Goal: Information Seeking & Learning: Learn about a topic

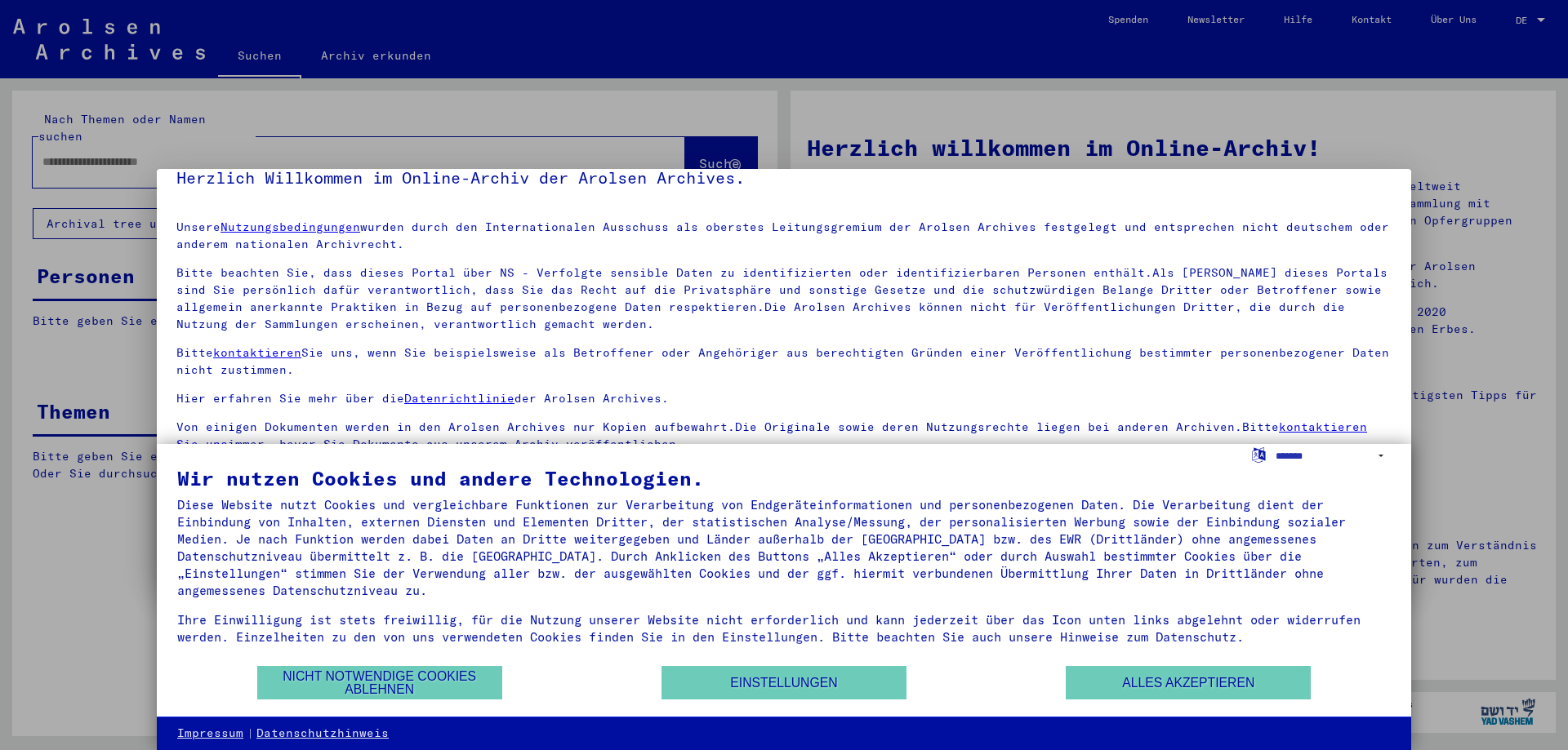
scroll to position [24, 0]
click at [1214, 676] on button "Alles akzeptieren" at bounding box center [1188, 682] width 245 height 33
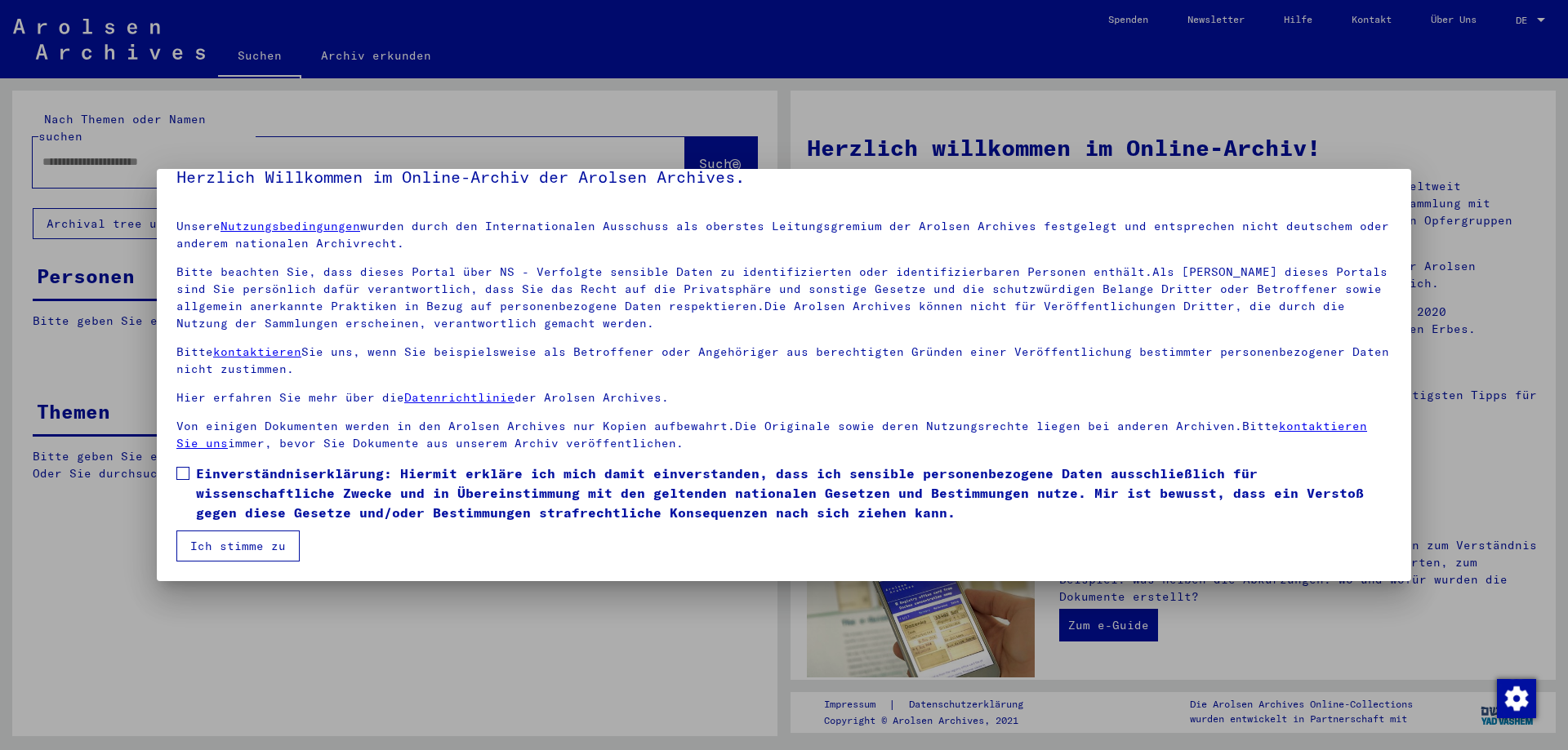
click at [187, 477] on span at bounding box center [183, 474] width 14 height 14
click at [247, 543] on button "Ich stimme zu" at bounding box center [238, 546] width 123 height 31
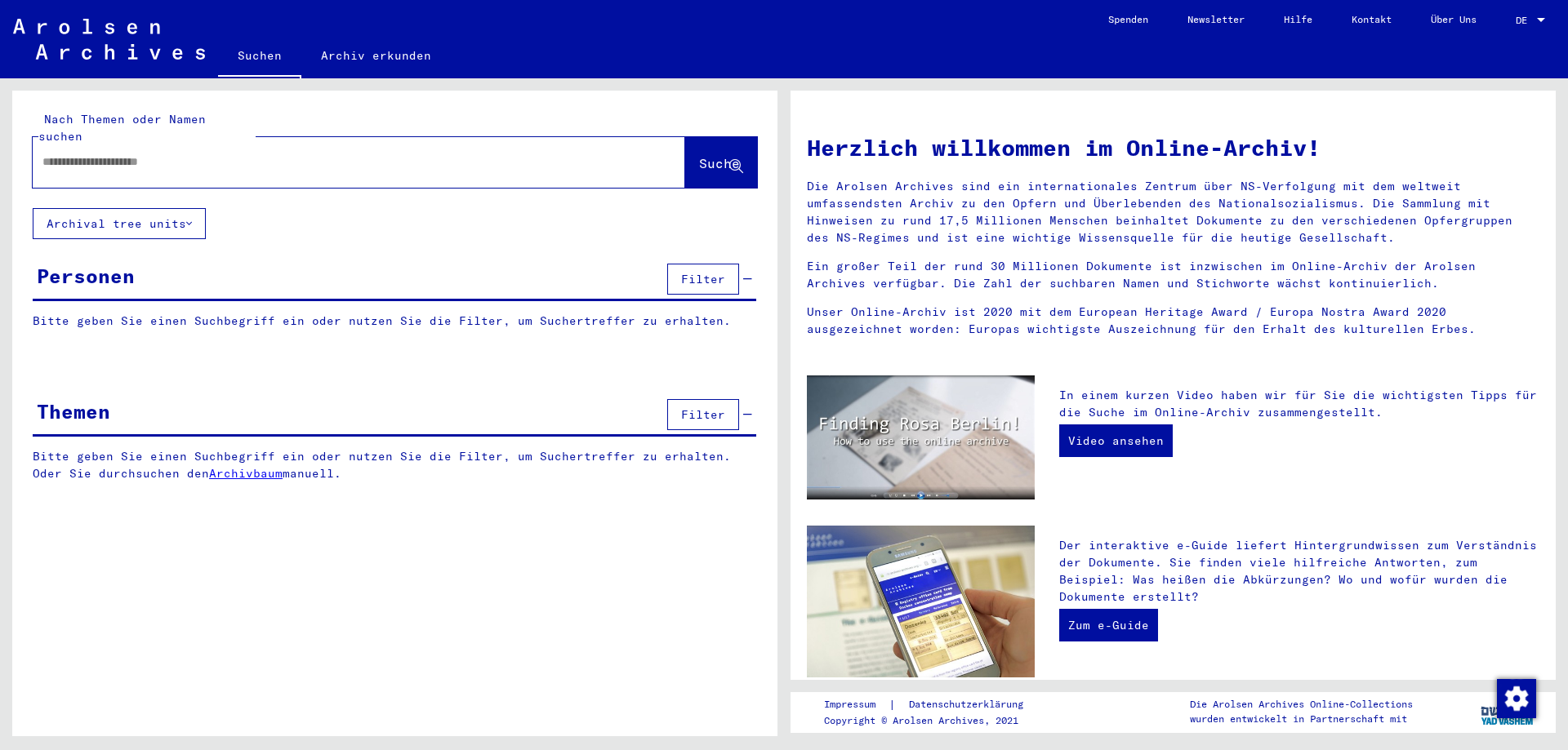
click at [270, 153] on input "text" at bounding box center [339, 161] width 594 height 17
paste input "*******"
type input "**********"
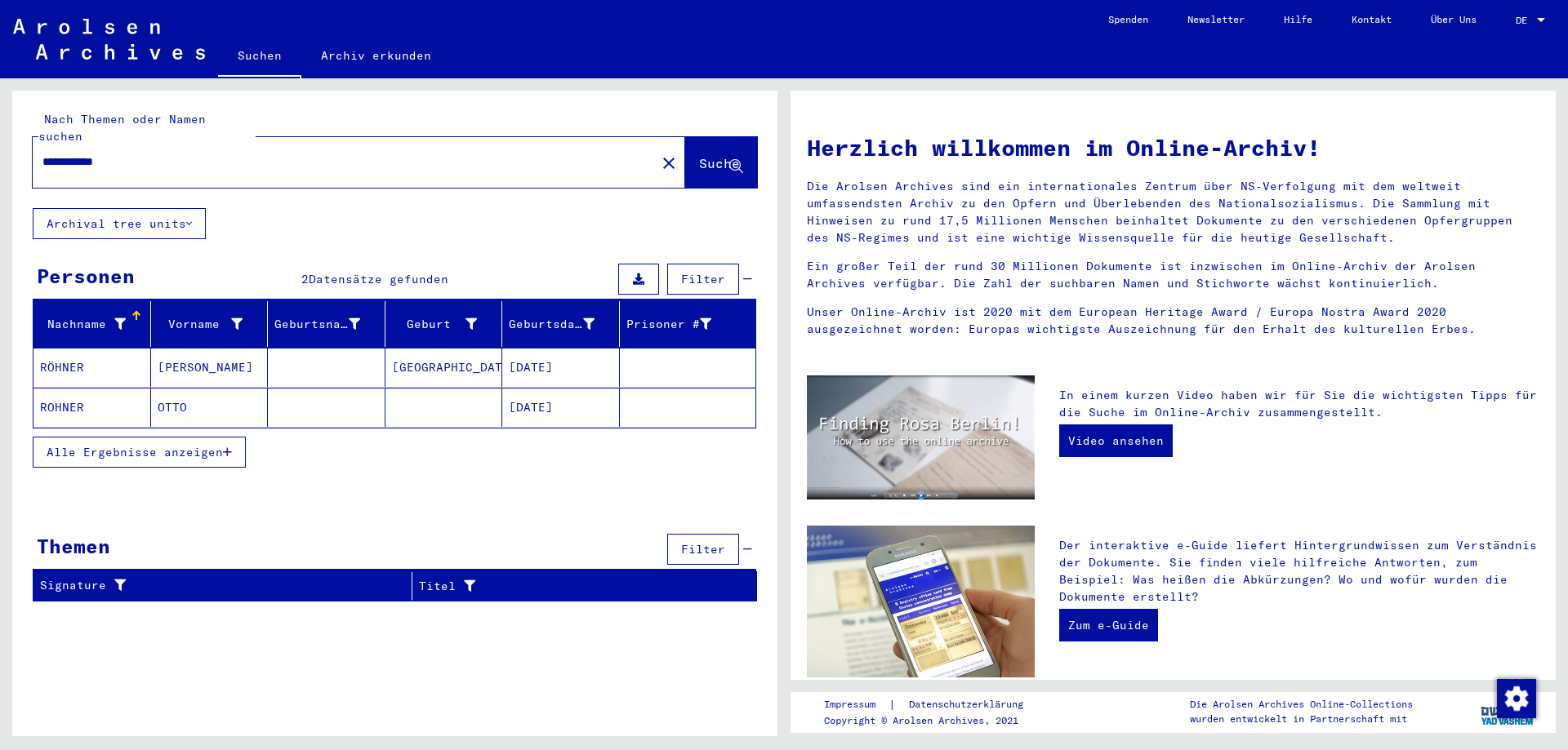
click at [228, 447] on icon "button" at bounding box center [228, 452] width 9 height 12
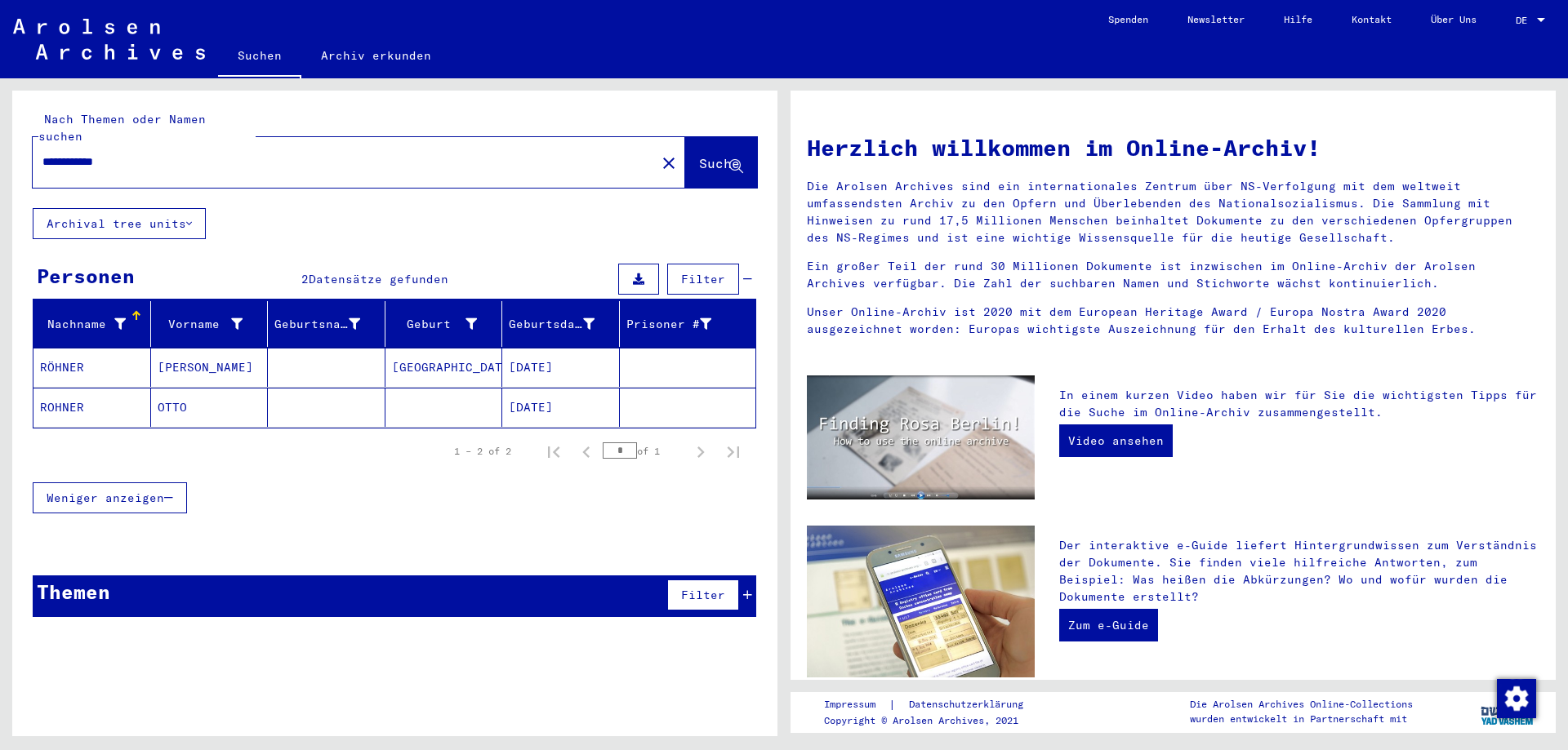
click at [249, 395] on mat-cell "OTTO" at bounding box center [210, 408] width 118 height 40
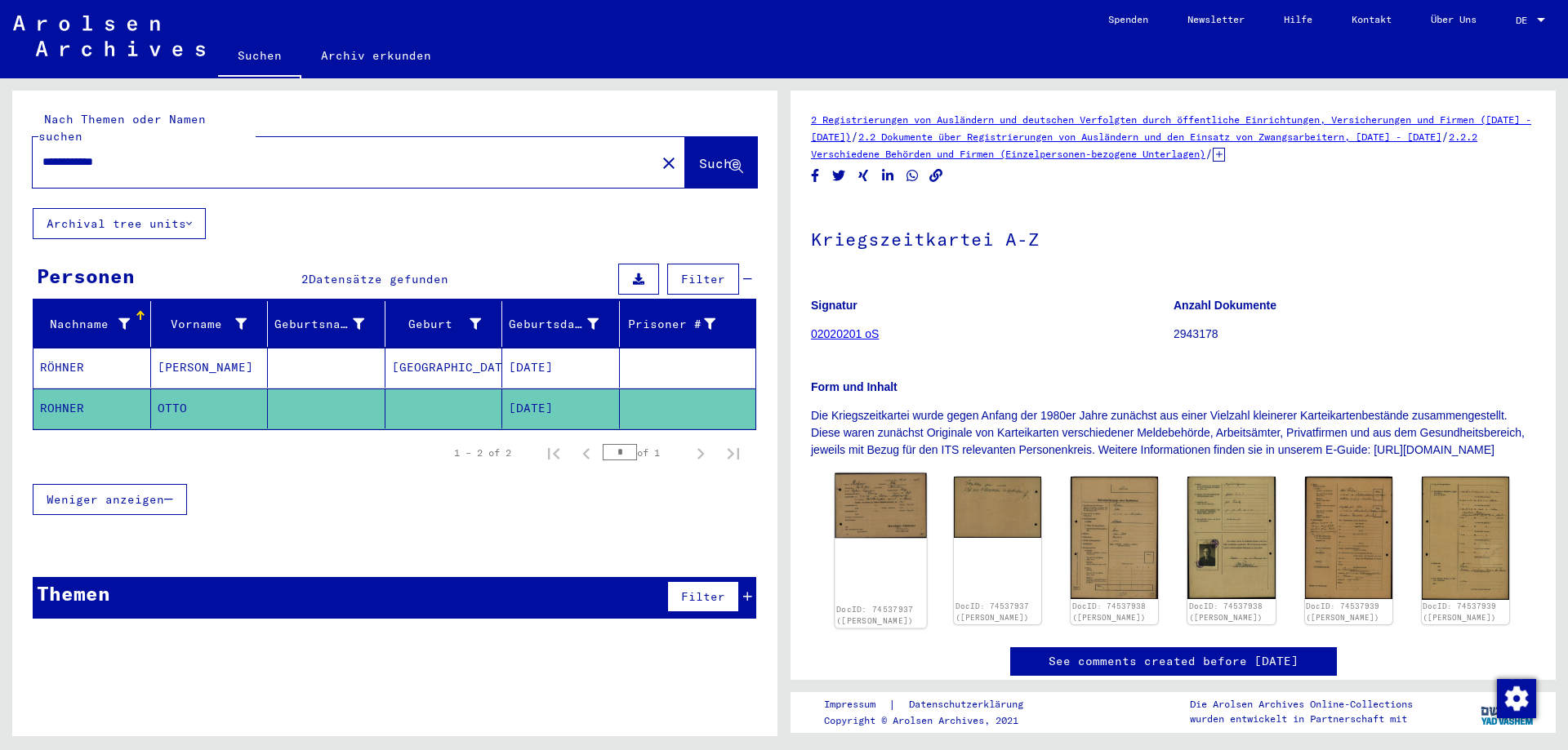
click at [882, 516] on img at bounding box center [881, 506] width 92 height 66
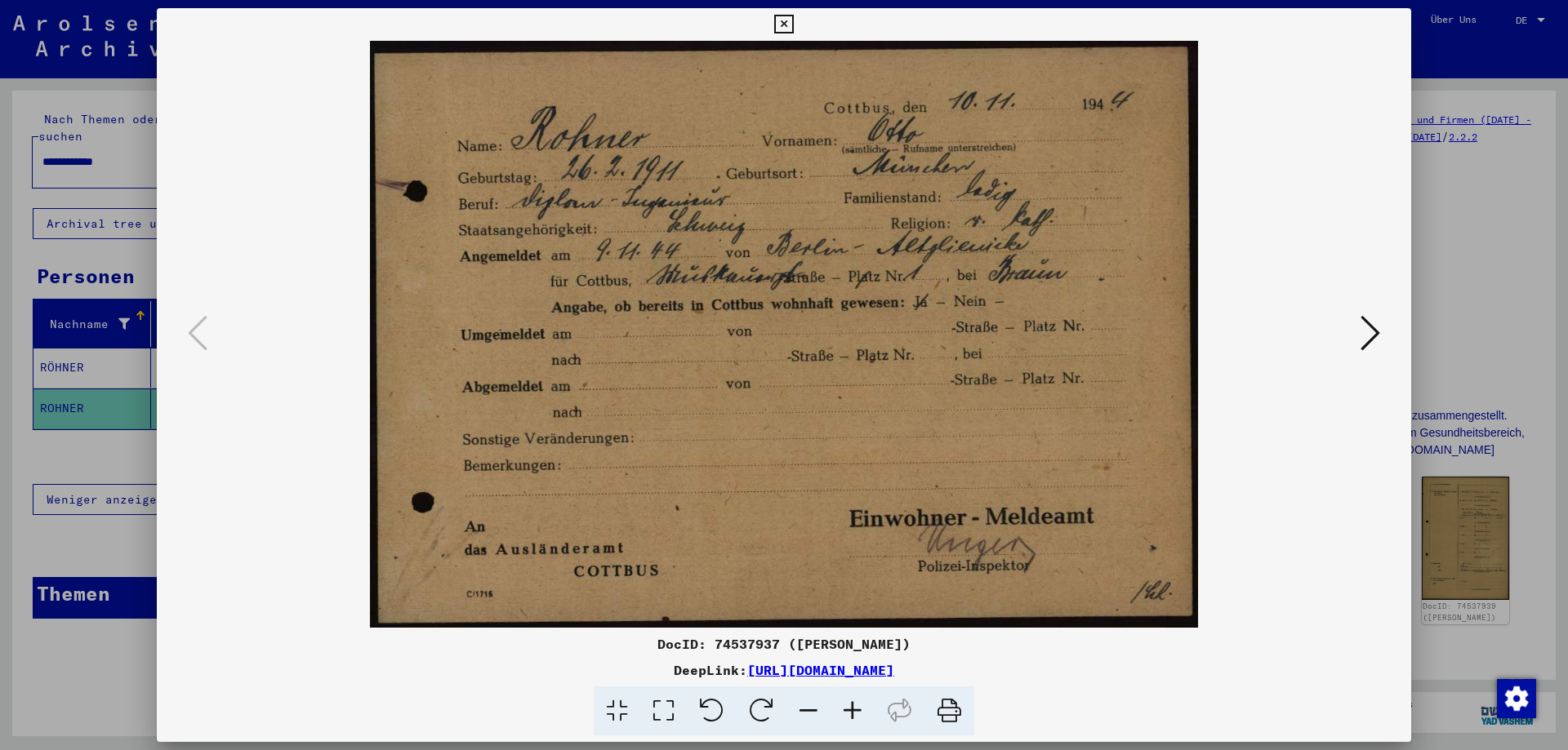
click at [1333, 345] on img at bounding box center [784, 334] width 1144 height 587
click at [1356, 351] on button at bounding box center [1370, 334] width 30 height 47
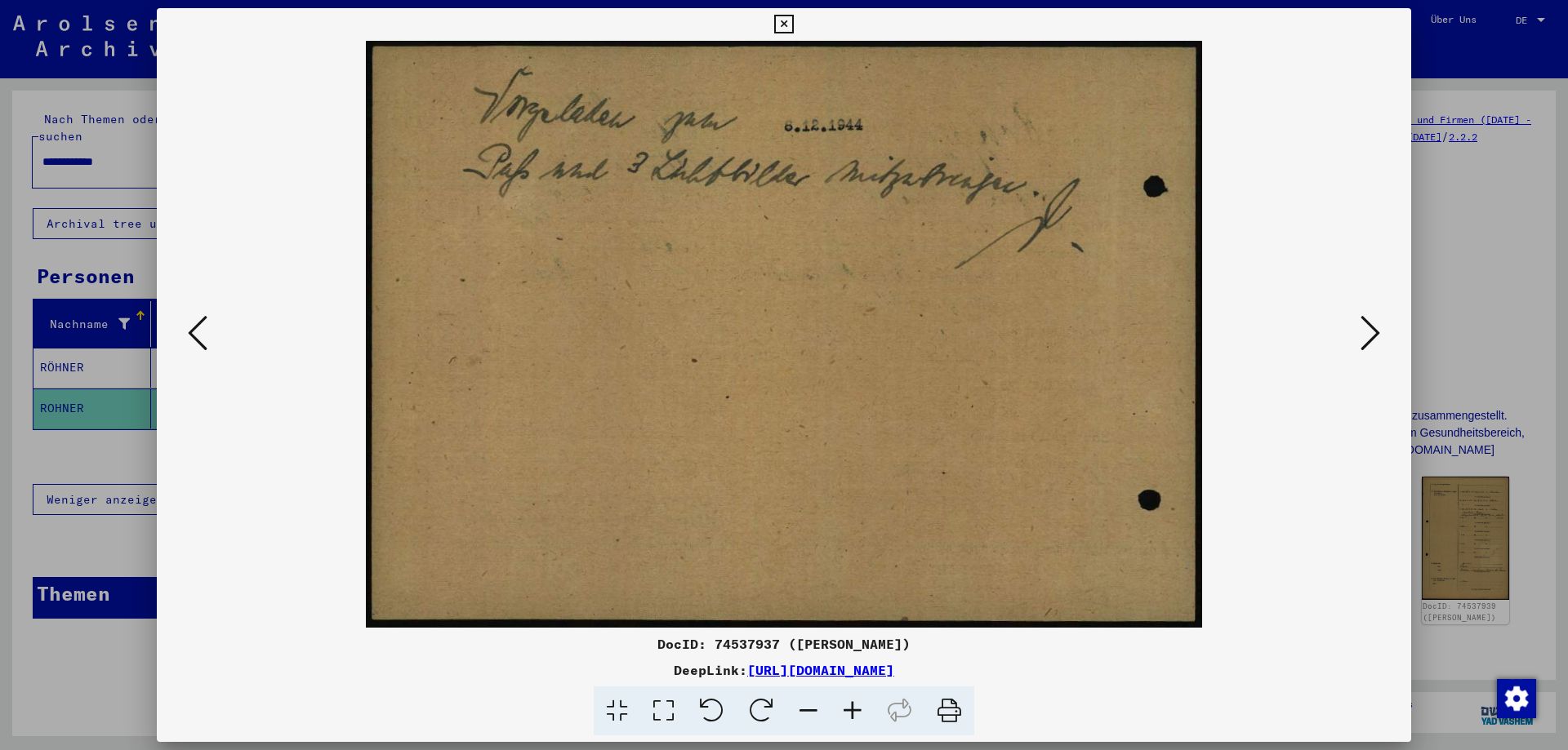
click at [1357, 333] on button at bounding box center [1370, 334] width 30 height 47
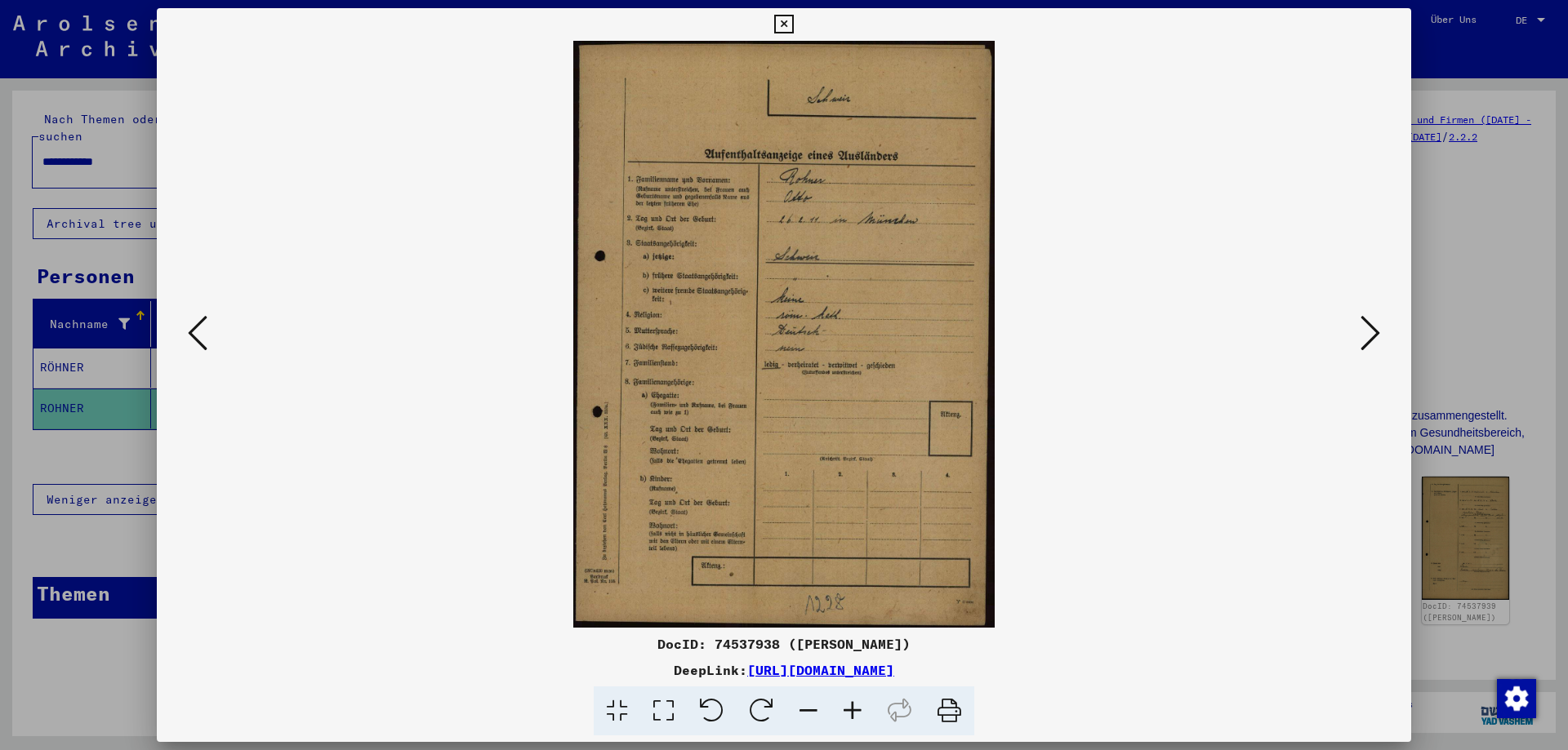
click at [1357, 333] on button at bounding box center [1370, 334] width 30 height 47
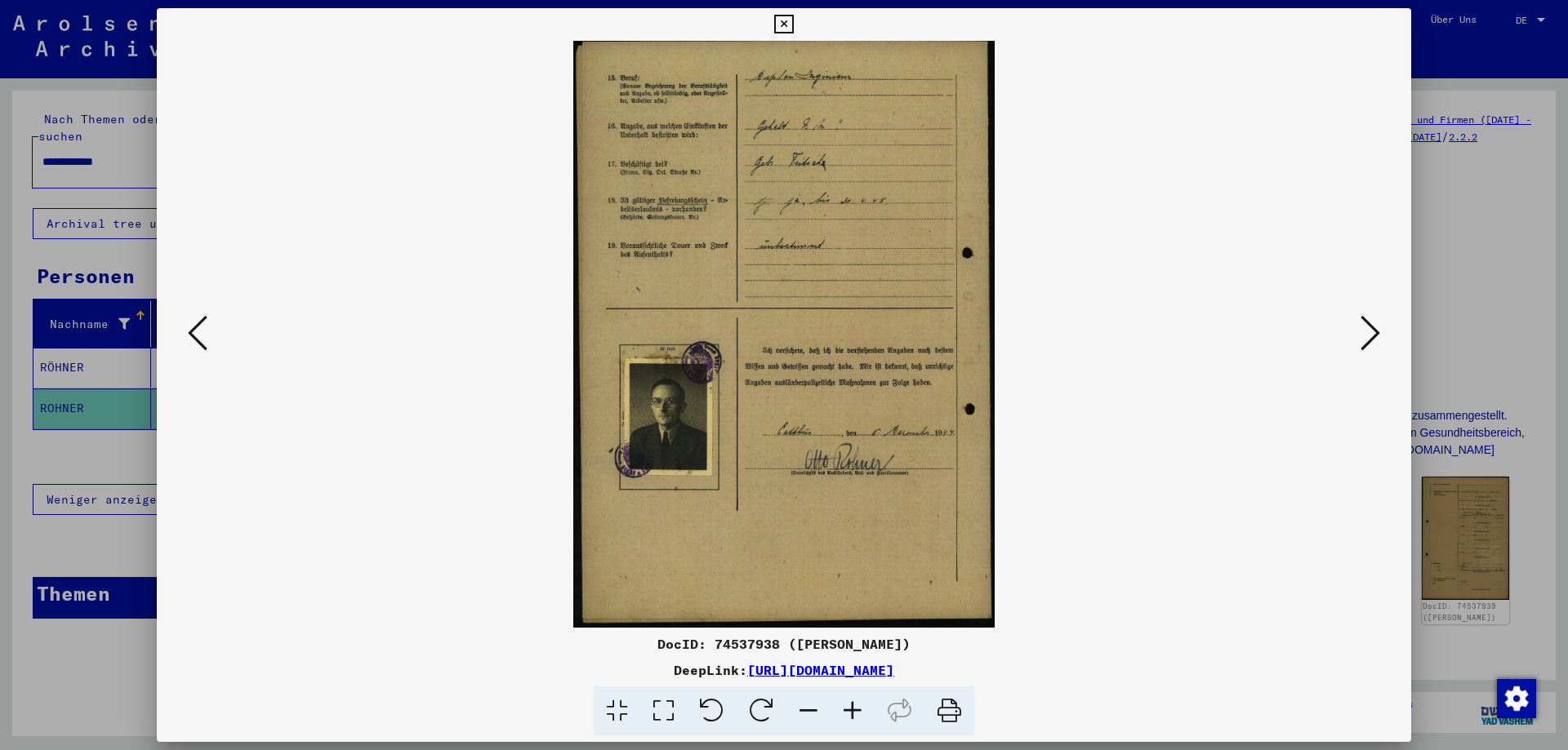
click at [1357, 333] on button at bounding box center [1370, 334] width 30 height 47
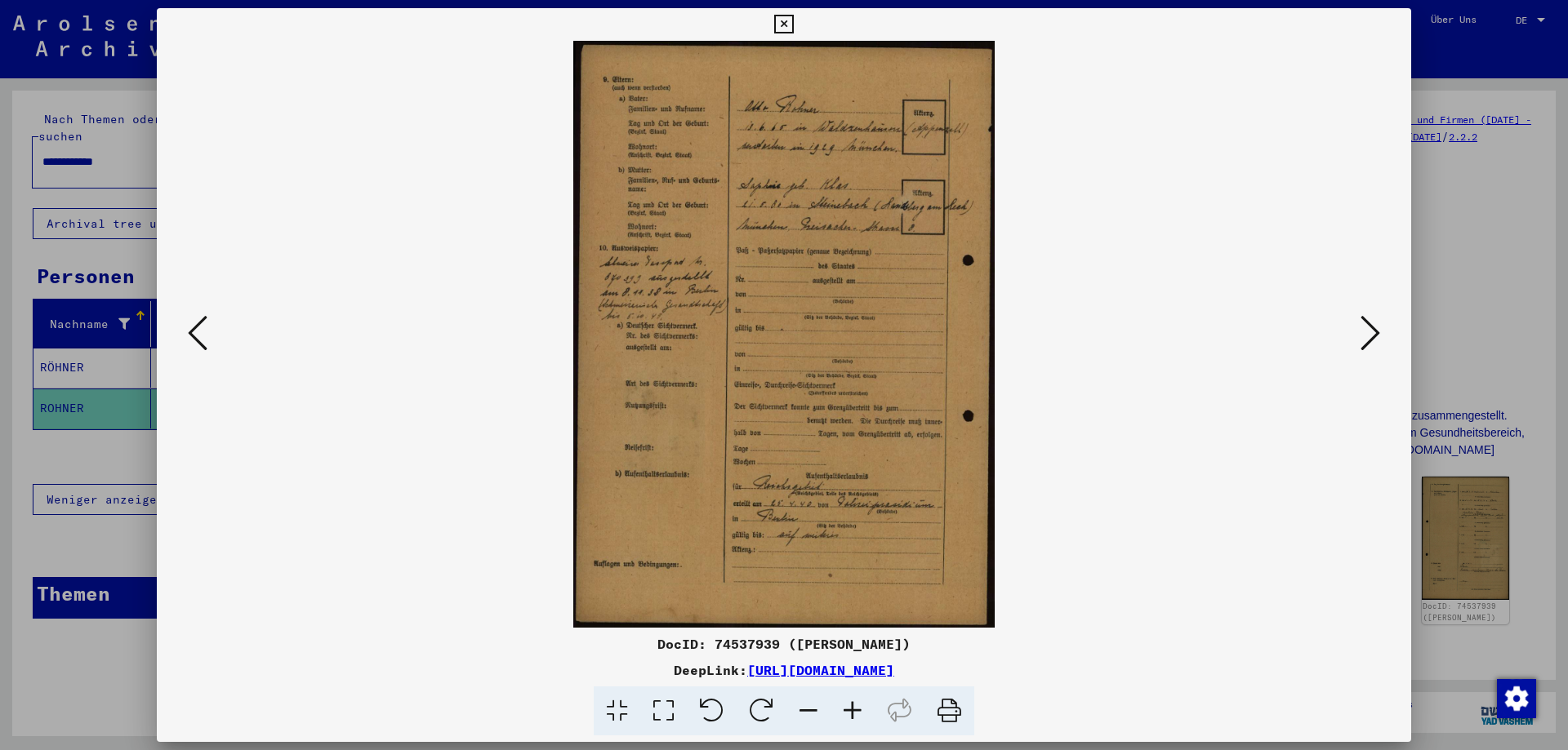
click at [1357, 333] on button at bounding box center [1370, 334] width 30 height 47
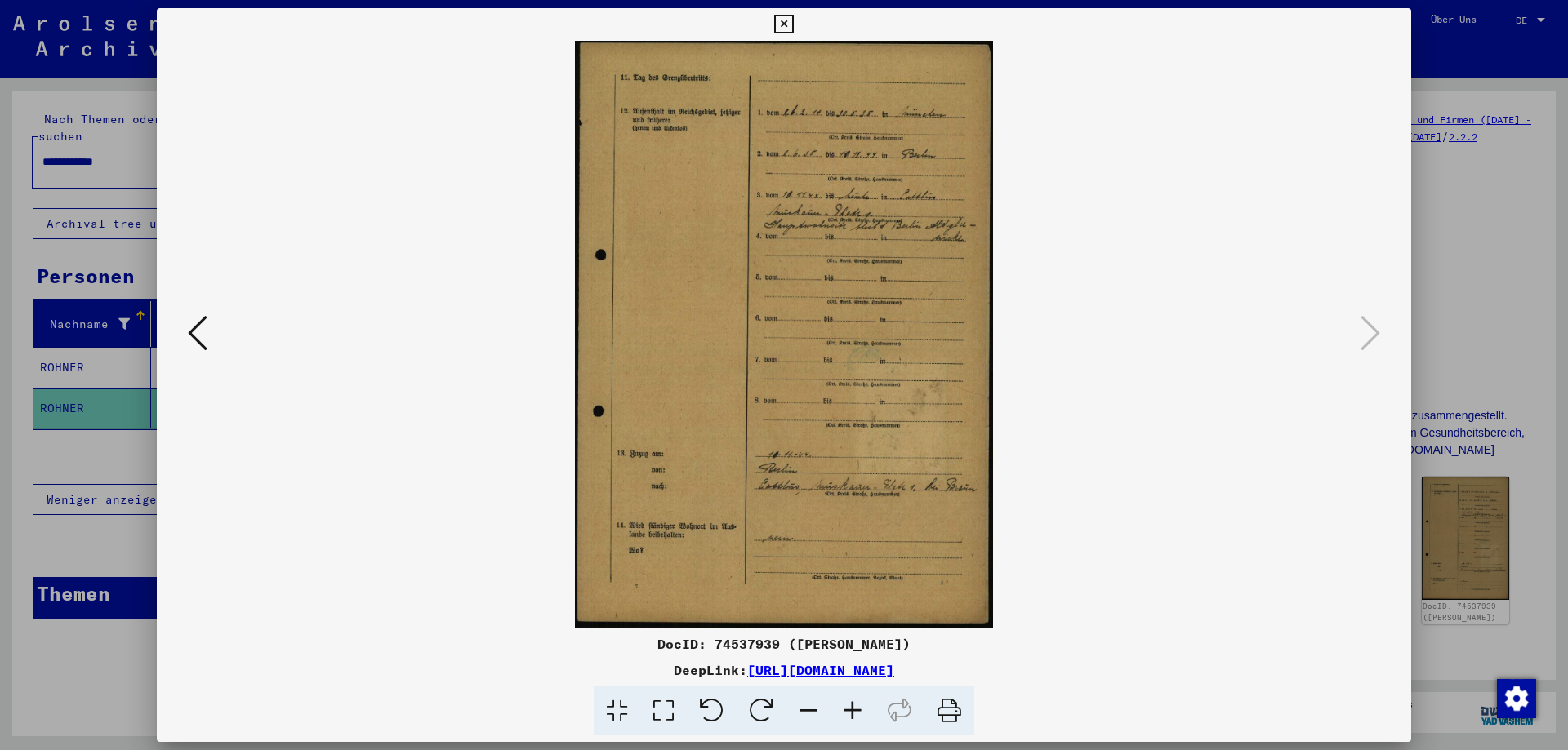
click at [848, 702] on icon at bounding box center [852, 711] width 44 height 50
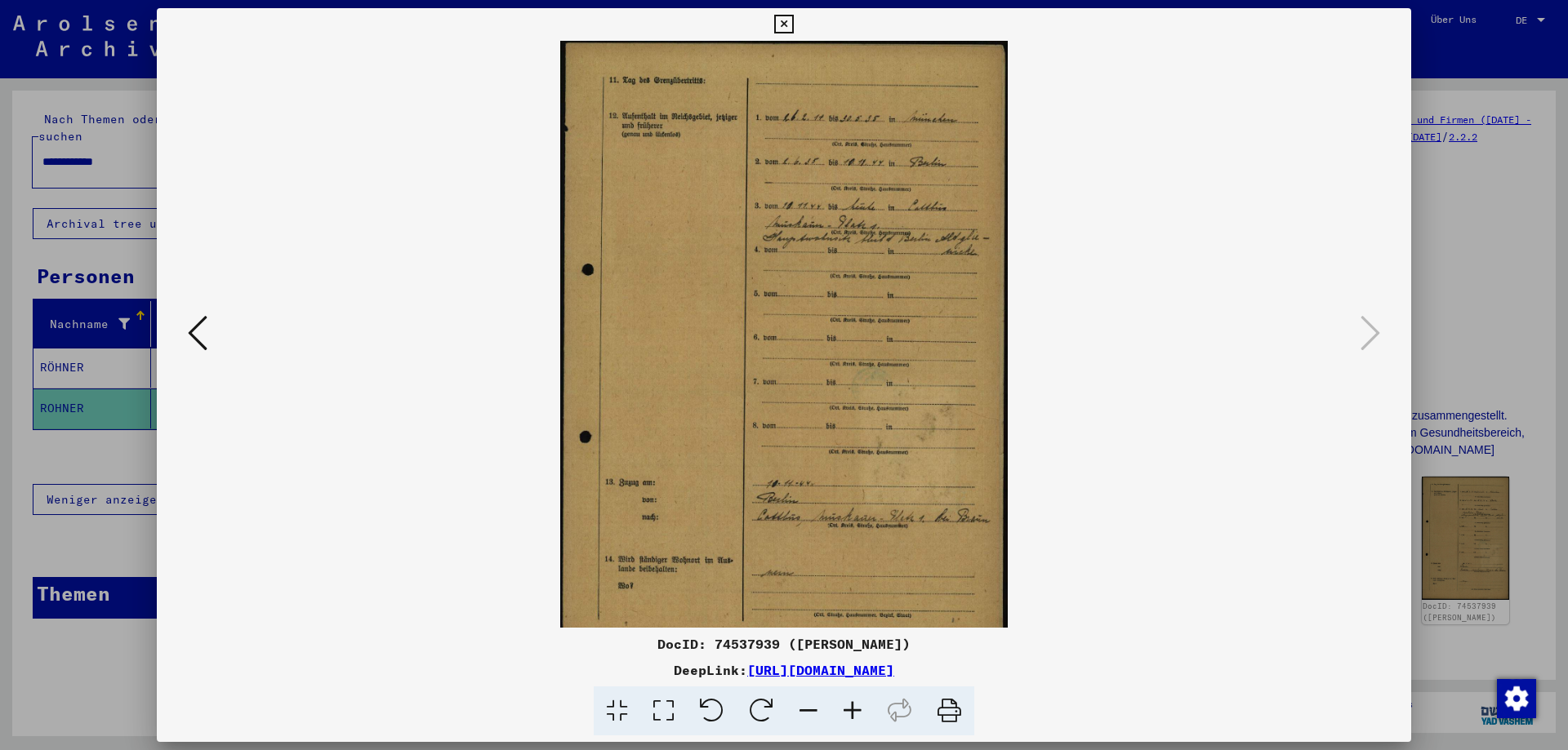
click at [848, 702] on icon at bounding box center [852, 711] width 44 height 50
click at [847, 703] on icon at bounding box center [852, 711] width 44 height 50
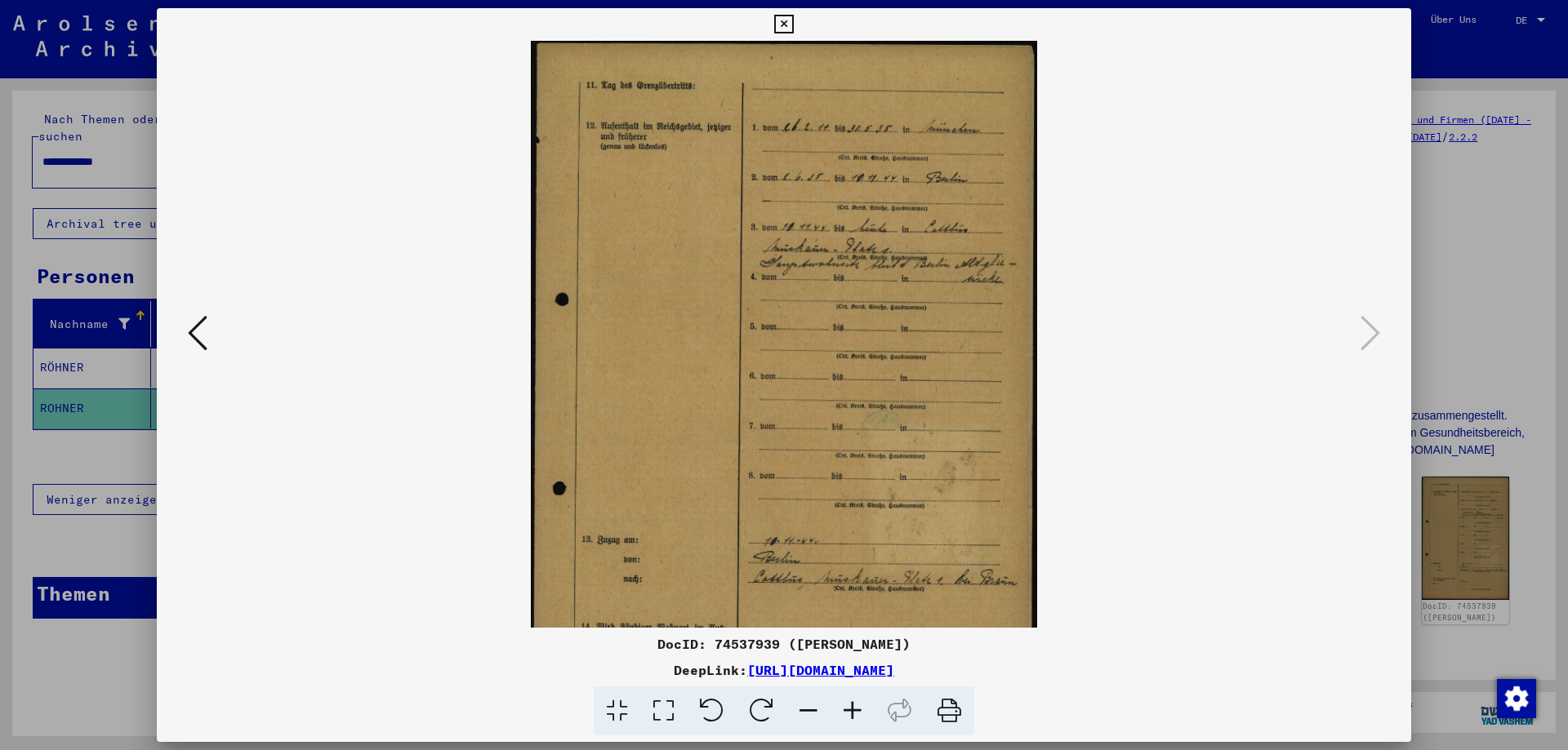
click at [847, 703] on icon at bounding box center [852, 711] width 44 height 50
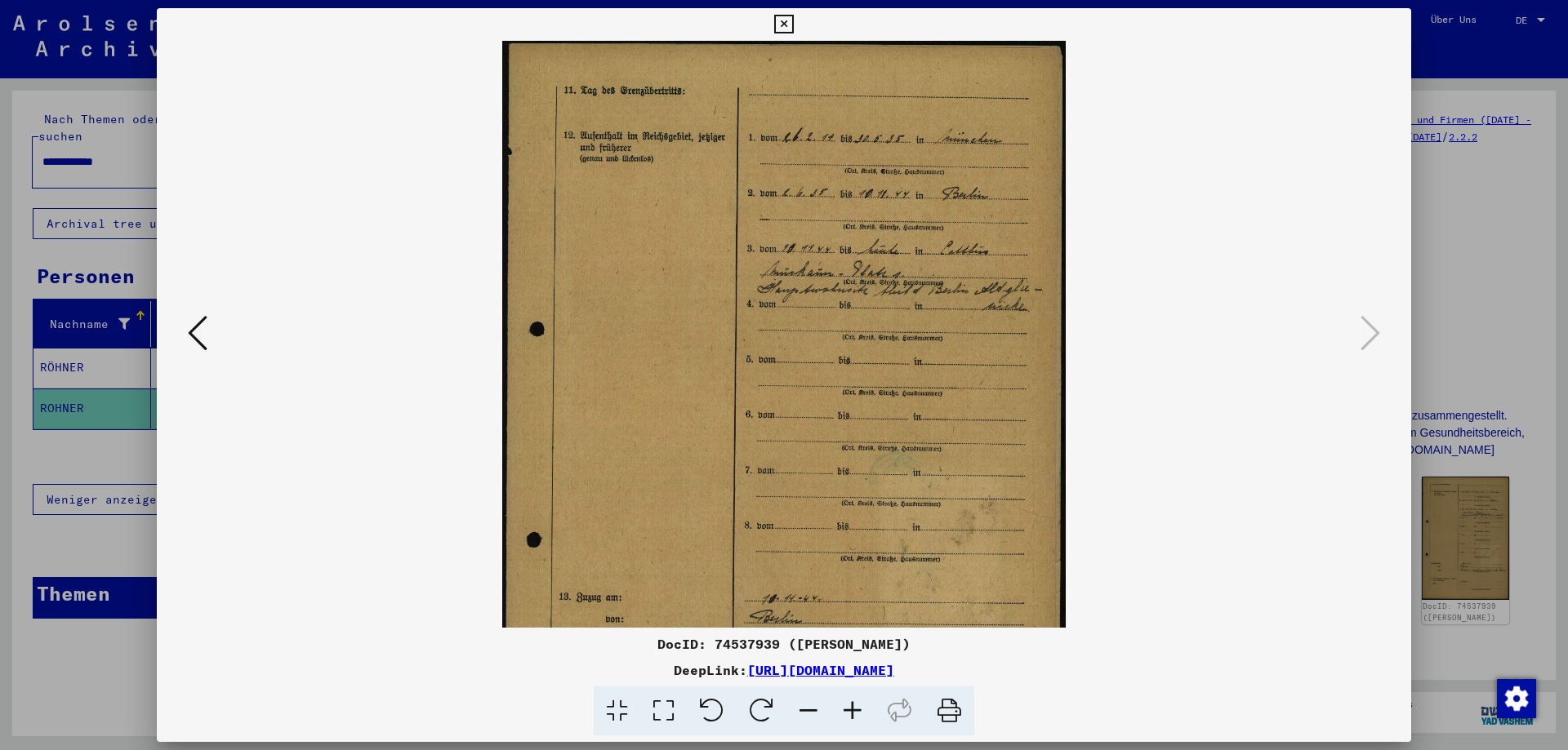
click at [847, 703] on icon at bounding box center [852, 711] width 44 height 50
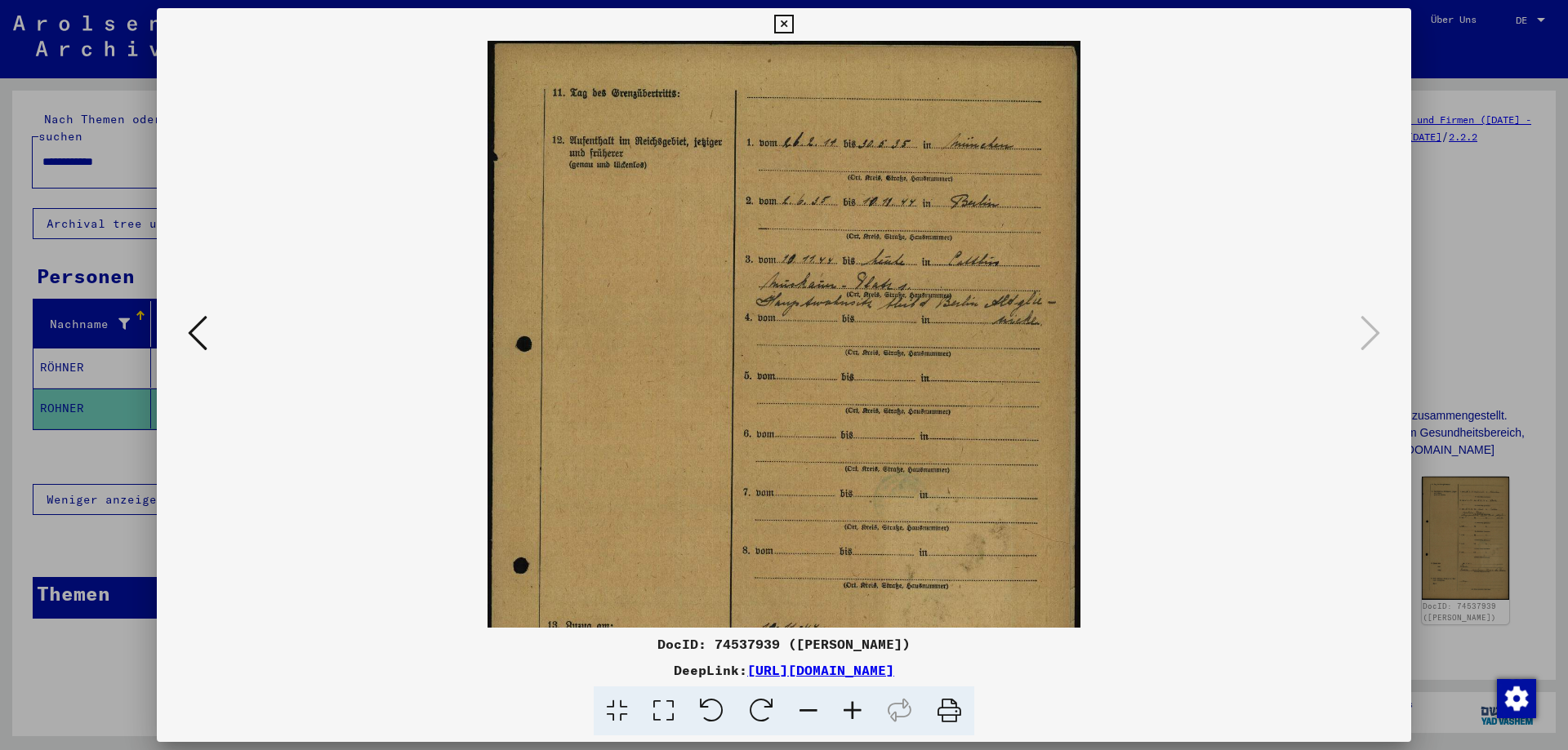
click at [847, 703] on icon at bounding box center [852, 711] width 44 height 50
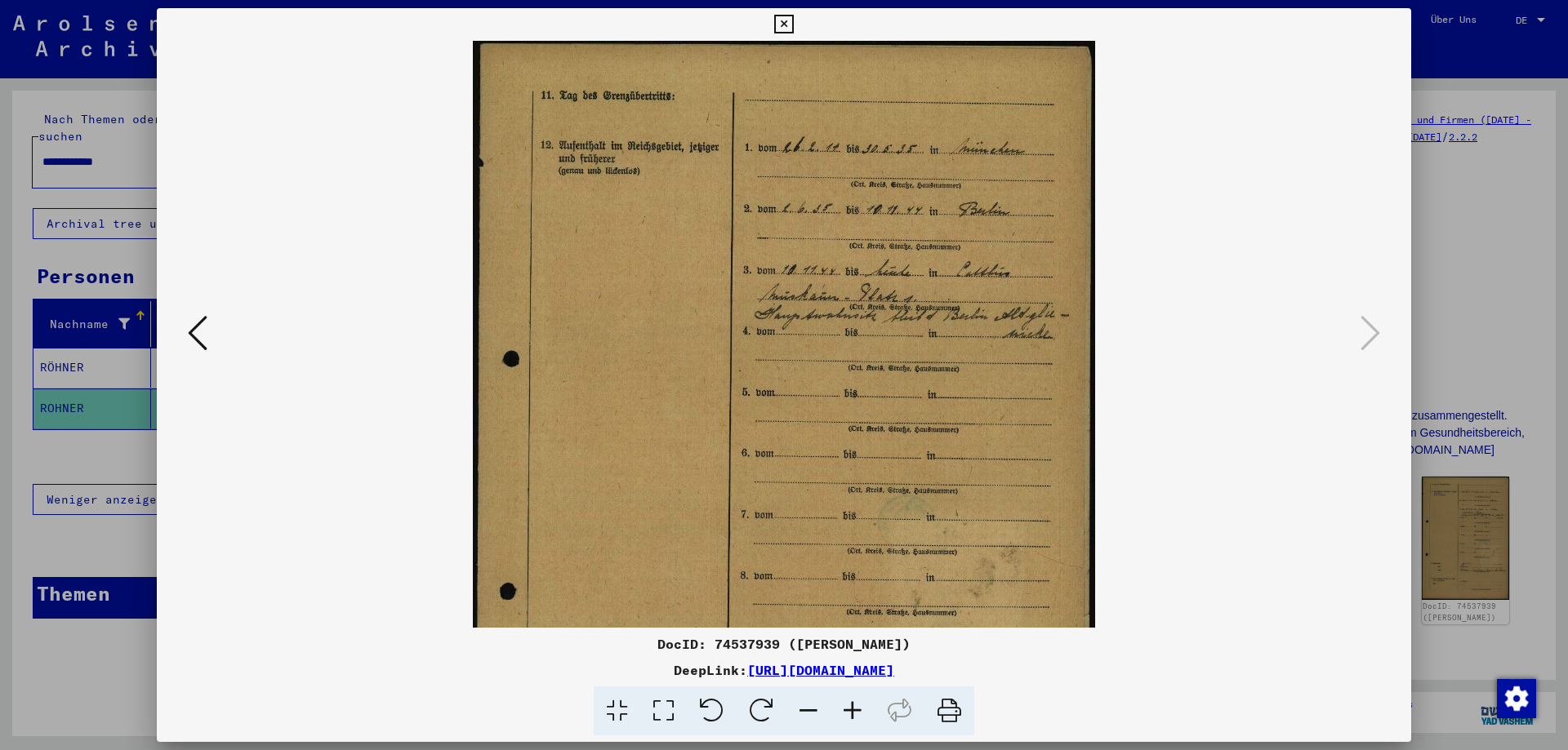
click at [1437, 254] on div at bounding box center [784, 375] width 1568 height 750
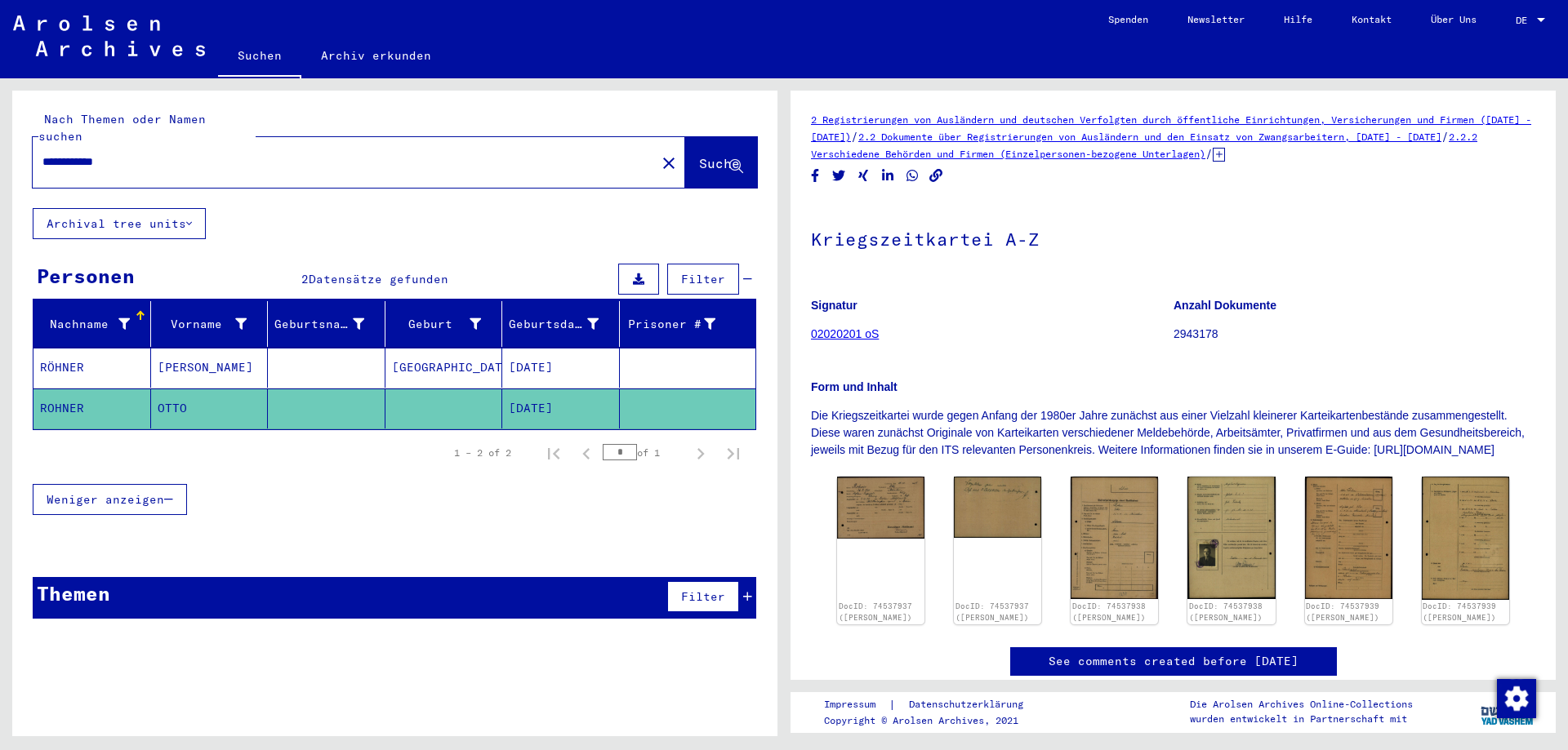
click at [109, 153] on input "**********" at bounding box center [344, 161] width 603 height 17
type input "**********"
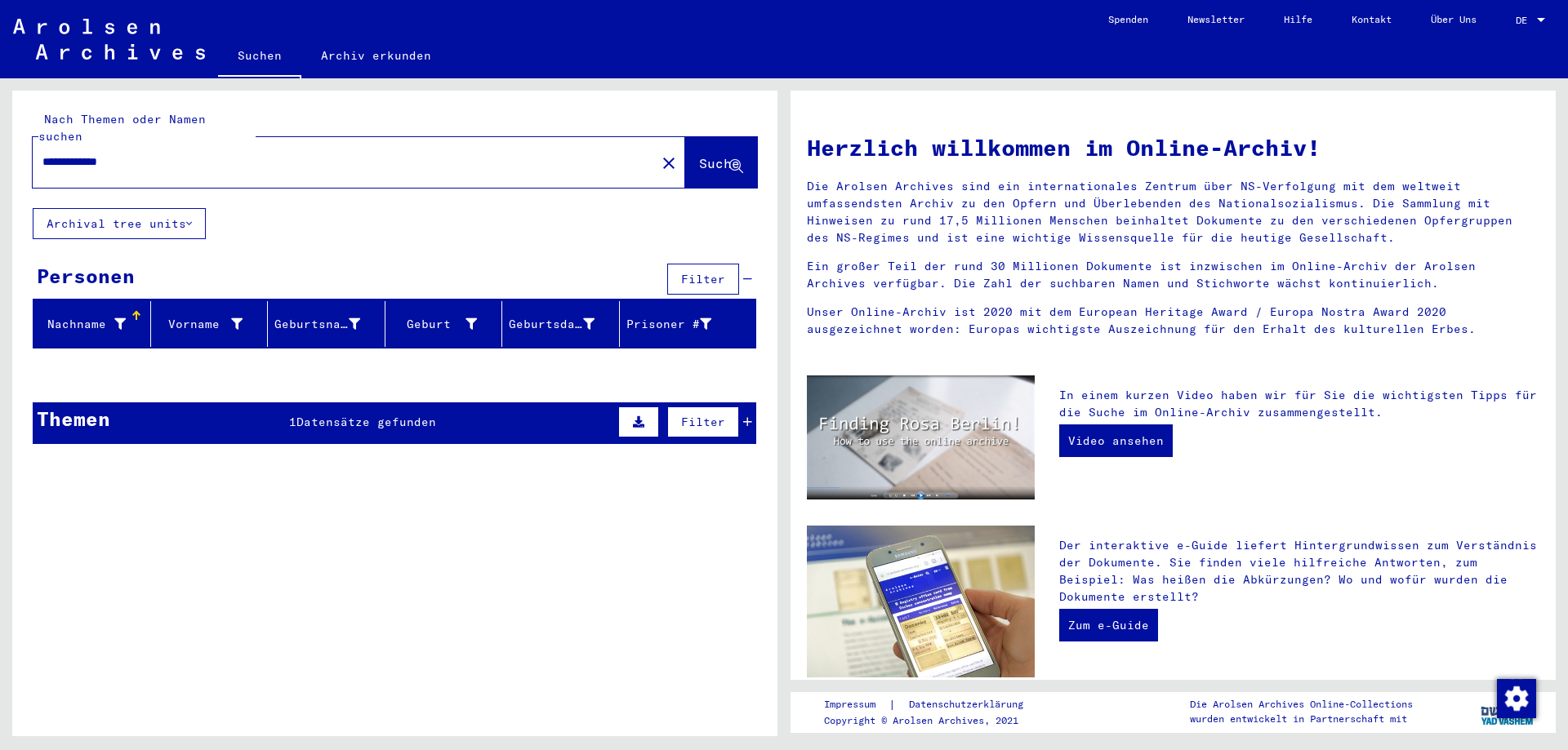
click at [326, 415] on span "Datensätze gefunden" at bounding box center [366, 422] width 140 height 14
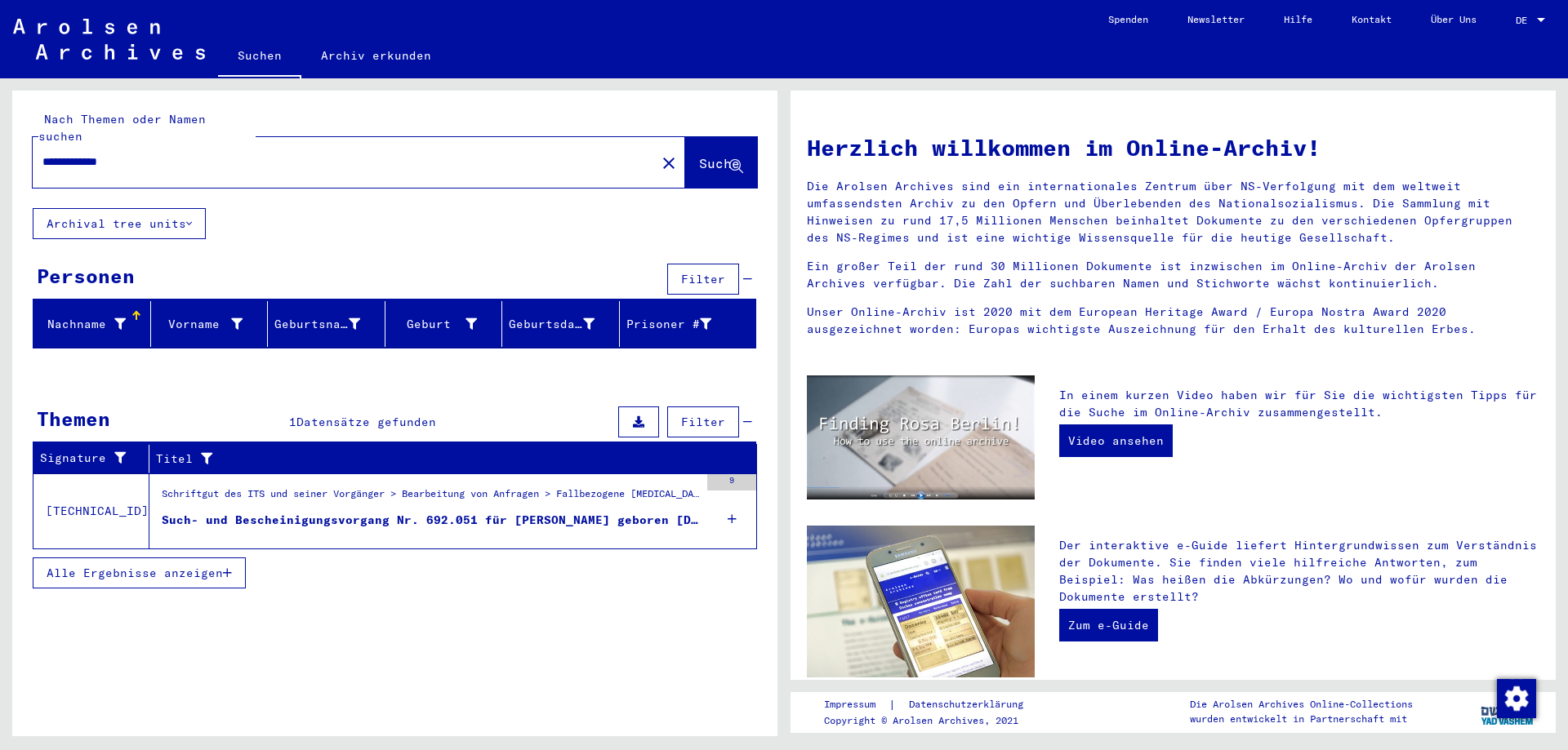
click at [403, 522] on div "Schriftgut des ITS und seiner Vorgänger > Bearbeitung von Anfragen > Fallbezoge…" at bounding box center [424, 511] width 549 height 75
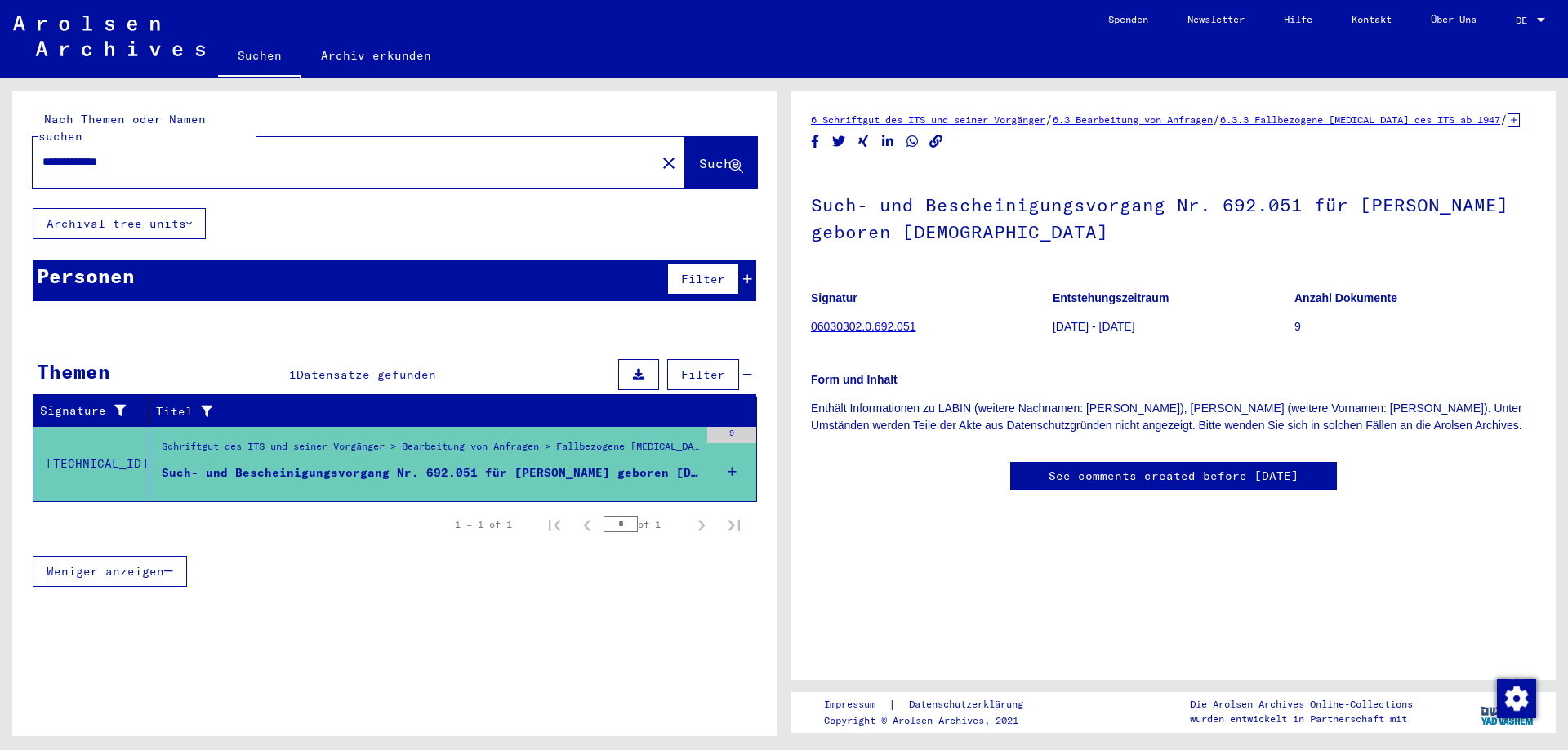
click at [129, 153] on input "**********" at bounding box center [344, 161] width 603 height 17
click at [659, 153] on mat-icon "close" at bounding box center [669, 163] width 20 height 20
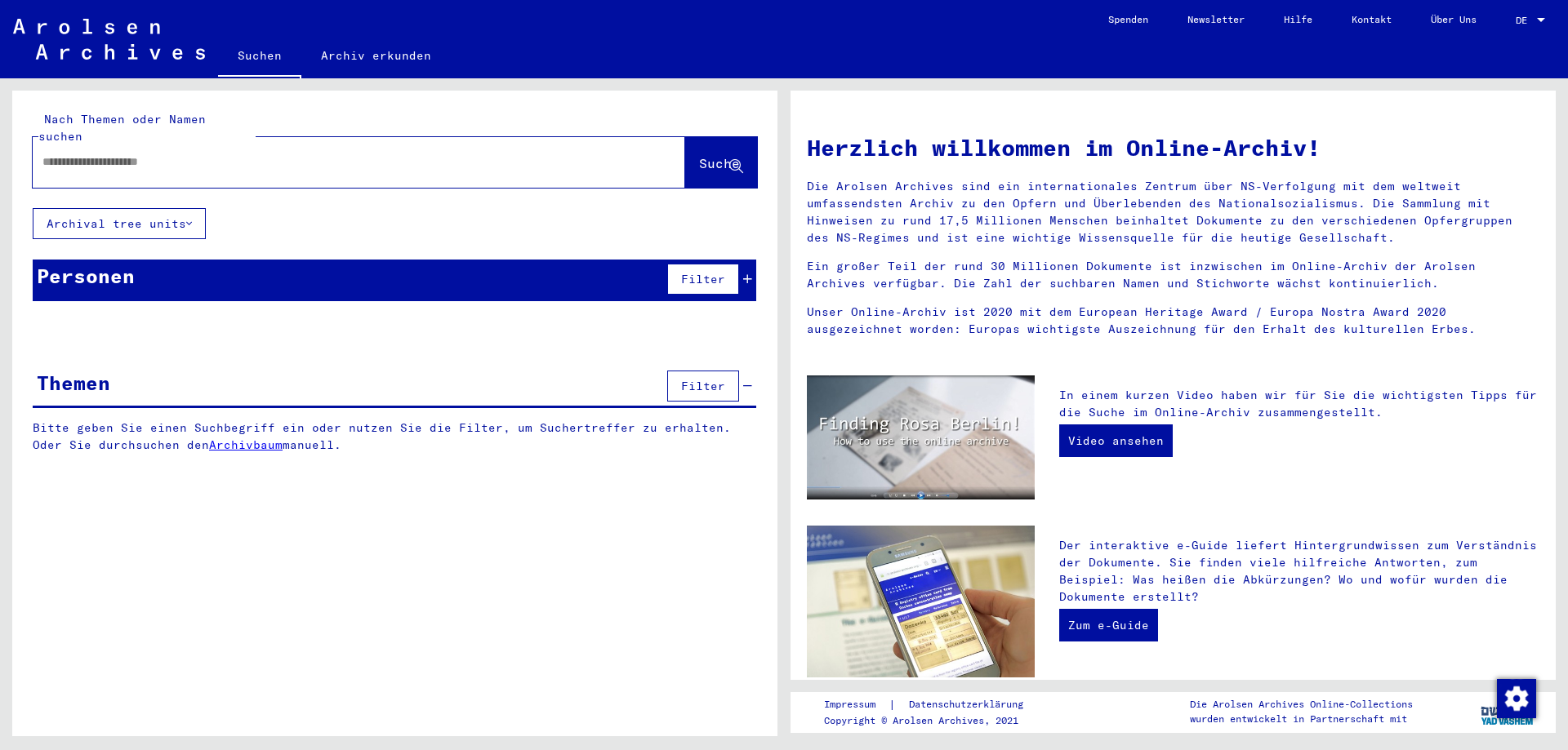
click at [449, 153] on div at bounding box center [334, 162] width 603 height 37
click at [210, 153] on input "text" at bounding box center [339, 161] width 594 height 17
paste input "**********"
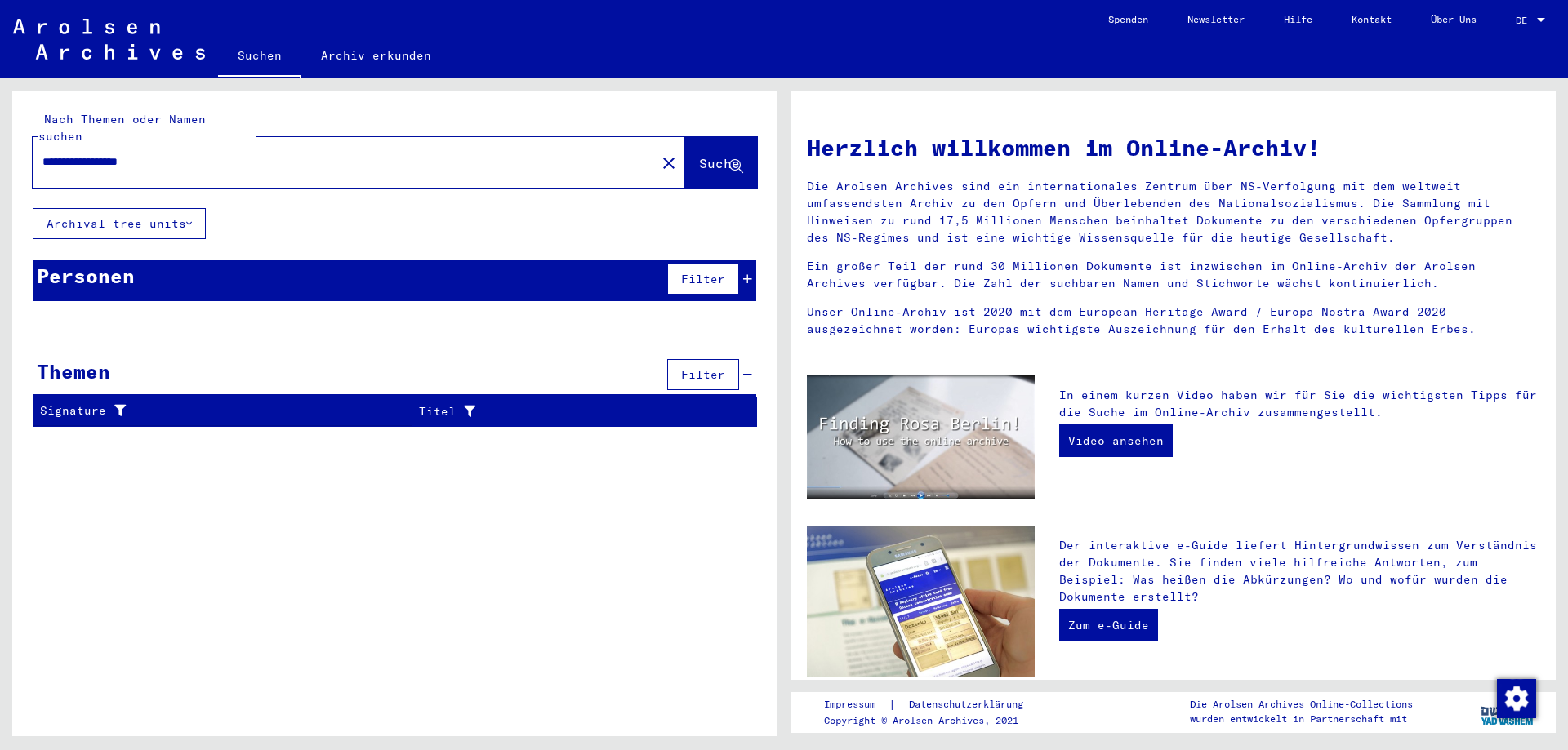
drag, startPoint x: 191, startPoint y: 148, endPoint x: 82, endPoint y: 140, distance: 109.3
click at [57, 153] on input "**********" at bounding box center [339, 161] width 594 height 17
click at [109, 153] on input "**********" at bounding box center [339, 161] width 594 height 17
type input "**********"
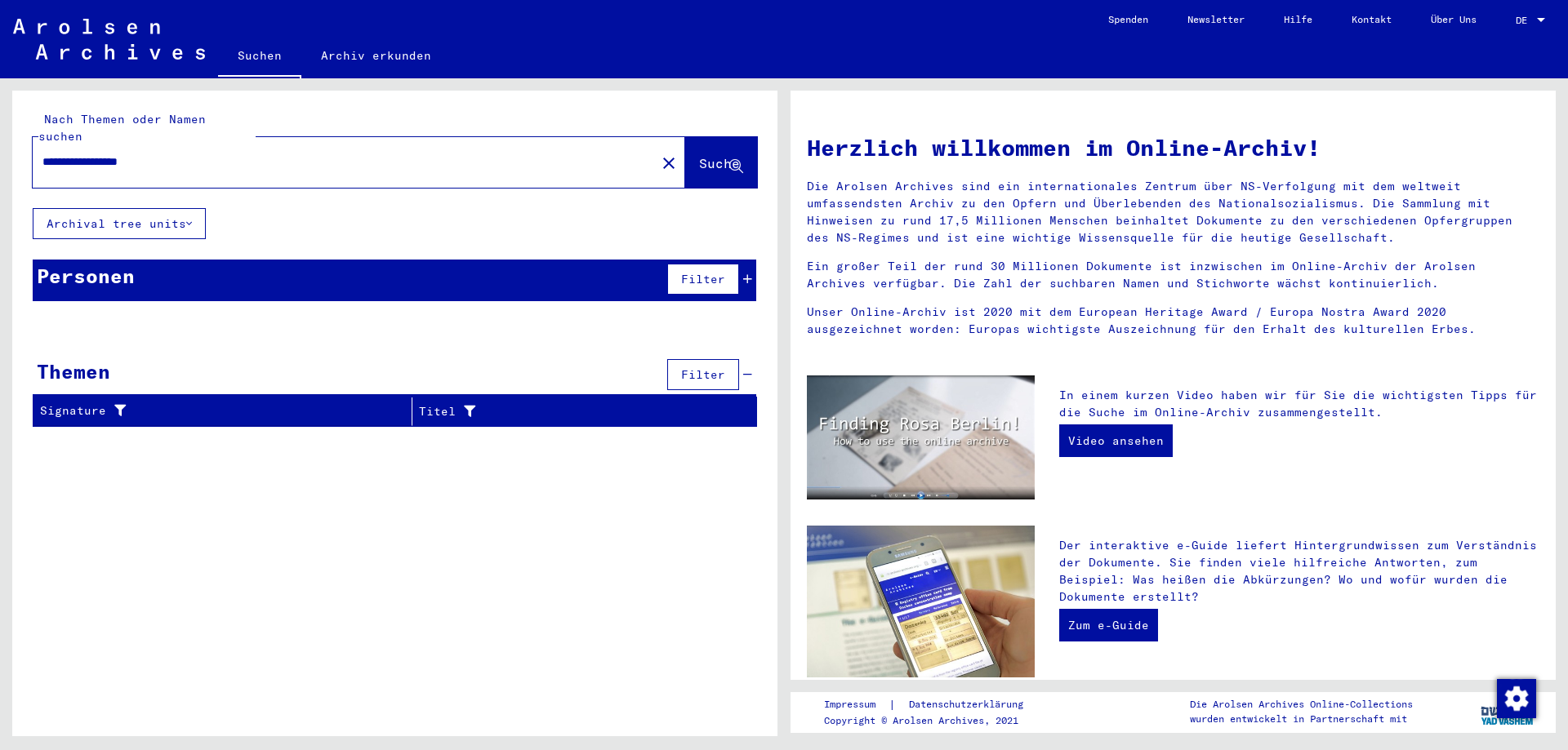
drag, startPoint x: 218, startPoint y: 144, endPoint x: 32, endPoint y: 156, distance: 186.4
click at [32, 156] on div "**********" at bounding box center [395, 149] width 766 height 118
drag, startPoint x: 645, startPoint y: 147, endPoint x: 612, endPoint y: 145, distance: 33.1
click at [659, 153] on mat-icon "close" at bounding box center [669, 163] width 20 height 20
click at [536, 153] on input "text" at bounding box center [339, 161] width 594 height 17
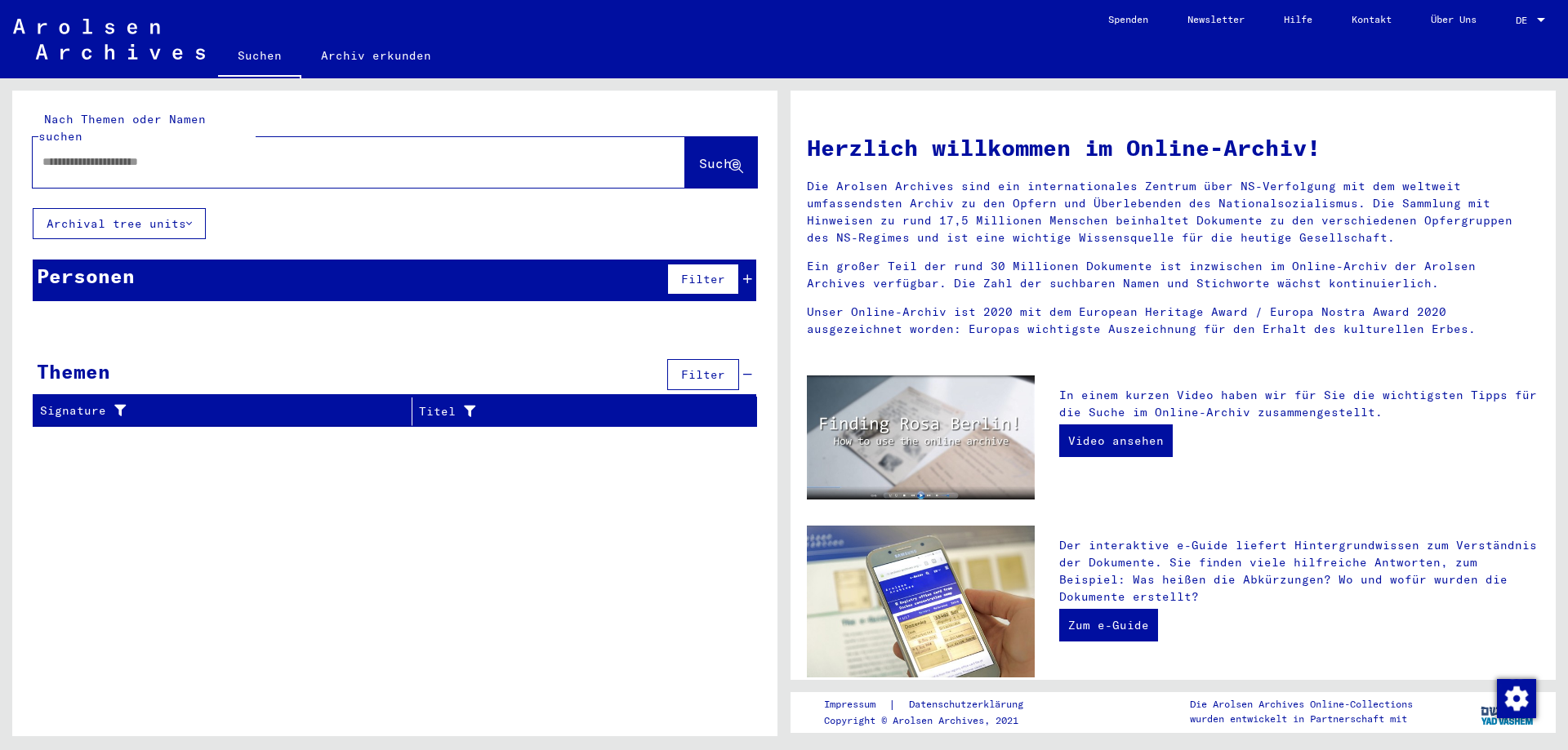
paste input "**********"
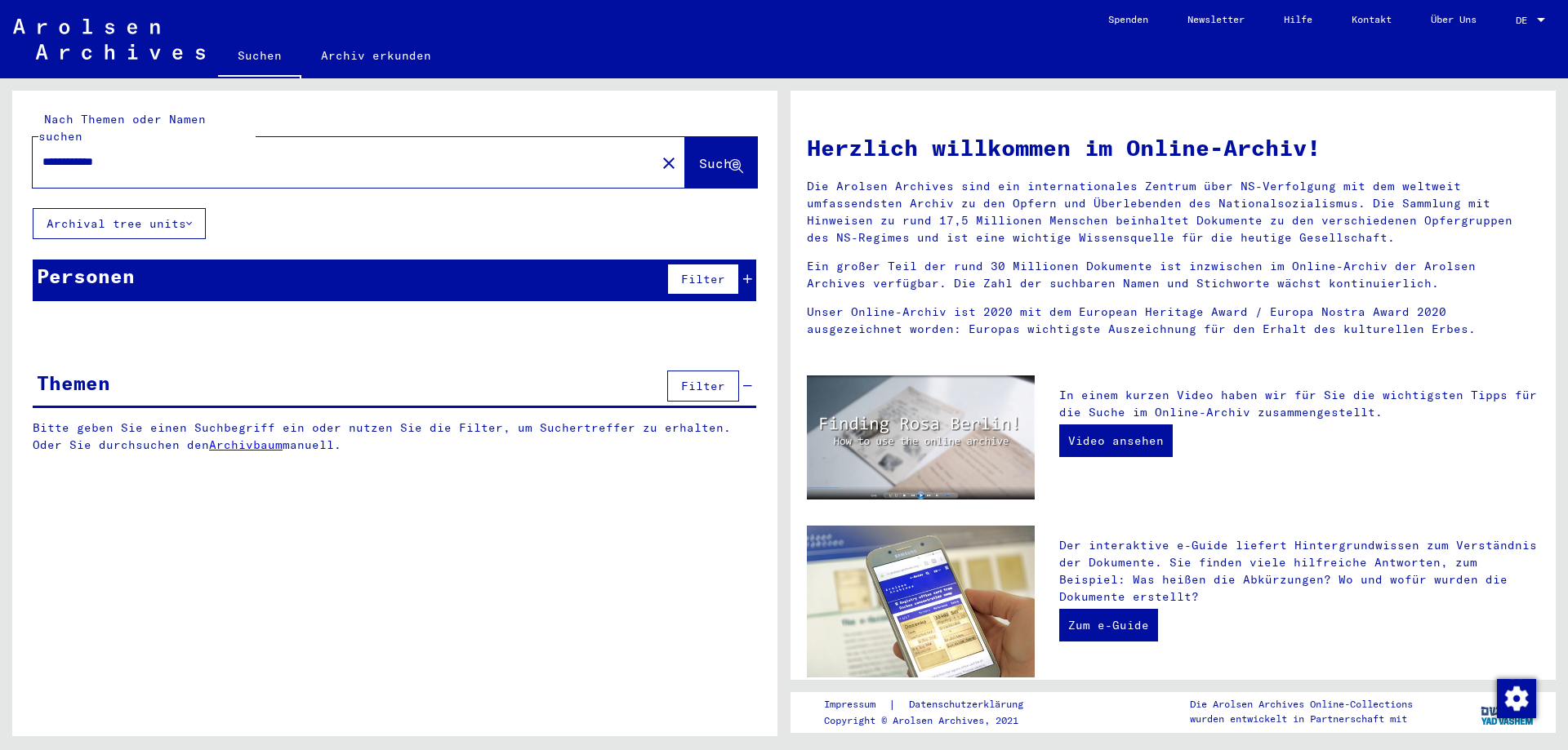
click at [276, 153] on input "**********" at bounding box center [339, 161] width 594 height 17
paste input "*********"
click at [697, 158] on button "Suche" at bounding box center [721, 162] width 72 height 50
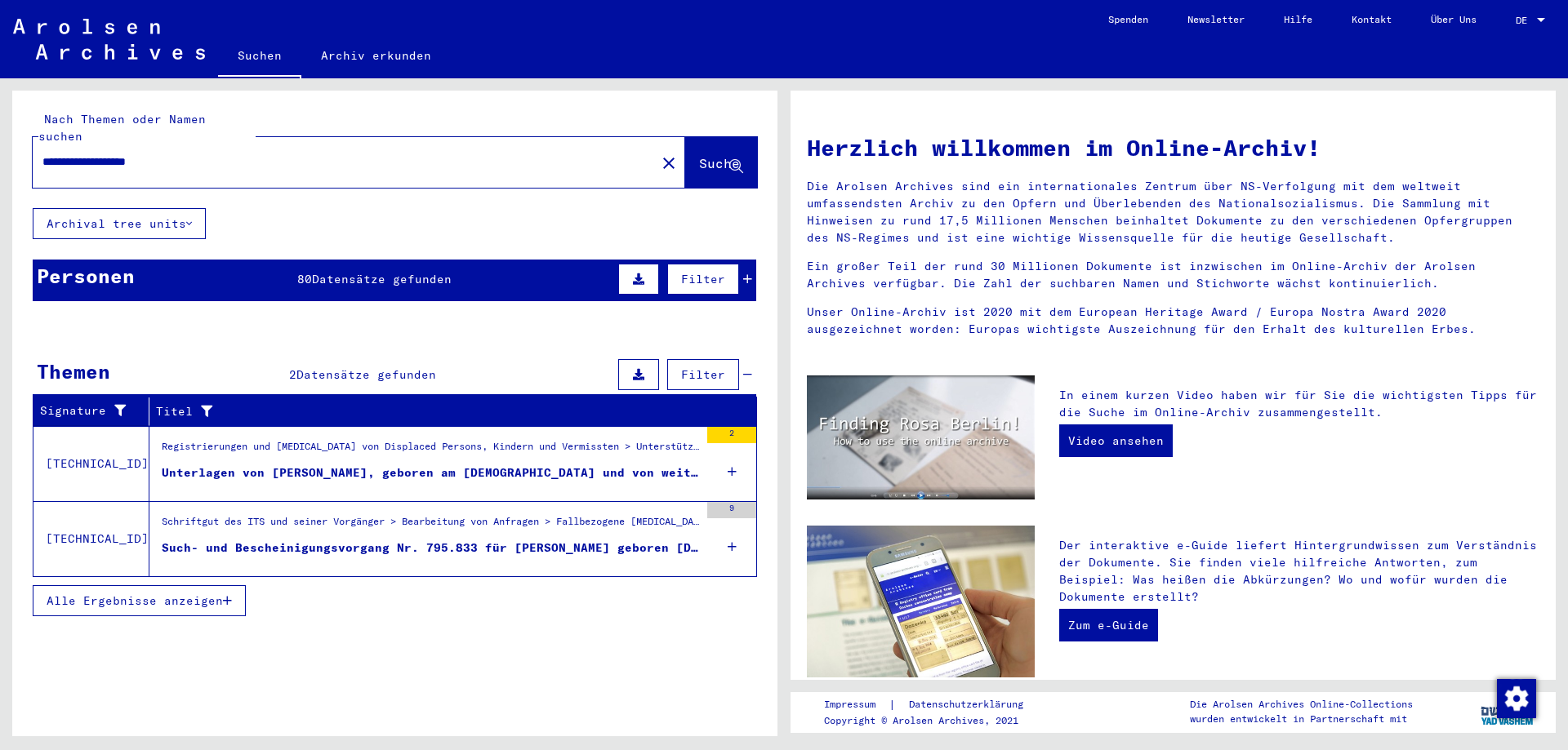
click at [339, 272] on span "Datensätze gefunden" at bounding box center [381, 279] width 140 height 14
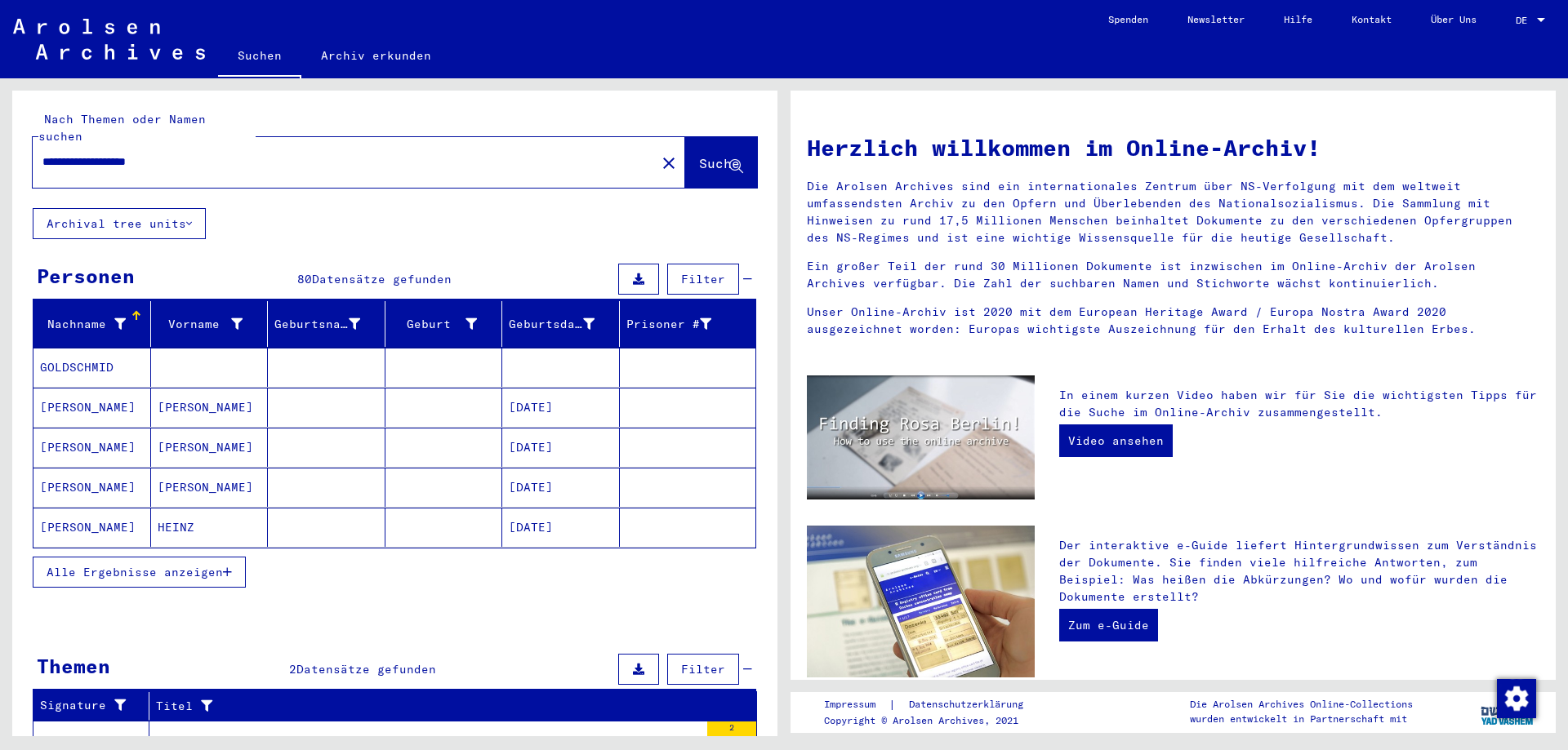
drag, startPoint x: 117, startPoint y: 145, endPoint x: 25, endPoint y: 153, distance: 92.3
click at [25, 153] on div "**********" at bounding box center [395, 149] width 766 height 118
click at [219, 568] on button "Alle Ergebnisse anzeigen" at bounding box center [139, 572] width 213 height 31
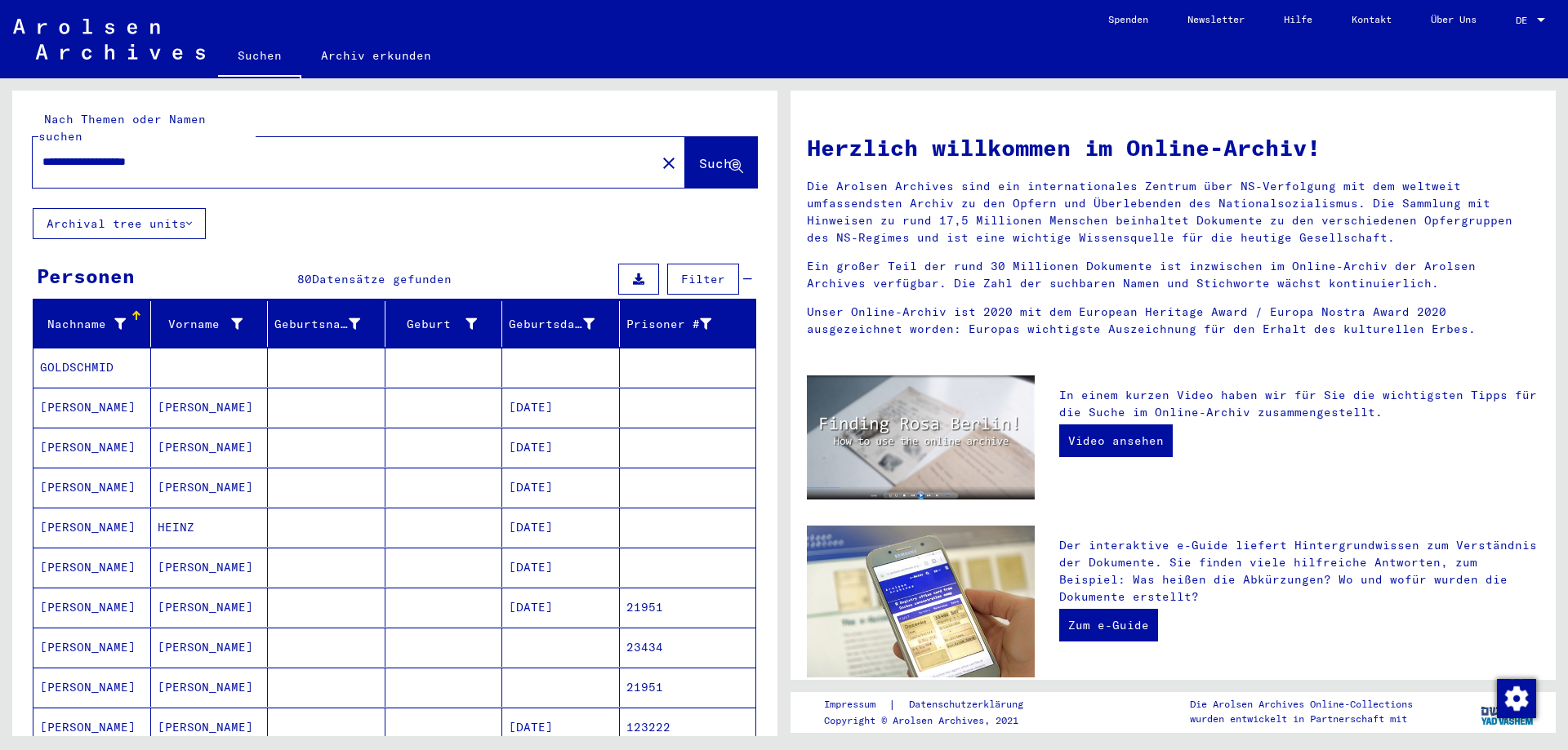
click at [150, 153] on input "**********" at bounding box center [339, 161] width 594 height 17
click at [152, 153] on input "**********" at bounding box center [339, 161] width 594 height 17
click at [86, 154] on div "**********" at bounding box center [334, 162] width 603 height 37
click at [86, 153] on input "**********" at bounding box center [339, 161] width 594 height 17
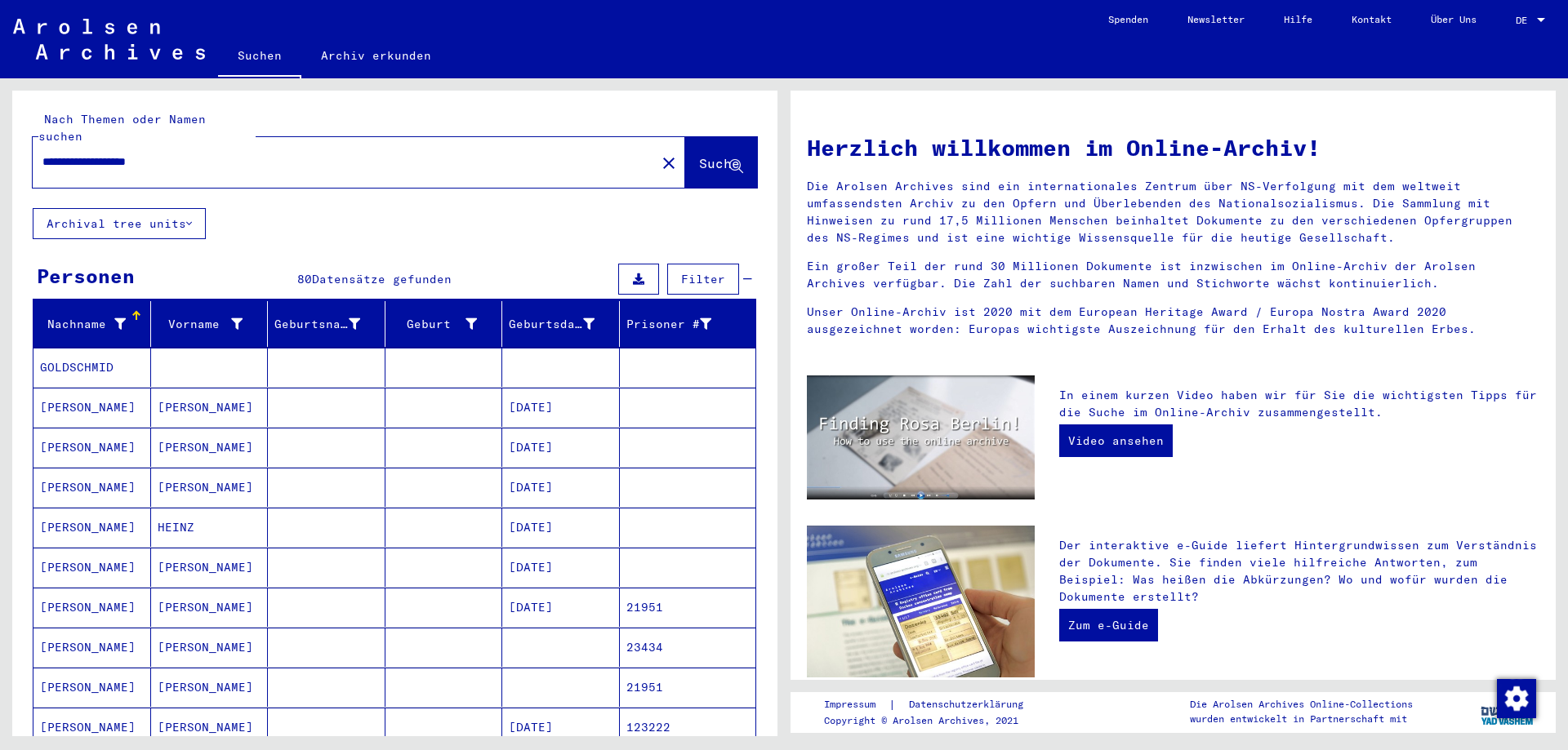
click at [86, 153] on input "**********" at bounding box center [339, 161] width 594 height 17
type input "**********"
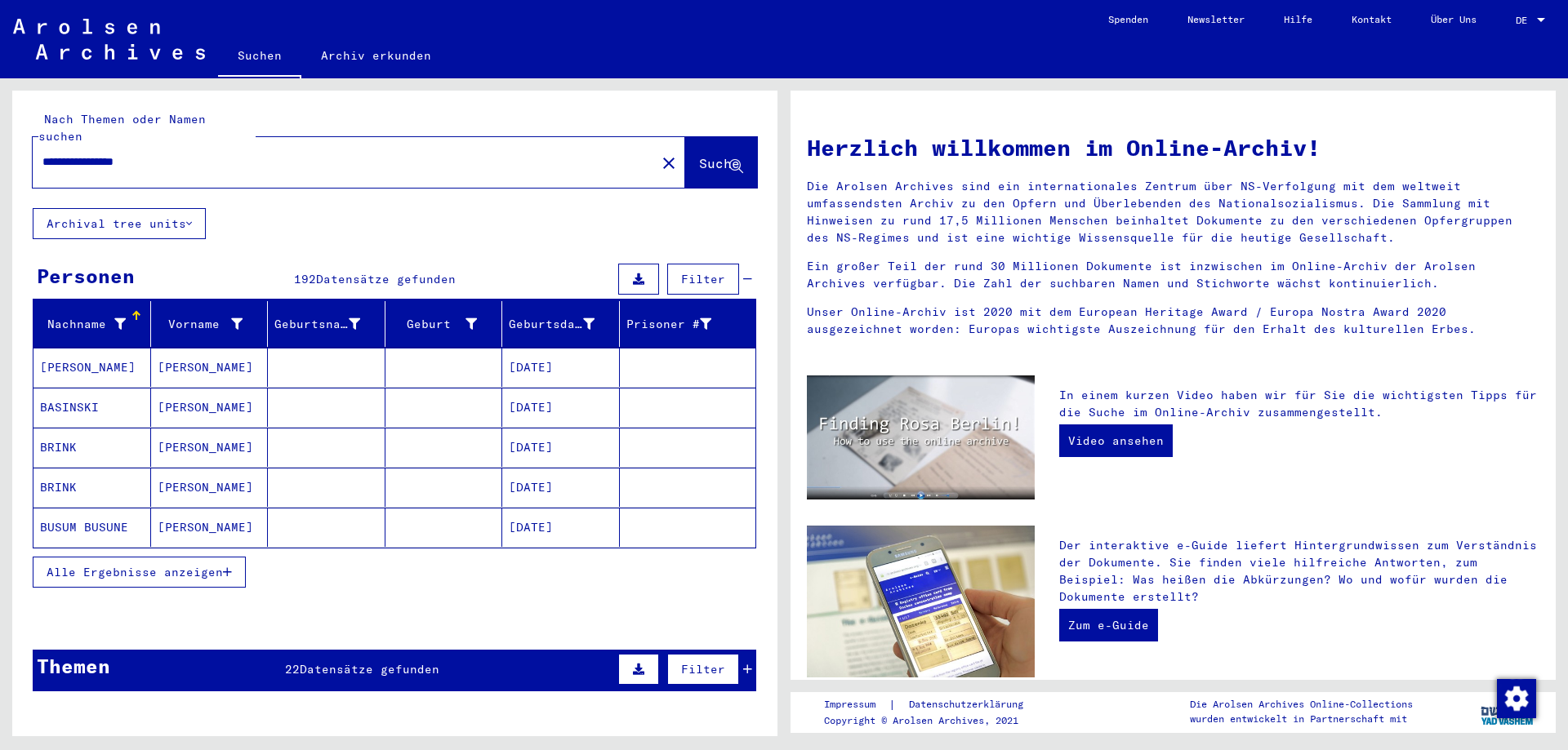
click at [730, 160] on icon at bounding box center [736, 167] width 14 height 14
click at [211, 565] on span "Alle Ergebnisse anzeigen" at bounding box center [135, 573] width 177 height 14
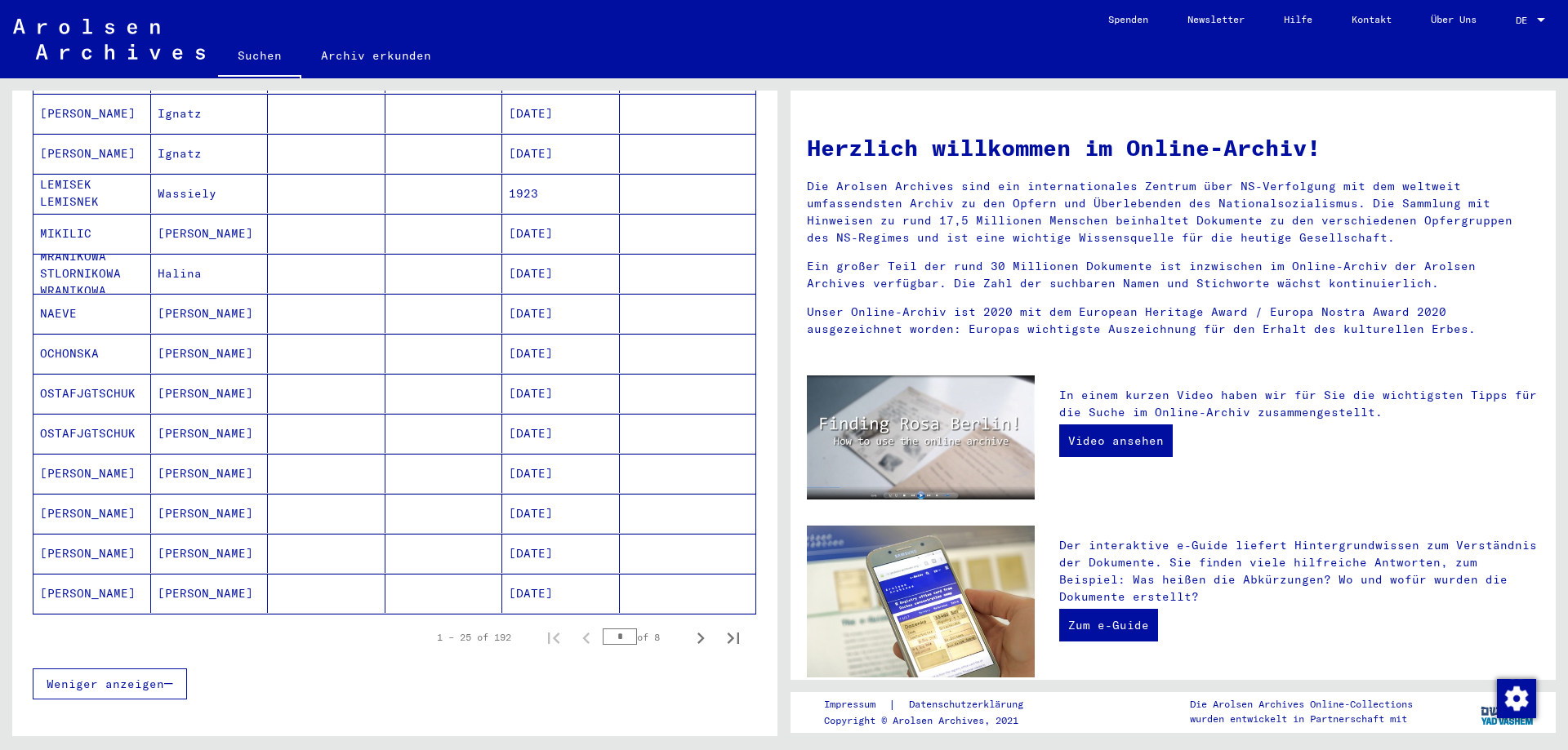
scroll to position [735, 0]
click at [689, 627] on icon "Next page" at bounding box center [700, 637] width 23 height 23
type input "*"
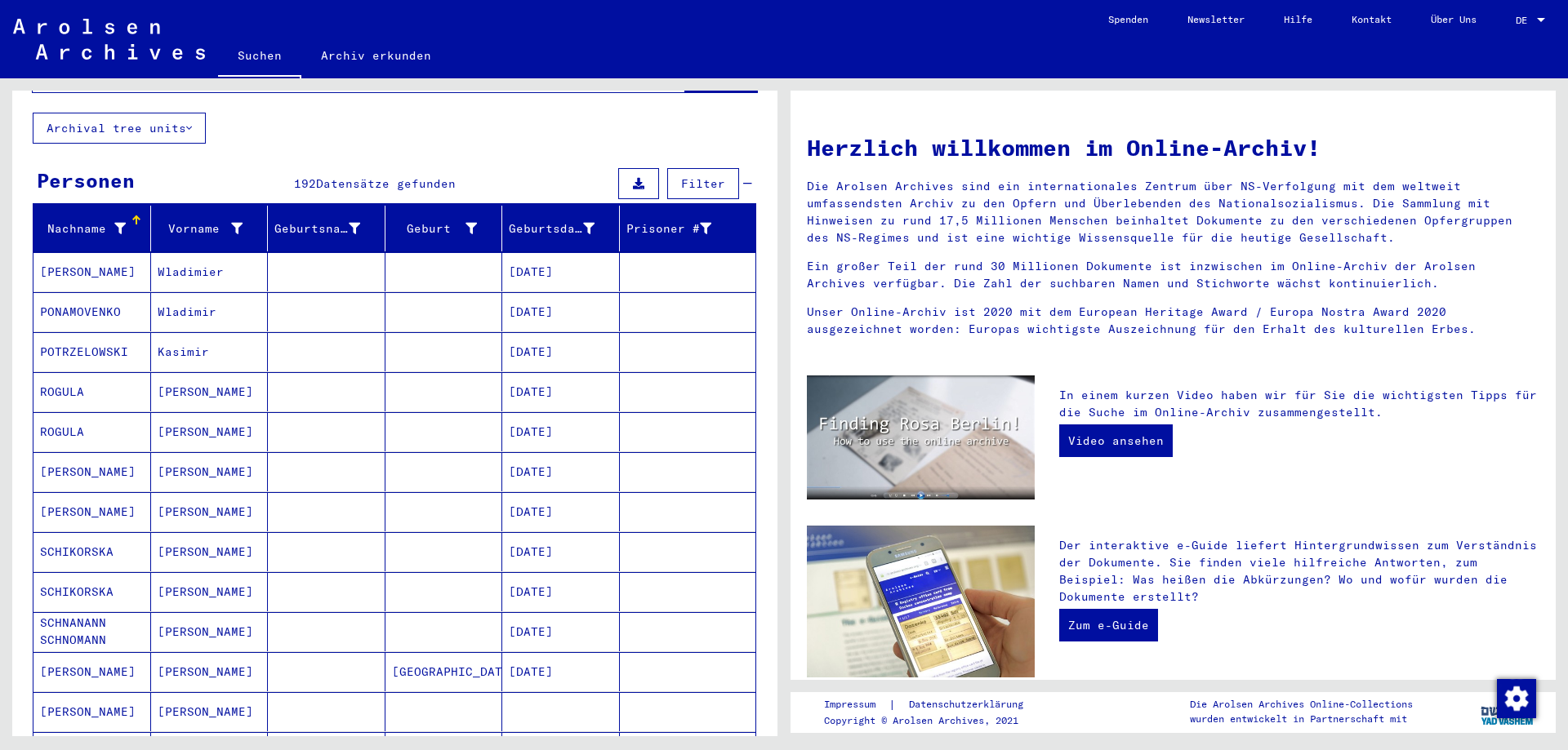
scroll to position [327, 0]
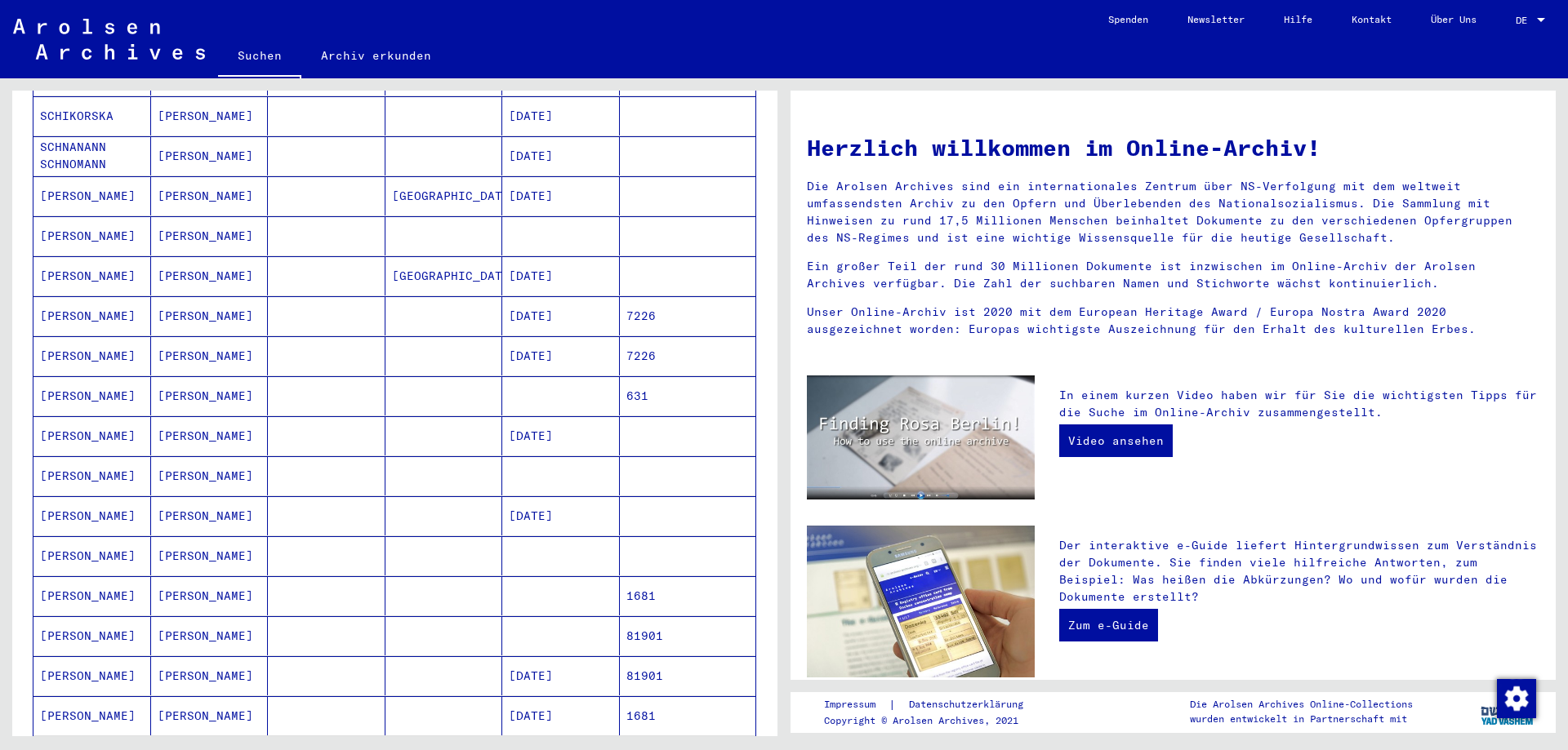
click at [400, 390] on mat-cell at bounding box center [444, 396] width 118 height 40
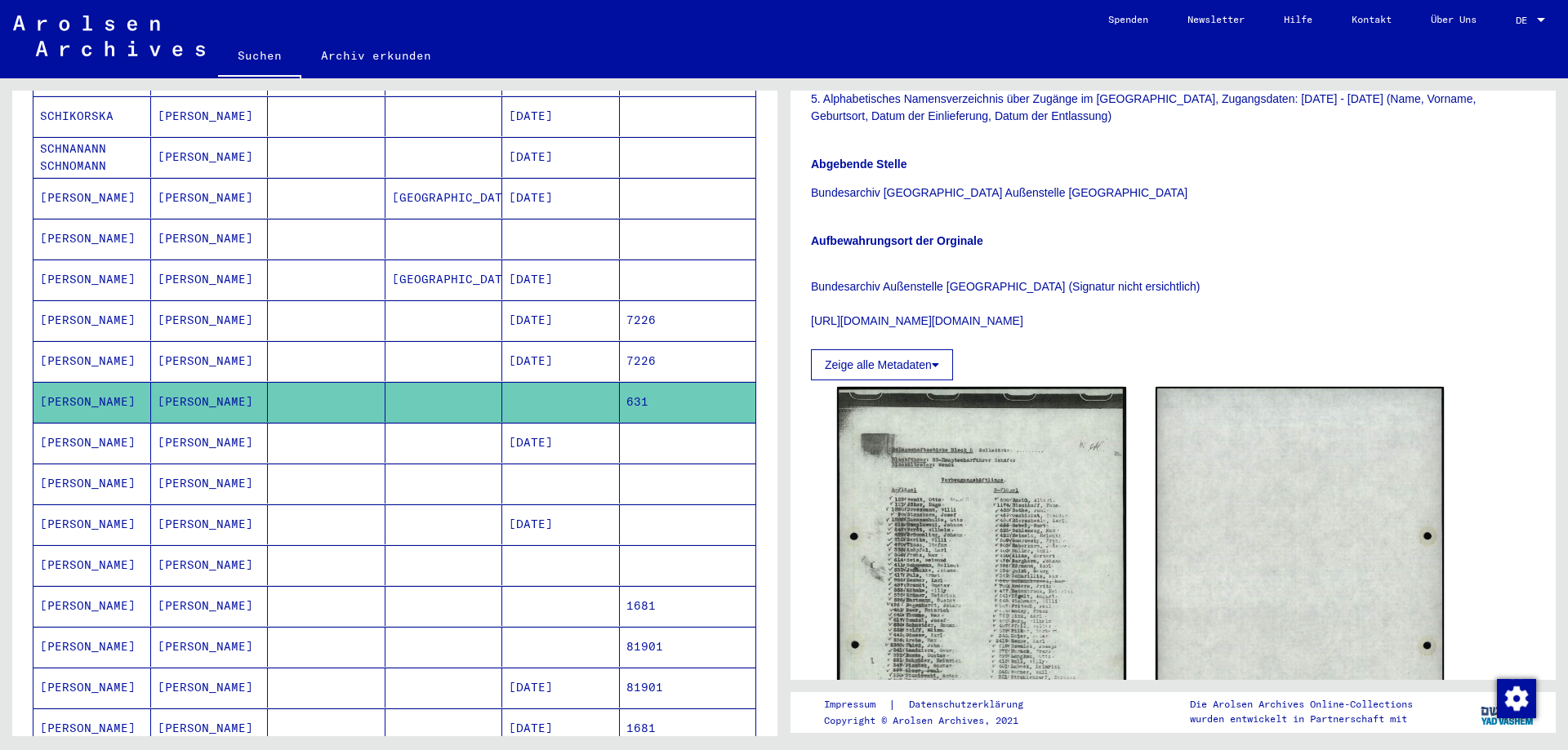
scroll to position [490, 0]
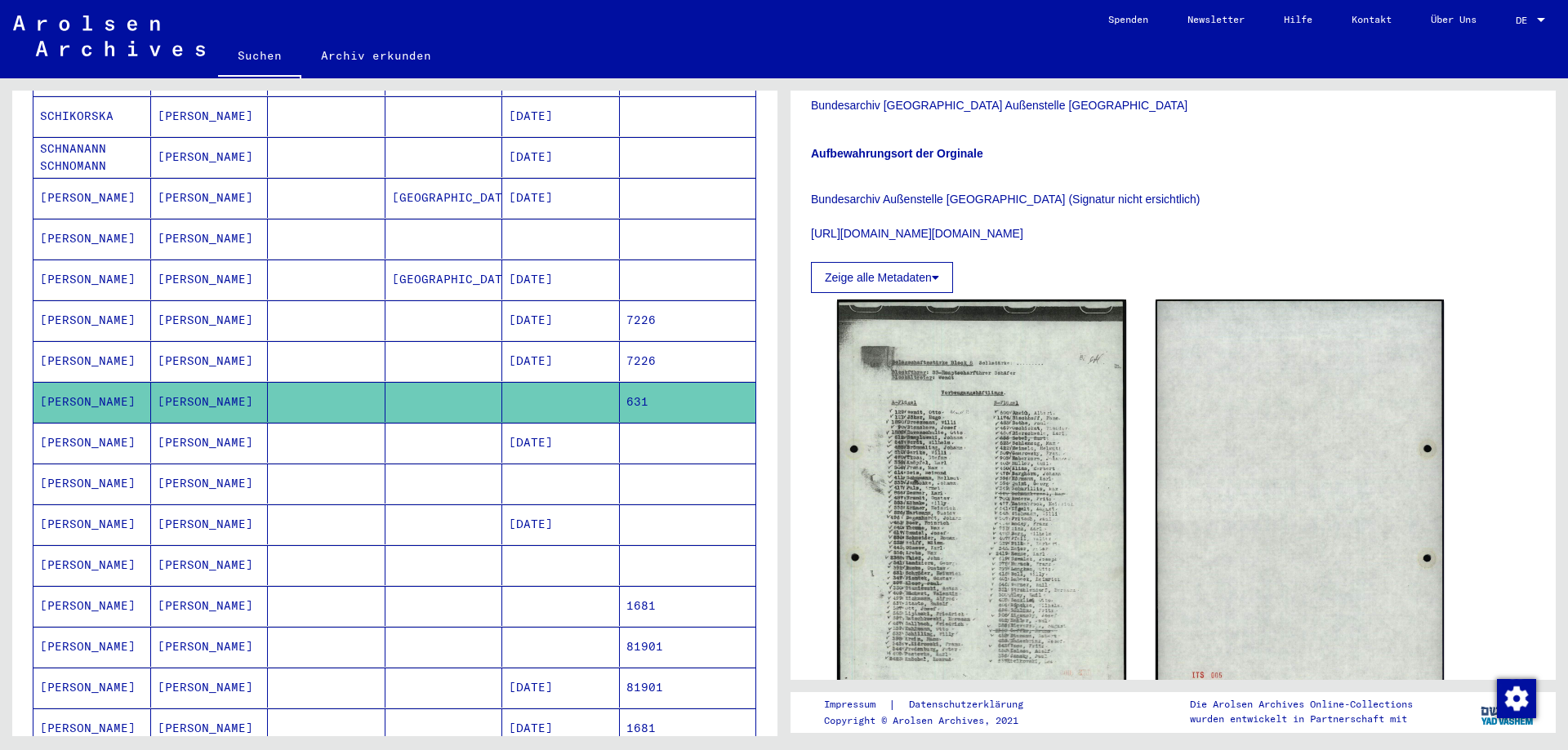
click at [385, 341] on mat-cell at bounding box center [444, 361] width 118 height 40
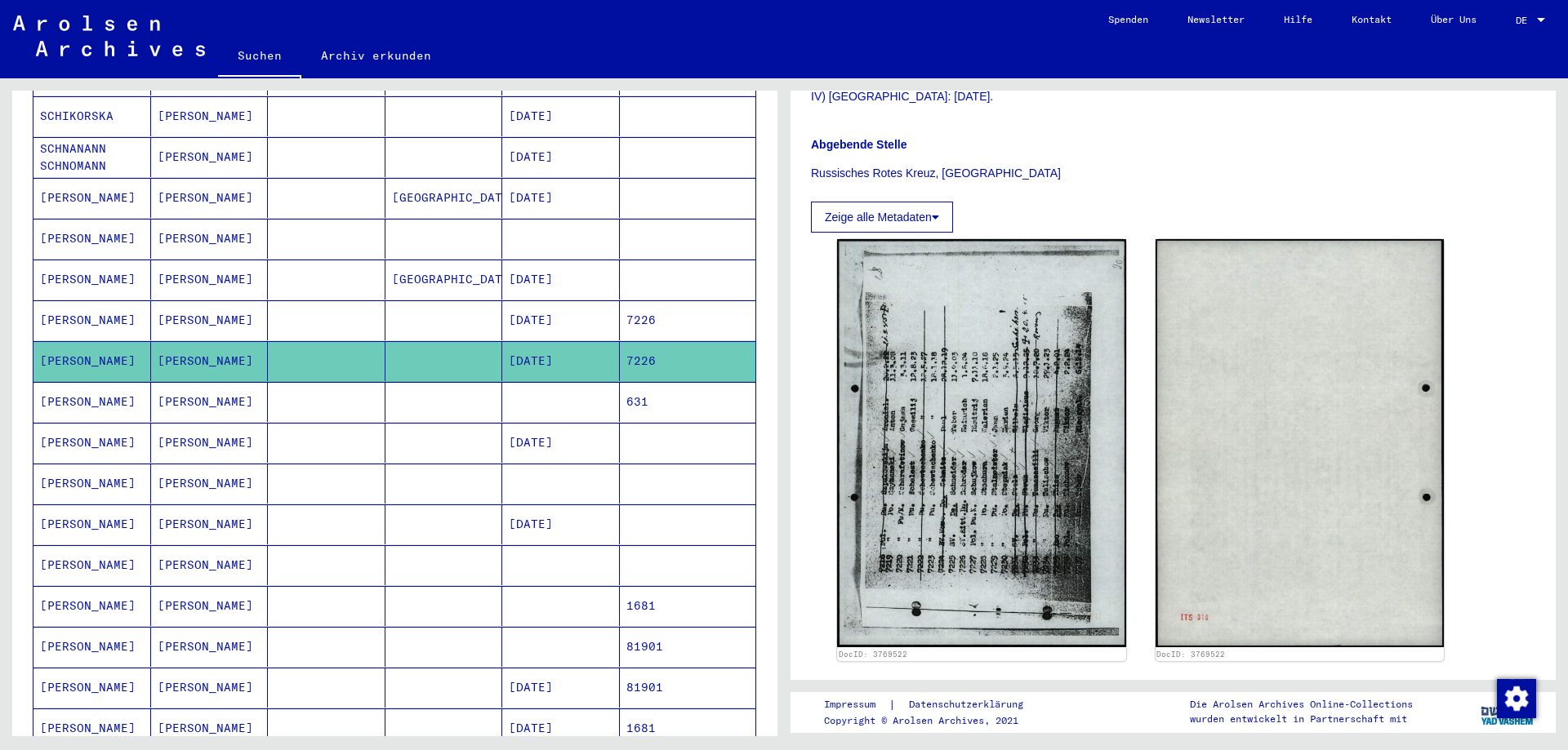
scroll to position [490, 0]
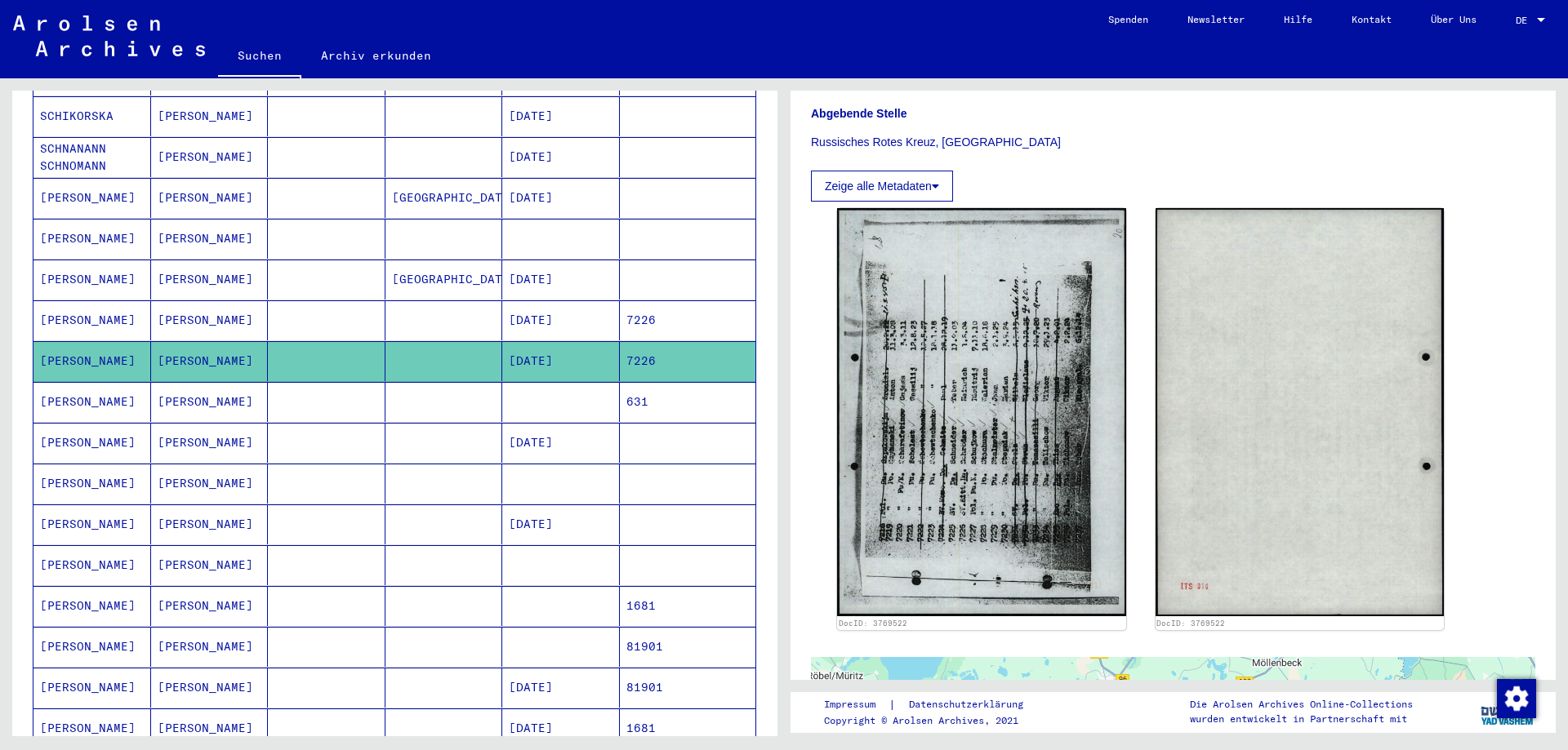
click at [463, 311] on mat-cell at bounding box center [444, 321] width 118 height 40
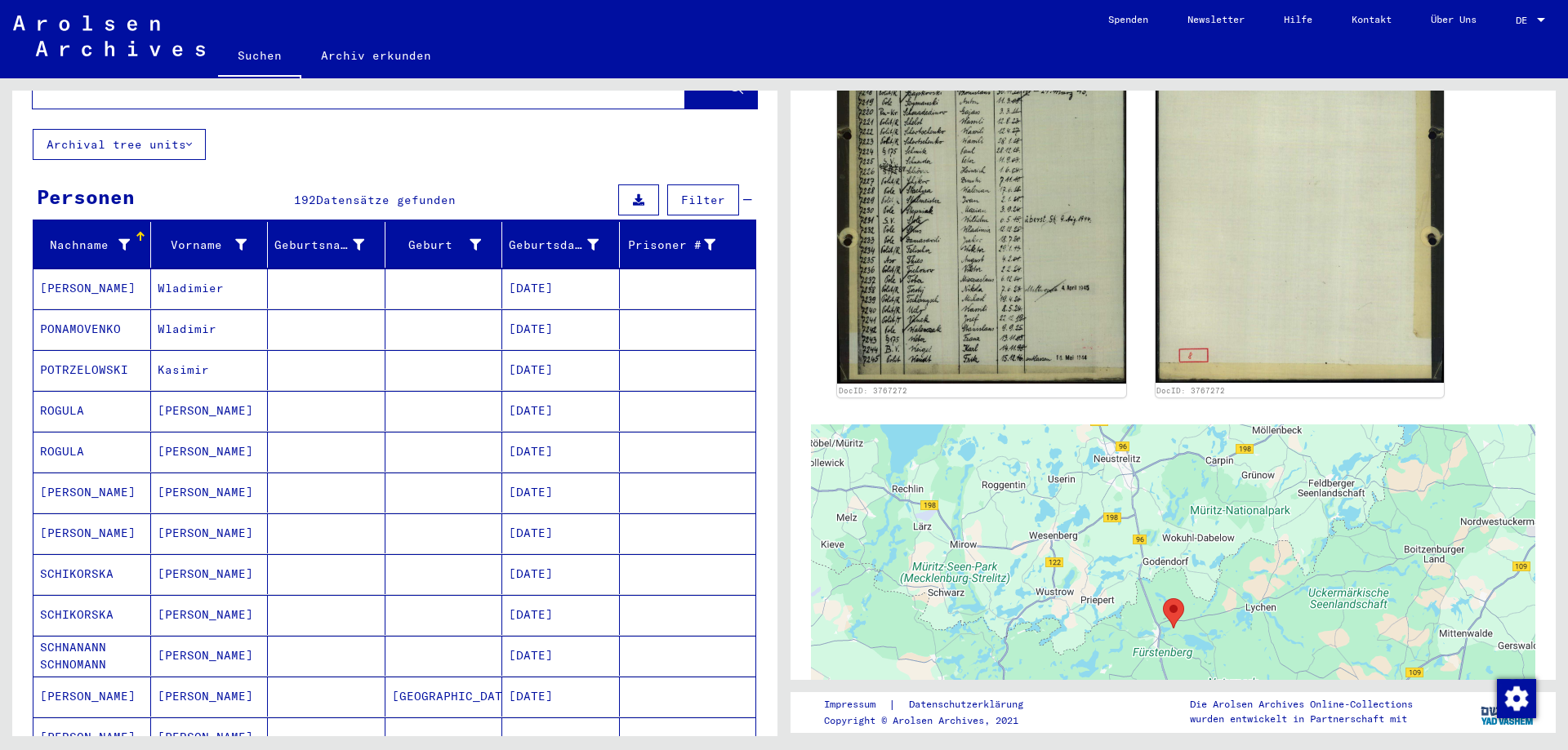
scroll to position [82, 0]
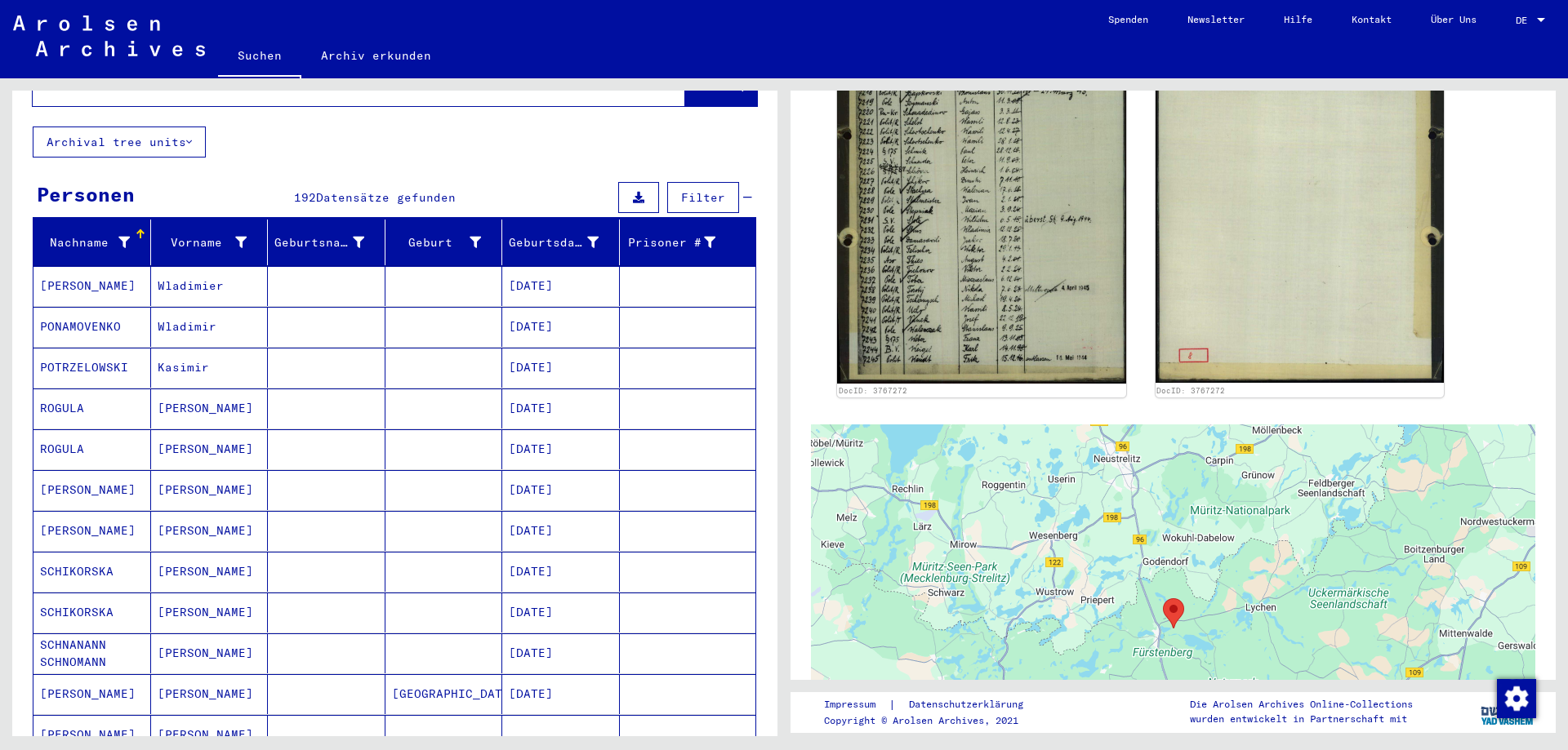
click at [275, 288] on mat-cell at bounding box center [326, 286] width 118 height 40
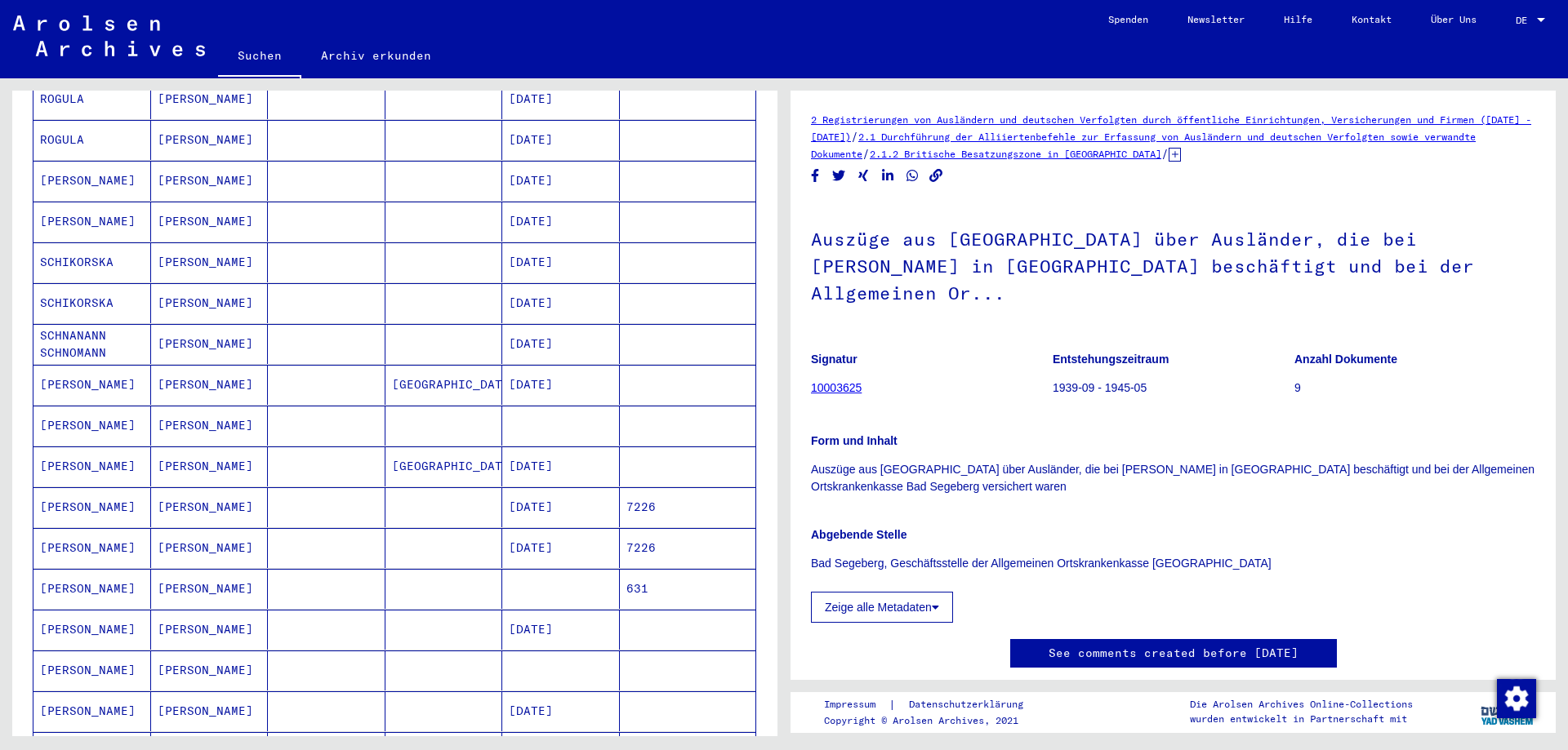
scroll to position [408, 0]
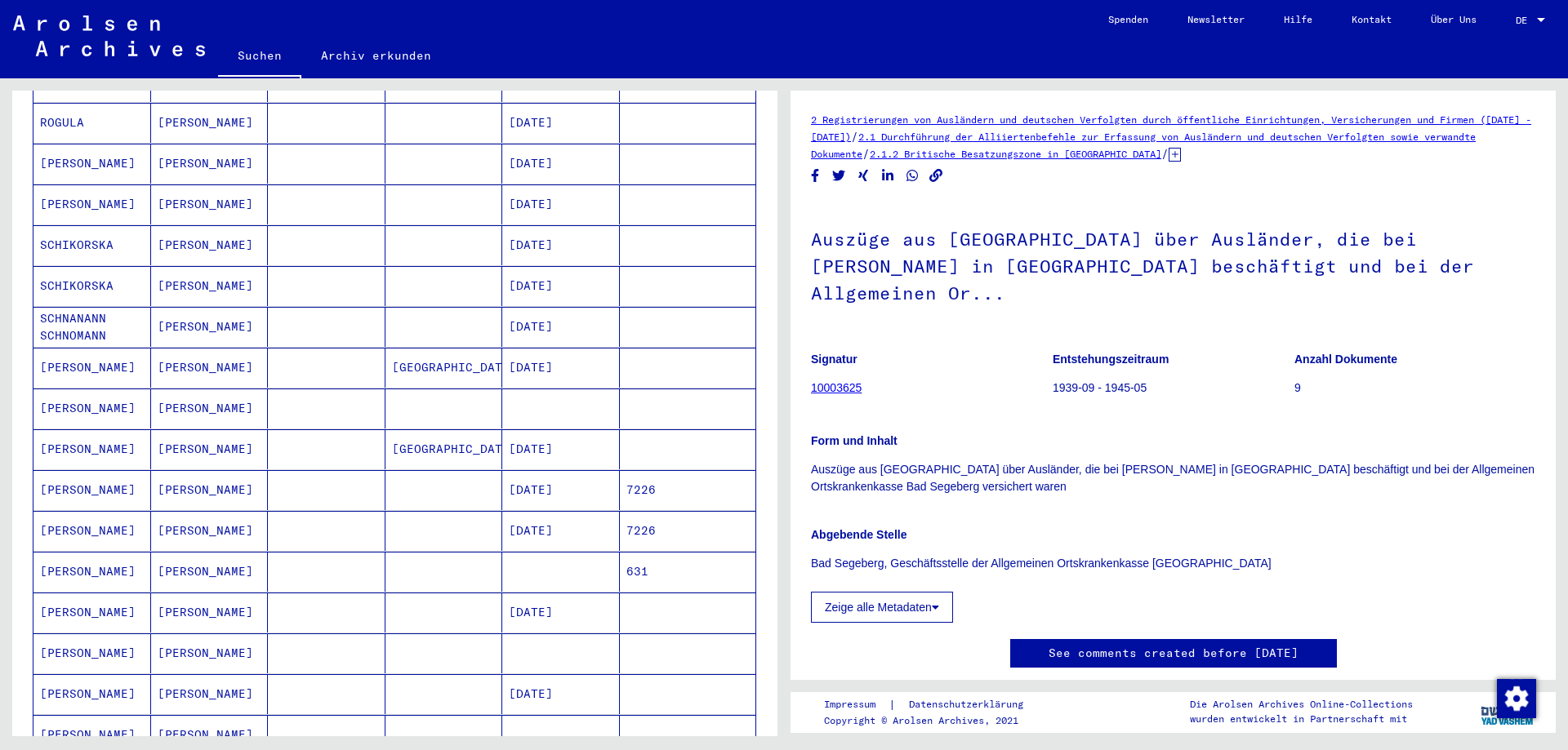
click at [262, 350] on mat-cell "[PERSON_NAME]" at bounding box center [210, 367] width 118 height 40
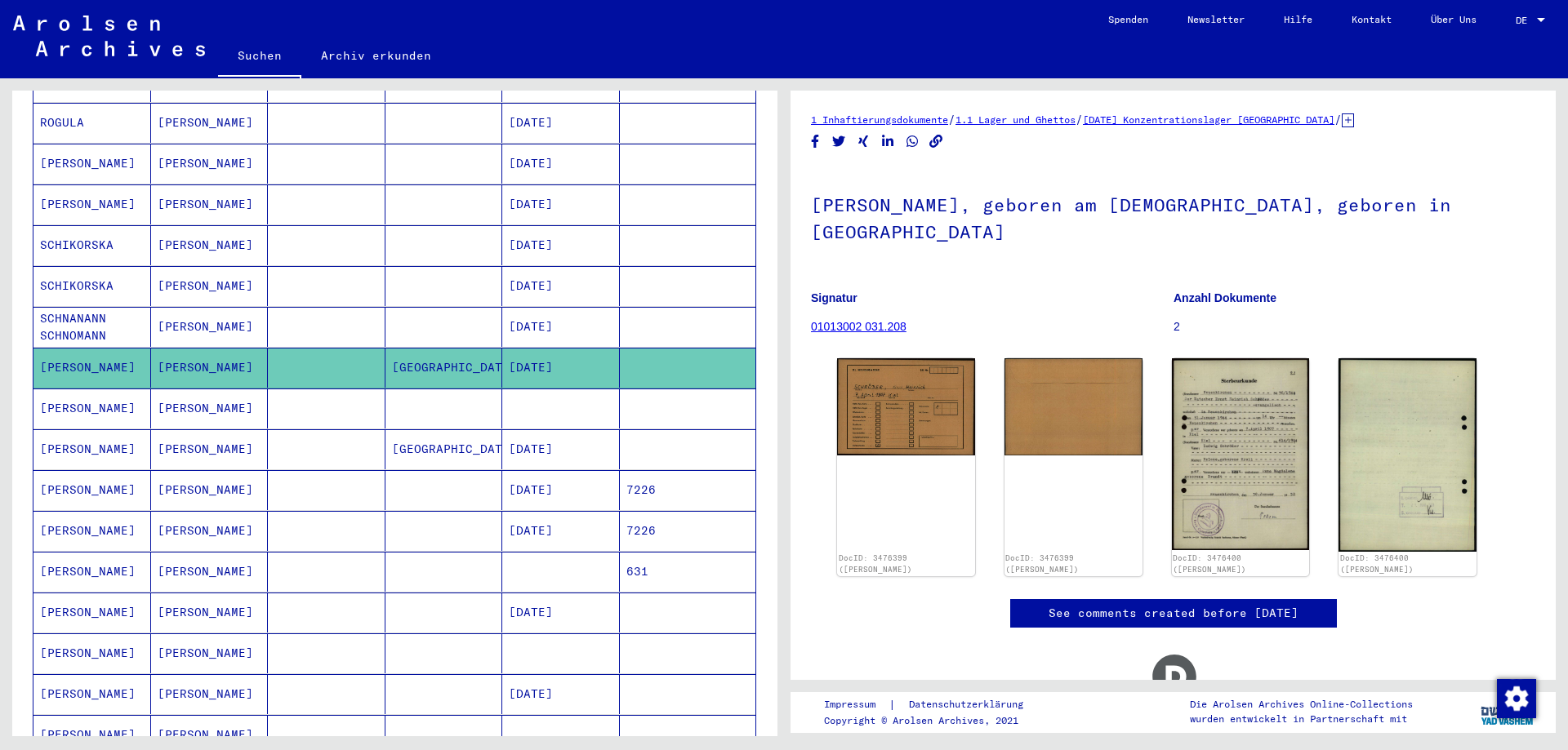
click at [267, 389] on mat-cell at bounding box center [326, 409] width 118 height 40
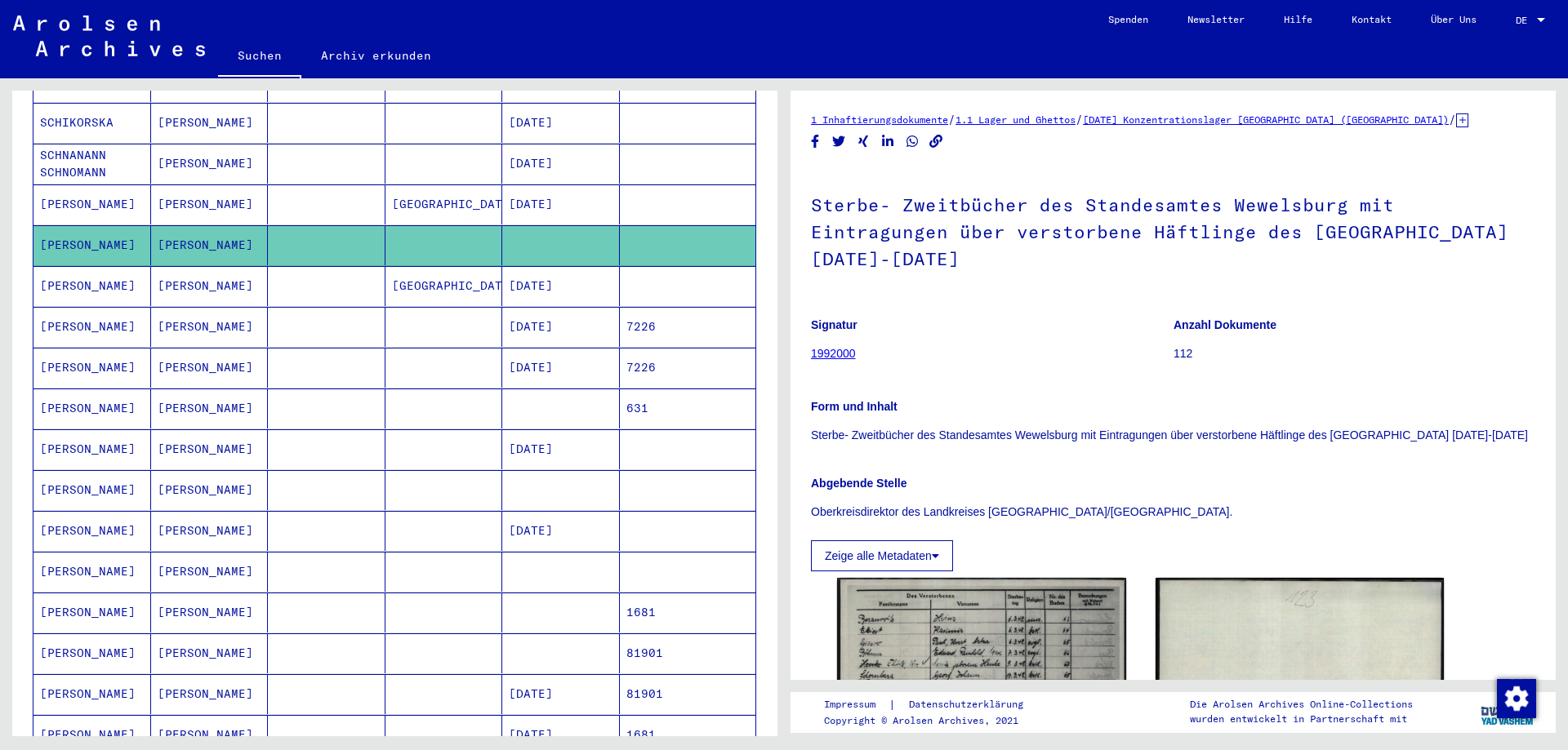
click at [294, 276] on mat-cell at bounding box center [326, 286] width 118 height 40
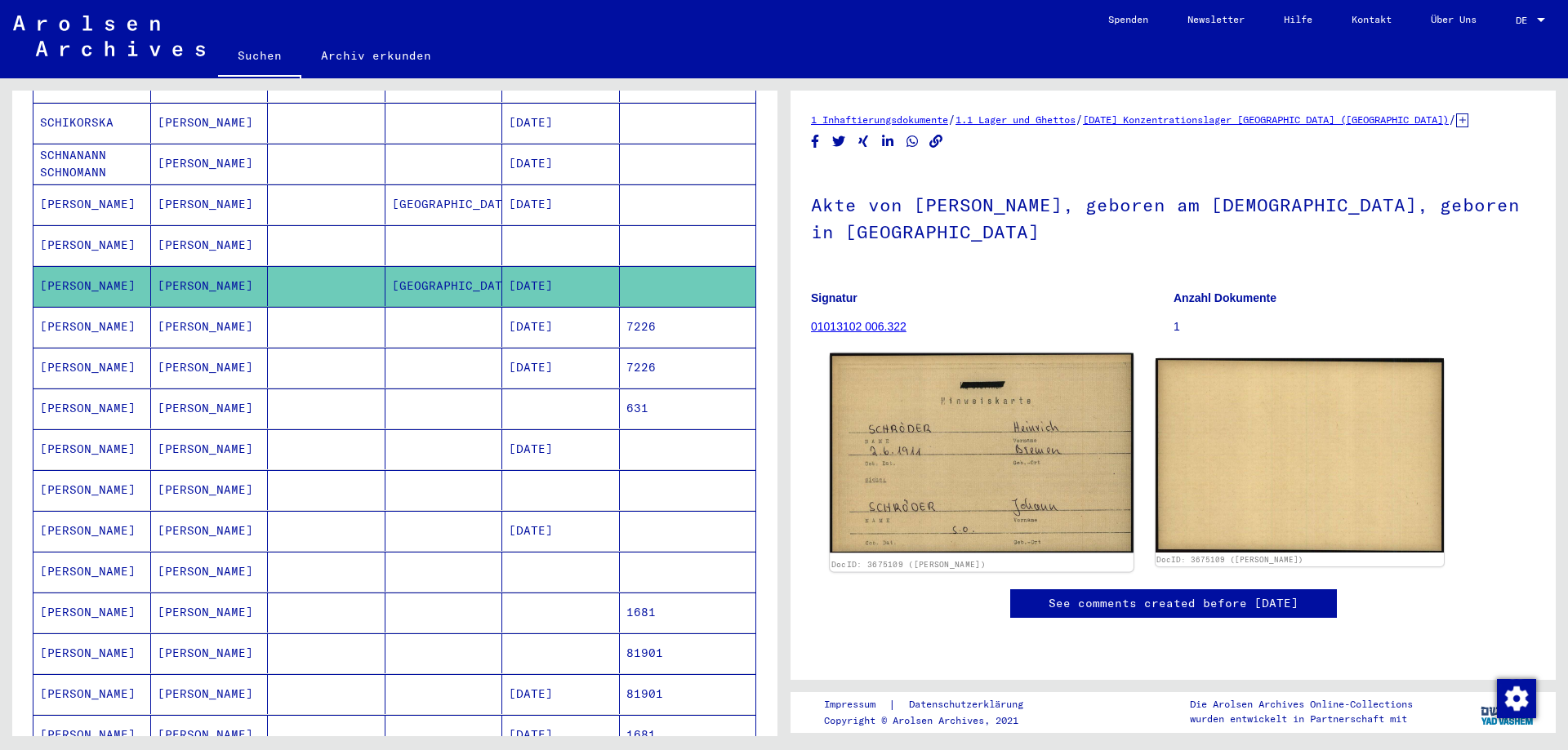
scroll to position [163, 0]
click at [956, 354] on img at bounding box center [981, 454] width 303 height 200
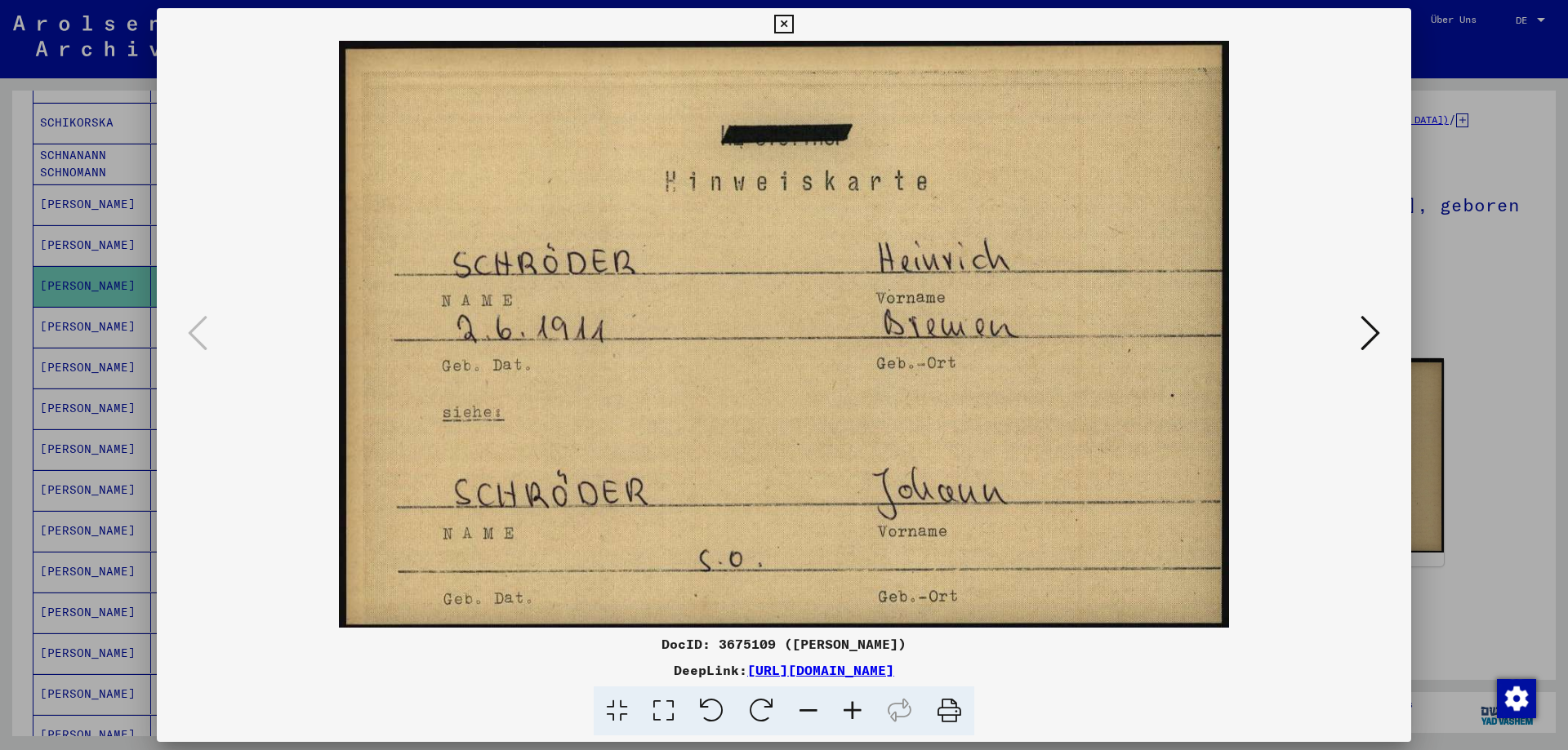
click at [1357, 341] on button at bounding box center [1370, 334] width 30 height 47
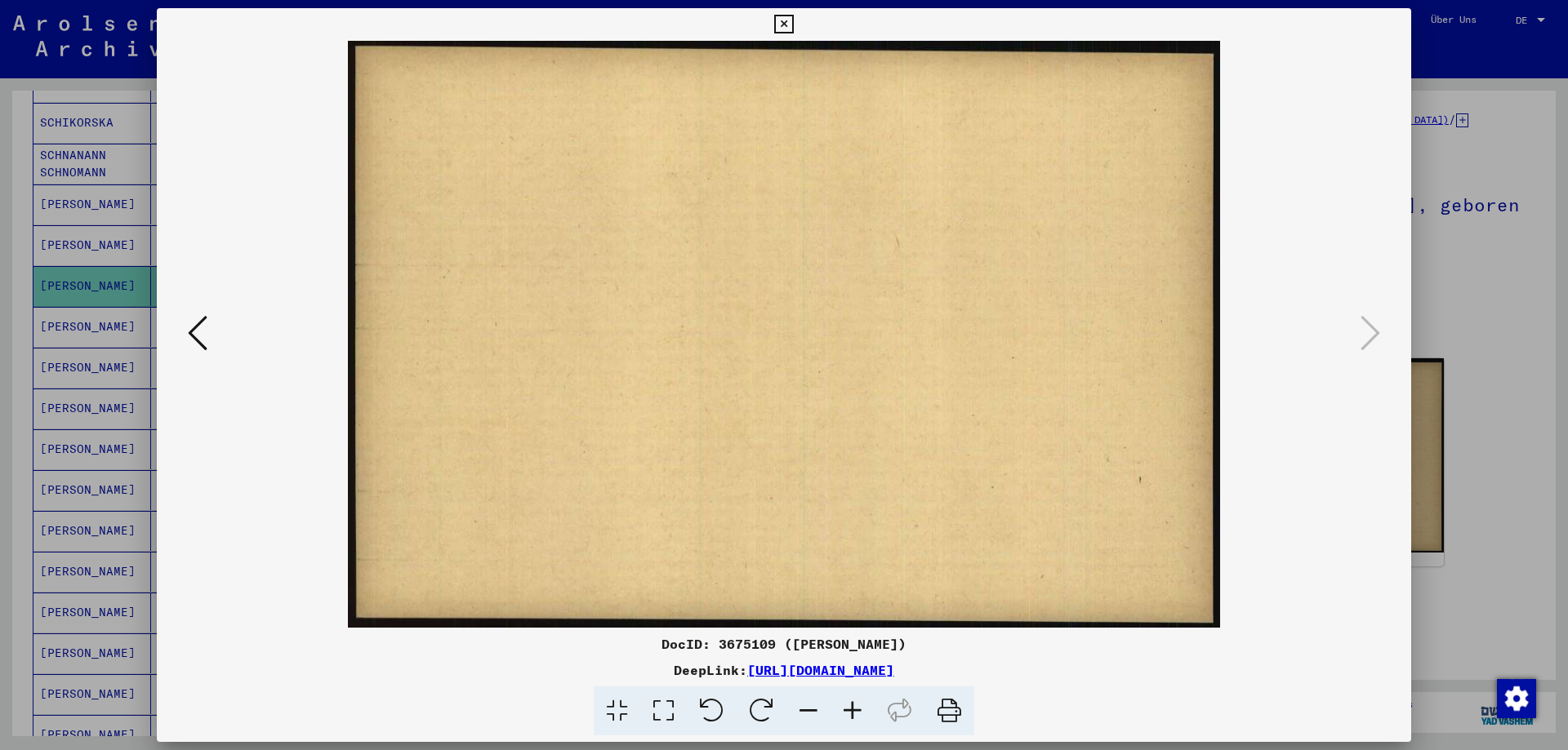
click at [1442, 332] on div at bounding box center [784, 375] width 1568 height 750
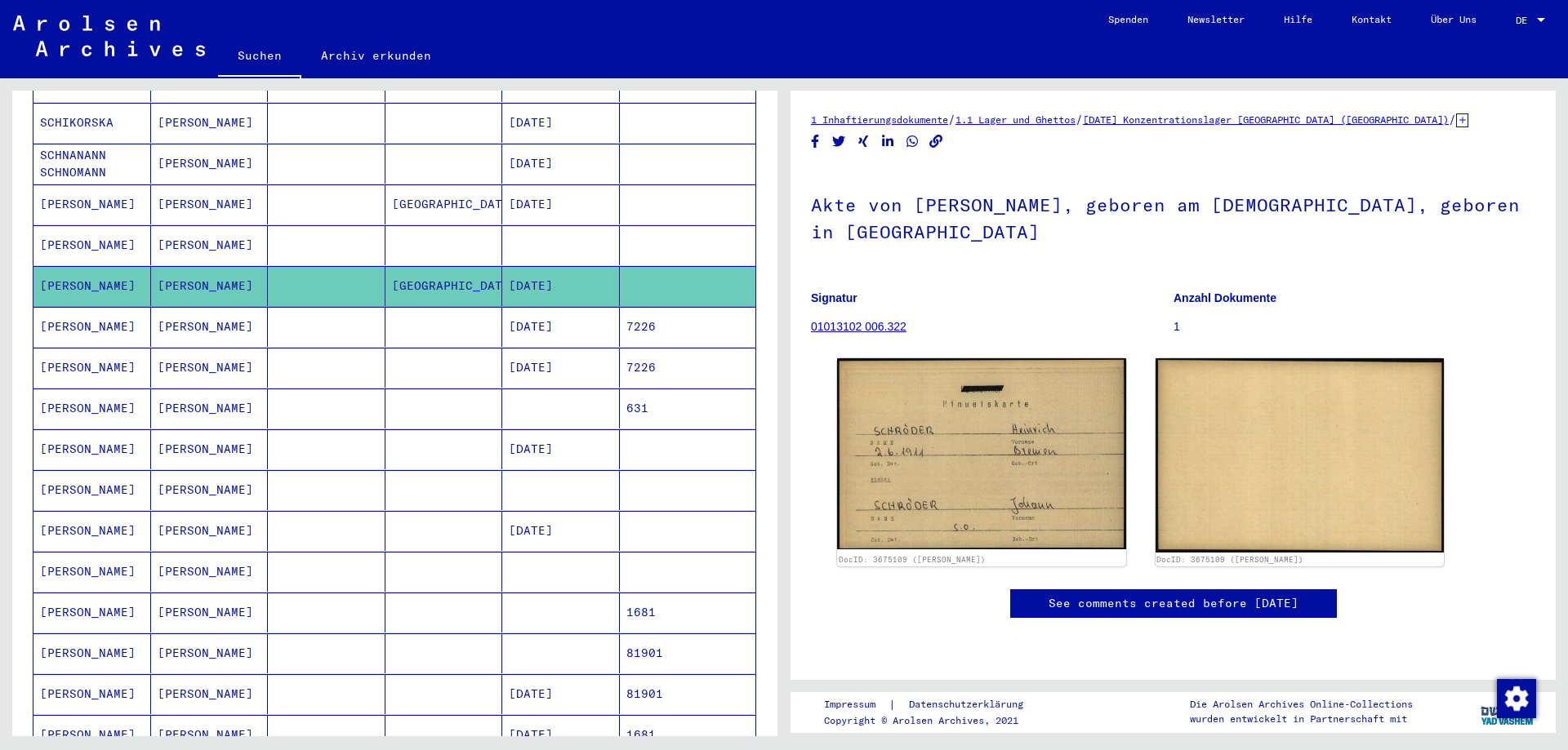
click at [317, 327] on mat-cell at bounding box center [326, 327] width 118 height 40
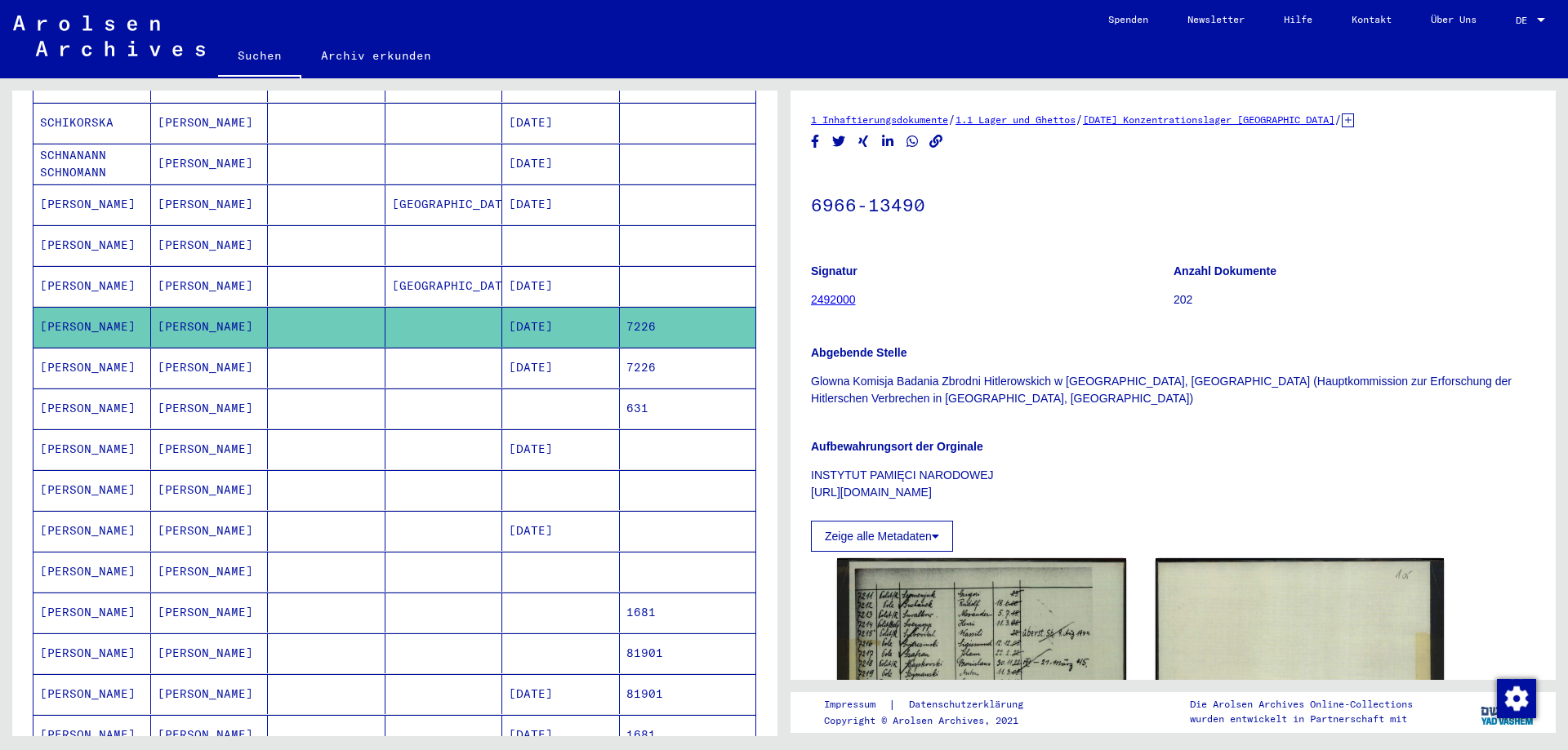
click at [512, 356] on mat-cell "[DATE]" at bounding box center [561, 367] width 118 height 40
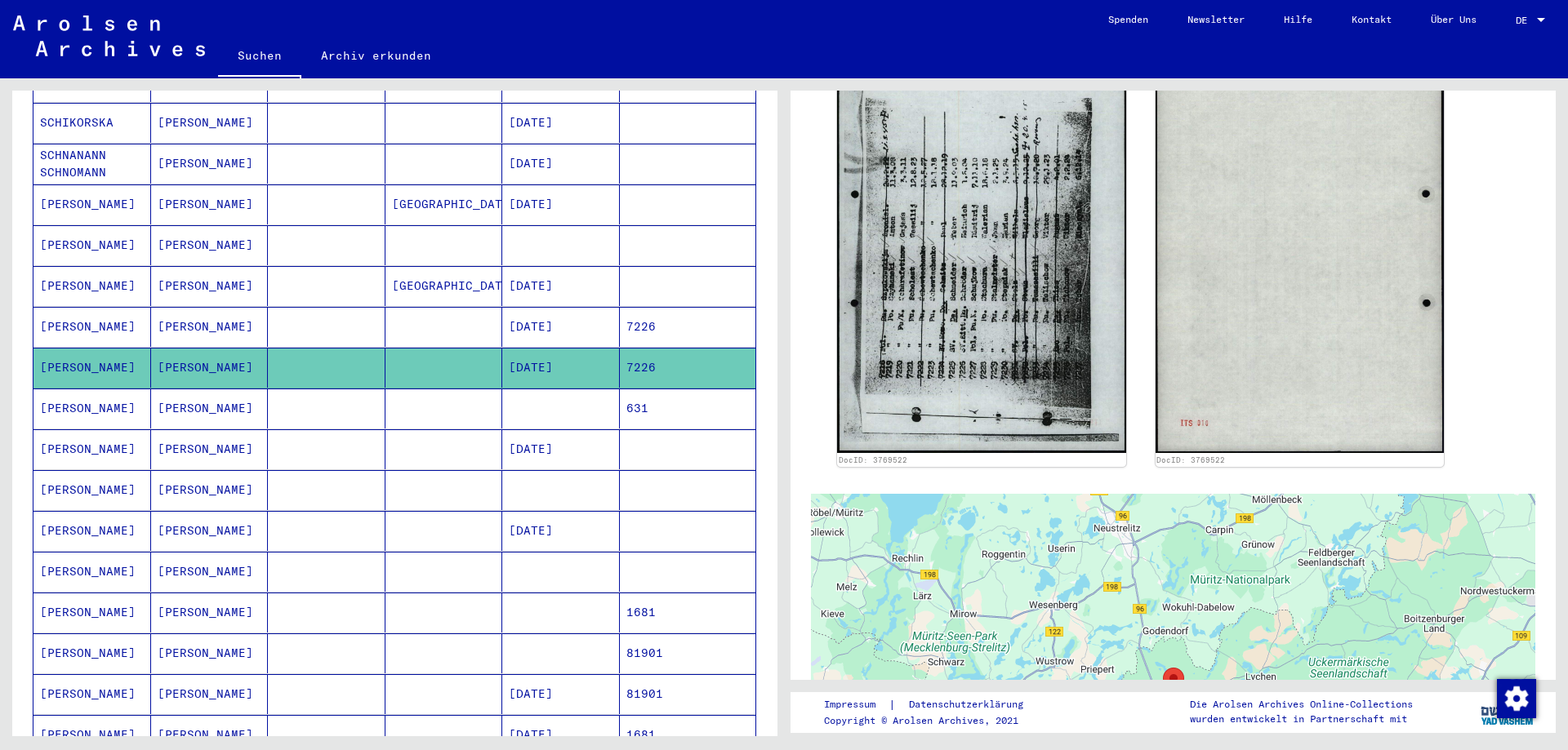
click at [267, 405] on mat-cell at bounding box center [326, 409] width 118 height 40
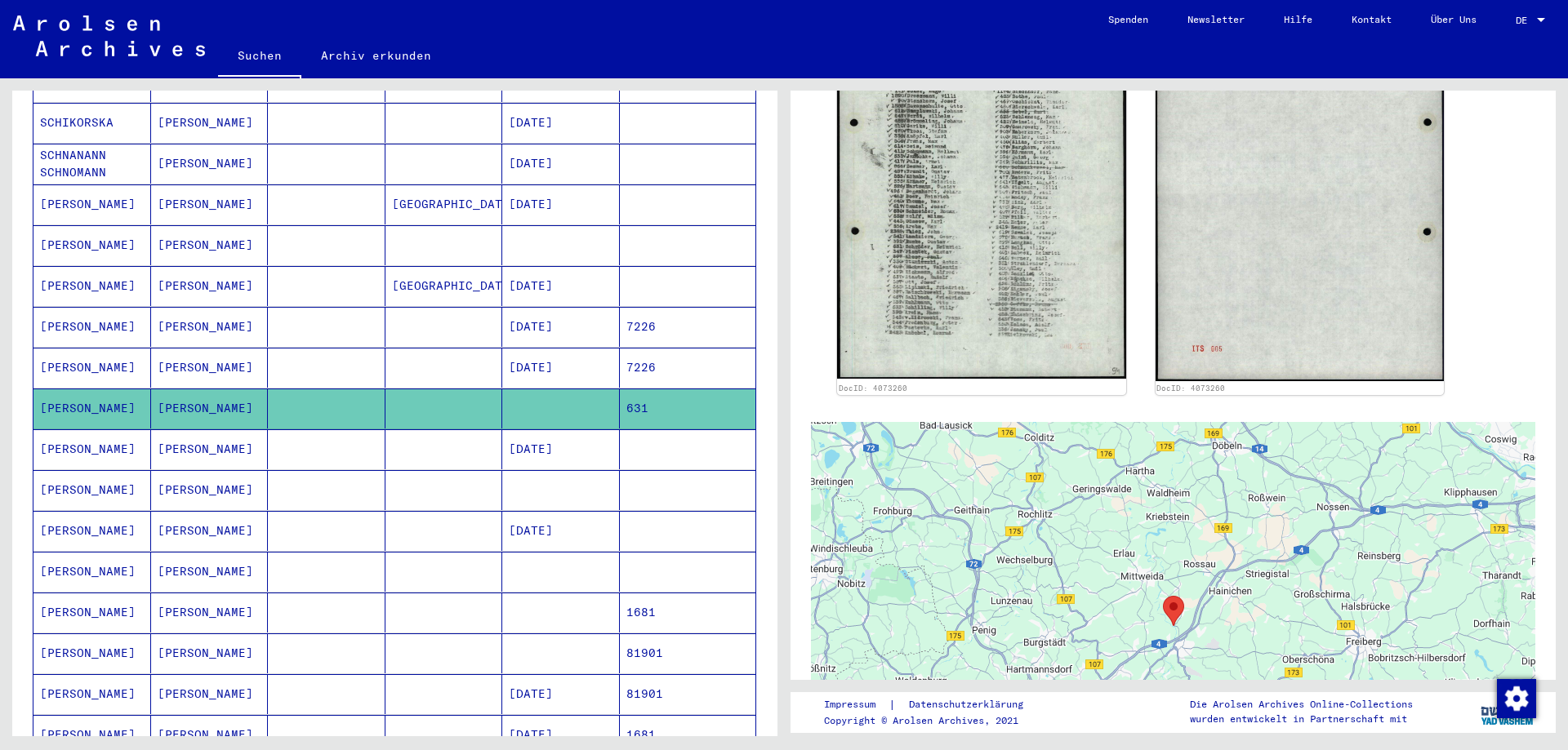
click at [267, 511] on mat-cell at bounding box center [326, 531] width 118 height 40
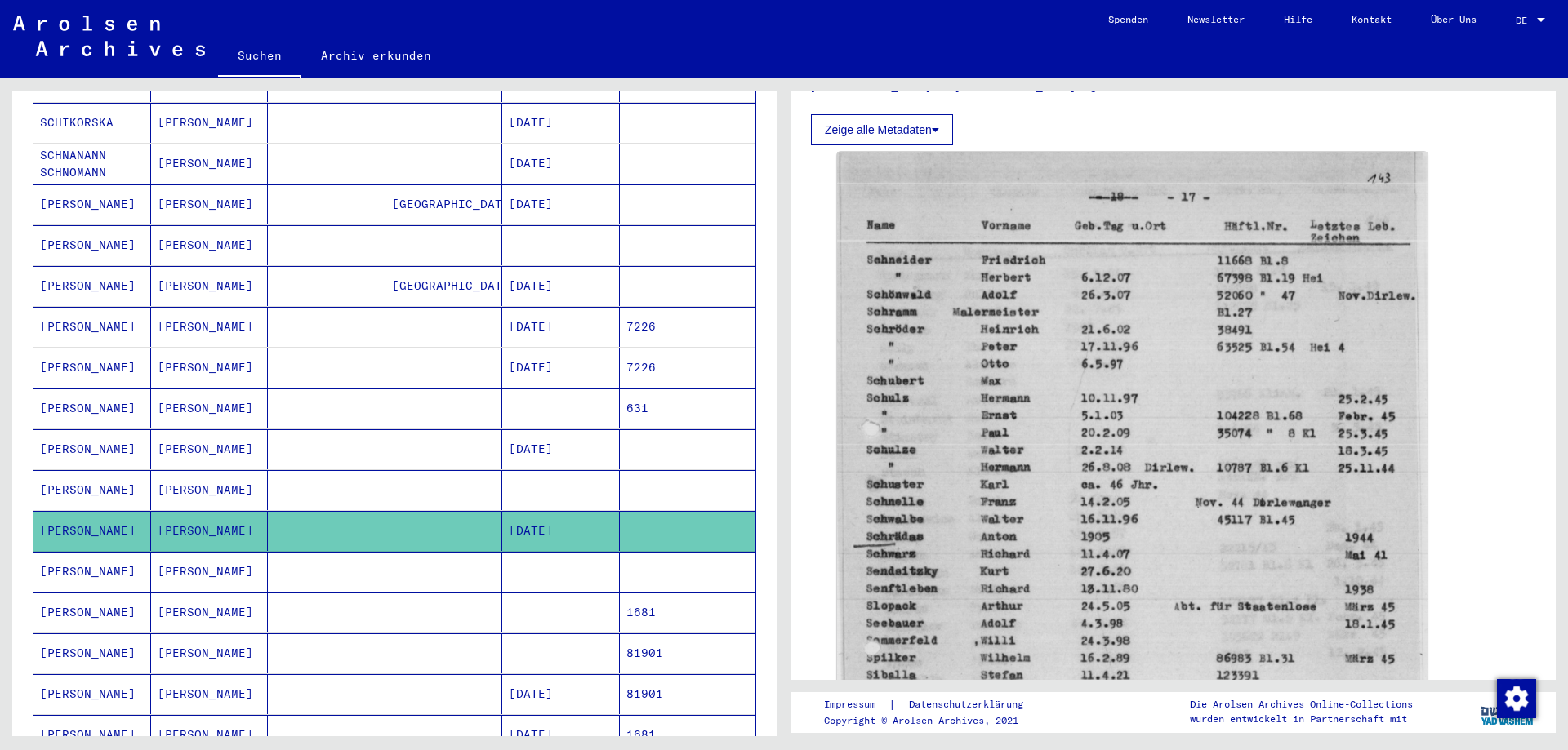
click at [185, 470] on mat-cell "[PERSON_NAME]" at bounding box center [210, 490] width 118 height 40
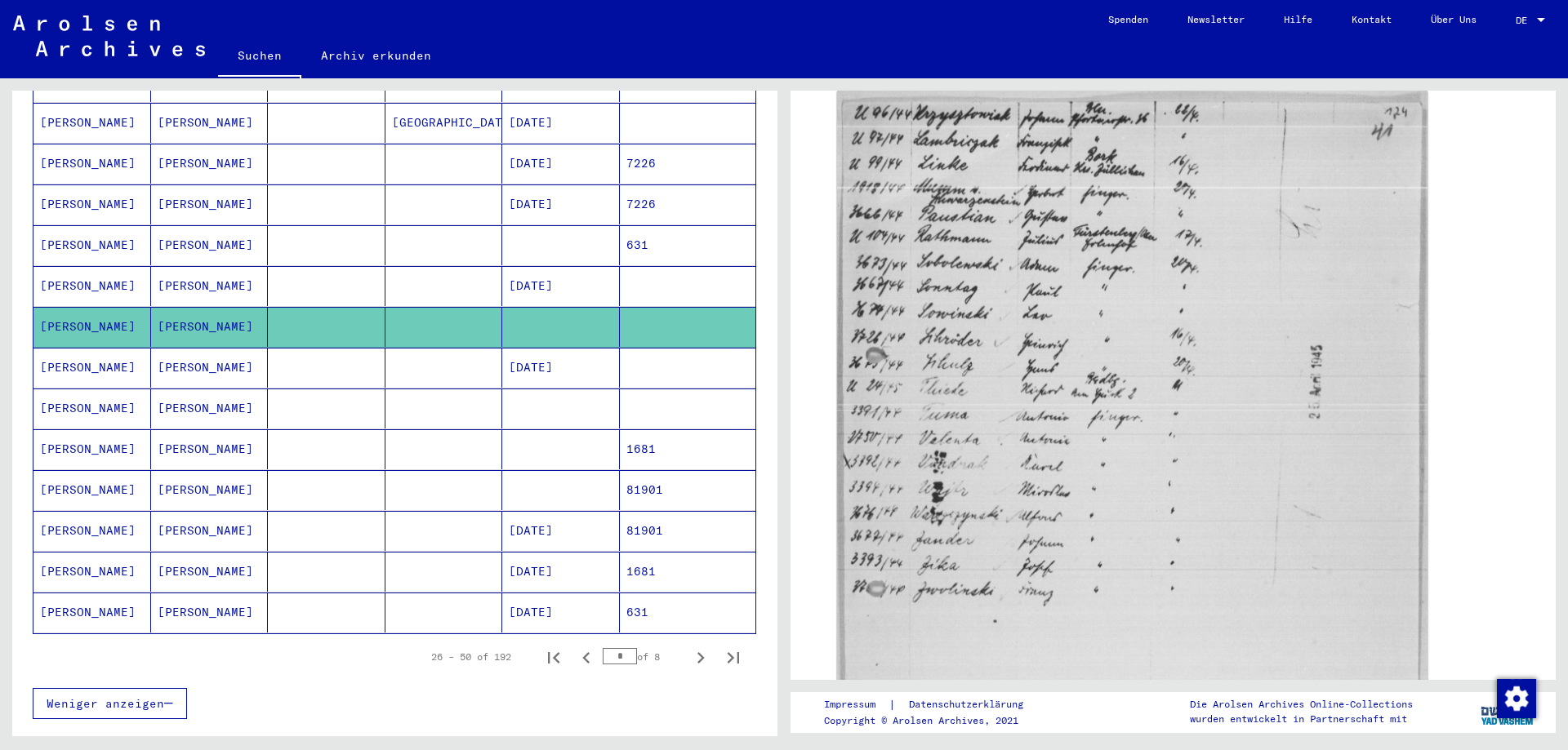
click at [251, 348] on mat-cell "[PERSON_NAME]" at bounding box center [210, 367] width 118 height 40
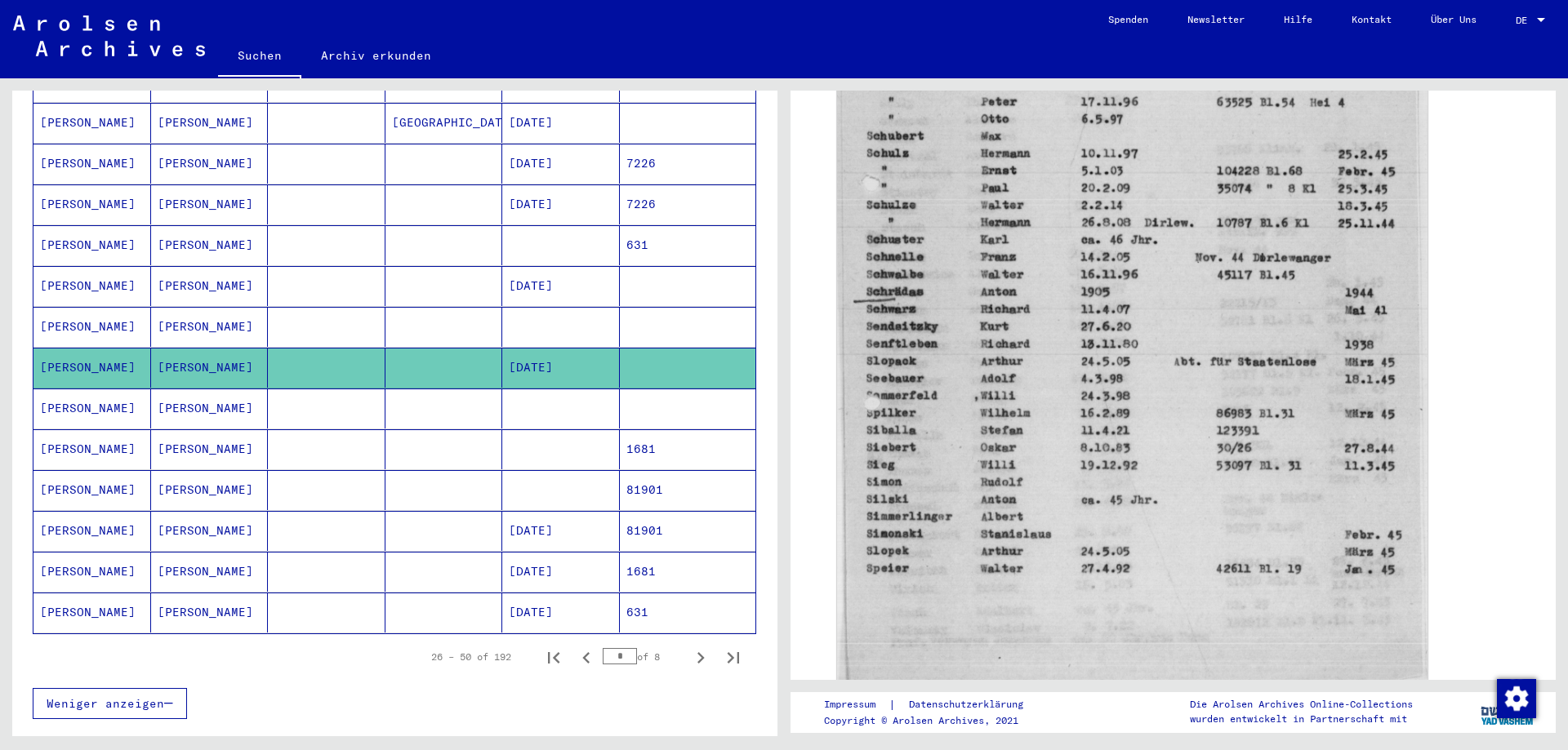
click at [426, 389] on mat-cell at bounding box center [444, 409] width 118 height 40
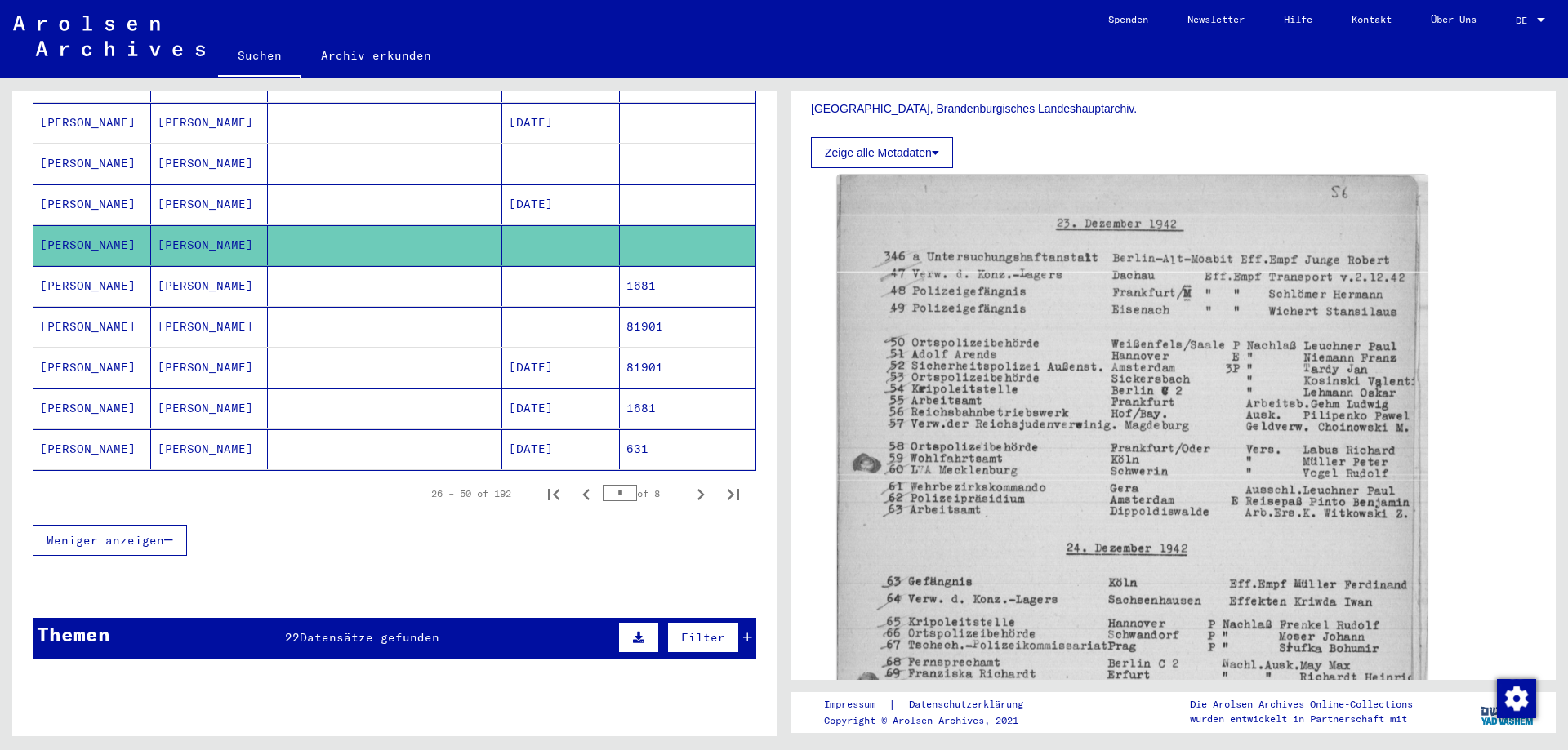
click at [301, 307] on mat-cell at bounding box center [326, 327] width 118 height 40
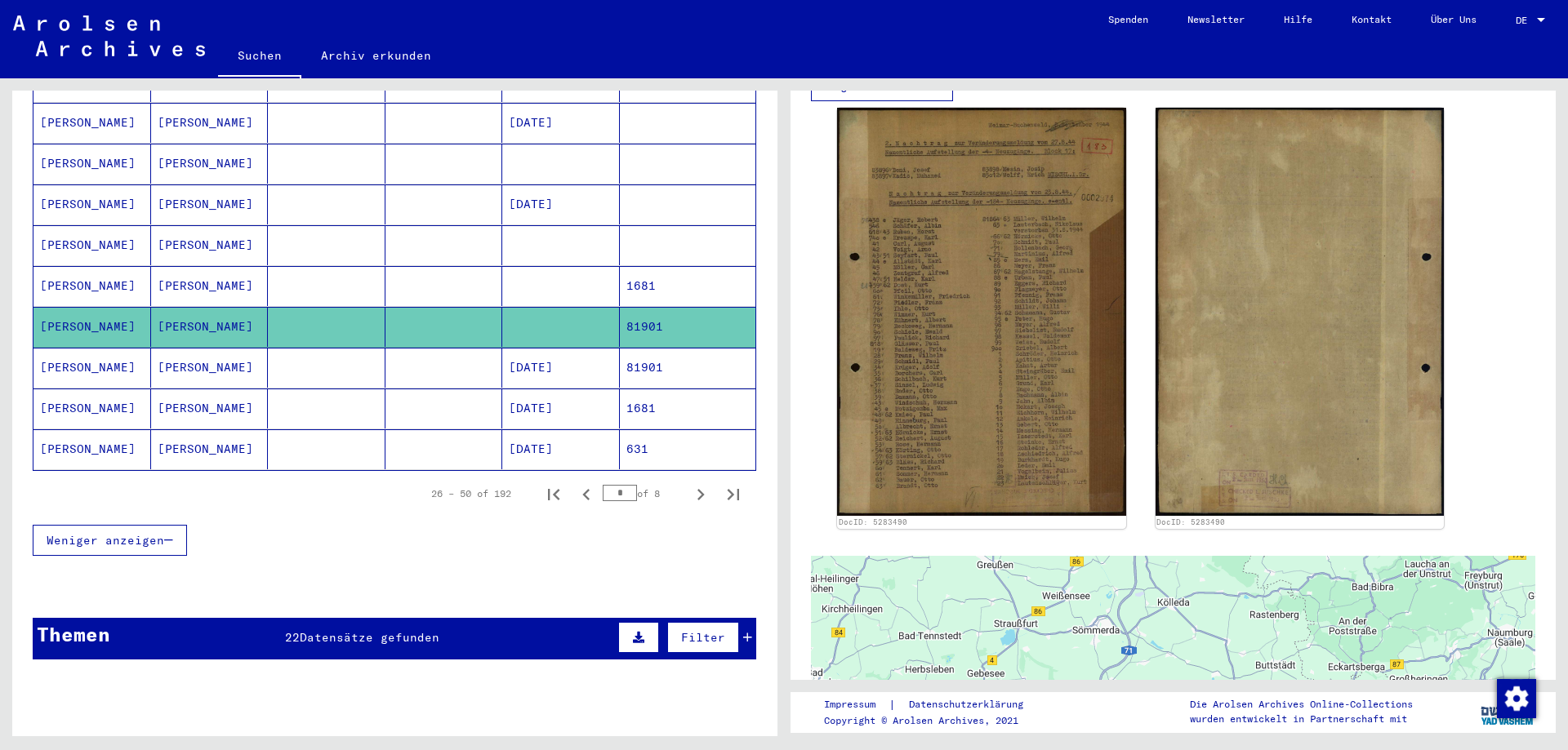
click at [373, 244] on mat-row "[PERSON_NAME]" at bounding box center [394, 245] width 722 height 41
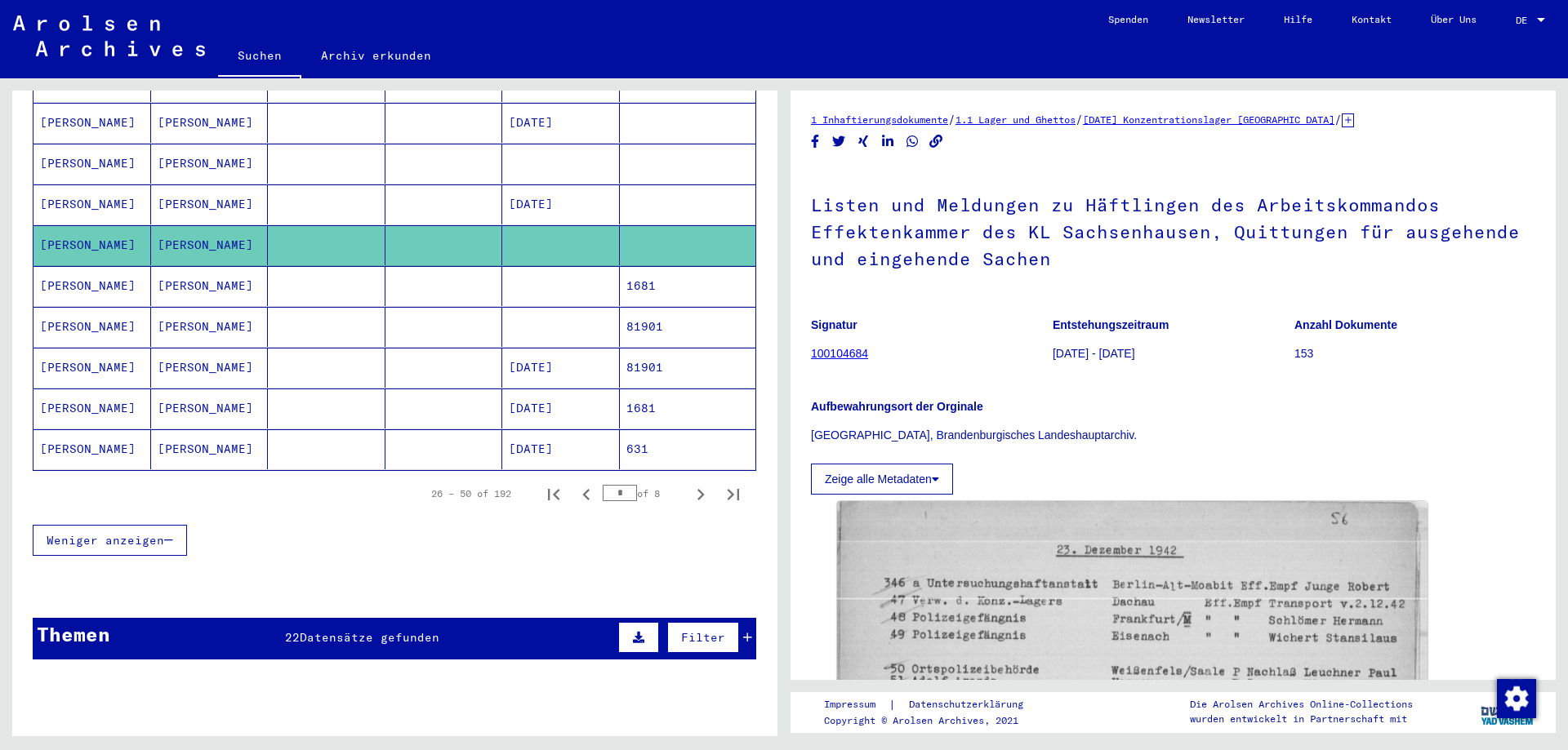
click at [374, 269] on mat-cell at bounding box center [326, 286] width 118 height 40
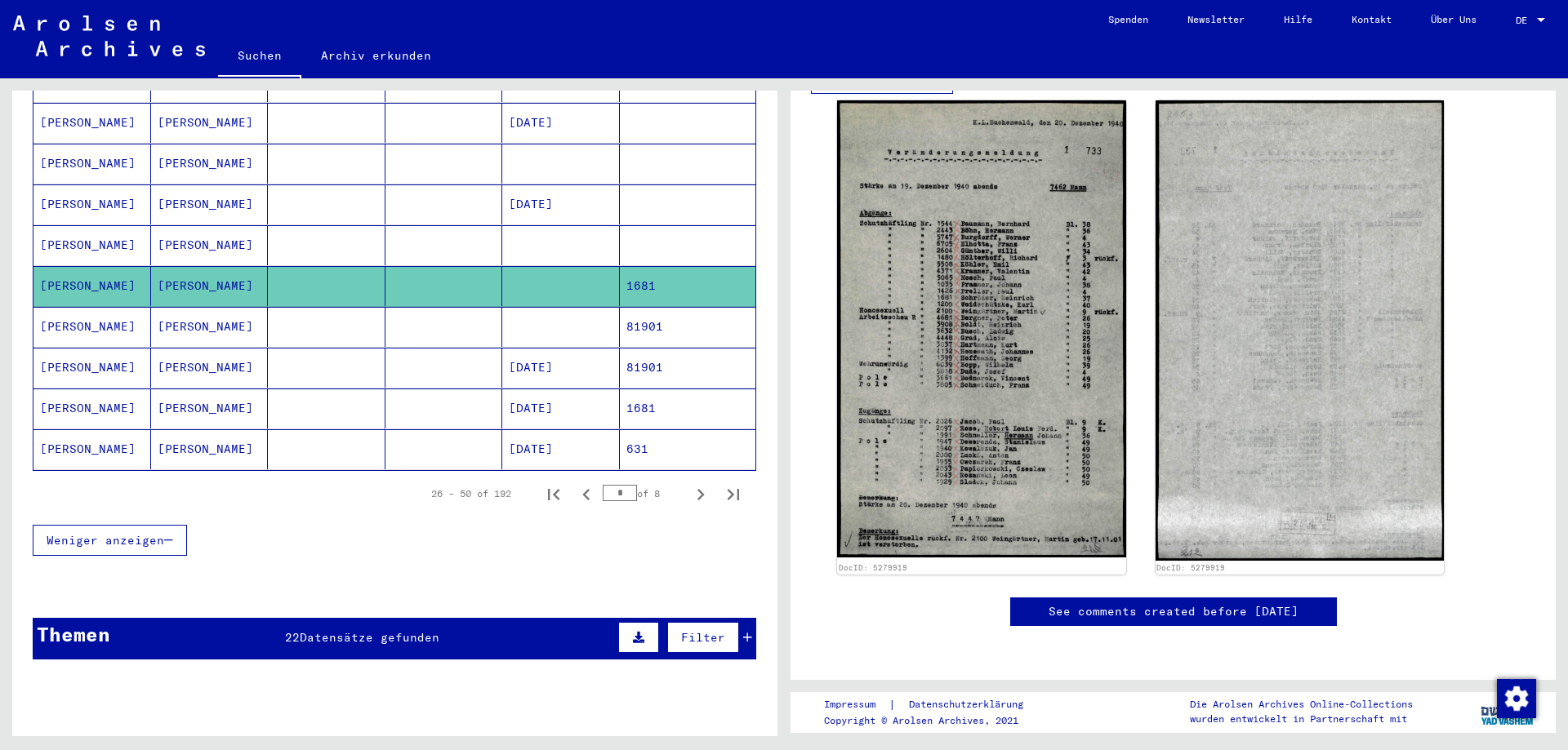
click at [324, 312] on mat-cell at bounding box center [326, 327] width 118 height 40
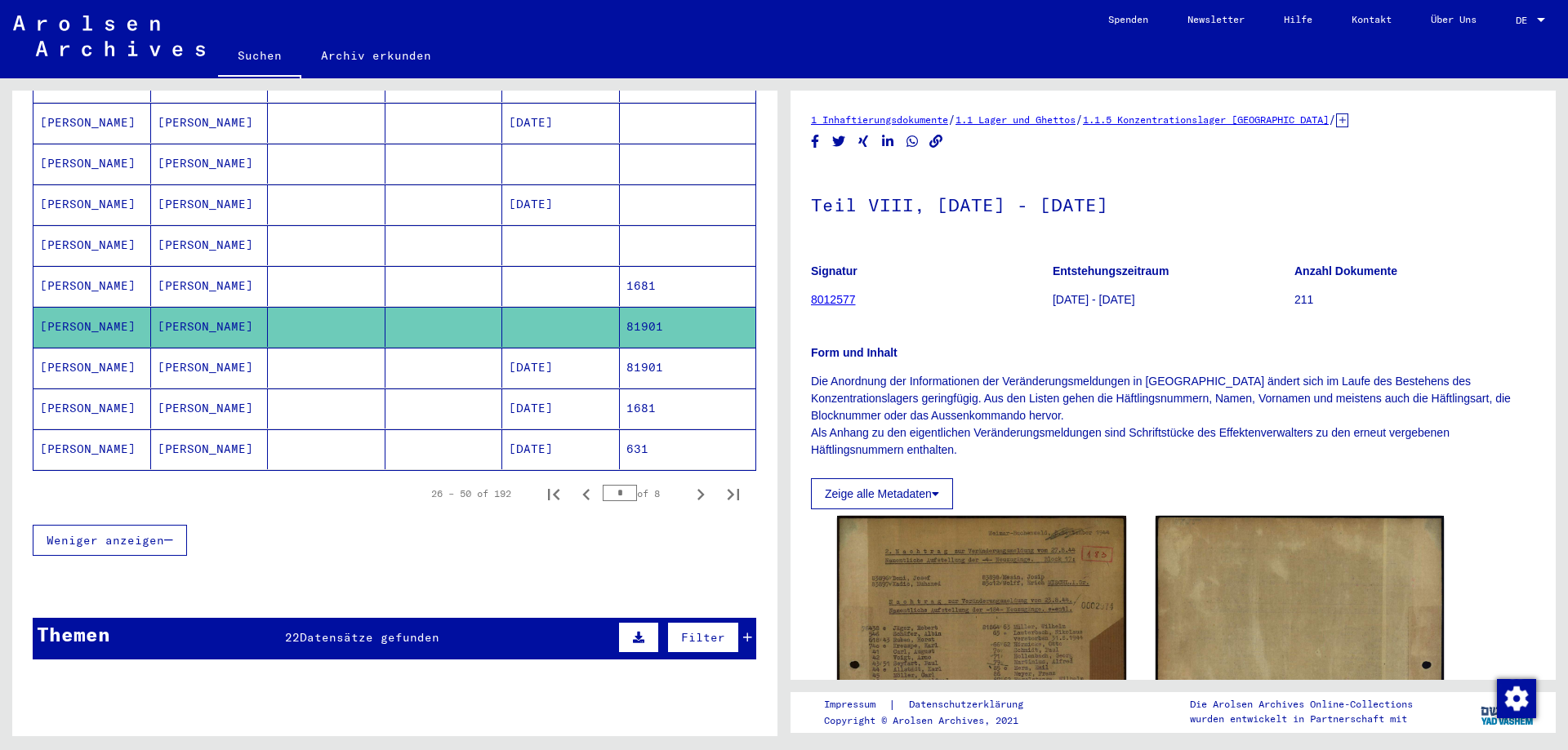
click at [325, 358] on mat-cell at bounding box center [326, 367] width 118 height 40
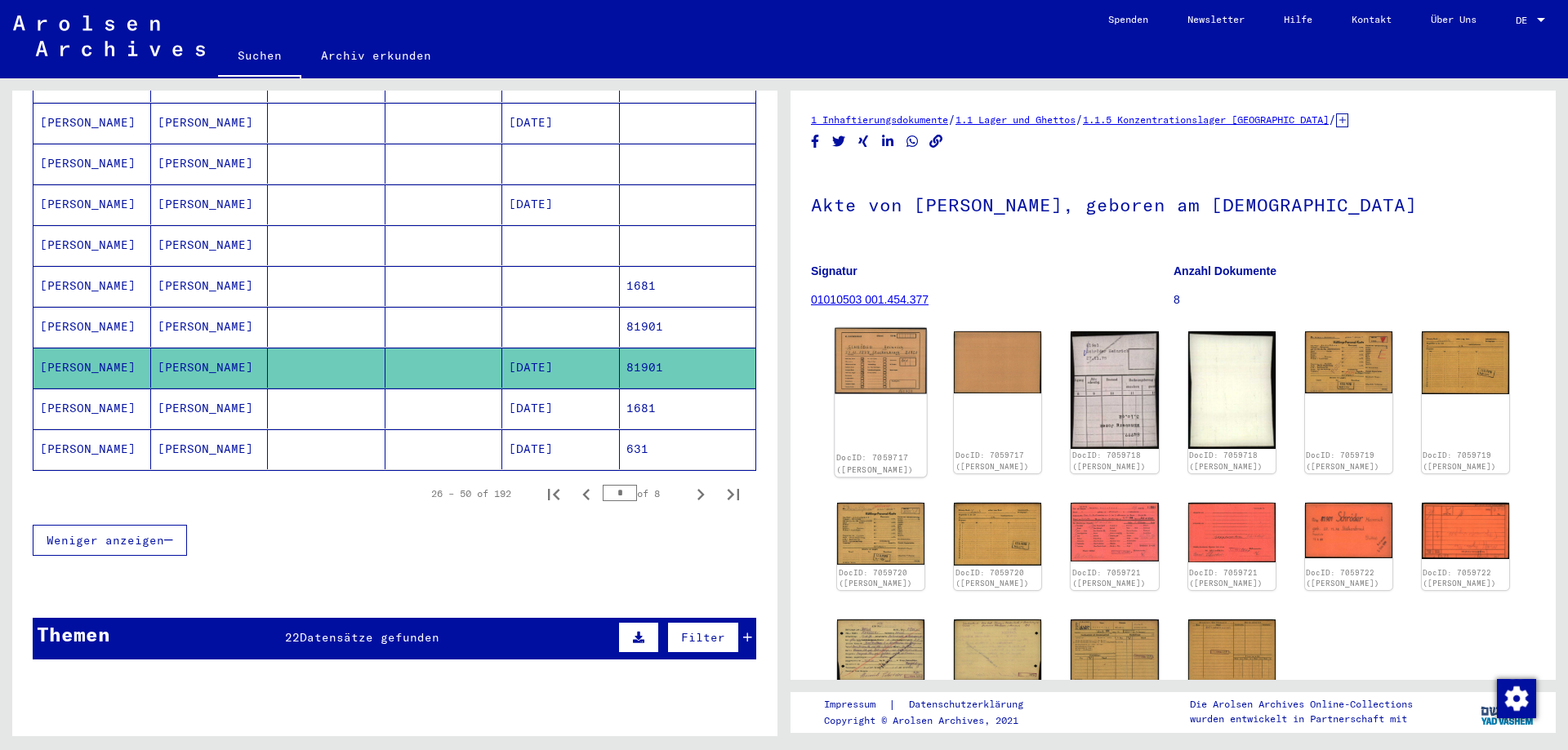
click at [902, 339] on img at bounding box center [881, 361] width 92 height 66
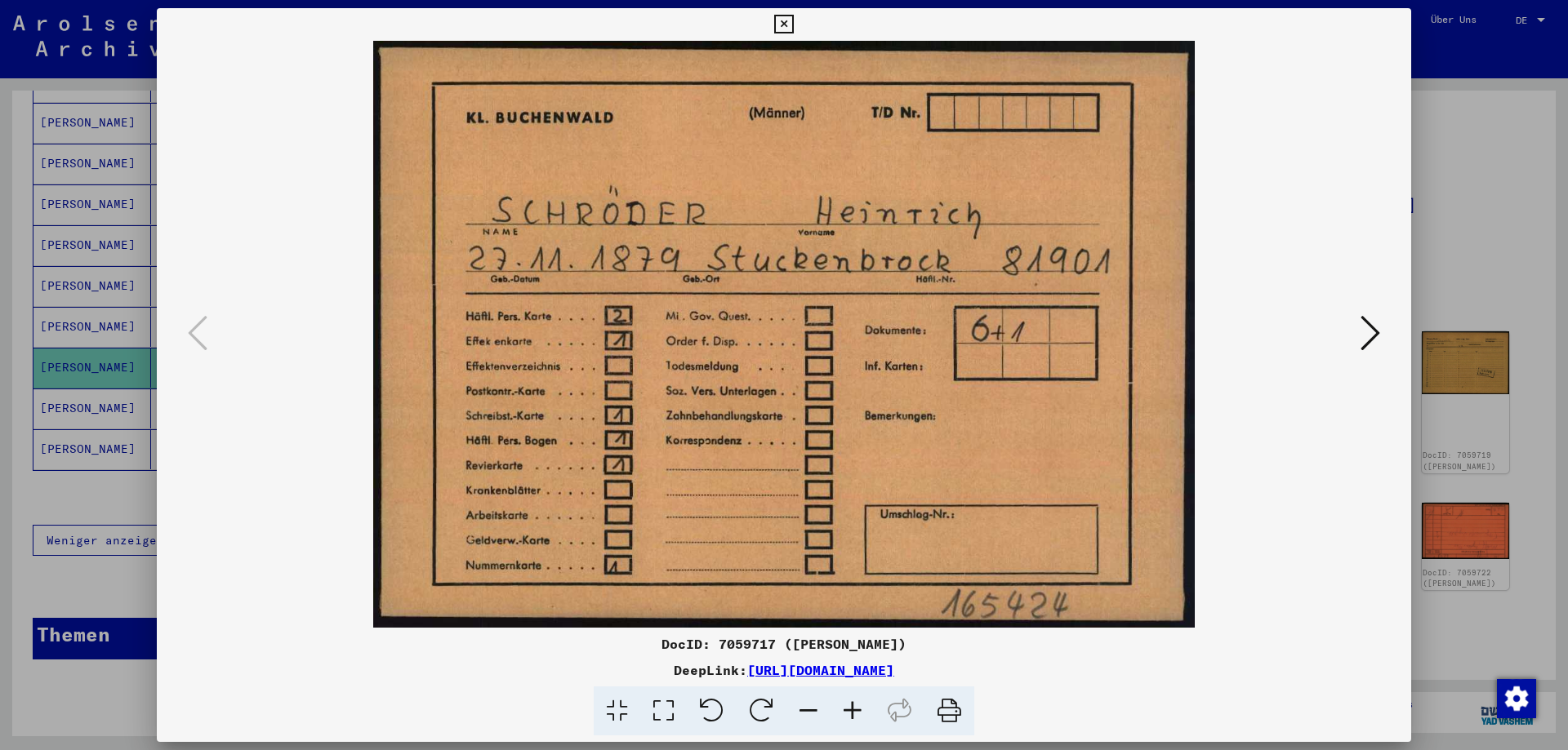
click at [1388, 321] on div at bounding box center [784, 334] width 1255 height 587
click at [1366, 340] on icon at bounding box center [1371, 333] width 20 height 40
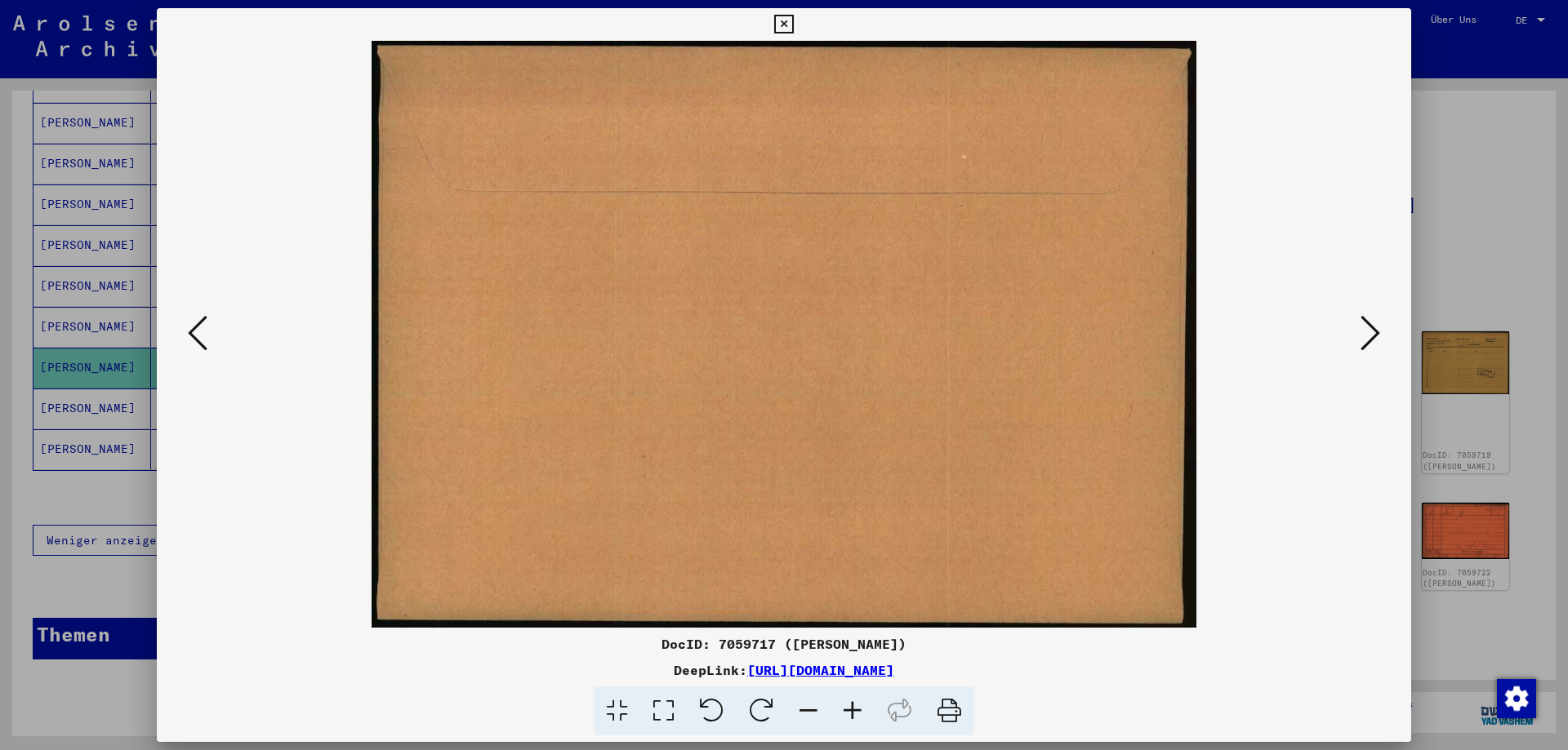
click at [1366, 340] on icon at bounding box center [1371, 333] width 20 height 40
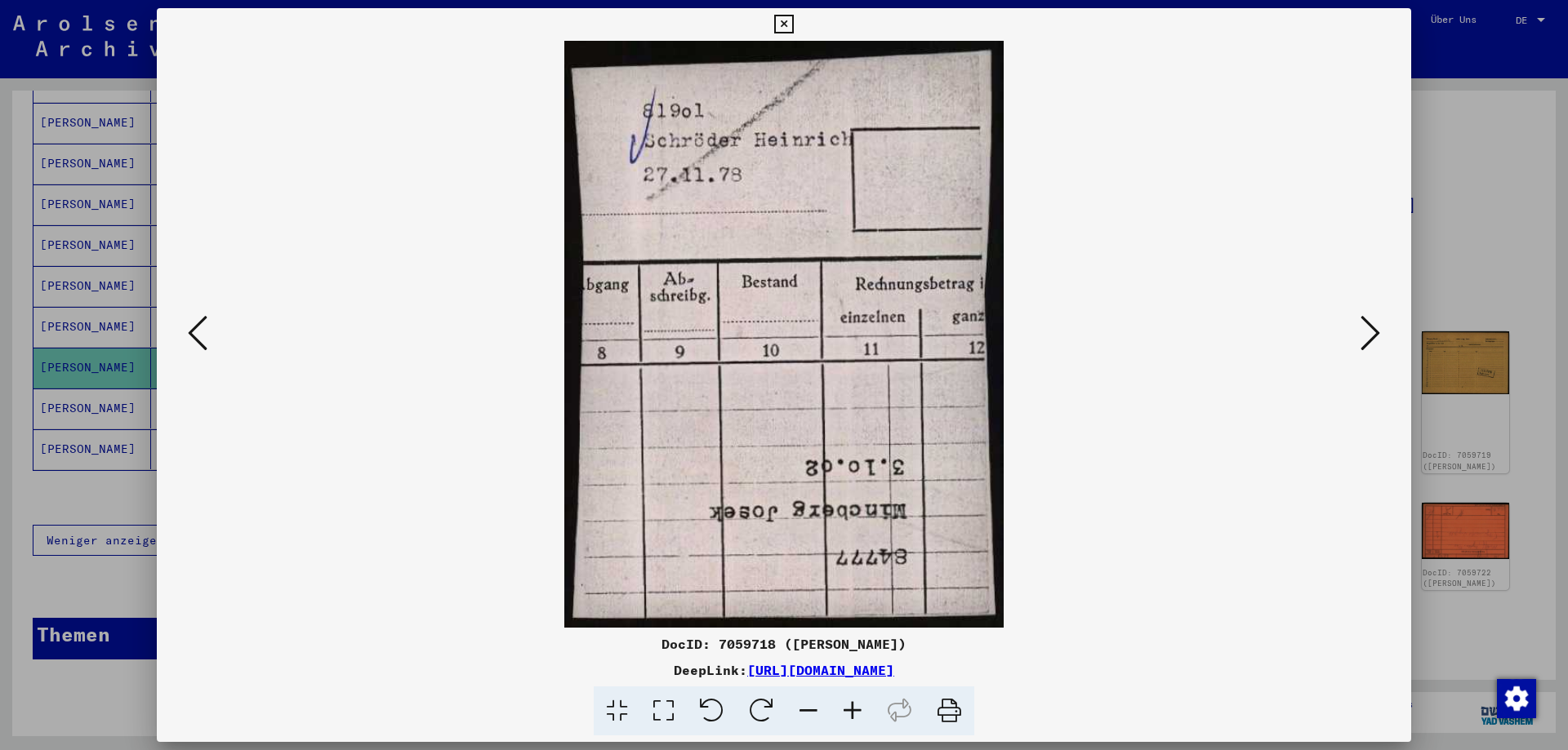
click at [1366, 340] on icon at bounding box center [1371, 333] width 20 height 40
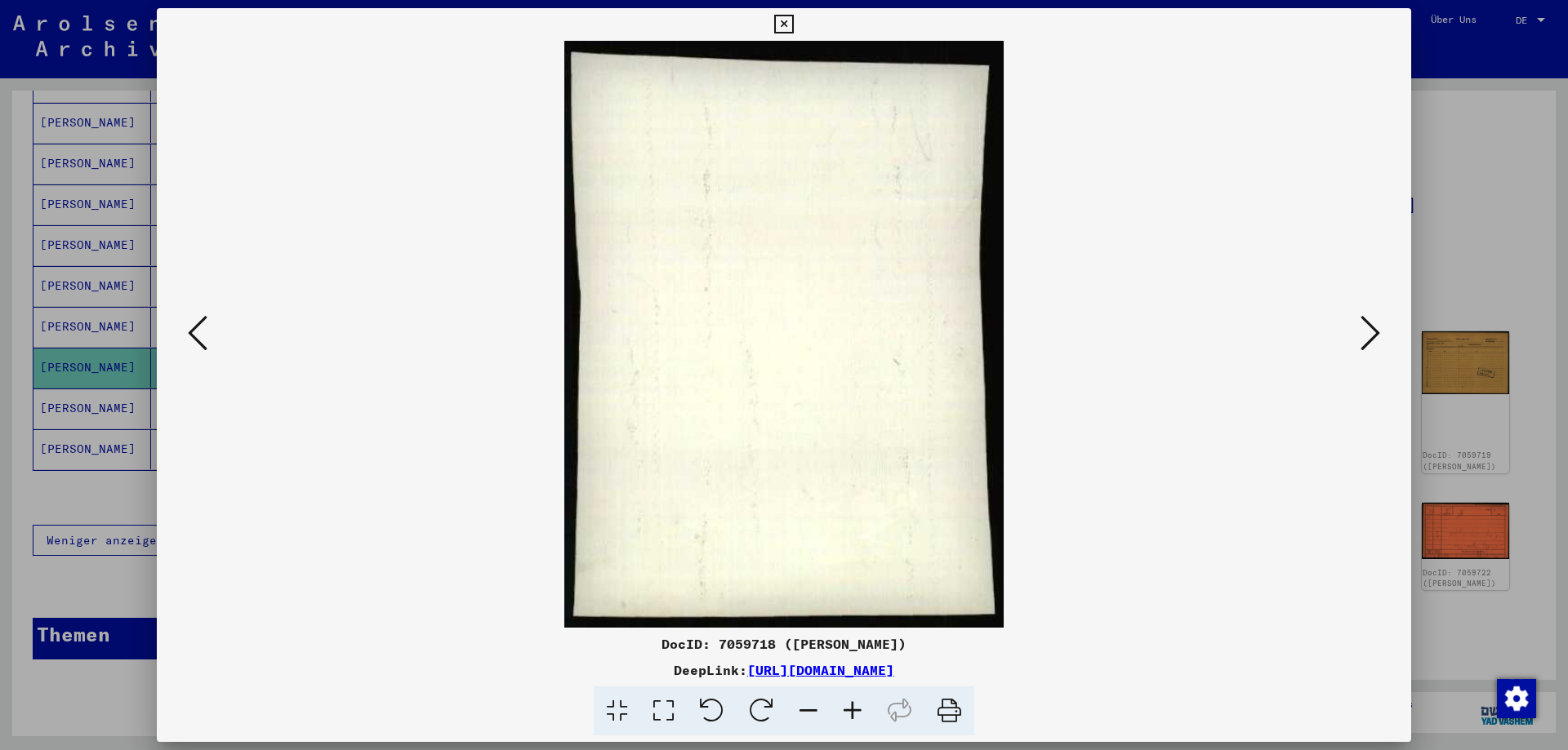
click at [1366, 340] on icon at bounding box center [1371, 333] width 20 height 40
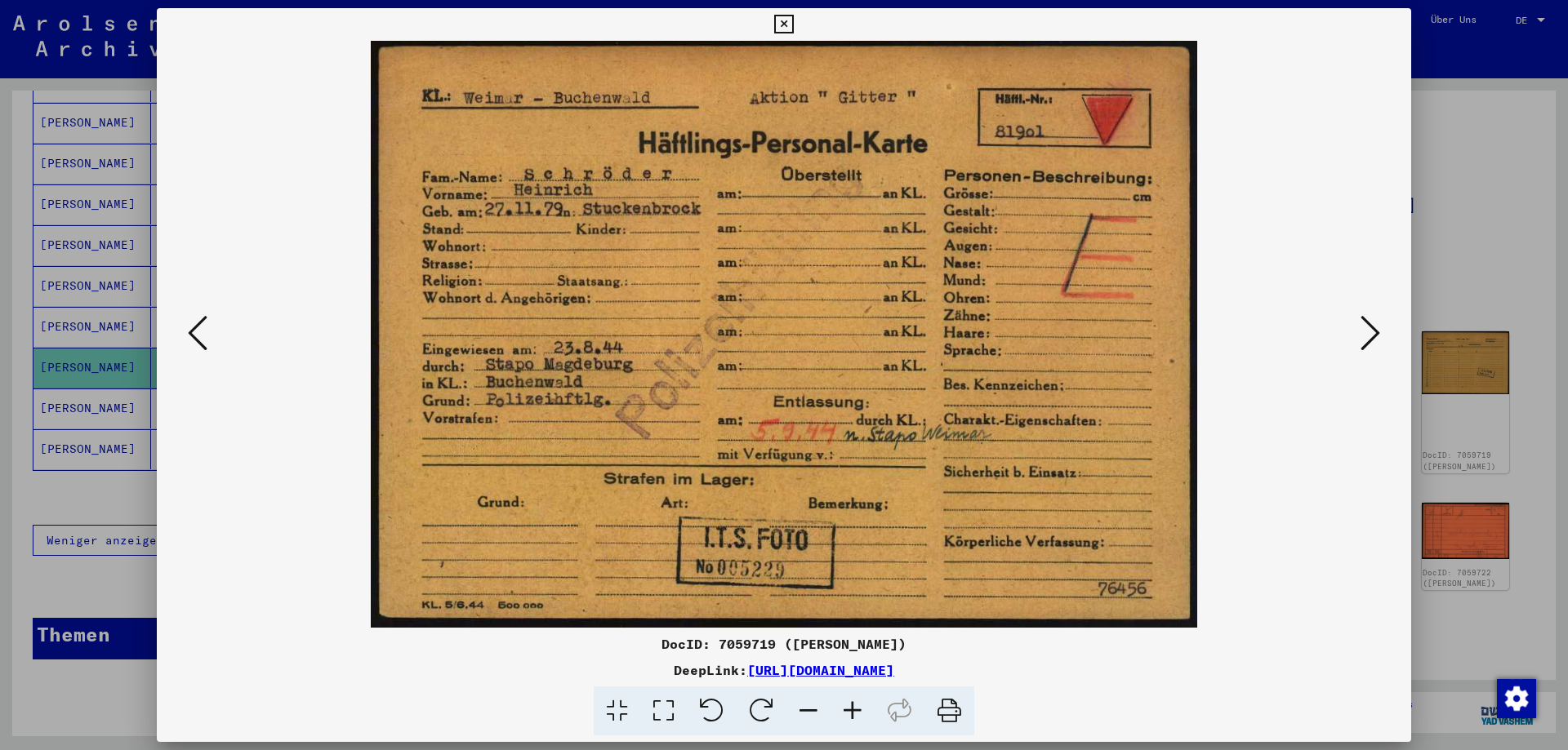
click at [1366, 340] on icon at bounding box center [1371, 333] width 20 height 40
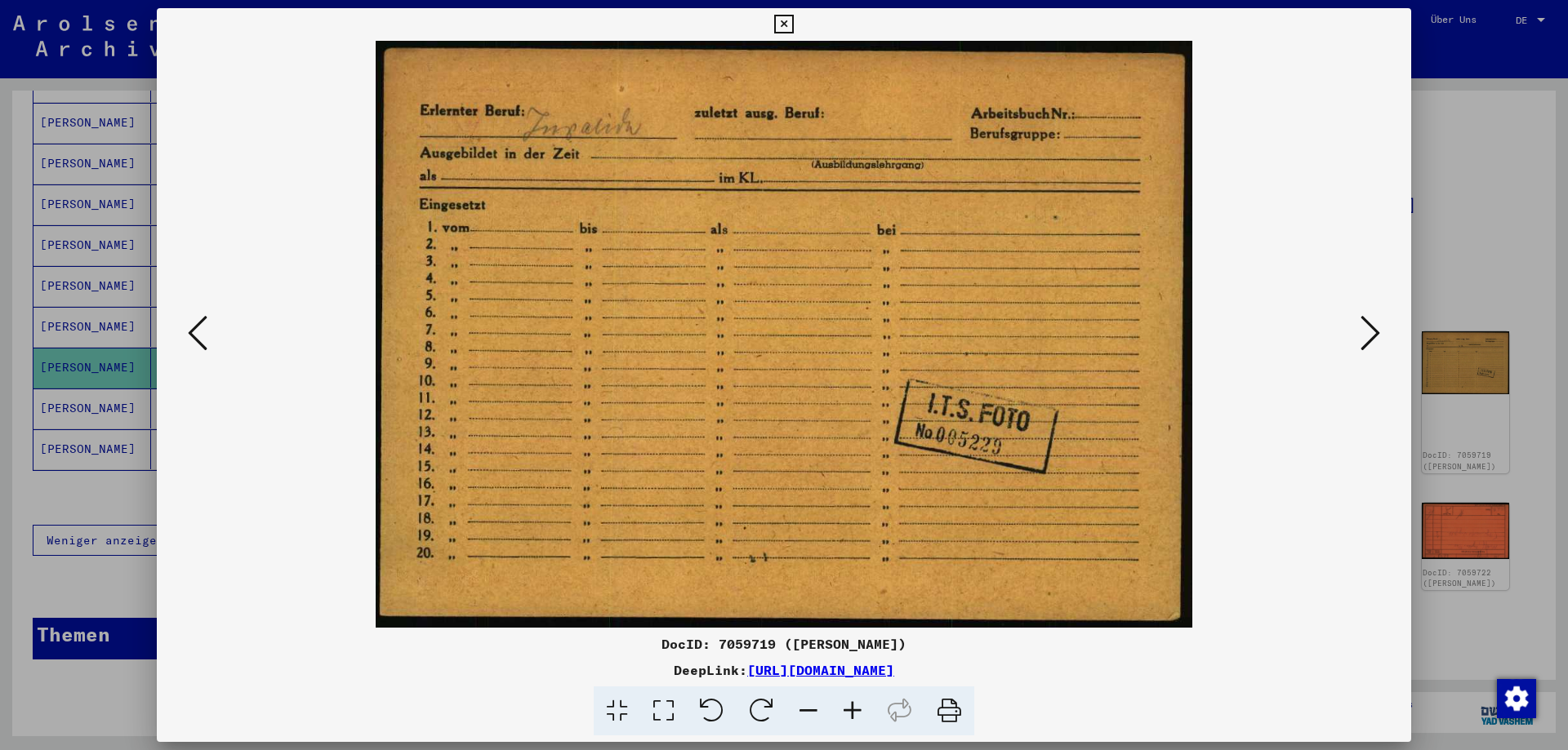
click at [1365, 340] on icon at bounding box center [1371, 333] width 20 height 40
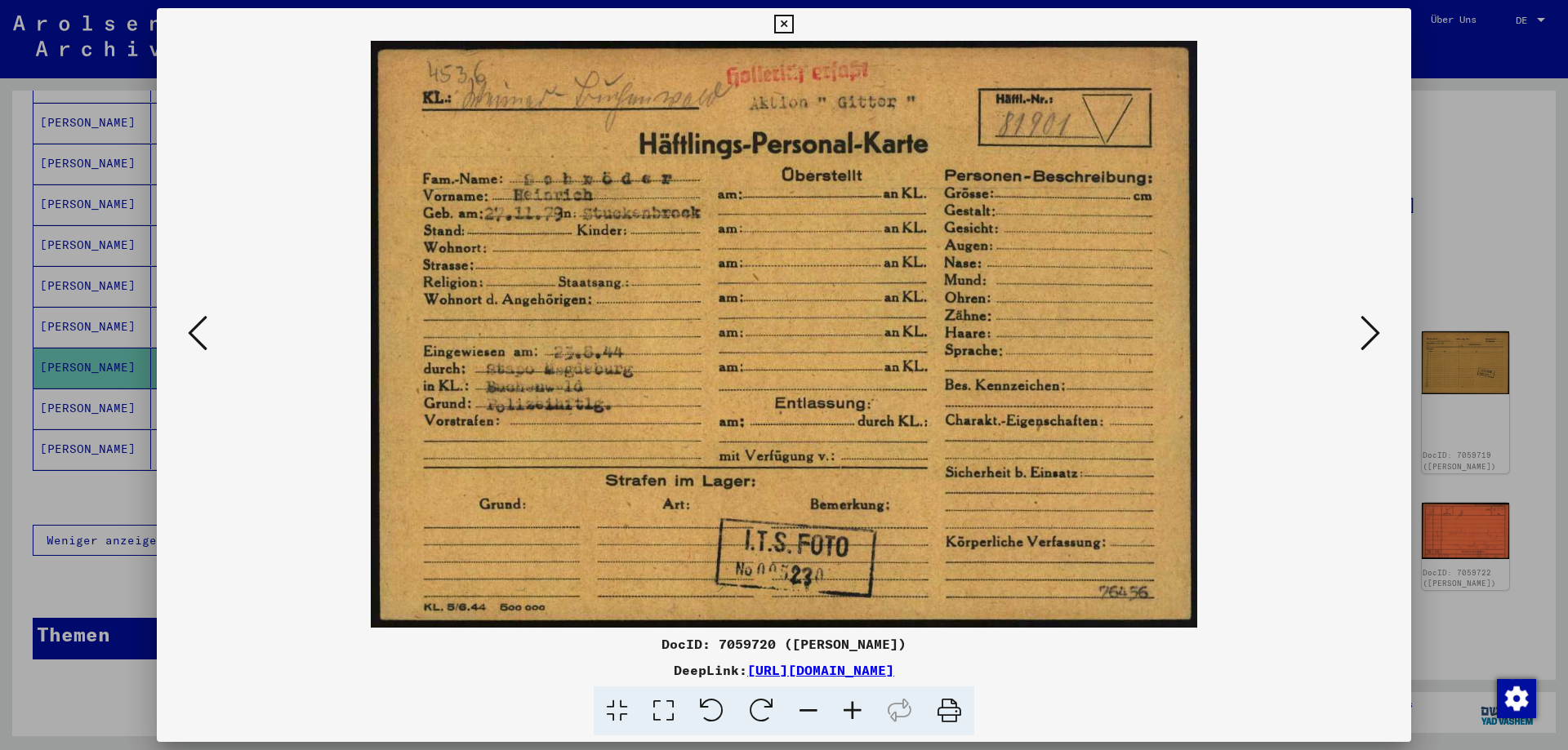
click at [1365, 340] on icon at bounding box center [1371, 333] width 20 height 40
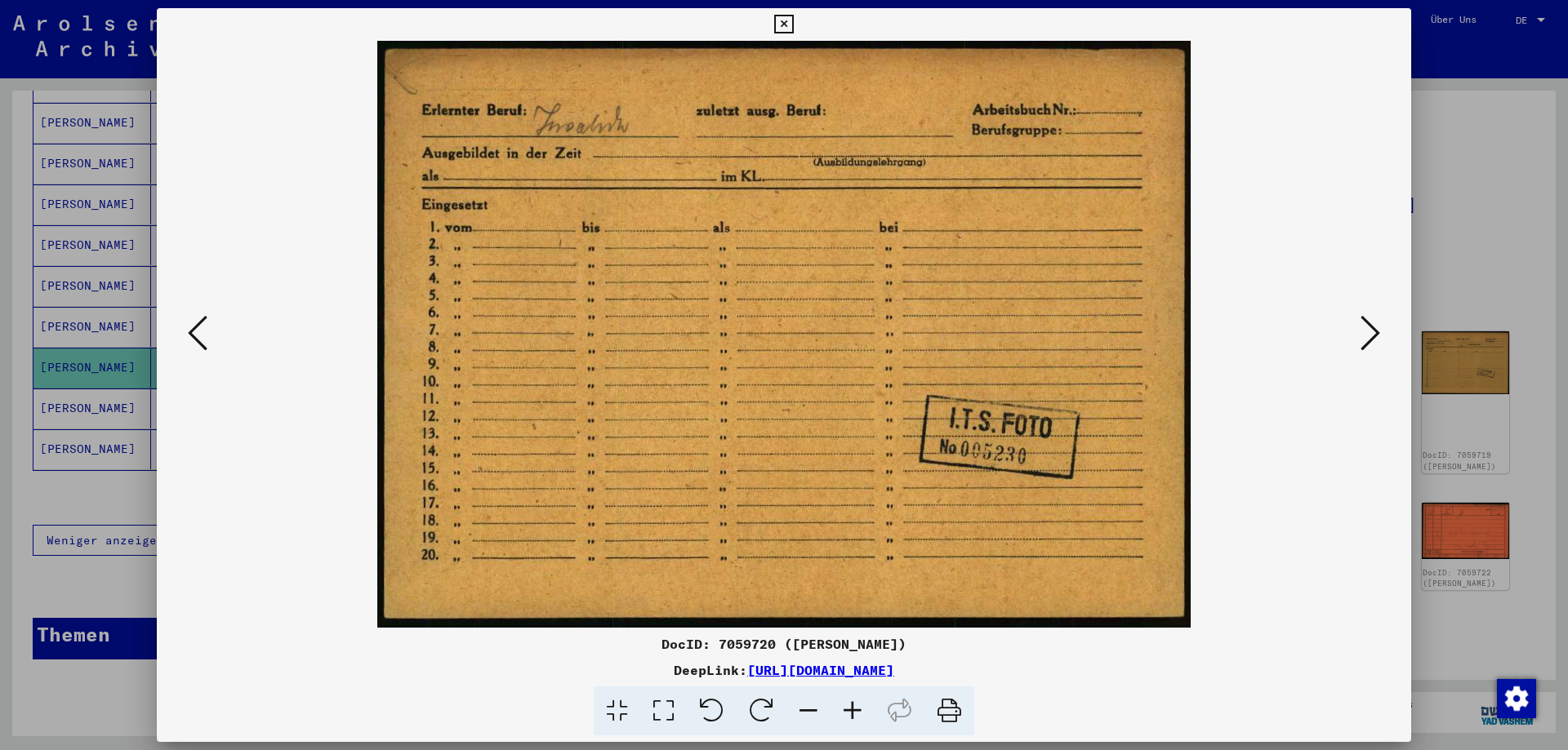
click at [1365, 340] on icon at bounding box center [1371, 333] width 20 height 40
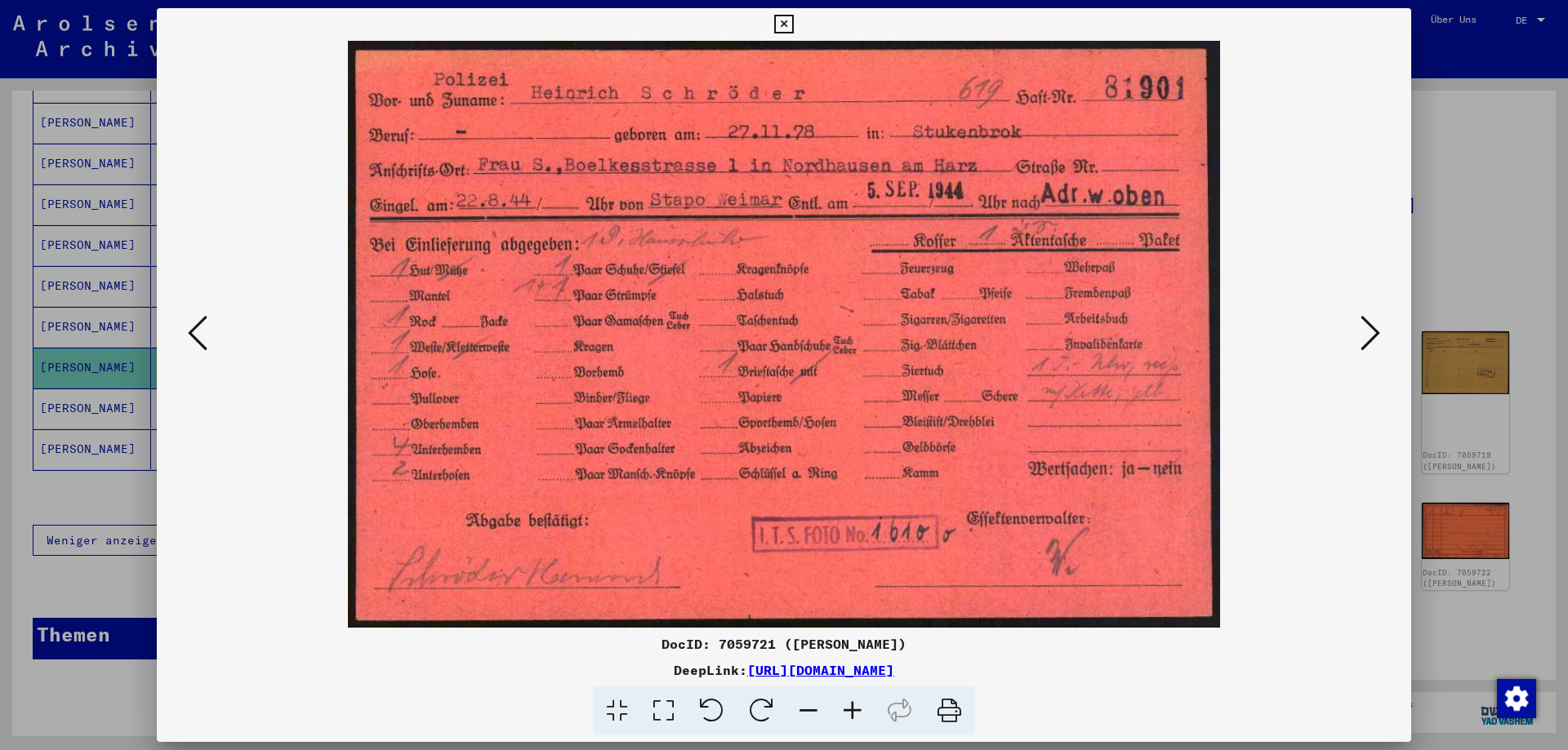
click at [1365, 340] on icon at bounding box center [1371, 333] width 20 height 40
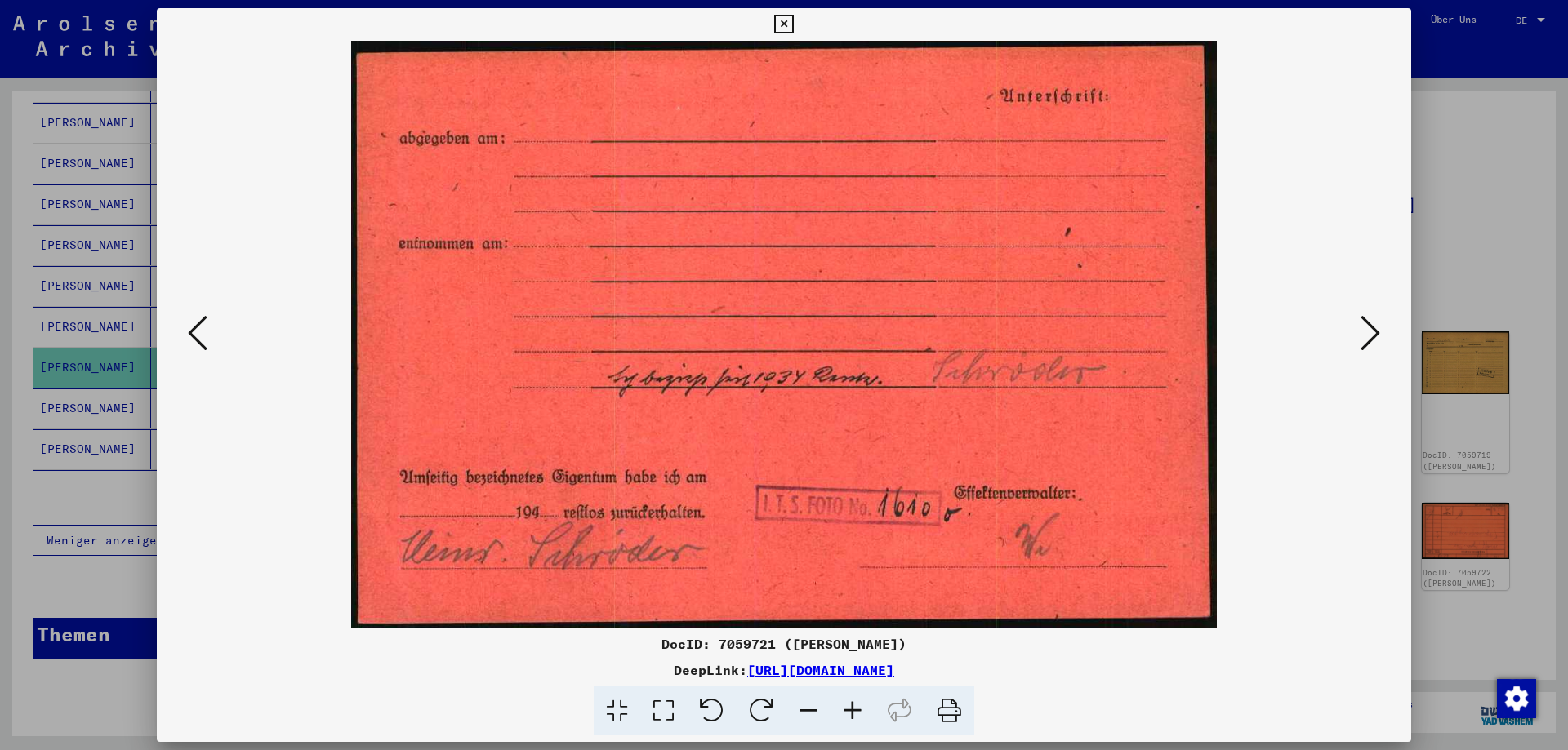
click at [1365, 340] on icon at bounding box center [1371, 333] width 20 height 40
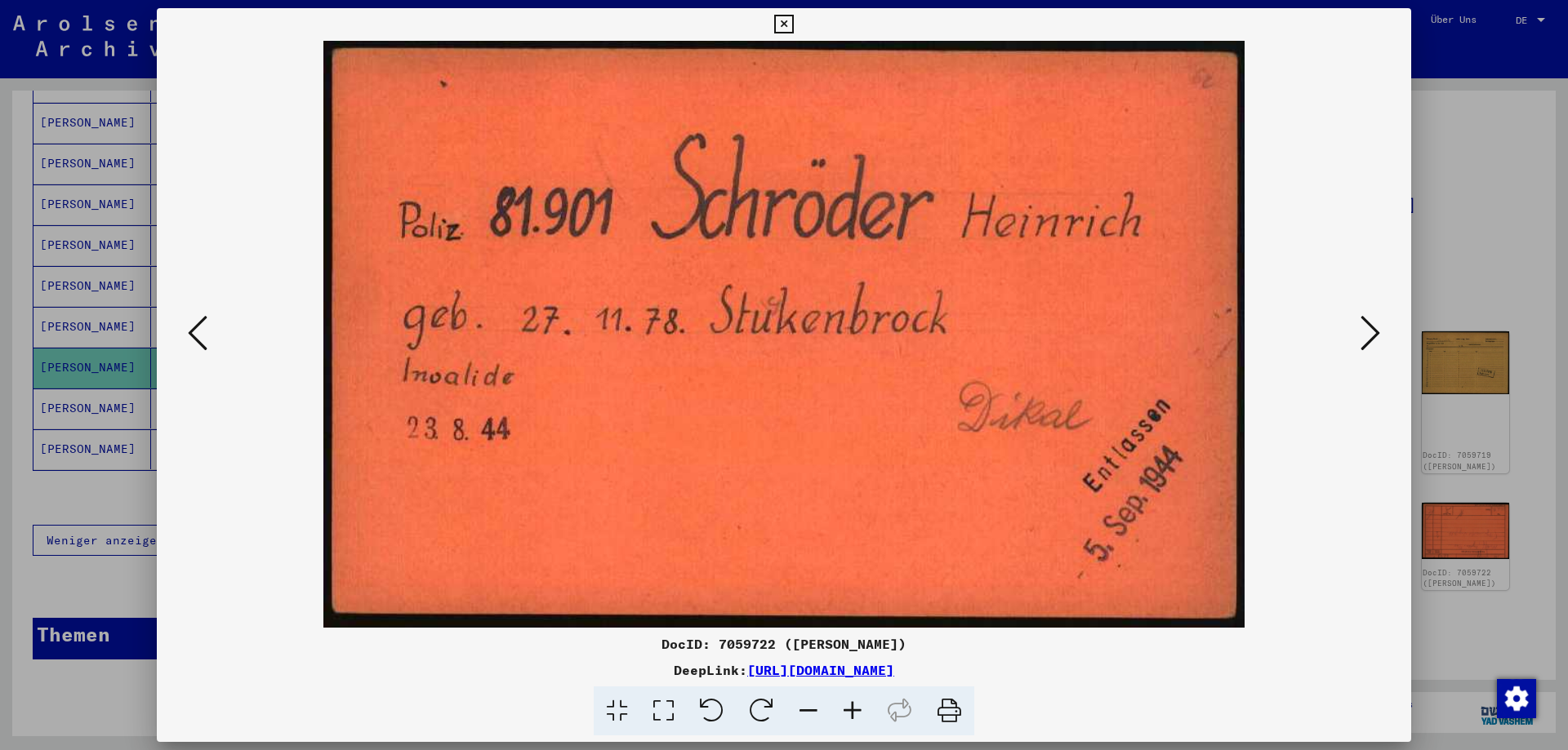
click at [1365, 340] on icon at bounding box center [1371, 333] width 20 height 40
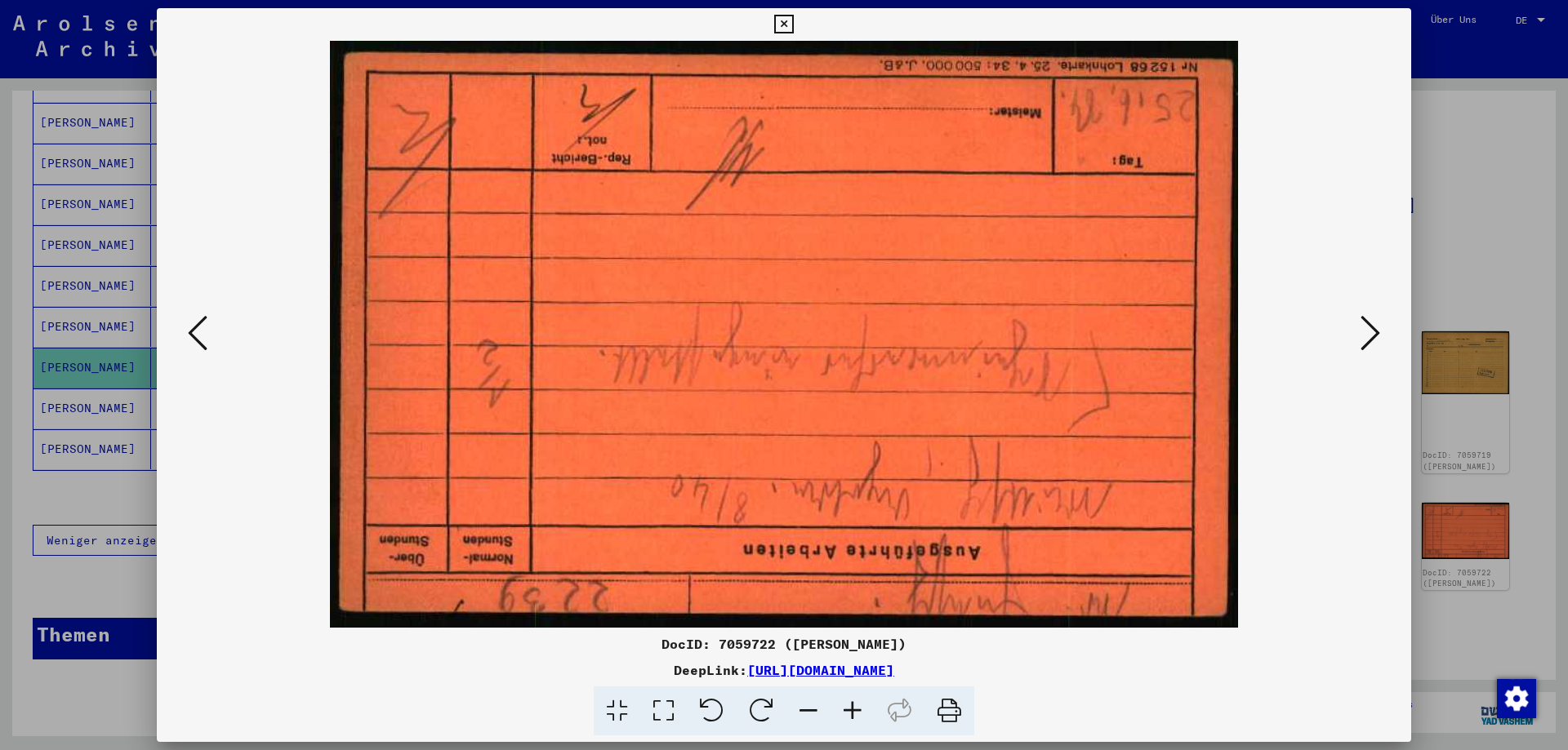
click at [1365, 340] on icon at bounding box center [1371, 333] width 20 height 40
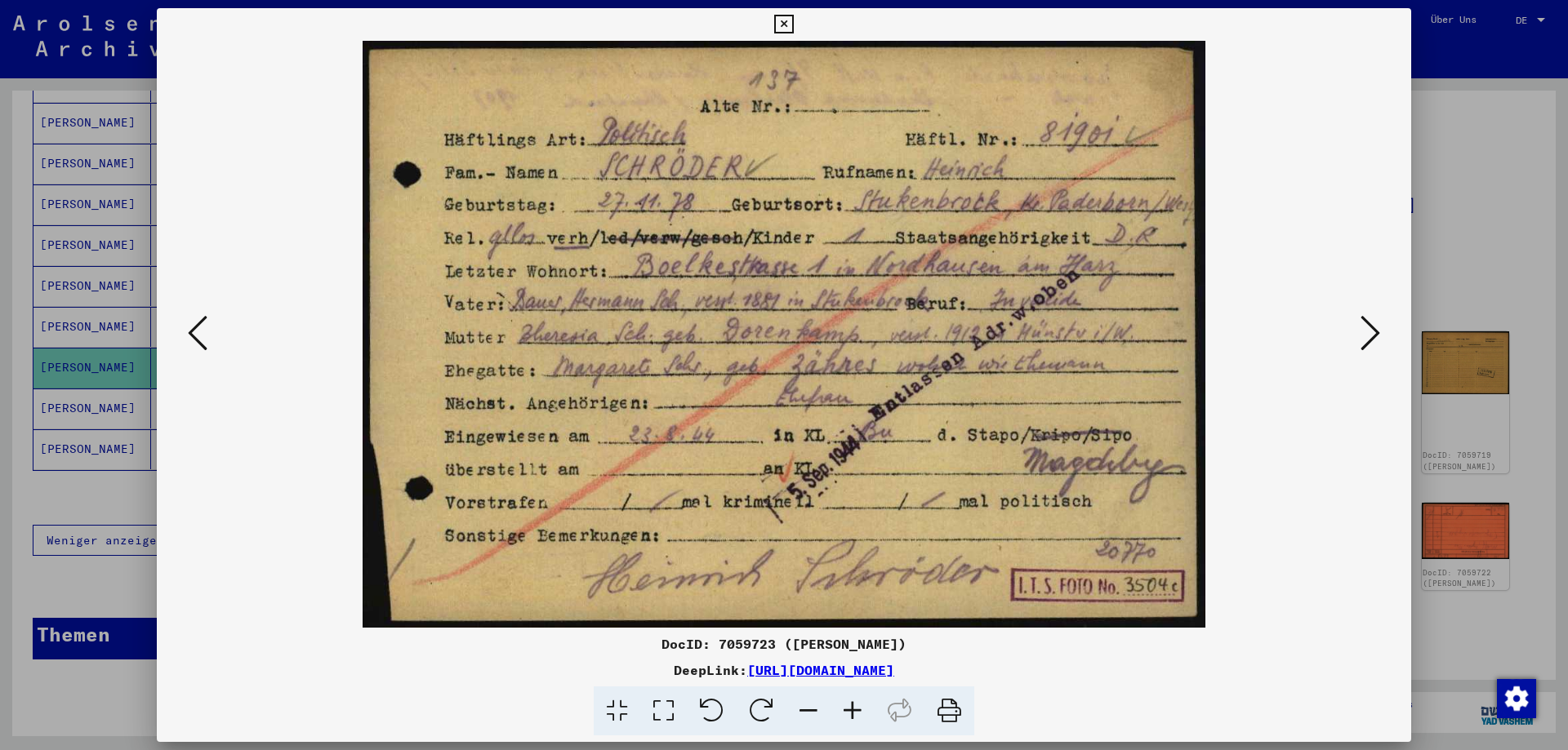
click at [1365, 340] on icon at bounding box center [1371, 333] width 20 height 40
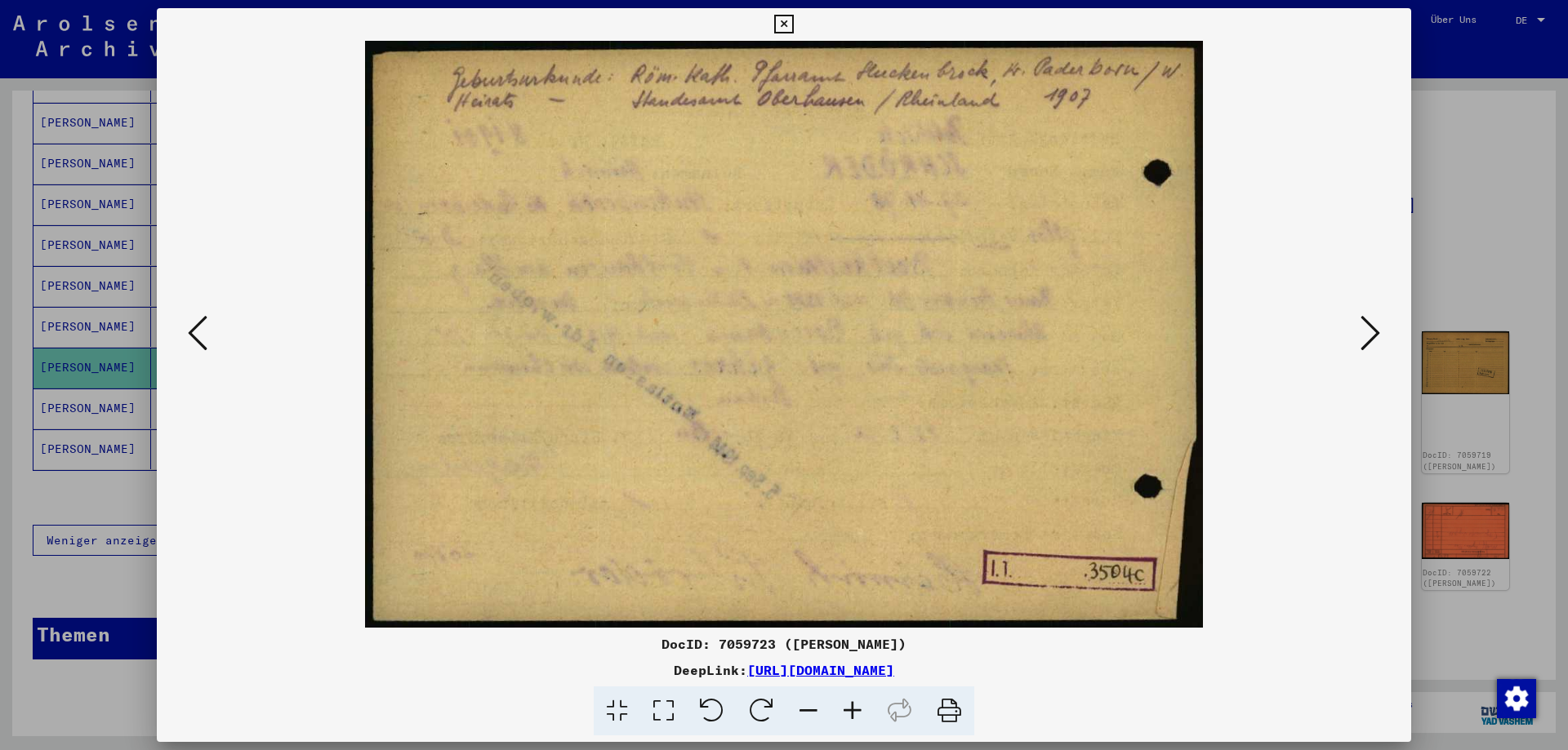
click at [1365, 340] on icon at bounding box center [1371, 333] width 20 height 40
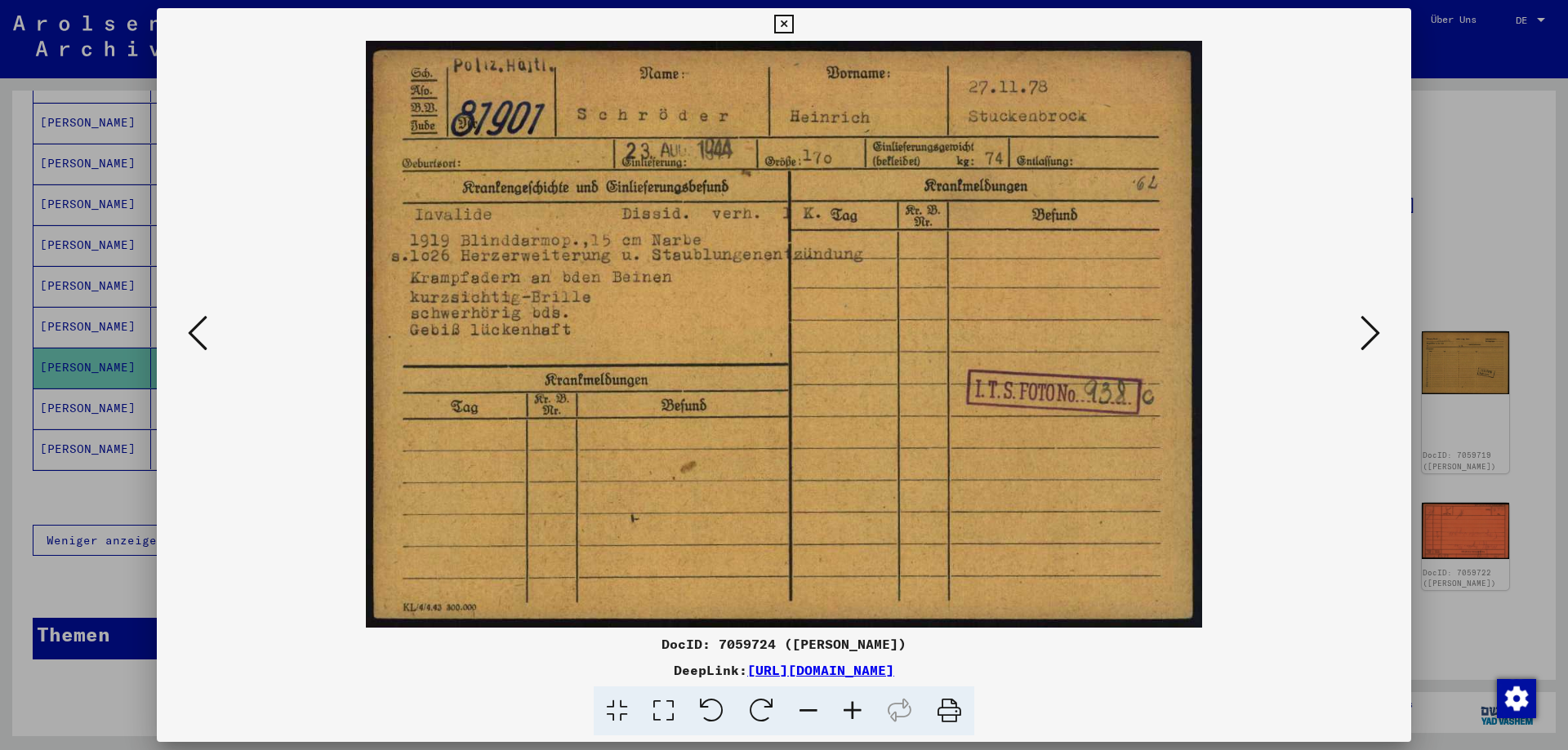
click at [1365, 340] on icon at bounding box center [1371, 333] width 20 height 40
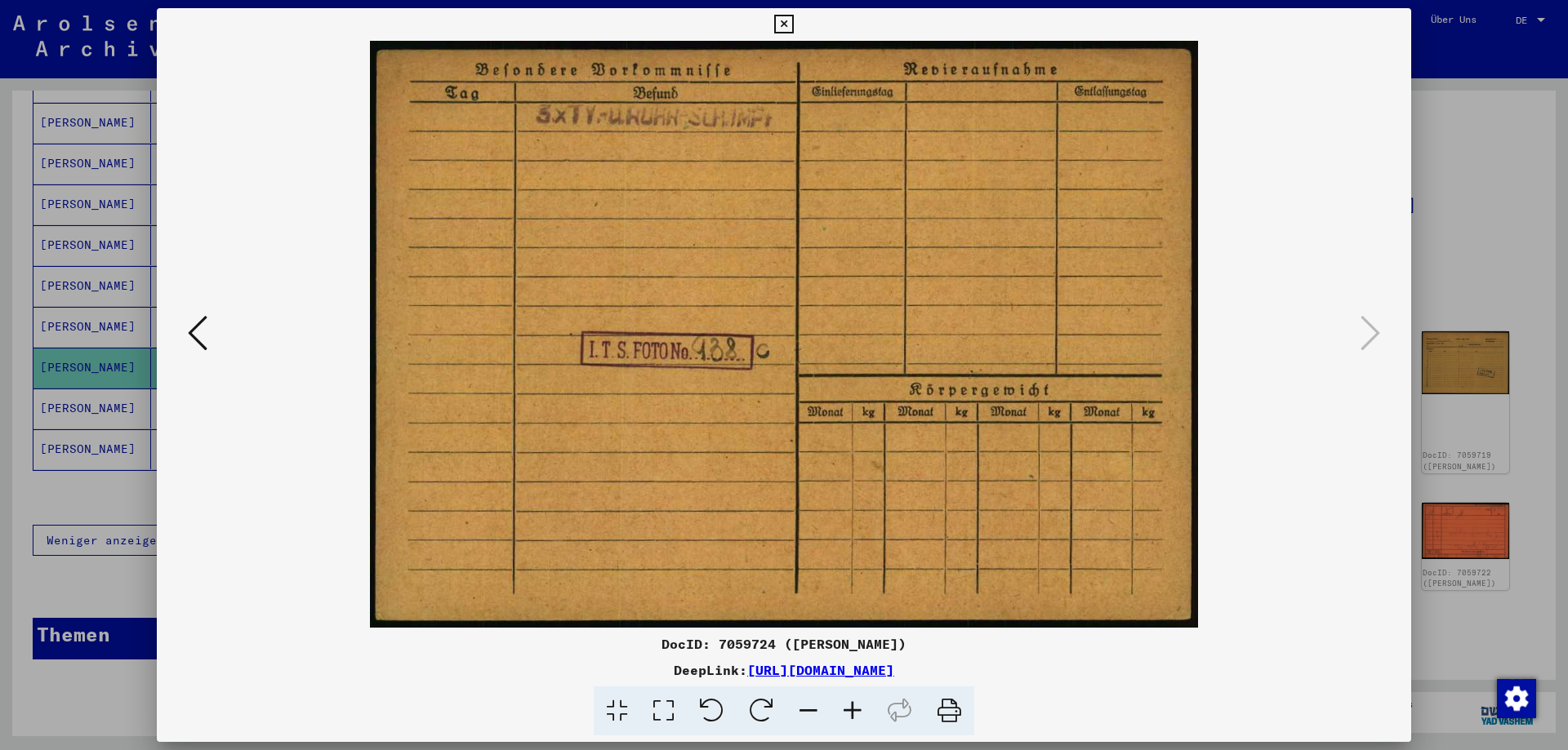
click at [1457, 311] on div at bounding box center [784, 375] width 1568 height 750
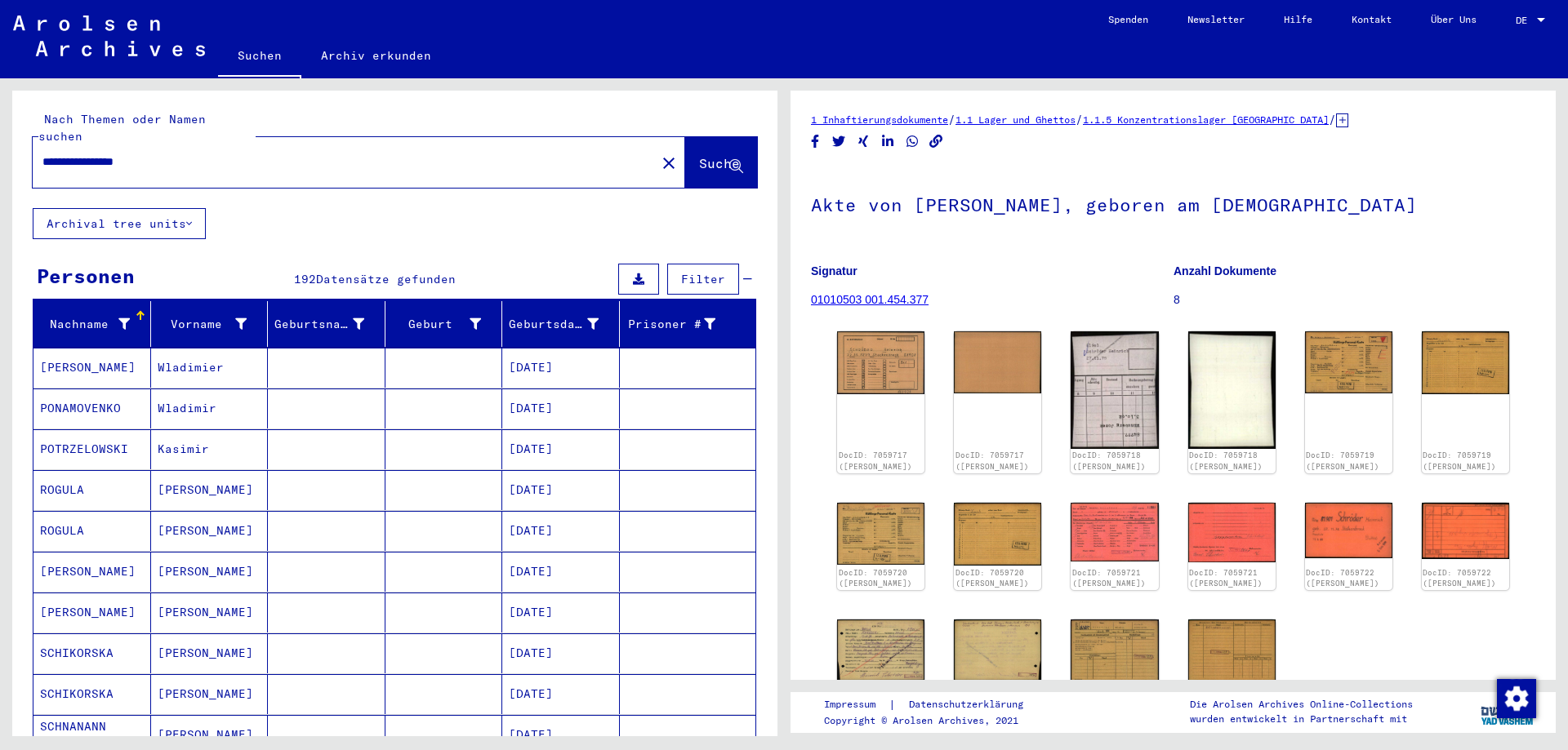
drag, startPoint x: 213, startPoint y: 149, endPoint x: 13, endPoint y: 140, distance: 200.2
click at [13, 140] on div "**********" at bounding box center [395, 149] width 766 height 118
paste input "text"
paste input "*******"
type input "**********"
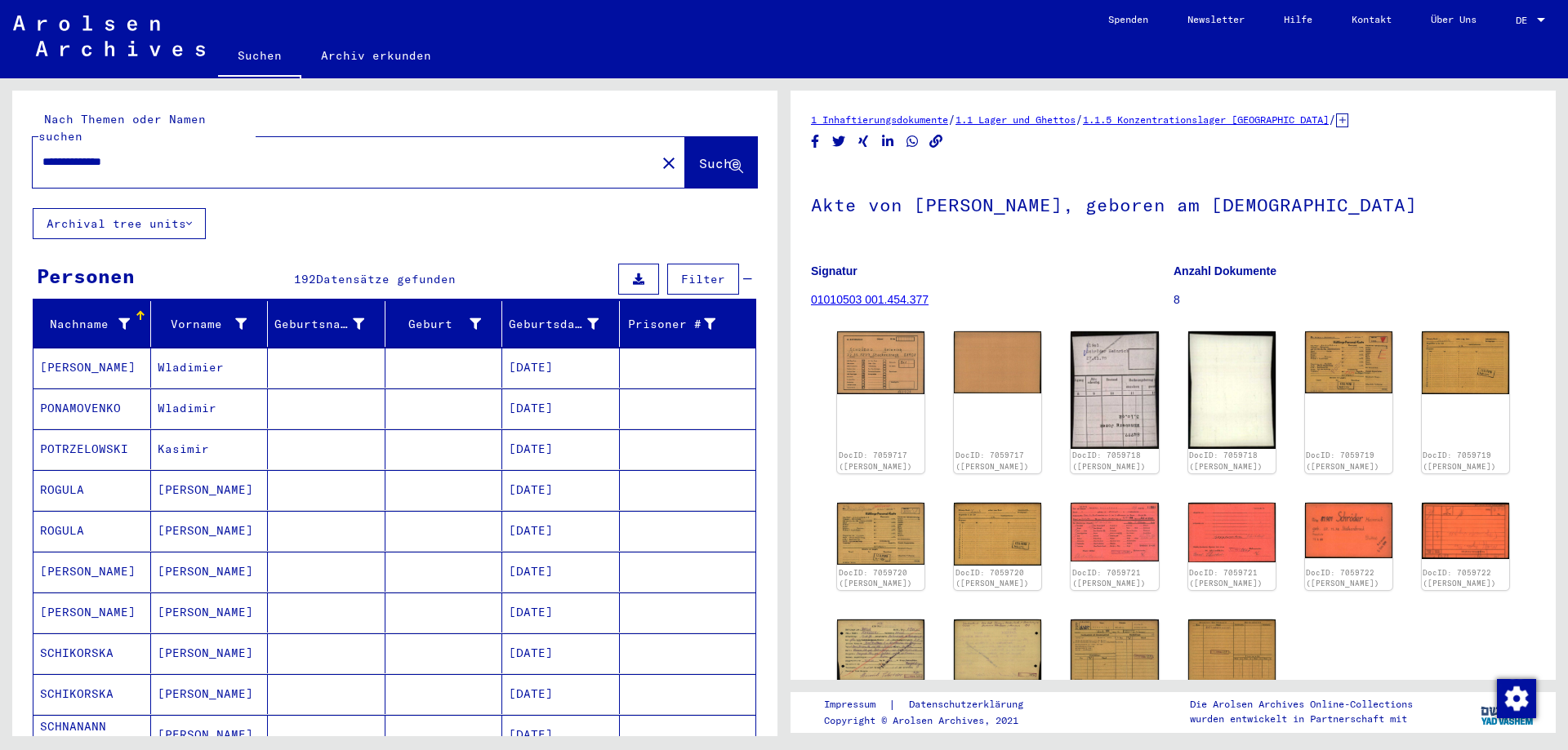
click at [730, 160] on icon at bounding box center [736, 167] width 14 height 14
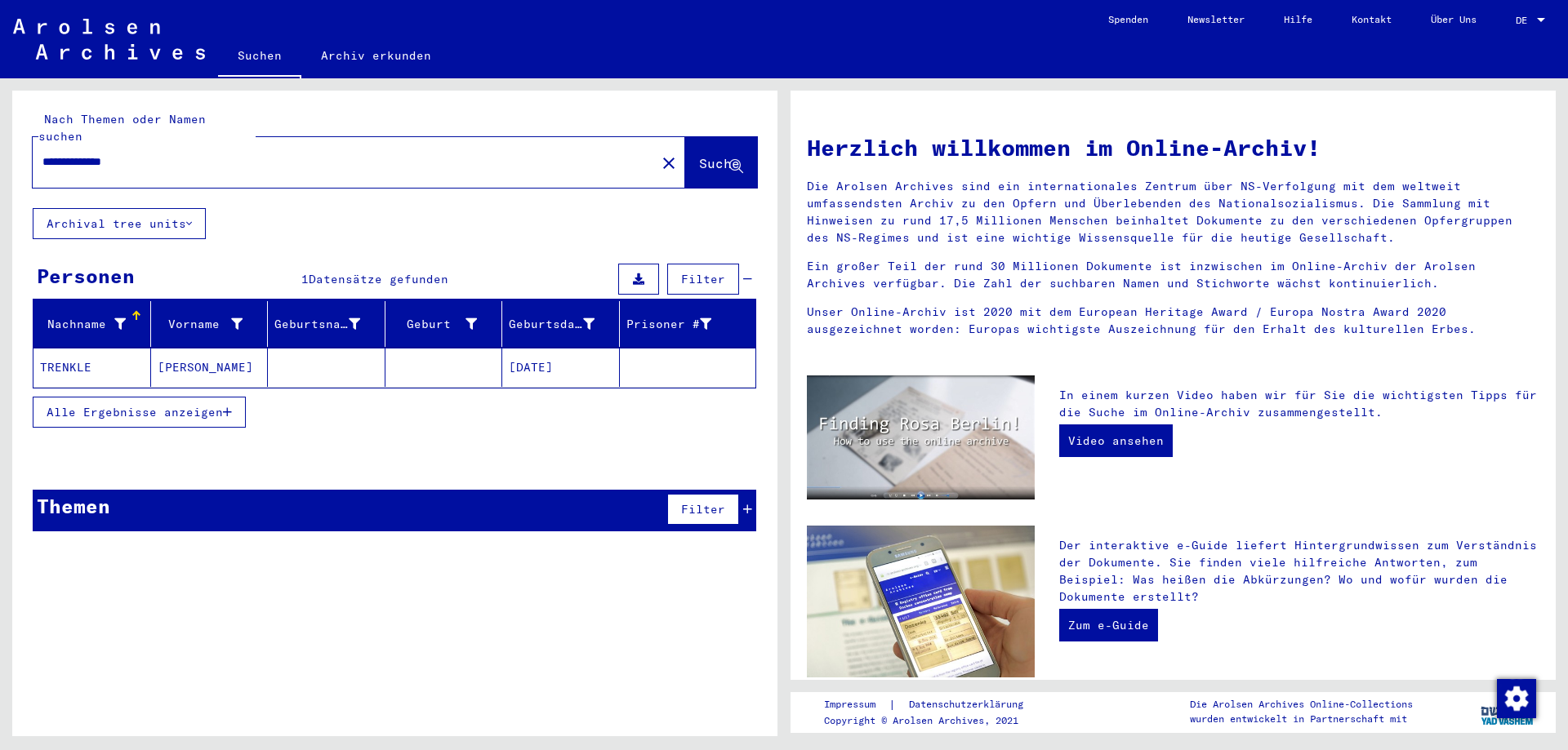
click at [200, 405] on span "Alle Ergebnisse anzeigen" at bounding box center [135, 412] width 177 height 14
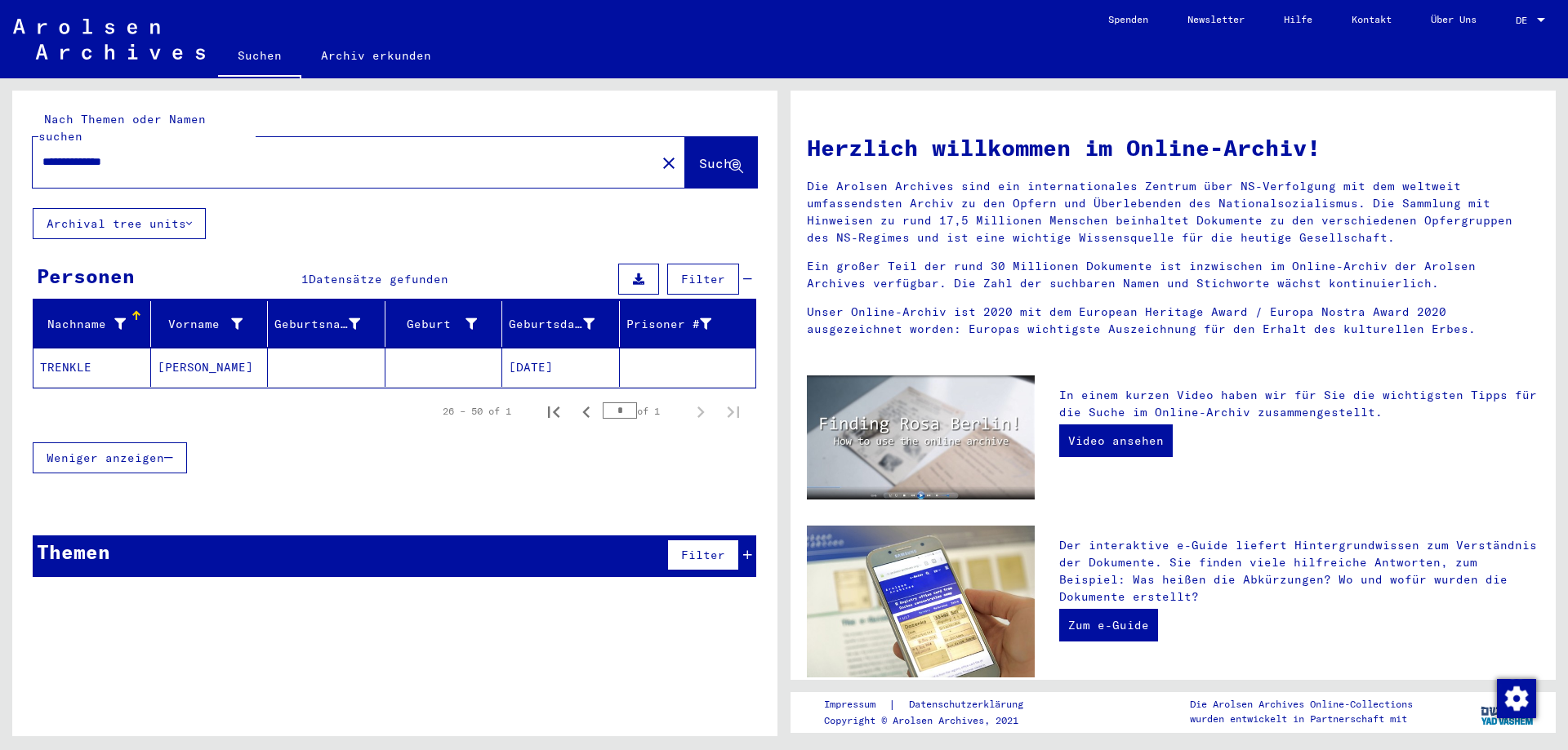
click at [223, 356] on mat-cell "[PERSON_NAME]" at bounding box center [210, 367] width 118 height 40
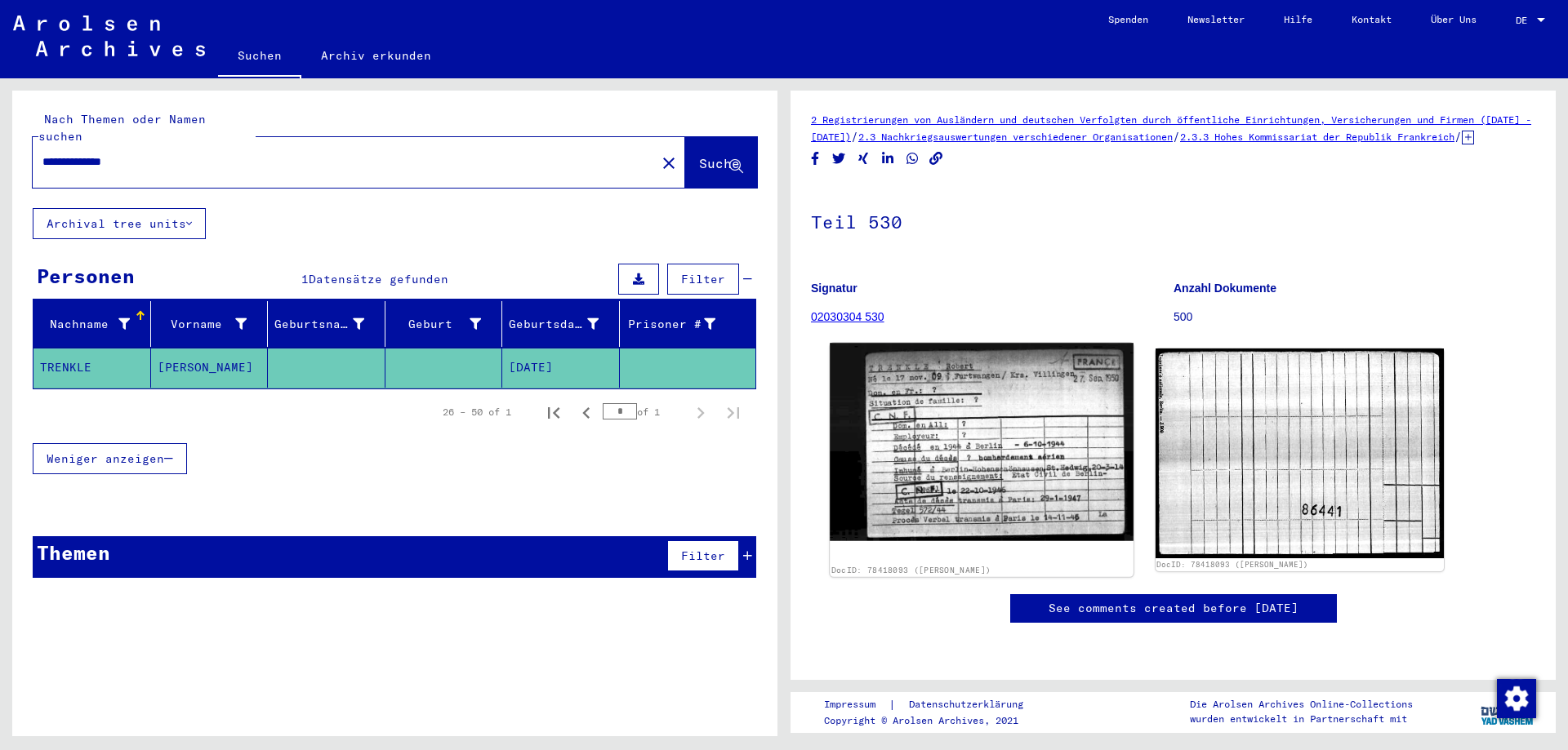
click at [945, 456] on img at bounding box center [981, 441] width 303 height 197
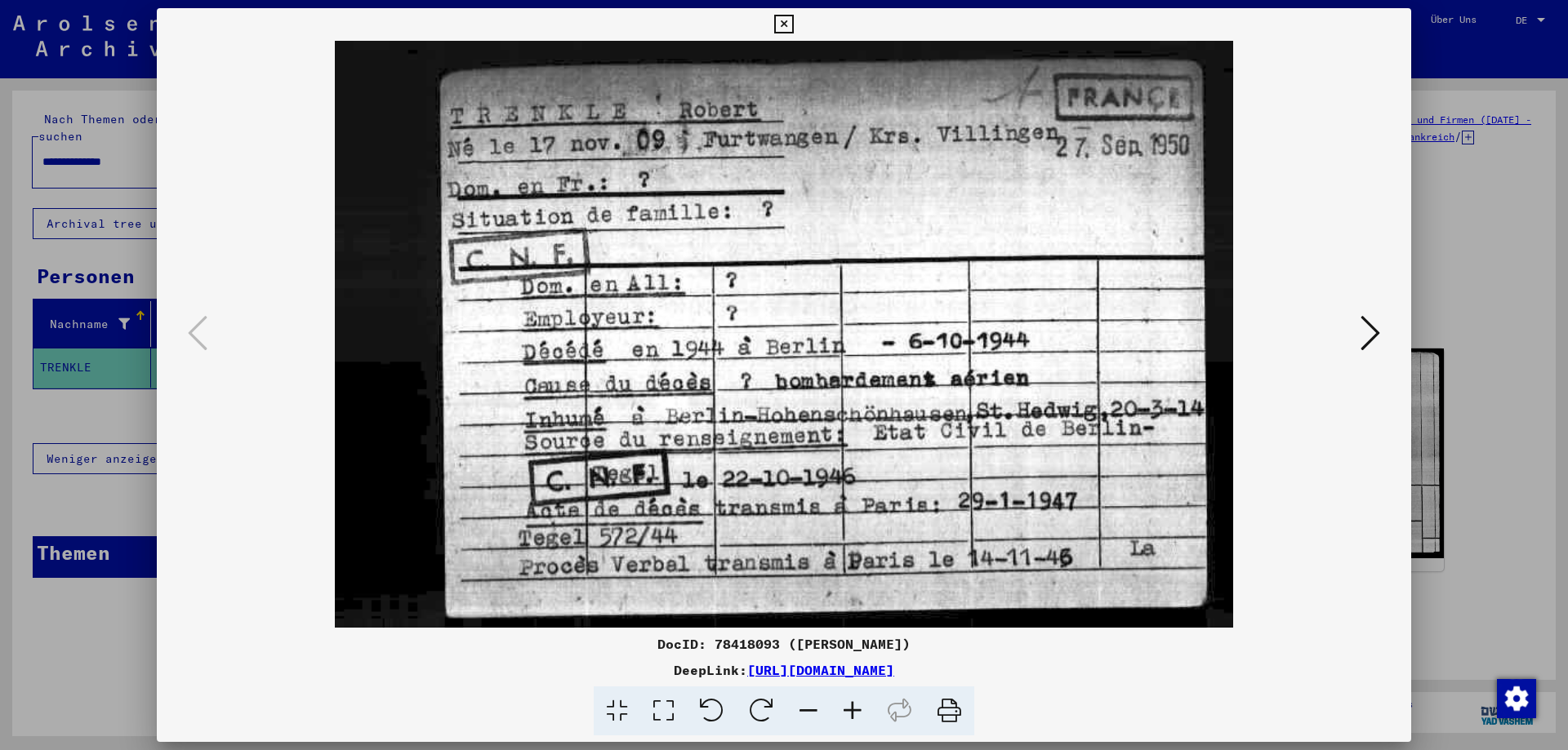
click at [1372, 340] on icon at bounding box center [1371, 333] width 20 height 40
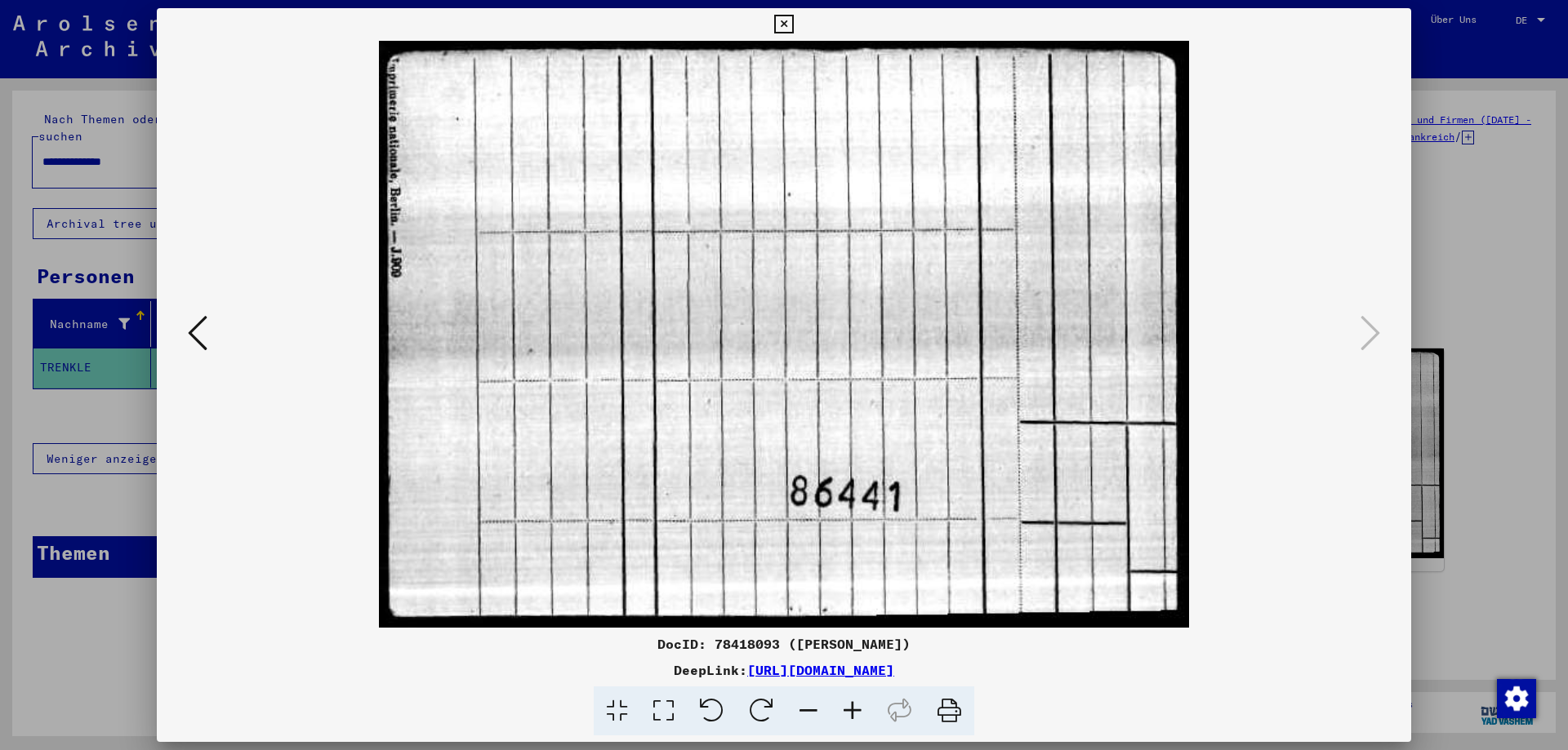
click at [1477, 311] on div at bounding box center [784, 375] width 1568 height 750
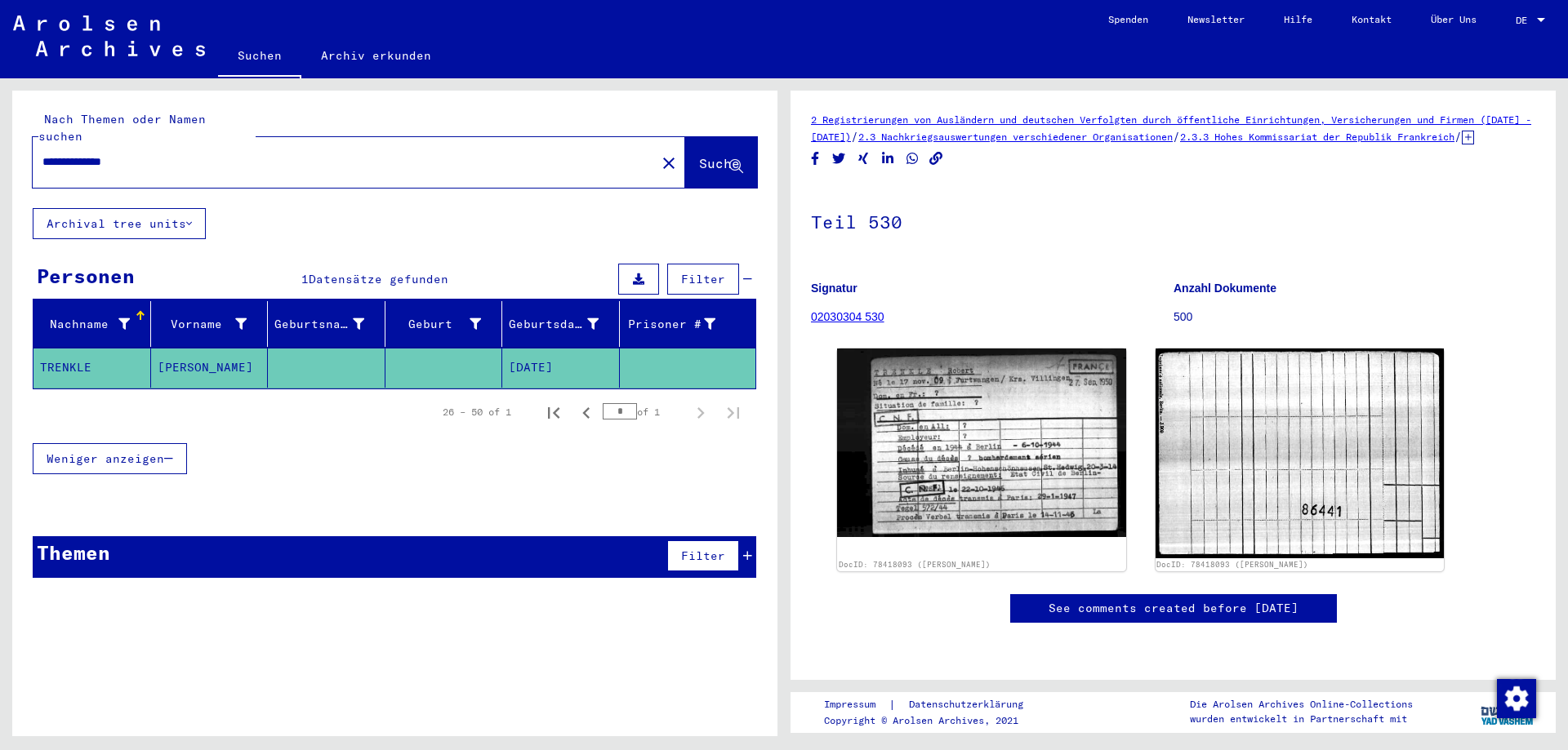
click at [125, 154] on div "**********" at bounding box center [339, 162] width 613 height 37
click at [122, 153] on input "**********" at bounding box center [344, 161] width 603 height 17
paste input "********"
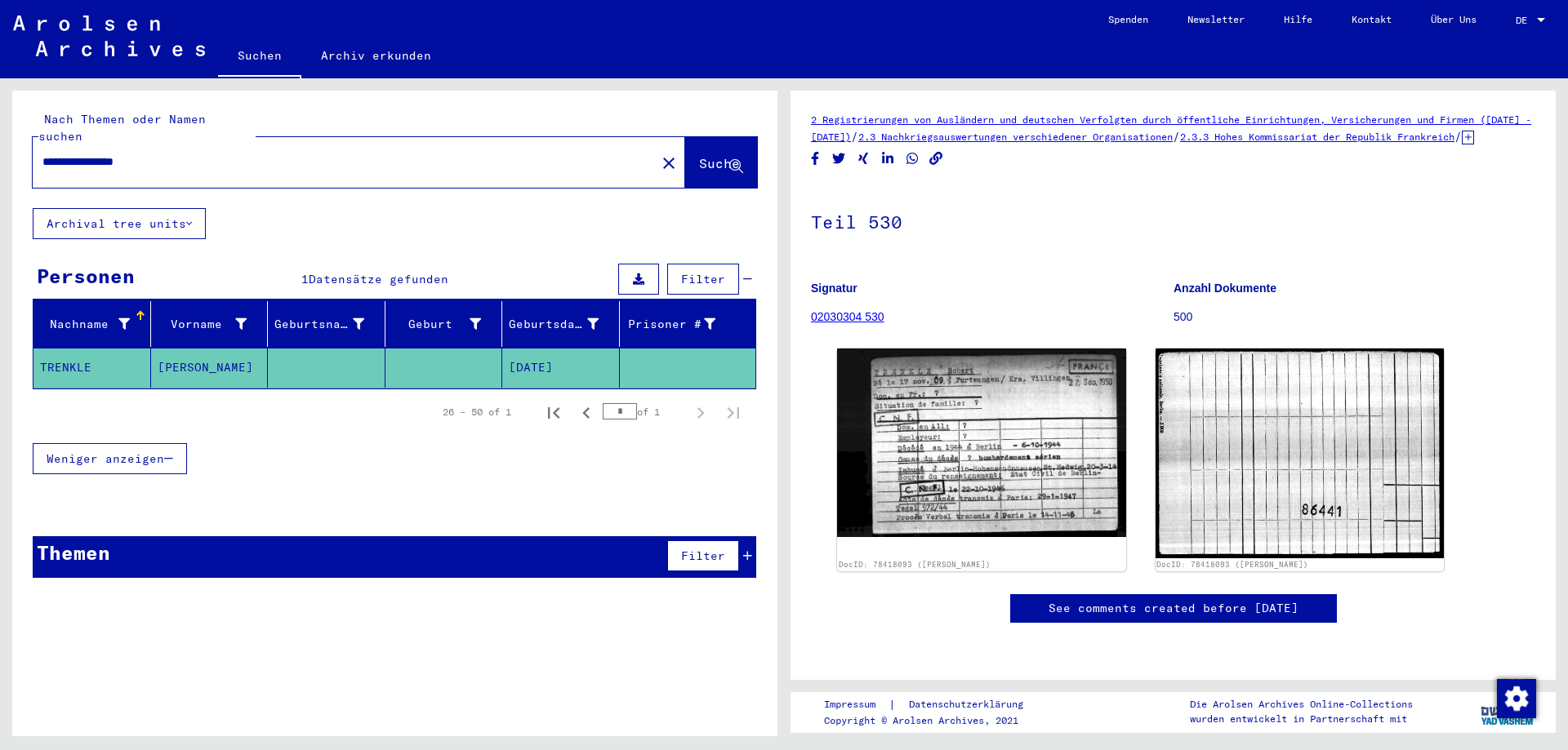
type input "**********"
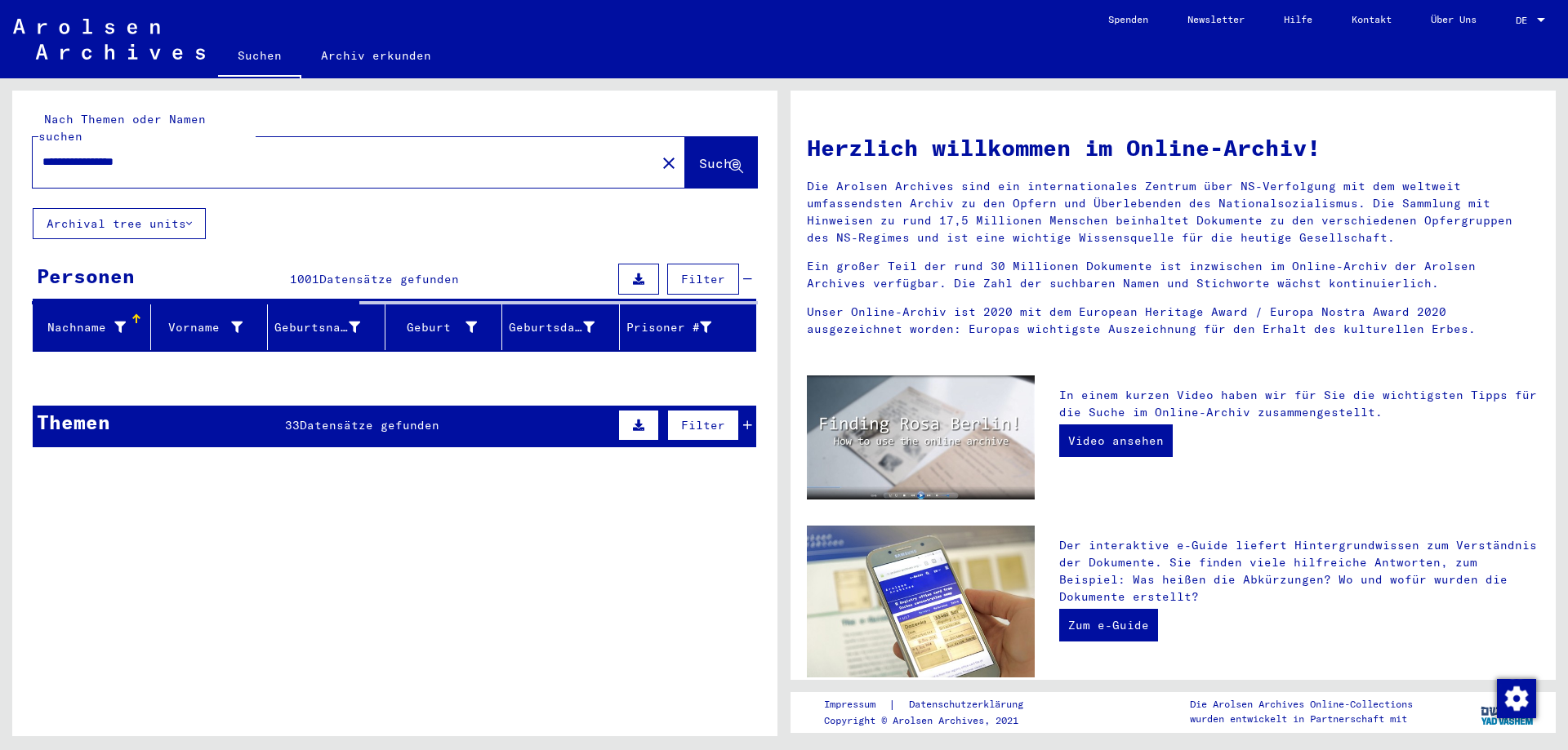
click at [245, 412] on div "Themen 33 Datensätze gefunden Filter" at bounding box center [394, 427] width 723 height 41
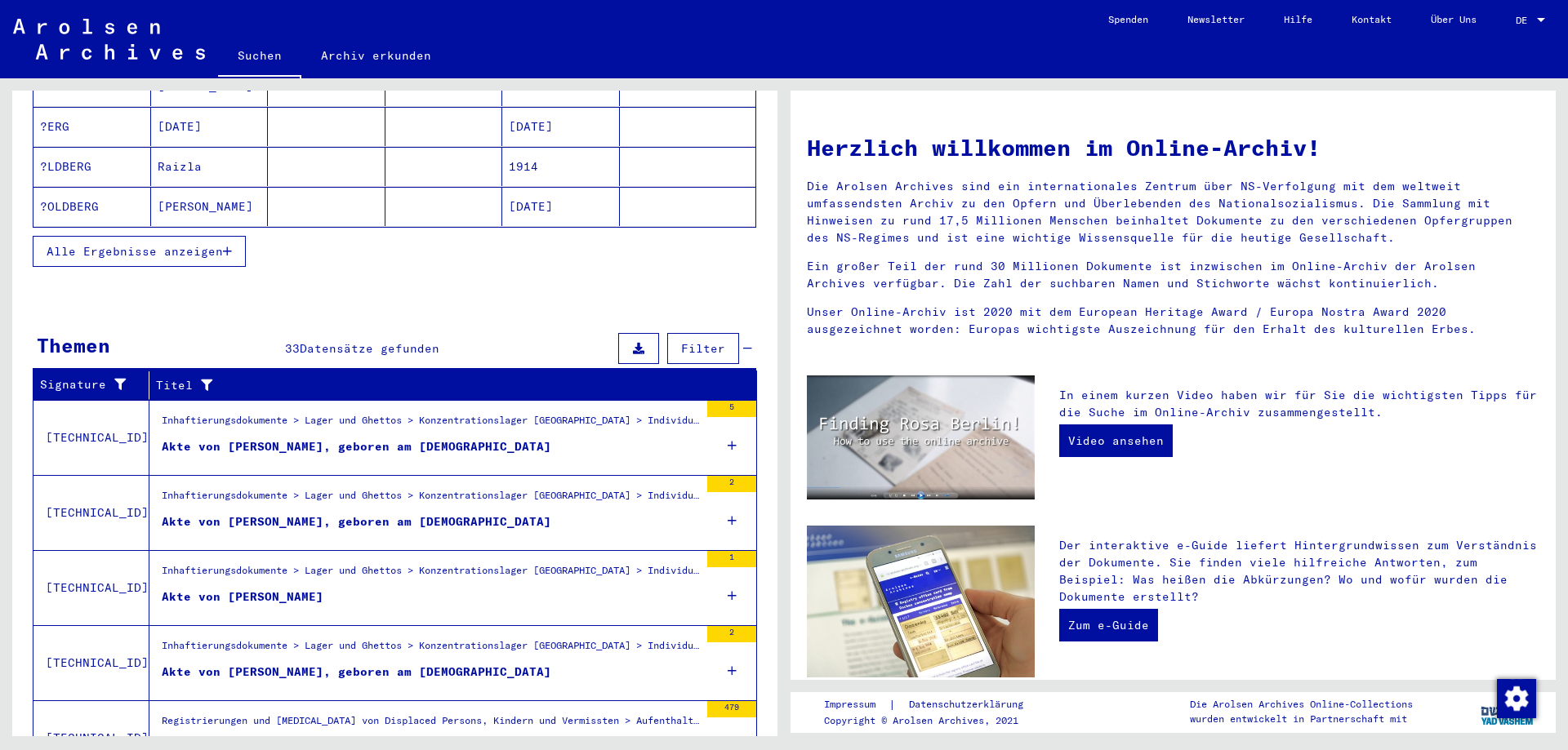
scroll to position [327, 0]
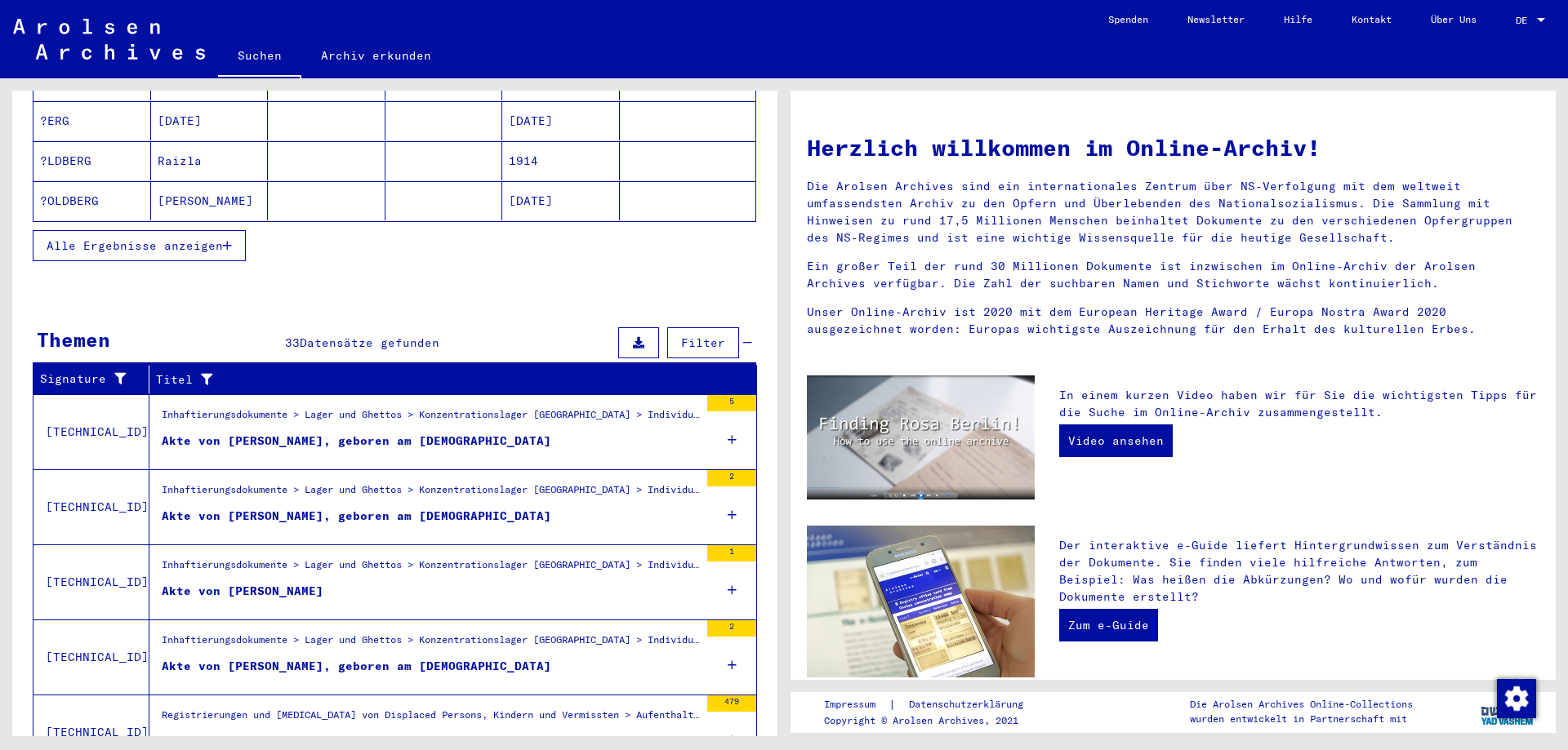
click at [260, 583] on div "Akte von [PERSON_NAME]" at bounding box center [243, 591] width 162 height 17
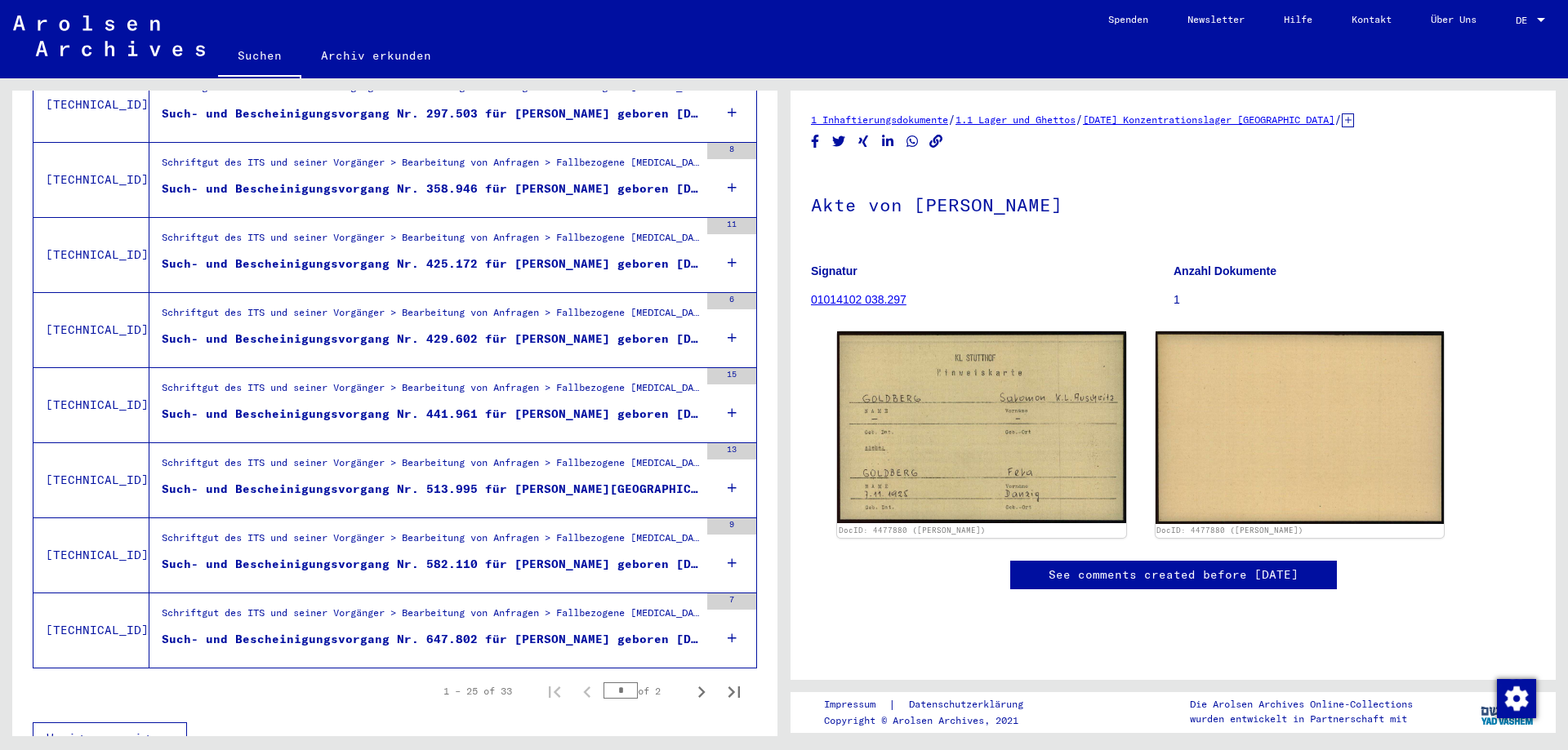
scroll to position [1645, 0]
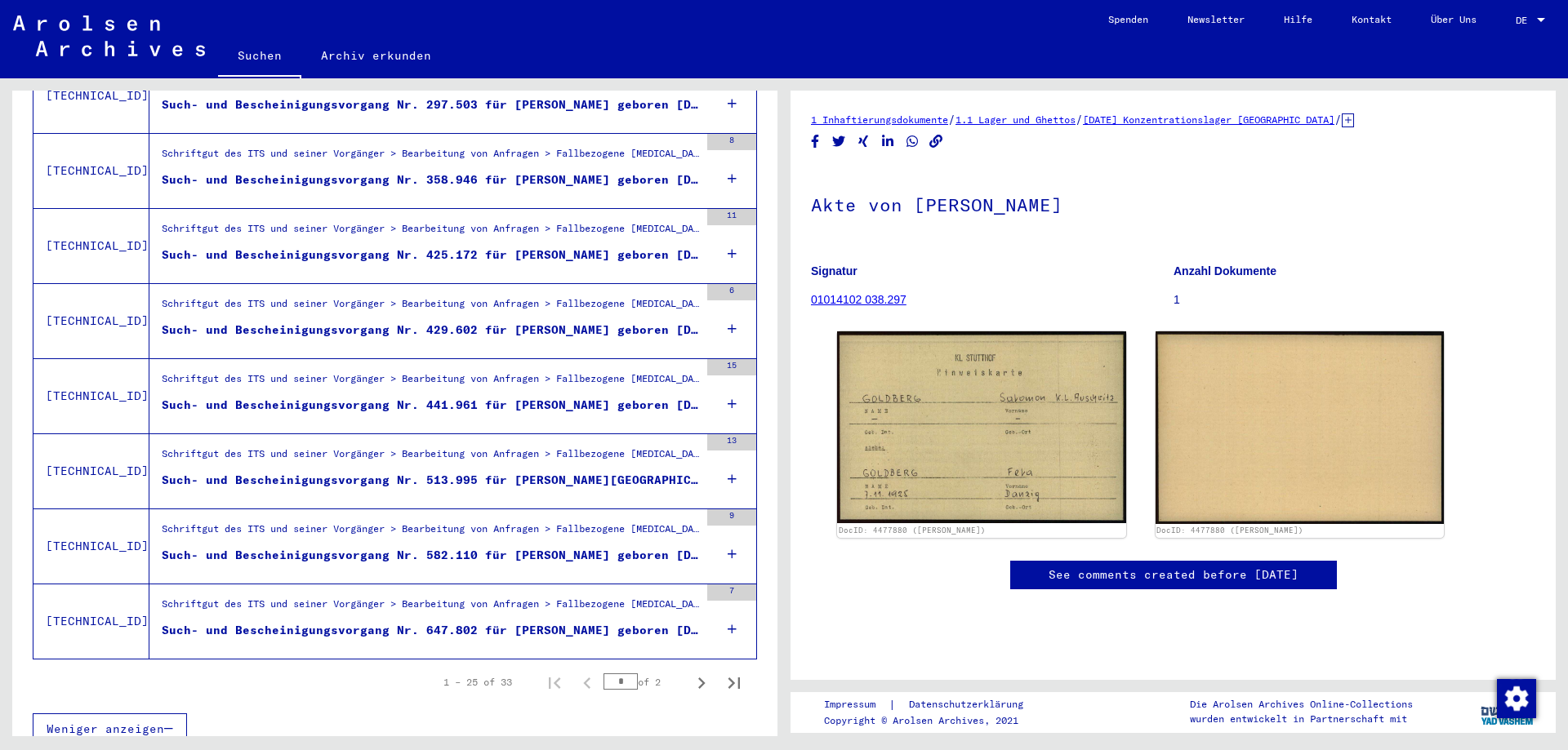
click at [300, 397] on div "Such- und Bescheinigungsvorgang Nr. 441.961 für [PERSON_NAME] geboren [DEMOGRAP…" at bounding box center [431, 405] width 538 height 17
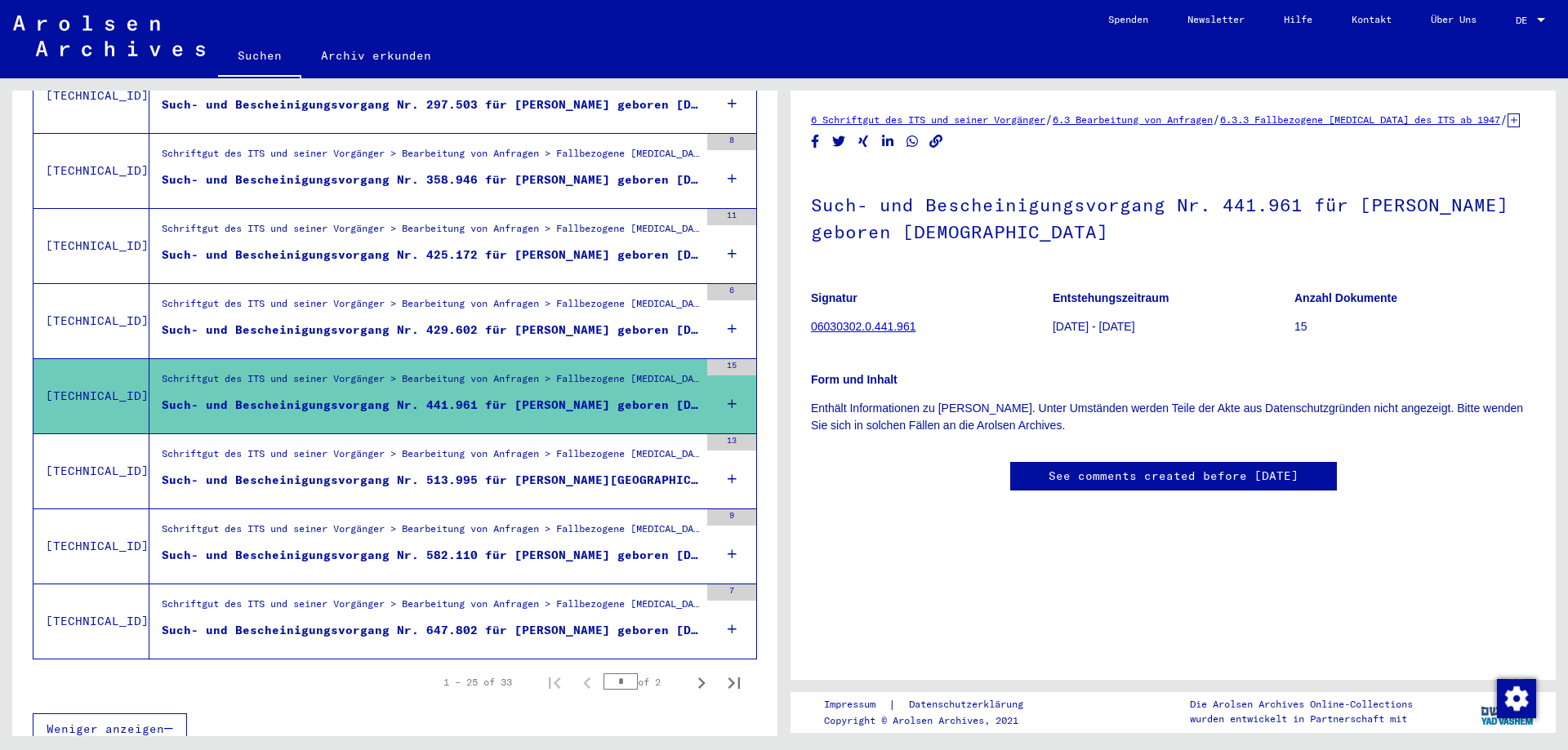
scroll to position [1564, 0]
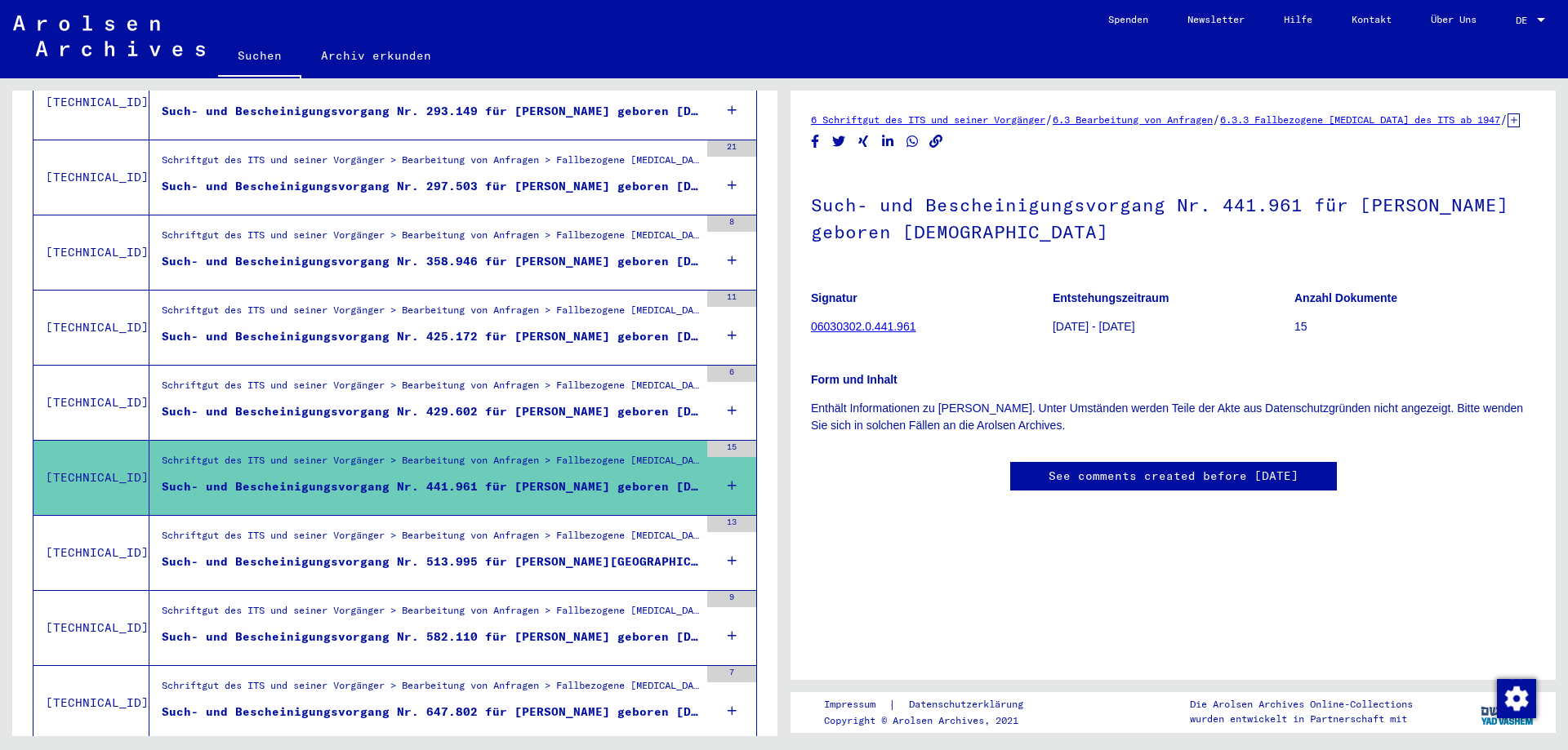
click at [295, 413] on div "Schriftgut des ITS und seiner Vorgänger > Bearbeitung von Anfragen > Fallbezoge…" at bounding box center [424, 402] width 549 height 75
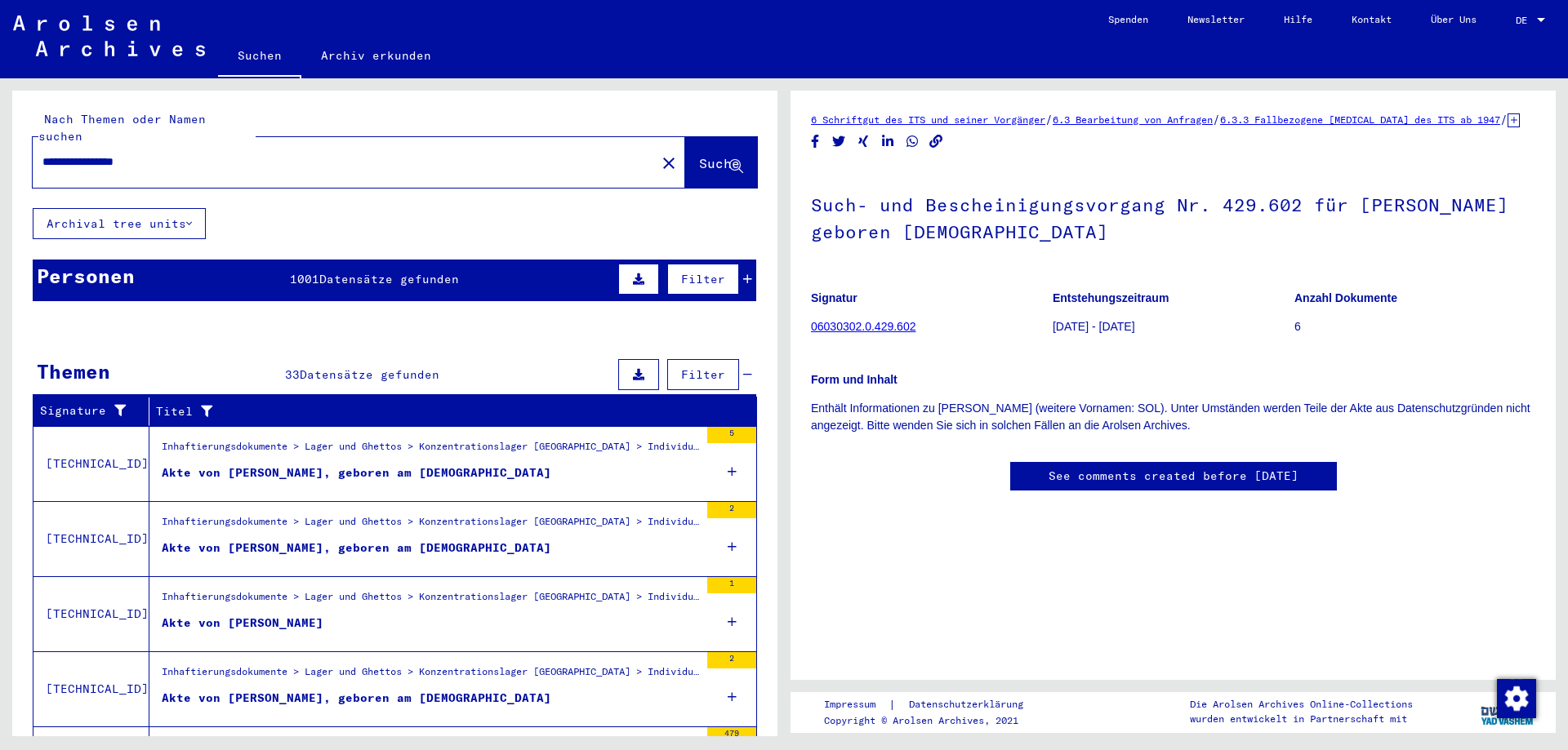
drag, startPoint x: 168, startPoint y: 136, endPoint x: 9, endPoint y: 145, distance: 159.3
click at [9, 145] on div "**********" at bounding box center [392, 407] width 784 height 658
click at [92, 153] on input "**********" at bounding box center [344, 161] width 603 height 17
drag, startPoint x: 92, startPoint y: 141, endPoint x: 95, endPoint y: 161, distance: 20.2
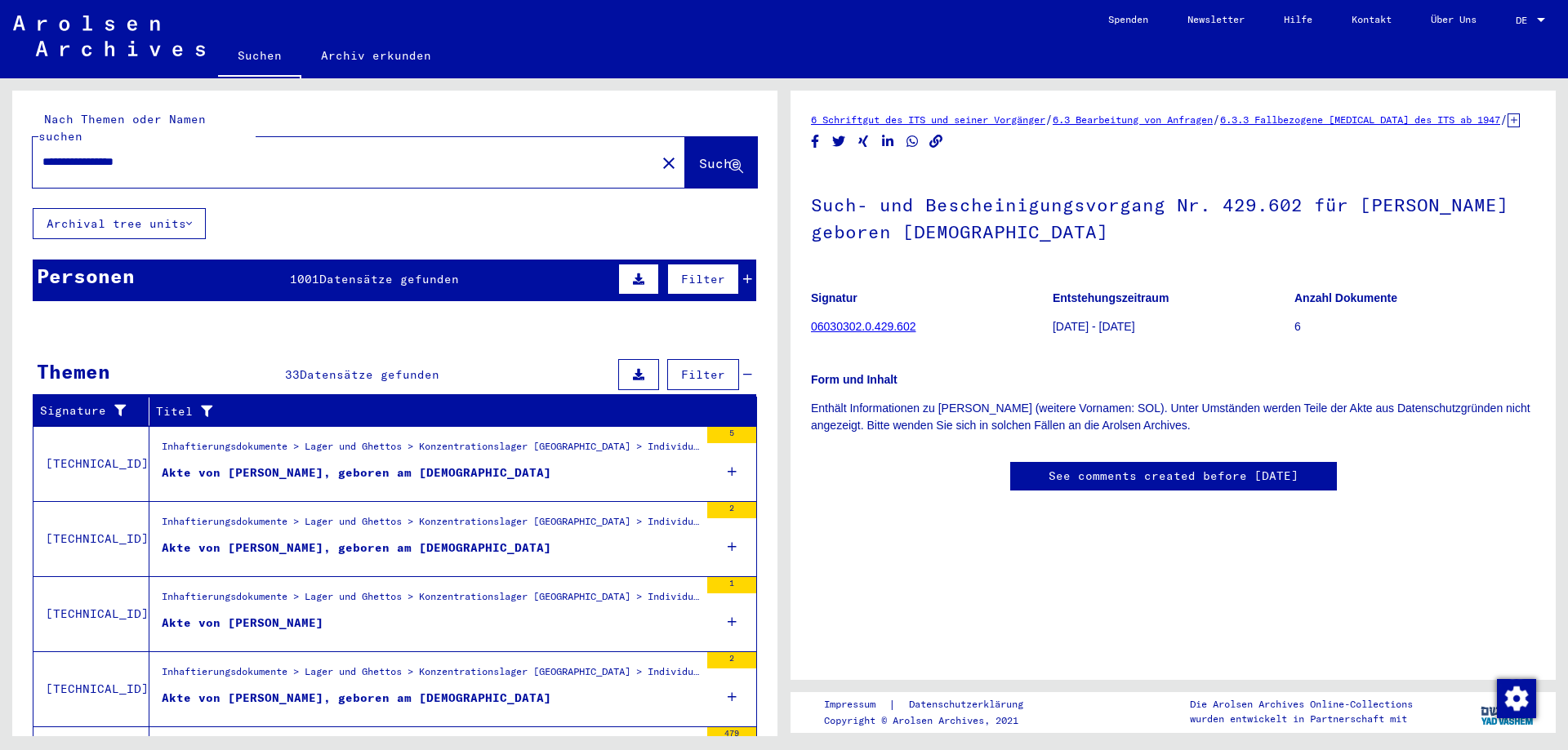
click at [91, 153] on input "**********" at bounding box center [344, 161] width 603 height 17
click at [231, 278] on div "Personen 1001 Datensätze gefunden Filter" at bounding box center [394, 280] width 723 height 41
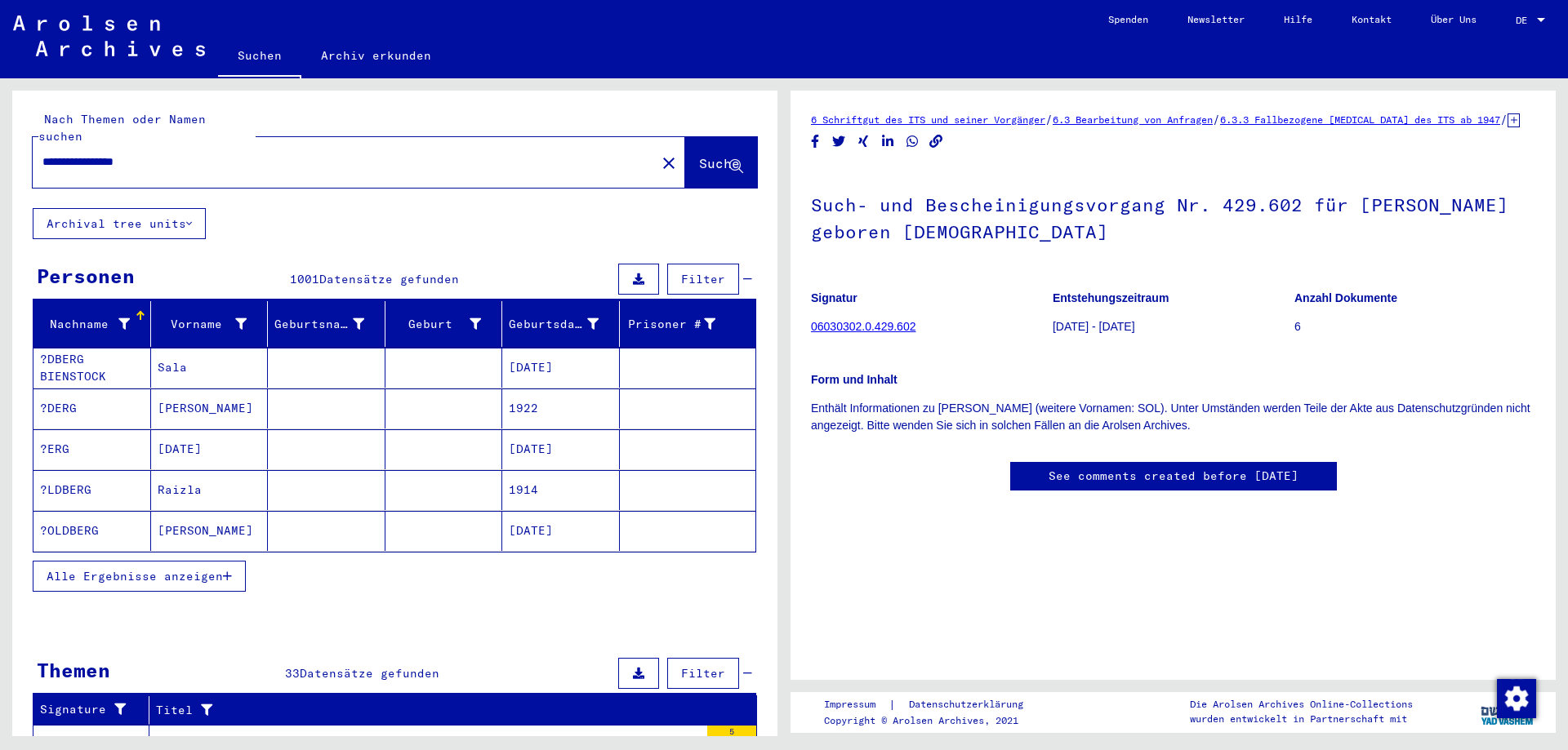
click at [168, 569] on span "Alle Ergebnisse anzeigen" at bounding box center [135, 576] width 177 height 14
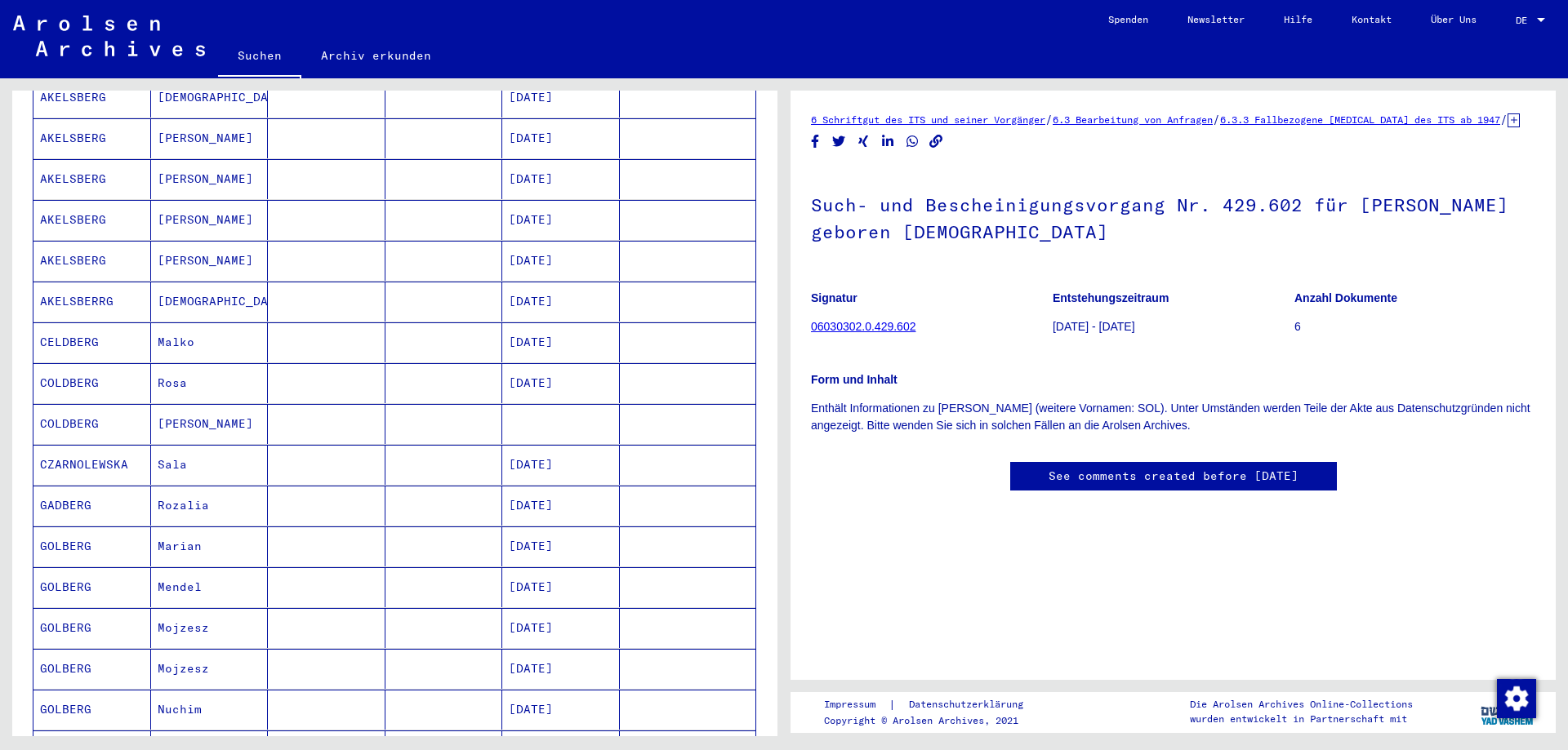
scroll to position [735, 0]
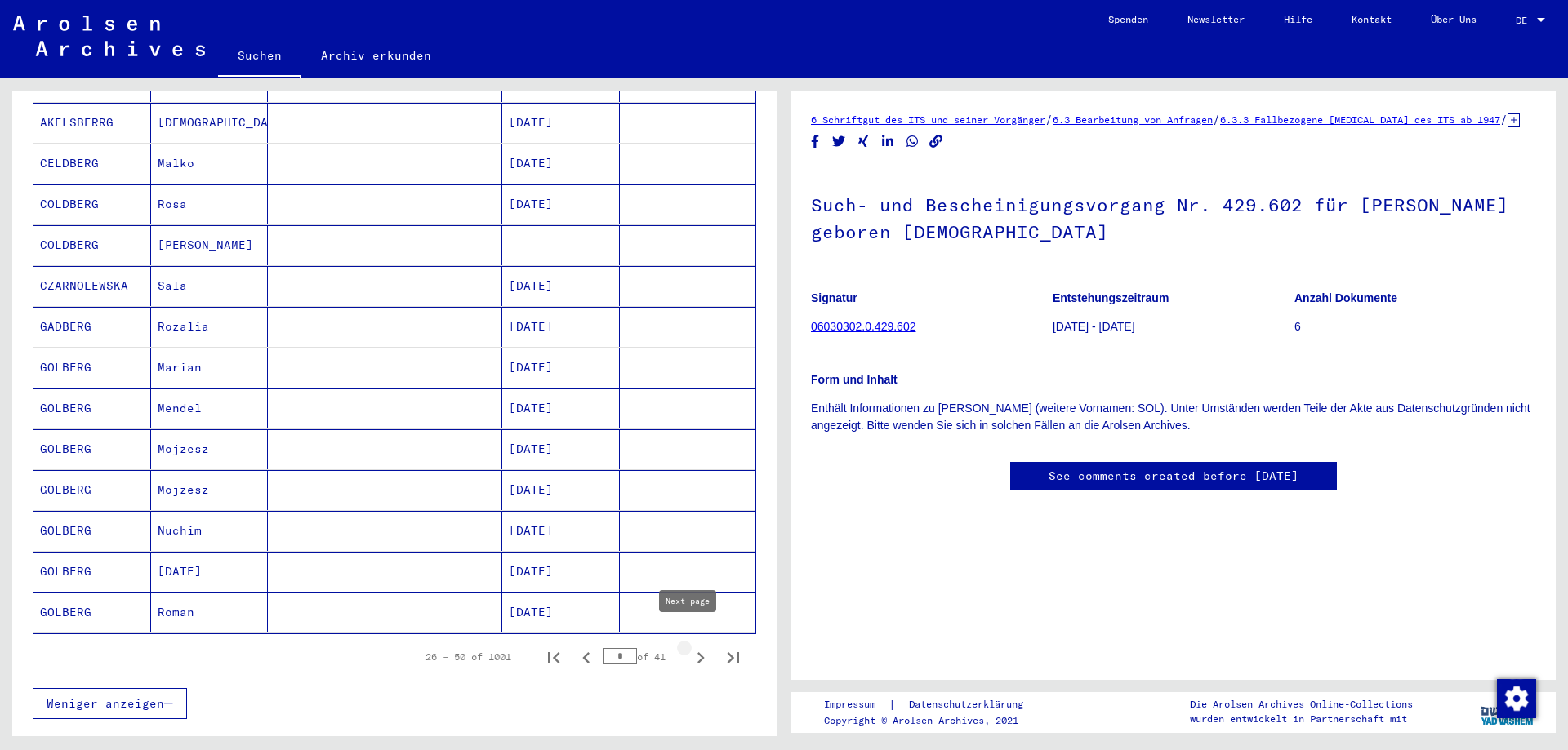
click at [689, 646] on icon "Next page" at bounding box center [700, 657] width 23 height 23
click at [546, 646] on icon "First page" at bounding box center [553, 657] width 23 height 23
click at [689, 646] on icon "Next page" at bounding box center [700, 657] width 23 height 23
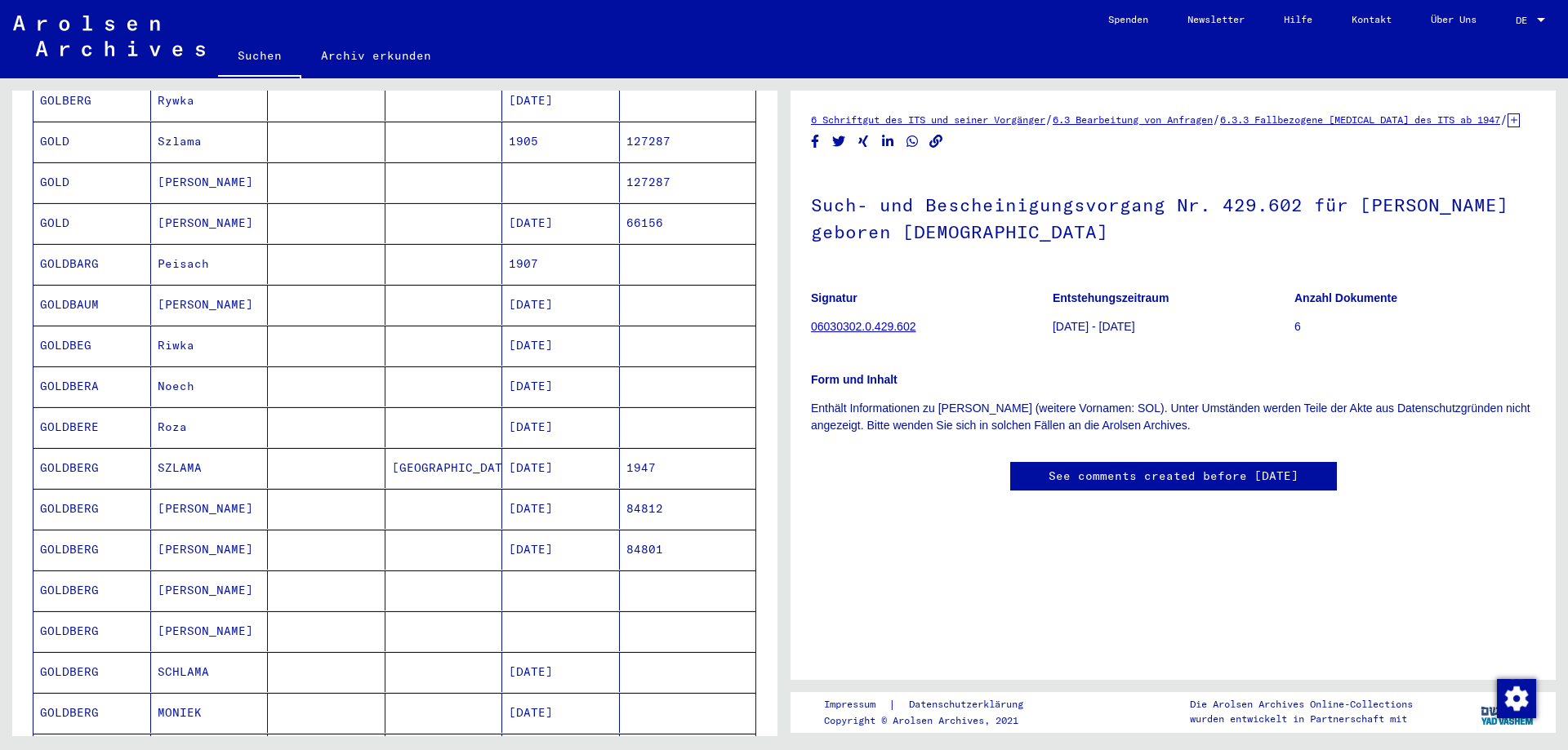
scroll to position [327, 0]
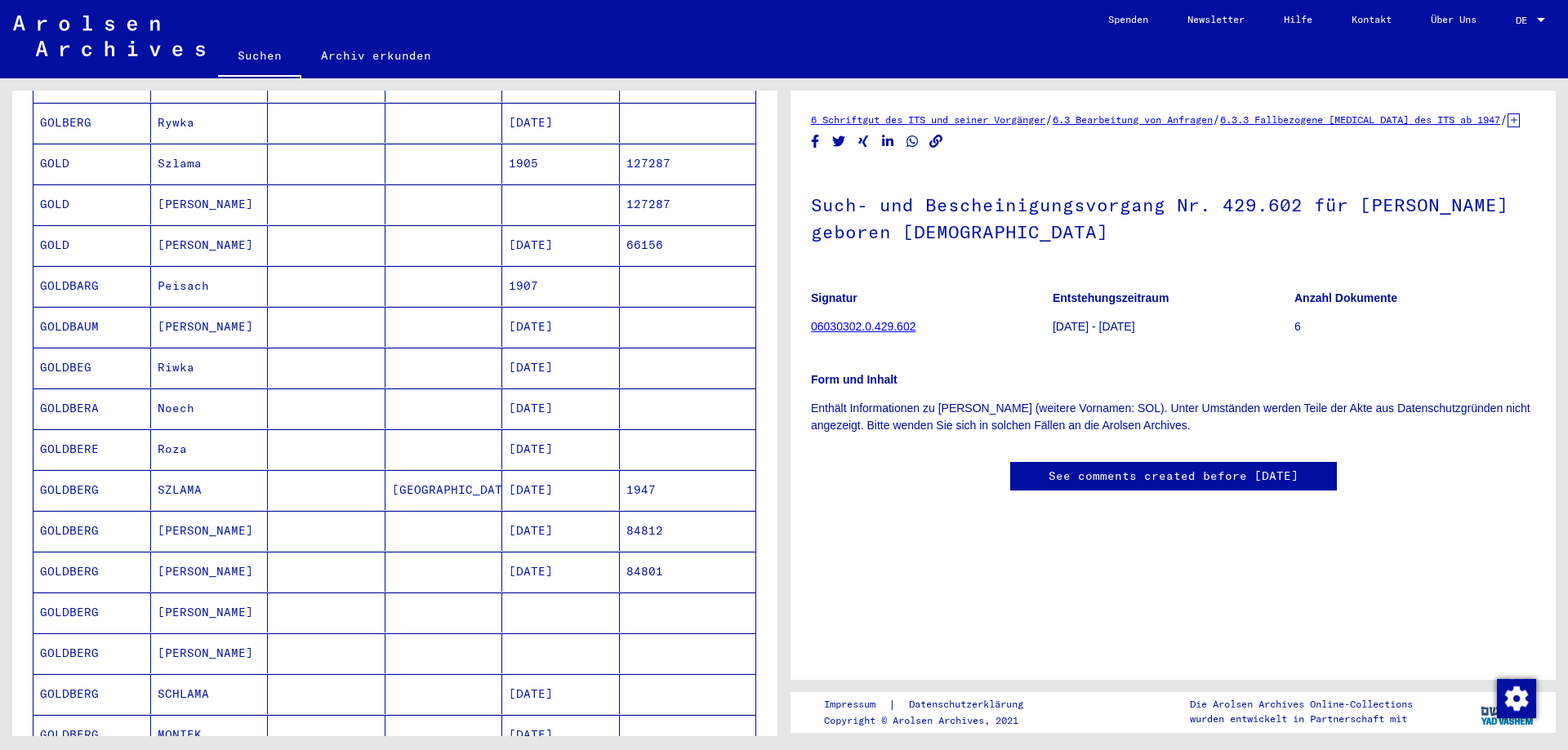
click at [240, 511] on mat-cell "[PERSON_NAME]" at bounding box center [210, 531] width 118 height 40
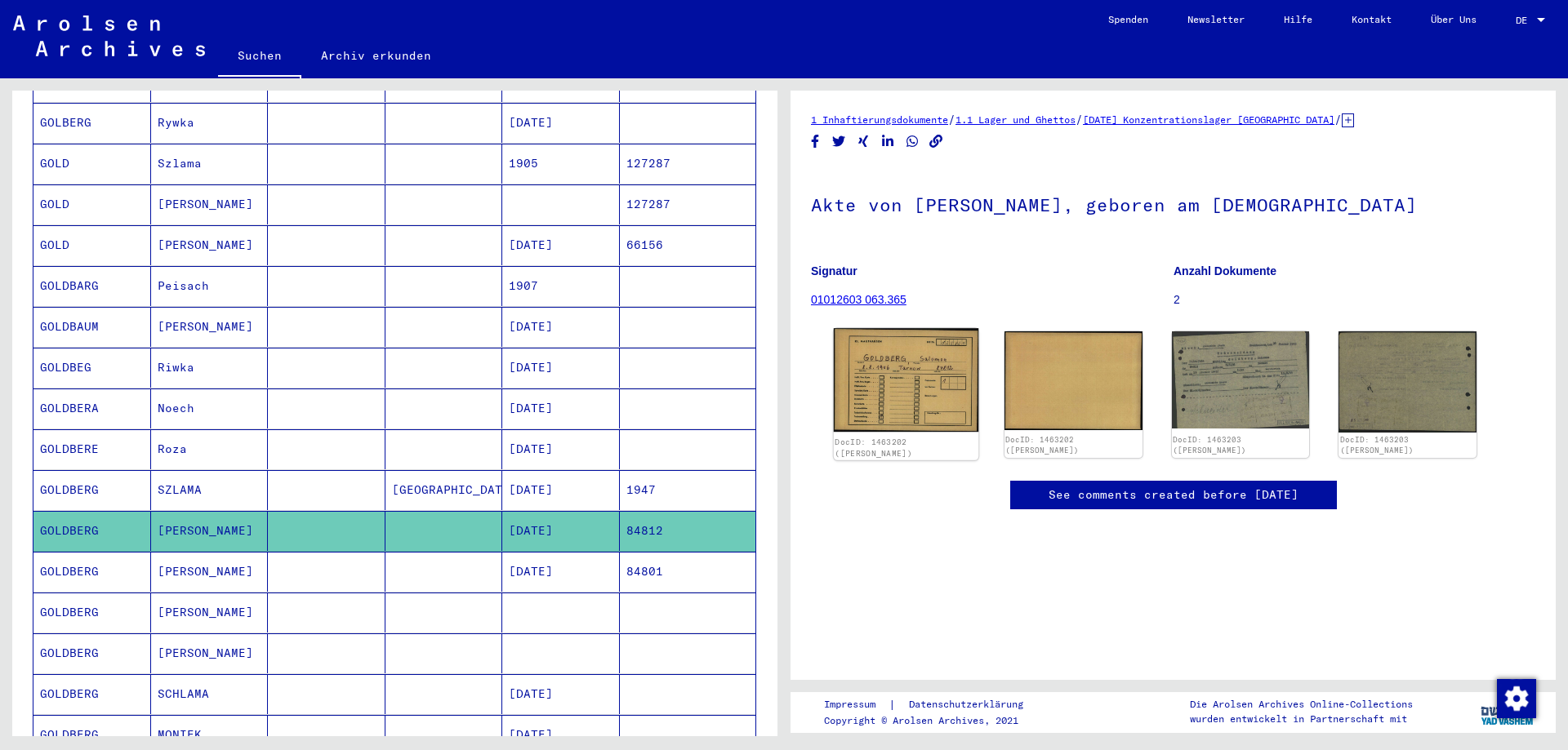
click at [885, 398] on img at bounding box center [906, 380] width 145 height 104
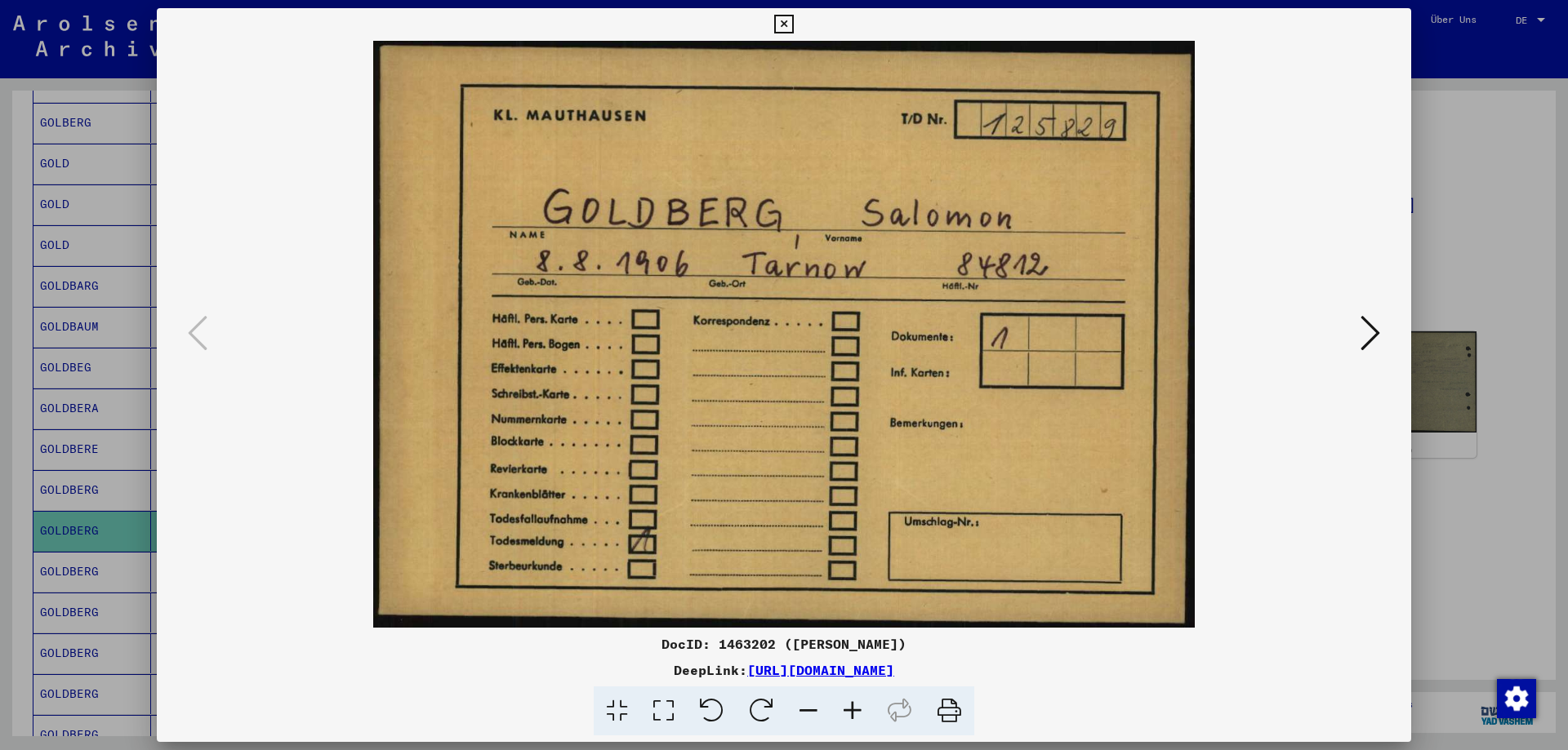
click at [1345, 331] on img at bounding box center [784, 334] width 1144 height 587
click at [1378, 329] on icon at bounding box center [1371, 333] width 20 height 40
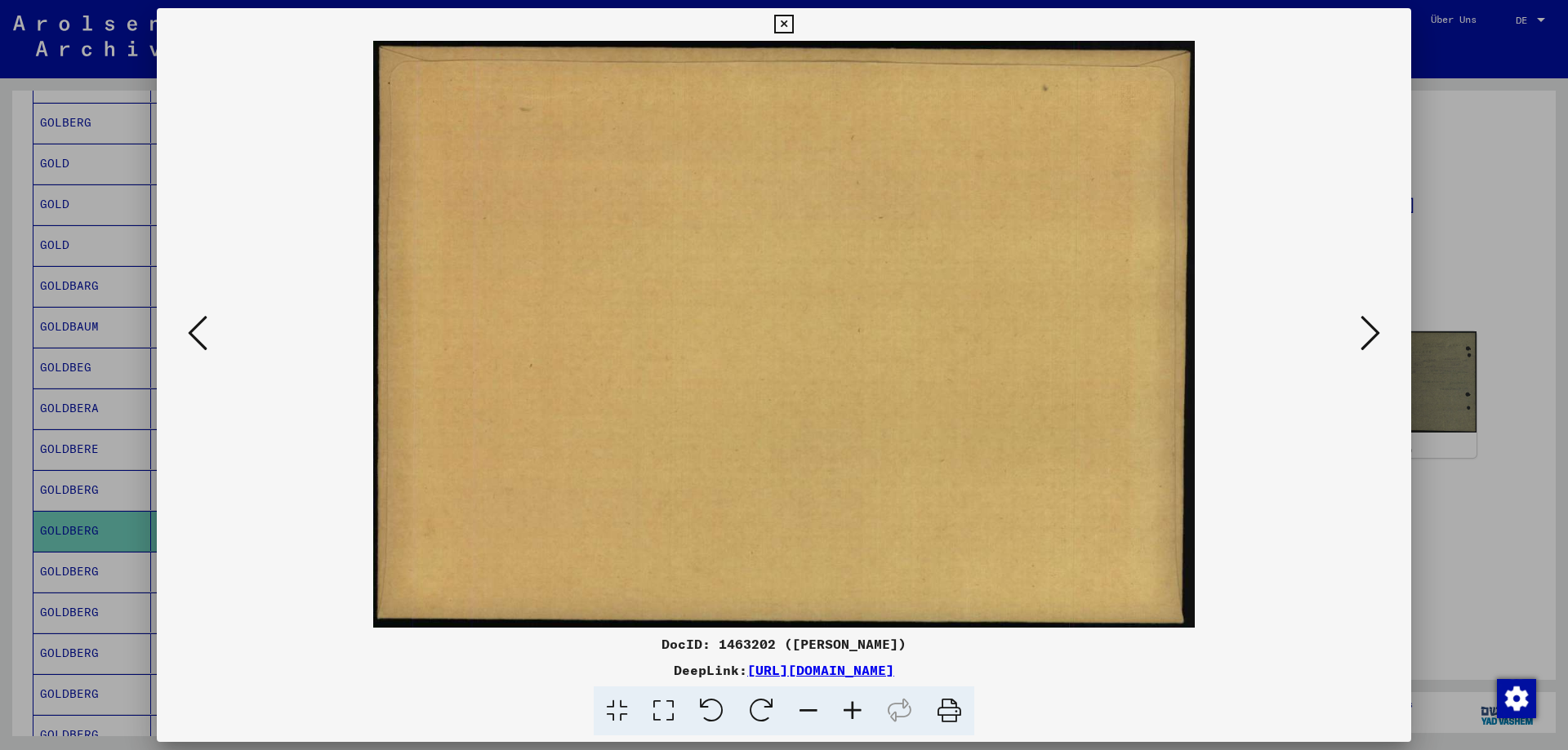
click at [1380, 329] on icon at bounding box center [1371, 333] width 20 height 40
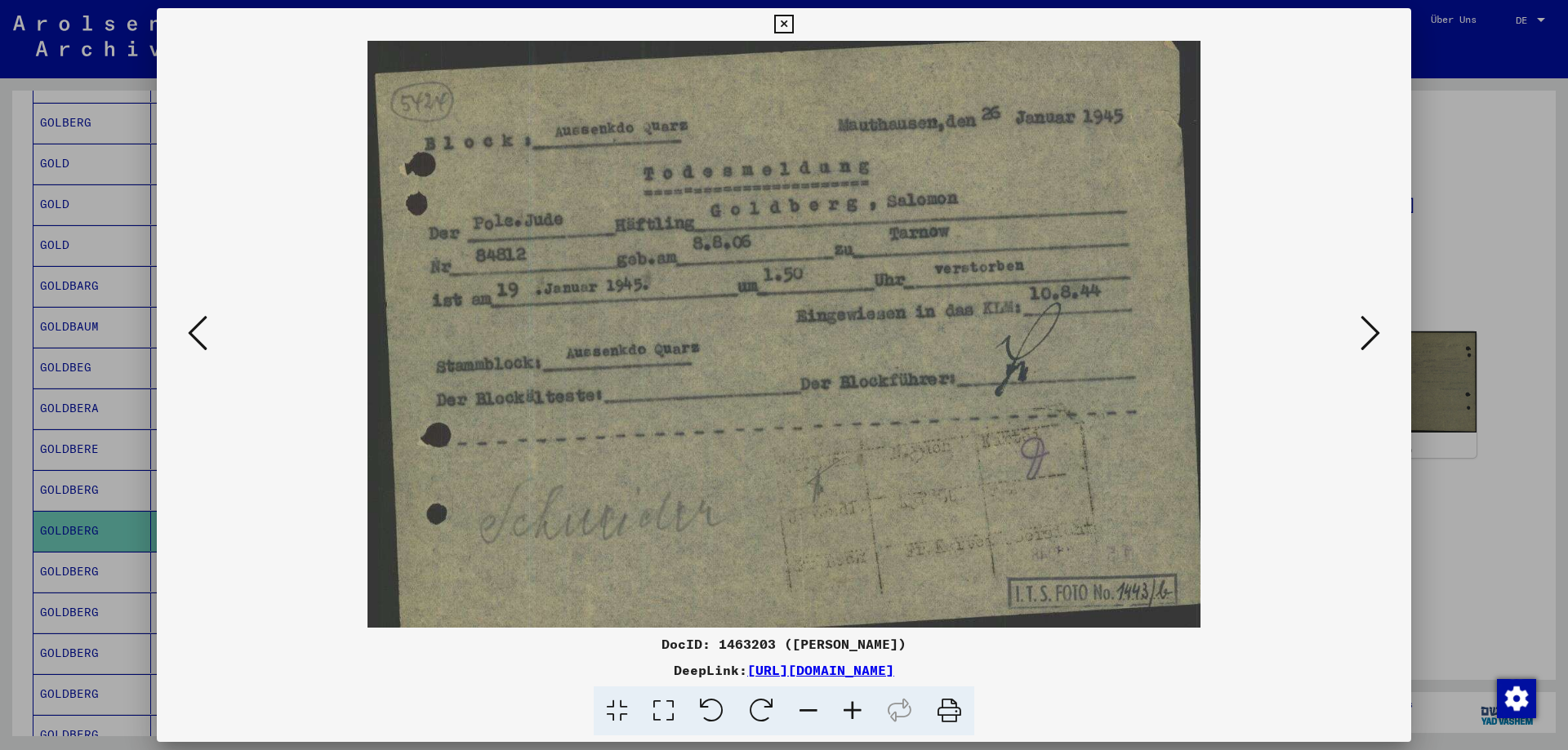
click at [1377, 329] on icon at bounding box center [1371, 333] width 20 height 40
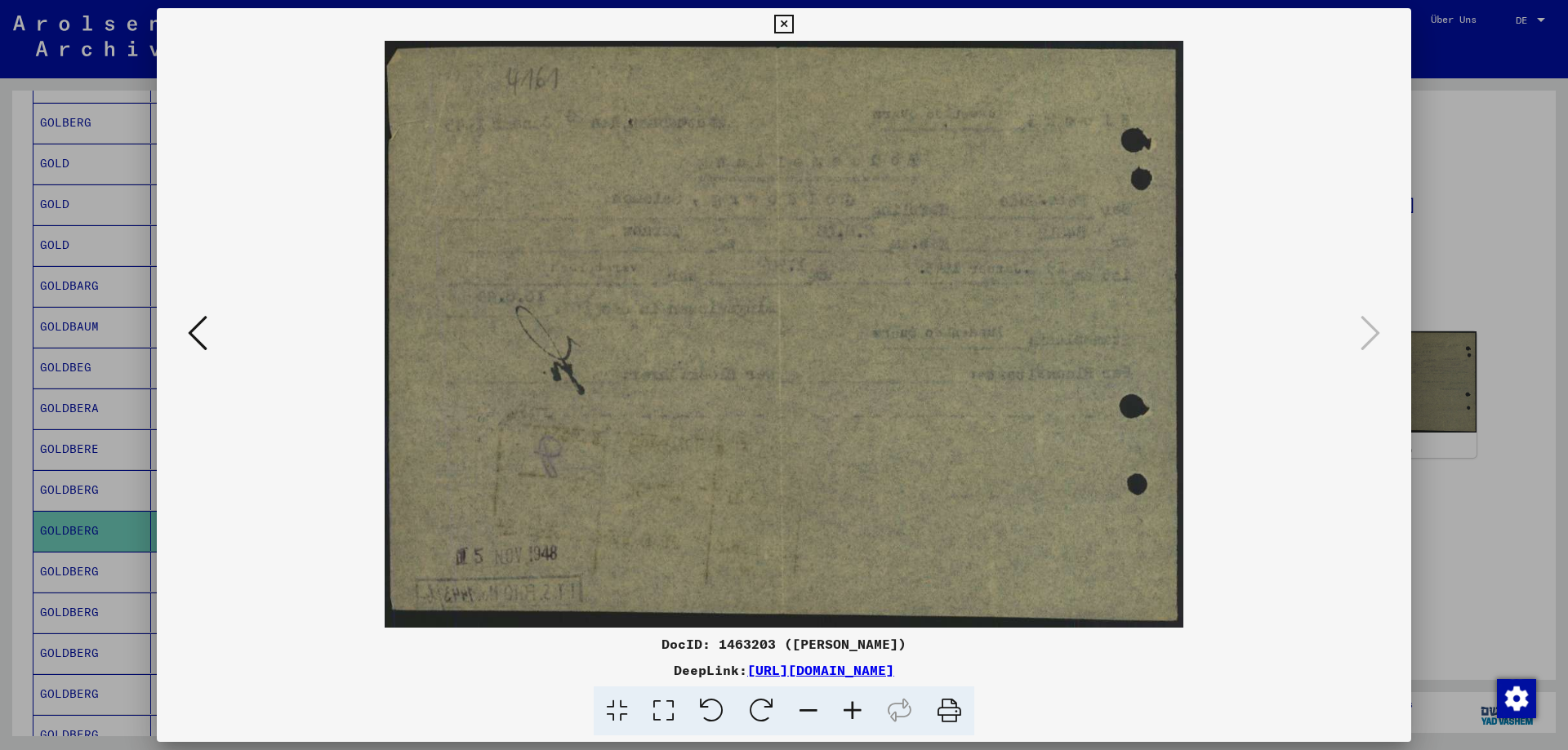
click at [1476, 276] on div at bounding box center [784, 375] width 1568 height 750
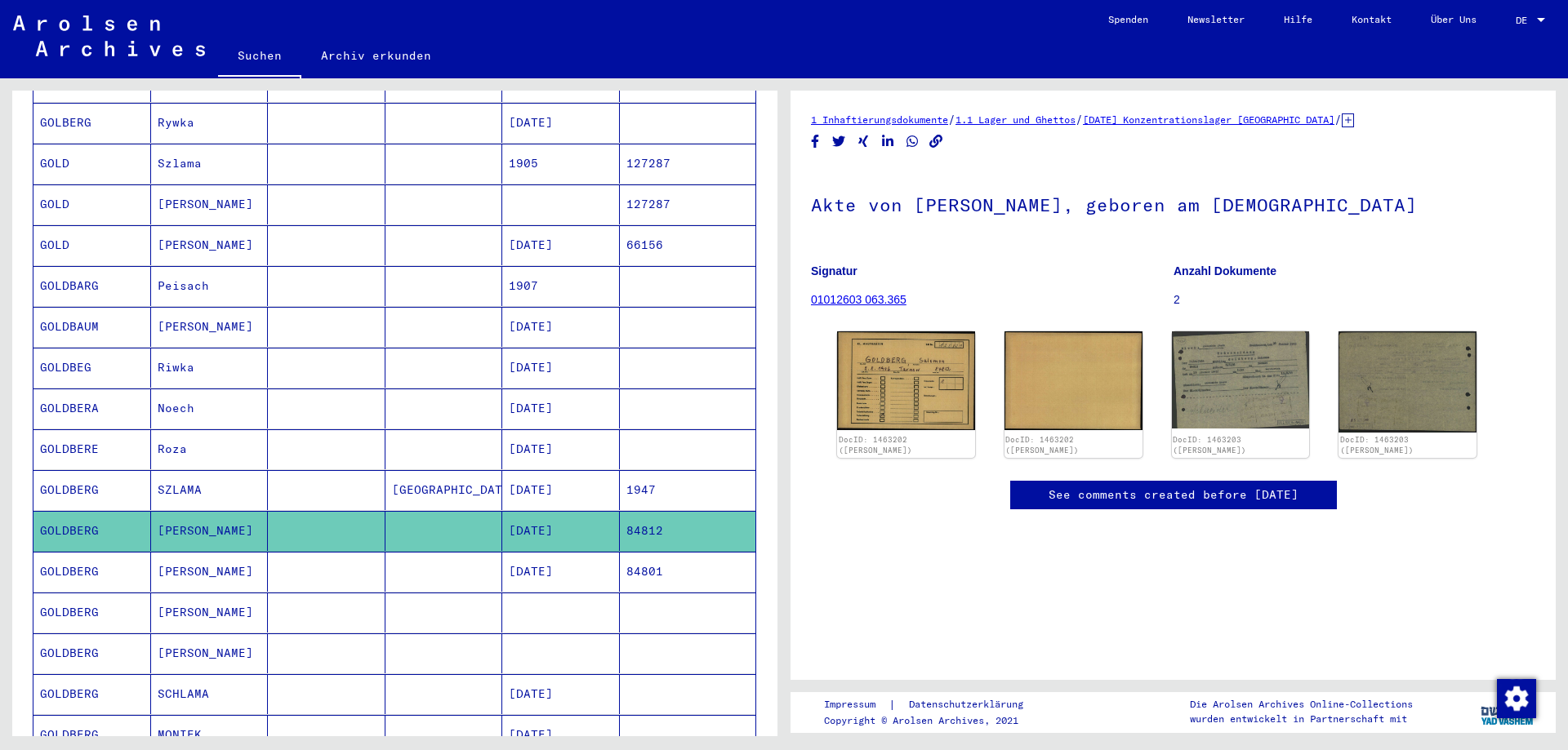
click at [347, 574] on mat-cell at bounding box center [326, 572] width 118 height 40
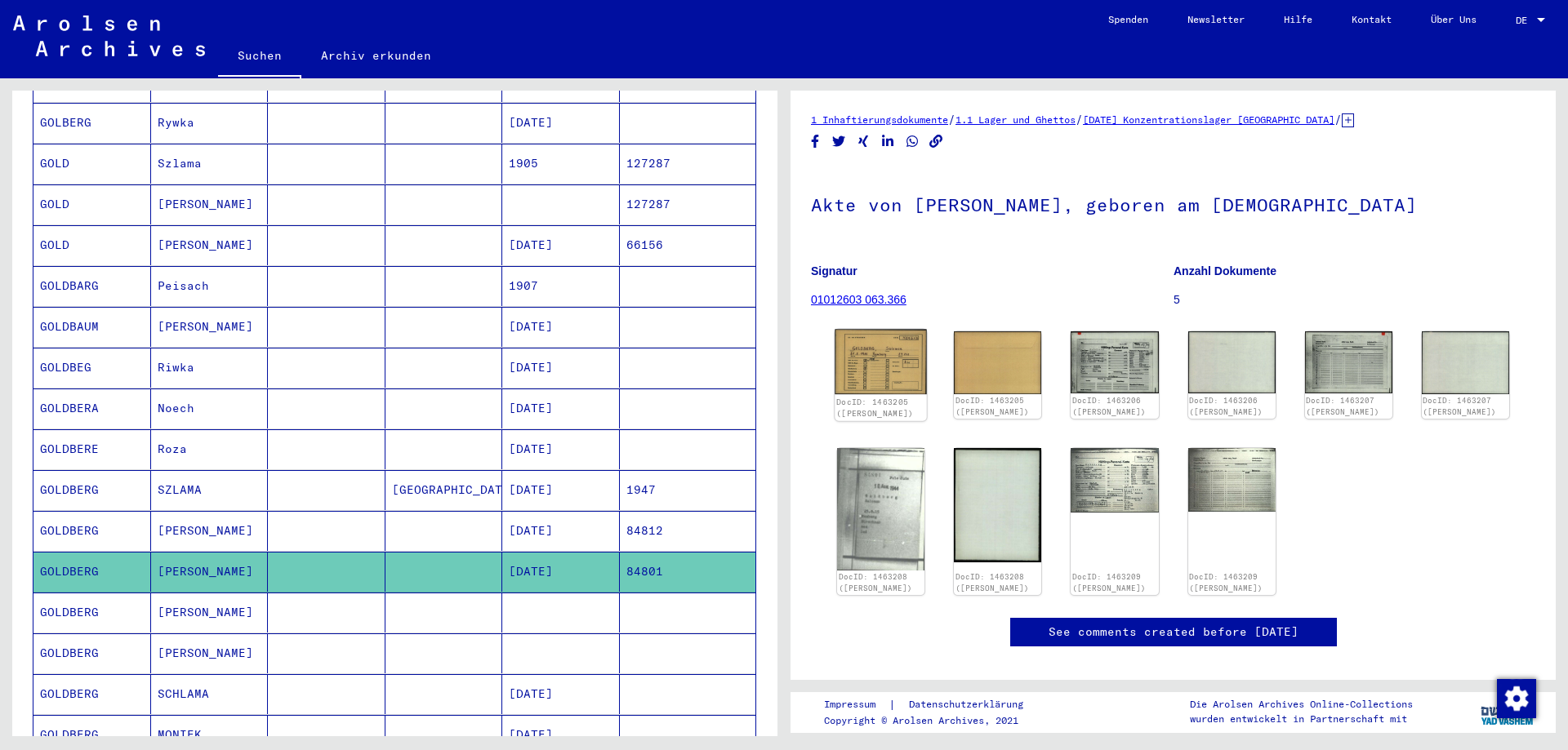
click at [913, 383] on img at bounding box center [881, 362] width 92 height 66
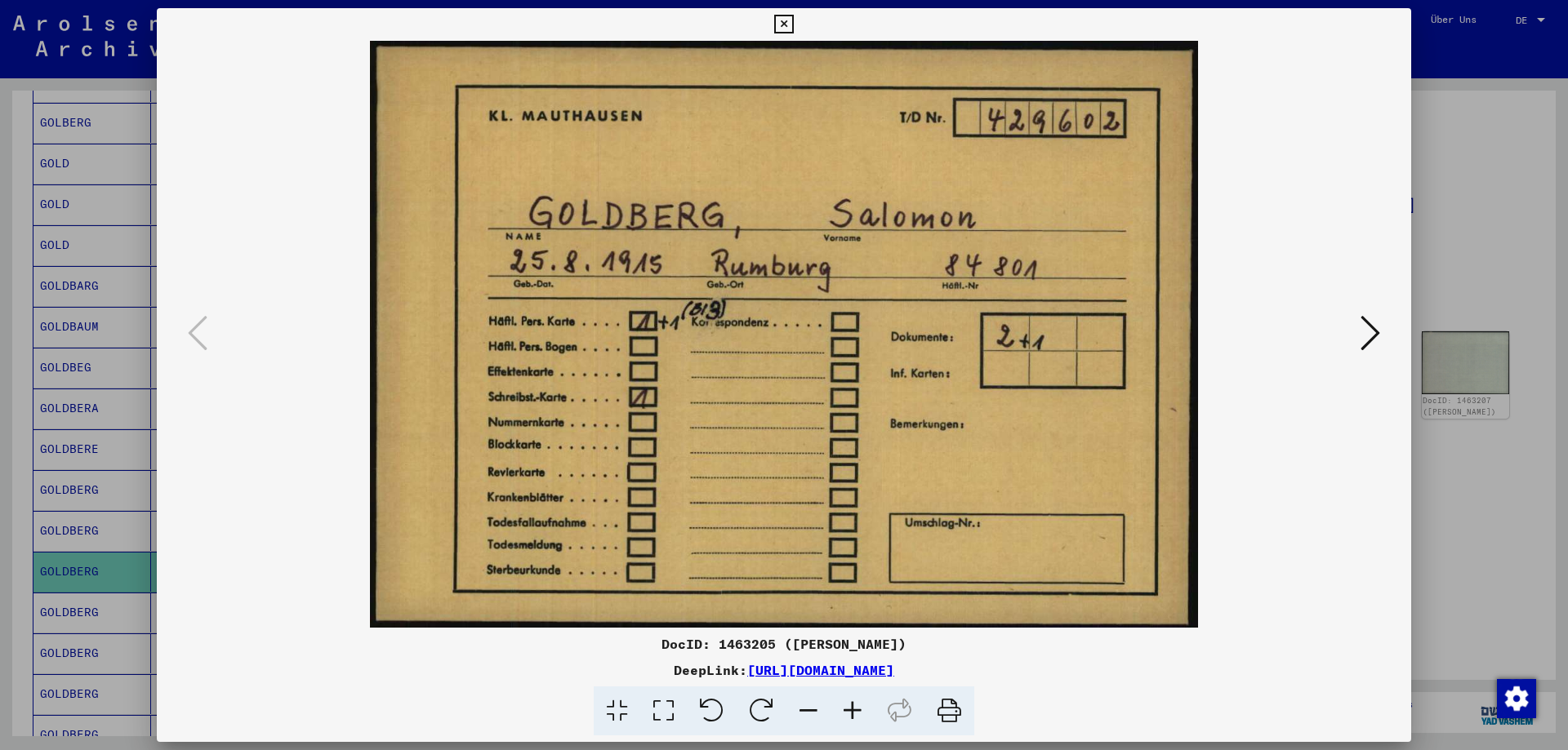
click at [1376, 329] on icon at bounding box center [1371, 333] width 20 height 40
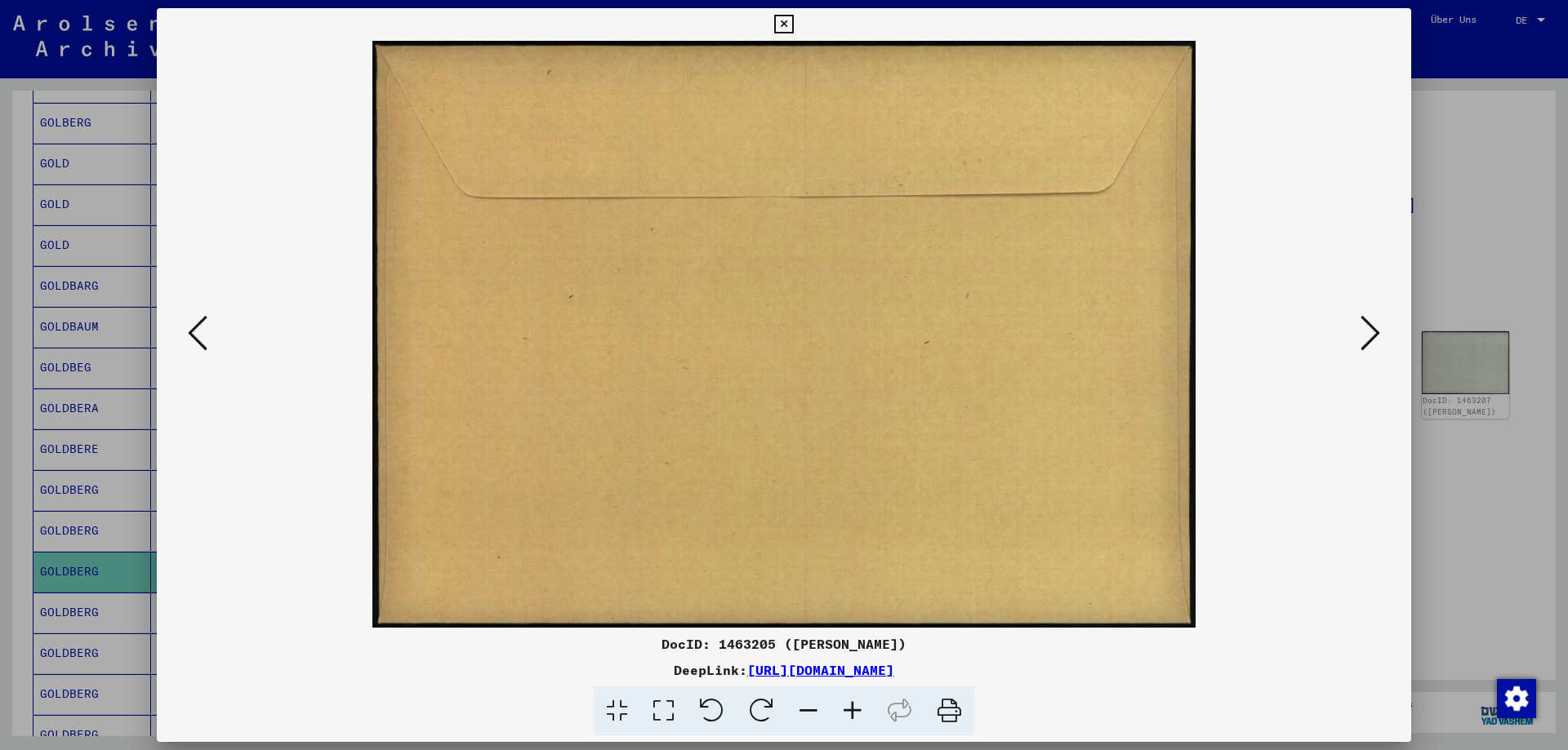
click at [1376, 329] on icon at bounding box center [1371, 333] width 20 height 40
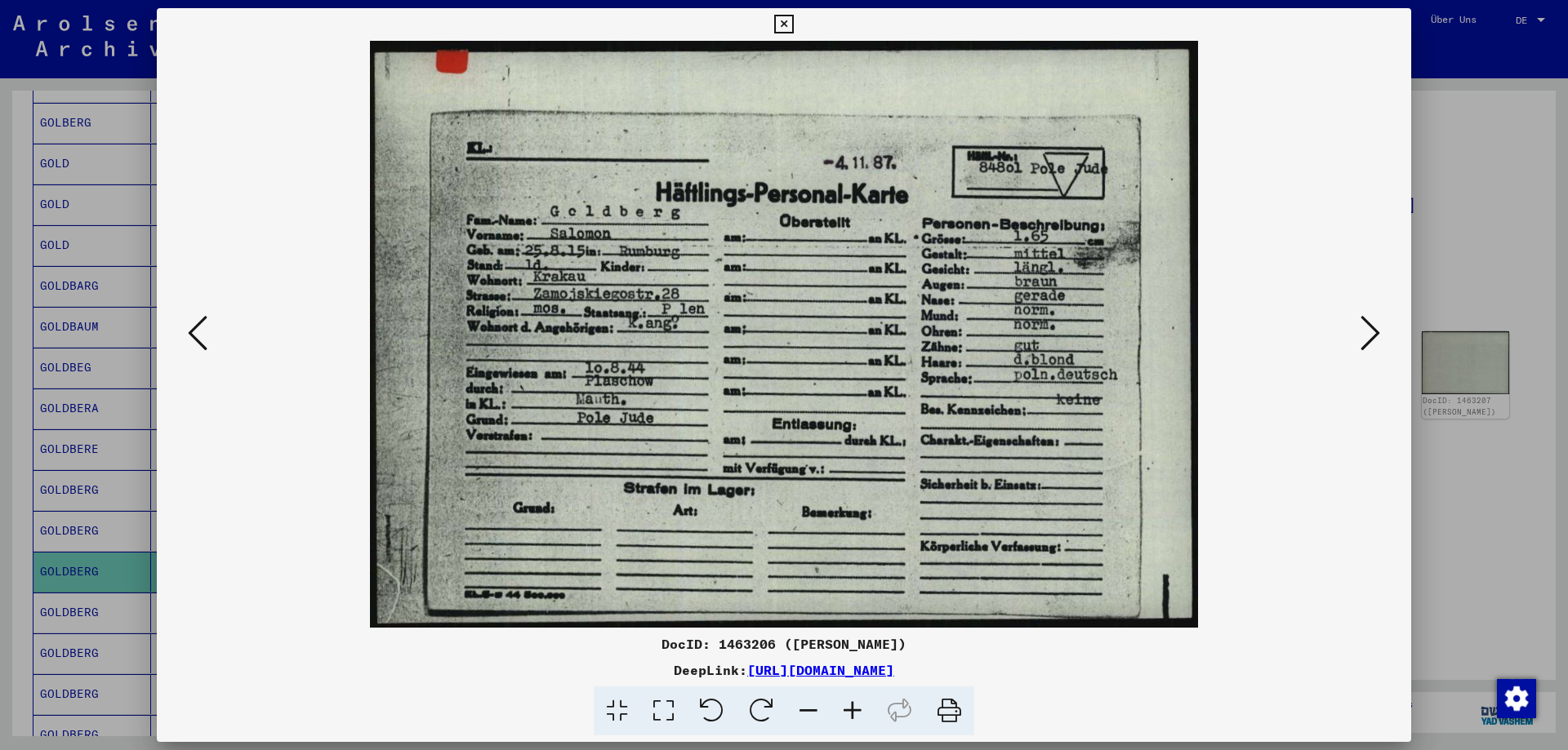
click at [1375, 329] on icon at bounding box center [1371, 333] width 20 height 40
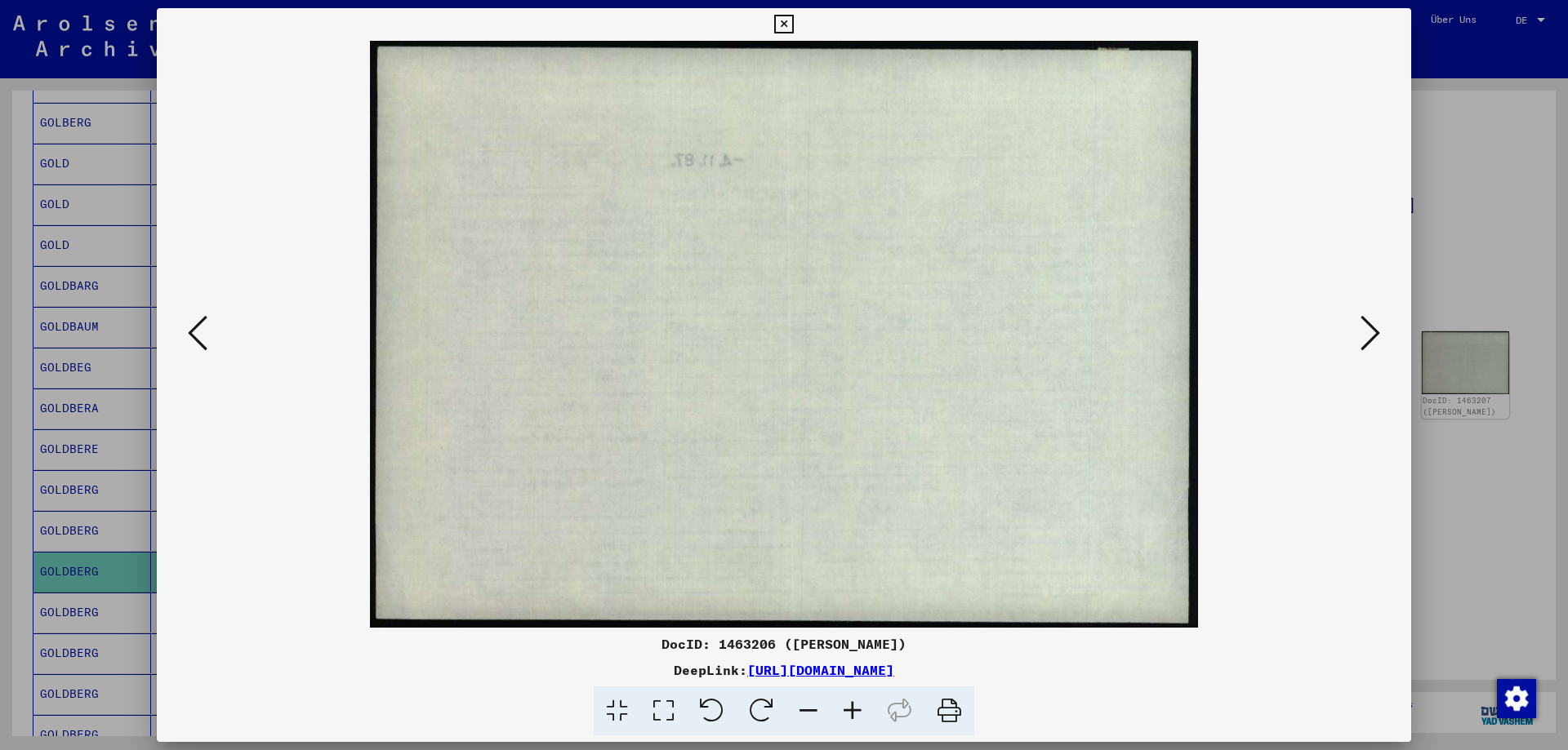
click at [1375, 329] on icon at bounding box center [1371, 333] width 20 height 40
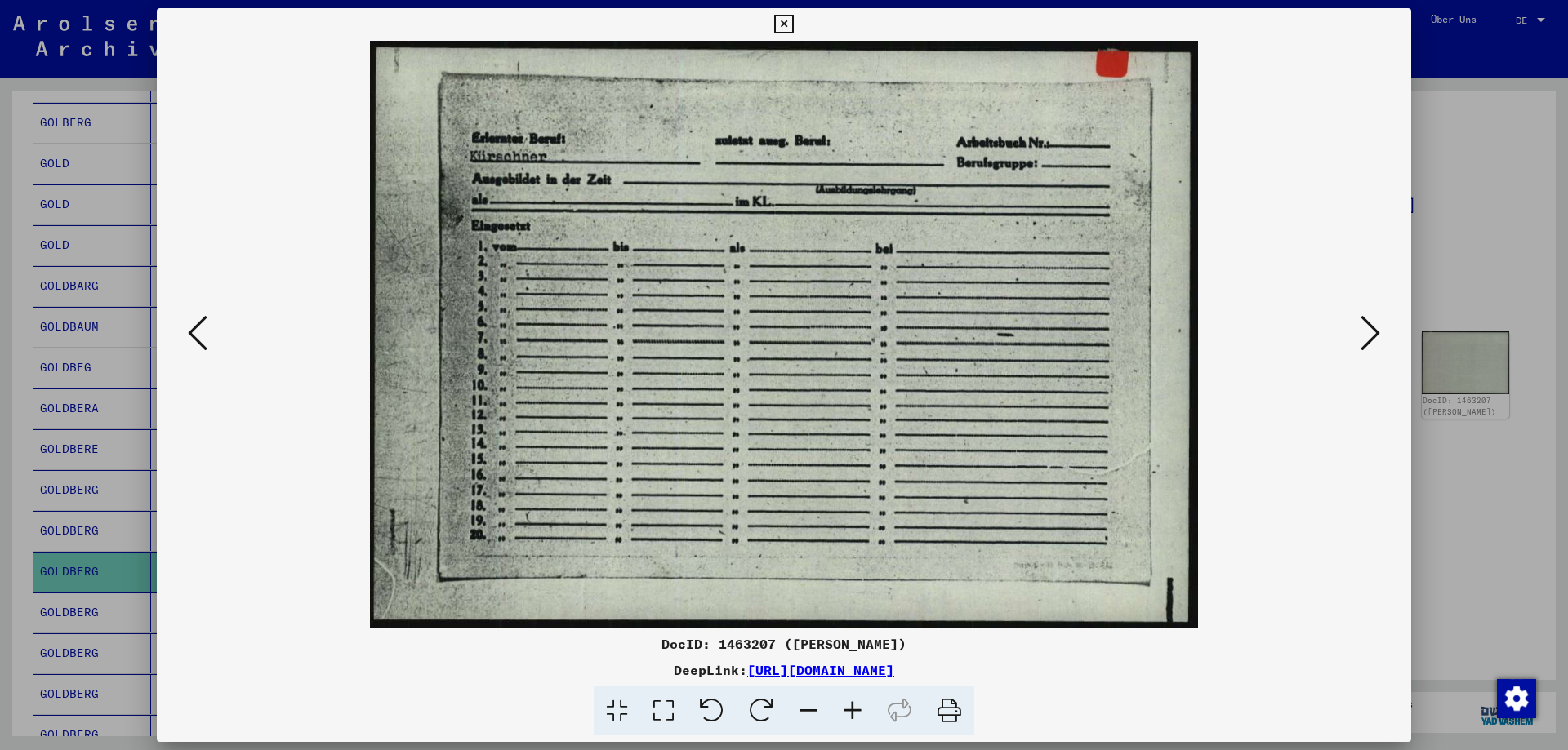
drag, startPoint x: 1504, startPoint y: 317, endPoint x: 1494, endPoint y: 321, distance: 10.8
click at [1504, 317] on div at bounding box center [784, 375] width 1568 height 750
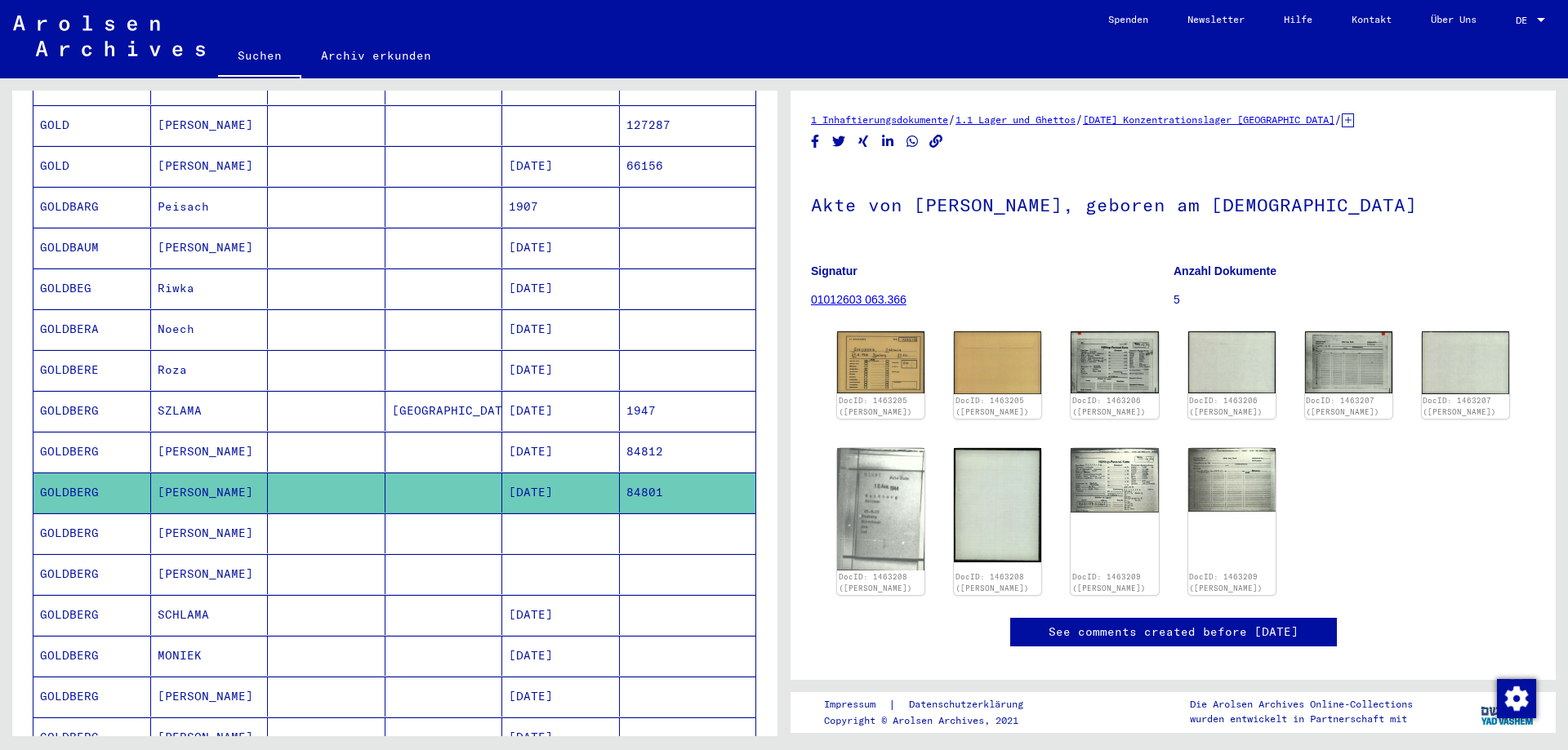
scroll to position [408, 0]
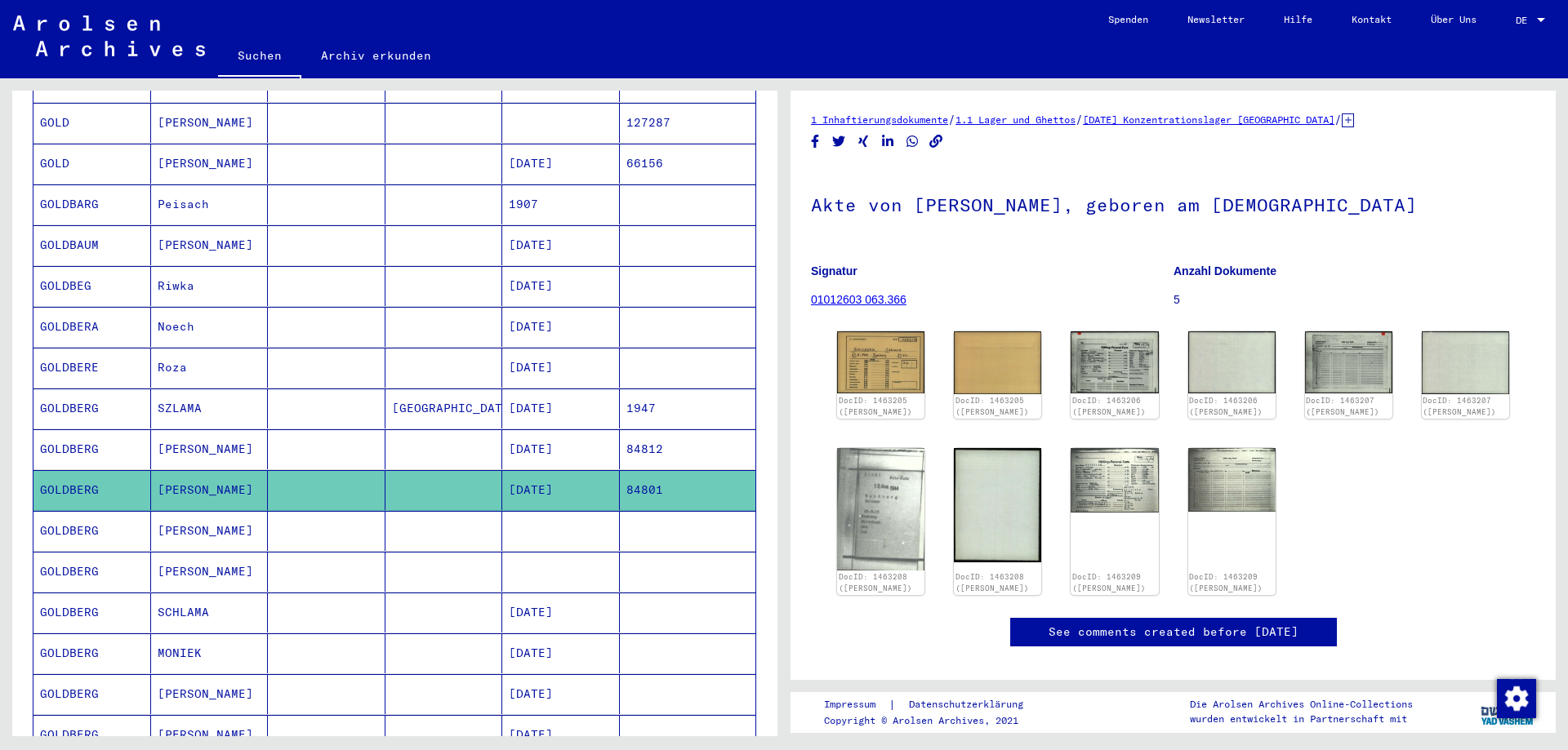
click at [620, 511] on mat-cell at bounding box center [687, 531] width 136 height 40
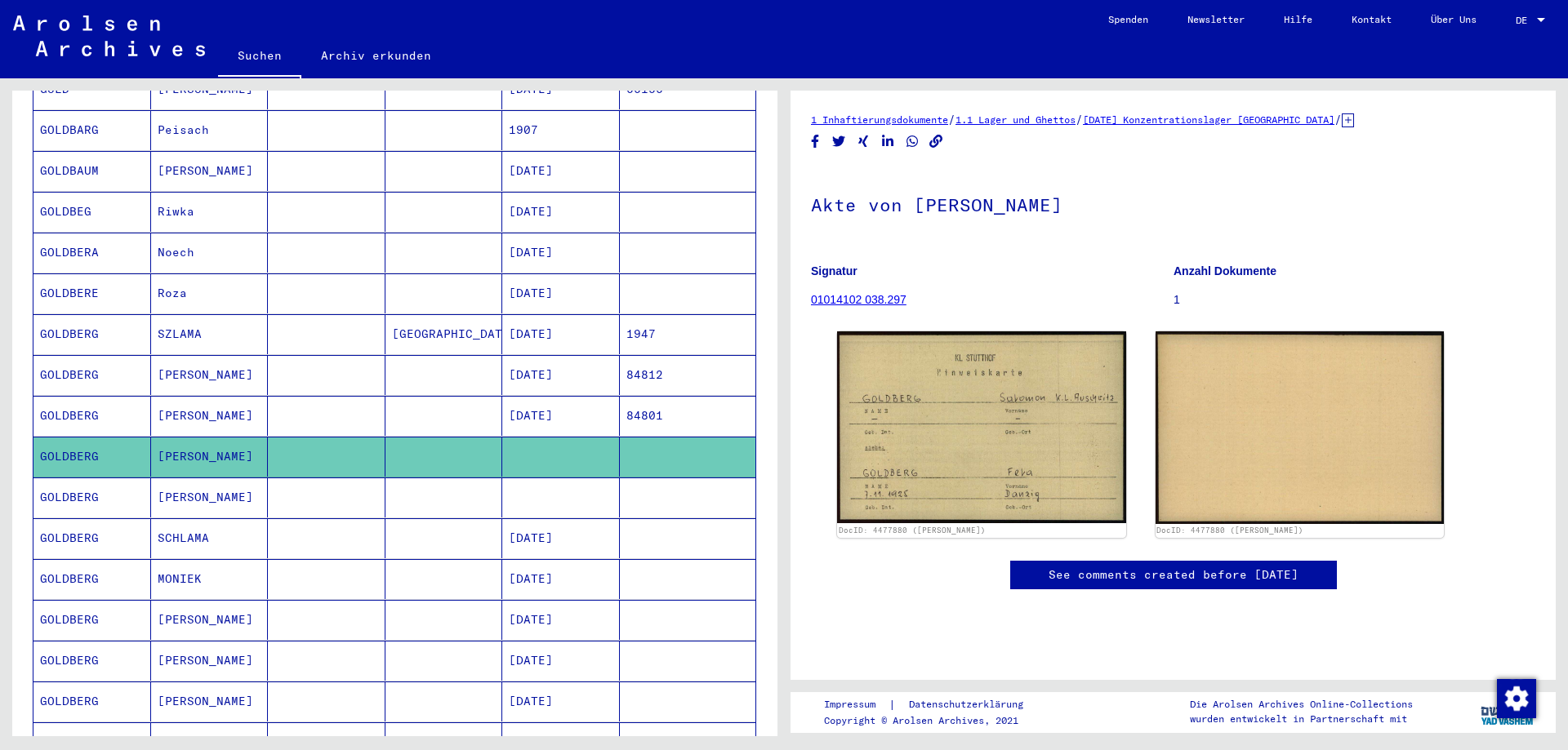
scroll to position [490, 0]
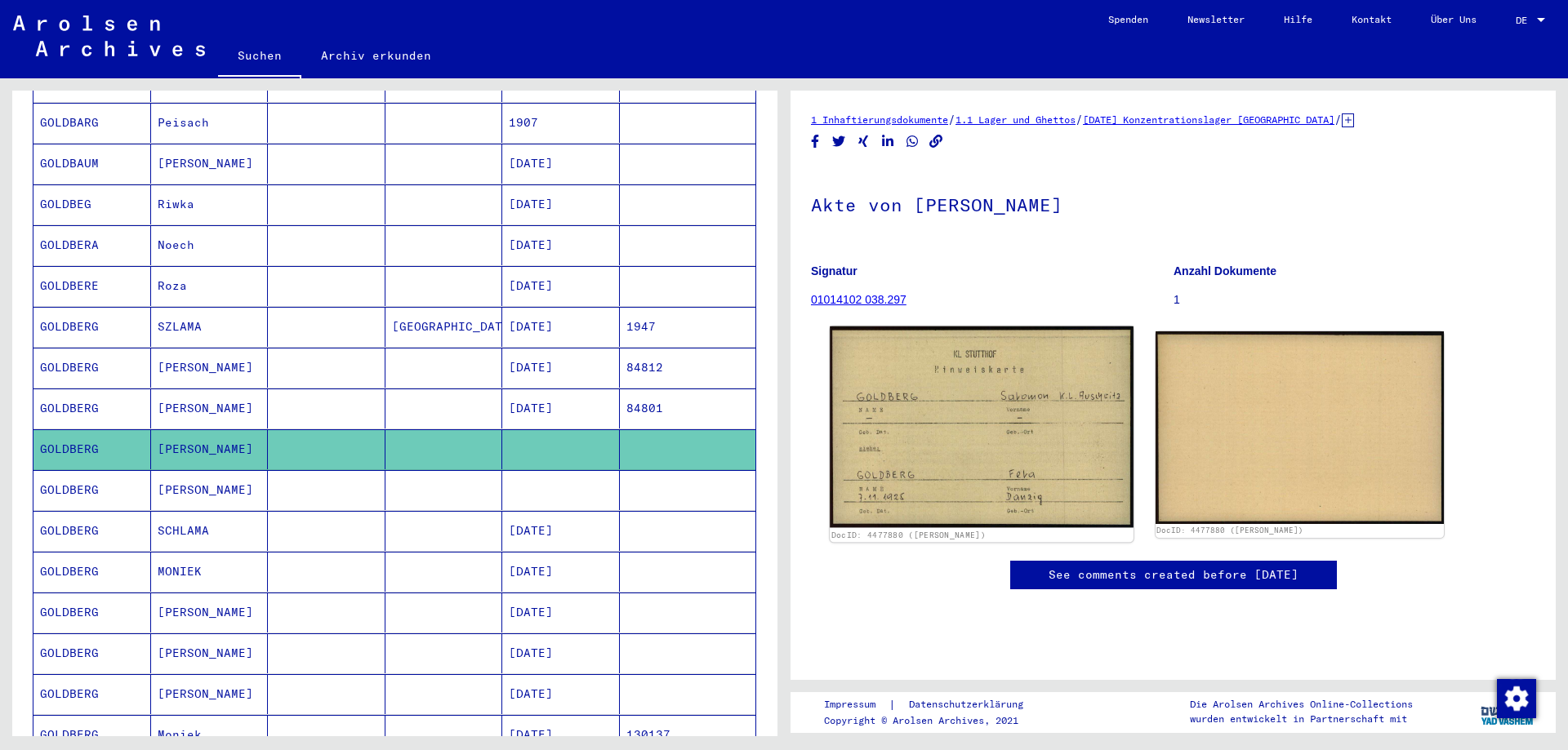
click at [896, 460] on img at bounding box center [981, 428] width 303 height 202
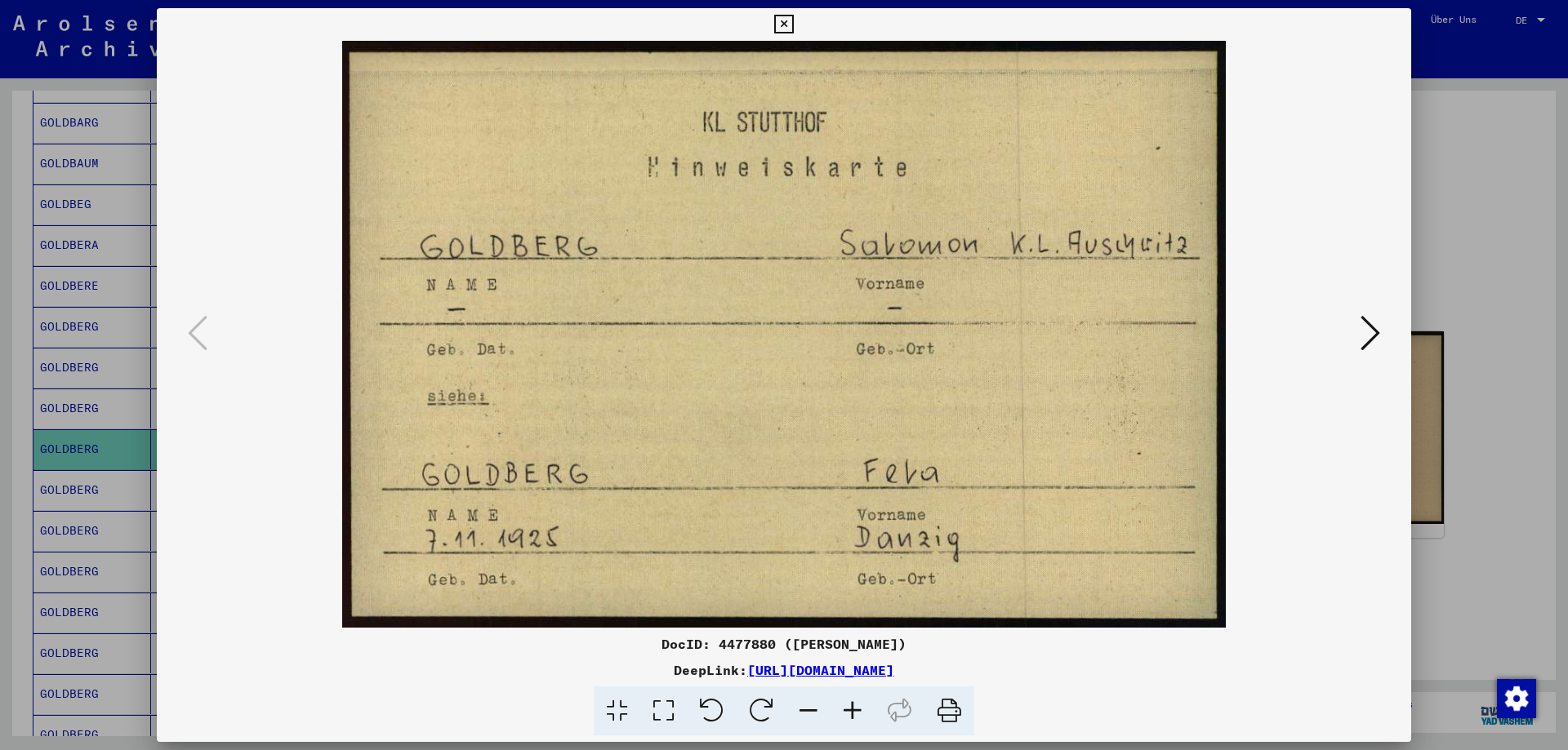
click at [1376, 325] on icon at bounding box center [1371, 333] width 20 height 40
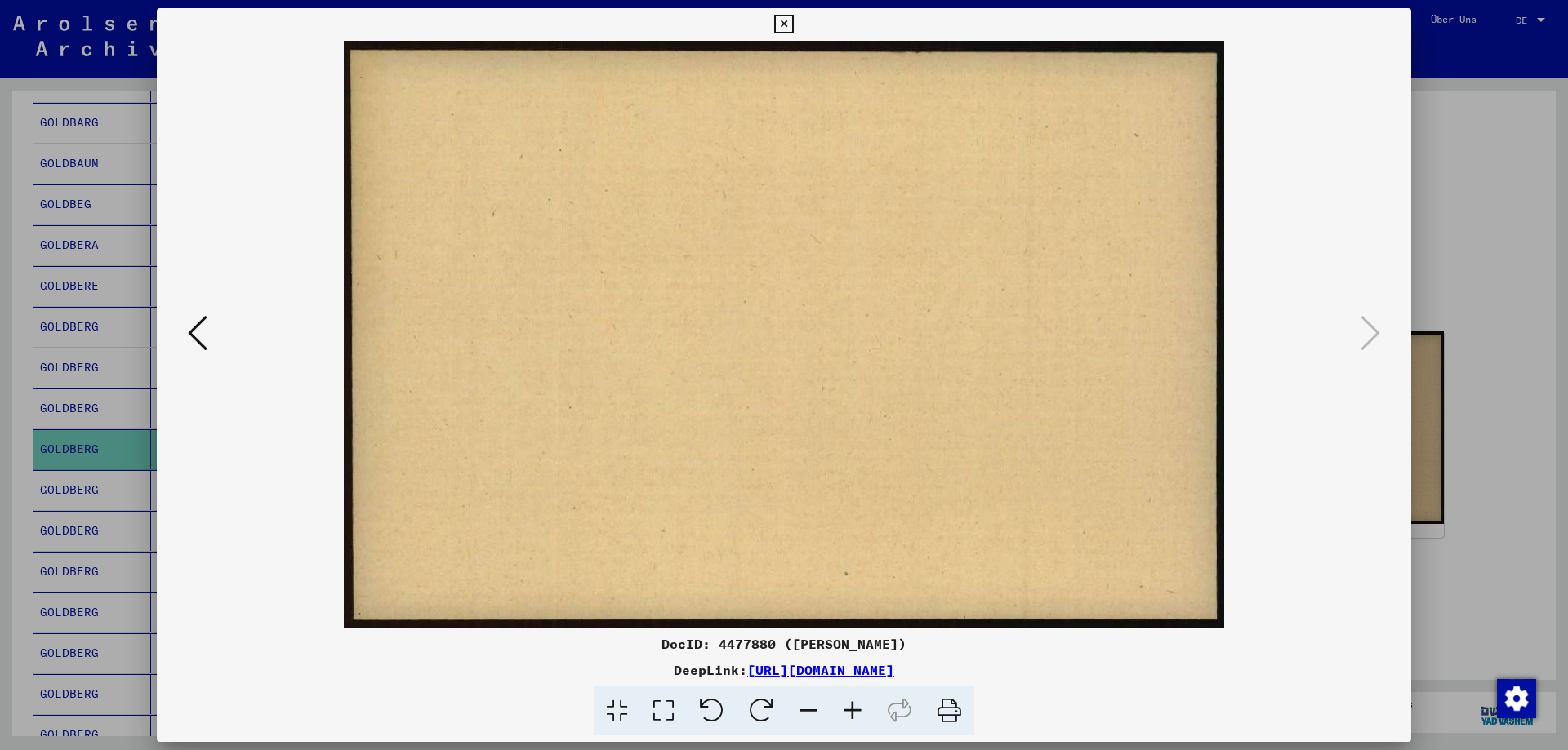
click at [1473, 330] on div at bounding box center [784, 375] width 1568 height 750
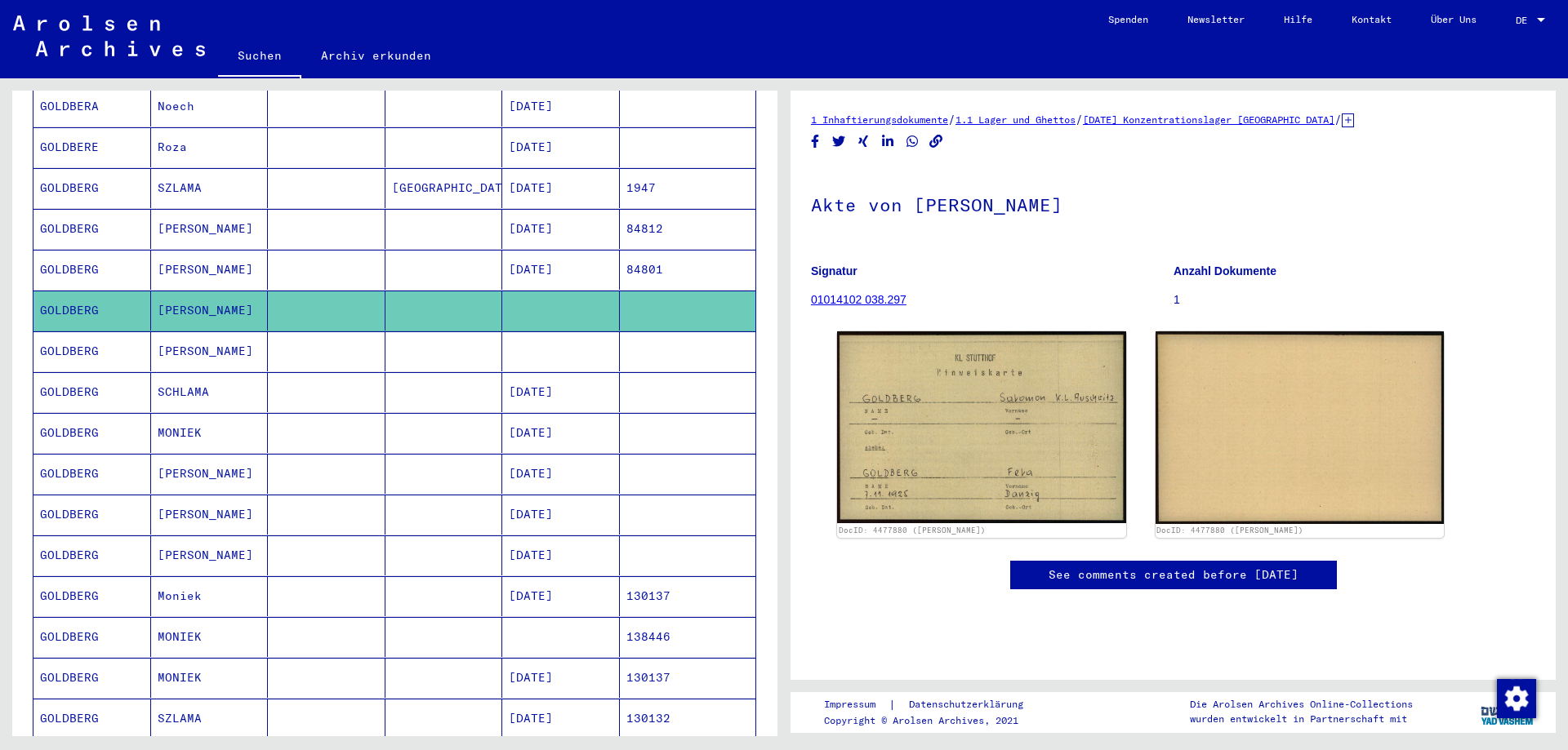
scroll to position [653, 0]
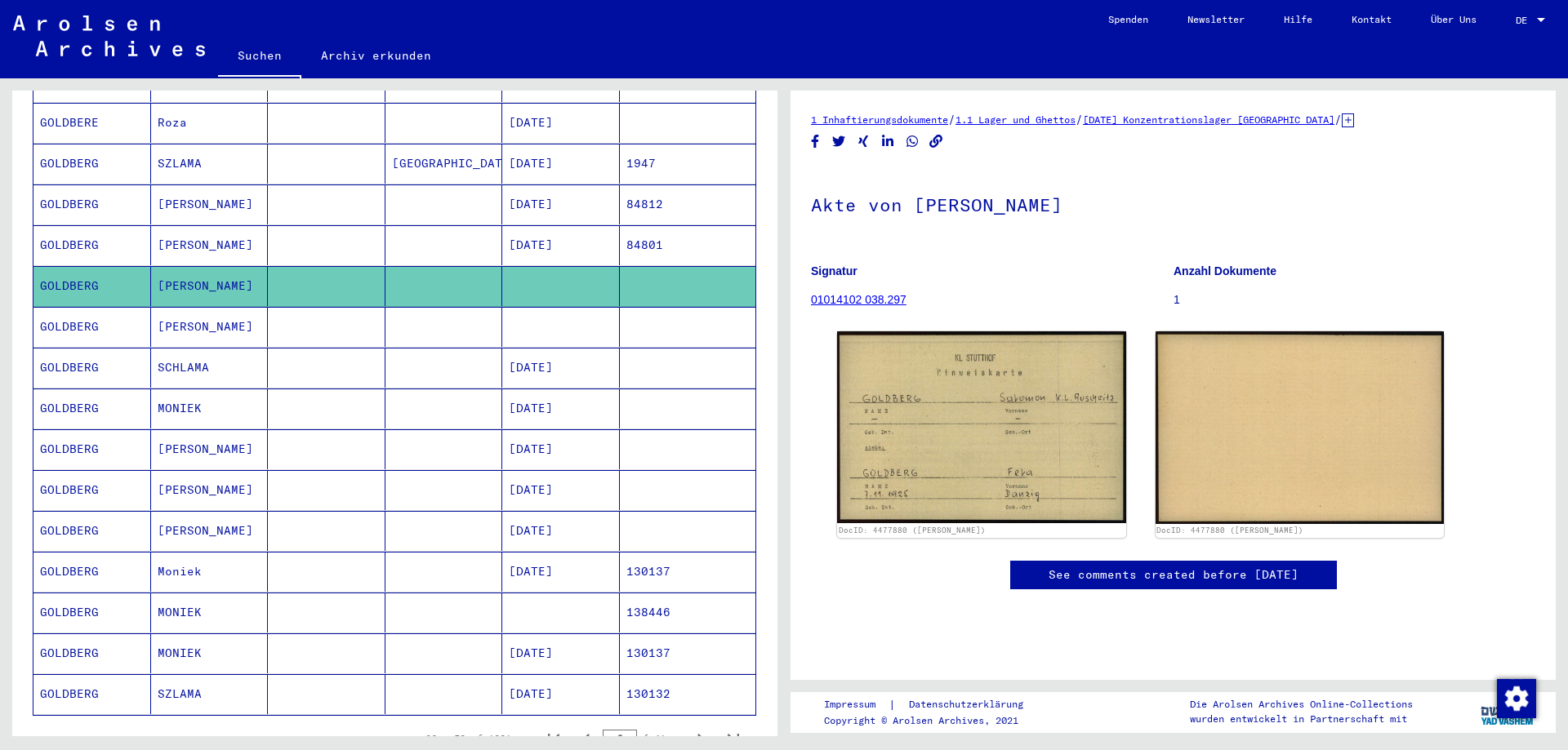
click at [316, 439] on mat-cell at bounding box center [326, 449] width 118 height 40
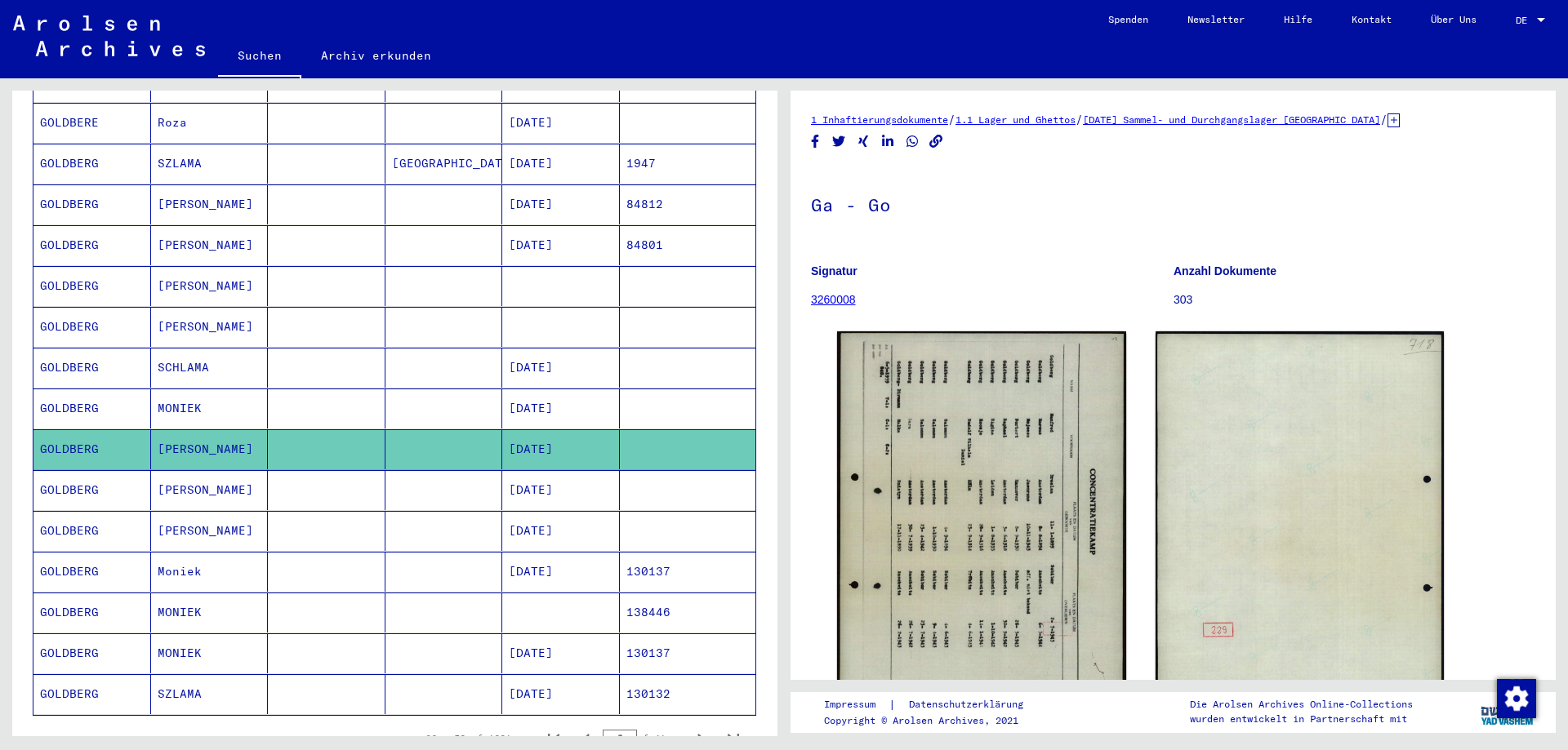
click at [339, 480] on mat-cell at bounding box center [326, 490] width 118 height 40
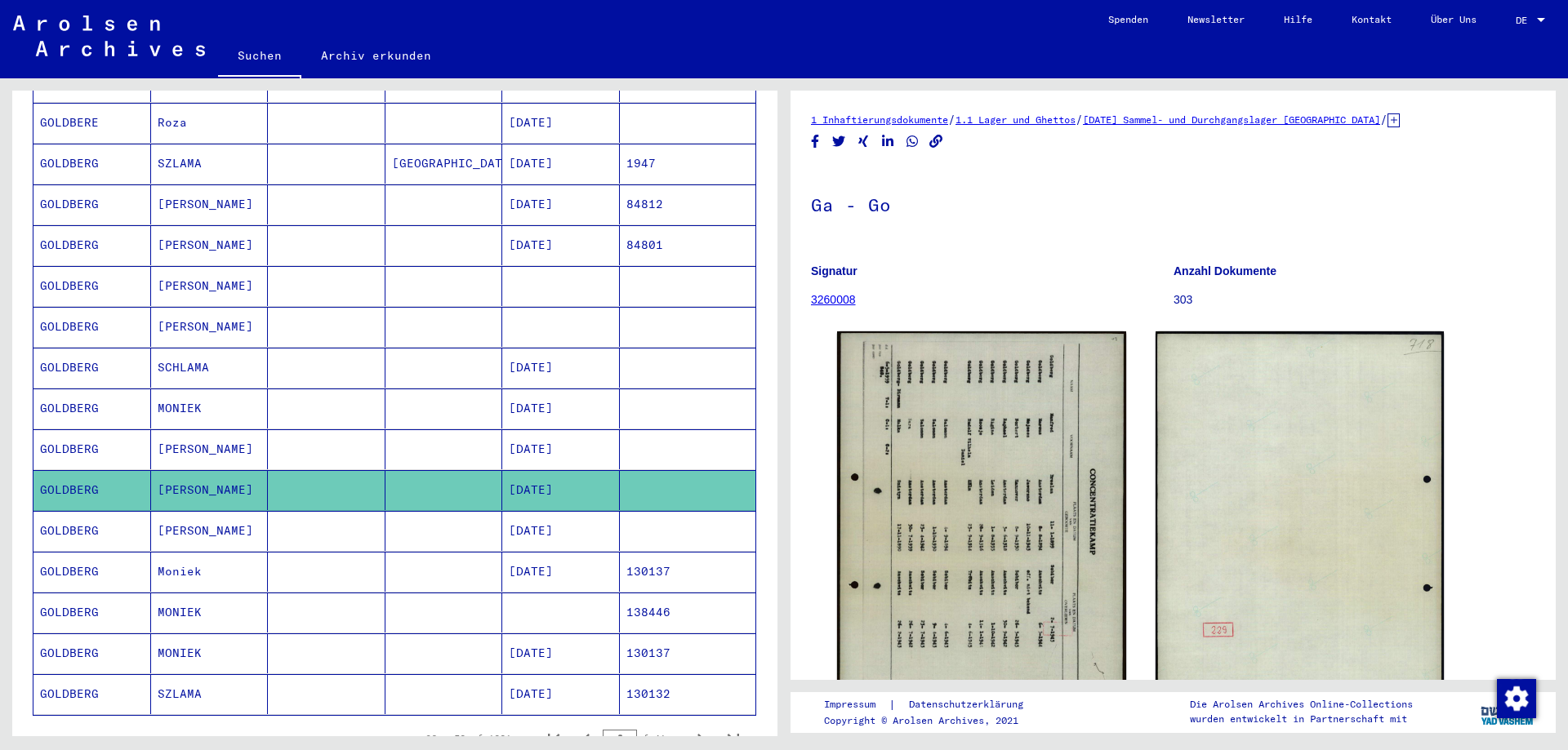
click at [343, 522] on mat-cell at bounding box center [326, 531] width 118 height 40
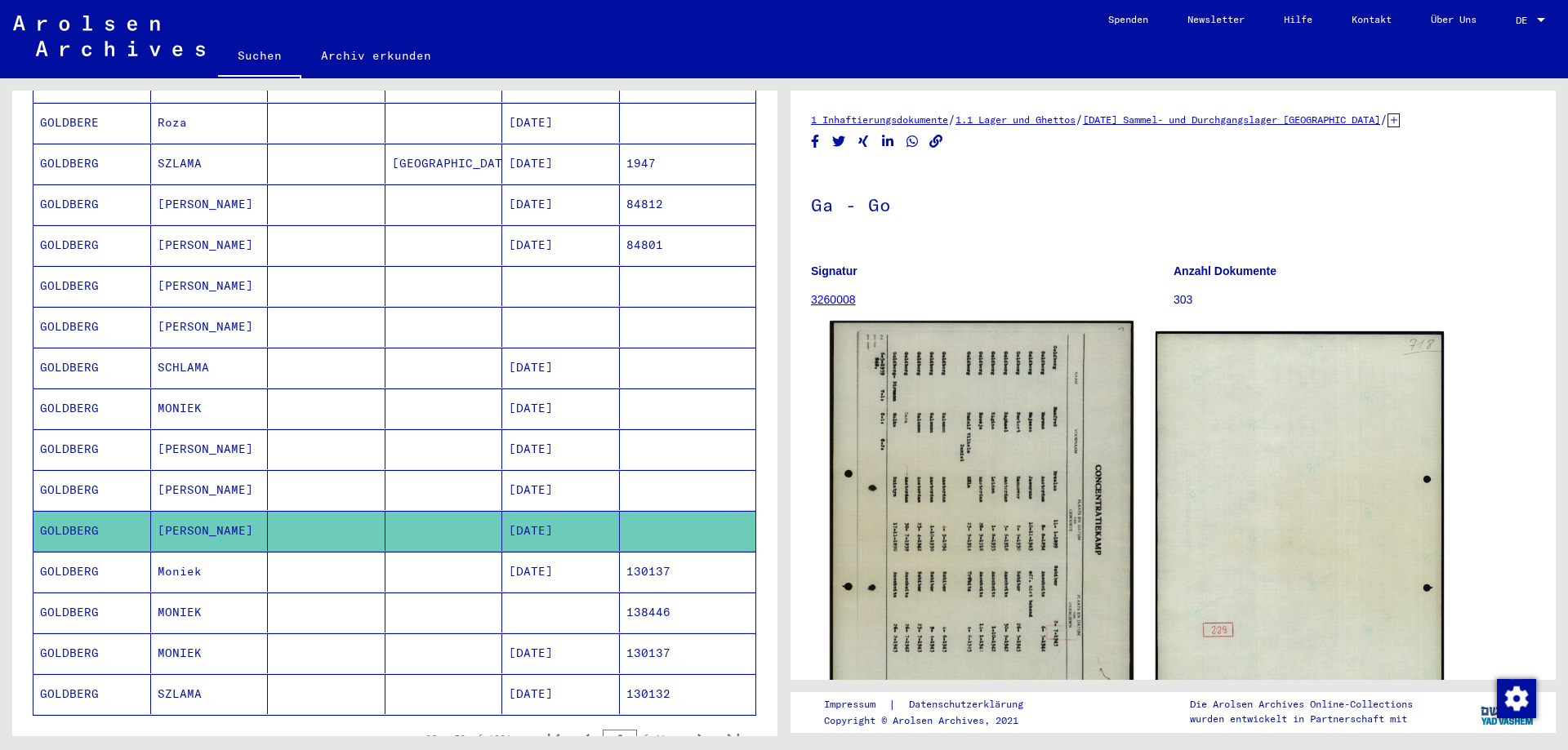
click at [937, 561] on img at bounding box center [981, 531] width 303 height 421
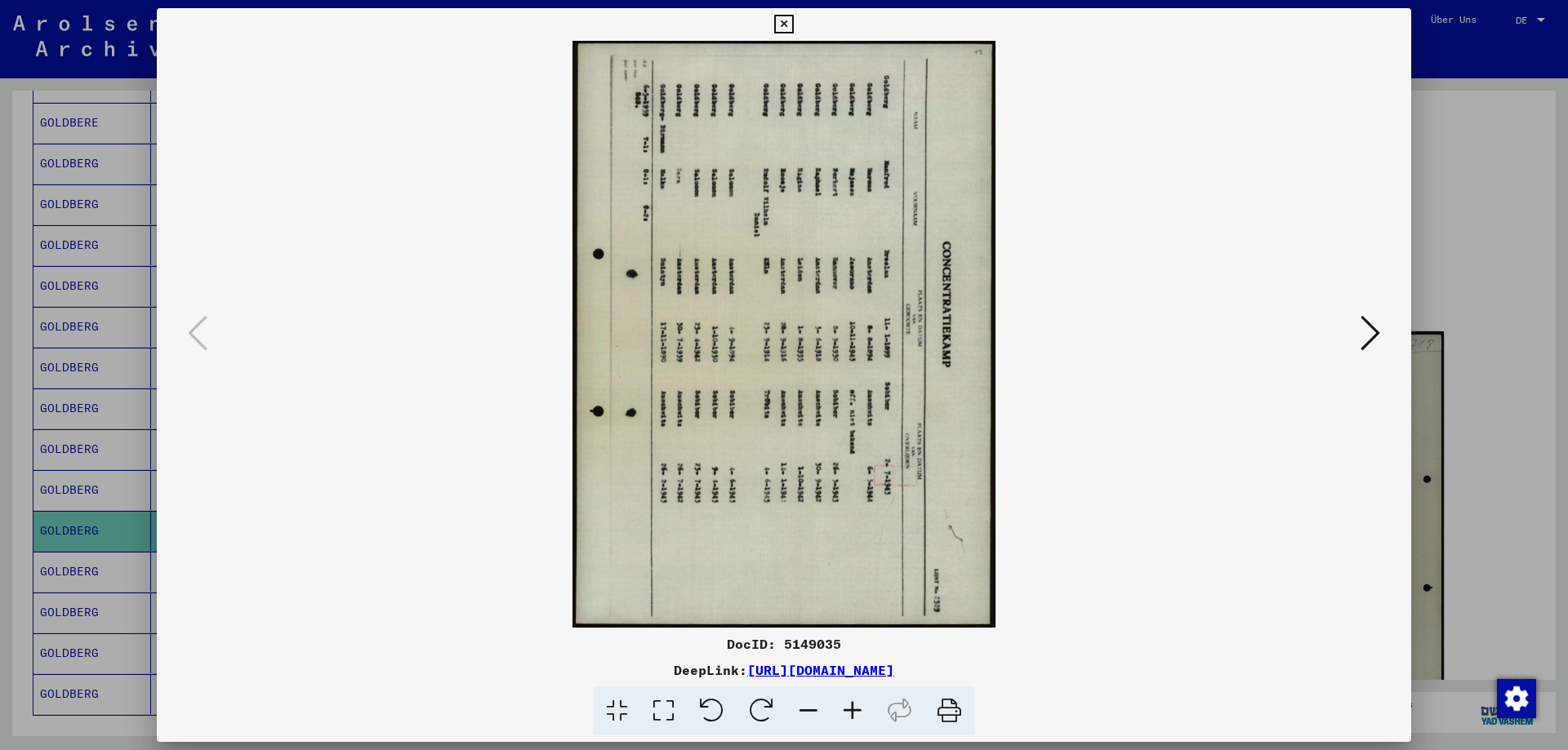
click at [758, 707] on icon at bounding box center [761, 711] width 50 height 50
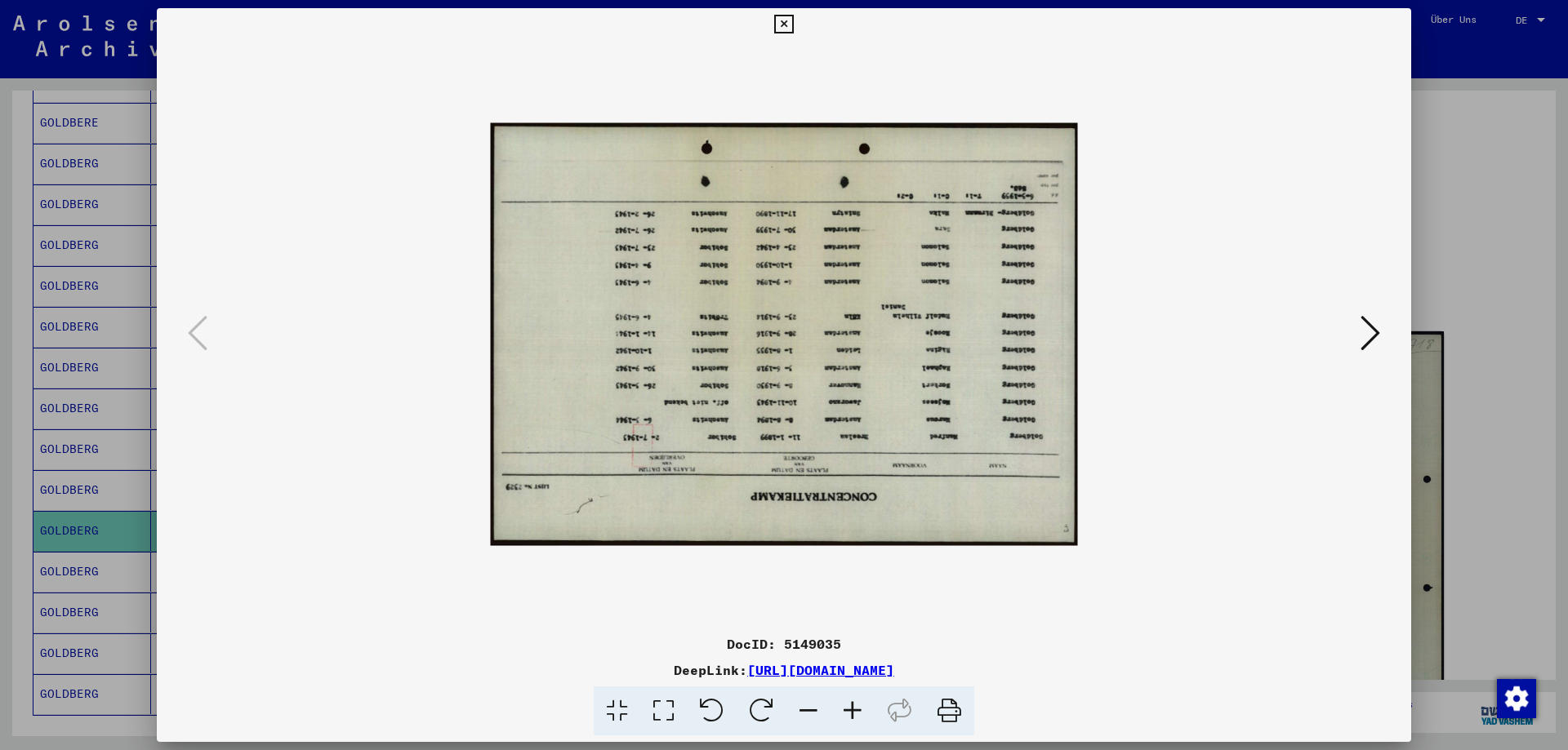
click at [758, 707] on icon at bounding box center [761, 711] width 50 height 50
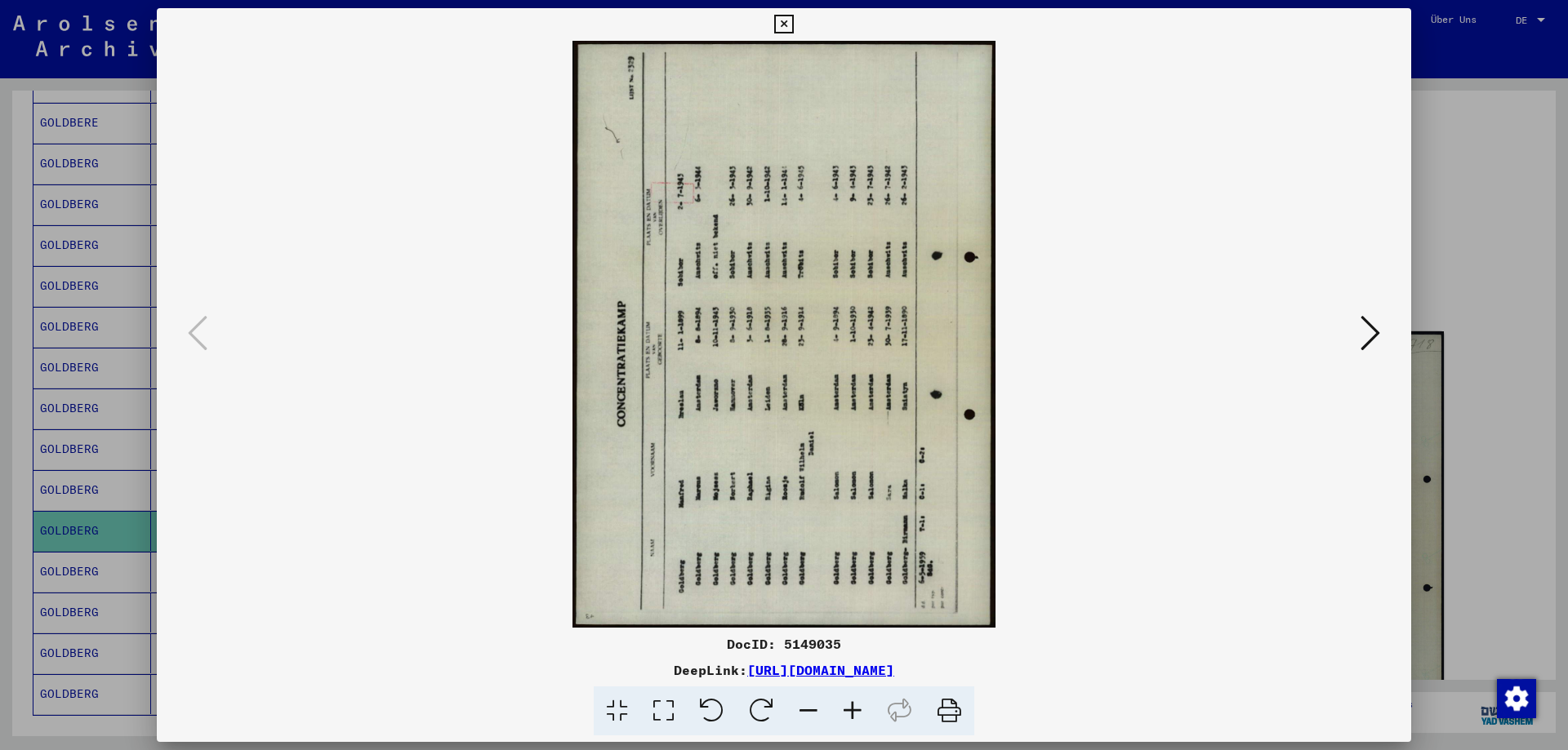
click at [758, 707] on icon at bounding box center [761, 711] width 50 height 50
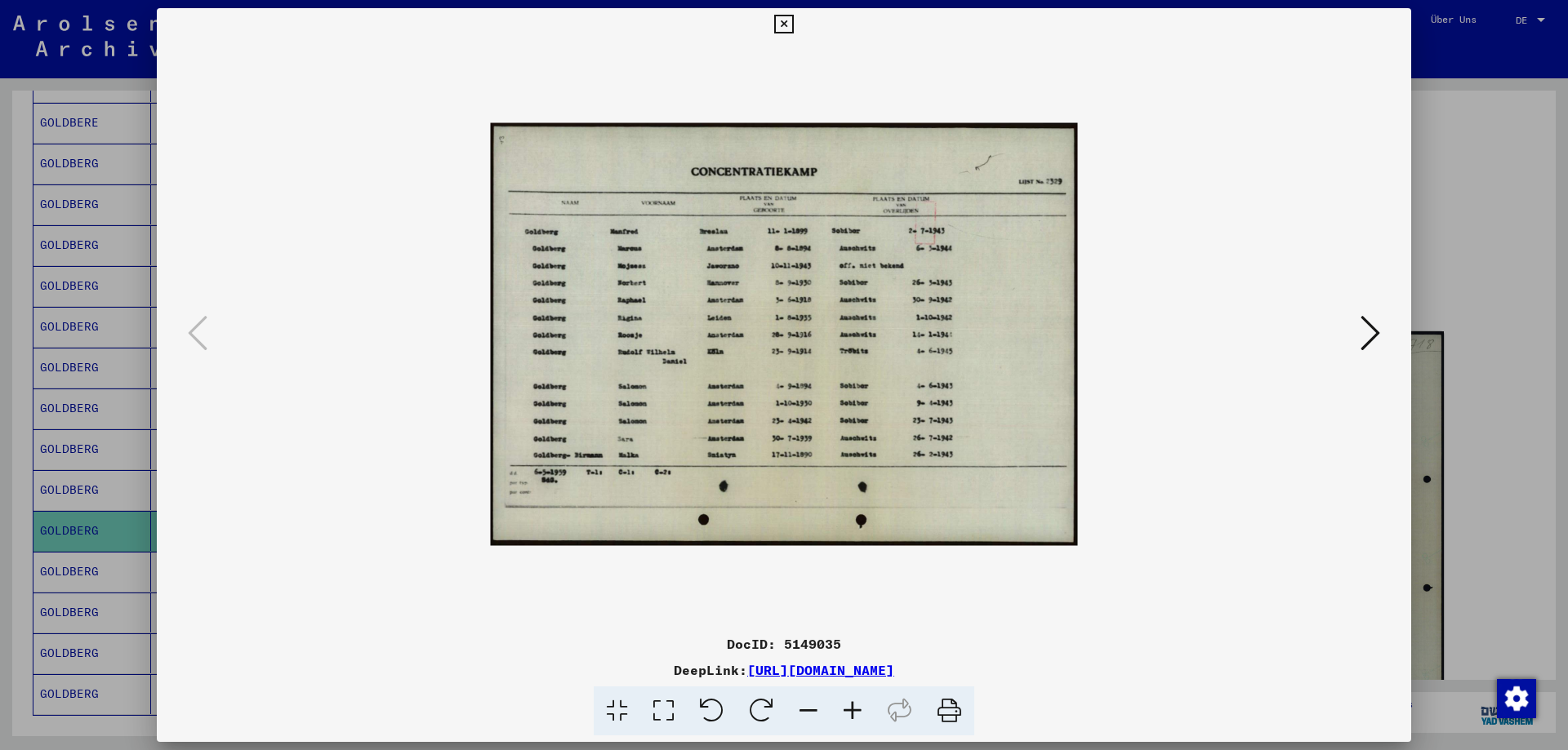
click at [845, 715] on icon at bounding box center [852, 711] width 44 height 50
click at [846, 715] on icon at bounding box center [852, 711] width 44 height 50
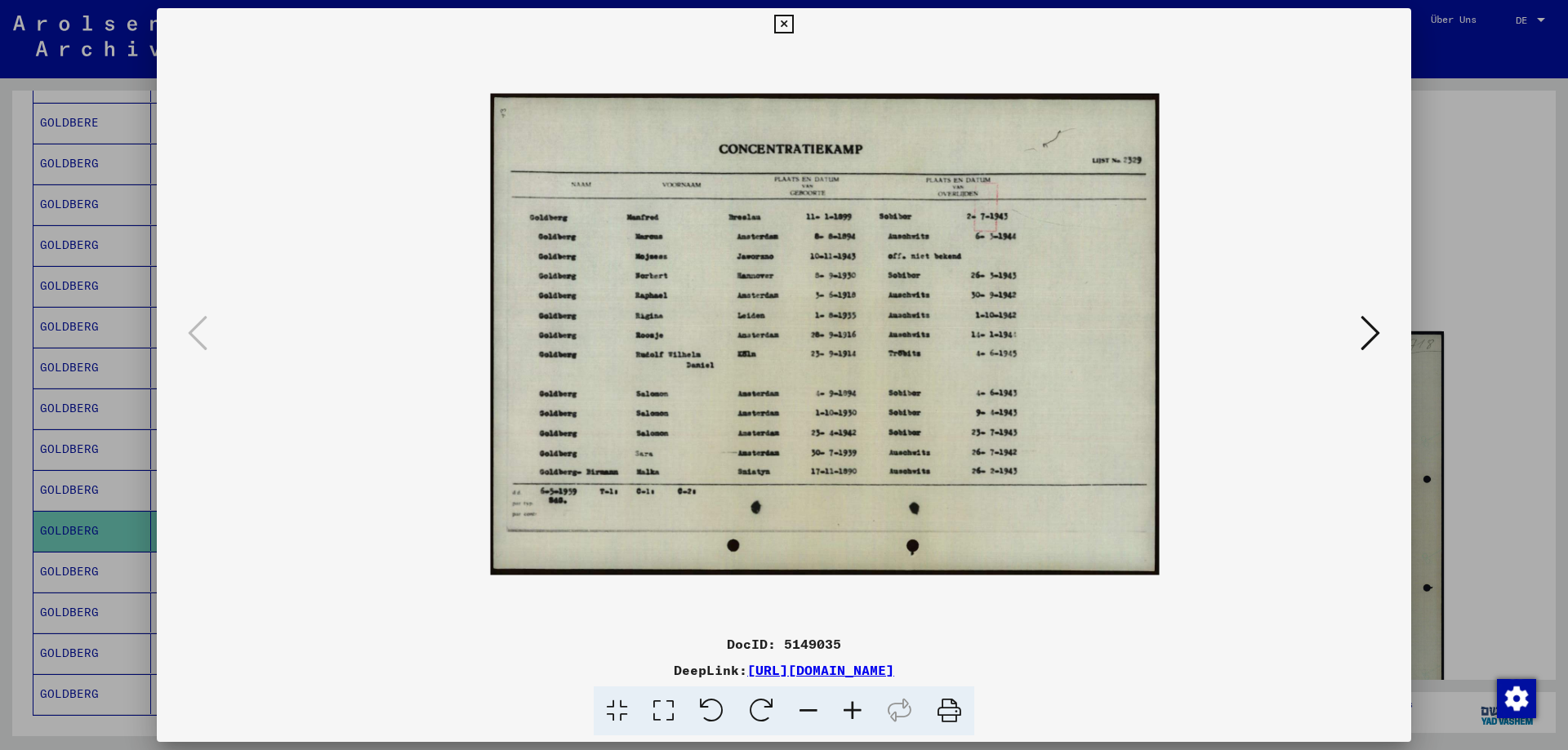
click at [846, 715] on icon at bounding box center [852, 711] width 44 height 50
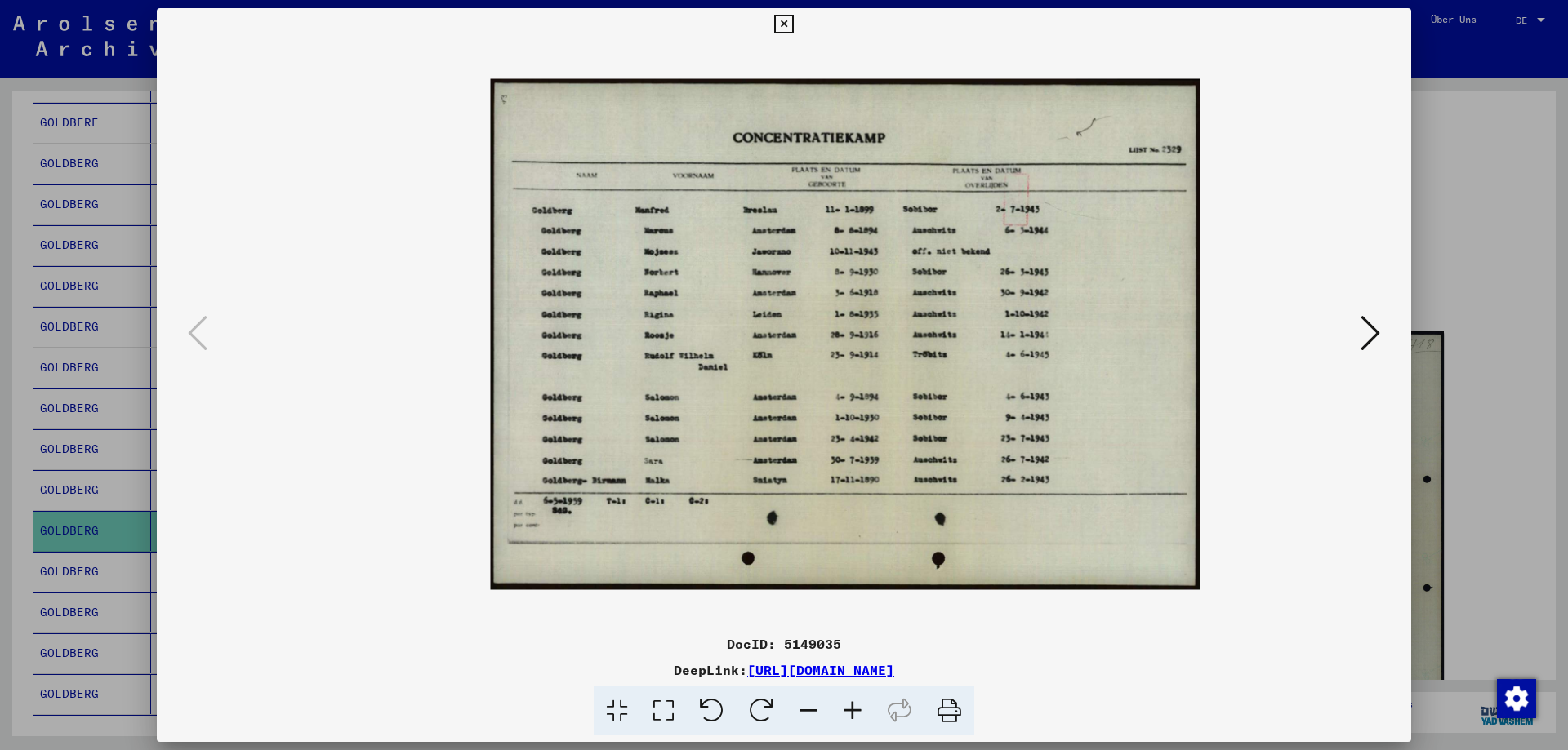
click at [846, 715] on icon at bounding box center [852, 711] width 44 height 50
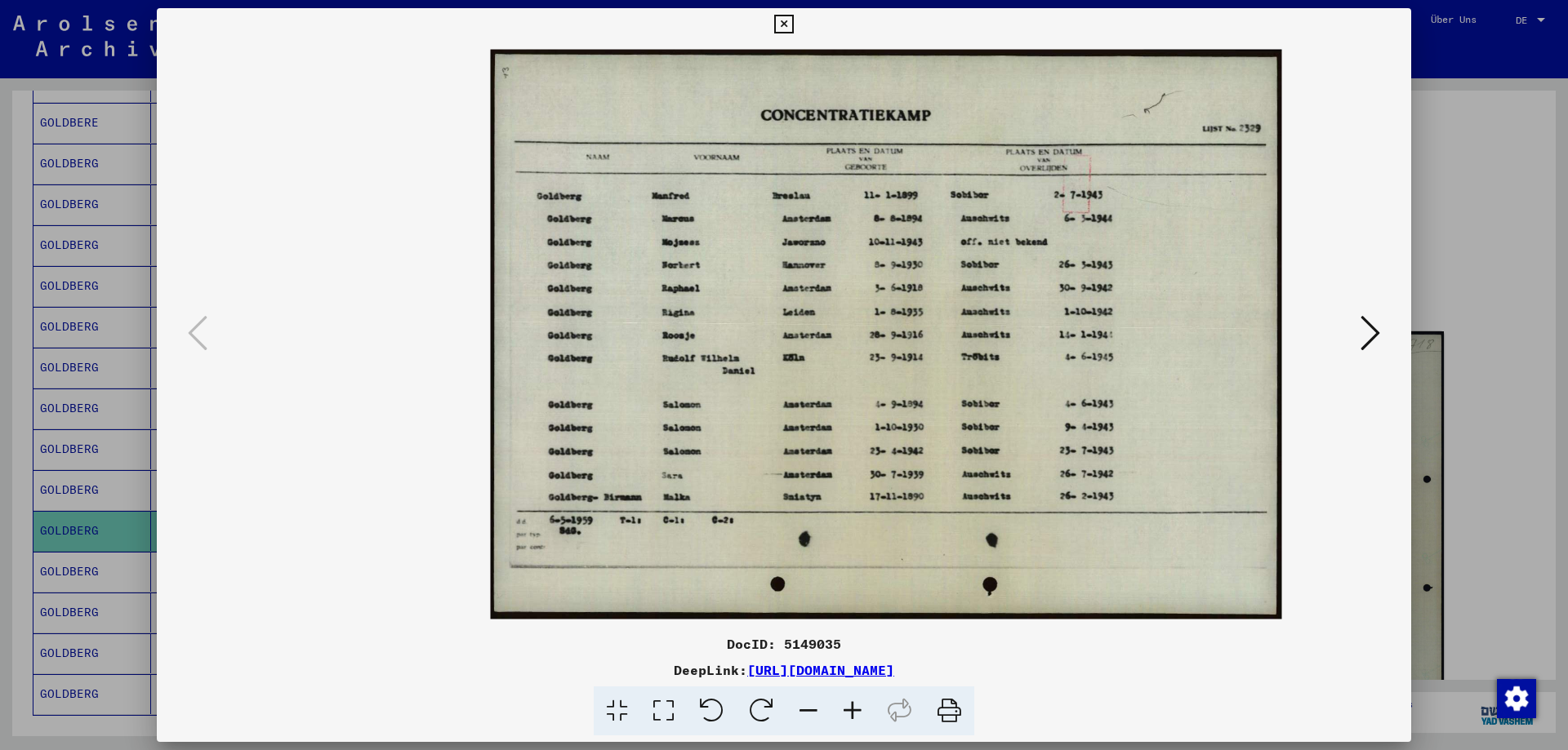
click at [846, 715] on icon at bounding box center [852, 711] width 44 height 50
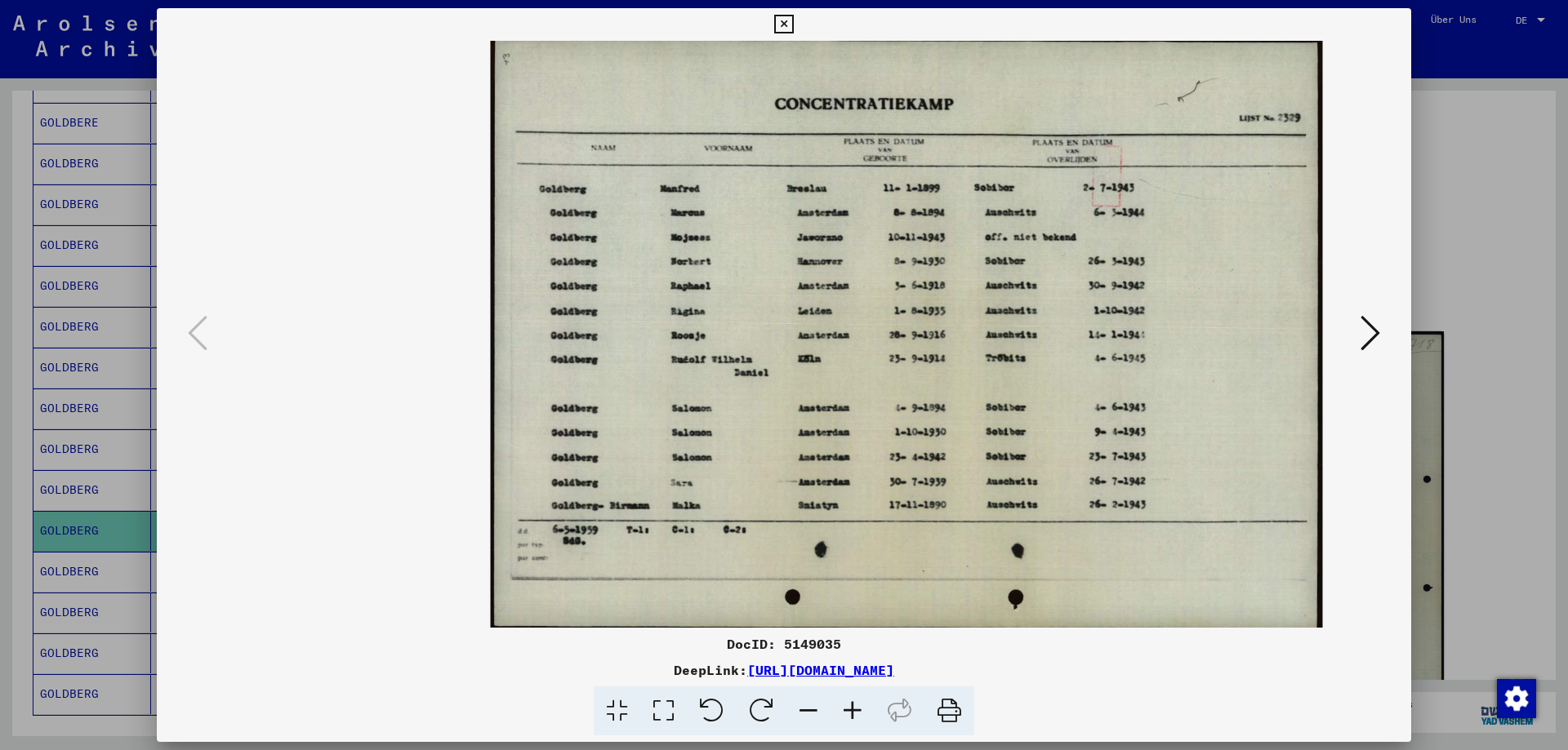
click at [846, 714] on icon at bounding box center [852, 711] width 44 height 50
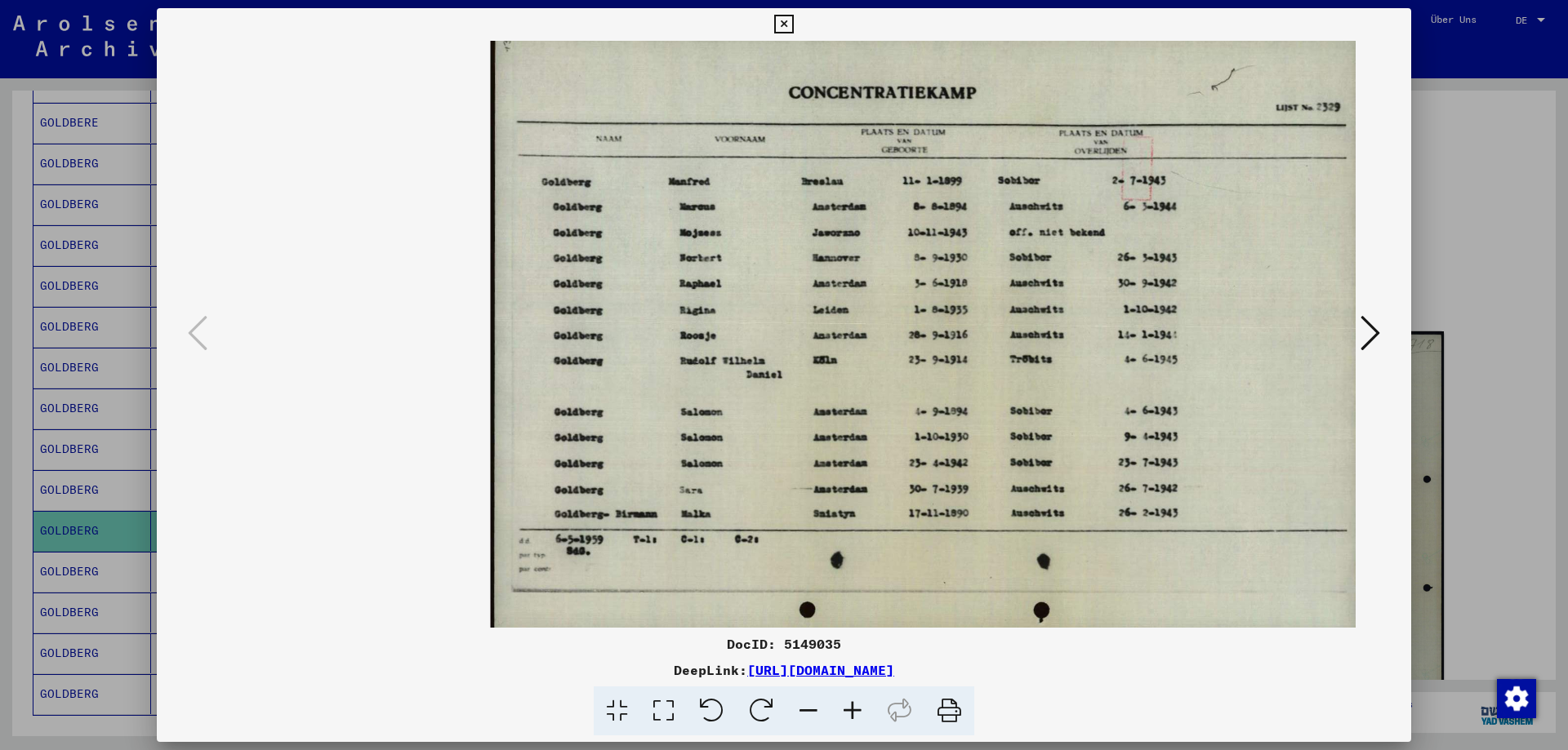
click at [1464, 333] on div at bounding box center [784, 375] width 1568 height 750
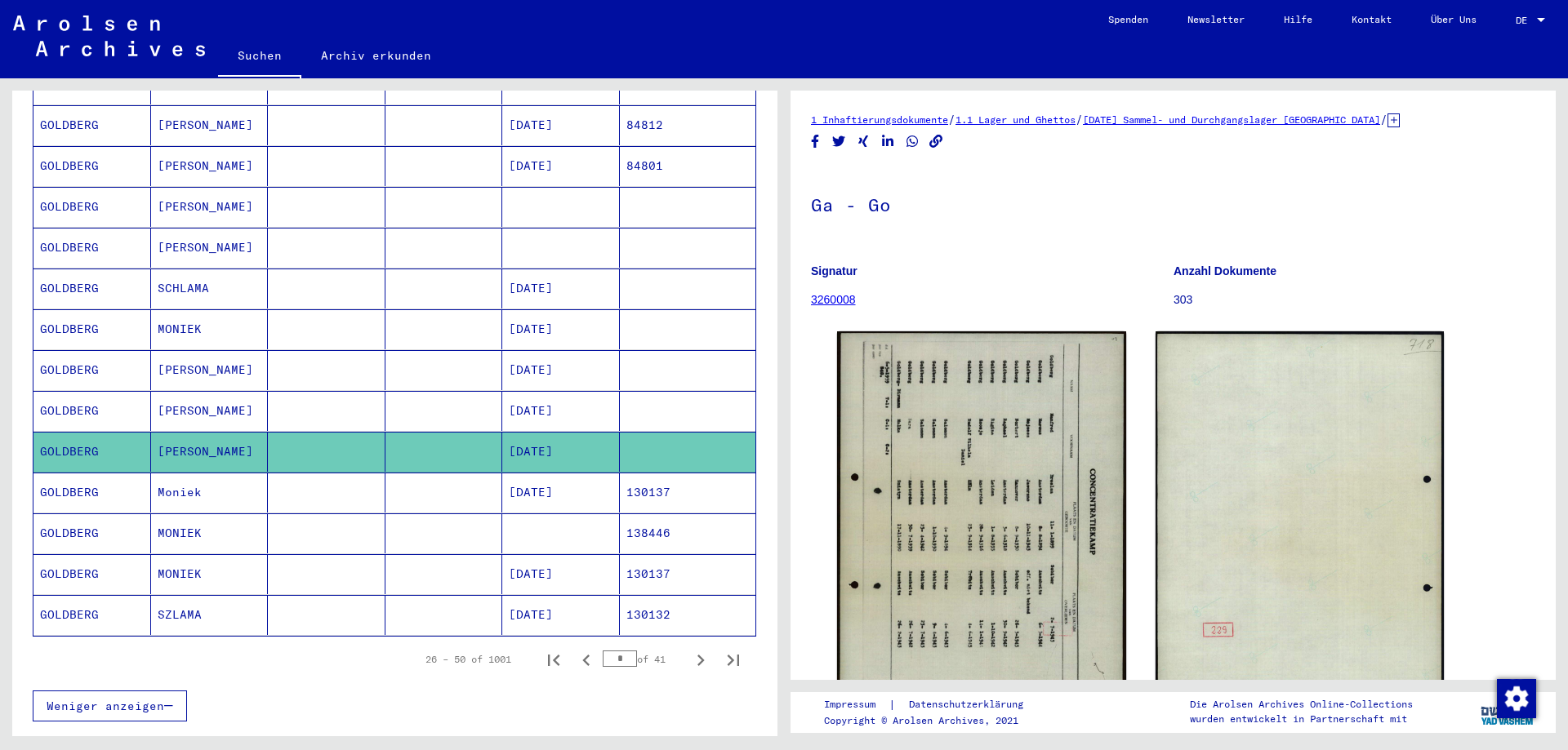
scroll to position [735, 0]
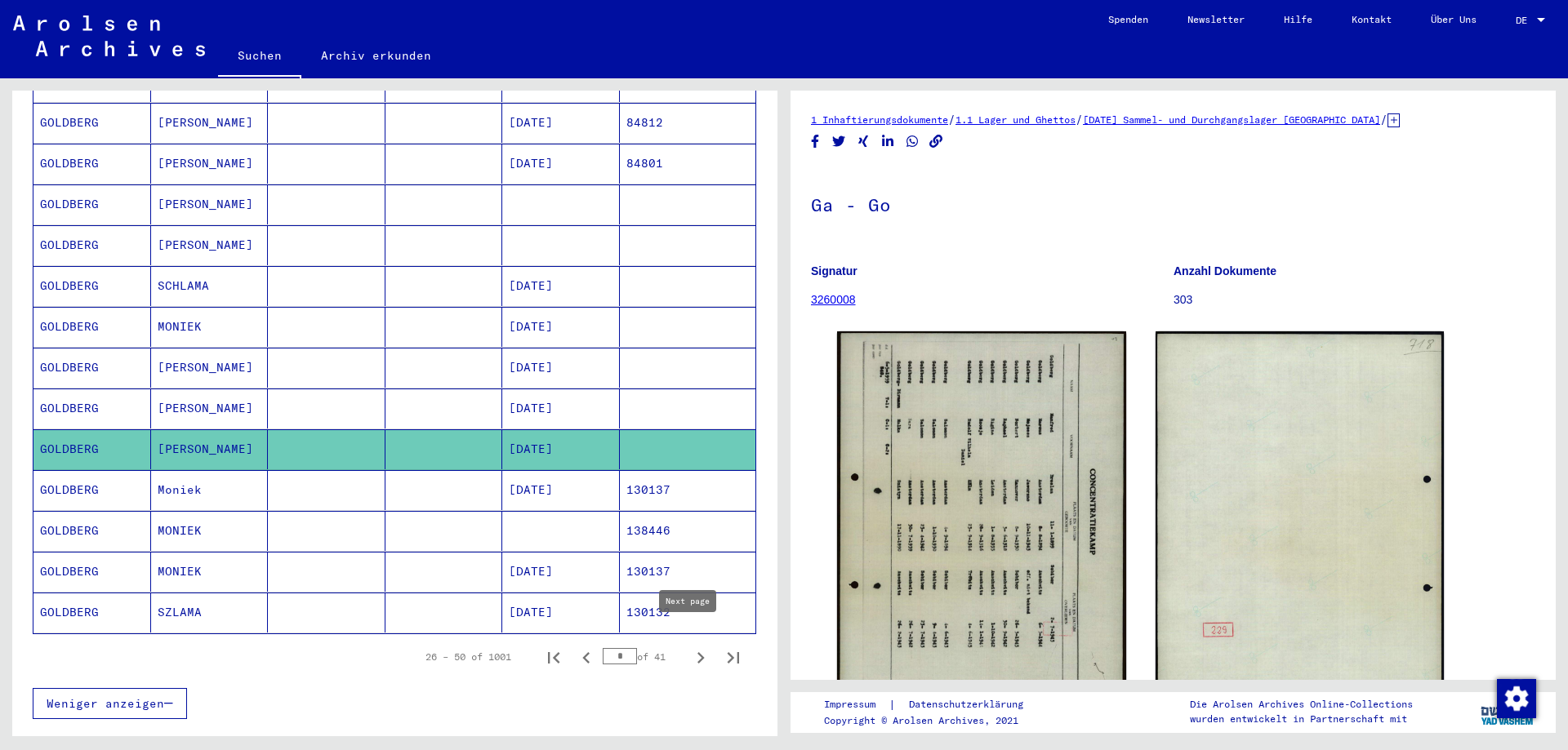
click at [691, 646] on icon "Next page" at bounding box center [700, 657] width 23 height 23
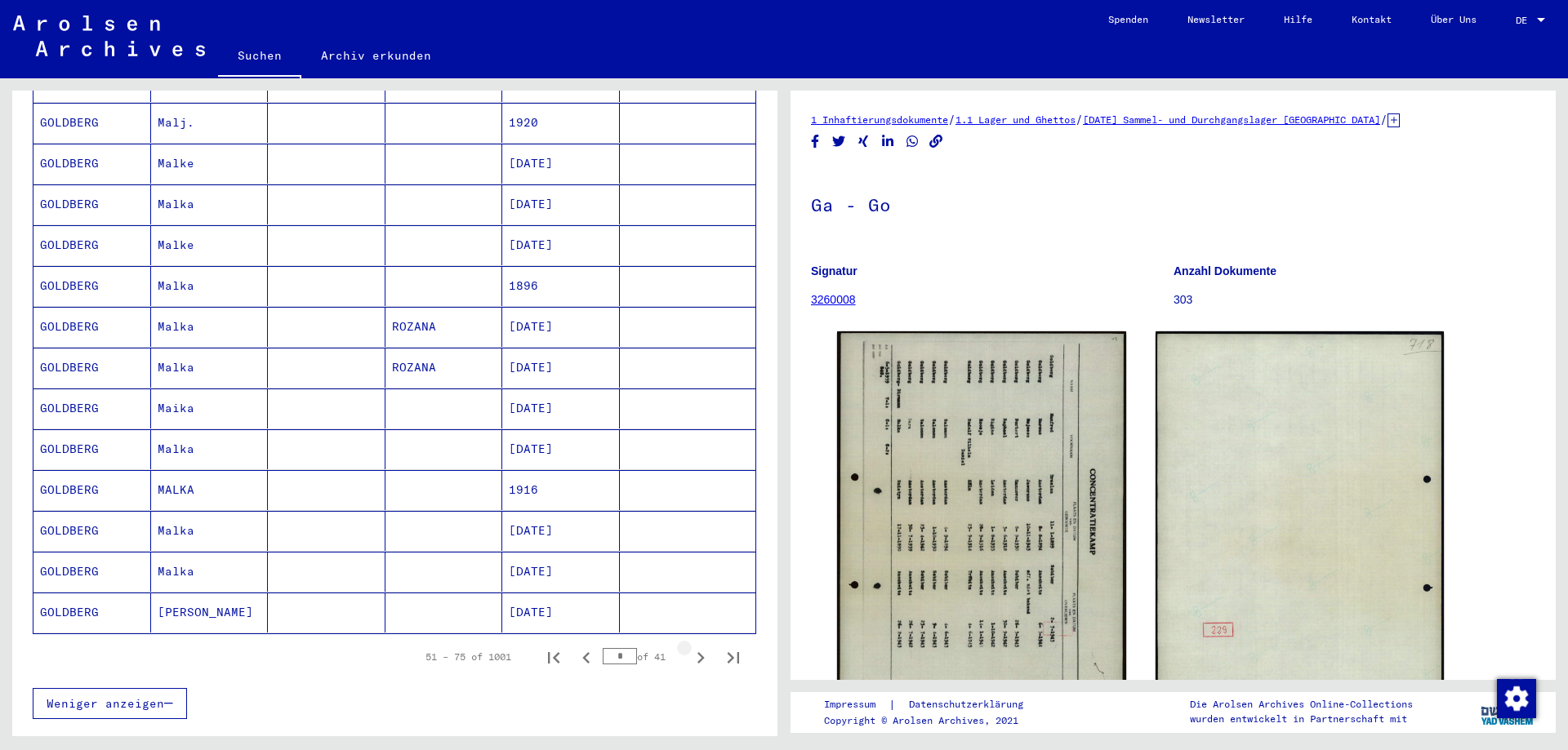
click at [691, 646] on icon "Next page" at bounding box center [700, 657] width 23 height 23
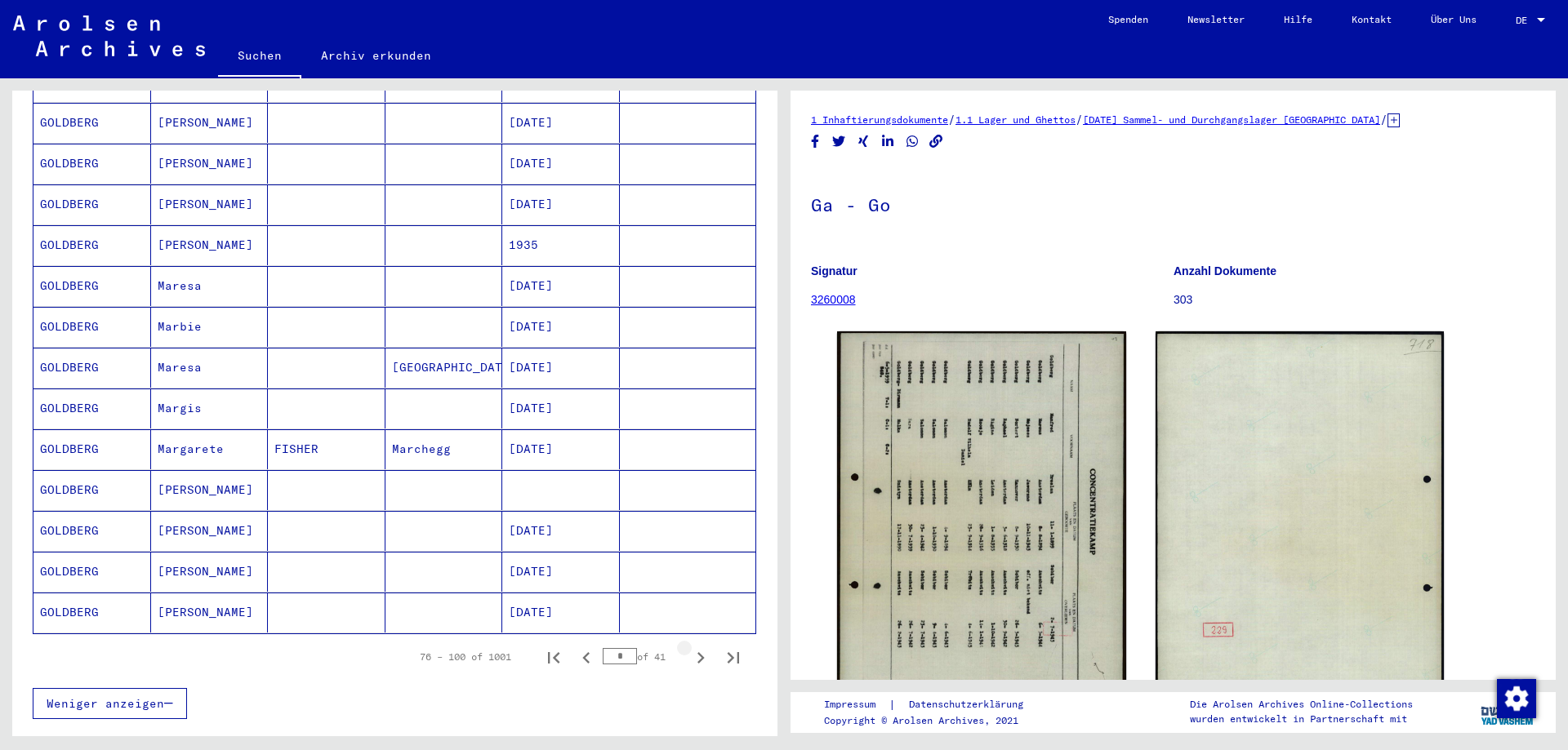
click at [691, 646] on icon "Next page" at bounding box center [700, 657] width 23 height 23
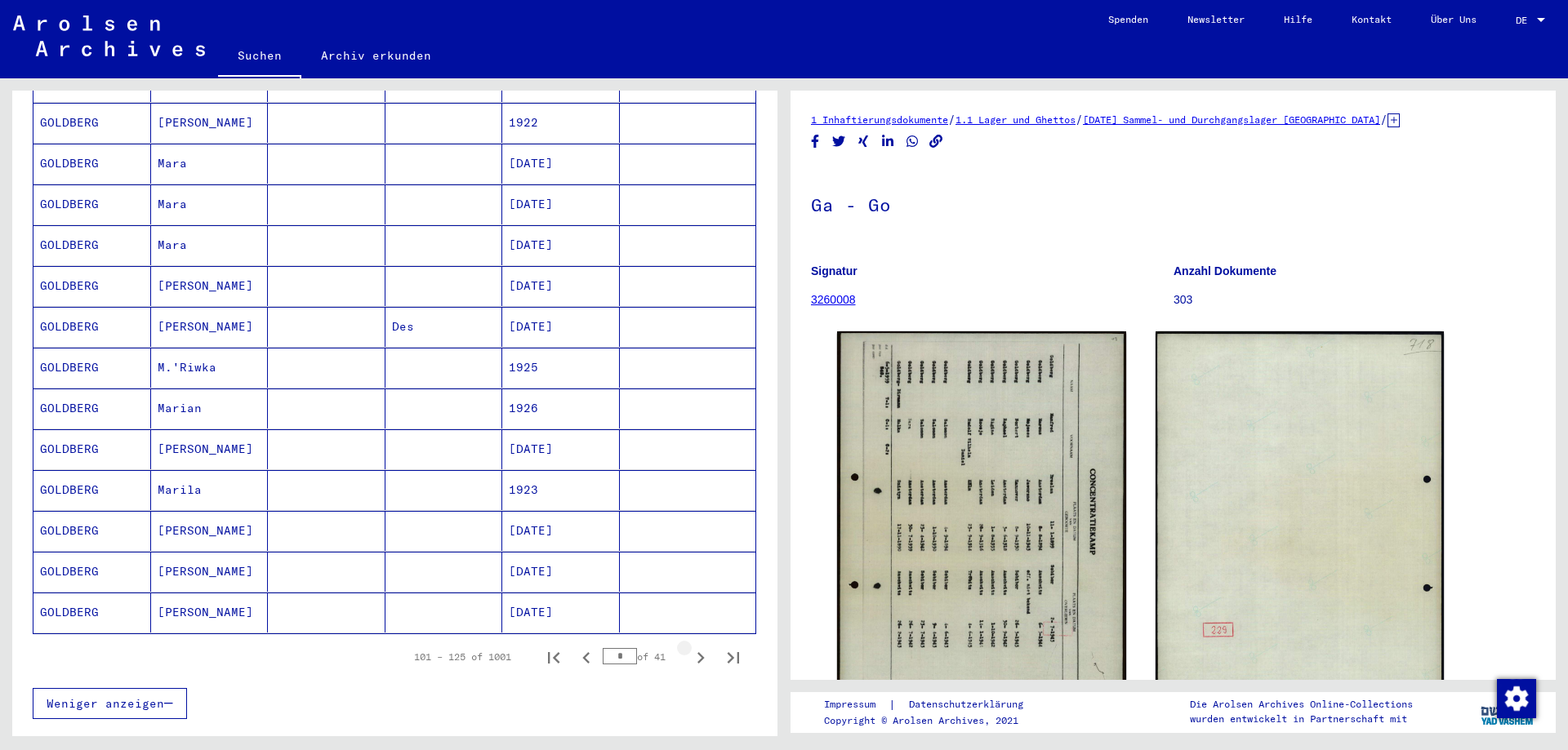
click at [691, 646] on icon "Next page" at bounding box center [700, 657] width 23 height 23
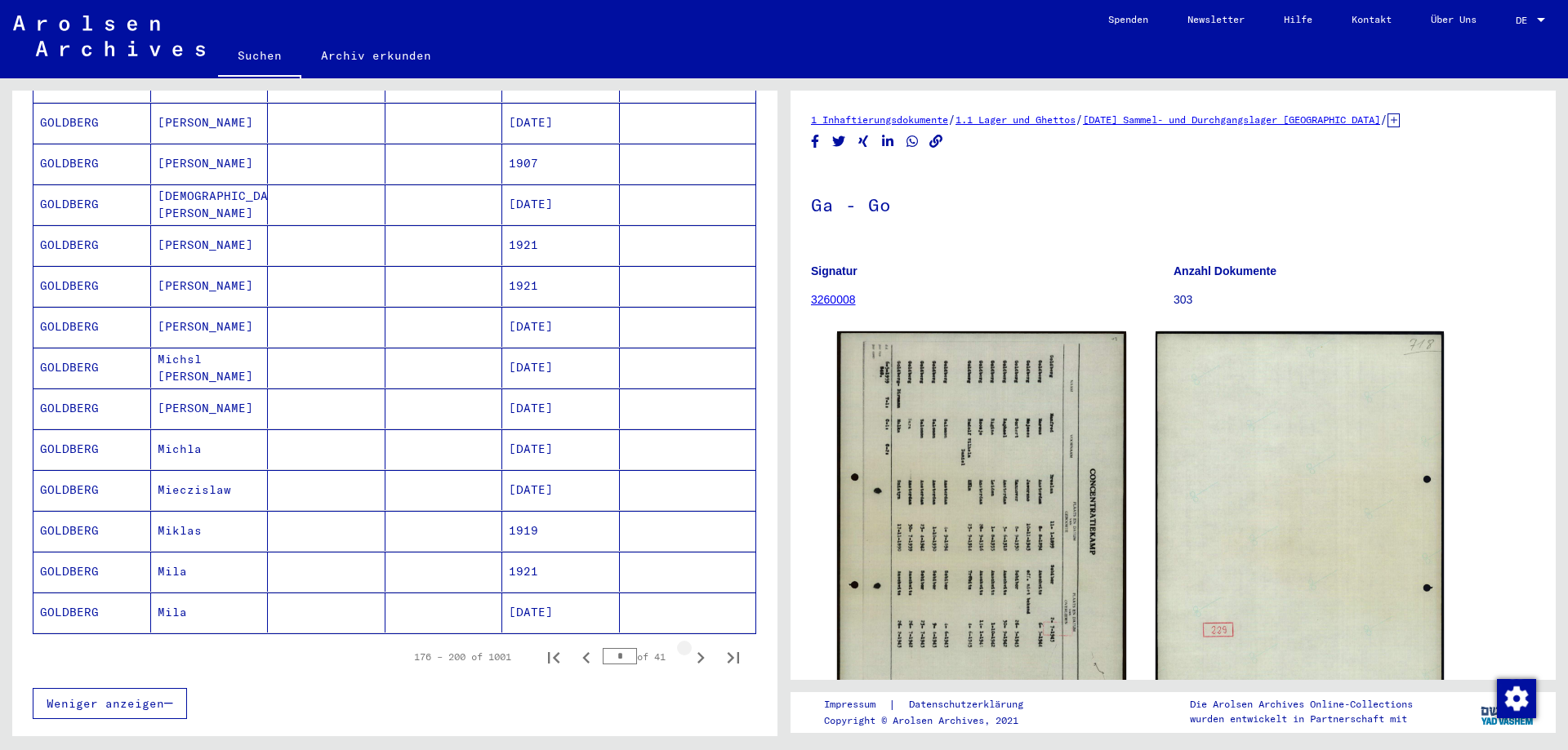
click at [691, 646] on icon "Next page" at bounding box center [700, 657] width 23 height 23
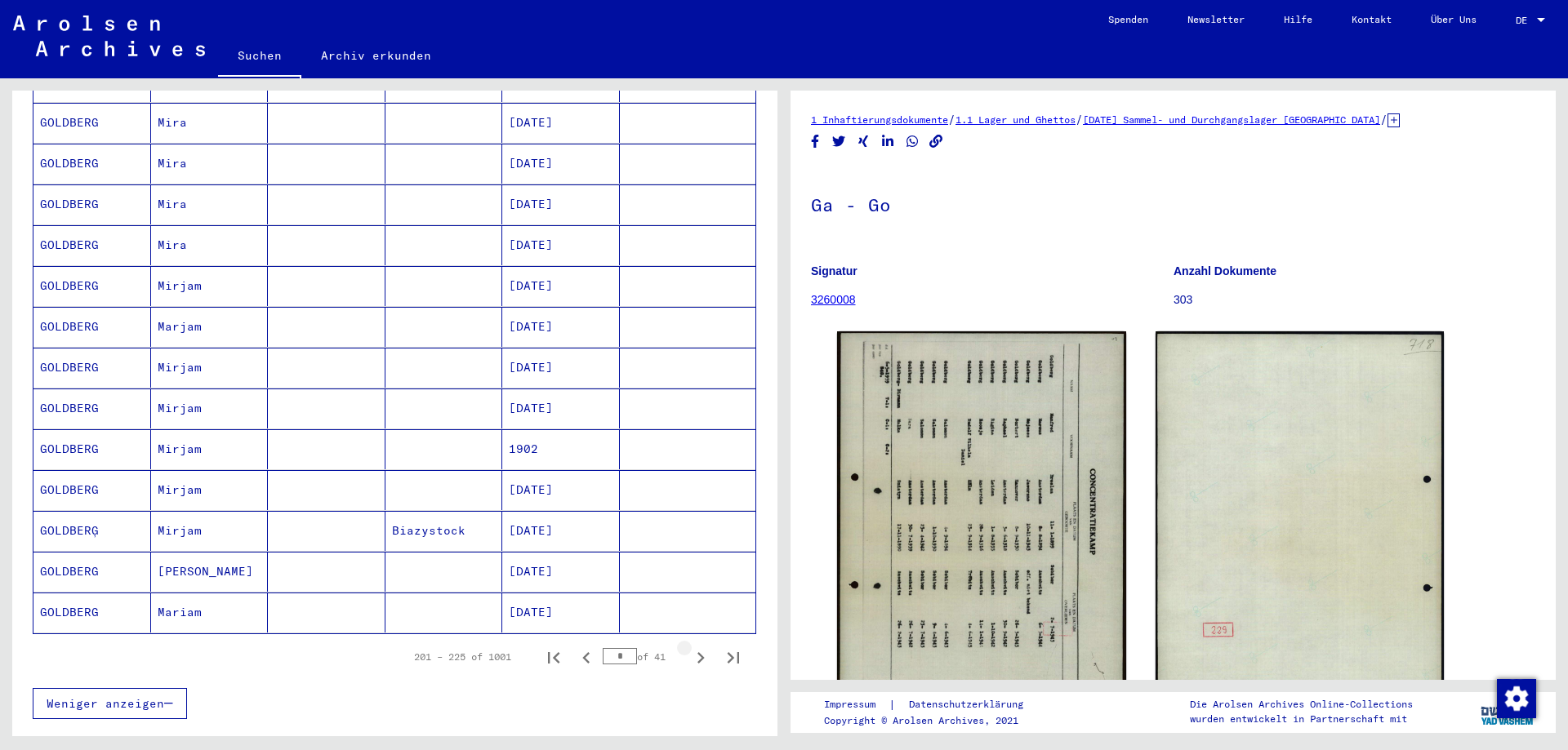
click at [691, 646] on icon "Next page" at bounding box center [700, 657] width 23 height 23
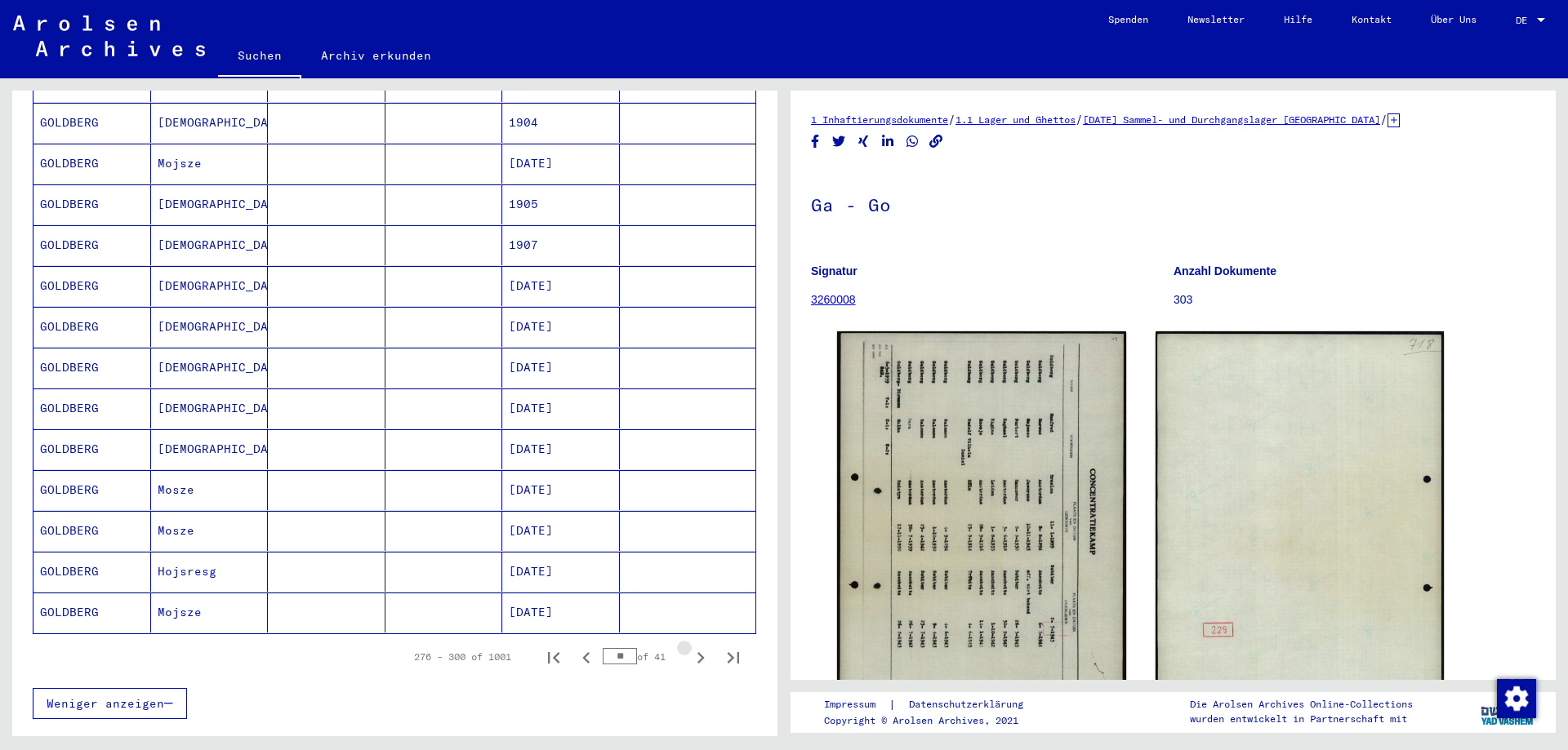
click at [691, 646] on icon "Next page" at bounding box center [700, 657] width 23 height 23
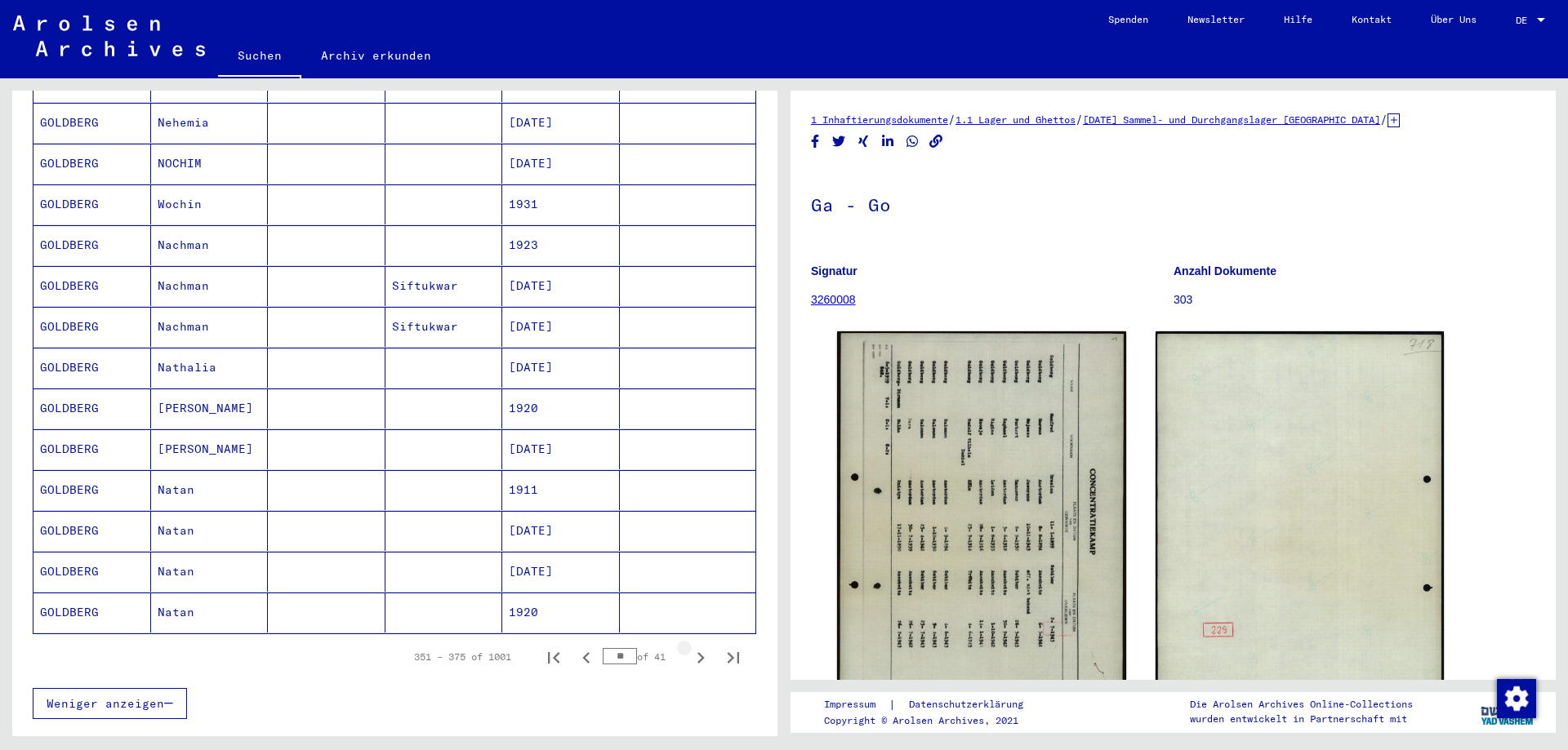
click at [691, 646] on icon "Next page" at bounding box center [700, 657] width 23 height 23
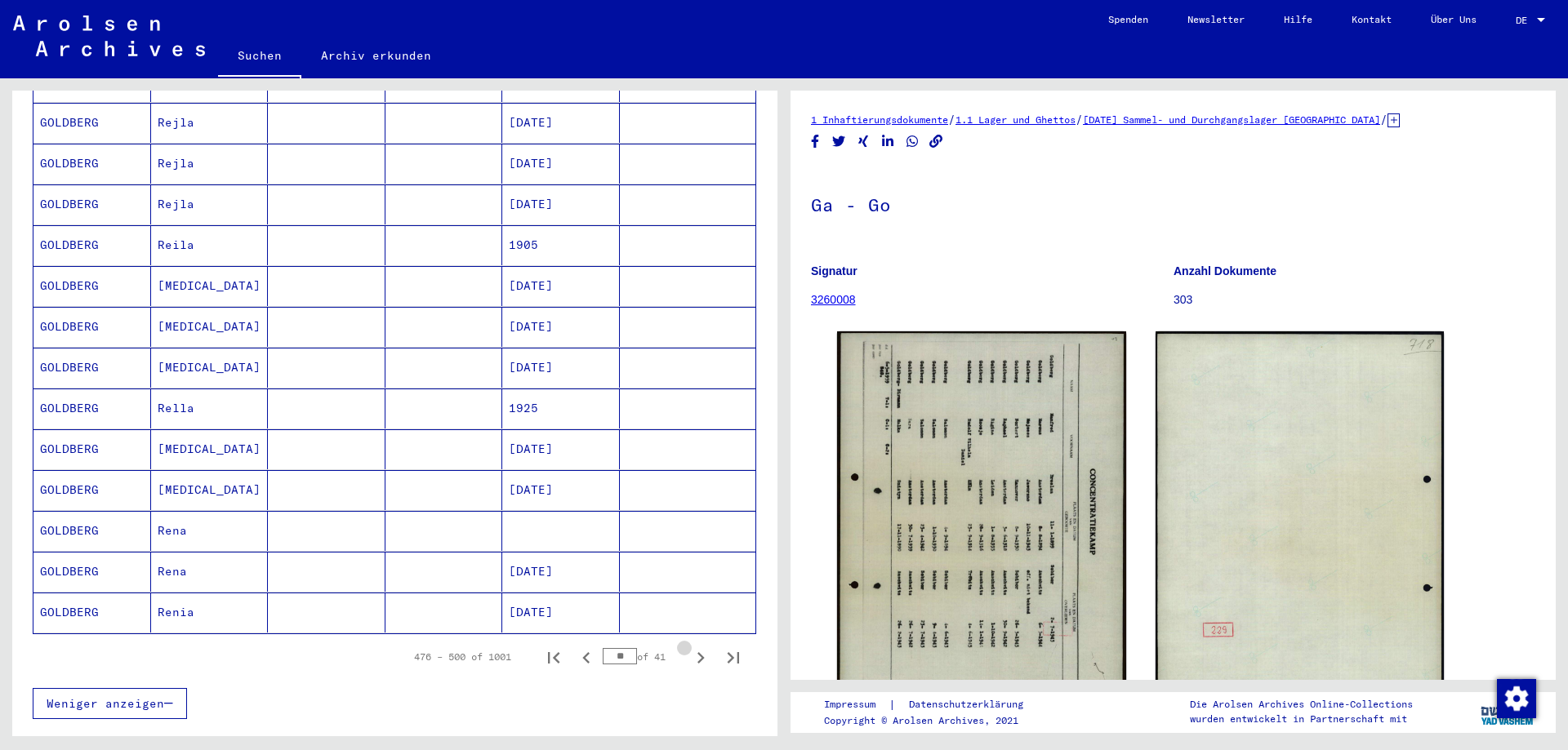
click at [691, 646] on icon "Next page" at bounding box center [700, 657] width 23 height 23
click at [697, 653] on icon "Next page" at bounding box center [701, 658] width 7 height 12
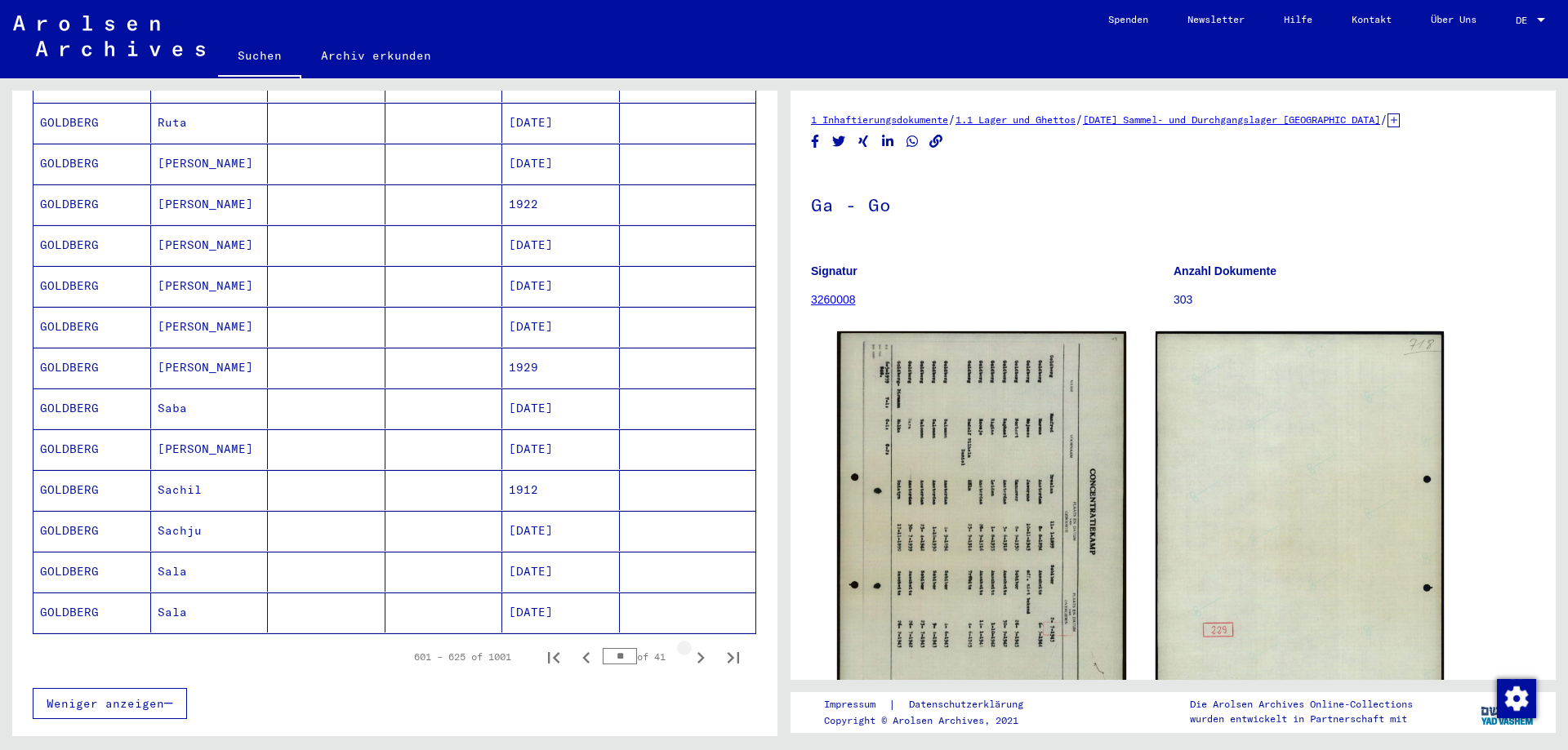
click at [697, 653] on icon "Next page" at bounding box center [701, 658] width 7 height 12
type input "**"
click at [357, 394] on mat-cell at bounding box center [326, 409] width 118 height 40
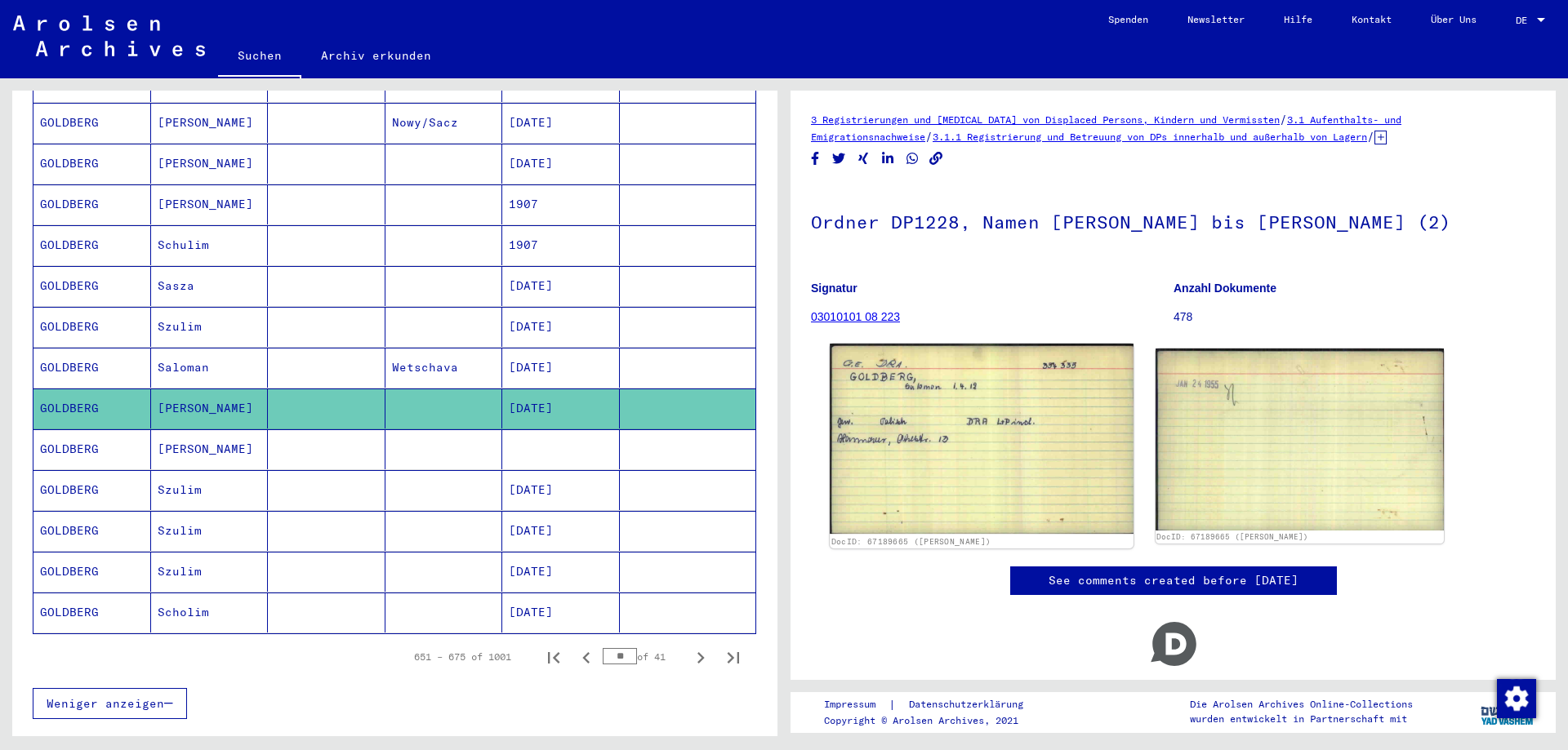
click at [946, 463] on img at bounding box center [981, 439] width 303 height 191
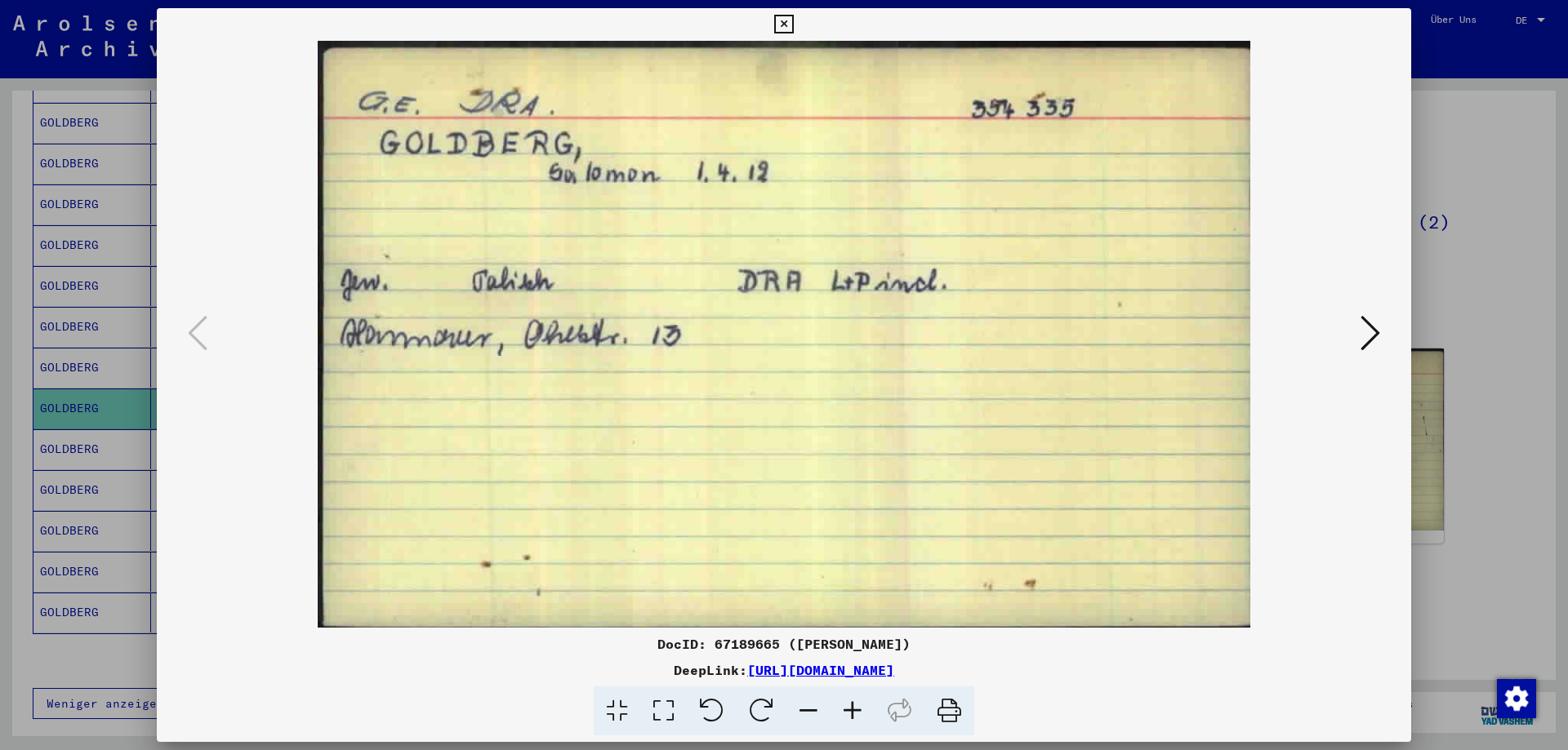
click at [1521, 419] on div at bounding box center [784, 375] width 1568 height 750
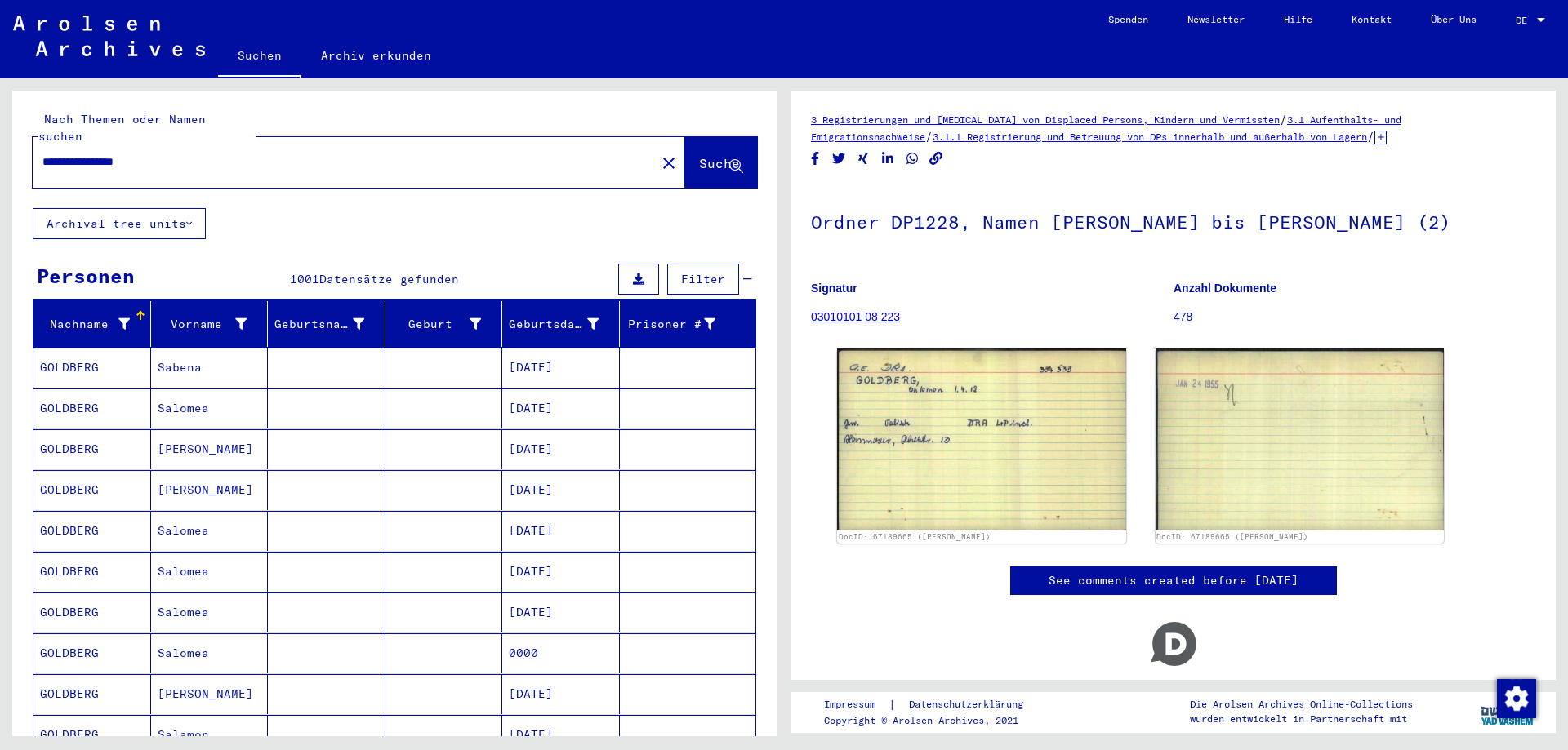
drag, startPoint x: 140, startPoint y: 147, endPoint x: 63, endPoint y: 147, distance: 77.0
click at [63, 147] on div "**********" at bounding box center [339, 162] width 613 height 37
drag, startPoint x: 122, startPoint y: 145, endPoint x: 195, endPoint y: 149, distance: 73.1
click at [122, 153] on input "**********" at bounding box center [344, 161] width 603 height 17
drag, startPoint x: 186, startPoint y: 150, endPoint x: 30, endPoint y: 147, distance: 156.0
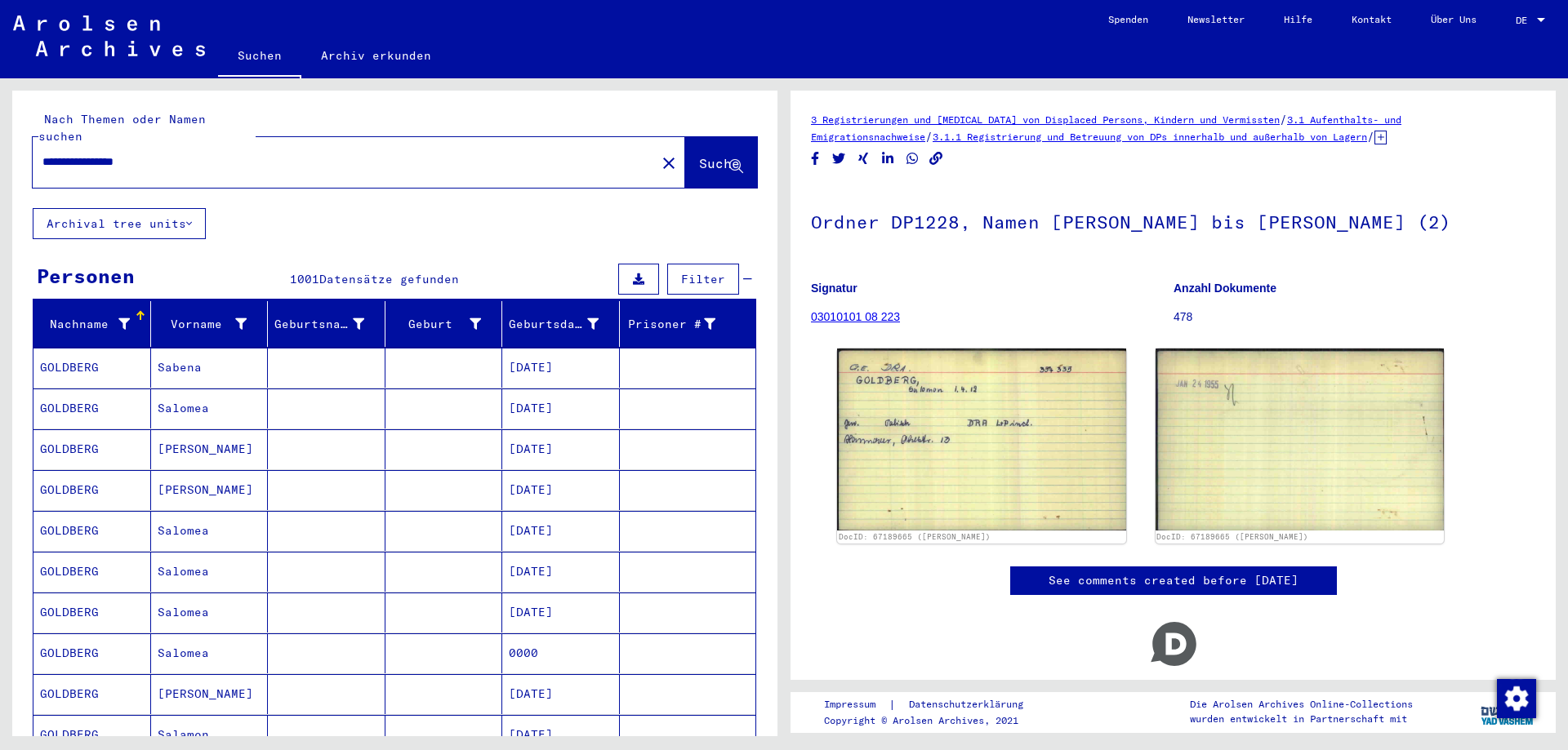
click at [30, 147] on div "**********" at bounding box center [395, 149] width 766 height 118
paste input "text"
type input "**********"
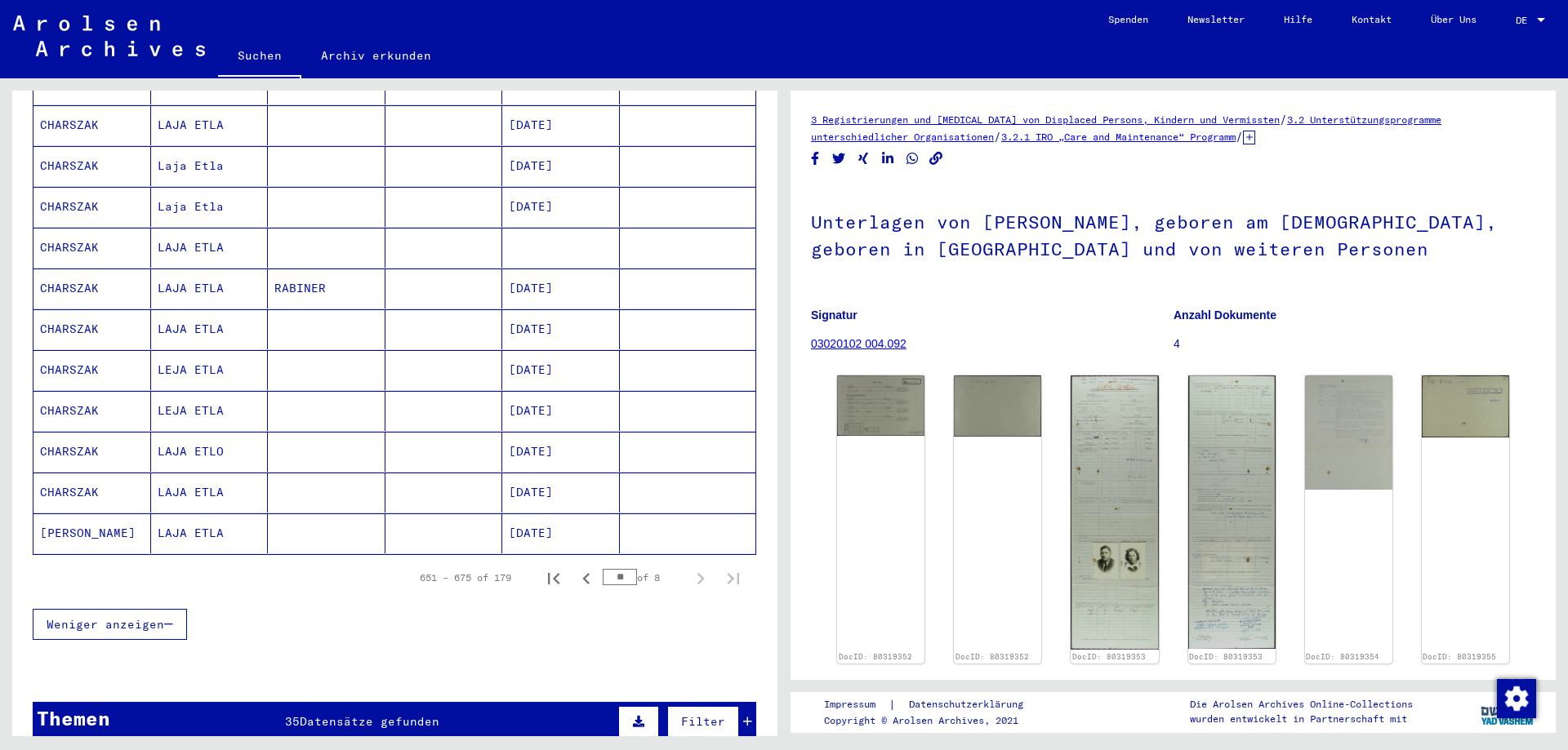
scroll to position [980, 0]
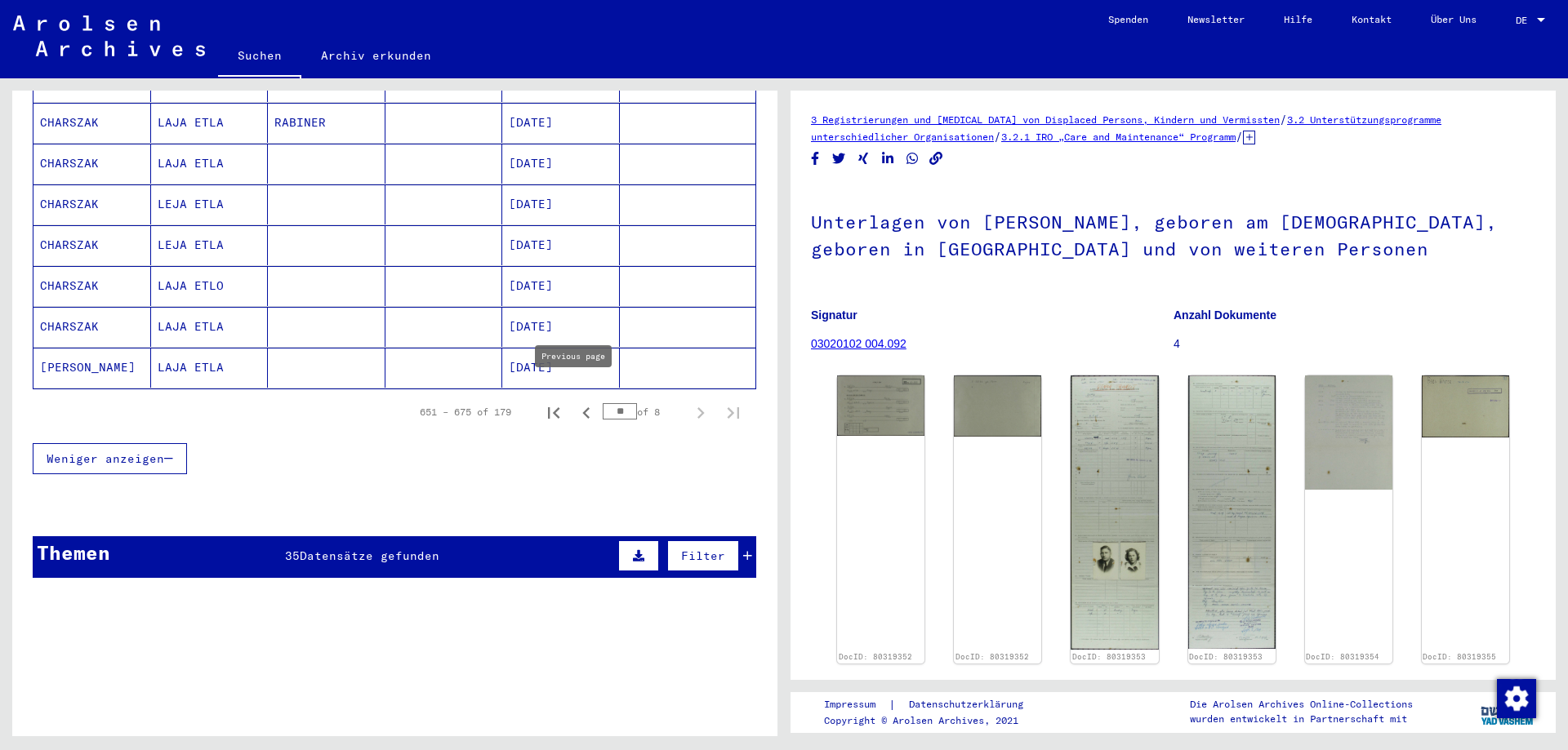
click at [542, 402] on icon "First page" at bounding box center [553, 412] width 23 height 23
click at [689, 402] on icon "Next page" at bounding box center [700, 412] width 23 height 23
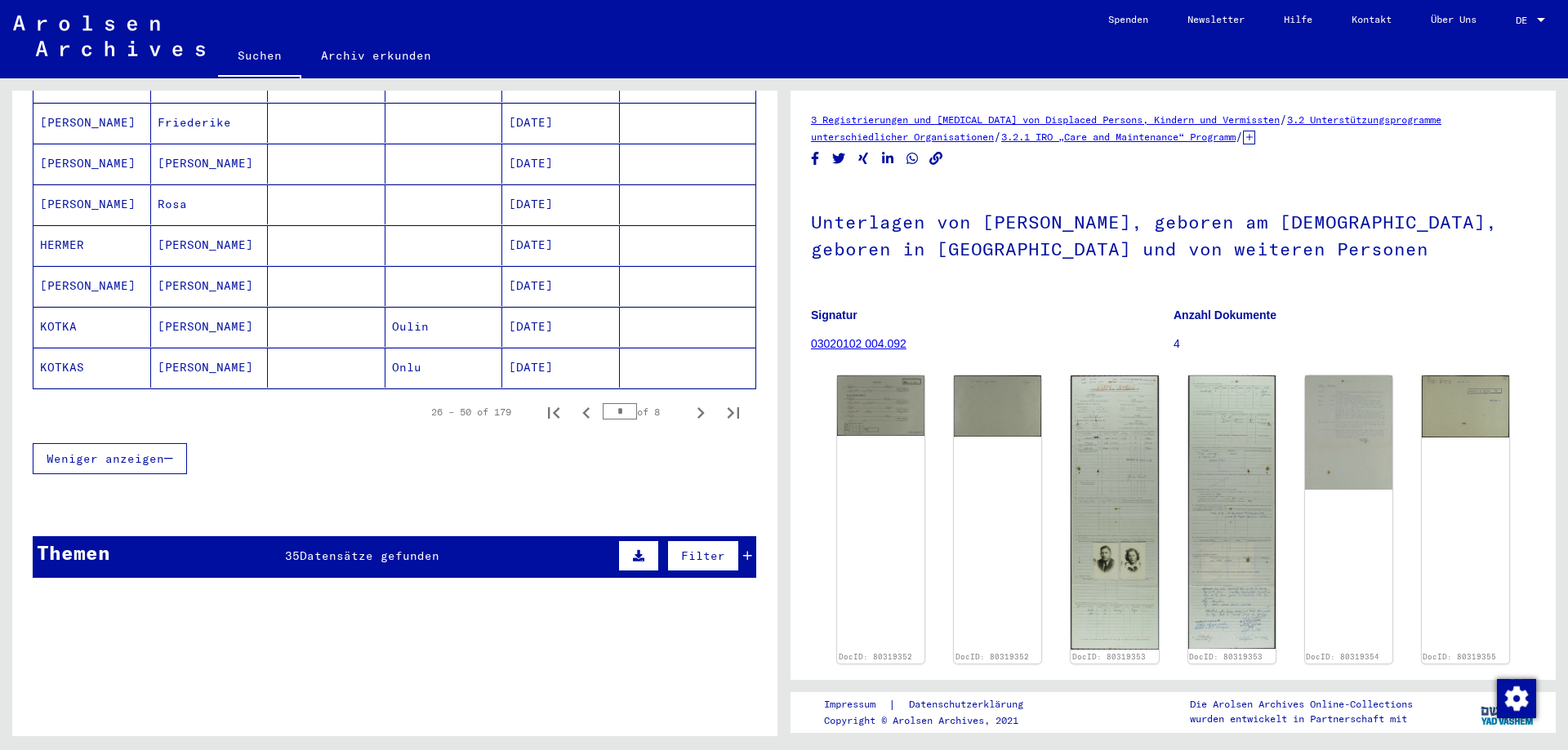
click at [689, 402] on icon "Next page" at bounding box center [700, 412] width 23 height 23
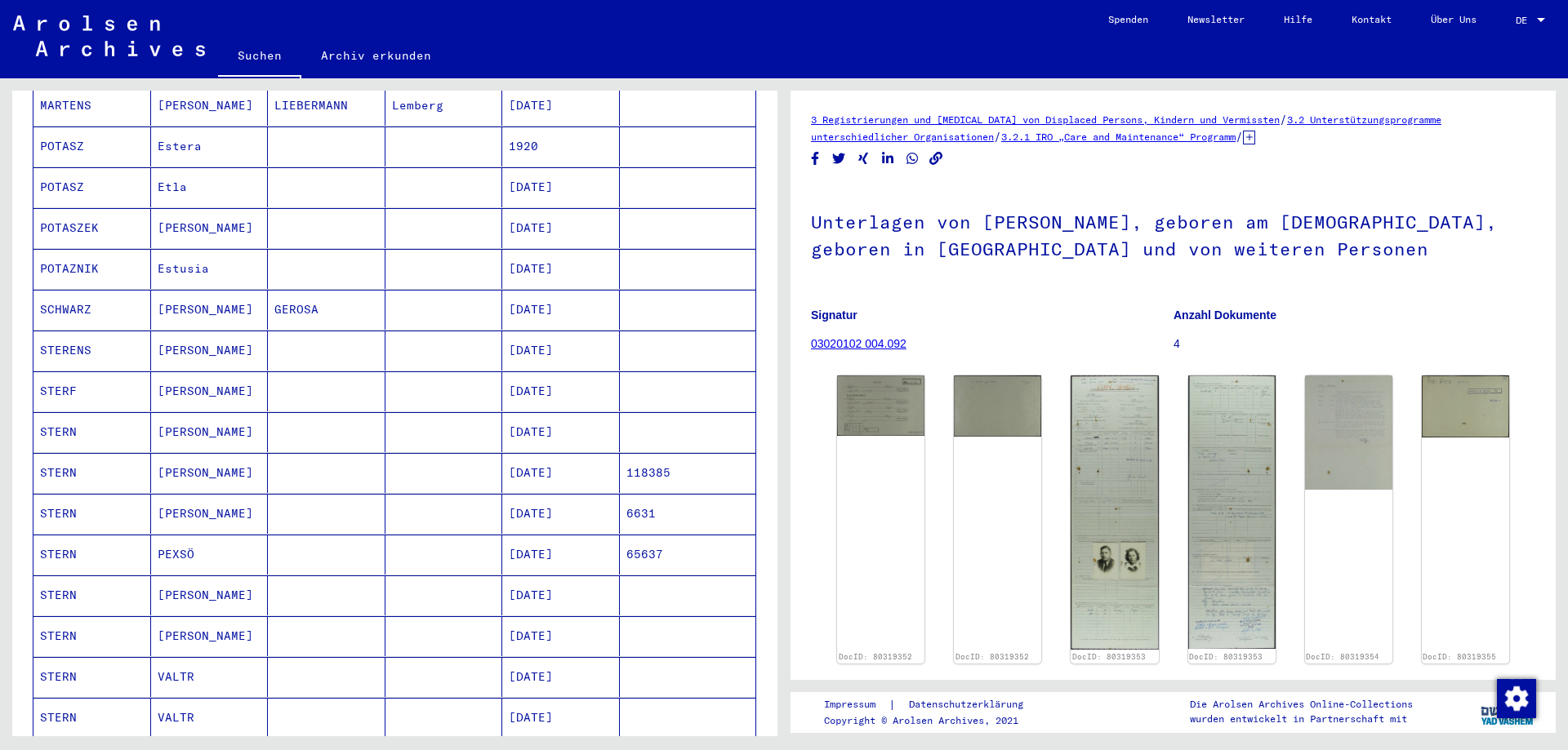
scroll to position [572, 0]
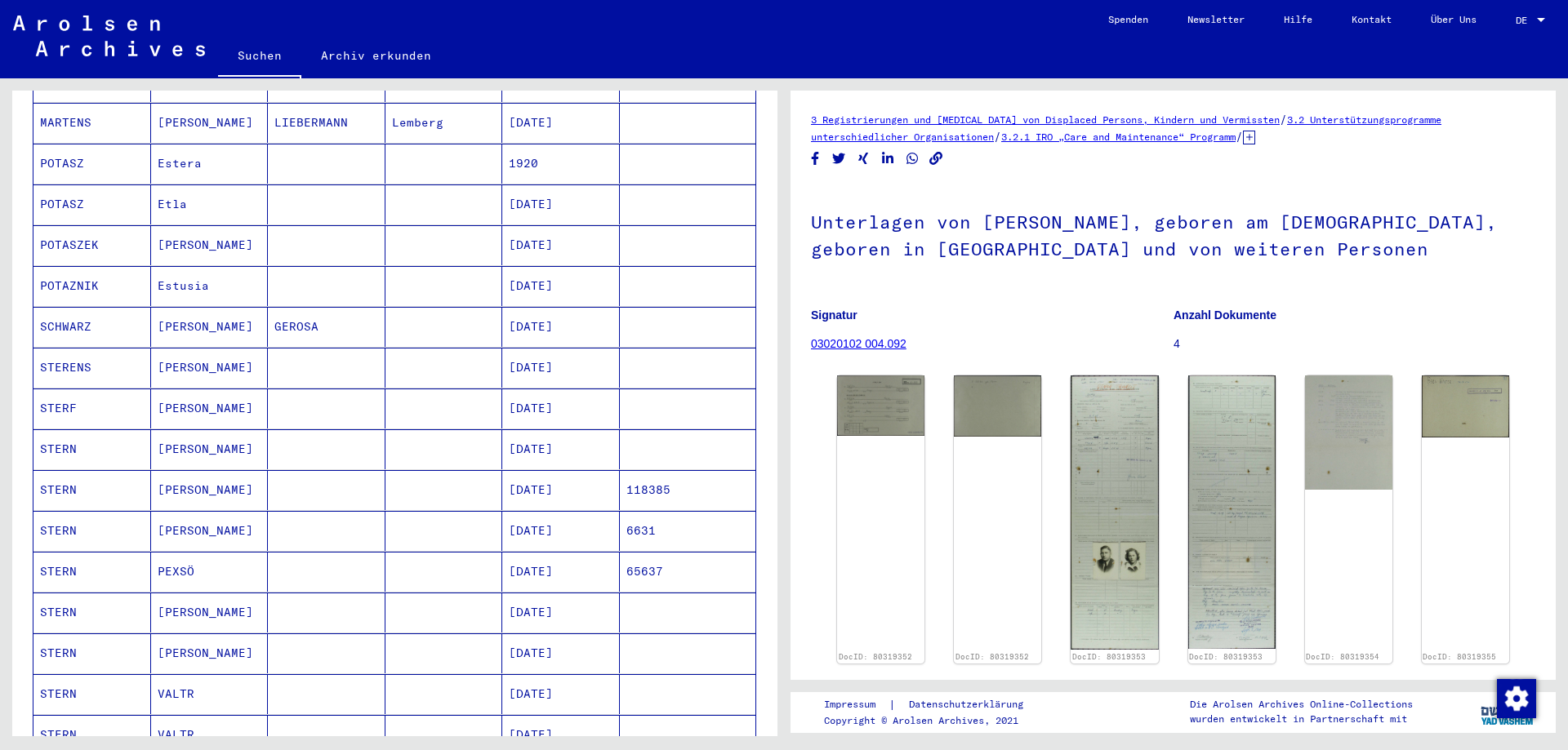
click at [408, 431] on mat-cell at bounding box center [444, 449] width 118 height 40
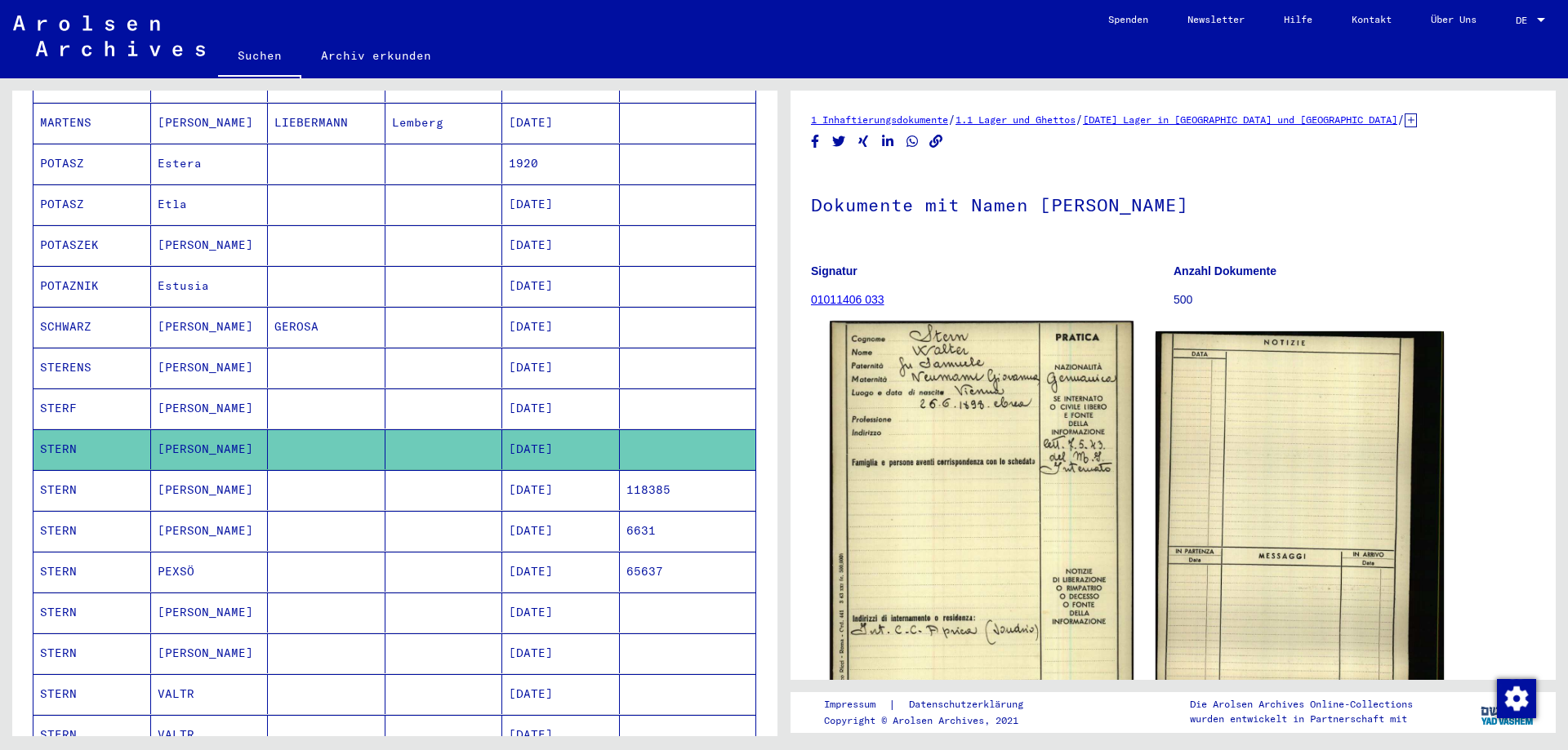
click at [918, 457] on img at bounding box center [981, 532] width 303 height 423
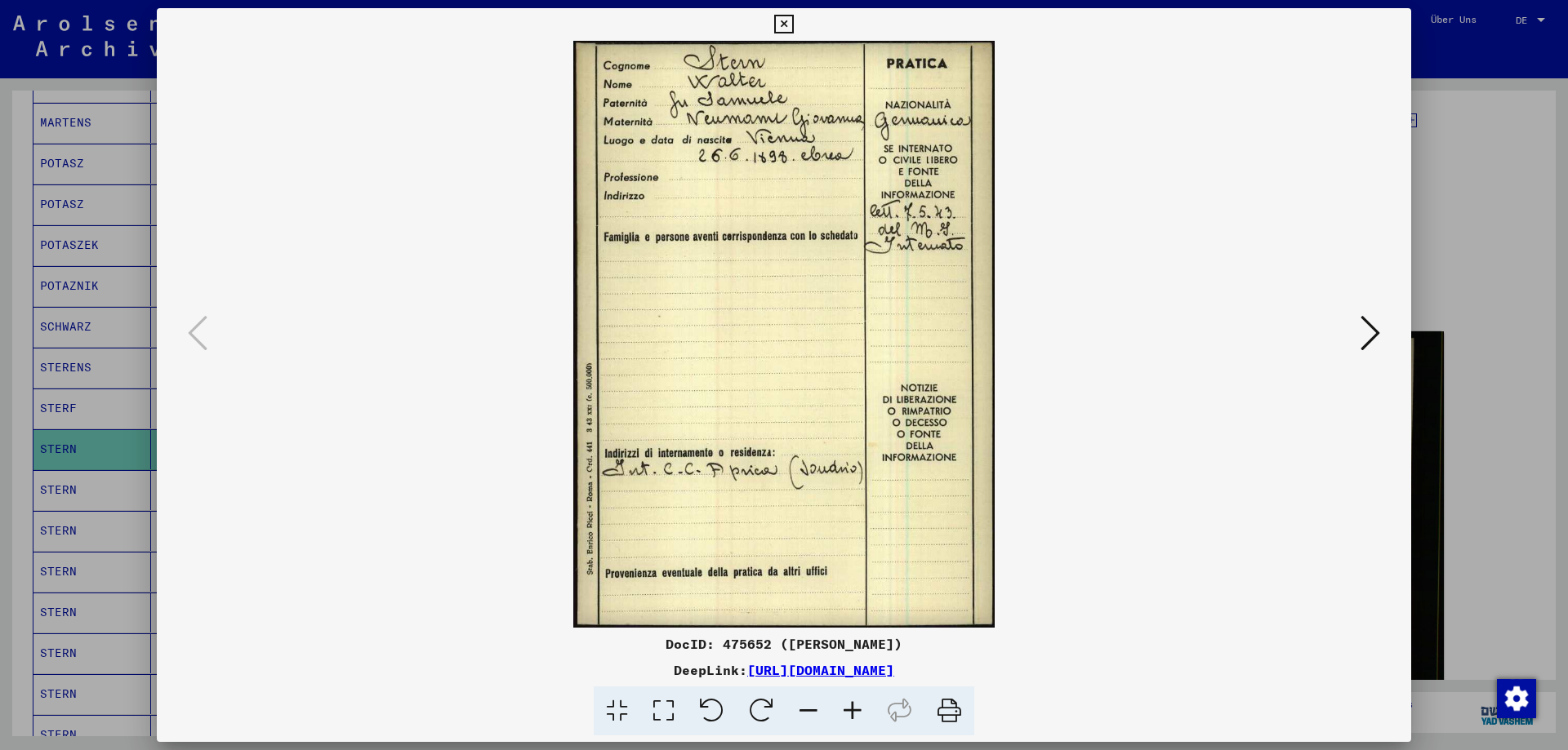
drag, startPoint x: 1355, startPoint y: 321, endPoint x: 1364, endPoint y: 324, distance: 9.5
click at [1357, 322] on div at bounding box center [784, 334] width 1255 height 587
drag, startPoint x: 1367, startPoint y: 327, endPoint x: 1378, endPoint y: 329, distance: 11.2
click at [1368, 327] on icon at bounding box center [1371, 333] width 20 height 40
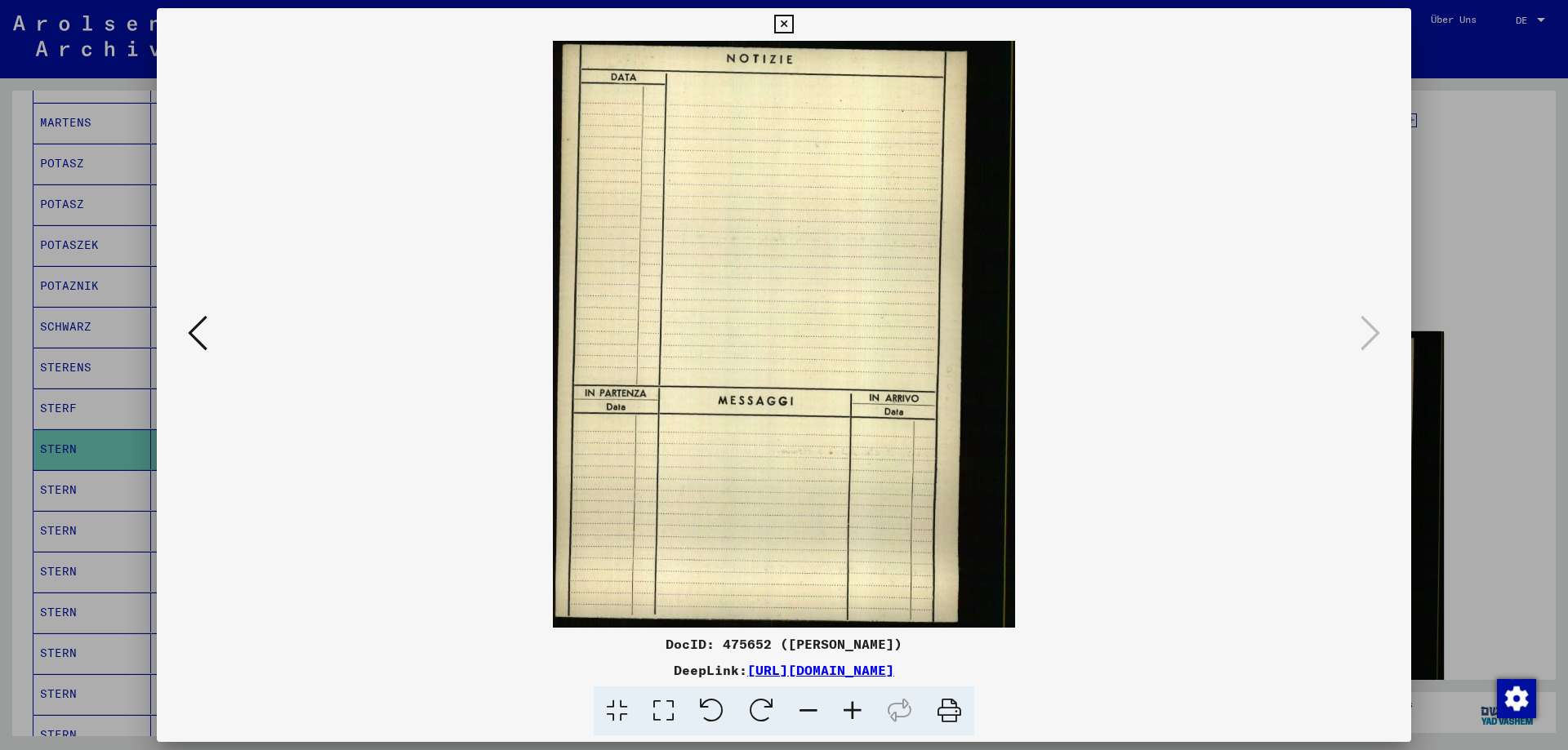
click at [1483, 294] on div at bounding box center [784, 375] width 1568 height 750
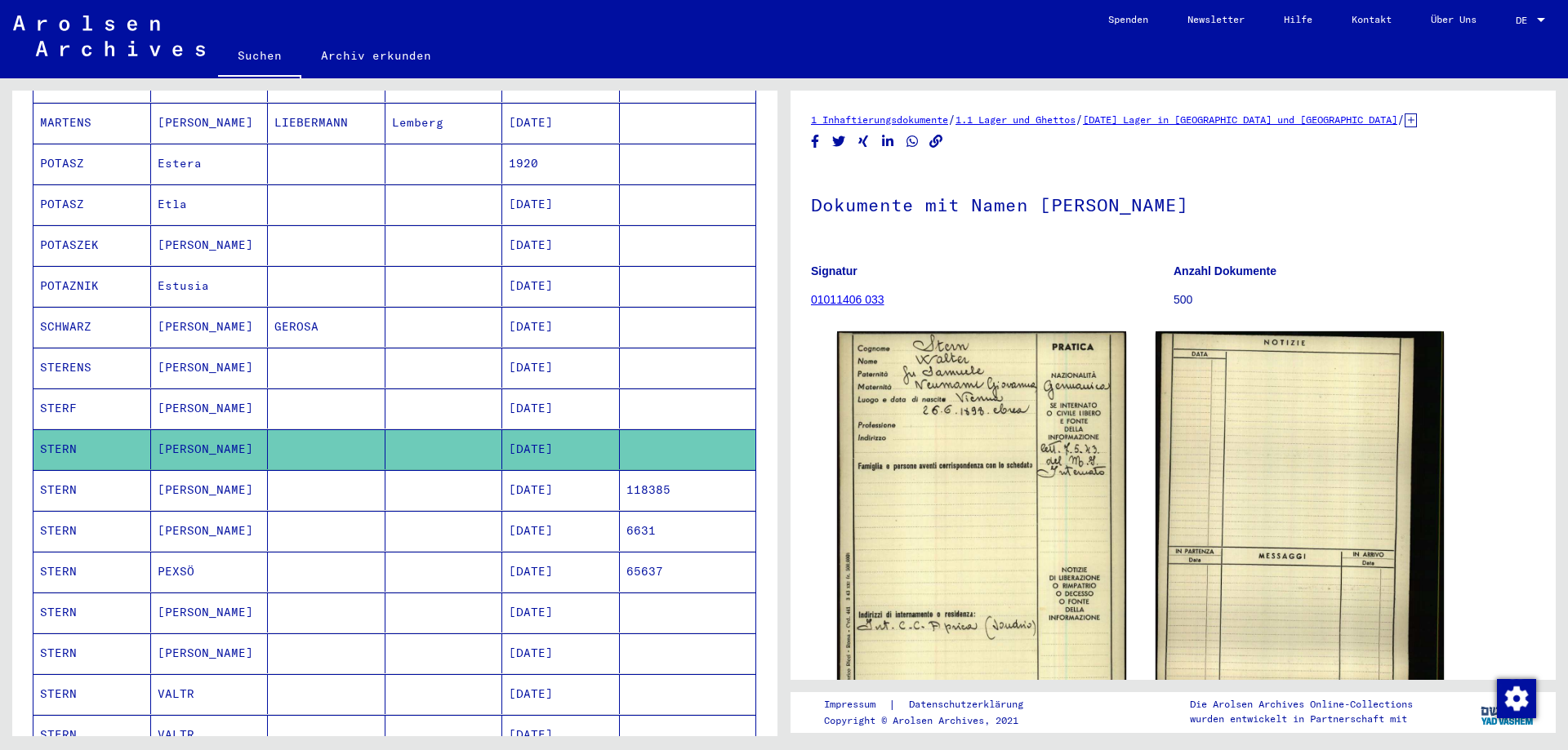
click at [326, 470] on mat-cell at bounding box center [326, 490] width 118 height 40
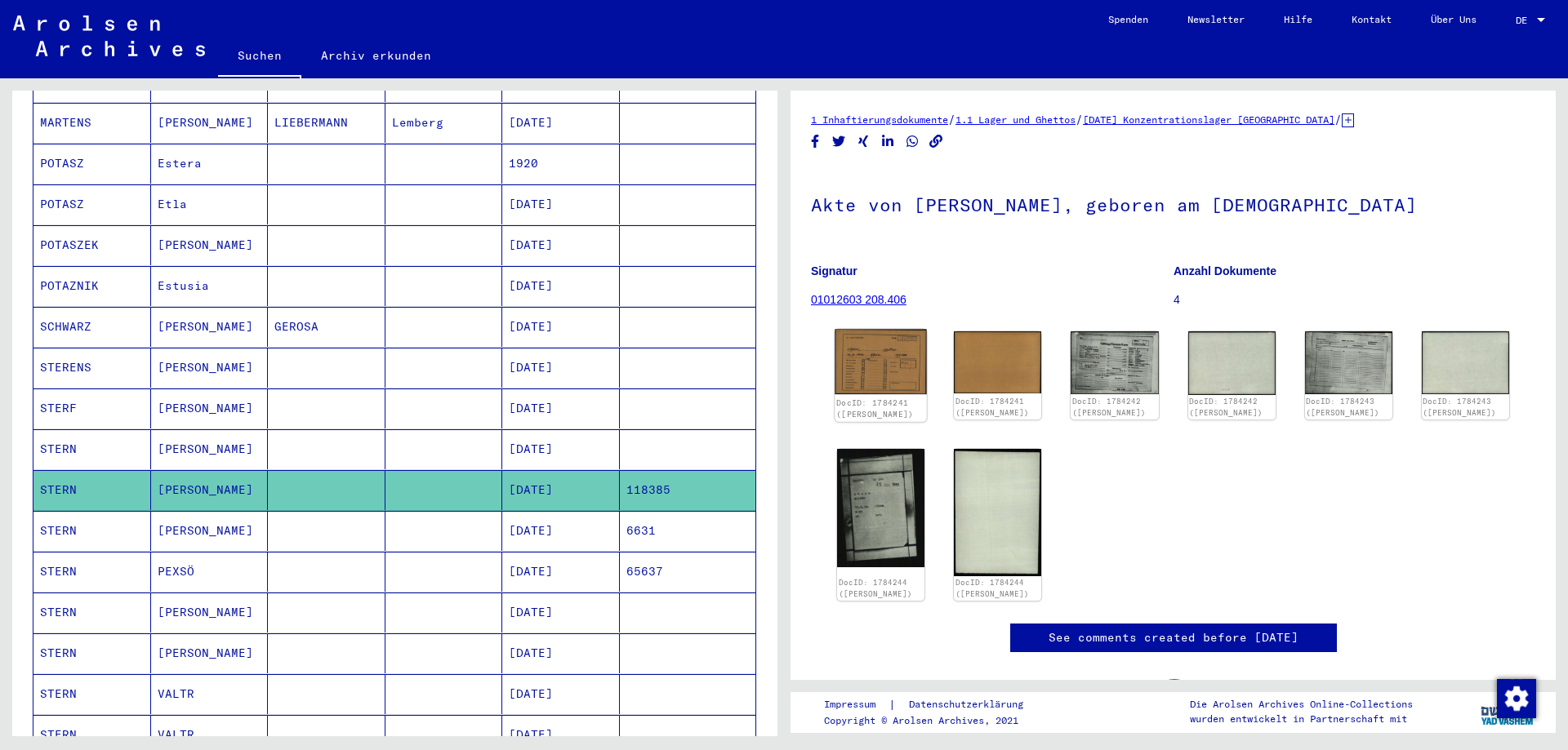
click at [898, 351] on img at bounding box center [881, 362] width 92 height 66
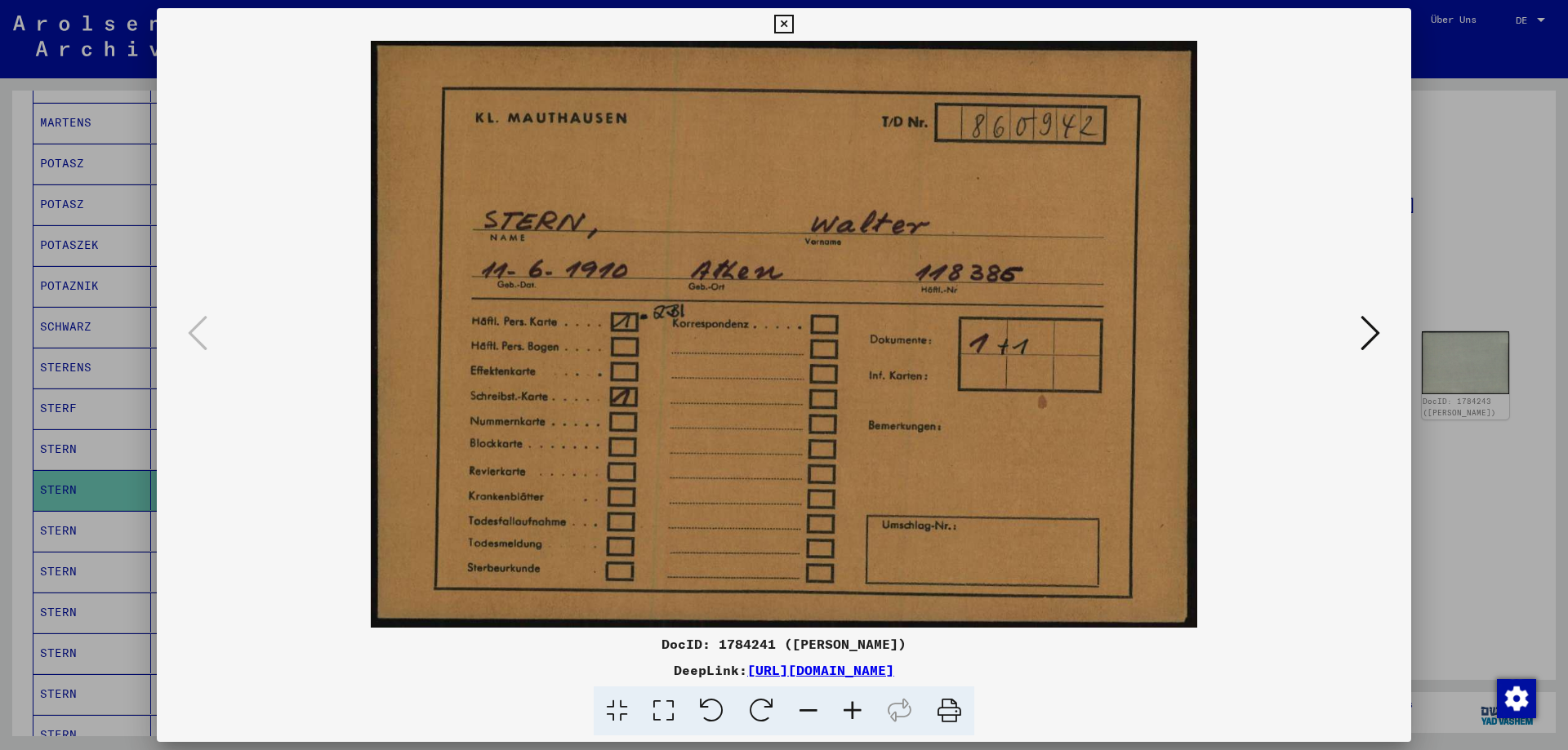
click at [1525, 303] on div at bounding box center [784, 375] width 1568 height 750
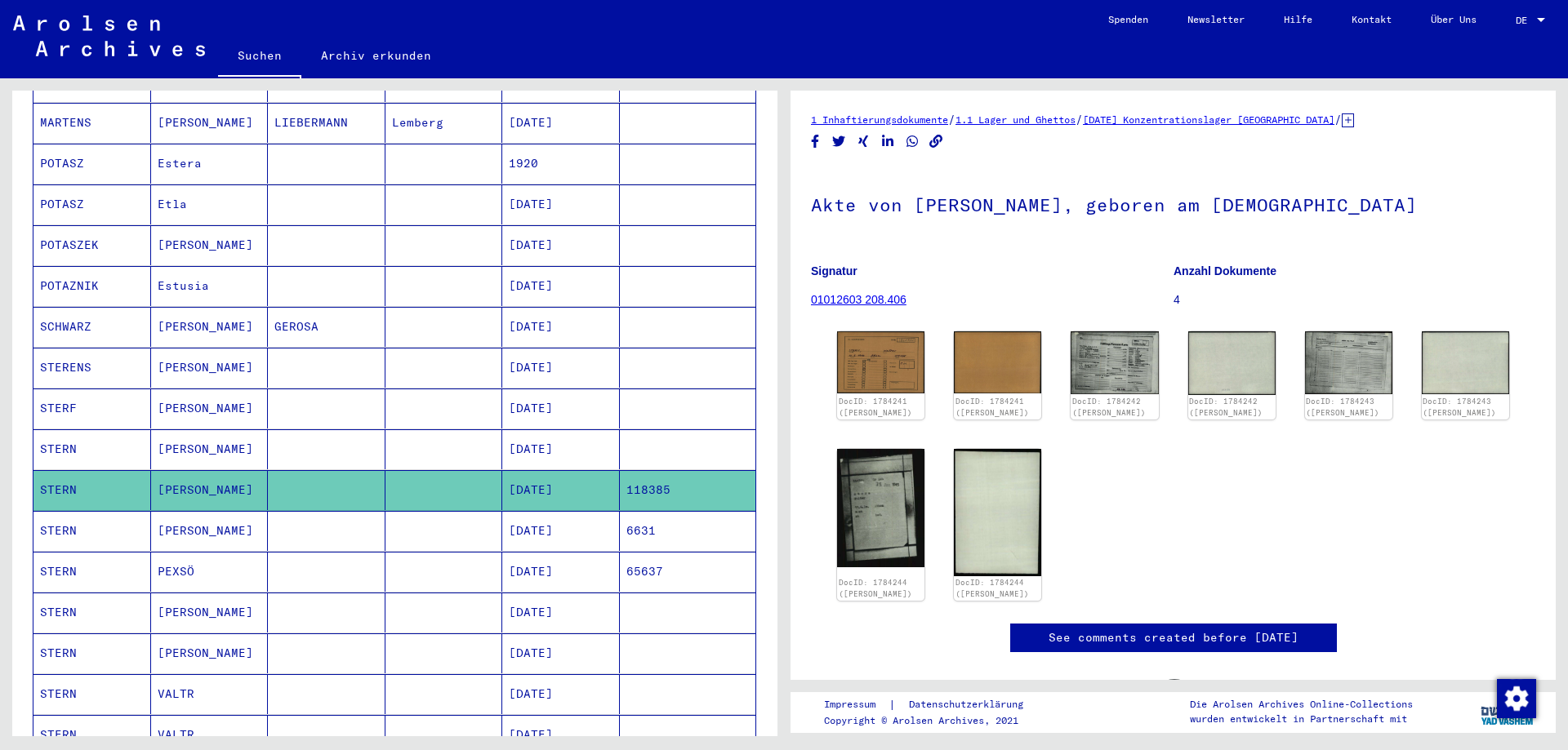
click at [369, 511] on mat-cell at bounding box center [326, 531] width 118 height 40
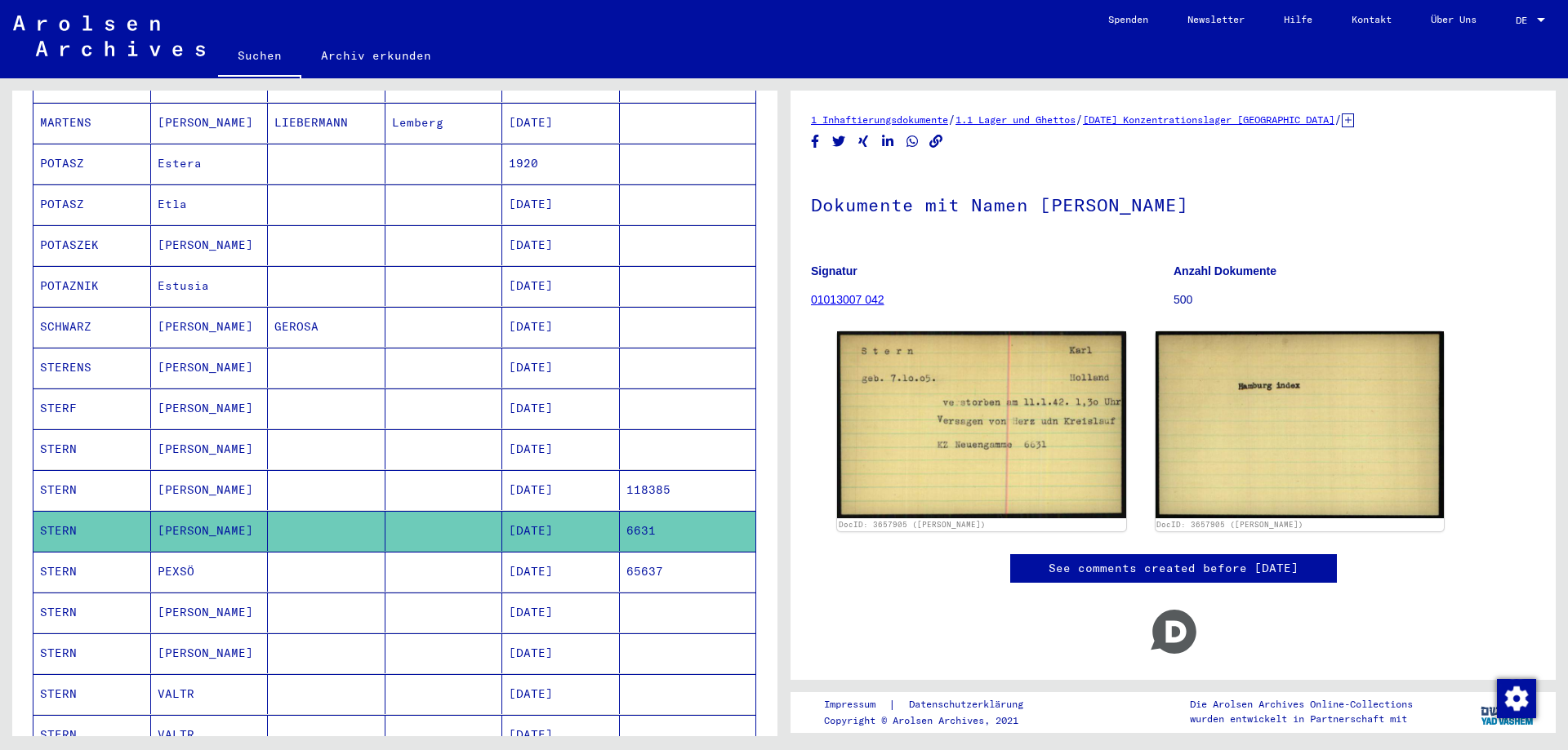
click at [334, 474] on mat-cell at bounding box center [326, 490] width 118 height 40
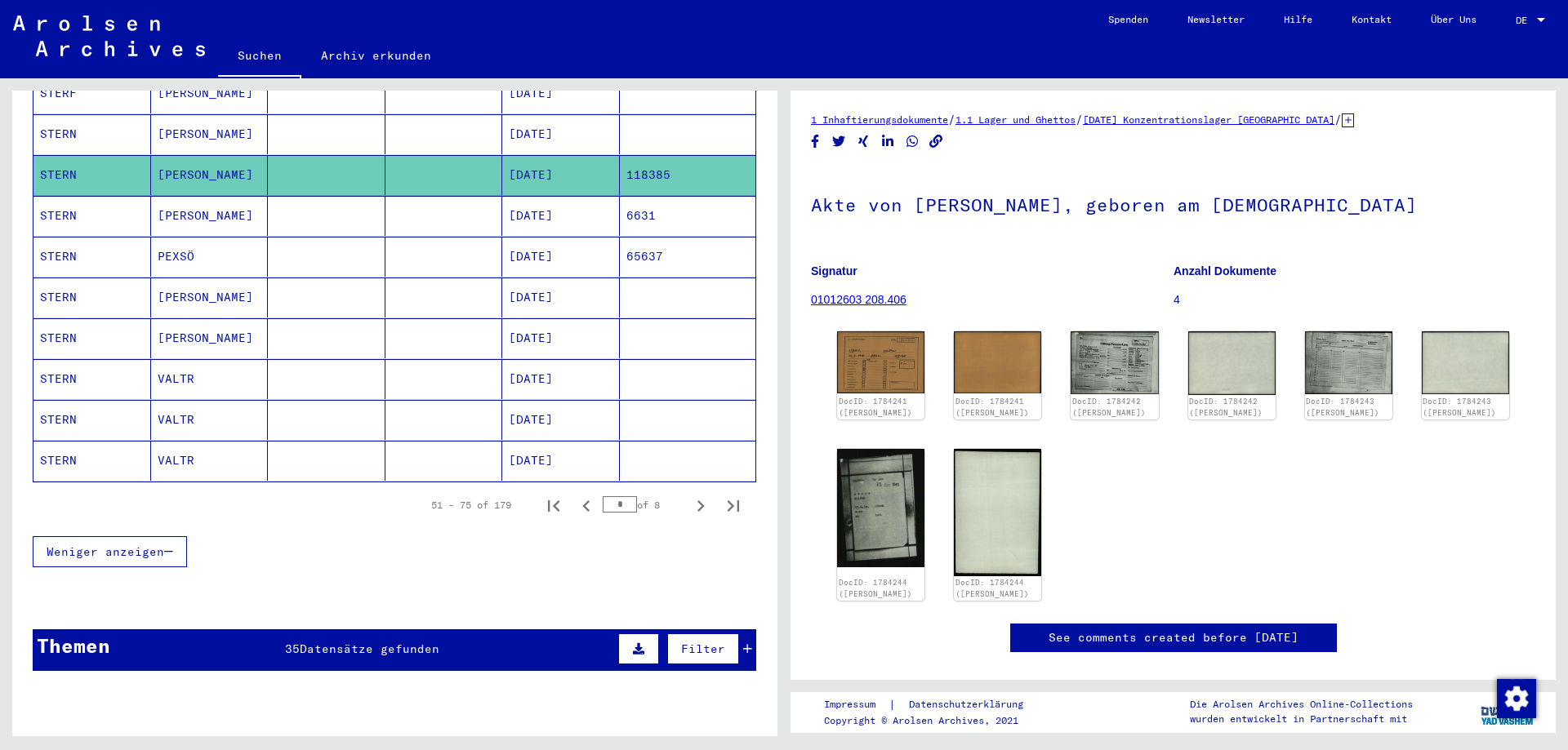
scroll to position [898, 0]
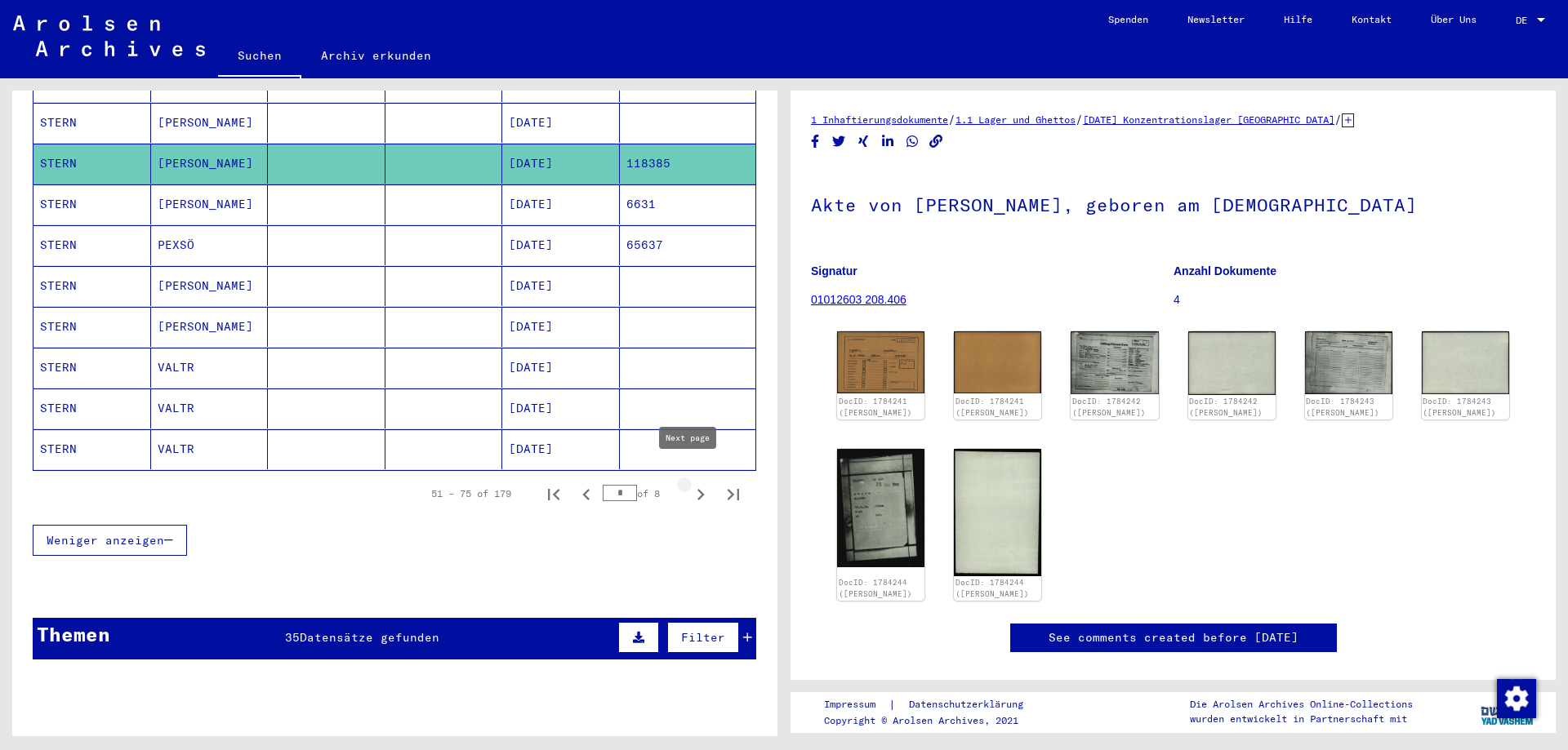
click at [689, 483] on icon "Next page" at bounding box center [700, 494] width 23 height 23
type input "*"
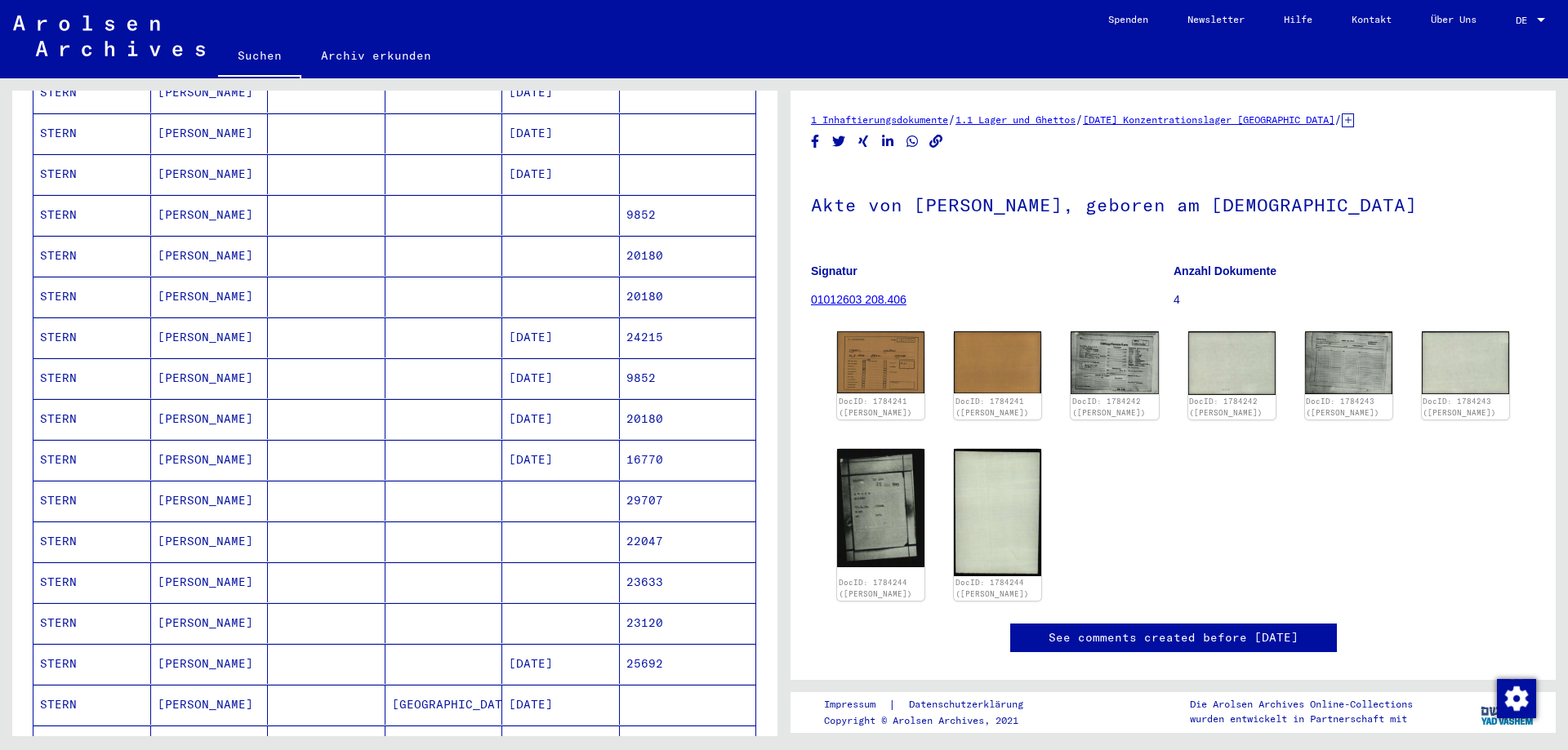
scroll to position [82, 0]
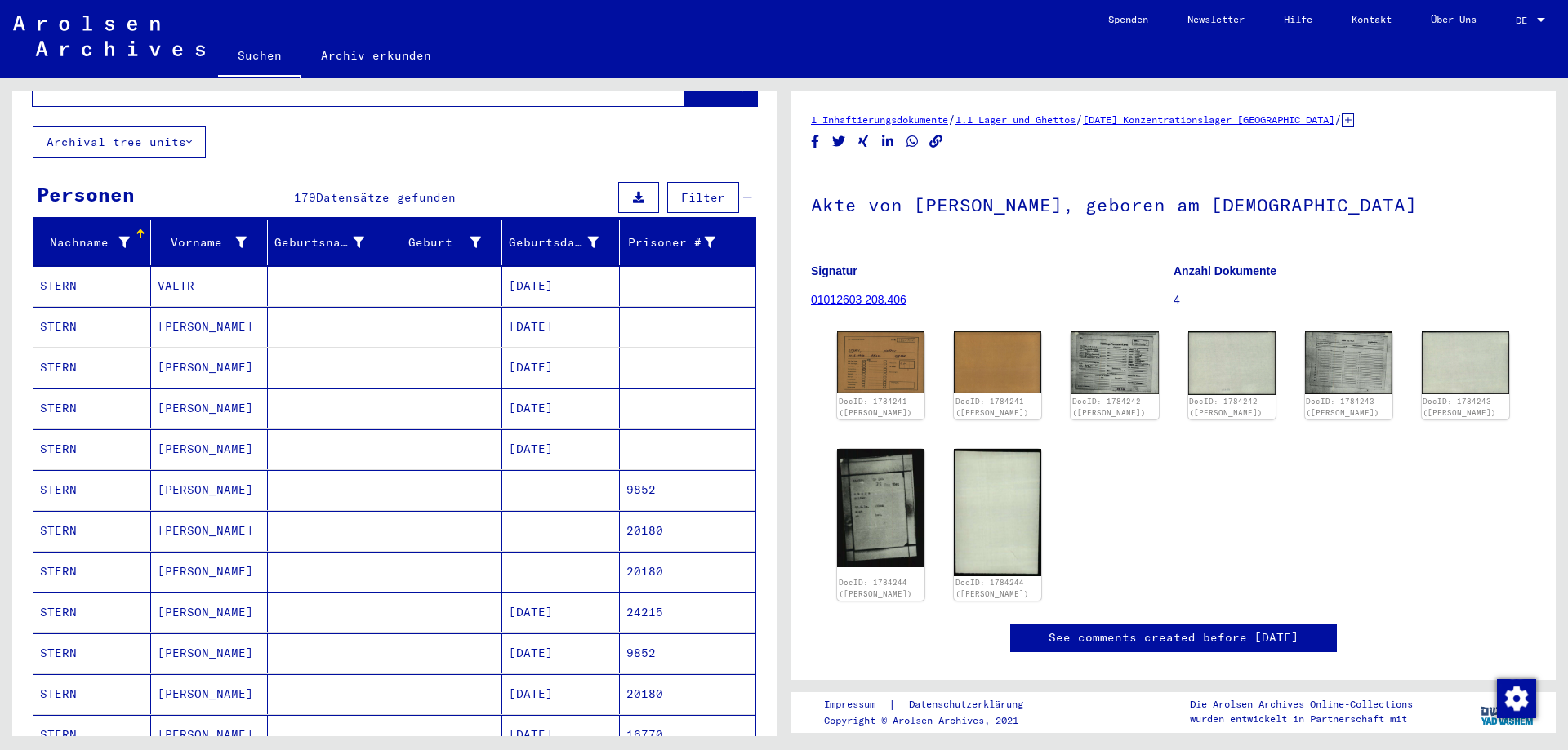
click at [262, 315] on mat-cell "[PERSON_NAME]" at bounding box center [210, 327] width 118 height 40
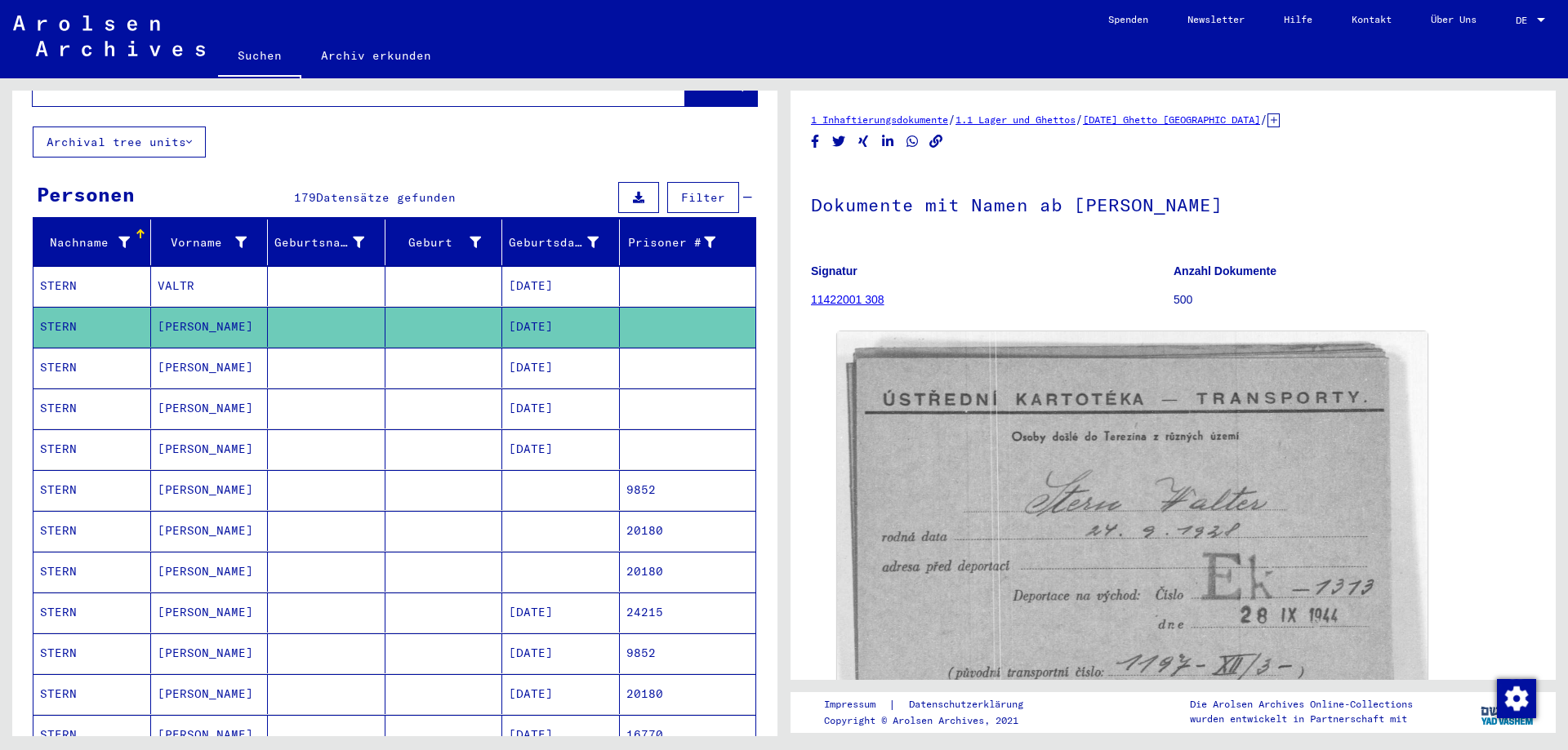
click at [267, 351] on mat-cell at bounding box center [326, 367] width 118 height 40
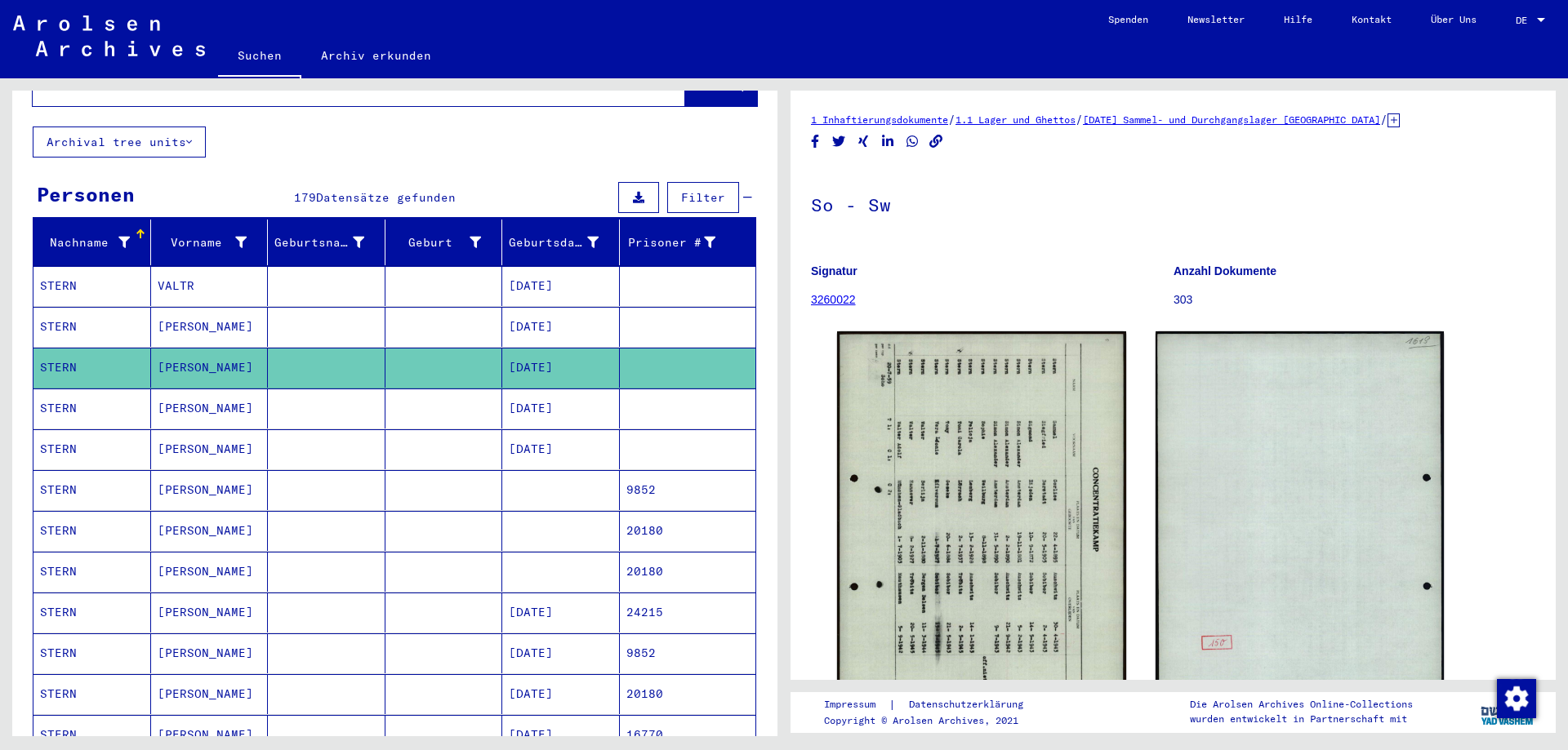
click at [273, 314] on mat-cell at bounding box center [326, 327] width 118 height 40
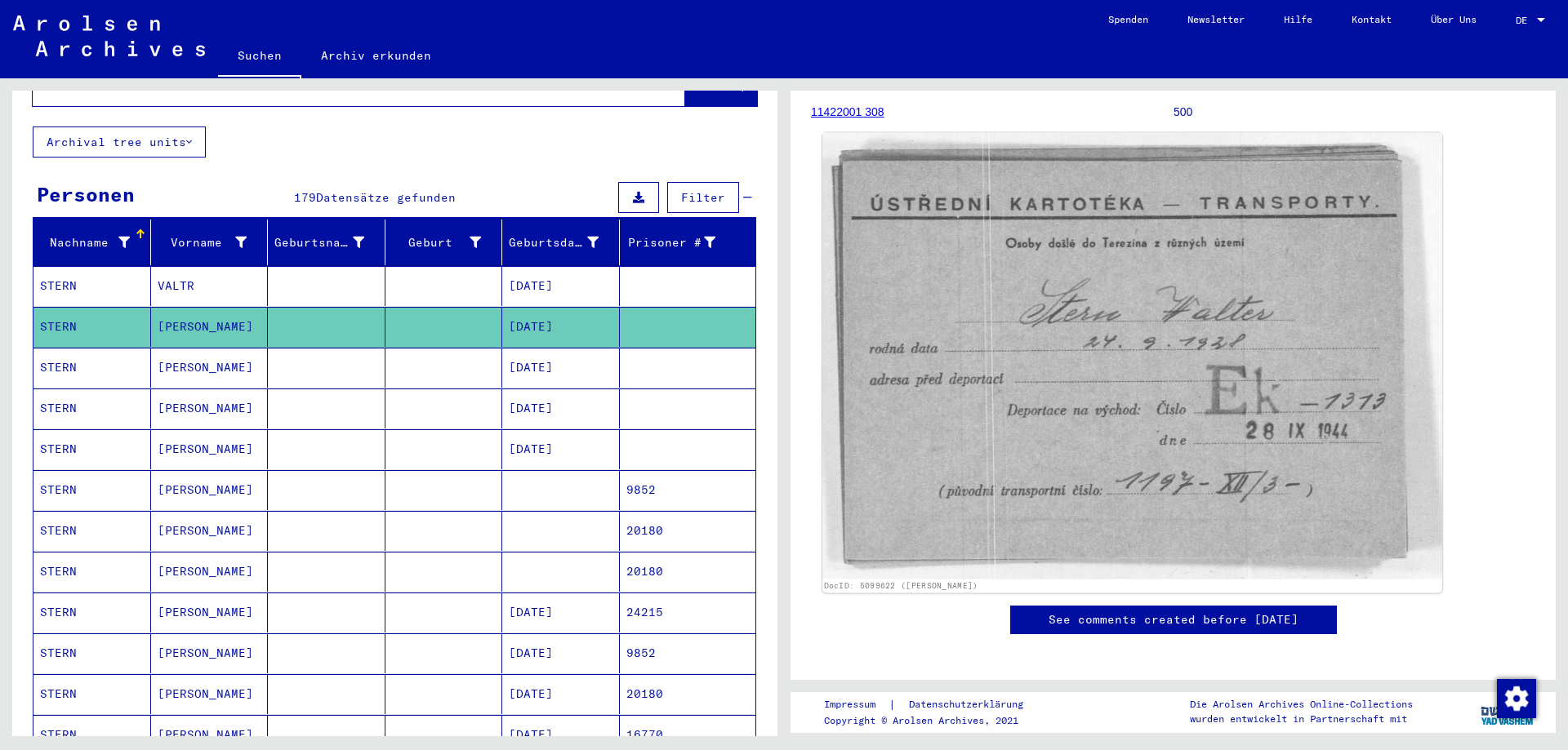
scroll to position [214, 0]
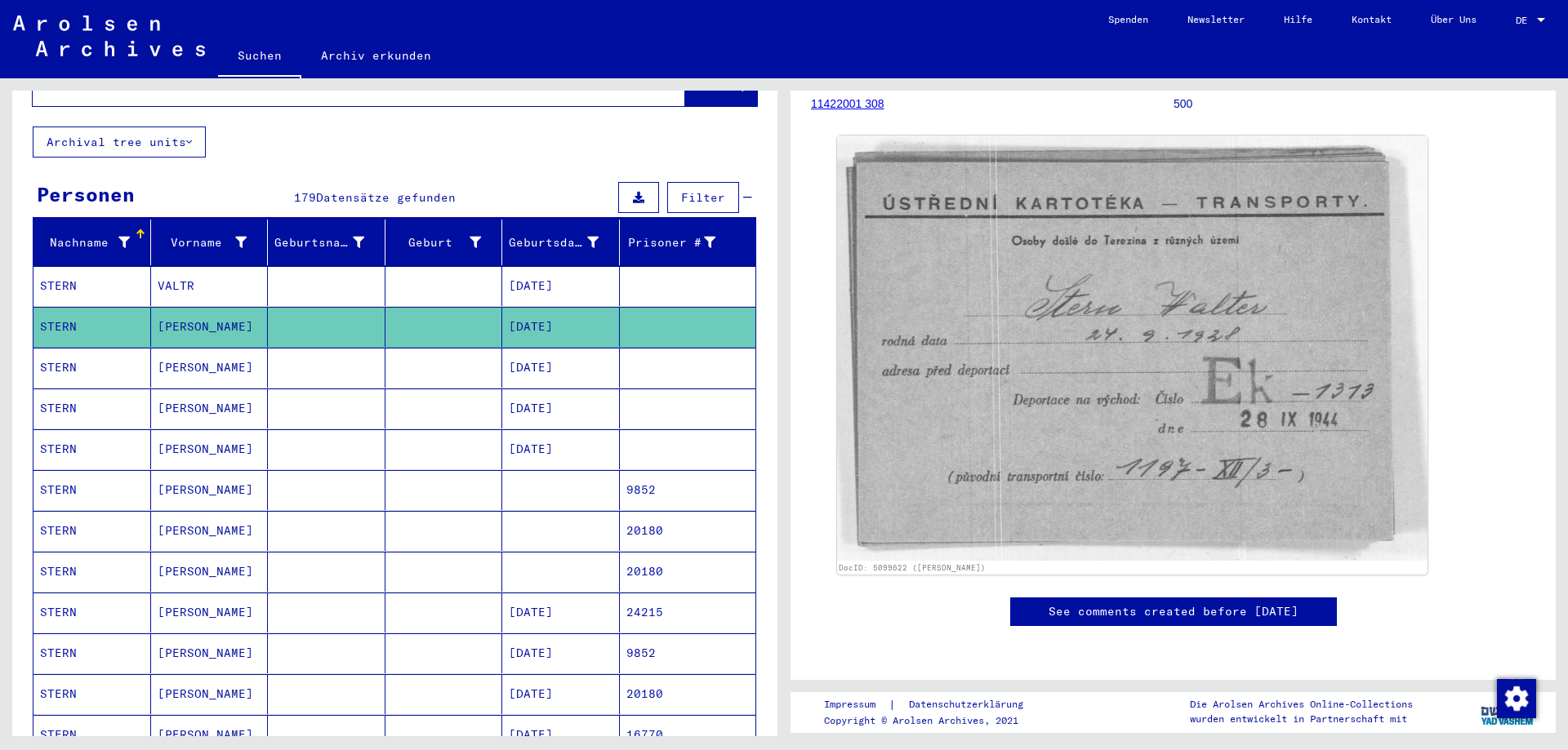
click at [253, 357] on mat-cell "[PERSON_NAME]" at bounding box center [210, 367] width 118 height 40
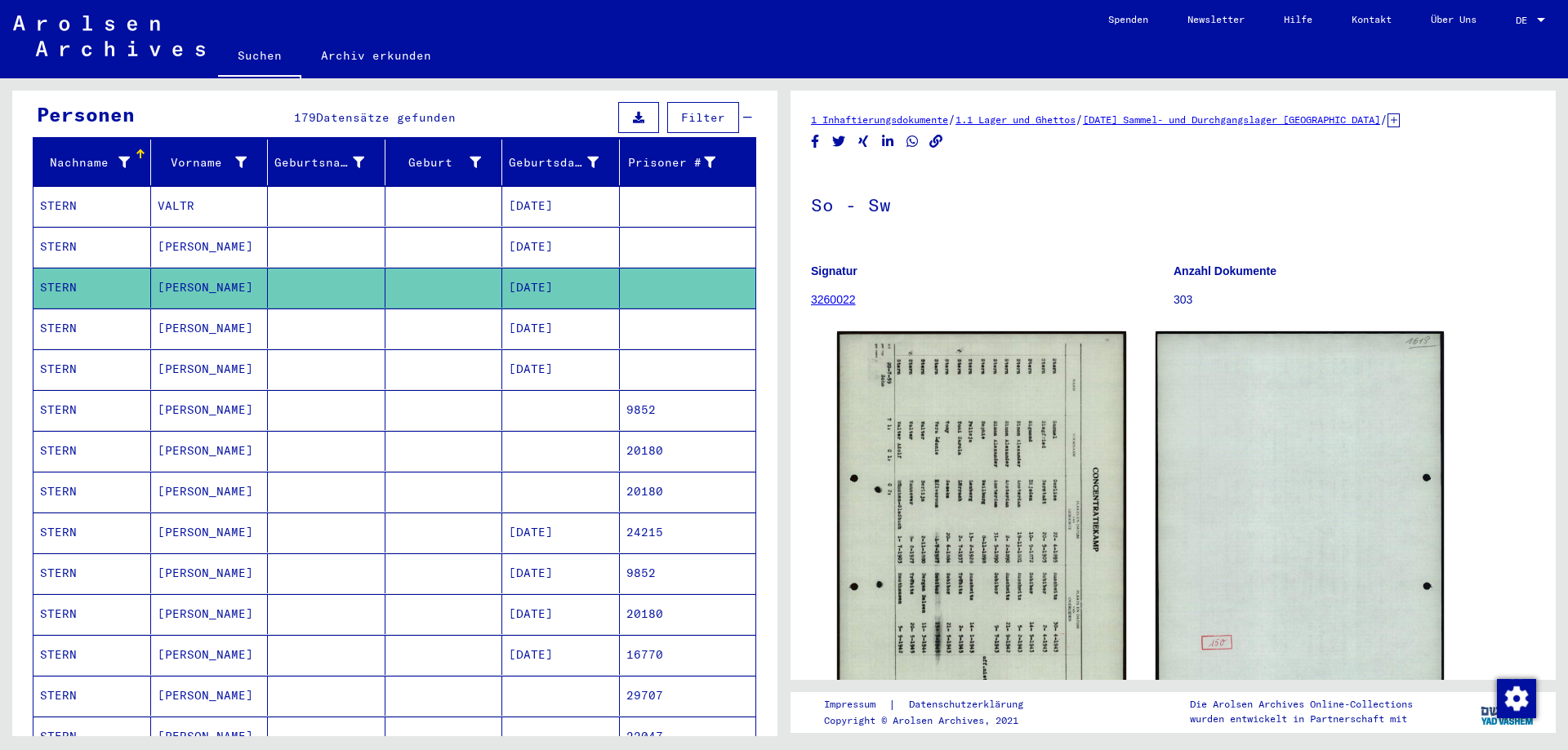
scroll to position [163, 0]
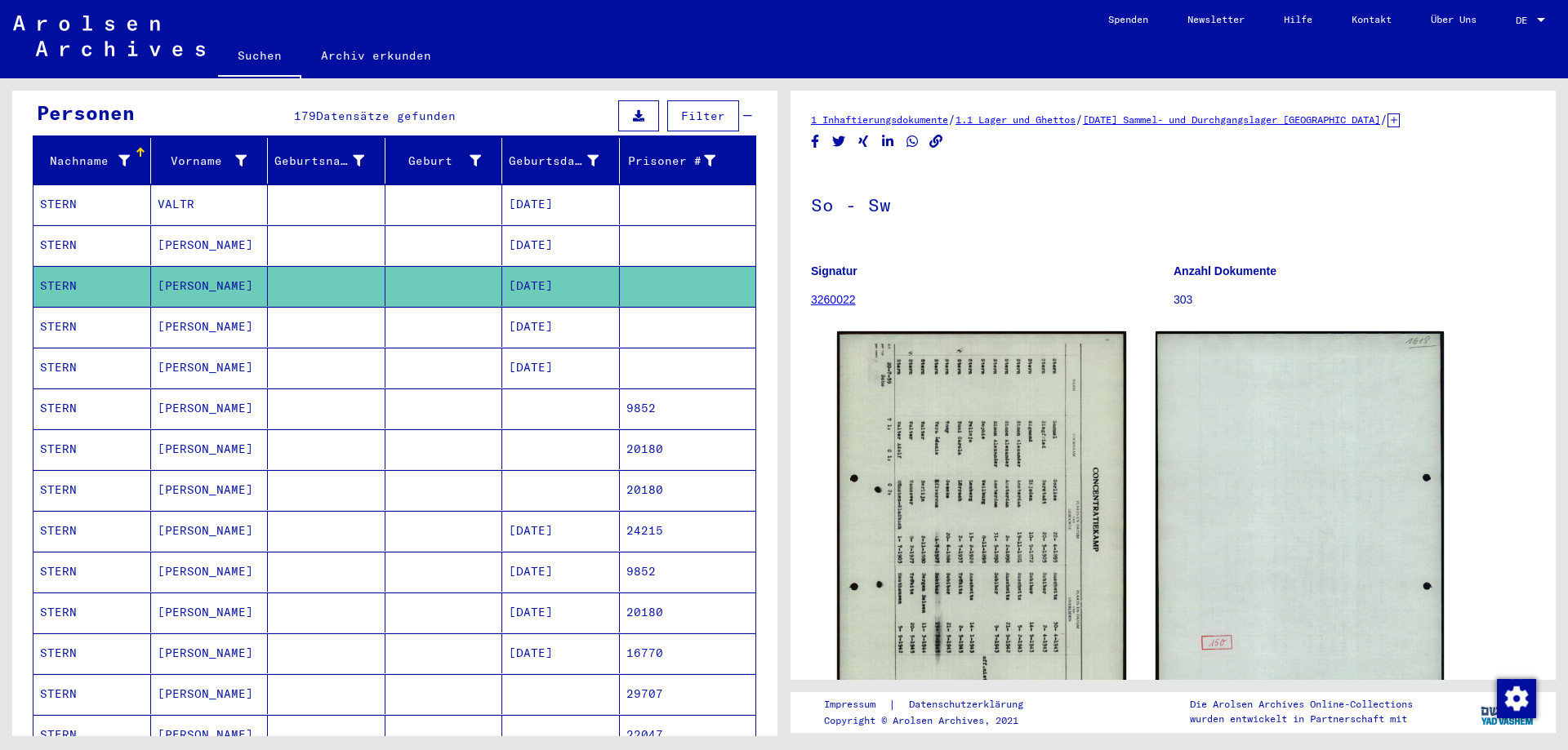
click at [313, 348] on mat-cell at bounding box center [326, 367] width 118 height 40
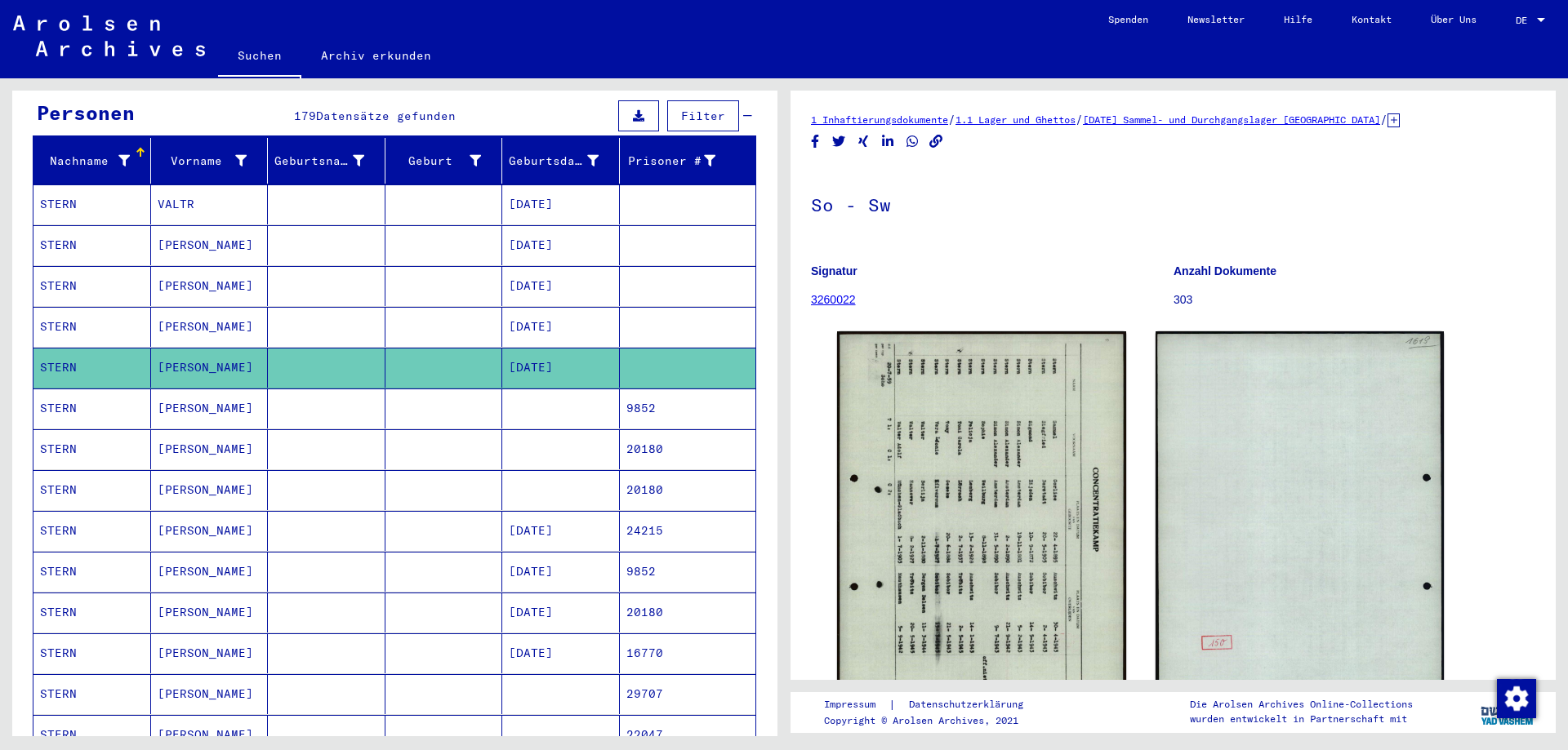
click at [306, 391] on mat-cell at bounding box center [326, 409] width 118 height 40
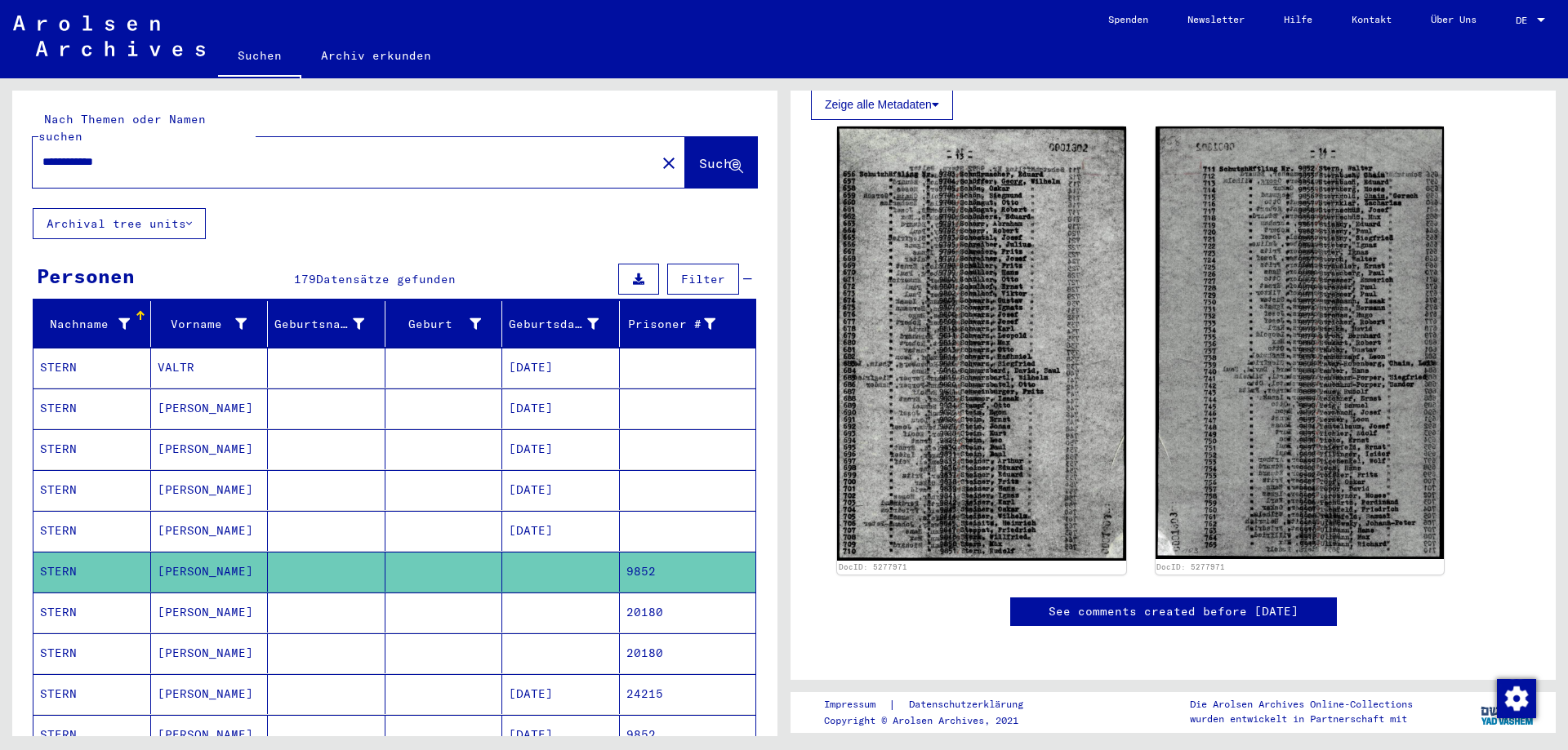
click at [659, 153] on mat-icon "close" at bounding box center [669, 163] width 20 height 20
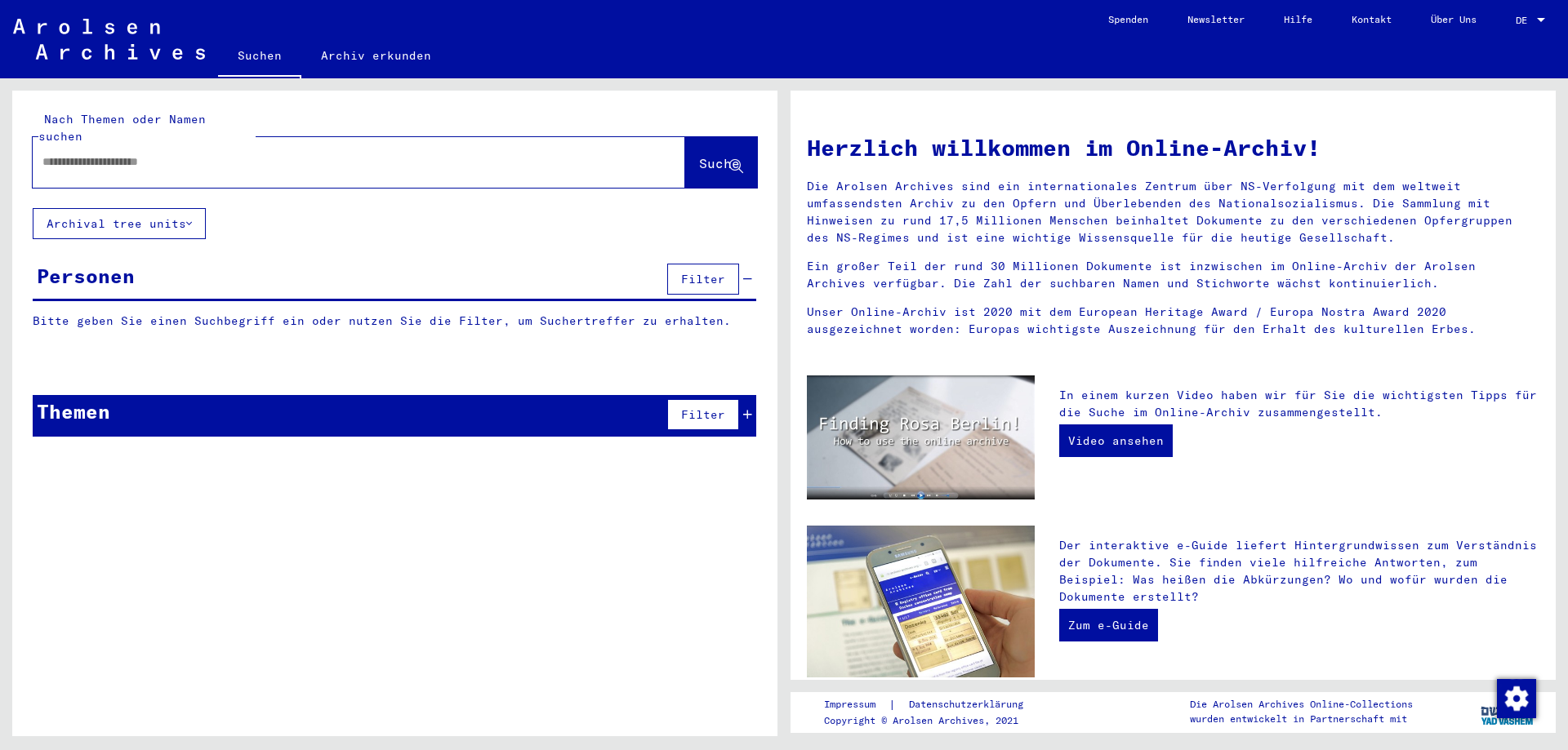
click at [457, 153] on input "text" at bounding box center [339, 161] width 594 height 17
paste input "*********"
paste input "*******"
click at [738, 160] on icon at bounding box center [736, 167] width 14 height 14
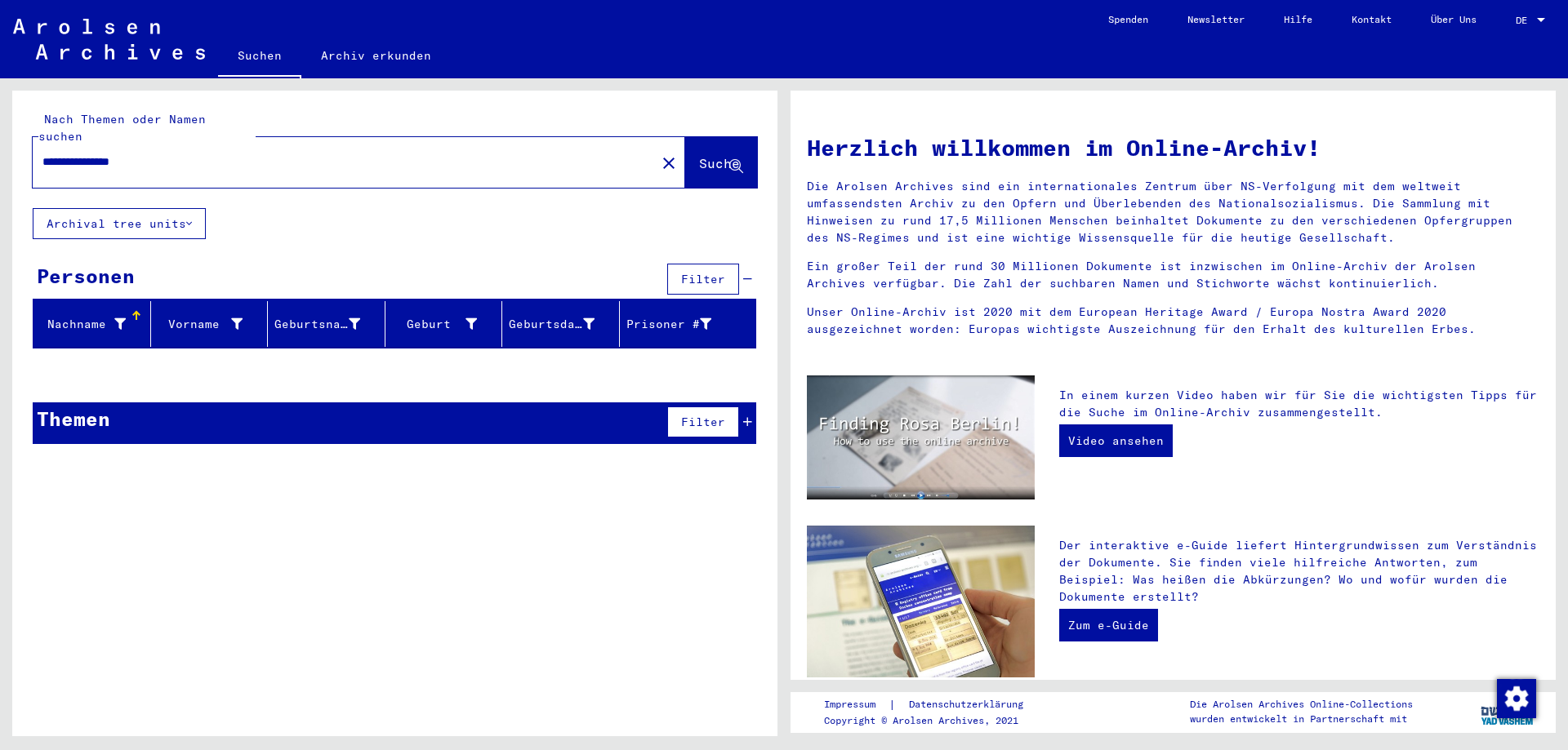
click at [725, 137] on button "Suche" at bounding box center [721, 162] width 72 height 50
drag, startPoint x: 178, startPoint y: 147, endPoint x: 20, endPoint y: 149, distance: 158.0
click at [18, 149] on div "**********" at bounding box center [395, 149] width 766 height 118
paste input "text"
type input "**********"
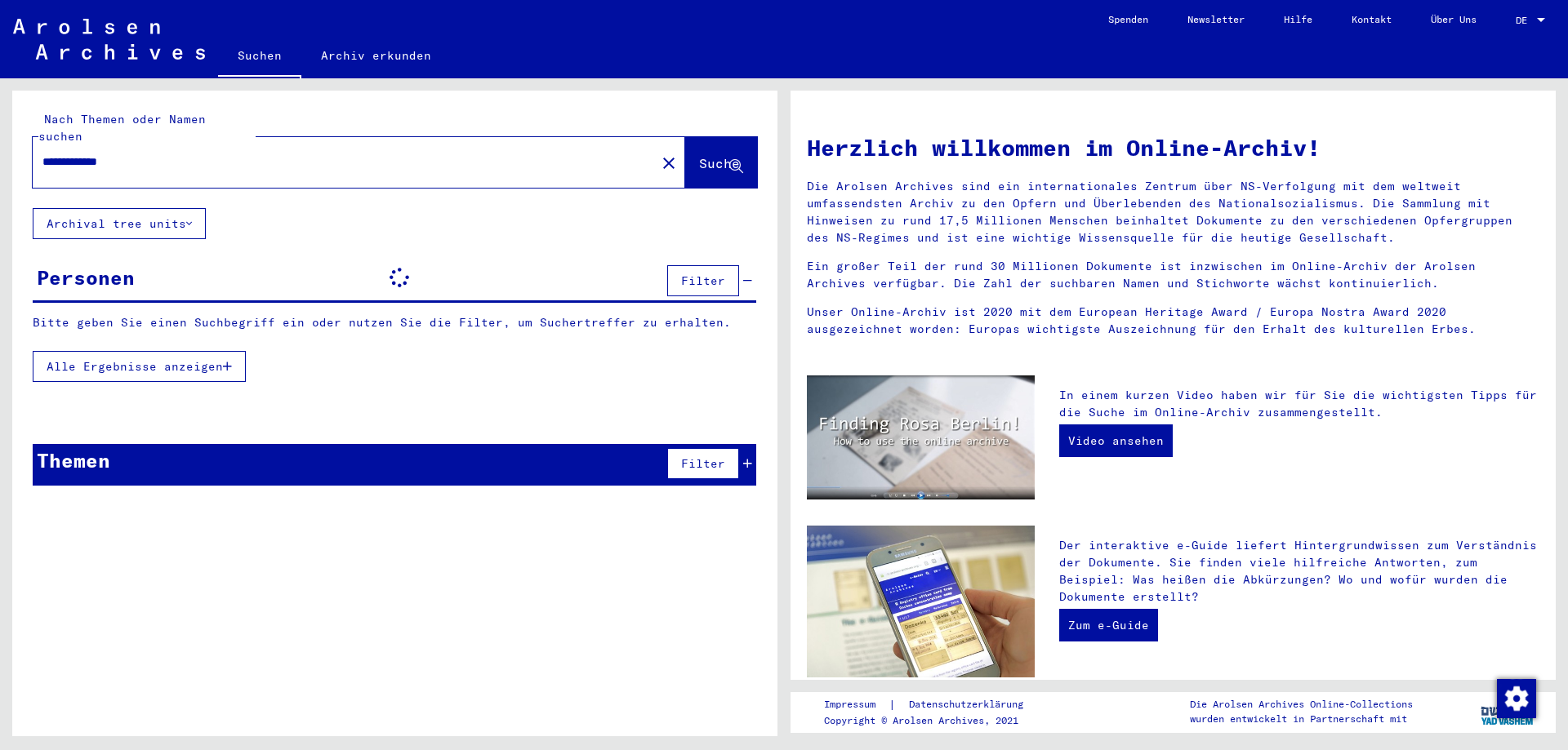
click at [186, 359] on span "Alle Ergebnisse anzeigen" at bounding box center [135, 366] width 177 height 14
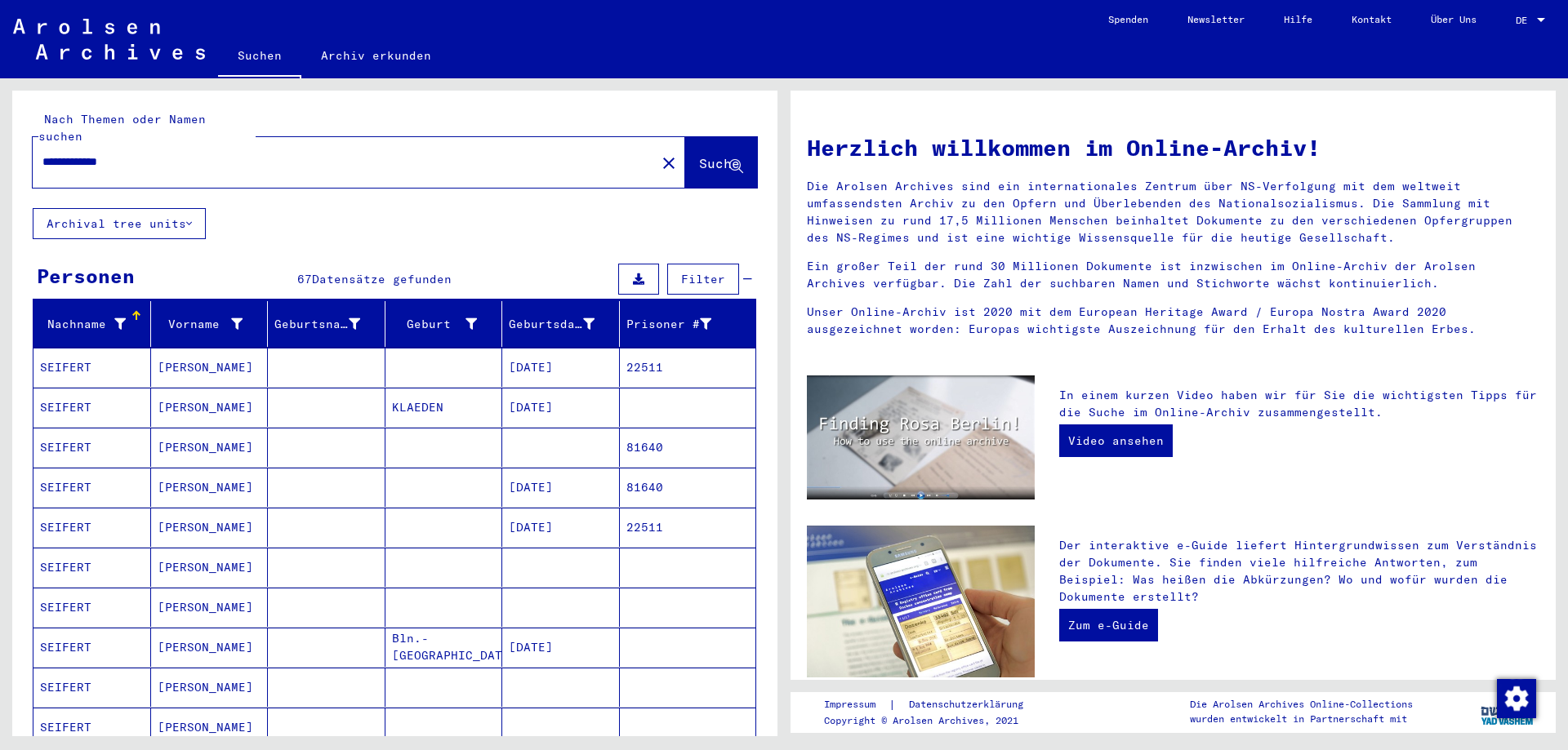
drag, startPoint x: 107, startPoint y: 149, endPoint x: 25, endPoint y: 153, distance: 82.1
click at [25, 153] on div "**********" at bounding box center [395, 149] width 766 height 118
paste input "******"
paste input "*******"
type input "**********"
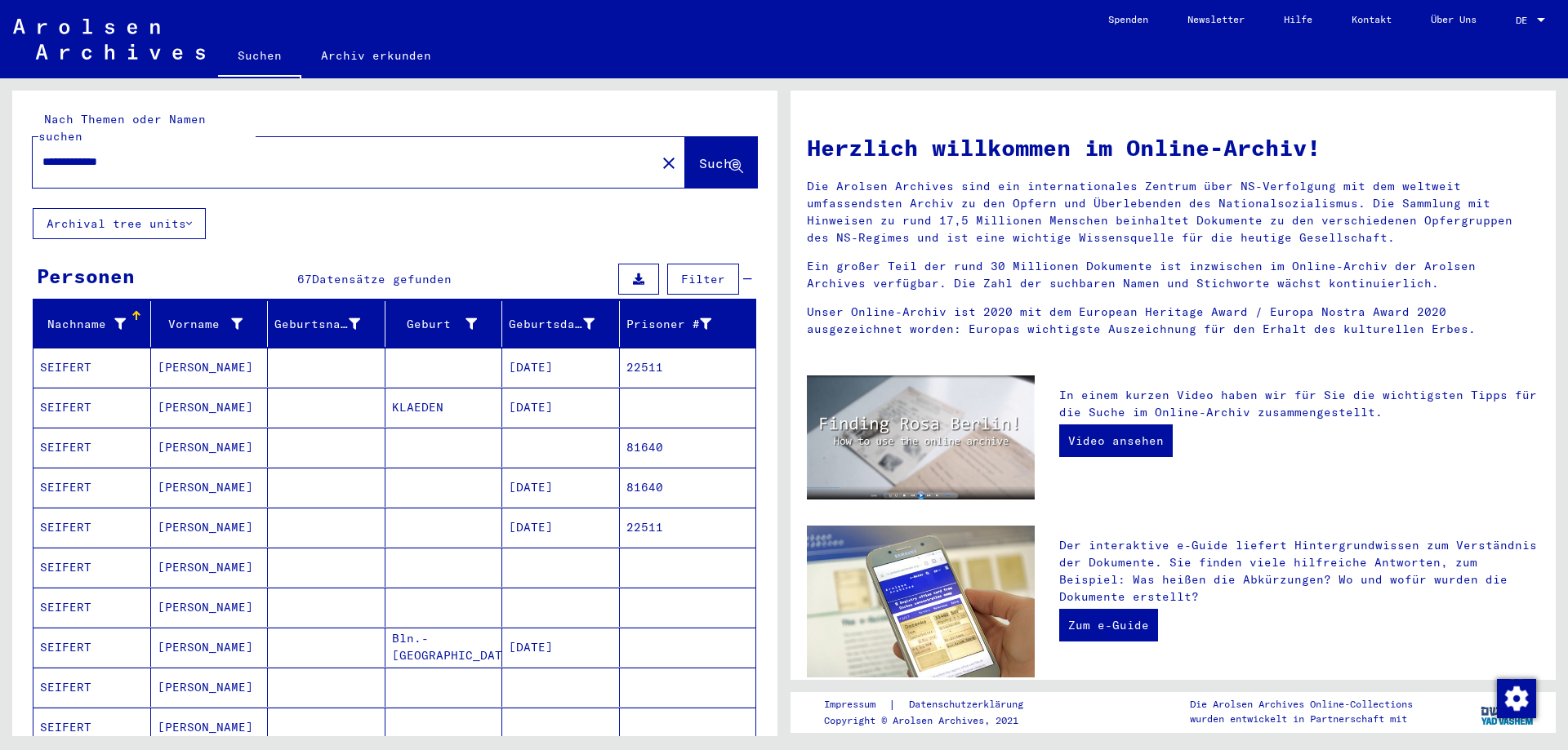
click at [699, 156] on span "Suche" at bounding box center [721, 164] width 44 height 17
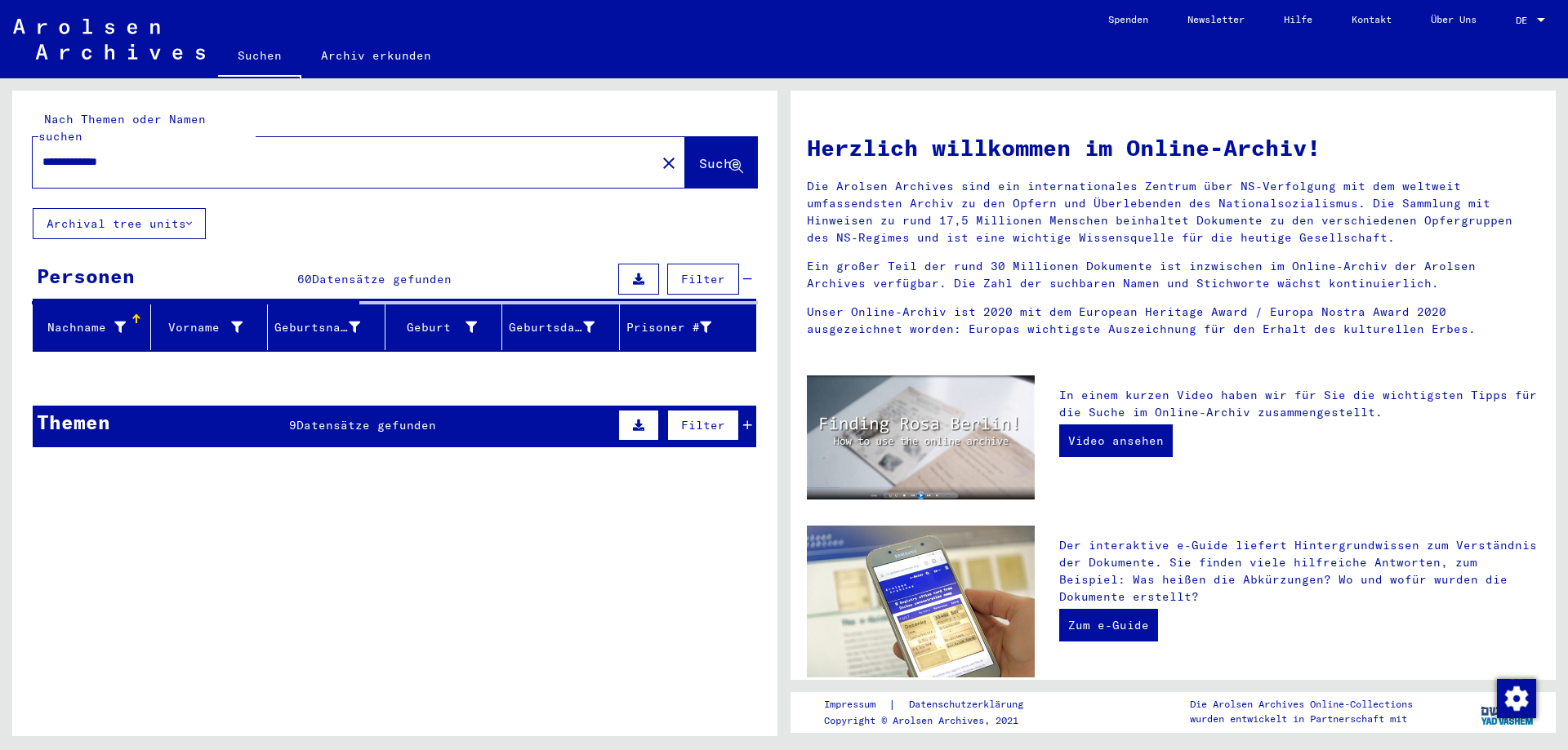
click at [469, 414] on div "Themen 9 Datensätze gefunden Filter" at bounding box center [394, 427] width 723 height 41
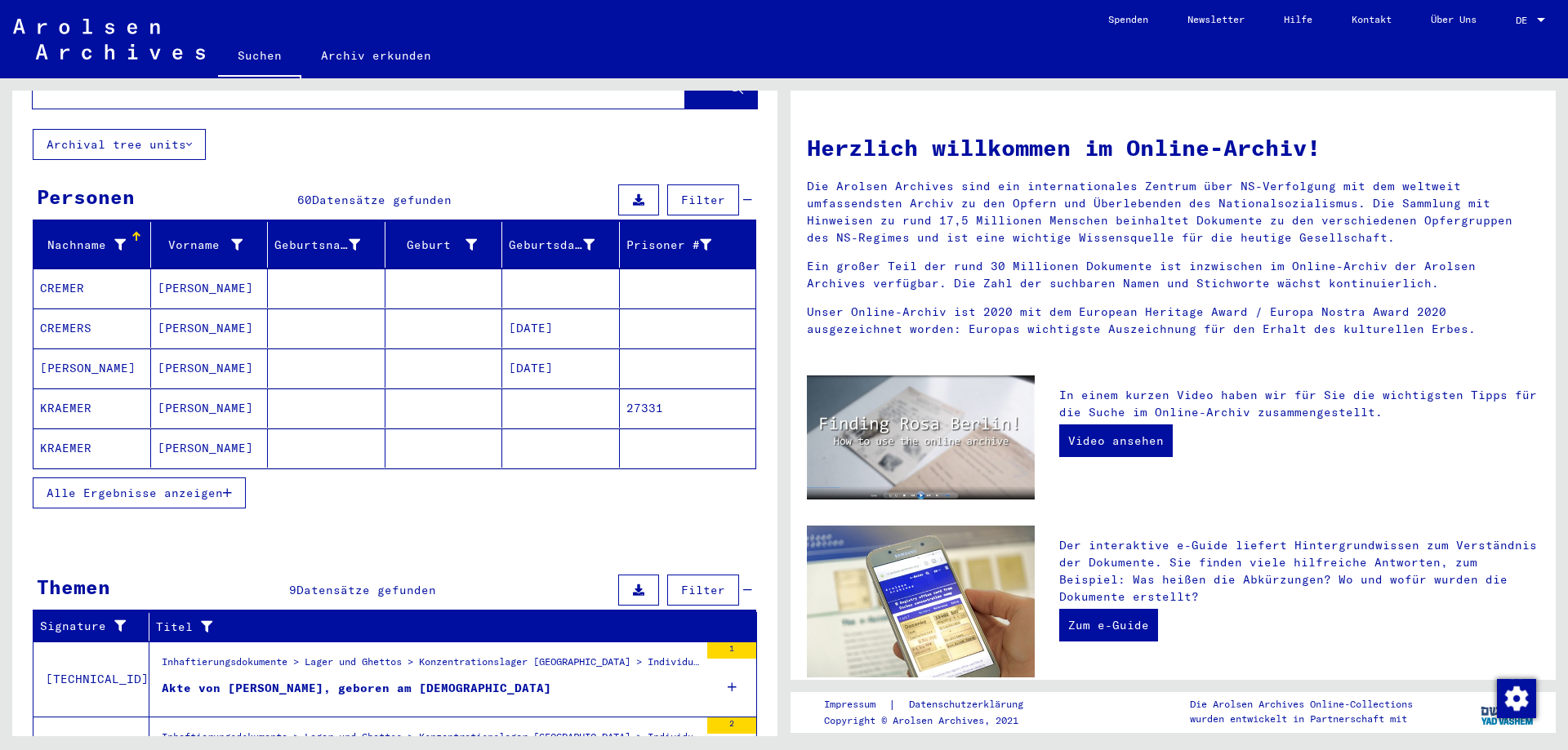
scroll to position [82, 0]
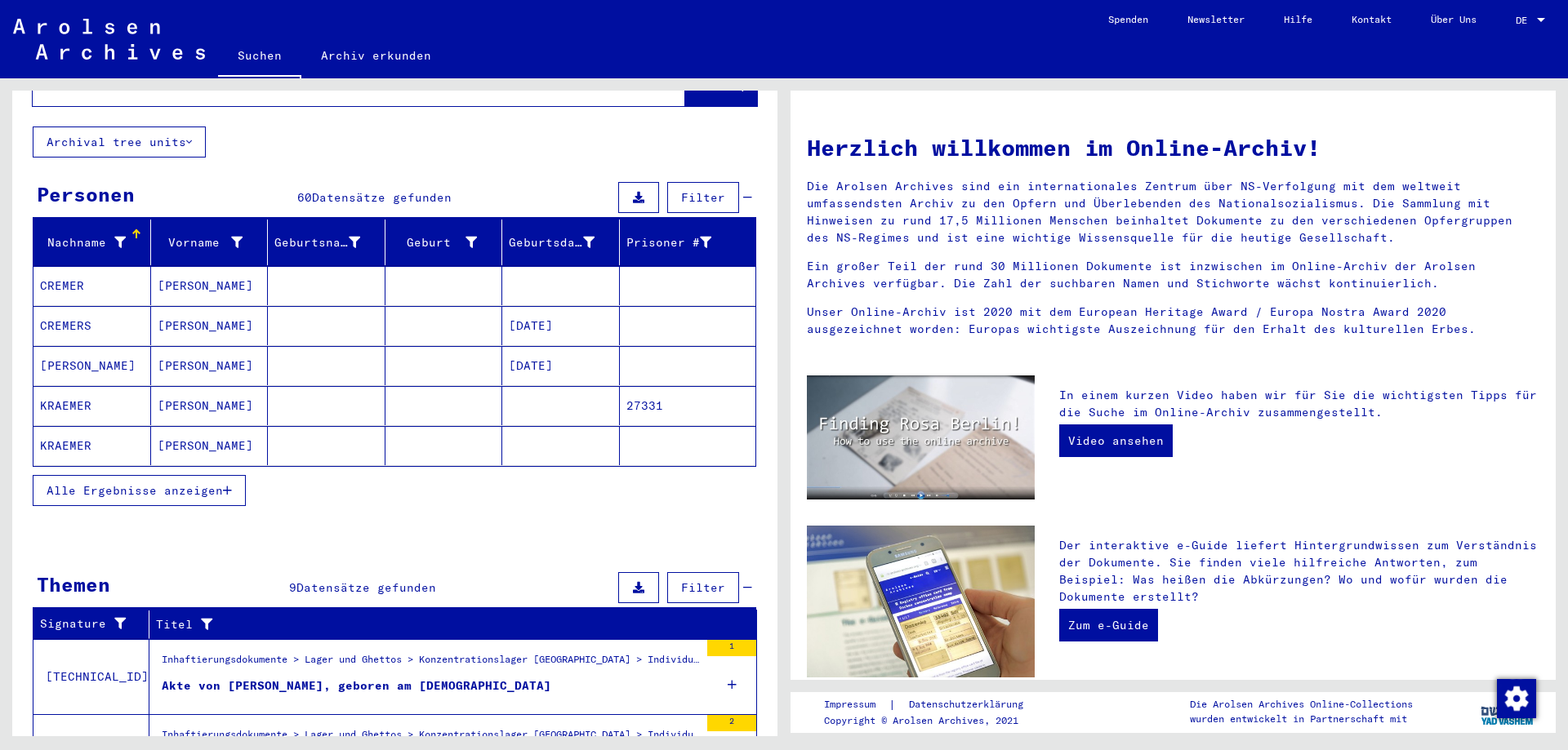
click at [148, 483] on span "Alle Ergebnisse anzeigen" at bounding box center [135, 491] width 177 height 14
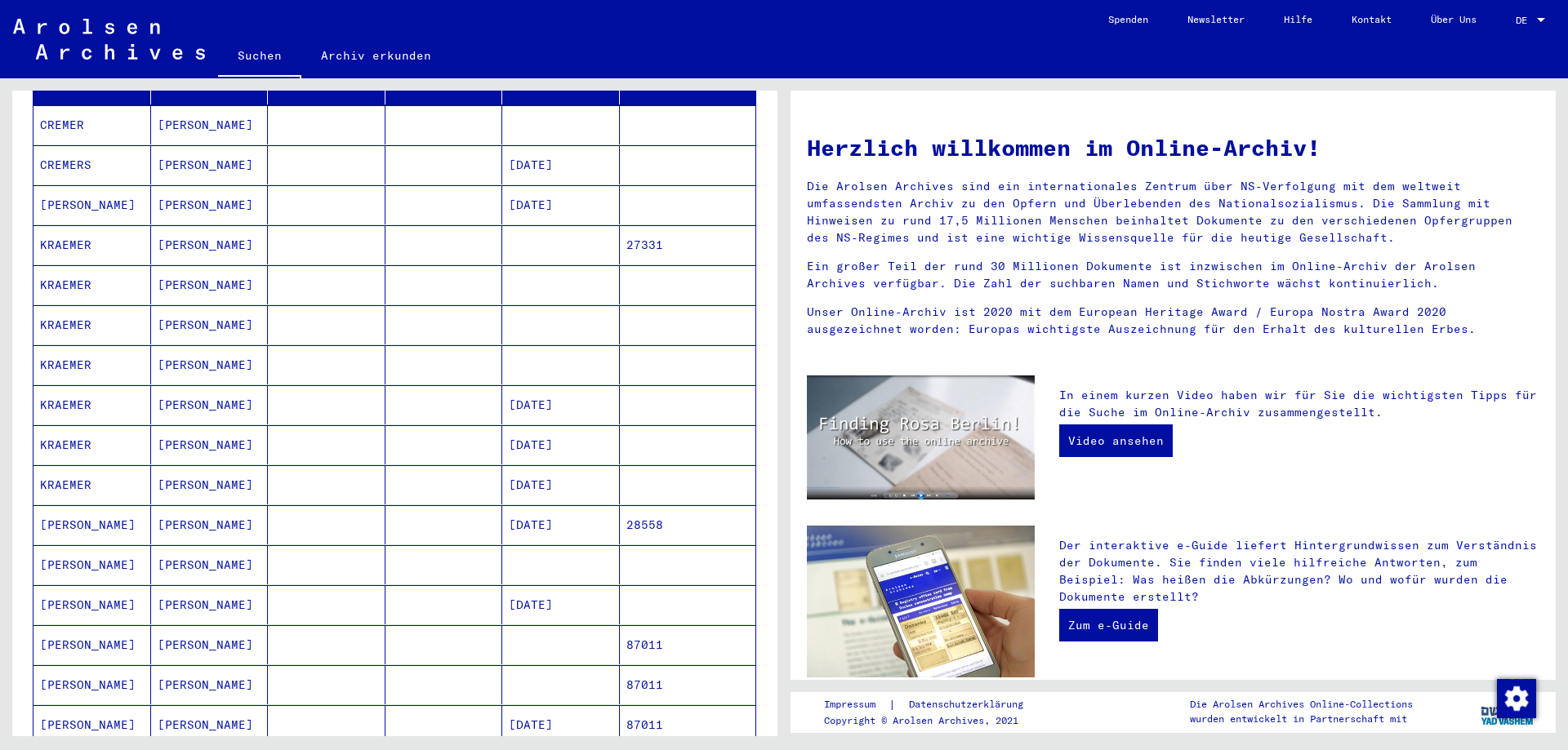
scroll to position [245, 0]
click at [333, 524] on mat-cell at bounding box center [326, 523] width 118 height 40
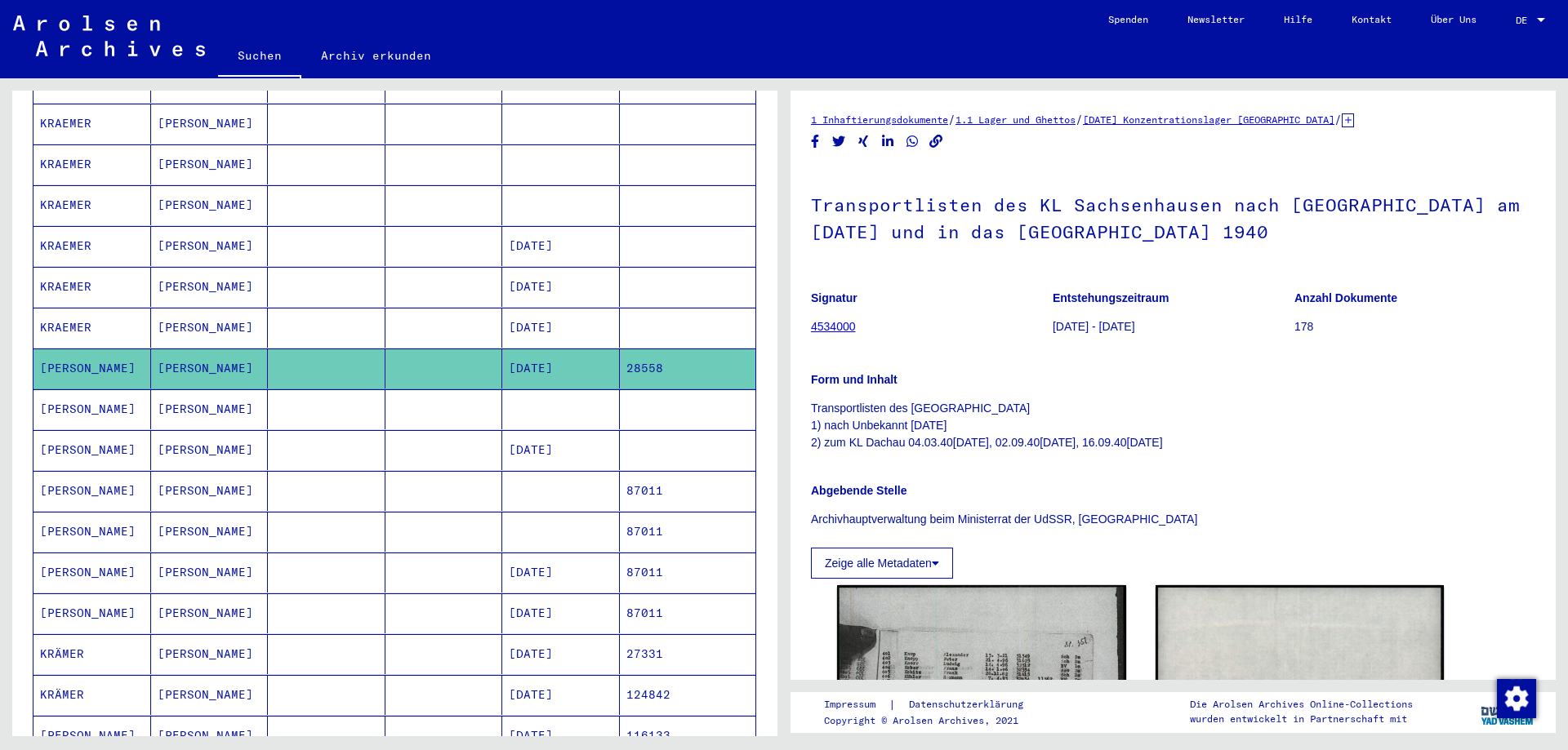
scroll to position [408, 0]
click at [349, 389] on mat-cell at bounding box center [326, 409] width 118 height 40
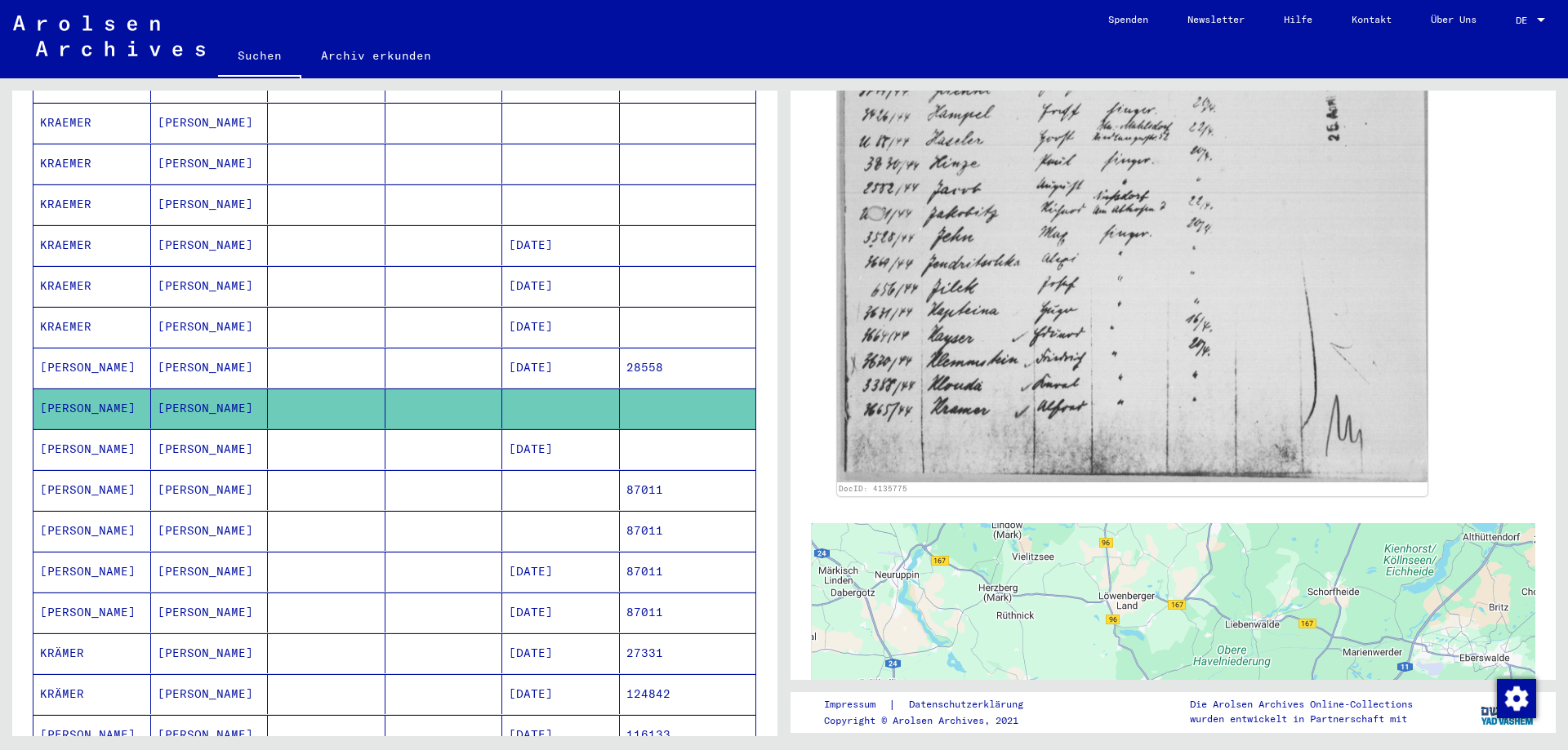
scroll to position [898, 0]
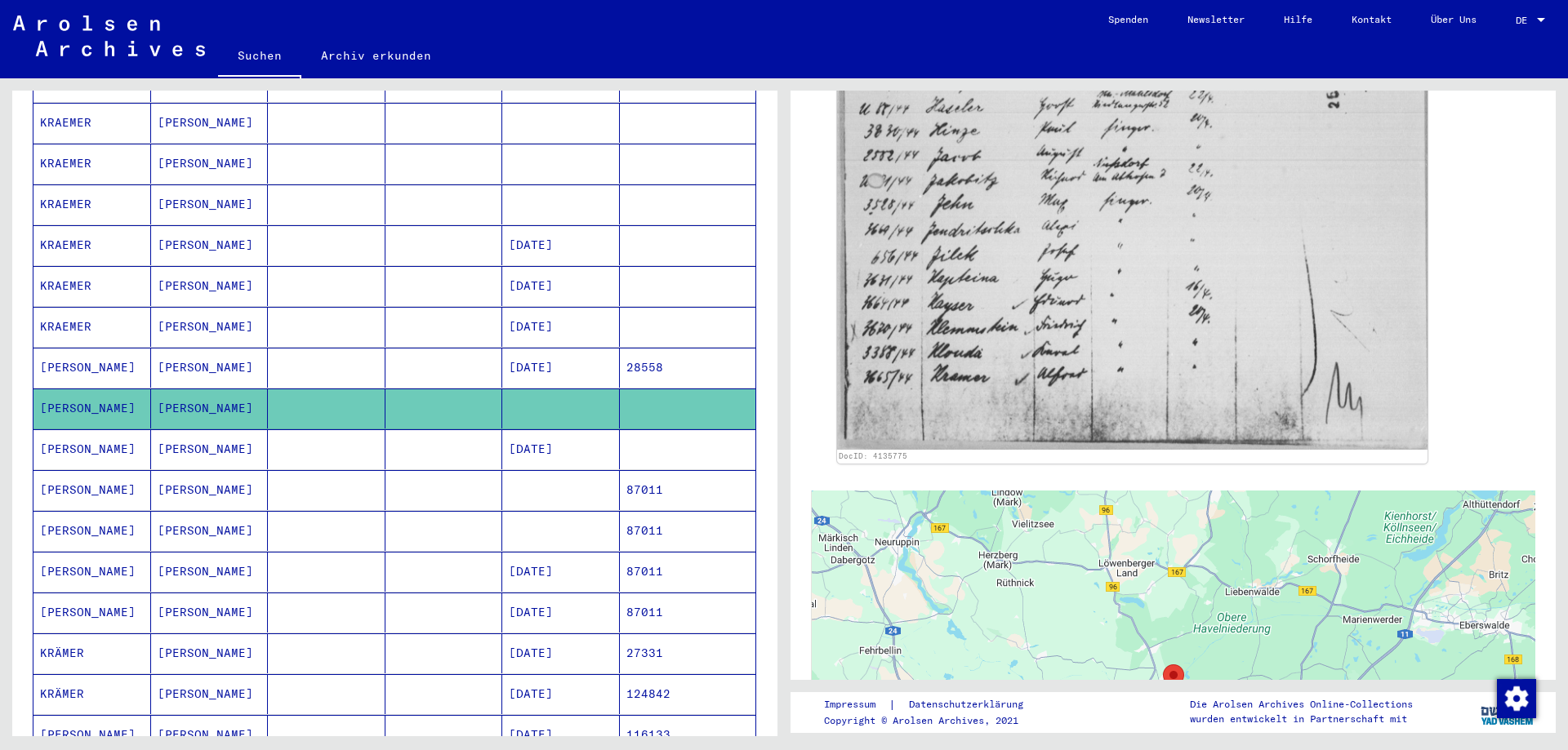
click at [269, 519] on mat-cell at bounding box center [326, 531] width 118 height 40
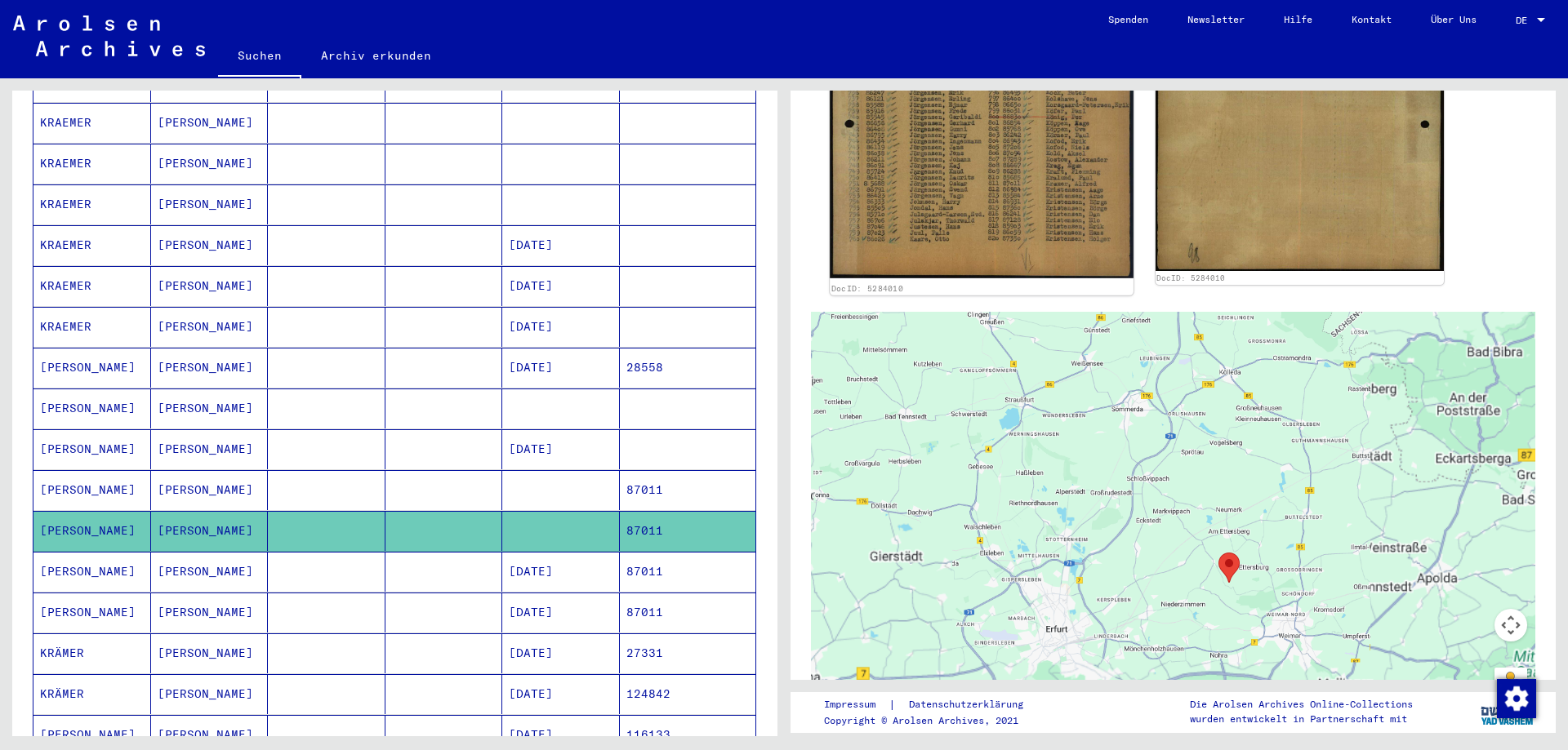
scroll to position [644, 0]
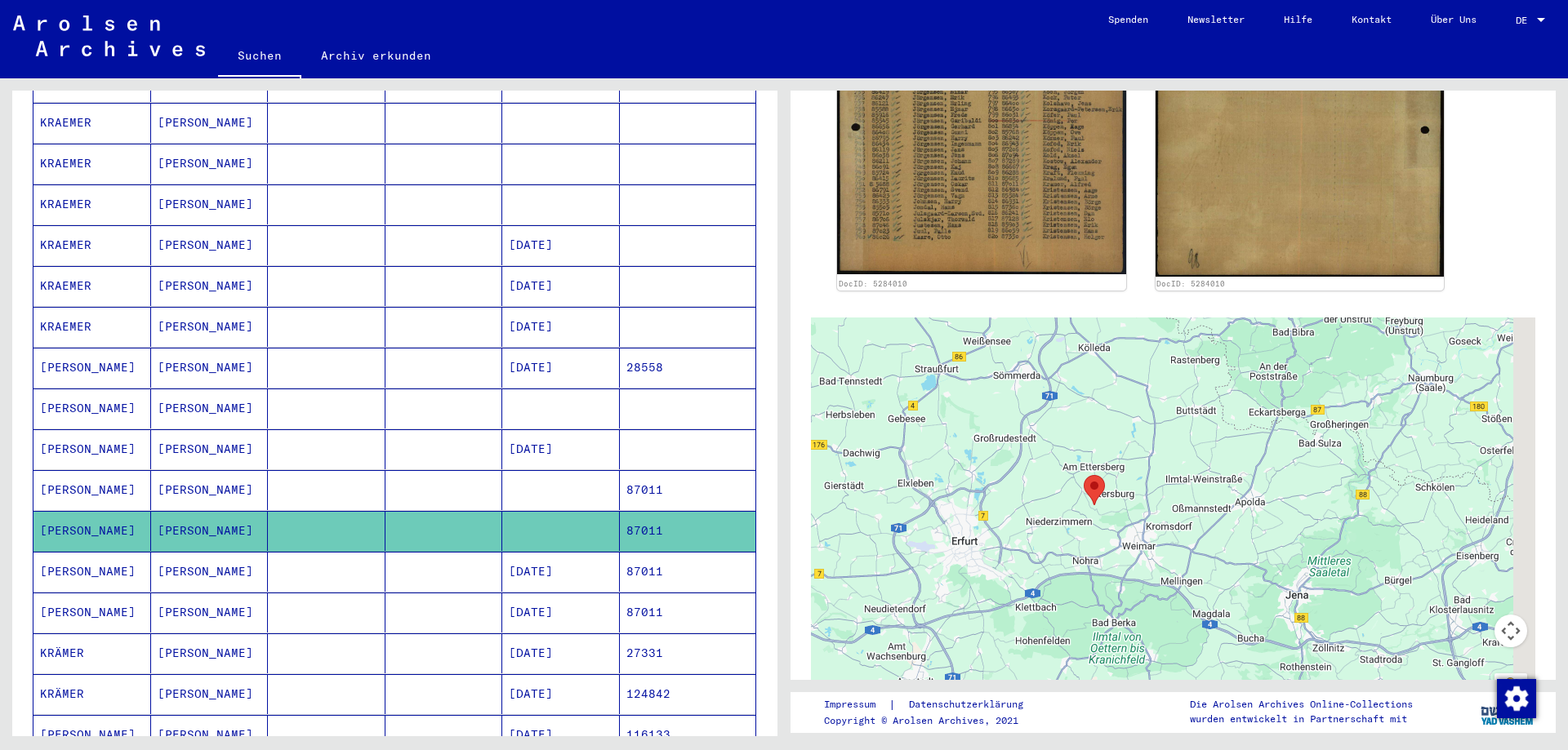
drag, startPoint x: 1129, startPoint y: 497, endPoint x: 984, endPoint y: 411, distance: 168.6
click at [984, 404] on div at bounding box center [1173, 521] width 724 height 408
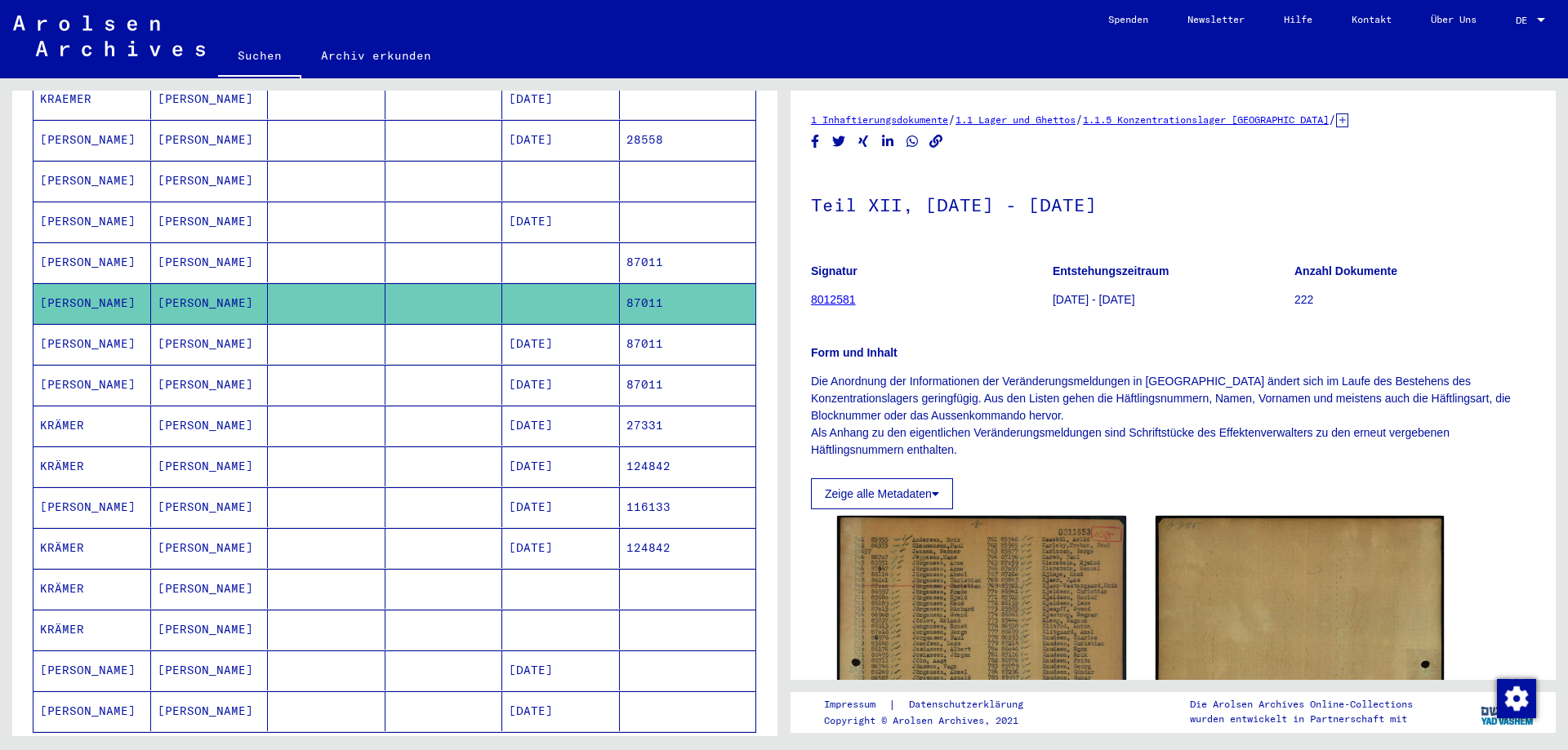
scroll to position [653, 0]
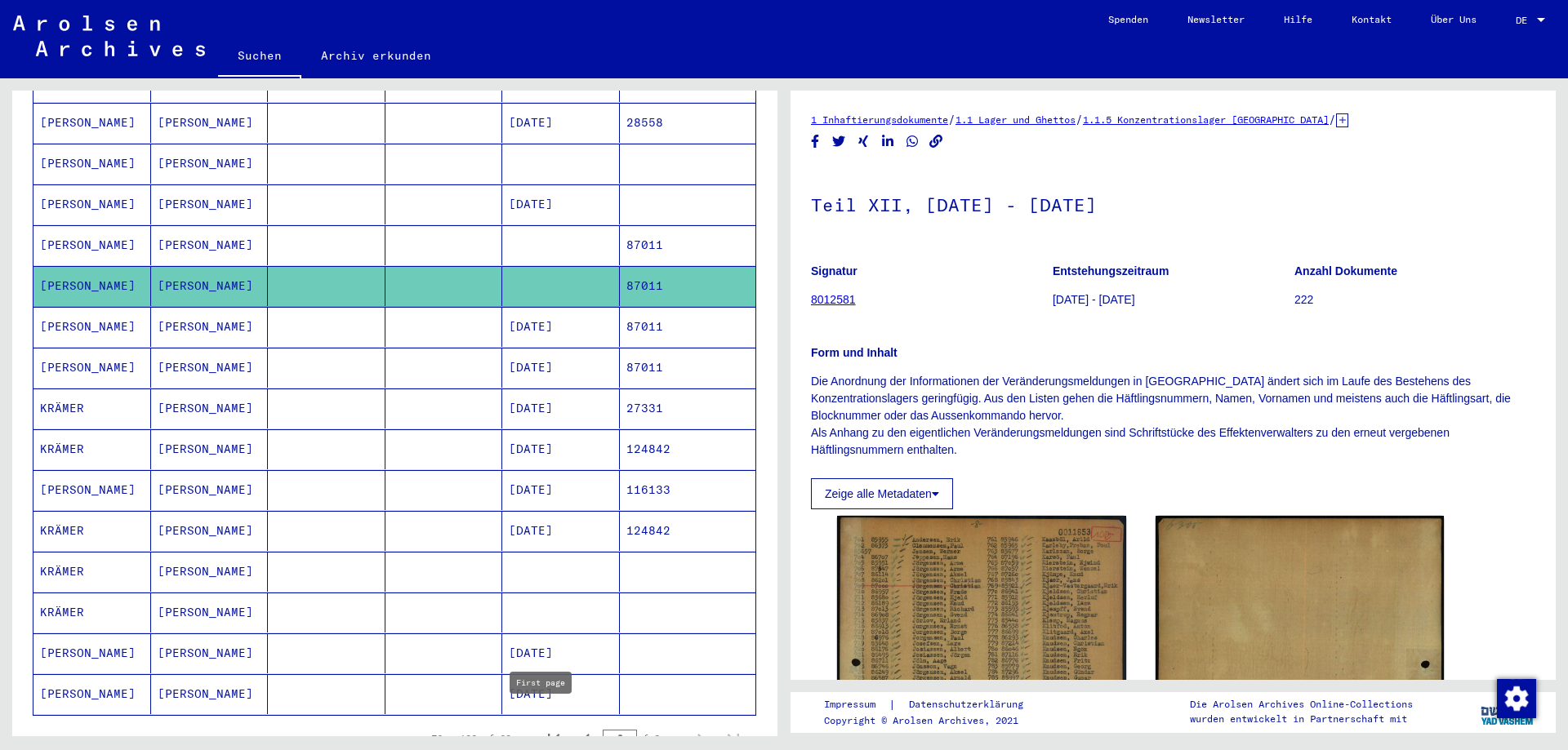
click at [548, 734] on icon "First page" at bounding box center [553, 739] width 12 height 12
click at [689, 728] on icon "Next page" at bounding box center [700, 739] width 23 height 23
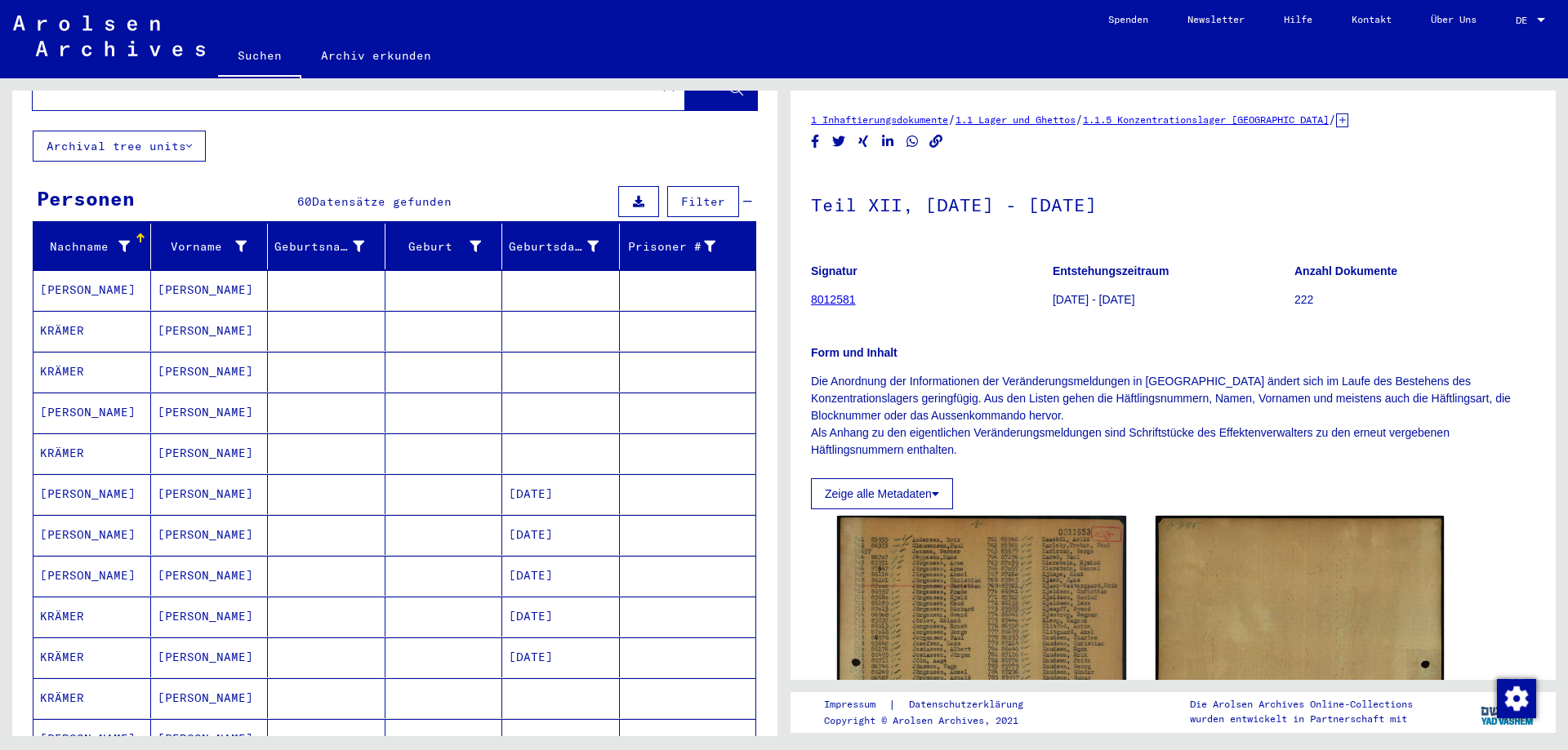
scroll to position [0, 0]
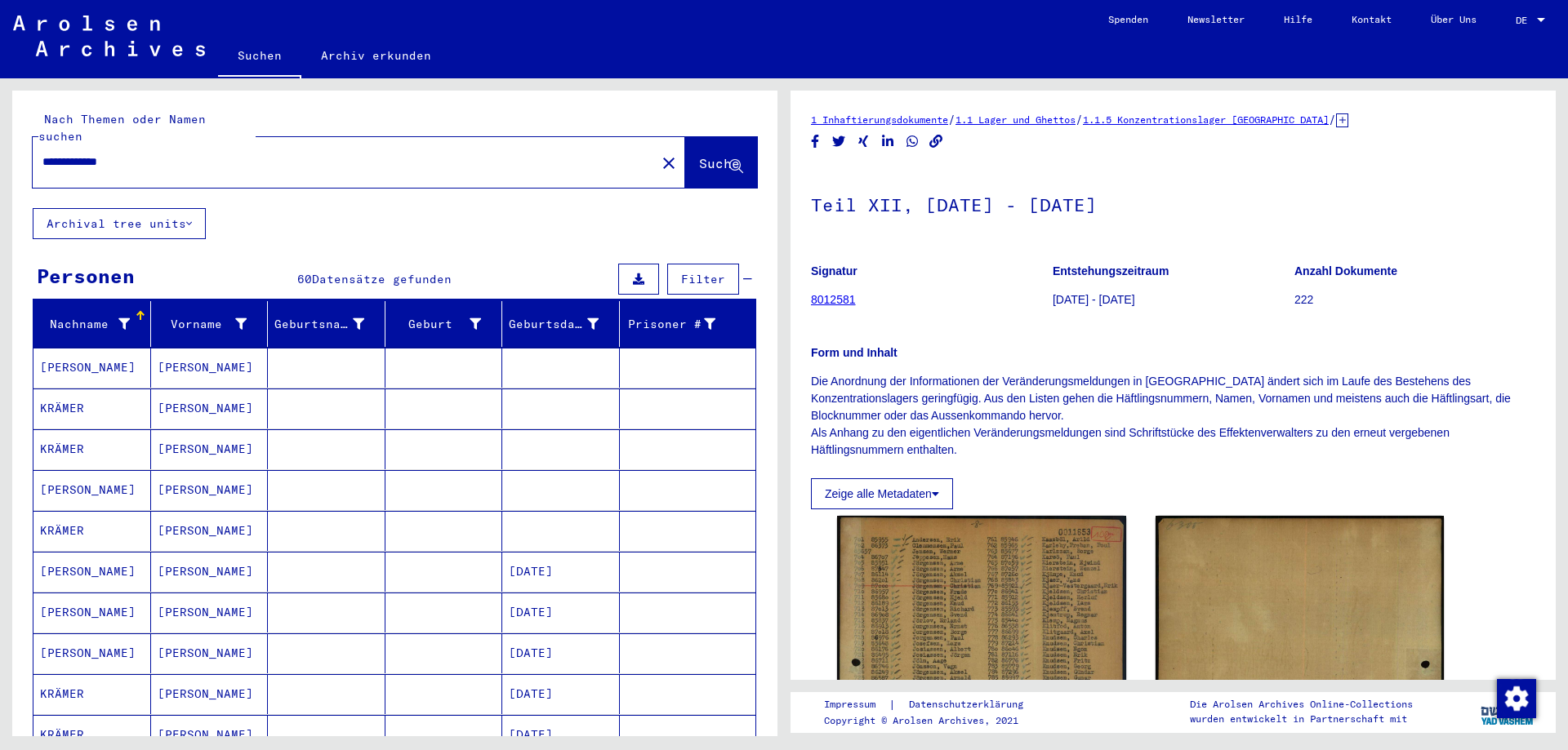
click at [169, 348] on mat-cell "[PERSON_NAME]" at bounding box center [210, 367] width 118 height 40
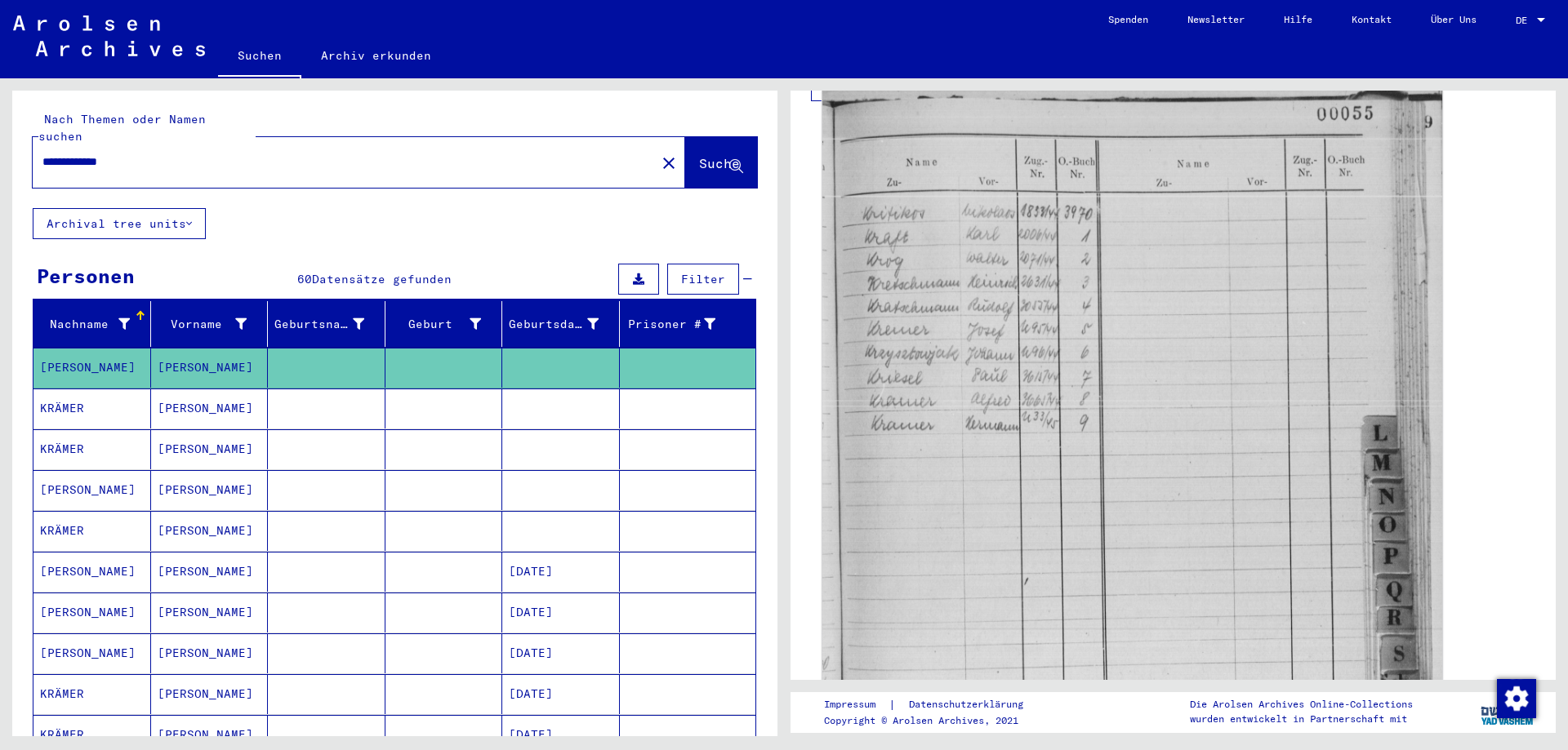
scroll to position [490, 0]
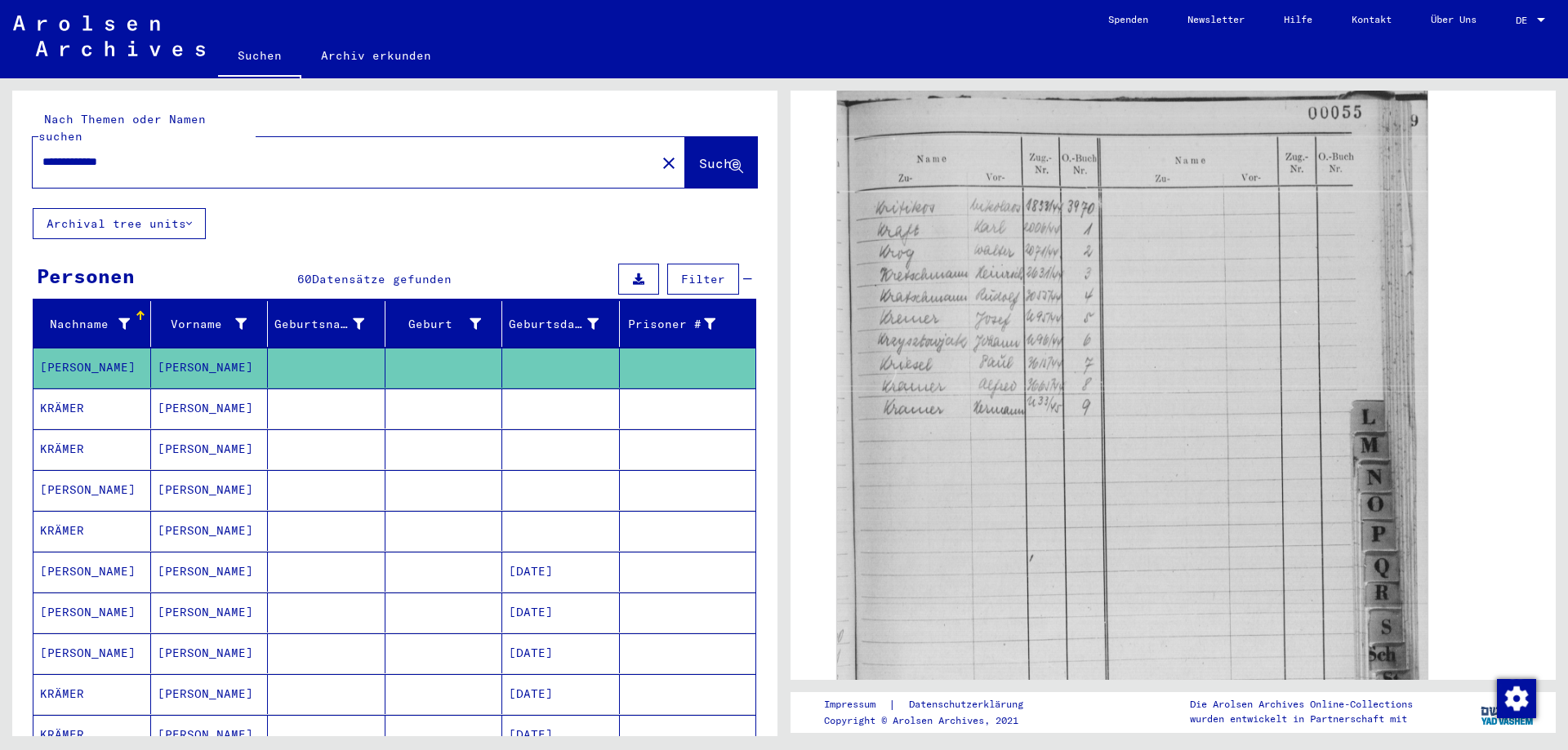
click at [419, 393] on mat-cell at bounding box center [444, 409] width 118 height 40
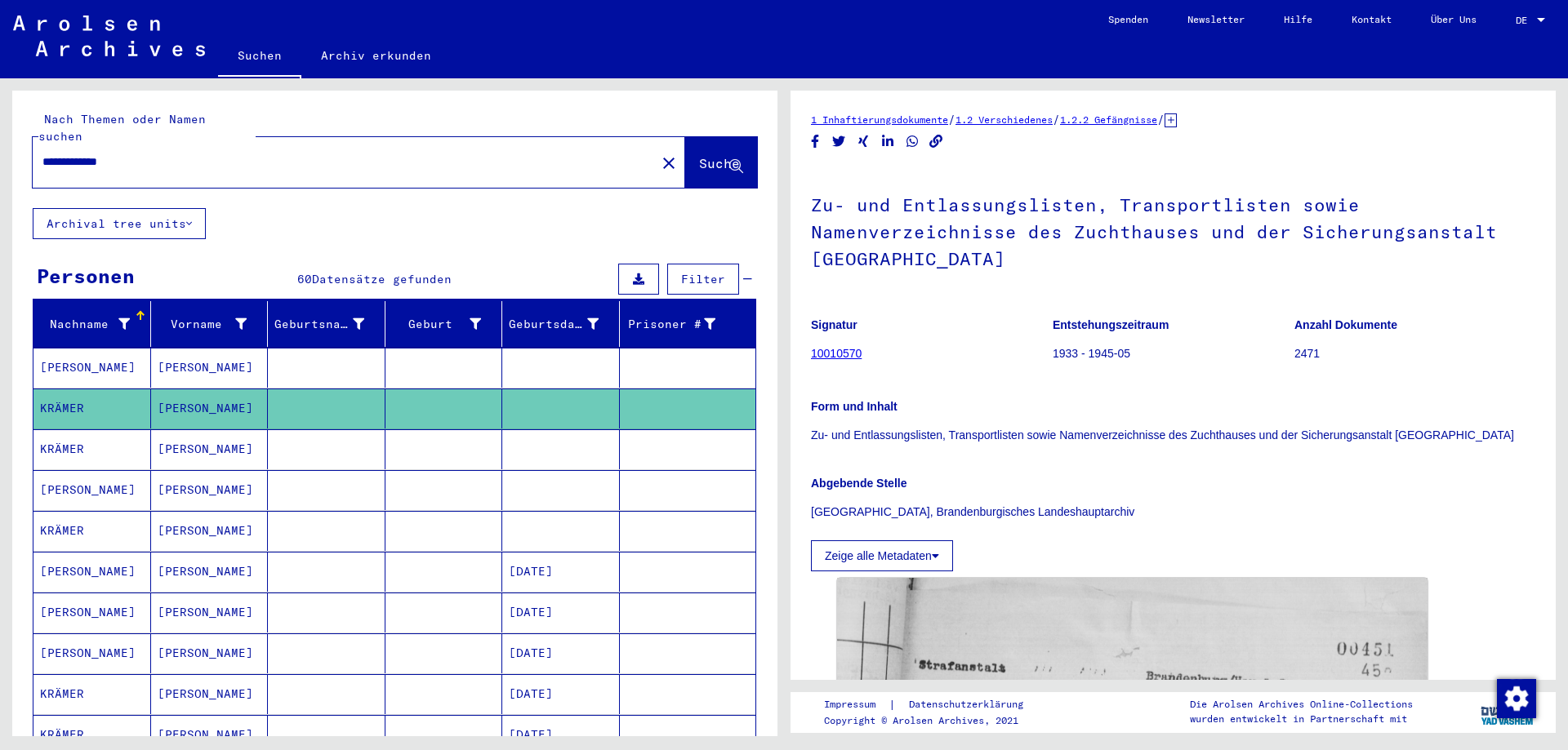
click at [409, 429] on mat-cell at bounding box center [444, 449] width 118 height 40
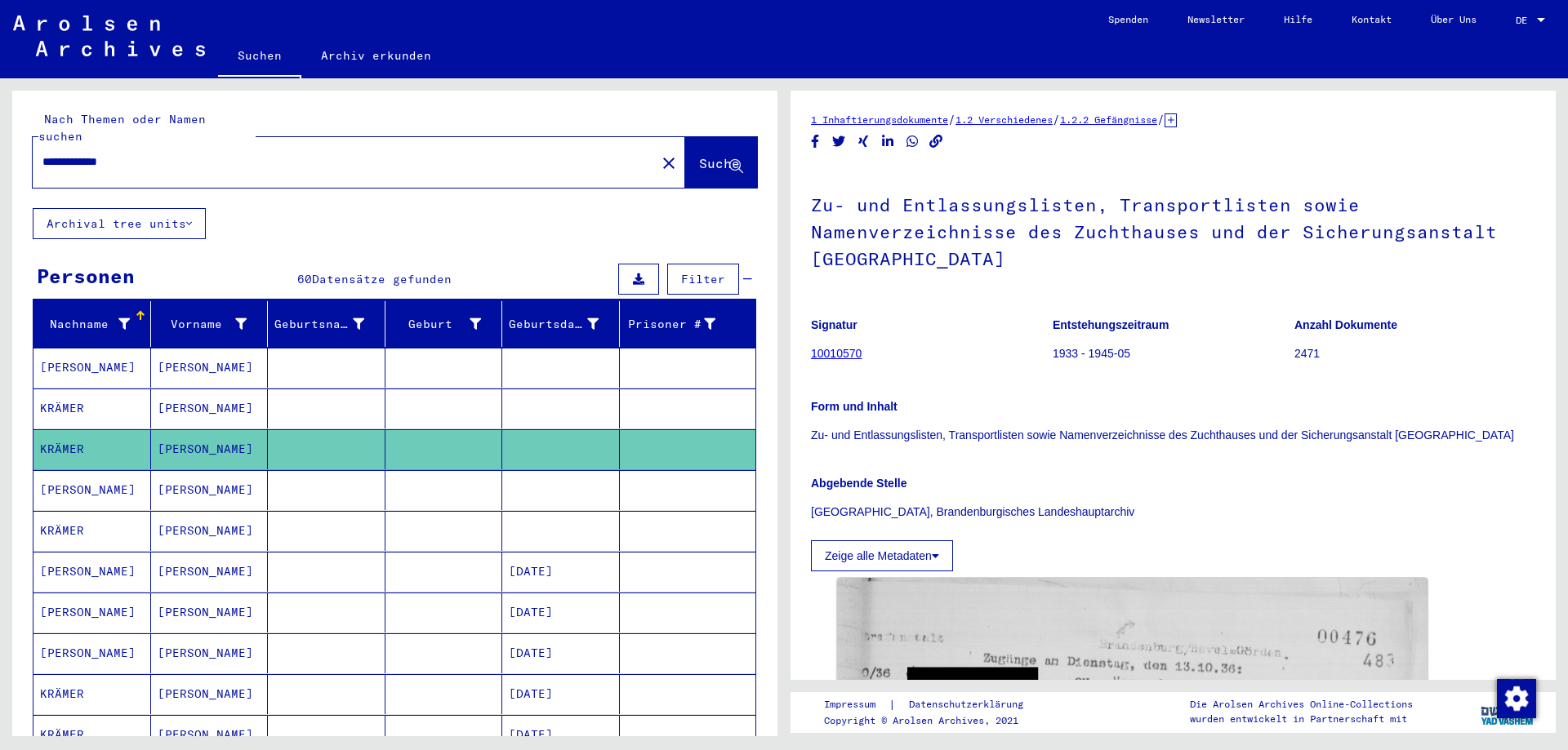
click at [403, 484] on mat-cell at bounding box center [444, 490] width 118 height 40
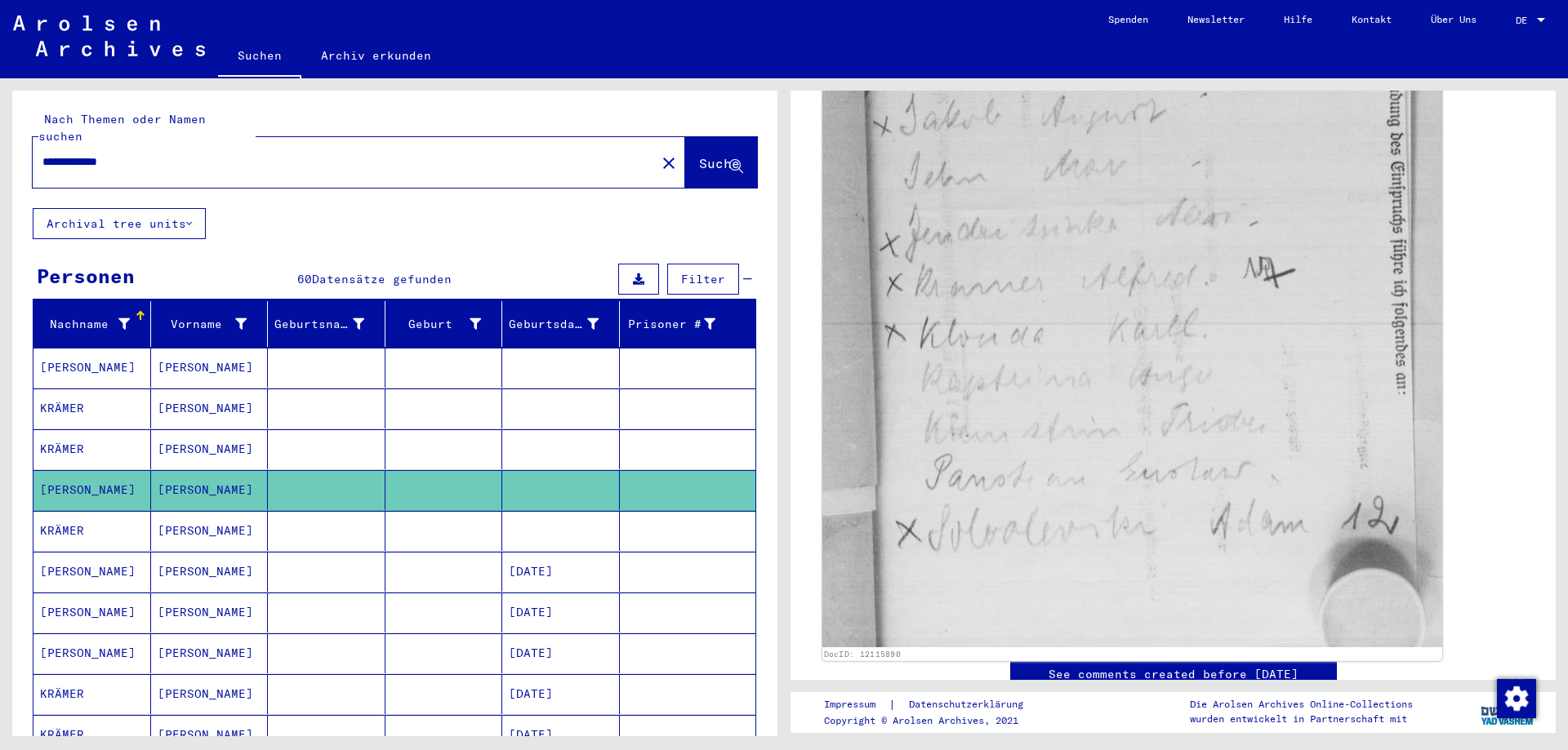
scroll to position [898, 0]
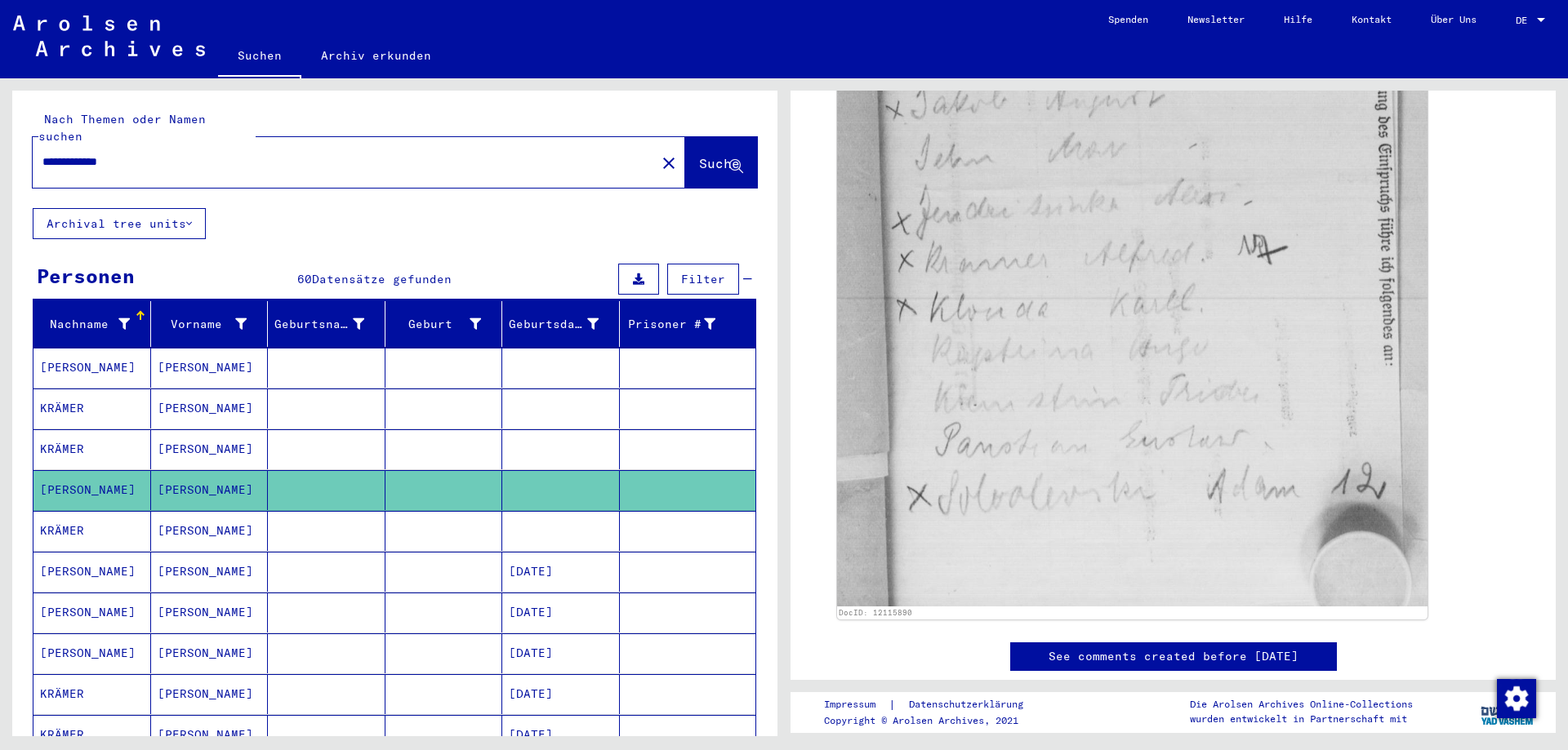
click at [244, 511] on mat-cell "[PERSON_NAME]" at bounding box center [210, 531] width 118 height 40
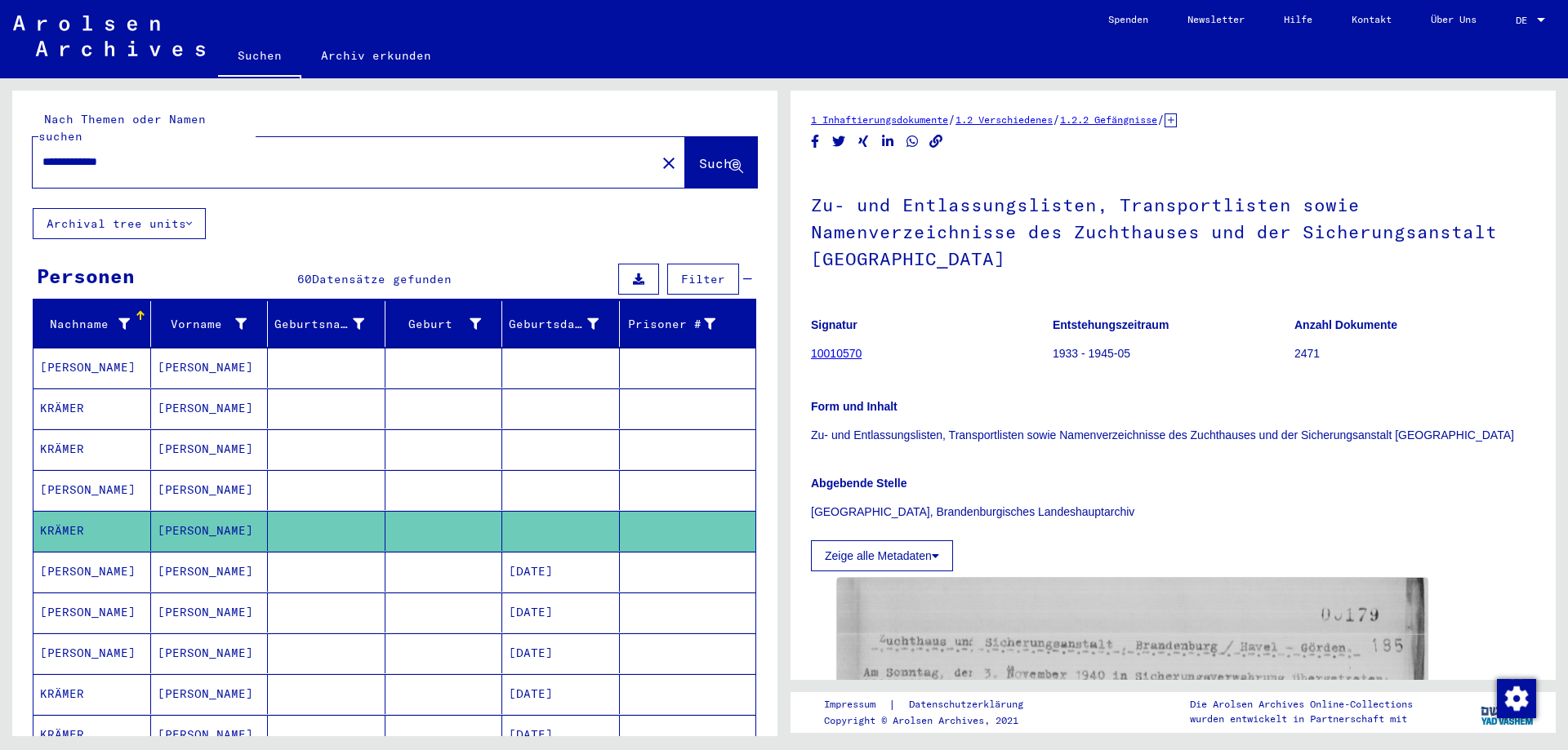
click at [390, 563] on mat-cell at bounding box center [444, 572] width 118 height 40
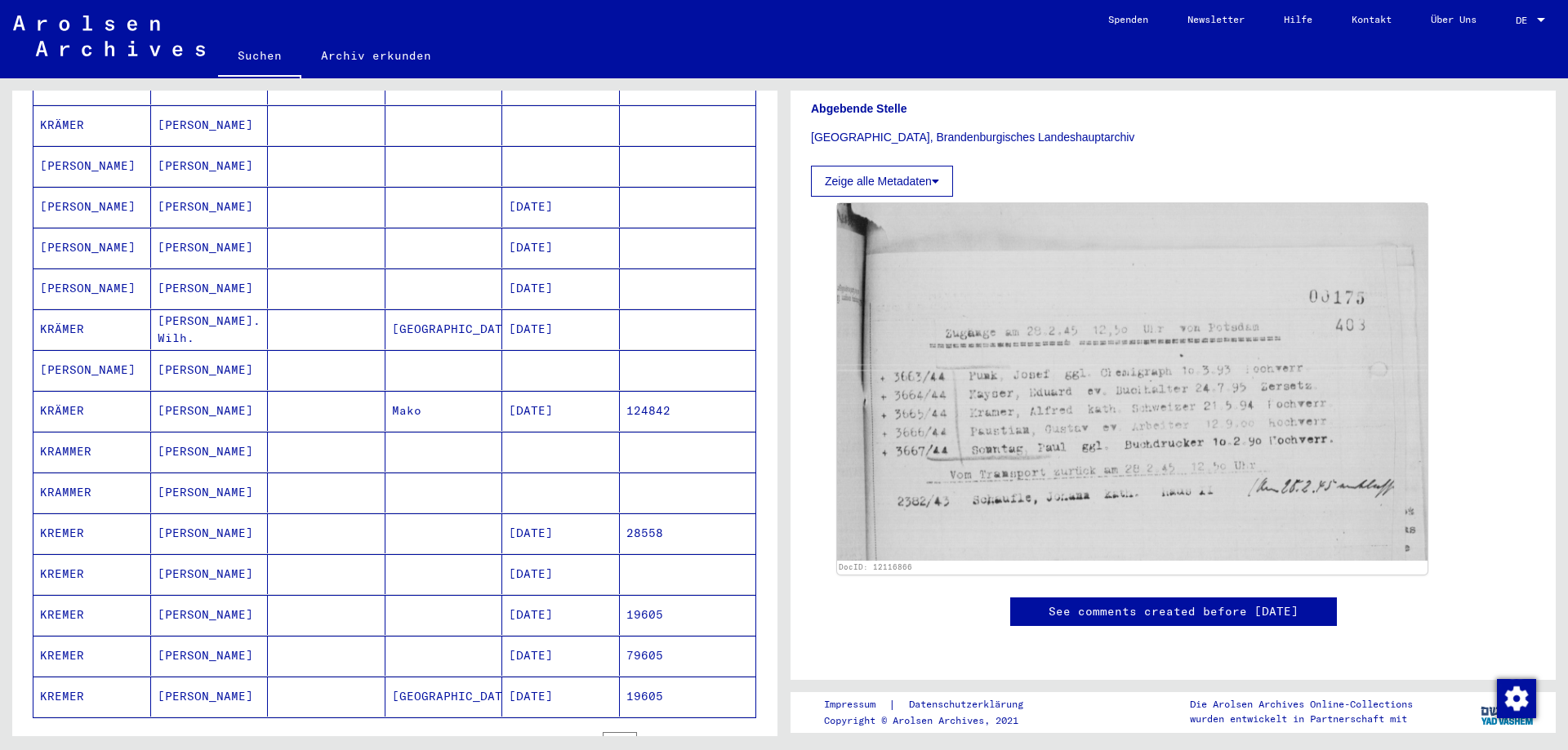
scroll to position [653, 0]
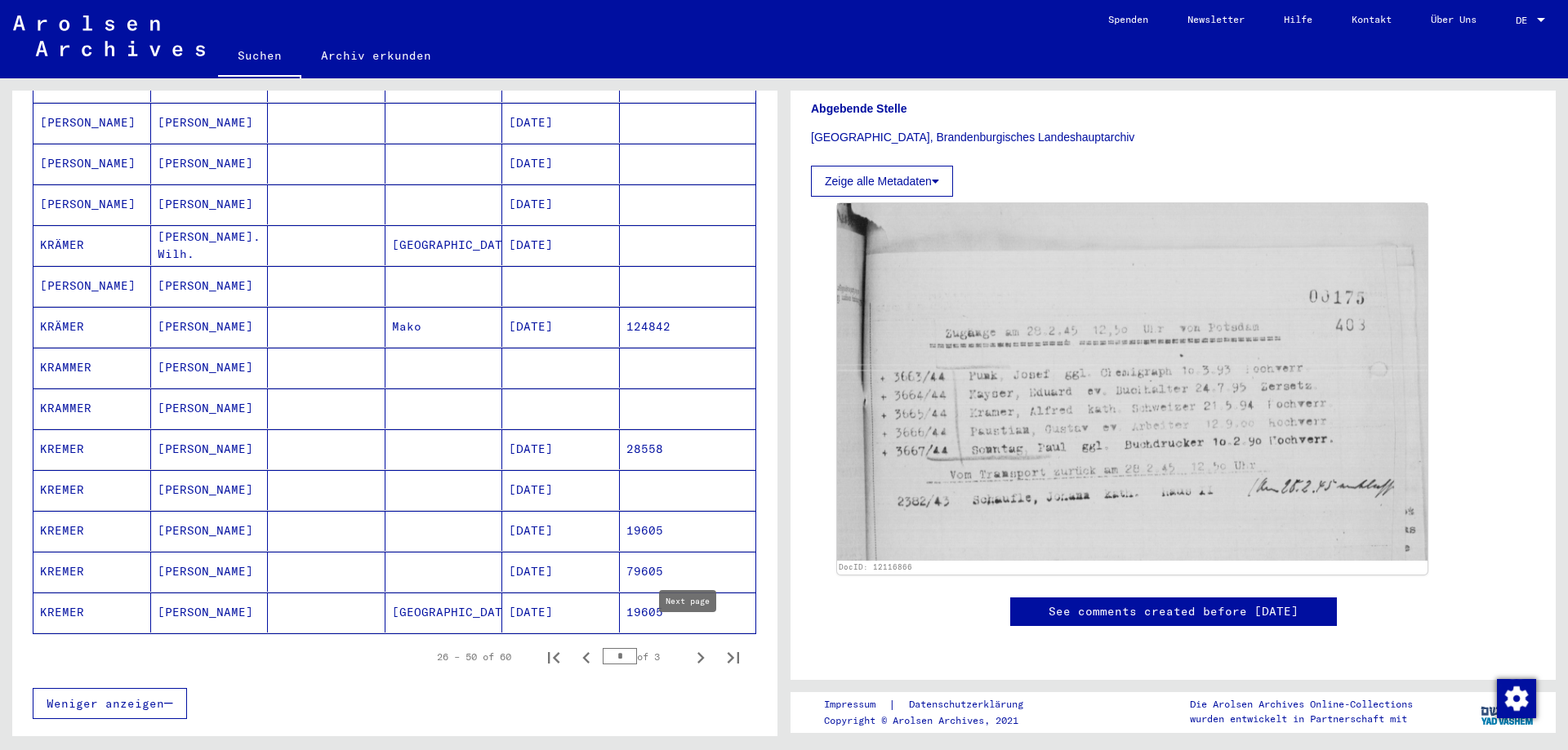
click at [689, 649] on icon "Next page" at bounding box center [700, 657] width 23 height 23
type input "*"
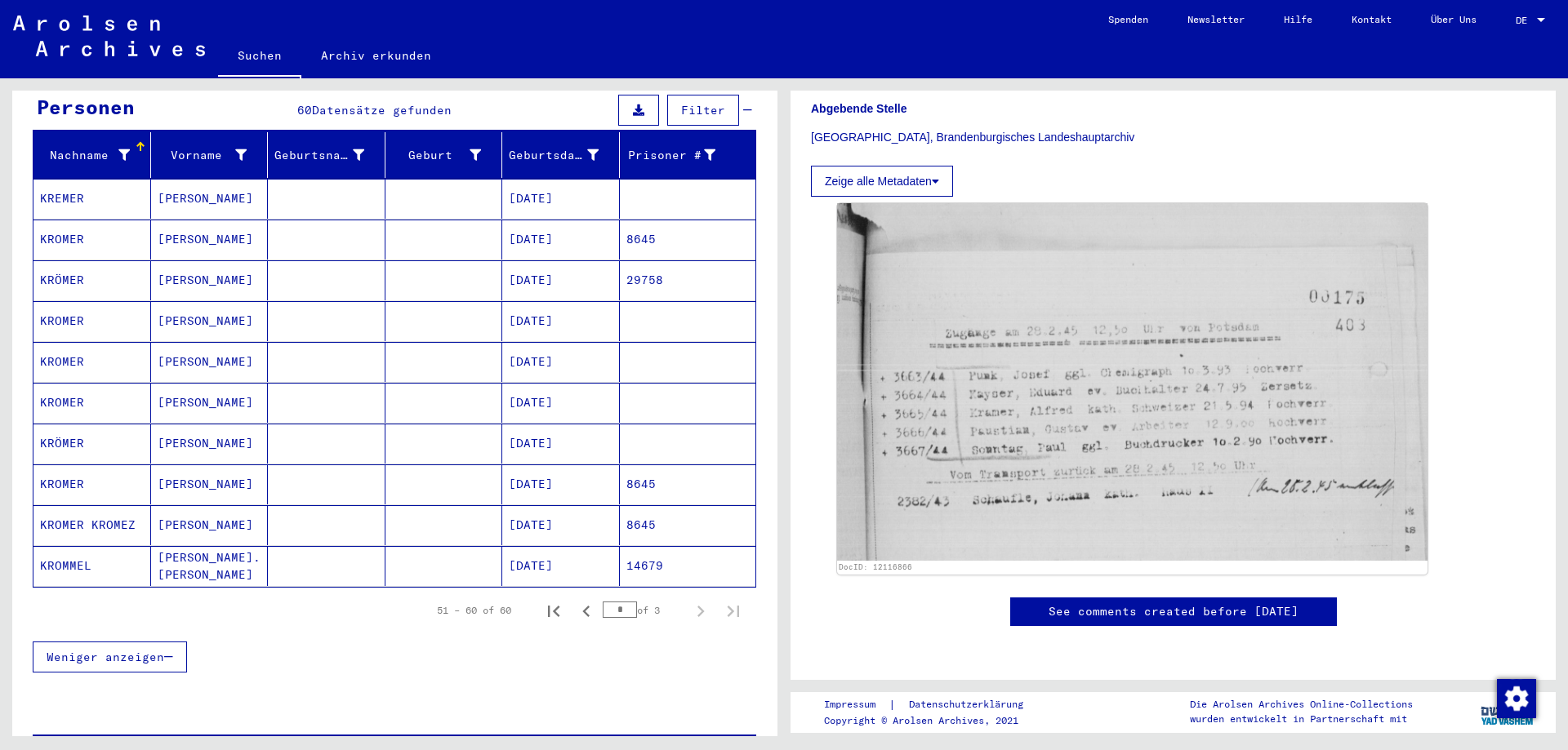
scroll to position [0, 0]
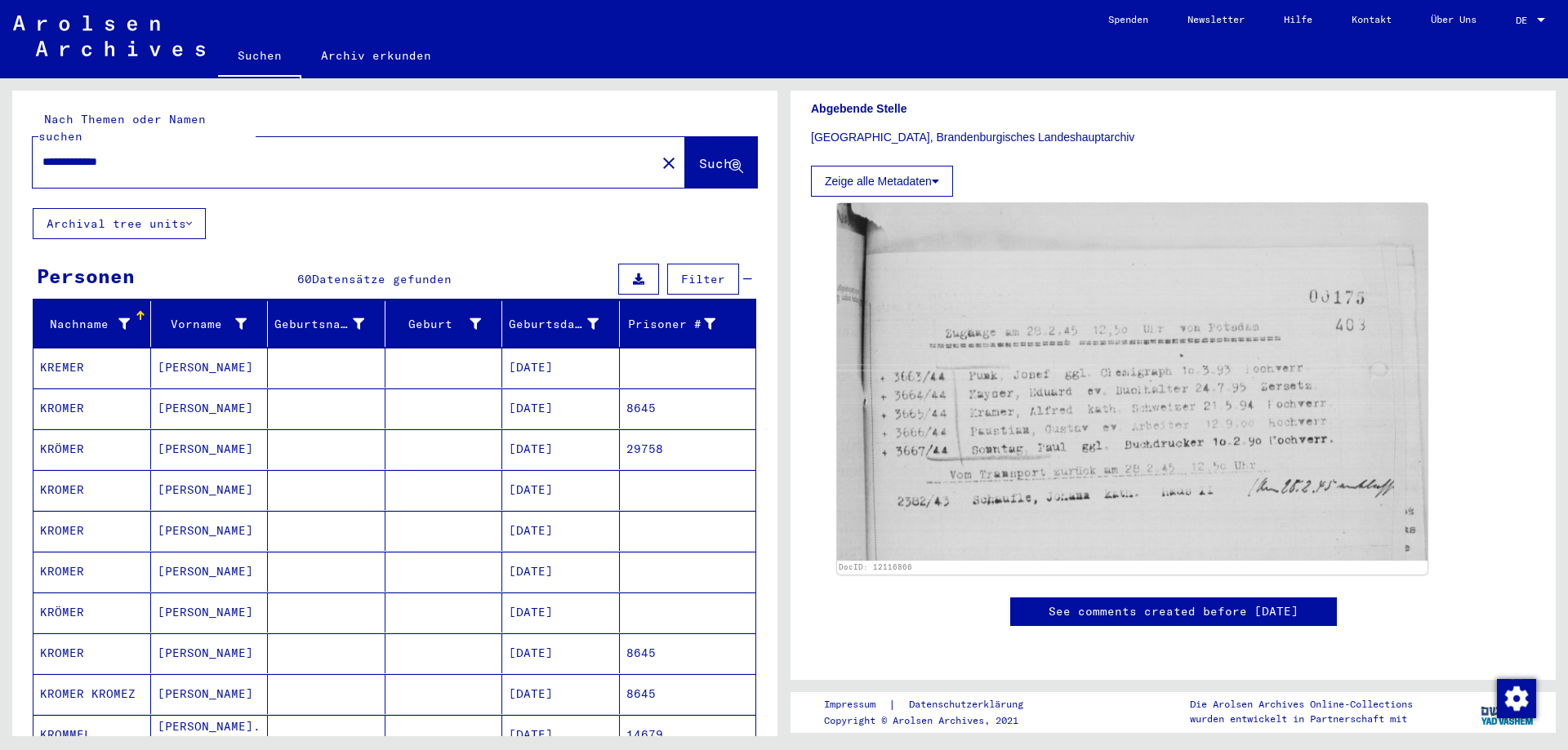
click at [659, 153] on mat-icon "close" at bounding box center [669, 163] width 20 height 20
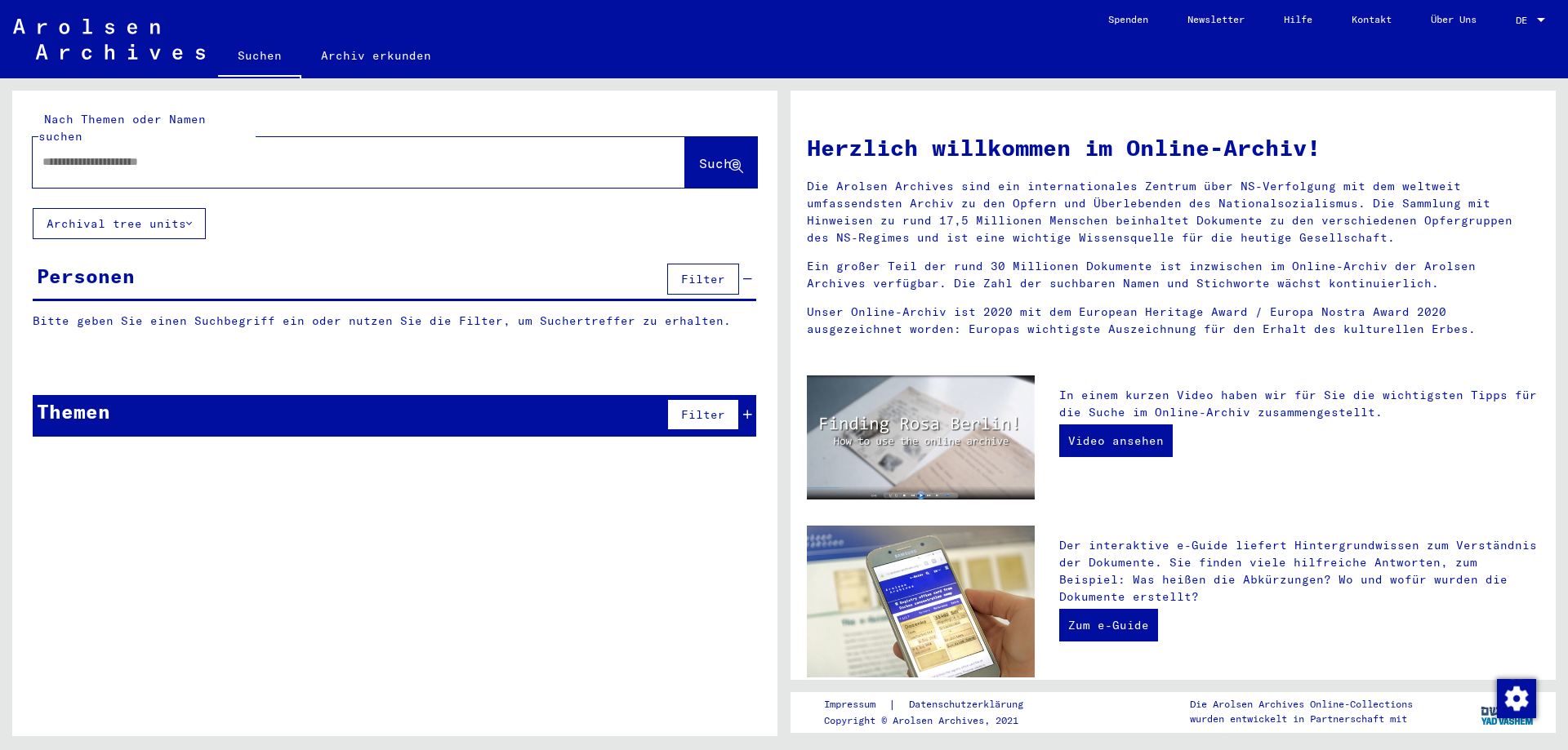
click at [478, 153] on input "text" at bounding box center [339, 161] width 594 height 17
paste input "**********"
paste input "*******"
type input "**********"
click at [699, 155] on span "Suche" at bounding box center [719, 163] width 41 height 16
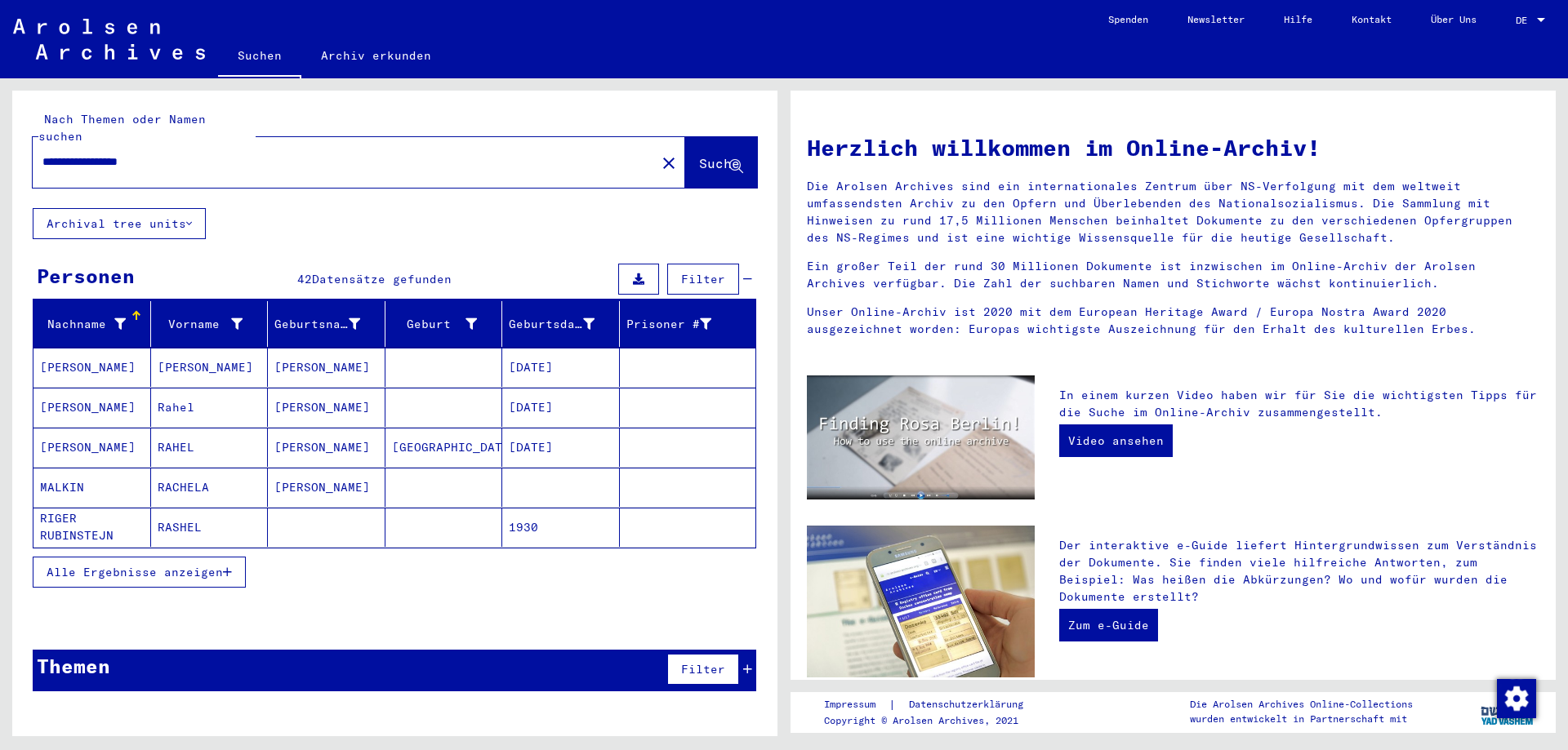
click at [152, 565] on span "Alle Ergebnisse anzeigen" at bounding box center [135, 573] width 177 height 14
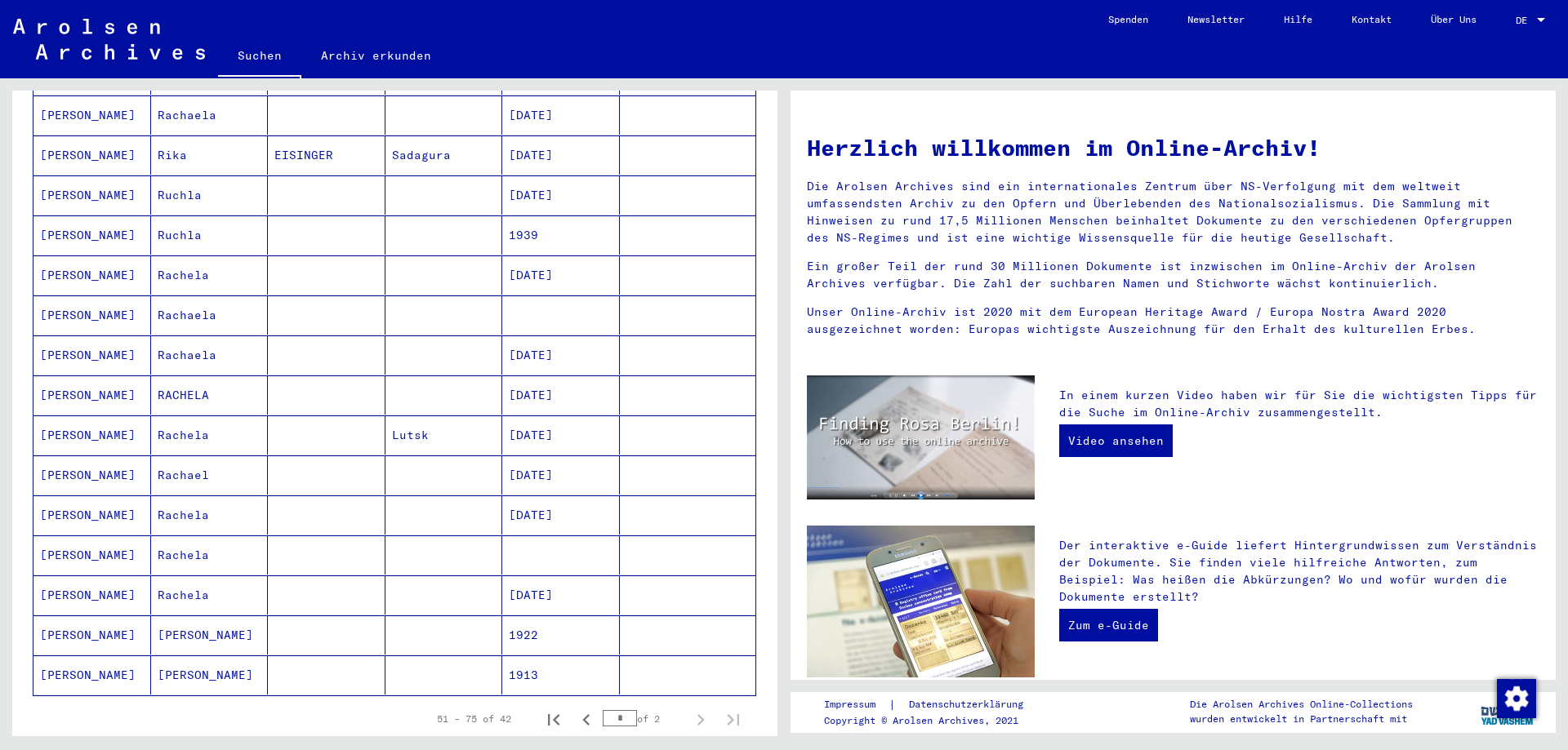
scroll to position [653, 0]
click at [542, 708] on icon "First page" at bounding box center [553, 718] width 23 height 23
click at [689, 712] on icon "Next page" at bounding box center [700, 718] width 23 height 23
type input "*"
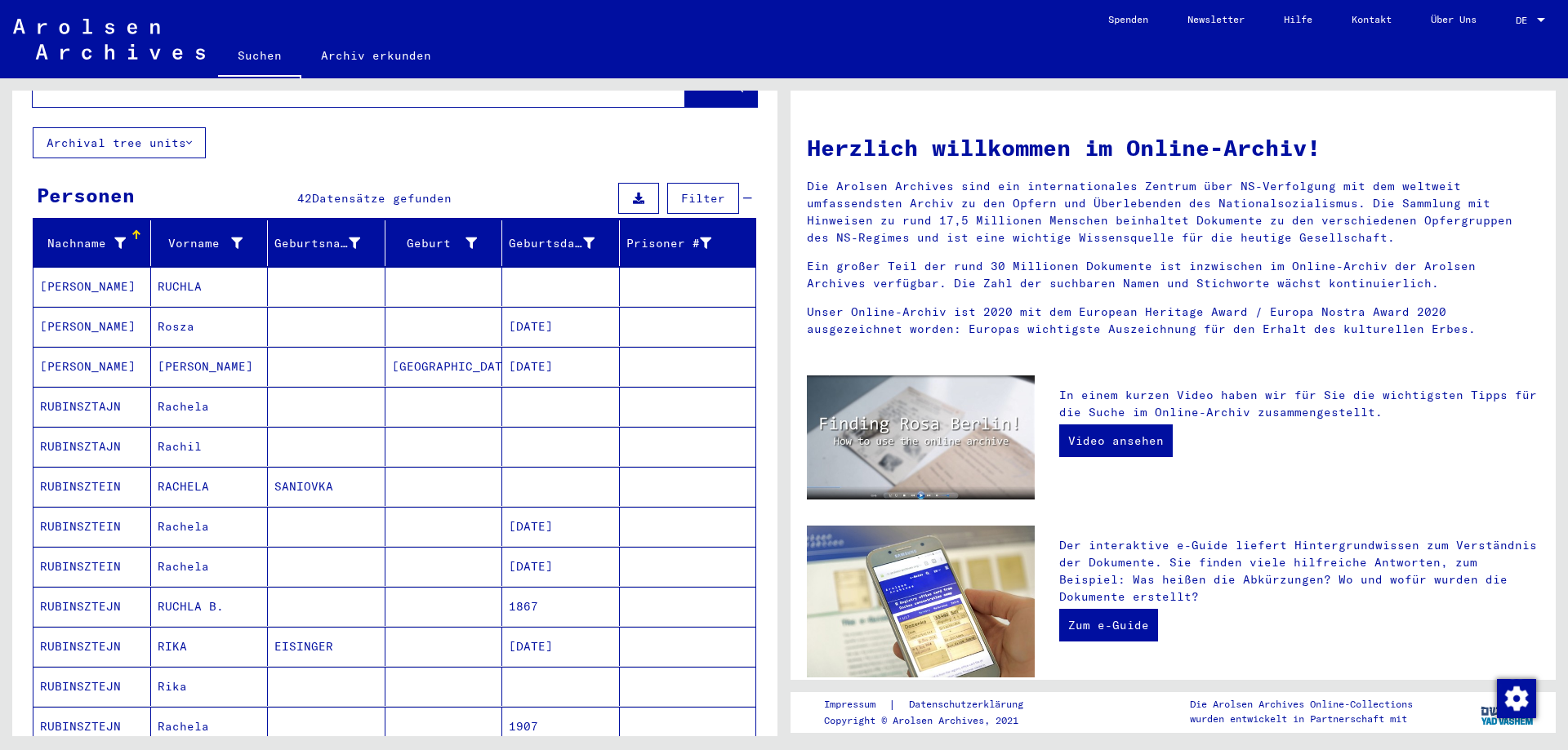
scroll to position [82, 0]
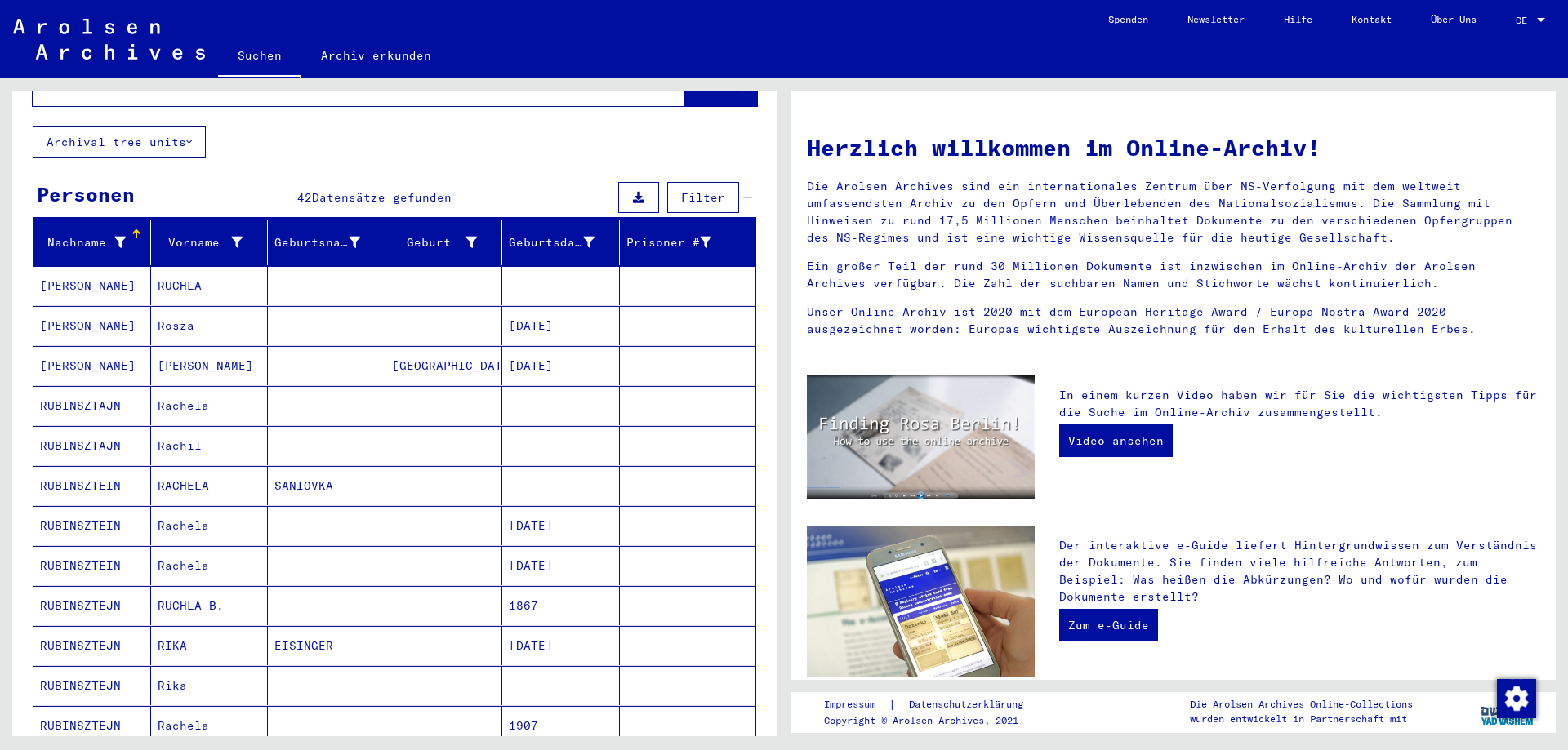
click at [565, 285] on mat-cell at bounding box center [561, 286] width 118 height 40
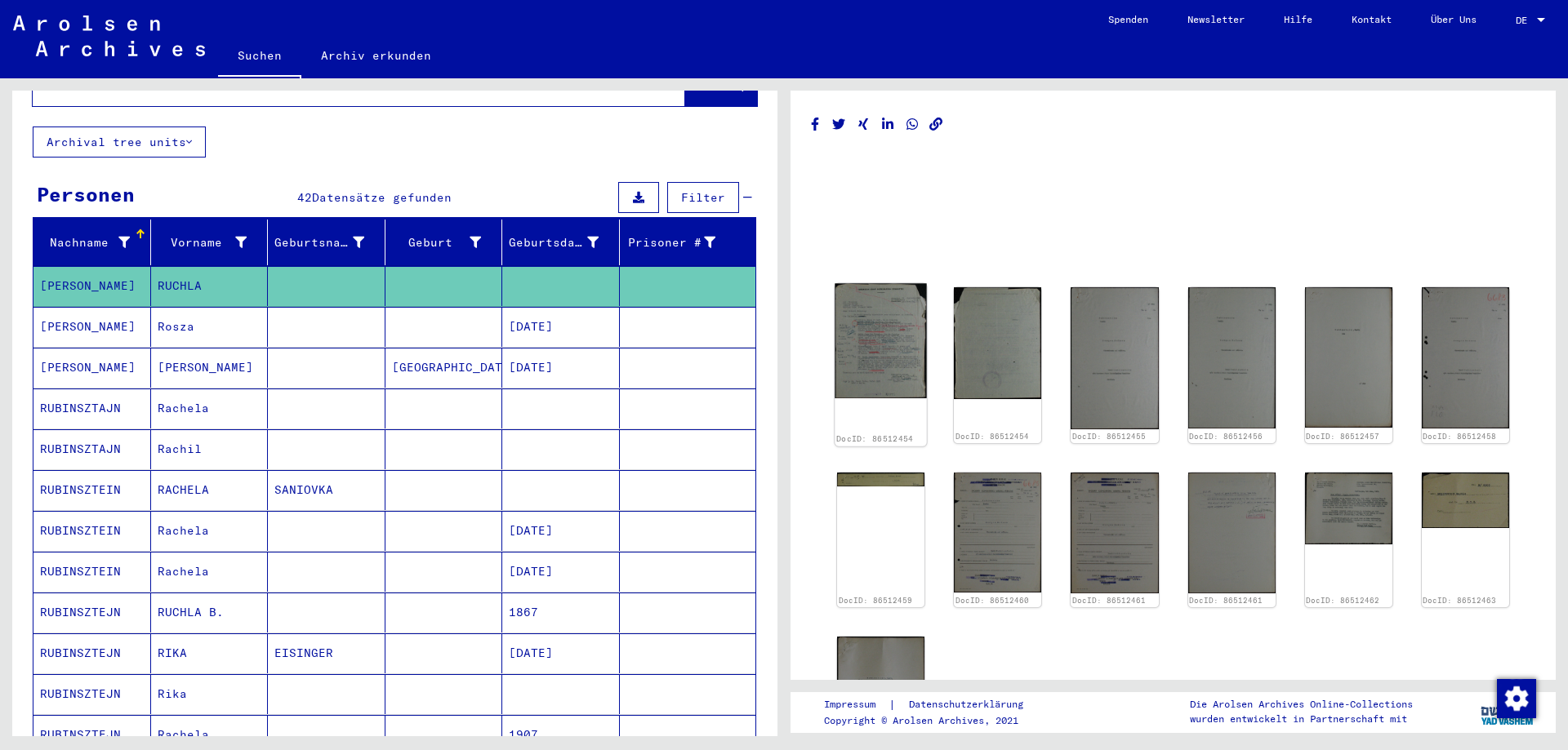
click at [889, 354] on img at bounding box center [881, 341] width 92 height 115
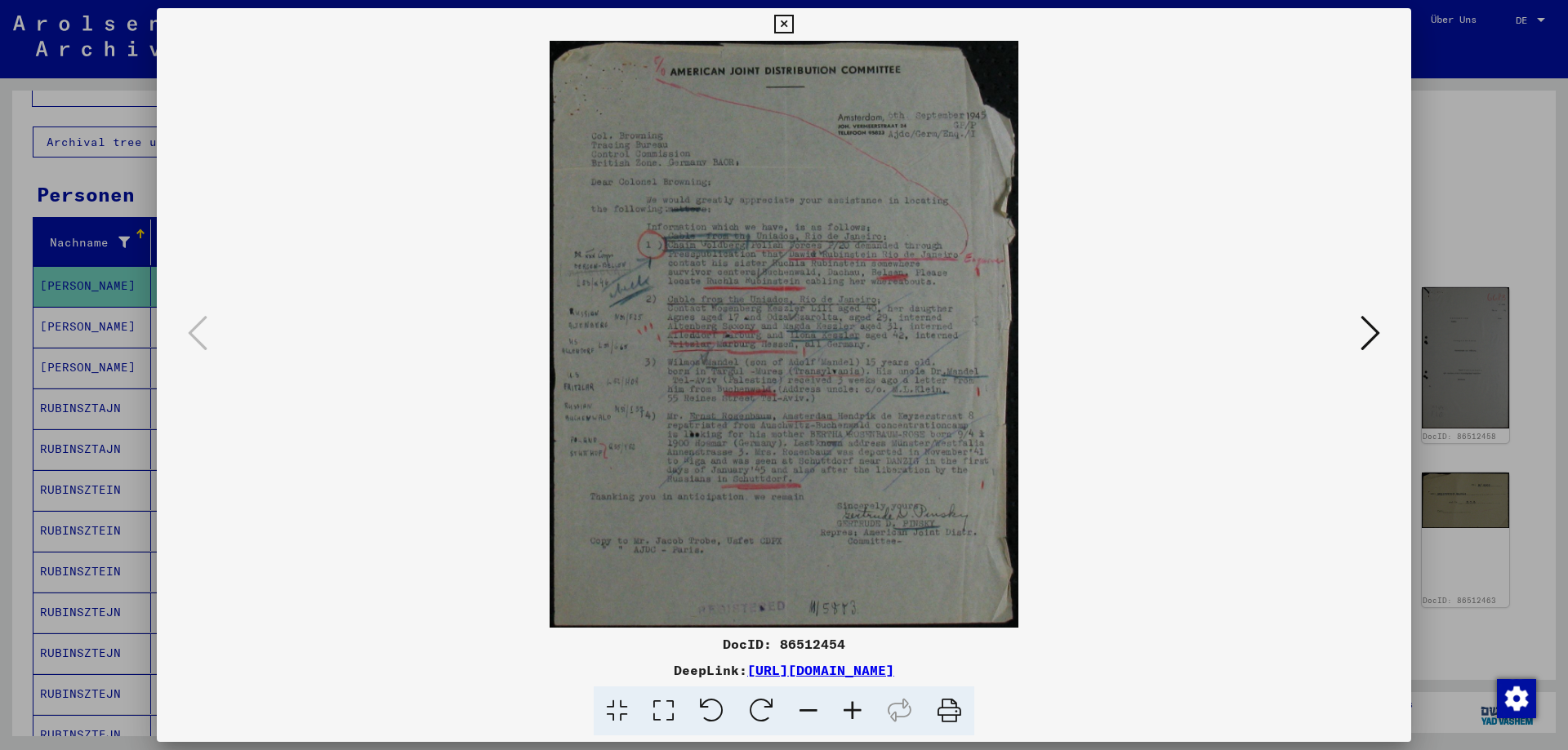
click at [847, 702] on icon at bounding box center [852, 711] width 44 height 50
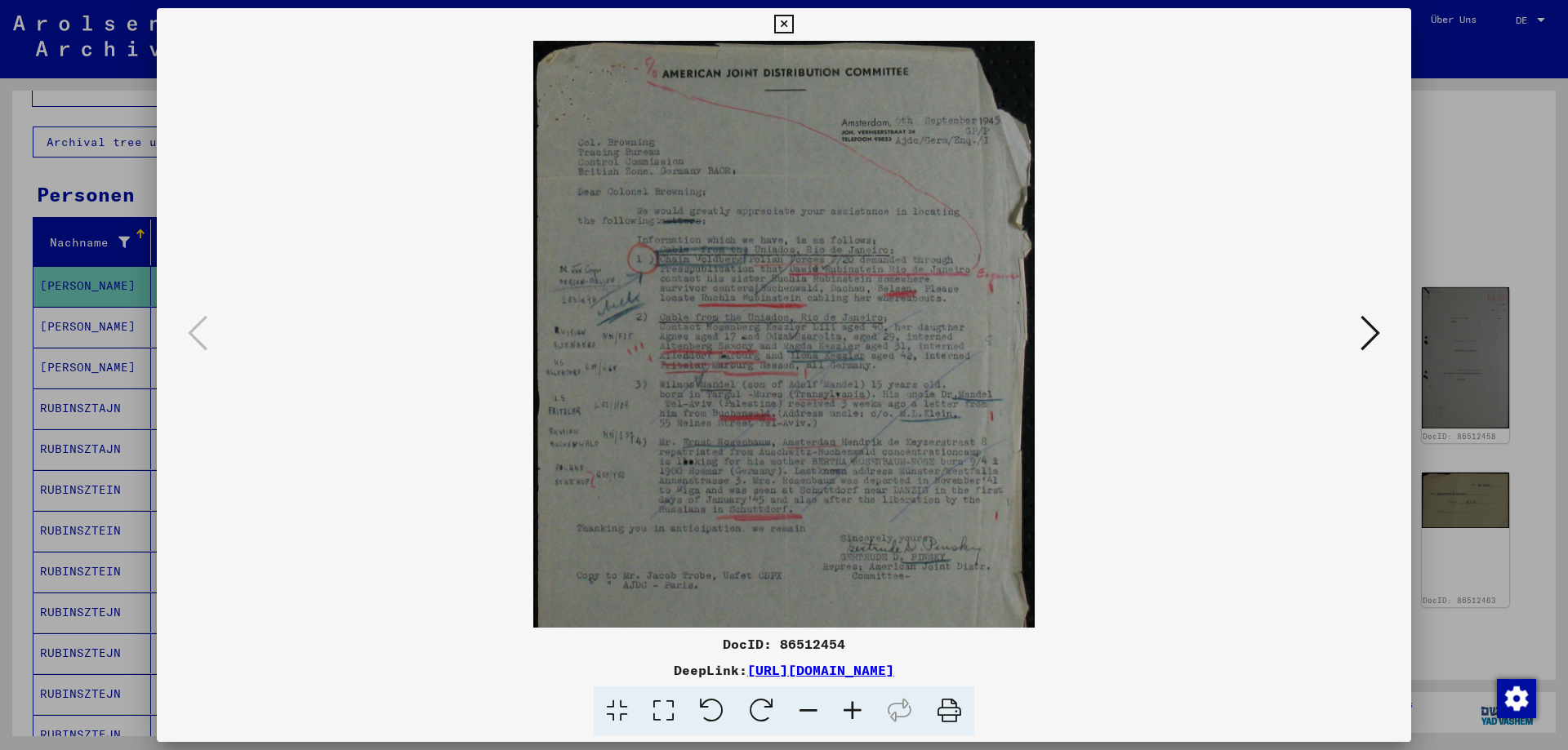
click at [847, 702] on icon at bounding box center [852, 711] width 44 height 50
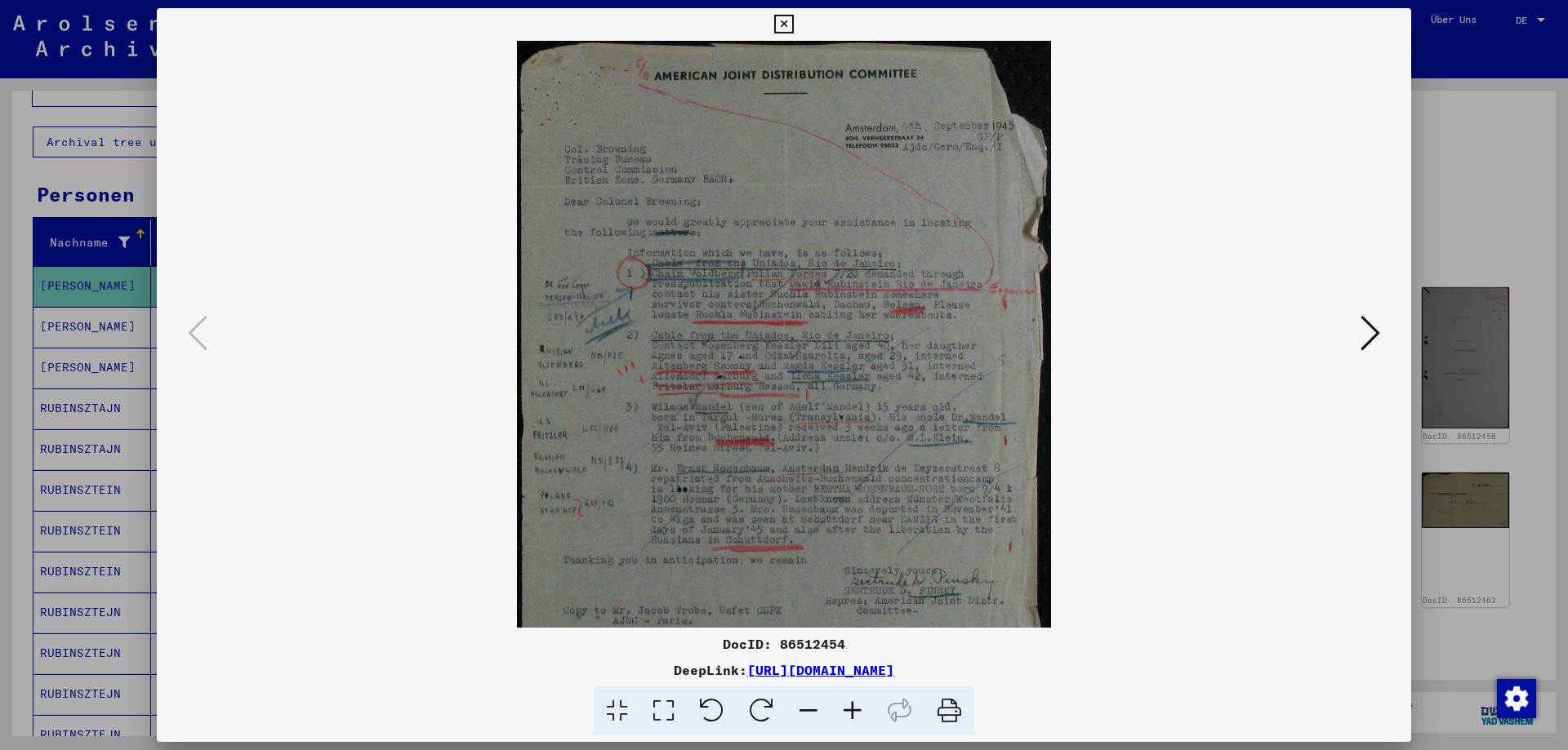
click at [847, 702] on icon at bounding box center [852, 711] width 44 height 50
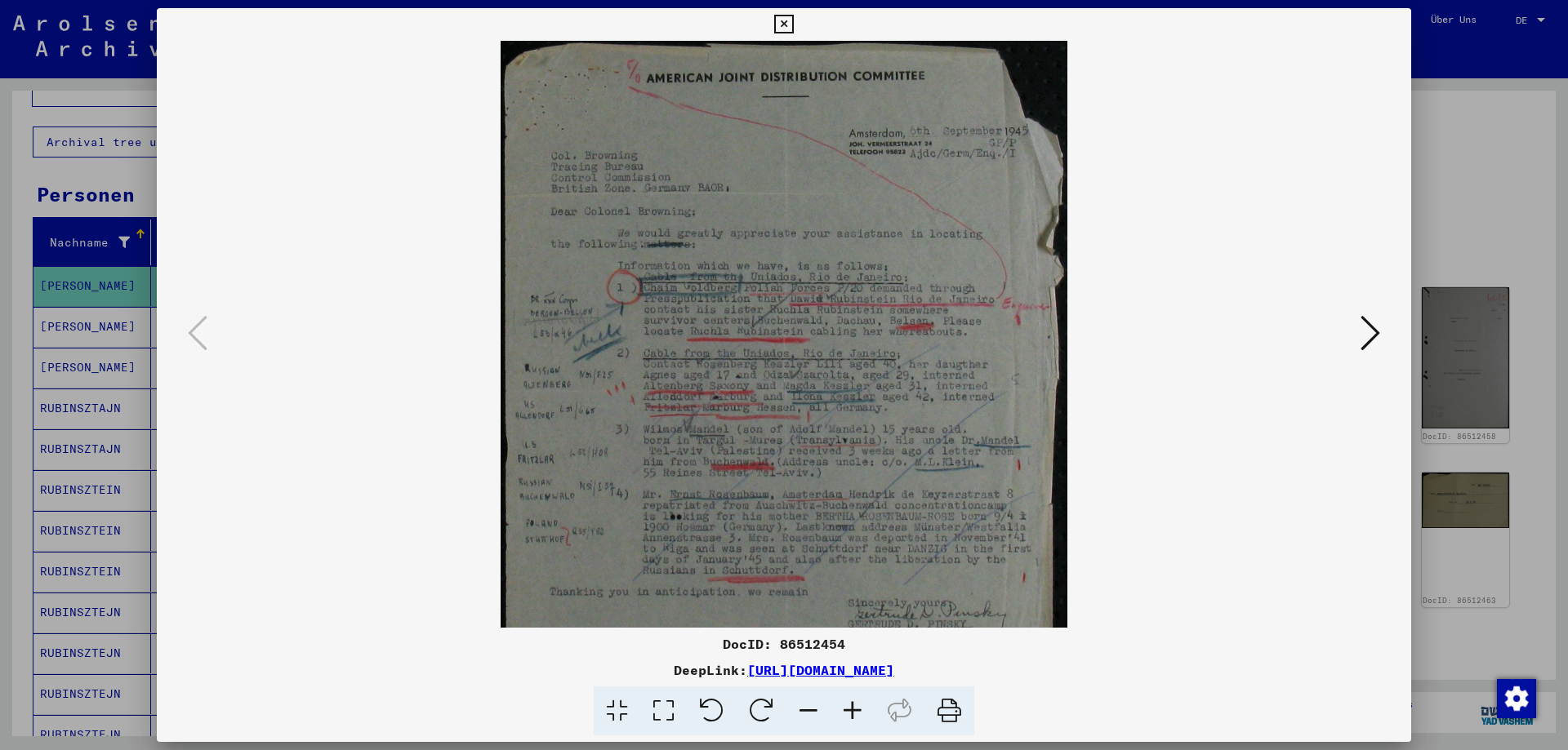
click at [847, 702] on icon at bounding box center [852, 711] width 44 height 50
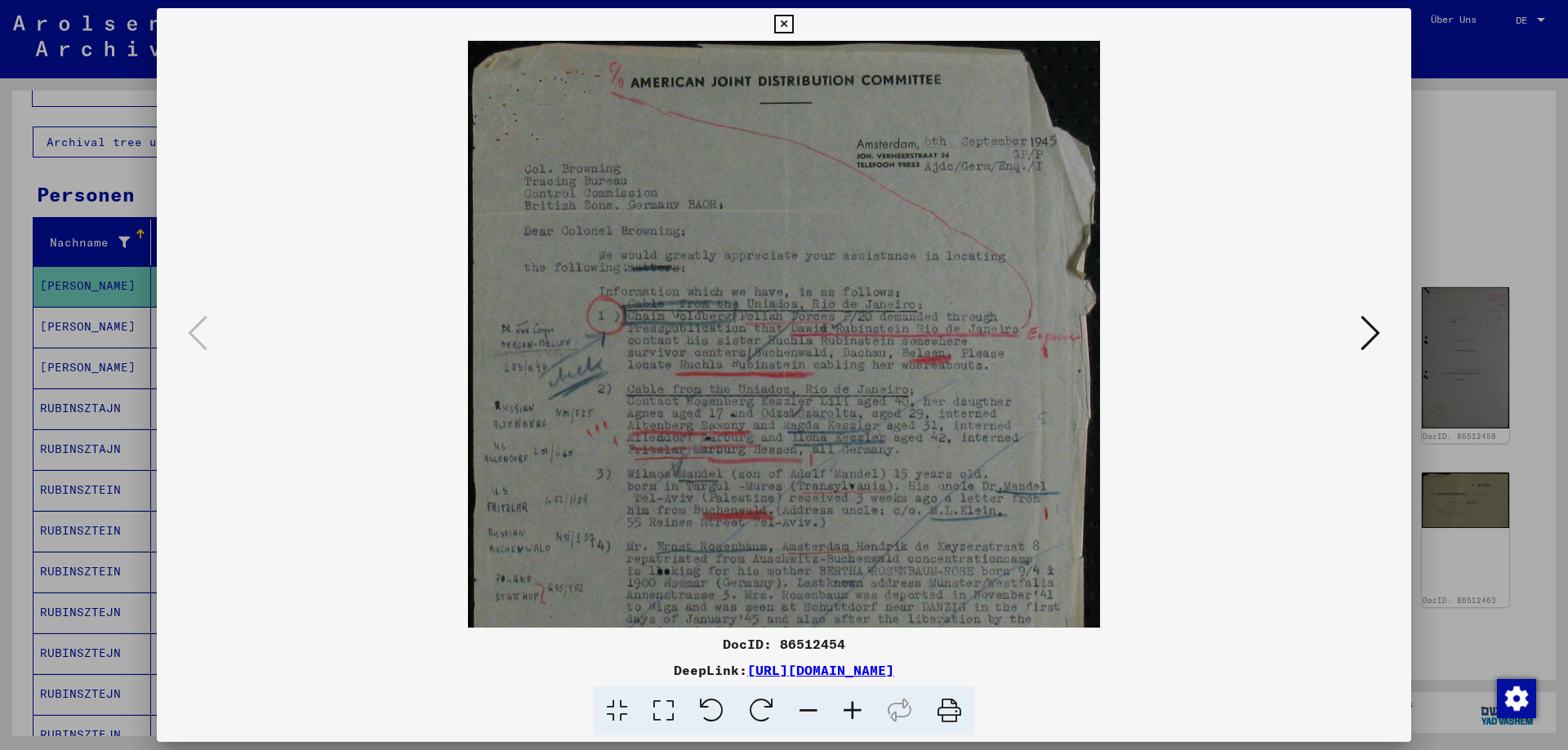
click at [847, 702] on icon at bounding box center [852, 711] width 44 height 50
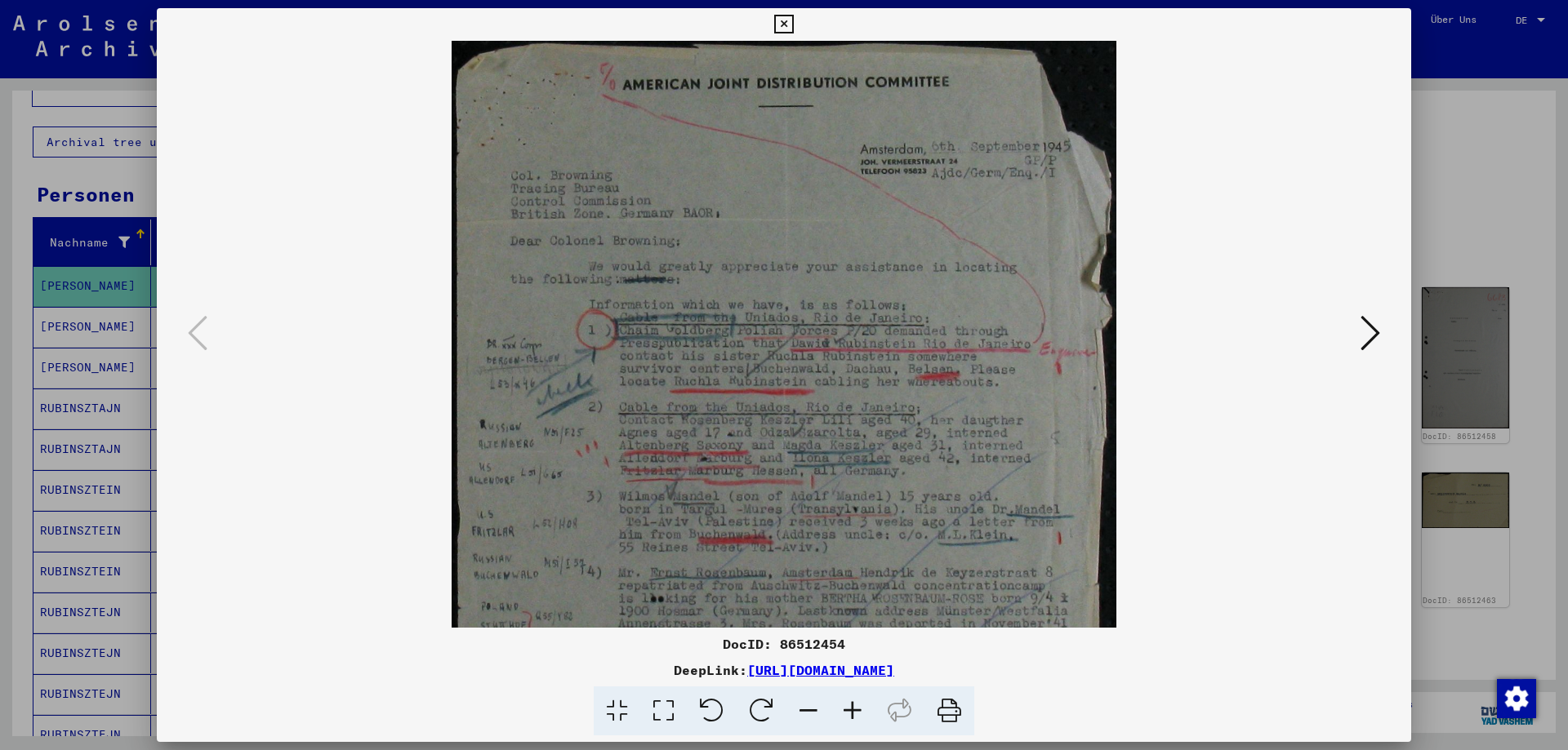
click at [847, 702] on icon at bounding box center [852, 711] width 44 height 50
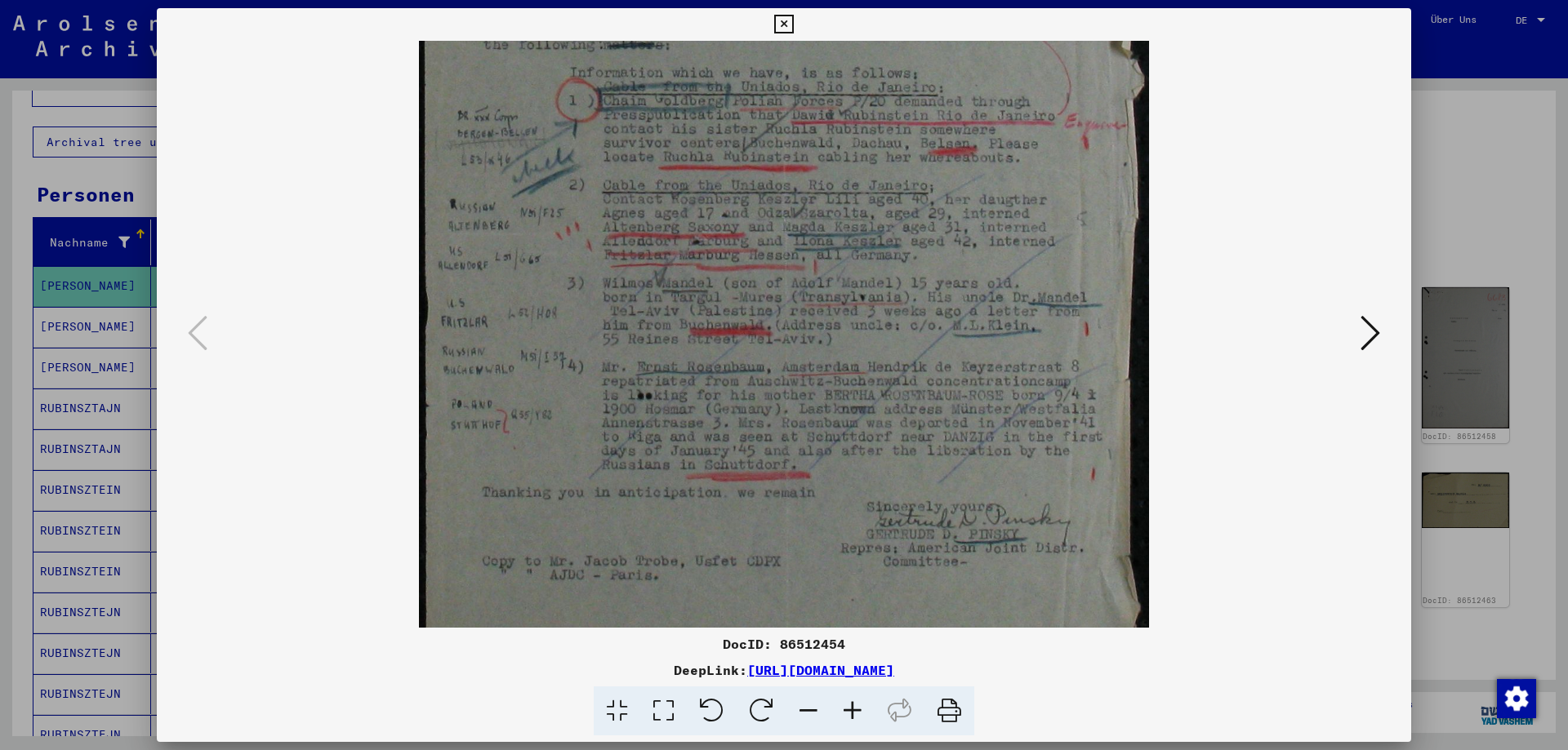
scroll to position [264, 0]
drag, startPoint x: 802, startPoint y: 587, endPoint x: 1002, endPoint y: 323, distance: 331.2
click at [1002, 323] on img at bounding box center [784, 233] width 730 height 914
click at [1355, 339] on viewer-one-image at bounding box center [784, 70] width 1144 height 587
click at [1393, 342] on div at bounding box center [784, 334] width 1255 height 587
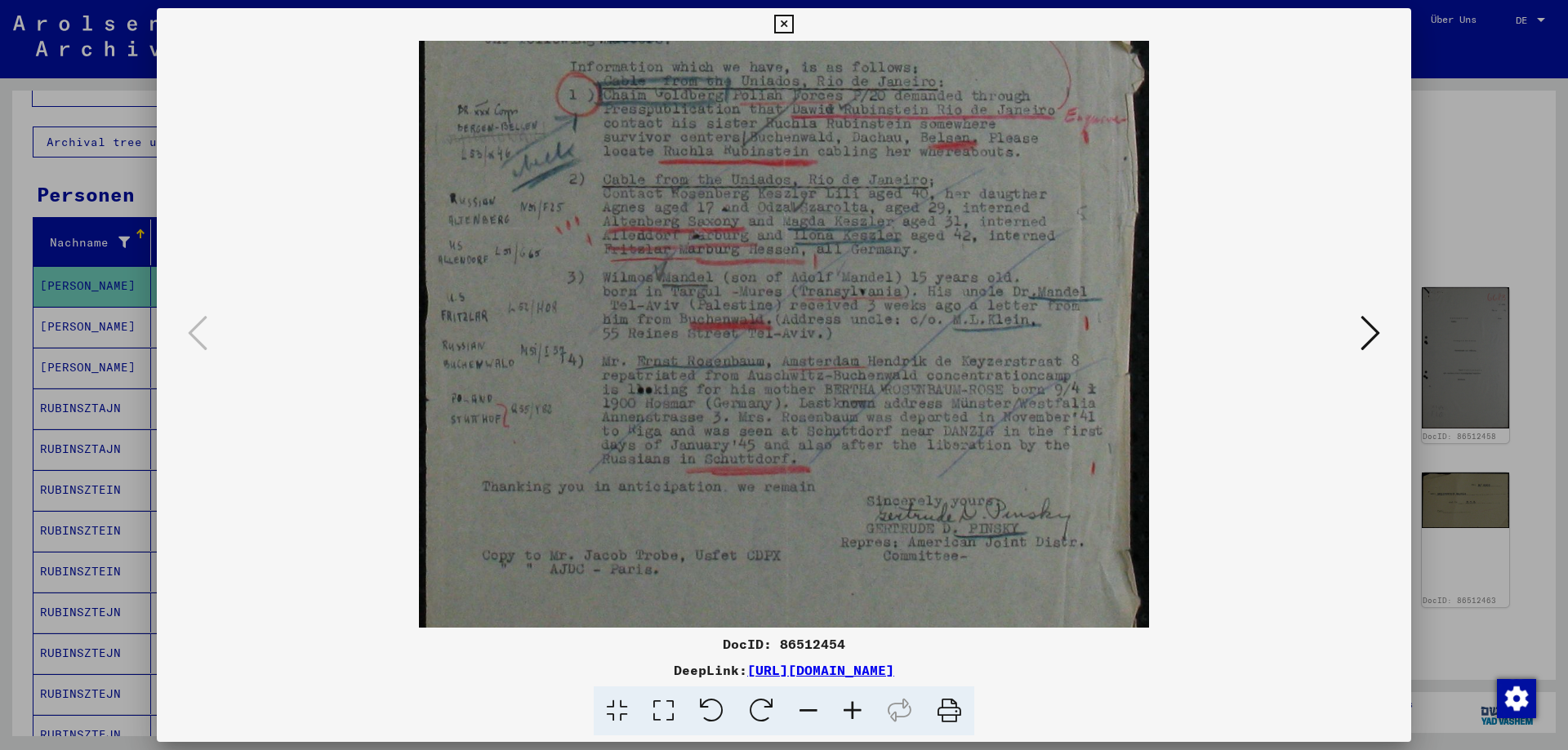
click at [1364, 336] on icon at bounding box center [1371, 333] width 20 height 40
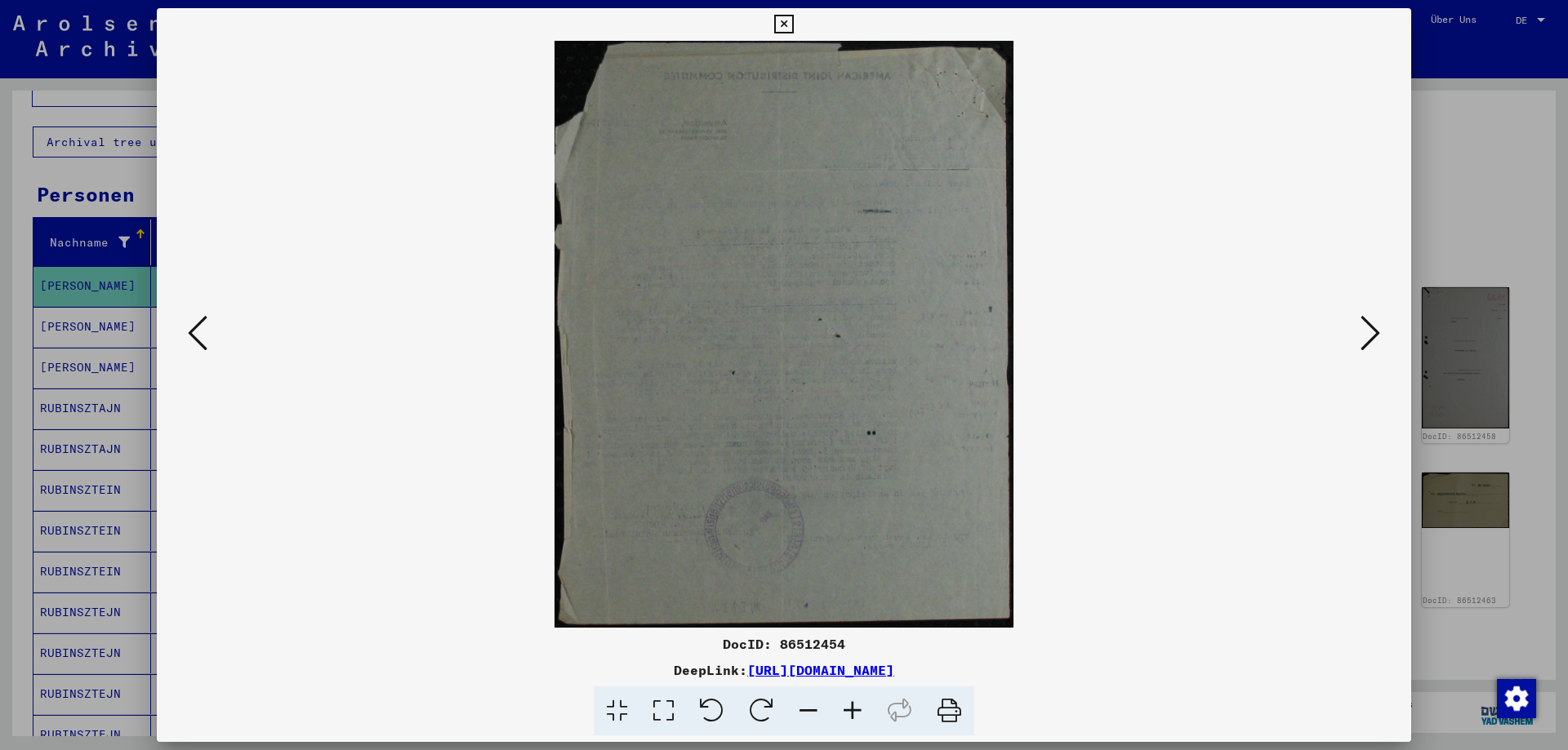
click at [1364, 336] on icon at bounding box center [1371, 333] width 20 height 40
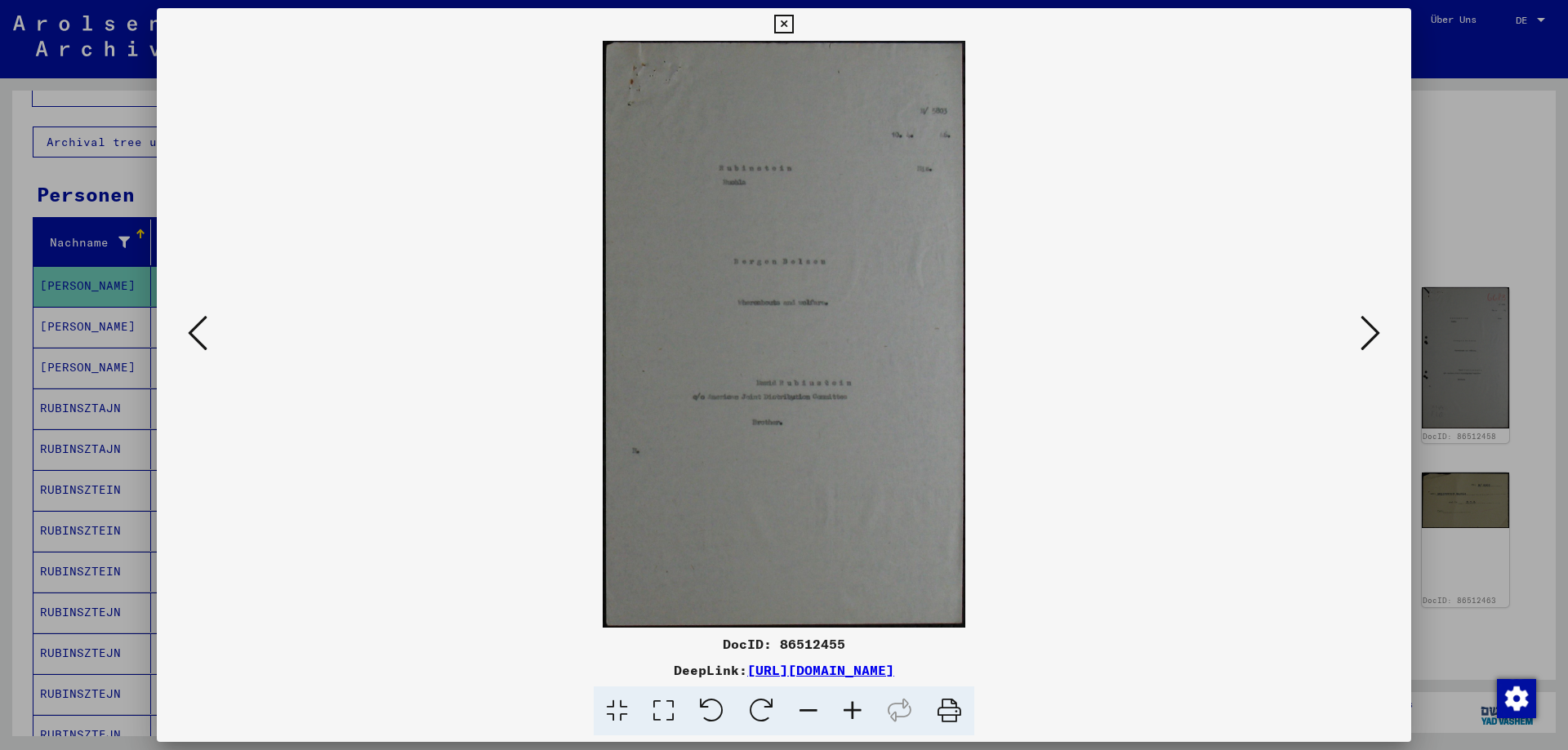
click at [1364, 336] on icon at bounding box center [1371, 333] width 20 height 40
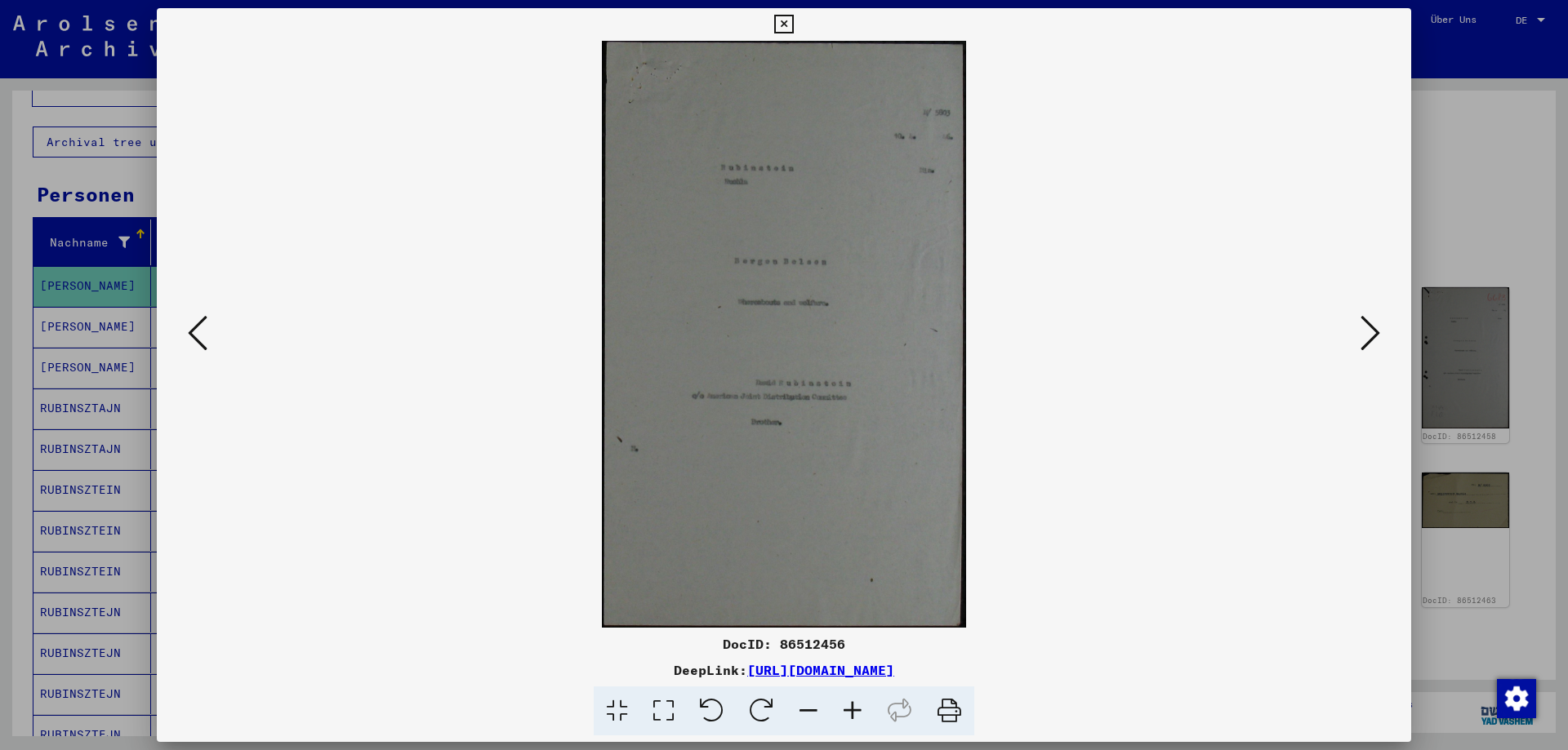
click at [1364, 336] on icon at bounding box center [1371, 333] width 20 height 40
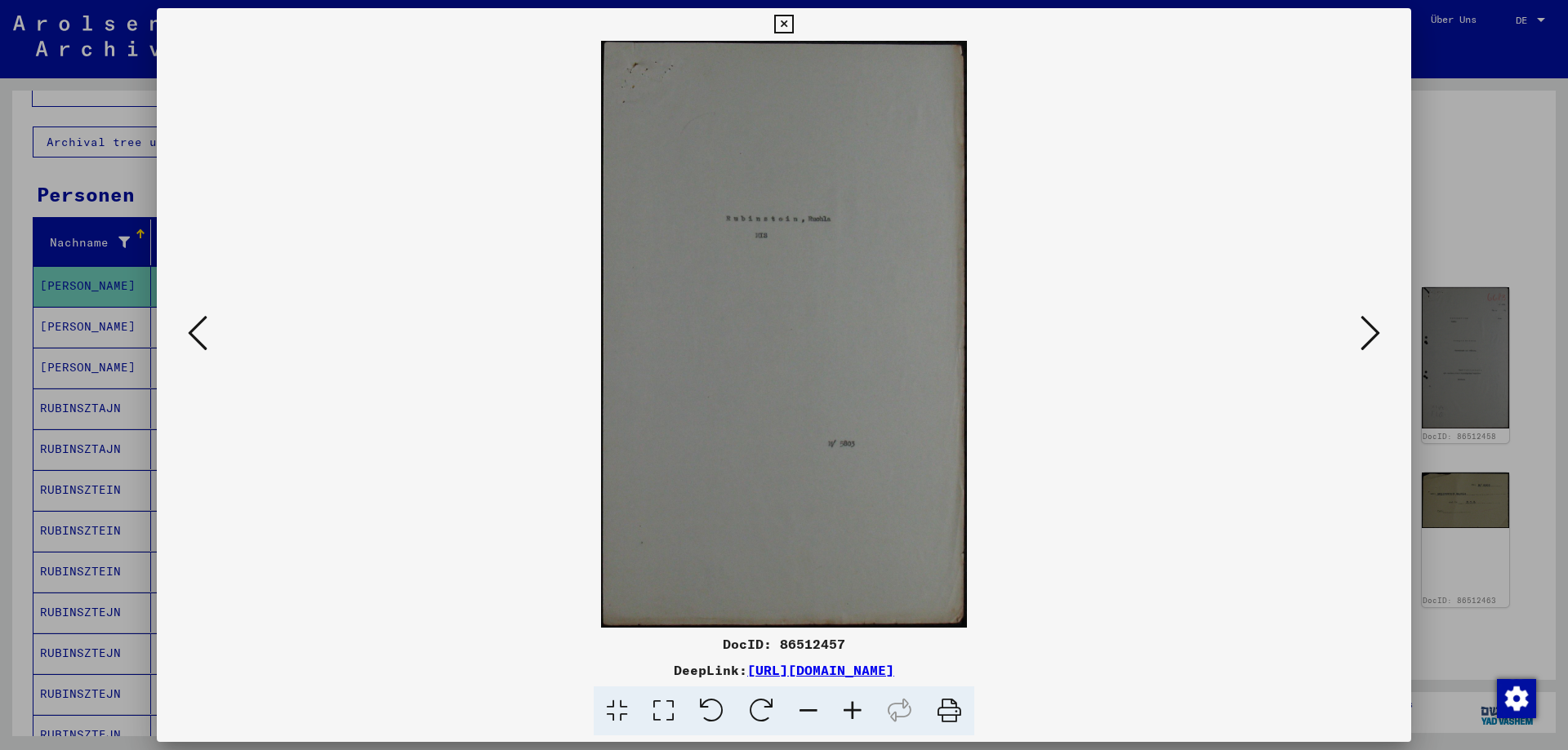
click at [1364, 336] on icon at bounding box center [1371, 333] width 20 height 40
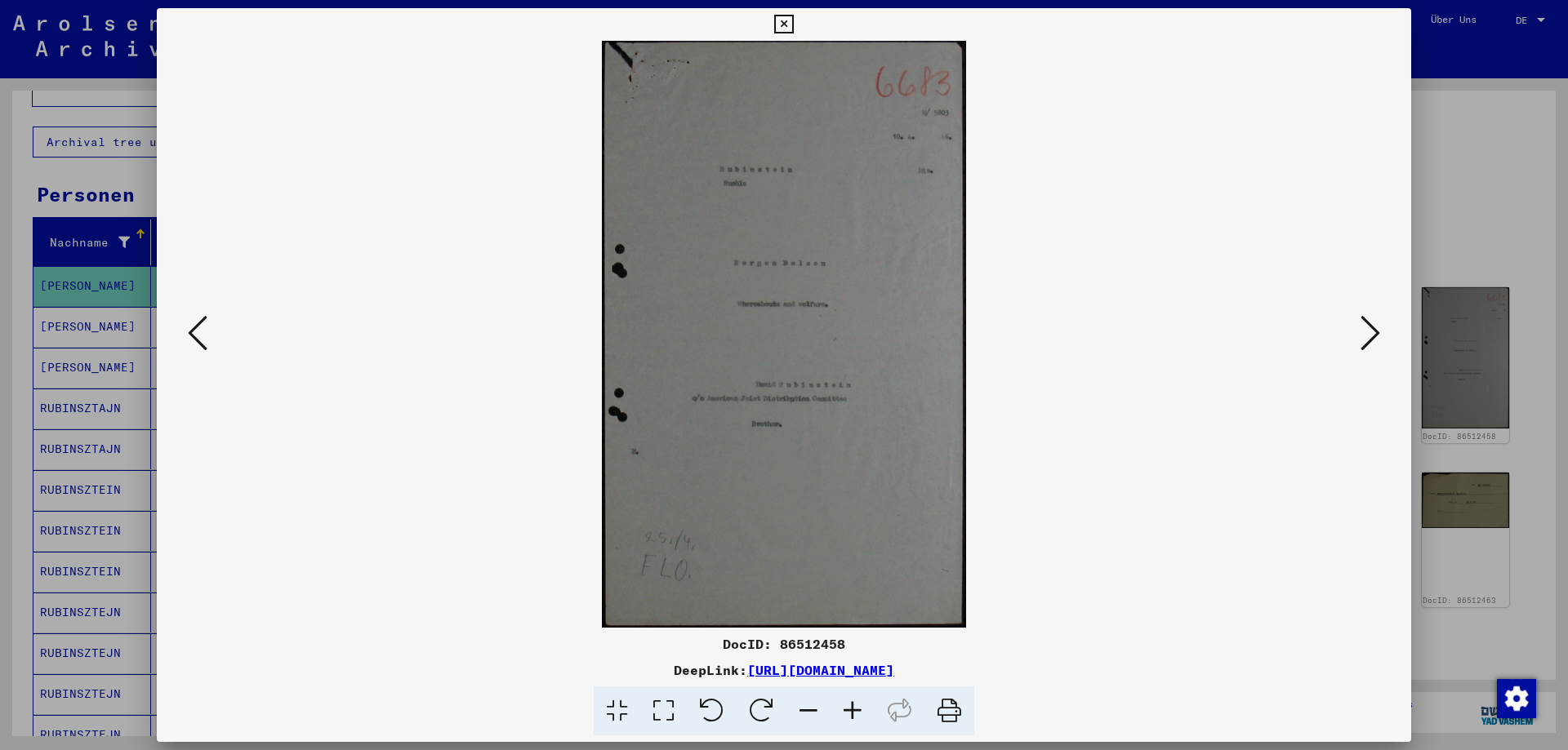
click at [1364, 336] on icon at bounding box center [1371, 333] width 20 height 40
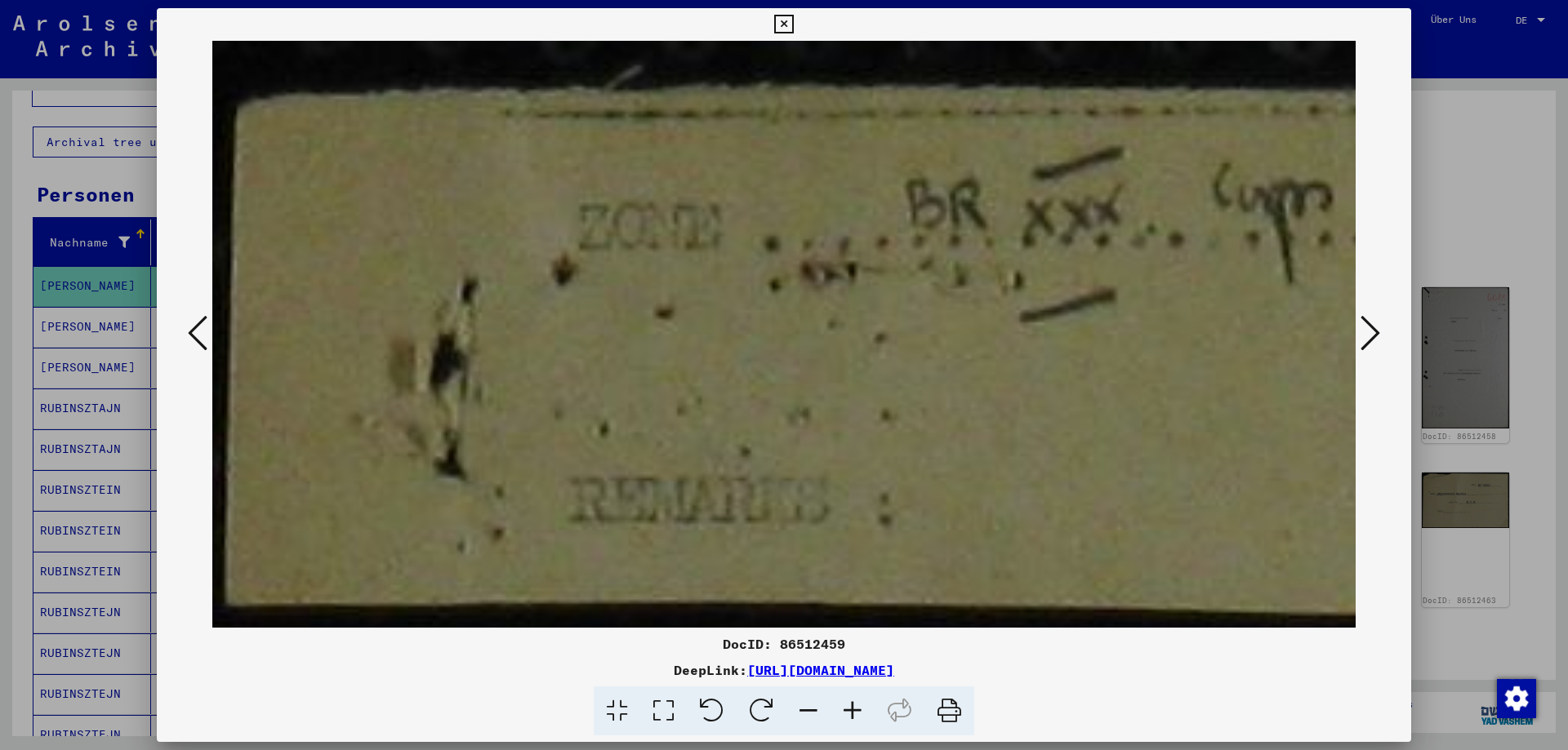
click at [1364, 336] on icon at bounding box center [1371, 333] width 20 height 40
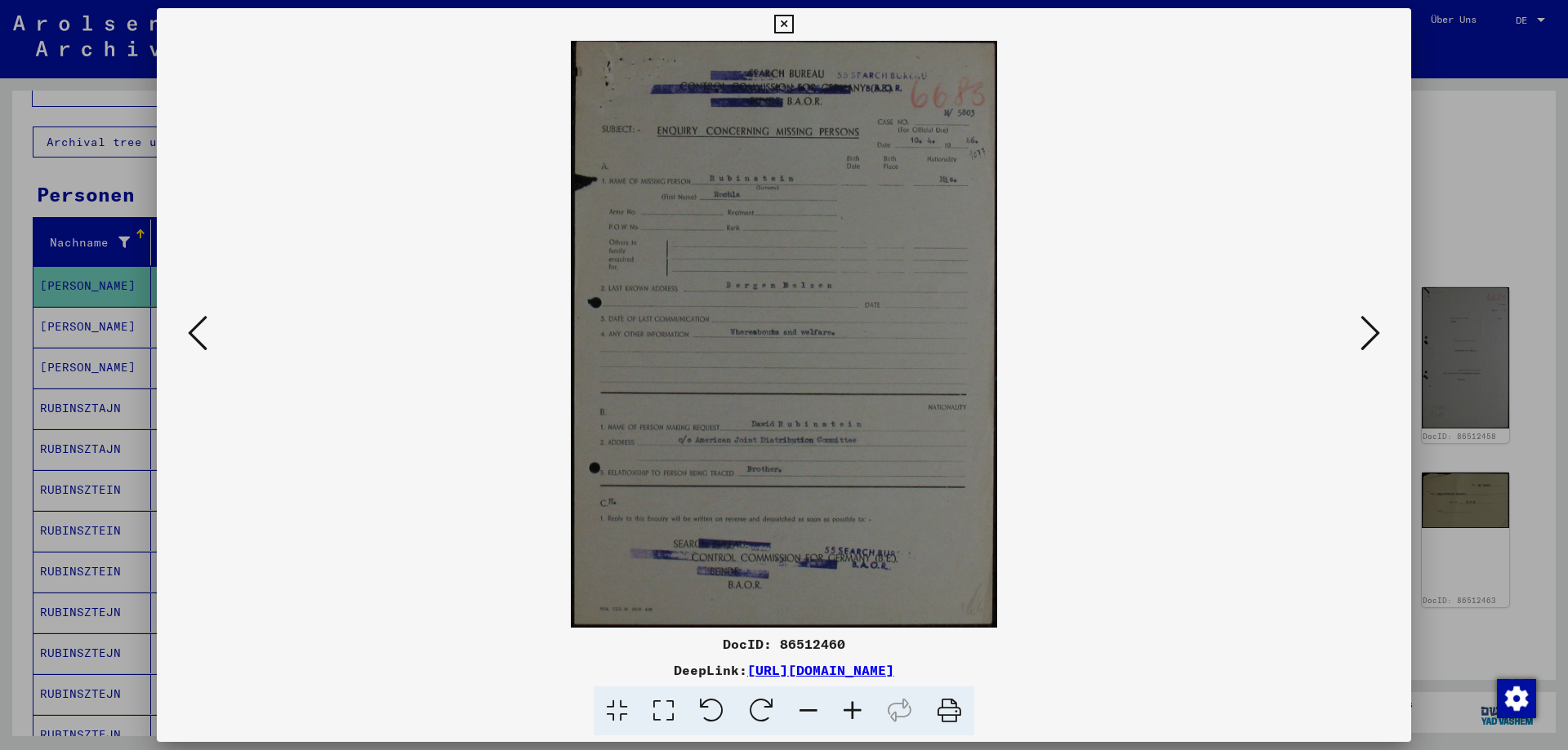
click at [858, 704] on icon at bounding box center [852, 711] width 44 height 50
click at [857, 704] on icon at bounding box center [852, 711] width 44 height 50
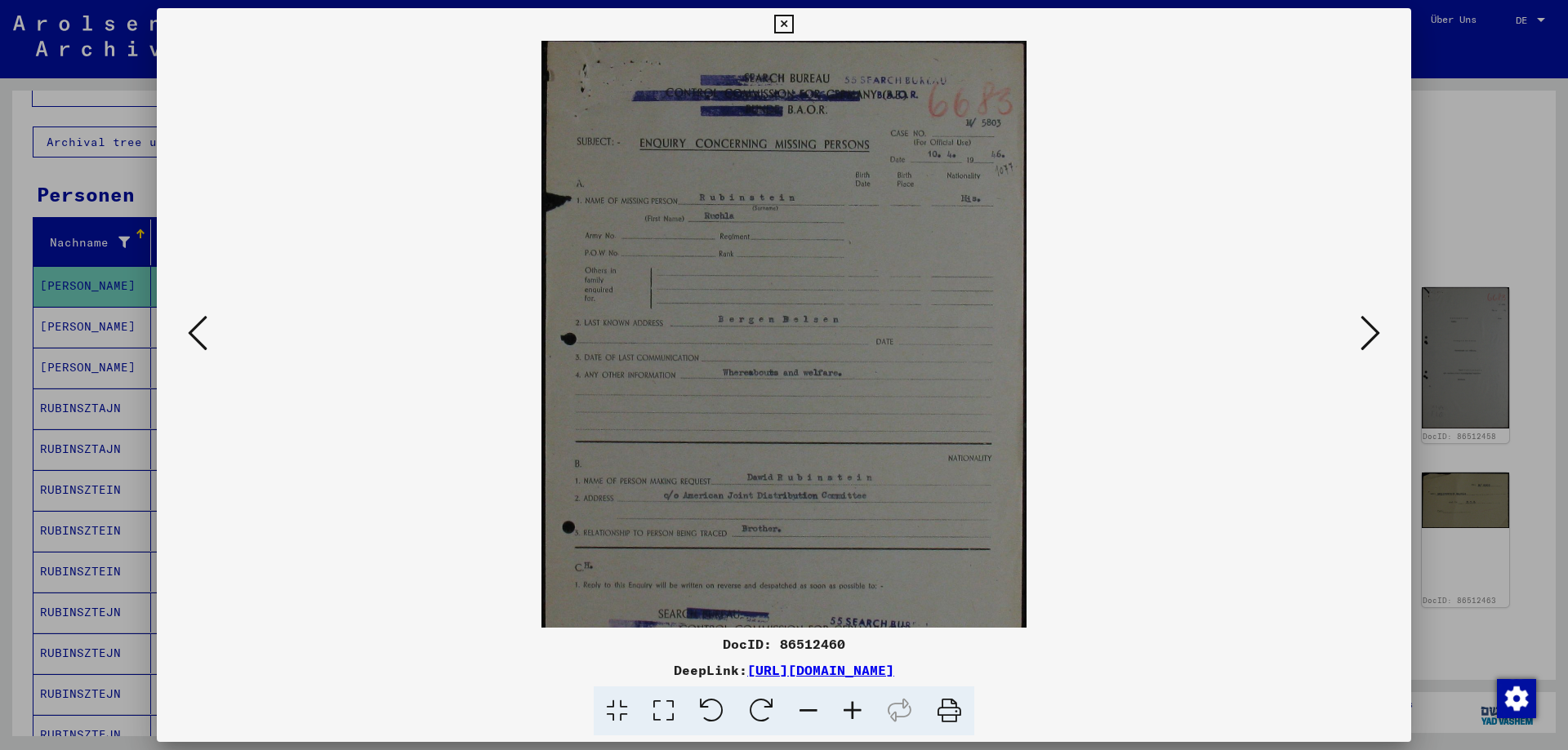
click at [857, 704] on icon at bounding box center [852, 711] width 44 height 50
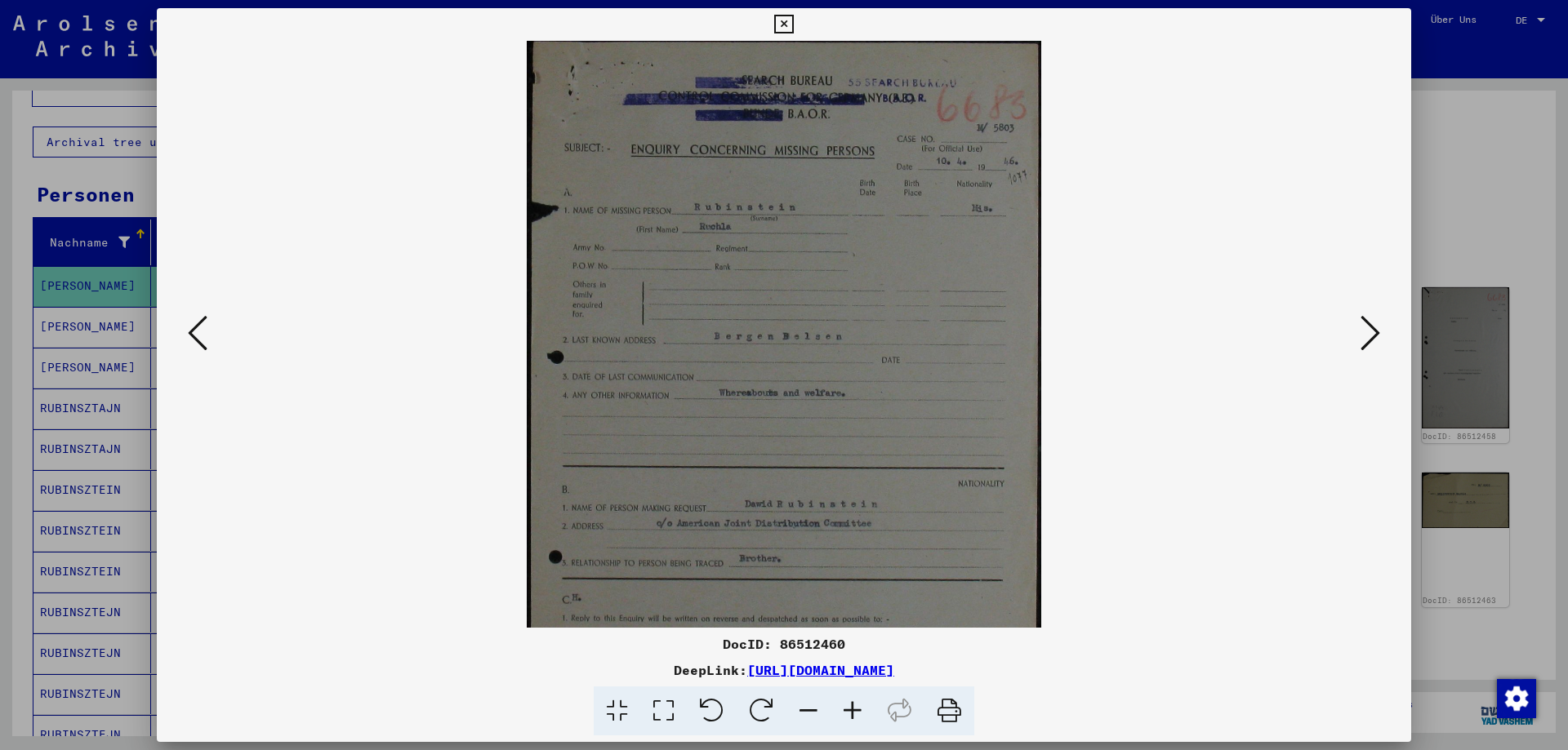
click at [857, 704] on icon at bounding box center [852, 711] width 44 height 50
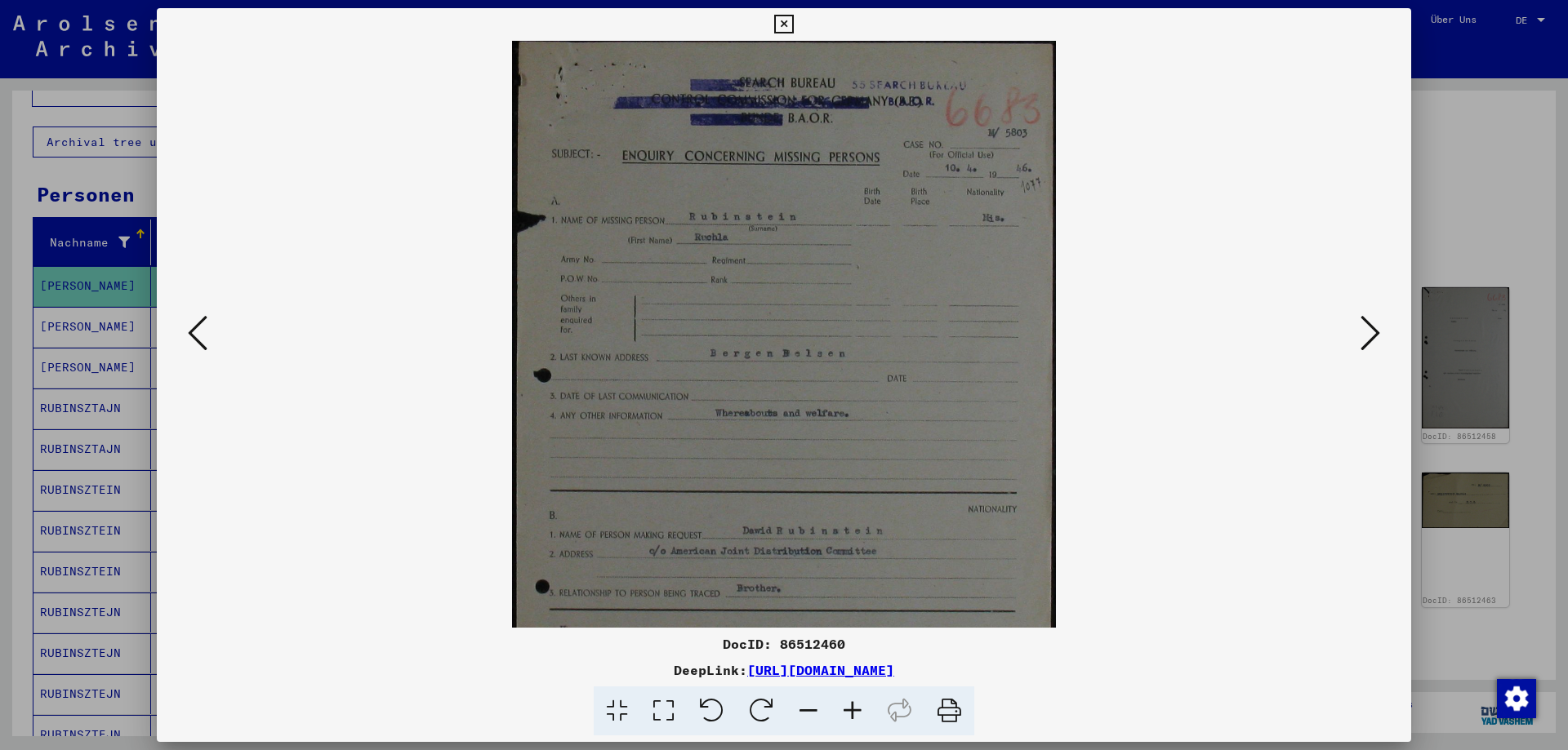
click at [857, 704] on icon at bounding box center [852, 711] width 44 height 50
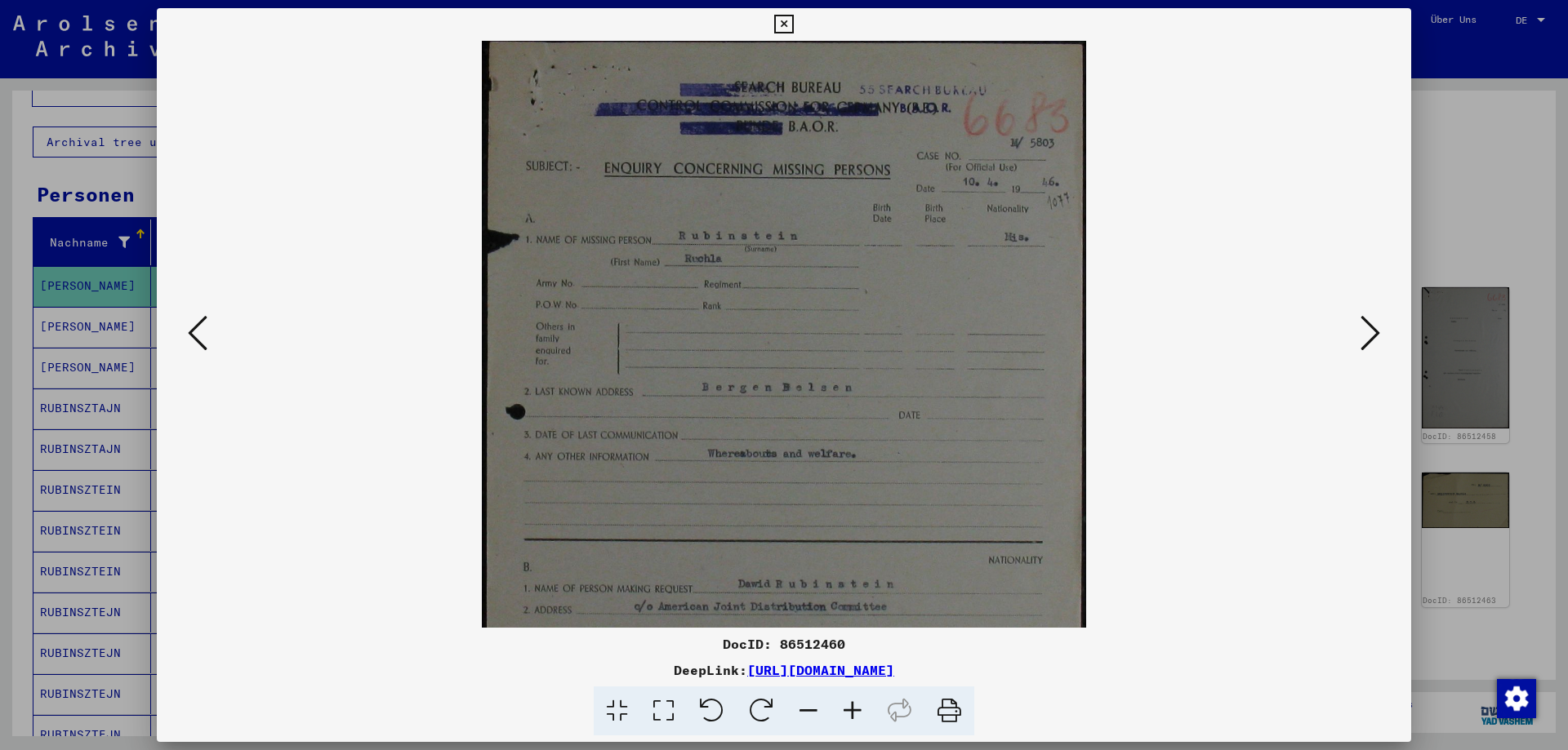
click at [857, 704] on icon at bounding box center [852, 711] width 44 height 50
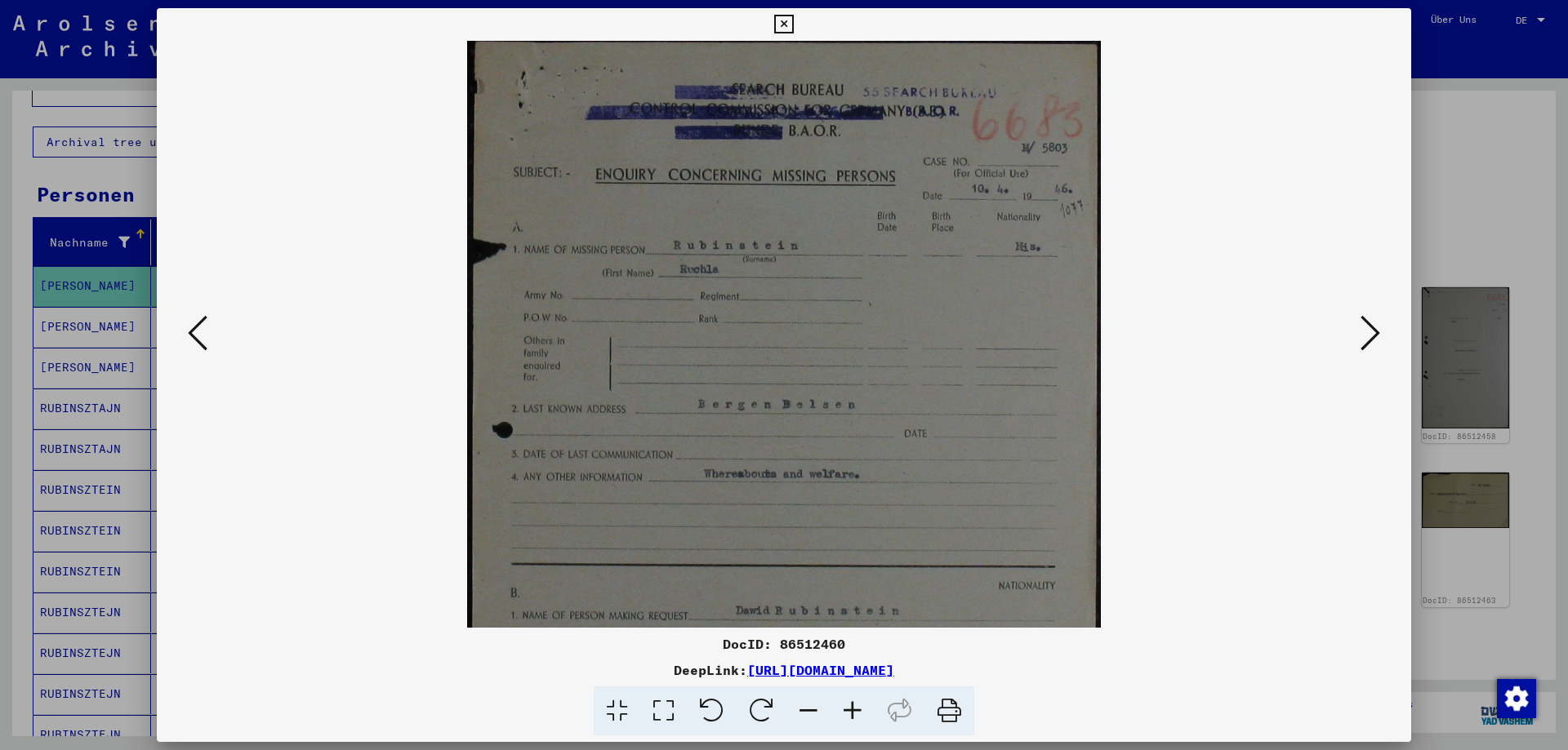
click at [857, 704] on icon at bounding box center [852, 711] width 44 height 50
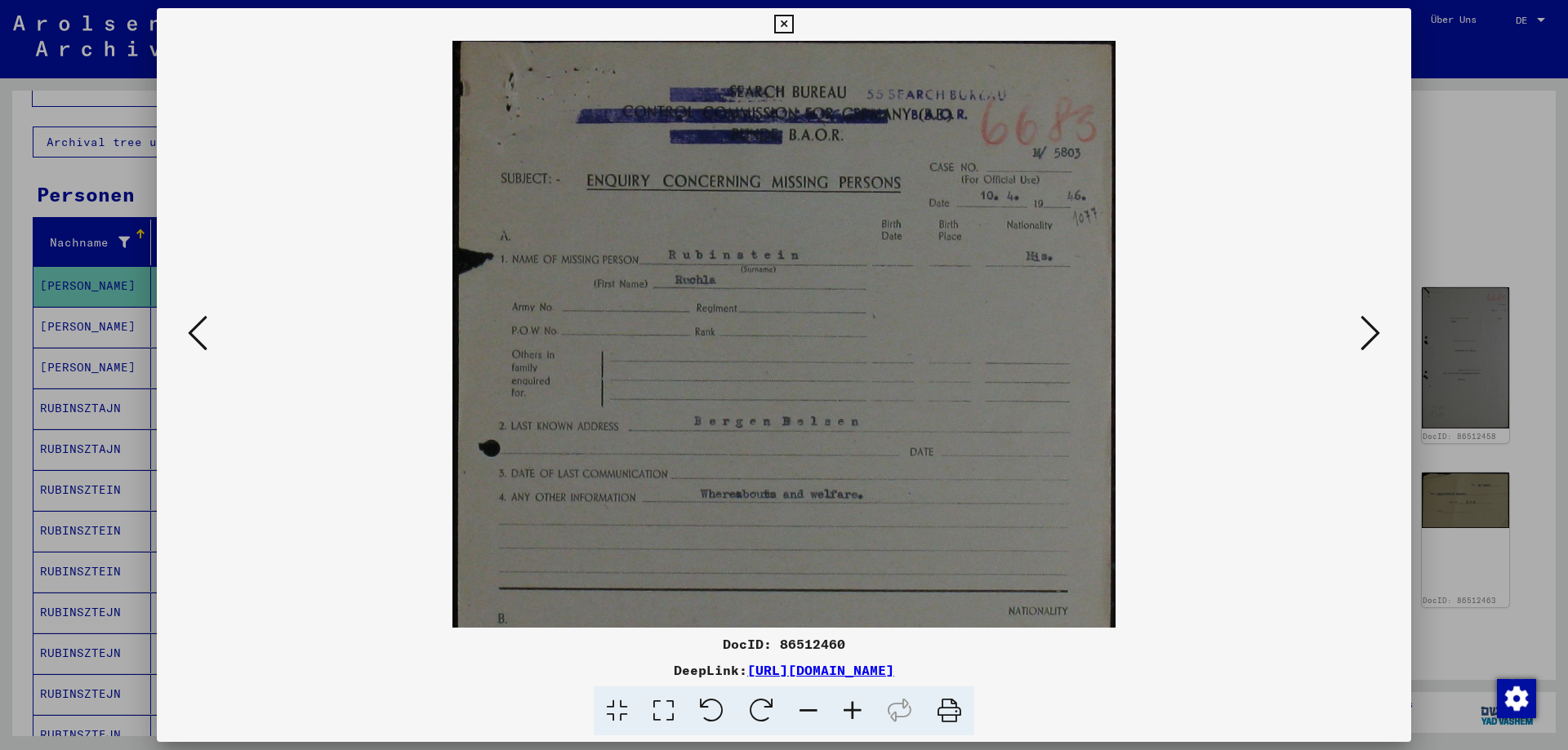
click at [857, 704] on icon at bounding box center [852, 711] width 44 height 50
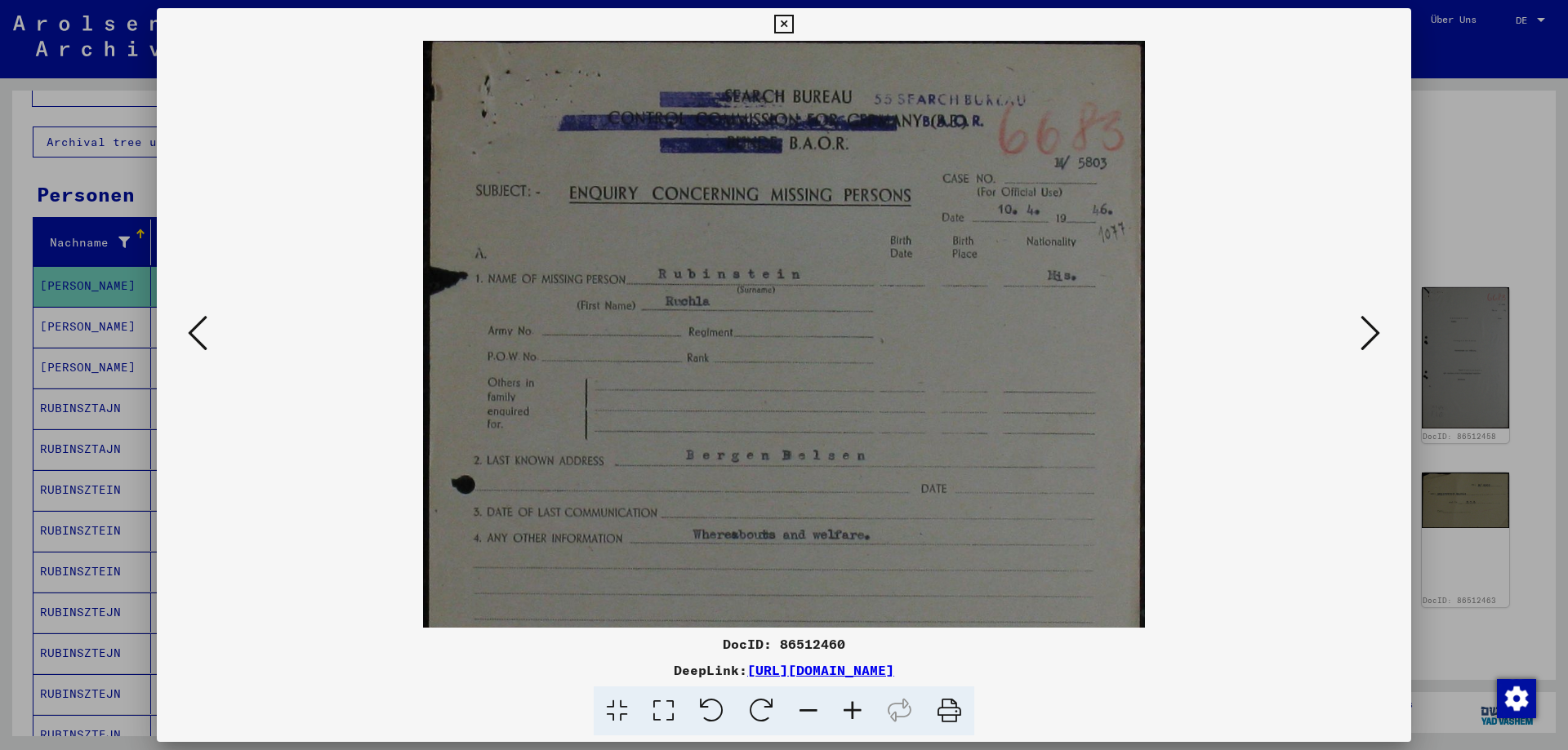
click at [857, 704] on icon at bounding box center [852, 711] width 44 height 50
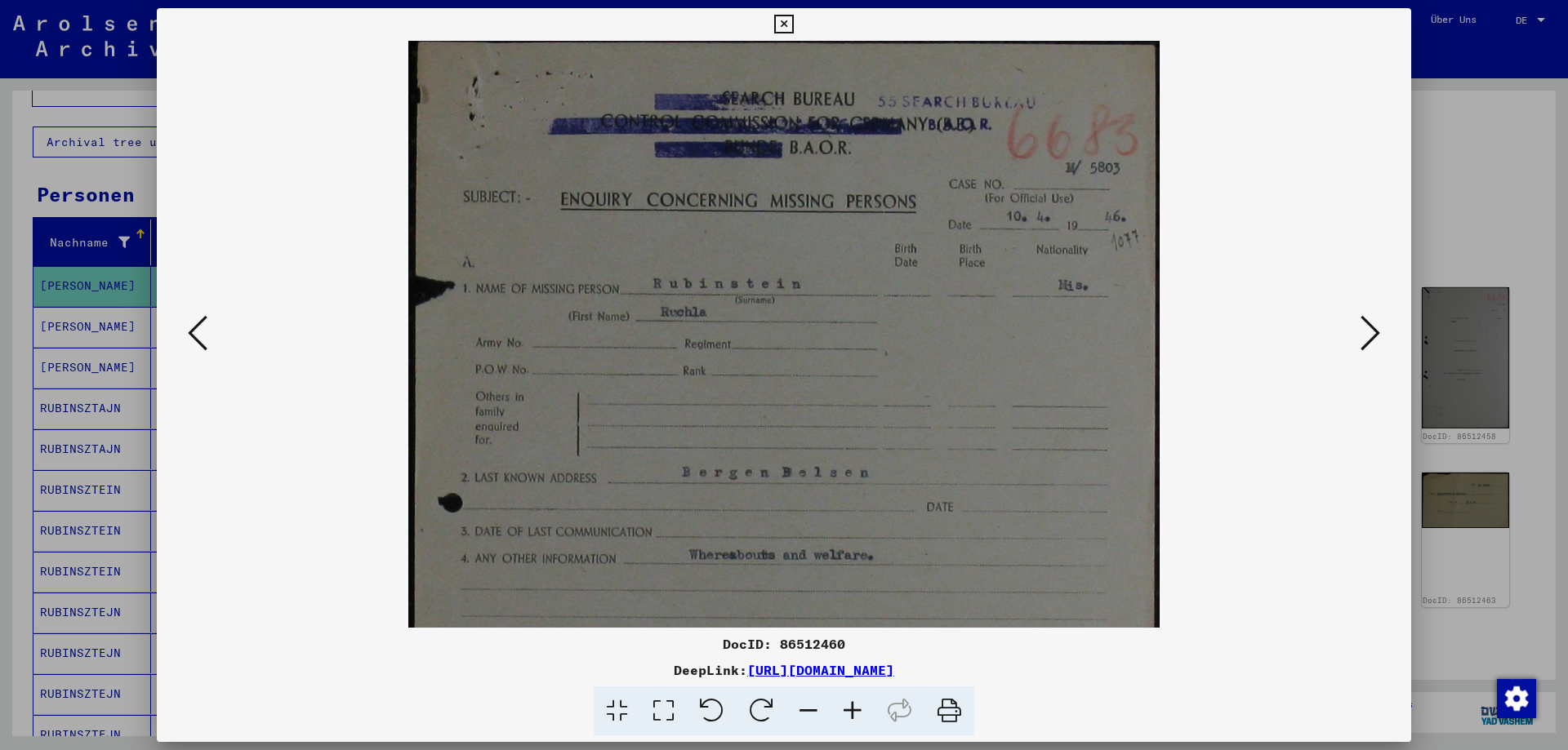
click at [857, 704] on icon at bounding box center [852, 711] width 44 height 50
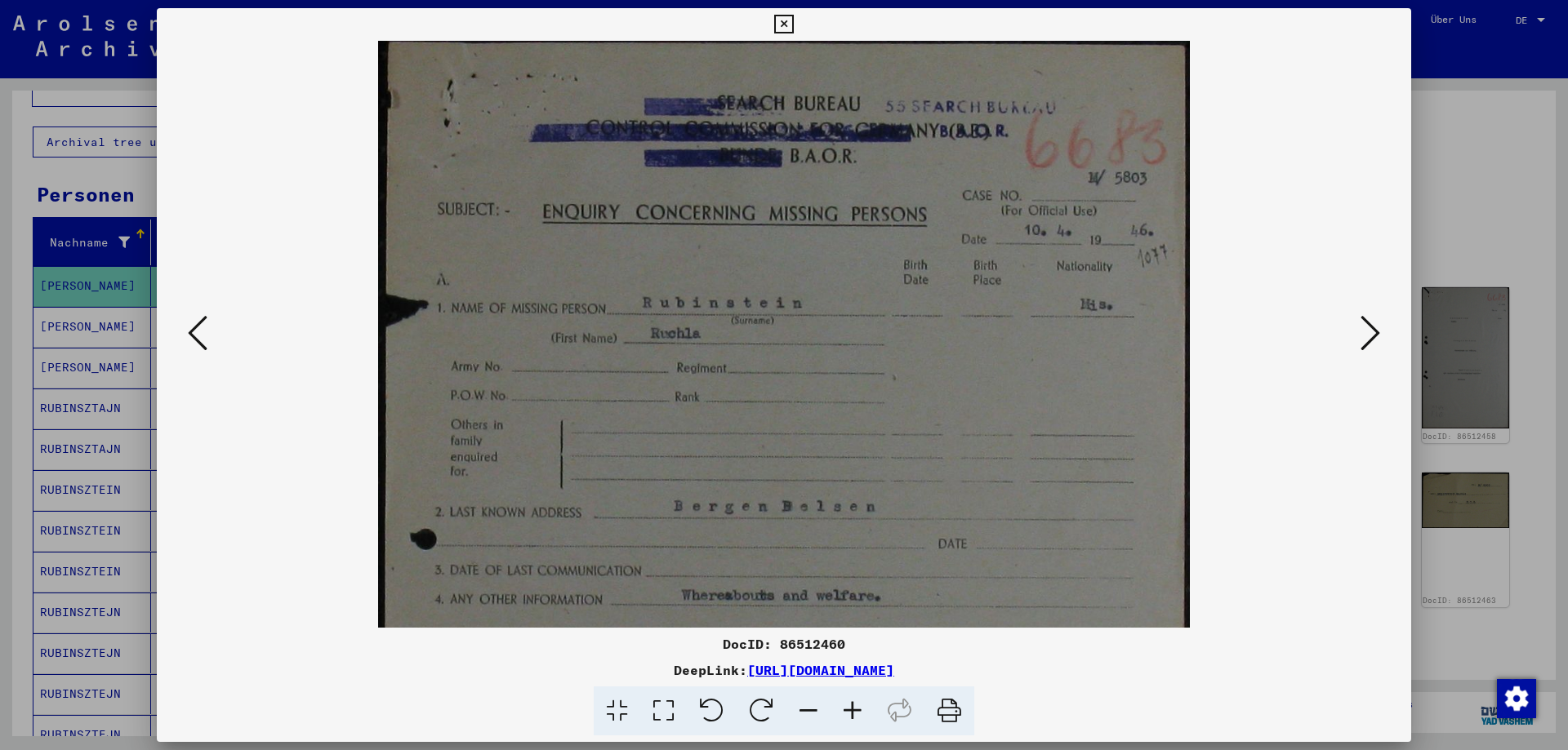
click at [857, 704] on icon at bounding box center [852, 711] width 44 height 50
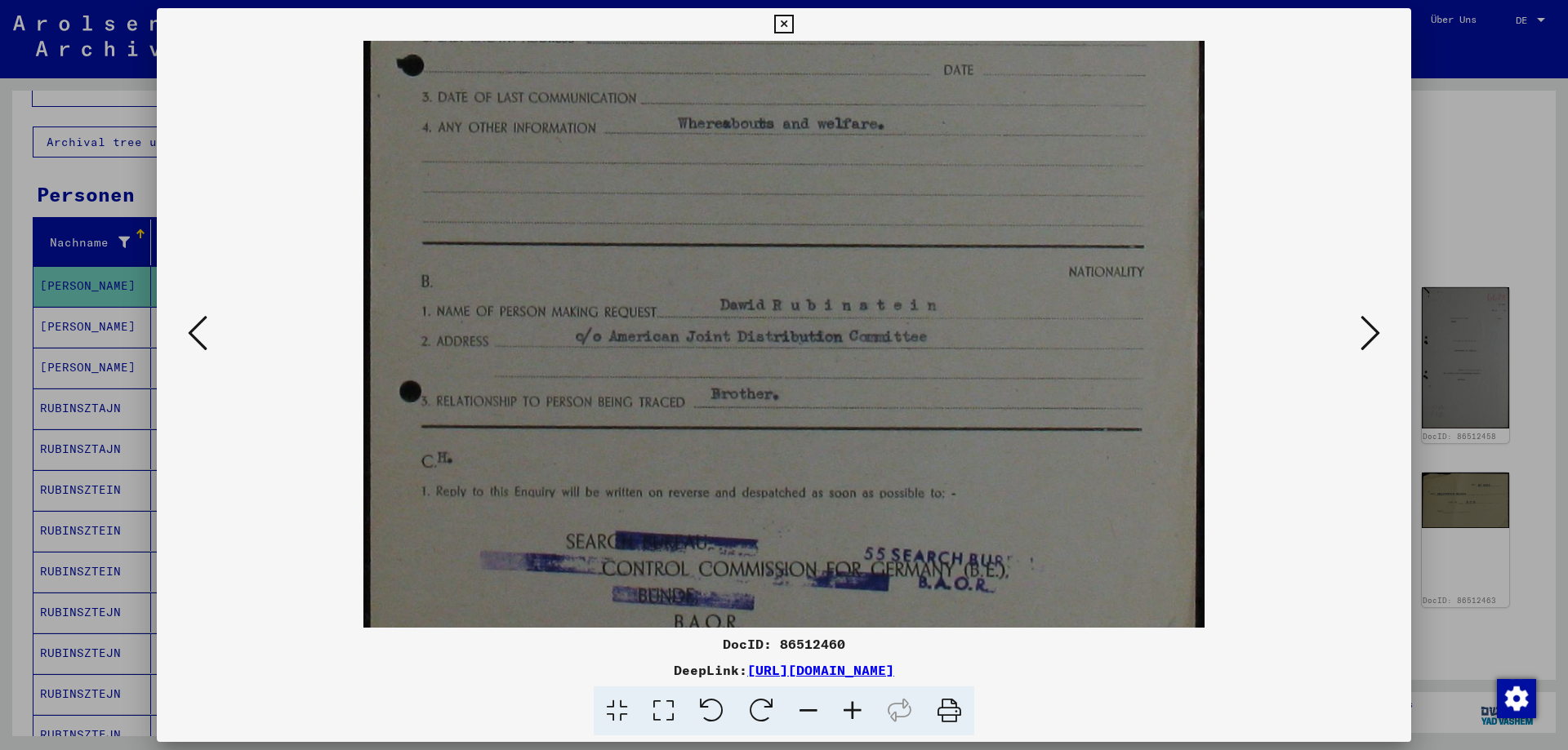
drag, startPoint x: 882, startPoint y: 601, endPoint x: 1174, endPoint y: 109, distance: 572.1
click at [1174, 109] on img at bounding box center [784, 128] width 840 height 1159
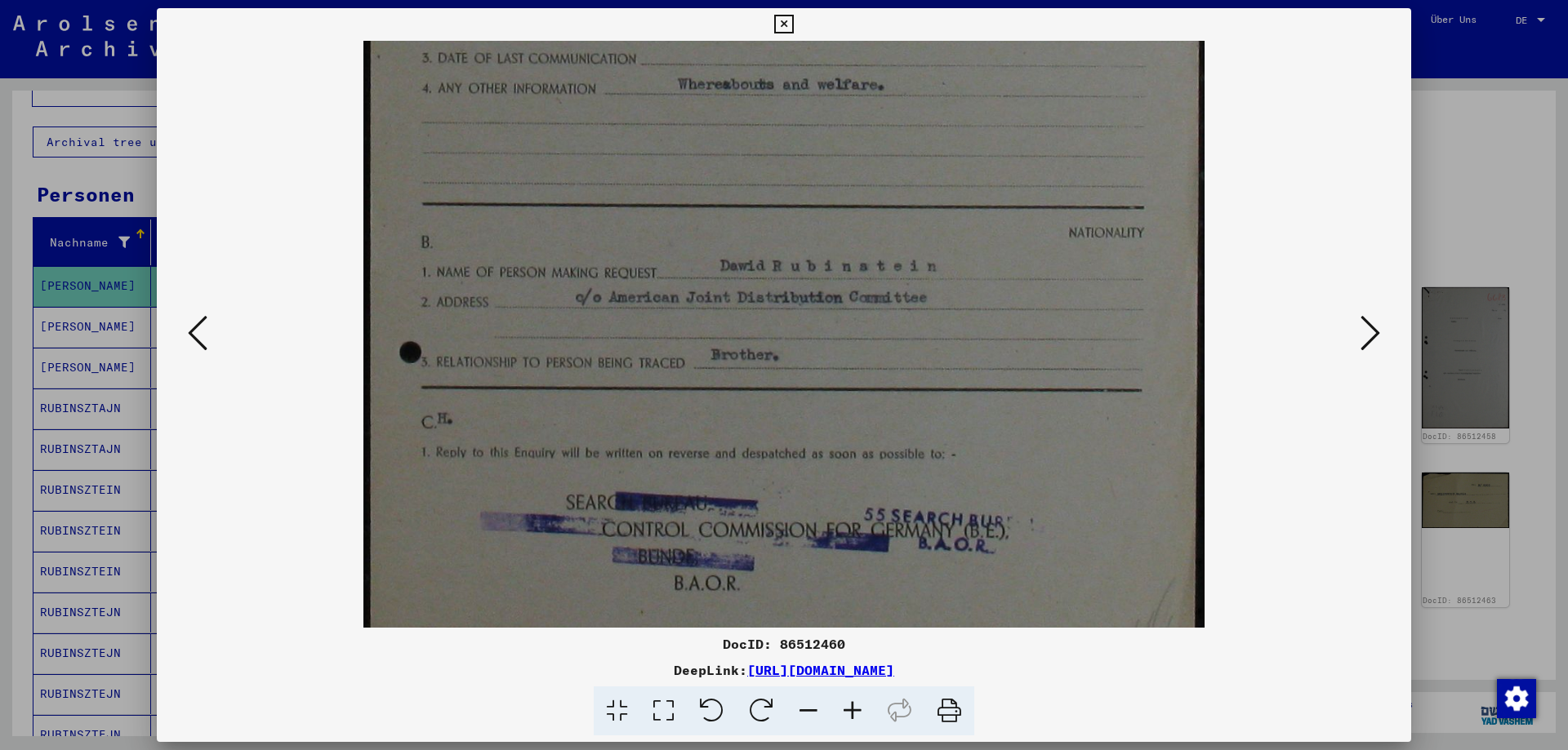
scroll to position [572, 0]
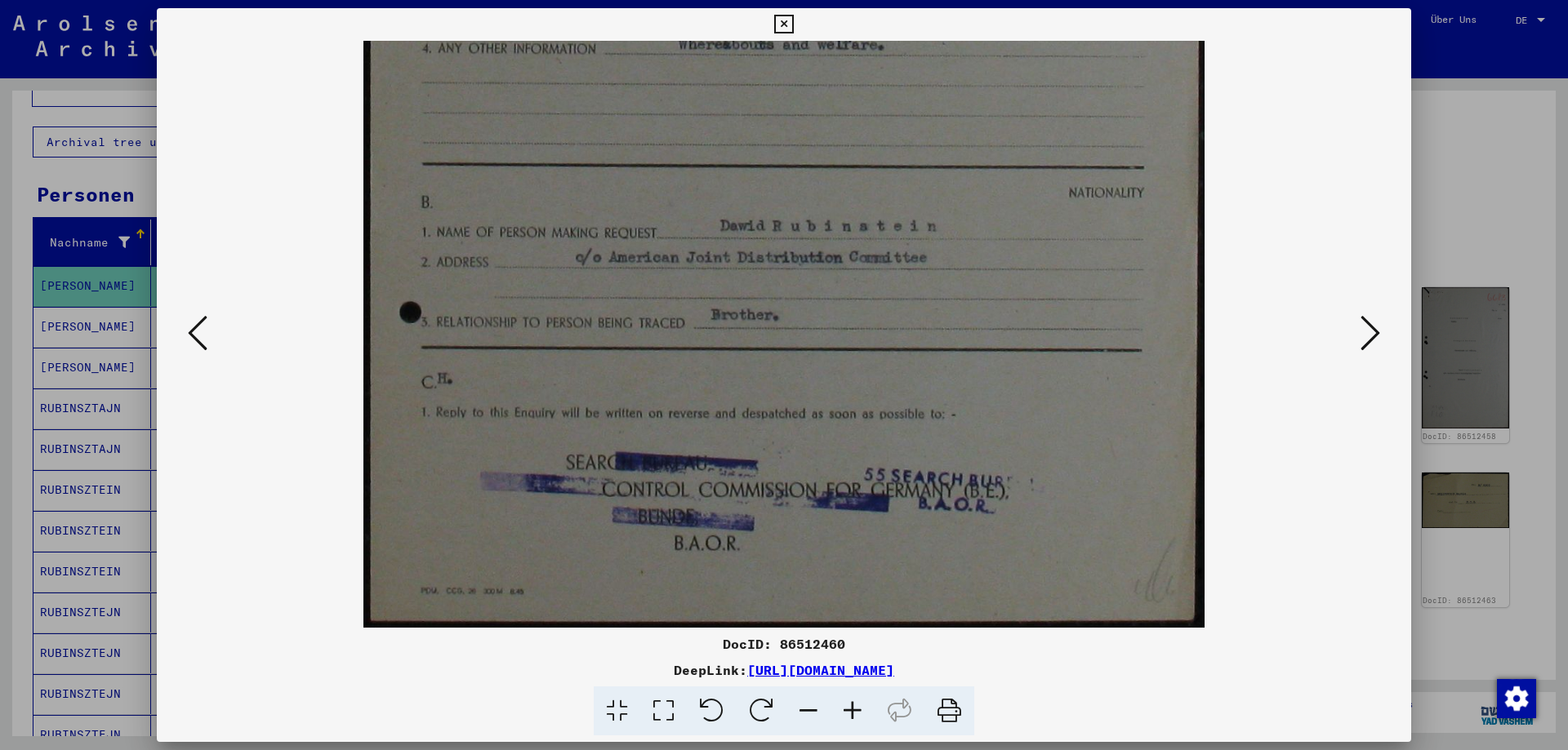
drag, startPoint x: 1045, startPoint y: 525, endPoint x: 1092, endPoint y: 343, distance: 188.0
click at [1092, 343] on img at bounding box center [784, 49] width 840 height 1159
click at [1369, 332] on icon at bounding box center [1371, 333] width 20 height 40
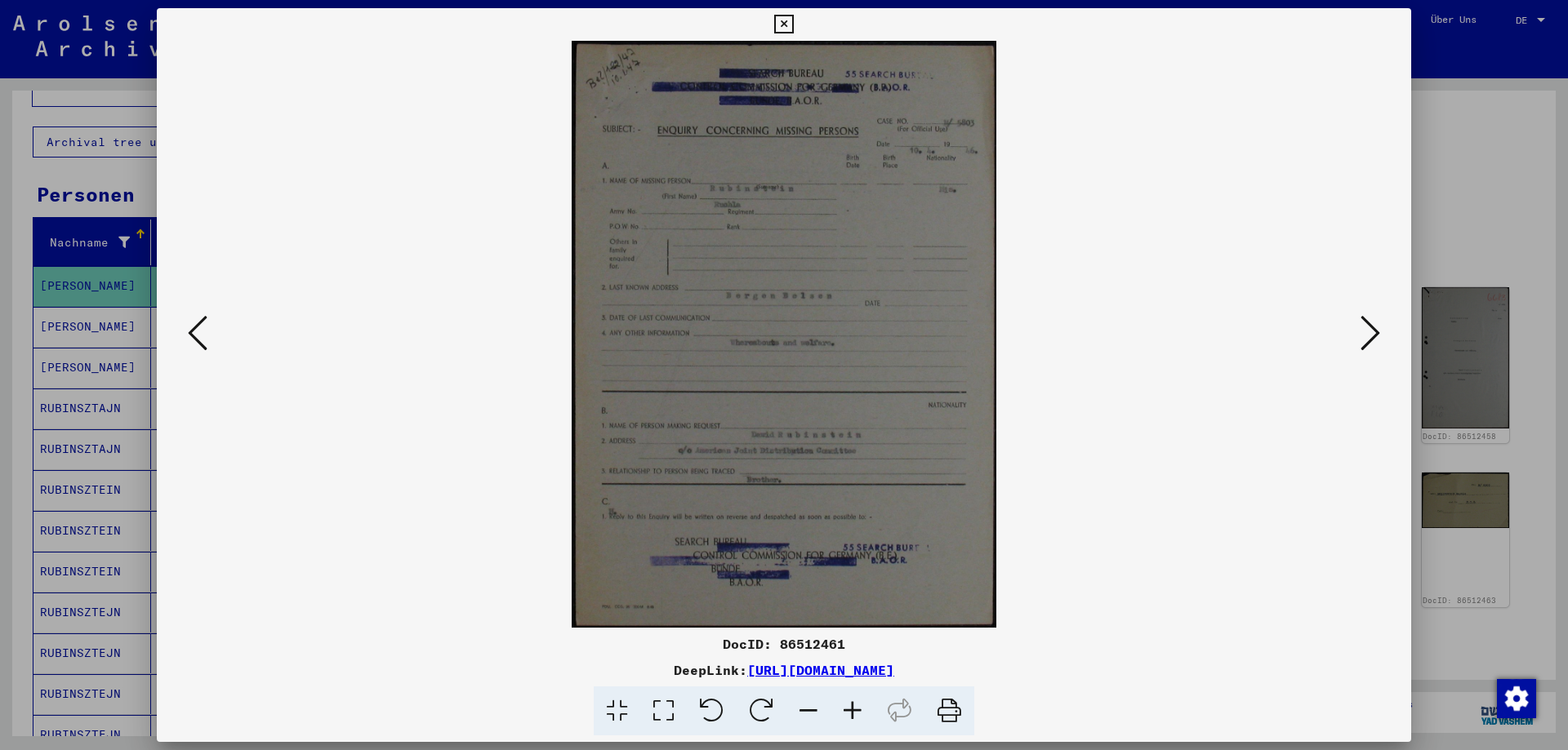
click at [1369, 332] on icon at bounding box center [1371, 333] width 20 height 40
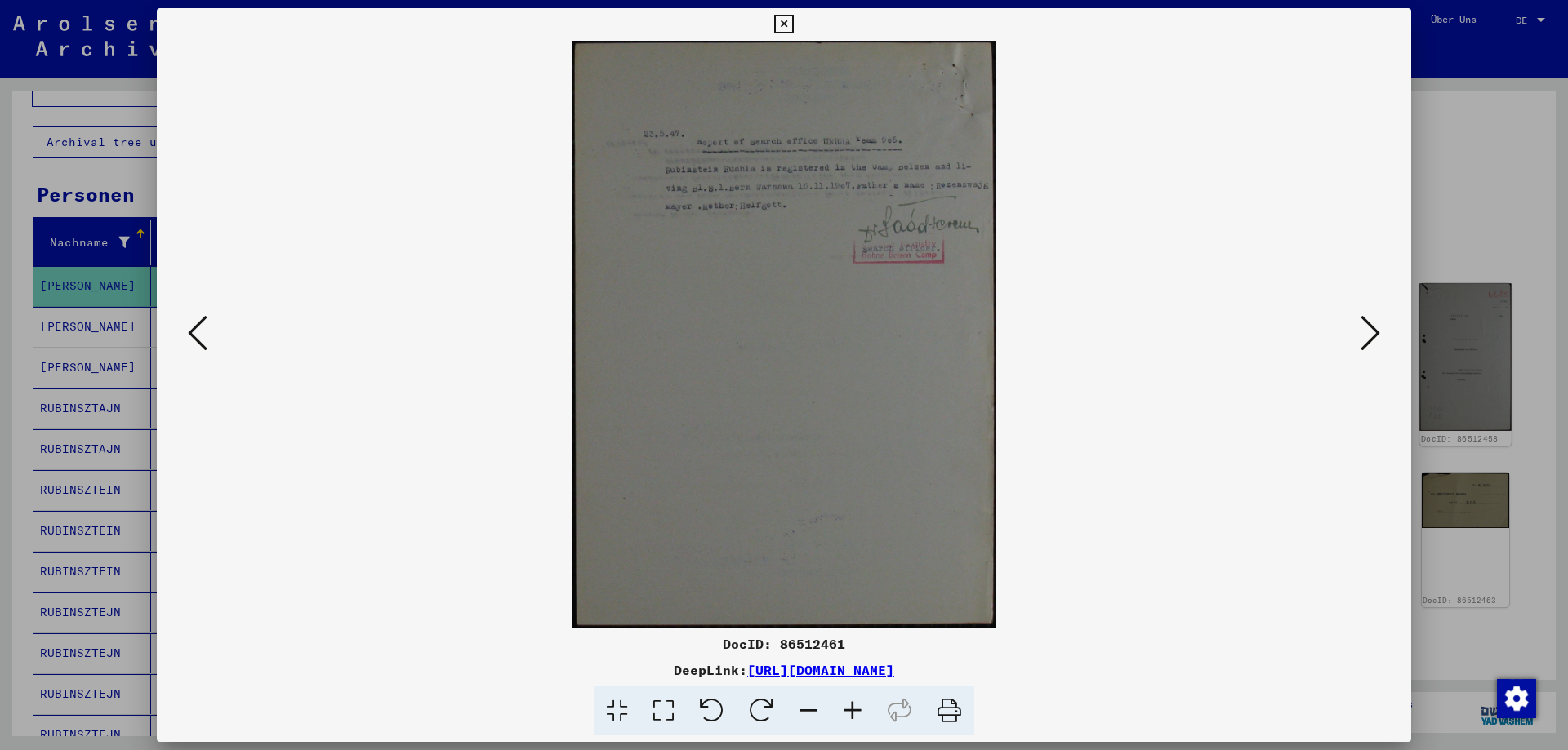
click at [1466, 303] on div at bounding box center [784, 375] width 1568 height 750
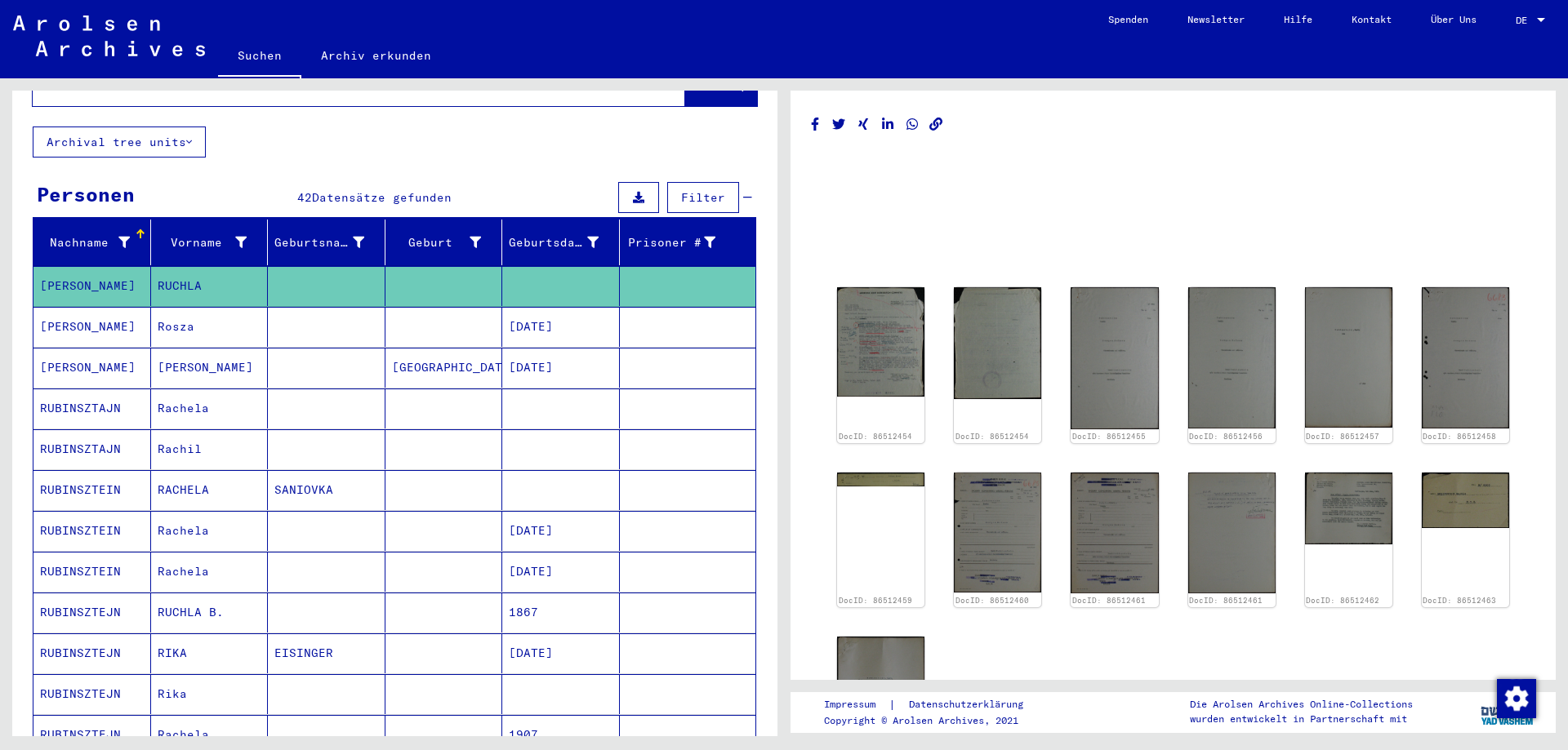
click at [260, 406] on mat-cell "Rachela" at bounding box center [210, 409] width 118 height 40
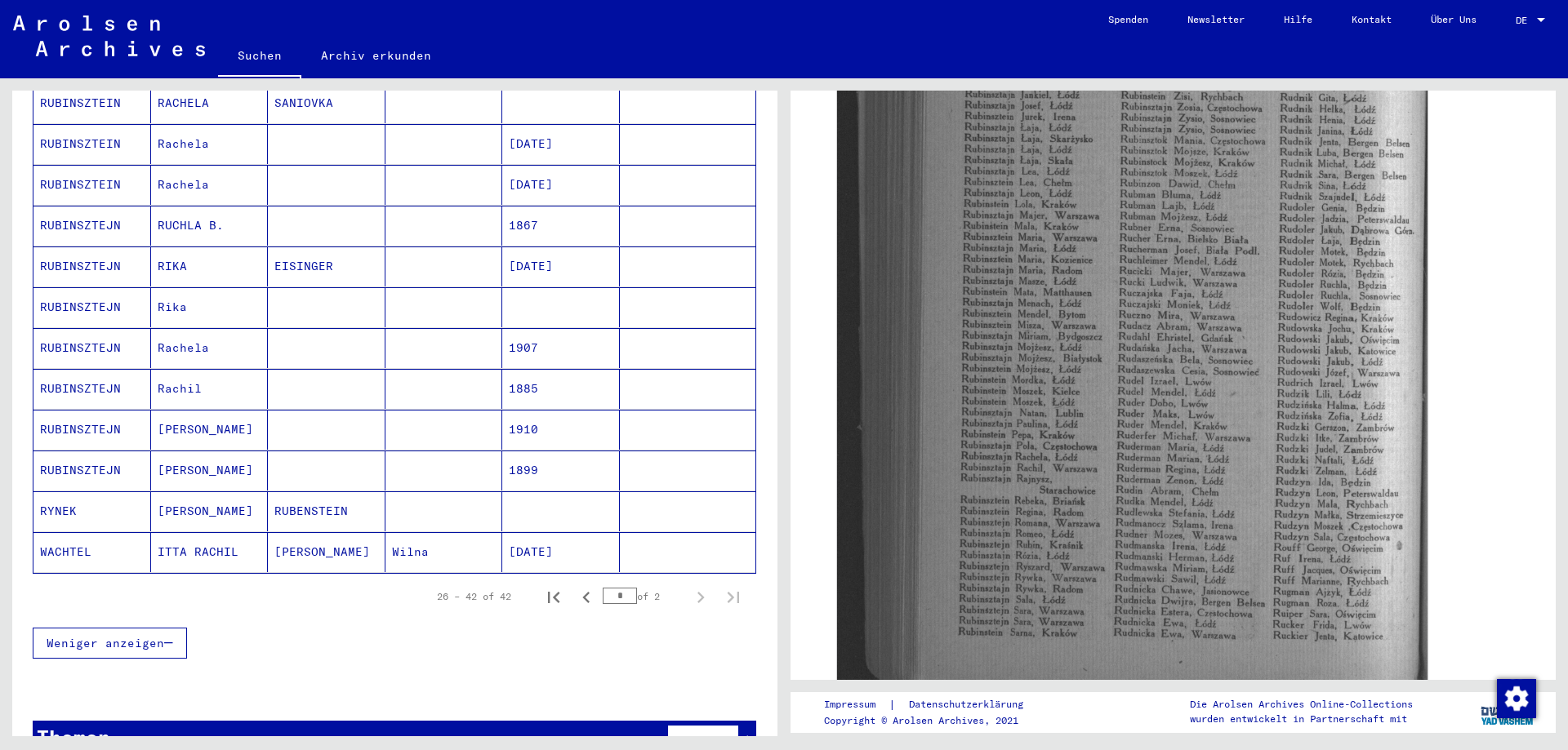
scroll to position [490, 0]
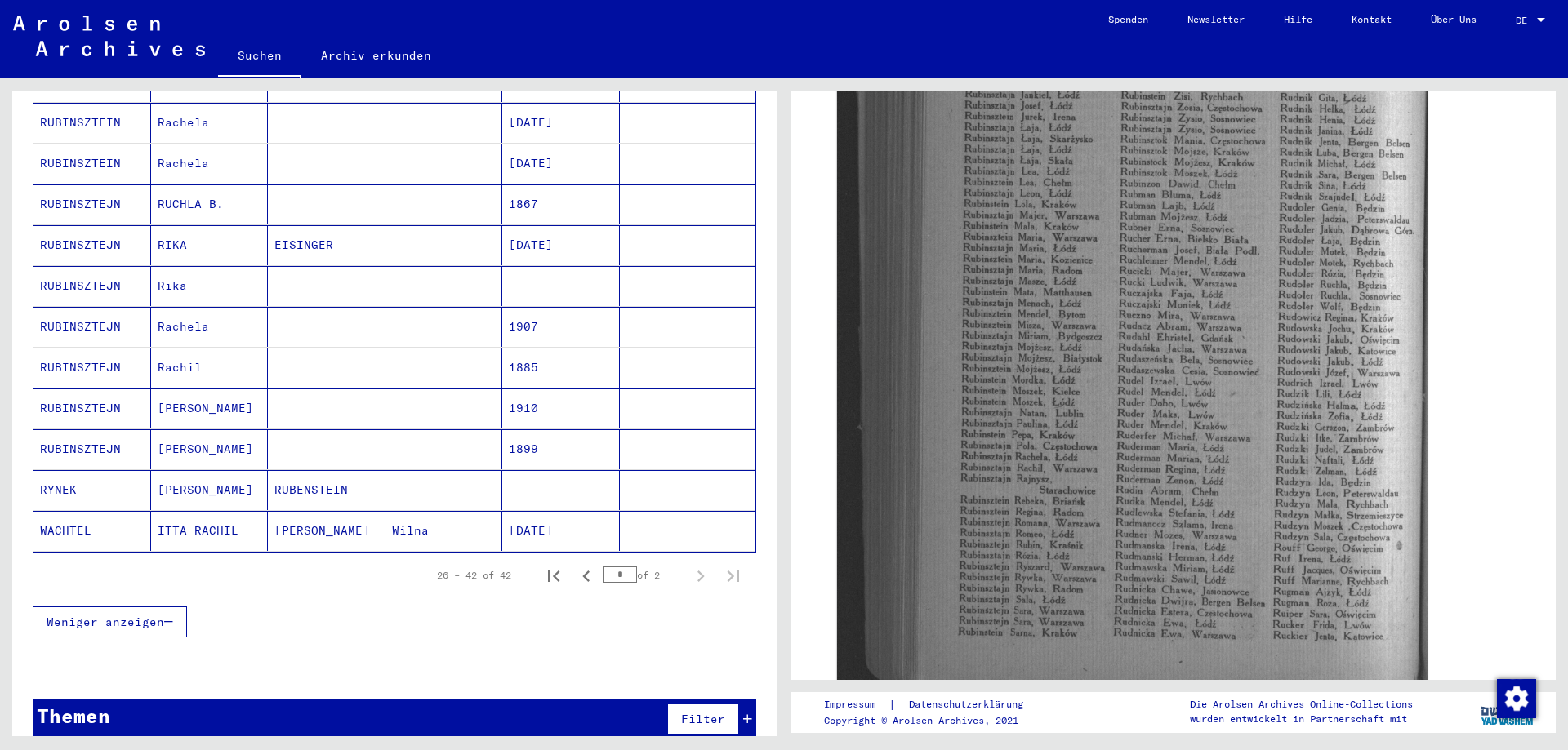
click at [251, 323] on mat-cell "Rachela" at bounding box center [210, 327] width 118 height 40
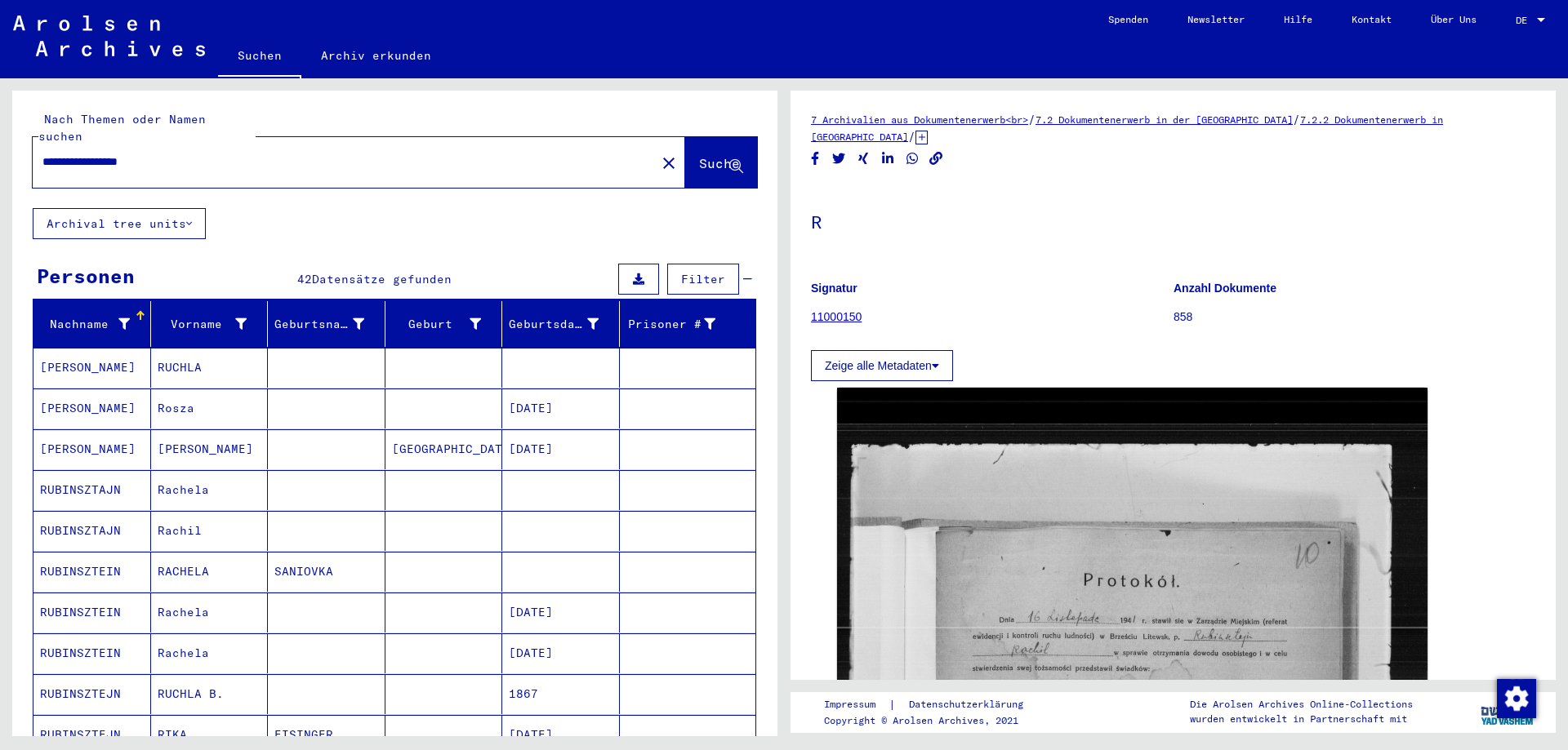
drag, startPoint x: 218, startPoint y: 149, endPoint x: 23, endPoint y: 149, distance: 195.0
click at [23, 149] on div "**********" at bounding box center [395, 149] width 766 height 118
click at [653, 146] on button "close" at bounding box center [669, 162] width 32 height 32
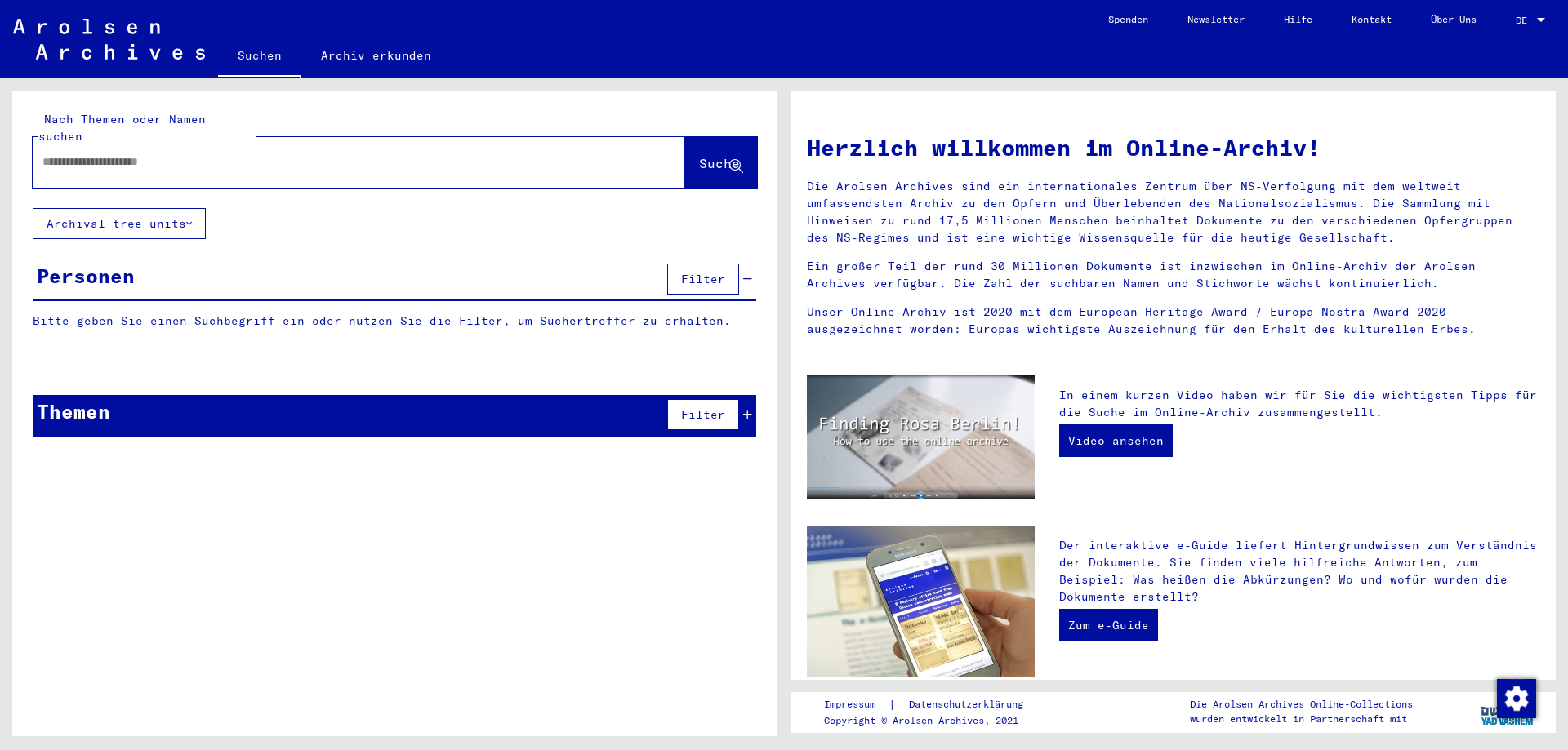
click at [403, 161] on div at bounding box center [334, 162] width 603 height 37
click at [343, 153] on input "text" at bounding box center [339, 161] width 594 height 17
type input "**********"
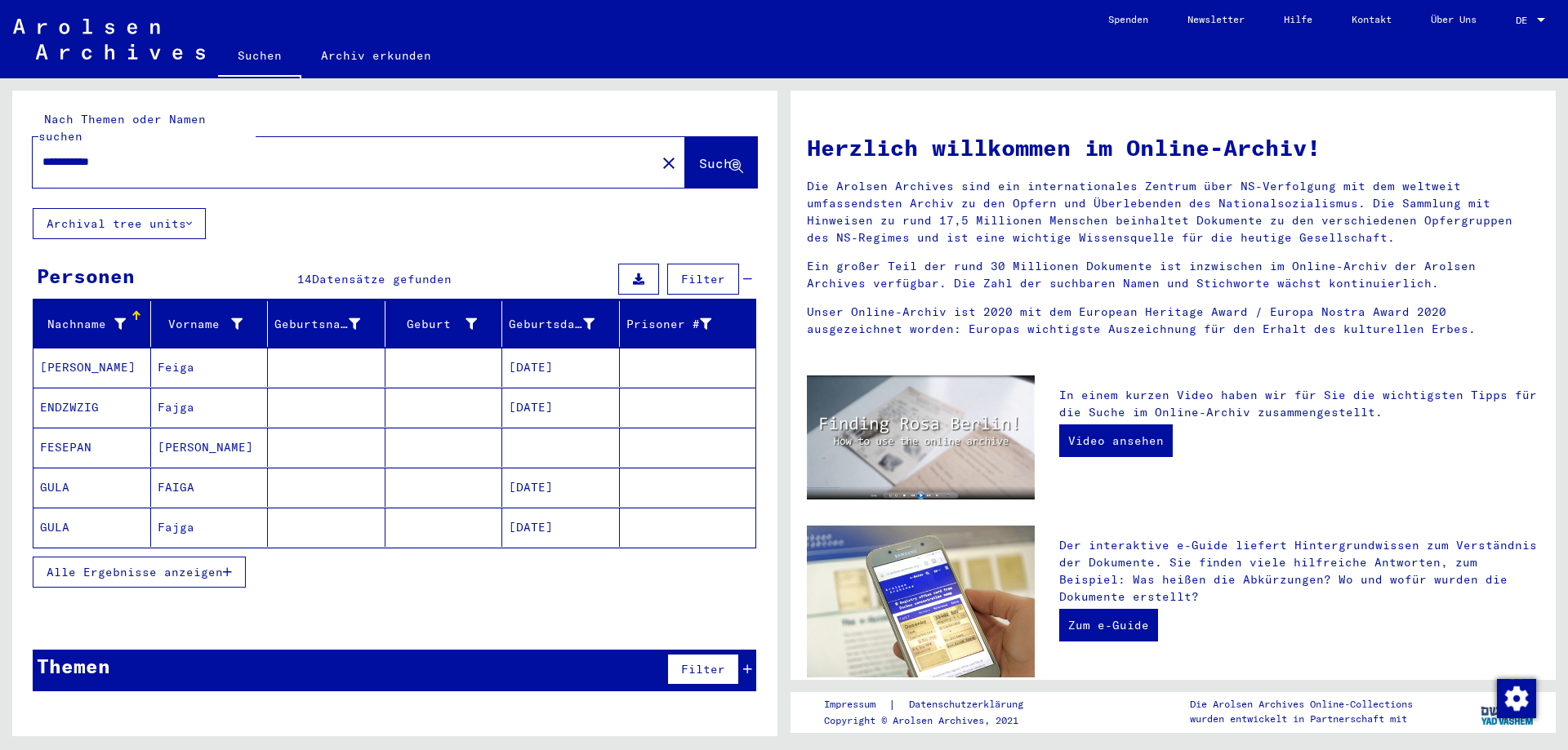
click at [115, 565] on span "Alle Ergebnisse anzeigen" at bounding box center [135, 573] width 177 height 14
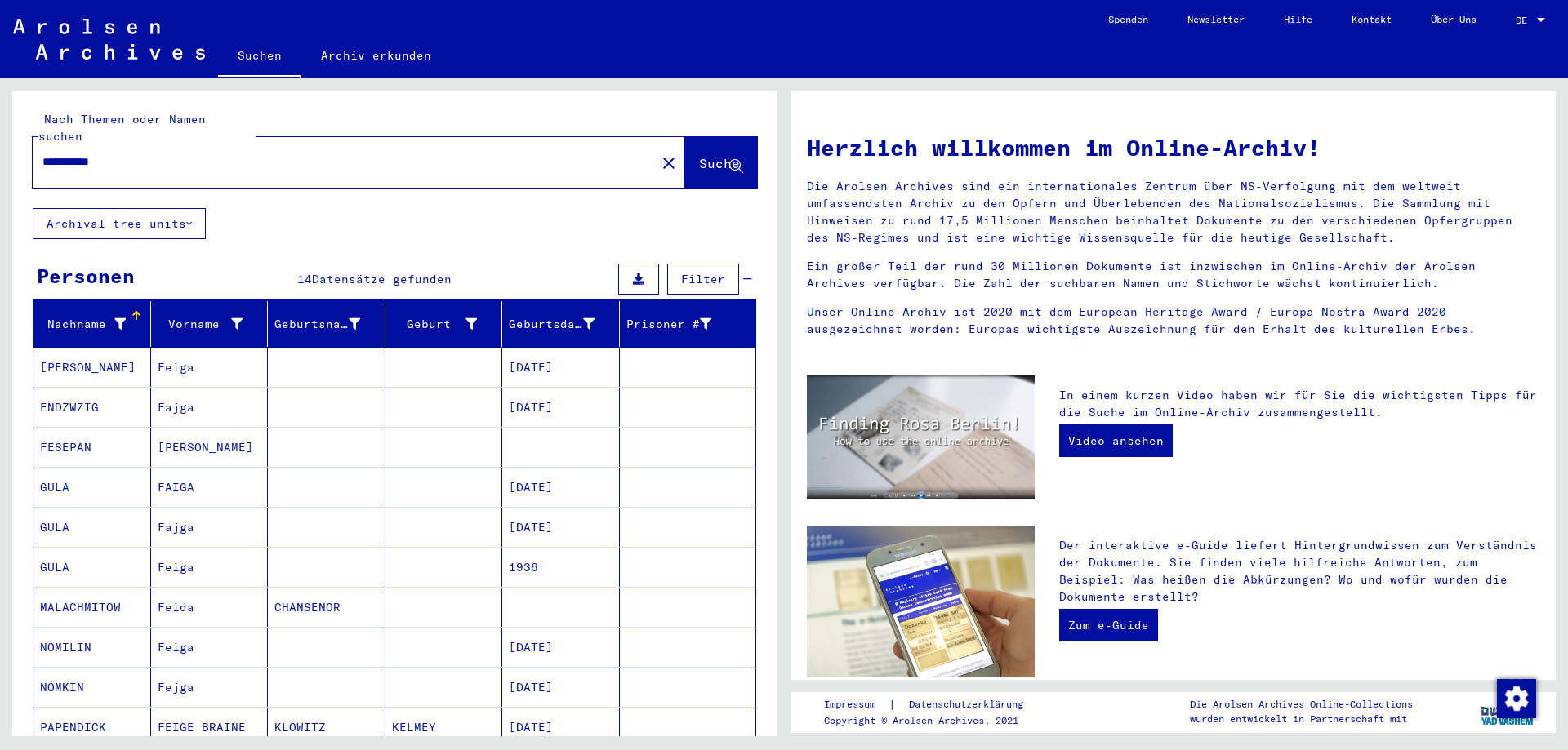
drag, startPoint x: 158, startPoint y: 154, endPoint x: 40, endPoint y: 157, distance: 118.0
click at [23, 159] on div "**********" at bounding box center [395, 149] width 766 height 118
click at [604, 311] on div at bounding box center [606, 312] width 5 height 5
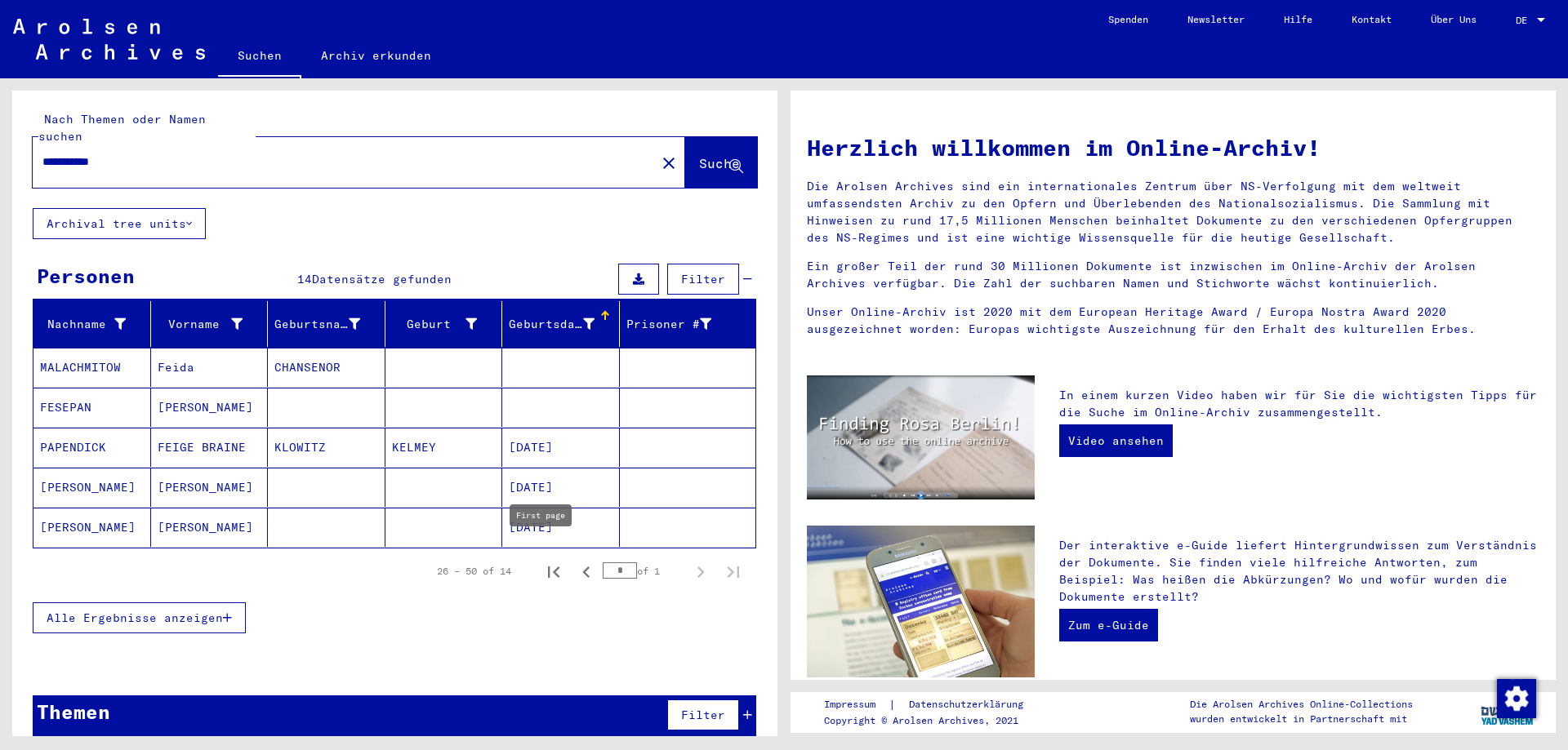
click at [542, 561] on icon "First page" at bounding box center [553, 572] width 23 height 23
type input "*"
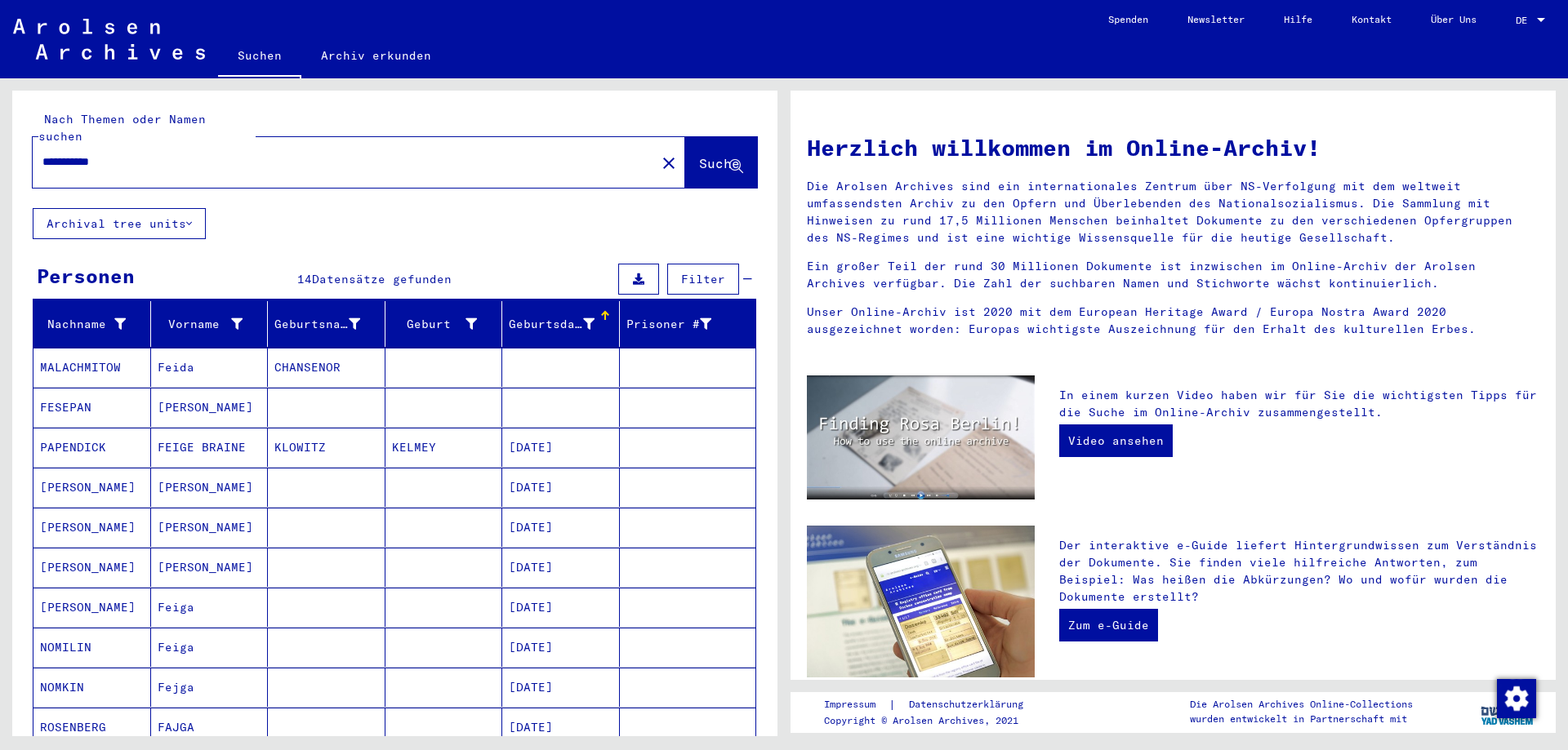
drag, startPoint x: 135, startPoint y: 141, endPoint x: 9, endPoint y: 142, distance: 126.0
click at [9, 142] on div "**********" at bounding box center [392, 407] width 784 height 658
paste input "text"
type input "**********"
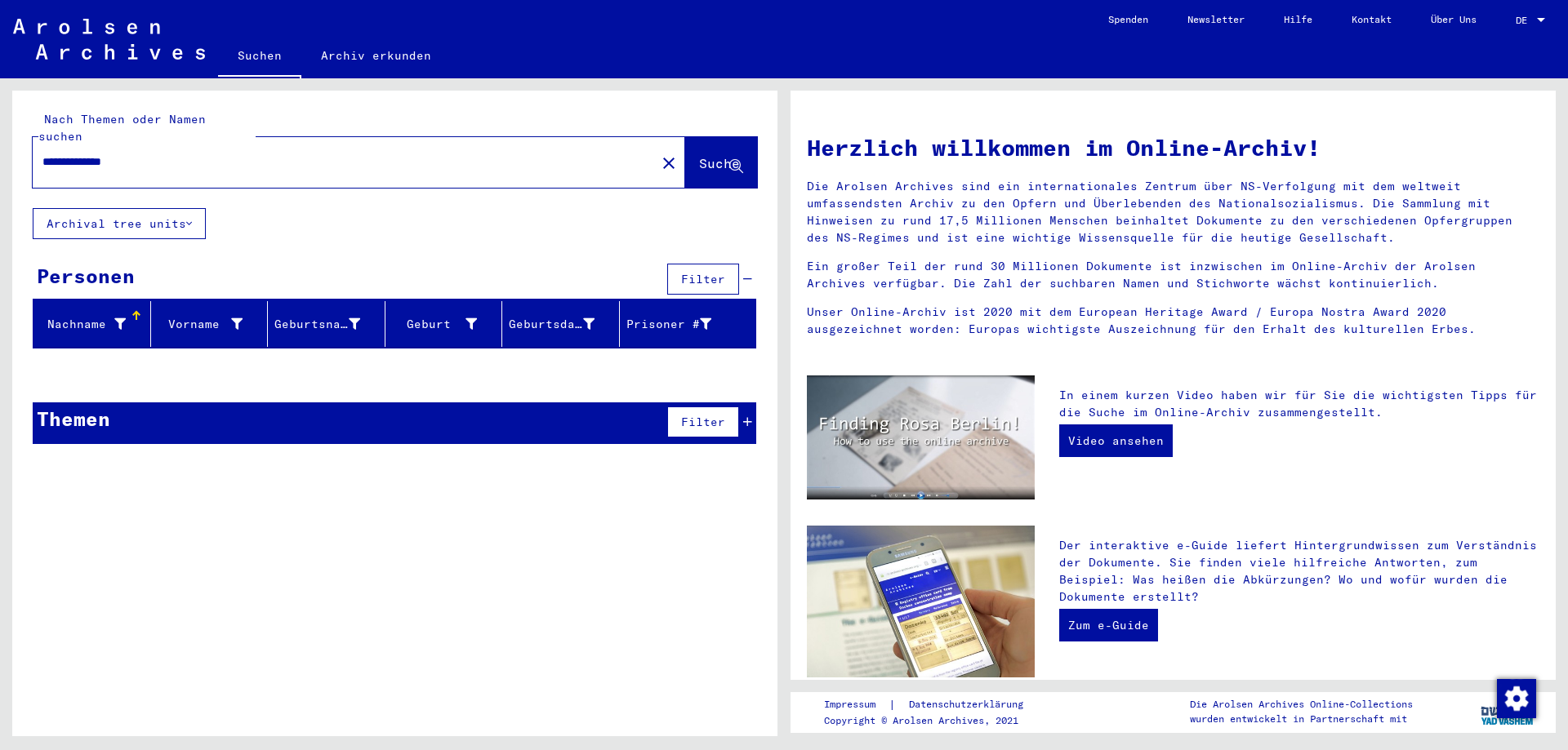
click at [568, 402] on div "Themen Filter" at bounding box center [394, 423] width 723 height 41
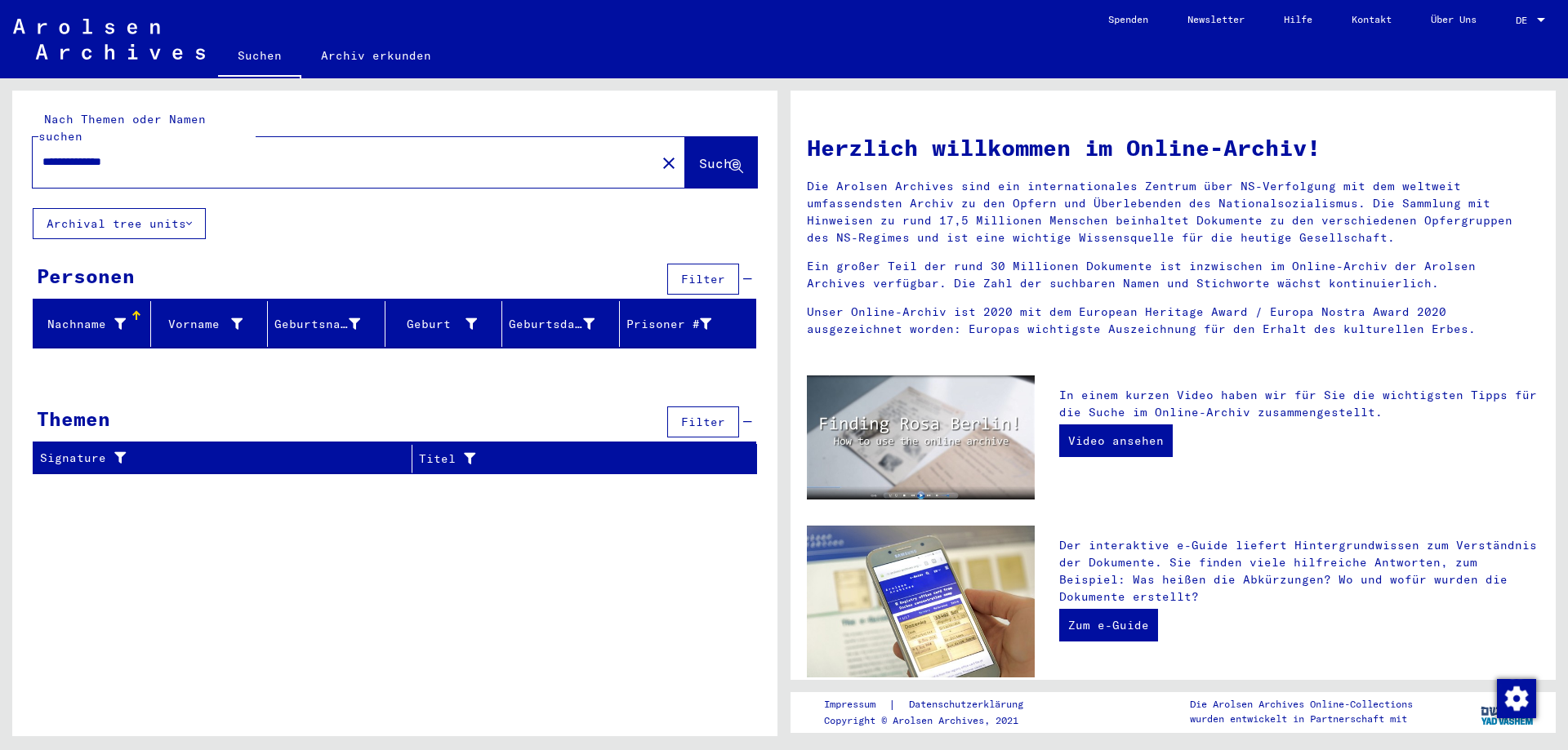
click at [711, 155] on span "Suche" at bounding box center [719, 163] width 41 height 16
click at [653, 146] on button "close" at bounding box center [669, 162] width 32 height 32
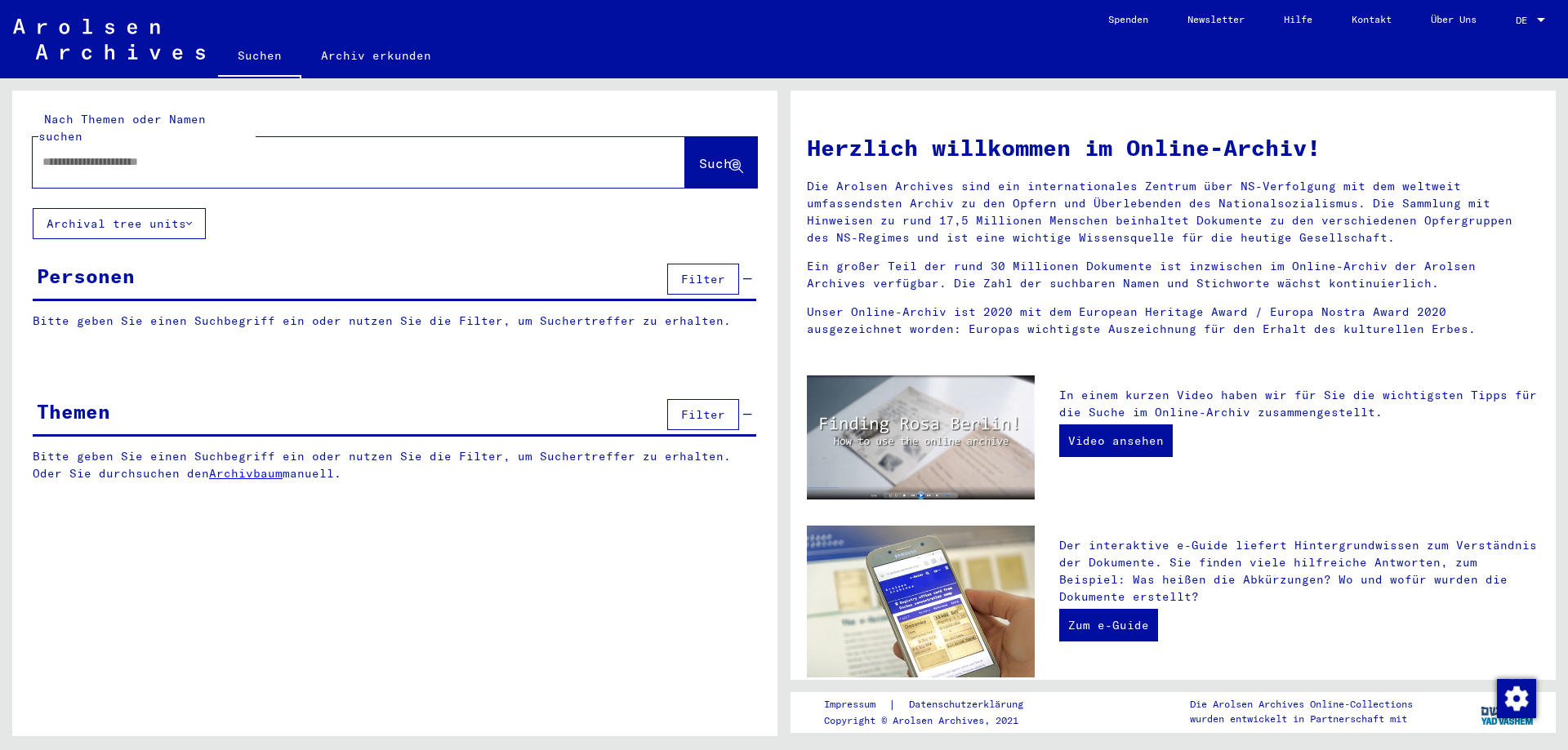
click at [271, 153] on input "text" at bounding box center [339, 161] width 594 height 17
paste input "********"
drag, startPoint x: 116, startPoint y: 151, endPoint x: -1, endPoint y: 152, distance: 117.0
click at [0, 152] on html "Suchen Archiv erkunden Spenden Newsletter Hilfe Kontakt Über Uns Suchen Archiv …" at bounding box center [784, 375] width 1568 height 750
click at [165, 153] on input "********" at bounding box center [339, 161] width 594 height 17
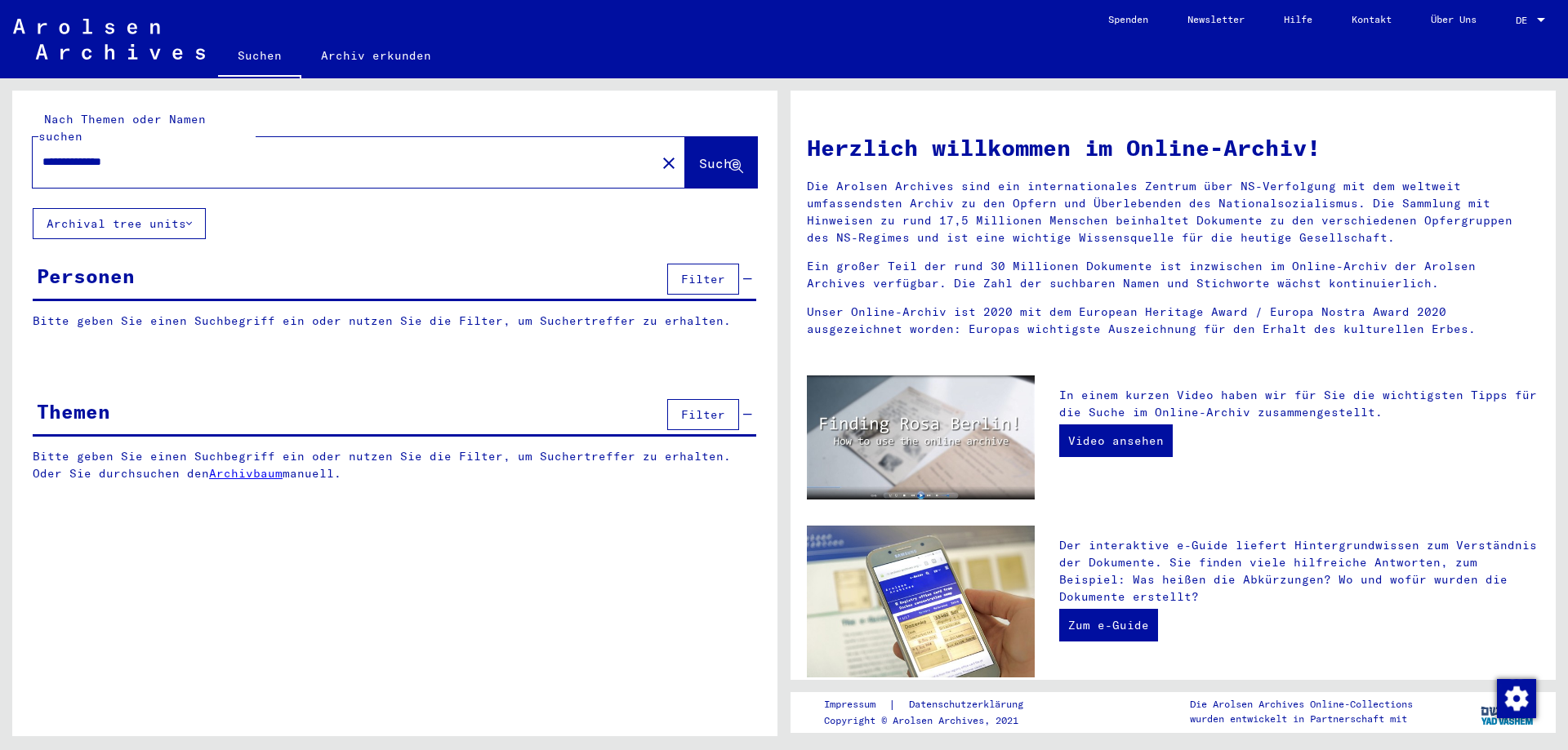
type input "**********"
click at [699, 155] on span "Suche" at bounding box center [719, 163] width 41 height 16
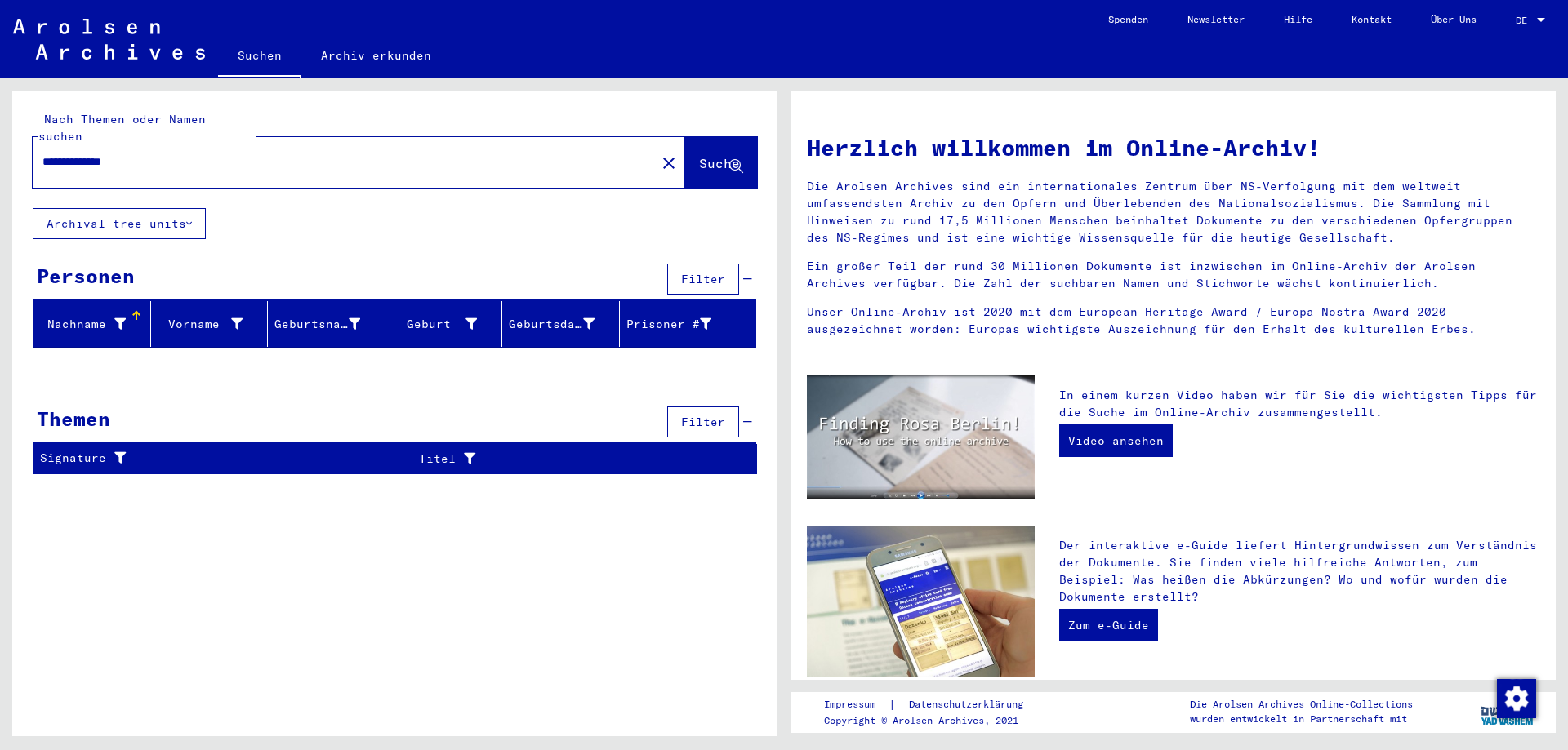
drag, startPoint x: 181, startPoint y: 142, endPoint x: 1, endPoint y: 128, distance: 180.5
click at [0, 130] on html "**********" at bounding box center [784, 375] width 1568 height 750
click at [659, 153] on mat-icon "close" at bounding box center [669, 163] width 20 height 20
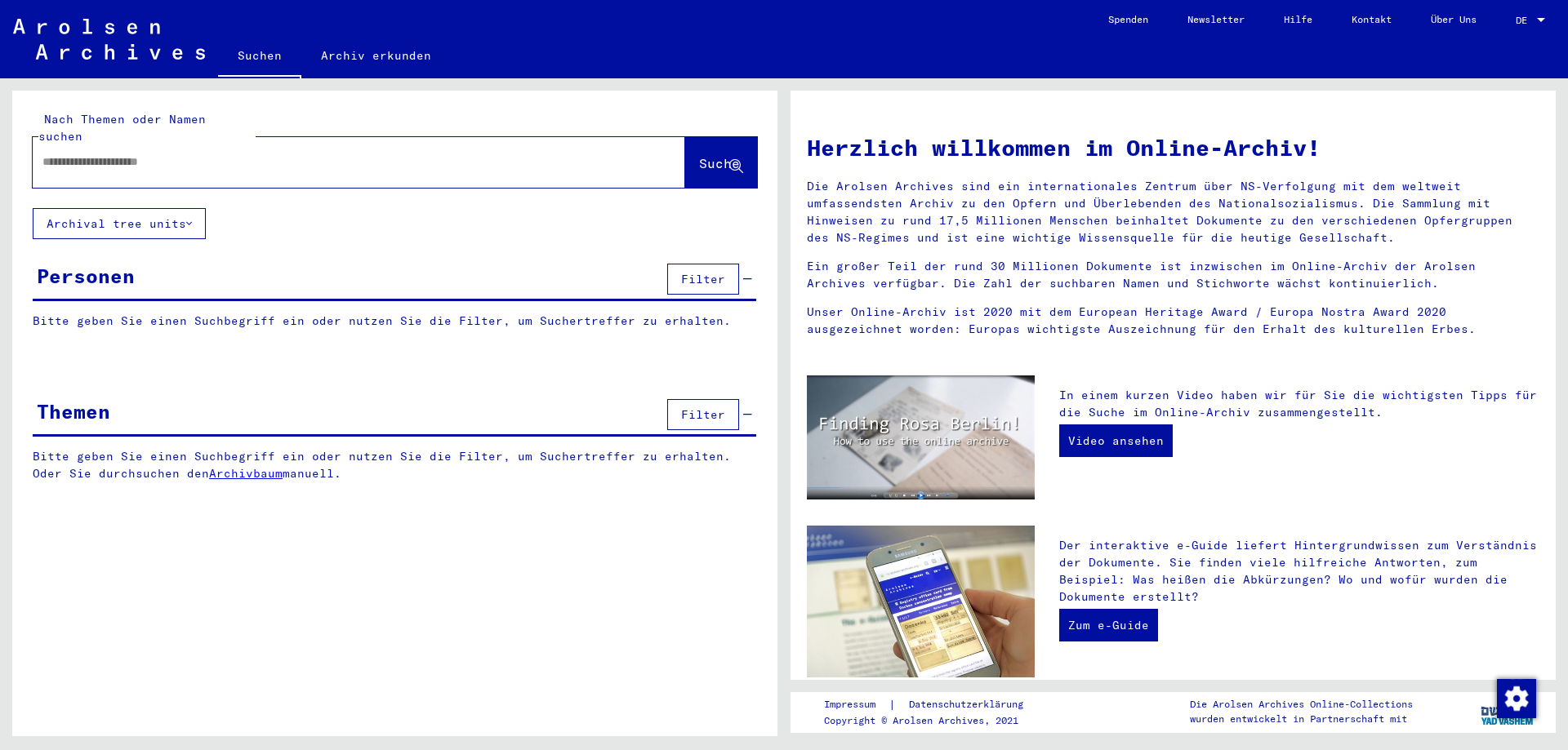
click at [425, 153] on input "text" at bounding box center [339, 161] width 594 height 17
paste input "*****"
type input "**********"
click at [704, 137] on button "Suche" at bounding box center [721, 162] width 72 height 50
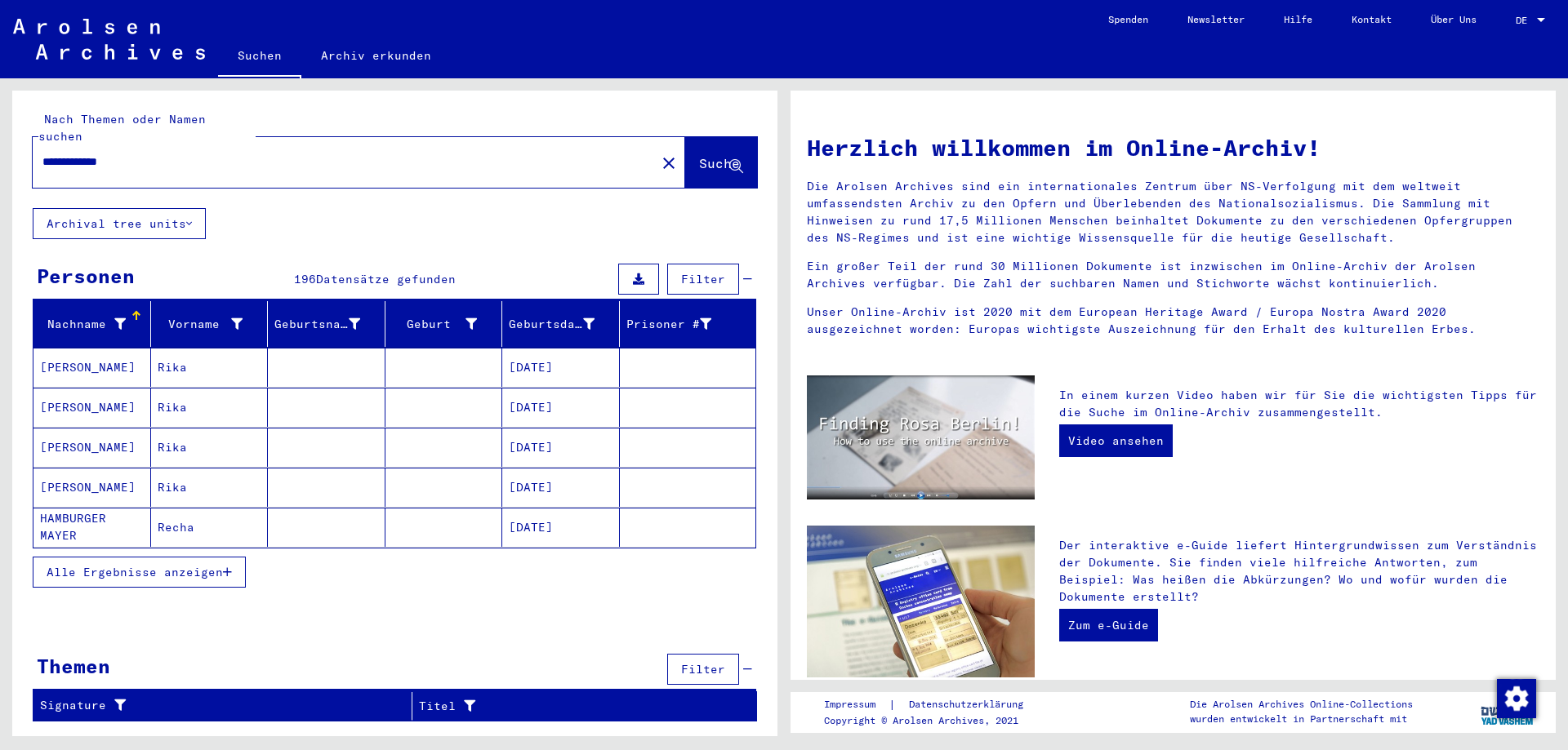
click at [161, 565] on span "Alle Ergebnisse anzeigen" at bounding box center [135, 573] width 177 height 14
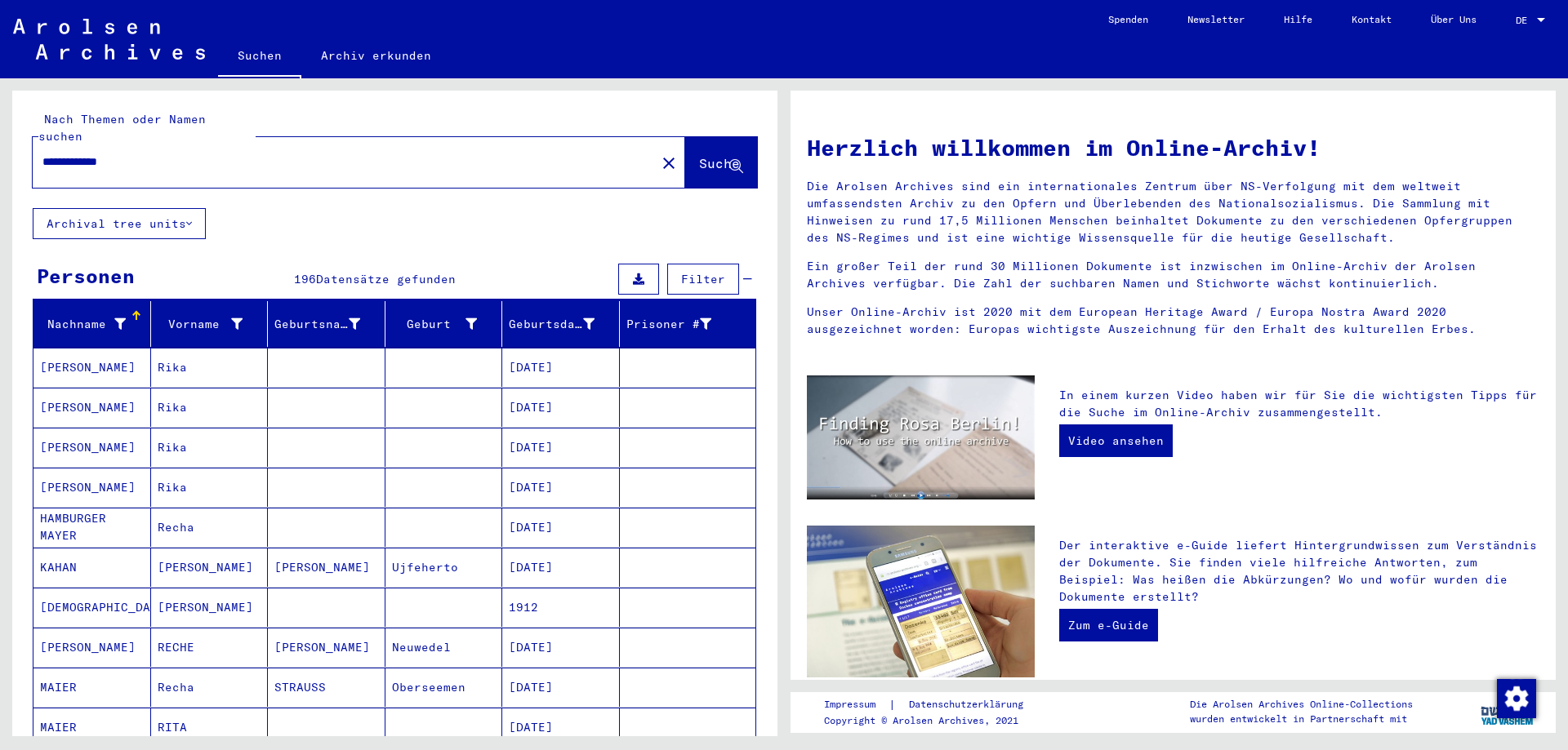
drag, startPoint x: 136, startPoint y: 145, endPoint x: 18, endPoint y: 151, distance: 118.2
click at [18, 151] on div "**********" at bounding box center [395, 149] width 766 height 118
click at [659, 153] on mat-icon "close" at bounding box center [669, 163] width 20 height 20
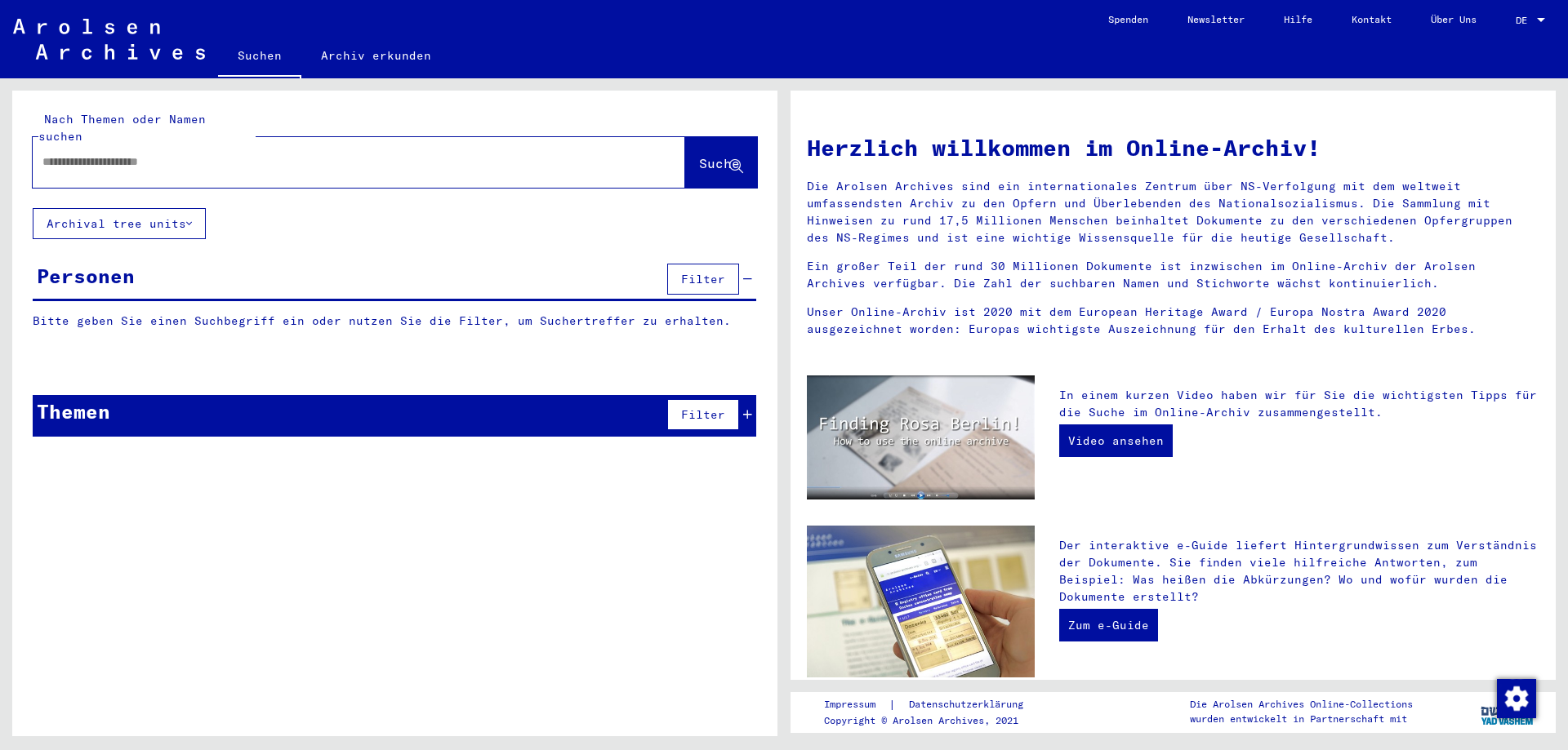
click at [434, 153] on input "text" at bounding box center [339, 161] width 594 height 17
paste input "**********"
type input "**********"
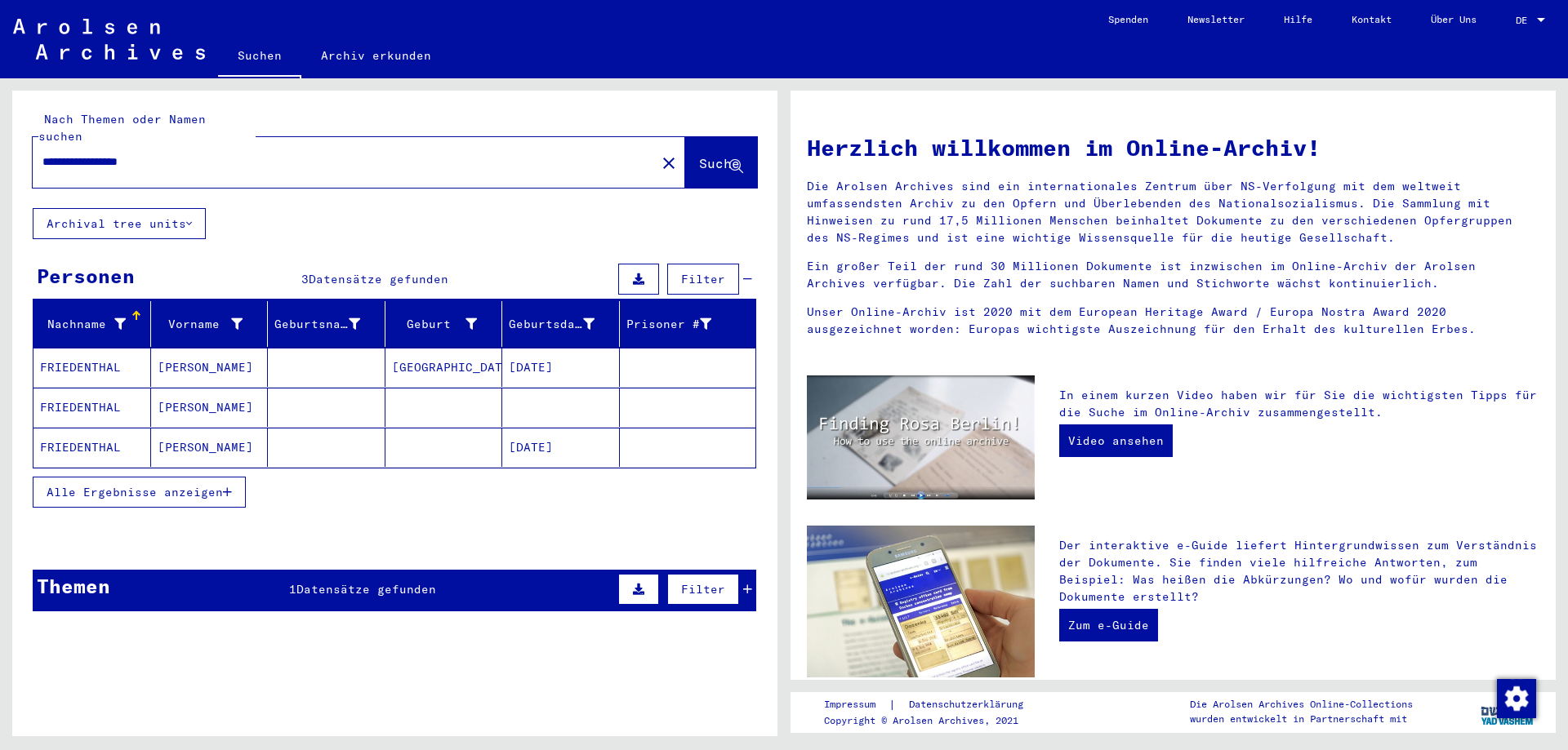
click at [141, 485] on span "Alle Ergebnisse anzeigen" at bounding box center [135, 492] width 177 height 14
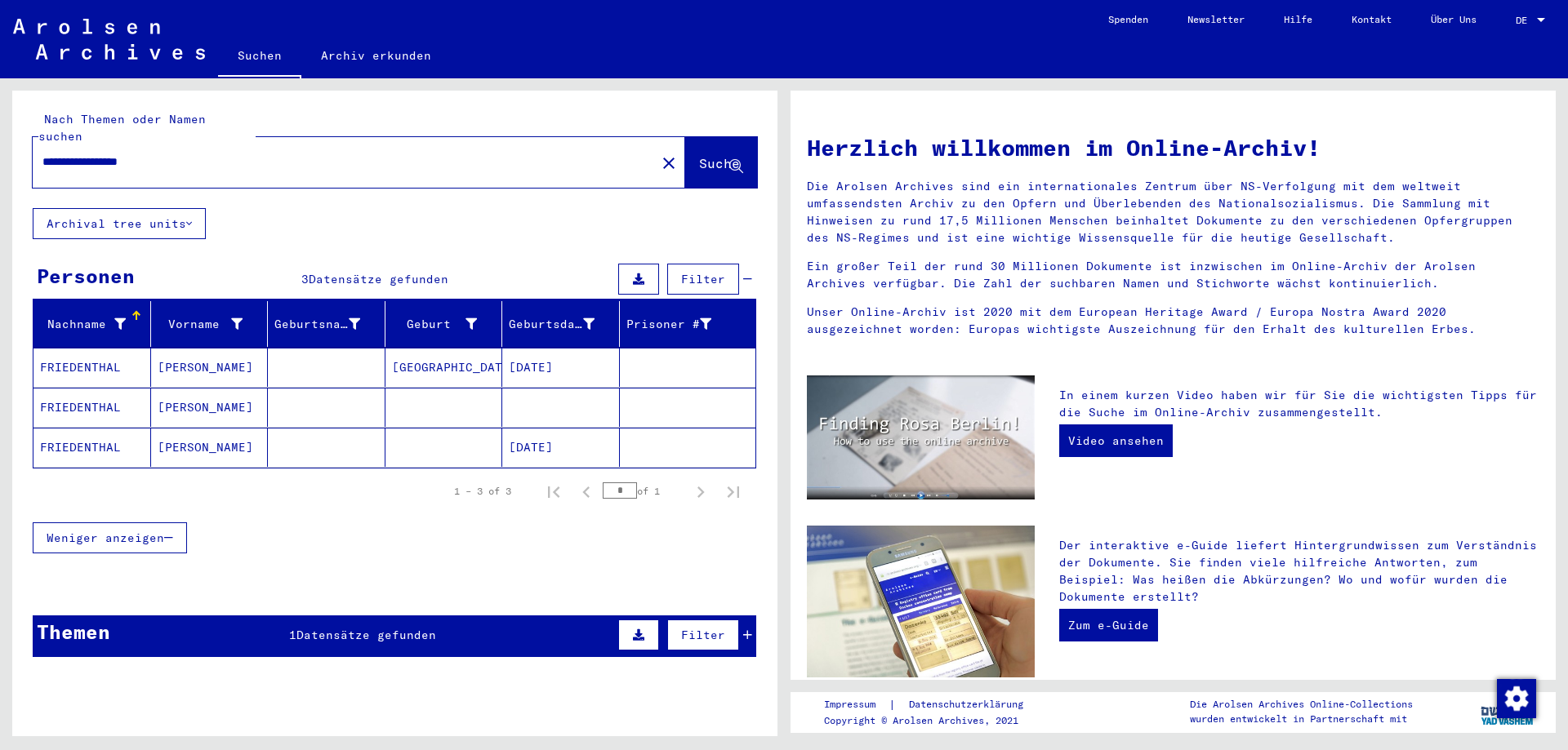
click at [399, 353] on mat-cell "[GEOGRAPHIC_DATA]" at bounding box center [444, 367] width 118 height 40
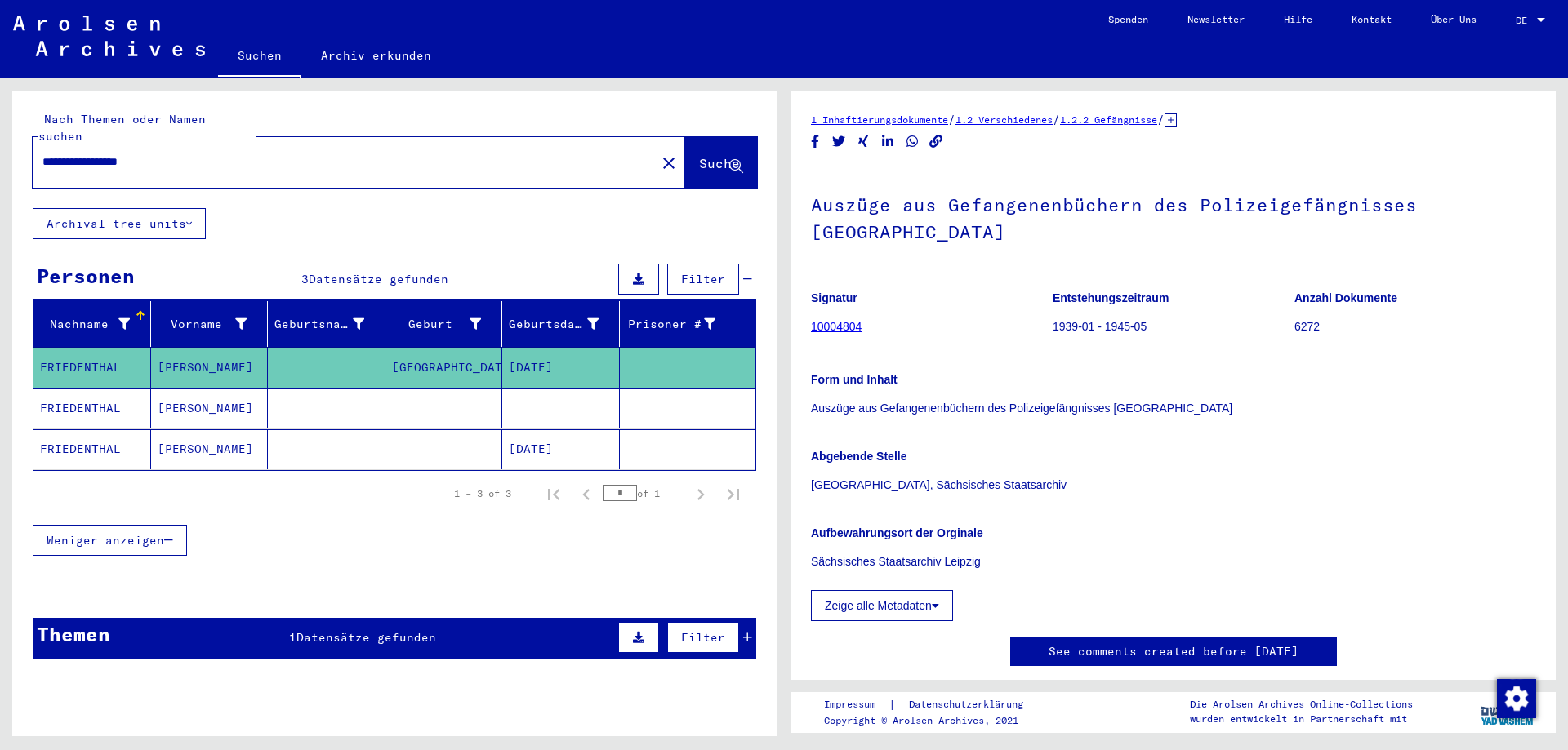
click at [304, 442] on mat-cell at bounding box center [326, 449] width 118 height 40
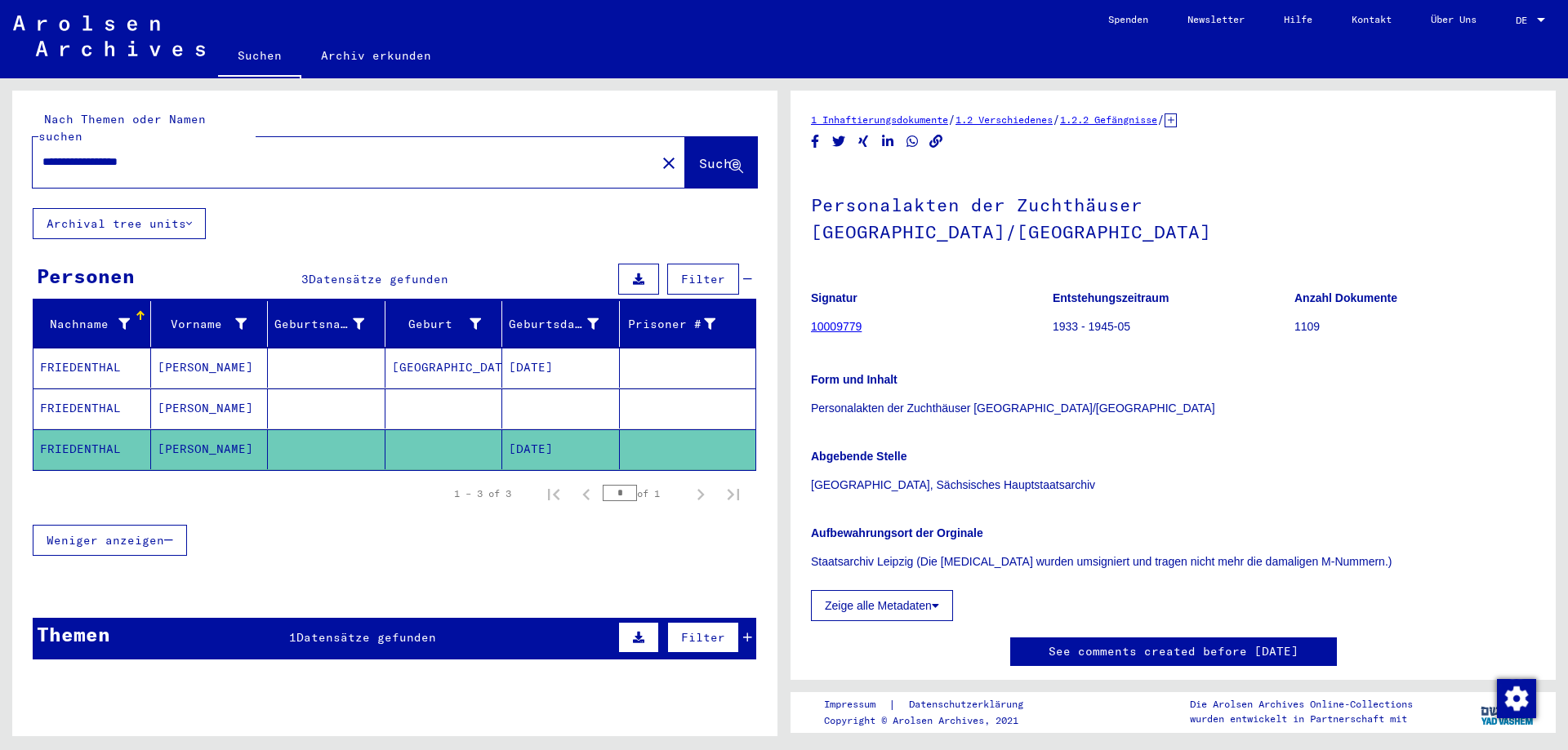
click at [261, 350] on mat-cell "[PERSON_NAME]" at bounding box center [210, 367] width 118 height 40
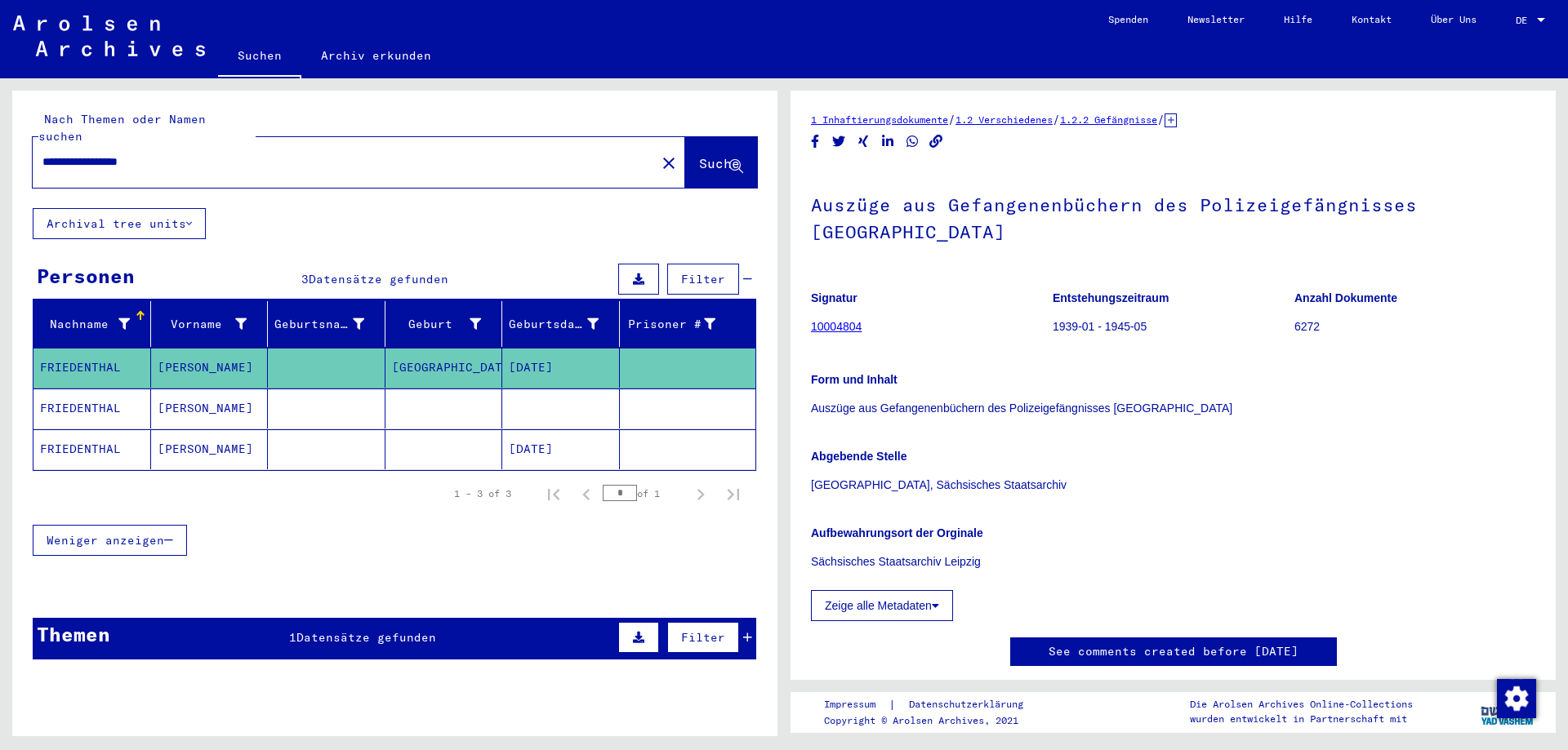
click at [232, 389] on mat-cell "[PERSON_NAME]" at bounding box center [210, 409] width 118 height 40
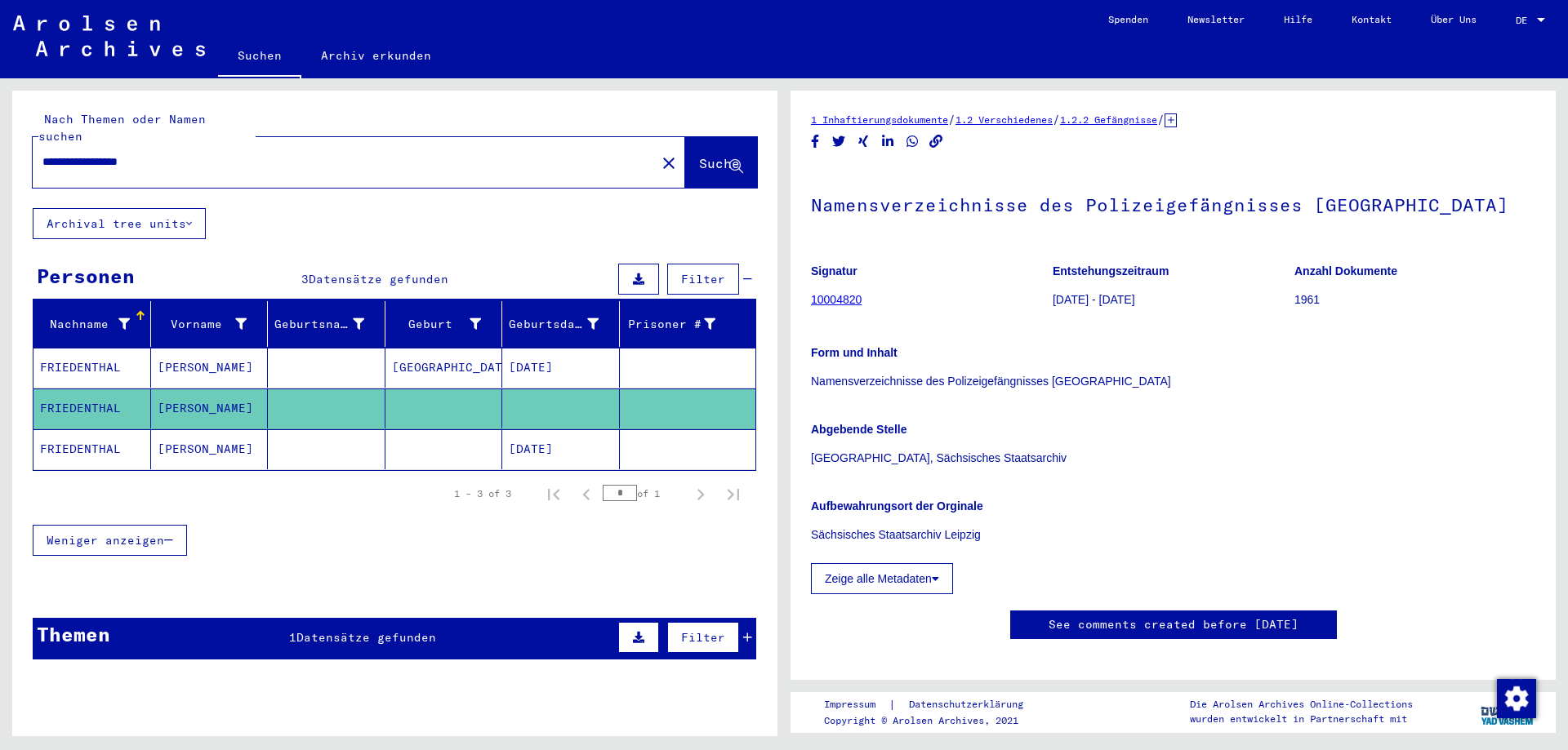
click at [241, 353] on mat-cell "[PERSON_NAME]" at bounding box center [210, 367] width 118 height 40
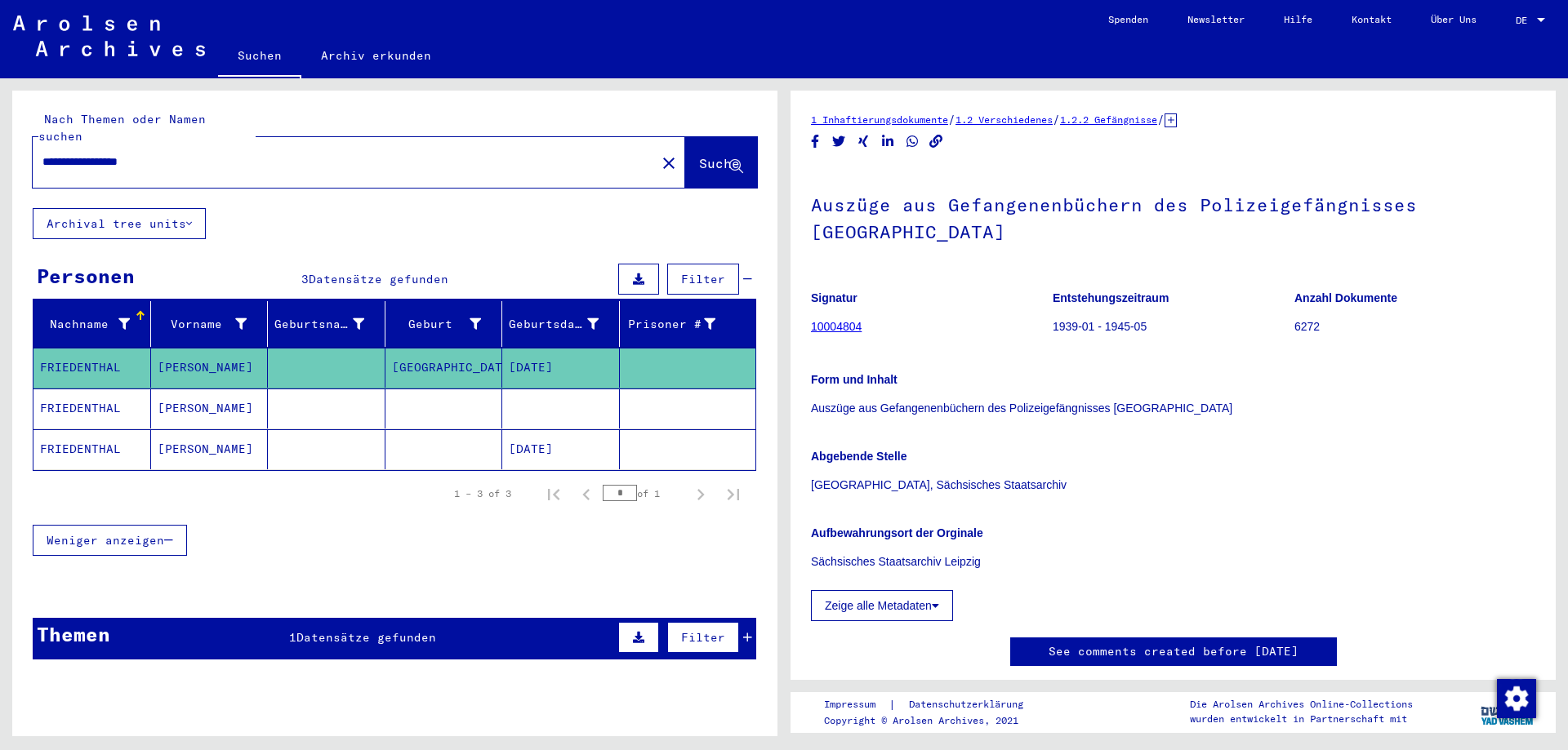
drag, startPoint x: 197, startPoint y: 150, endPoint x: 23, endPoint y: 154, distance: 174.0
click at [23, 154] on div "**********" at bounding box center [395, 149] width 766 height 118
click at [659, 153] on mat-icon "close" at bounding box center [669, 163] width 20 height 20
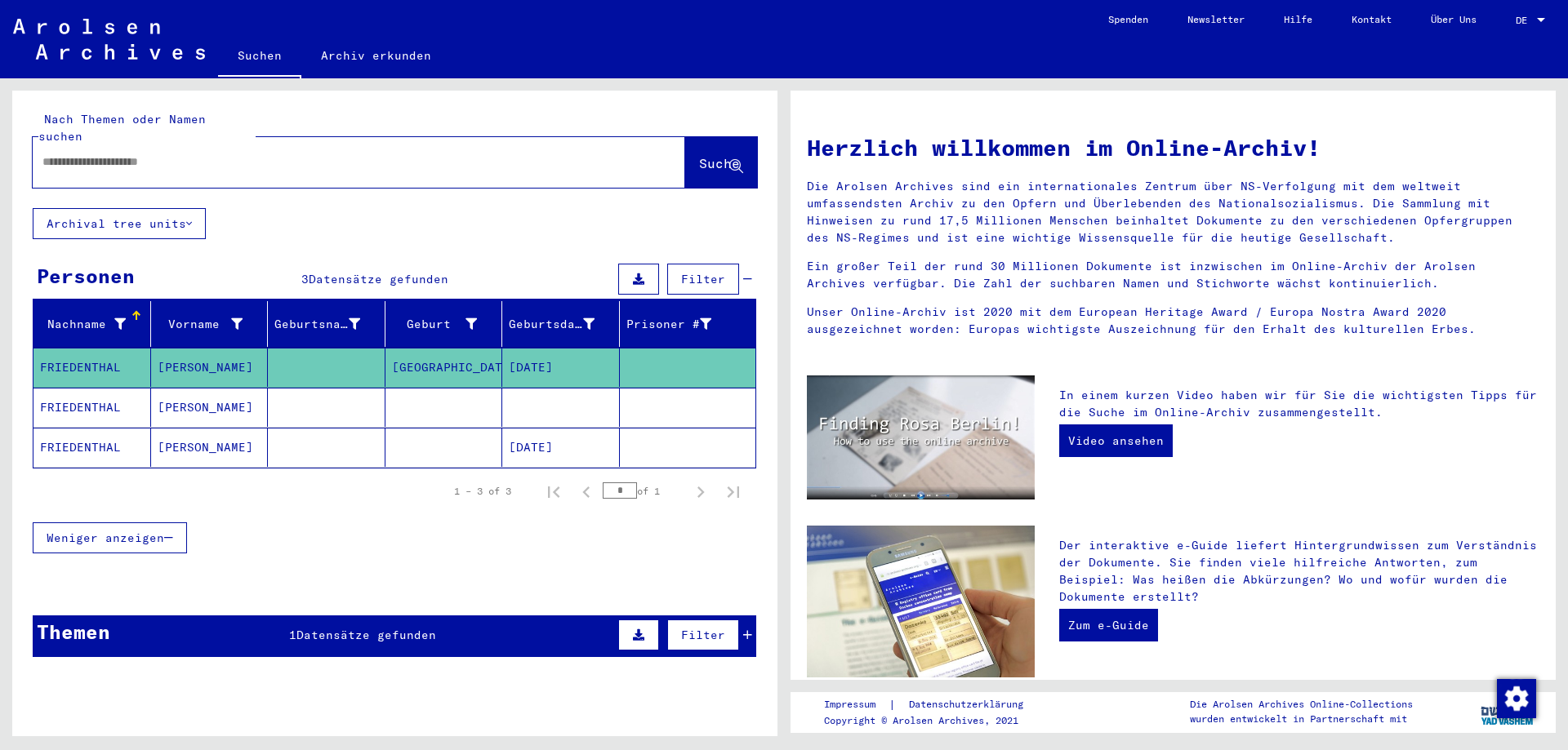
click at [442, 153] on input "text" at bounding box center [339, 161] width 594 height 17
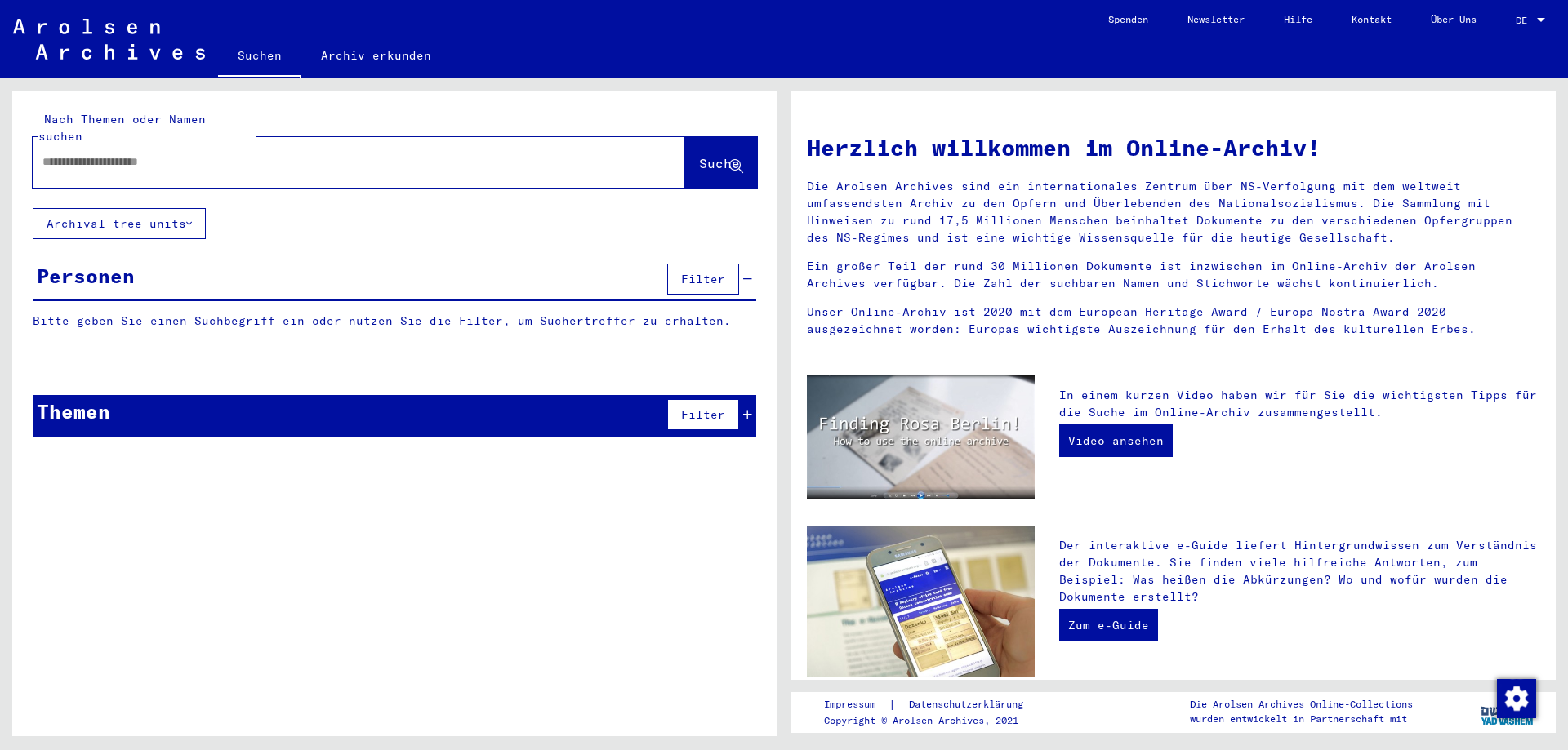
paste input "********"
click at [699, 155] on span "Suche" at bounding box center [719, 163] width 41 height 16
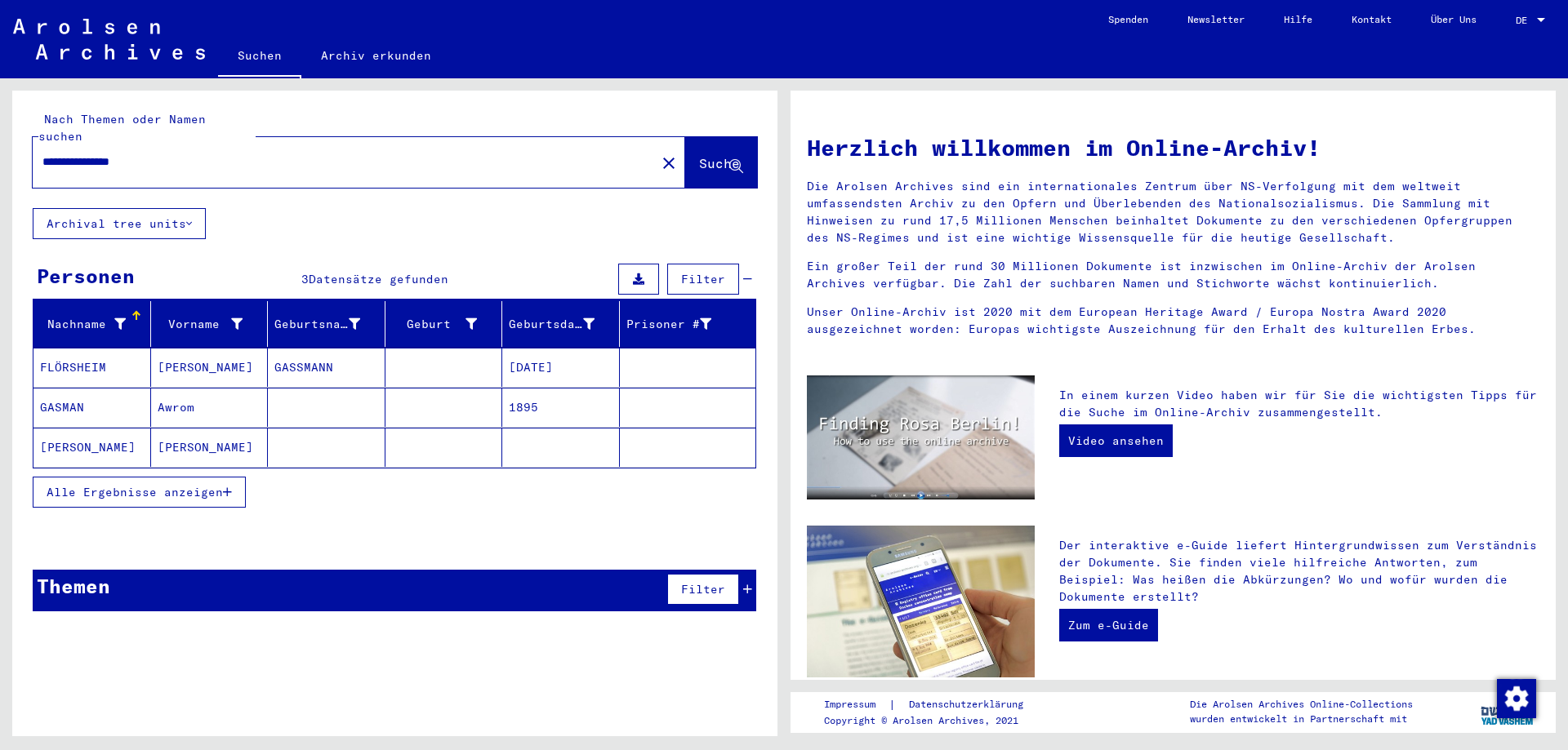
click at [162, 485] on span "Alle Ergebnisse anzeigen" at bounding box center [135, 492] width 177 height 14
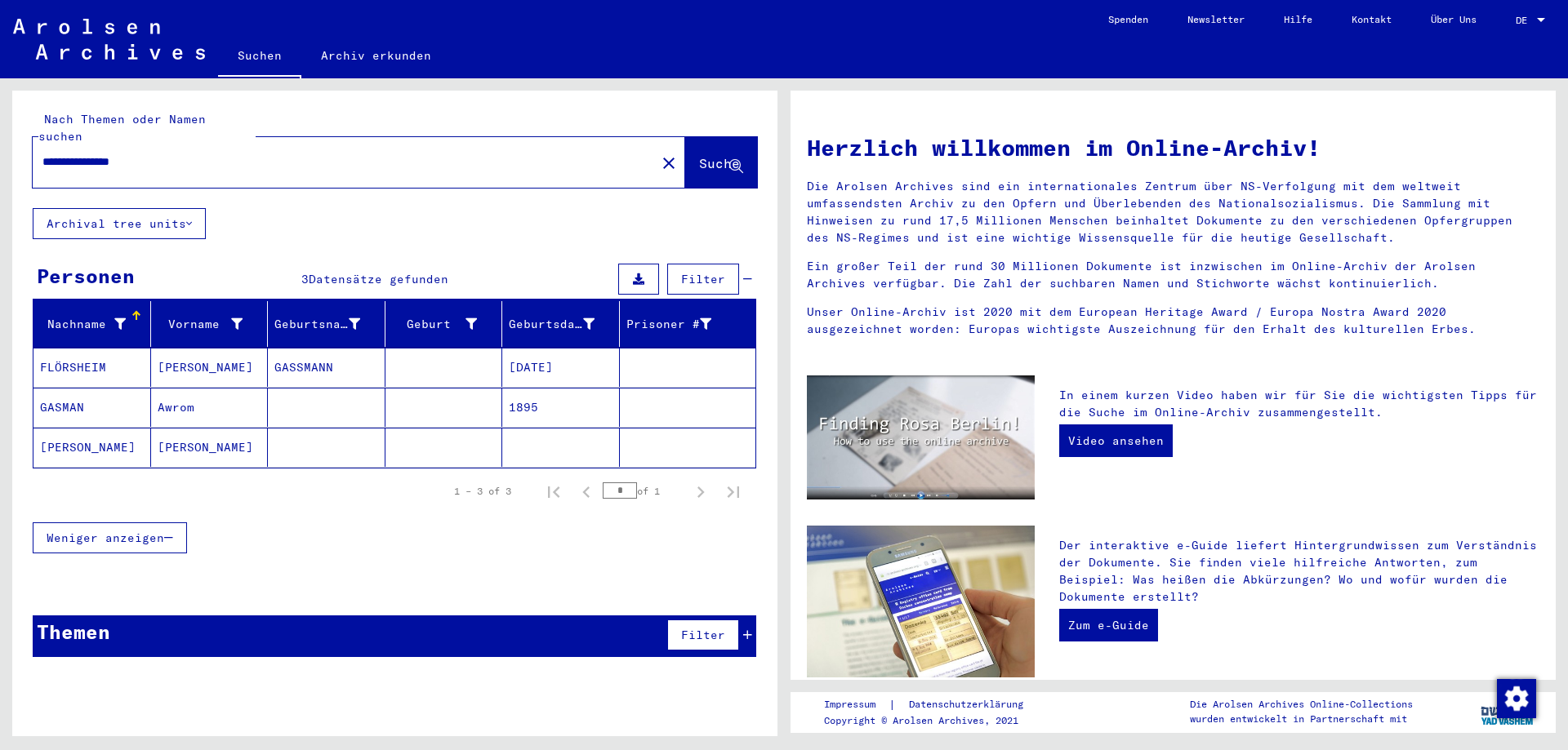
click at [169, 428] on mat-cell "[PERSON_NAME]" at bounding box center [210, 447] width 118 height 40
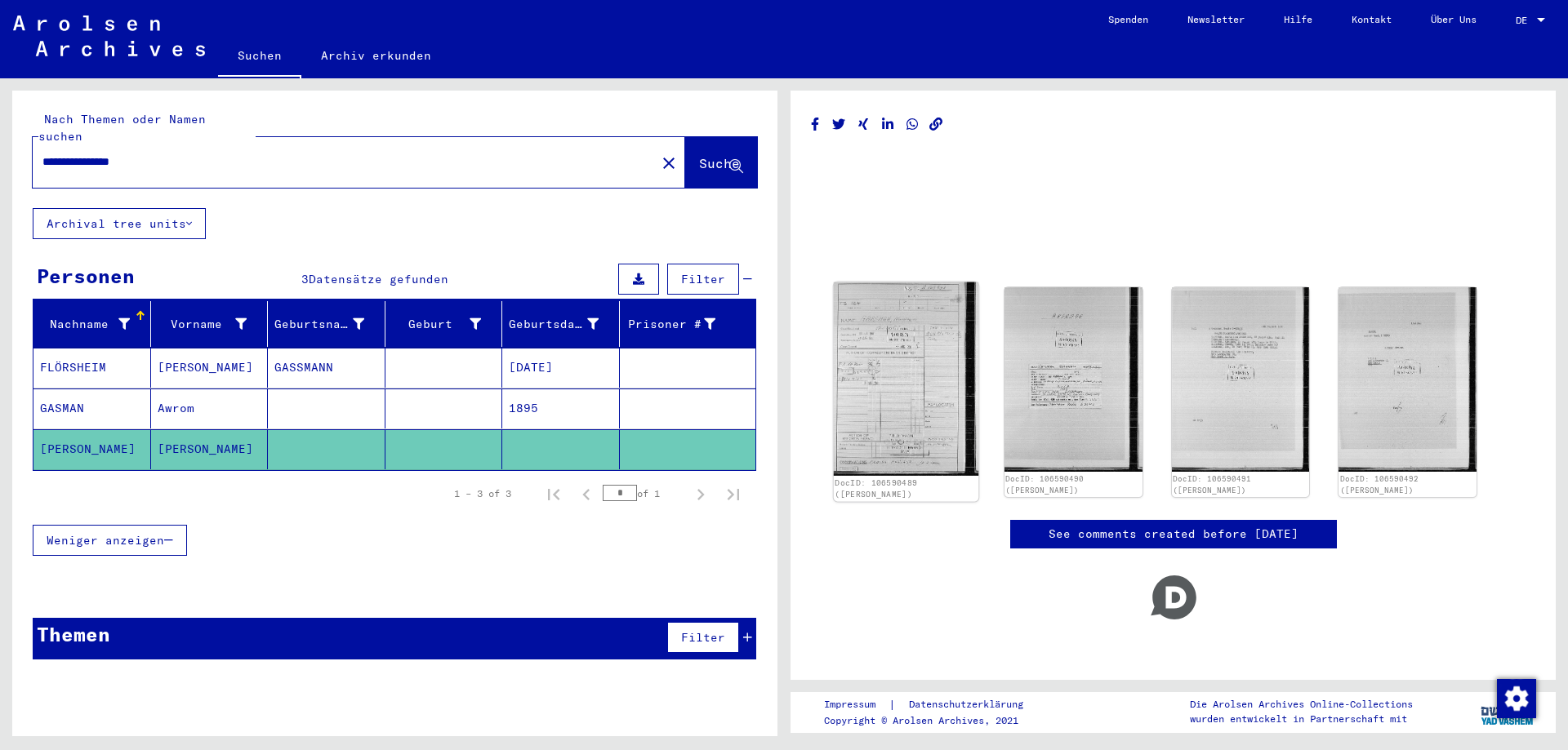
click at [904, 352] on img at bounding box center [906, 379] width 145 height 194
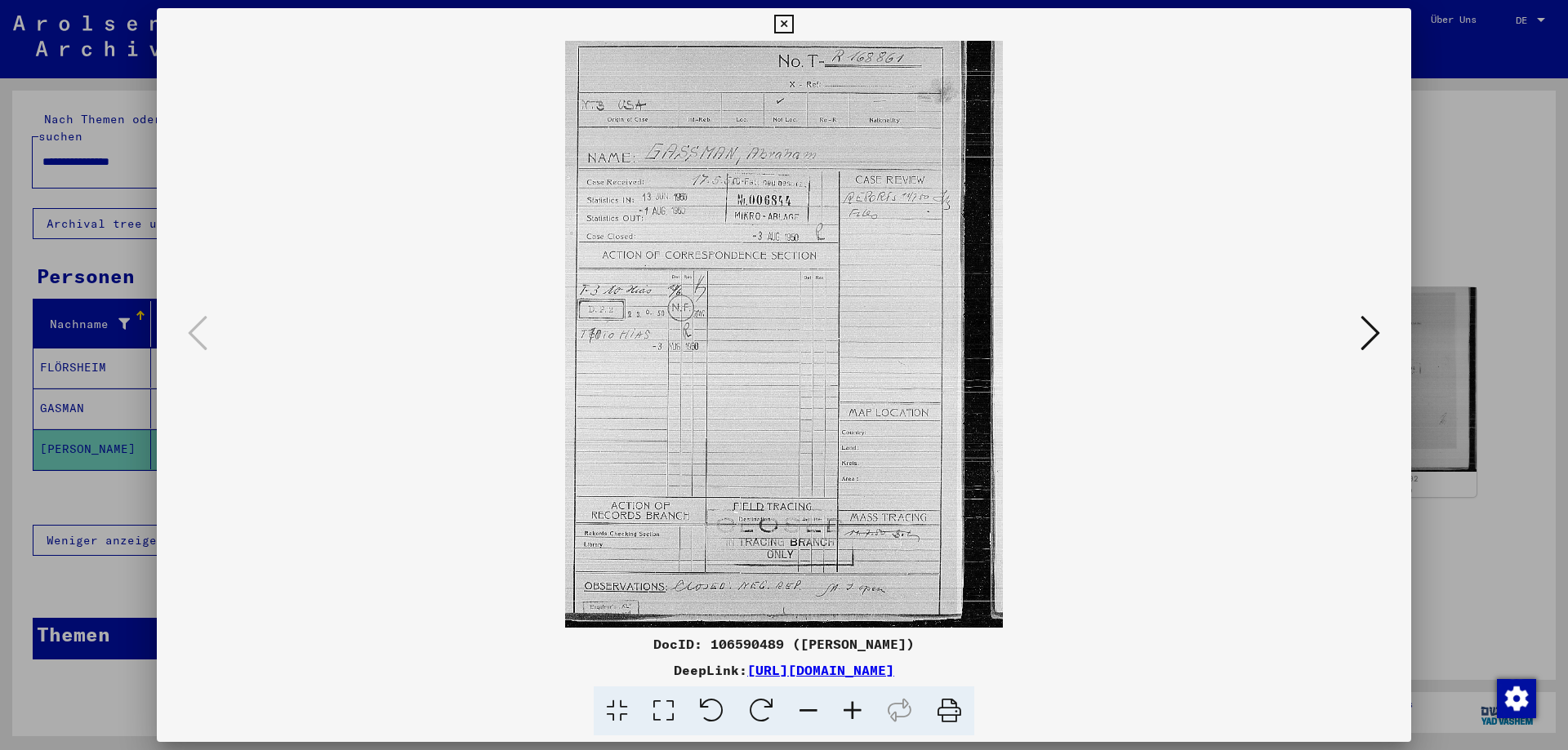
click at [855, 710] on icon at bounding box center [852, 711] width 44 height 50
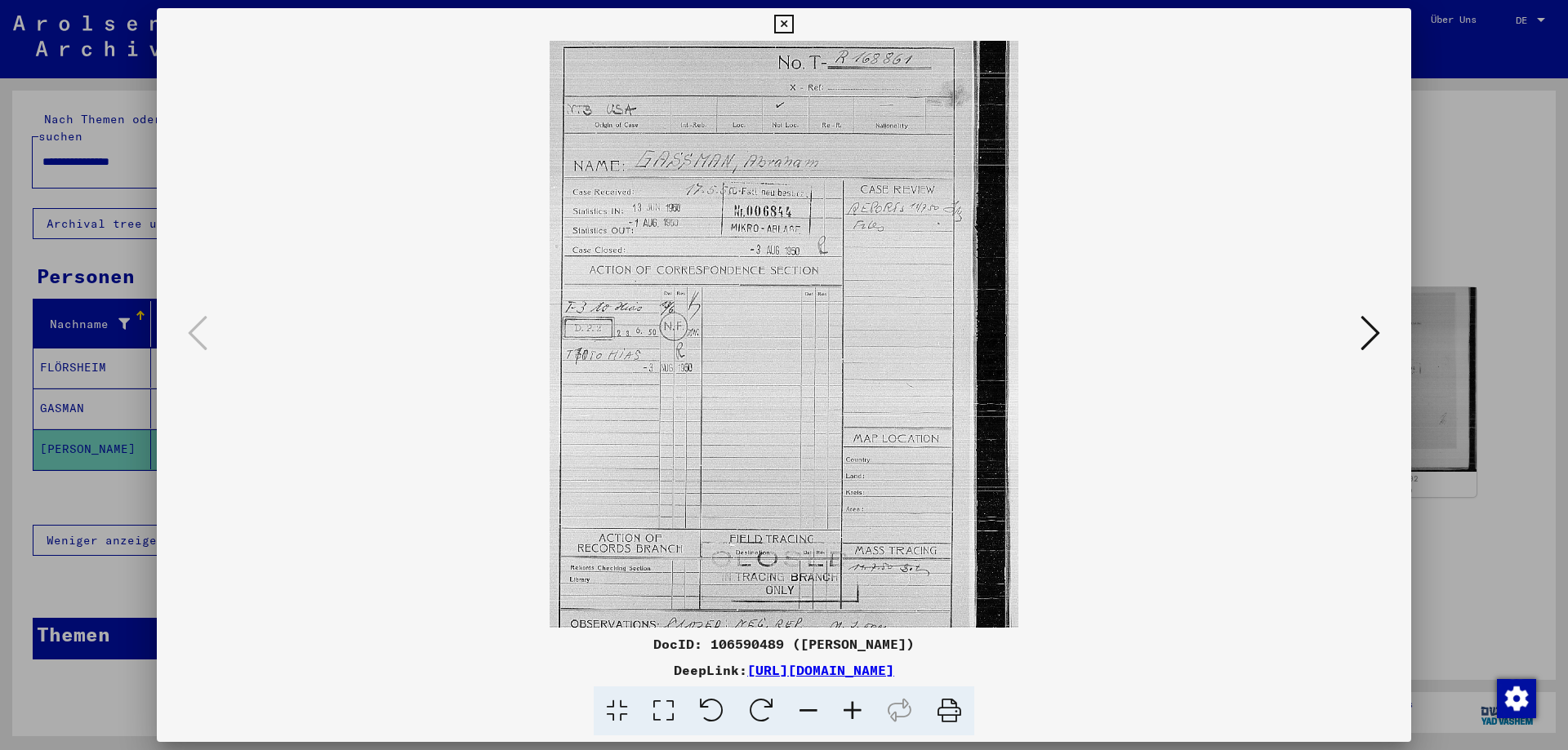
click at [855, 710] on icon at bounding box center [852, 711] width 44 height 50
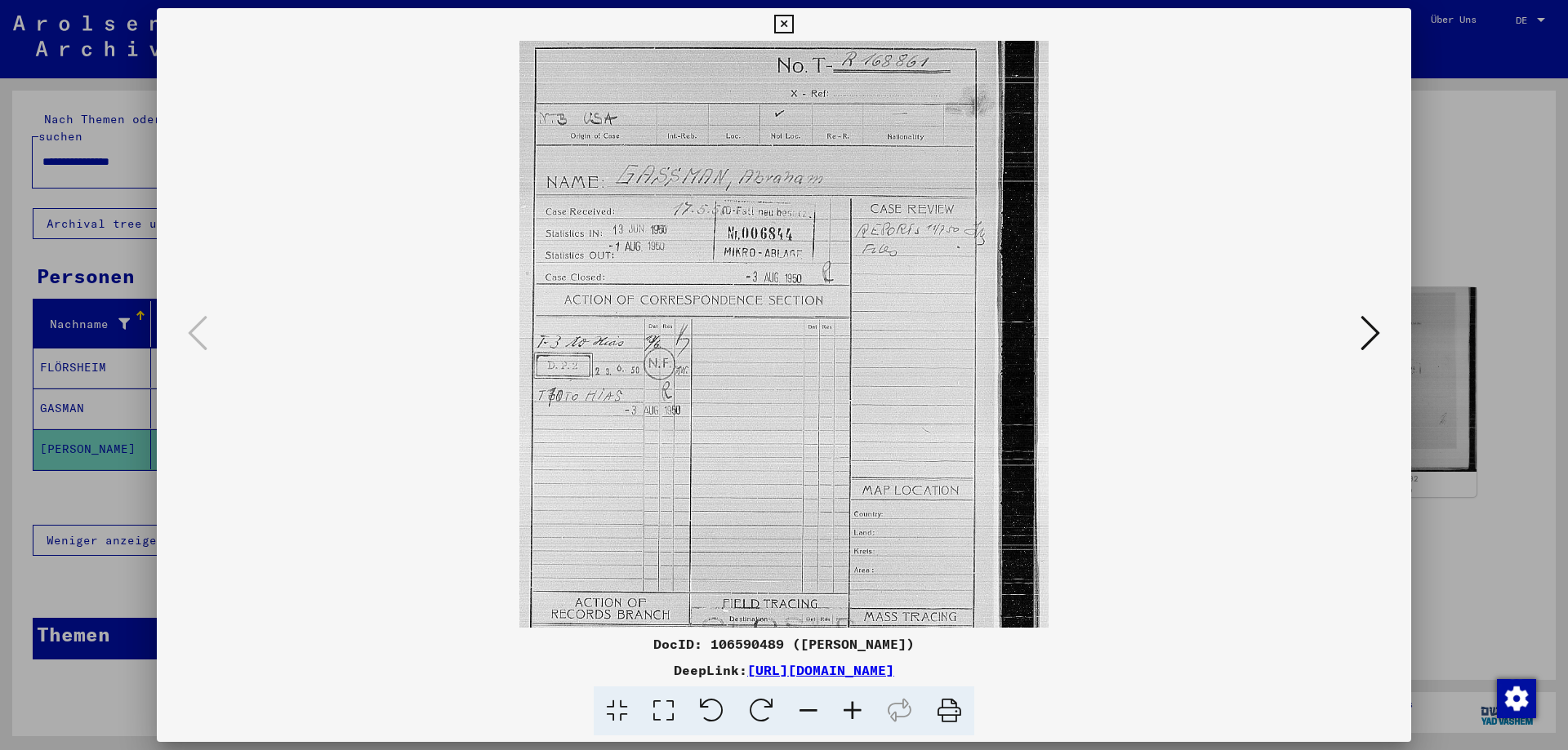
click at [855, 710] on icon at bounding box center [852, 711] width 44 height 50
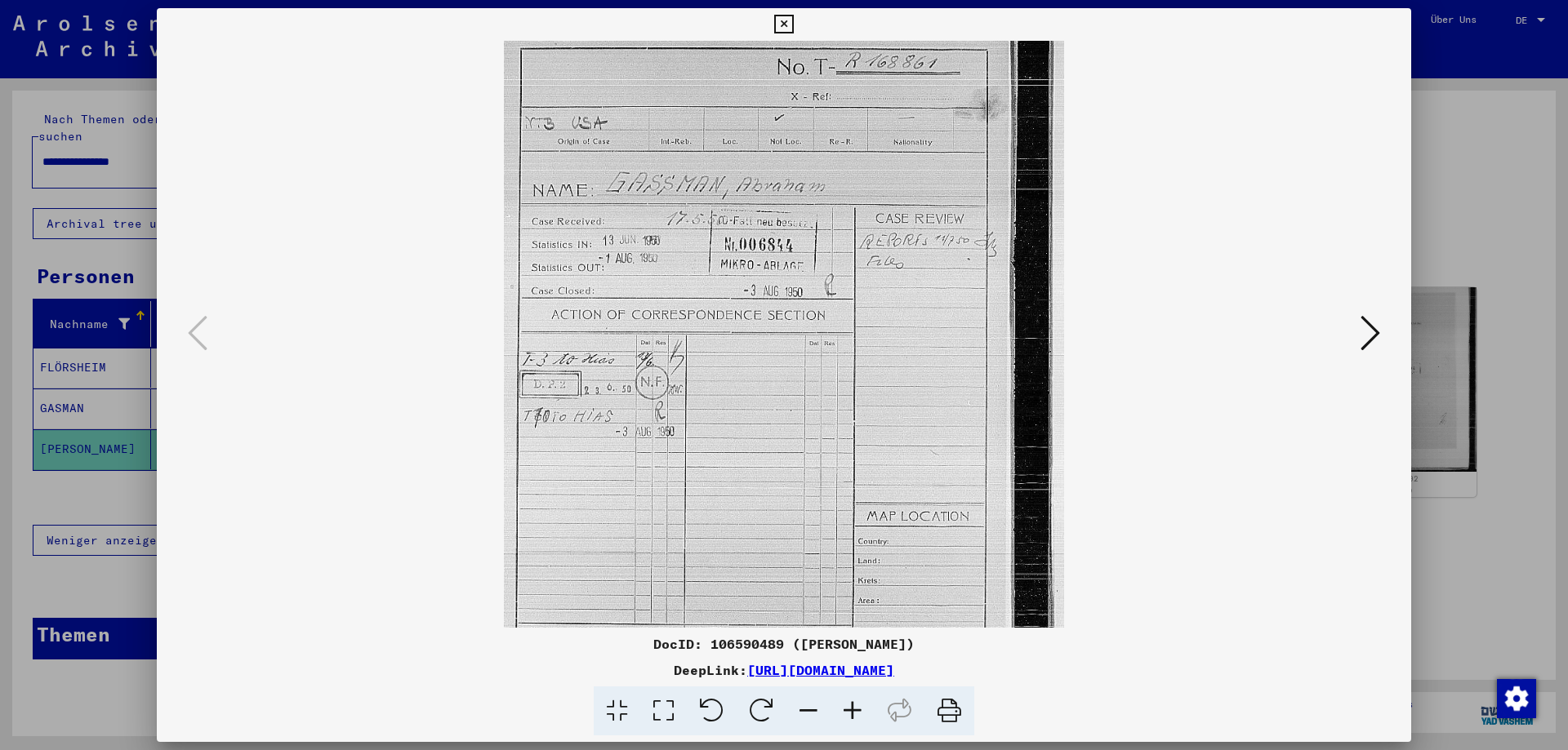
click at [855, 710] on icon at bounding box center [852, 711] width 44 height 50
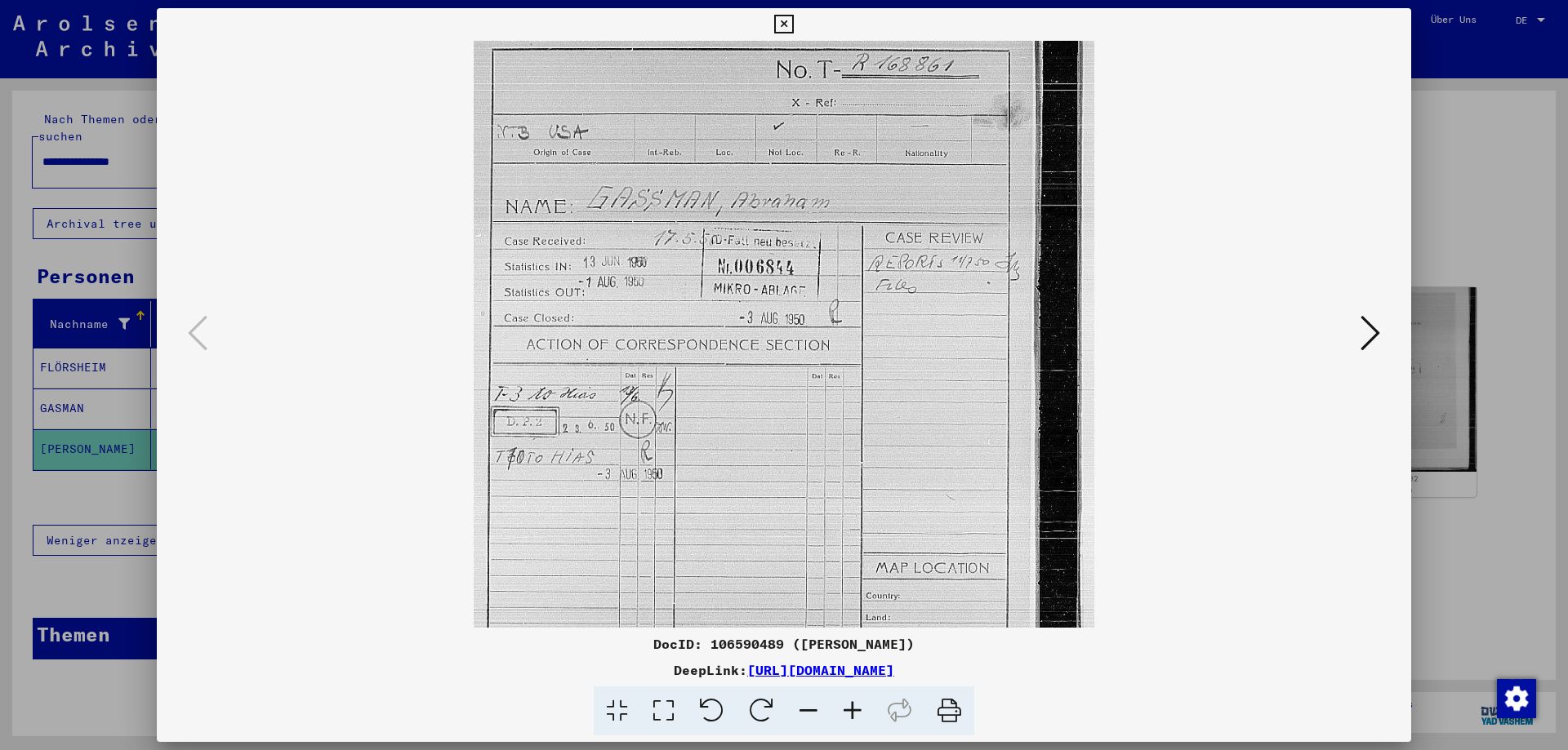
click at [855, 710] on icon at bounding box center [852, 711] width 44 height 50
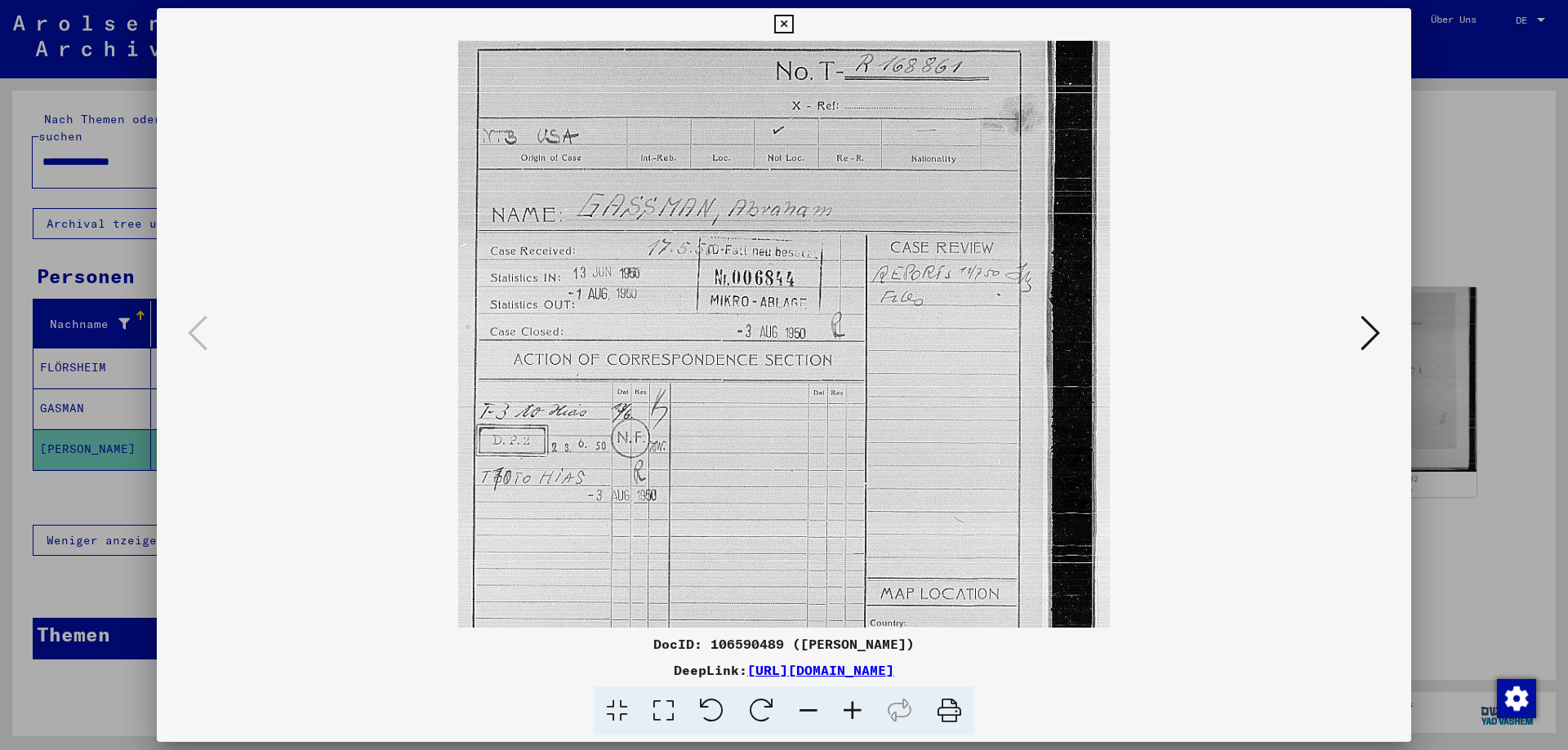
click at [855, 710] on icon at bounding box center [852, 711] width 44 height 50
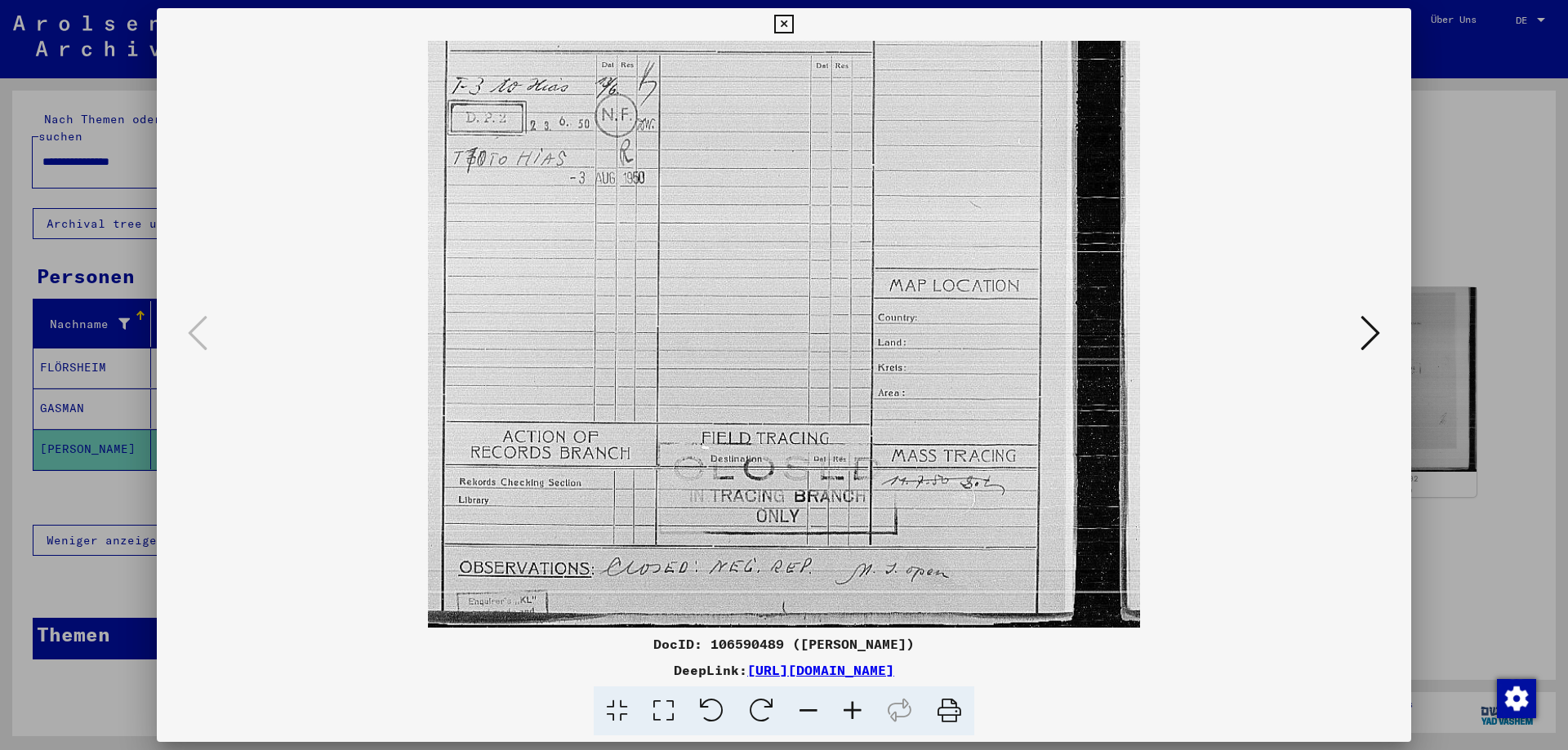
scroll to position [359, 0]
drag, startPoint x: 876, startPoint y: 511, endPoint x: 876, endPoint y: 147, distance: 364.0
click at [876, 147] on img at bounding box center [784, 158] width 712 height 954
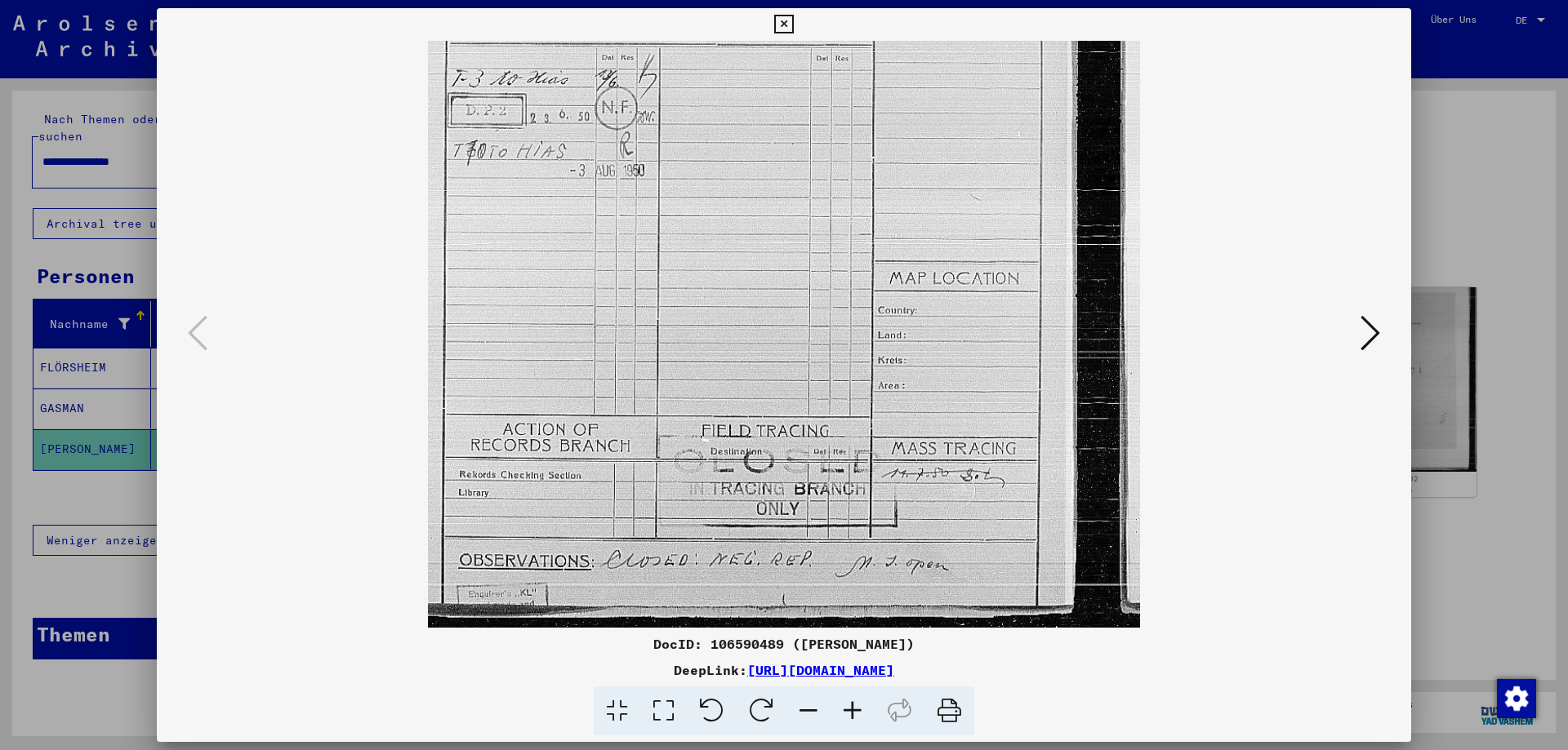
drag, startPoint x: 869, startPoint y: 384, endPoint x: 898, endPoint y: 210, distance: 176.4
click at [871, 199] on img at bounding box center [784, 150] width 712 height 954
click at [1378, 340] on icon at bounding box center [1371, 333] width 20 height 40
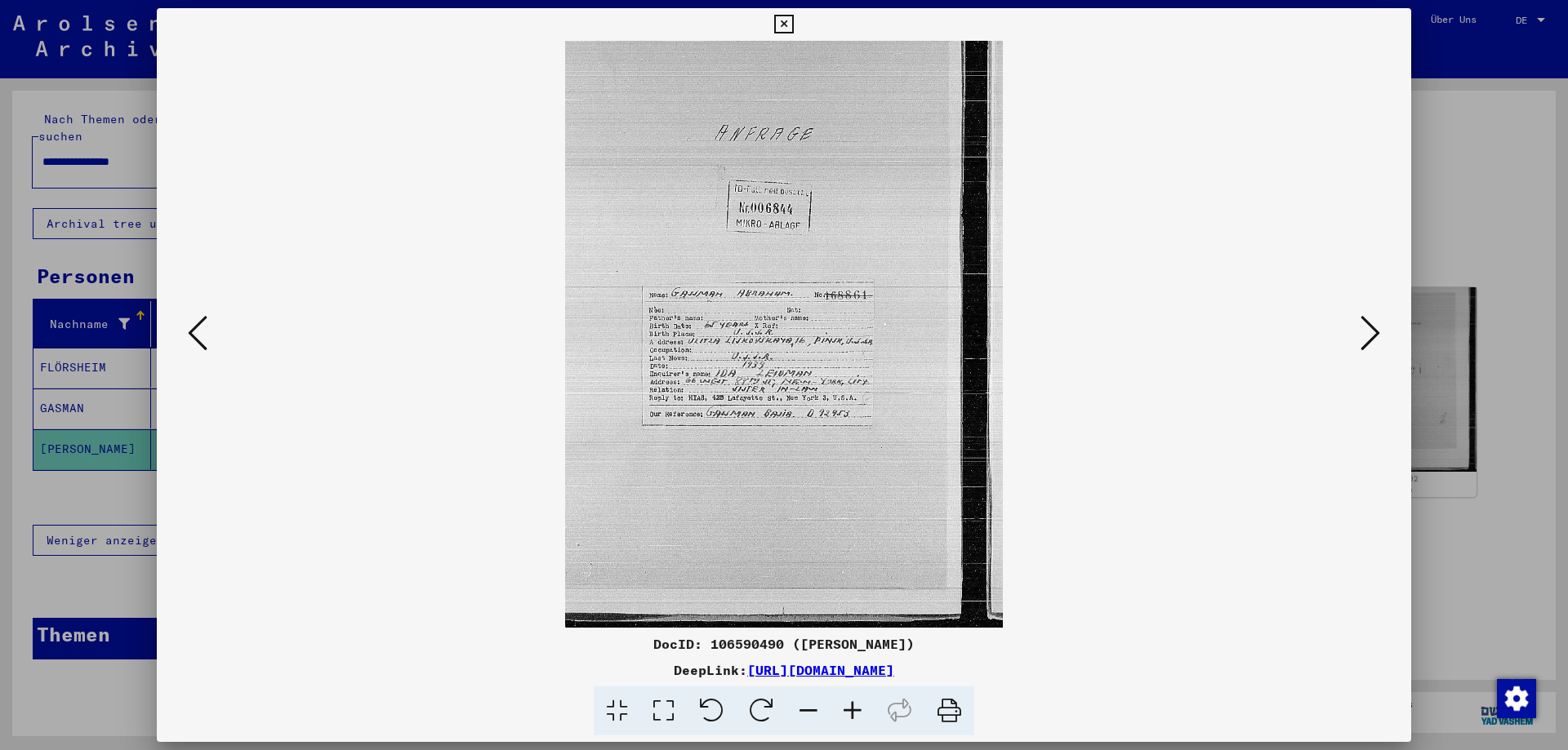
click at [861, 712] on icon at bounding box center [852, 711] width 44 height 50
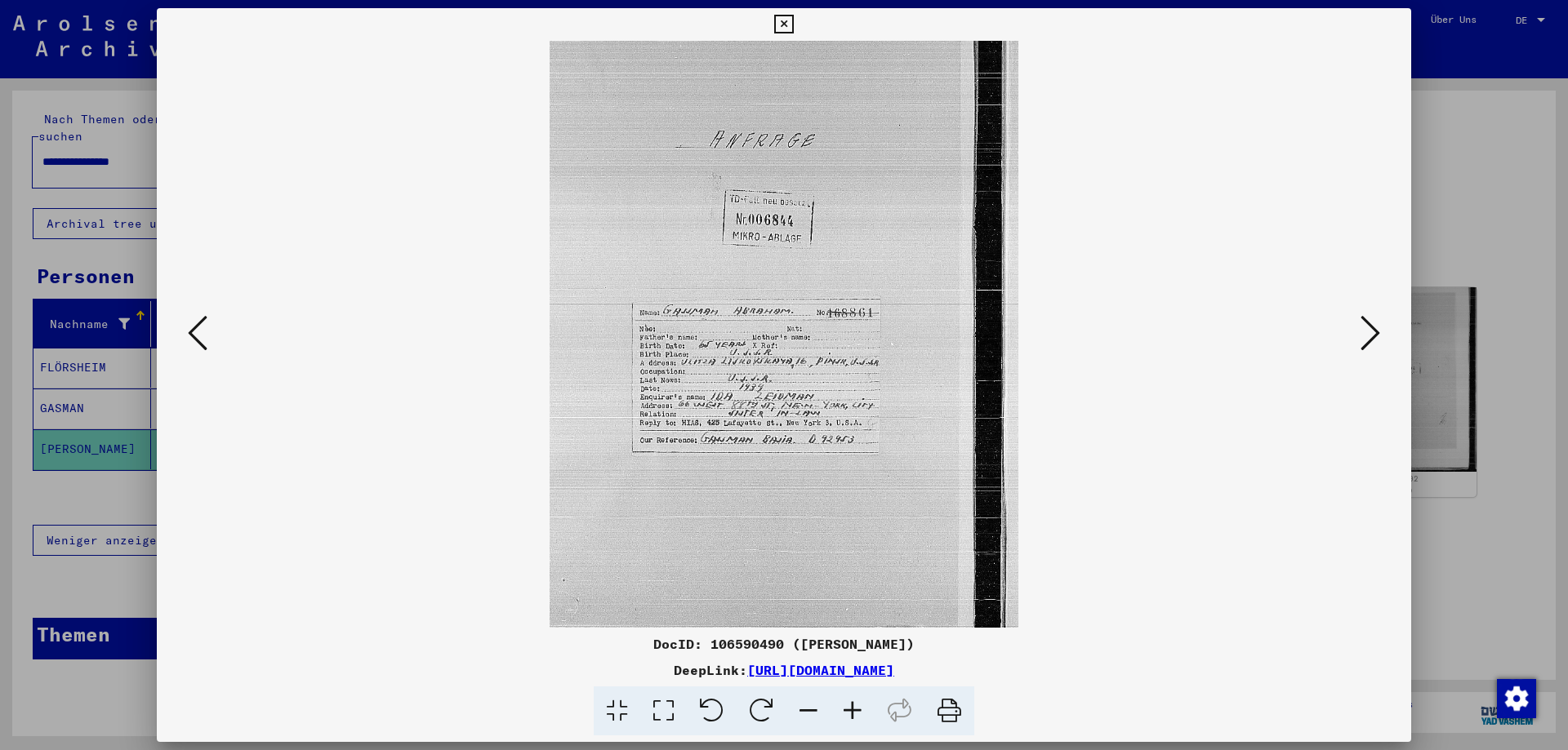
click at [861, 712] on icon at bounding box center [852, 711] width 44 height 50
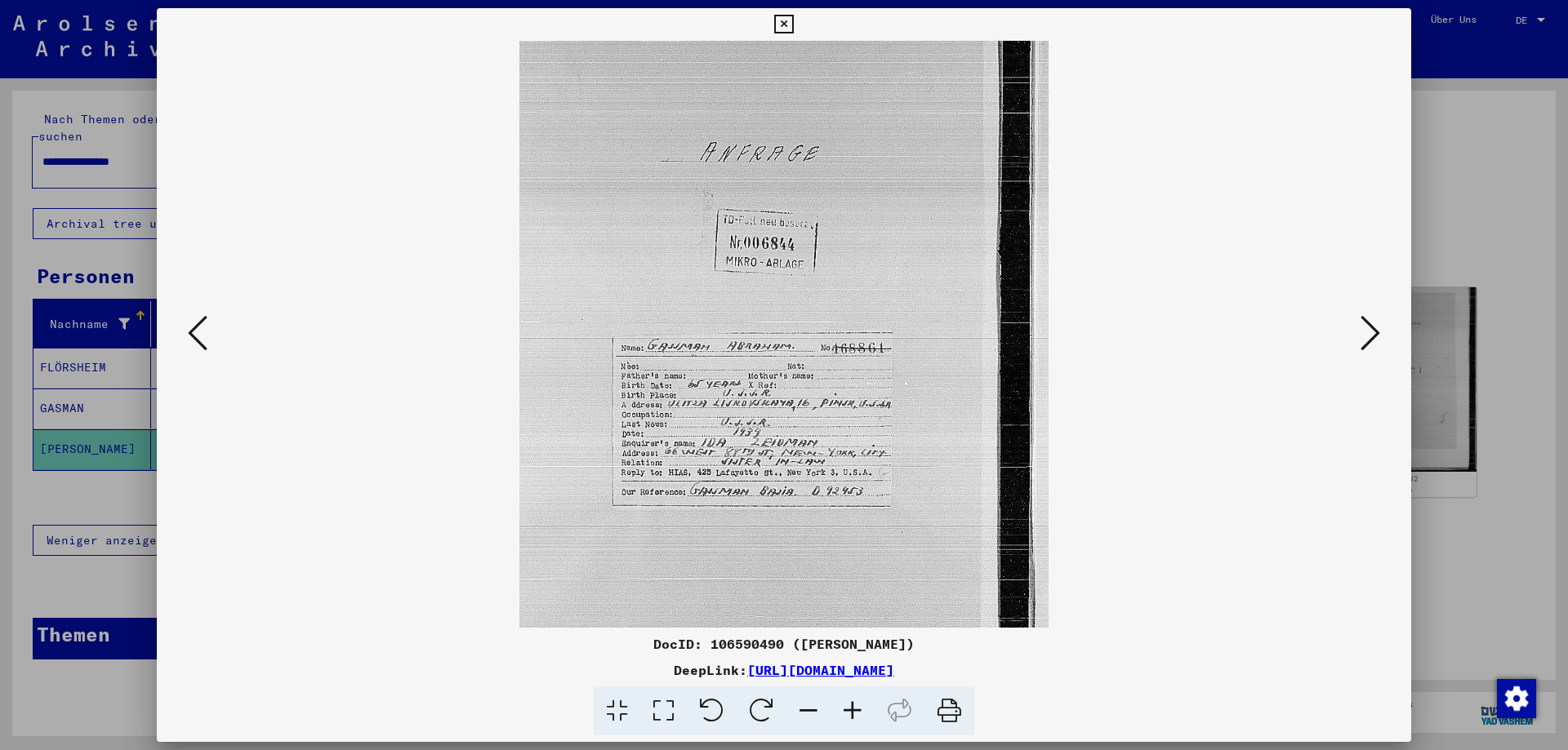
click at [861, 712] on icon at bounding box center [852, 711] width 44 height 50
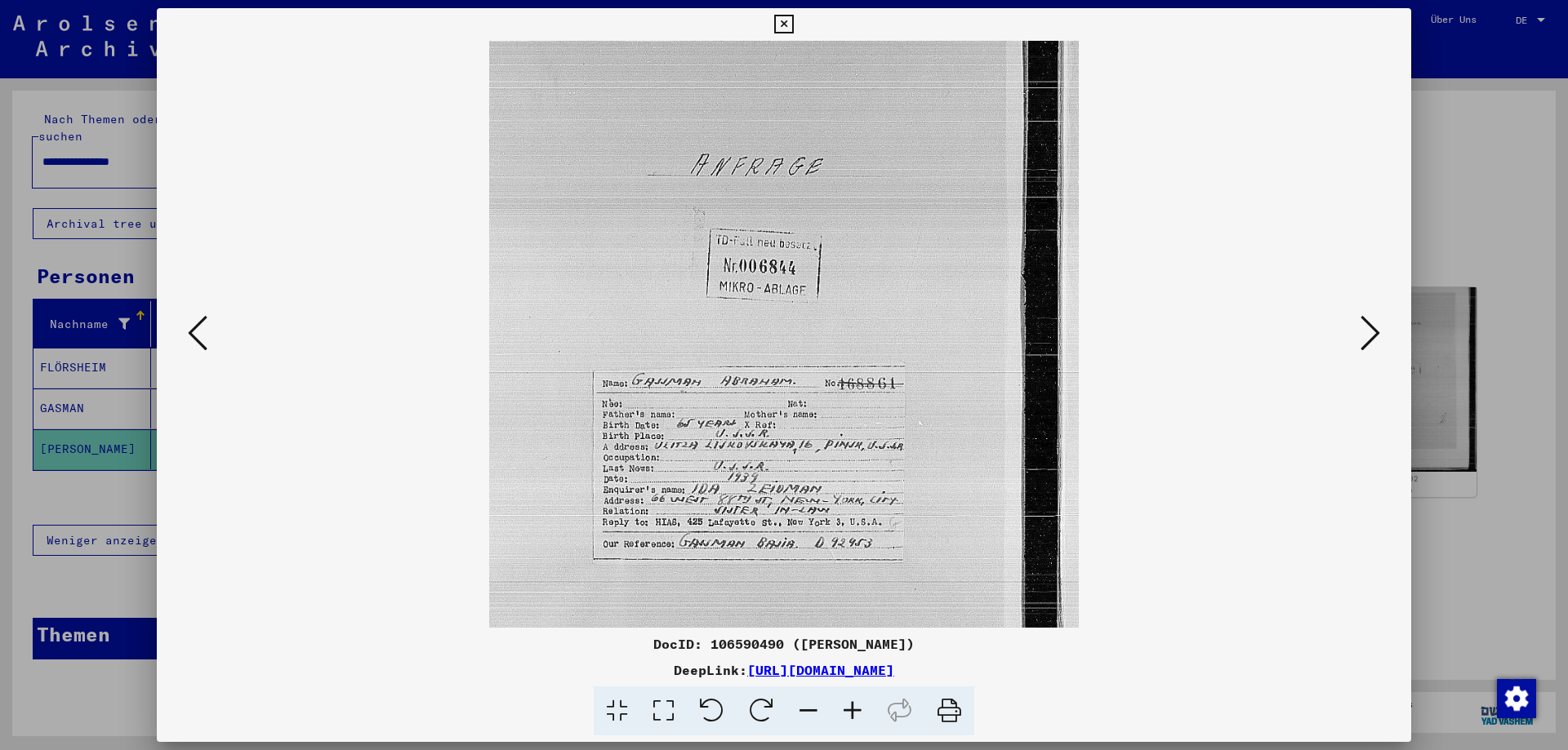
click at [861, 712] on icon at bounding box center [852, 711] width 44 height 50
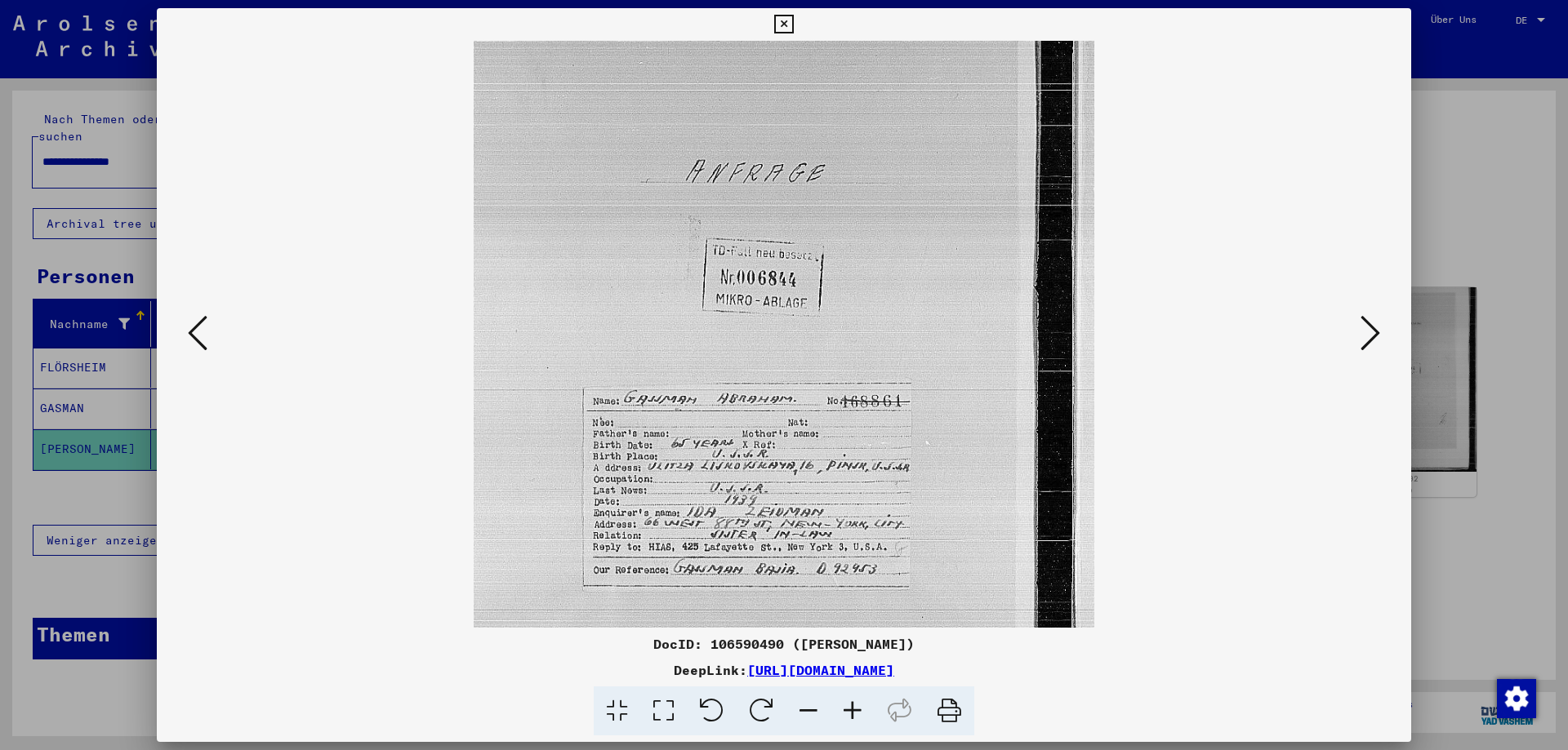
click at [861, 712] on icon at bounding box center [852, 711] width 44 height 50
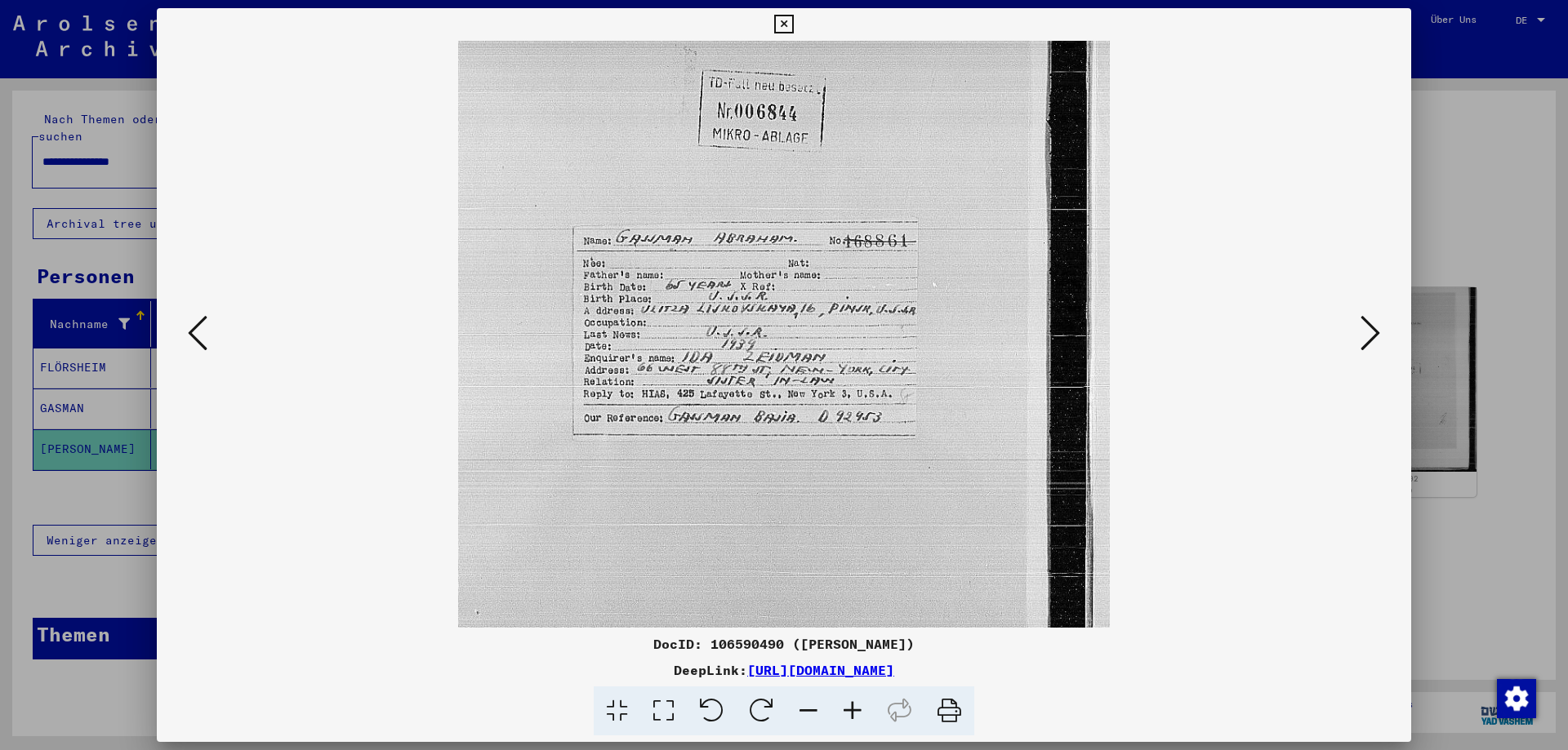
drag, startPoint x: 796, startPoint y: 563, endPoint x: 793, endPoint y: 397, distance: 166.0
click at [793, 393] on img at bounding box center [784, 299] width 652 height 872
click at [852, 718] on icon at bounding box center [852, 711] width 44 height 50
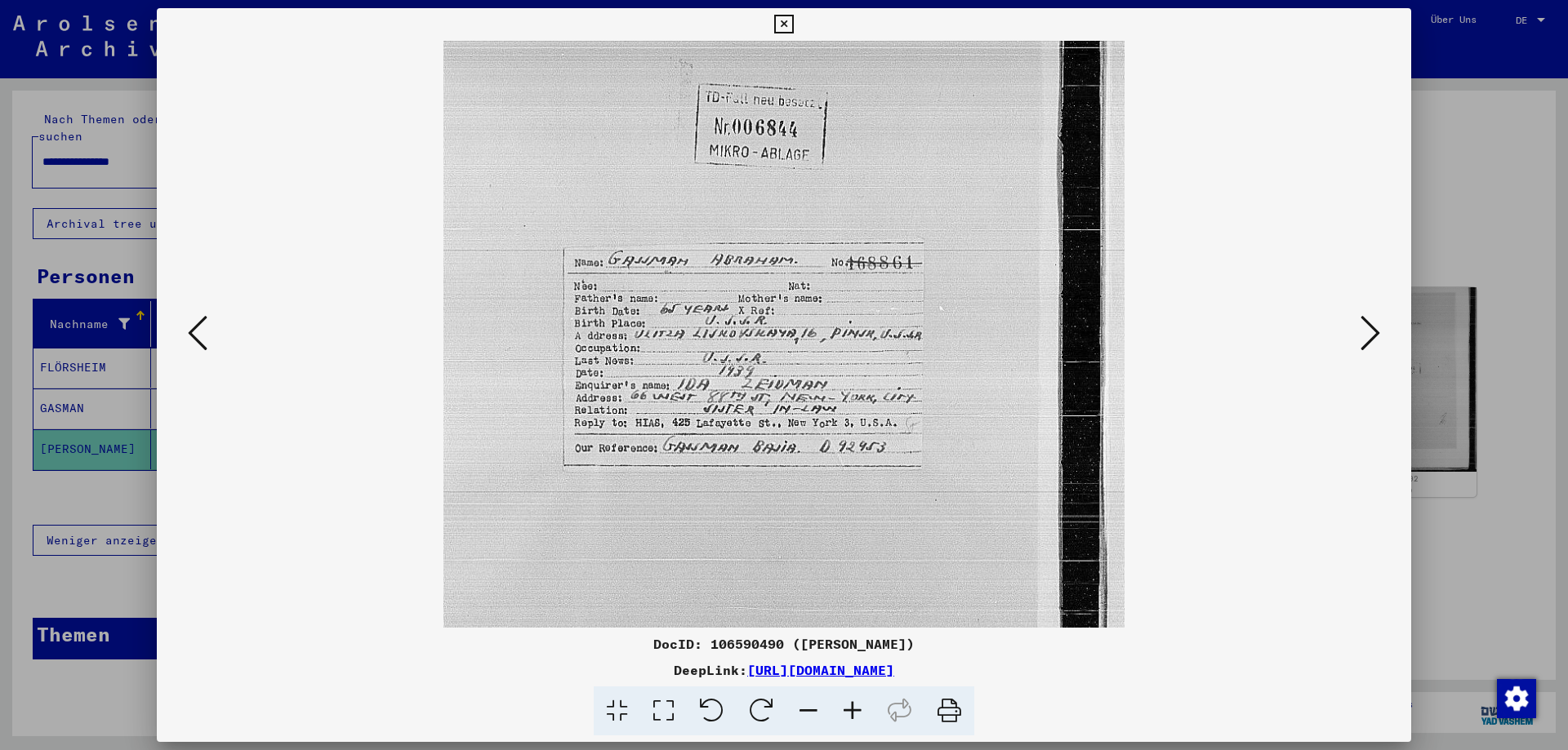
click at [852, 718] on icon at bounding box center [852, 711] width 44 height 50
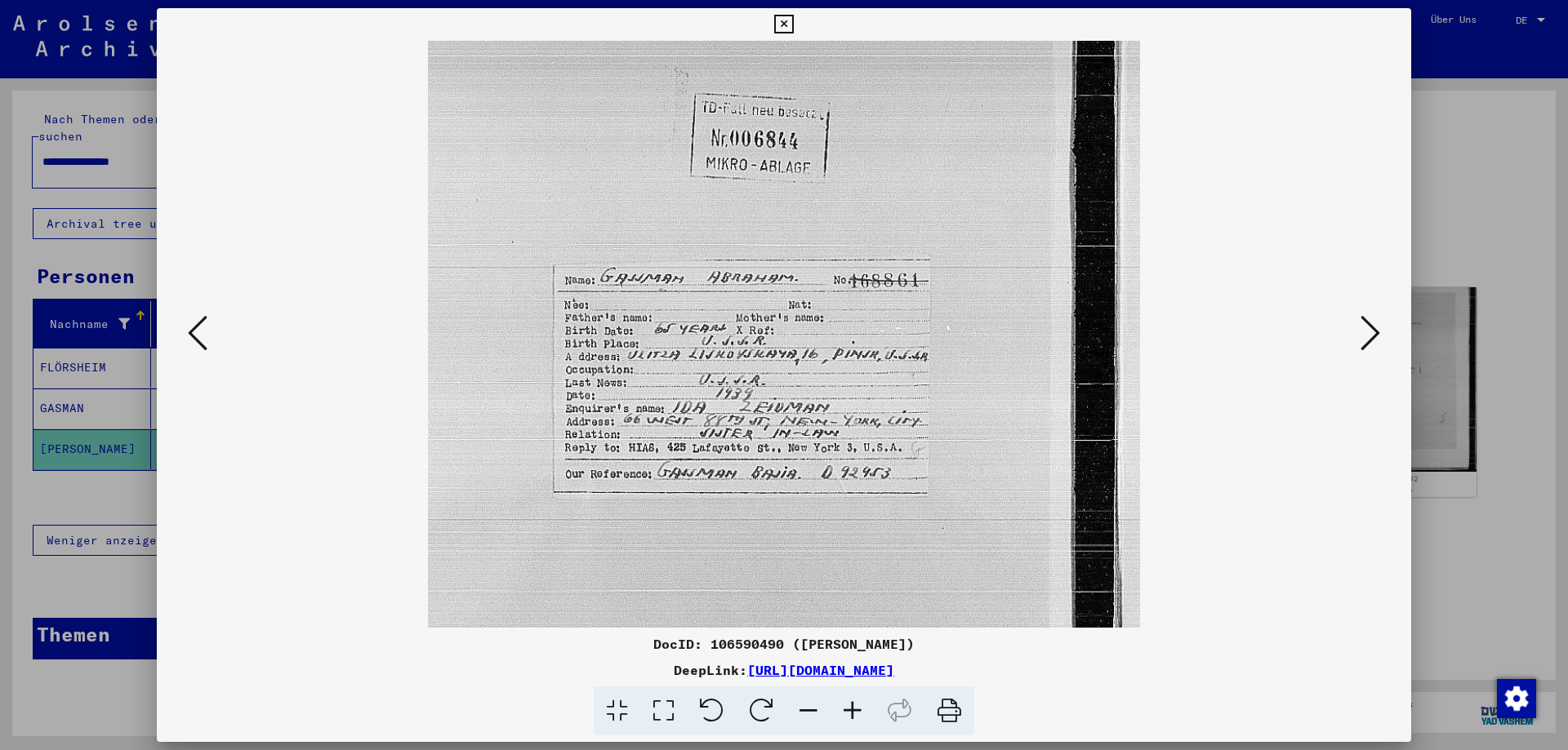
click at [852, 718] on icon at bounding box center [852, 711] width 44 height 50
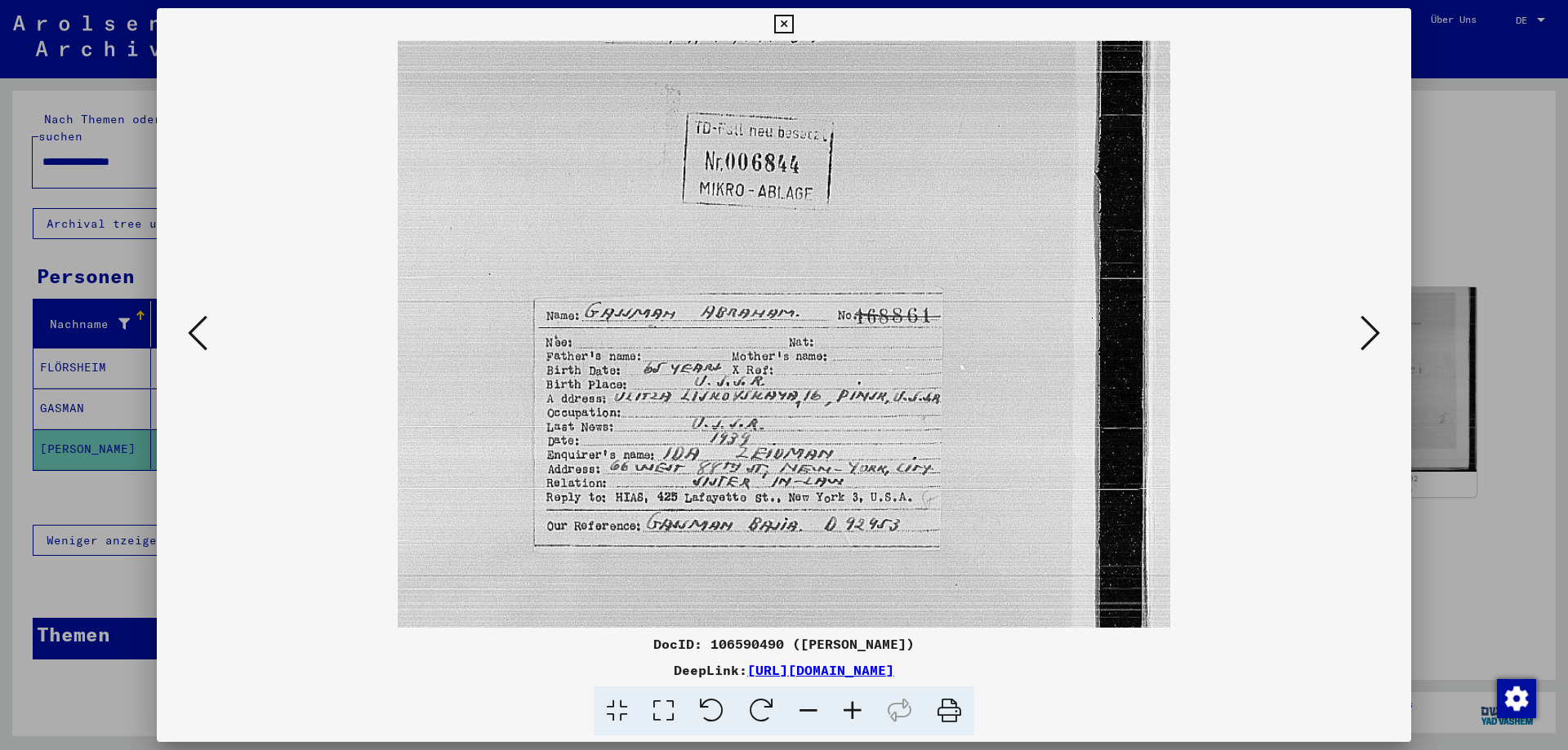
click at [852, 718] on icon at bounding box center [852, 711] width 44 height 50
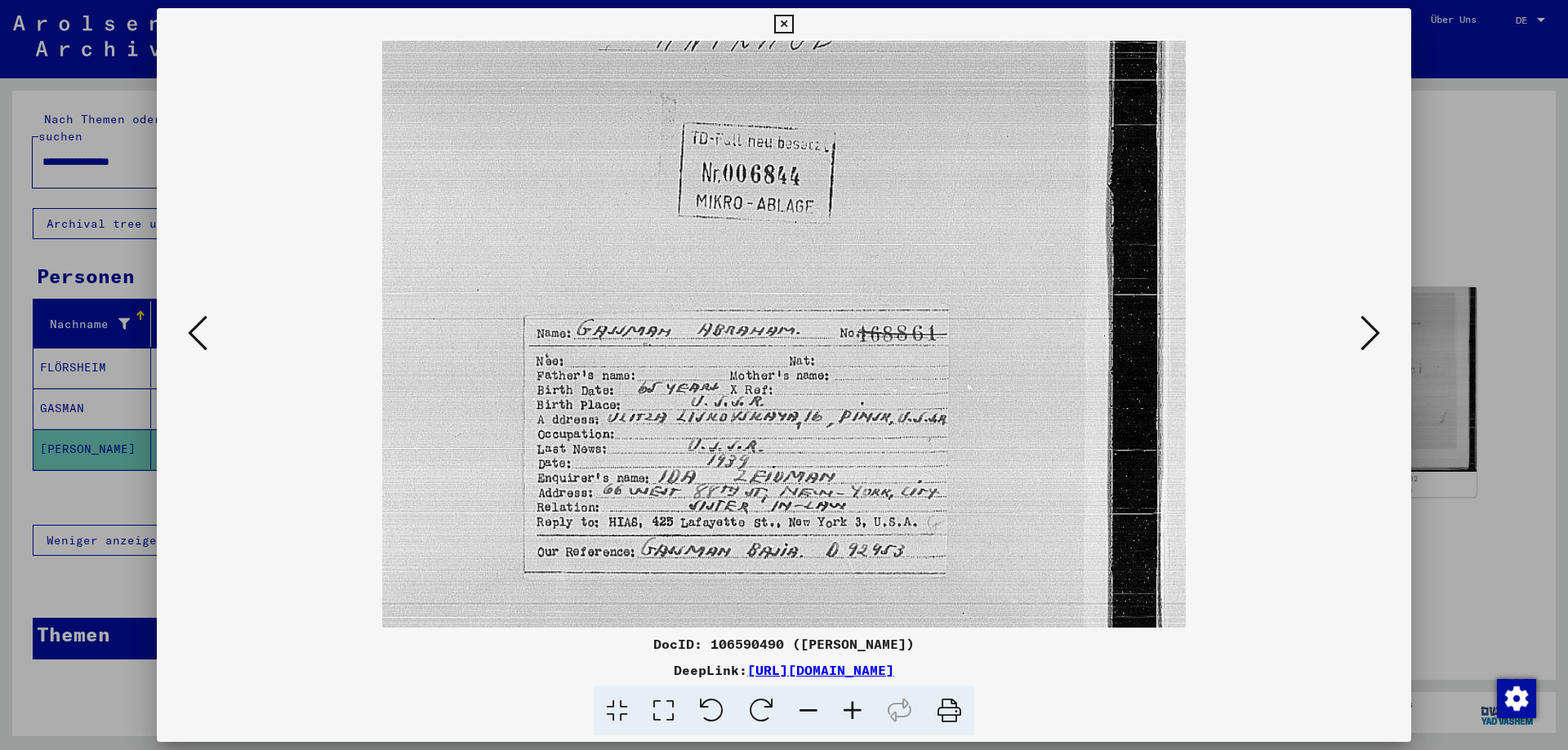
click at [852, 718] on icon at bounding box center [852, 711] width 44 height 50
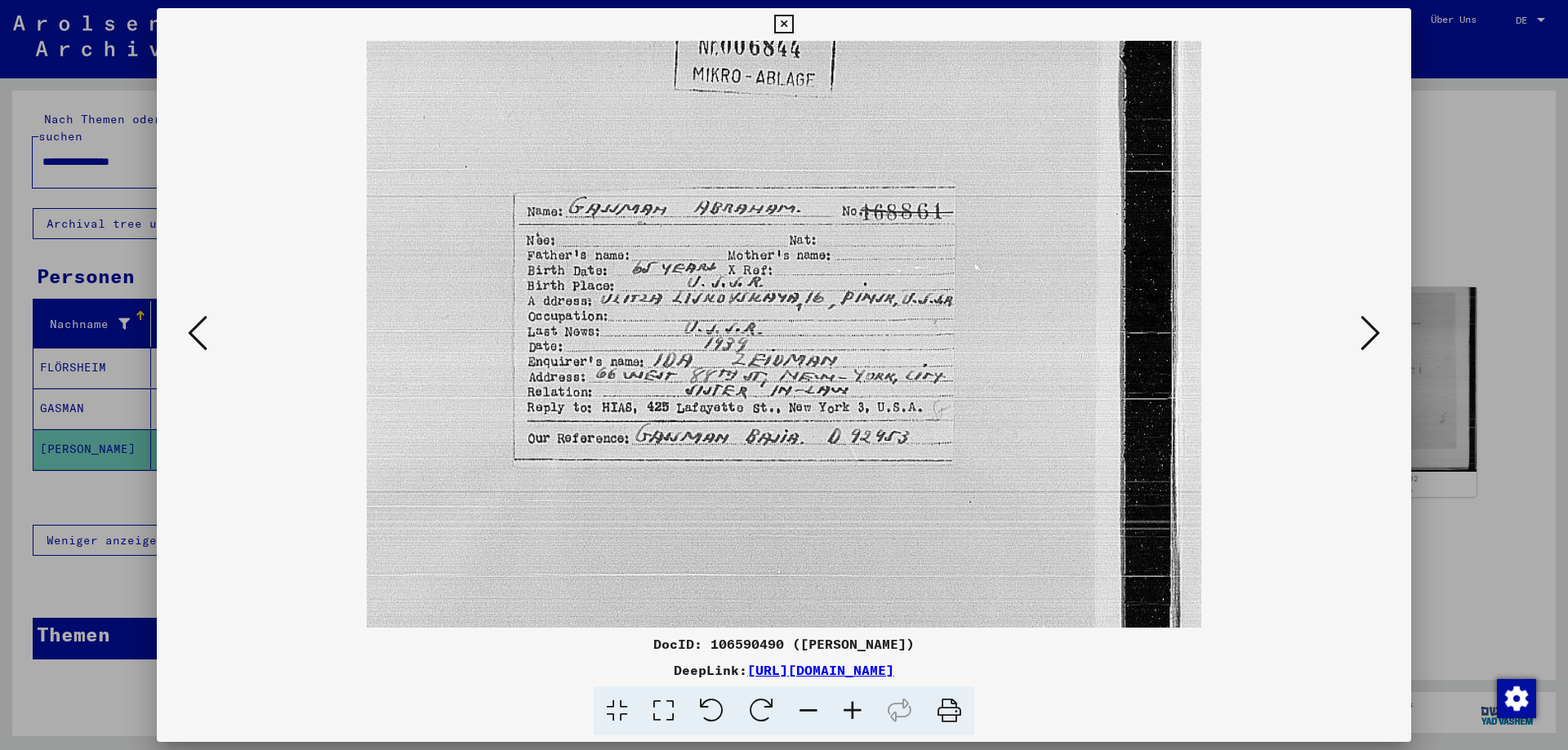
scroll to position [324, 0]
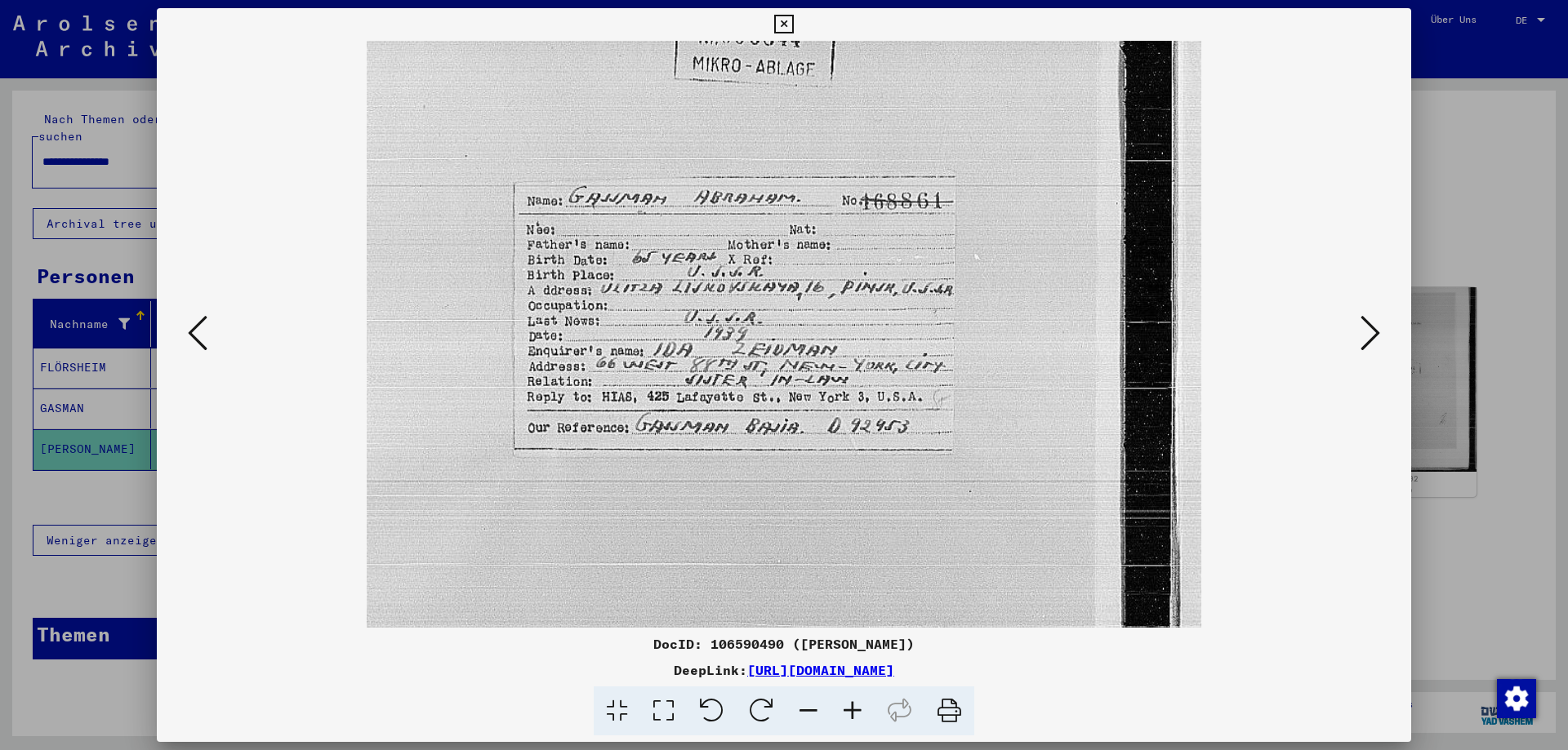
drag, startPoint x: 793, startPoint y: 503, endPoint x: 809, endPoint y: 276, distance: 227.6
click at [809, 276] on img at bounding box center [784, 275] width 834 height 1117
click at [1368, 328] on icon at bounding box center [1371, 333] width 20 height 40
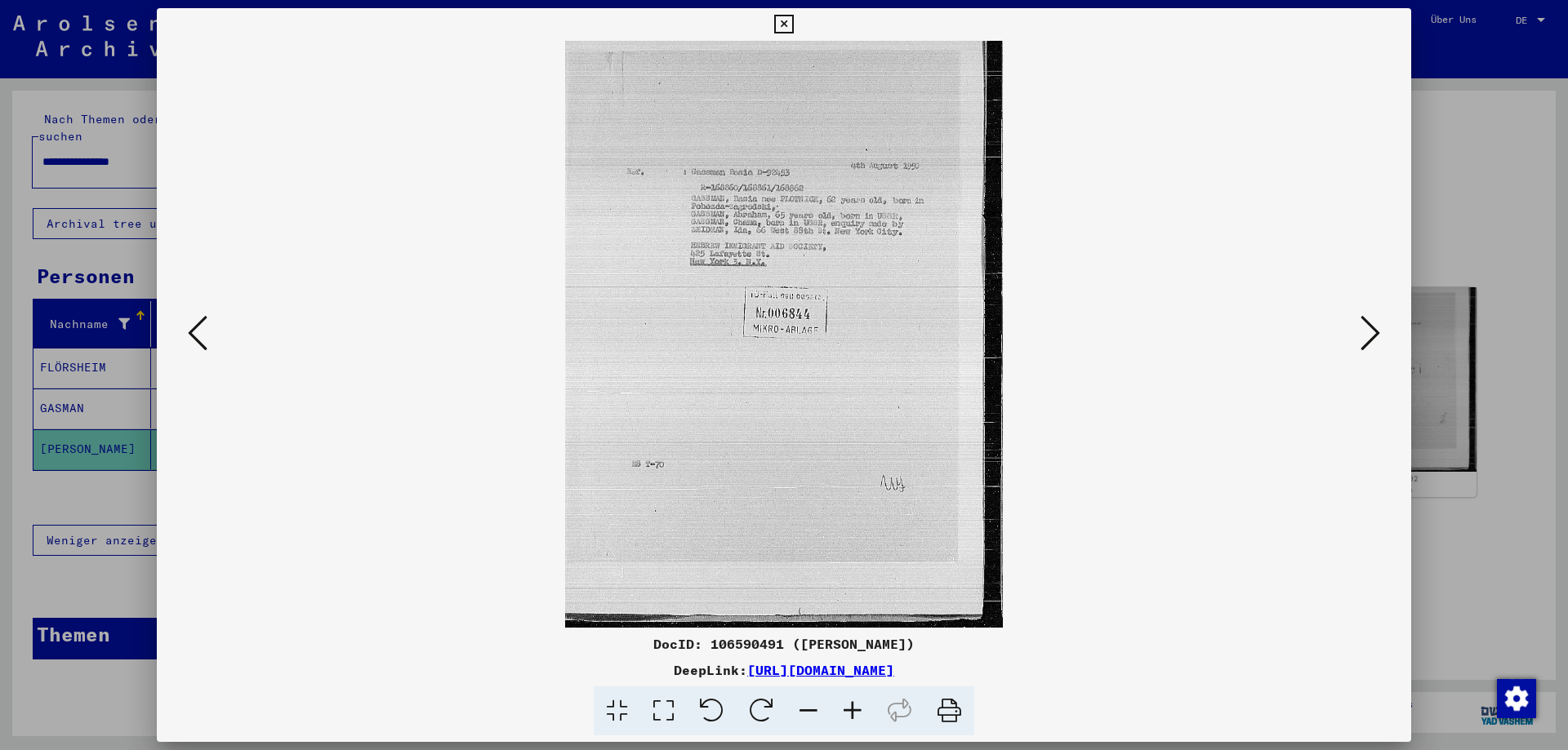
click at [865, 716] on icon at bounding box center [852, 711] width 44 height 50
click at [864, 715] on icon at bounding box center [852, 711] width 44 height 50
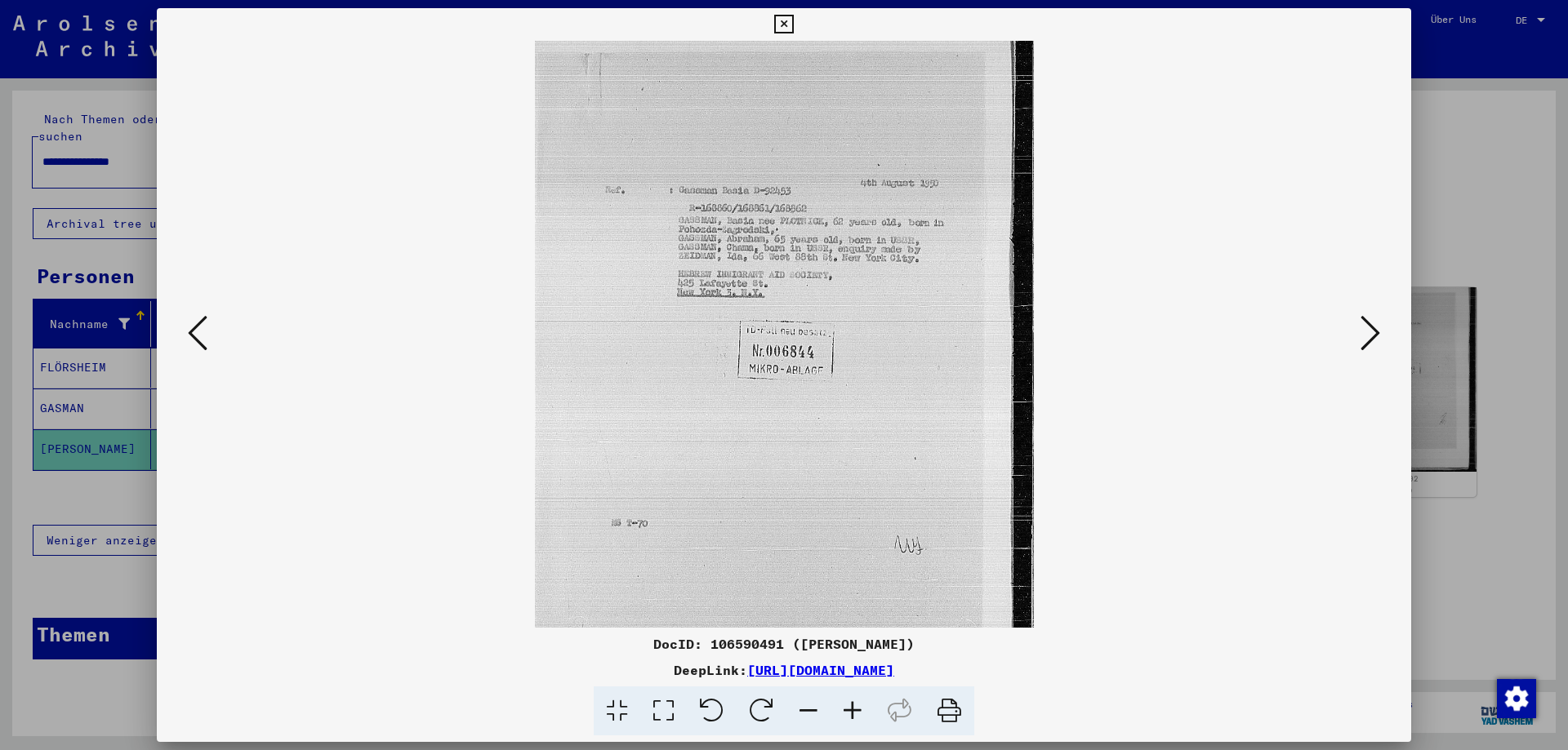
click at [864, 715] on icon at bounding box center [852, 711] width 44 height 50
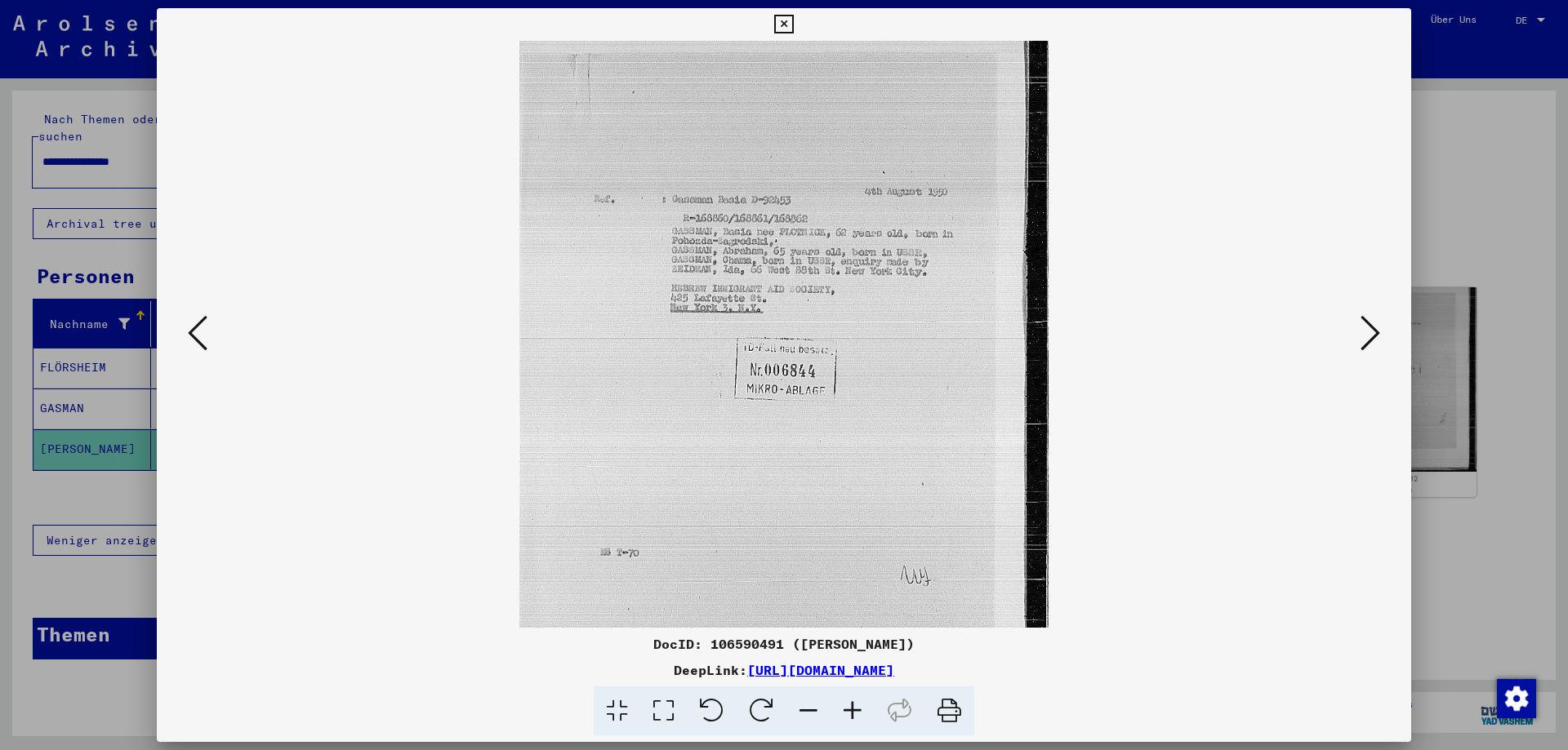
click at [864, 715] on icon at bounding box center [852, 711] width 44 height 50
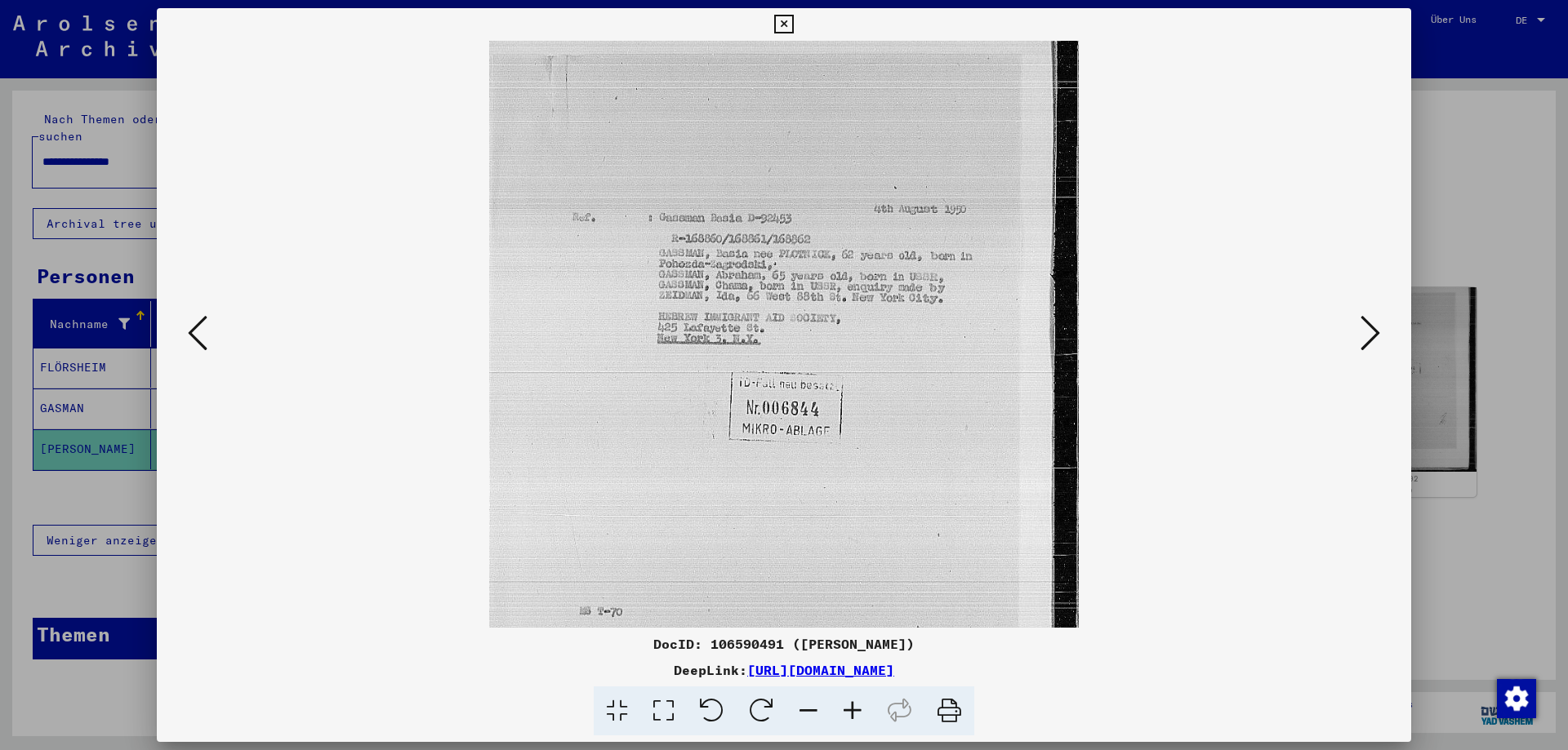
click at [864, 715] on icon at bounding box center [852, 711] width 44 height 50
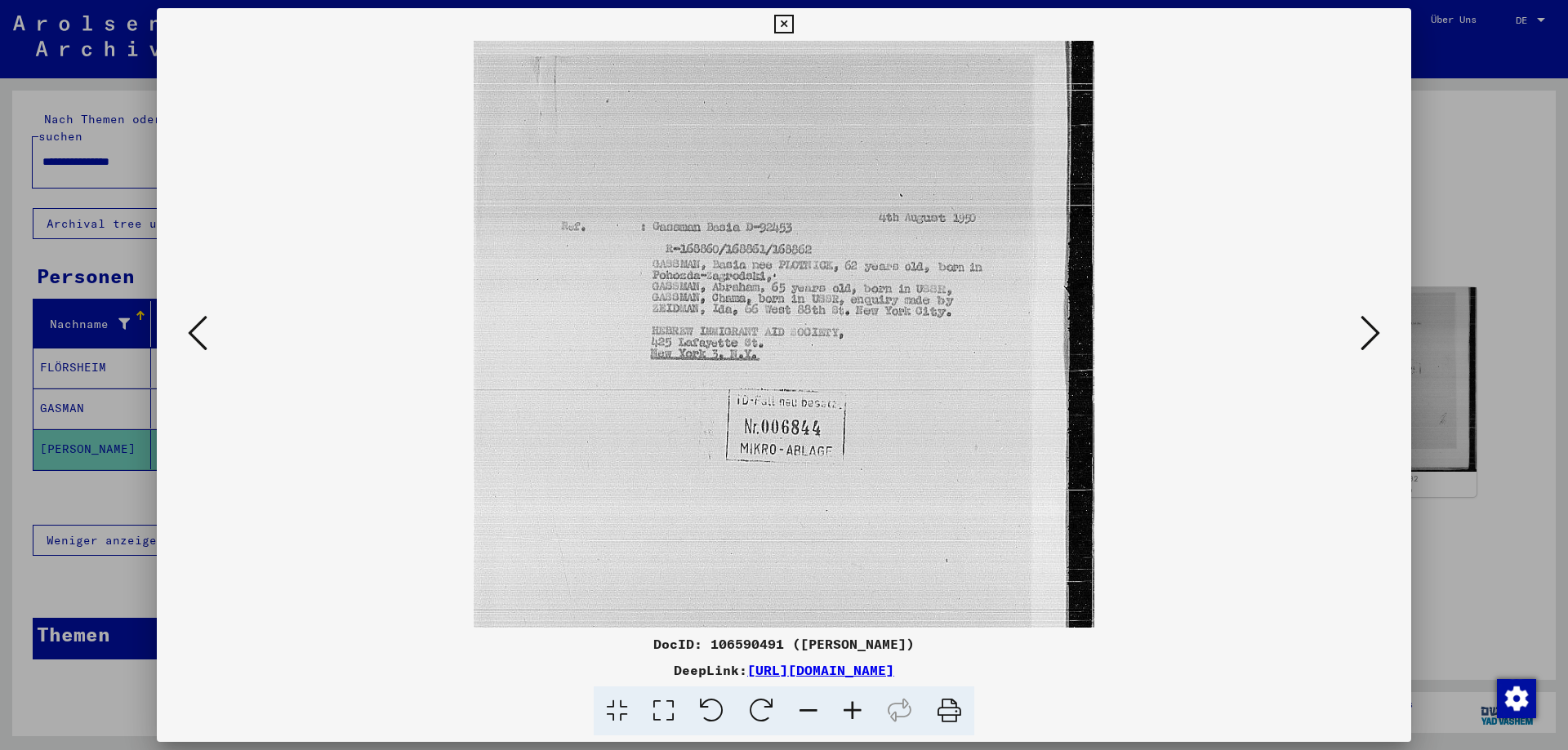
click at [864, 715] on icon at bounding box center [852, 711] width 44 height 50
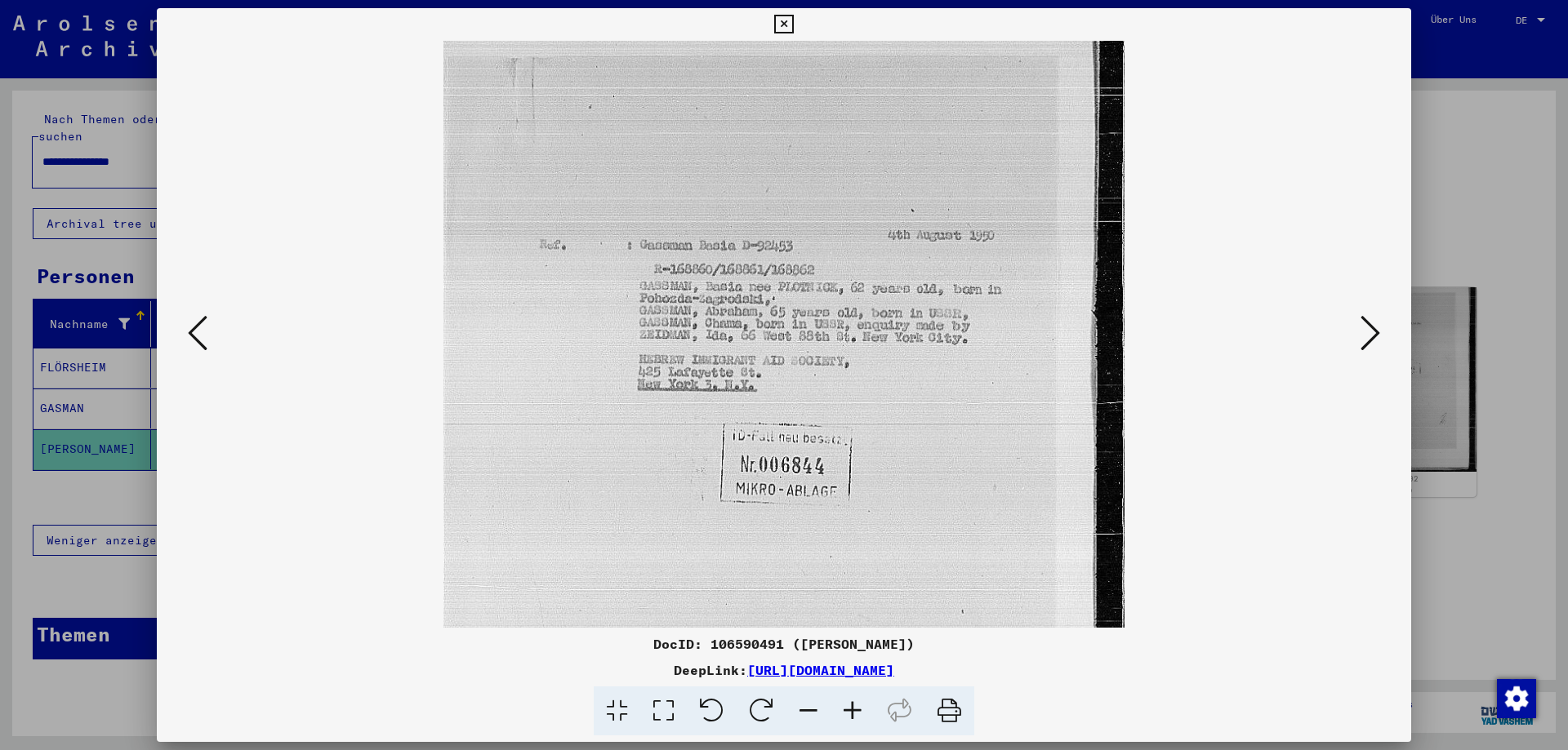
click at [864, 715] on icon at bounding box center [852, 711] width 44 height 50
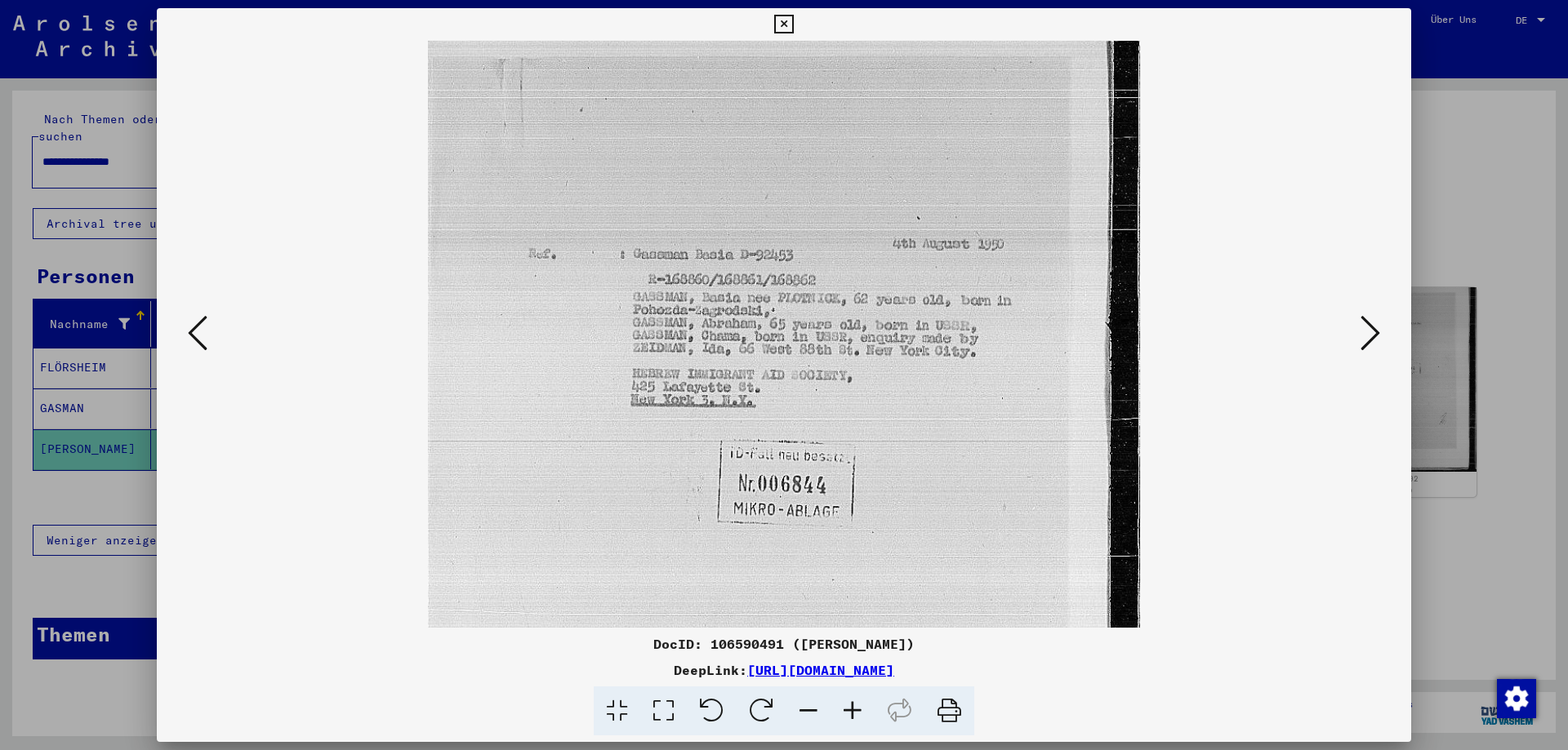
click at [864, 715] on icon at bounding box center [852, 711] width 44 height 50
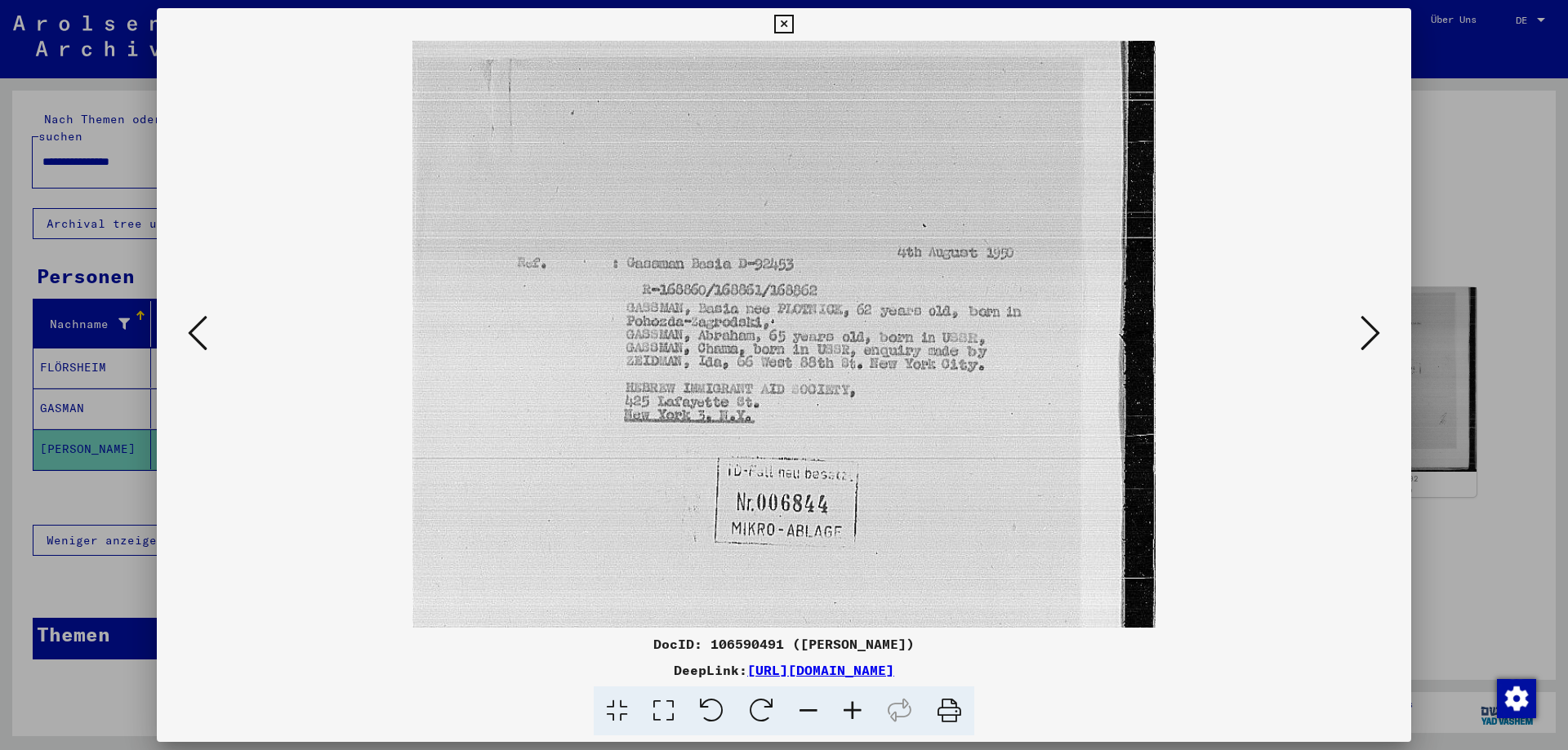
click at [864, 715] on icon at bounding box center [852, 711] width 44 height 50
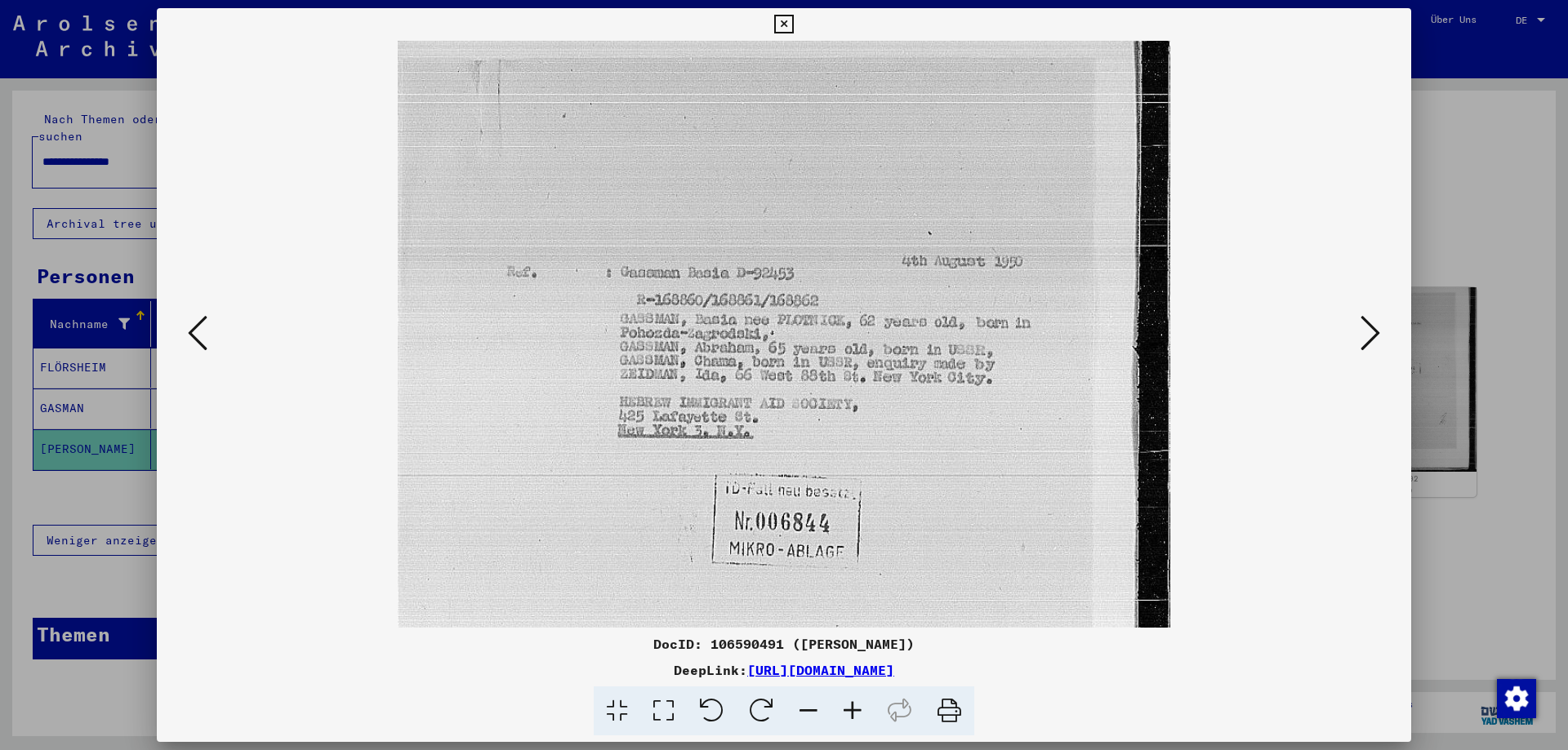
click at [864, 715] on icon at bounding box center [852, 711] width 44 height 50
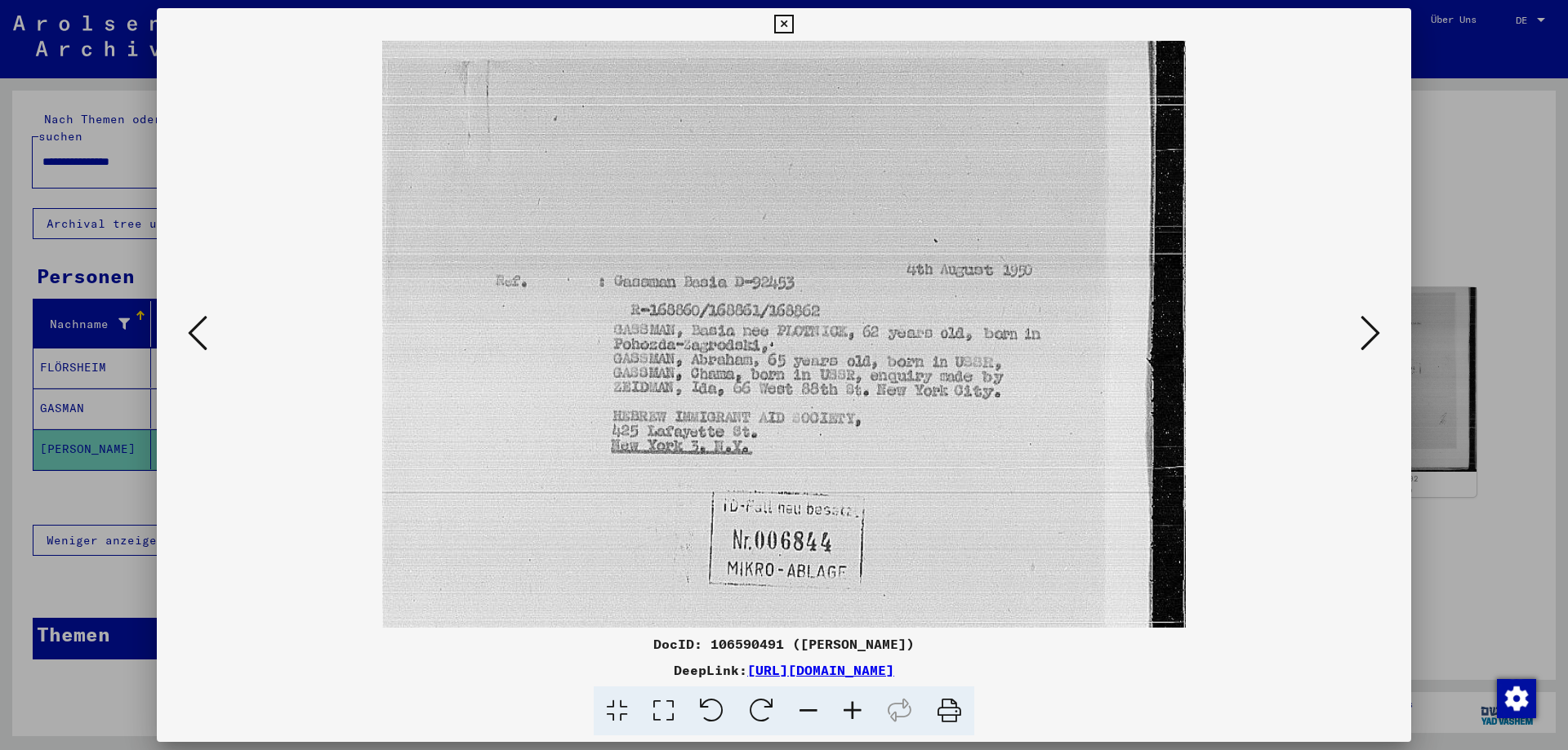
click at [864, 715] on icon at bounding box center [852, 711] width 44 height 50
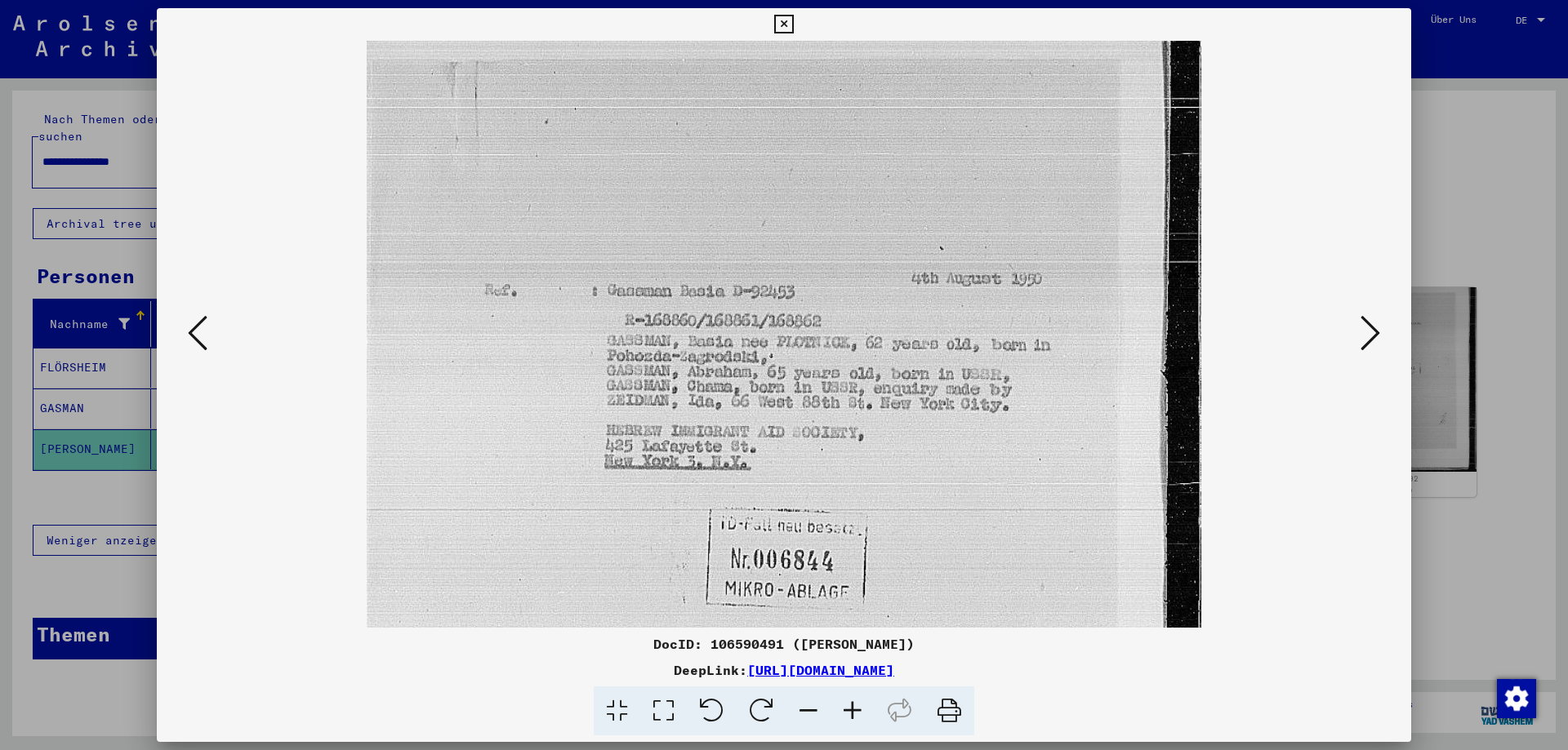
drag, startPoint x: 1474, startPoint y: 178, endPoint x: 1441, endPoint y: 203, distance: 41.4
click at [1475, 178] on div at bounding box center [784, 375] width 1568 height 750
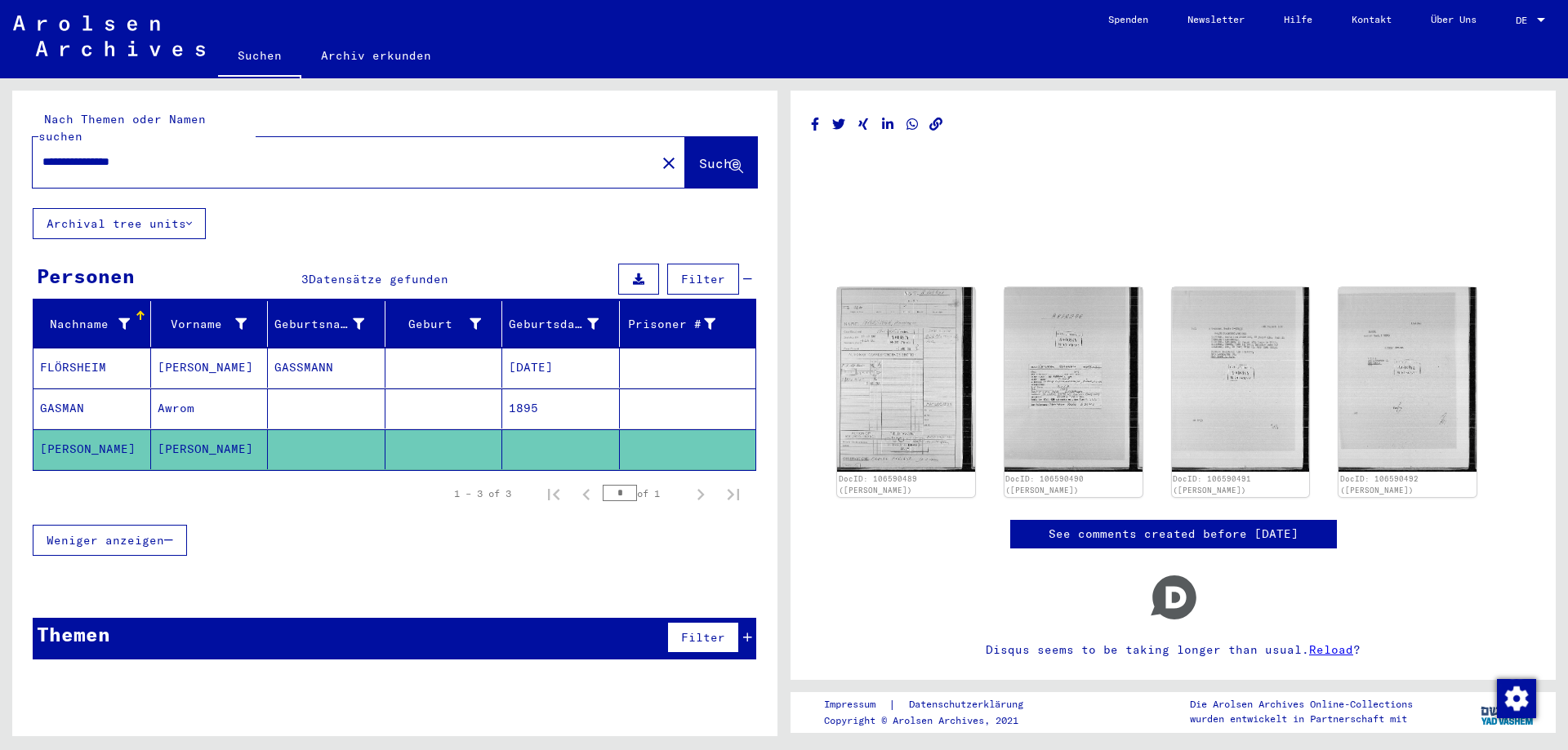
click at [141, 153] on input "**********" at bounding box center [344, 161] width 603 height 17
click at [49, 153] on input "**********" at bounding box center [344, 161] width 603 height 17
click at [57, 153] on input "**********" at bounding box center [344, 161] width 603 height 17
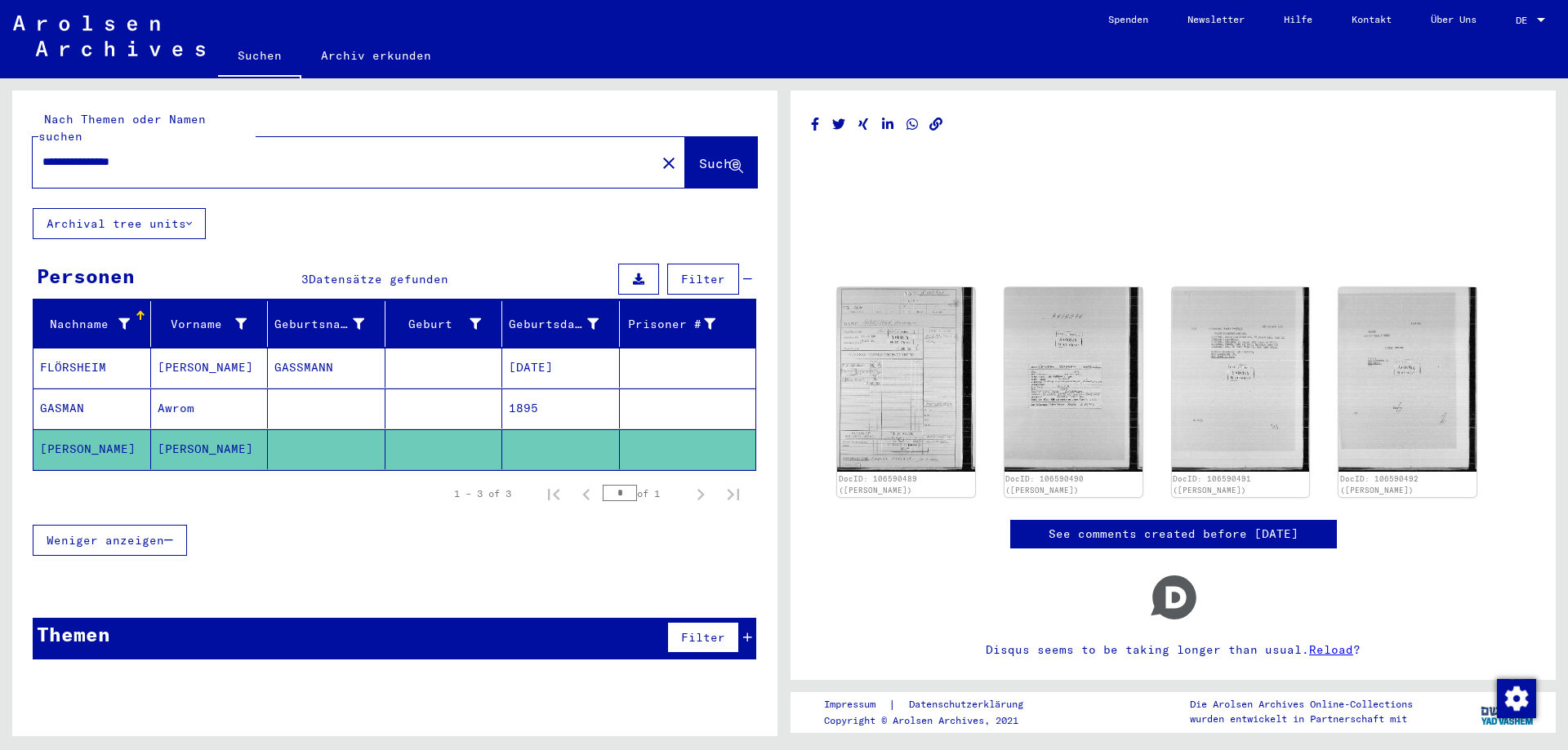
click at [57, 153] on input "**********" at bounding box center [344, 161] width 603 height 17
click at [128, 153] on input "*******" at bounding box center [344, 161] width 603 height 17
paste input "*********"
type input "**********"
click at [703, 155] on span "Suche" at bounding box center [719, 163] width 41 height 16
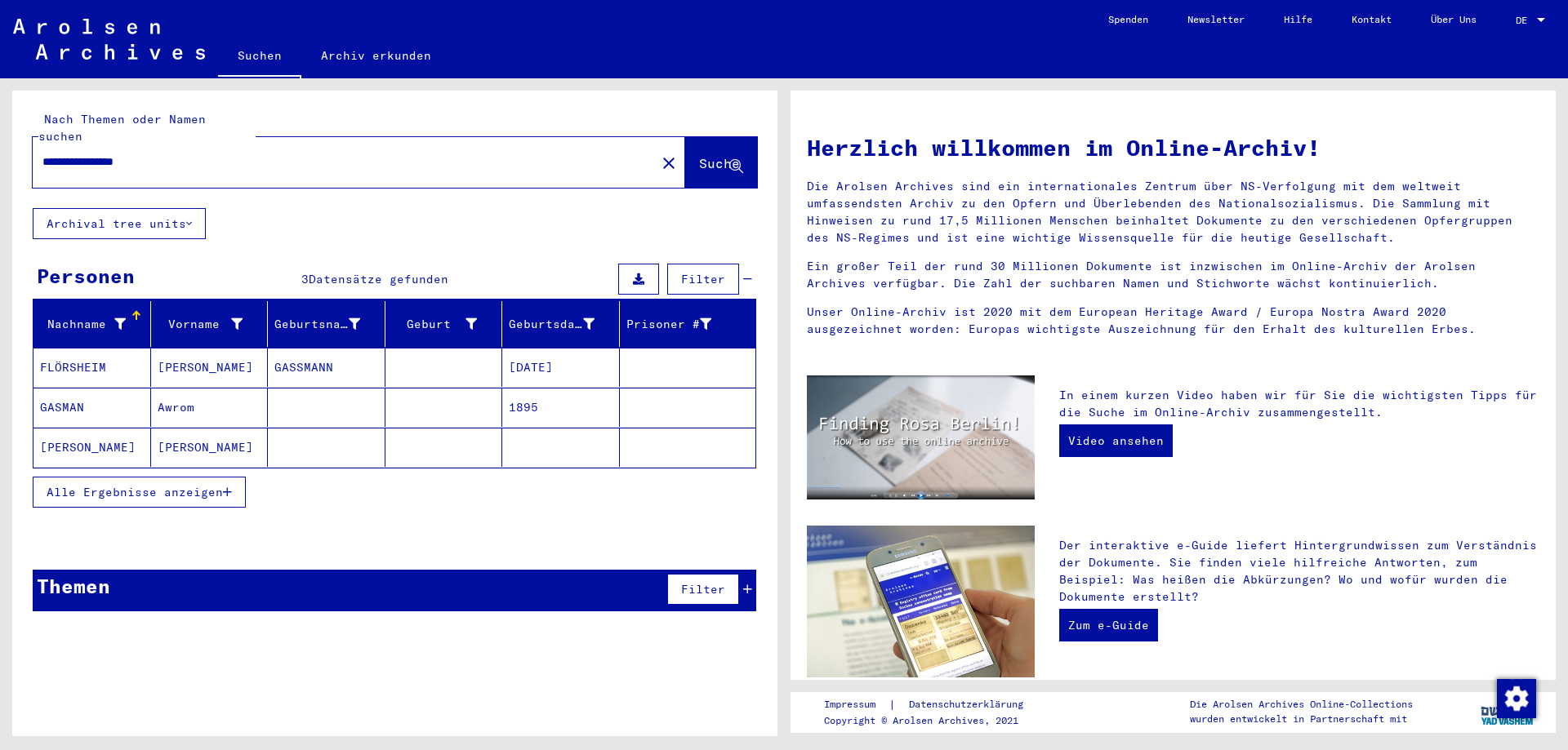
drag, startPoint x: 176, startPoint y: 146, endPoint x: 9, endPoint y: 153, distance: 167.1
click at [9, 153] on div "**********" at bounding box center [392, 407] width 784 height 658
click at [207, 483] on button "Alle Ergebnisse anzeigen" at bounding box center [139, 492] width 213 height 31
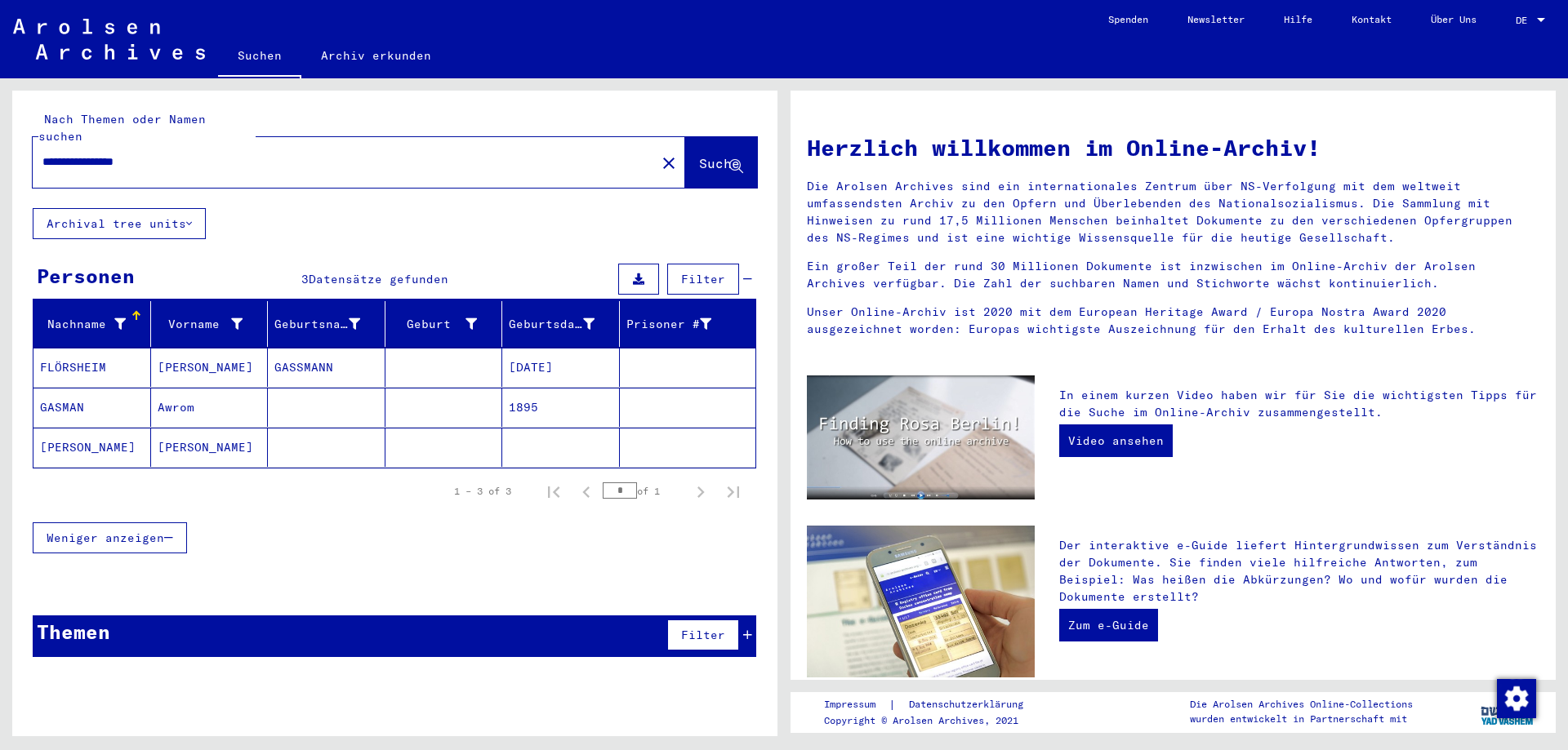
click at [105, 153] on input "**********" at bounding box center [339, 161] width 594 height 17
click at [659, 153] on mat-icon "close" at bounding box center [669, 163] width 20 height 20
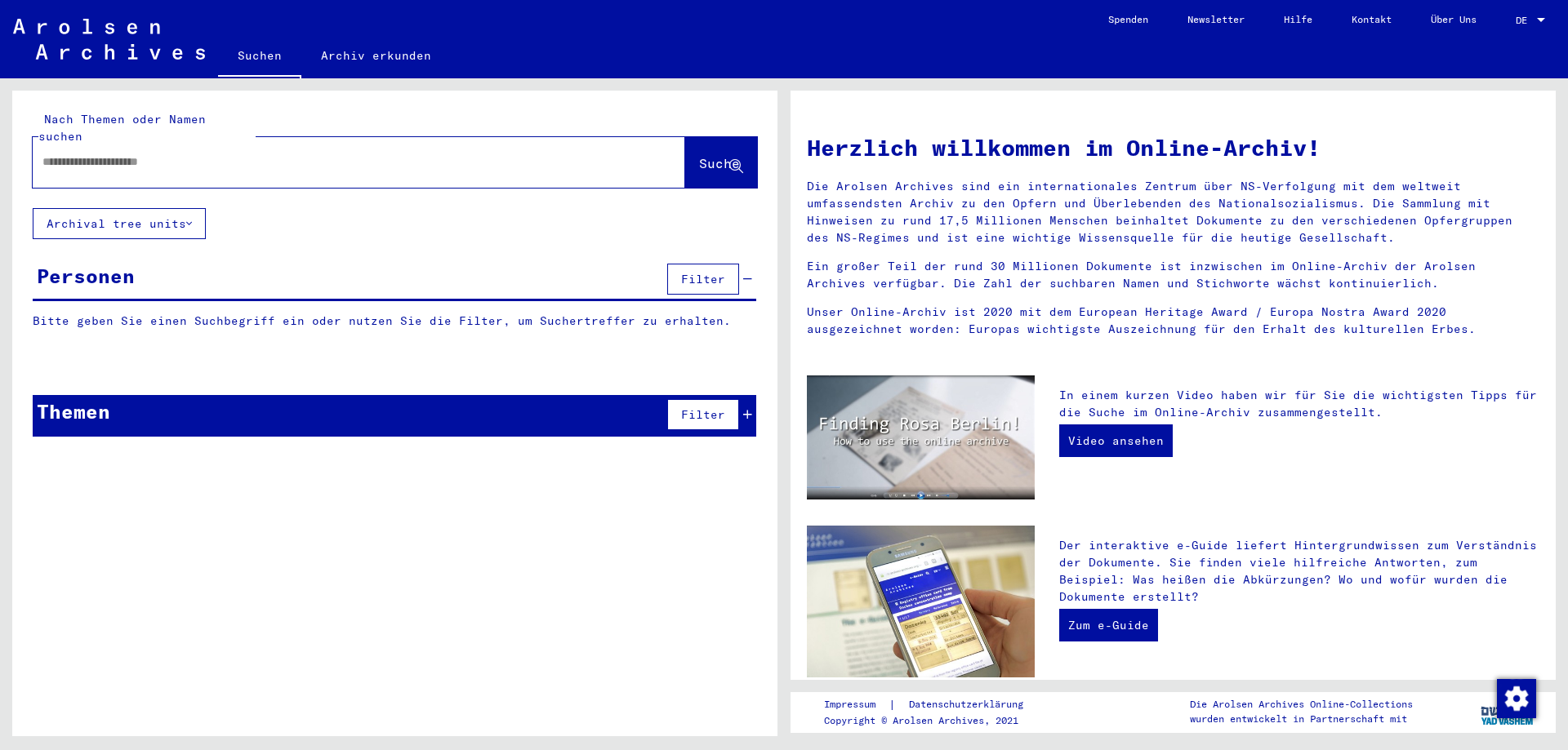
click at [495, 153] on input "text" at bounding box center [339, 161] width 594 height 17
paste input "*****"
paste input "**********"
type input "**********"
click at [732, 160] on icon at bounding box center [736, 167] width 14 height 14
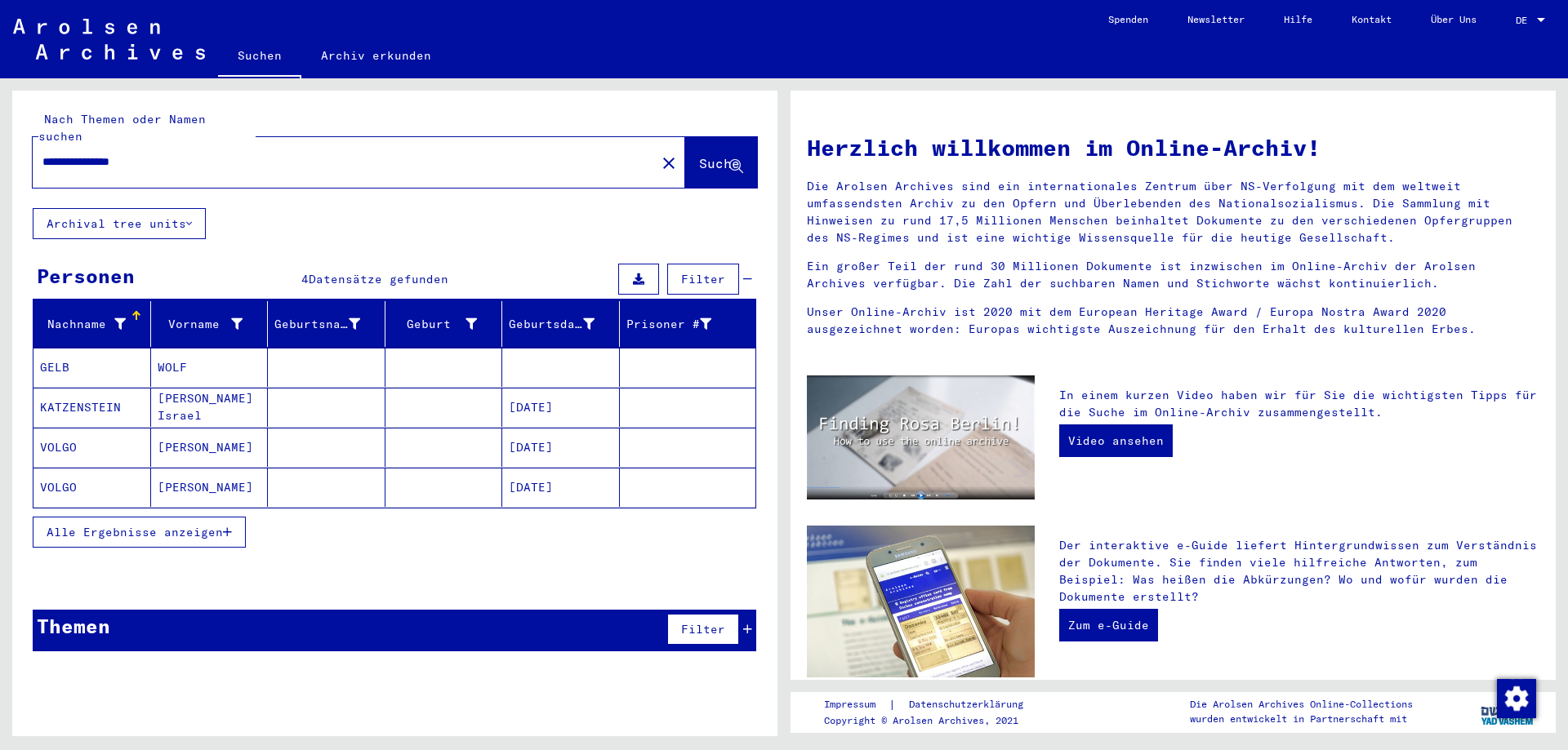
click at [188, 525] on span "Alle Ergebnisse anzeigen" at bounding box center [135, 532] width 177 height 14
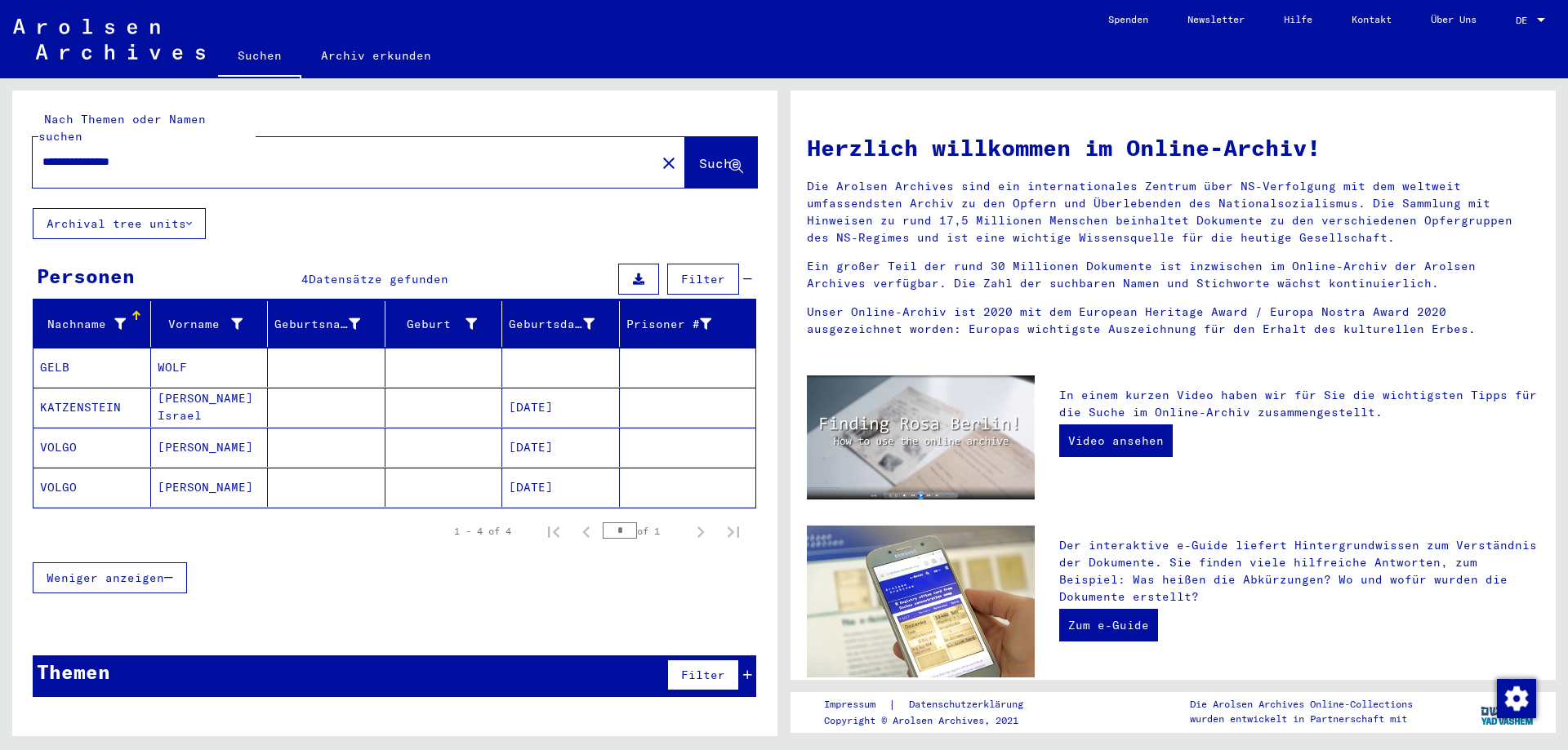
click at [187, 434] on mat-cell "[PERSON_NAME]" at bounding box center [210, 447] width 118 height 40
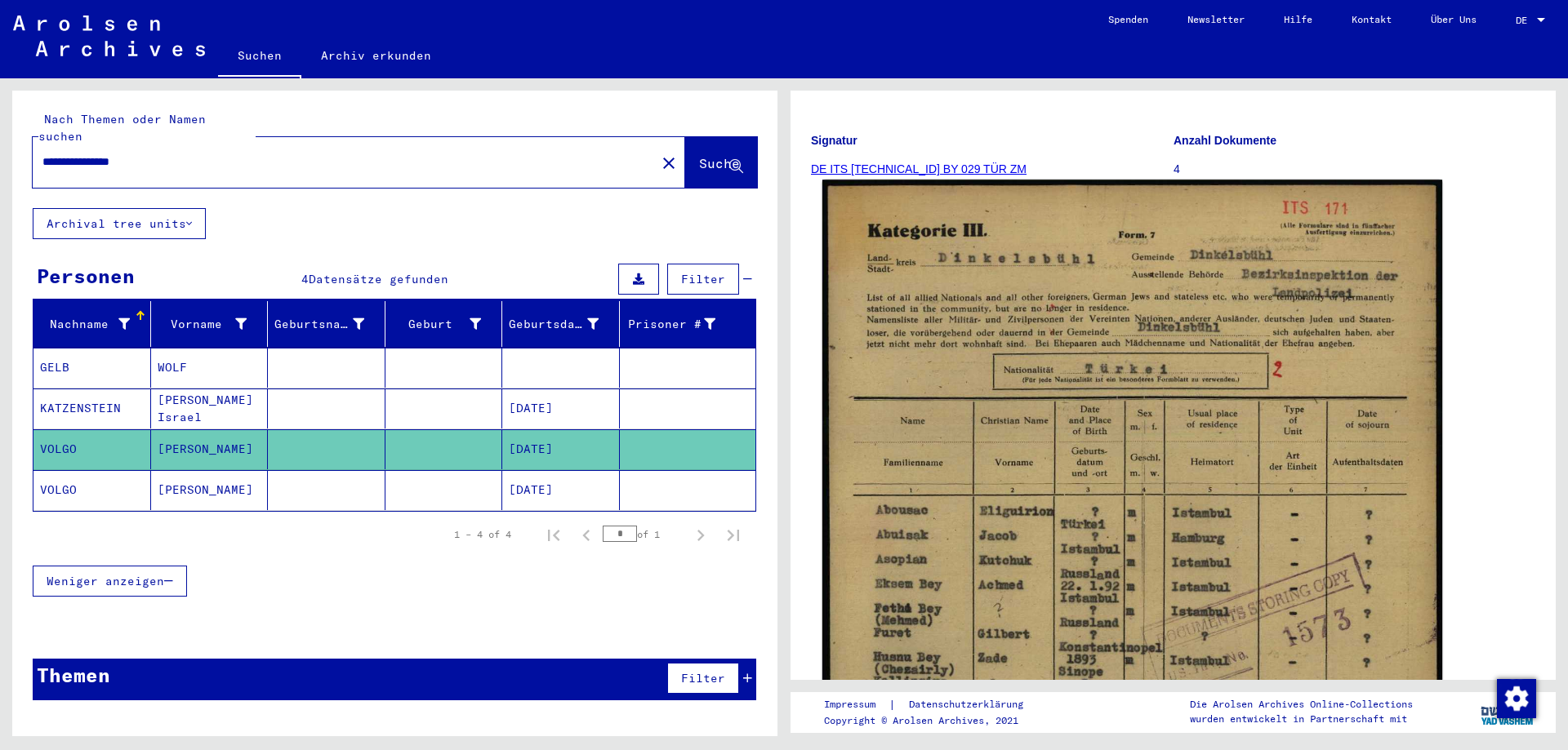
scroll to position [245, 0]
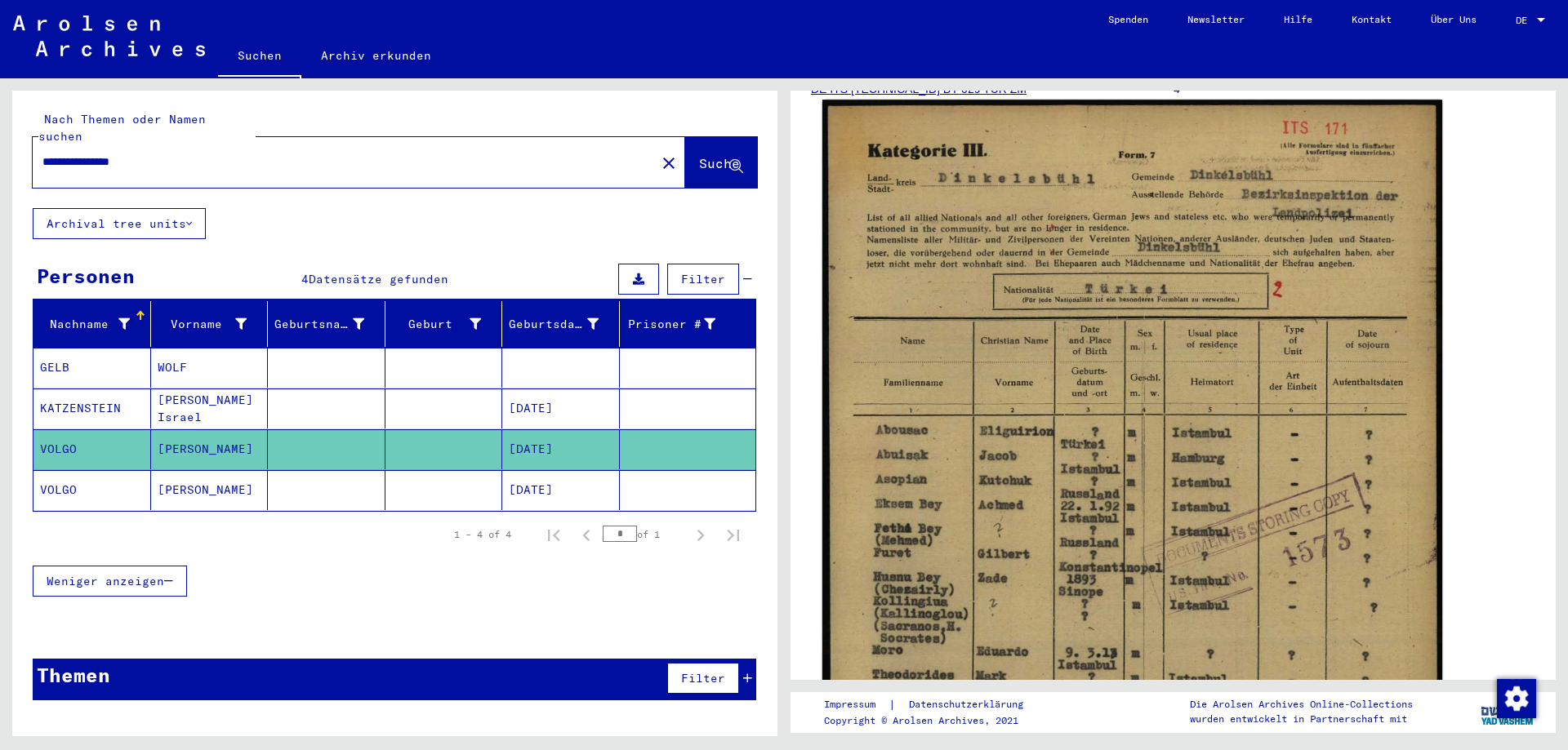
click at [1033, 484] on img at bounding box center [1132, 536] width 620 height 872
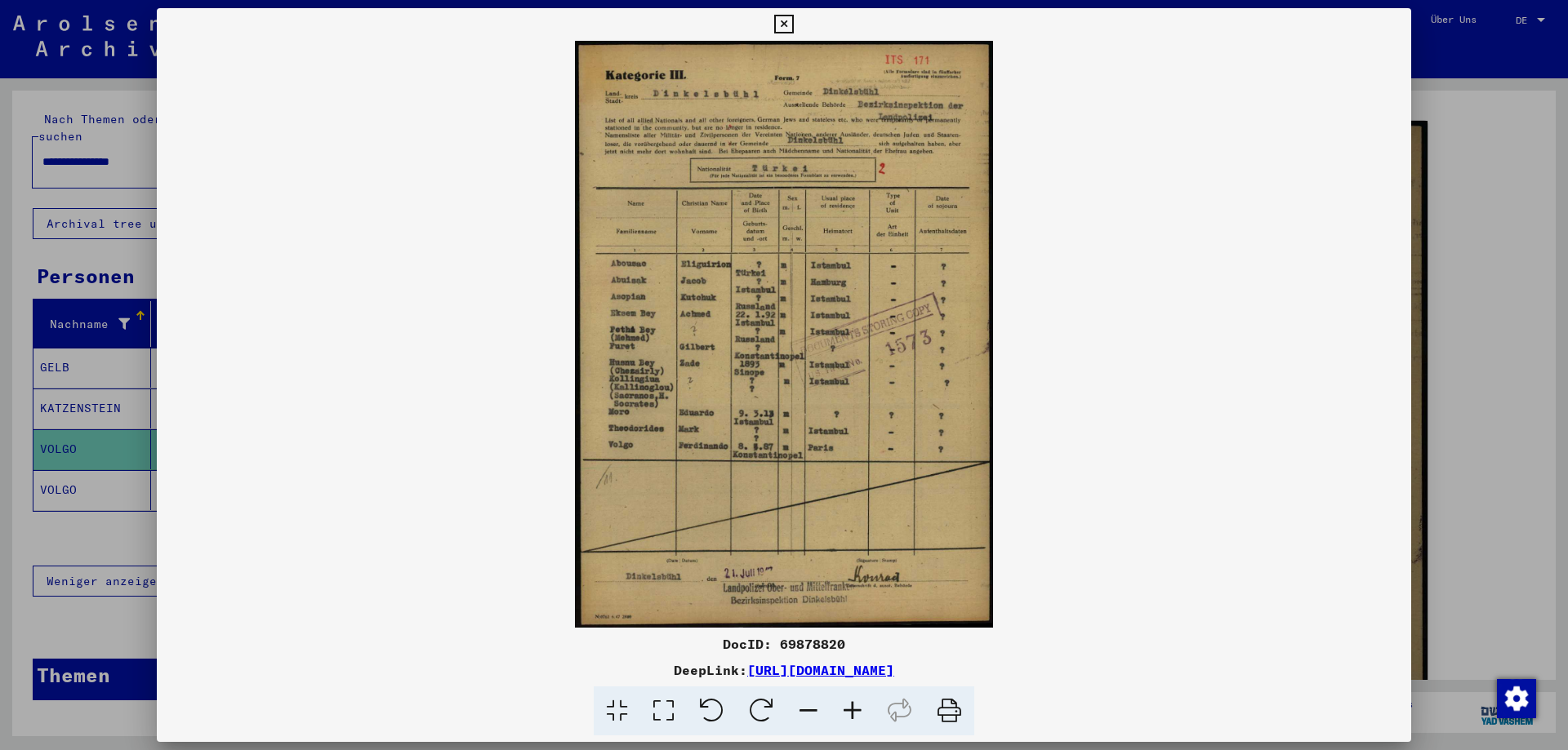
click at [857, 708] on icon at bounding box center [852, 711] width 44 height 50
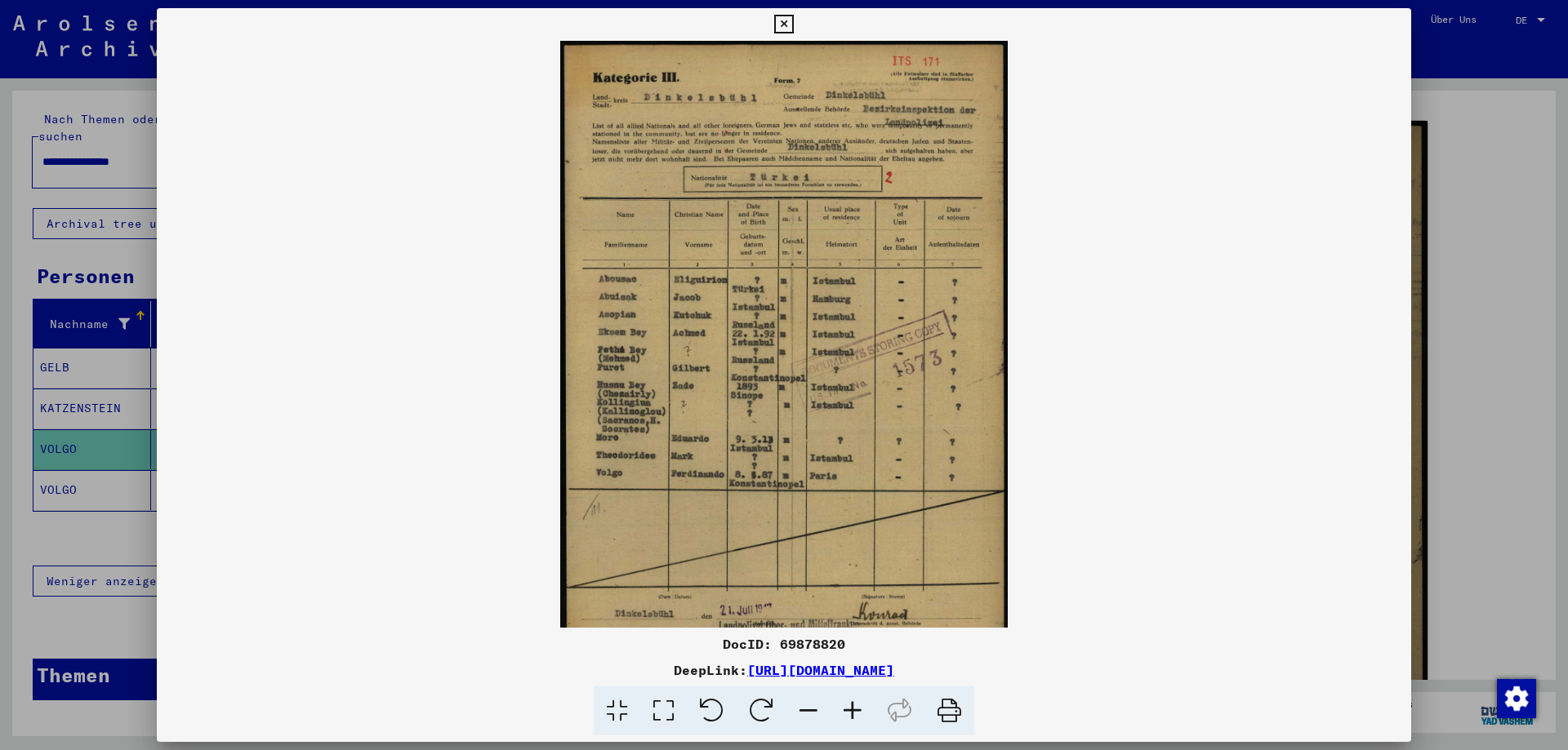
click at [857, 708] on icon at bounding box center [852, 711] width 44 height 50
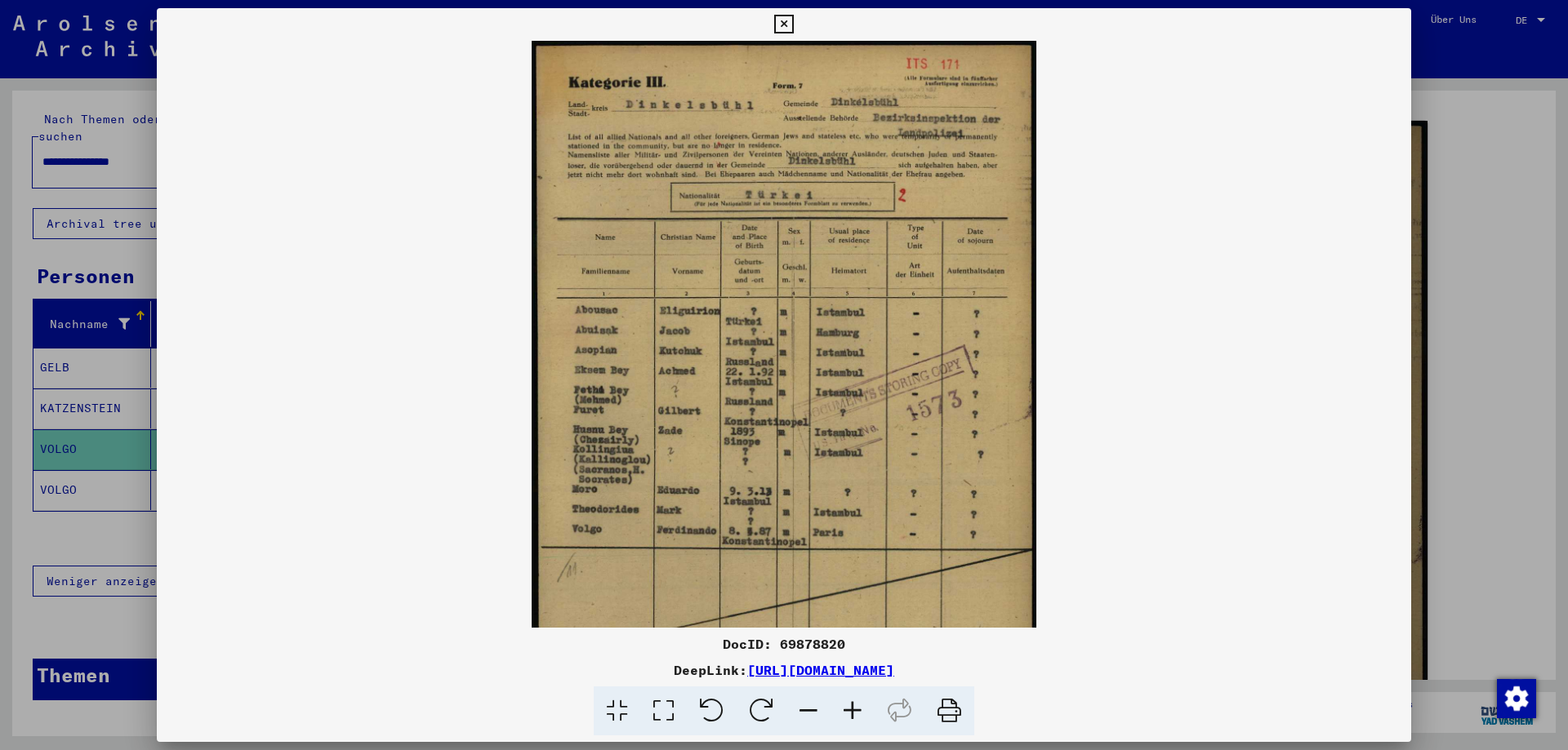
click at [857, 708] on icon at bounding box center [852, 711] width 44 height 50
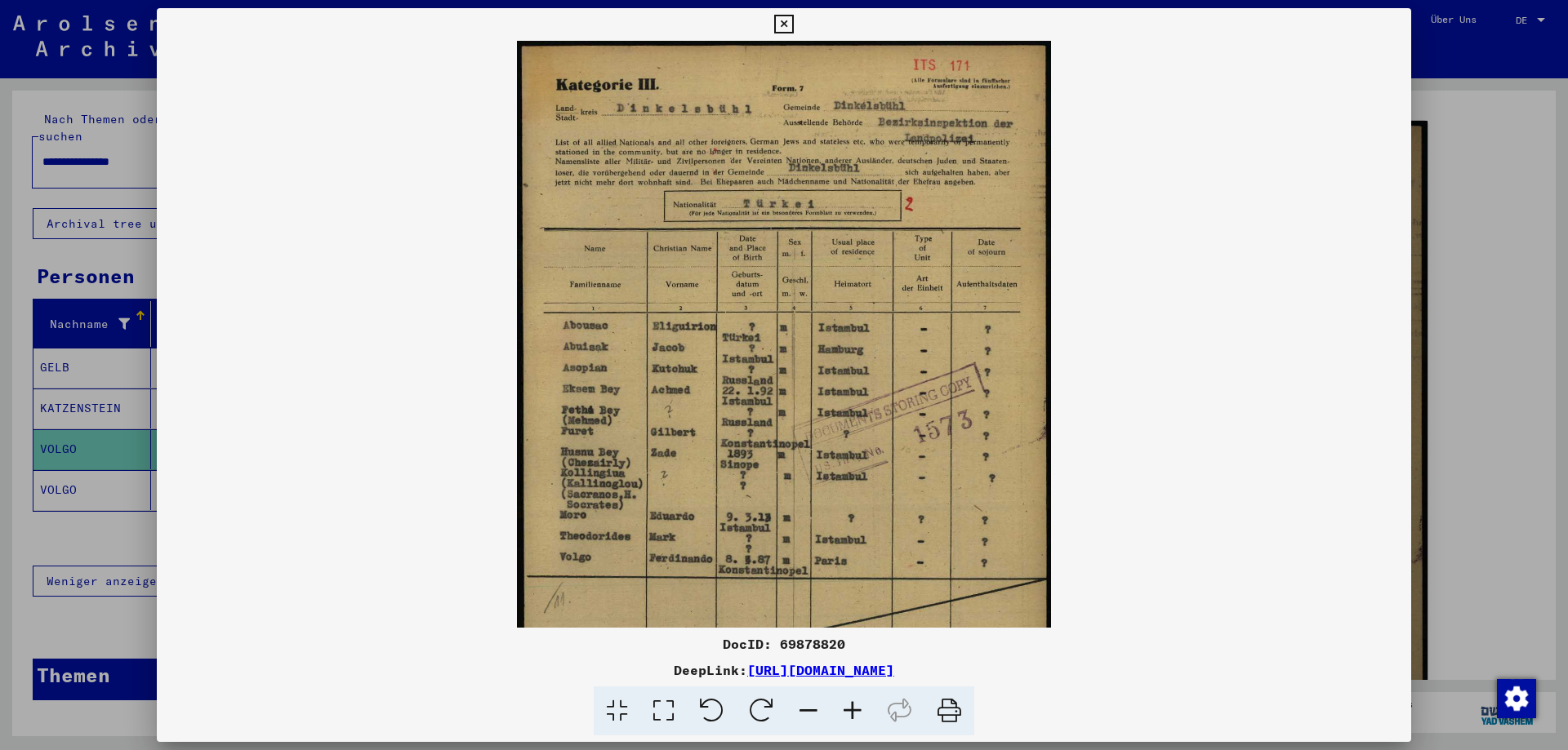
click at [857, 707] on icon at bounding box center [852, 711] width 44 height 50
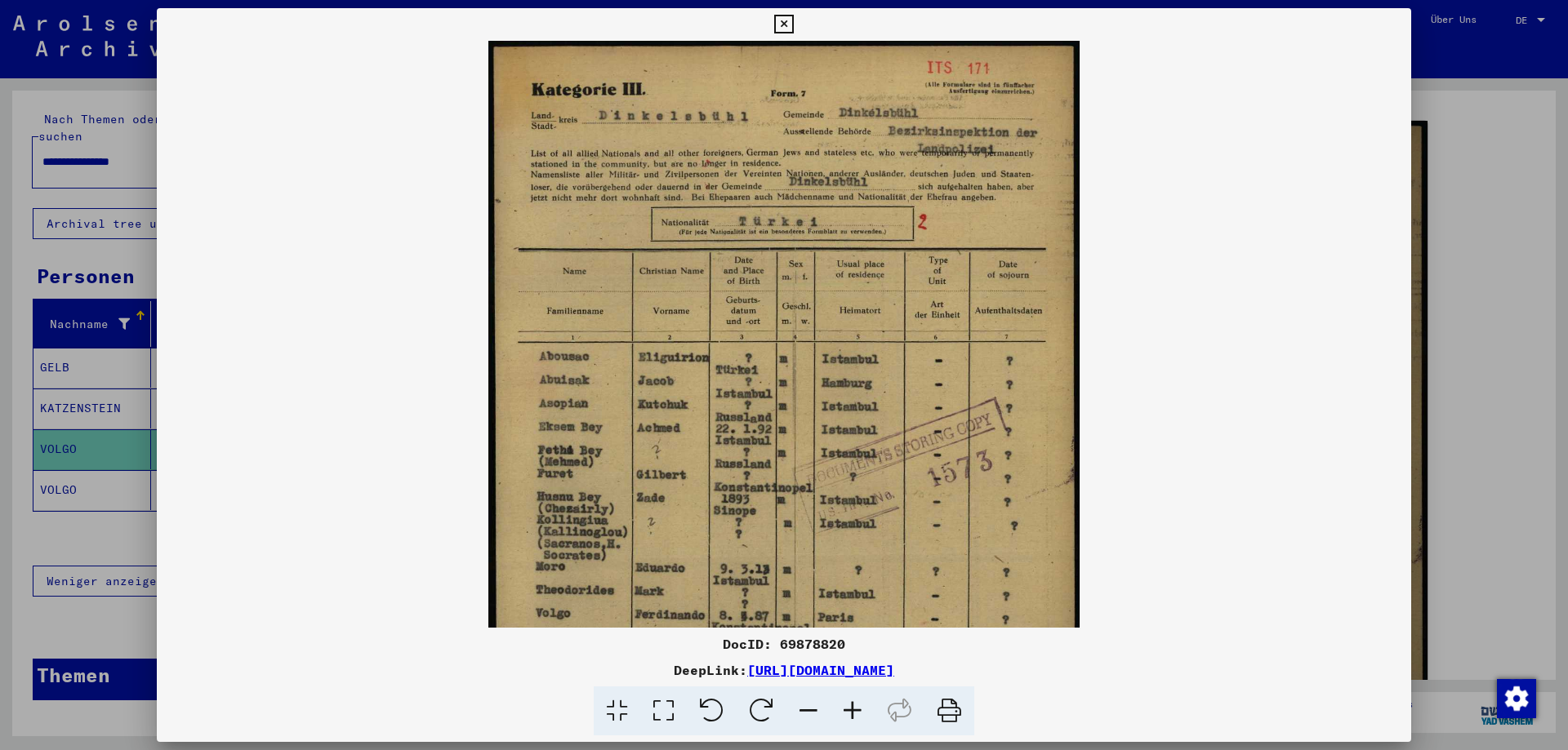
click at [857, 707] on icon at bounding box center [852, 711] width 44 height 50
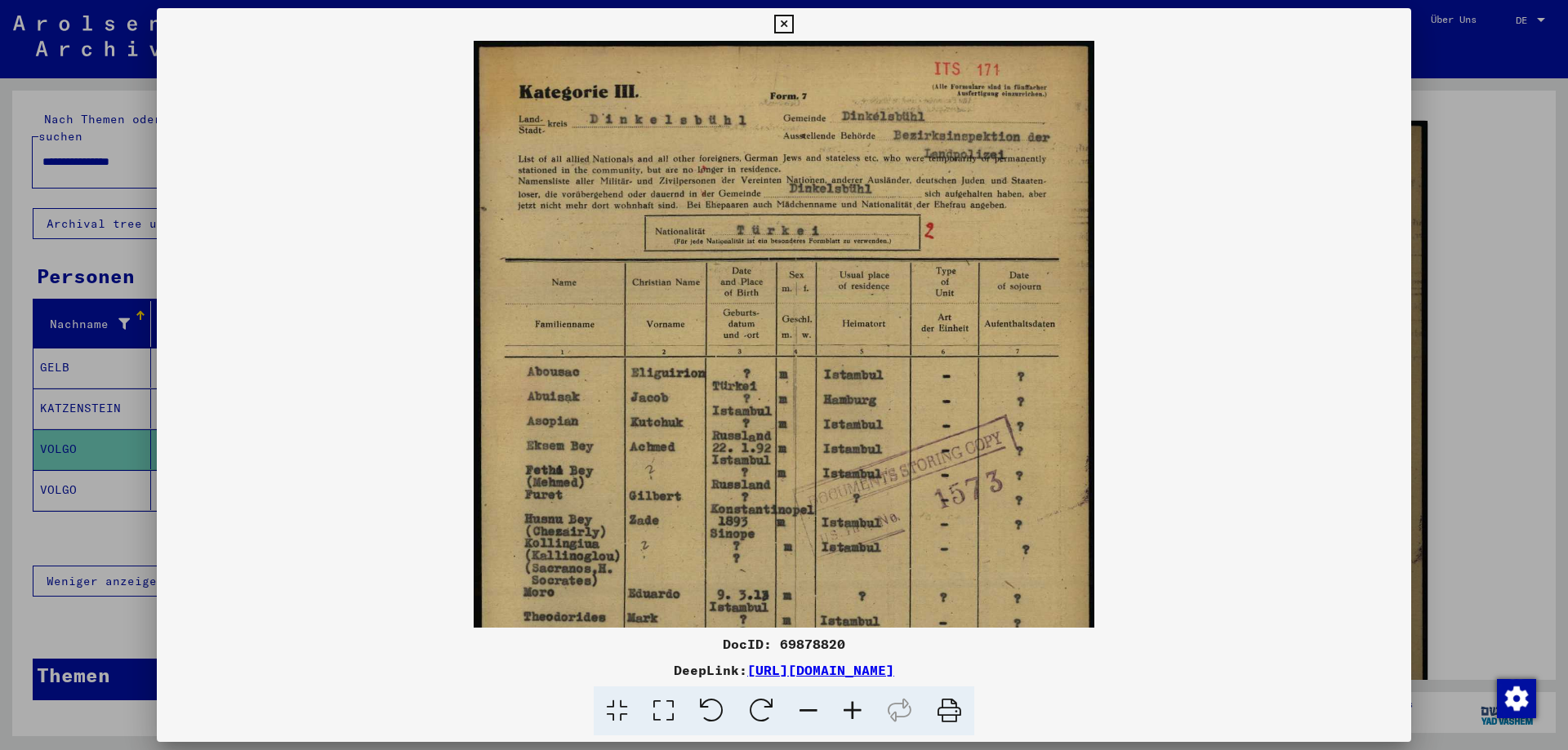
click at [857, 707] on icon at bounding box center [852, 711] width 44 height 50
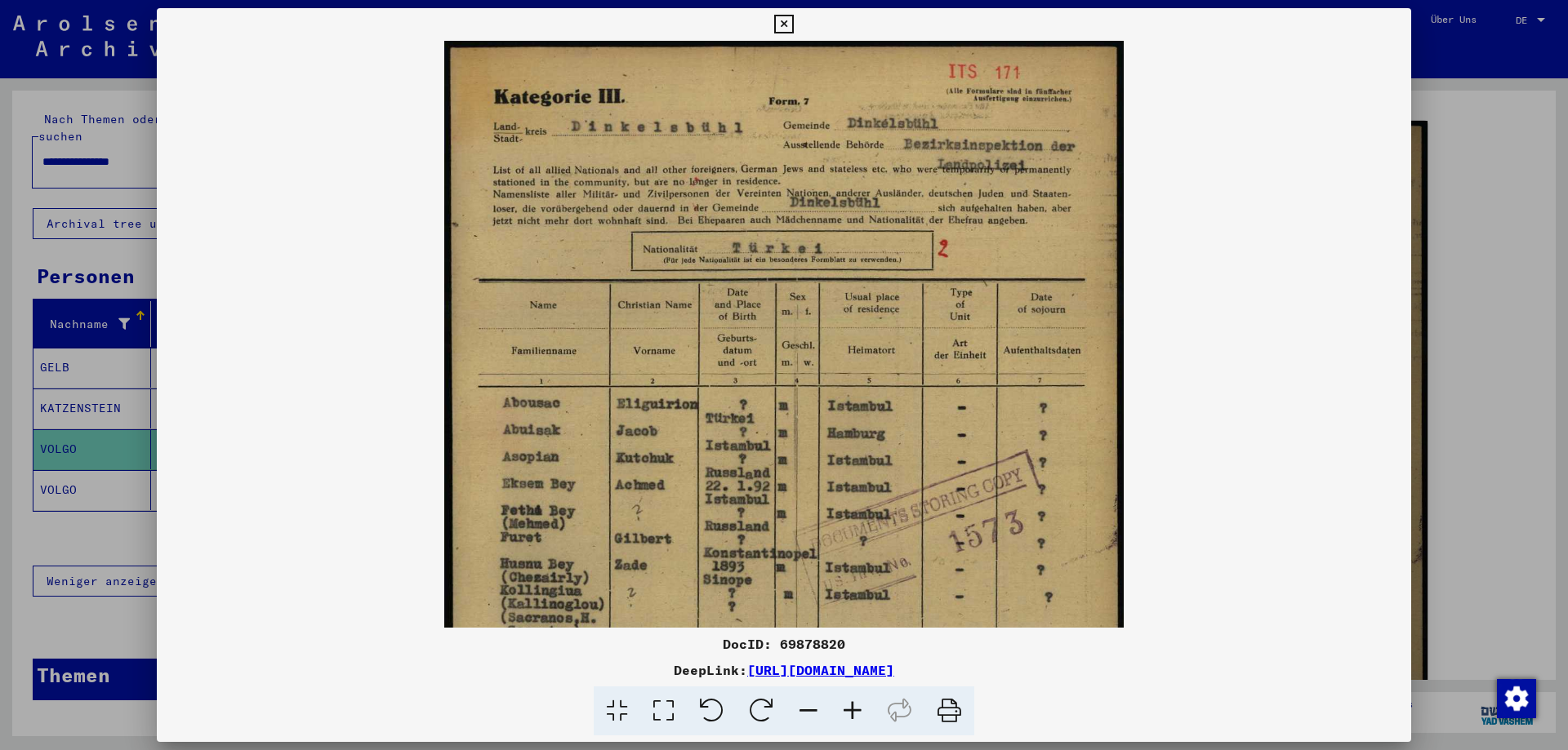
click at [857, 707] on icon at bounding box center [852, 711] width 44 height 50
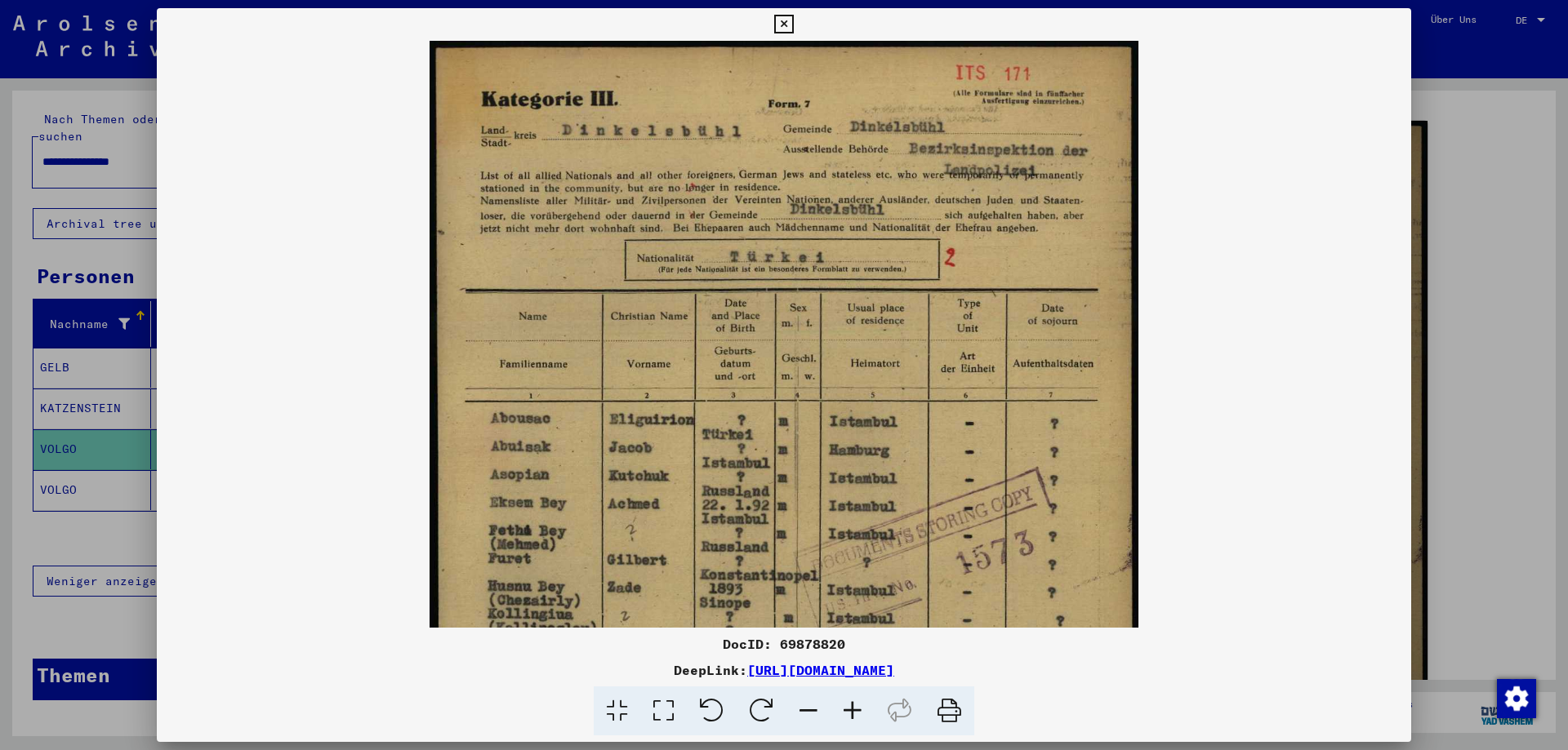
click at [857, 707] on icon at bounding box center [852, 711] width 44 height 50
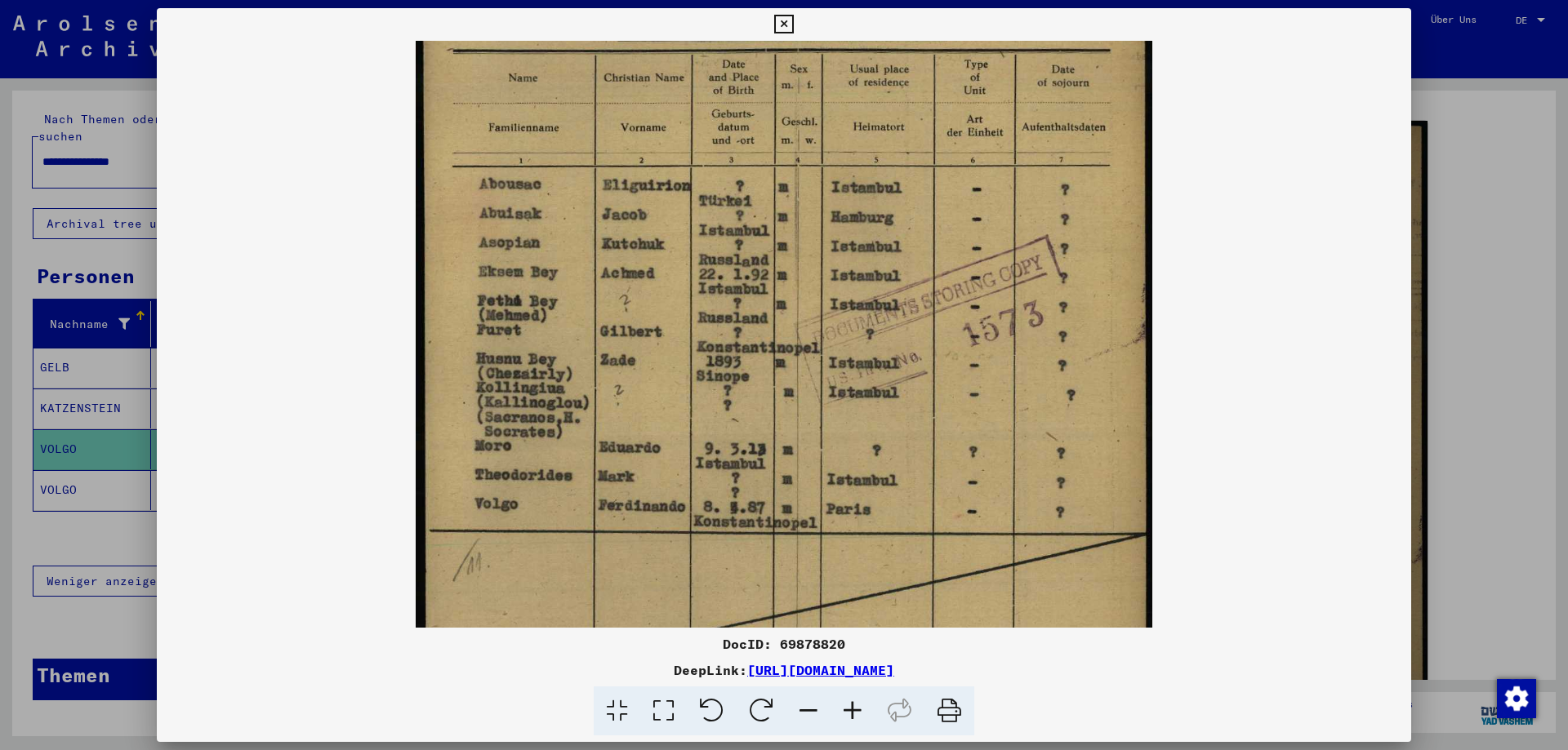
scroll to position [255, 0]
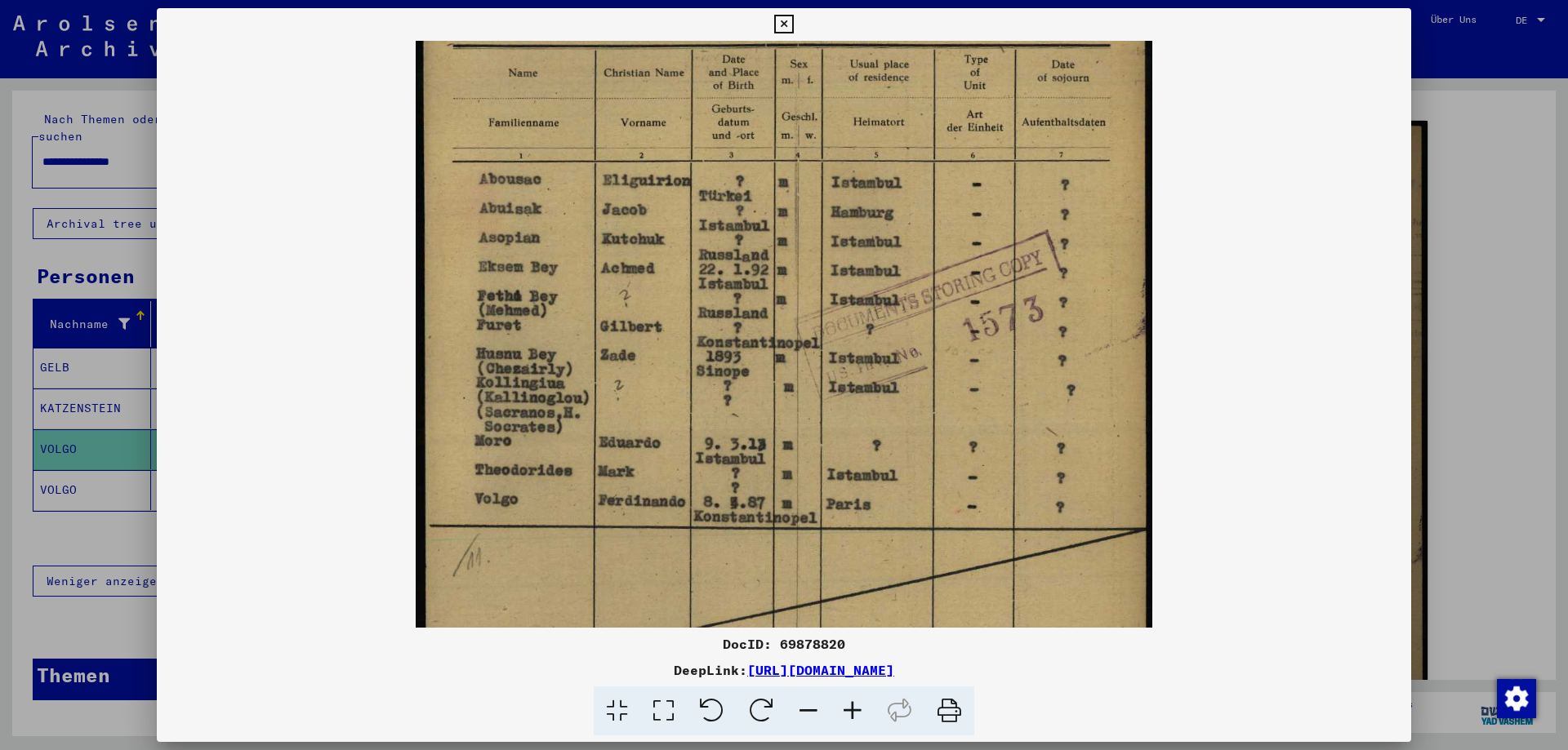
drag, startPoint x: 766, startPoint y: 560, endPoint x: 726, endPoint y: 305, distance: 258.1
click at [726, 305] on img at bounding box center [784, 303] width 738 height 1036
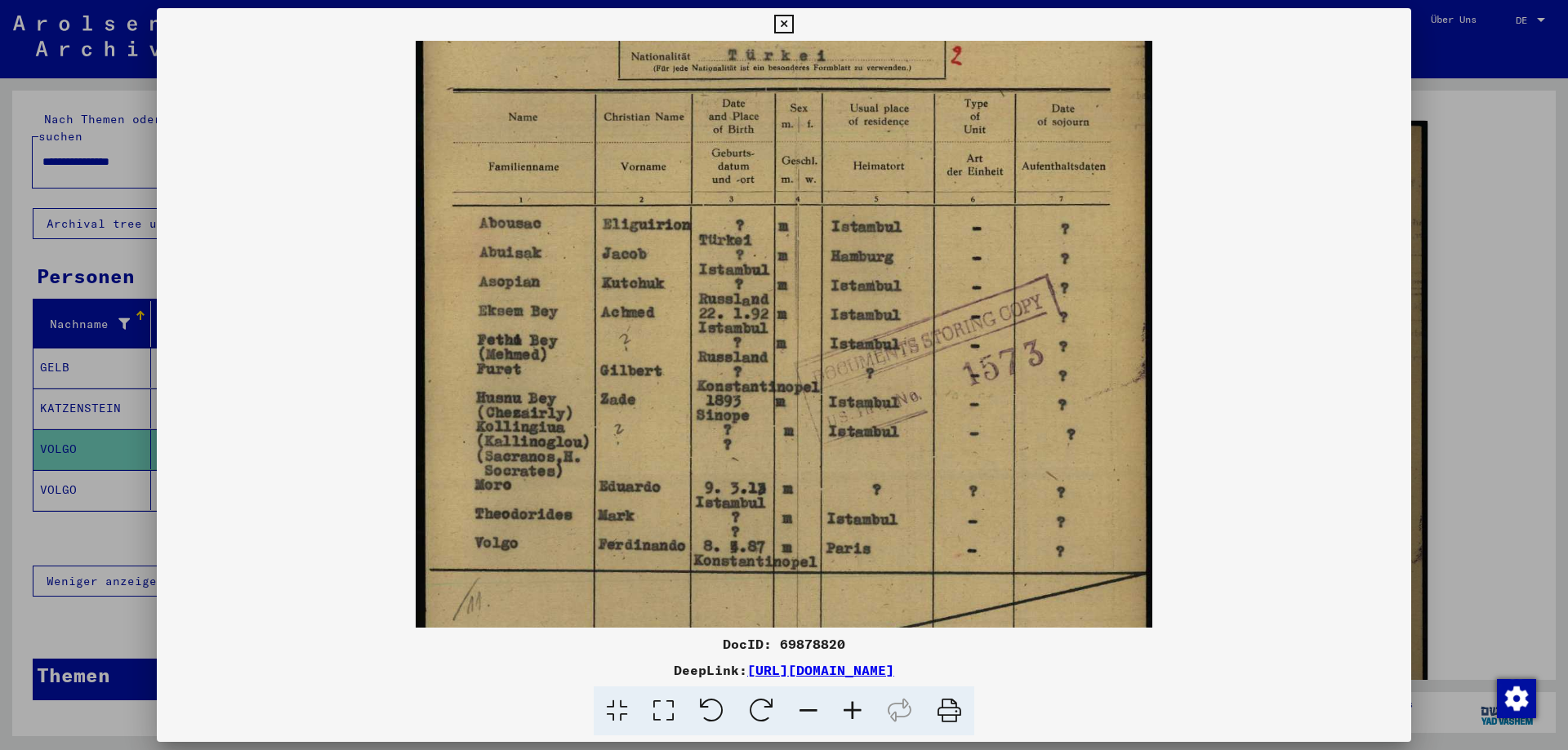
drag, startPoint x: 874, startPoint y: 421, endPoint x: 907, endPoint y: 413, distance: 34.0
click at [872, 432] on img at bounding box center [784, 348] width 738 height 1036
click at [1448, 305] on div at bounding box center [784, 375] width 1568 height 750
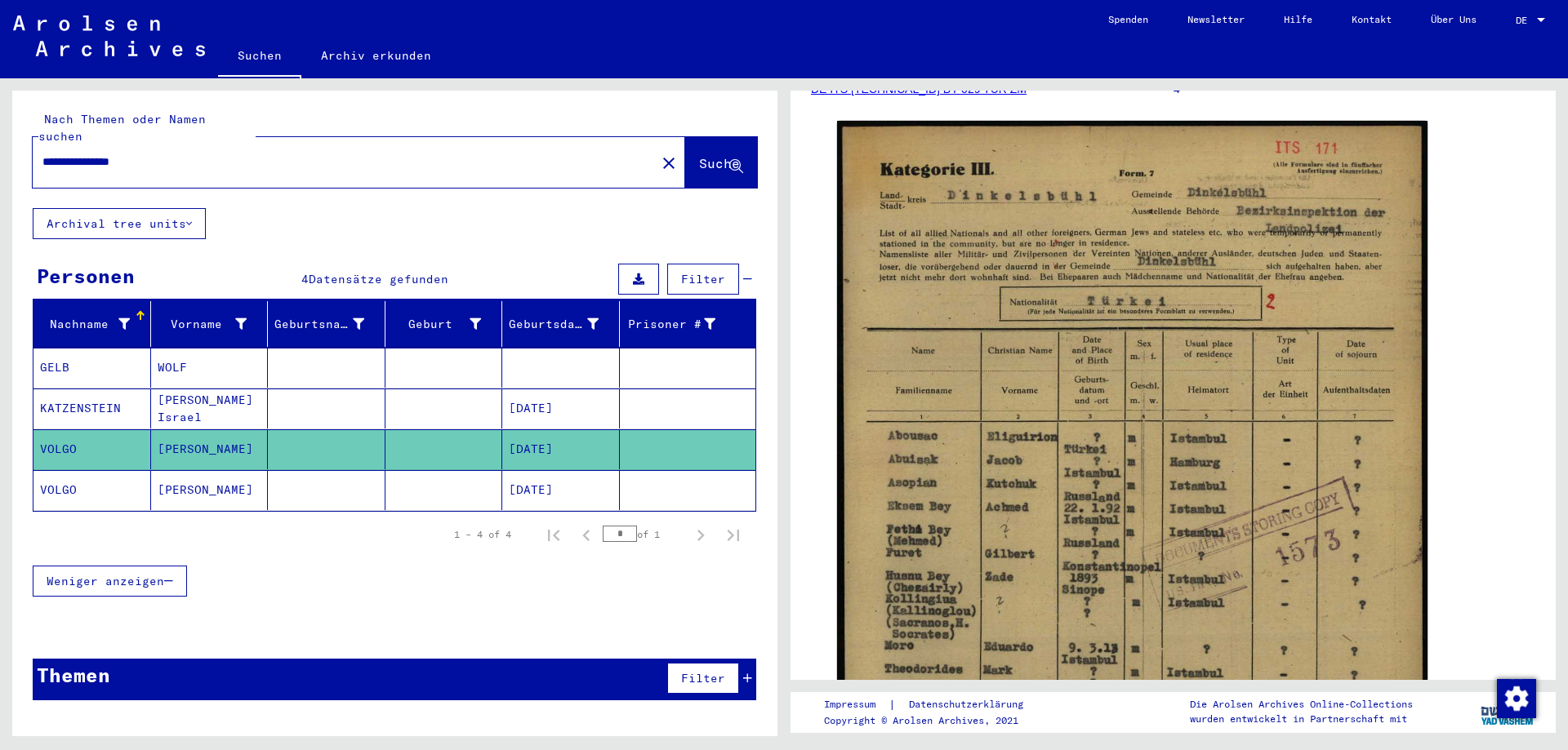
click at [370, 483] on mat-cell at bounding box center [326, 490] width 118 height 40
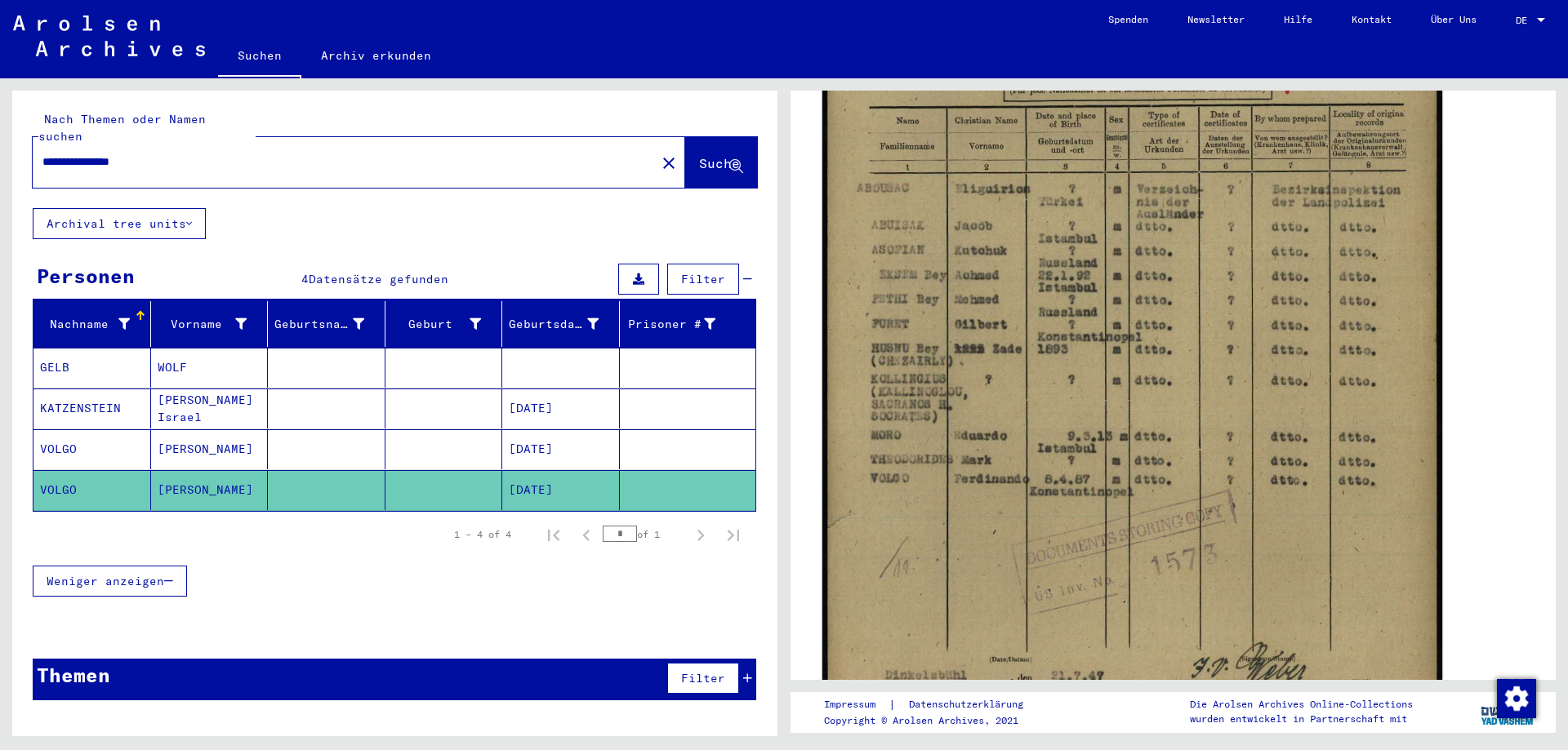
scroll to position [490, 0]
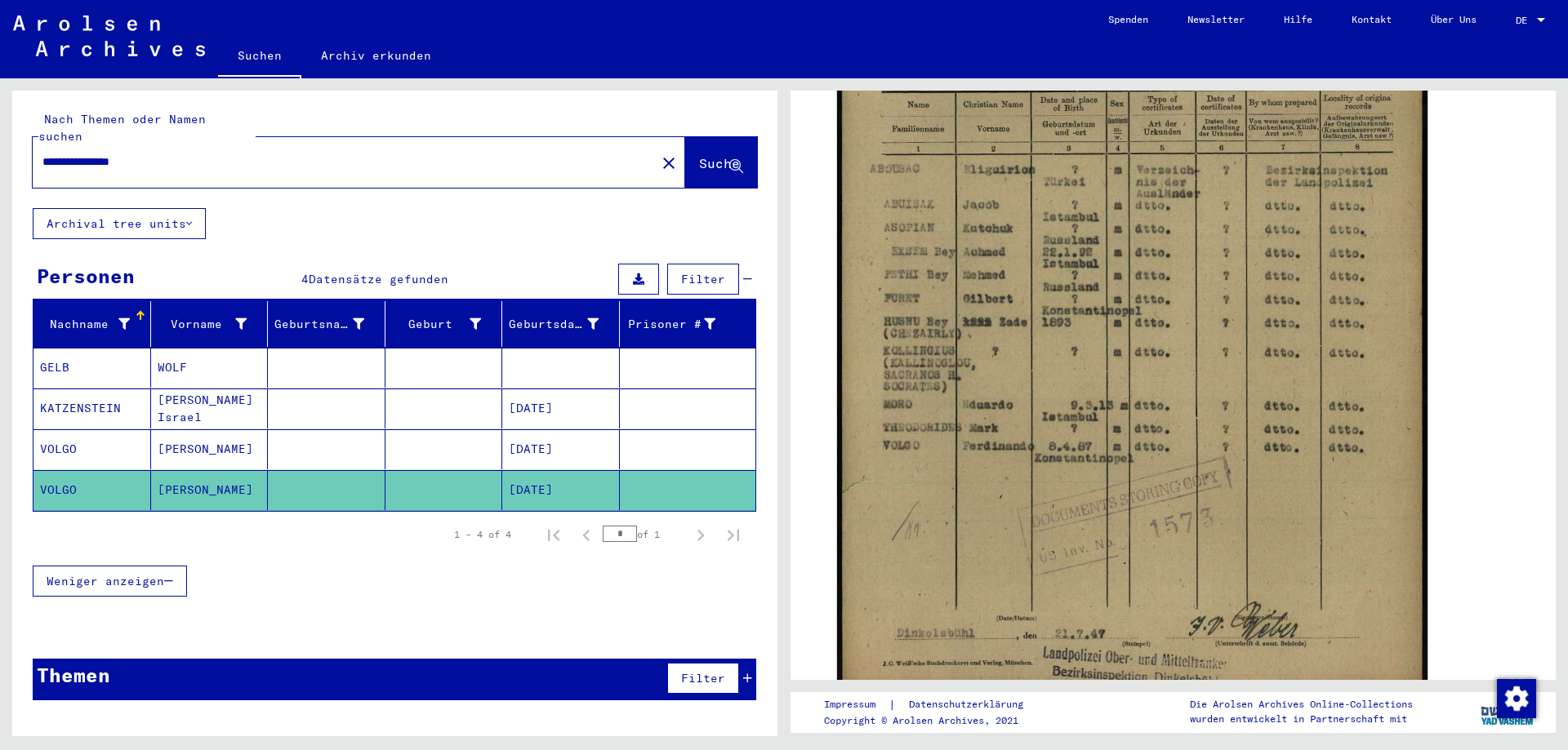
click at [576, 438] on mat-cell "[DATE]" at bounding box center [561, 449] width 118 height 40
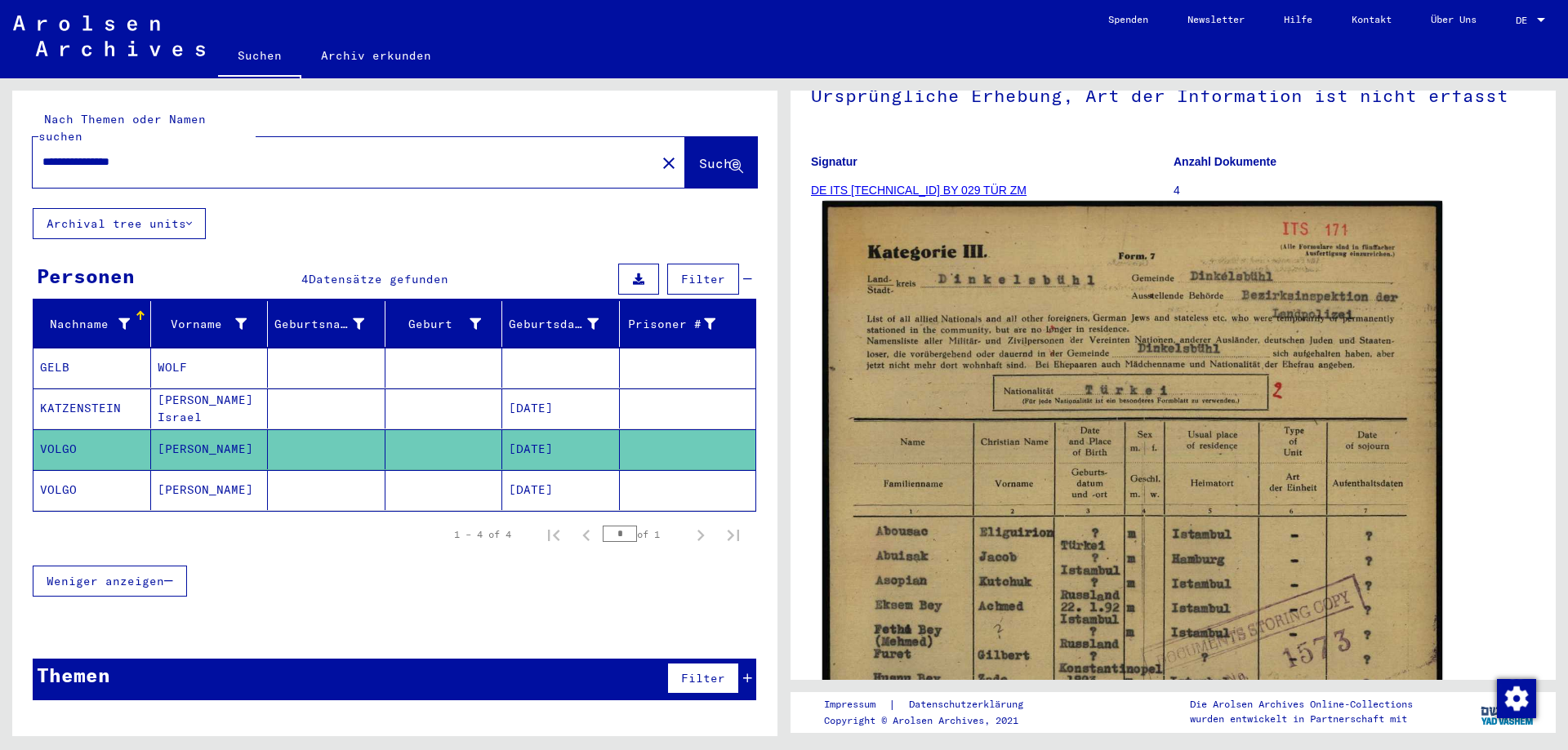
scroll to position [408, 0]
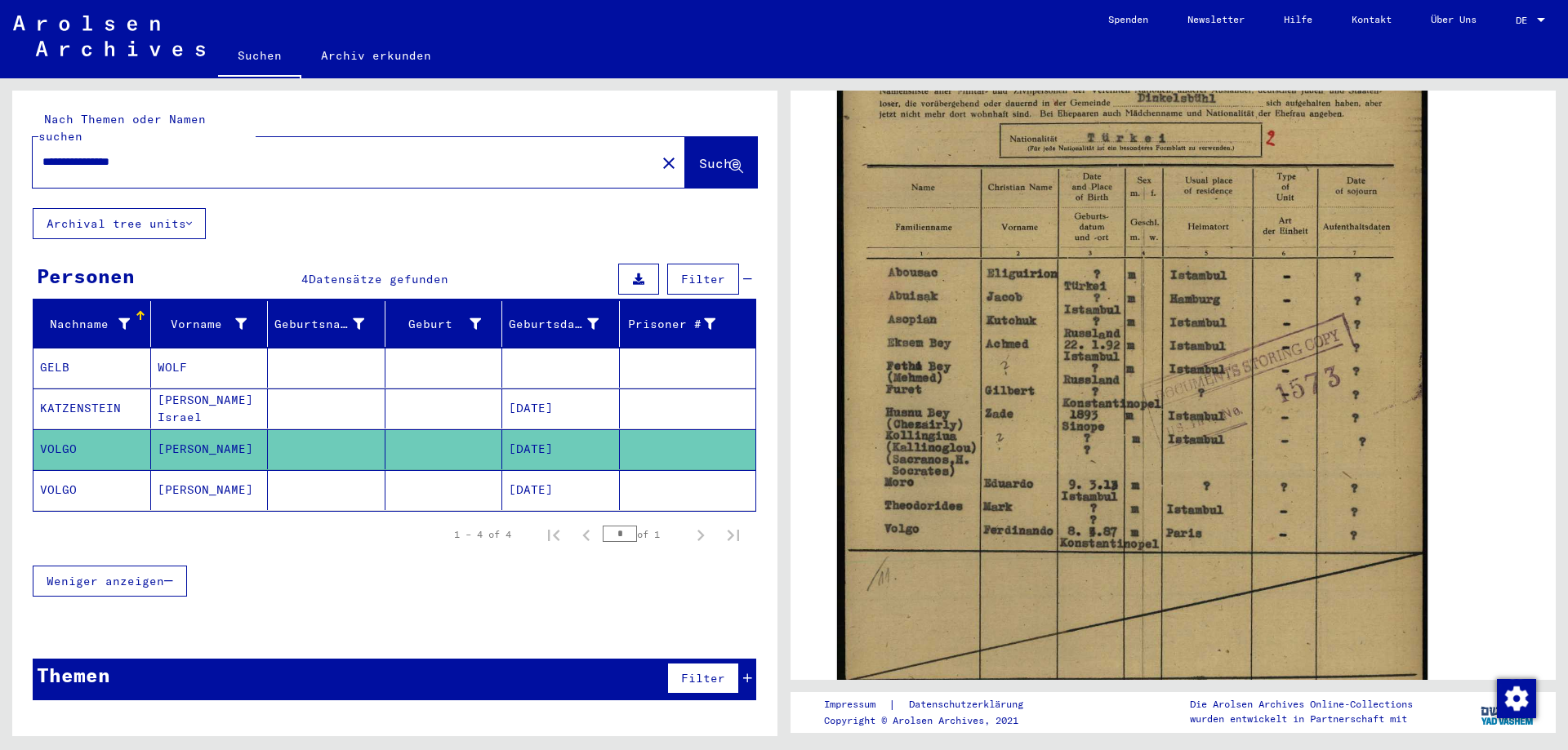
click at [637, 476] on mat-cell at bounding box center [687, 490] width 136 height 40
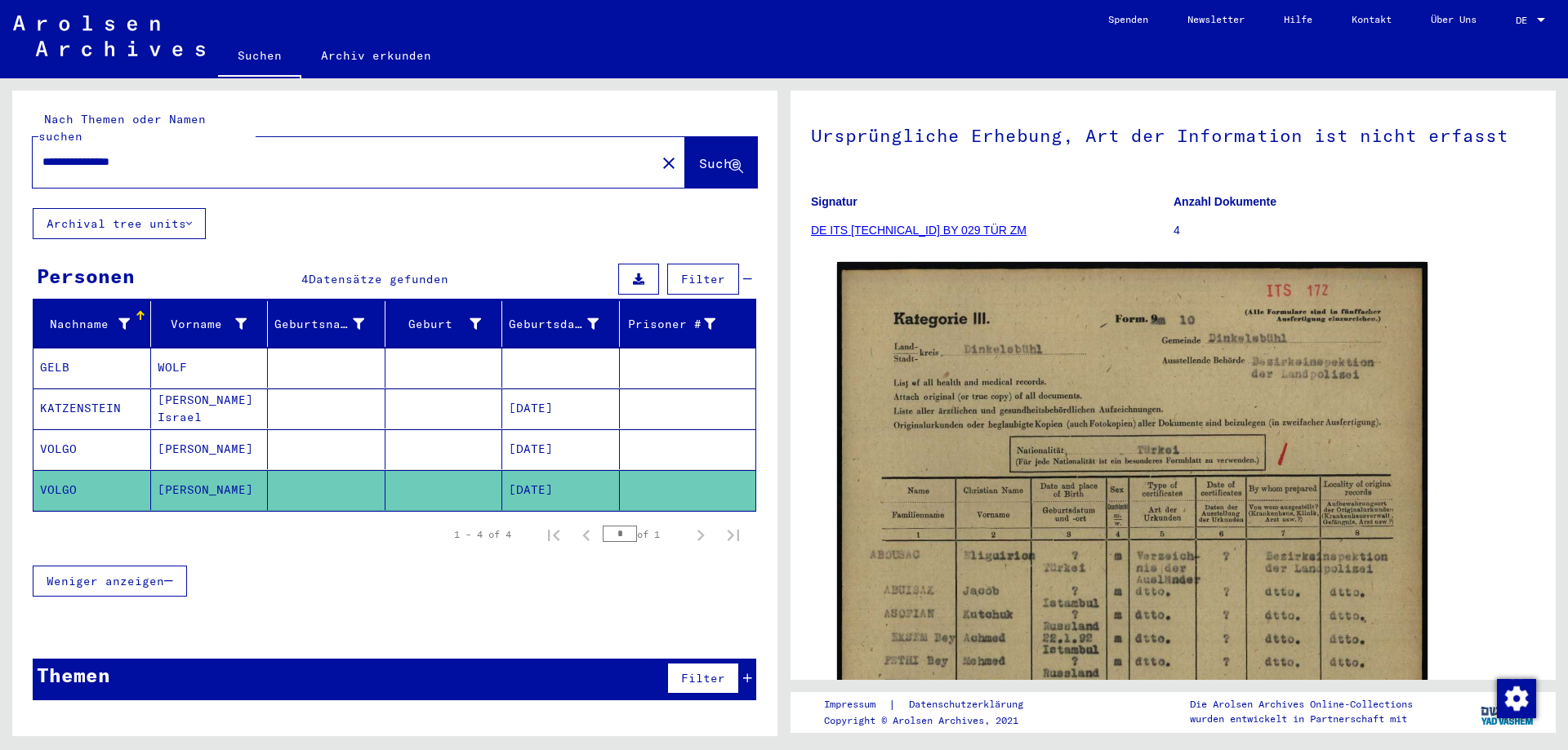
scroll to position [82, 0]
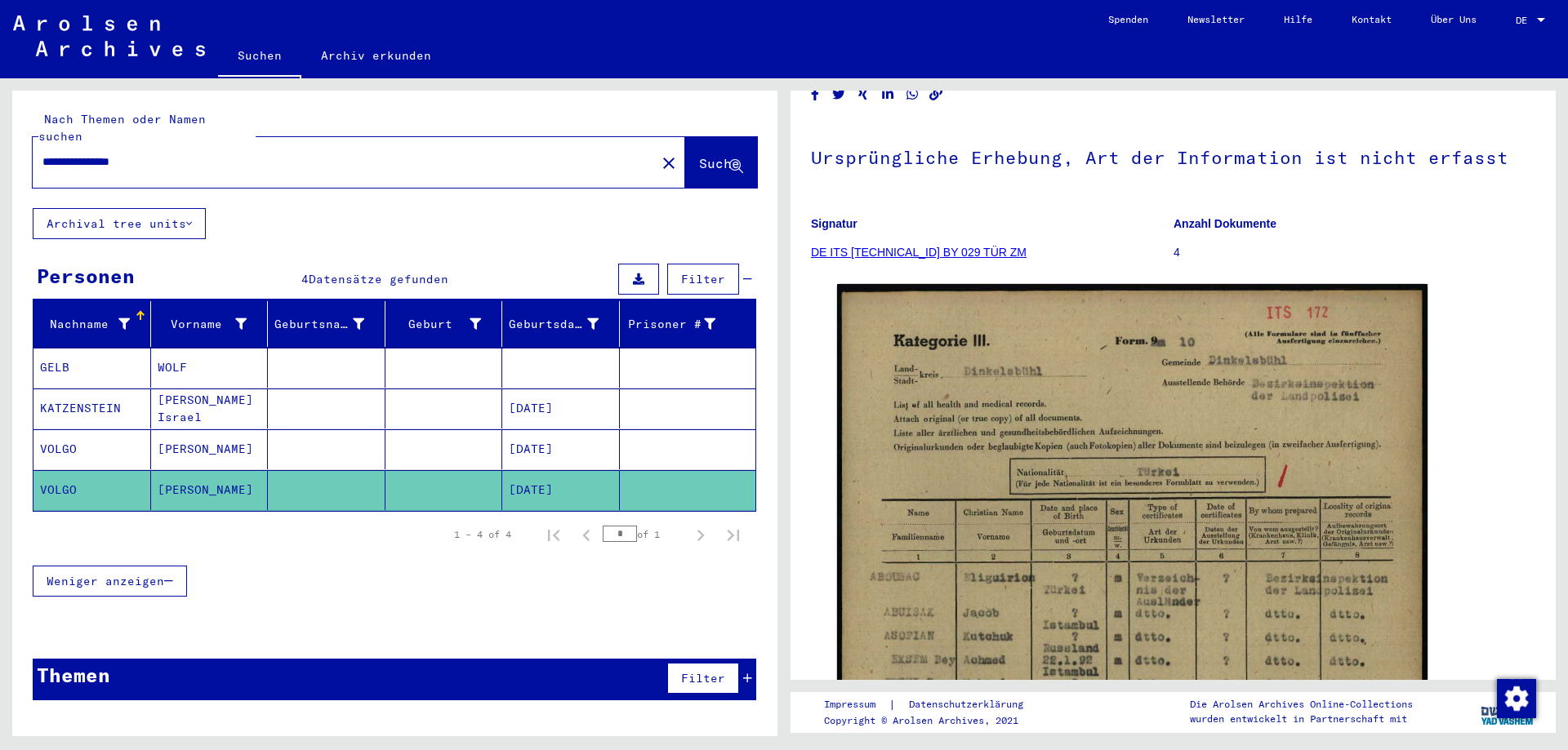
click at [473, 433] on mat-cell at bounding box center [444, 449] width 118 height 40
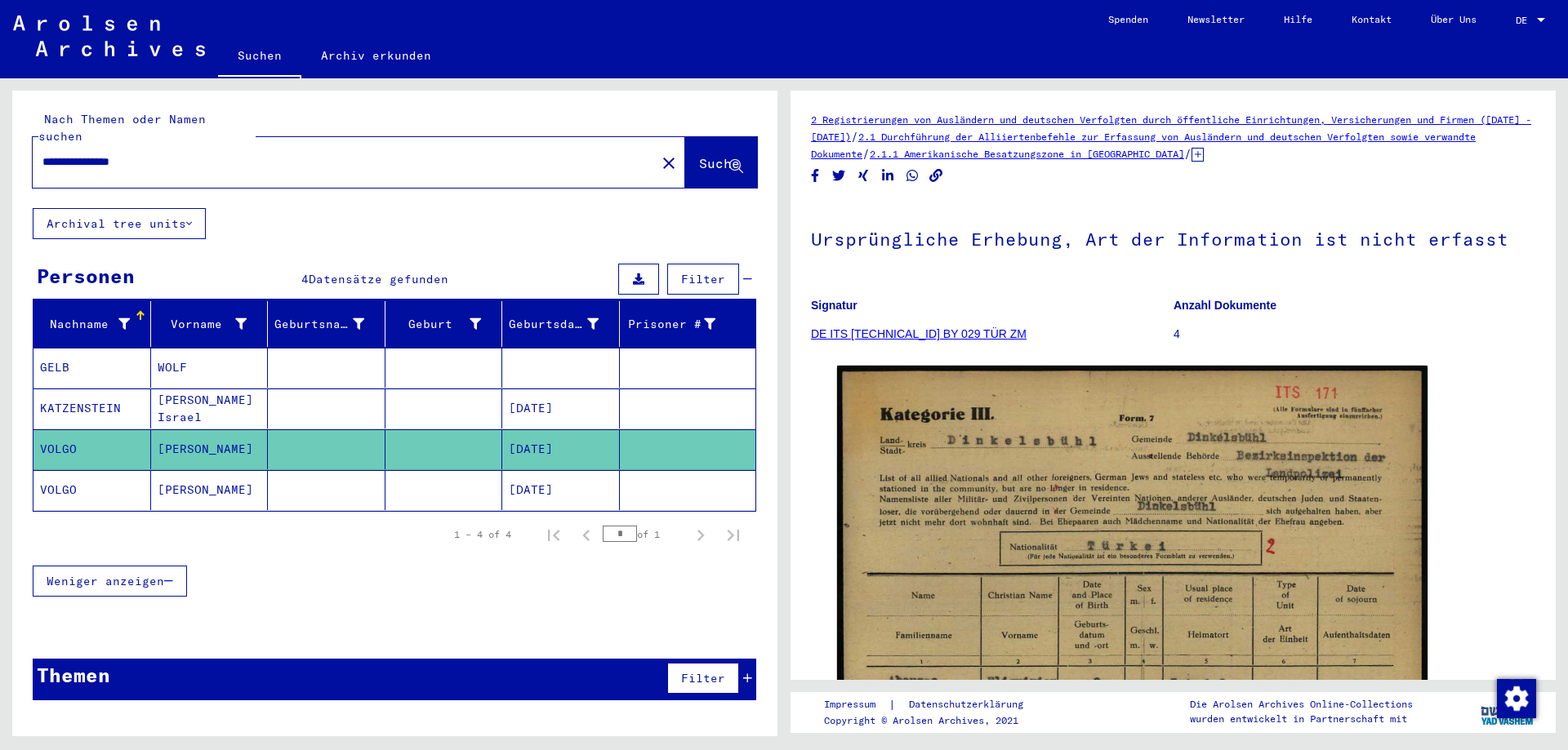
drag, startPoint x: 171, startPoint y: 145, endPoint x: 5, endPoint y: 149, distance: 166.0
click at [5, 149] on div "**********" at bounding box center [392, 407] width 784 height 658
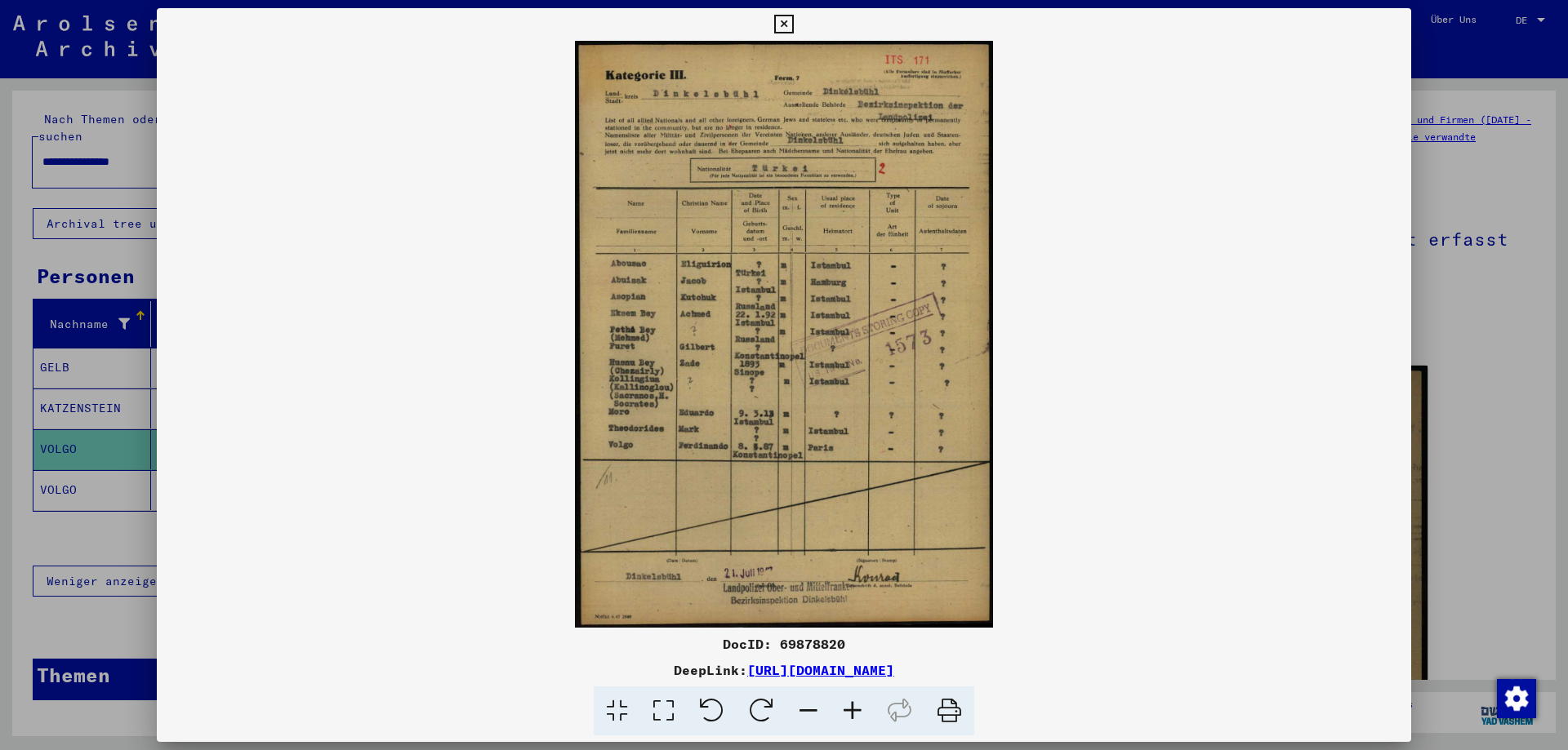
click at [847, 709] on icon at bounding box center [852, 711] width 44 height 50
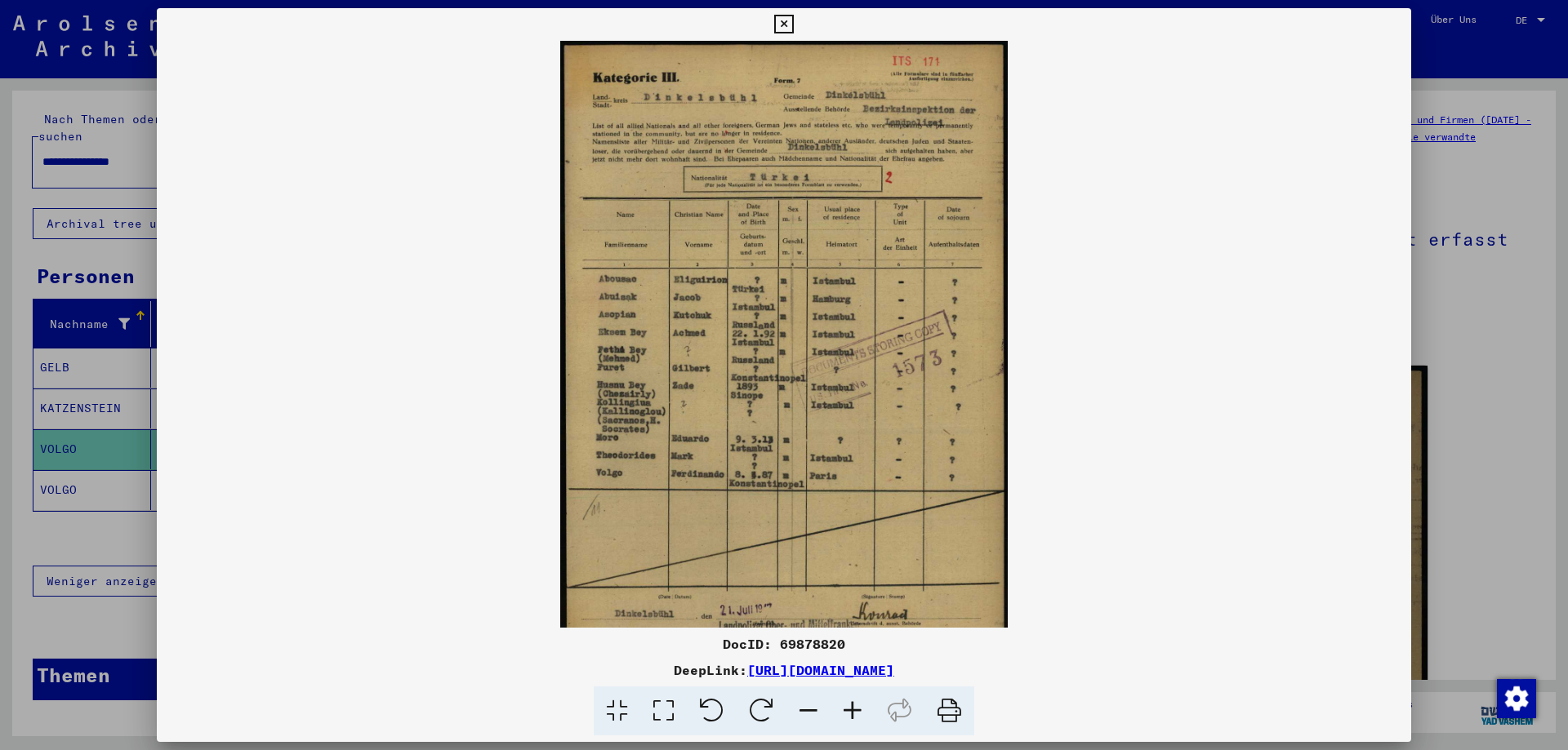
click at [847, 709] on icon at bounding box center [852, 711] width 44 height 50
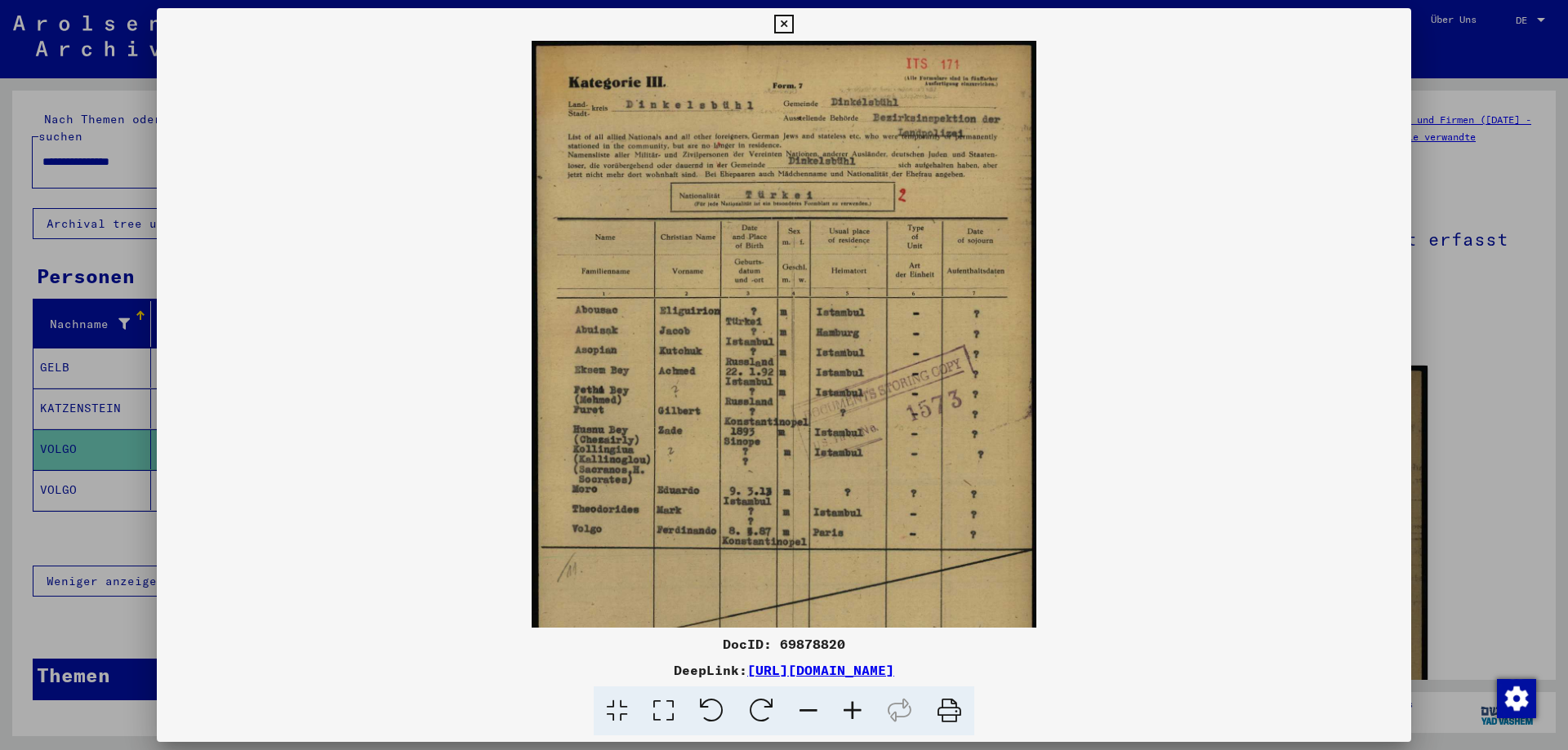
click at [847, 709] on icon at bounding box center [852, 711] width 44 height 50
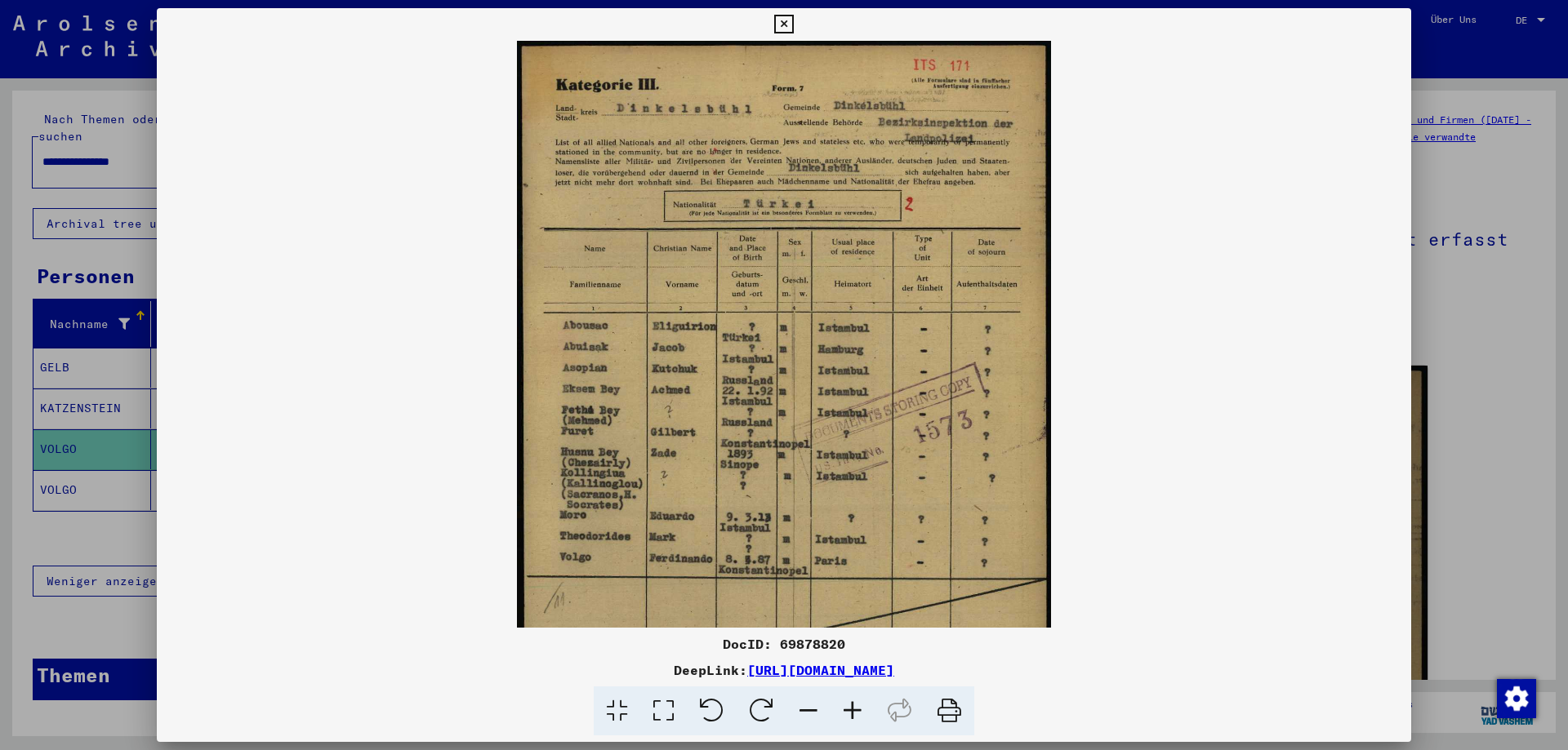
click at [847, 709] on icon at bounding box center [852, 711] width 44 height 50
click at [847, 709] on icon at bounding box center [852, 711] width 44 height 50
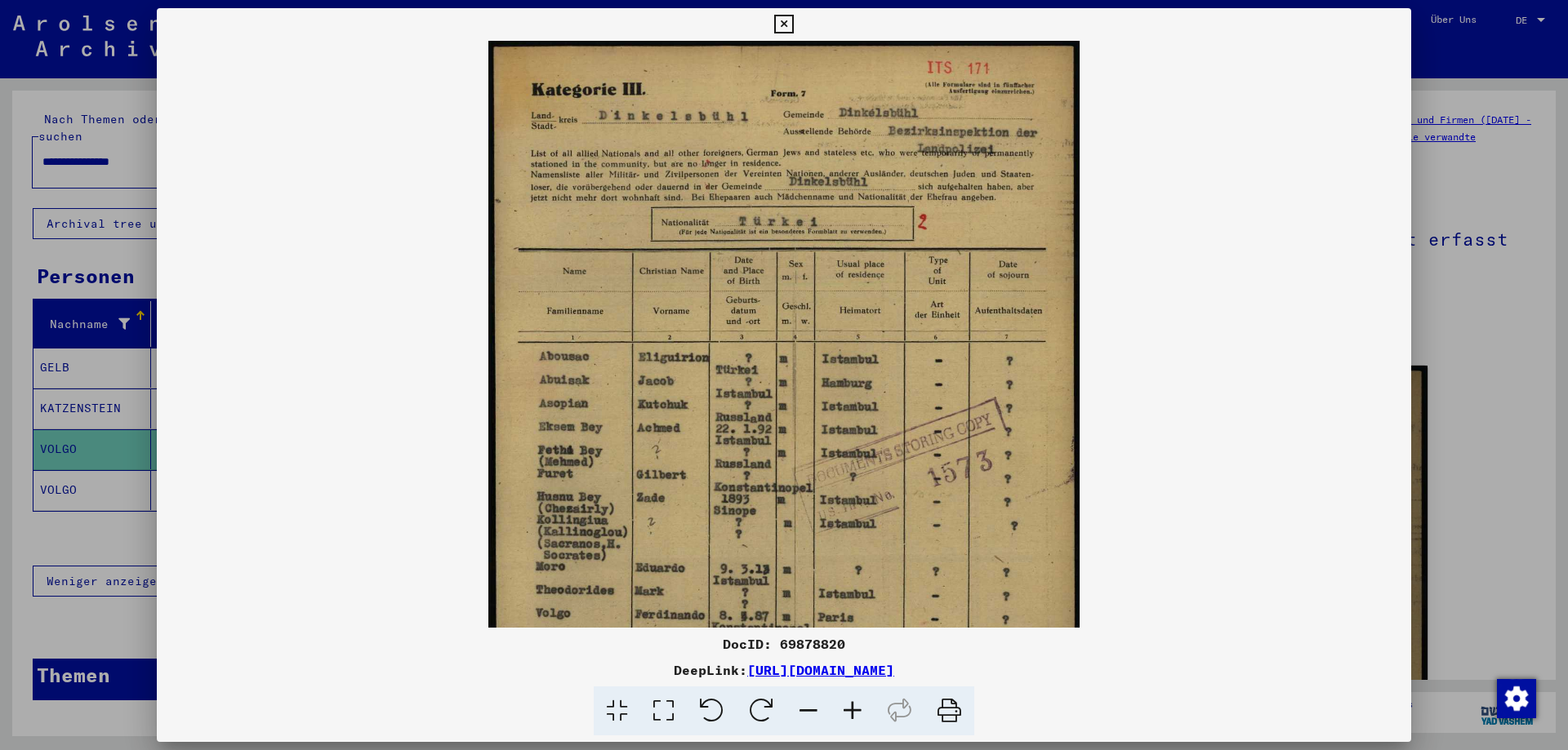
click at [847, 709] on icon at bounding box center [852, 711] width 44 height 50
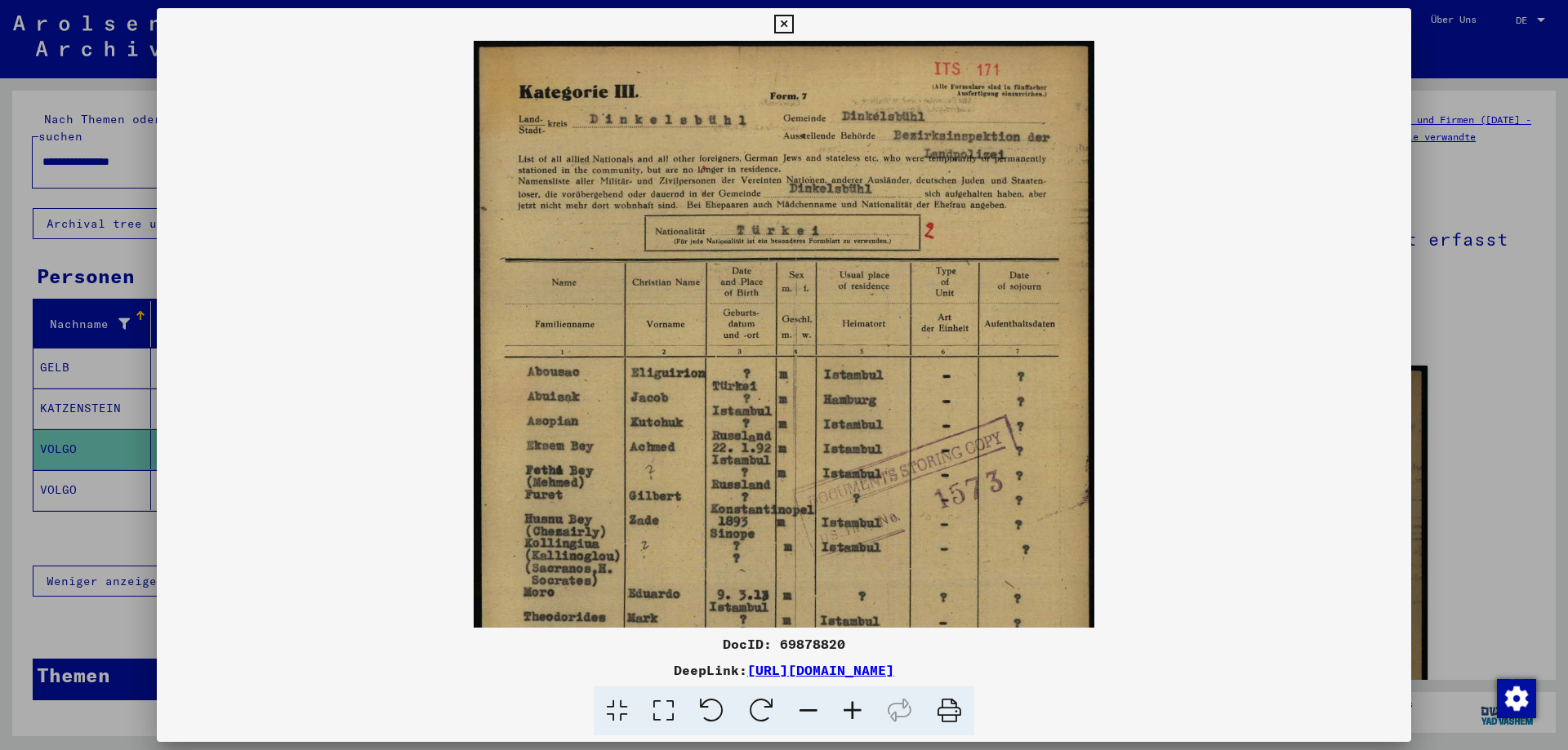
click at [847, 709] on icon at bounding box center [852, 711] width 44 height 50
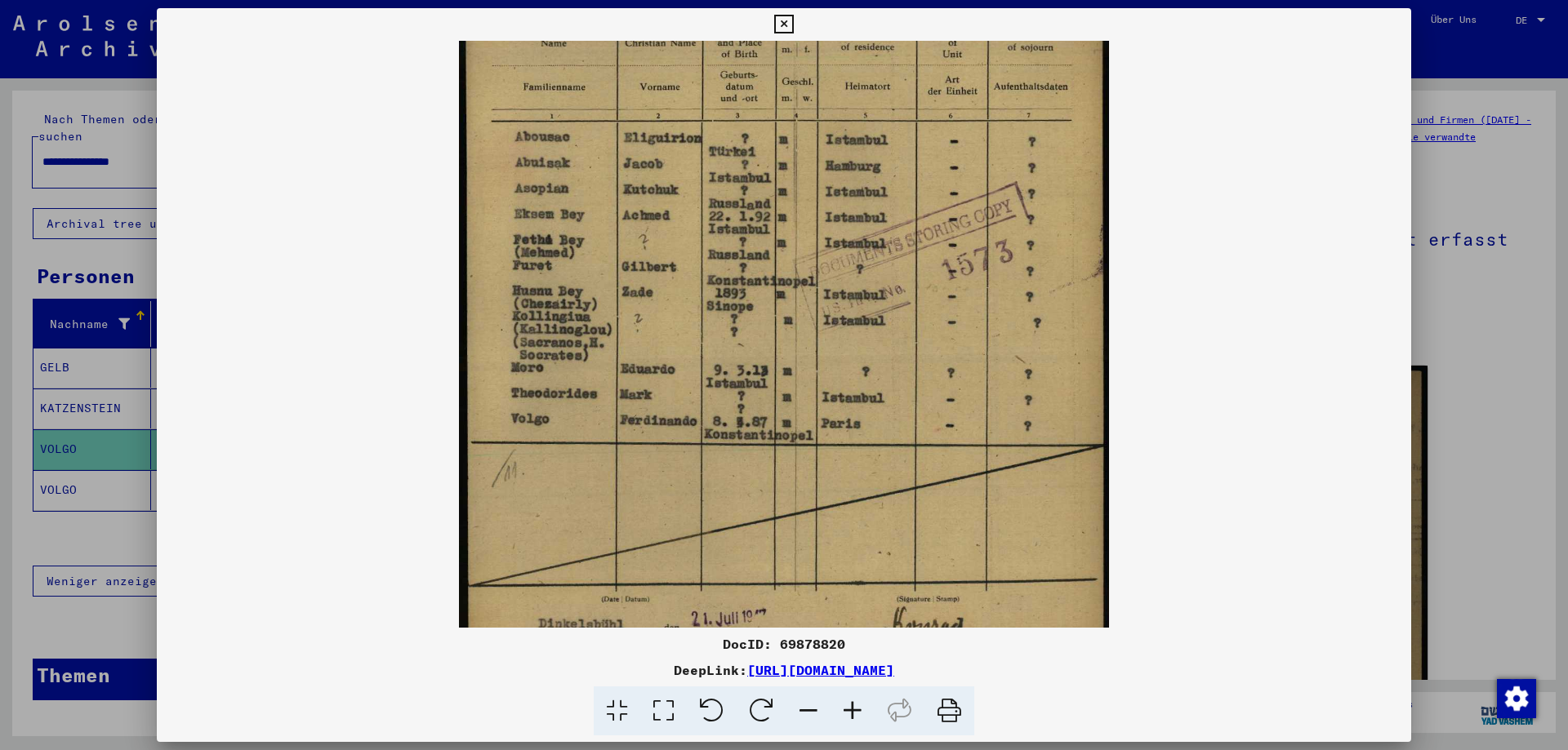
drag, startPoint x: 679, startPoint y: 533, endPoint x: 646, endPoint y: 293, distance: 242.3
click at [646, 293] on img at bounding box center [784, 247] width 650 height 914
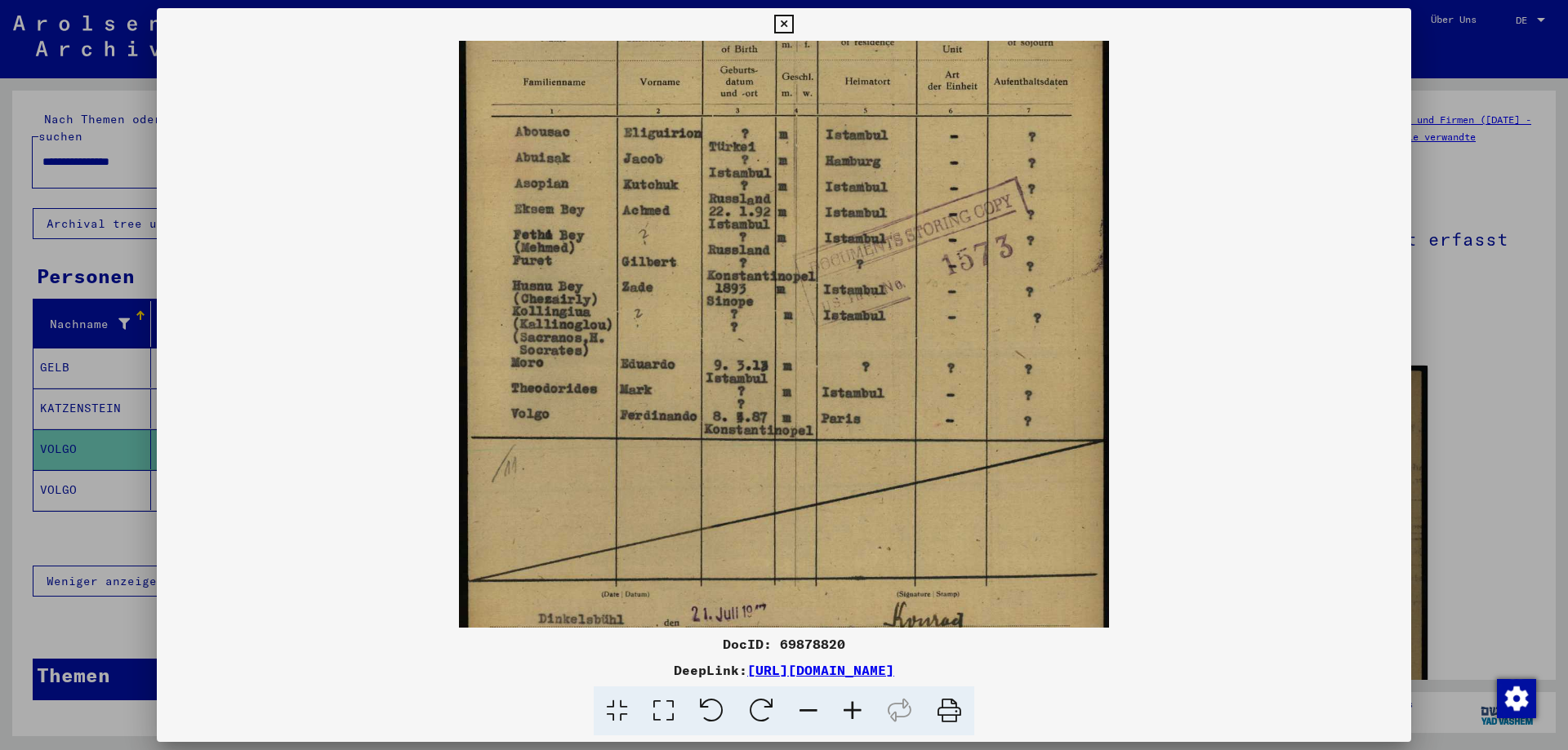
click at [1437, 323] on div at bounding box center [784, 375] width 1568 height 750
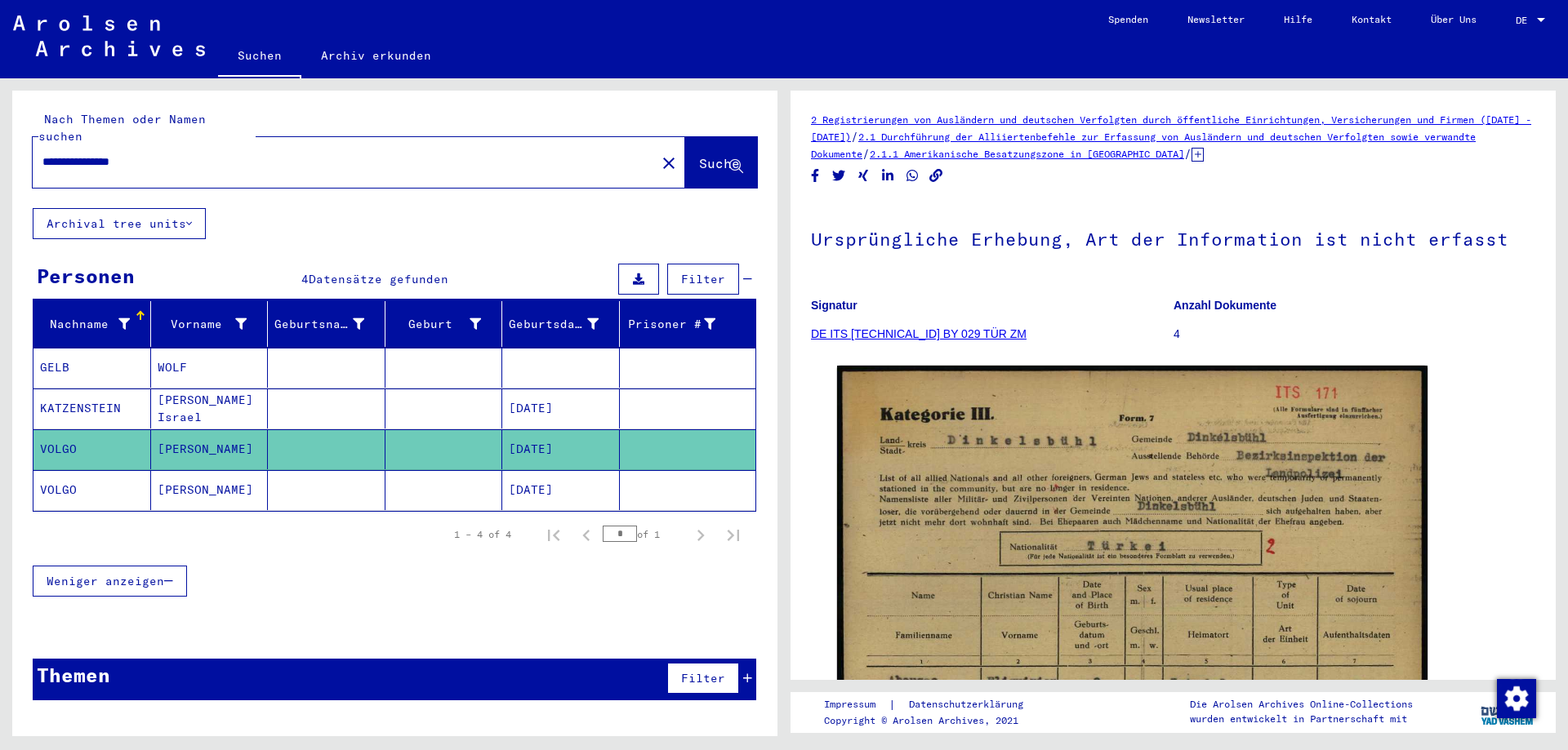
click at [461, 470] on mat-cell at bounding box center [444, 490] width 118 height 40
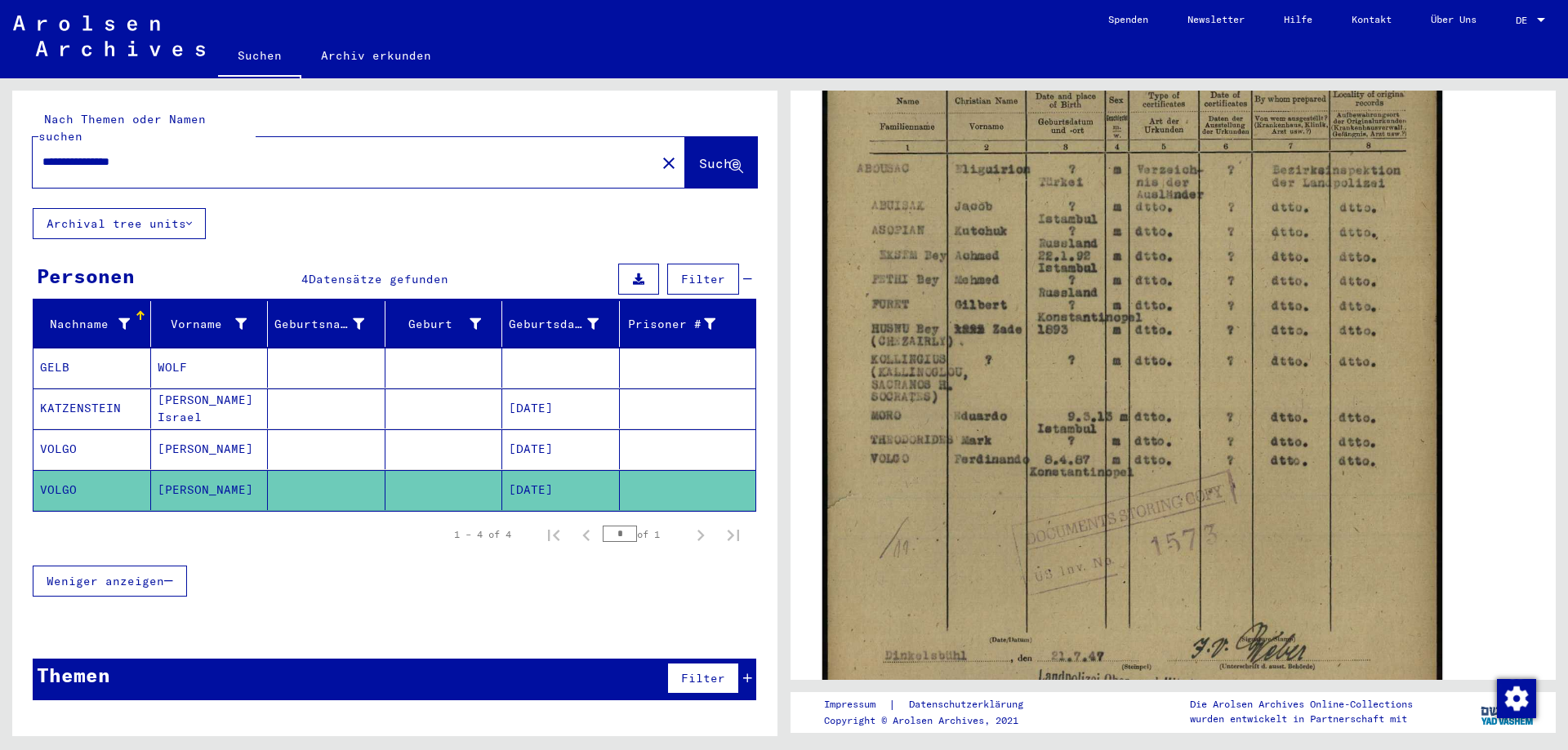
scroll to position [490, 0]
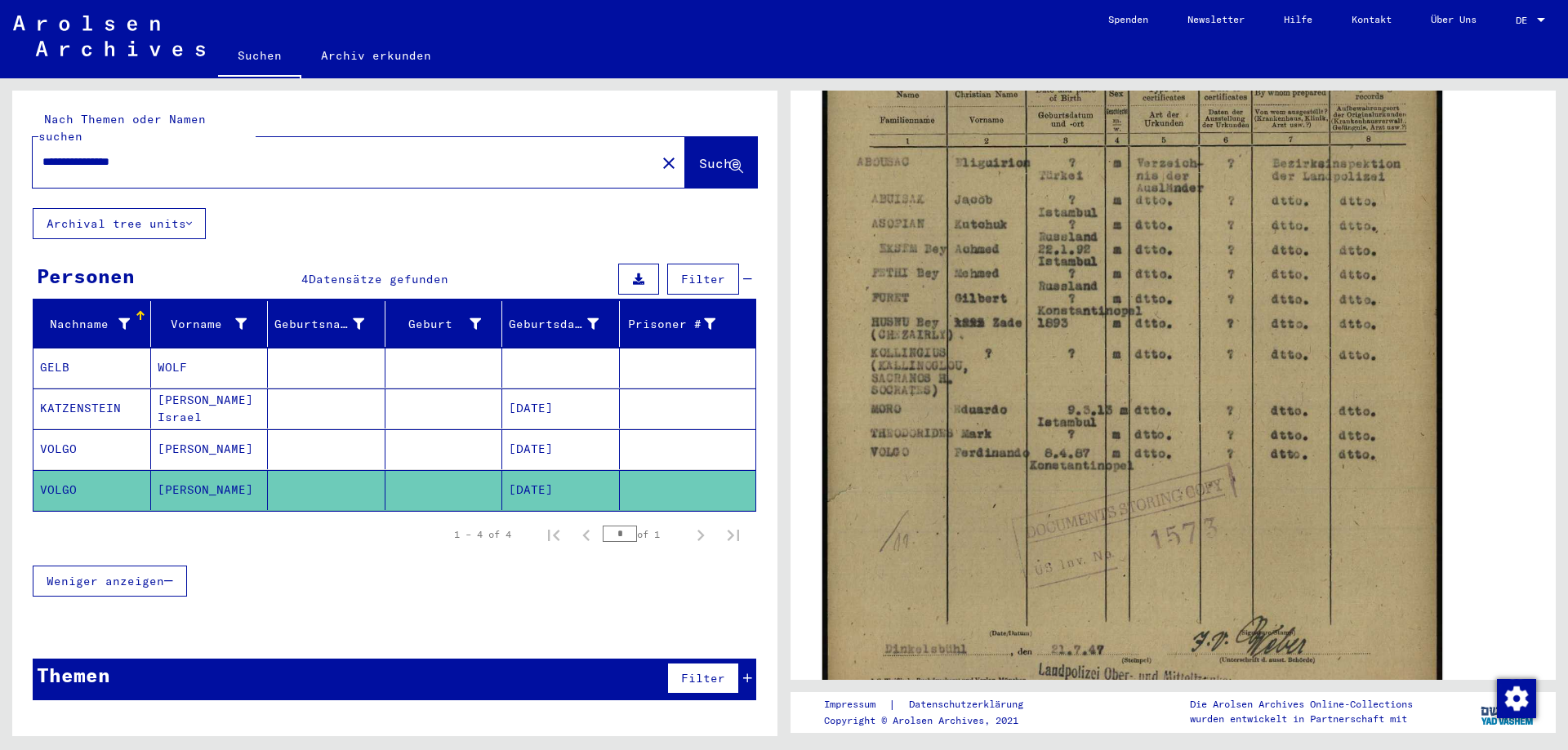
click at [1029, 484] on img at bounding box center [1132, 293] width 620 height 876
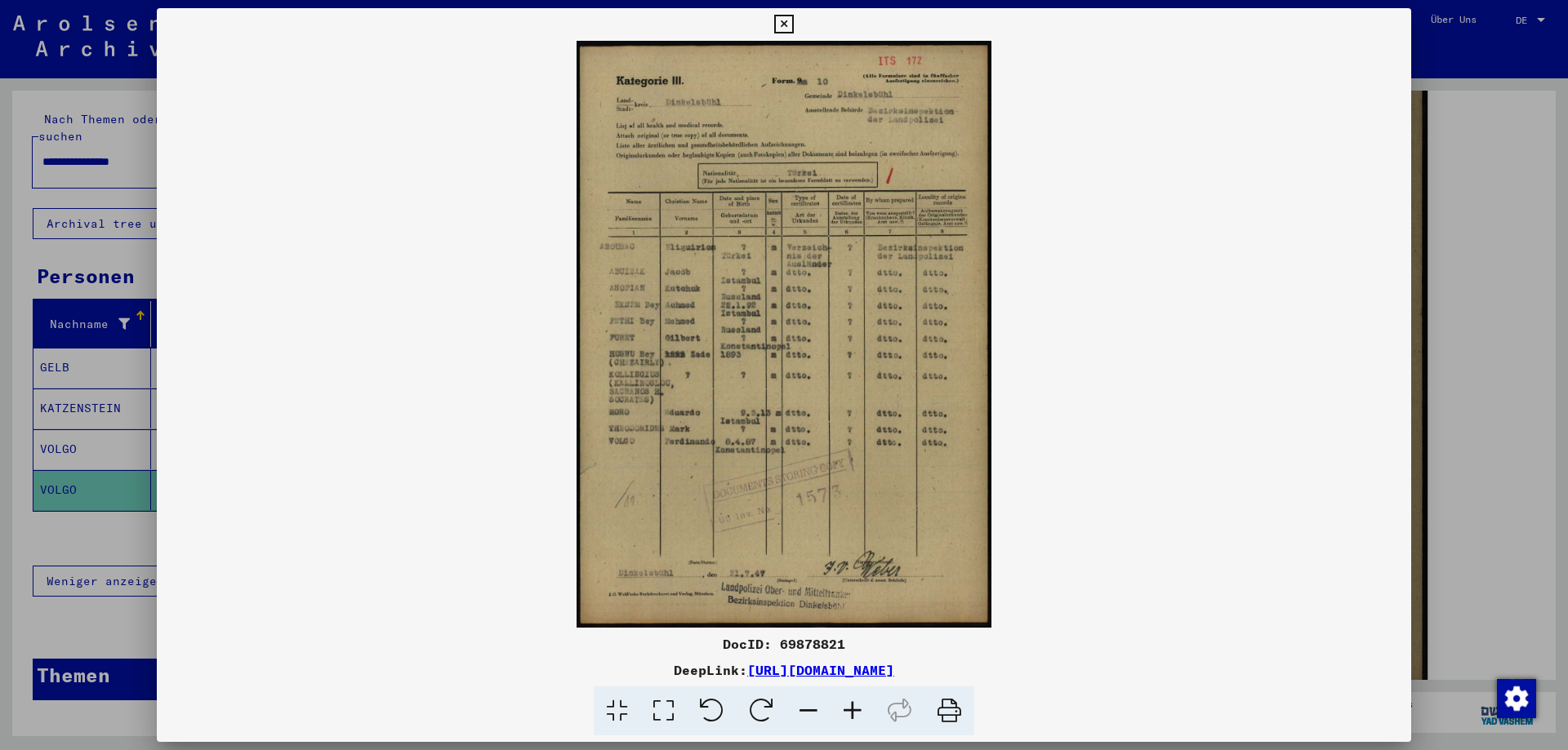
click at [856, 711] on icon at bounding box center [852, 711] width 44 height 50
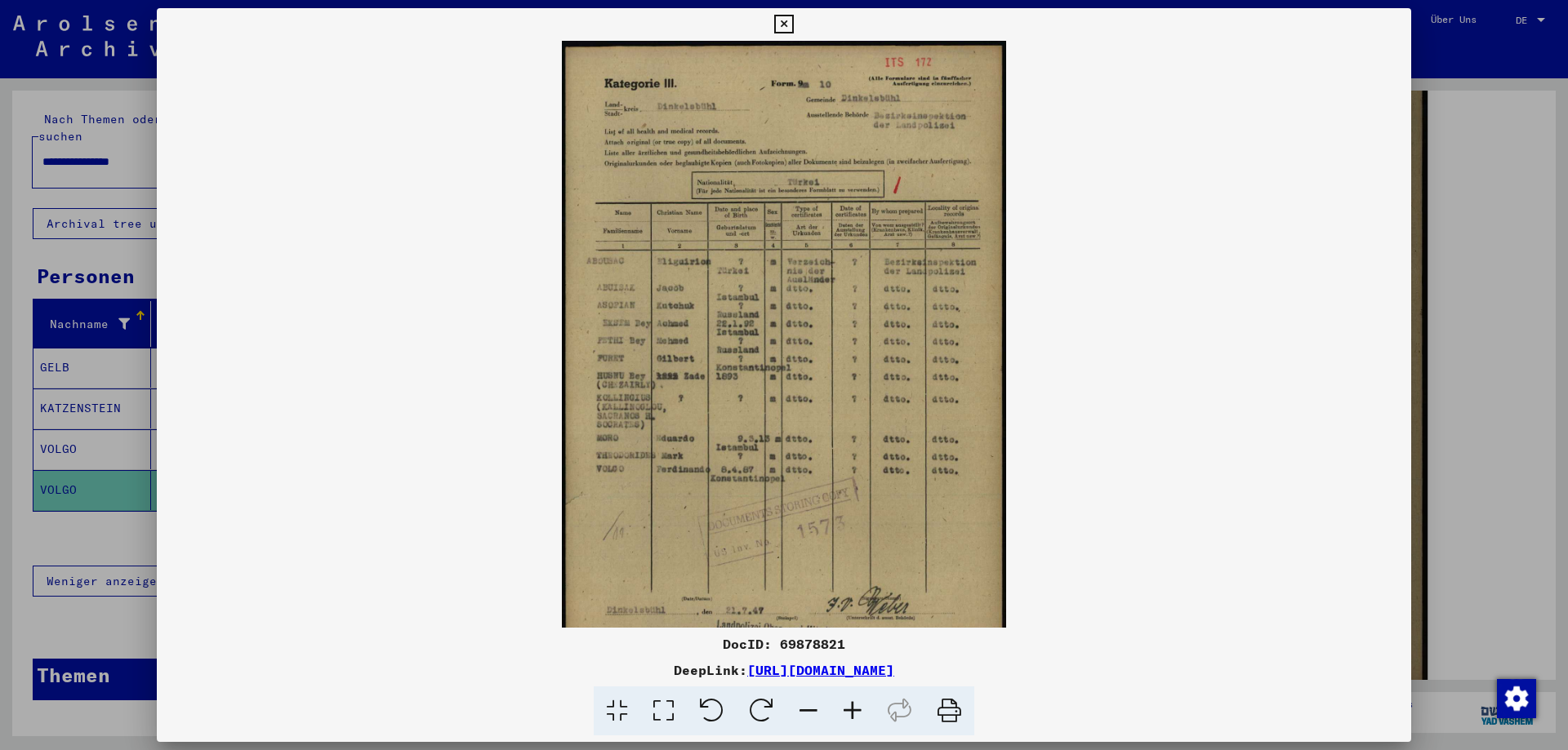
click at [856, 711] on icon at bounding box center [852, 711] width 44 height 50
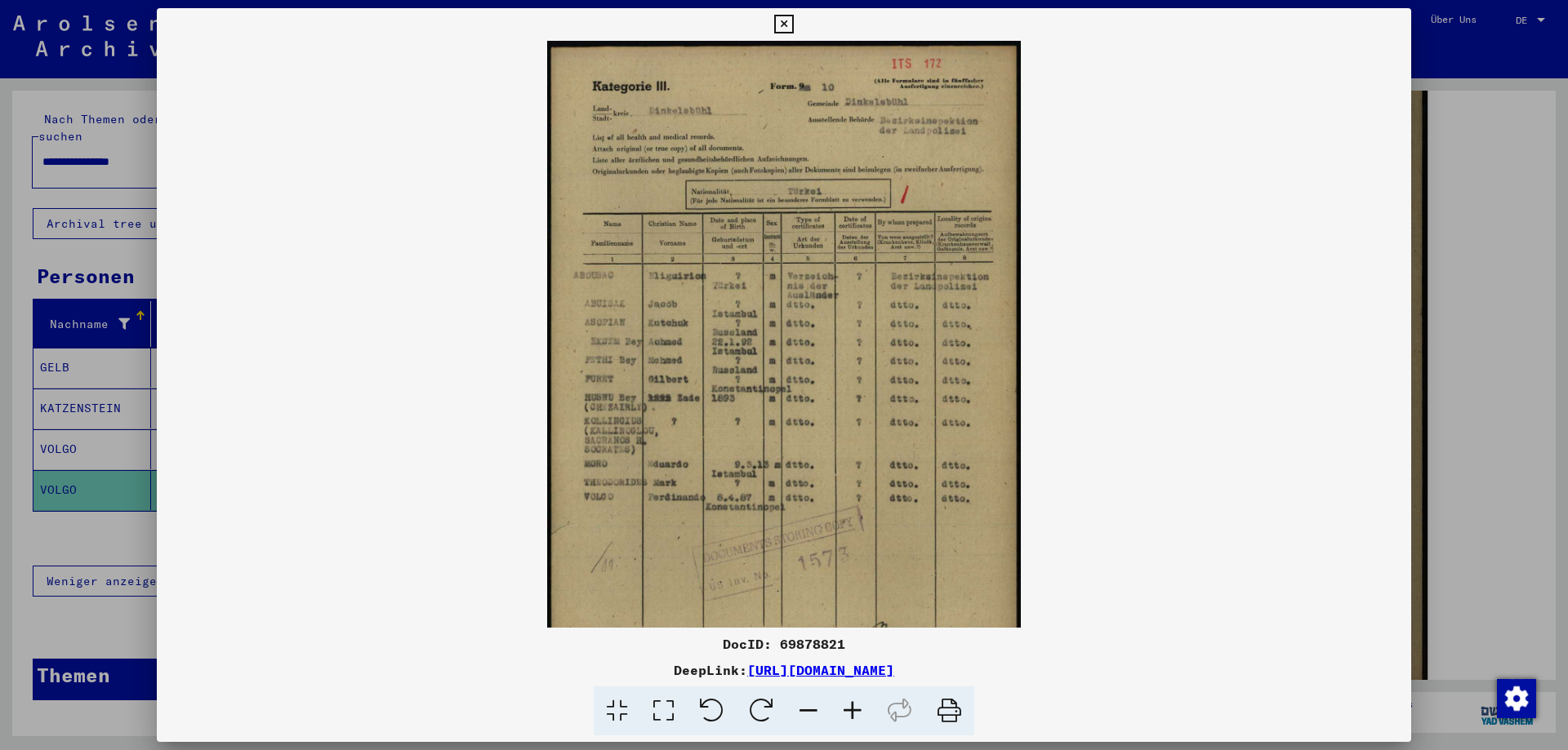
click at [856, 711] on icon at bounding box center [852, 711] width 44 height 50
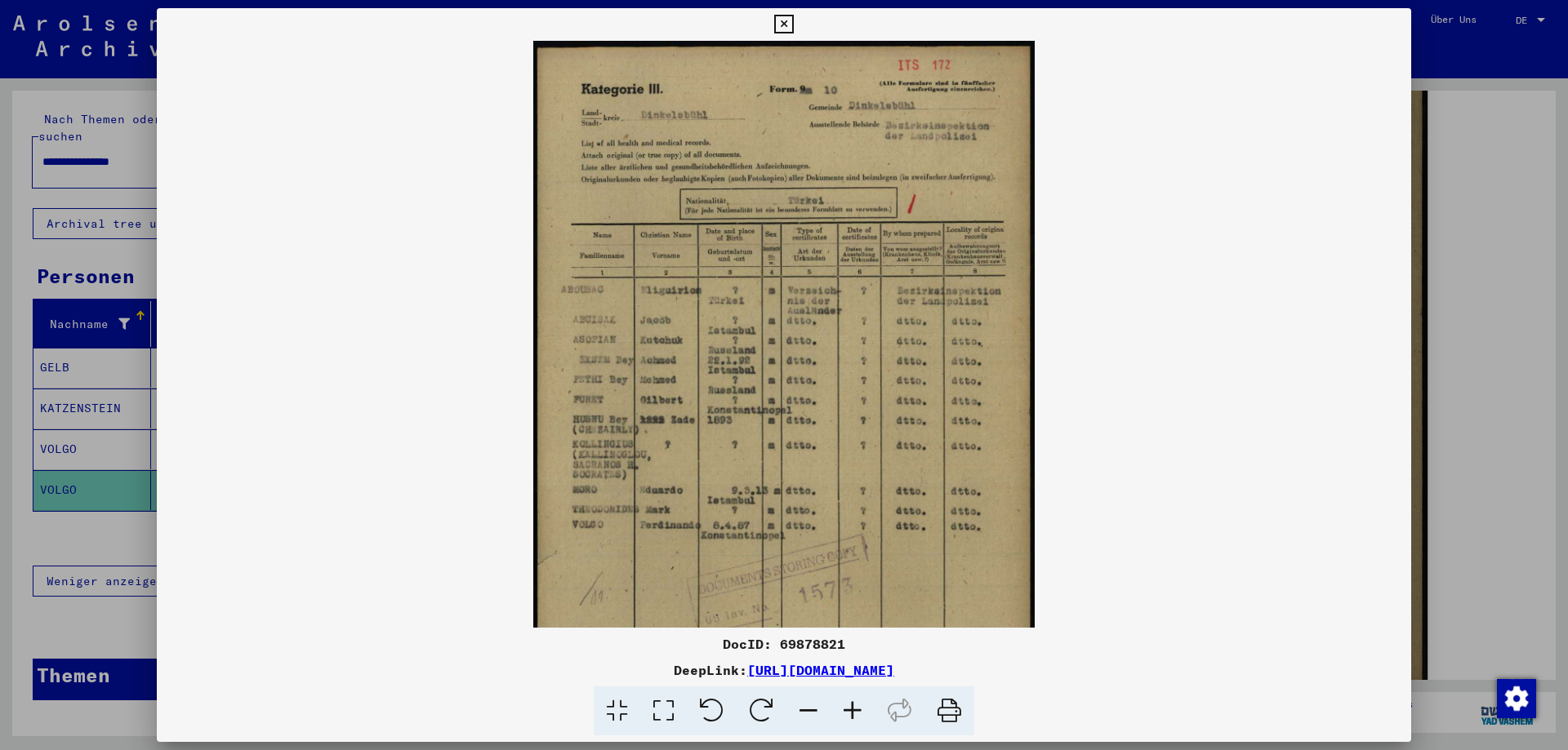
click at [856, 711] on icon at bounding box center [852, 711] width 44 height 50
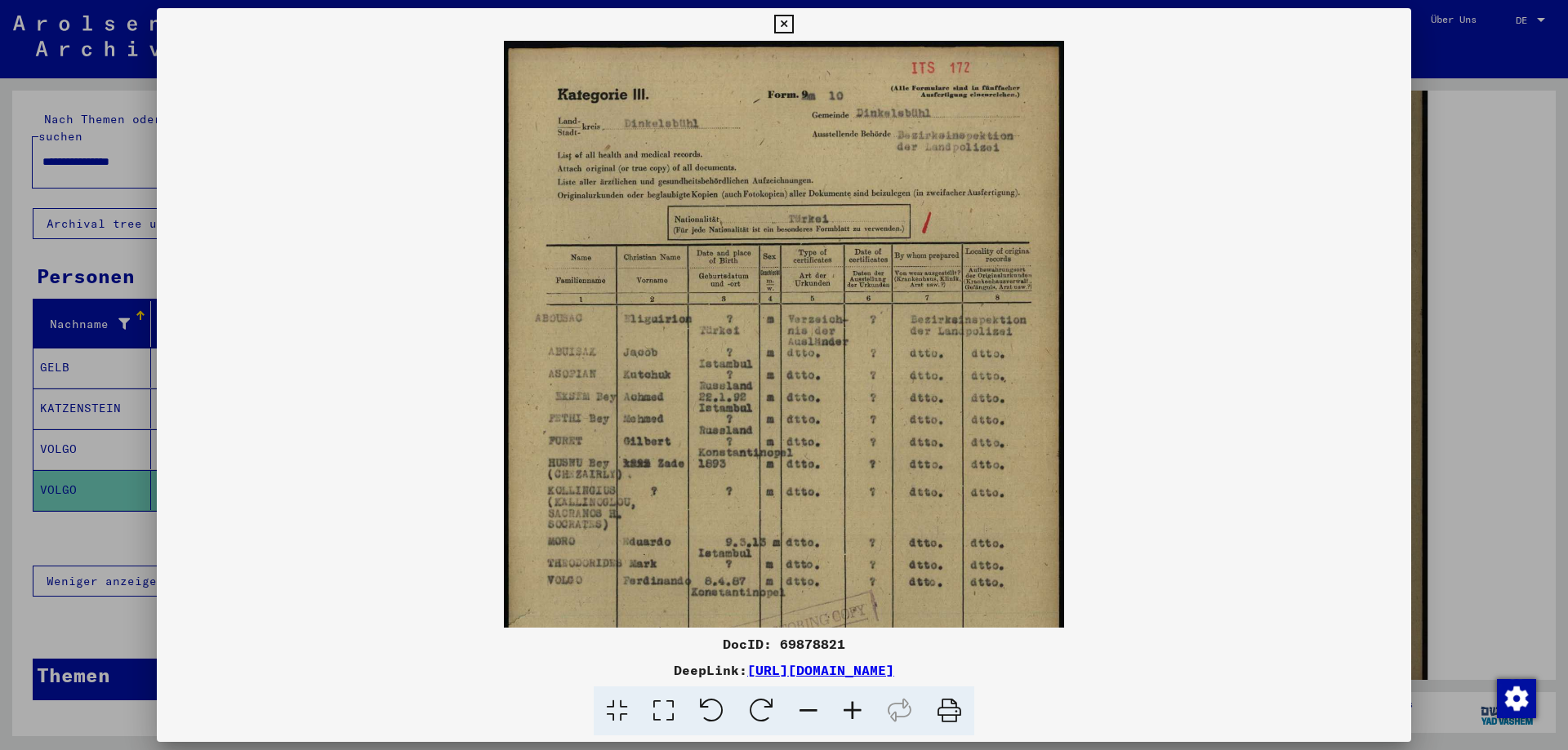
click at [856, 711] on icon at bounding box center [852, 711] width 44 height 50
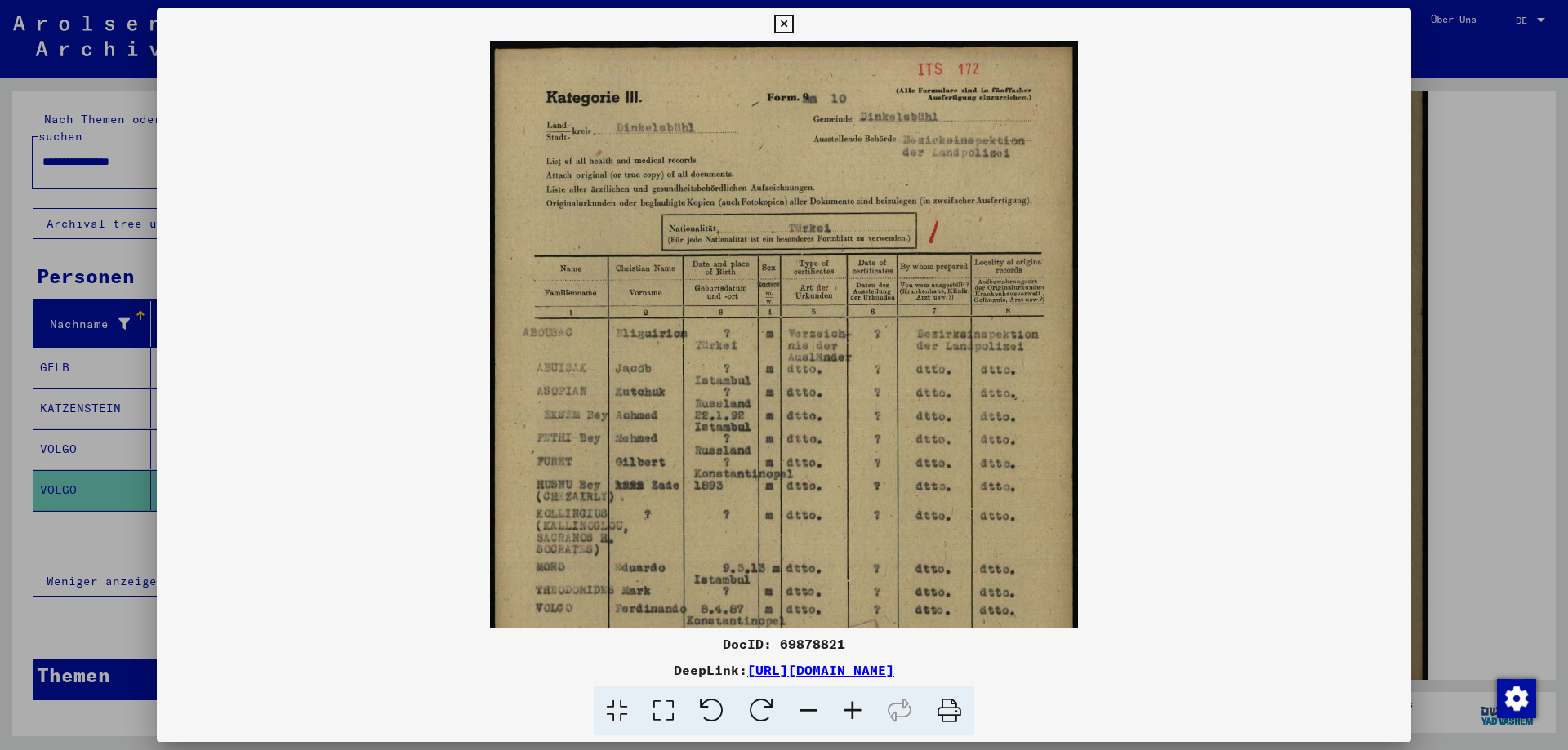
click at [856, 711] on icon at bounding box center [852, 711] width 44 height 50
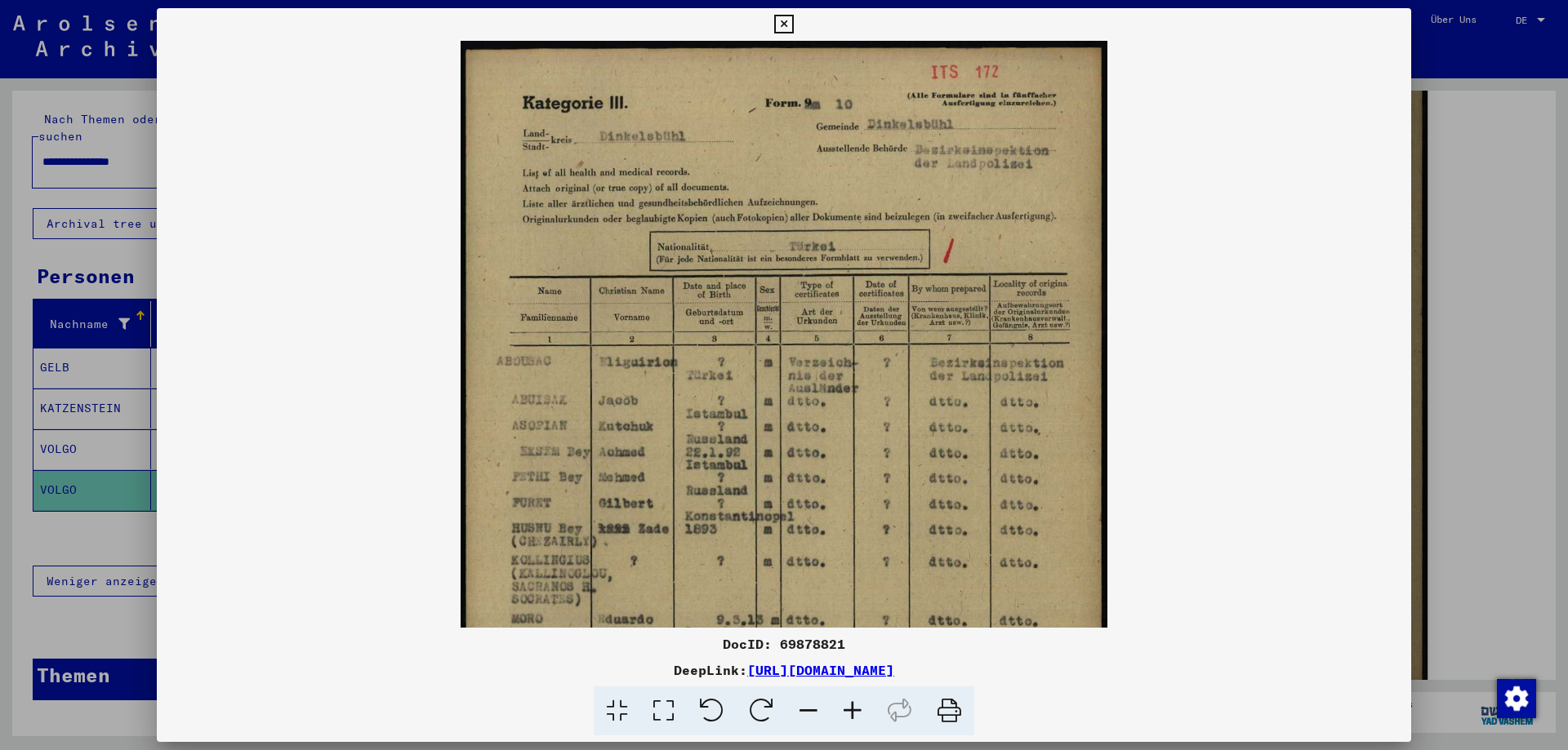
click at [856, 711] on icon at bounding box center [852, 711] width 44 height 50
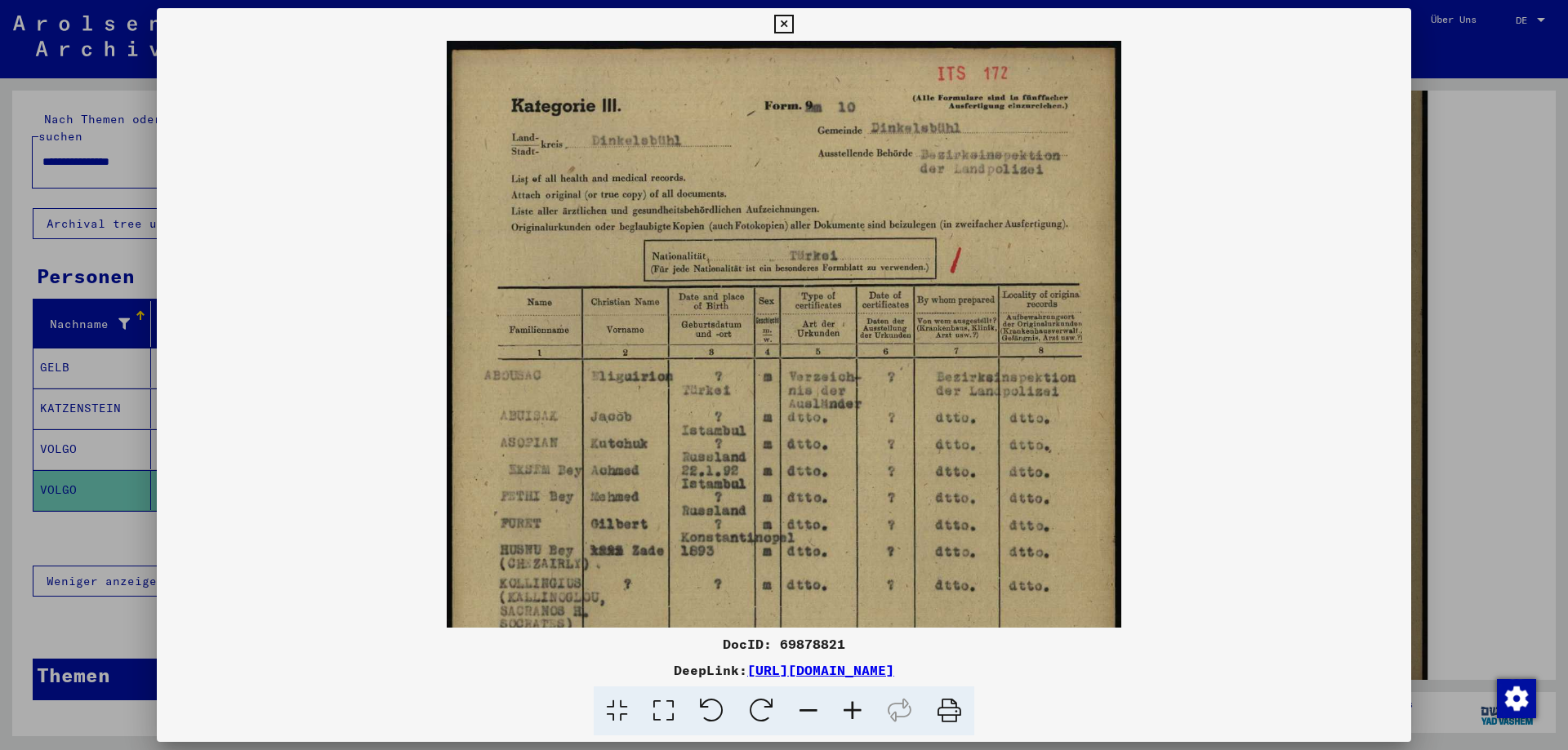
click at [856, 711] on icon at bounding box center [852, 711] width 44 height 50
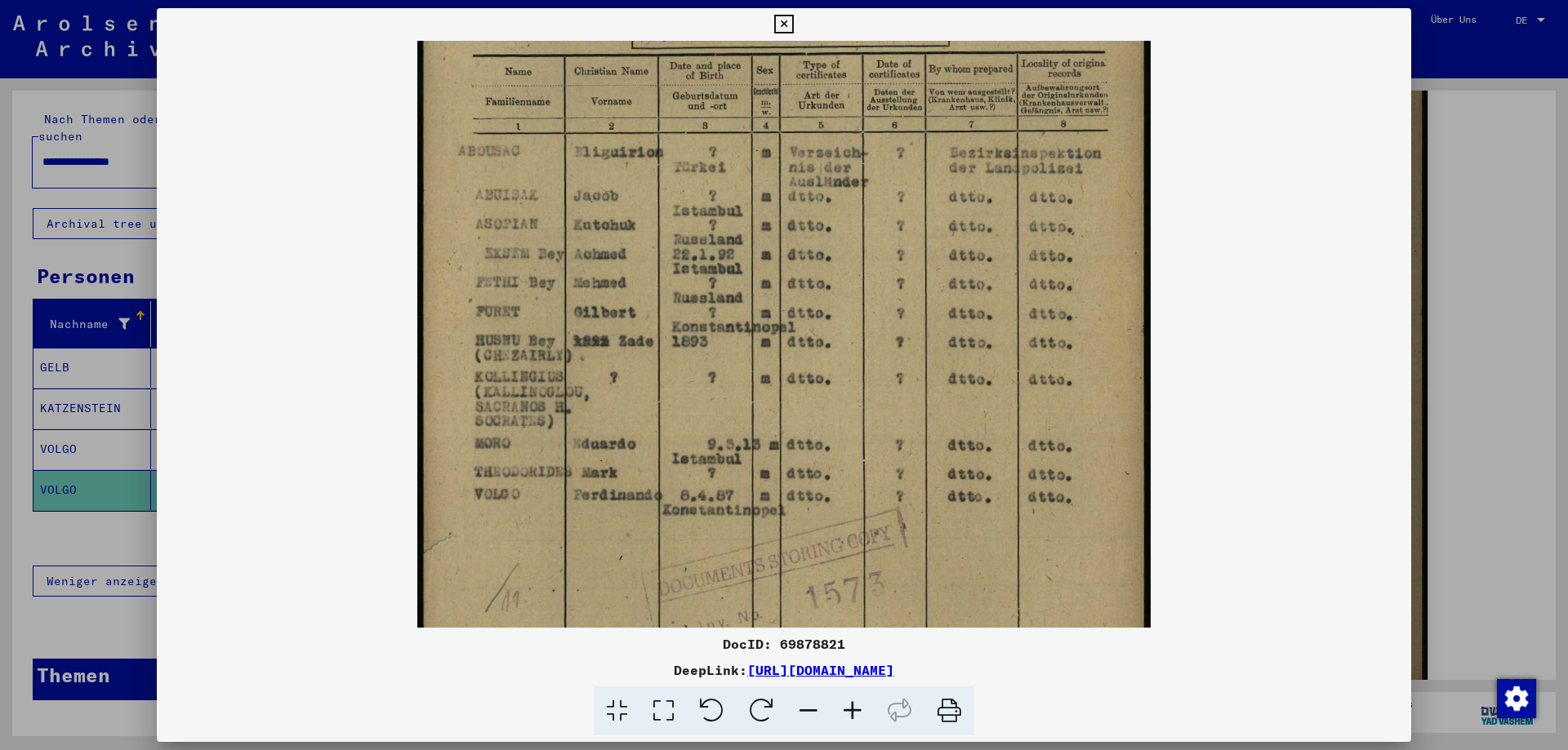
scroll to position [248, 0]
drag, startPoint x: 871, startPoint y: 623, endPoint x: 869, endPoint y: 375, distance: 248.0
click at [869, 375] on img at bounding box center [783, 311] width 732 height 1036
click at [1440, 330] on div at bounding box center [784, 375] width 1568 height 750
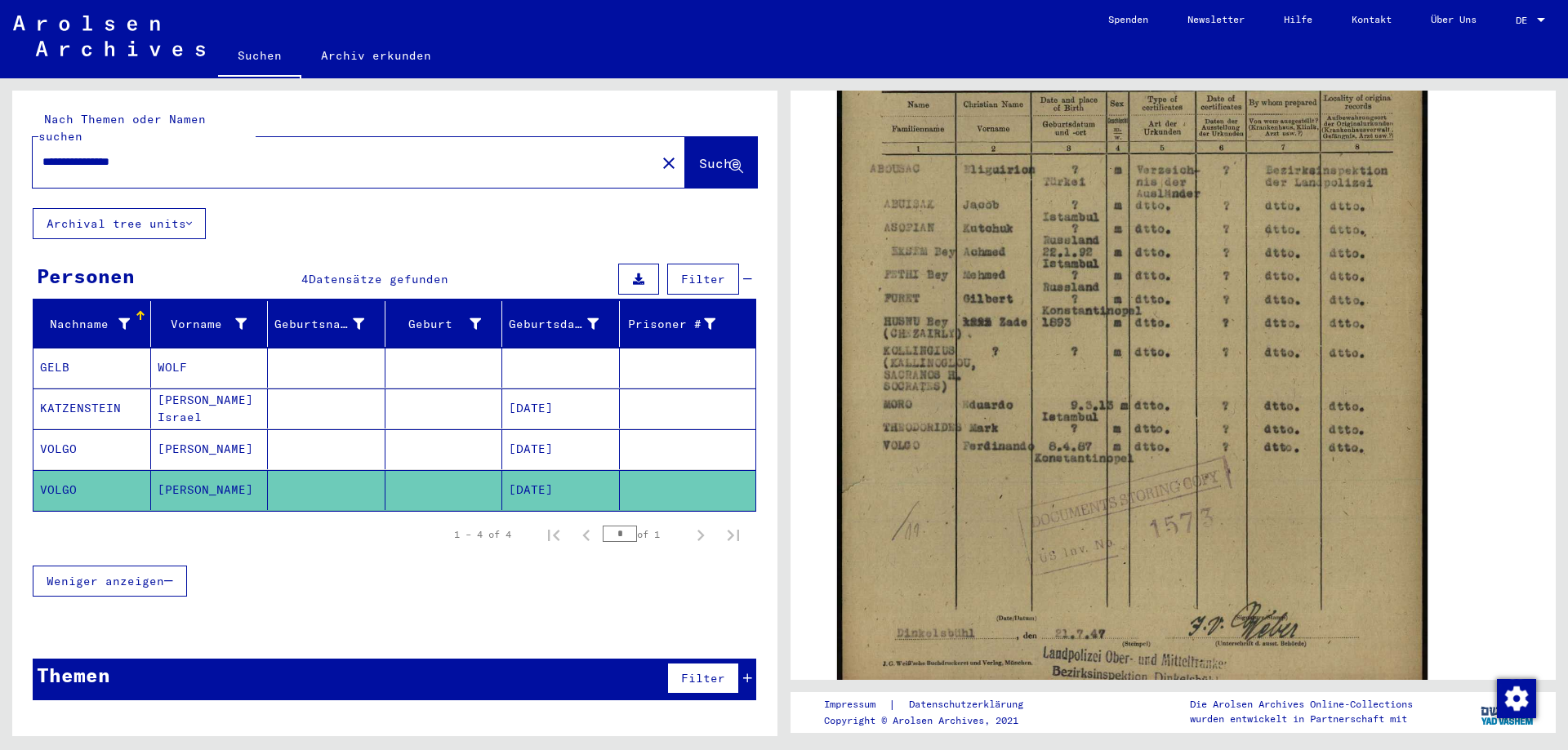
click at [360, 429] on mat-cell at bounding box center [326, 449] width 118 height 40
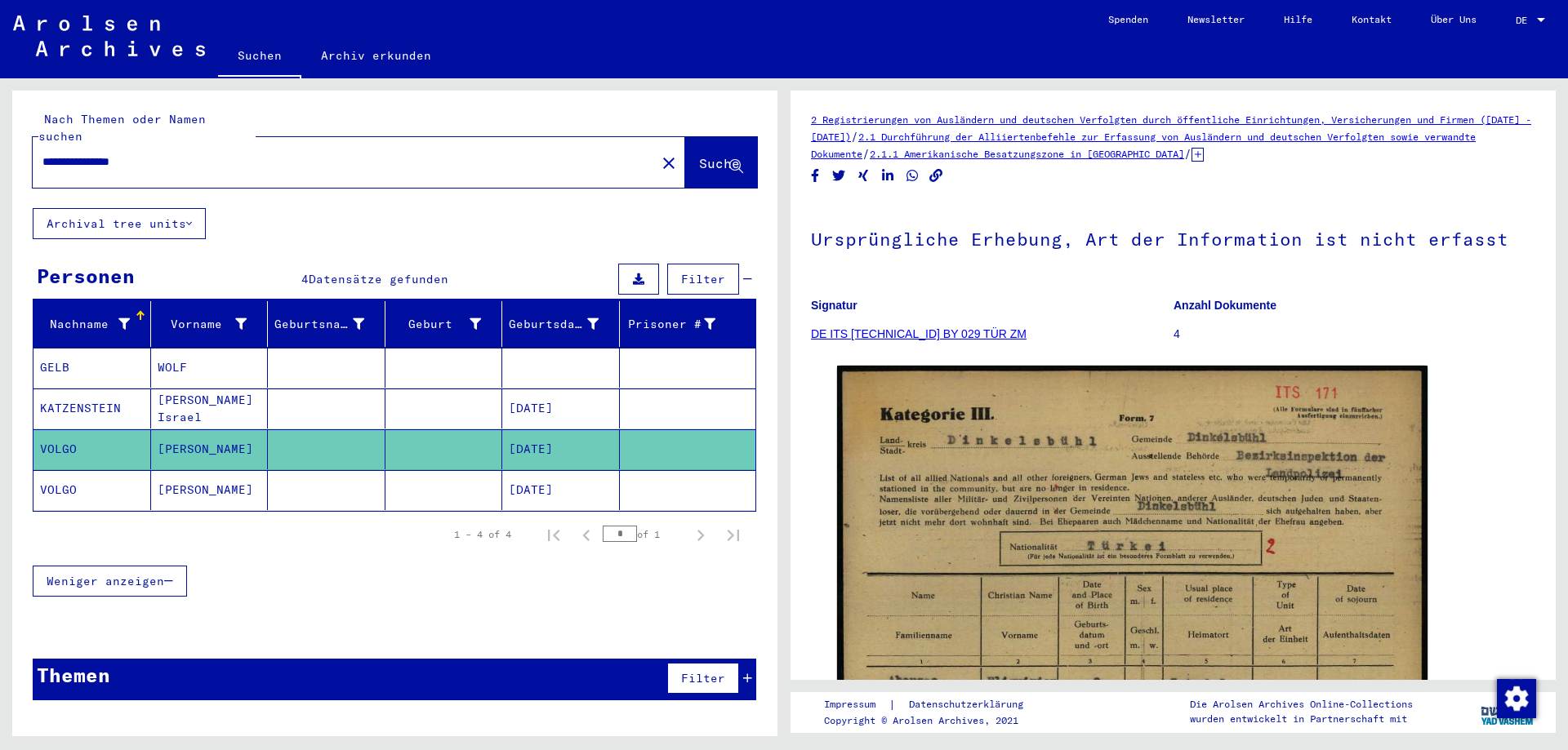
click at [273, 480] on mat-cell at bounding box center [326, 490] width 118 height 40
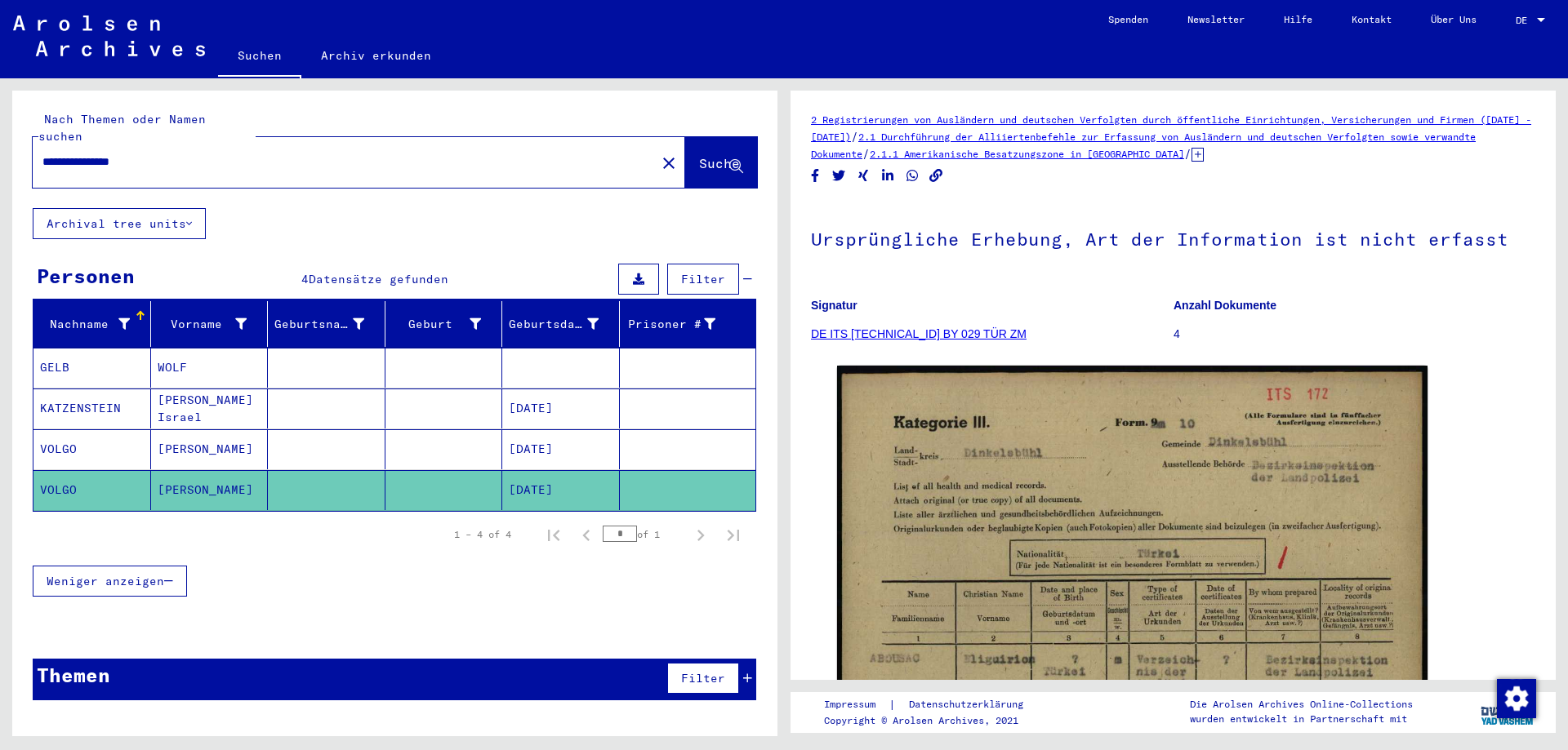
click at [276, 443] on mat-cell at bounding box center [326, 449] width 118 height 40
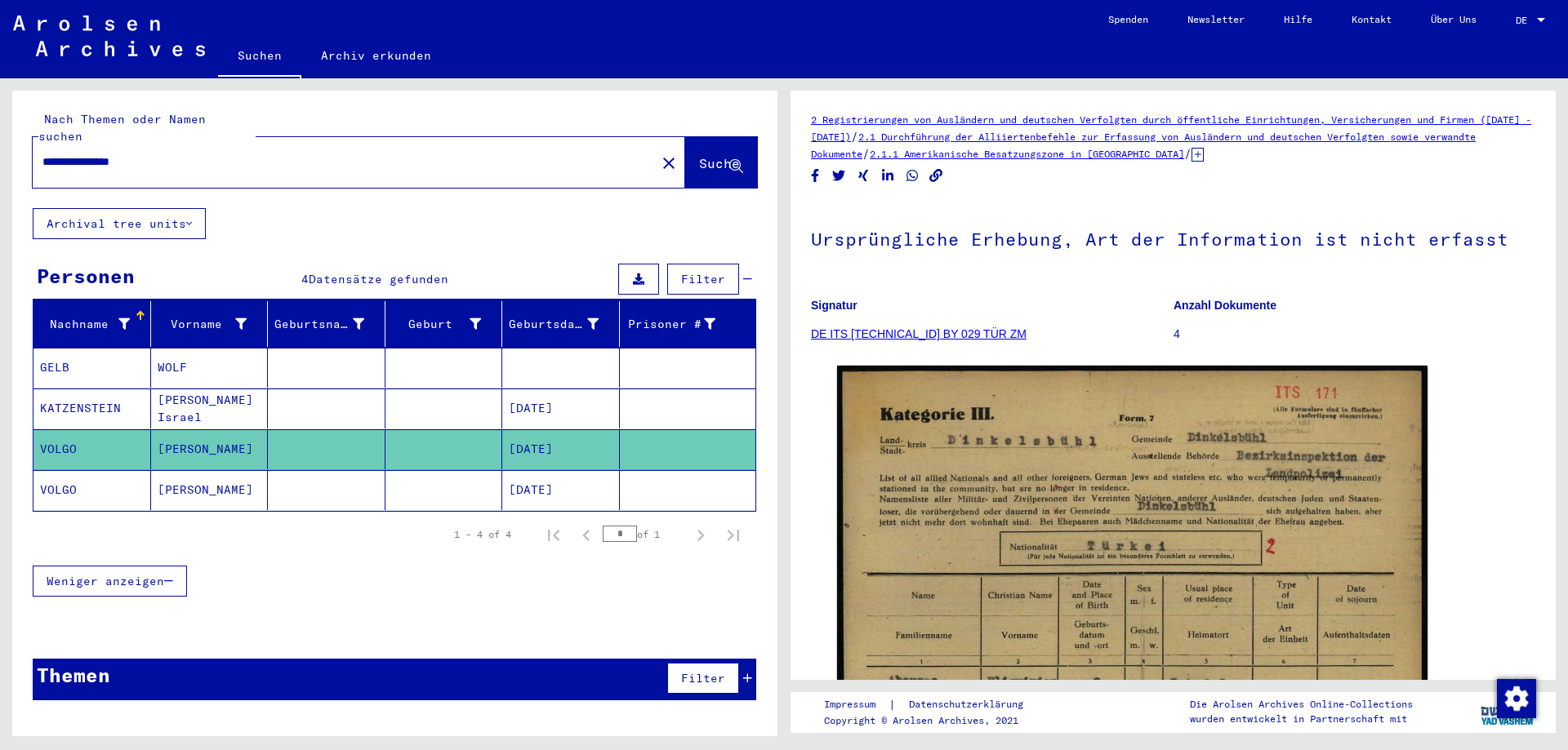
click at [942, 174] on icon "Copy link" at bounding box center [936, 176] width 14 height 14
drag, startPoint x: 608, startPoint y: 480, endPoint x: 646, endPoint y: 463, distance: 41.6
click at [608, 481] on mat-cell "[DATE]" at bounding box center [561, 490] width 118 height 40
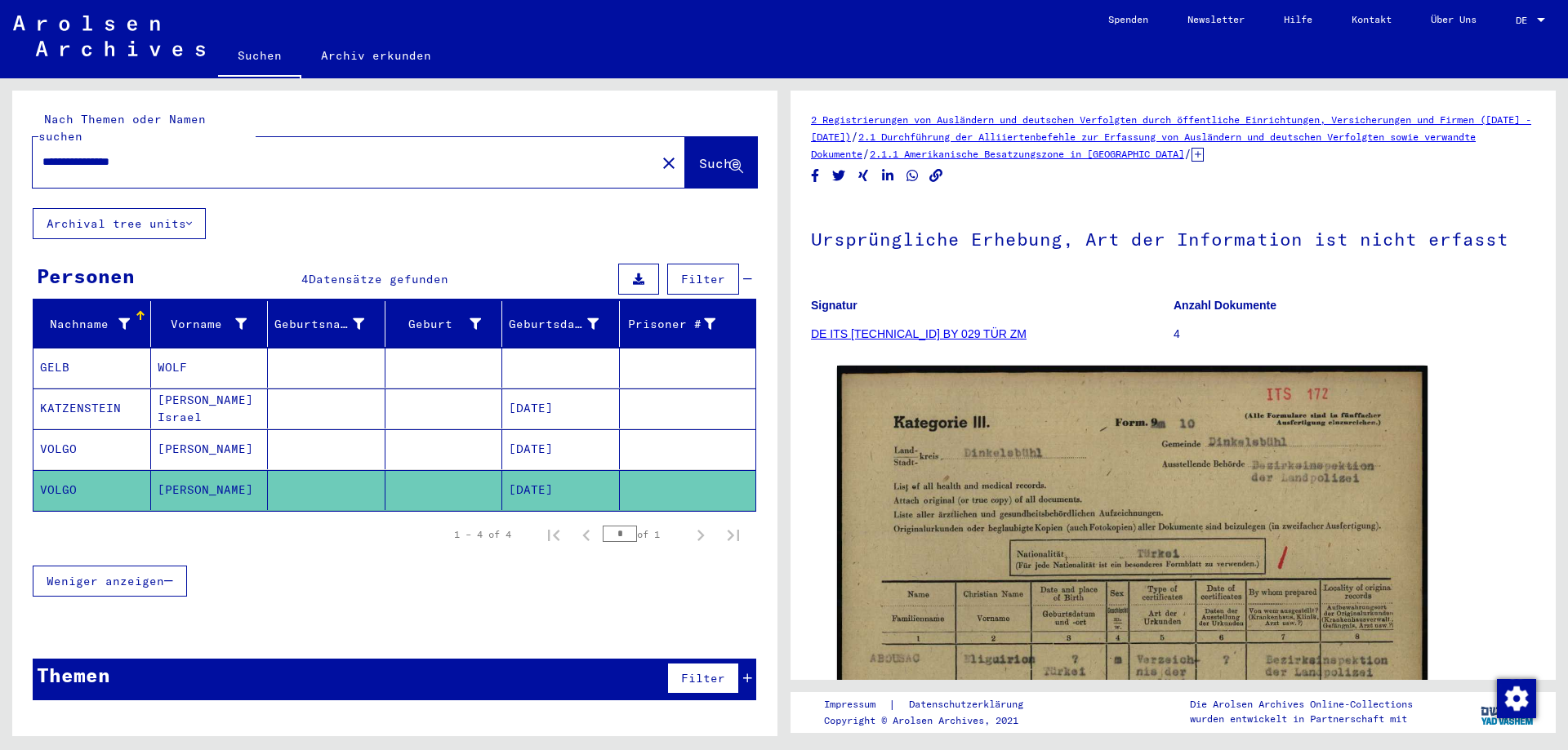
click at [933, 177] on icon "Copy link" at bounding box center [936, 176] width 17 height 14
click at [659, 153] on mat-icon "close" at bounding box center [669, 163] width 20 height 20
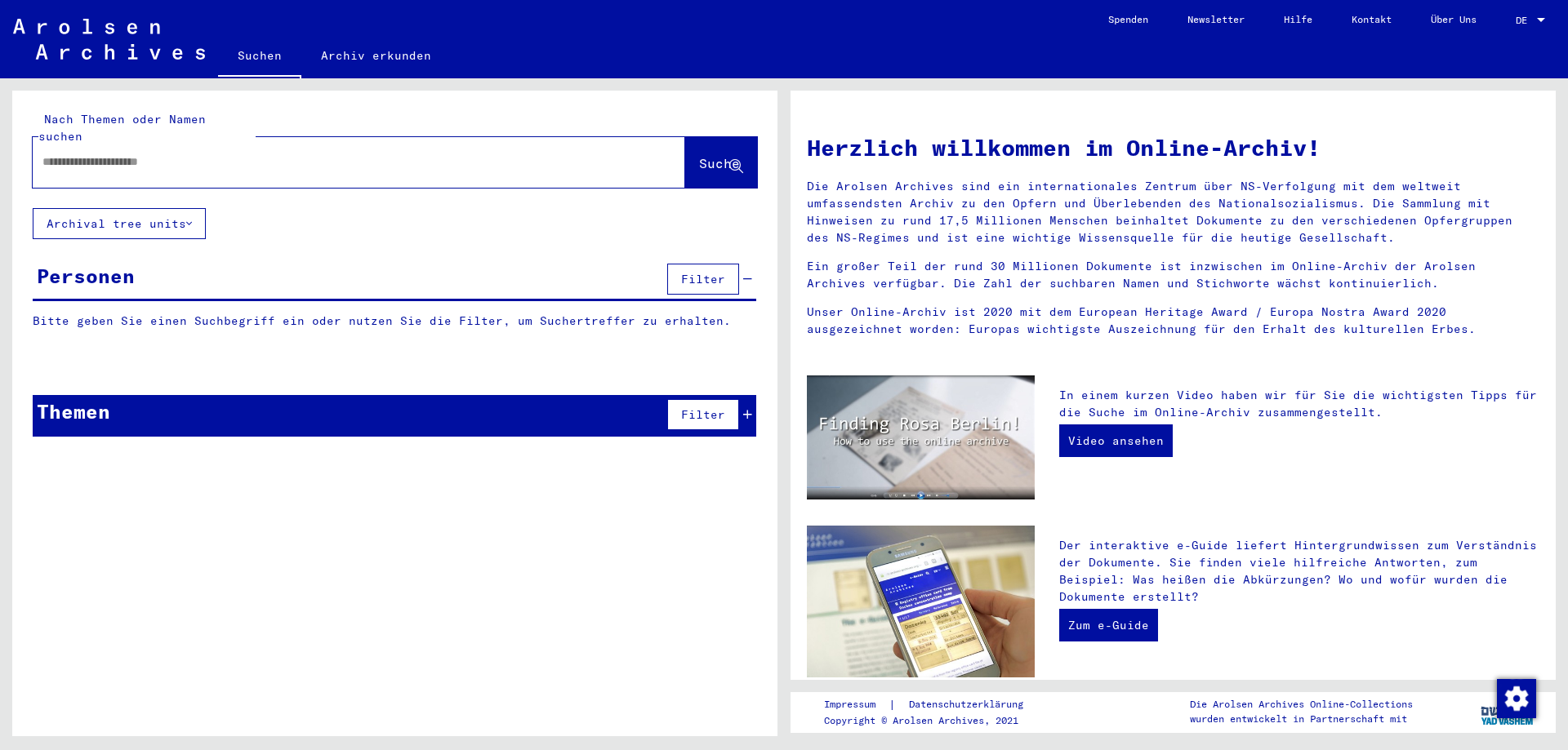
click at [241, 153] on input "text" at bounding box center [339, 161] width 594 height 17
paste input "*******"
type input "**********"
click at [715, 155] on span "Suche" at bounding box center [719, 163] width 41 height 16
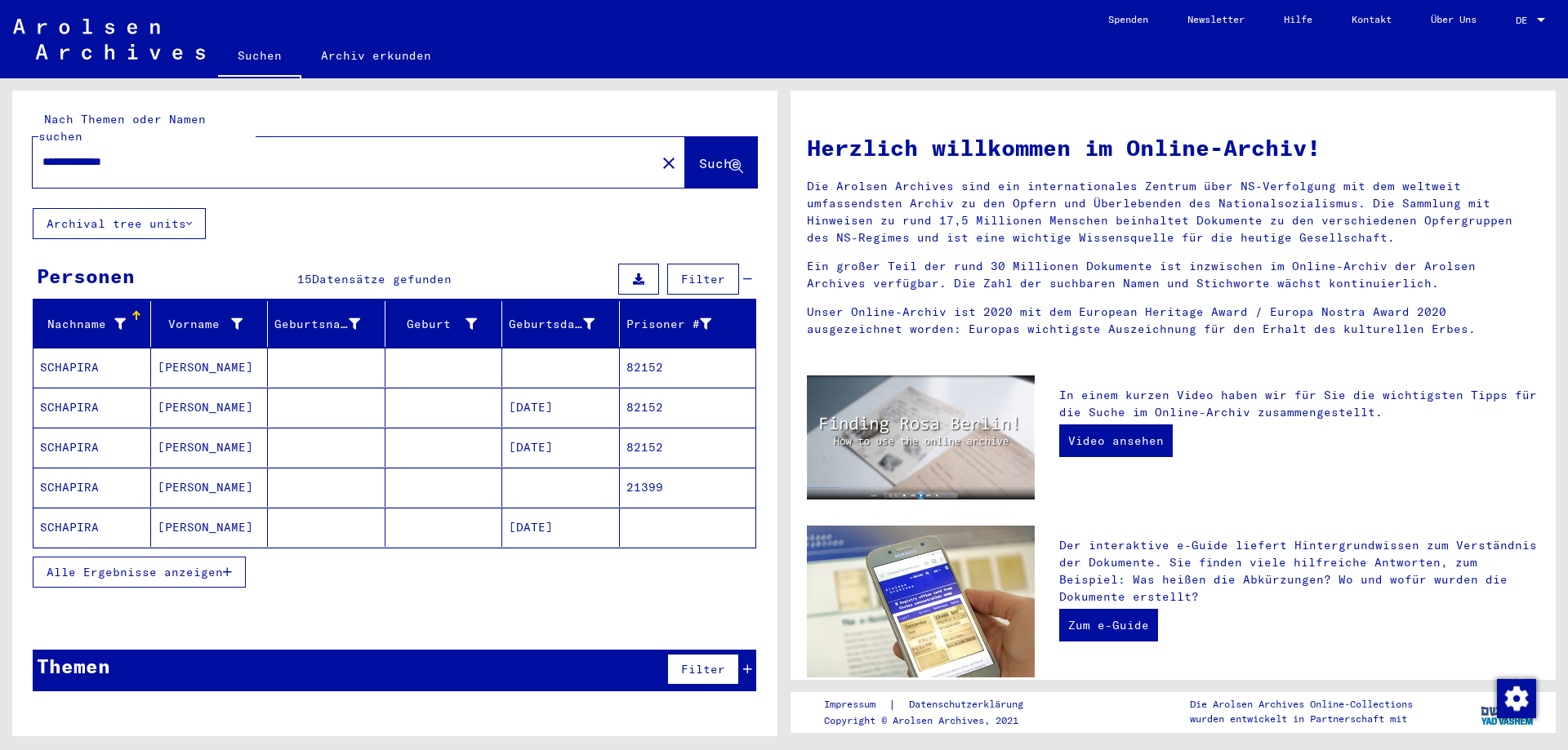
click at [206, 556] on button "Alle Ergebnisse anzeigen" at bounding box center [139, 572] width 213 height 31
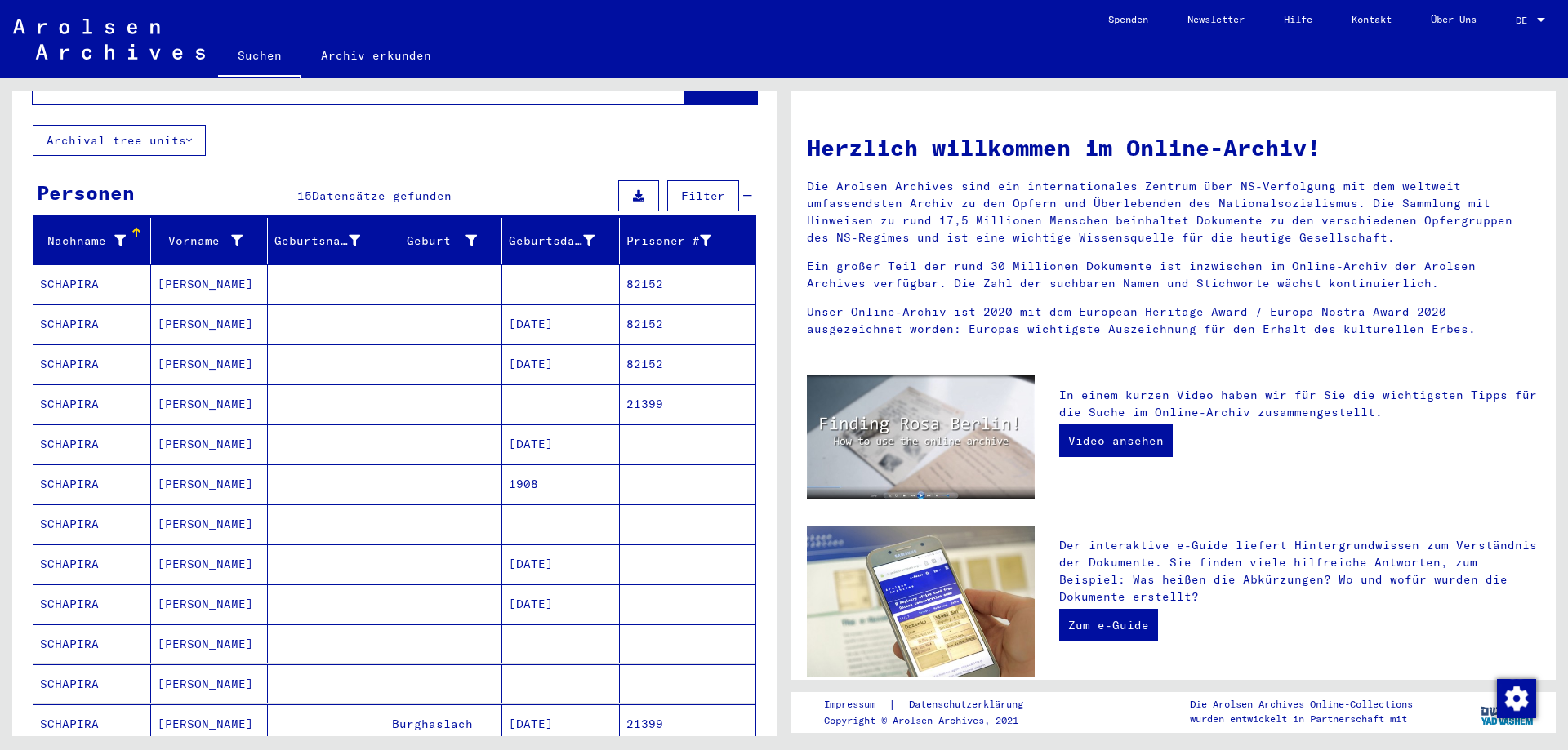
scroll to position [82, 0]
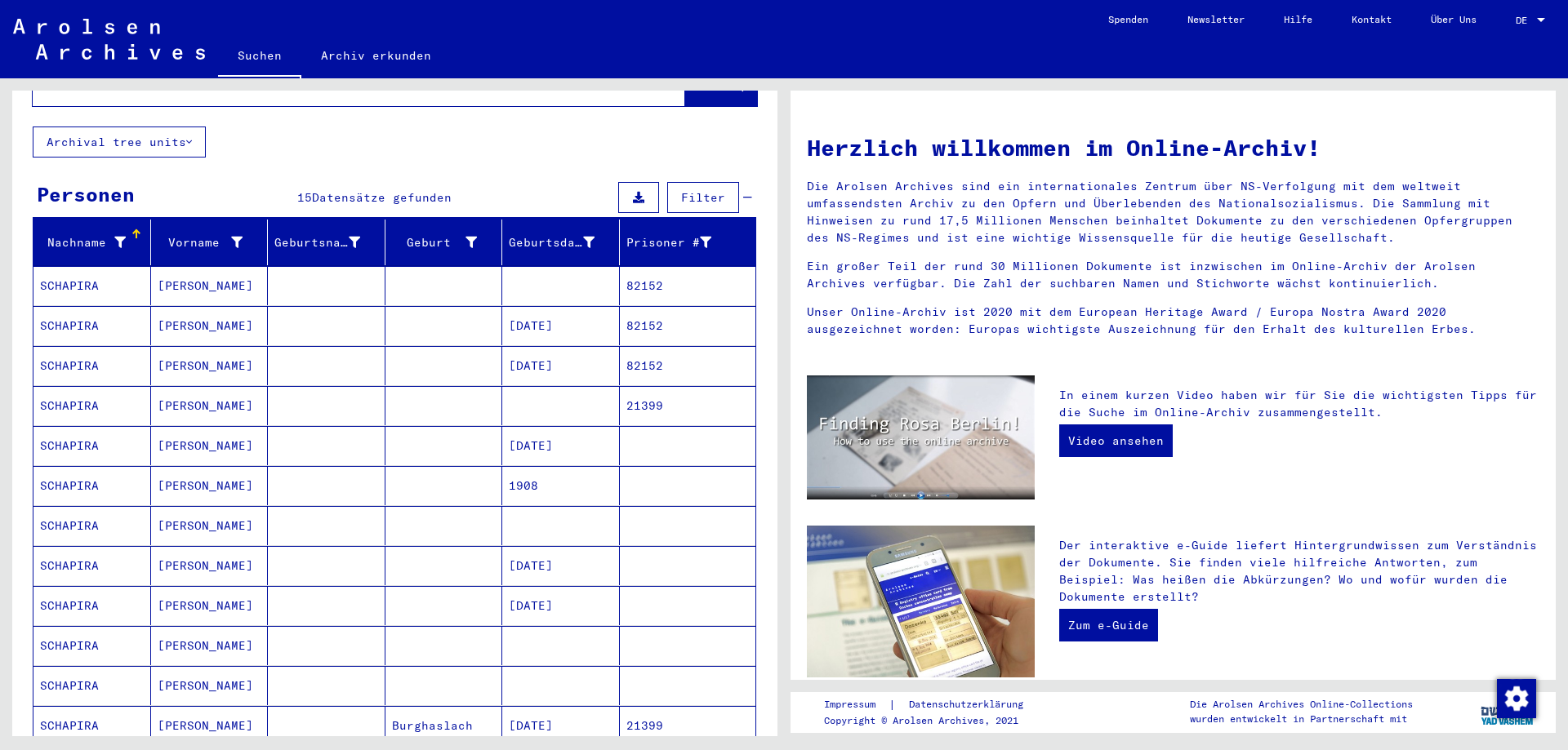
click at [518, 267] on mat-cell at bounding box center [561, 286] width 118 height 40
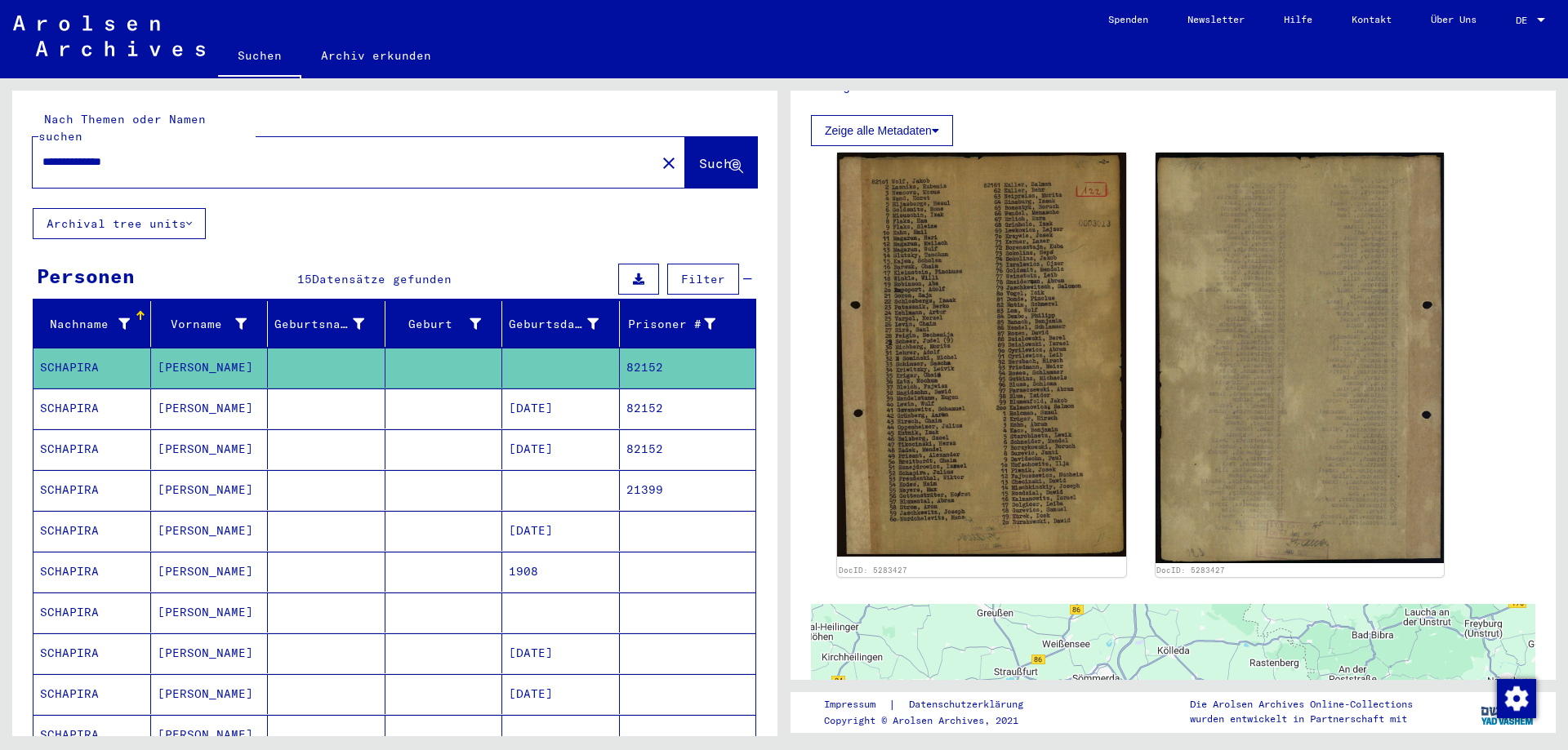
scroll to position [490, 0]
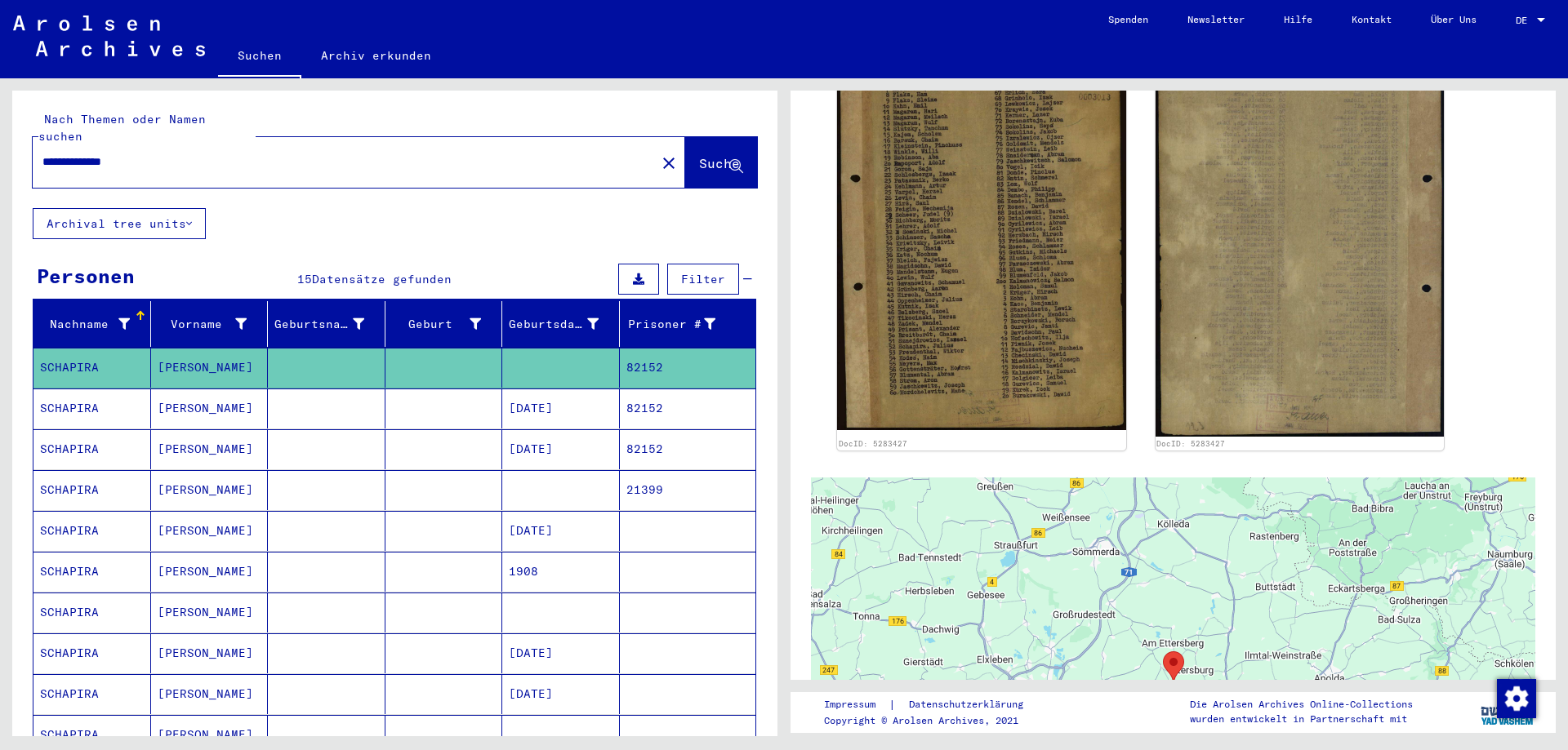
click at [471, 470] on mat-cell at bounding box center [444, 490] width 118 height 40
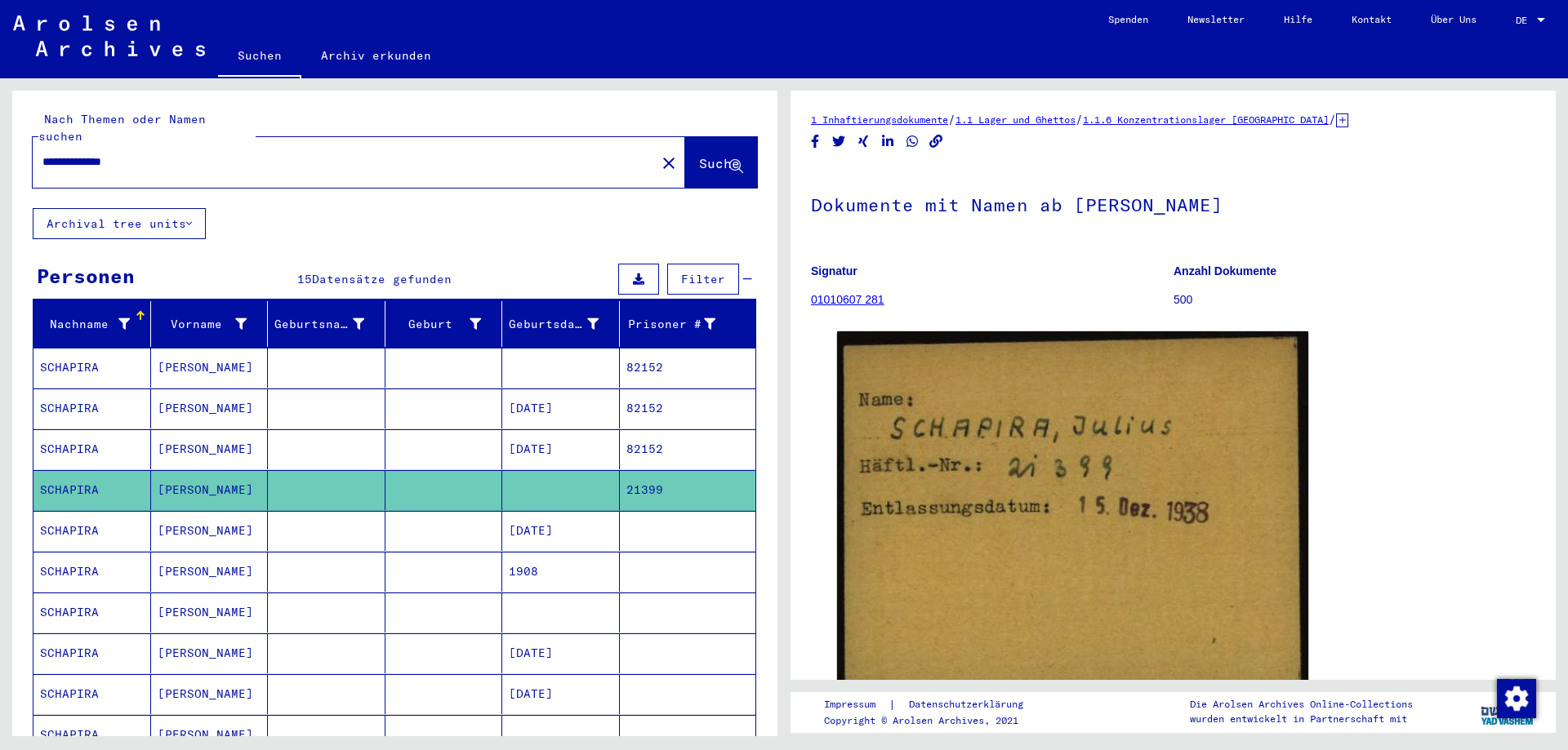
click at [587, 389] on mat-cell "[DATE]" at bounding box center [561, 409] width 118 height 40
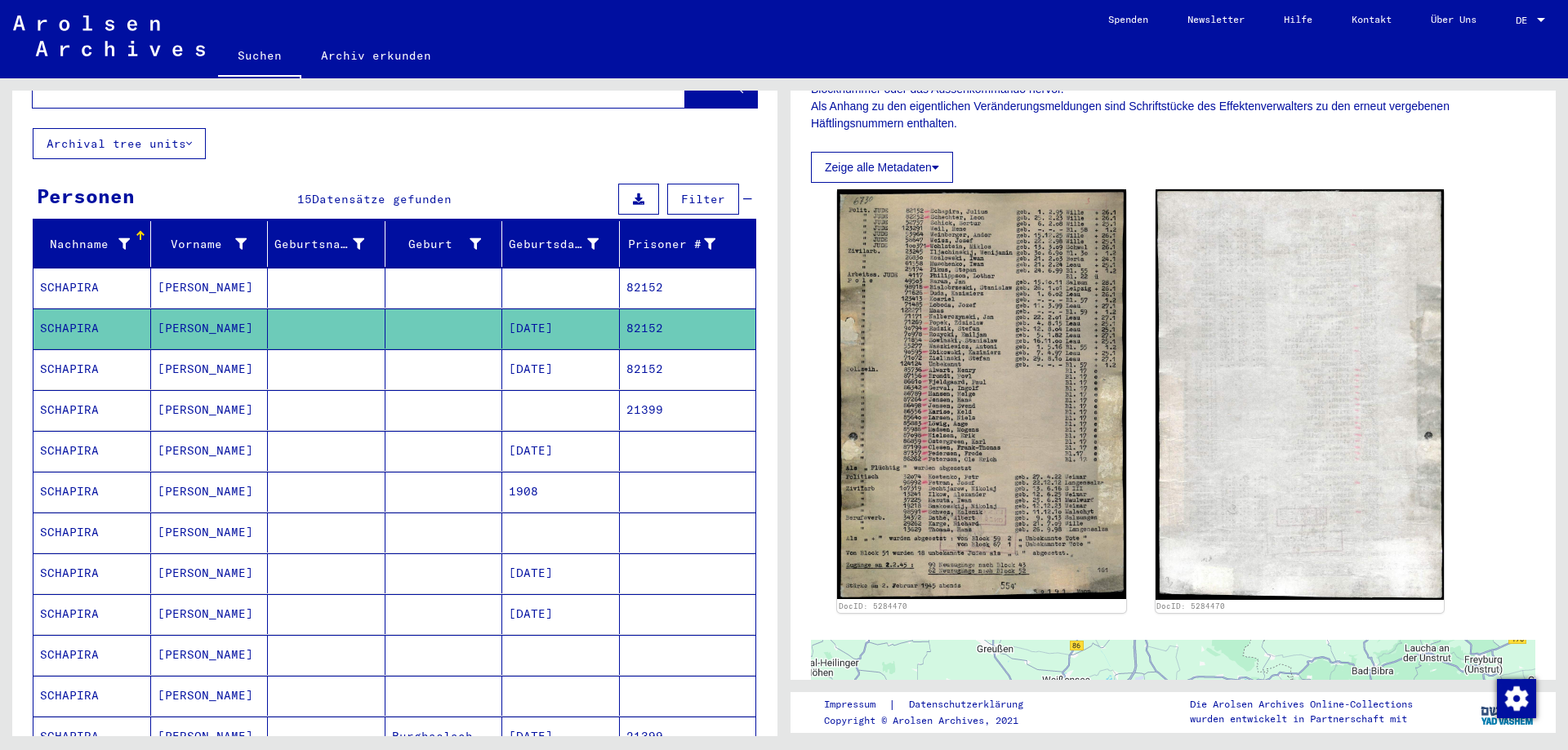
scroll to position [82, 0]
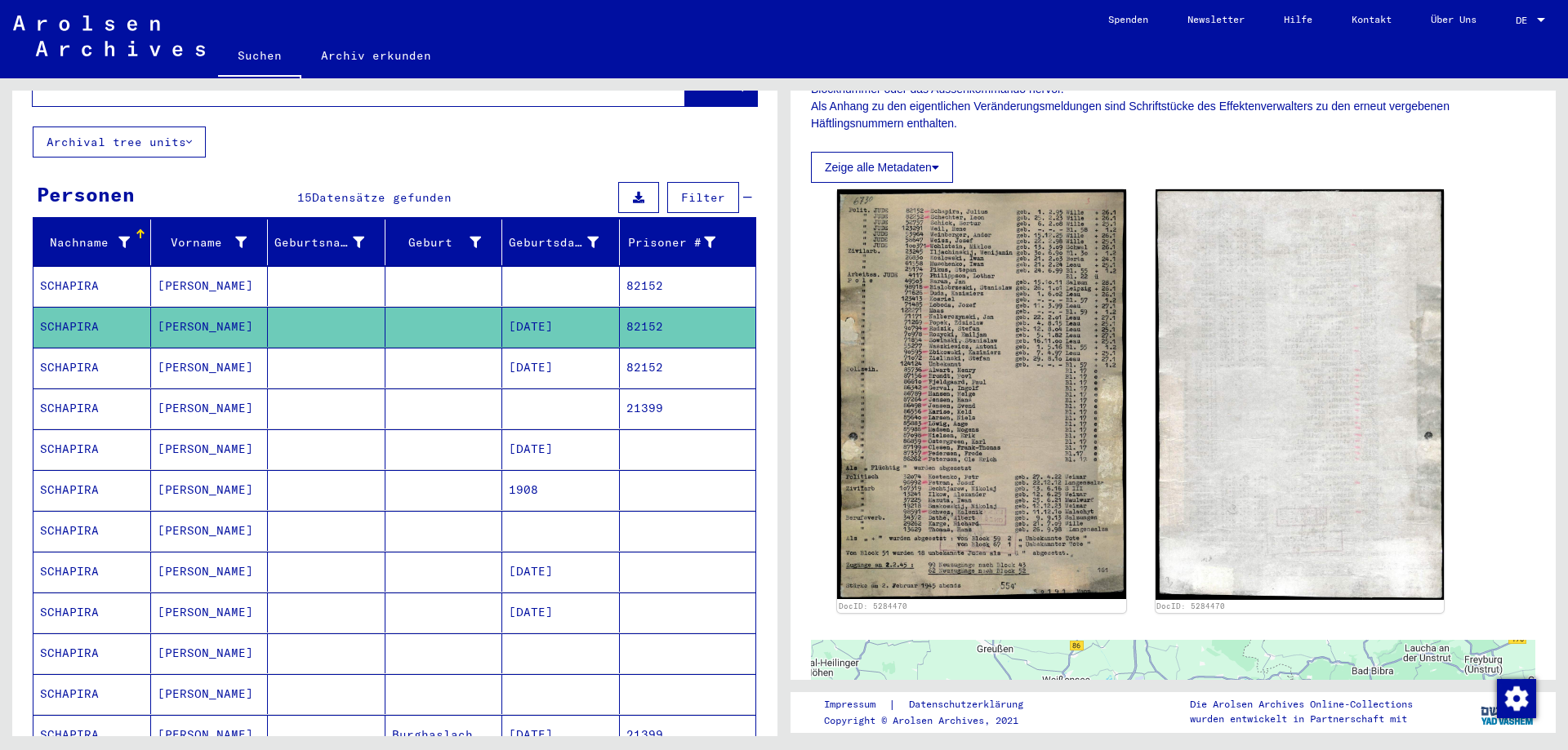
click at [470, 389] on mat-cell at bounding box center [444, 409] width 118 height 40
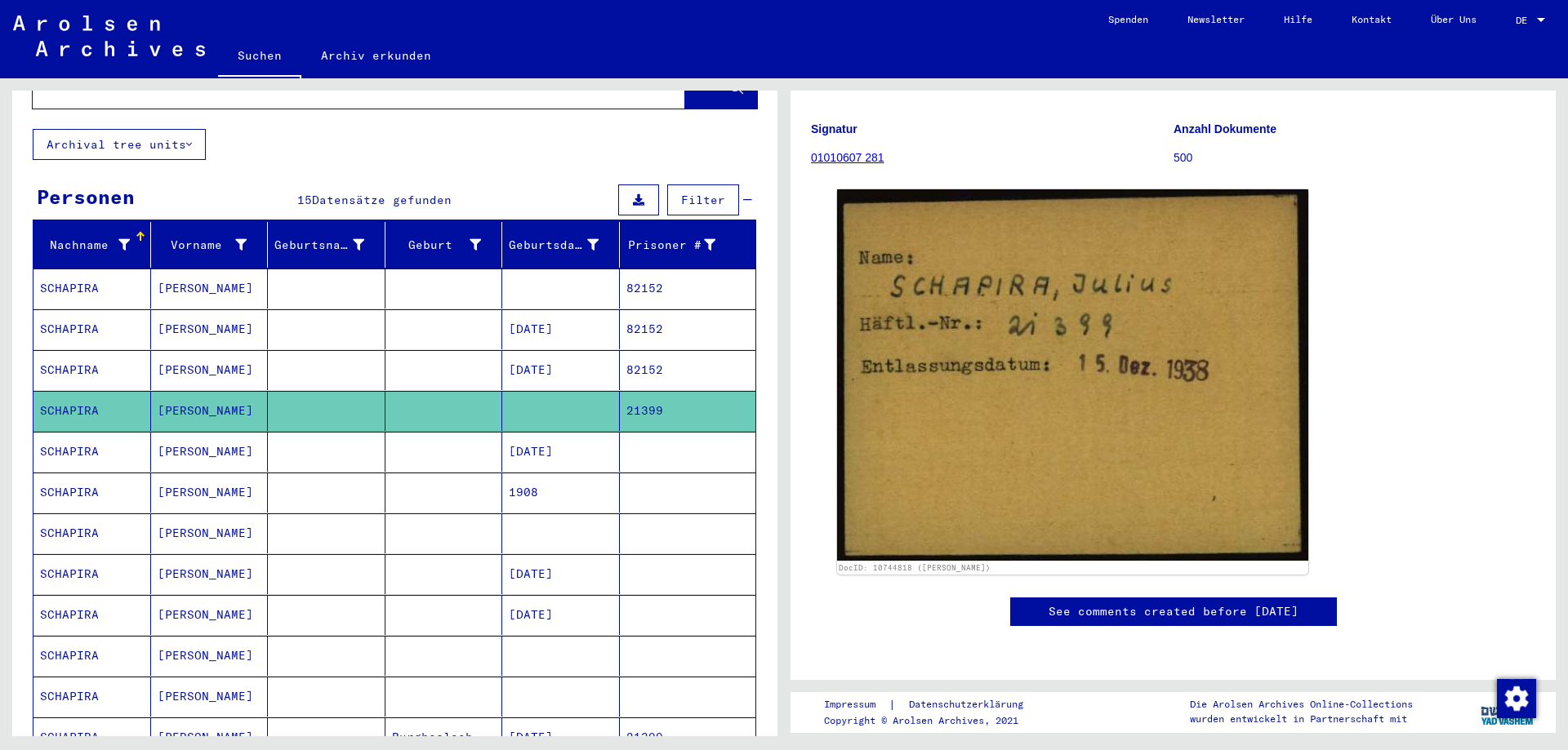
scroll to position [82, 0]
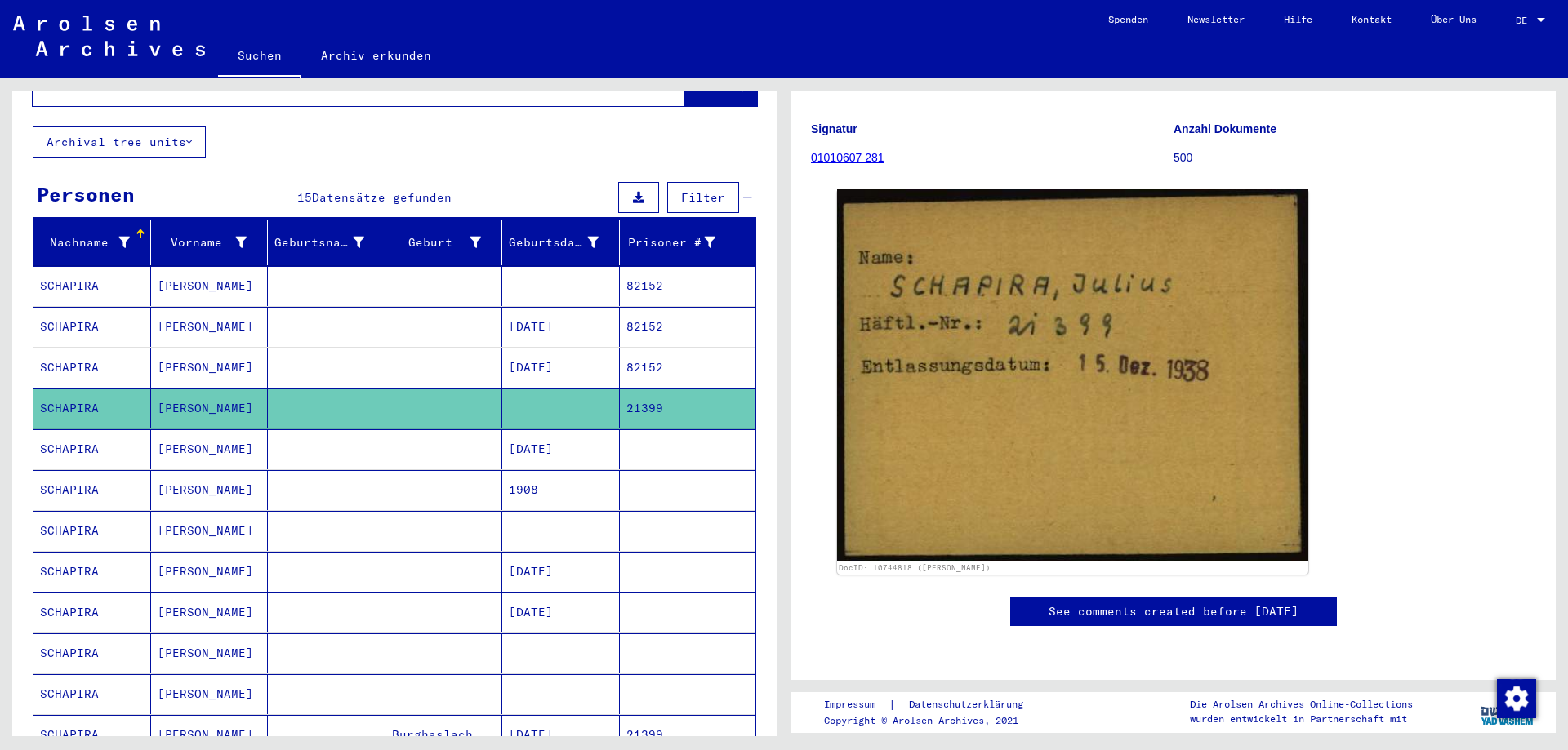
click at [464, 527] on mat-cell at bounding box center [444, 531] width 118 height 40
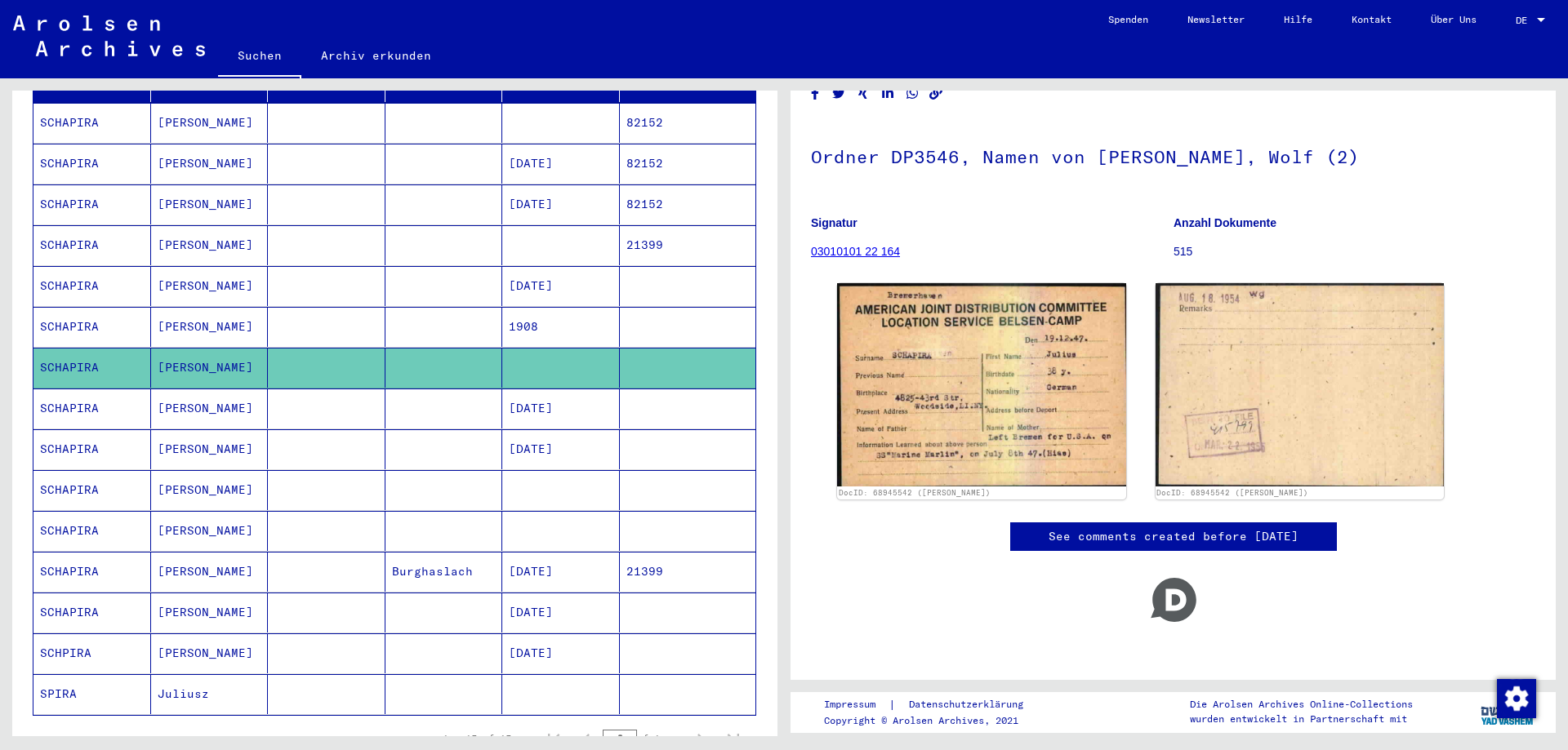
scroll to position [105, 0]
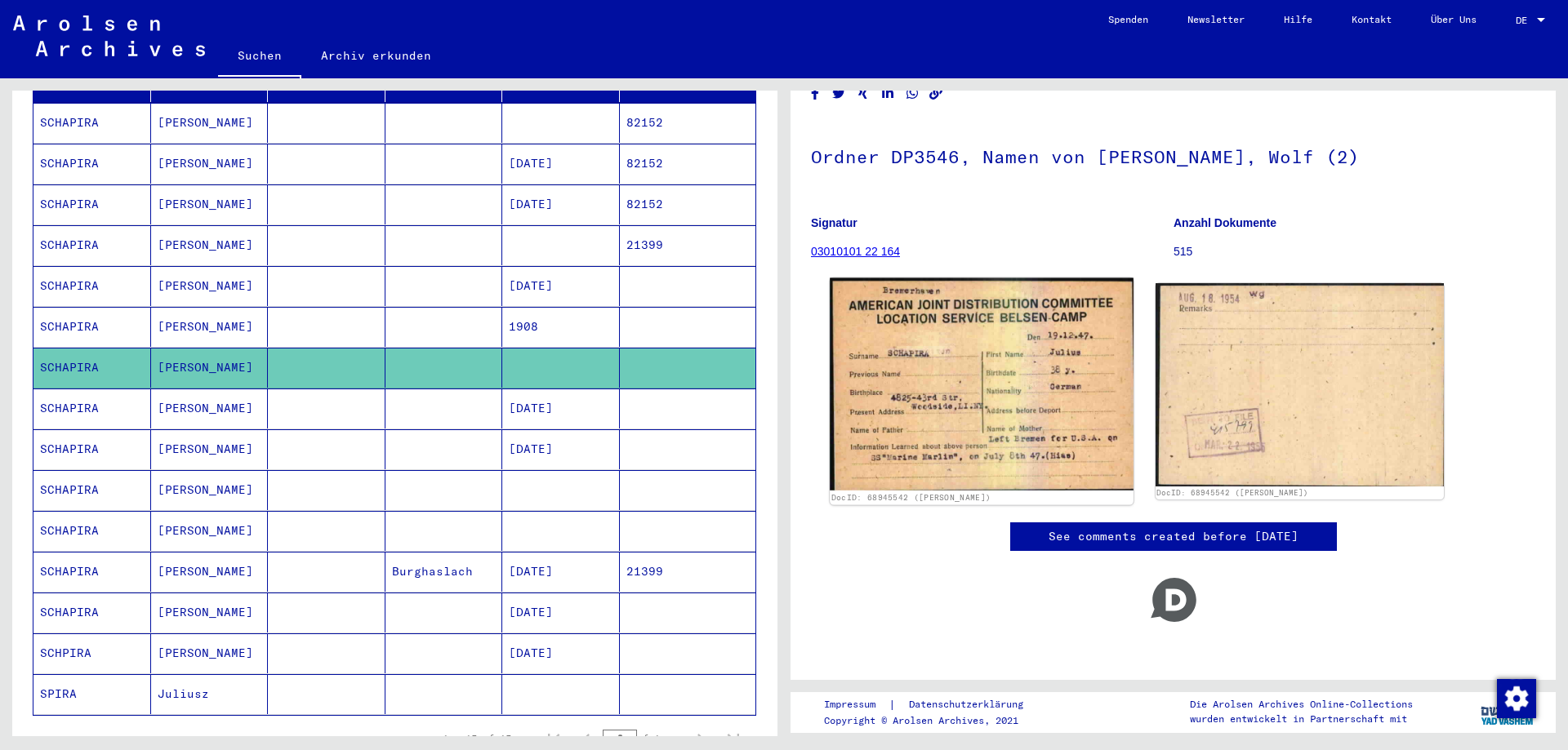
click at [933, 398] on img at bounding box center [981, 384] width 303 height 213
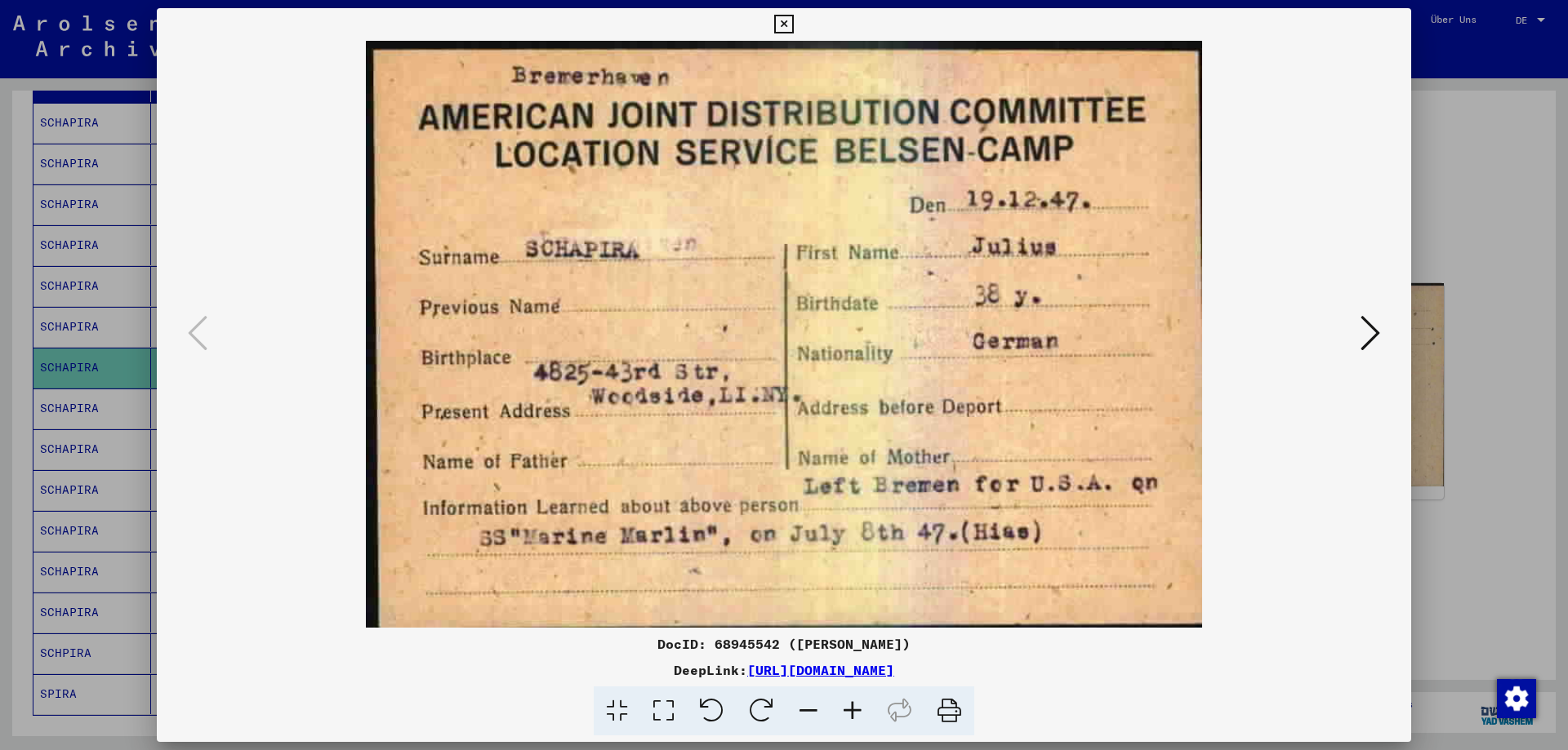
click at [1418, 369] on div at bounding box center [784, 375] width 1568 height 750
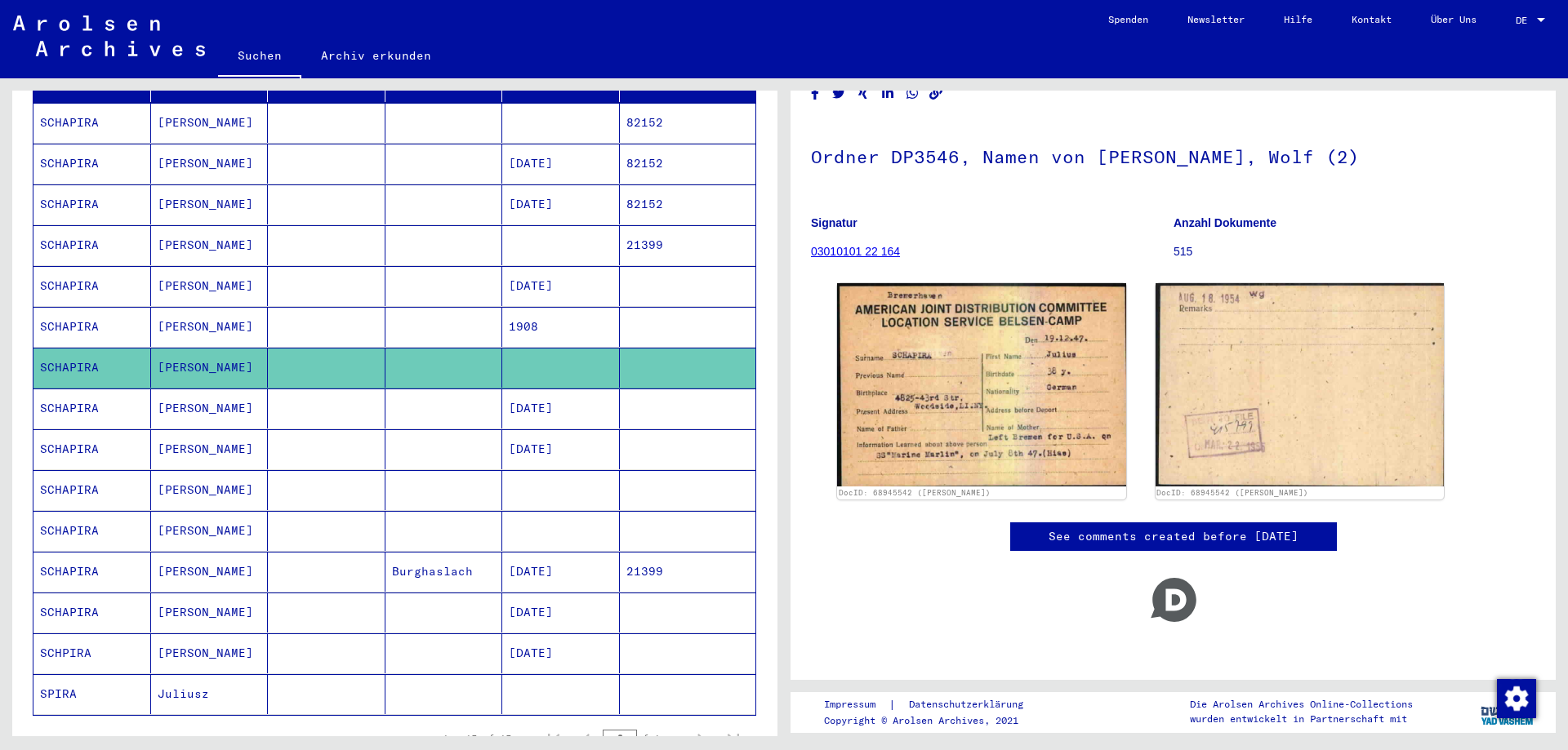
click at [620, 350] on mat-cell at bounding box center [687, 367] width 136 height 40
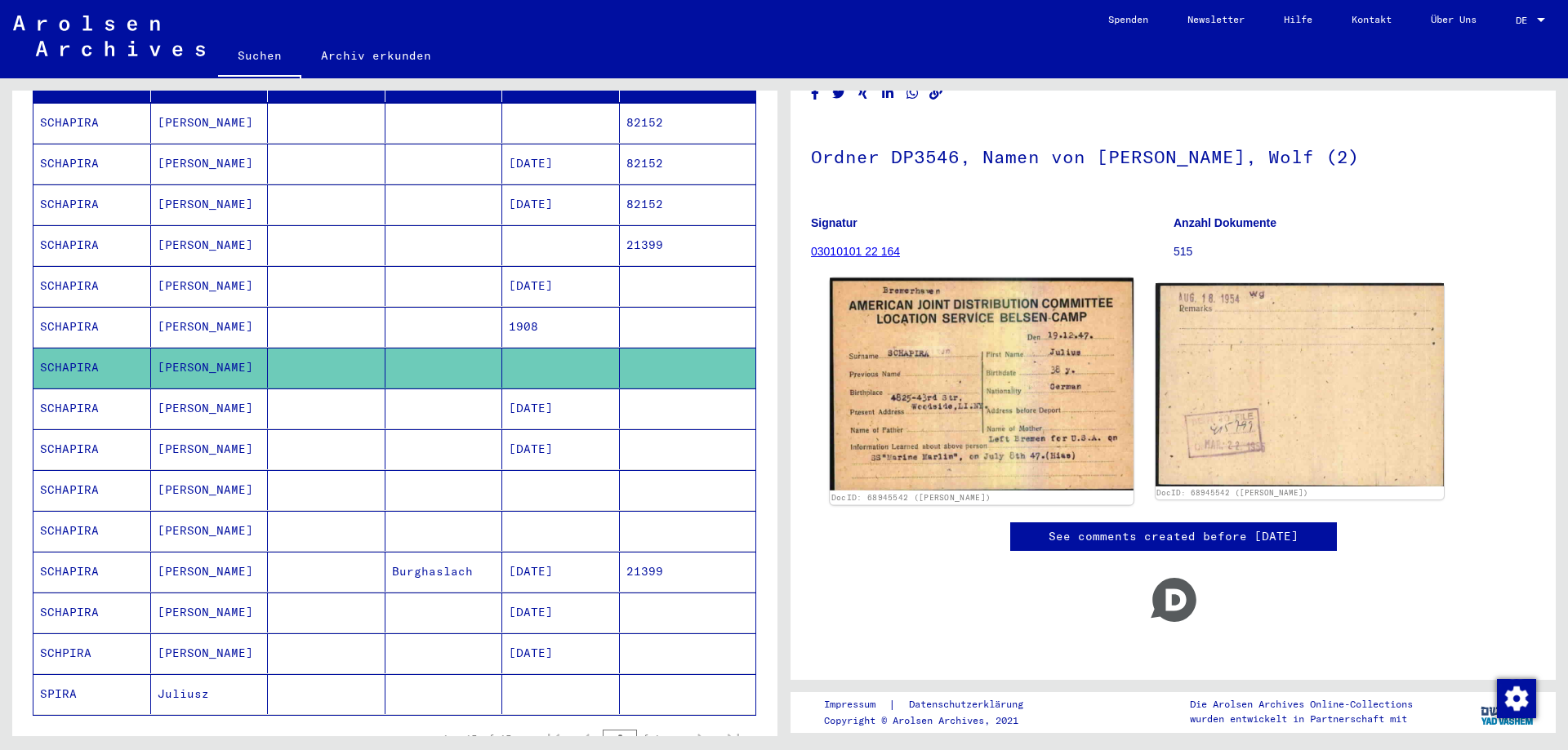
click at [906, 381] on img at bounding box center [981, 384] width 303 height 213
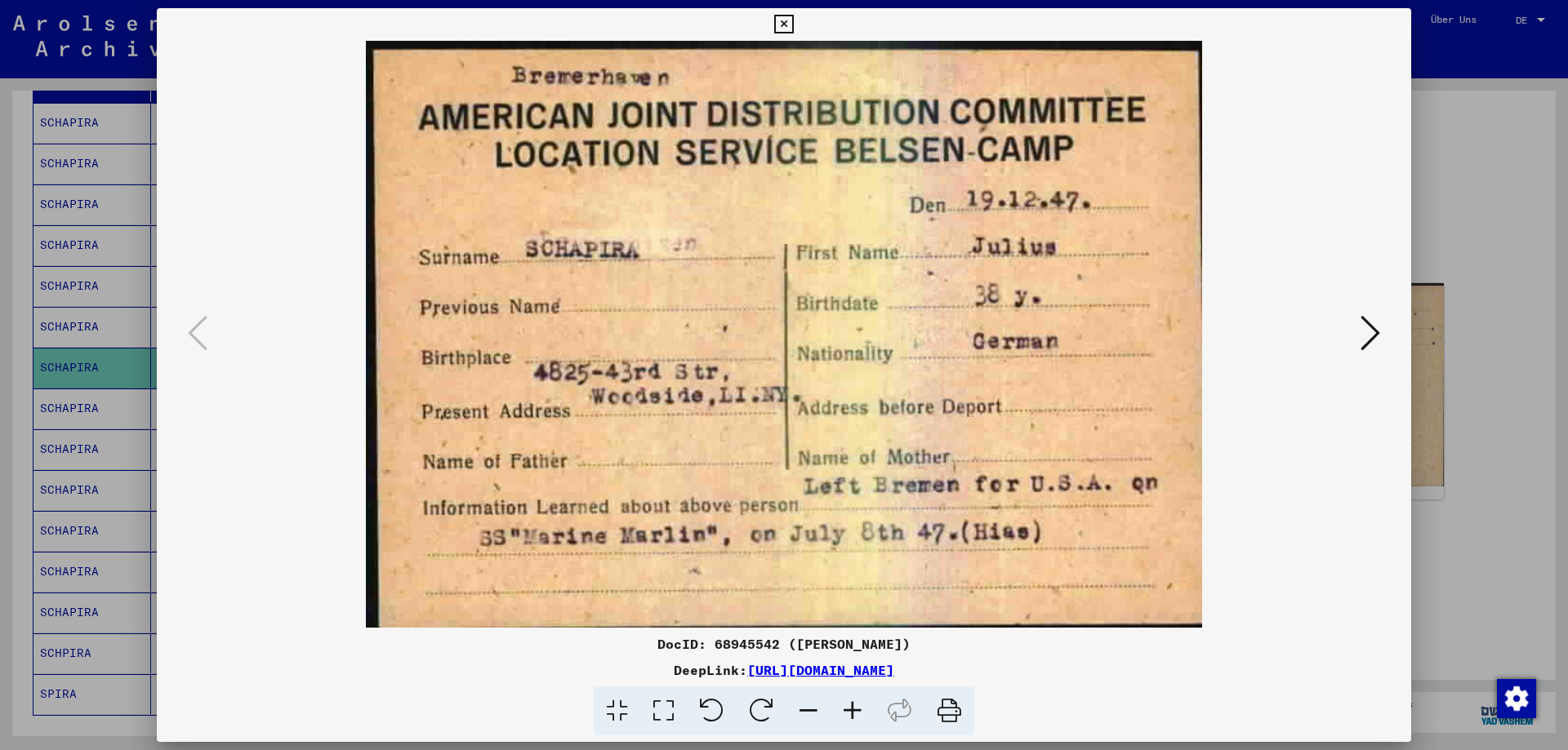
click at [1376, 323] on icon at bounding box center [1371, 333] width 20 height 40
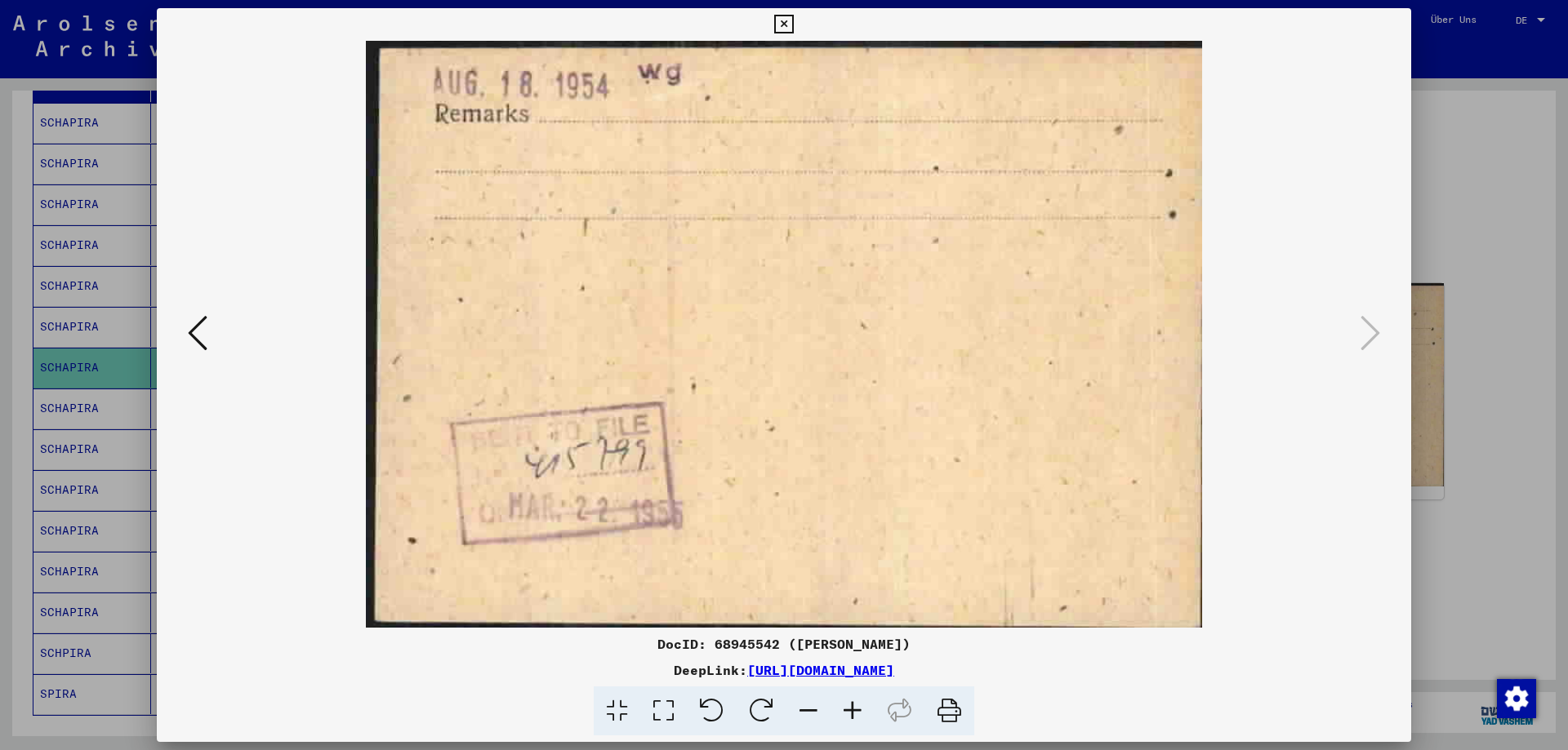
click at [1415, 327] on div at bounding box center [784, 375] width 1568 height 750
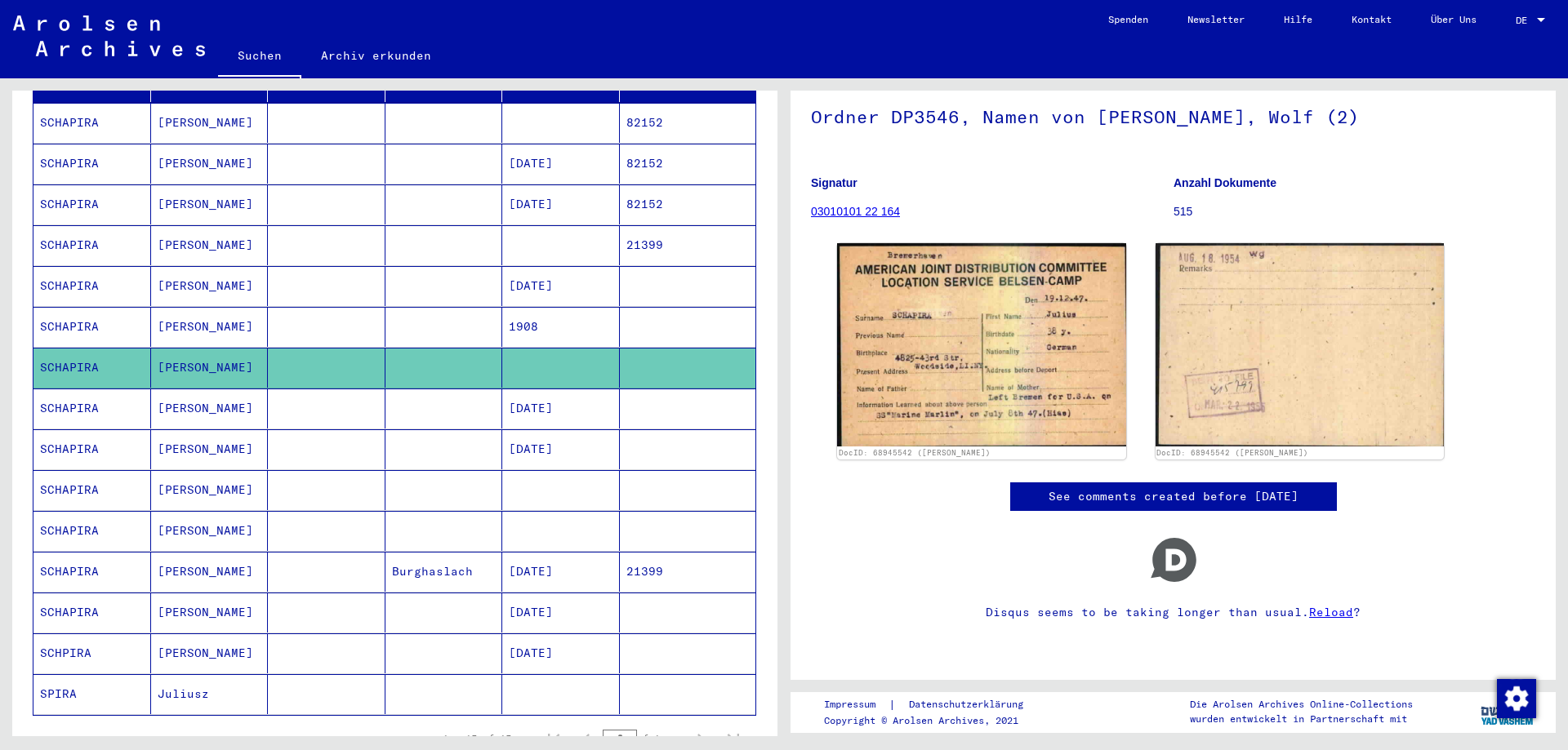
click at [403, 470] on mat-cell at bounding box center [444, 490] width 118 height 40
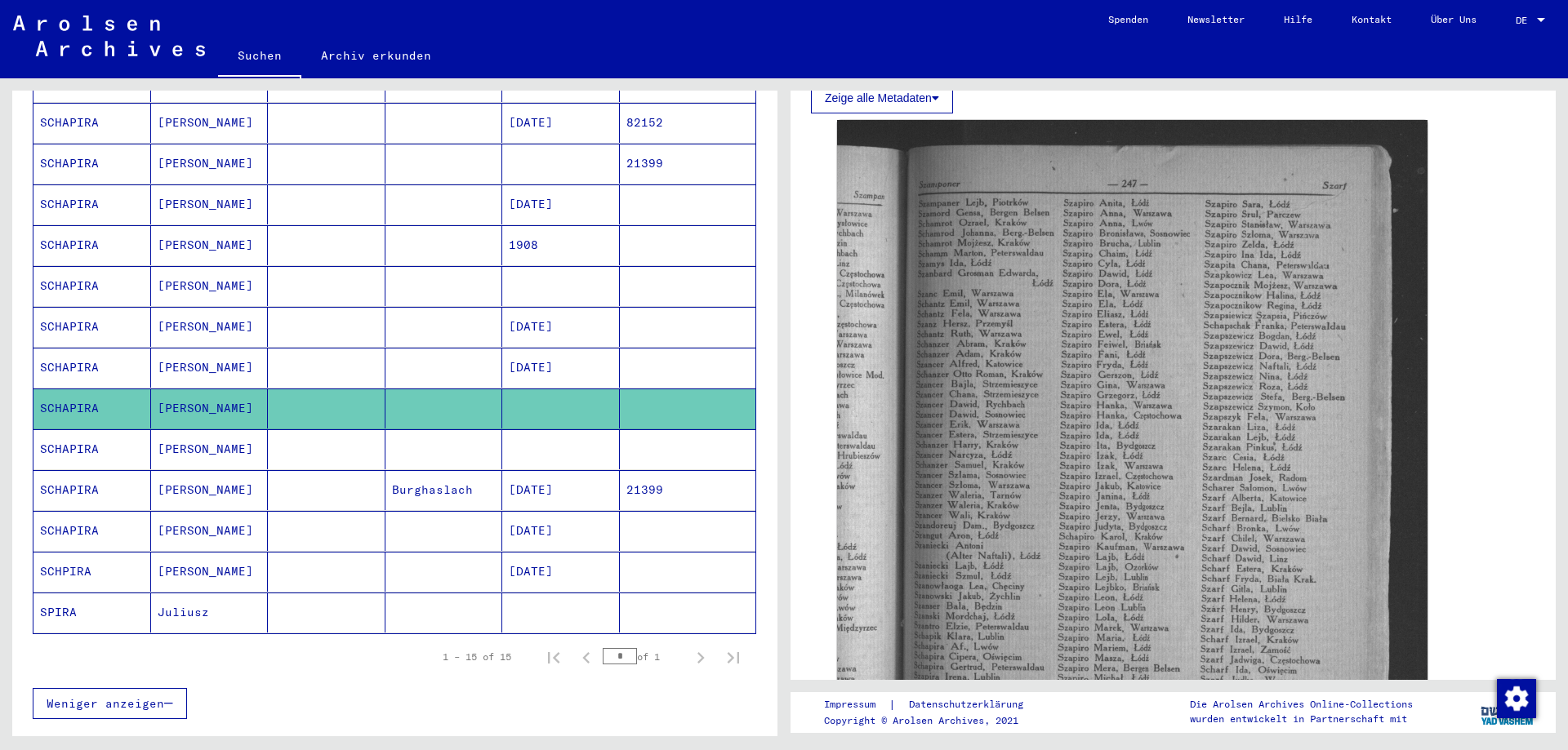
scroll to position [490, 0]
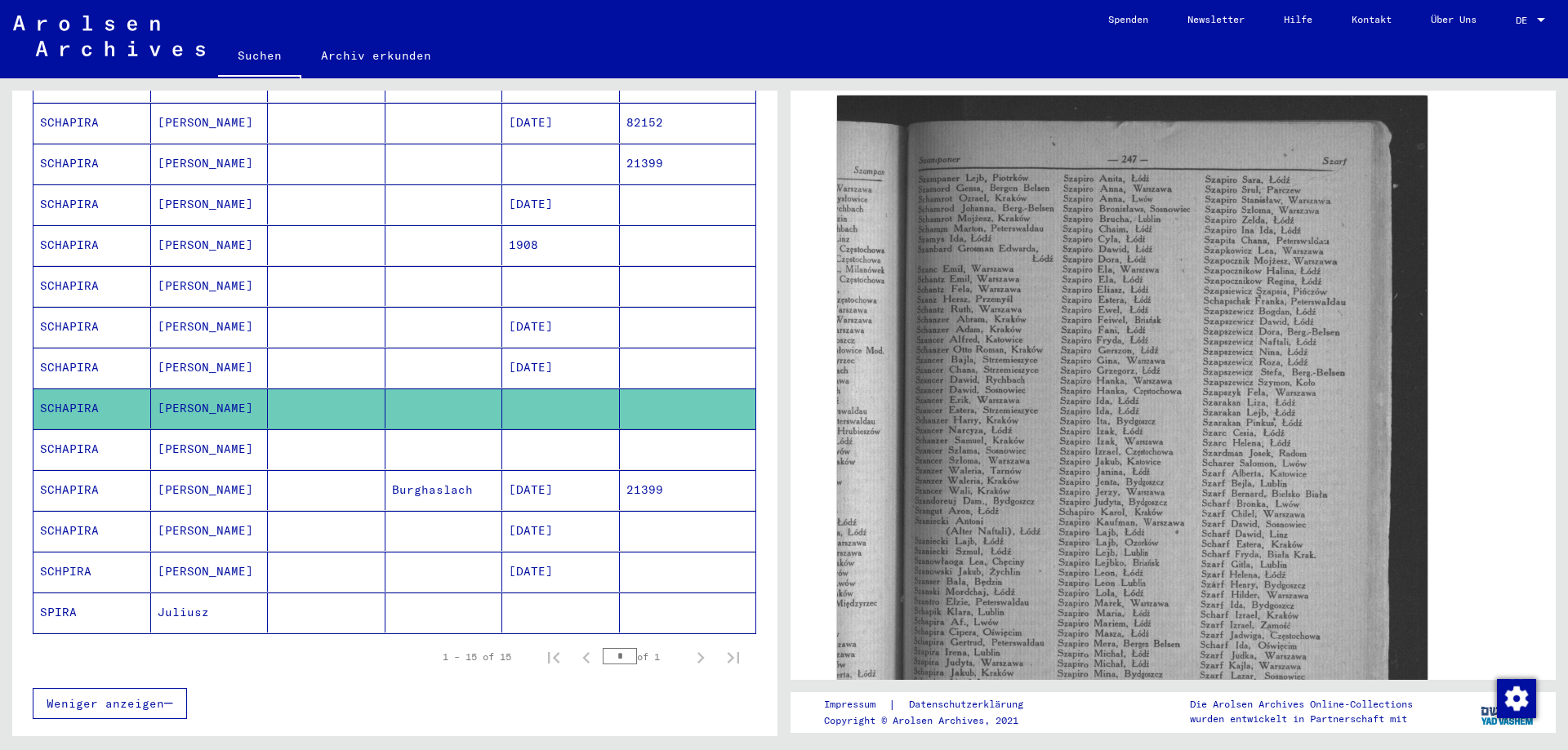
click at [454, 433] on mat-cell at bounding box center [444, 449] width 118 height 40
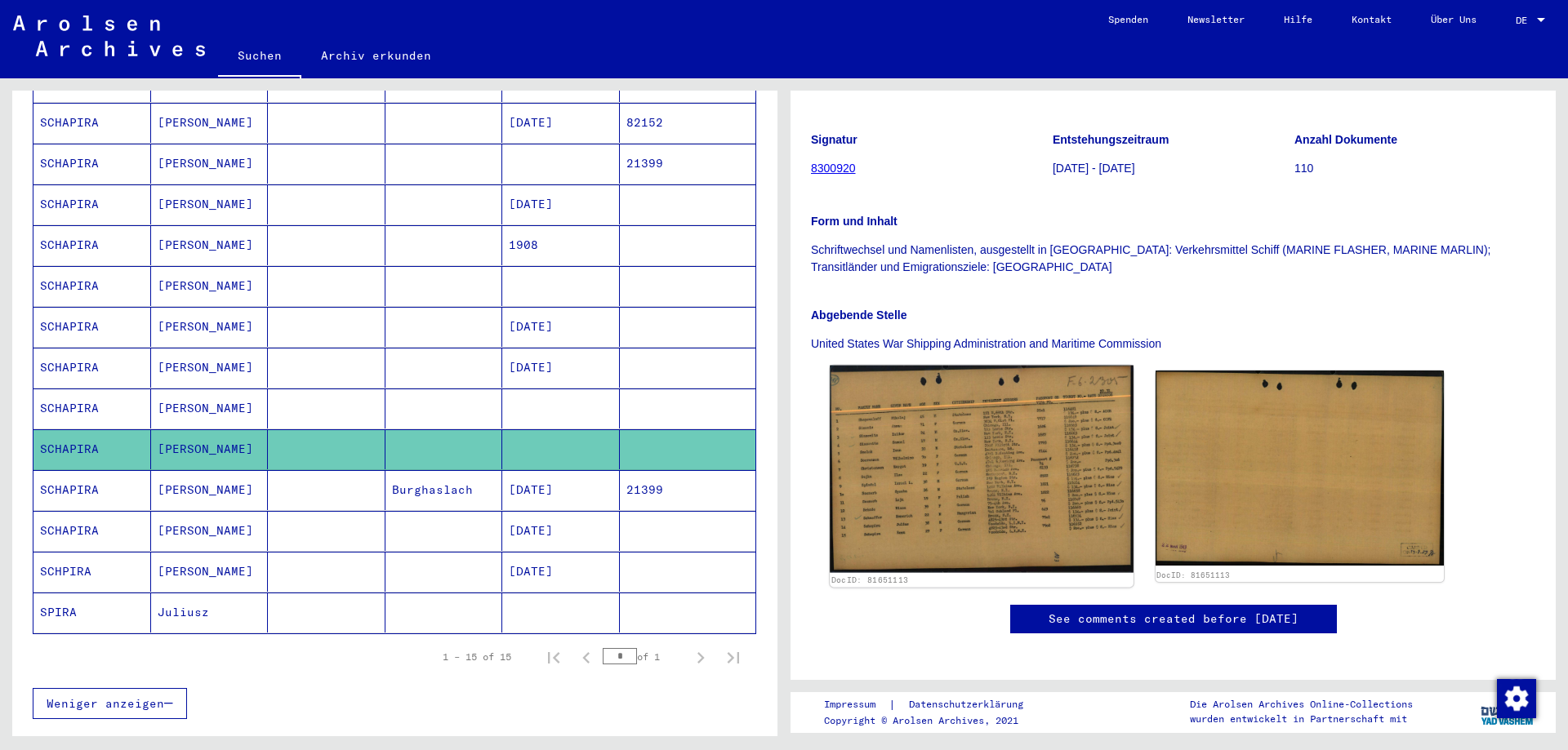
scroll to position [232, 0]
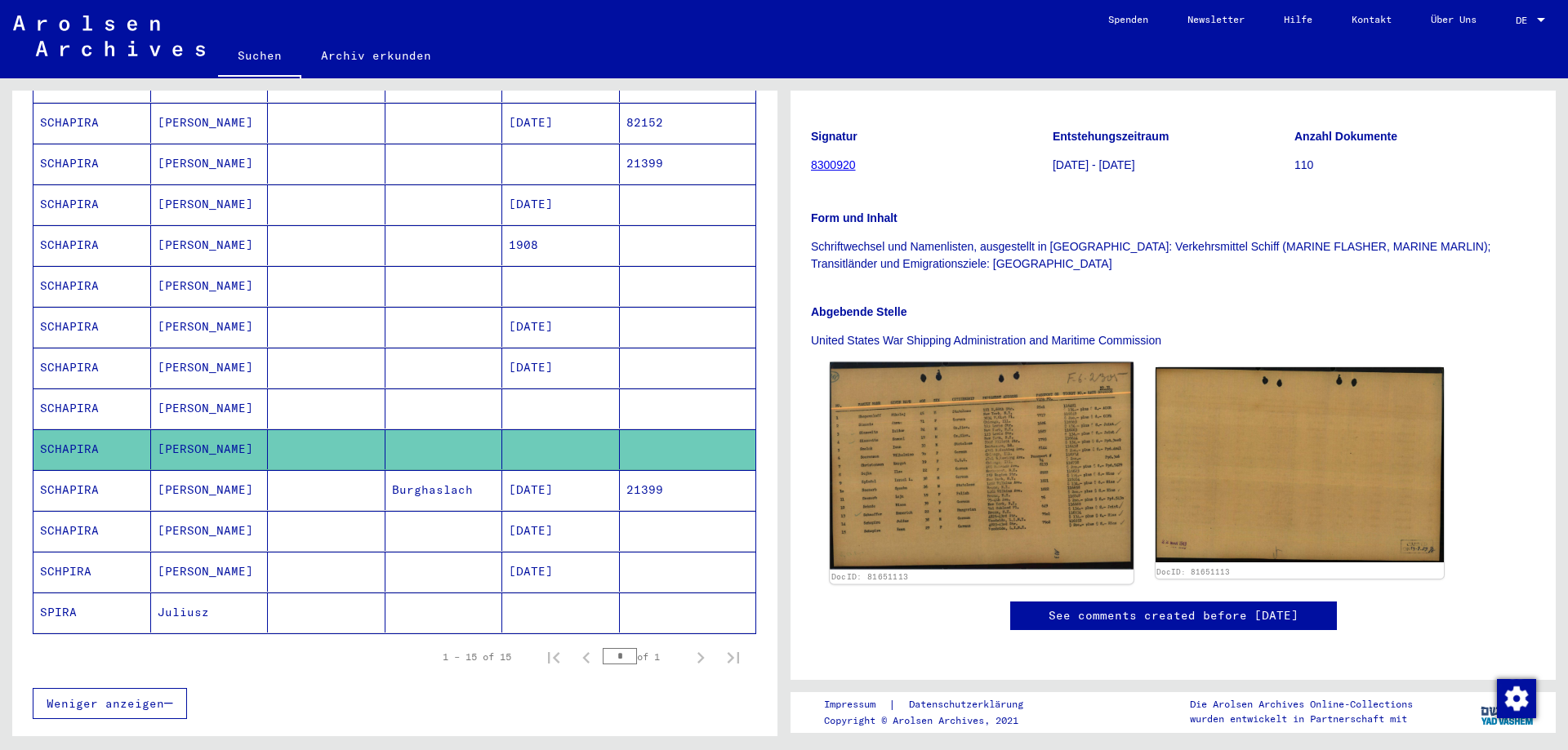
click at [929, 480] on img at bounding box center [981, 466] width 303 height 207
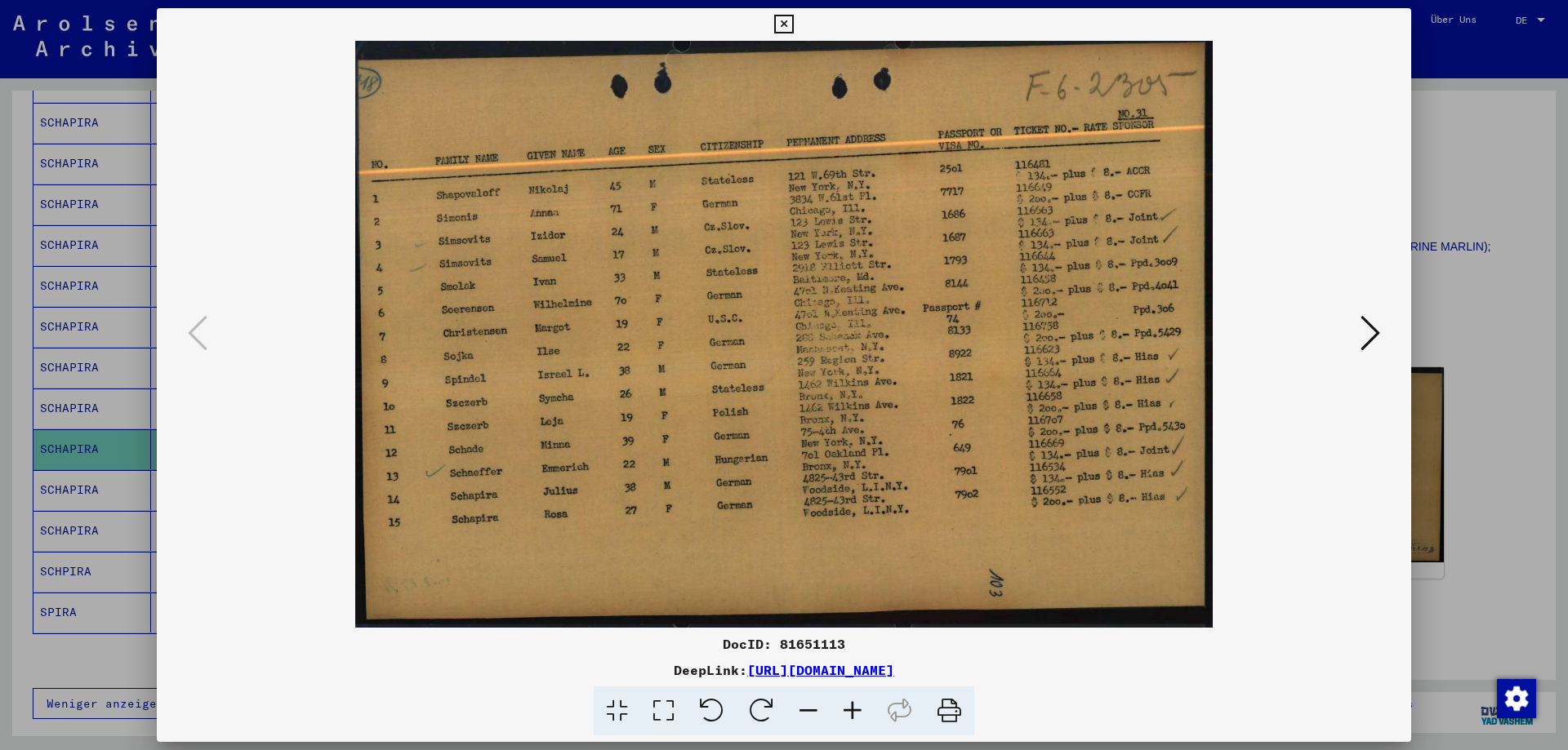
click at [1428, 420] on div at bounding box center [784, 375] width 1568 height 750
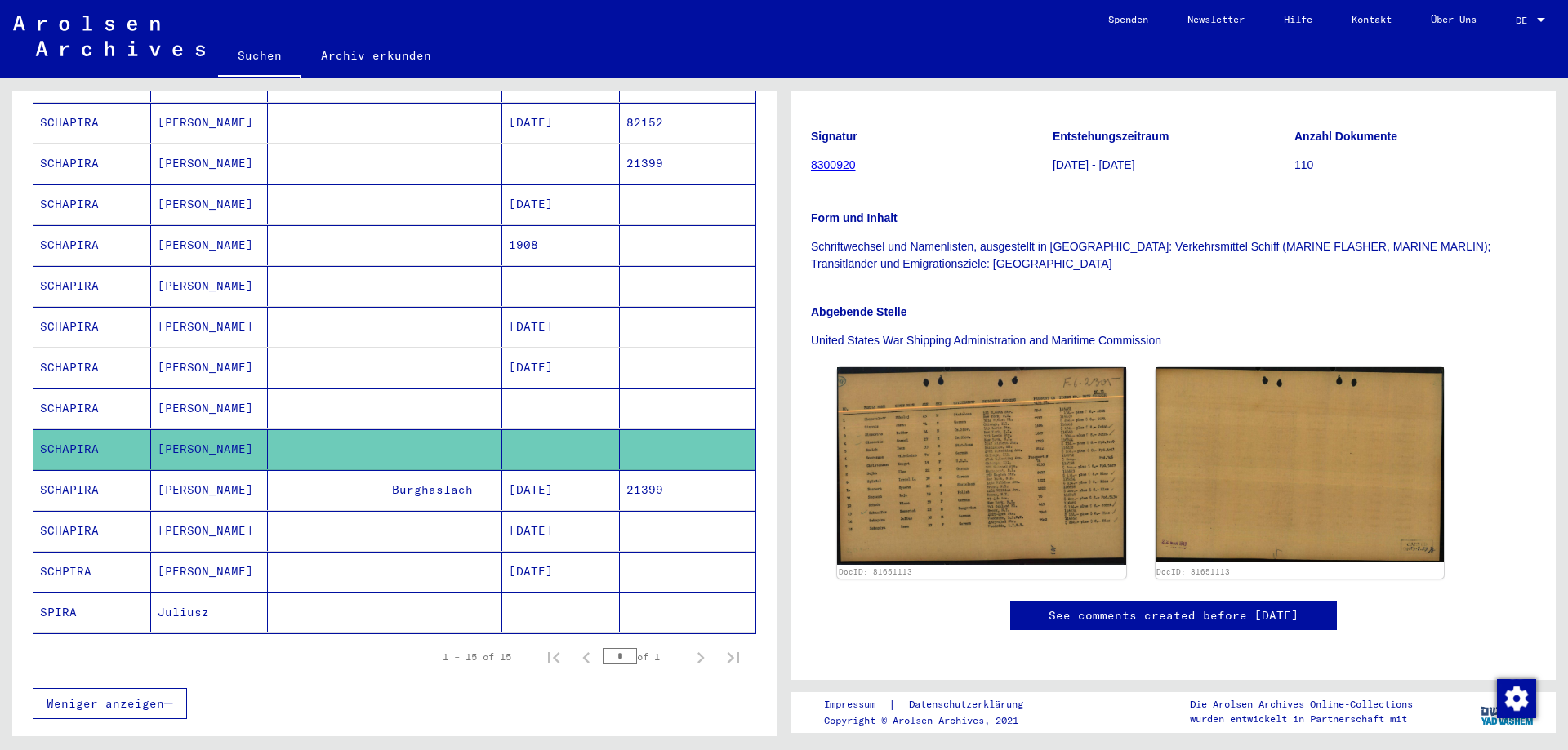
click at [433, 597] on mat-cell at bounding box center [444, 612] width 118 height 40
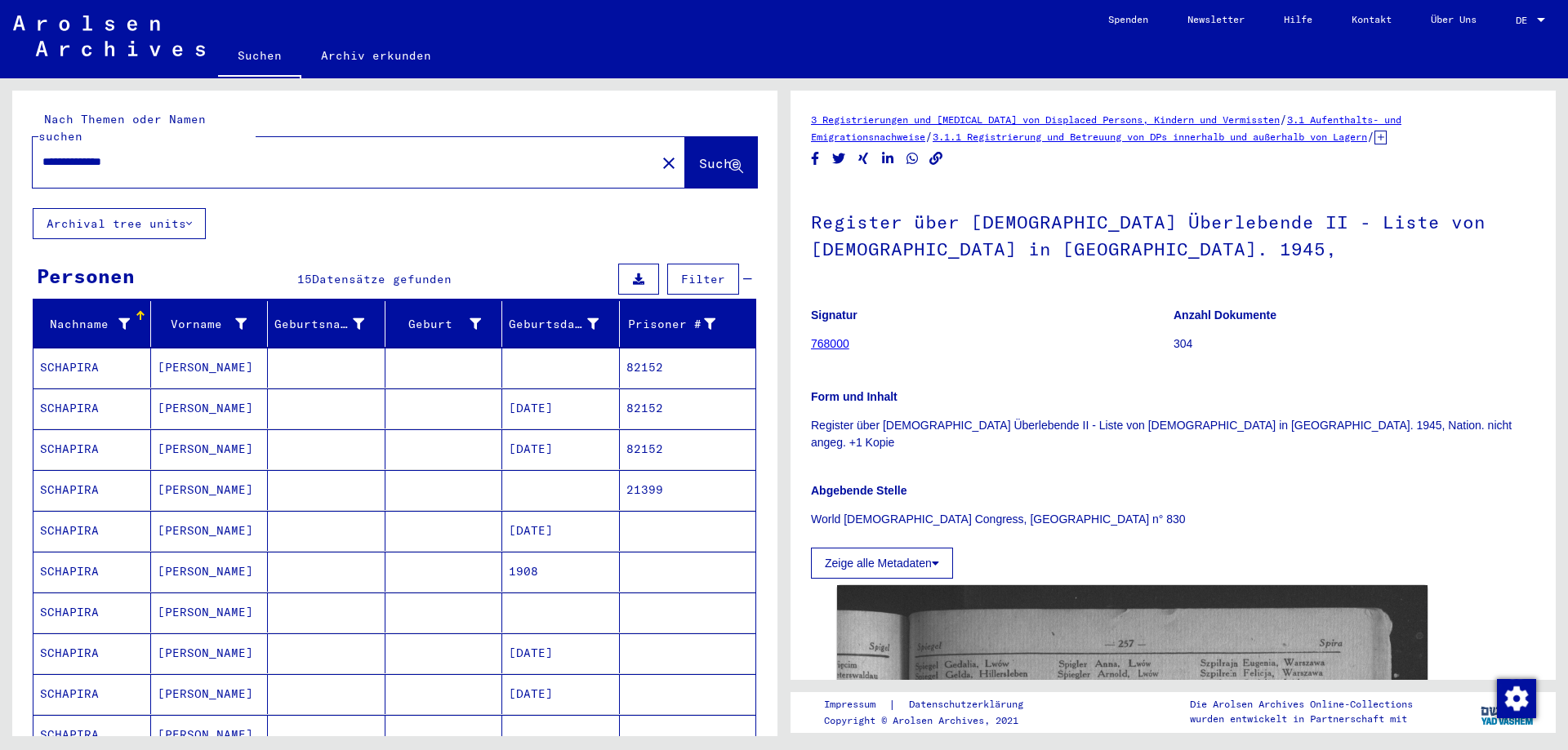
drag, startPoint x: 198, startPoint y: 145, endPoint x: 22, endPoint y: 154, distance: 176.2
click at [1, 146] on div "**********" at bounding box center [392, 407] width 784 height 658
click at [659, 153] on mat-icon "close" at bounding box center [669, 163] width 20 height 20
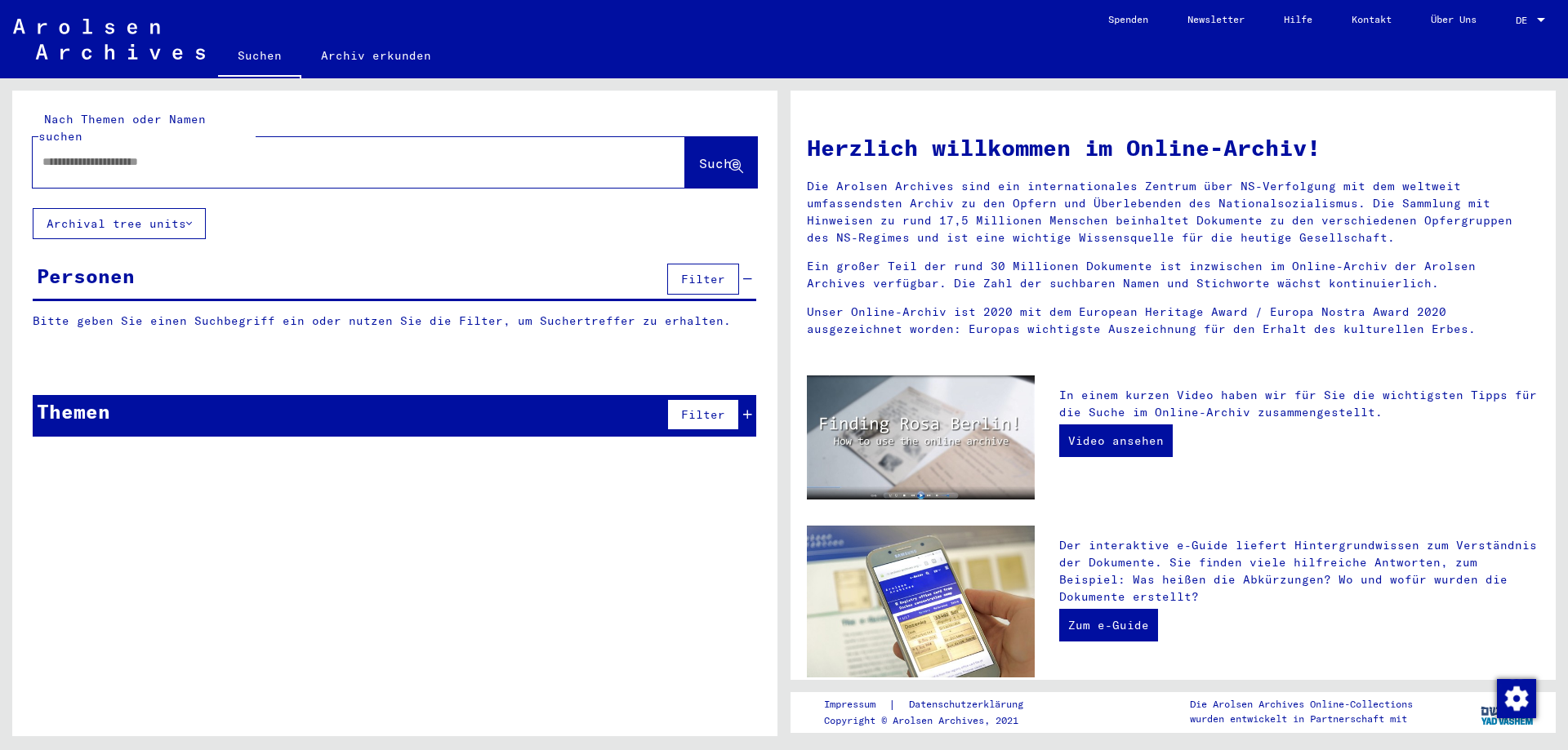
click at [286, 153] on input "text" at bounding box center [339, 161] width 594 height 17
paste input "**********"
click at [720, 155] on span "Suche" at bounding box center [719, 163] width 41 height 16
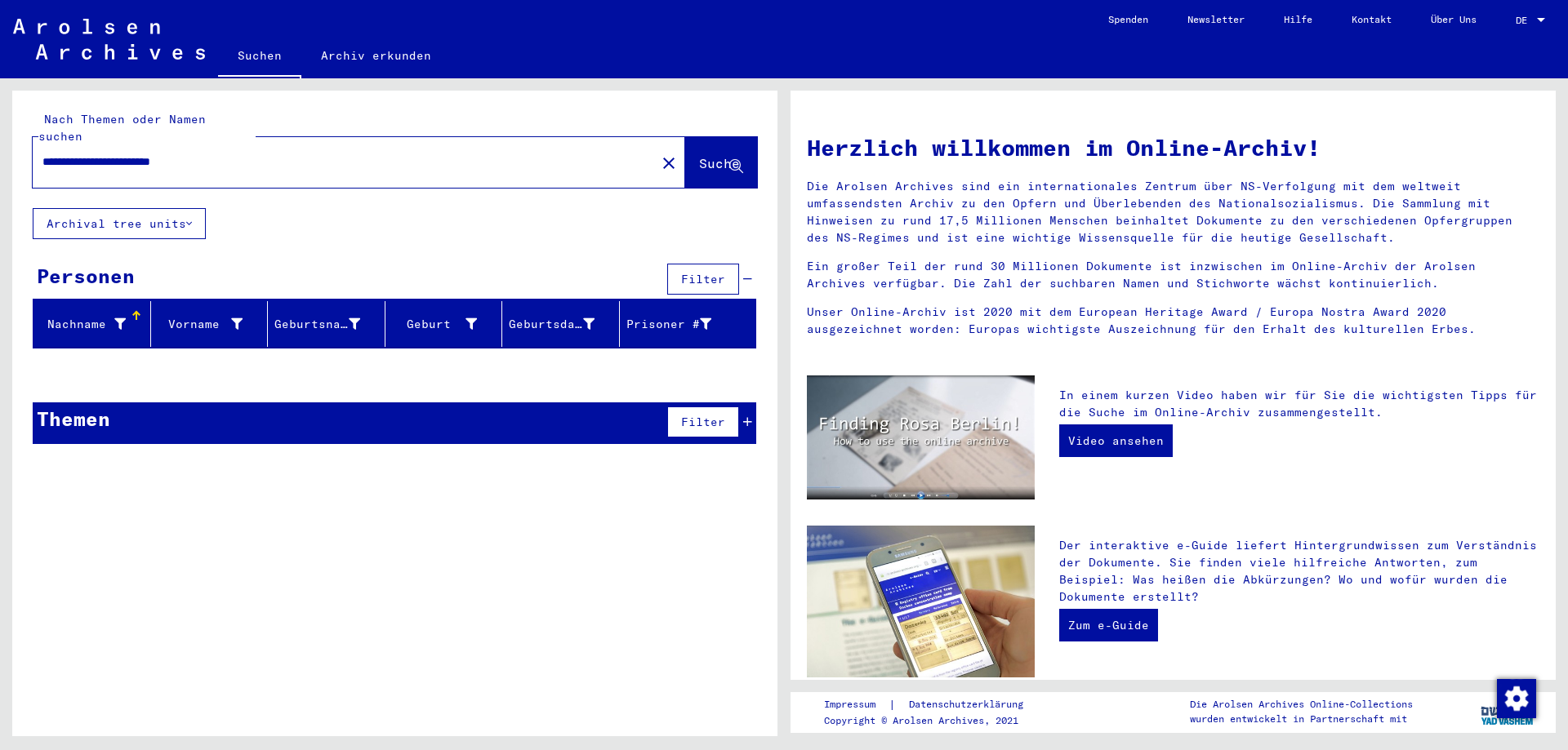
click at [110, 153] on input "**********" at bounding box center [339, 161] width 594 height 17
click at [287, 153] on input "**********" at bounding box center [339, 161] width 594 height 17
paste input "**********"
type input "**********"
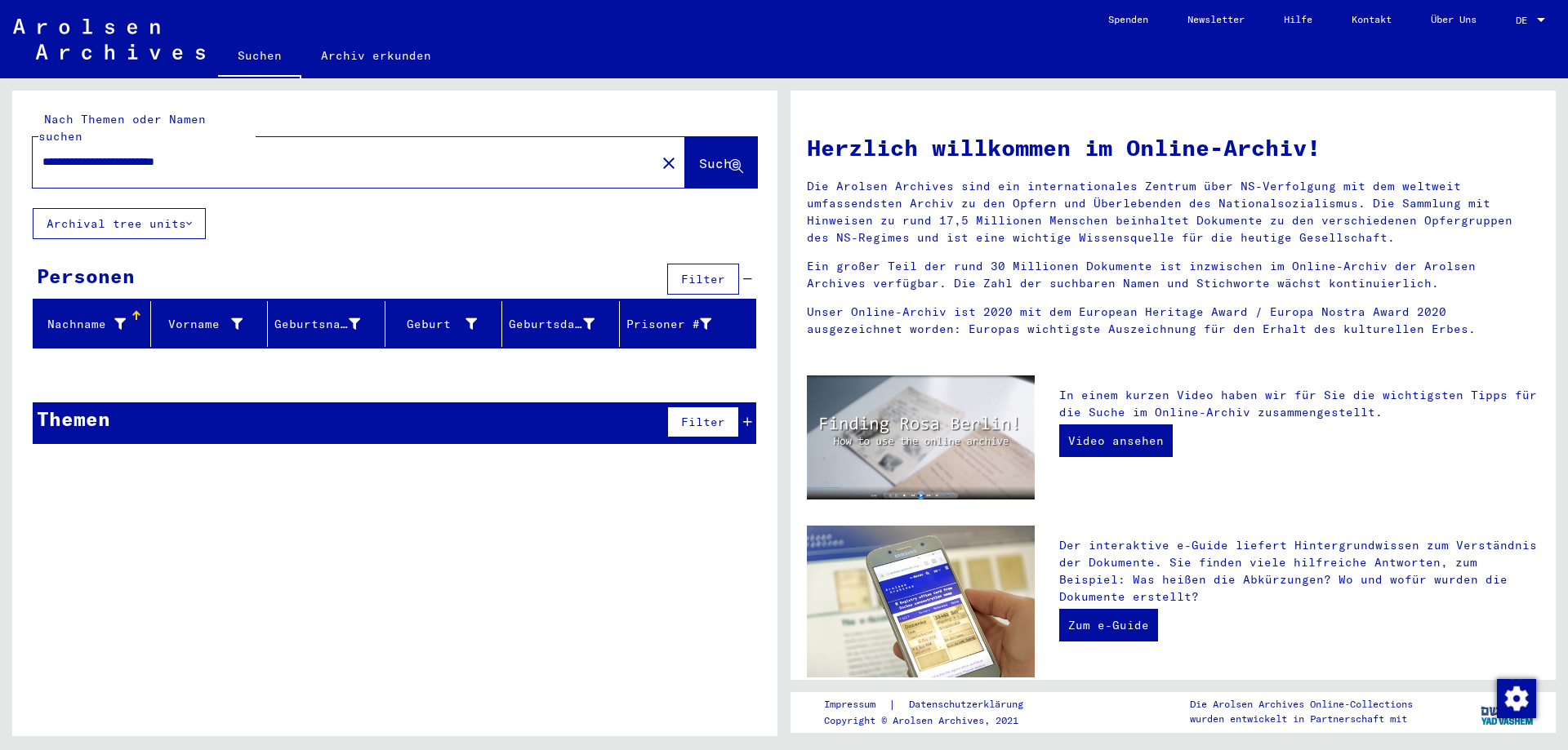
click at [688, 138] on button "Suche" at bounding box center [721, 162] width 72 height 50
drag, startPoint x: 303, startPoint y: 139, endPoint x: -18, endPoint y: 141, distance: 321.0
click at [0, 141] on html "**********" at bounding box center [784, 375] width 1568 height 750
click at [659, 153] on mat-icon "close" at bounding box center [669, 163] width 20 height 20
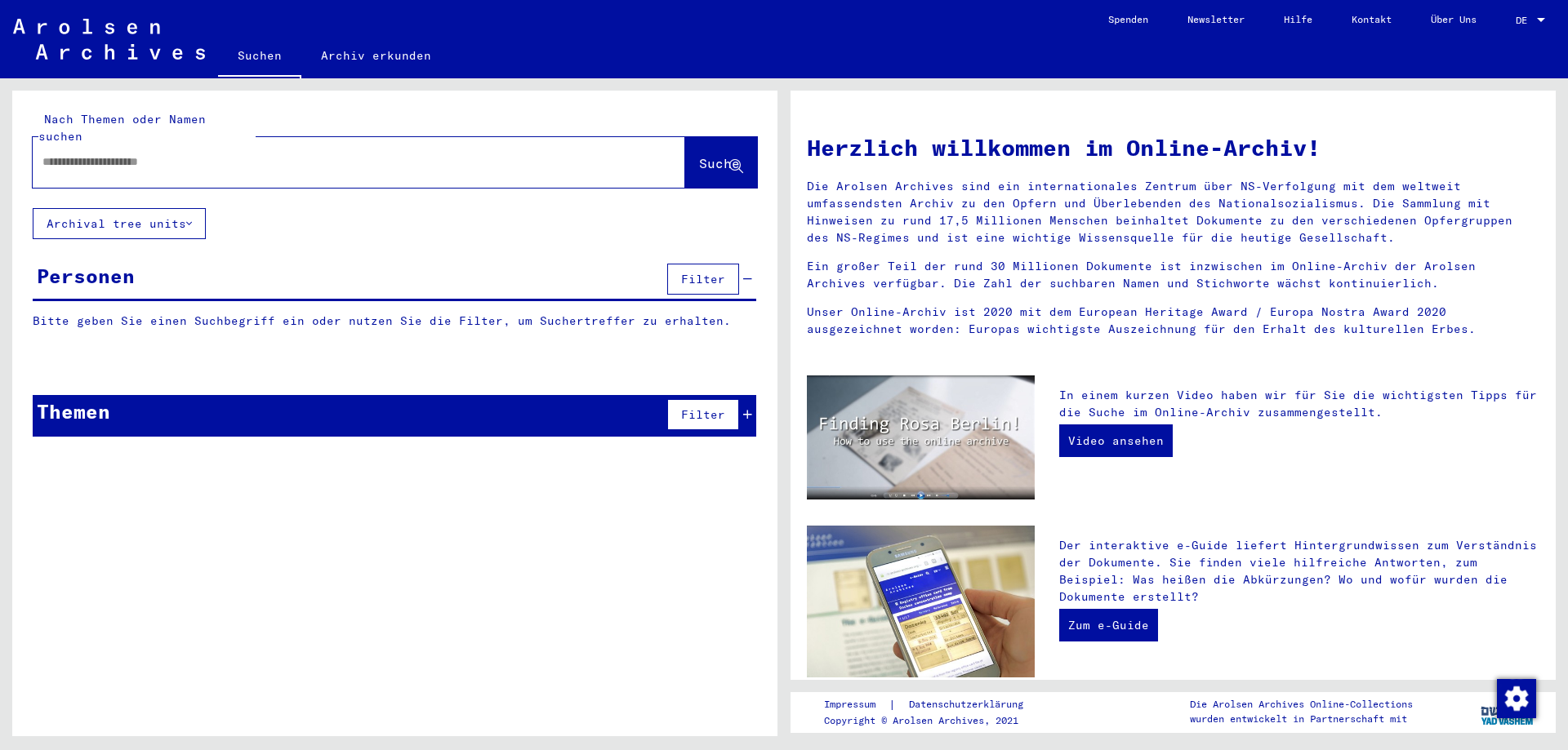
click at [411, 158] on div at bounding box center [334, 162] width 603 height 37
click at [150, 153] on input "text" at bounding box center [339, 161] width 594 height 17
paste input "****"
paste input "**********"
click at [711, 155] on span "Suche" at bounding box center [719, 163] width 41 height 16
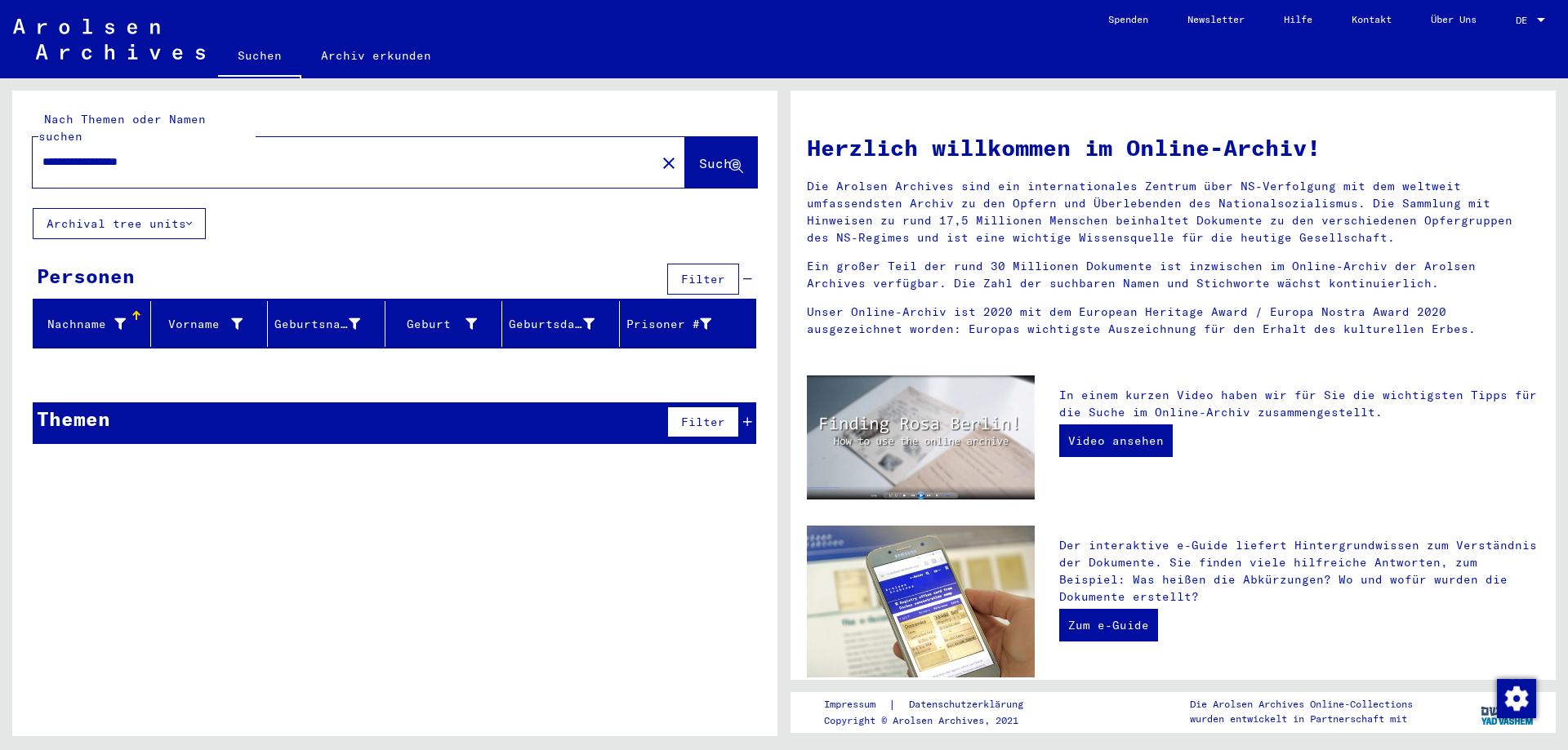
click at [62, 153] on input "**********" at bounding box center [339, 161] width 594 height 17
click at [246, 153] on input "**********" at bounding box center [339, 161] width 594 height 17
paste input "*****"
type input "**********"
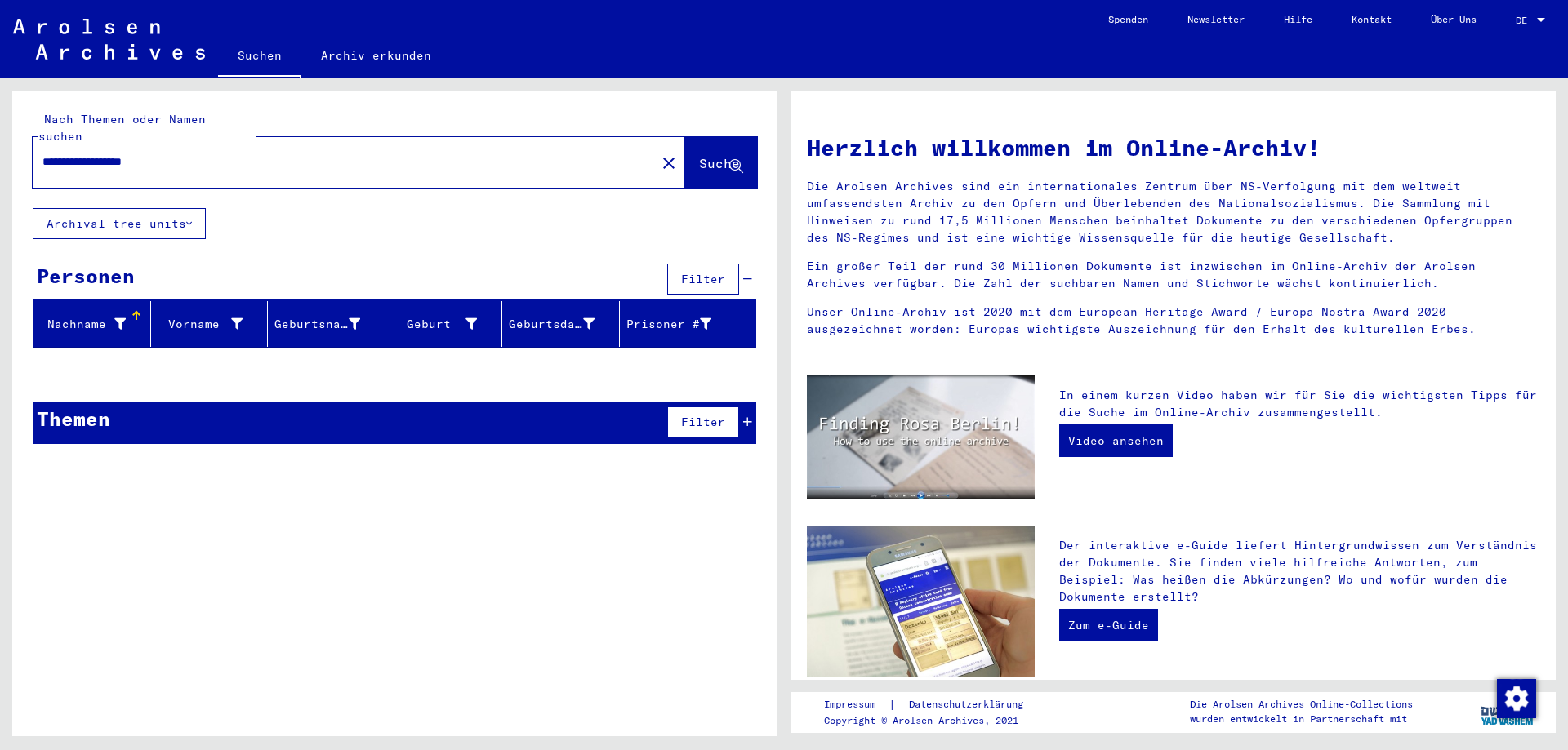
drag, startPoint x: 705, startPoint y: 140, endPoint x: 557, endPoint y: 151, distance: 148.4
click at [705, 155] on span "Suche" at bounding box center [719, 163] width 41 height 16
drag, startPoint x: 231, startPoint y: 151, endPoint x: -50, endPoint y: 149, distance: 281.0
click at [0, 149] on html "**********" at bounding box center [784, 375] width 1568 height 750
click at [659, 153] on mat-icon "close" at bounding box center [669, 163] width 20 height 20
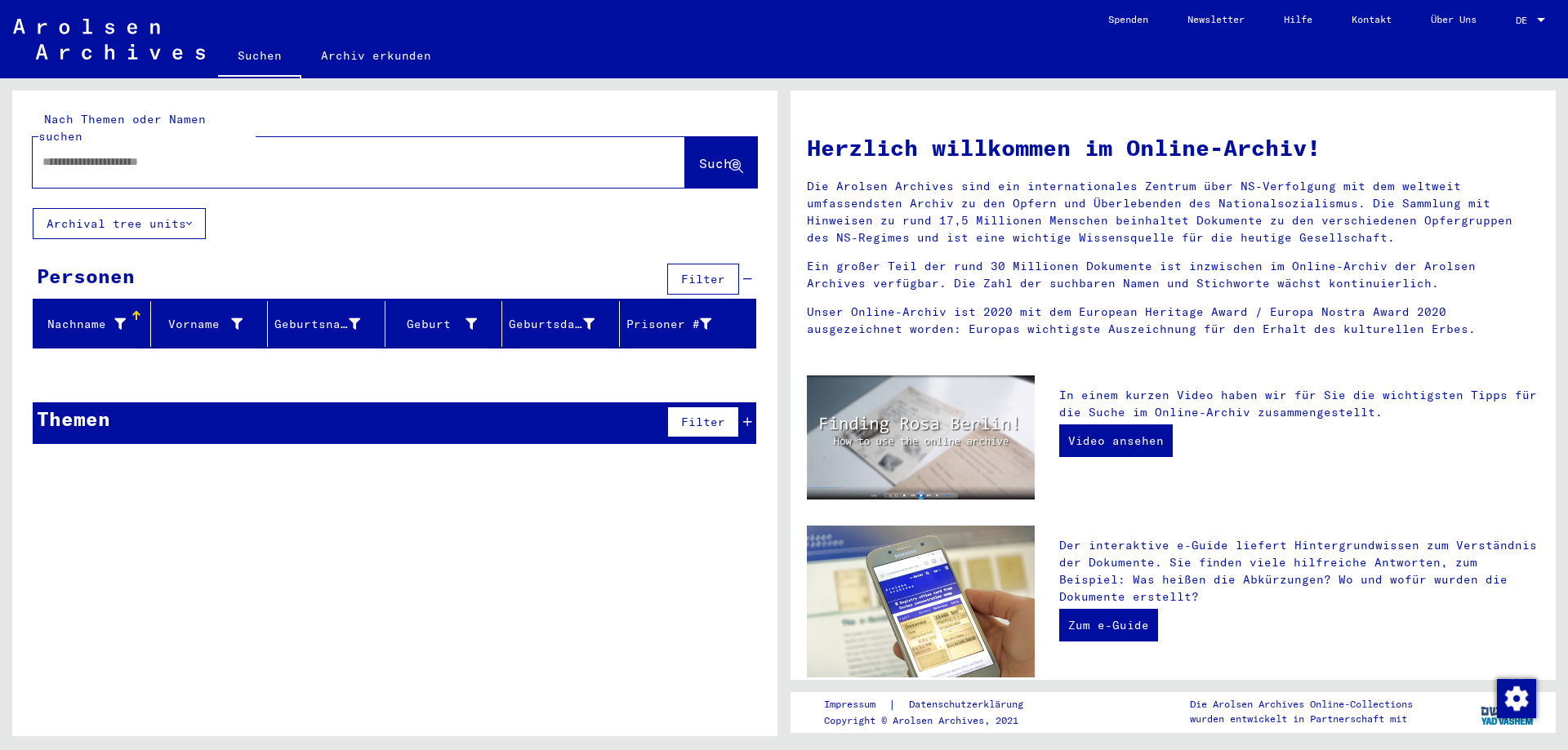
click at [452, 153] on input "text" at bounding box center [339, 161] width 594 height 17
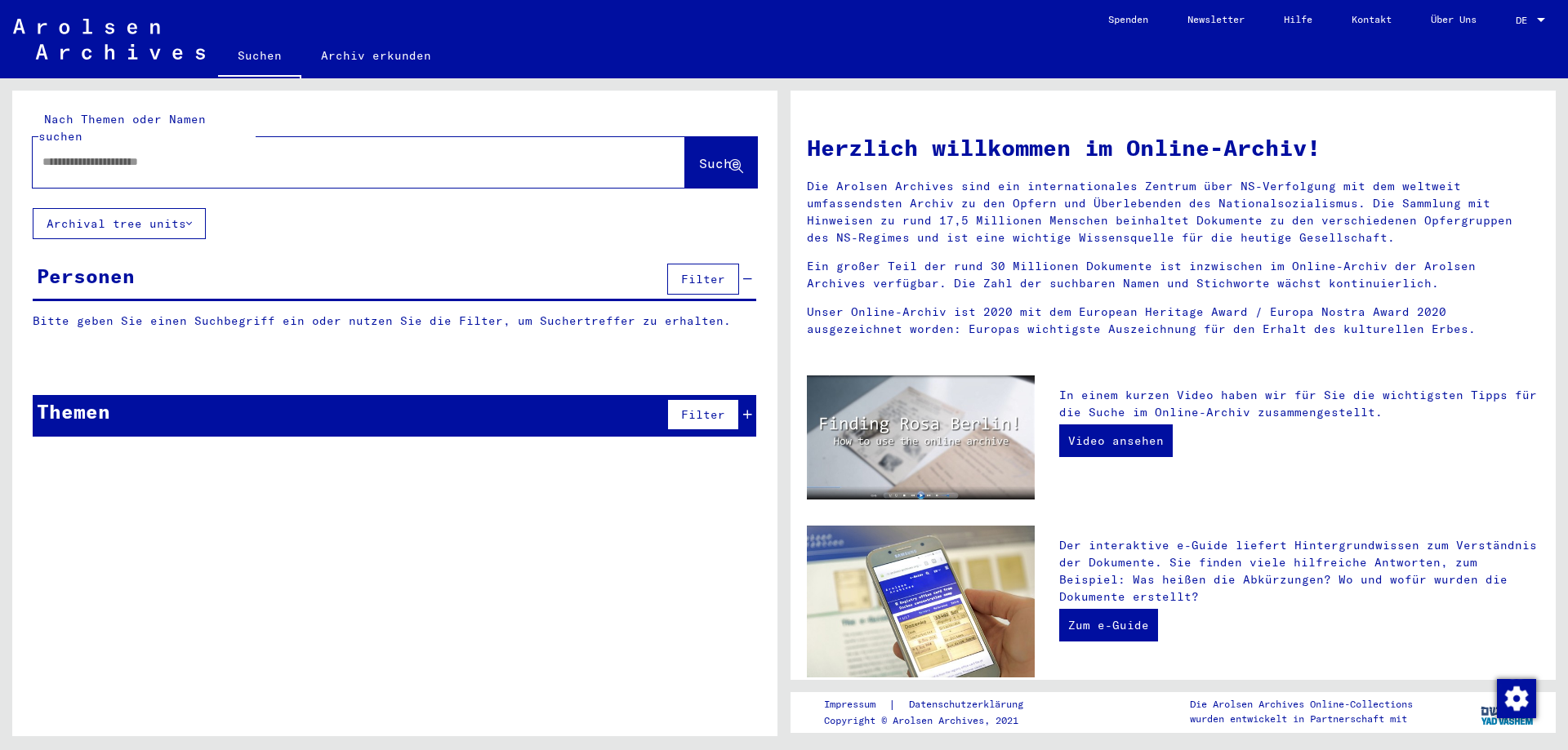
paste input "******"
paste input "*****"
click at [771, 133] on div "**********" at bounding box center [395, 149] width 766 height 118
click at [712, 155] on span "Suche" at bounding box center [719, 163] width 41 height 16
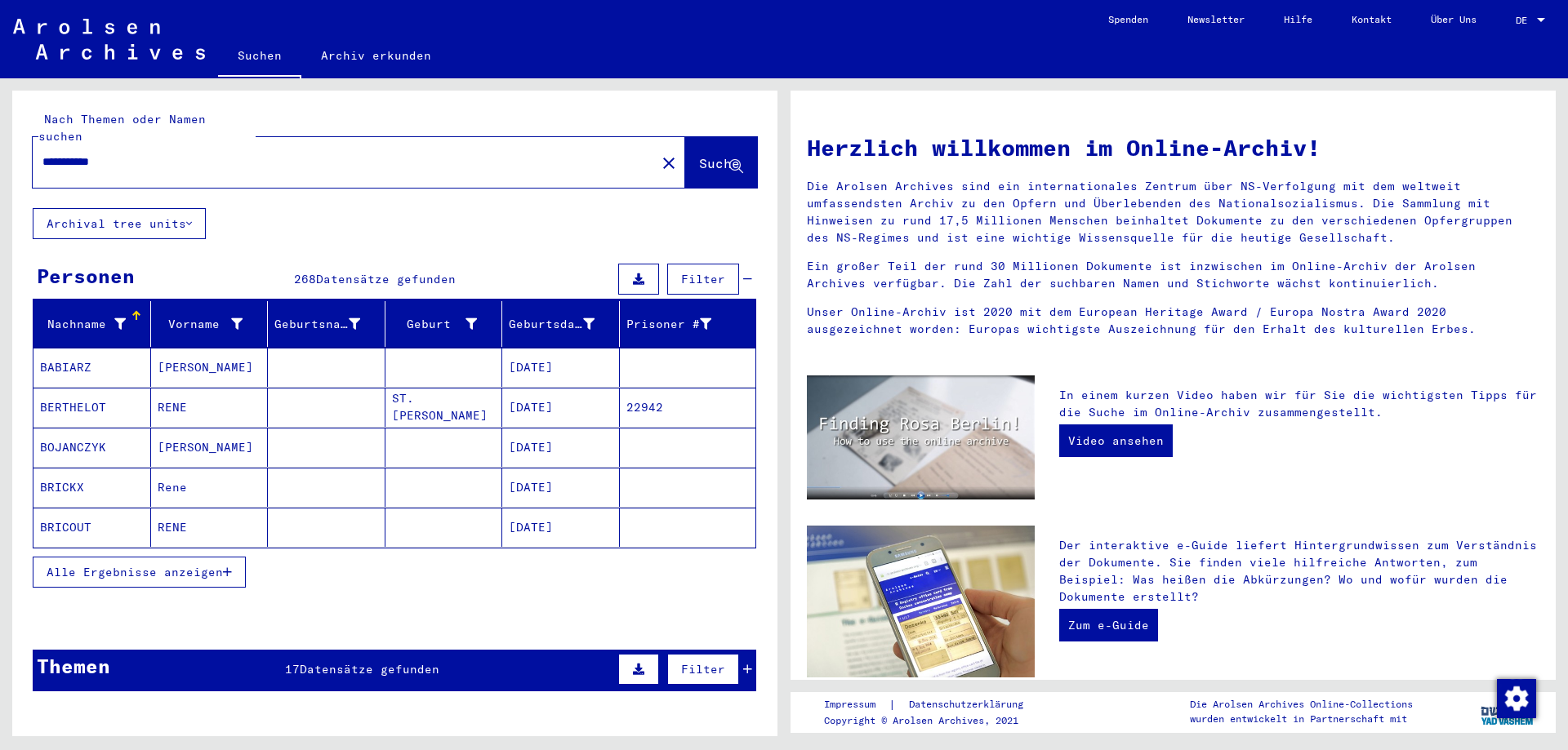
click at [214, 565] on span "Alle Ergebnisse anzeigen" at bounding box center [135, 573] width 177 height 14
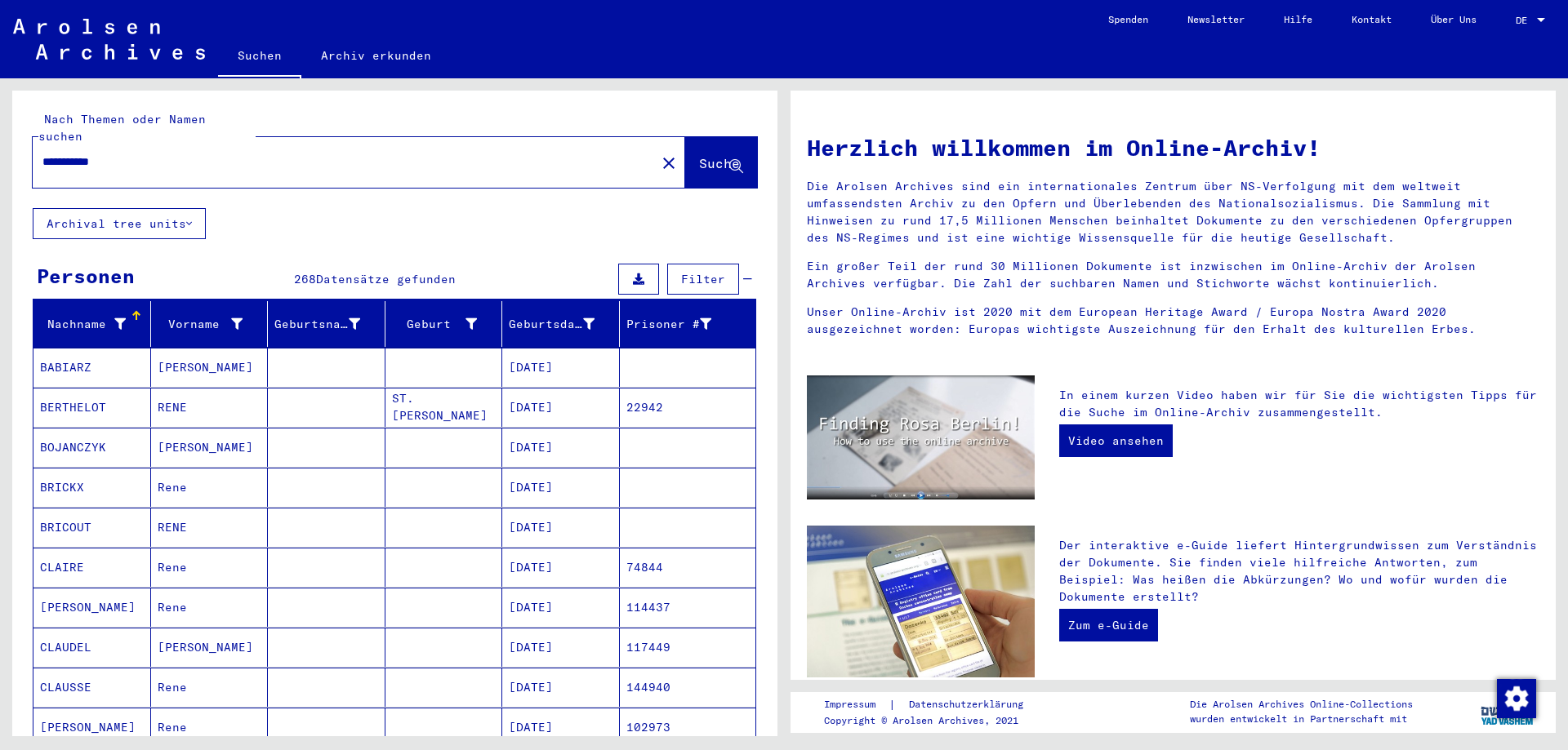
click at [61, 153] on input "**********" at bounding box center [339, 161] width 594 height 17
click at [179, 153] on input "****" at bounding box center [339, 161] width 594 height 17
paste input "*******"
type input "**********"
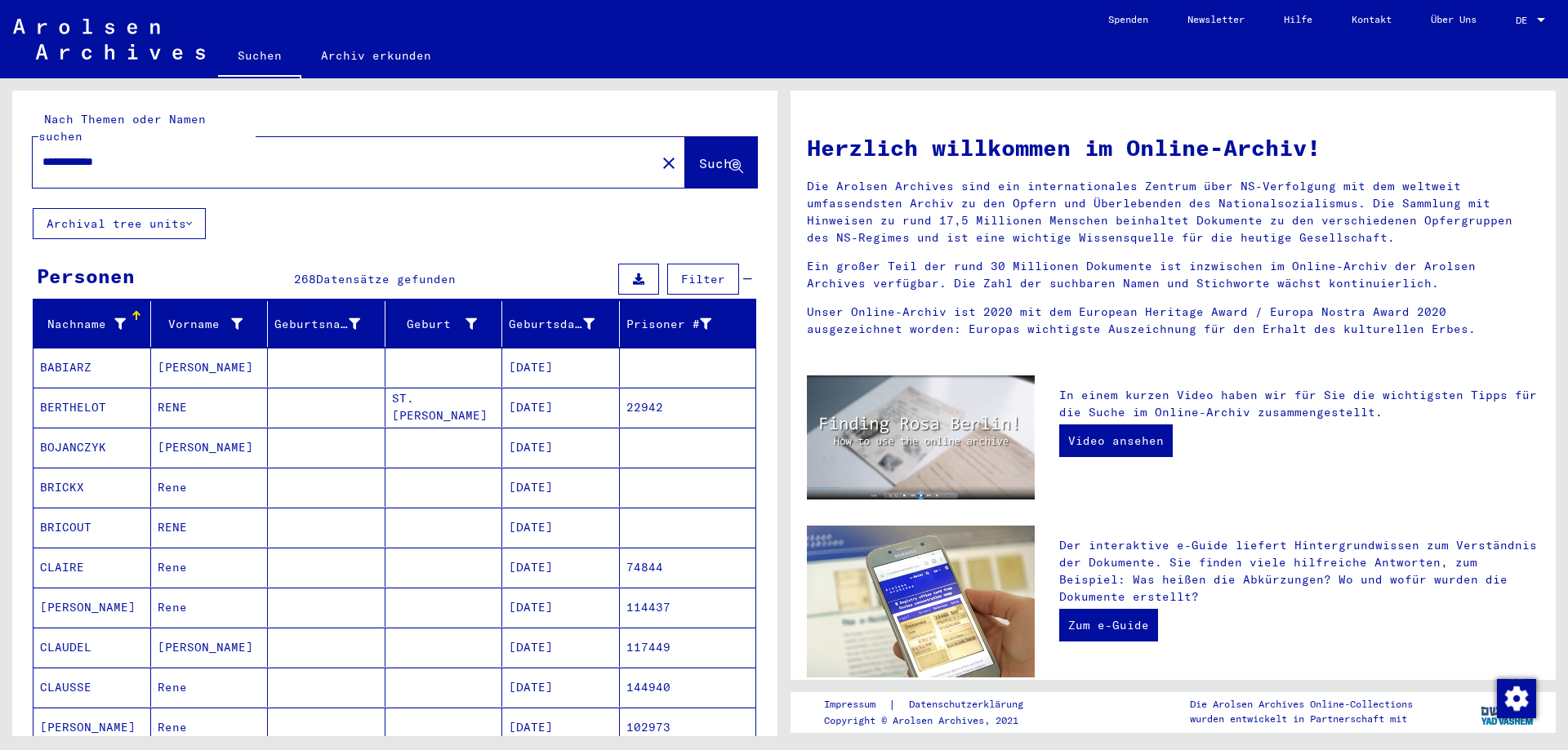
click at [685, 156] on button "Suche" at bounding box center [721, 162] width 72 height 50
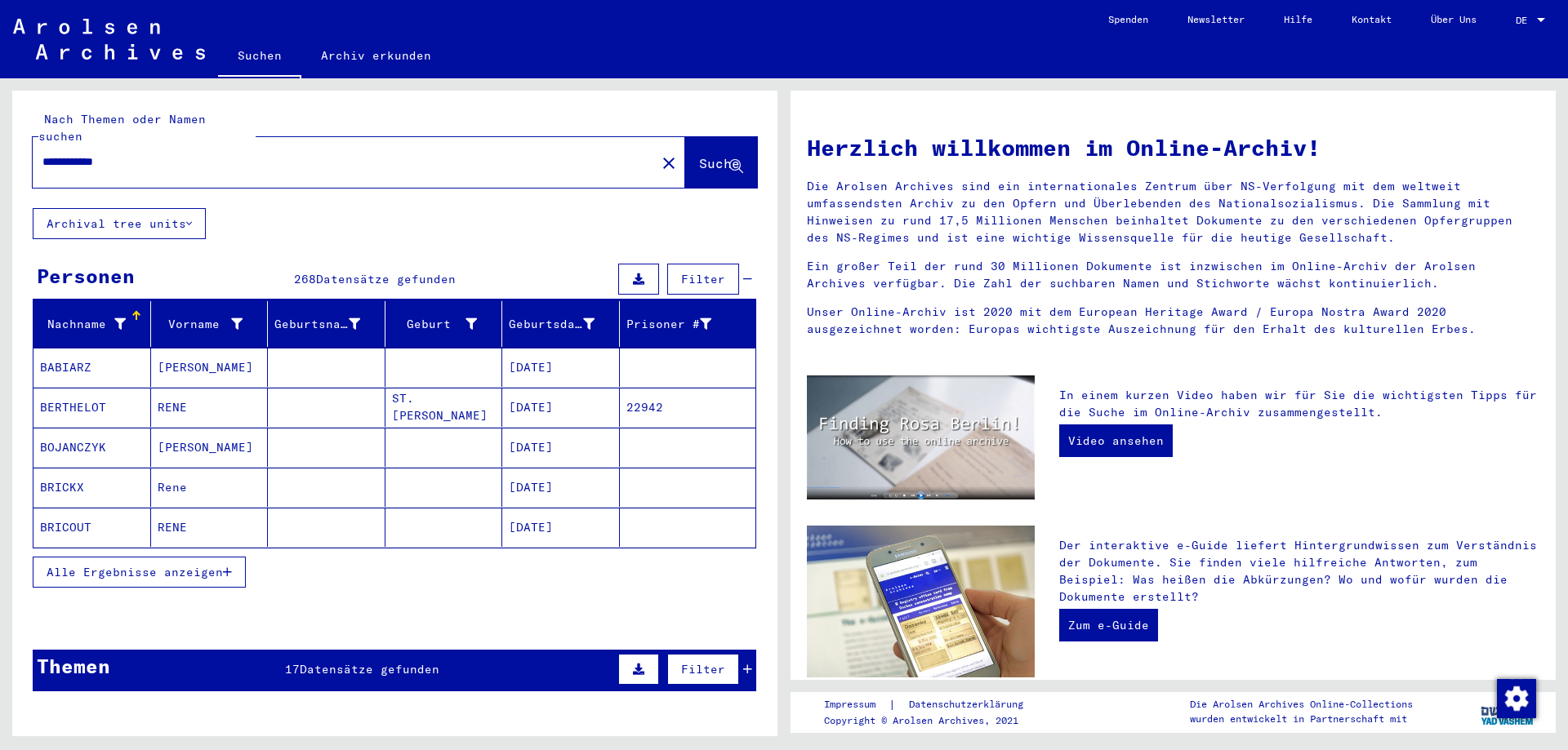
click at [206, 548] on div "Alle Ergebnisse anzeigen" at bounding box center [394, 572] width 723 height 48
click at [206, 565] on span "Alle Ergebnisse anzeigen" at bounding box center [135, 573] width 177 height 14
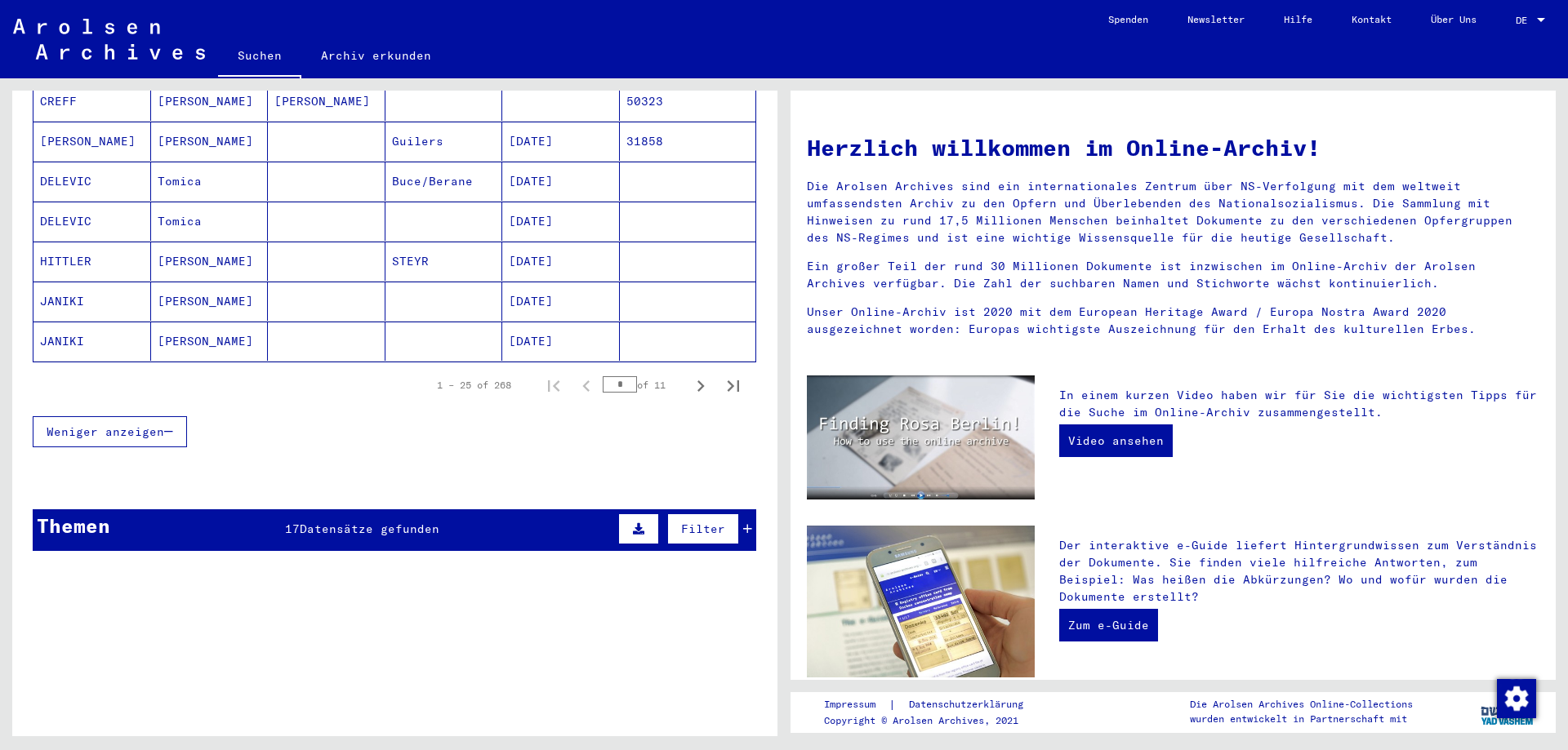
scroll to position [980, 0]
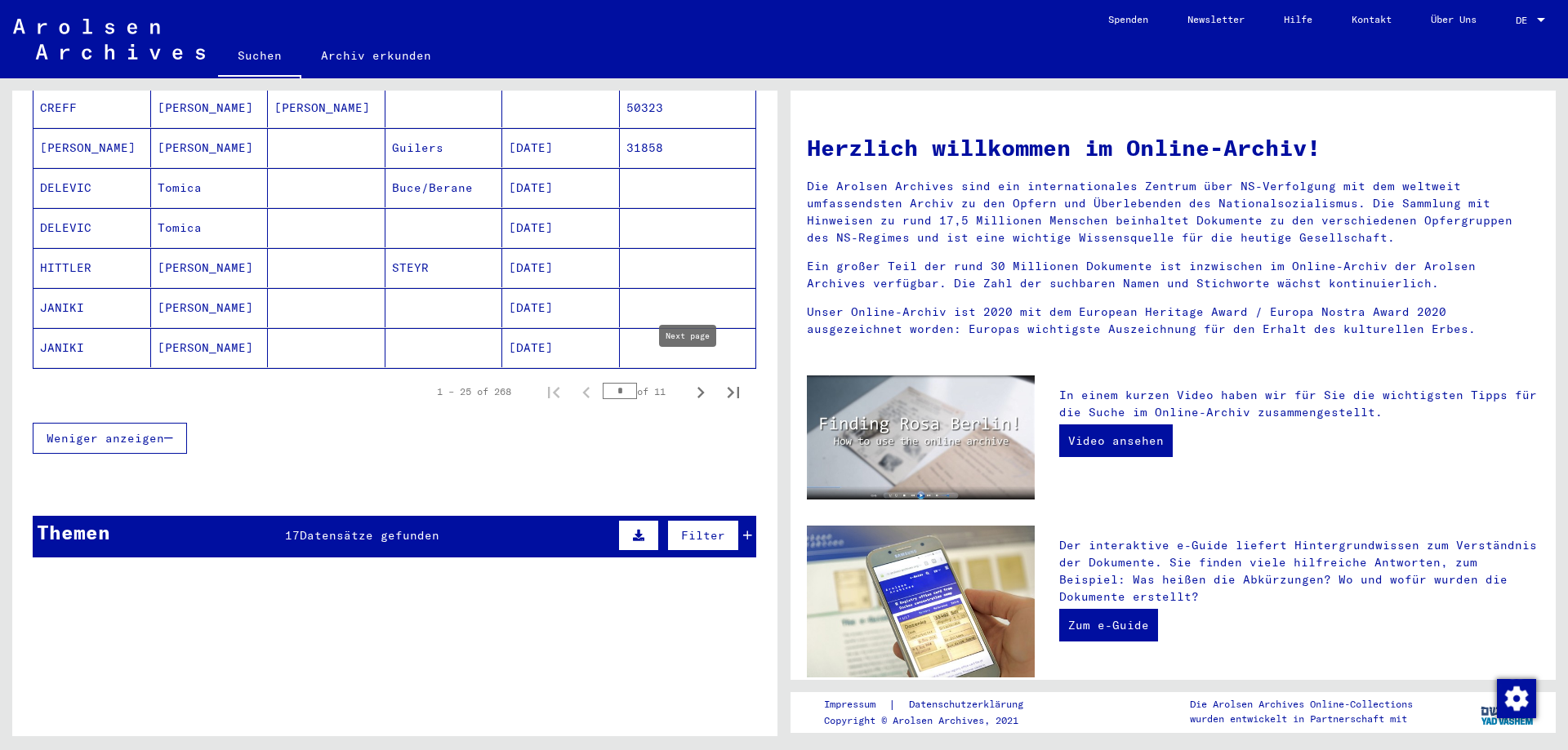
click at [693, 381] on icon "Next page" at bounding box center [700, 392] width 23 height 23
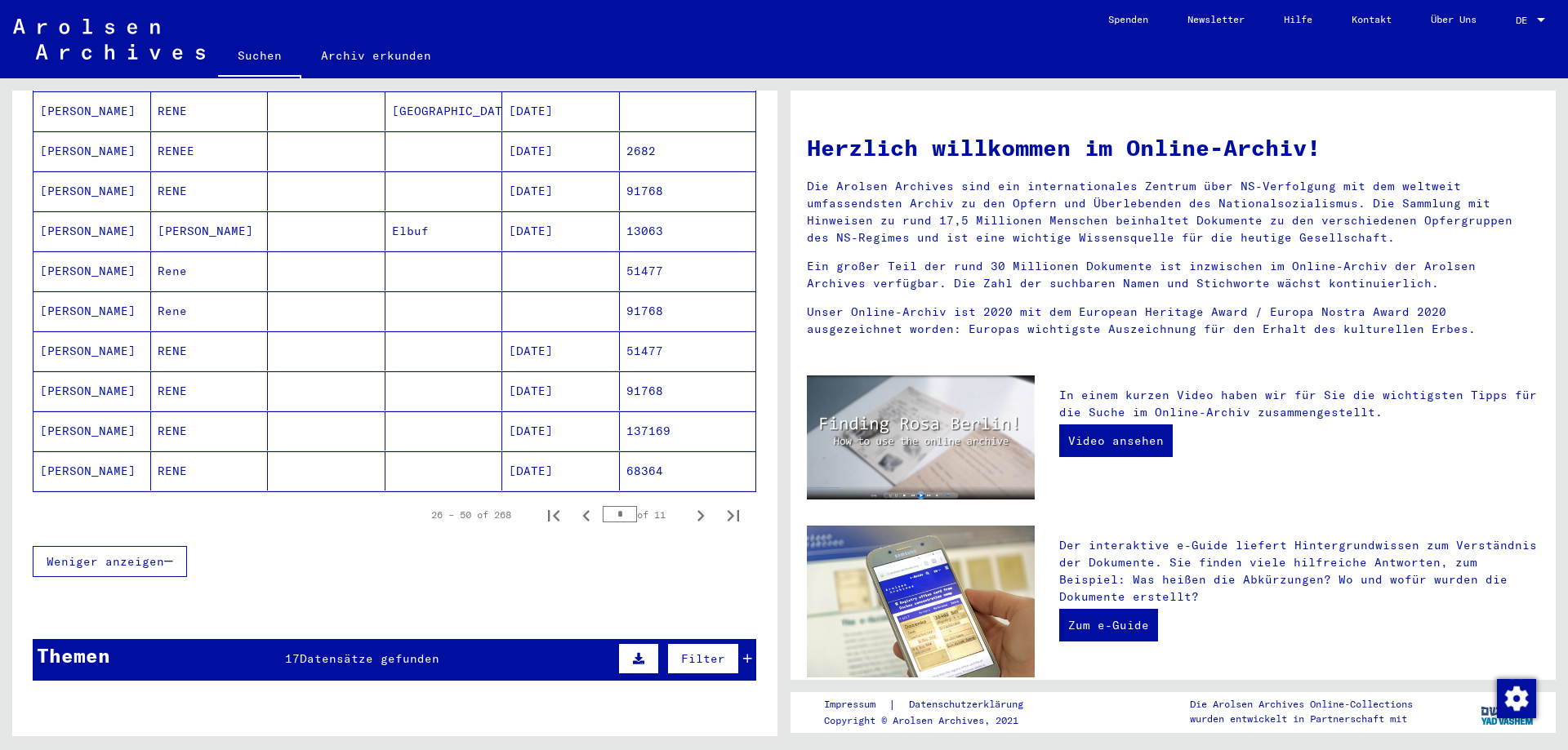
scroll to position [735, 0]
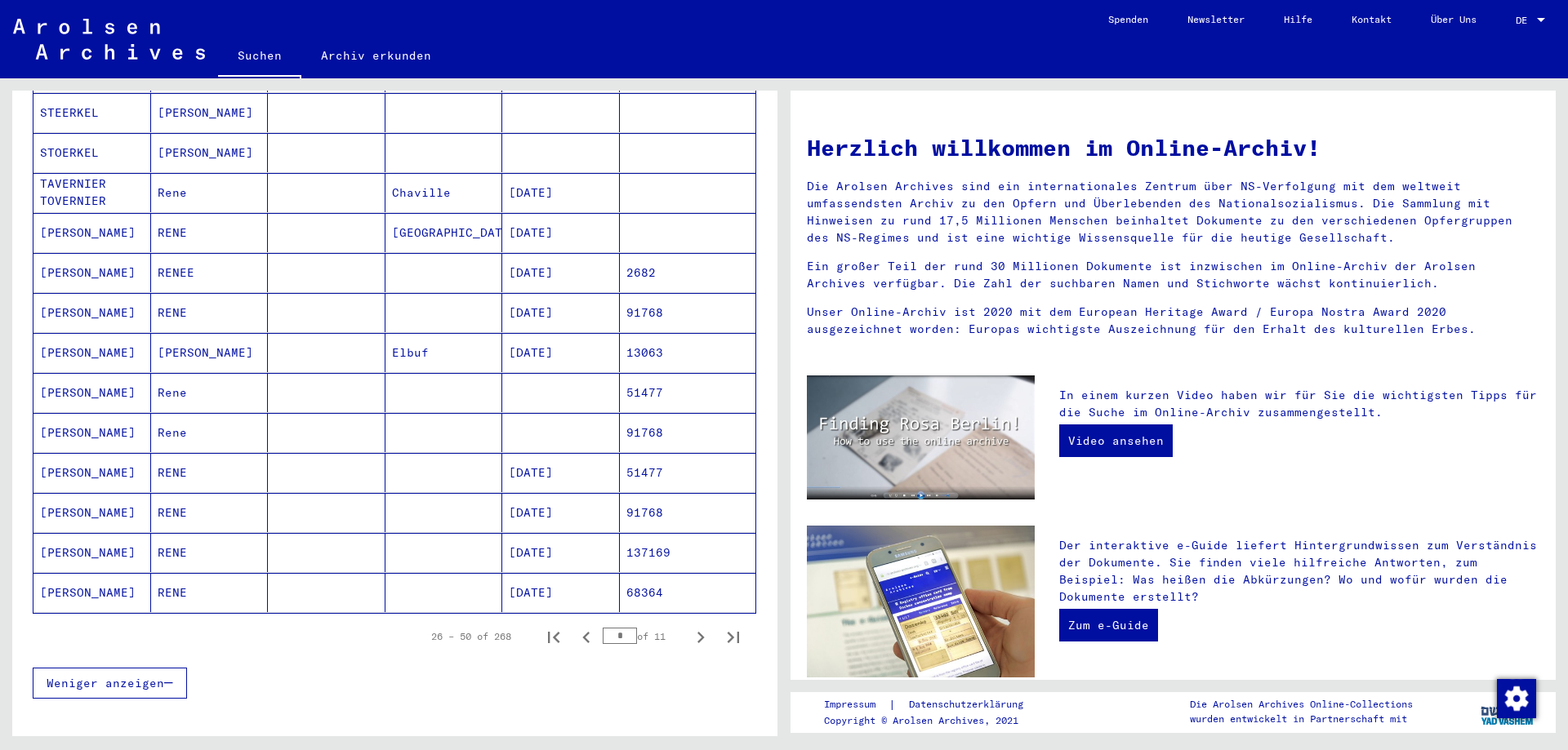
click at [217, 258] on mat-cell "RENEE" at bounding box center [210, 273] width 118 height 40
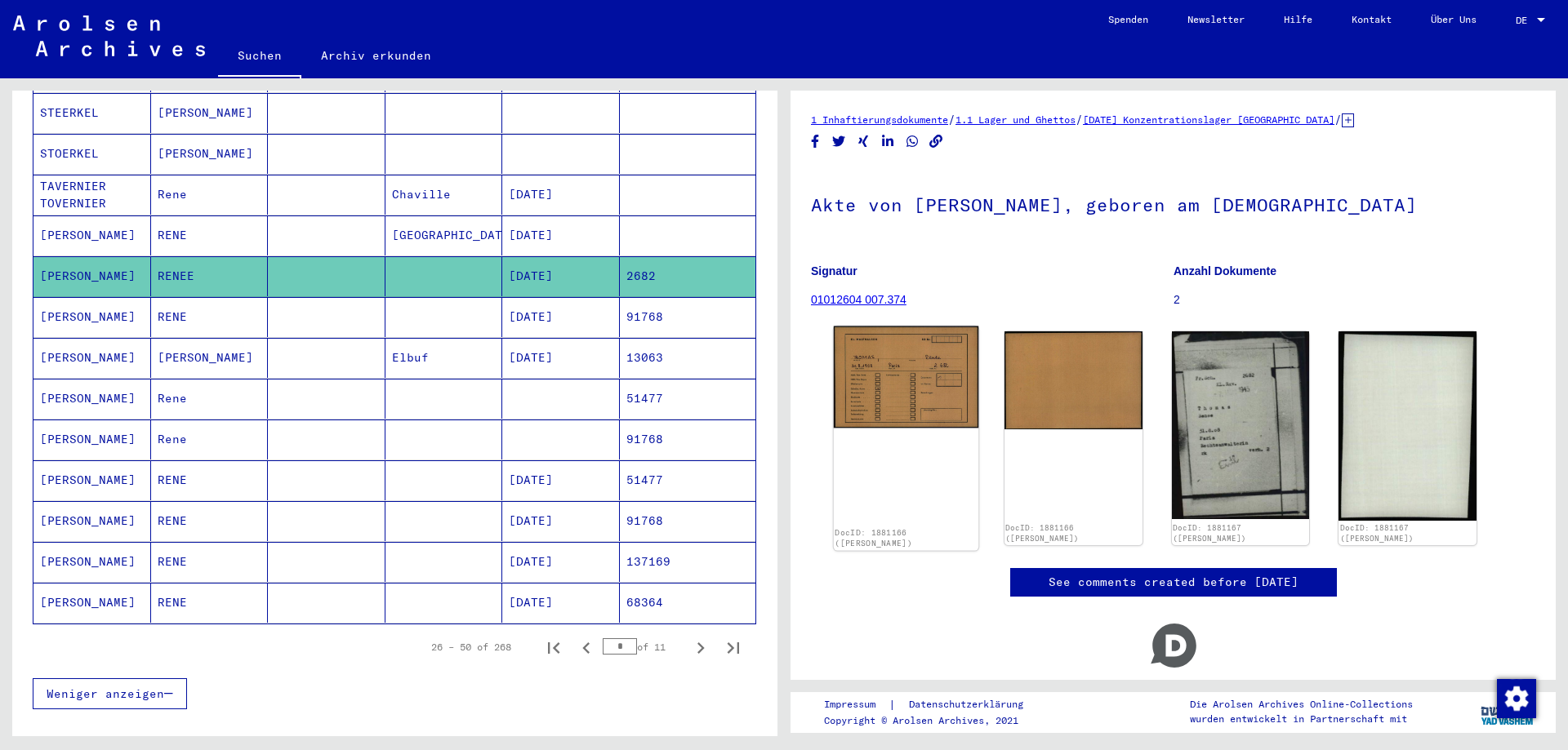
click at [896, 412] on img at bounding box center [906, 377] width 145 height 102
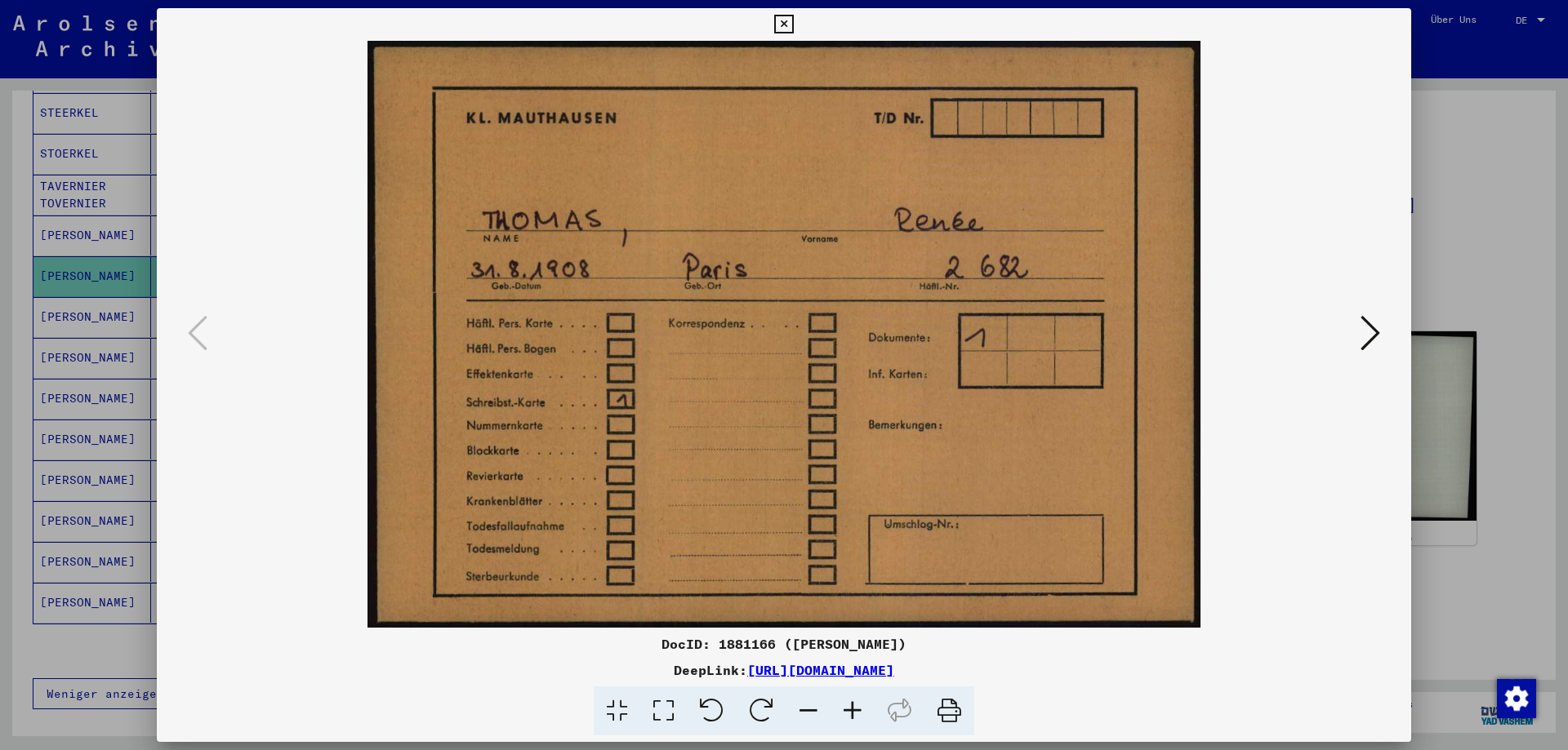
click at [1372, 322] on icon at bounding box center [1371, 333] width 20 height 40
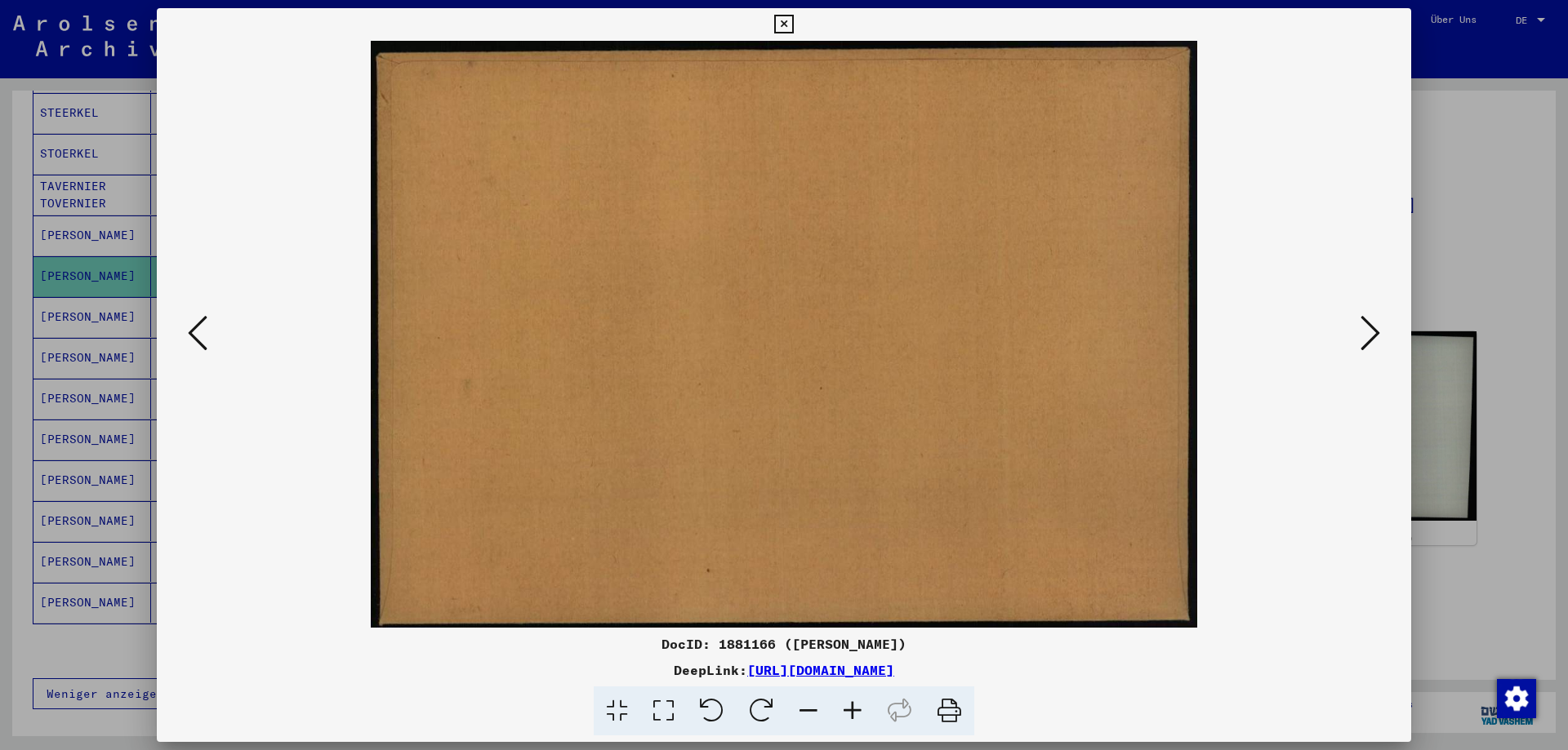
click at [1372, 322] on icon at bounding box center [1371, 333] width 20 height 40
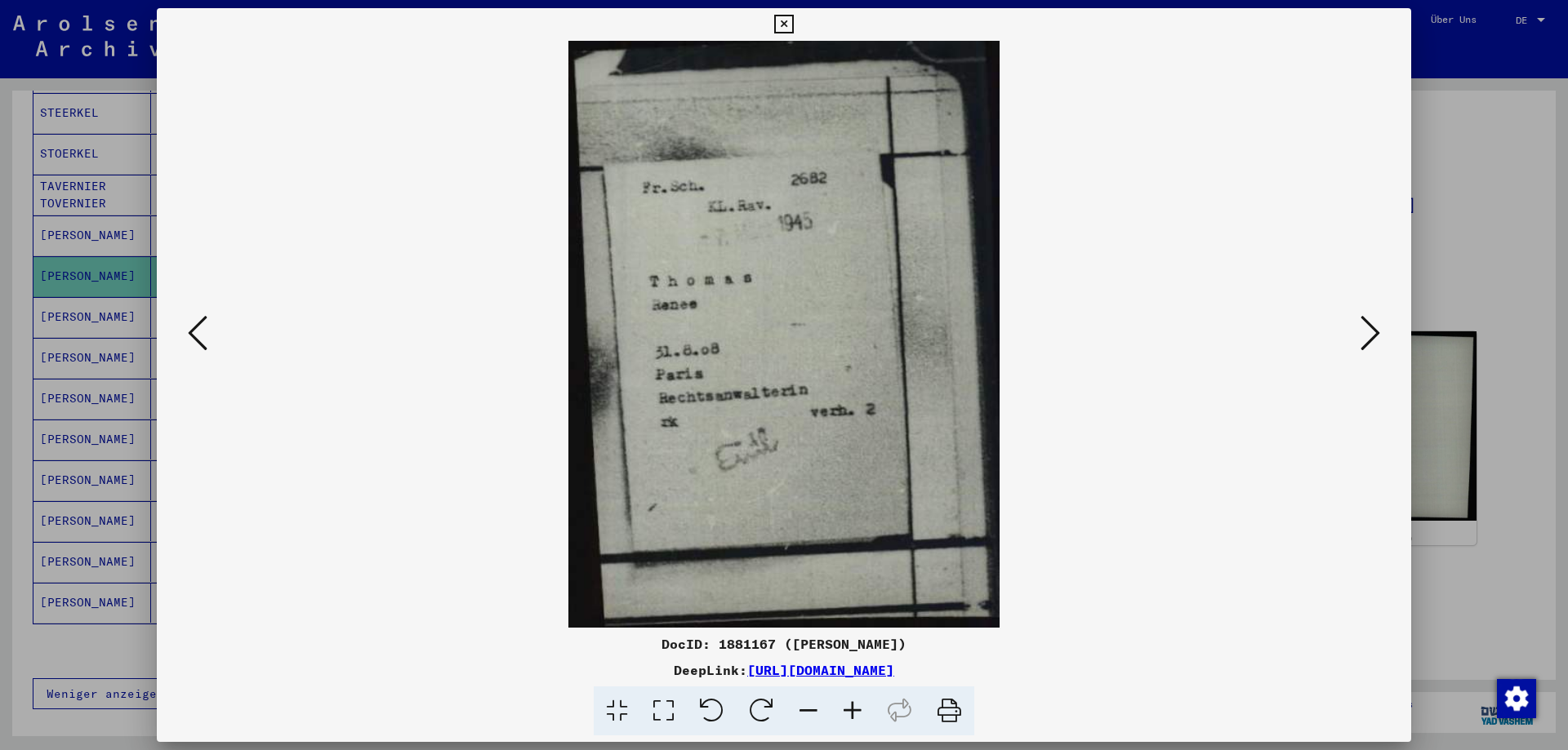
click at [1372, 323] on icon at bounding box center [1371, 333] width 20 height 40
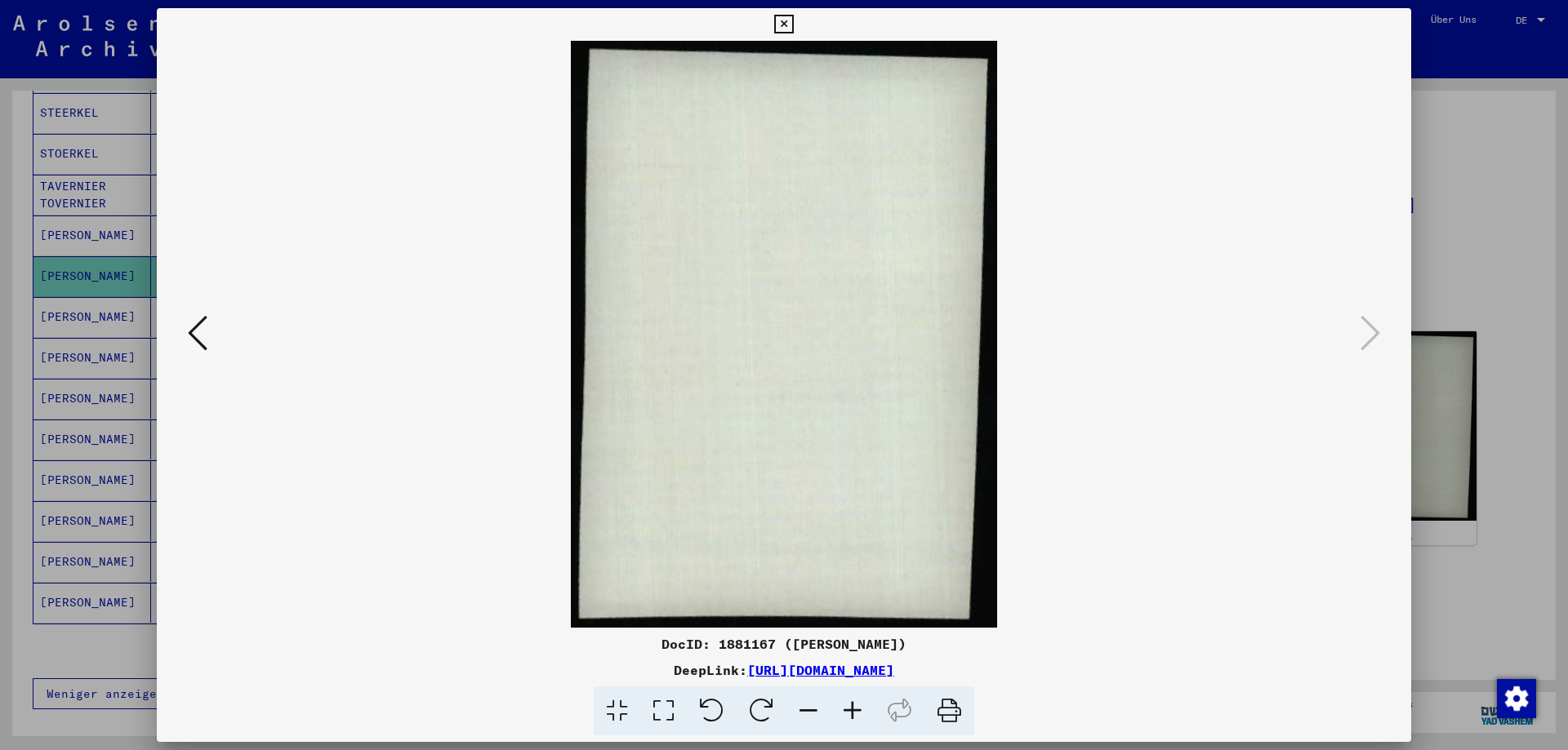
click at [1457, 306] on div at bounding box center [784, 375] width 1568 height 750
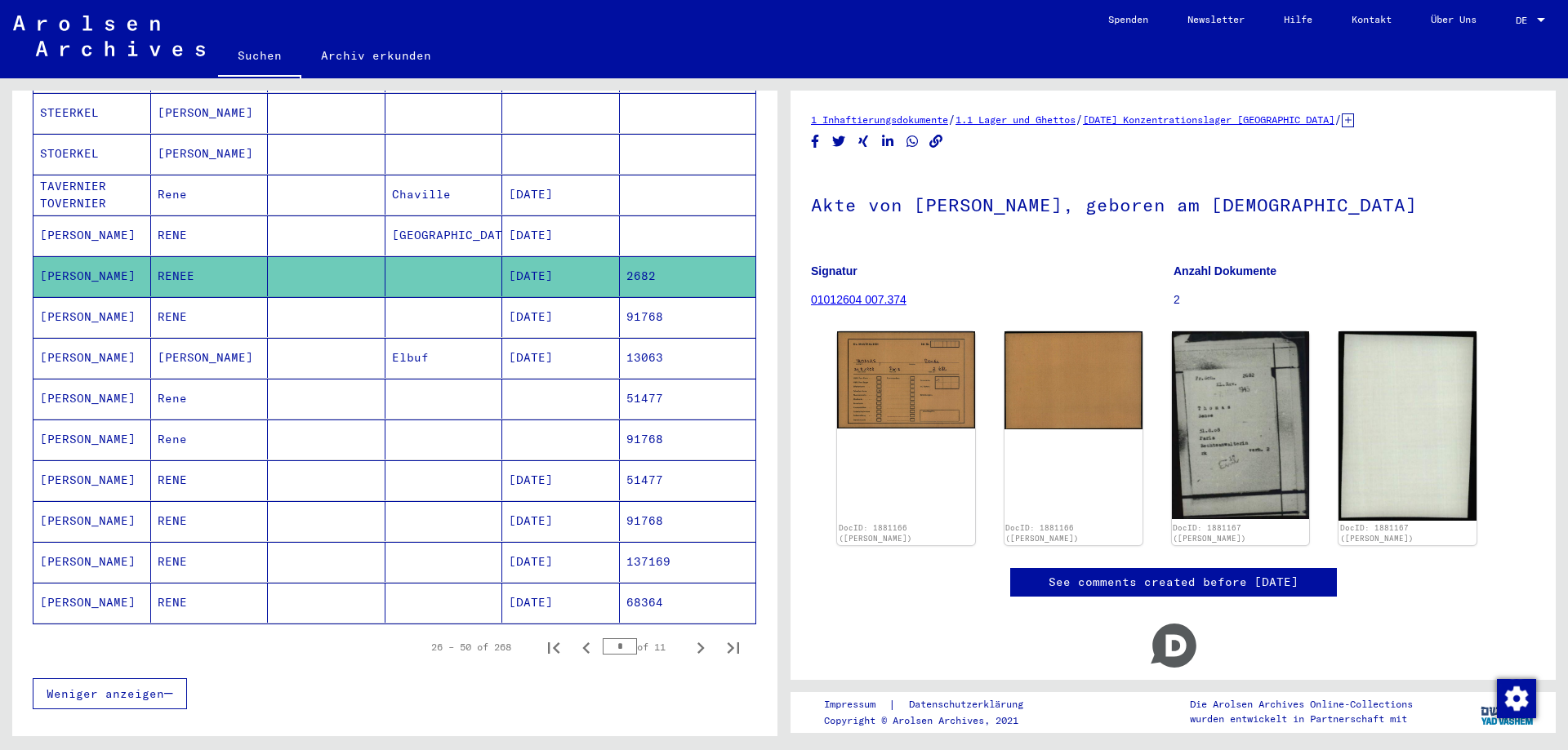
click at [208, 297] on mat-cell "RENE" at bounding box center [210, 317] width 118 height 40
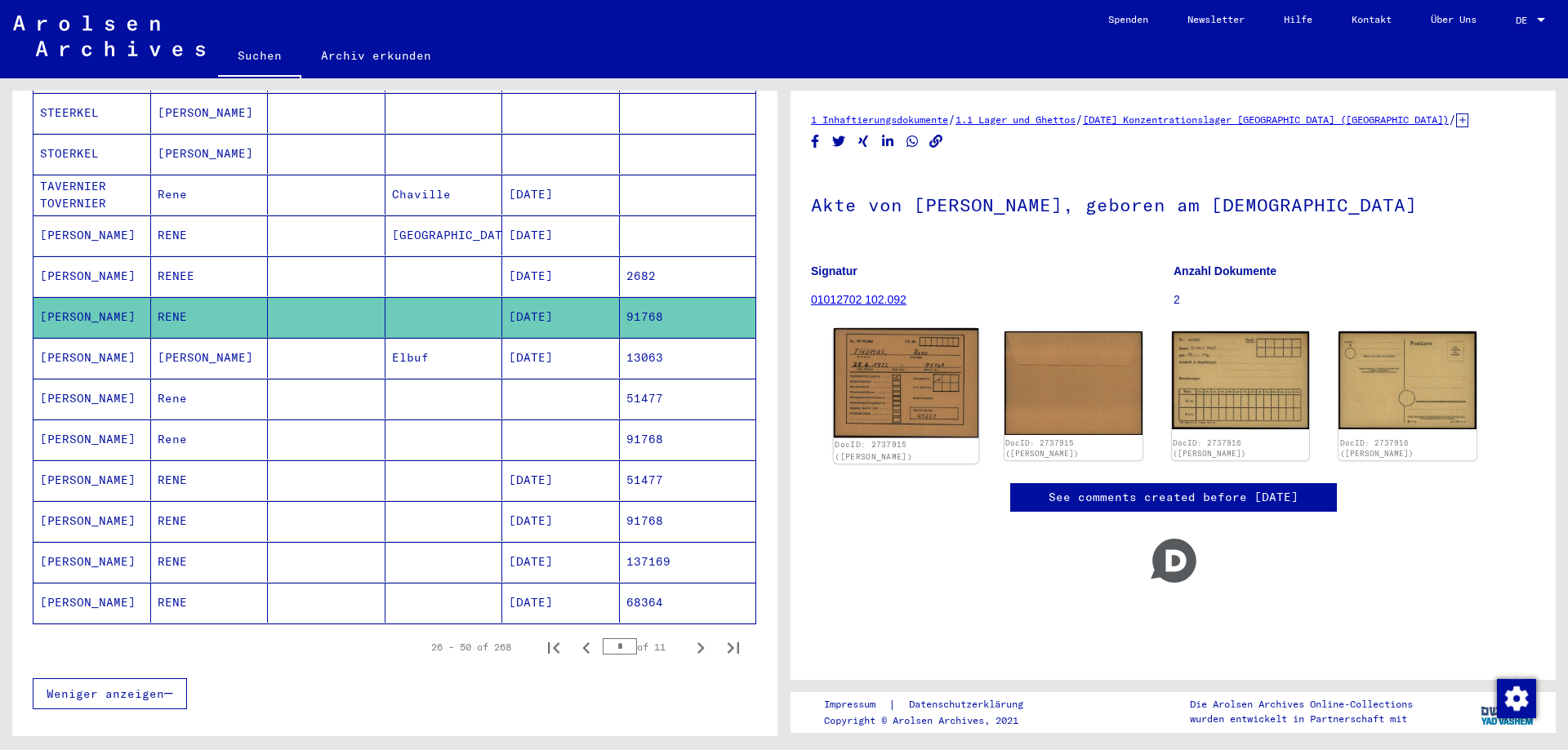
click at [918, 397] on img at bounding box center [906, 384] width 145 height 110
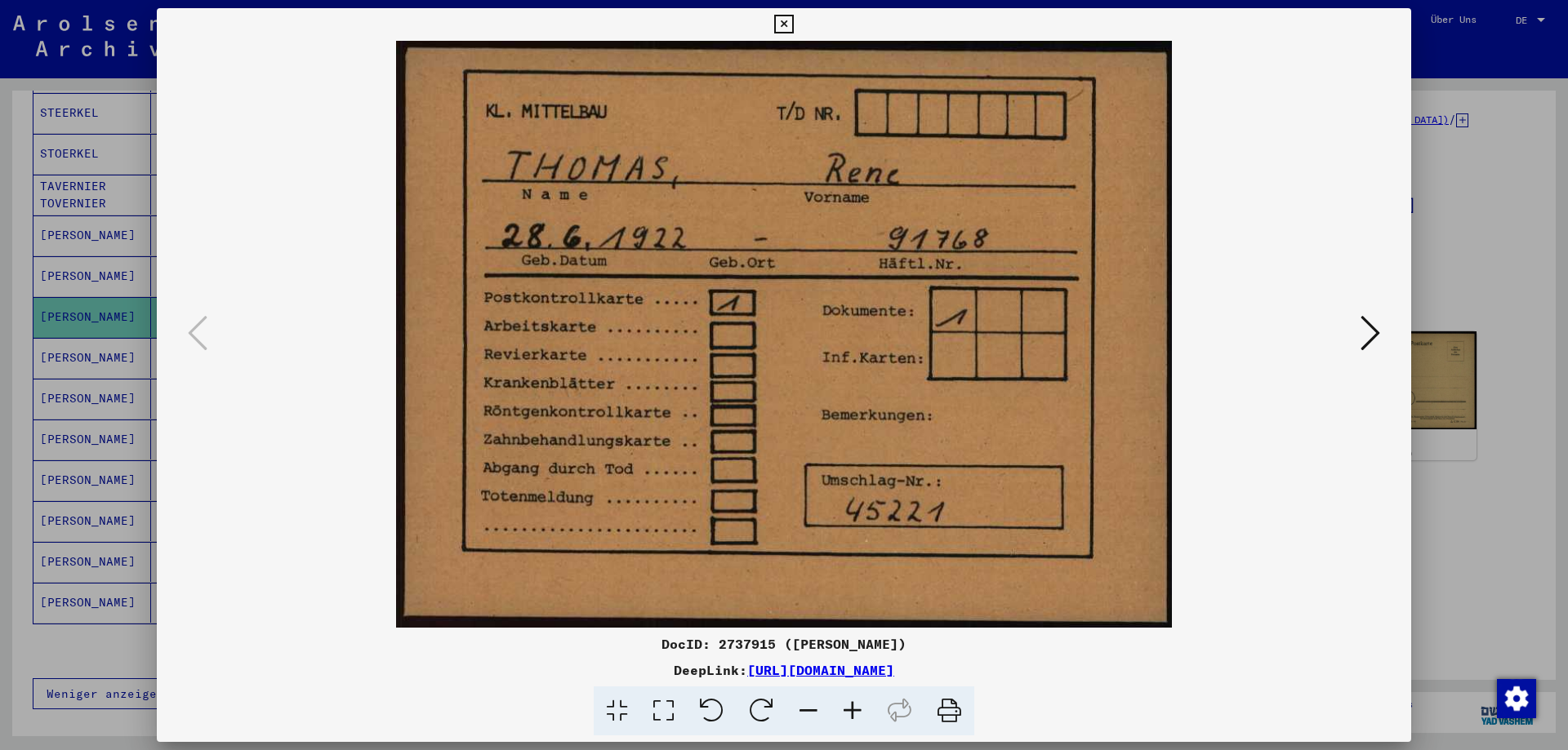
click at [1359, 329] on button at bounding box center [1370, 334] width 30 height 47
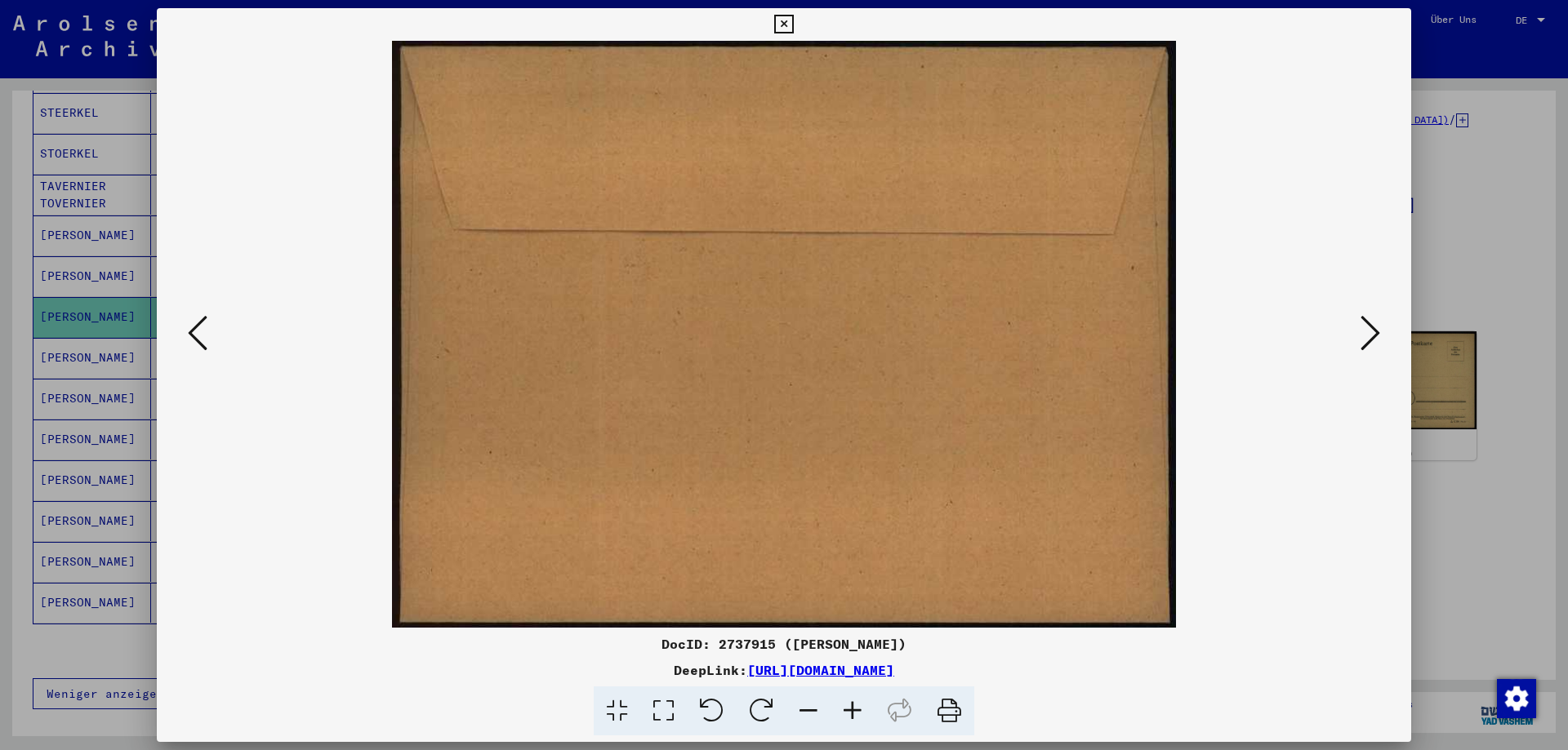
click at [1359, 329] on button at bounding box center [1370, 334] width 30 height 47
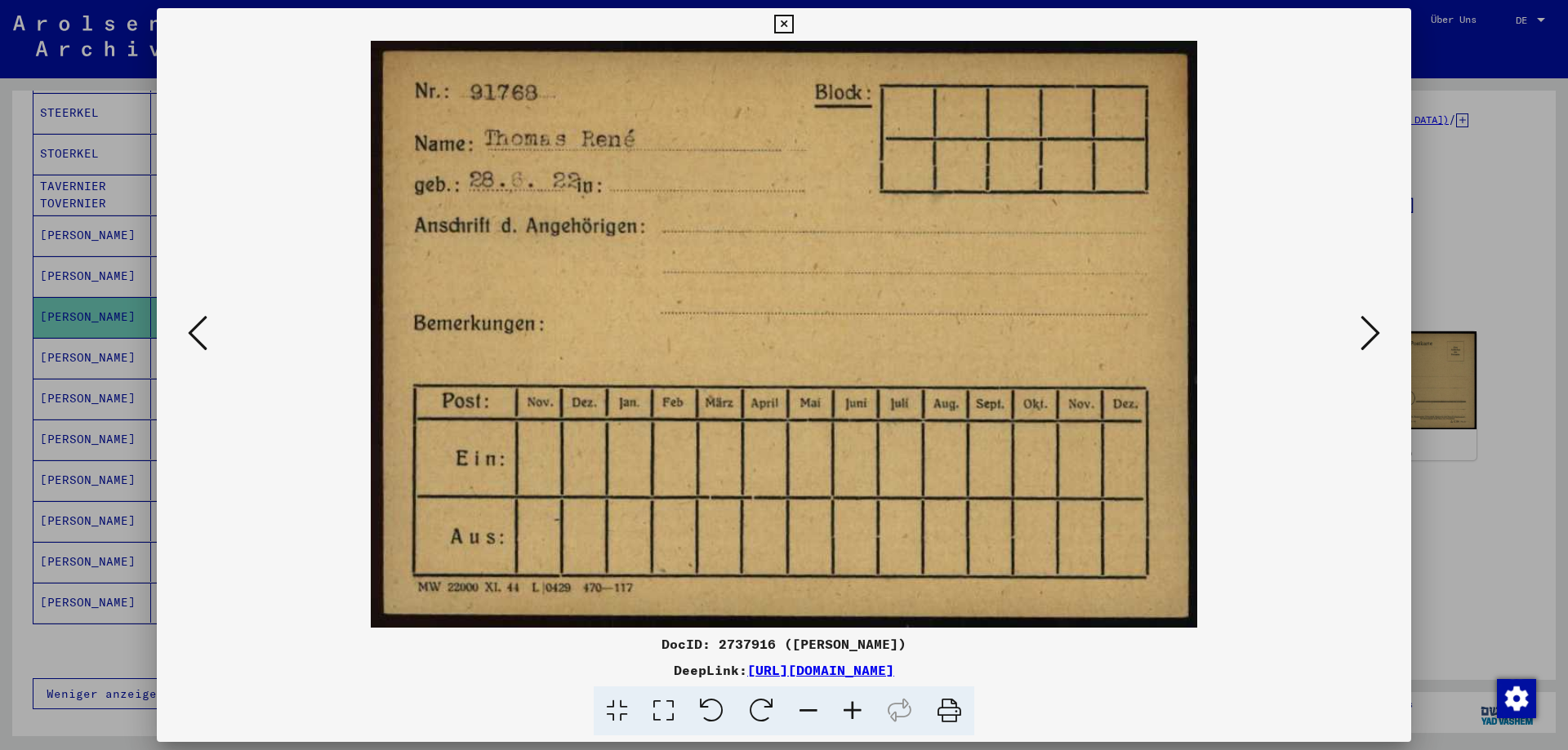
click at [1359, 329] on button at bounding box center [1370, 334] width 30 height 47
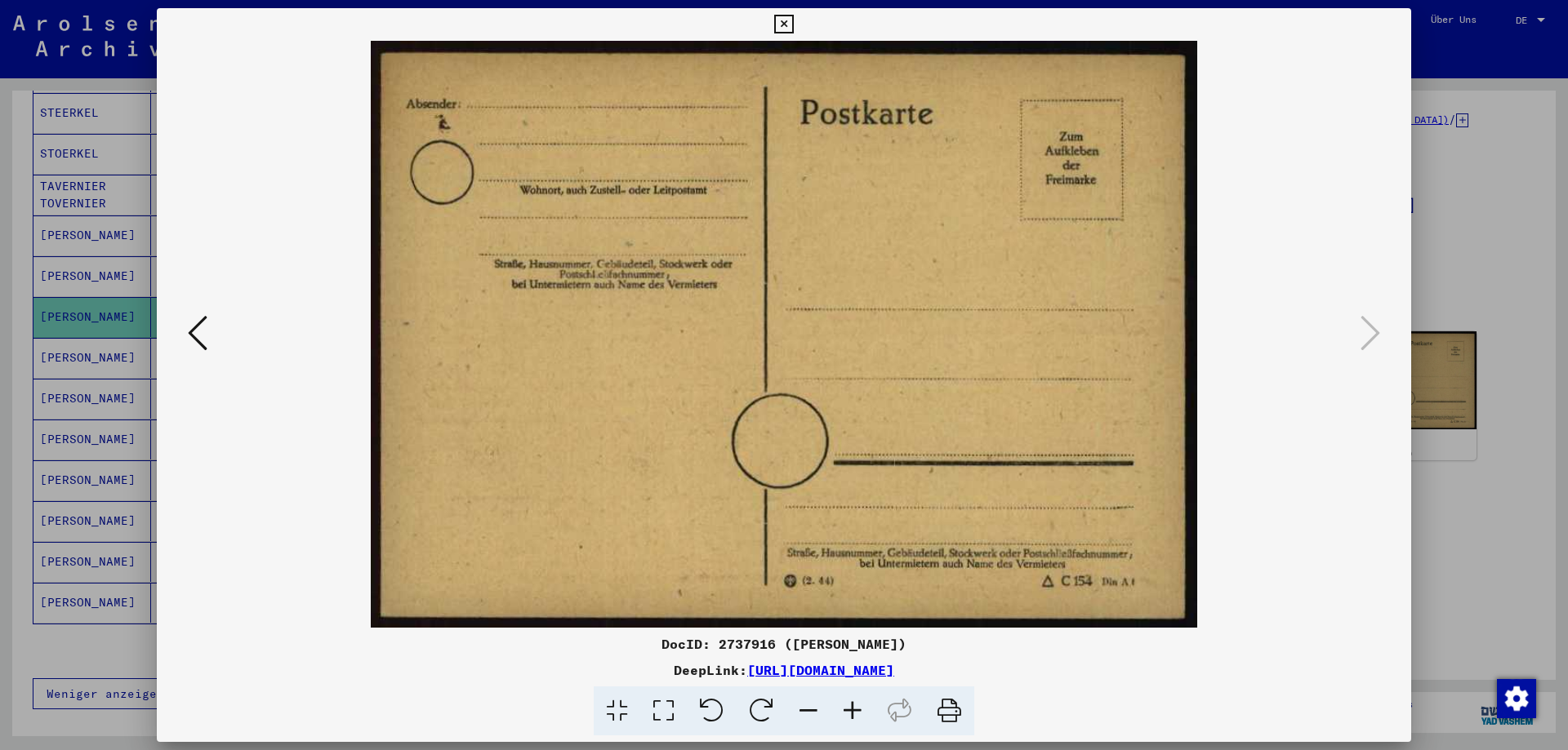
click at [1459, 276] on div at bounding box center [784, 375] width 1568 height 750
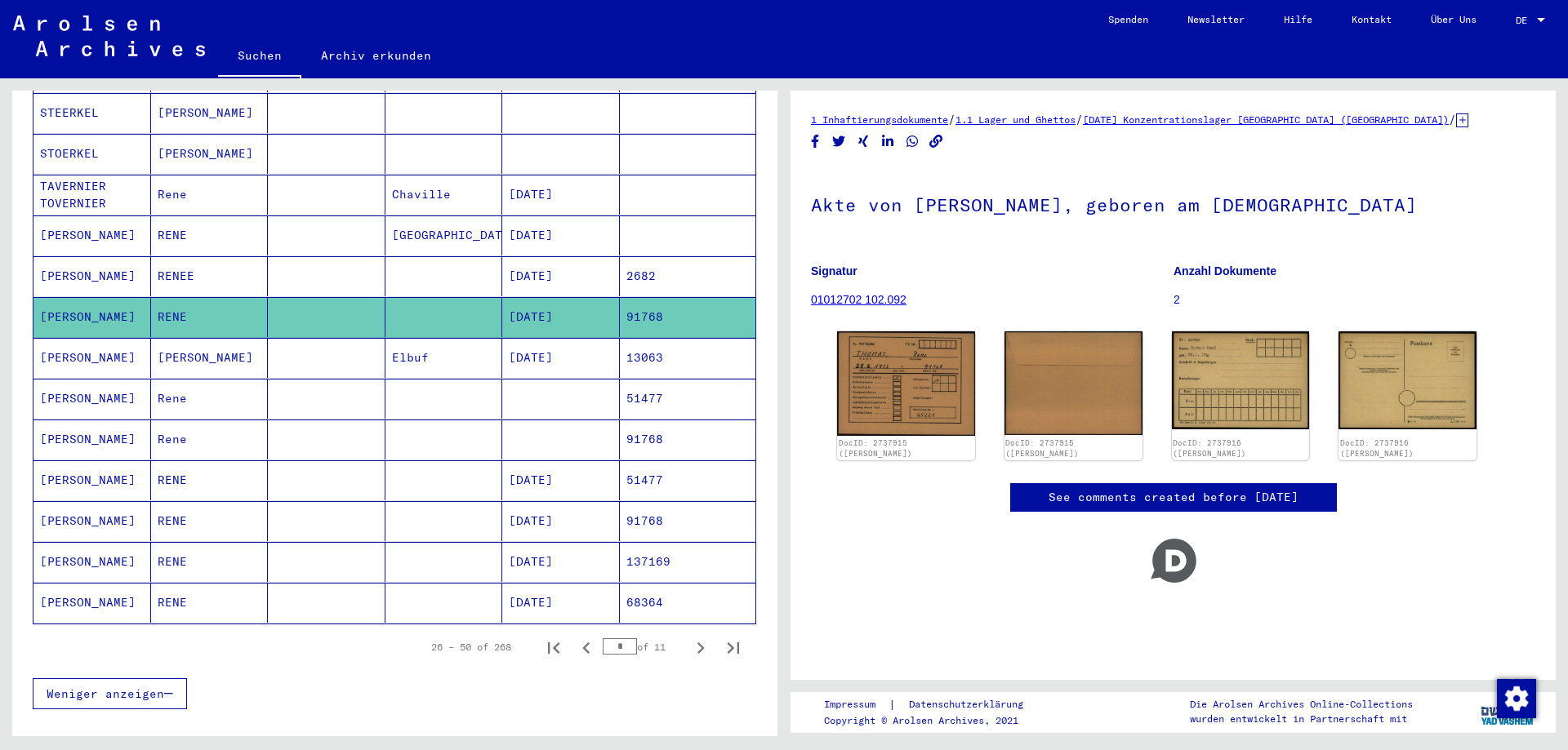
click at [285, 379] on mat-cell at bounding box center [326, 399] width 118 height 40
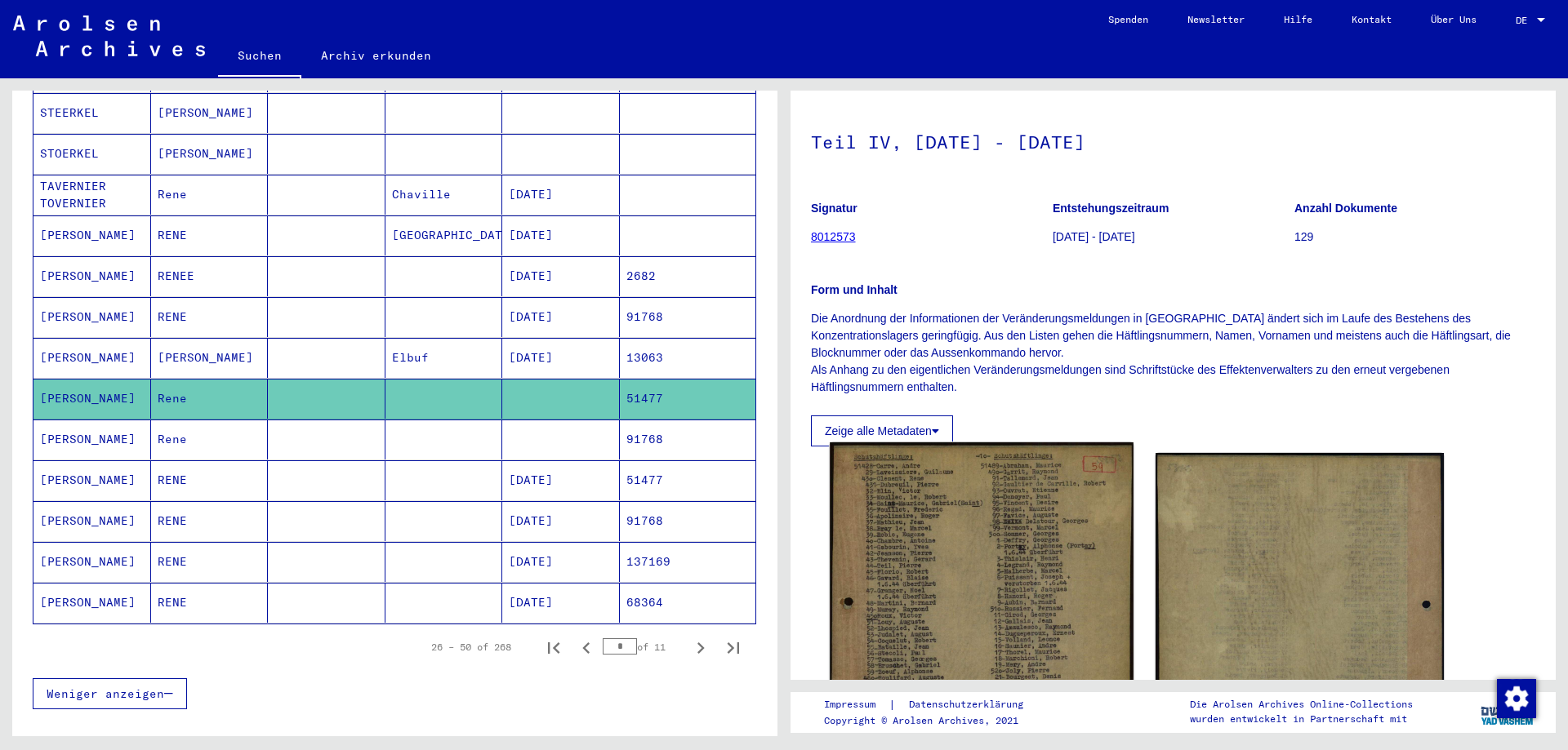
scroll to position [82, 0]
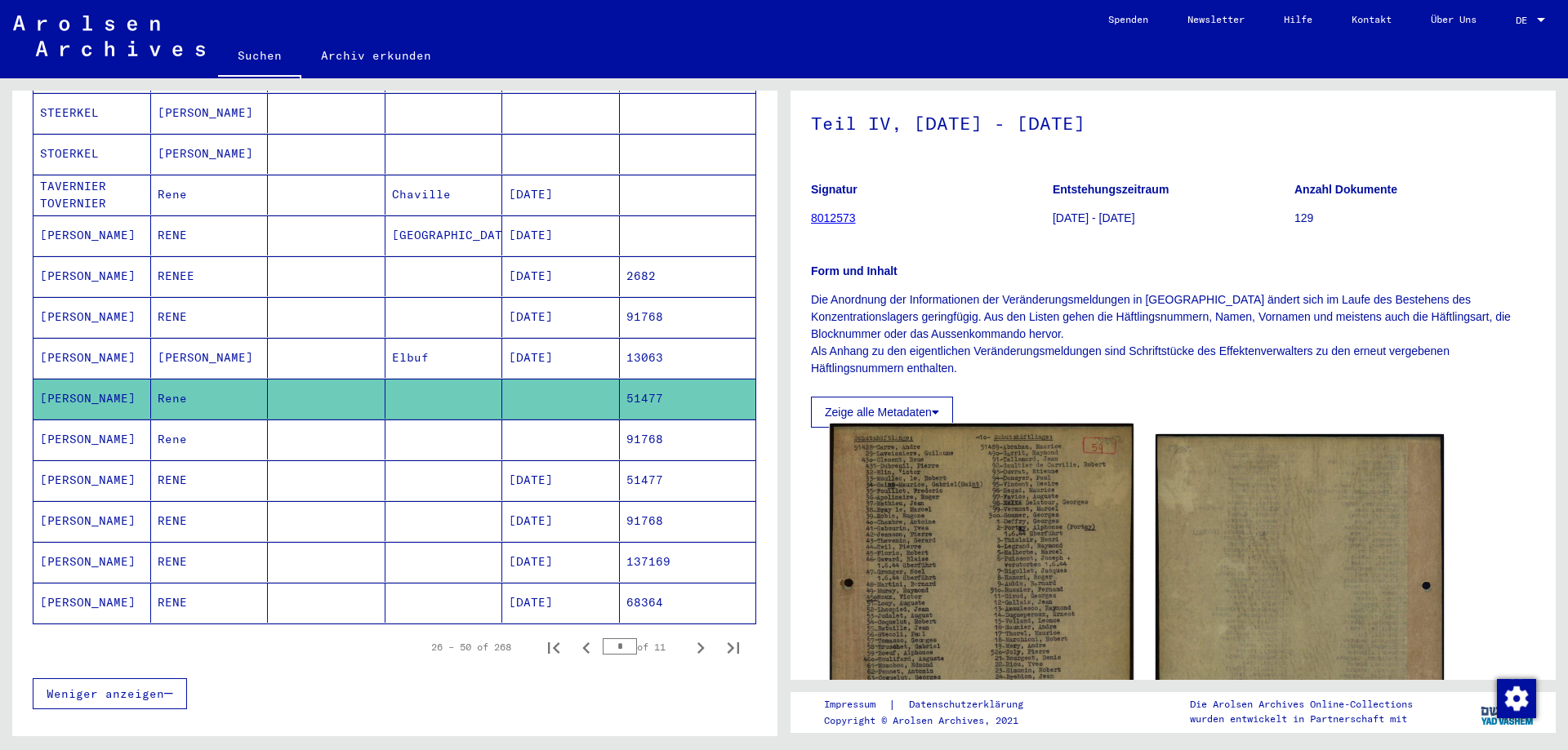
click at [940, 530] on img at bounding box center [981, 641] width 303 height 434
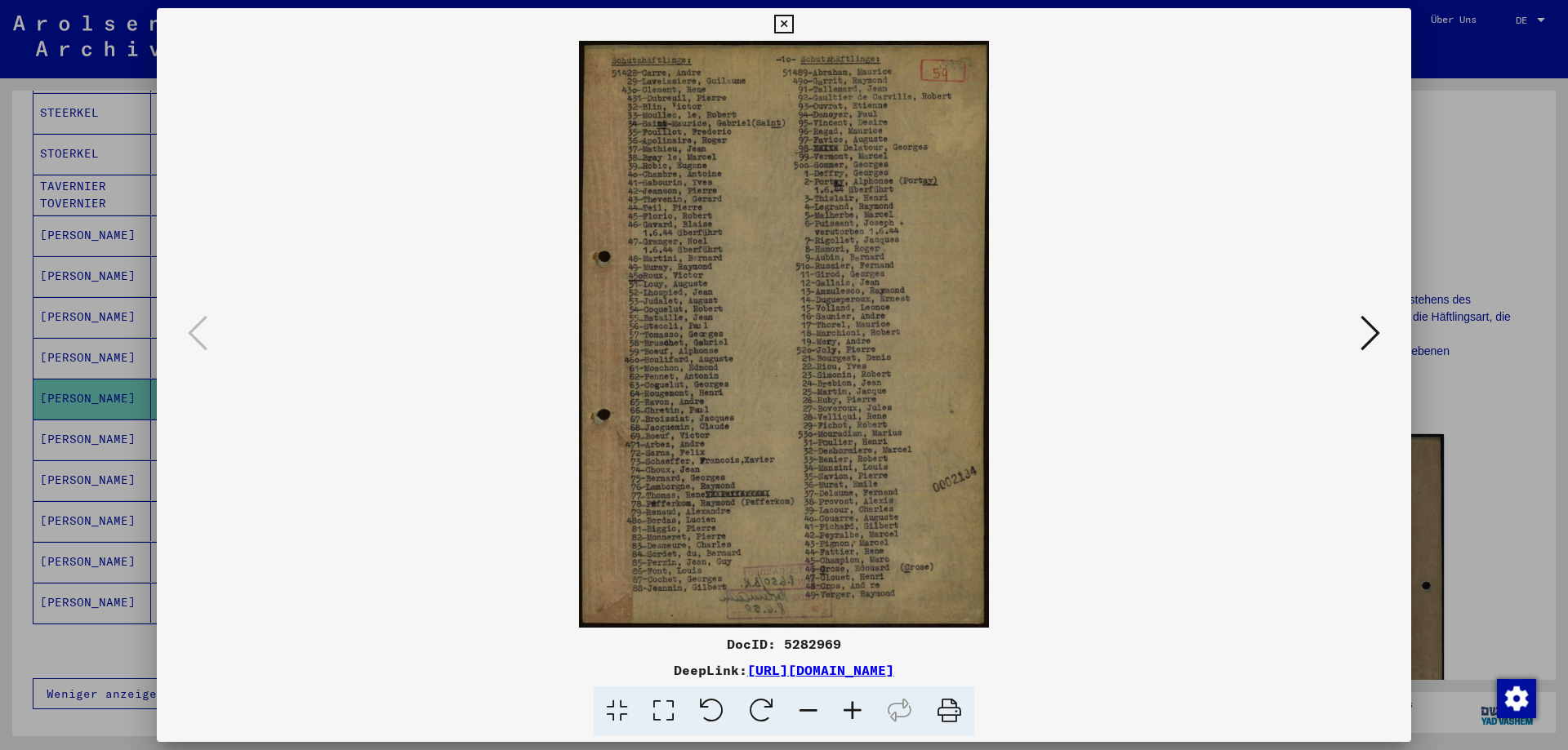
drag, startPoint x: 1386, startPoint y: 331, endPoint x: 1400, endPoint y: 330, distance: 14.0
click at [1387, 331] on div at bounding box center [784, 334] width 1255 height 587
click at [1493, 322] on div at bounding box center [784, 375] width 1568 height 750
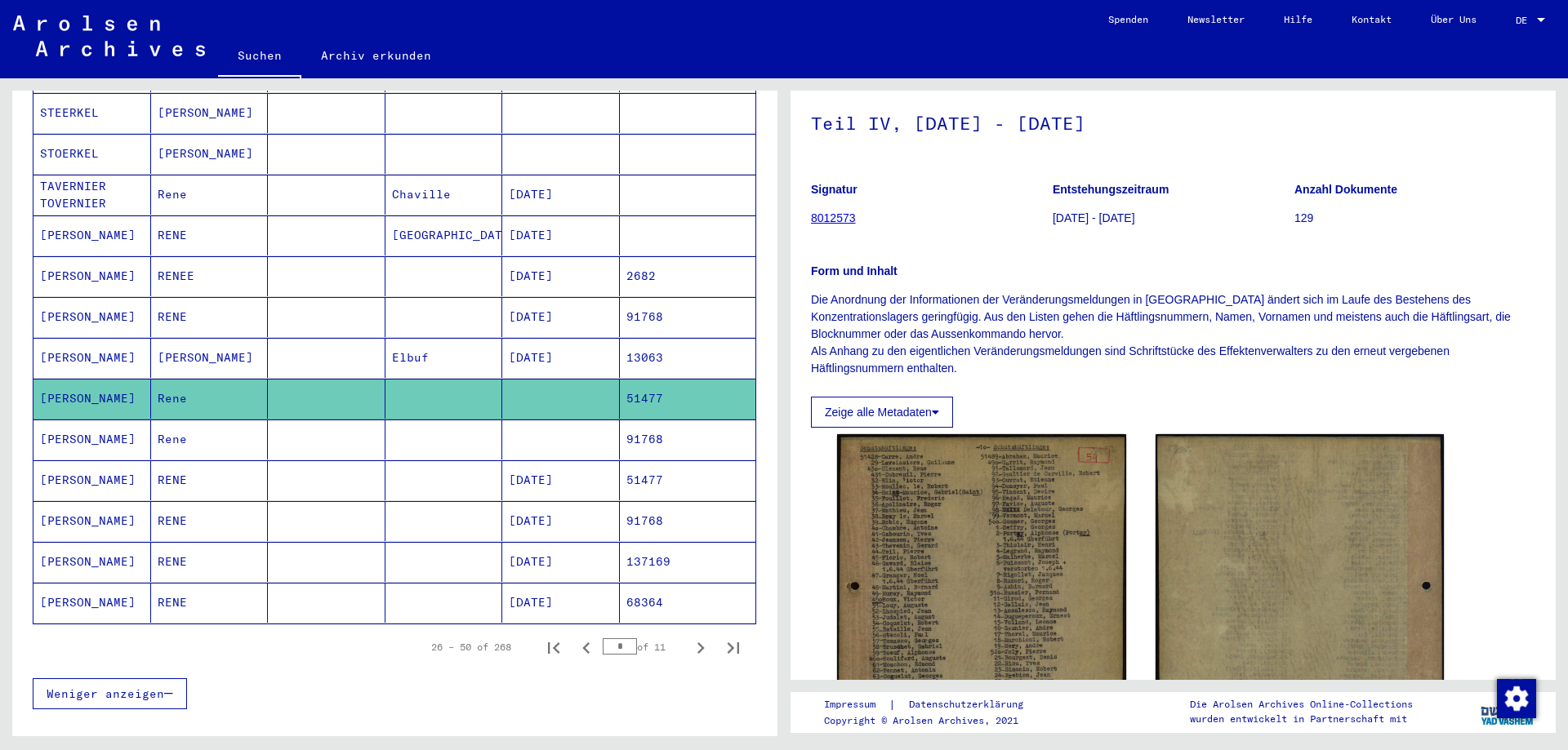
click at [351, 434] on mat-cell at bounding box center [326, 439] width 118 height 40
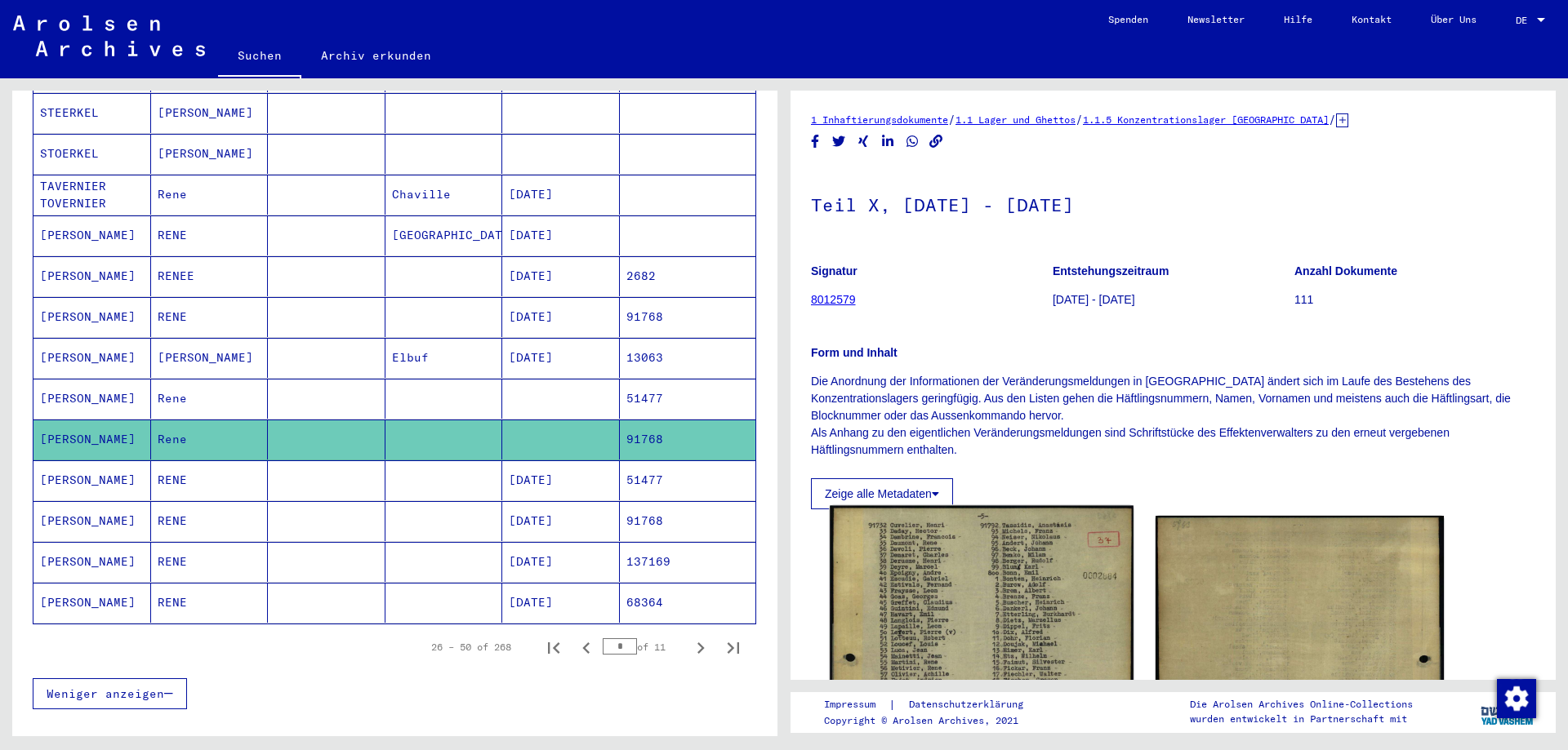
click at [938, 576] on img at bounding box center [981, 715] width 303 height 419
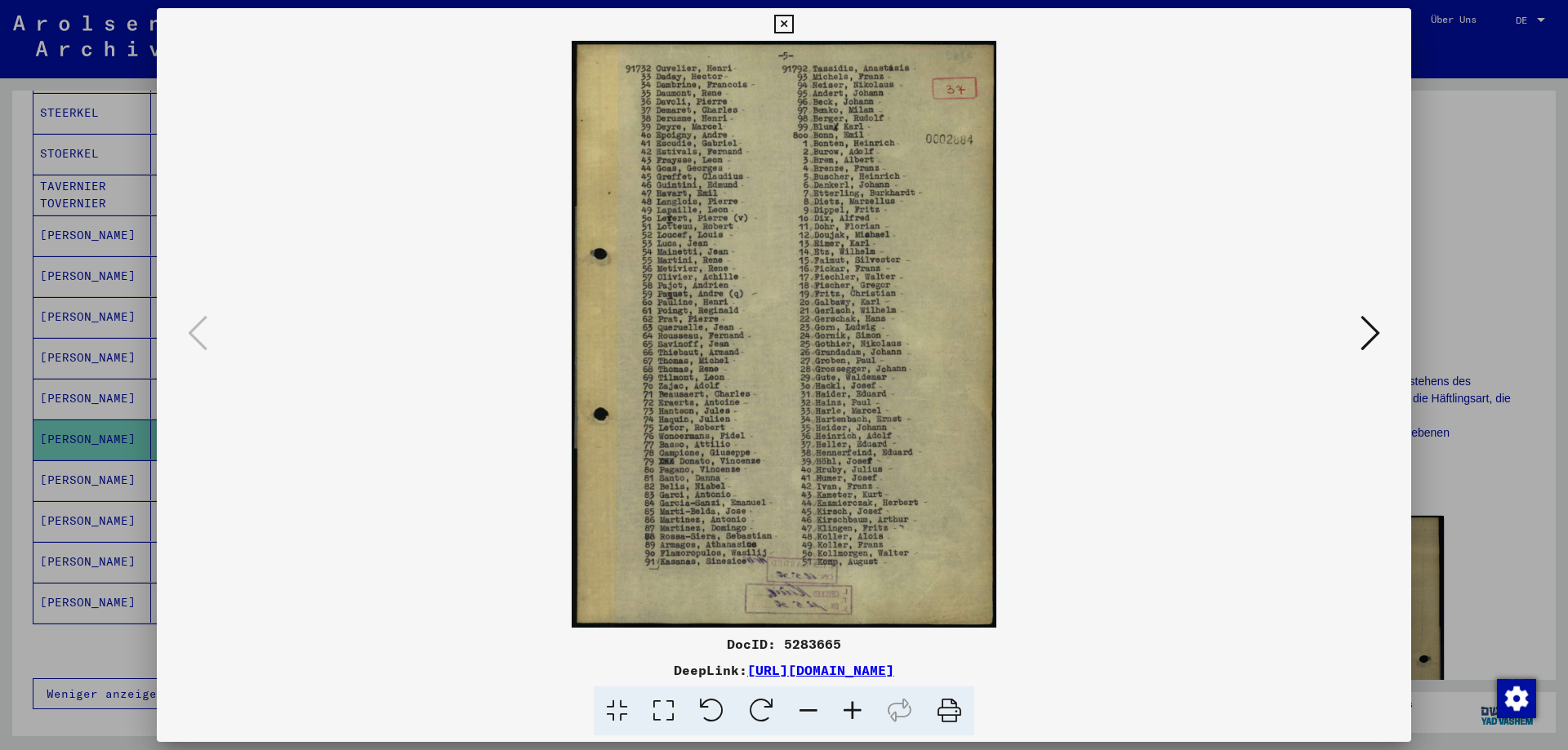
click at [1482, 404] on div at bounding box center [784, 375] width 1568 height 750
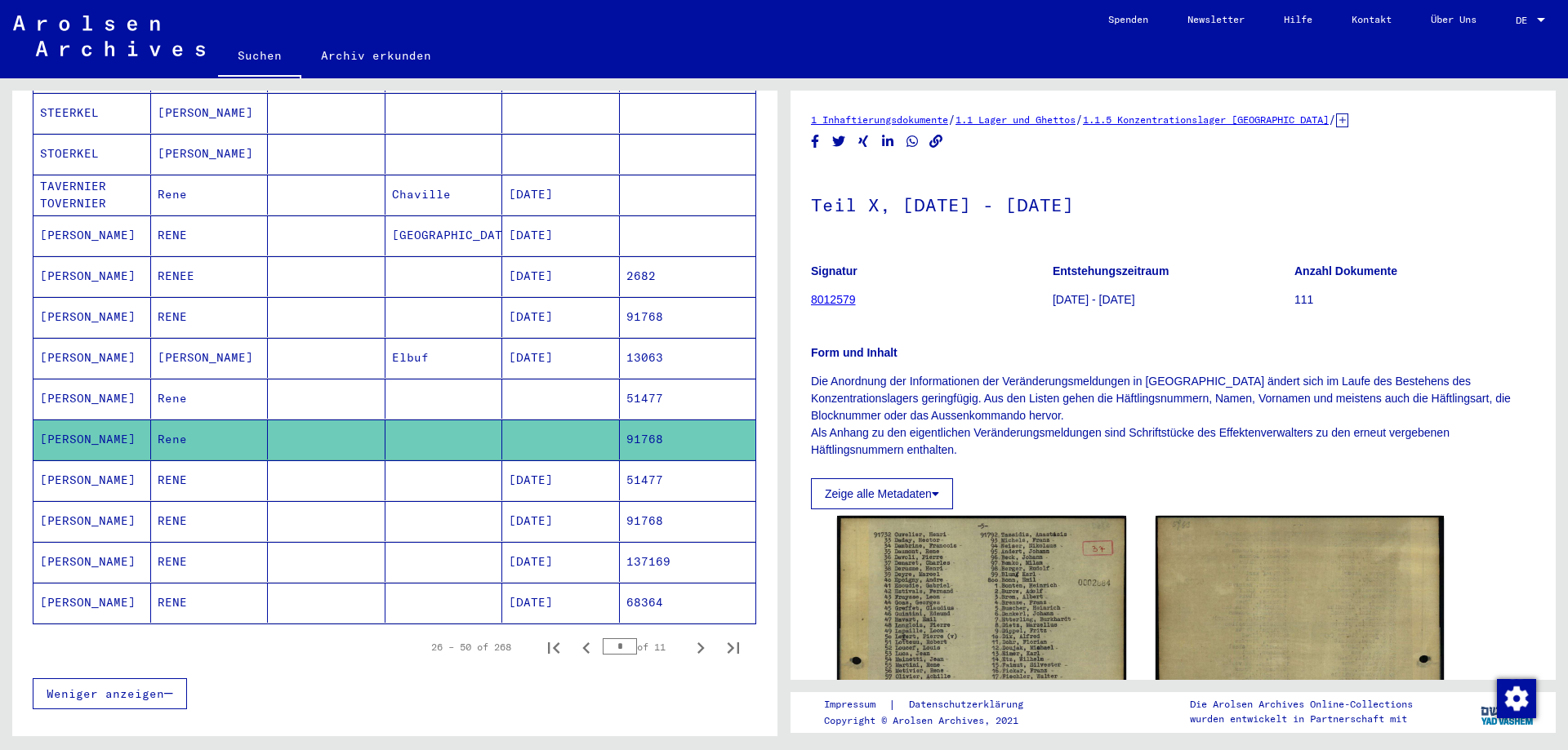
click at [281, 474] on mat-cell at bounding box center [326, 480] width 118 height 40
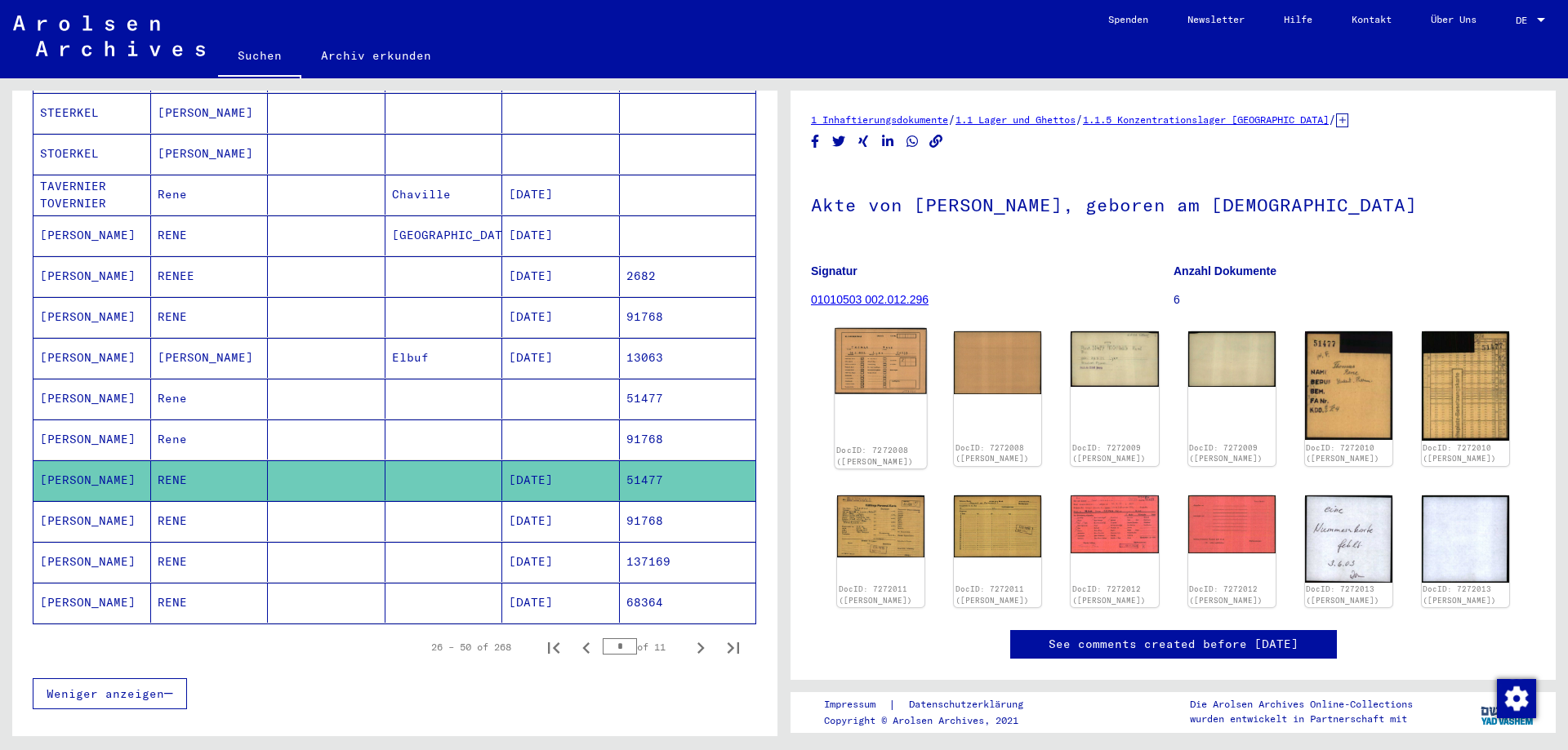
click at [842, 390] on img at bounding box center [881, 361] width 92 height 66
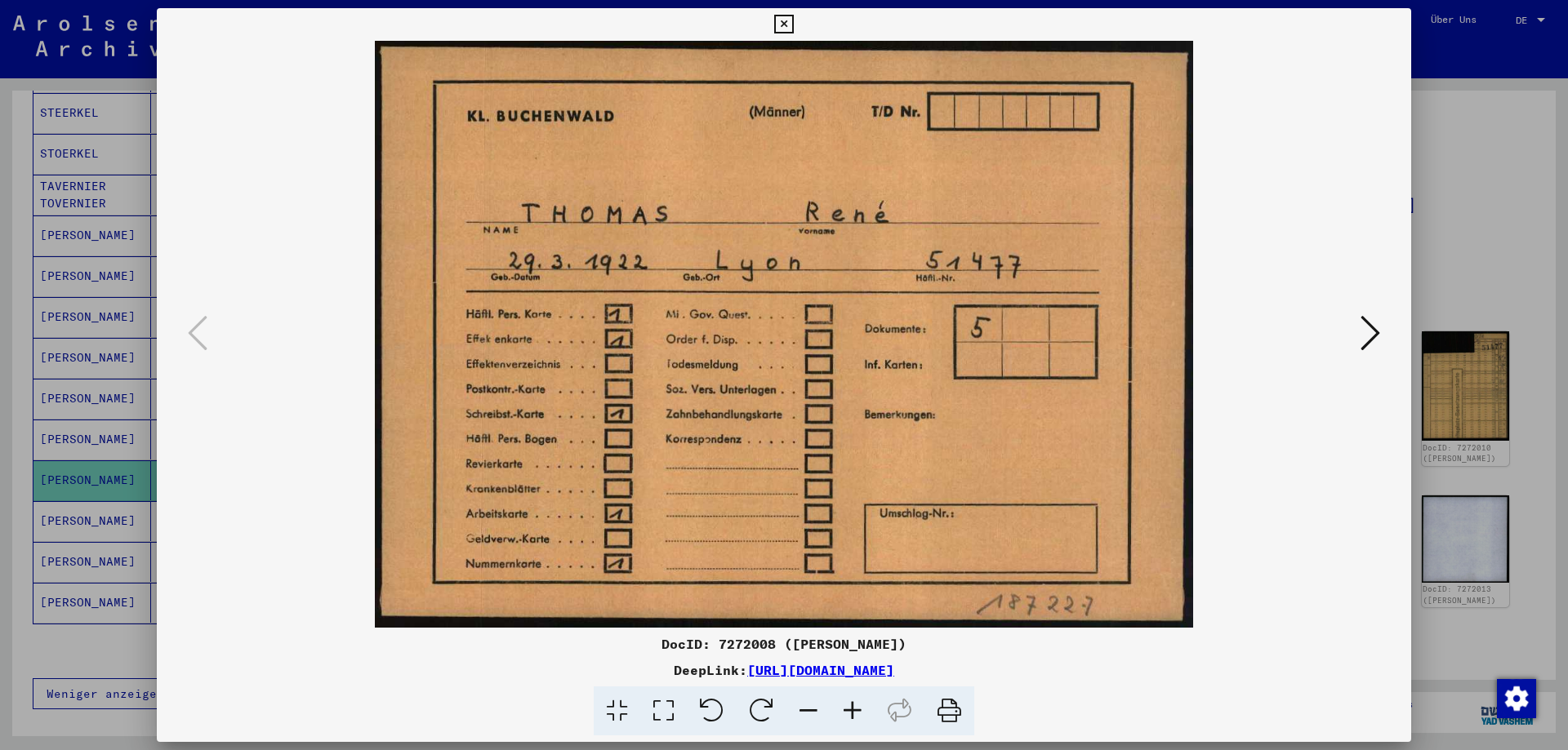
click at [1382, 336] on button at bounding box center [1370, 334] width 30 height 47
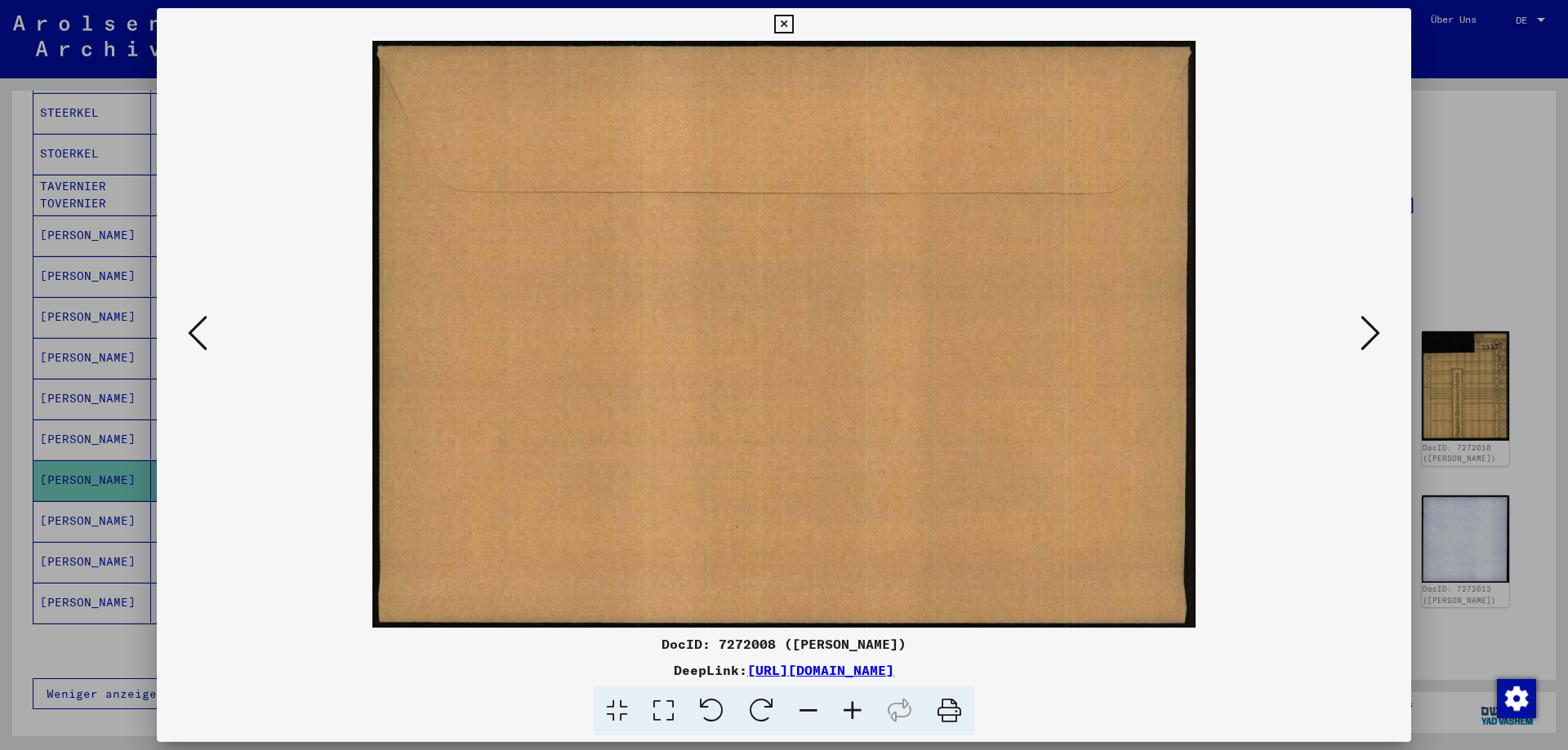
click at [1382, 336] on button at bounding box center [1370, 334] width 30 height 47
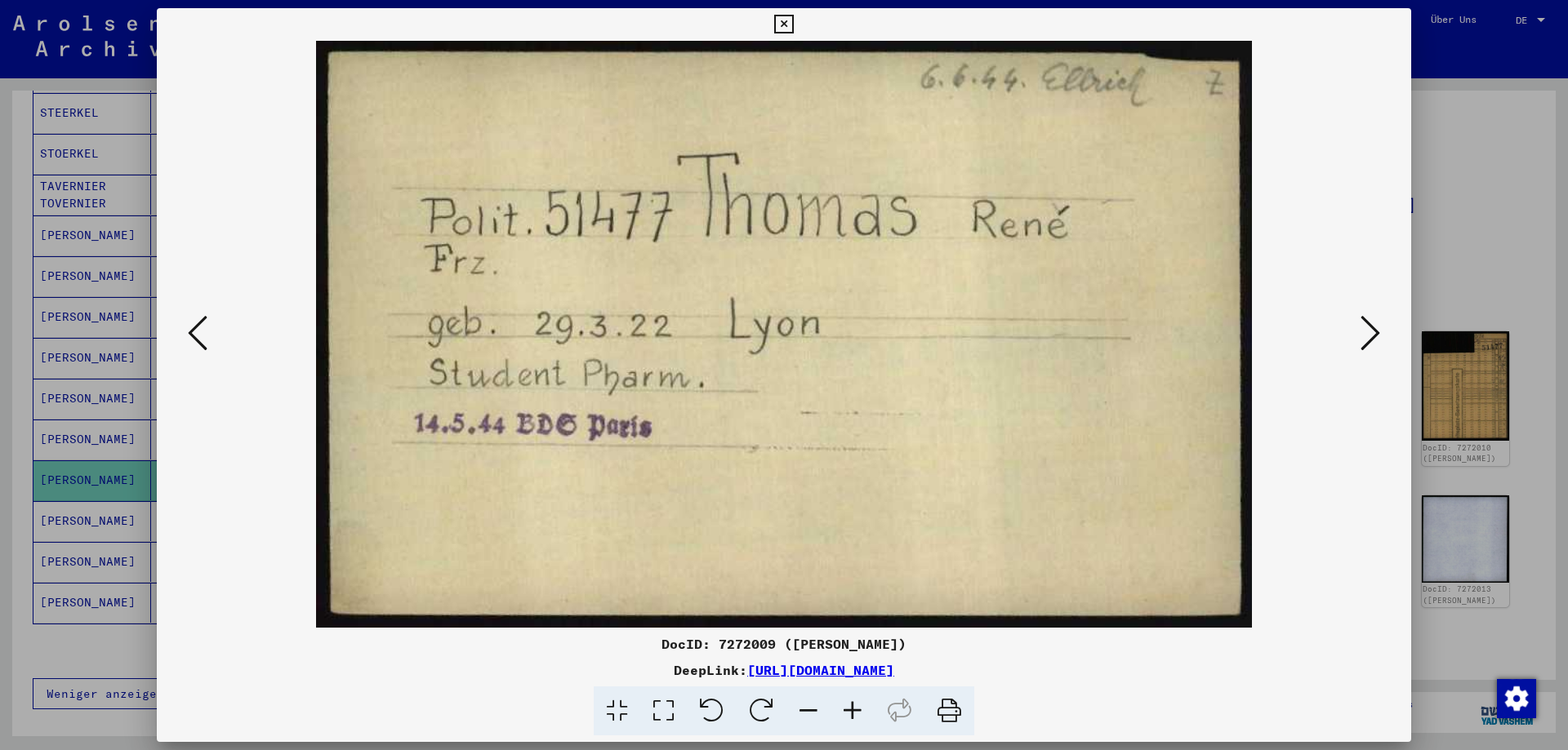
click at [1382, 336] on button at bounding box center [1370, 334] width 30 height 47
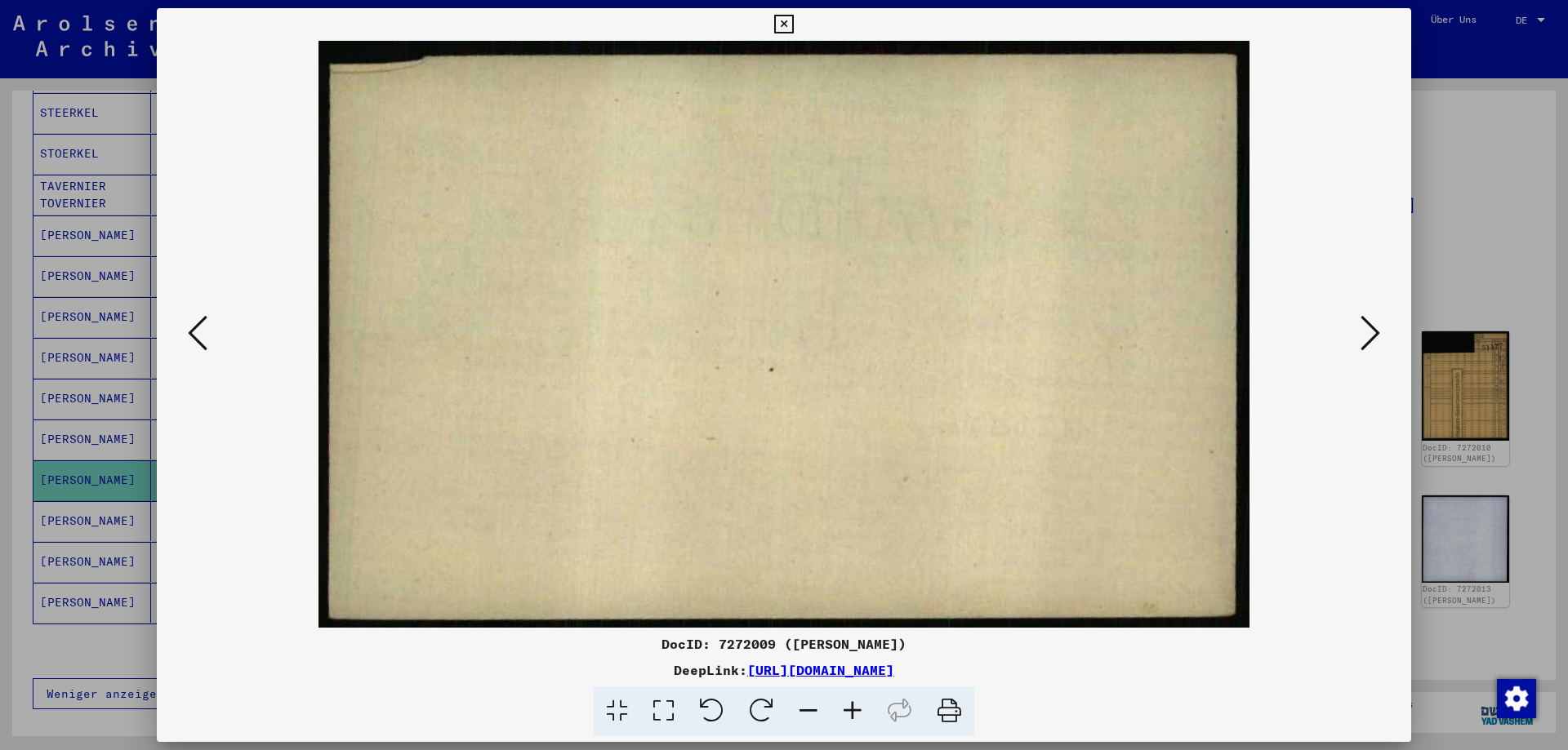
click at [1382, 336] on button at bounding box center [1370, 334] width 30 height 47
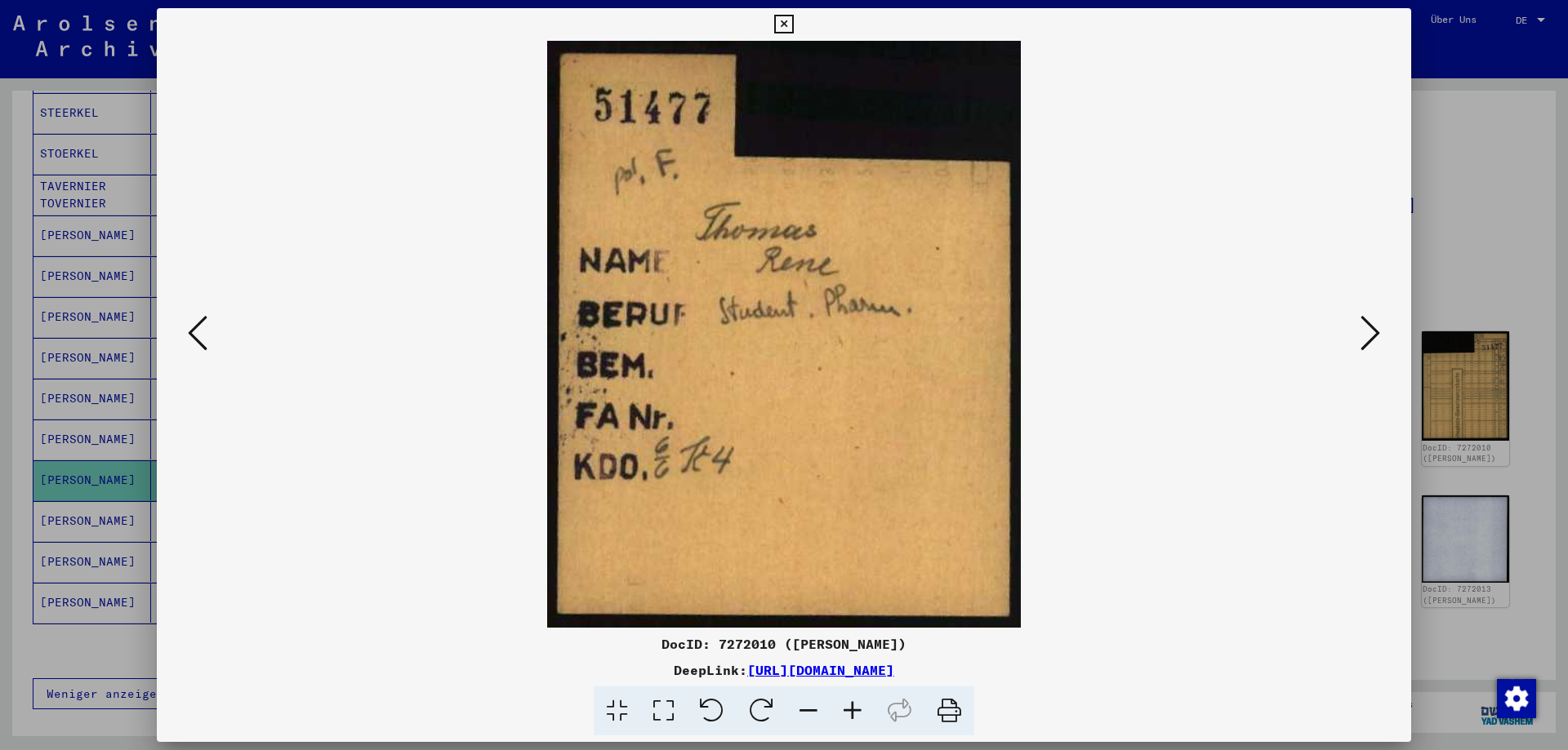
click at [1382, 337] on button at bounding box center [1370, 334] width 30 height 47
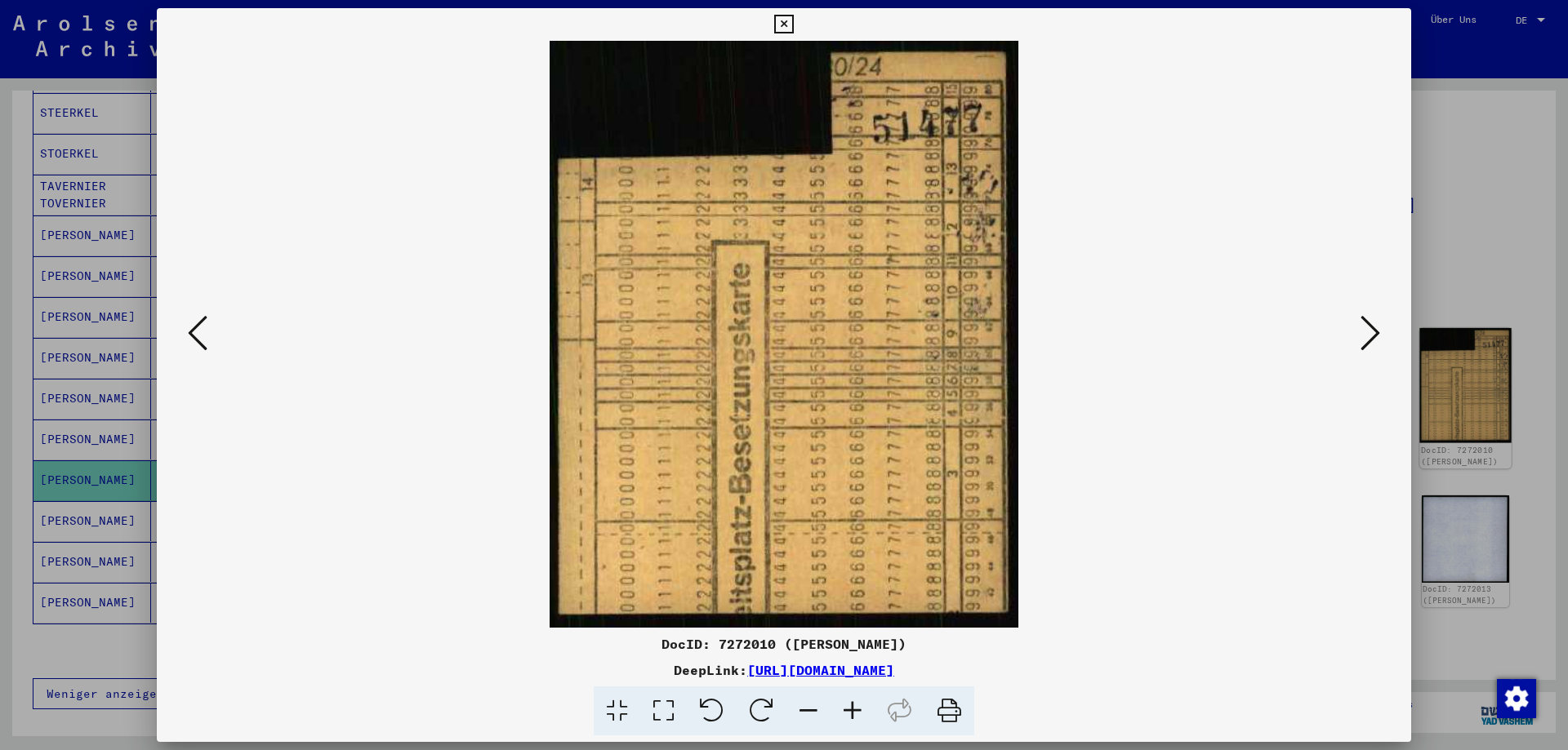
drag, startPoint x: 1503, startPoint y: 329, endPoint x: 1494, endPoint y: 333, distance: 9.8
click at [1502, 329] on div at bounding box center [784, 375] width 1568 height 750
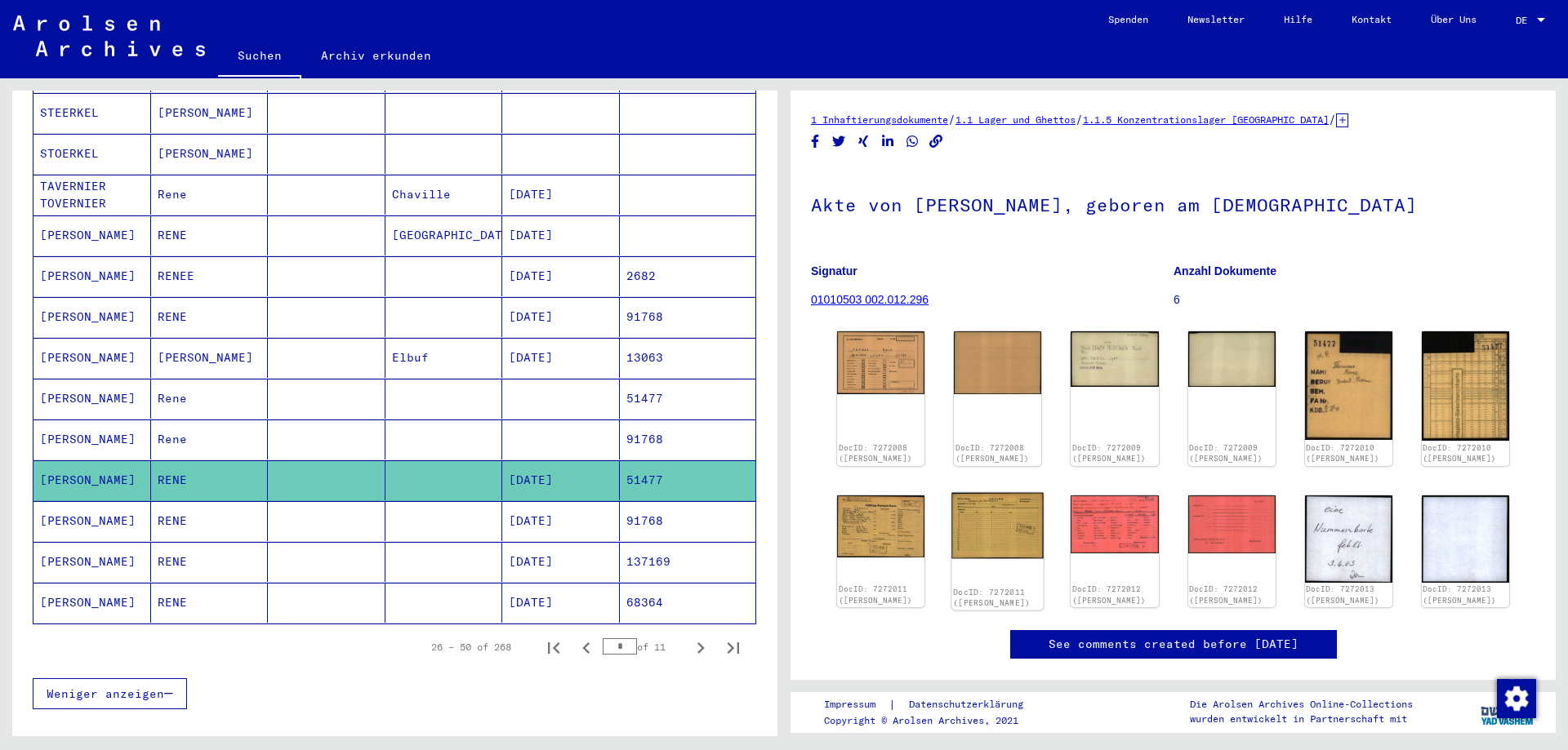
click at [1010, 538] on img at bounding box center [997, 525] width 92 height 66
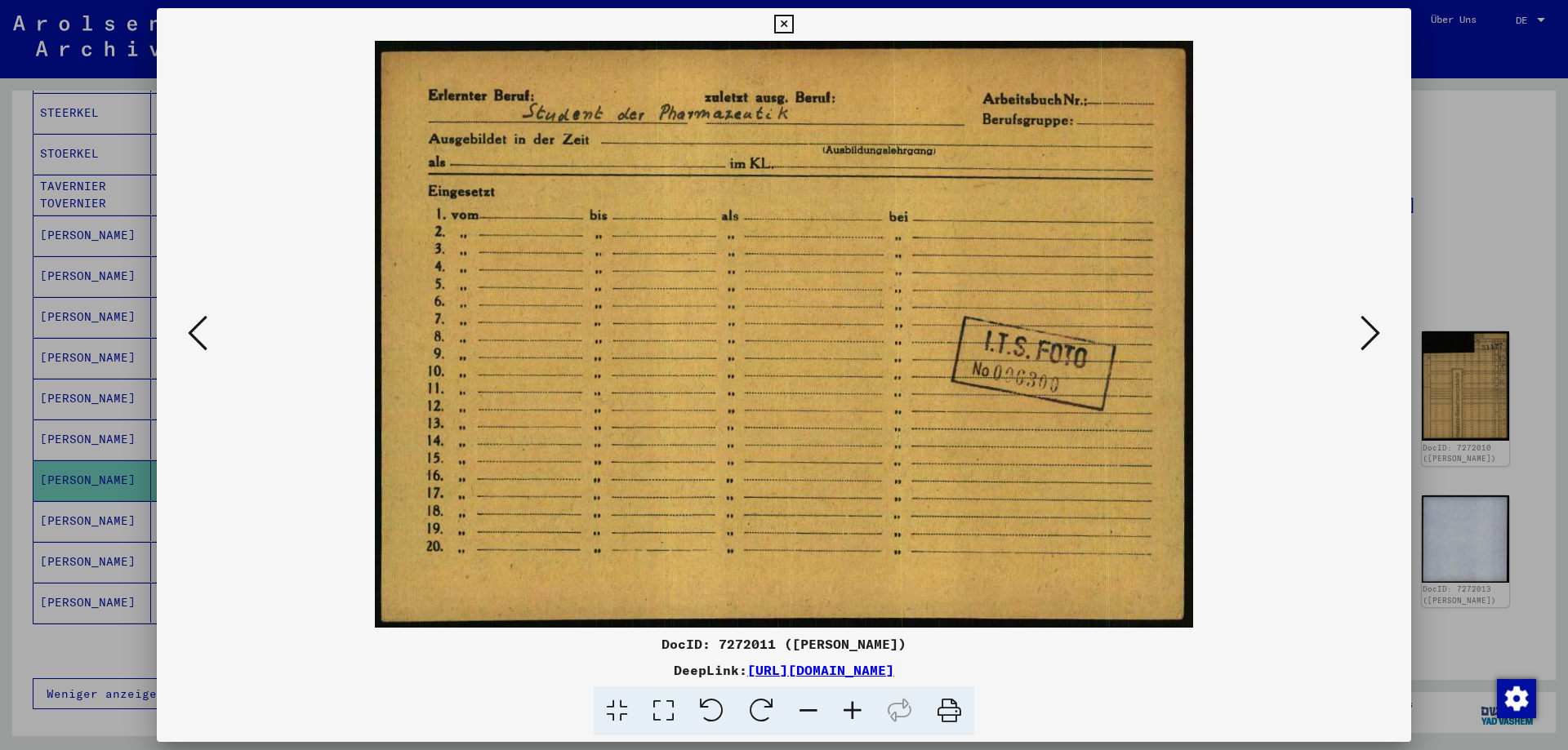
click at [1371, 338] on icon at bounding box center [1371, 333] width 20 height 40
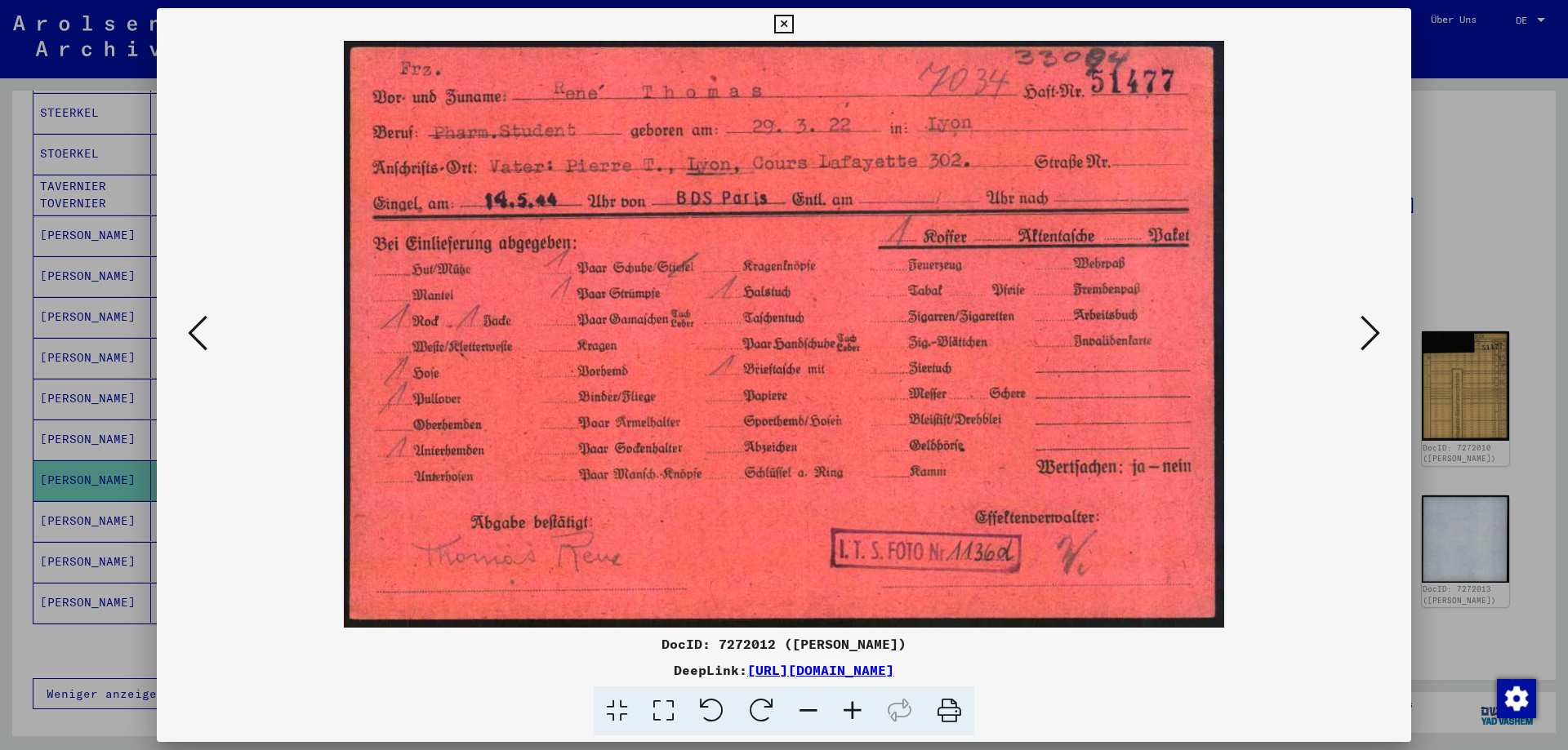
click at [191, 338] on icon at bounding box center [198, 333] width 20 height 40
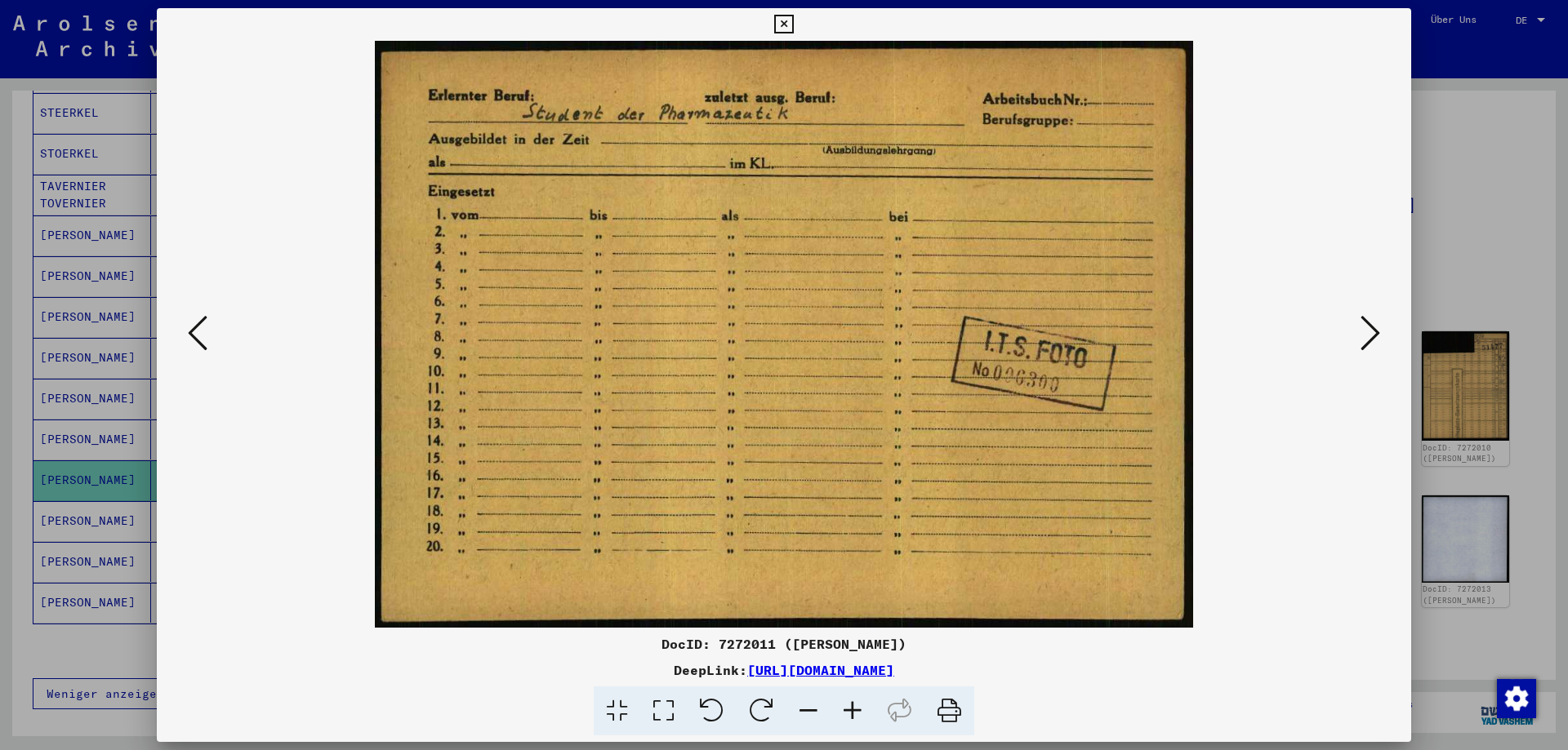
click at [191, 338] on icon at bounding box center [198, 333] width 20 height 40
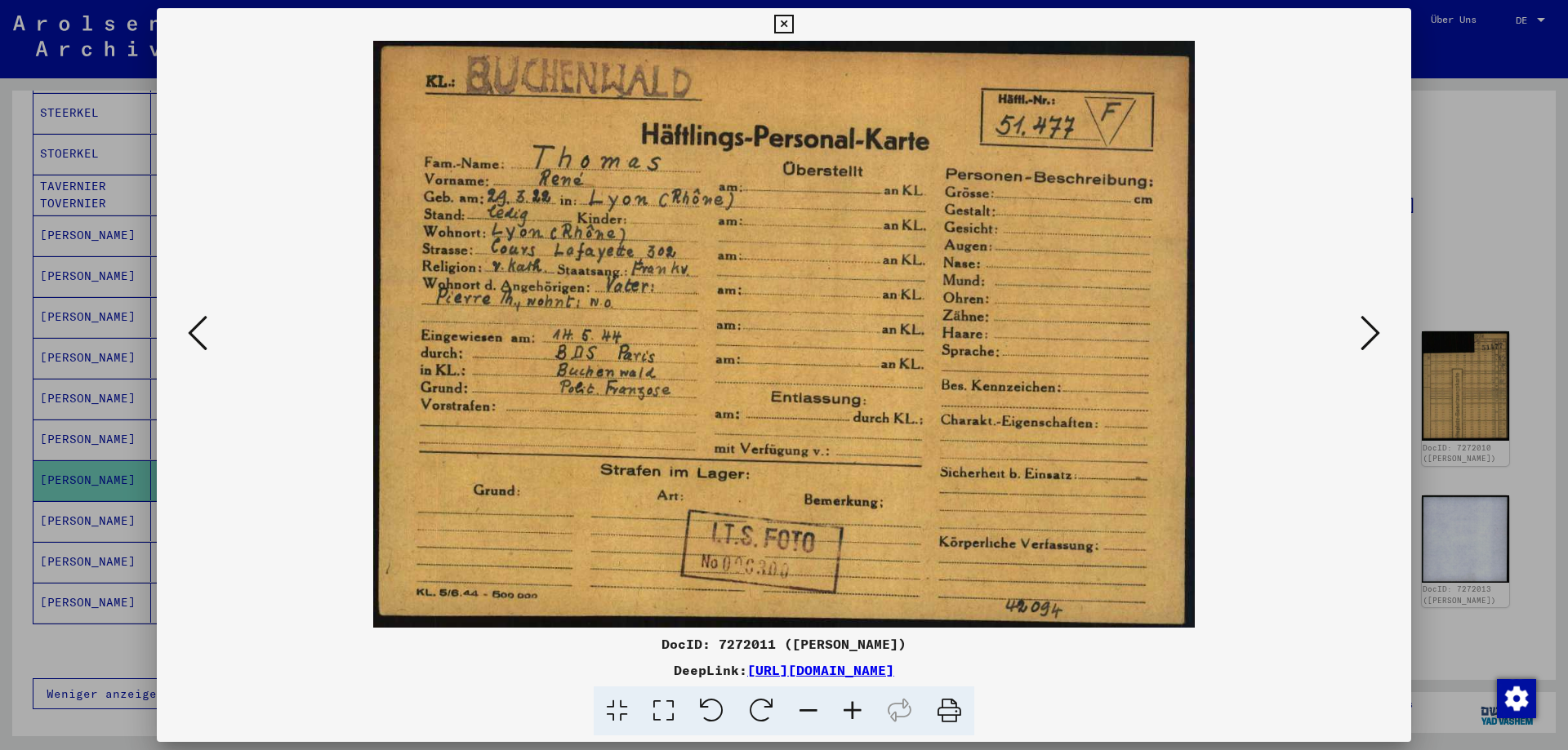
click at [1356, 356] on button at bounding box center [1370, 334] width 30 height 47
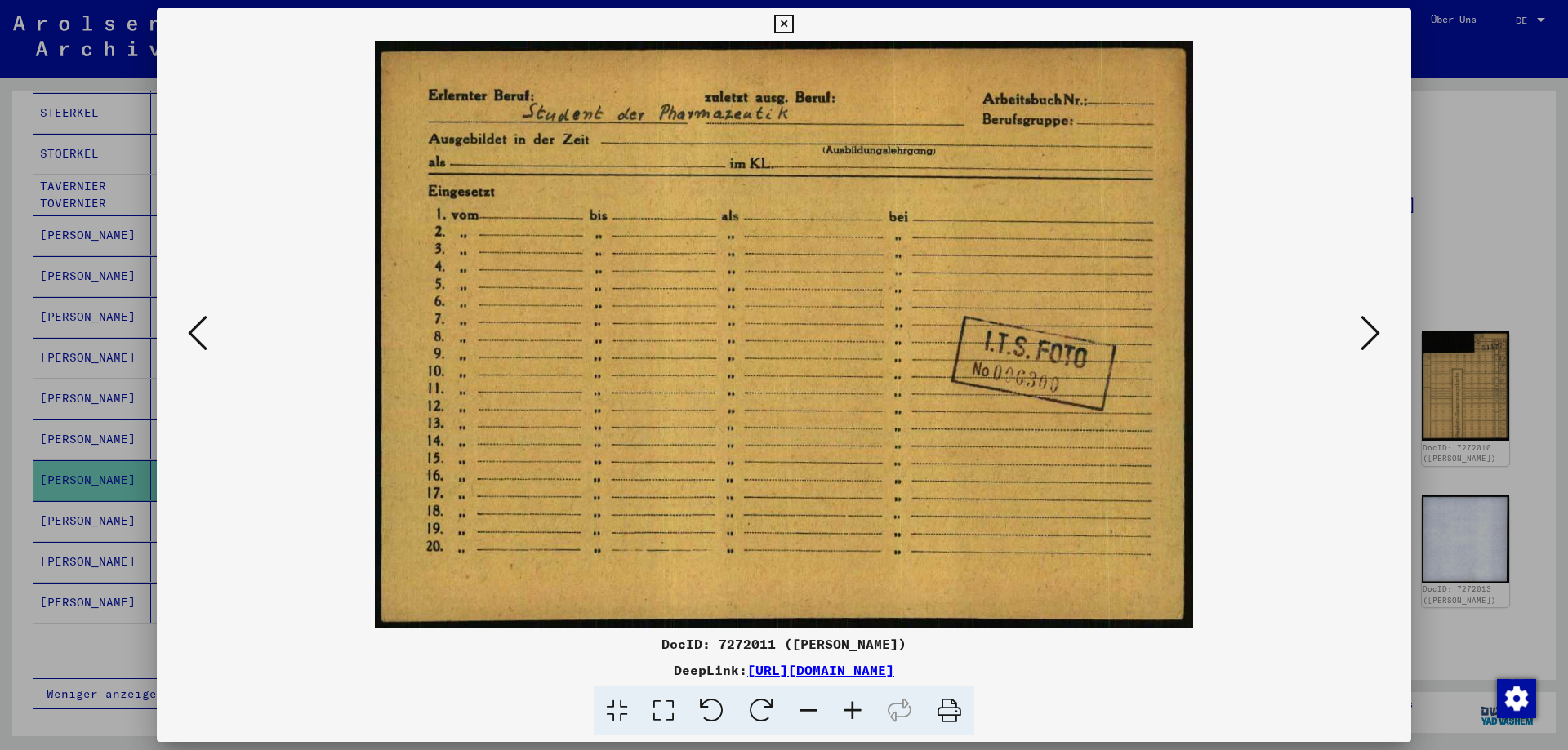
click at [1356, 356] on button at bounding box center [1370, 334] width 30 height 47
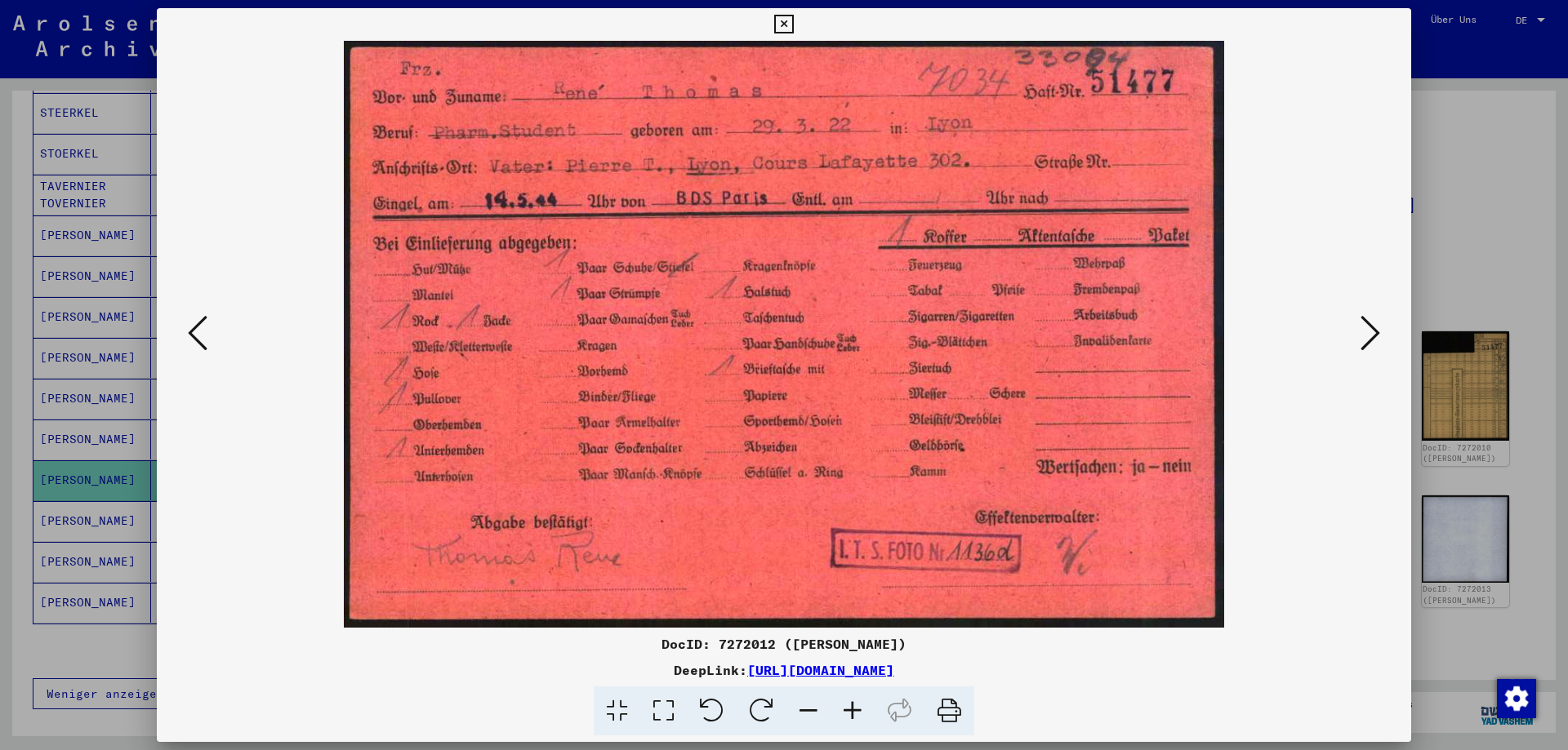
click at [1356, 356] on button at bounding box center [1370, 334] width 30 height 47
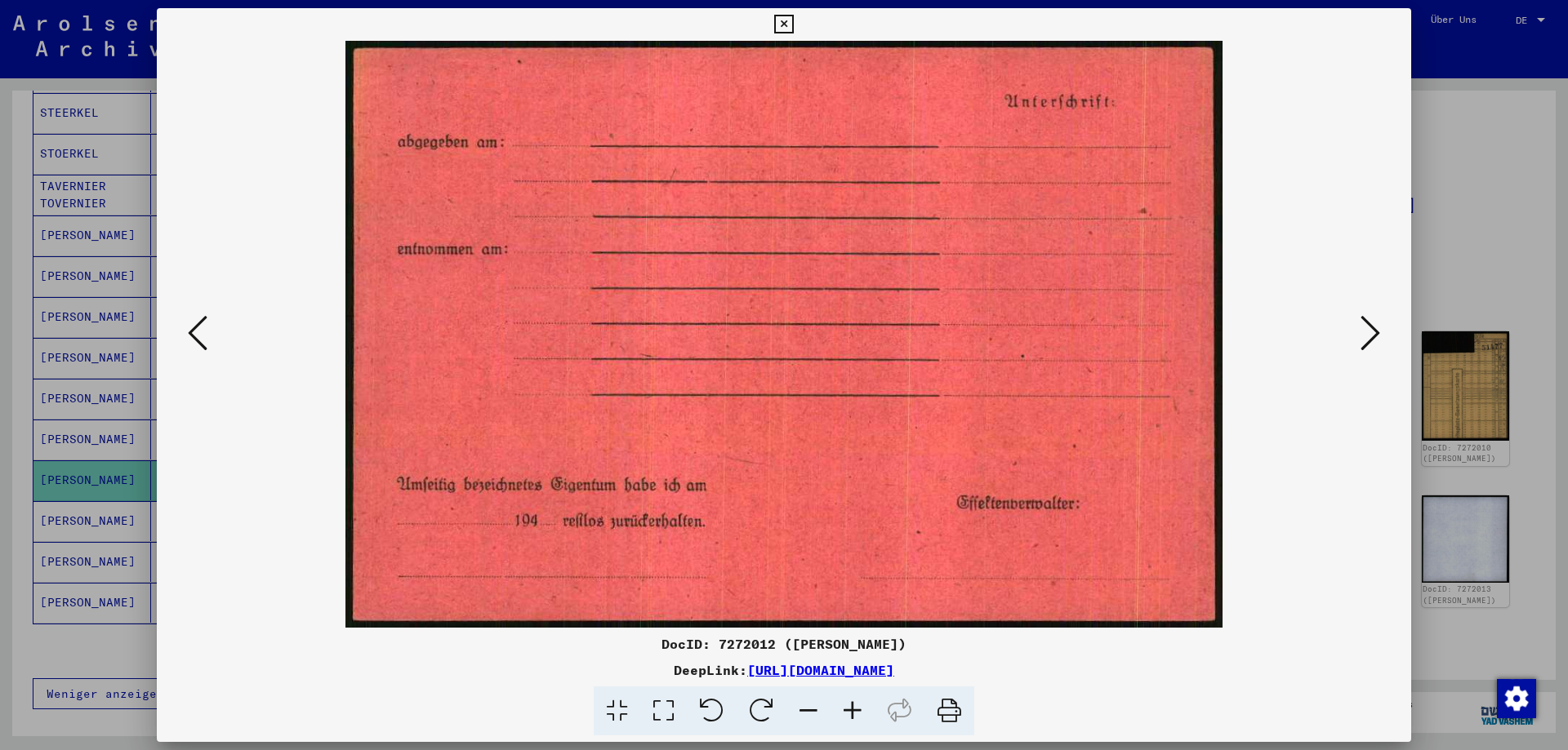
click at [1356, 356] on button at bounding box center [1370, 334] width 30 height 47
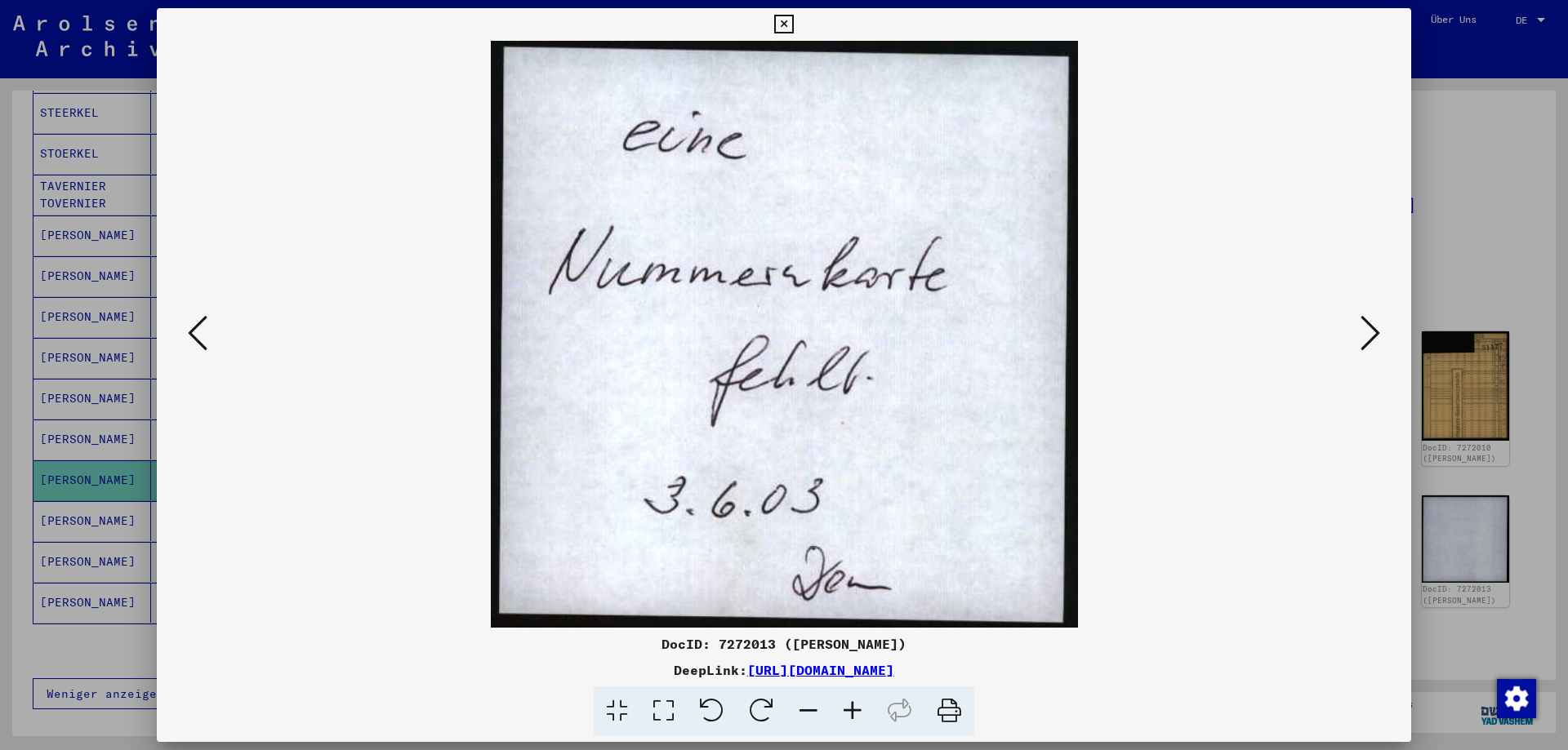
click at [1356, 356] on button at bounding box center [1370, 334] width 30 height 47
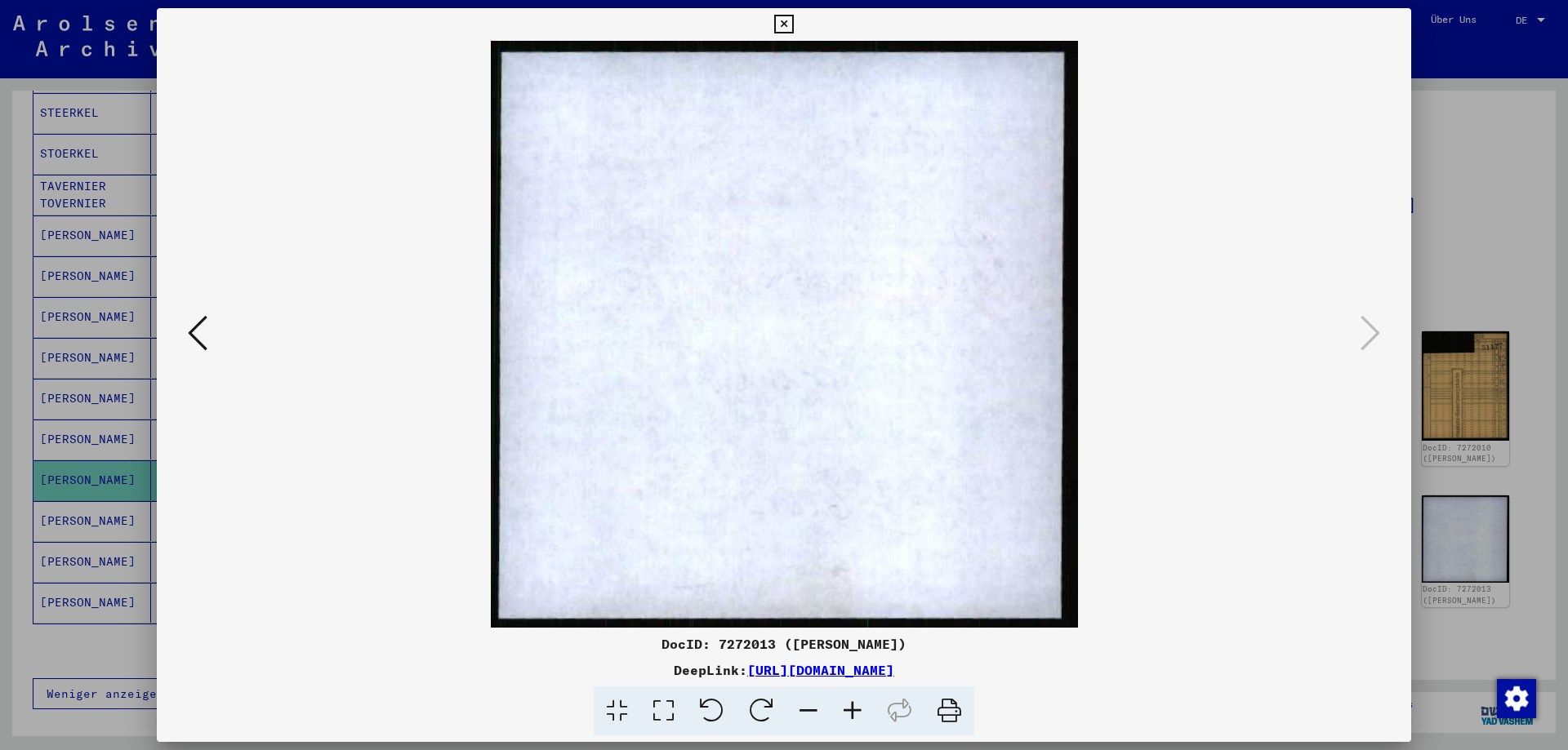
click at [1530, 346] on div at bounding box center [784, 375] width 1568 height 750
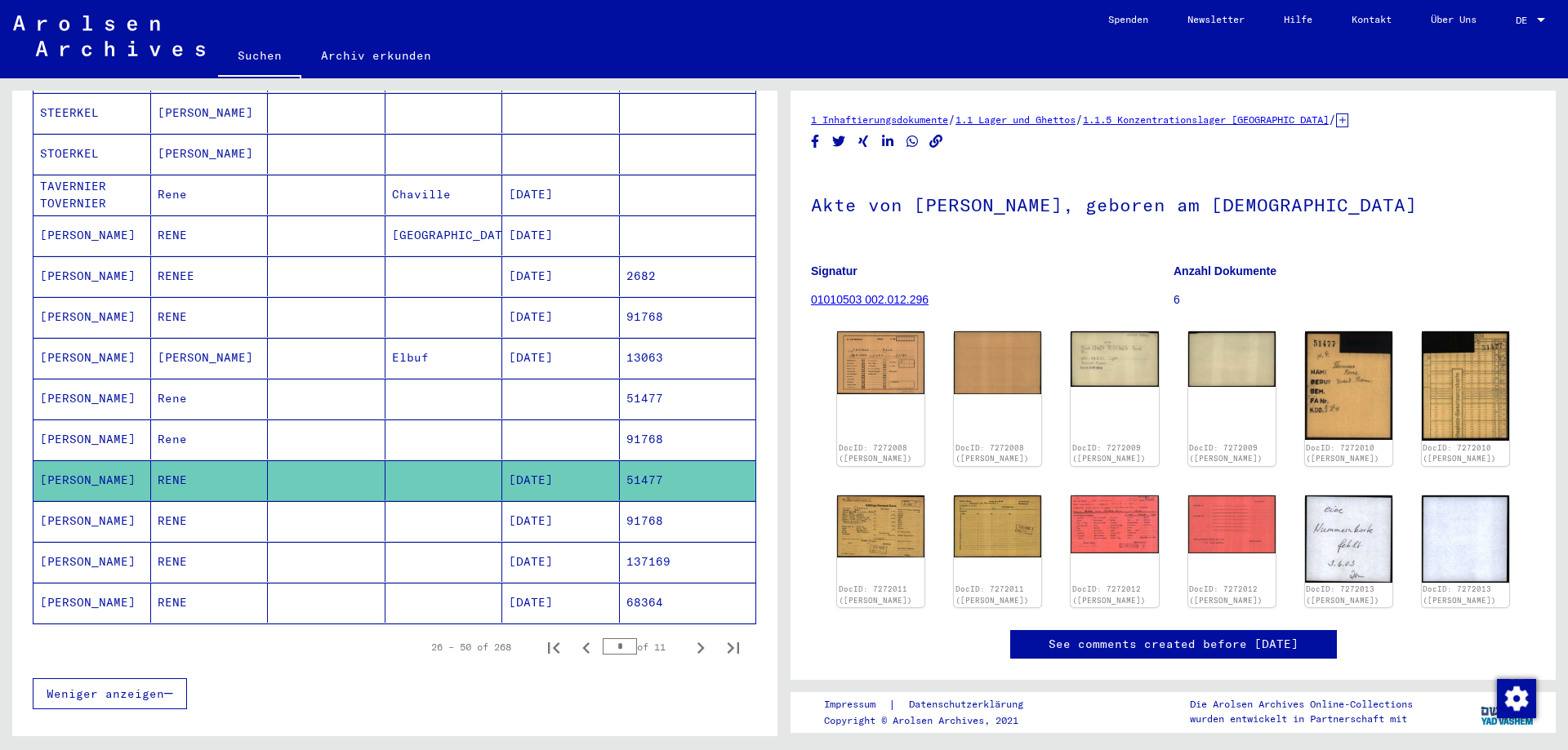
click at [336, 502] on mat-cell at bounding box center [326, 521] width 118 height 40
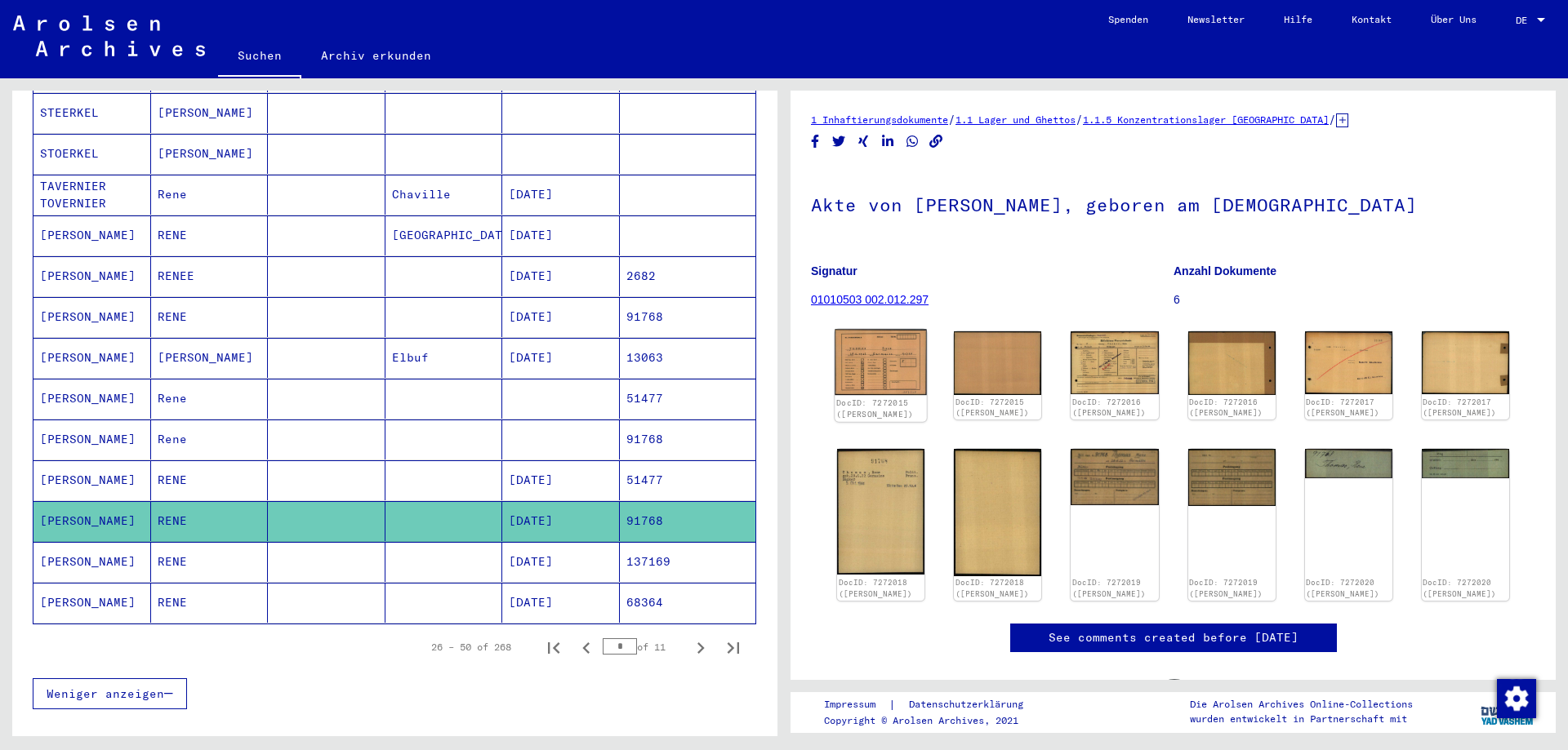
click at [867, 390] on img at bounding box center [881, 362] width 92 height 66
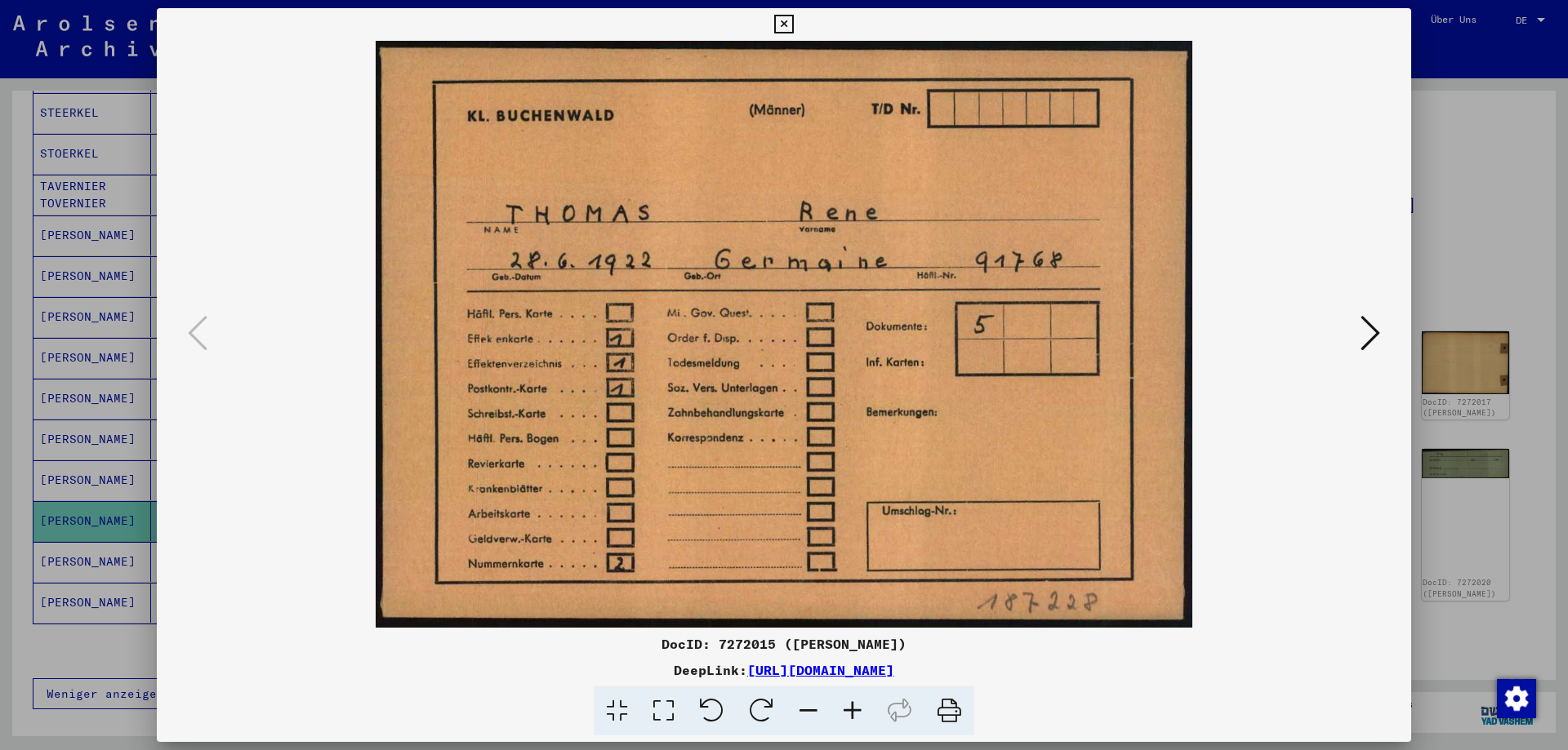
click at [1362, 332] on icon at bounding box center [1371, 333] width 20 height 40
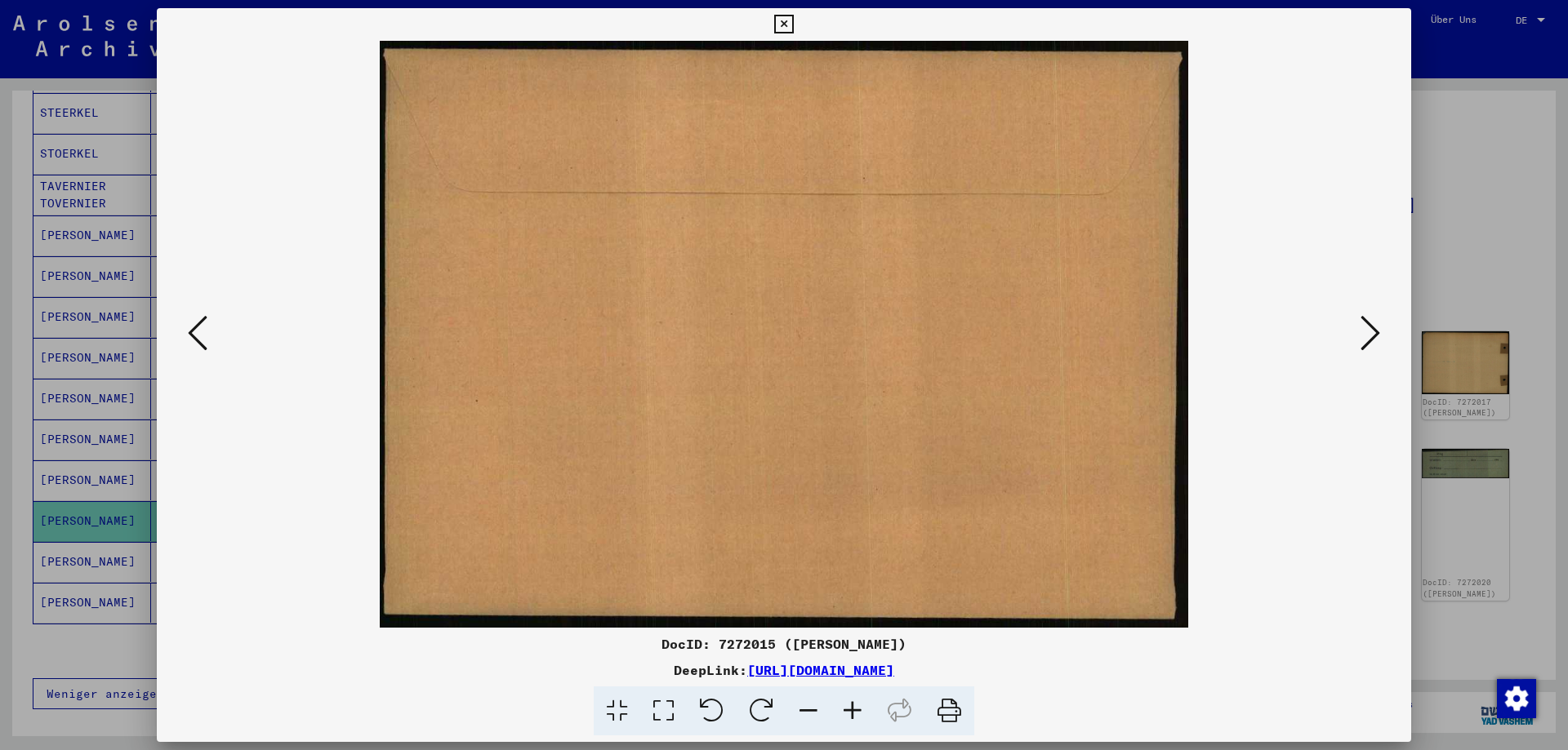
click at [1363, 332] on icon at bounding box center [1371, 333] width 20 height 40
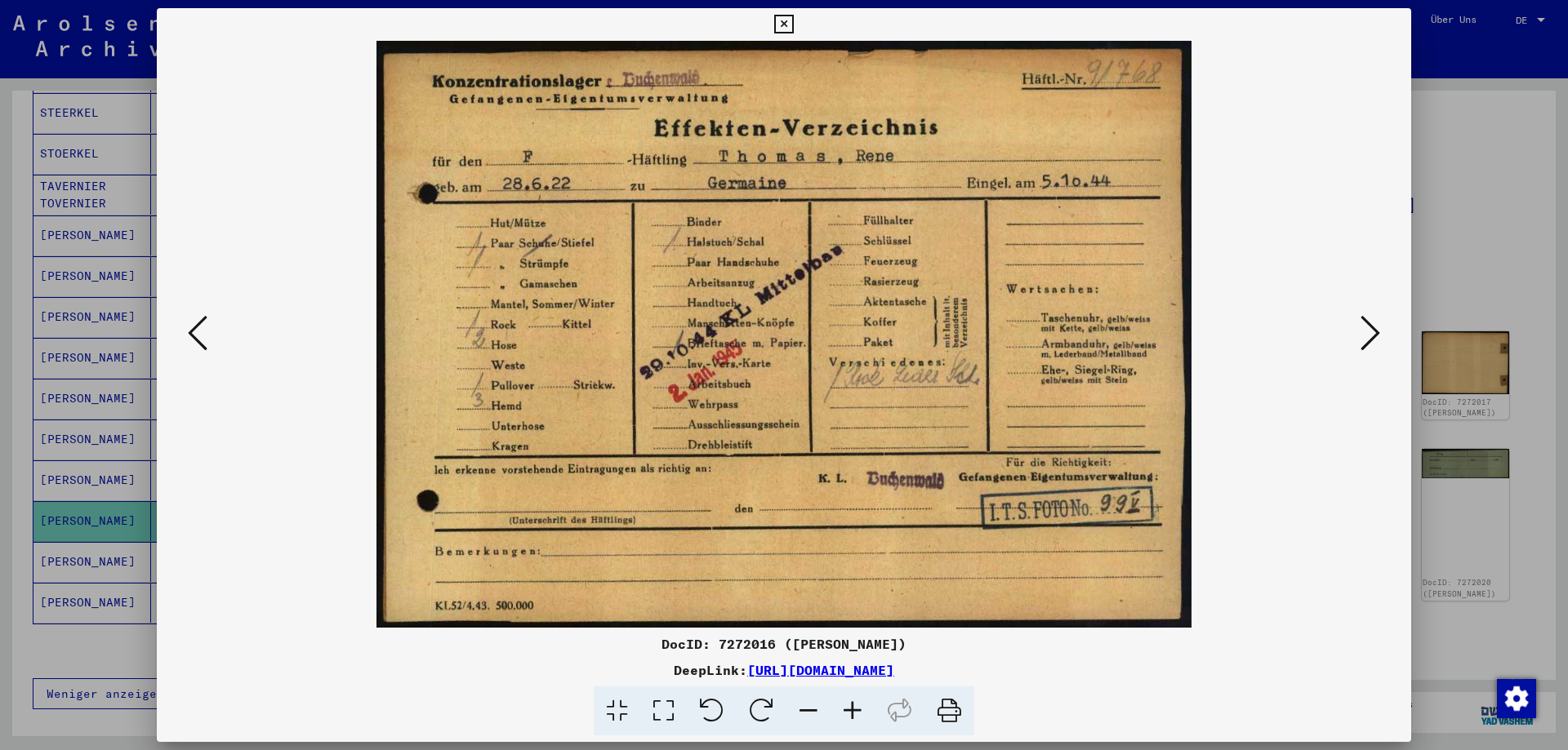
click at [1363, 332] on icon at bounding box center [1371, 333] width 20 height 40
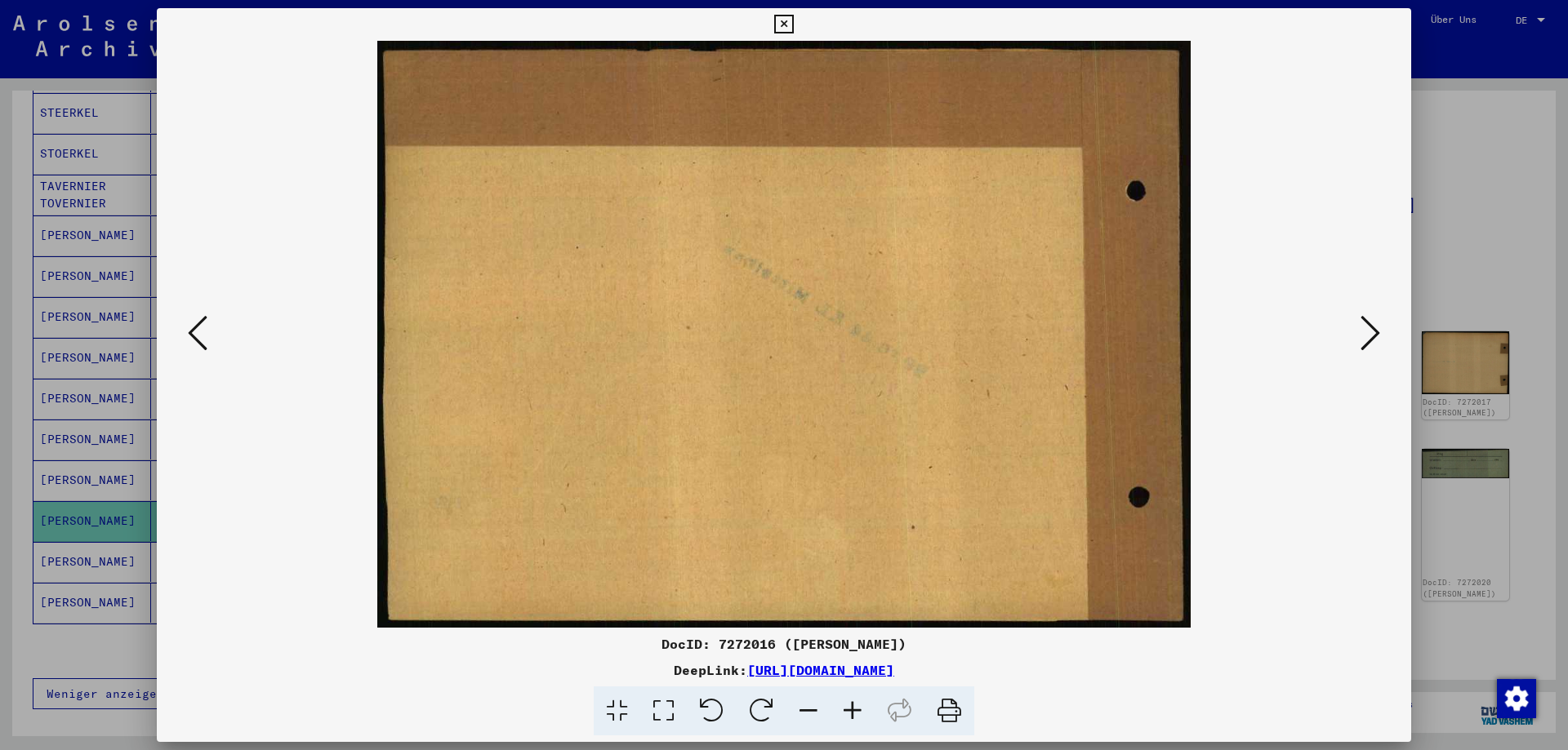
click at [1357, 333] on button at bounding box center [1370, 334] width 30 height 47
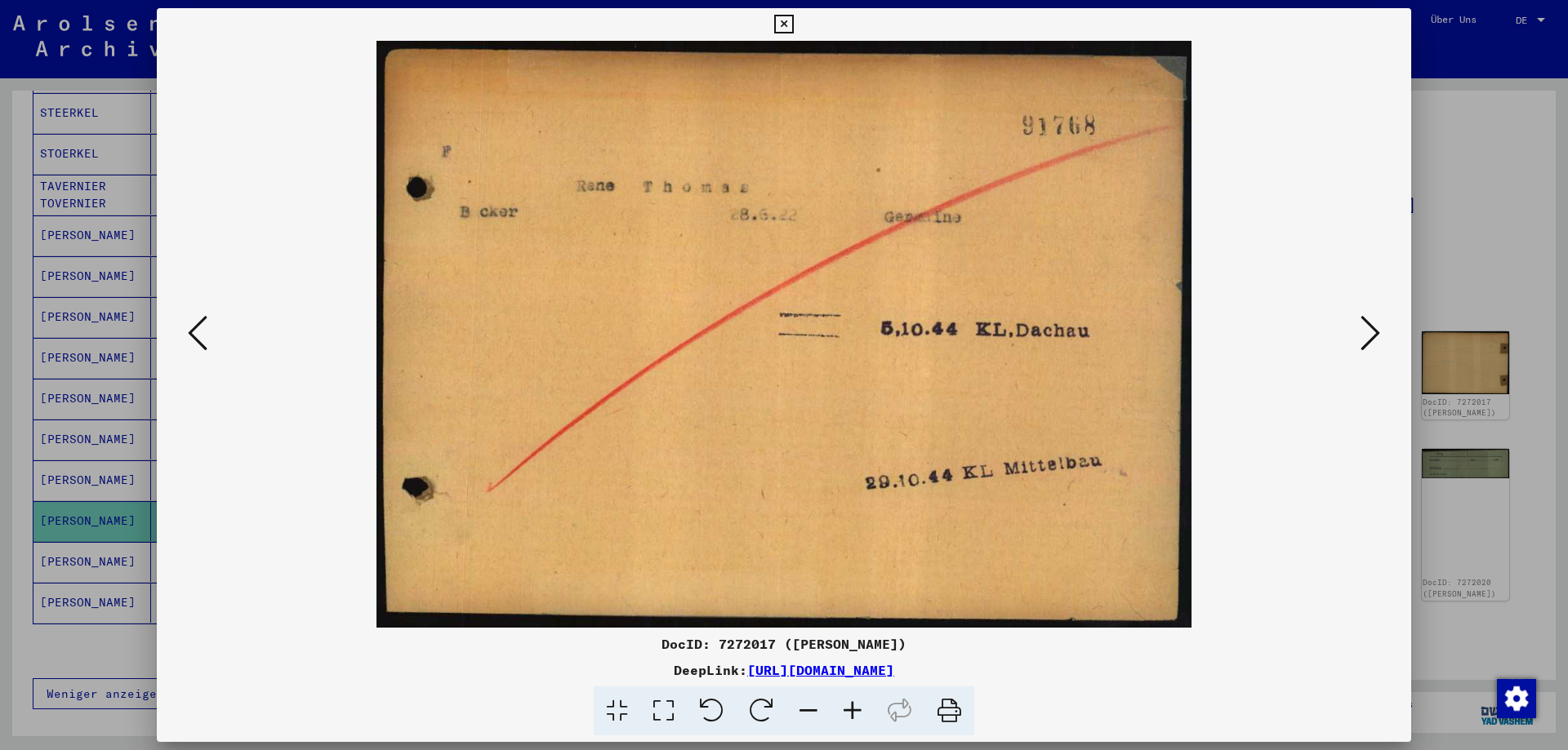
click at [1357, 333] on button at bounding box center [1370, 334] width 30 height 47
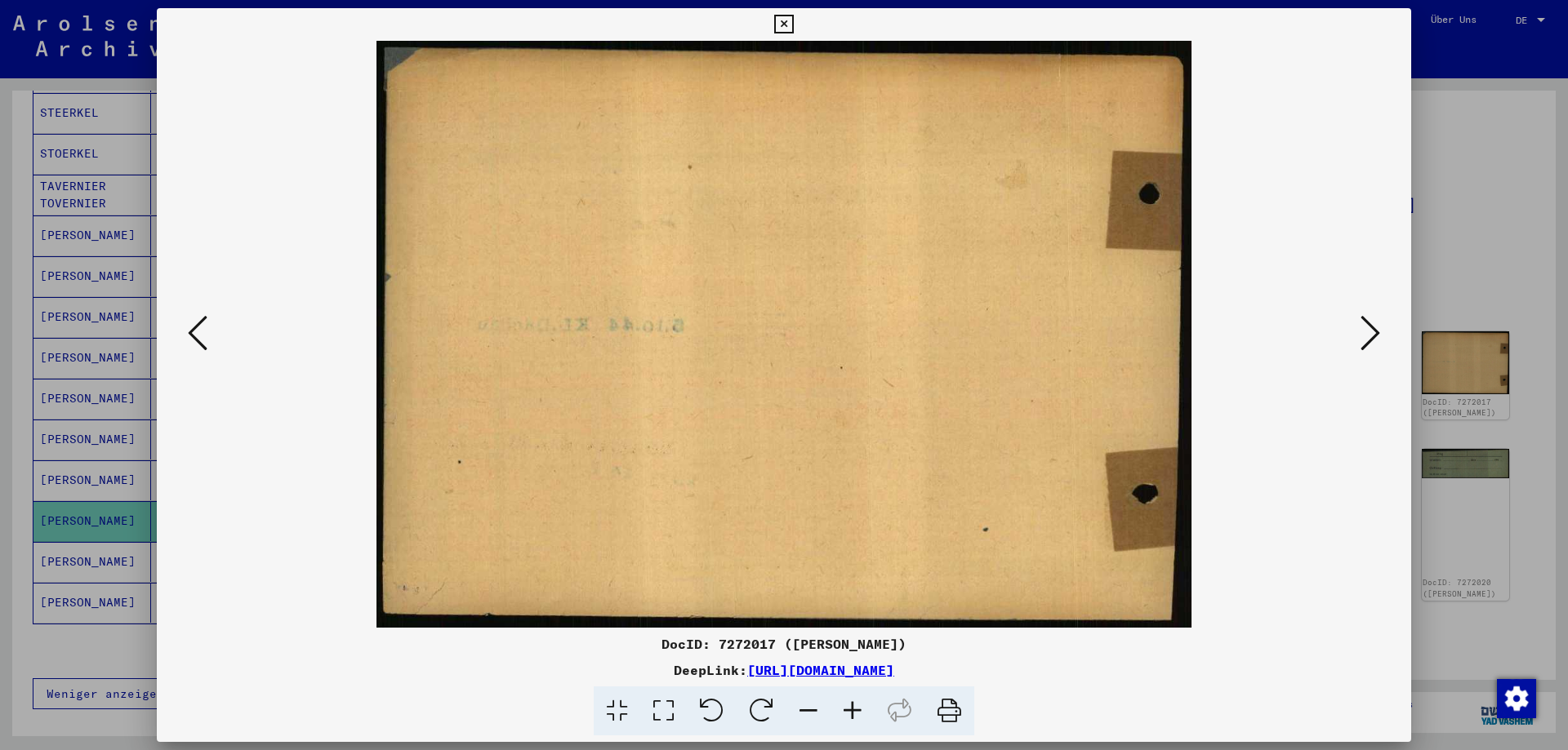
click at [1357, 333] on button at bounding box center [1370, 334] width 30 height 47
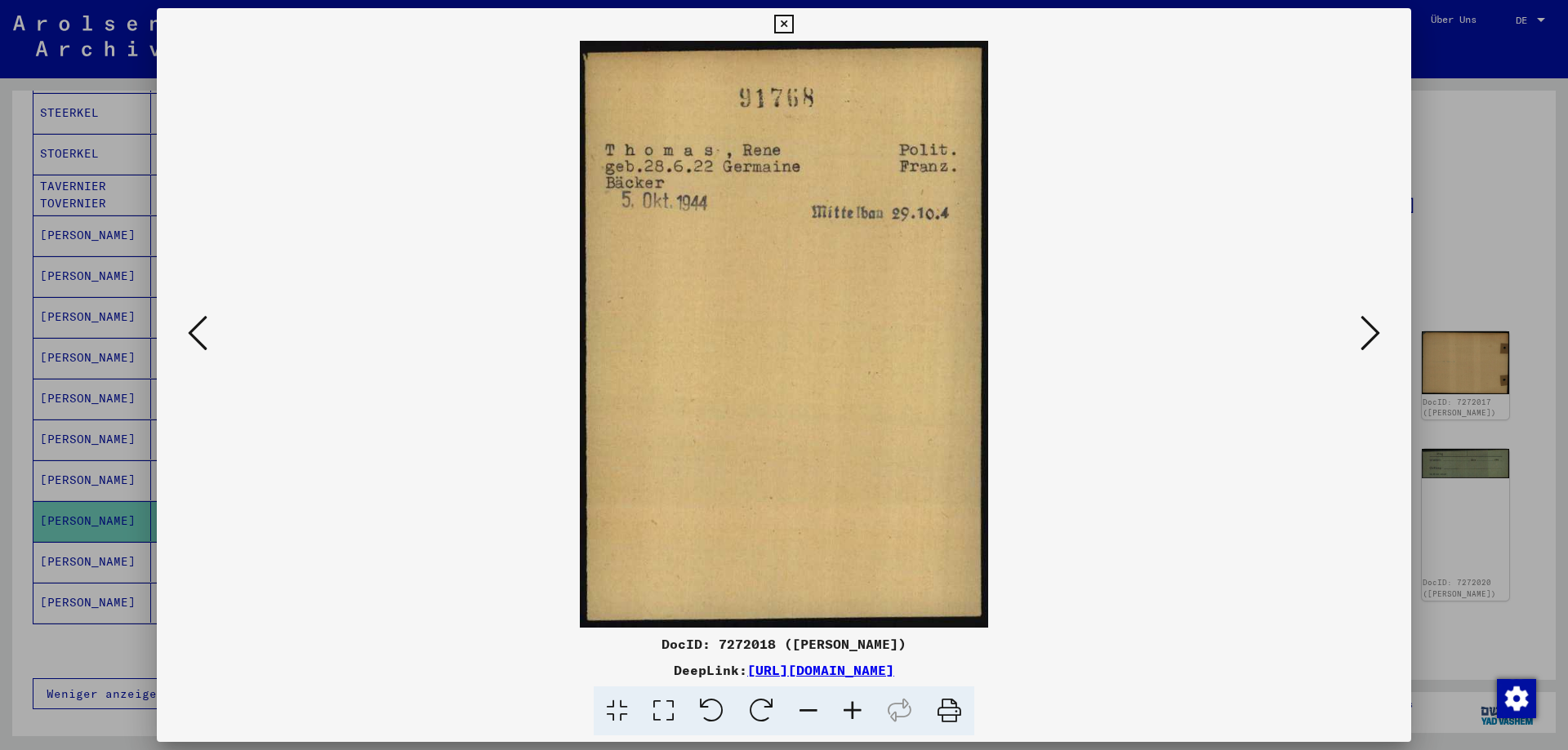
click at [1357, 333] on button at bounding box center [1370, 334] width 30 height 47
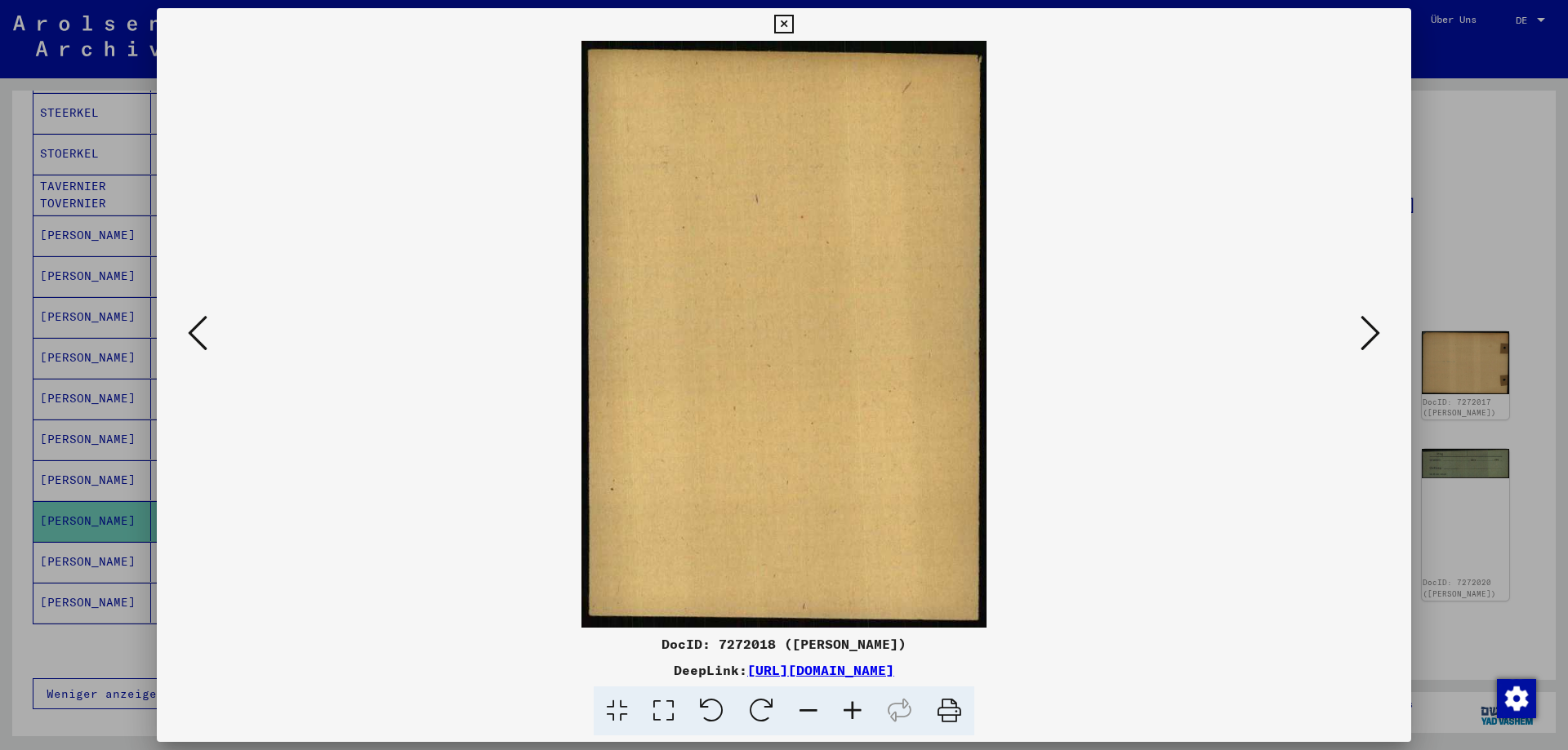
click at [1357, 333] on button at bounding box center [1370, 334] width 30 height 47
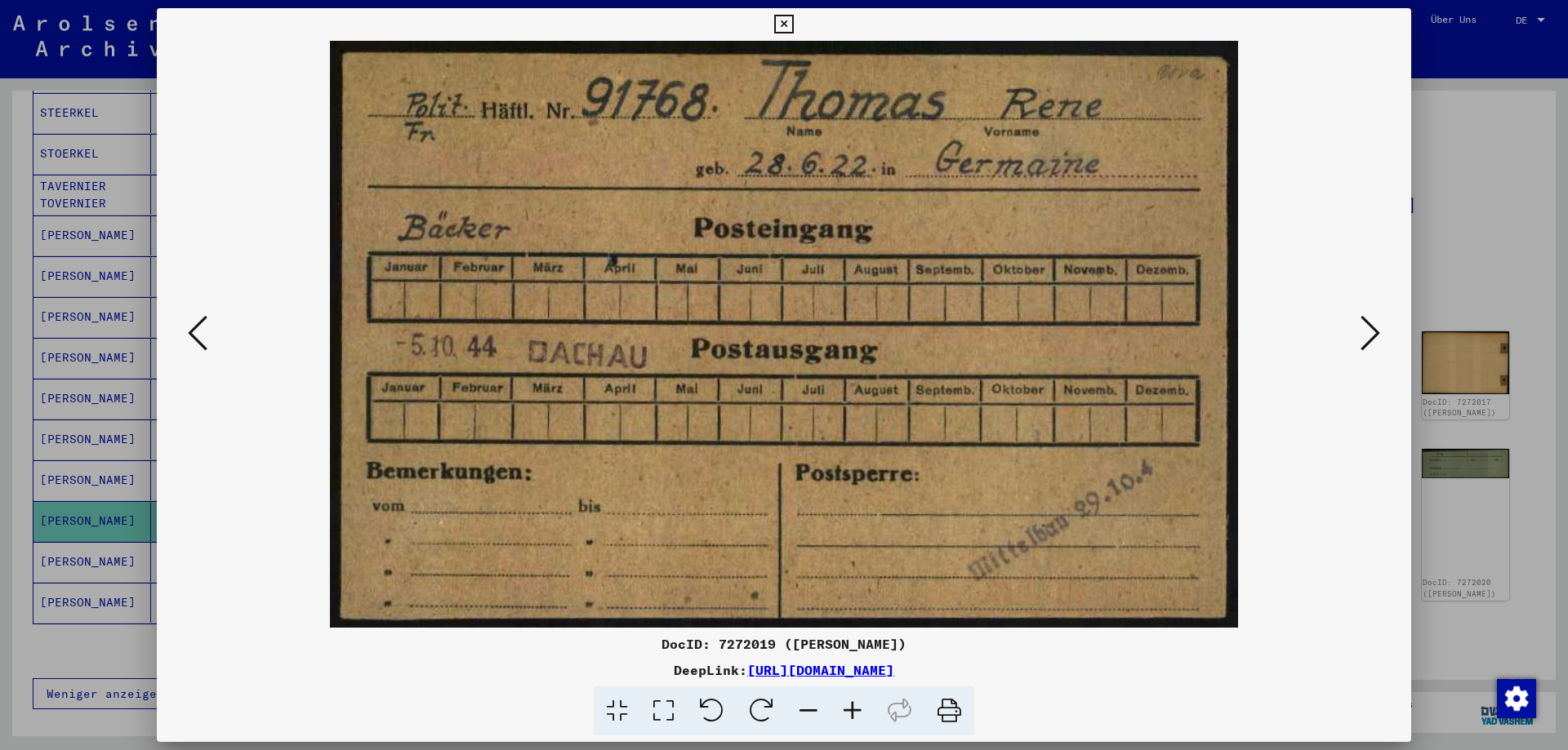
click at [1356, 333] on button at bounding box center [1370, 334] width 30 height 47
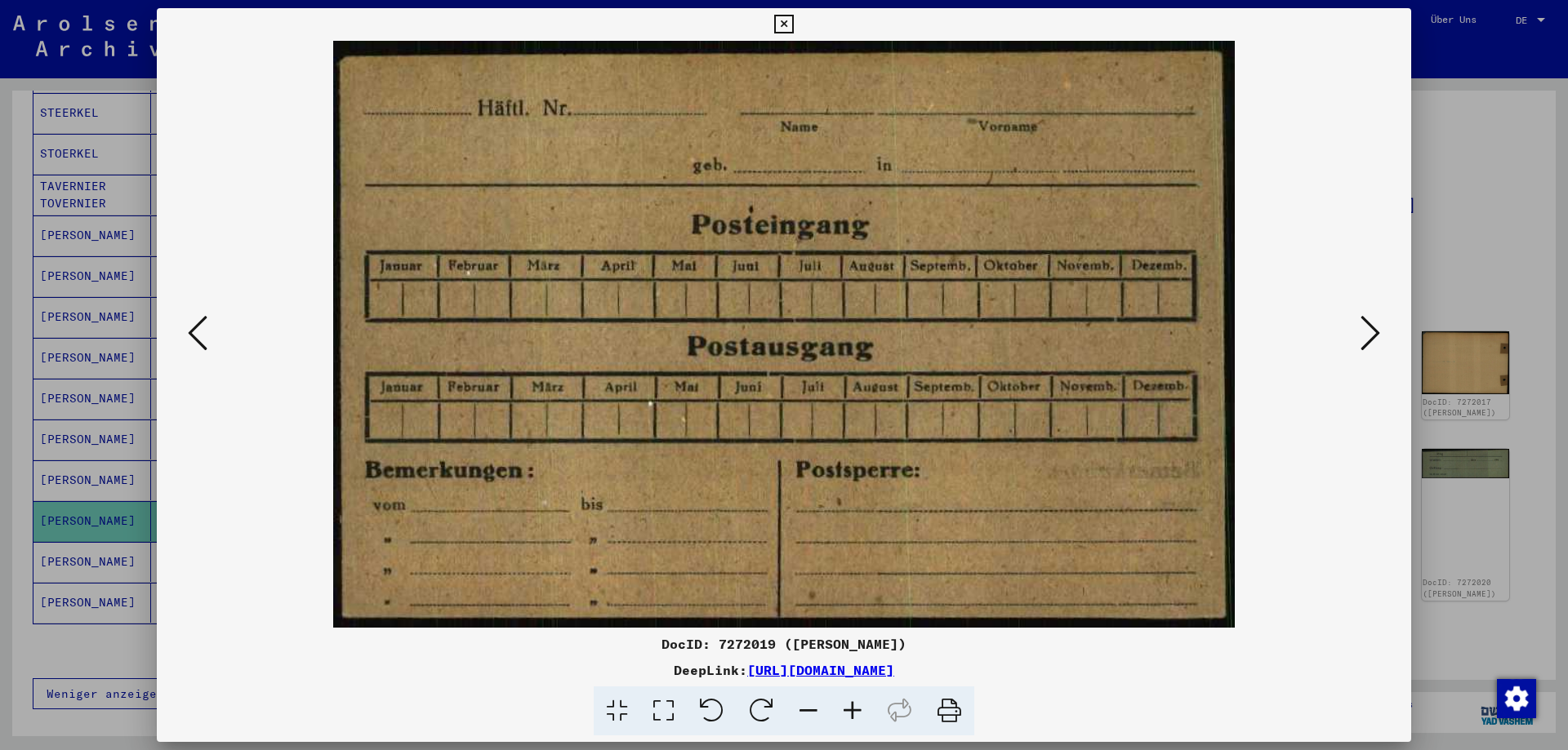
click at [1356, 333] on button at bounding box center [1370, 334] width 30 height 47
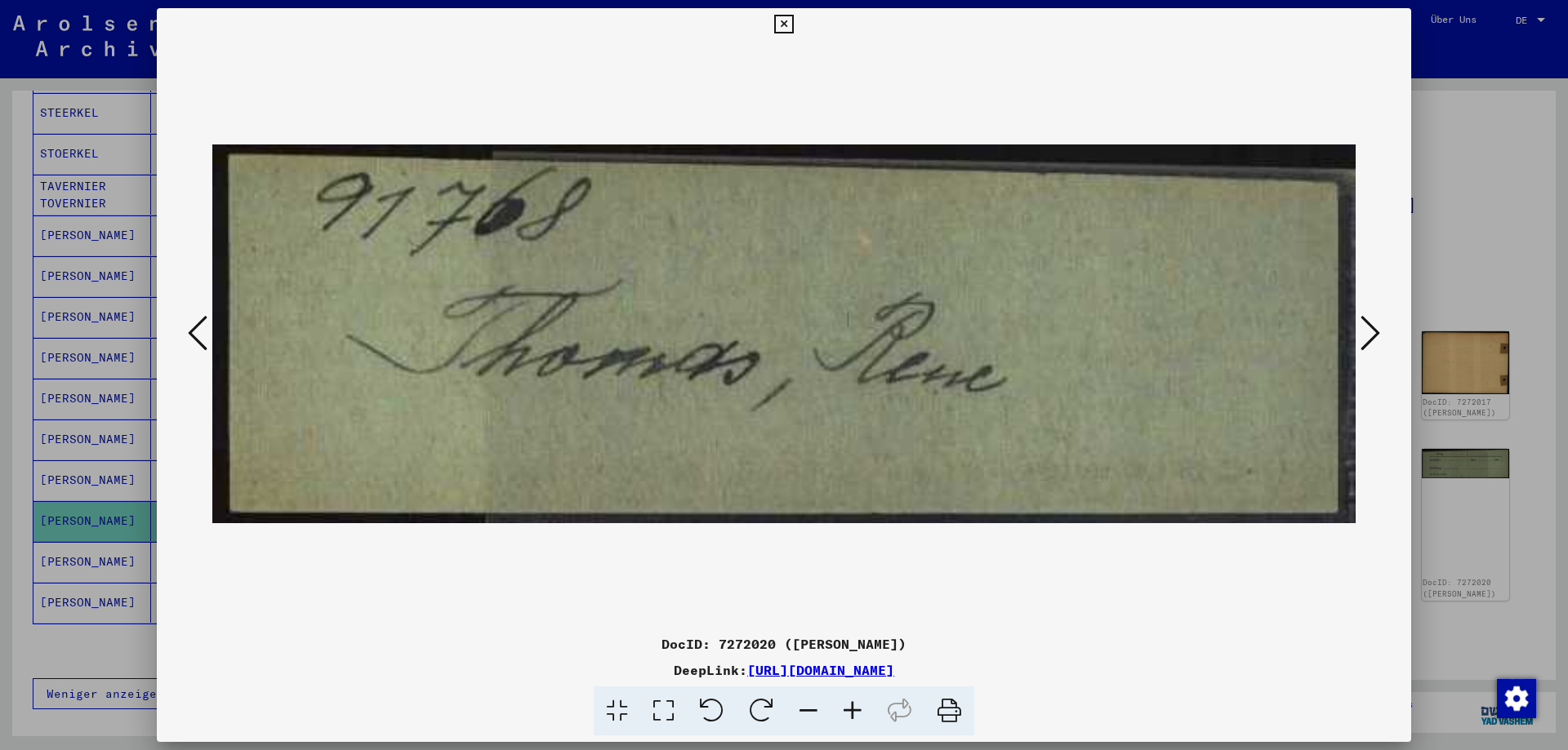
click at [1356, 333] on button at bounding box center [1370, 334] width 30 height 47
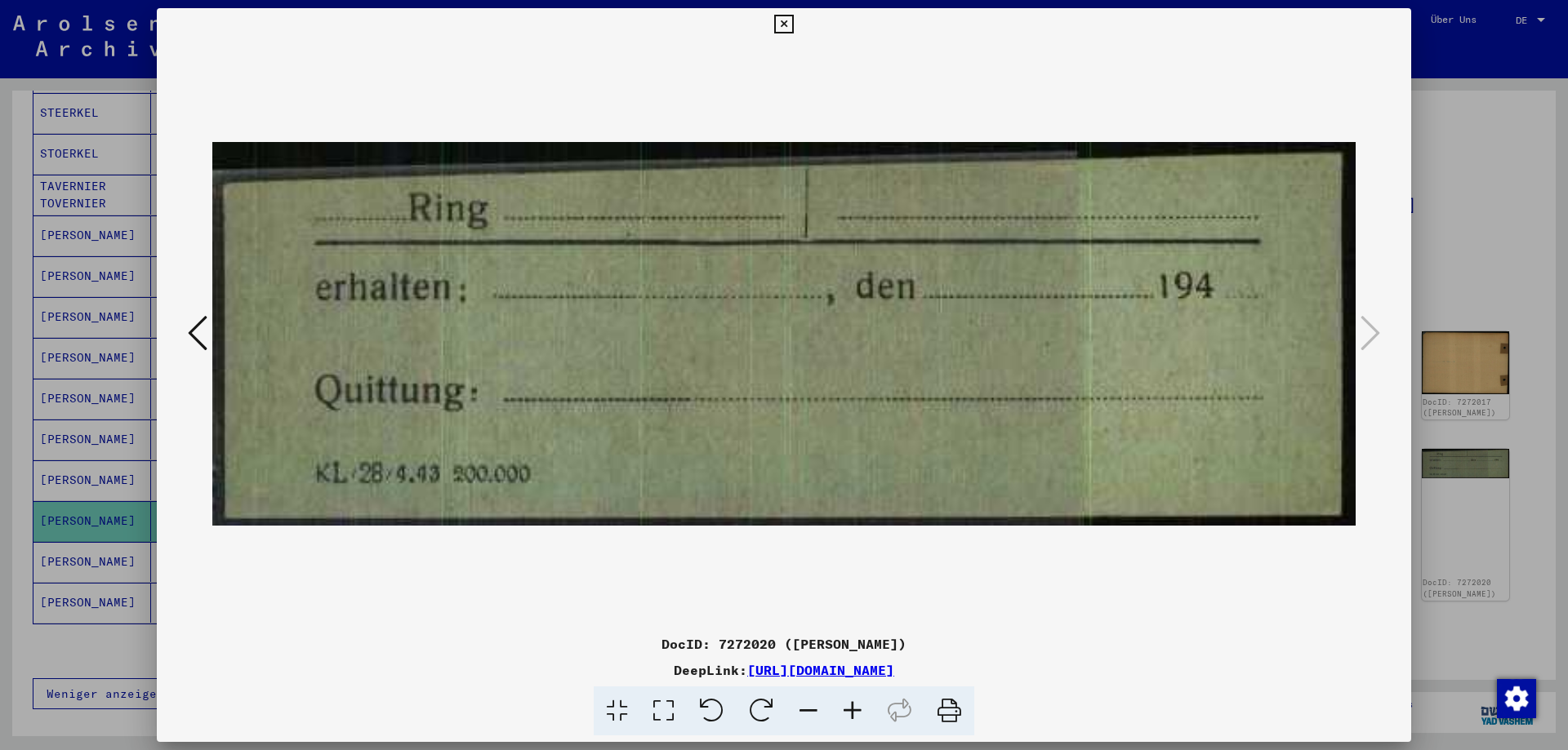
click at [1458, 321] on div at bounding box center [784, 375] width 1568 height 750
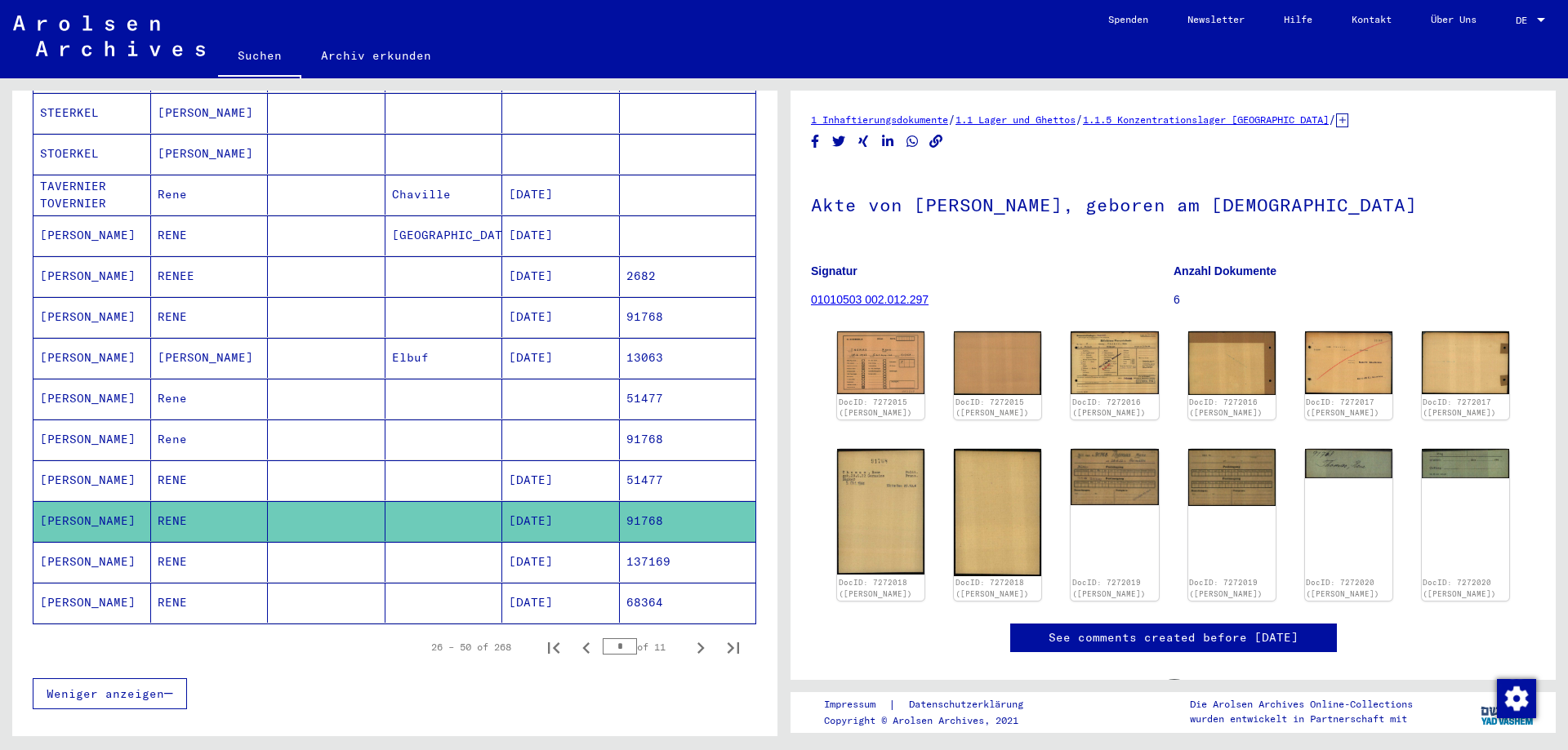
click at [545, 542] on mat-cell "[DATE]" at bounding box center [561, 562] width 118 height 40
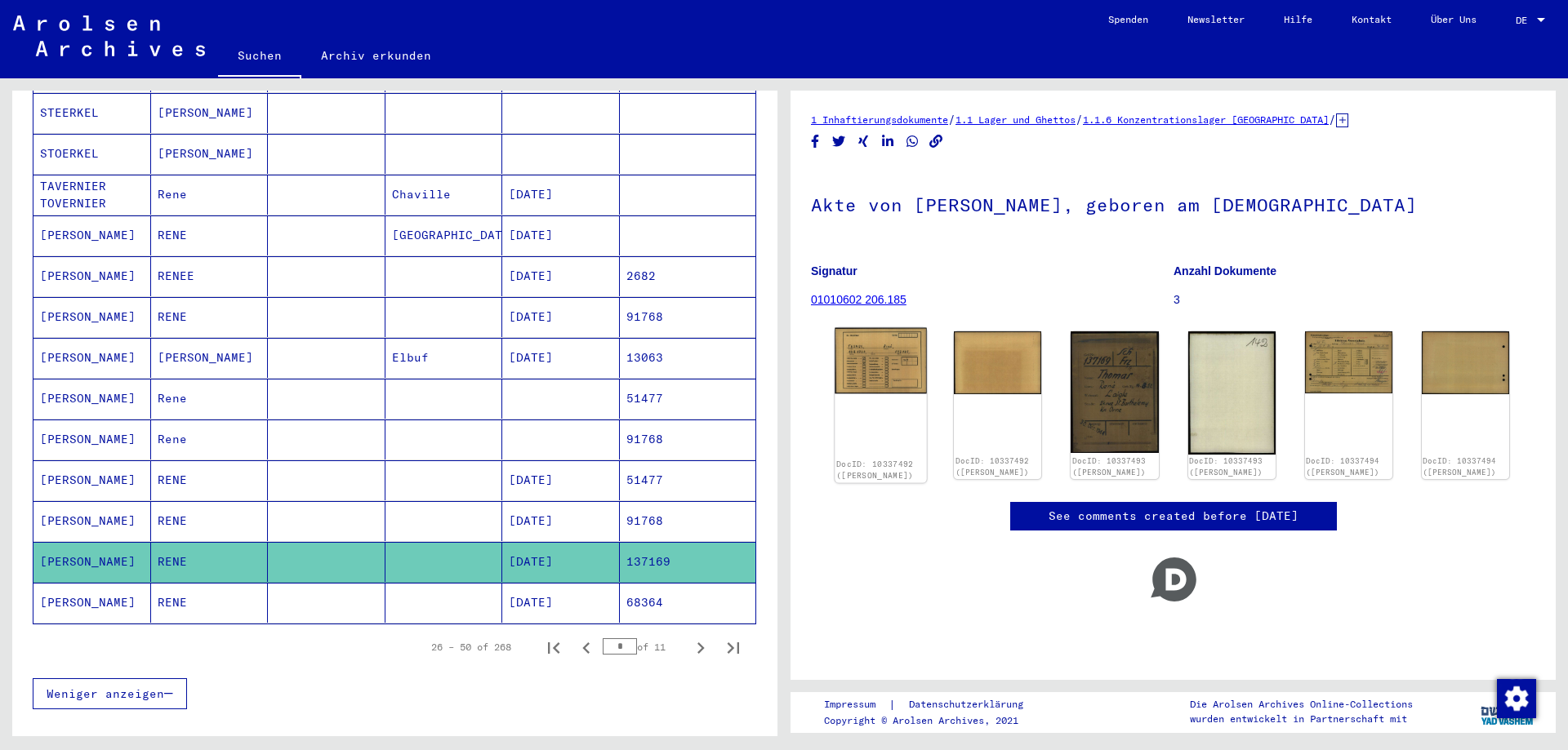
click at [872, 354] on img at bounding box center [881, 361] width 92 height 66
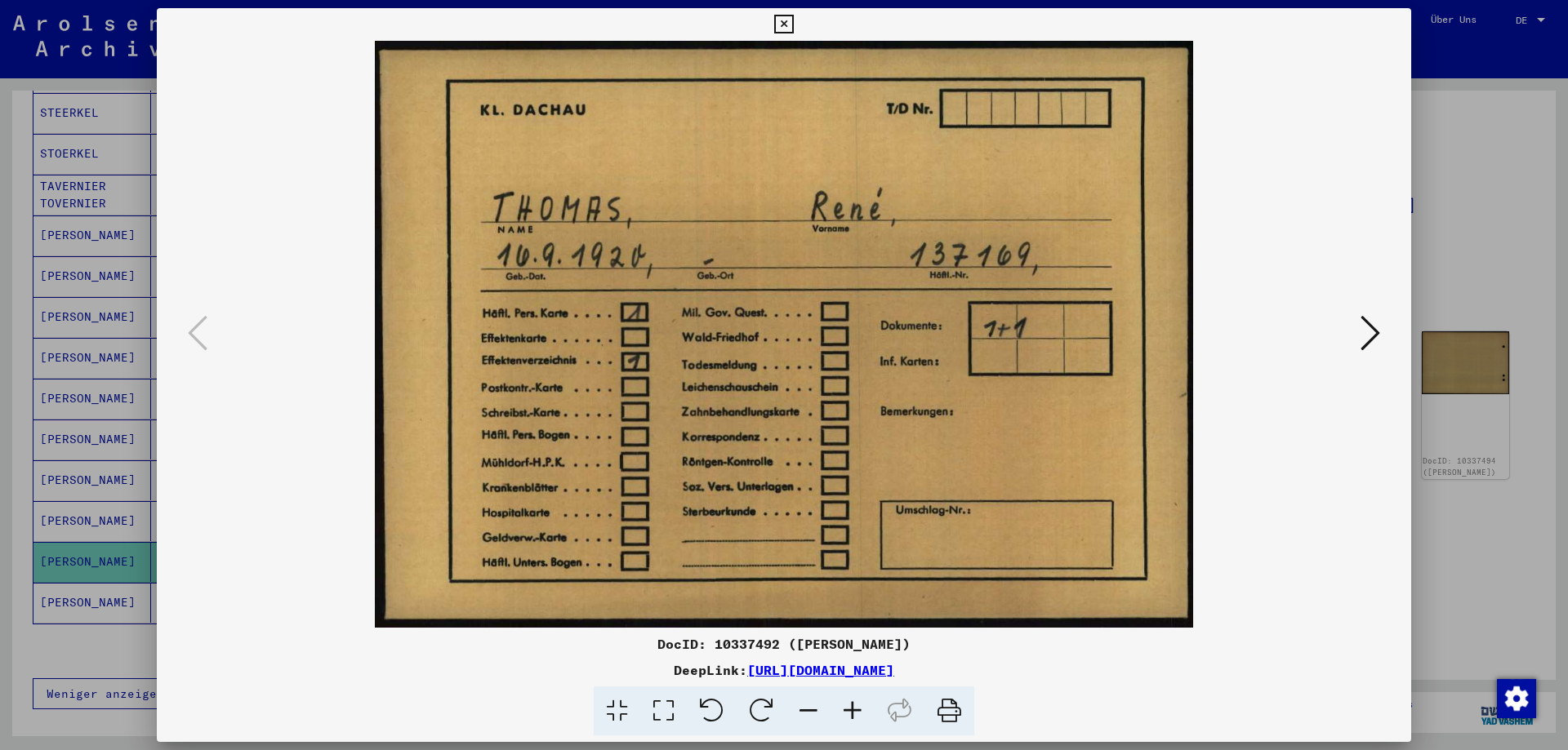
click at [1382, 334] on button at bounding box center [1370, 334] width 30 height 47
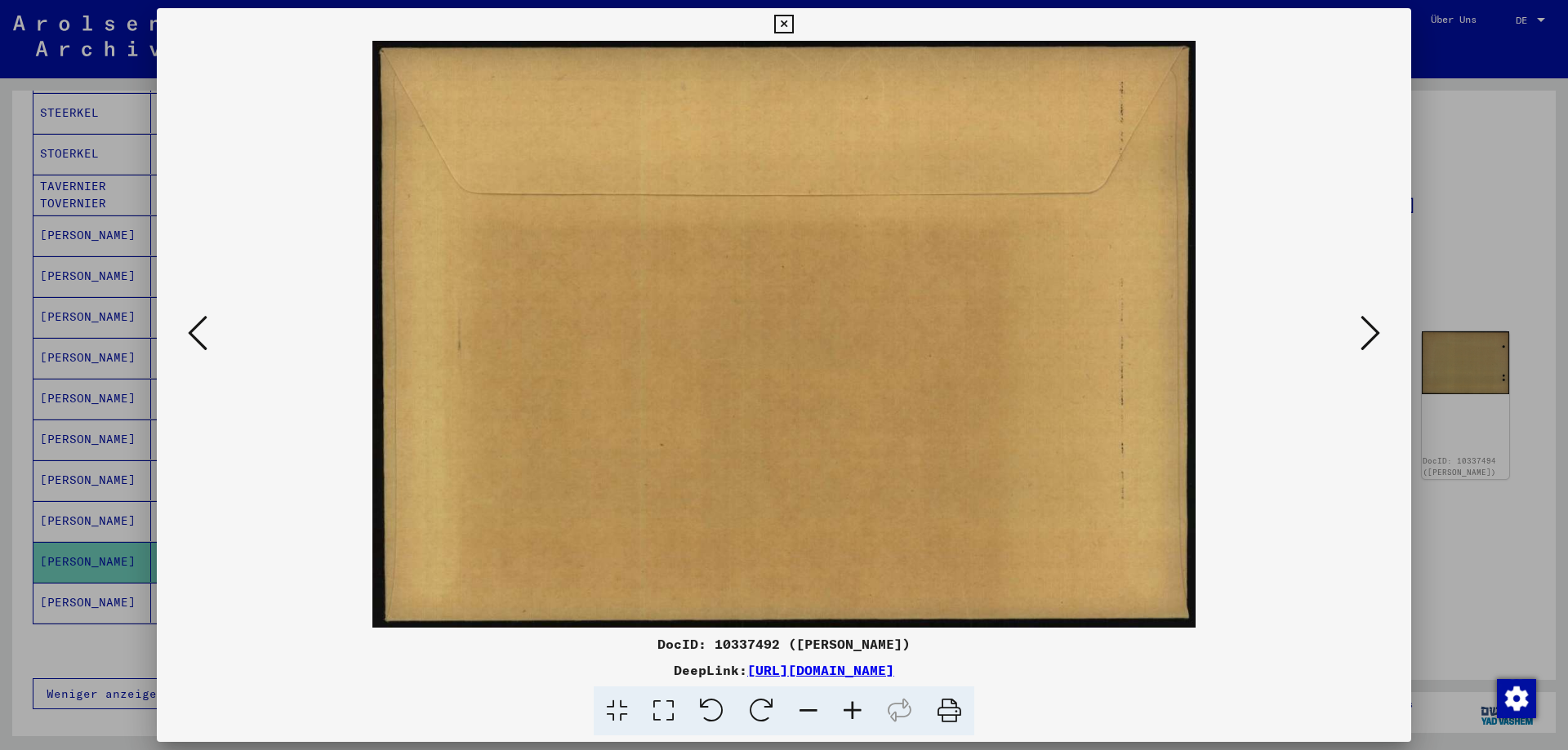
click at [1382, 334] on button at bounding box center [1370, 334] width 30 height 47
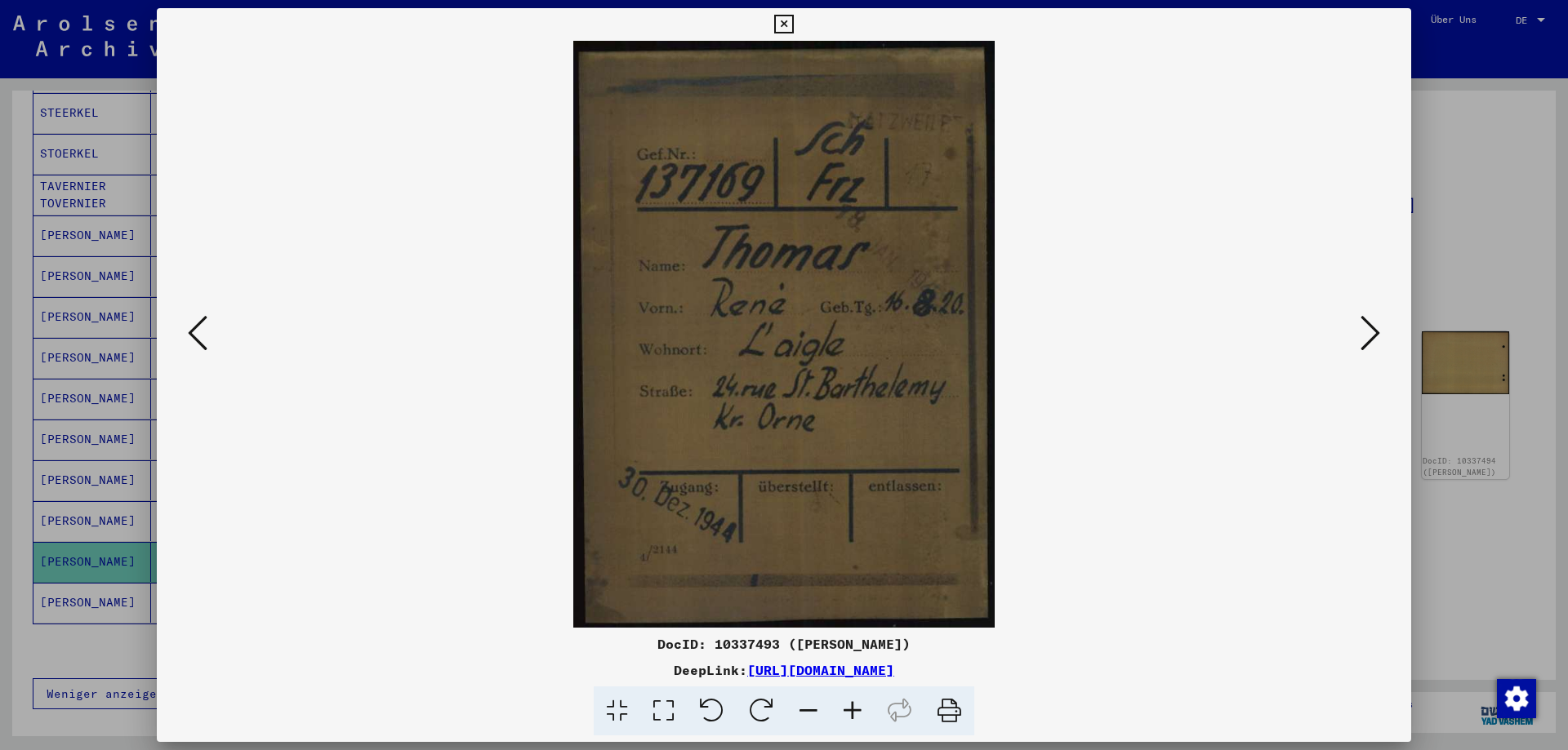
click at [1382, 334] on button at bounding box center [1370, 334] width 30 height 47
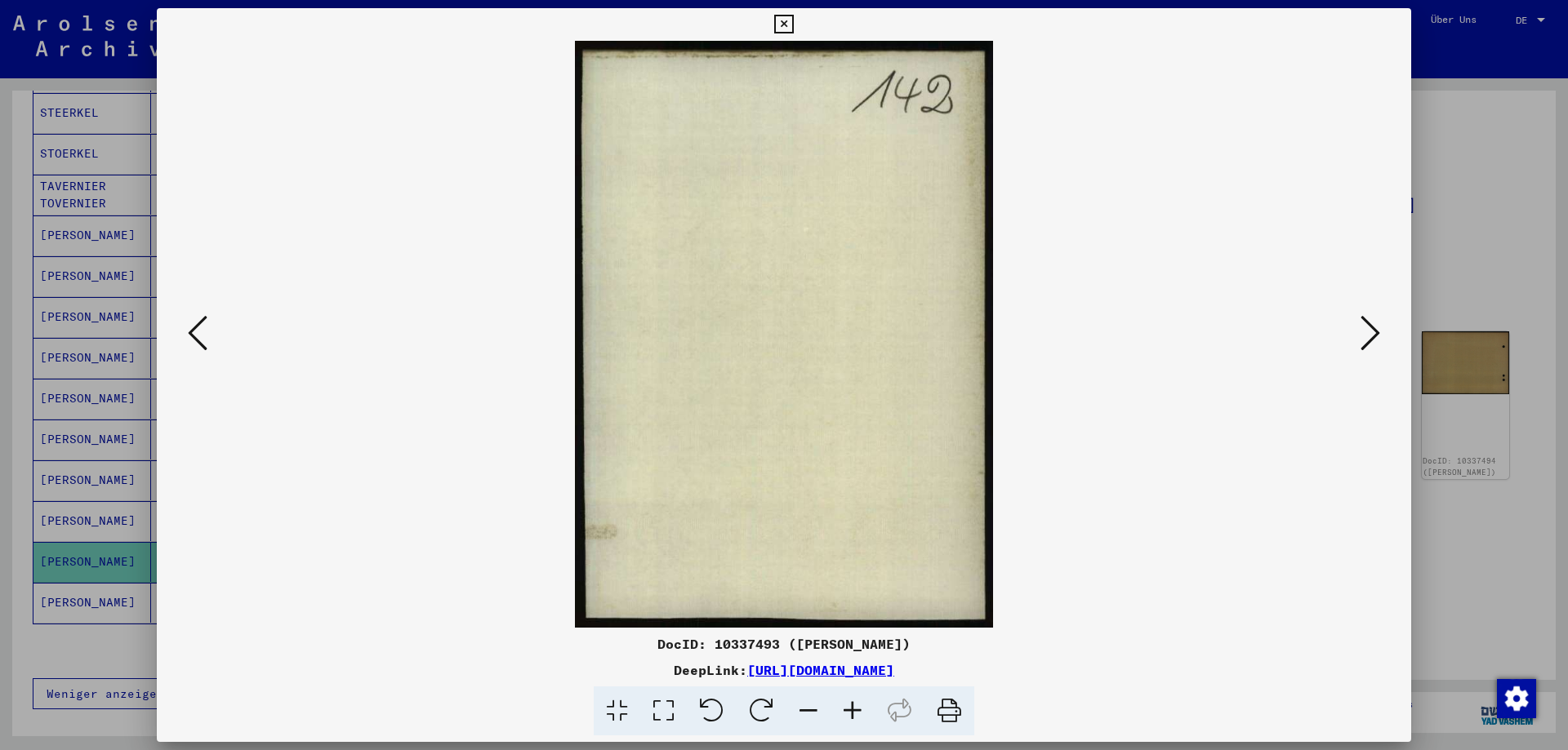
click at [1382, 334] on button at bounding box center [1370, 334] width 30 height 47
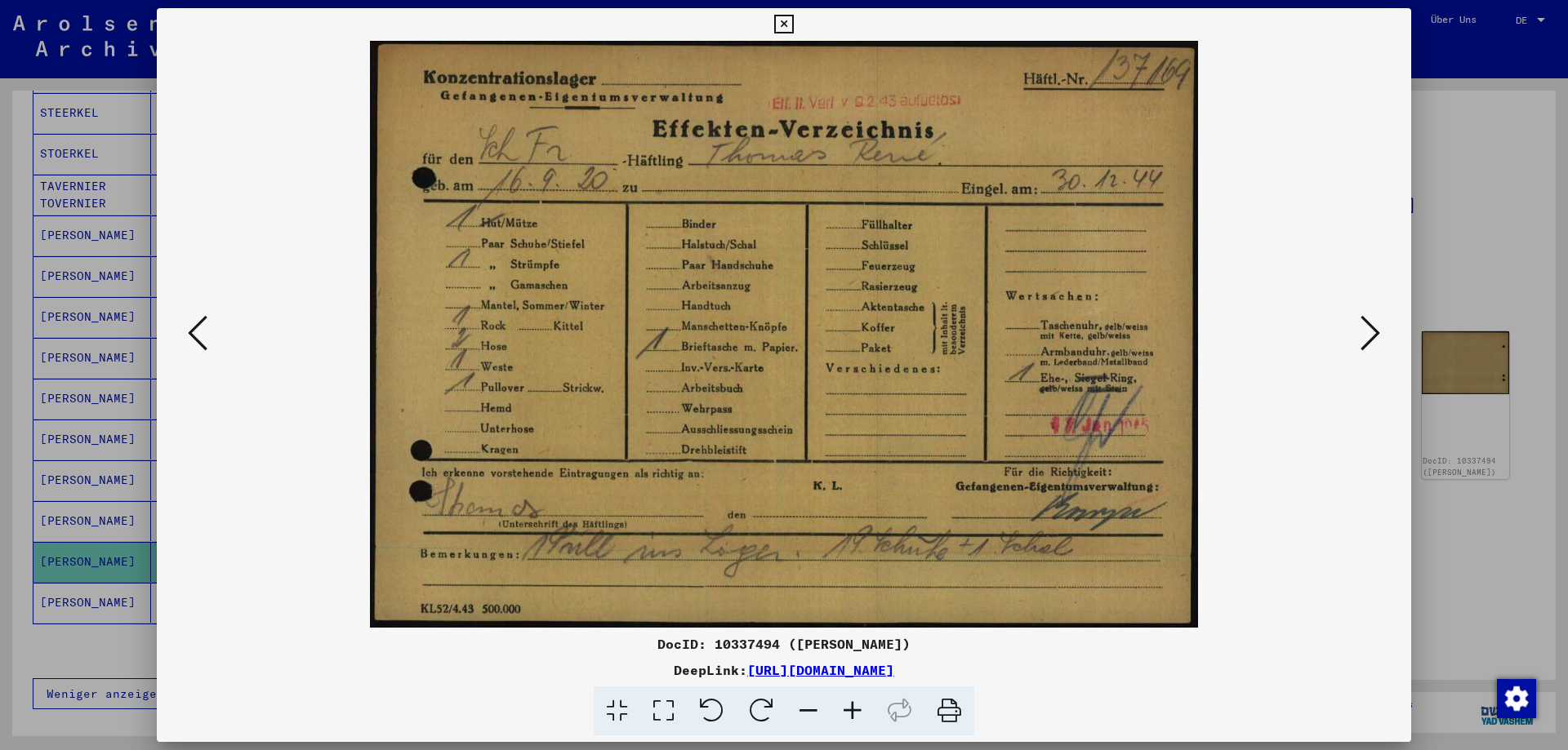
click at [1459, 319] on div at bounding box center [784, 375] width 1568 height 750
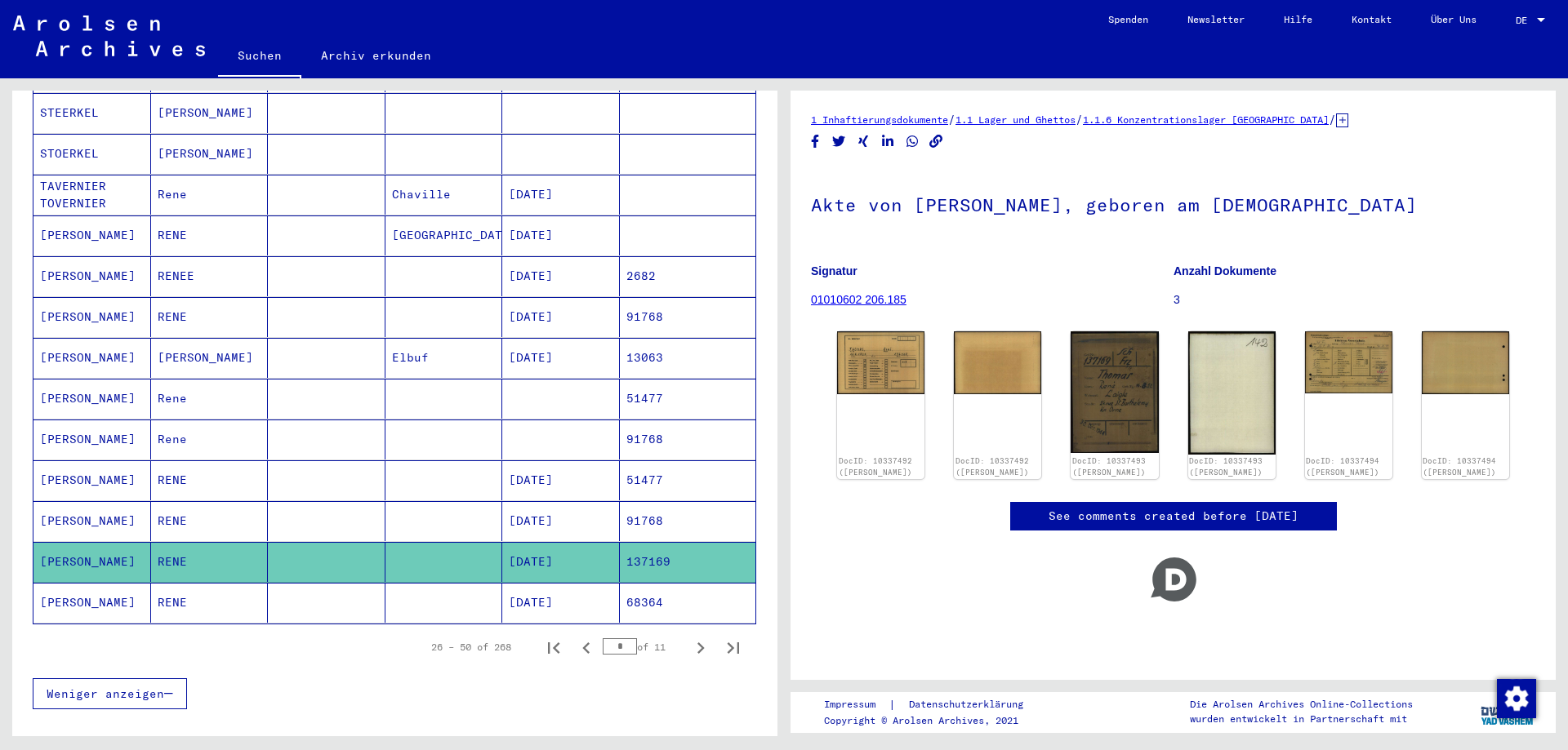
drag, startPoint x: 423, startPoint y: 574, endPoint x: 434, endPoint y: 575, distance: 11.0
click at [424, 583] on mat-cell at bounding box center [444, 602] width 118 height 40
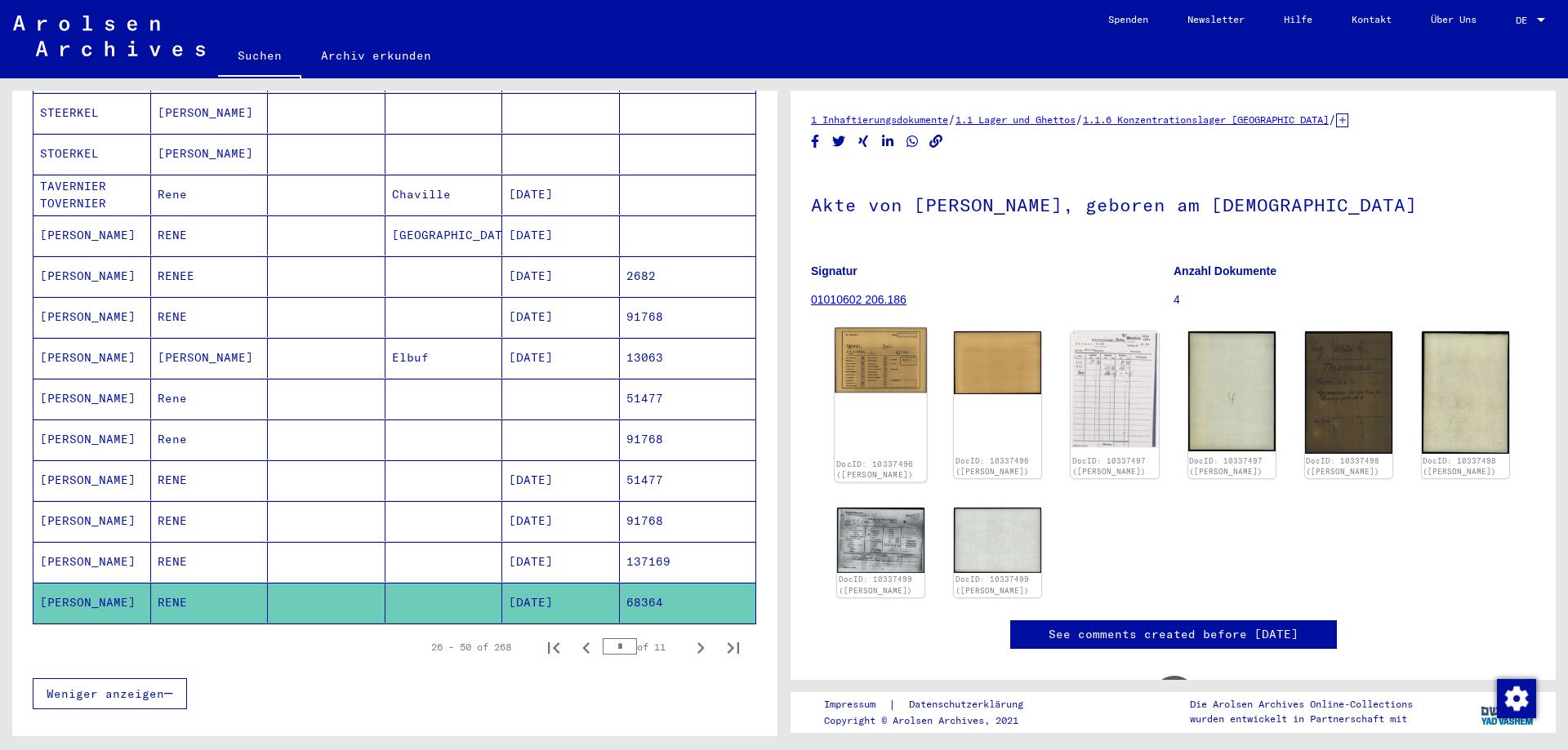
click at [875, 362] on img at bounding box center [881, 361] width 92 height 65
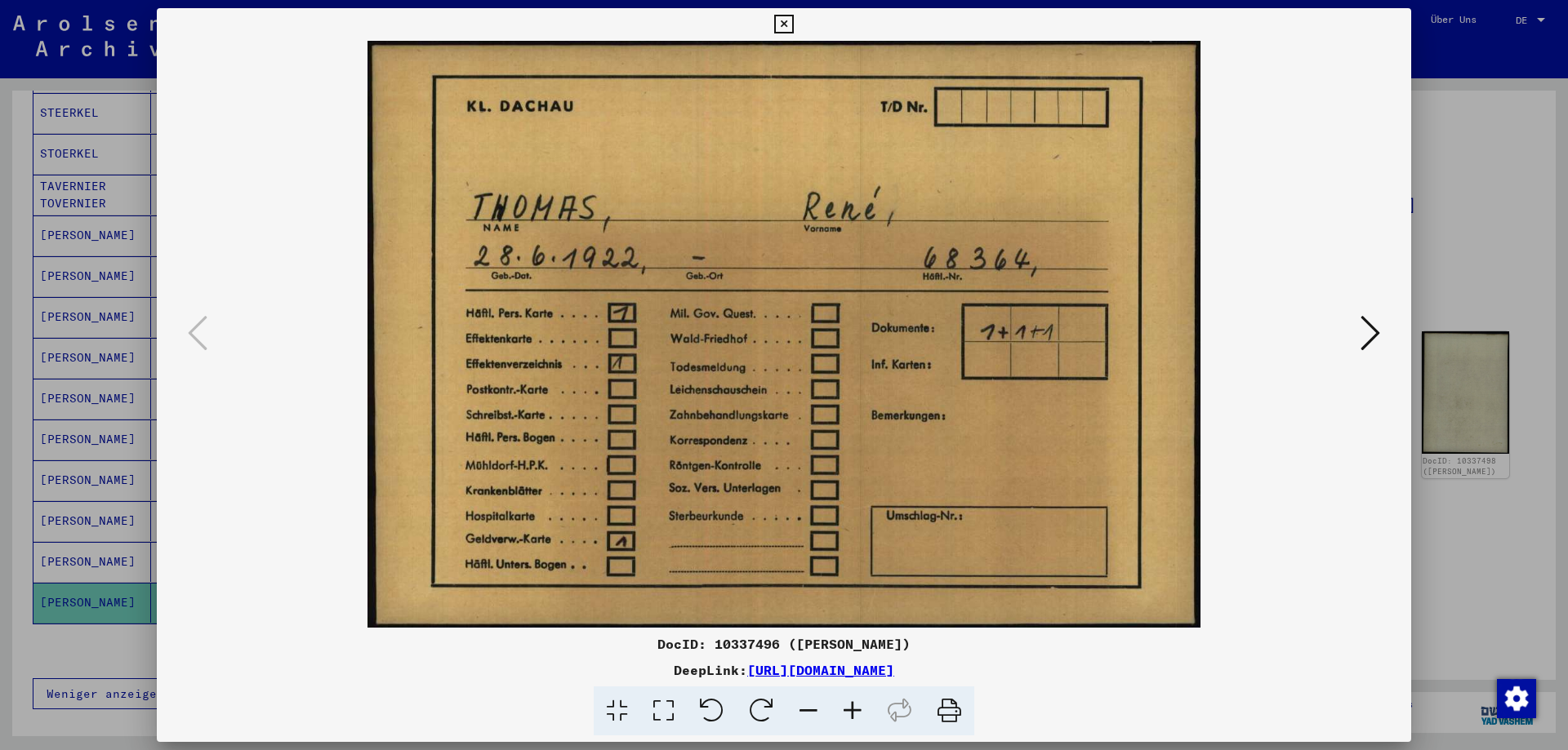
click at [1367, 351] on icon at bounding box center [1371, 333] width 20 height 40
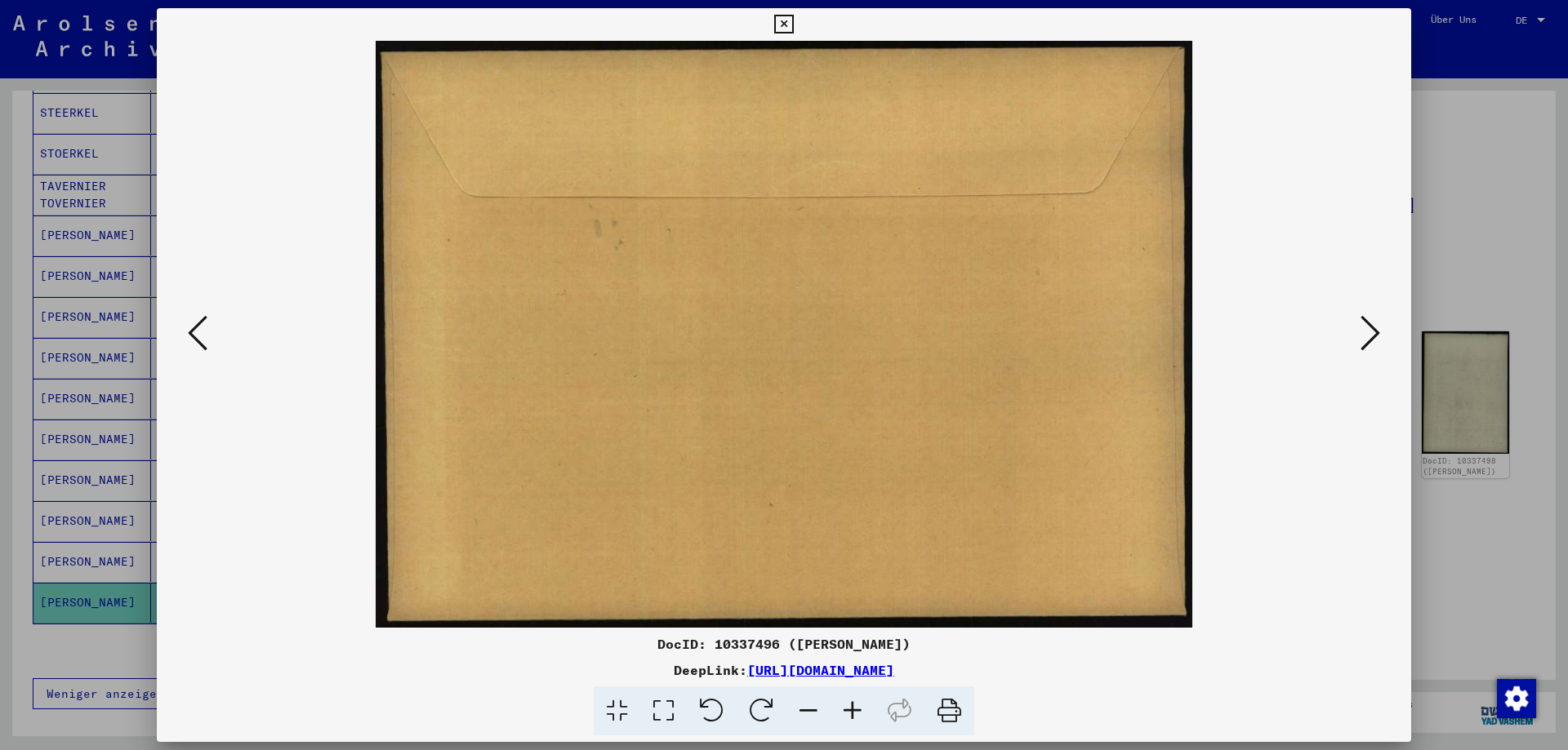
click at [1371, 350] on icon at bounding box center [1371, 333] width 20 height 40
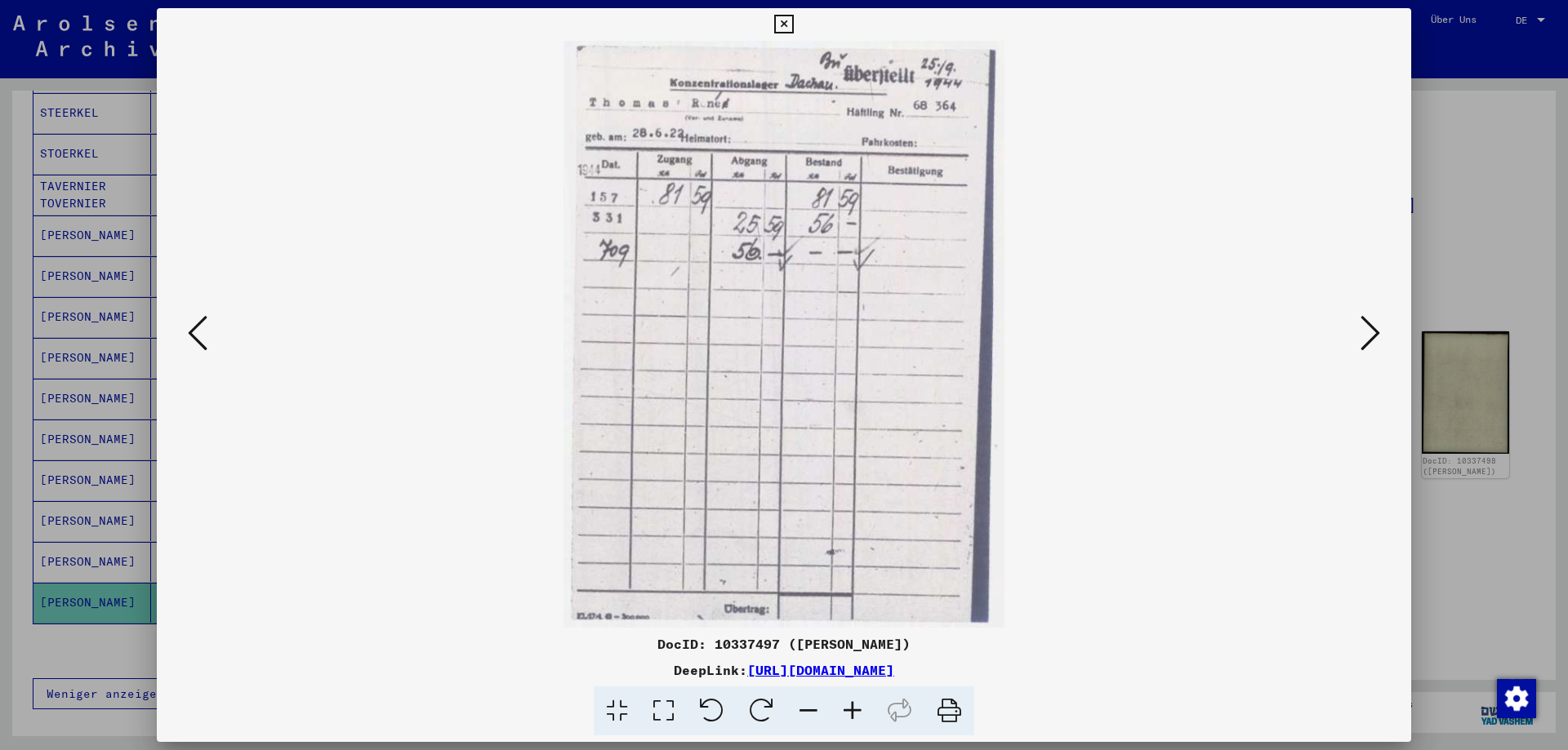
click at [1371, 350] on icon at bounding box center [1371, 333] width 20 height 40
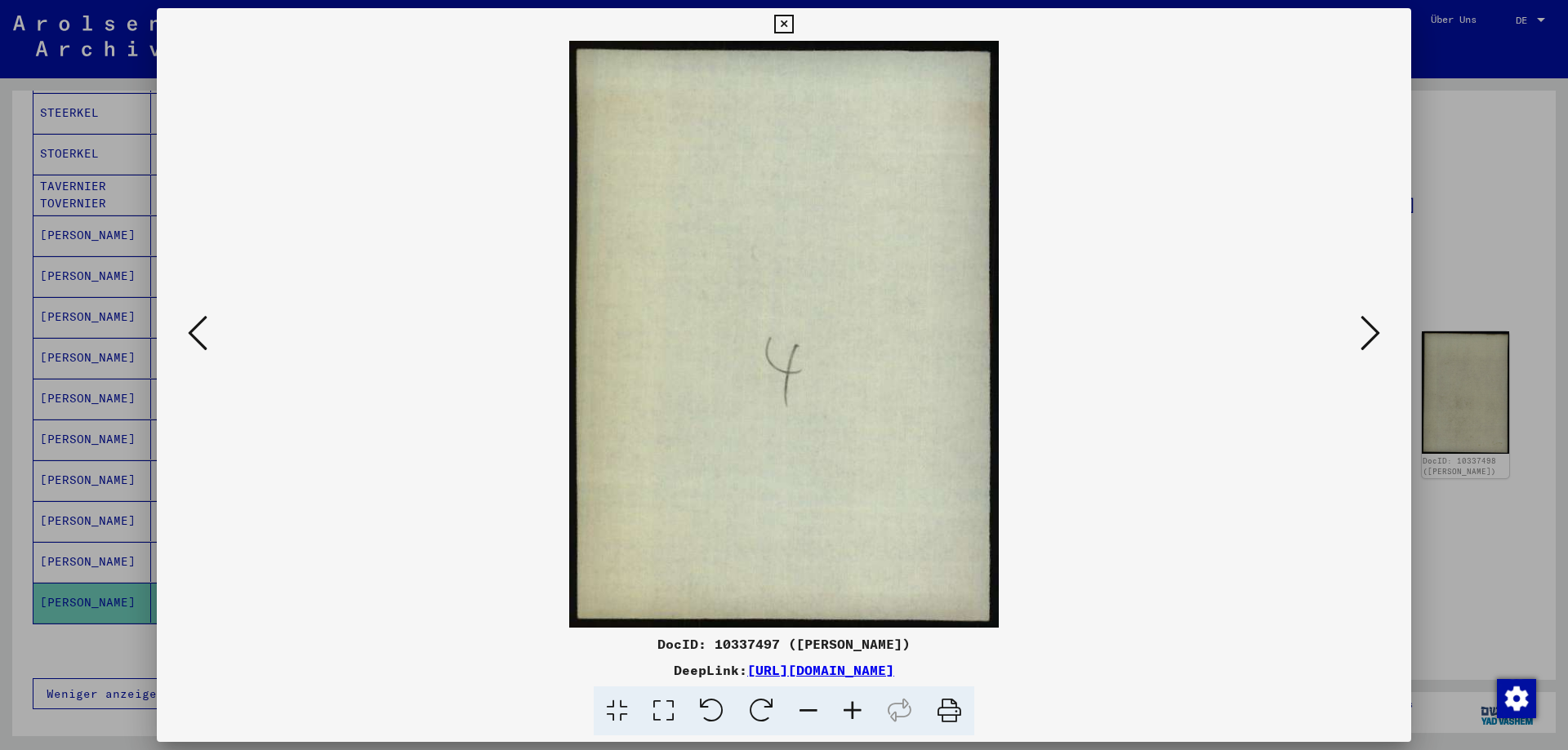
click at [1371, 351] on icon at bounding box center [1371, 333] width 20 height 40
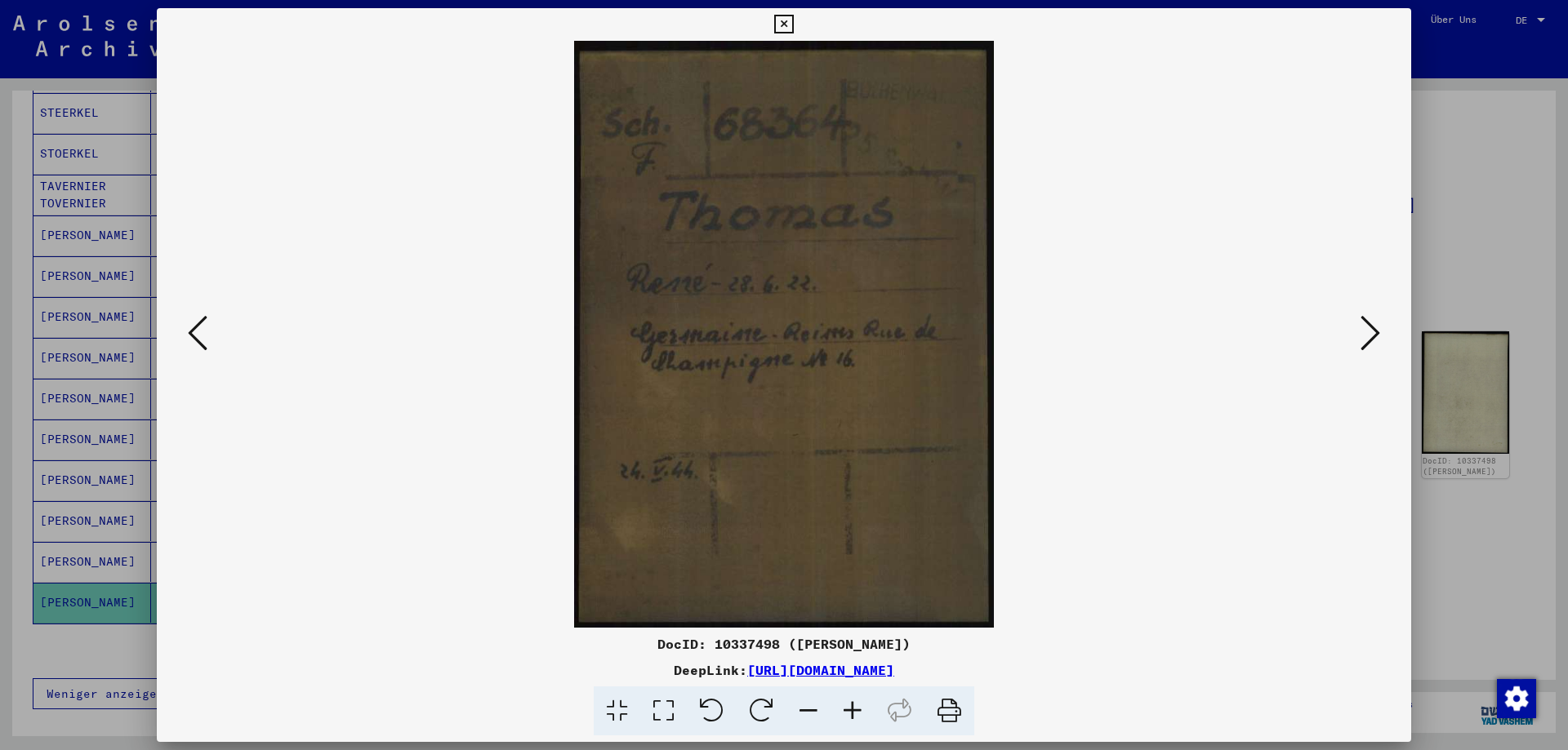
click at [1371, 351] on icon at bounding box center [1371, 333] width 20 height 40
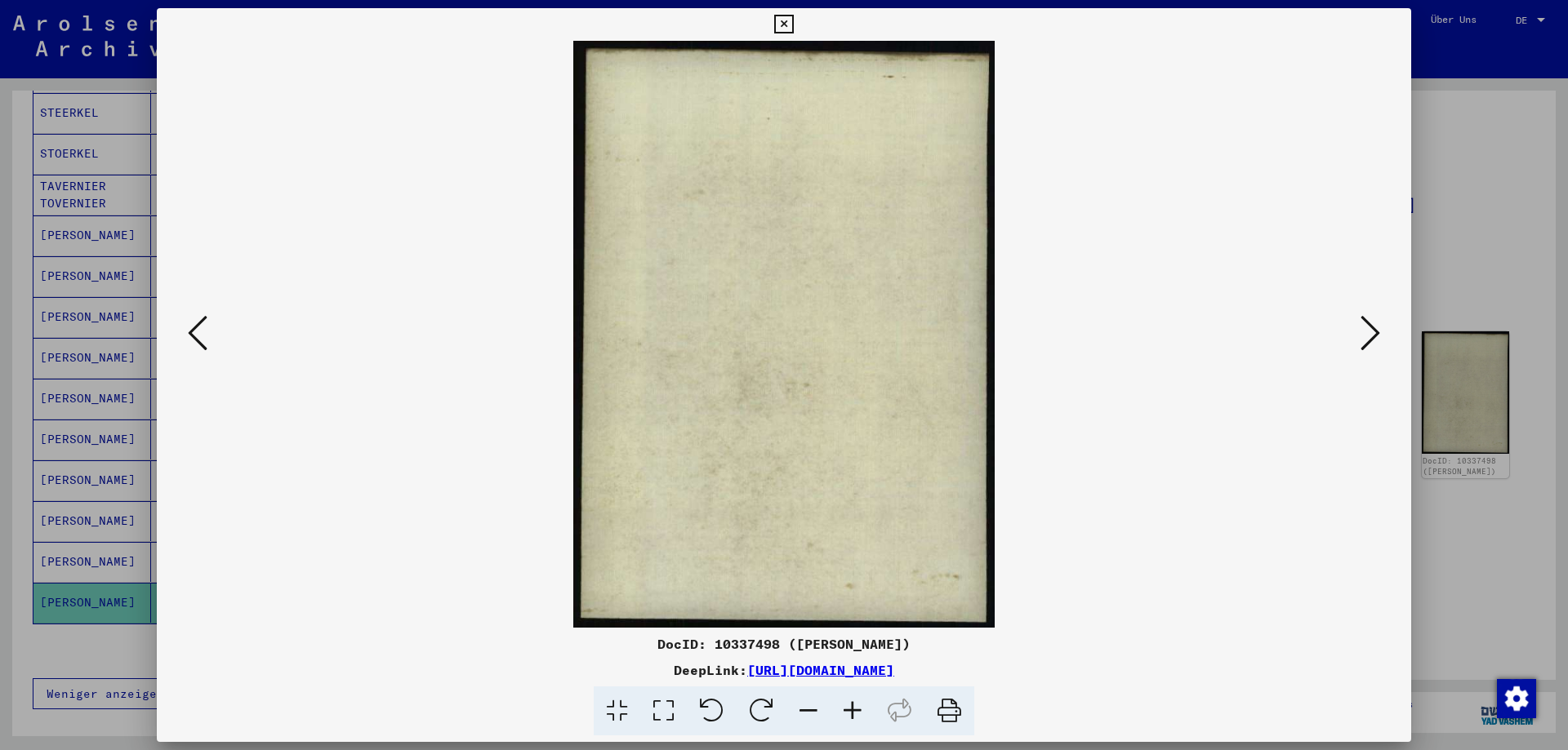
click at [1371, 351] on icon at bounding box center [1371, 333] width 20 height 40
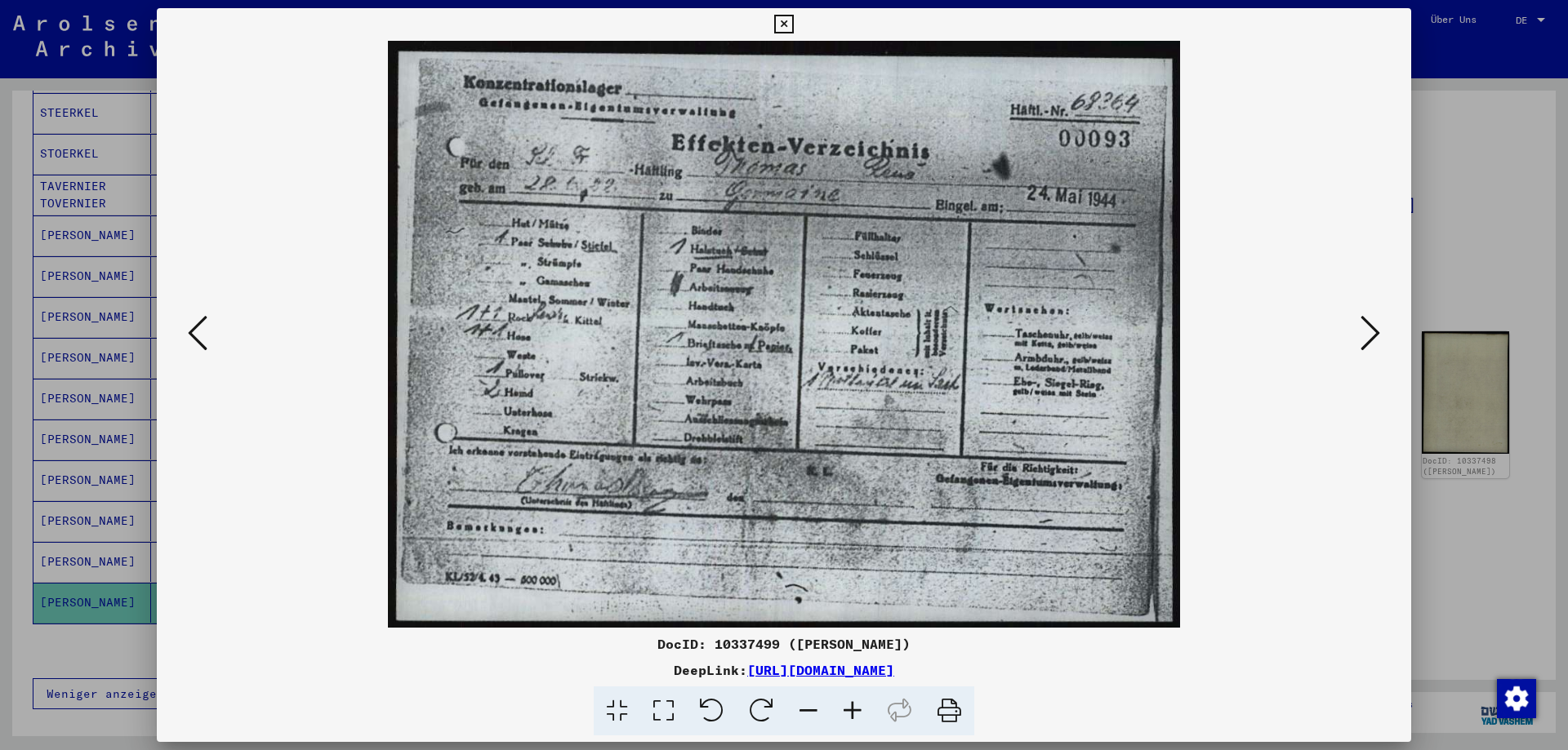
click at [1371, 351] on icon at bounding box center [1371, 333] width 20 height 40
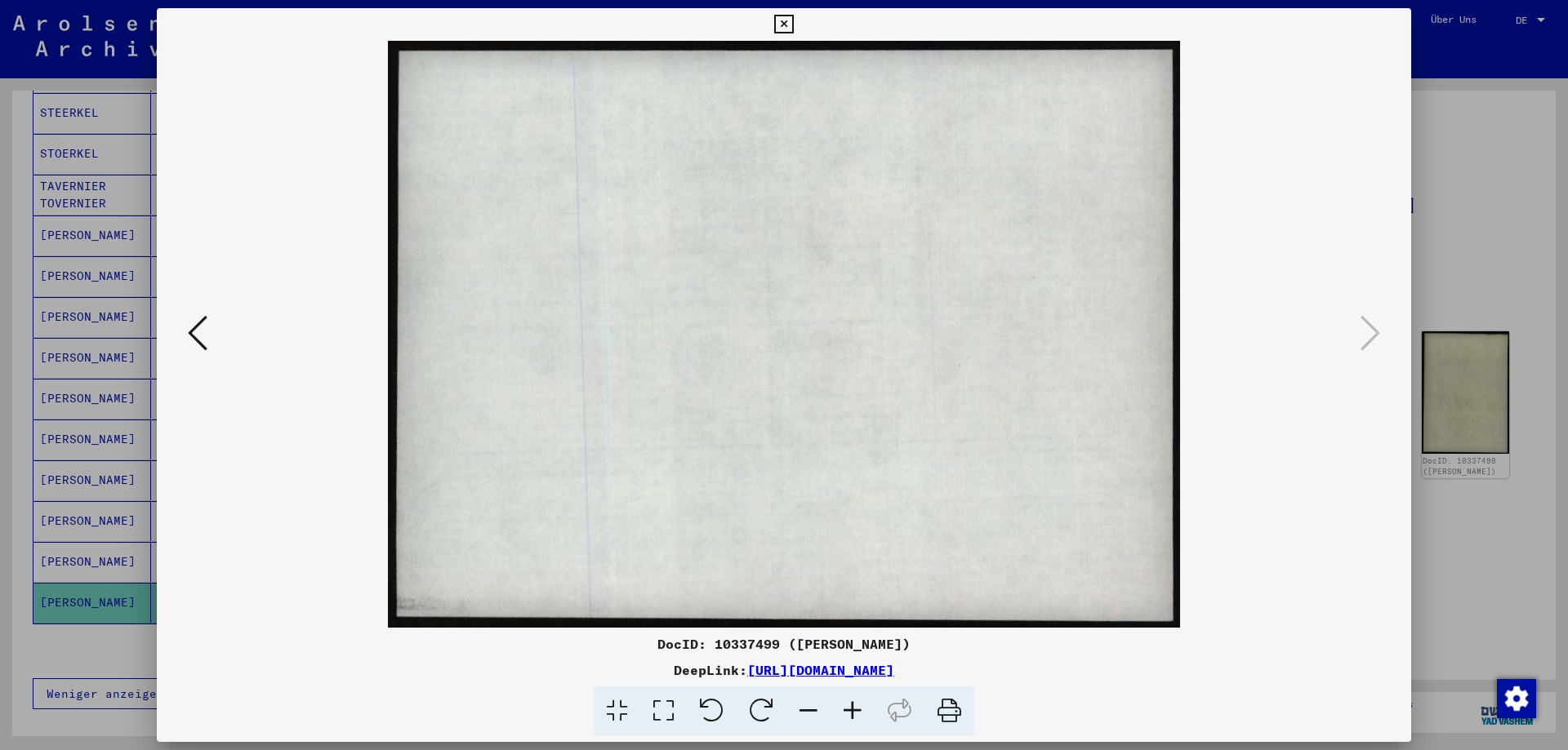
click at [1476, 349] on div at bounding box center [784, 375] width 1568 height 750
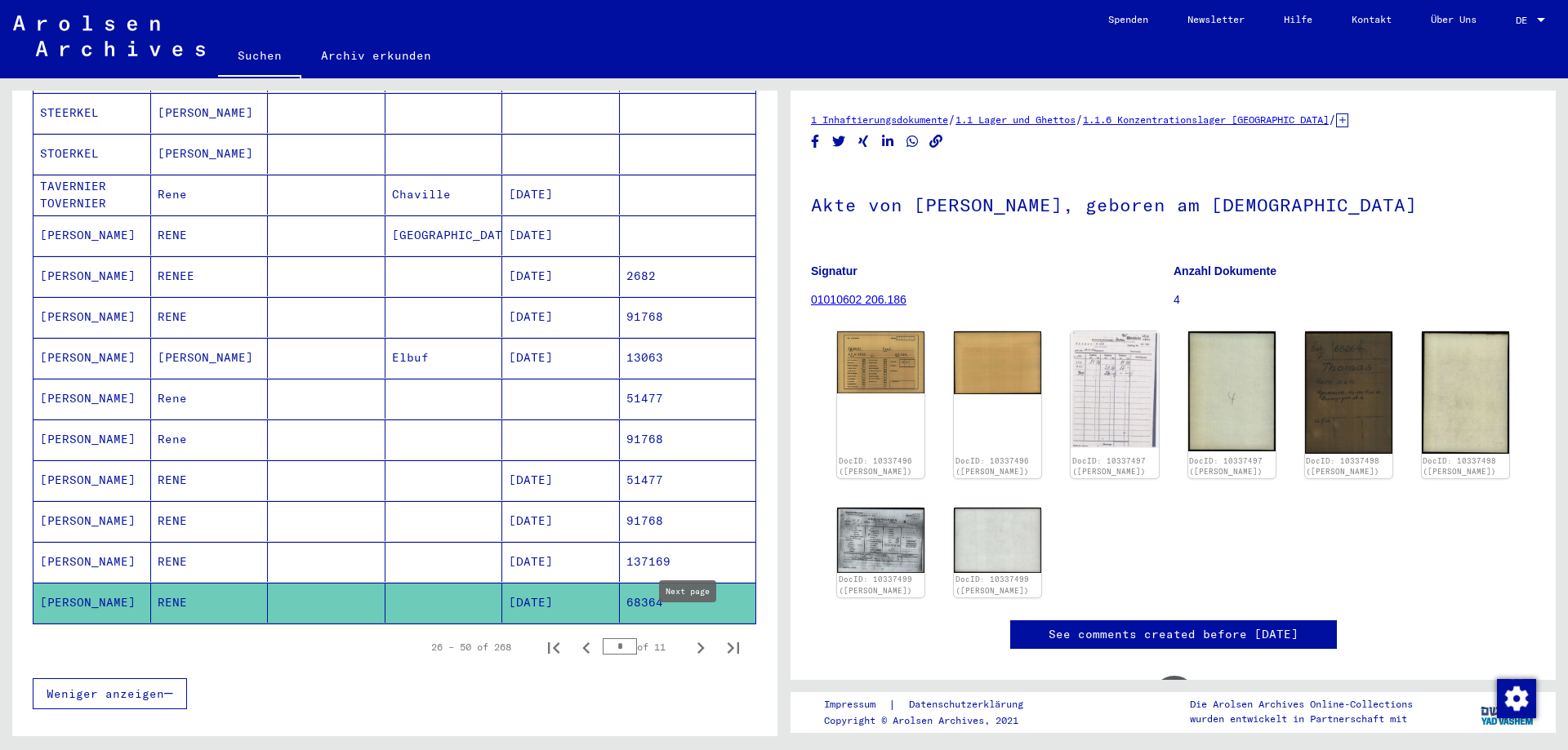
click at [684, 631] on button "Next page" at bounding box center [701, 647] width 32 height 32
type input "*"
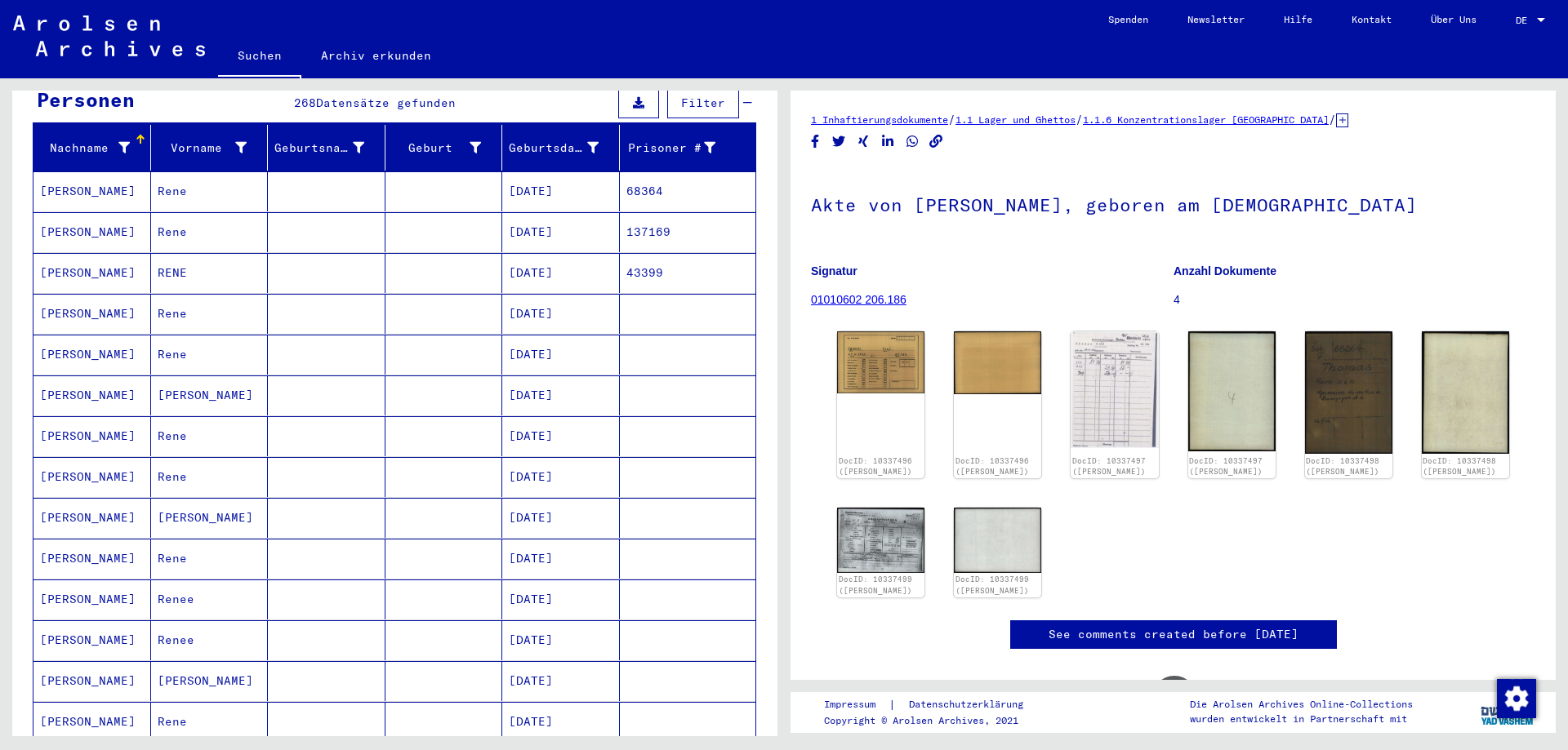
scroll to position [92, 0]
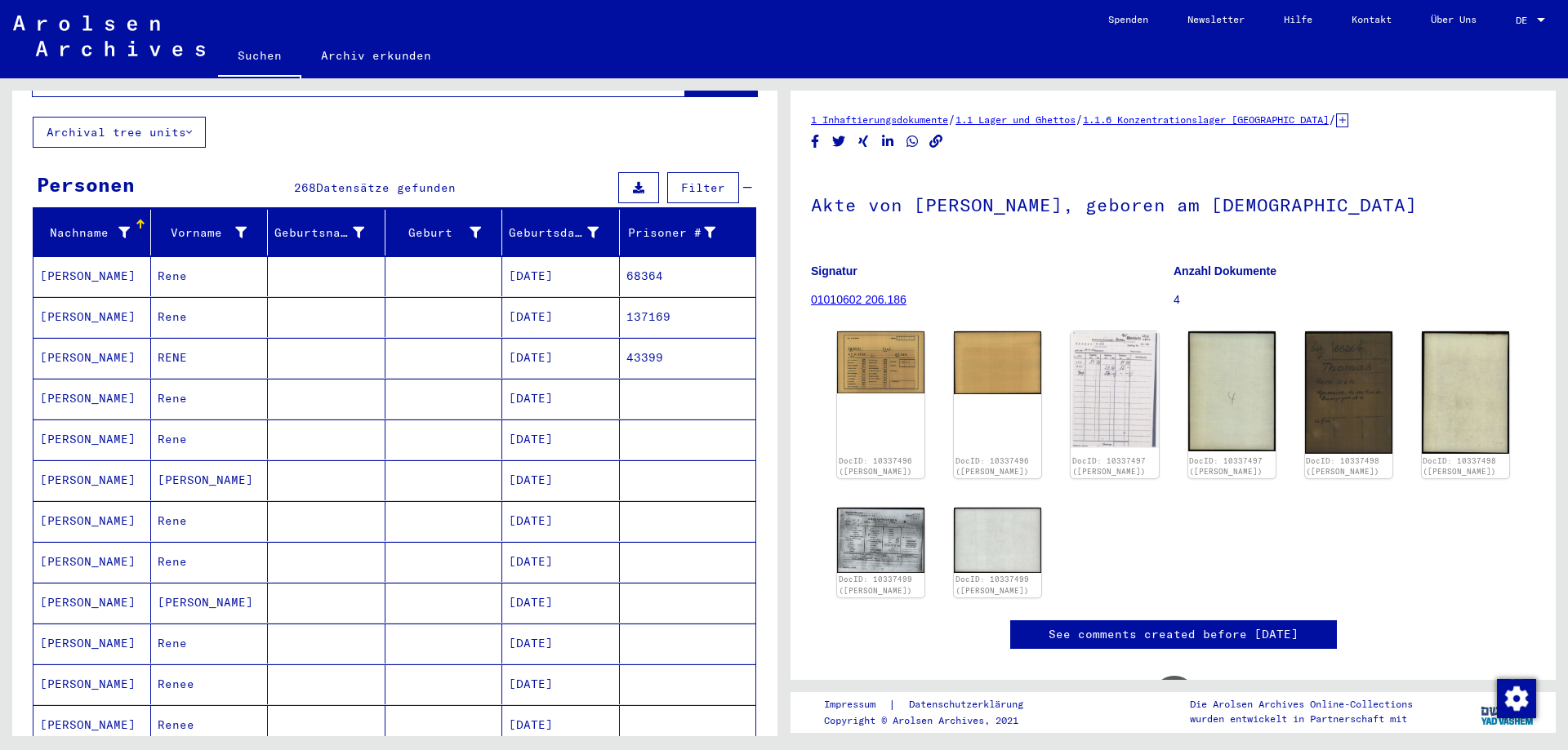
click at [267, 272] on mat-cell at bounding box center [326, 276] width 118 height 40
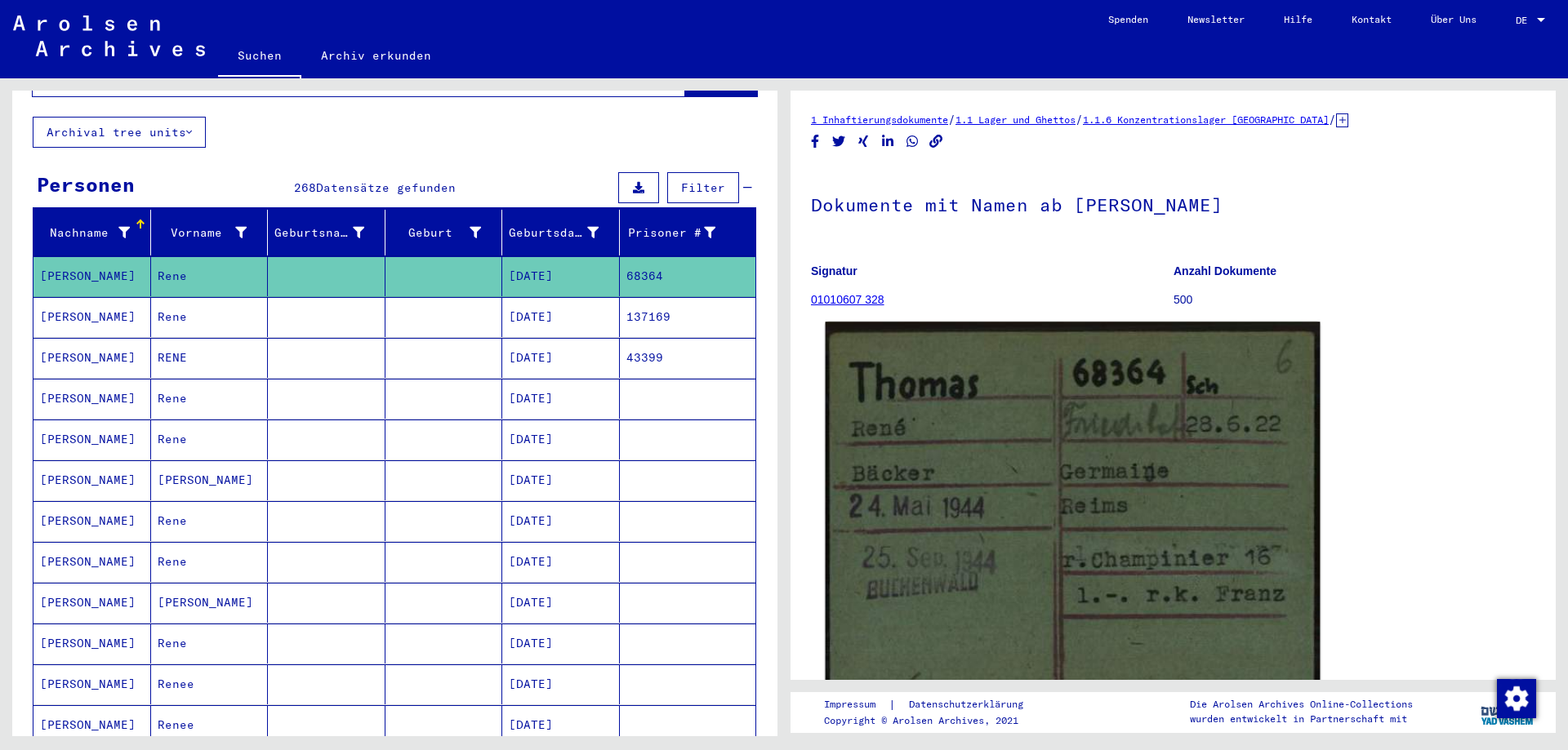
scroll to position [163, 0]
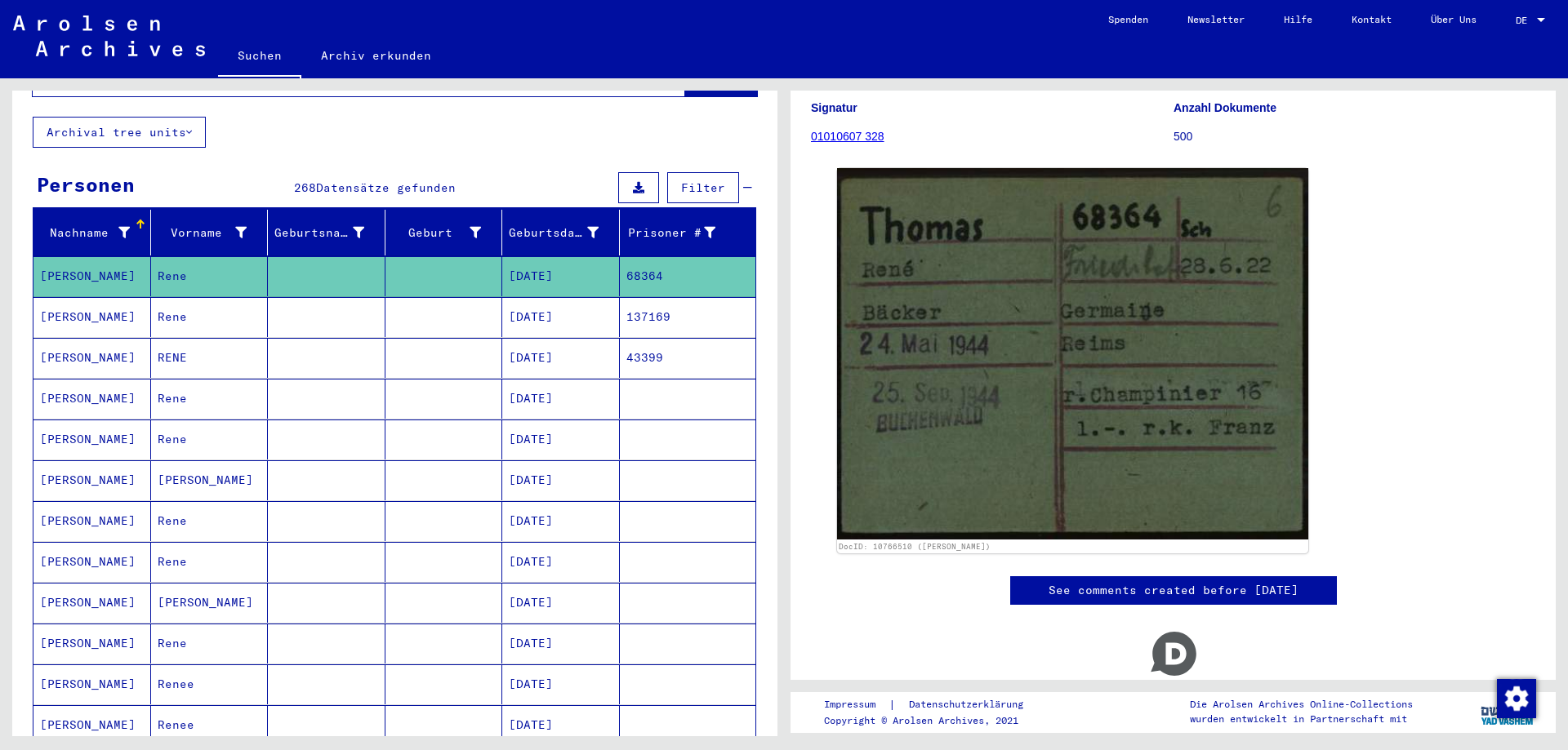
click at [140, 299] on mat-cell "[PERSON_NAME]" at bounding box center [92, 317] width 118 height 40
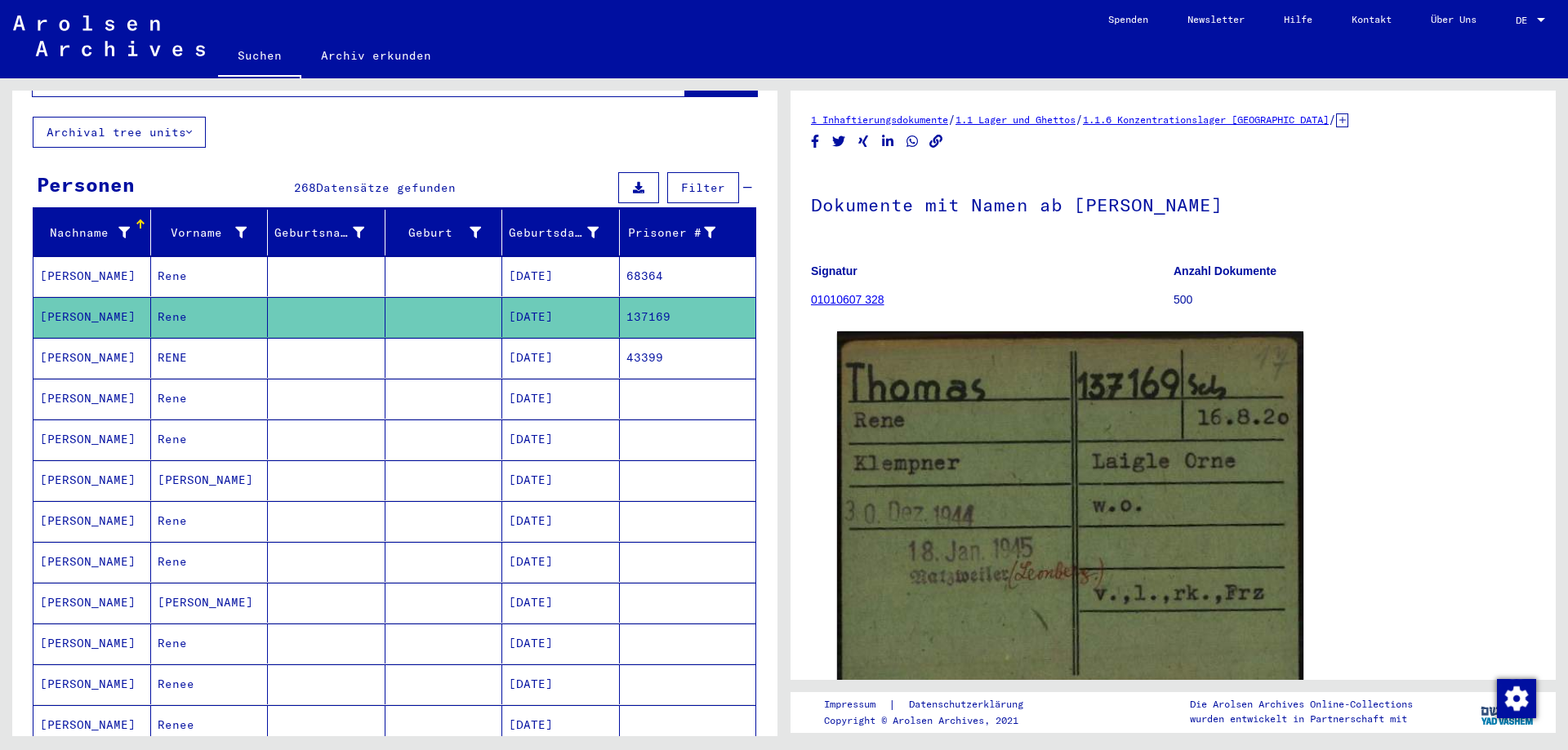
click at [204, 345] on mat-cell "RENE" at bounding box center [210, 357] width 118 height 40
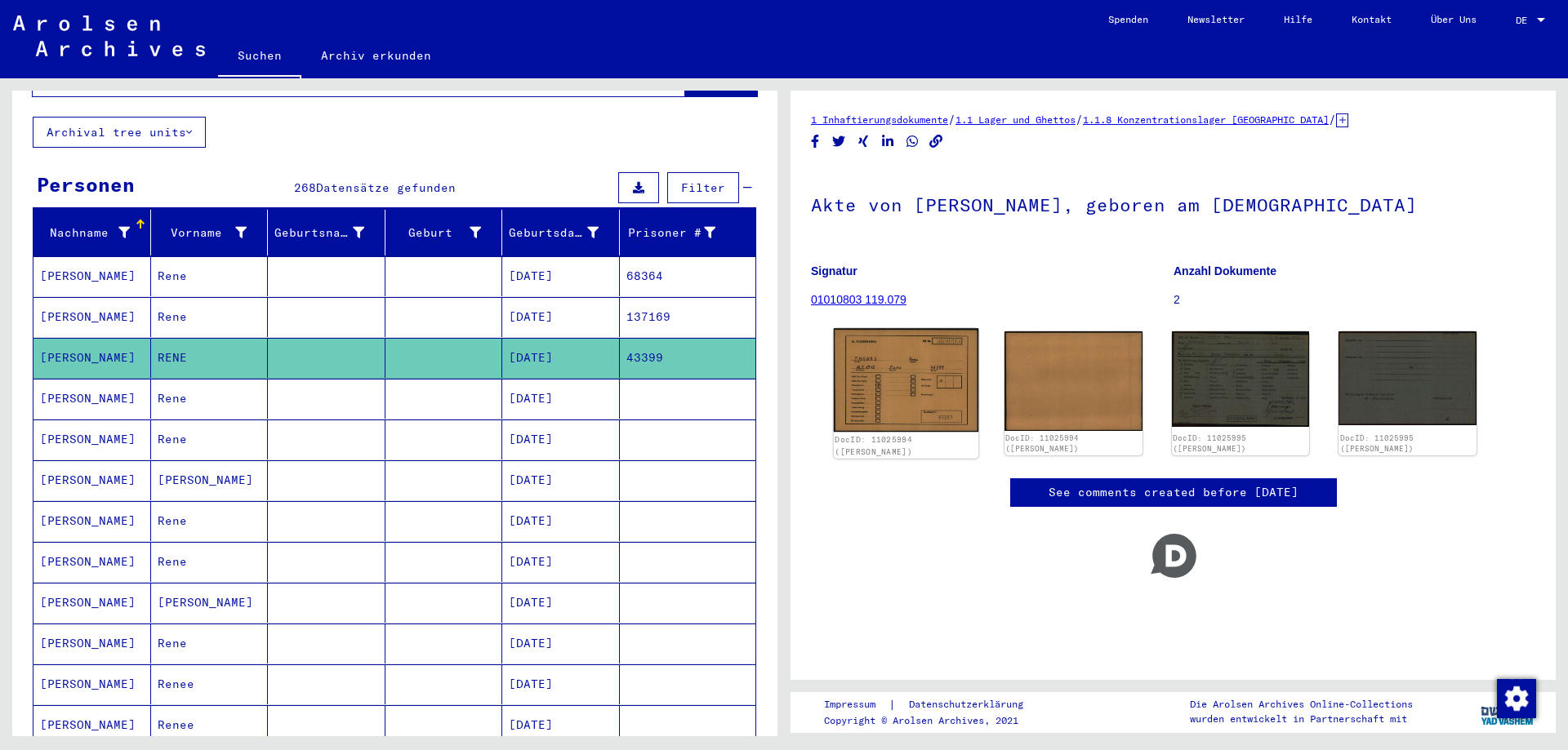
click at [905, 390] on img at bounding box center [906, 380] width 145 height 104
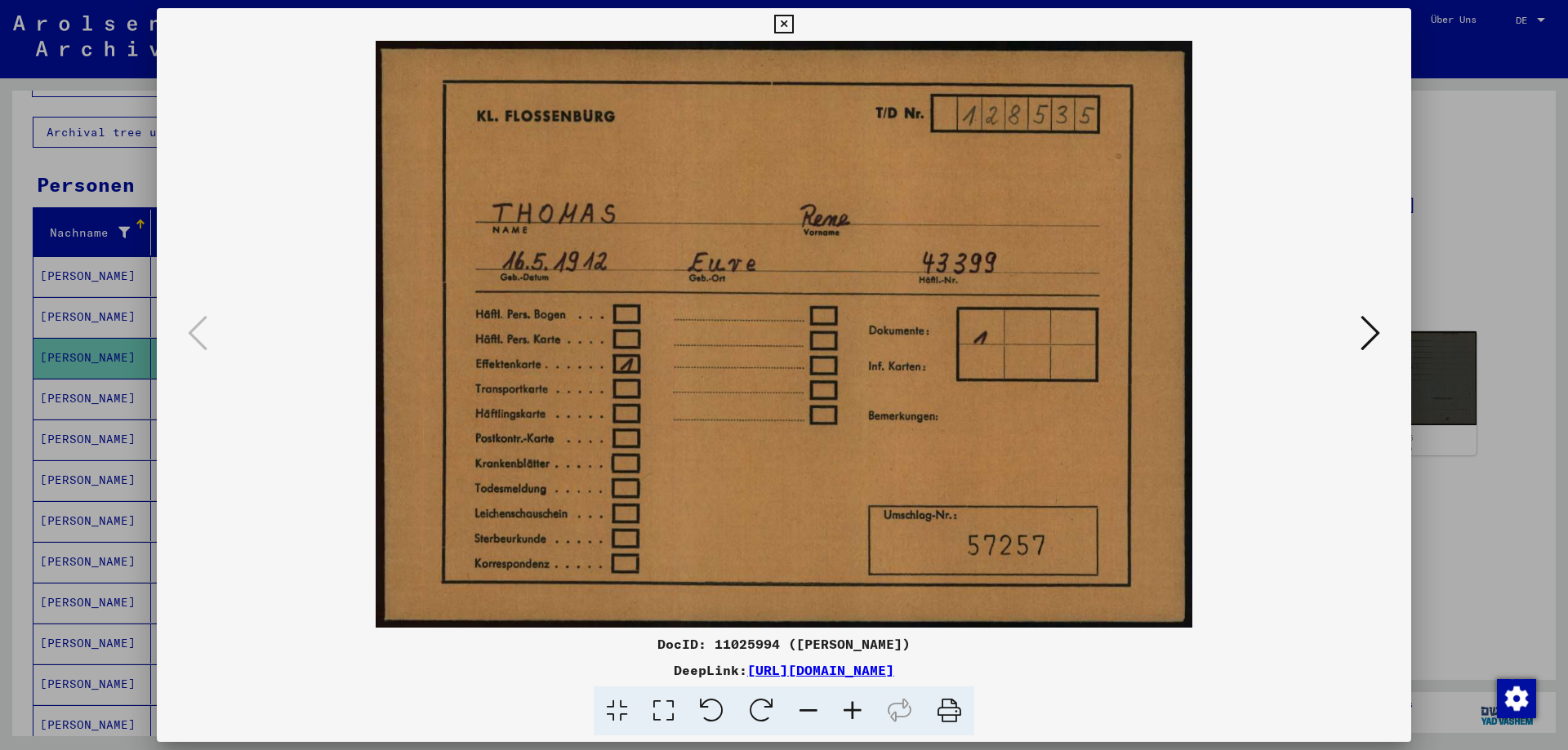
click at [1366, 338] on icon at bounding box center [1371, 333] width 20 height 40
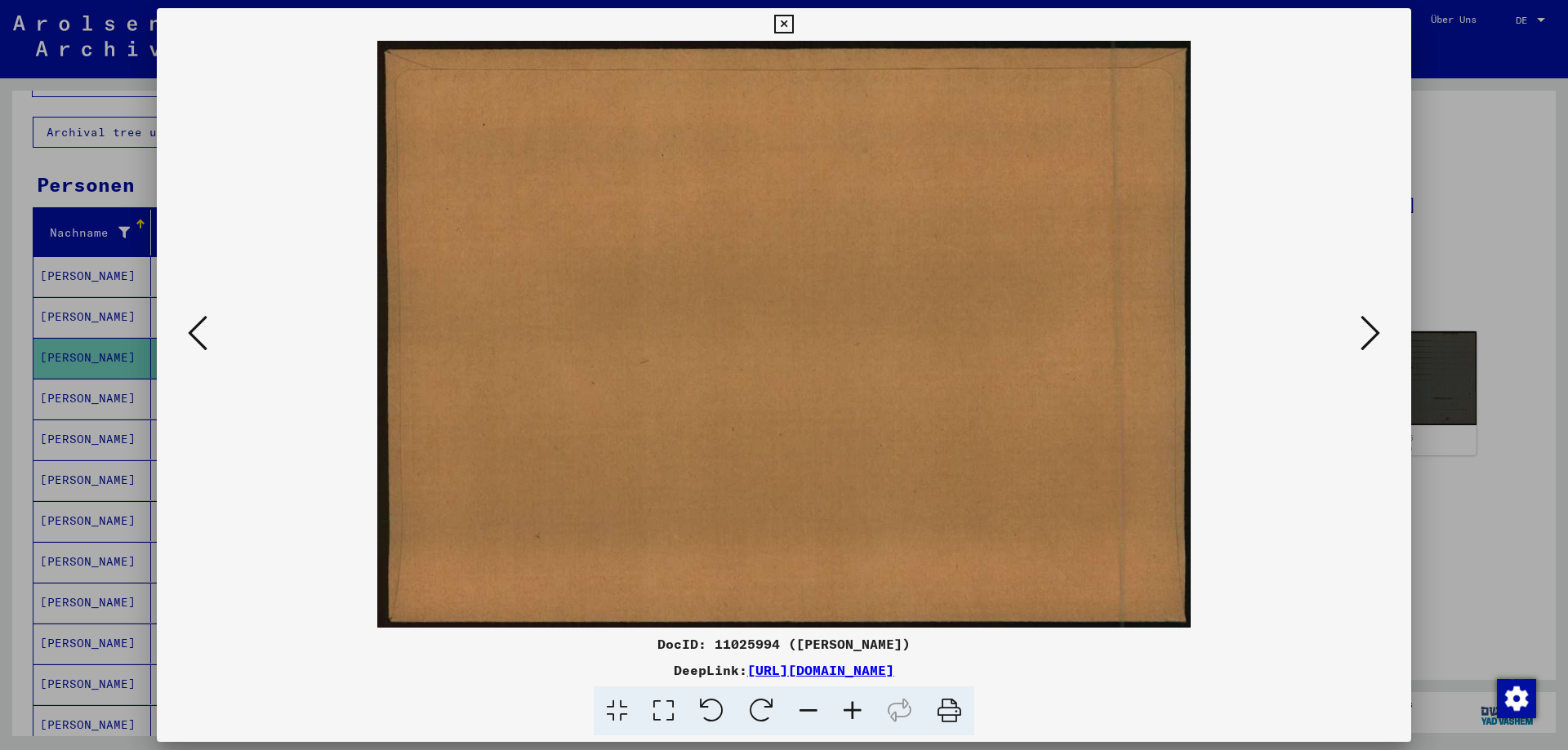
click at [1366, 338] on icon at bounding box center [1371, 333] width 20 height 40
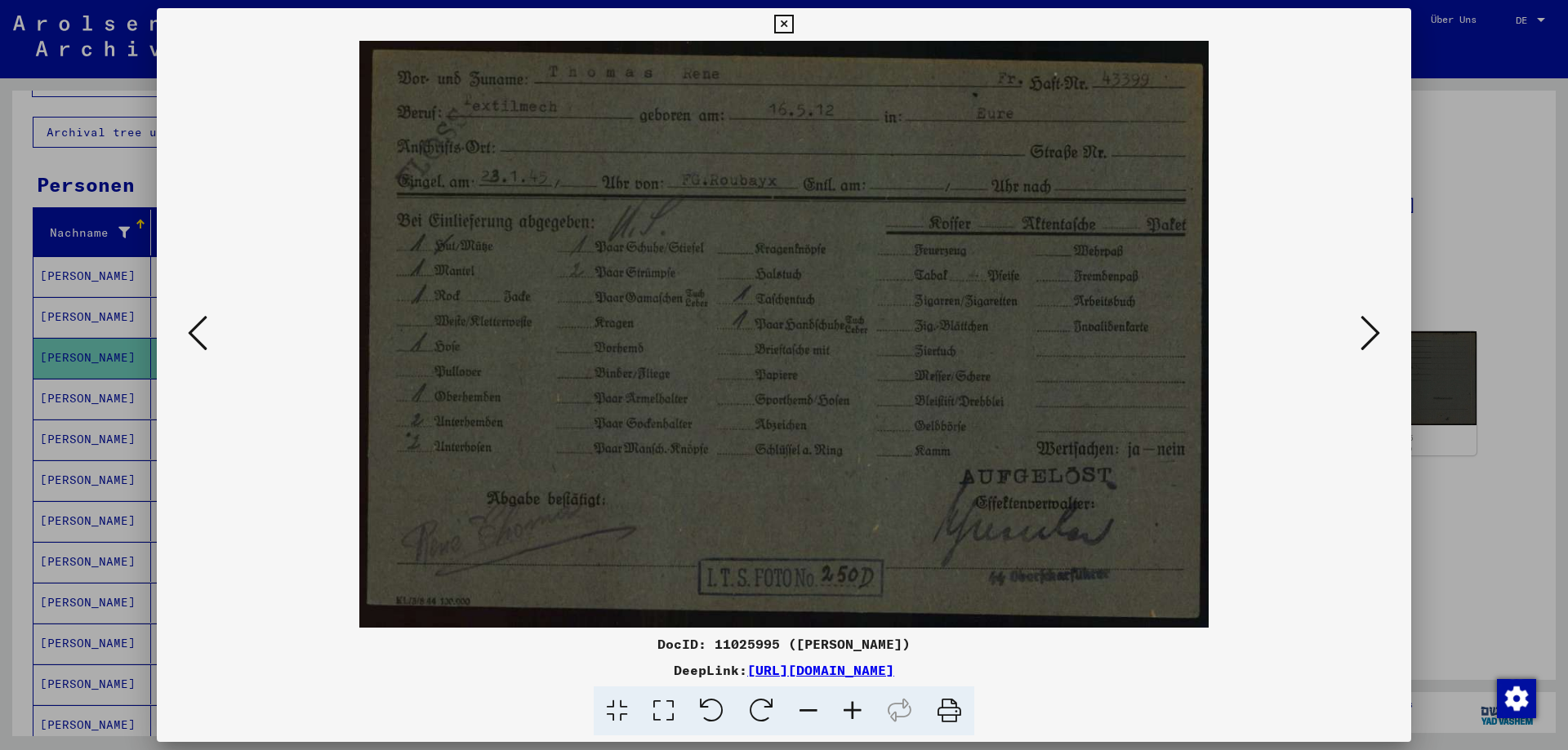
click at [1366, 338] on icon at bounding box center [1371, 333] width 20 height 40
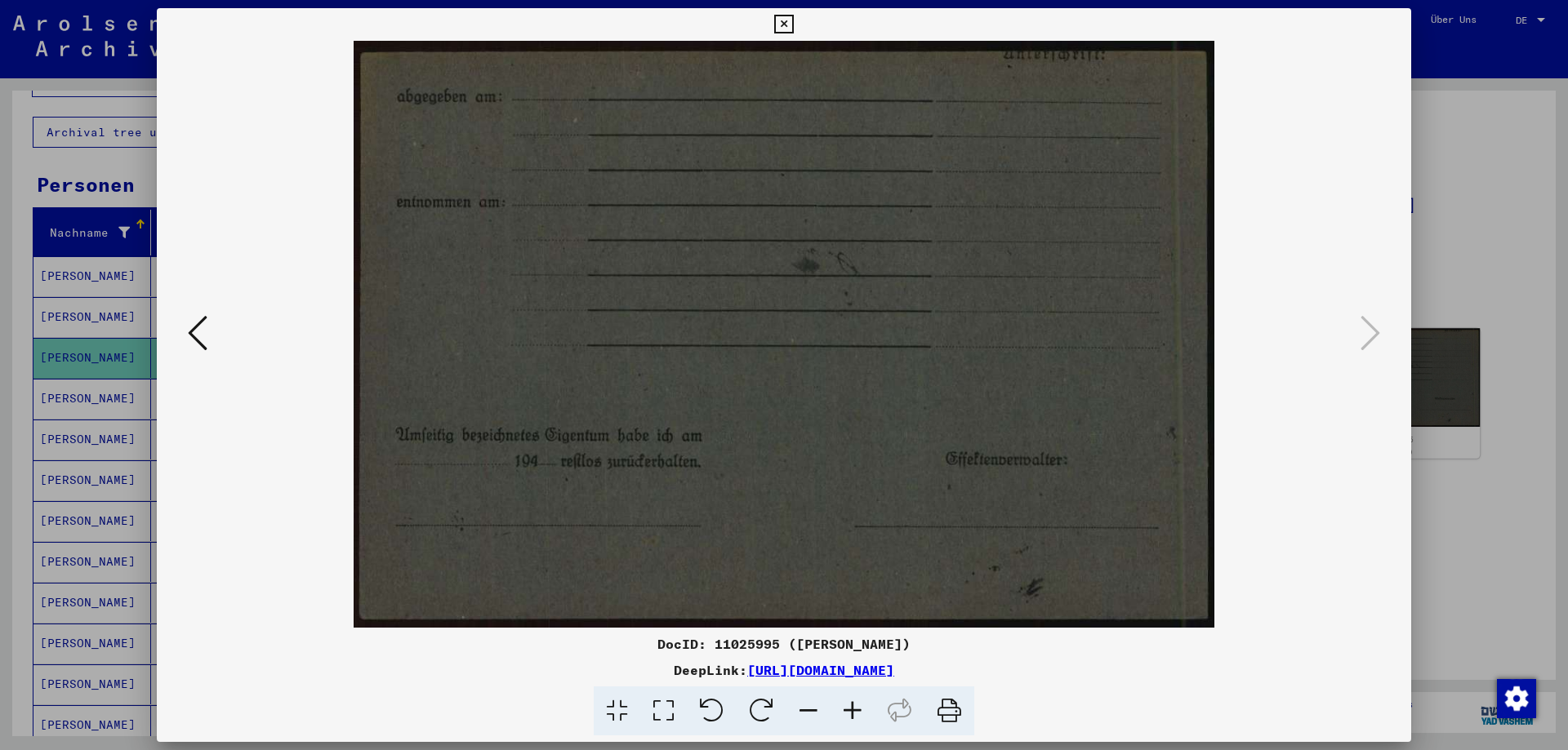
click at [1433, 331] on div at bounding box center [784, 375] width 1568 height 750
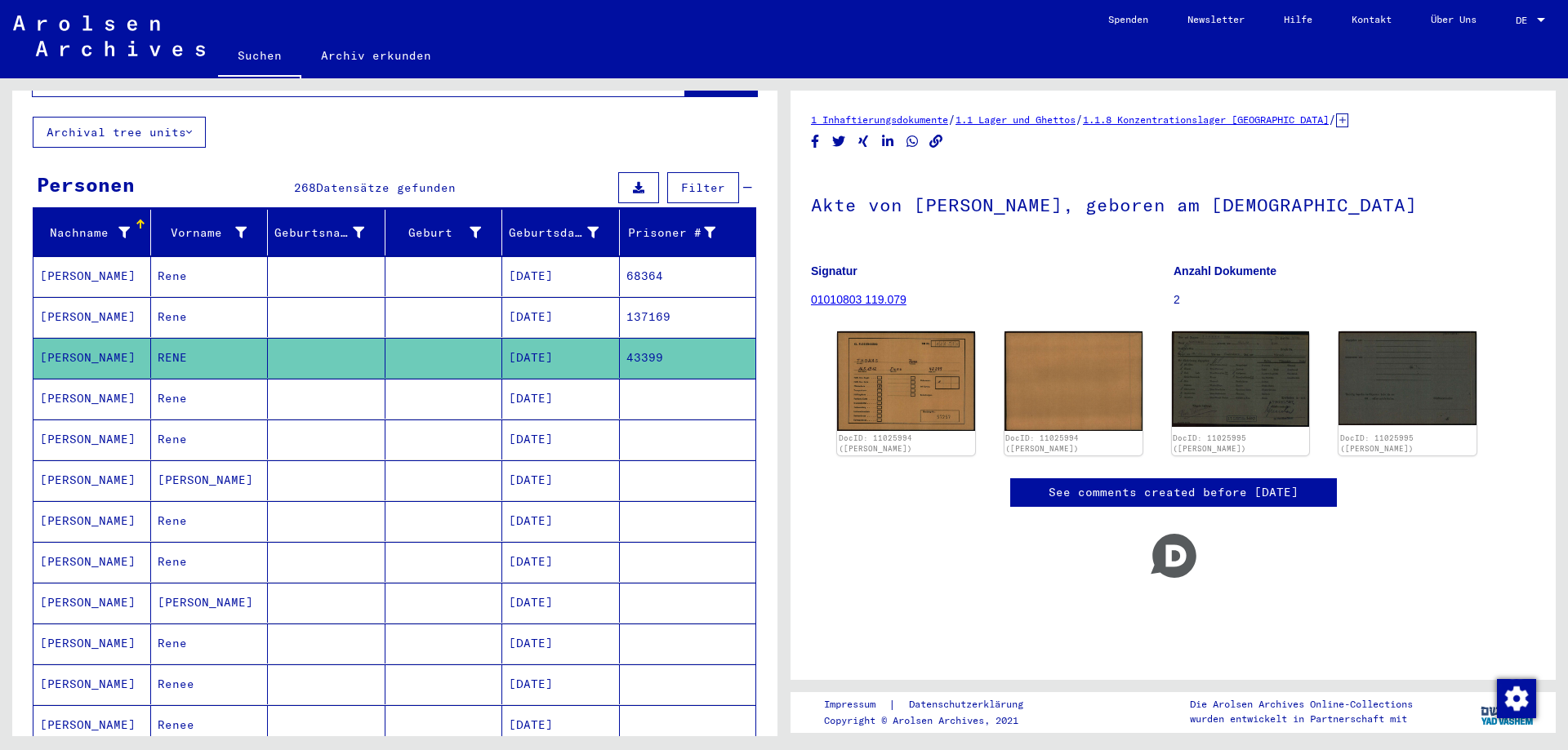
click at [292, 386] on mat-cell at bounding box center [326, 399] width 118 height 40
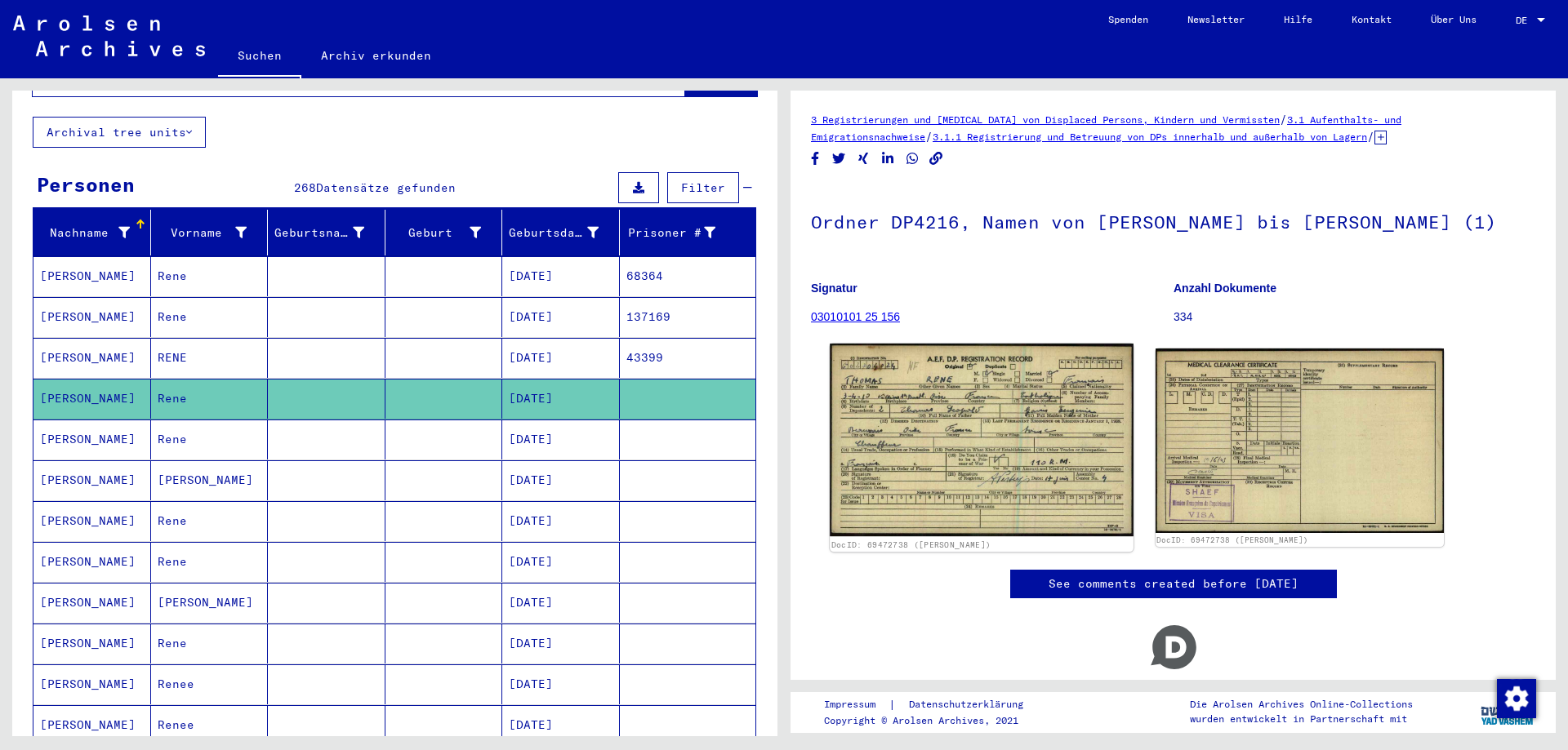
click at [908, 539] on link "DocID: 69472738 ([PERSON_NAME])" at bounding box center [911, 544] width 159 height 10
click at [948, 456] on img at bounding box center [981, 440] width 303 height 194
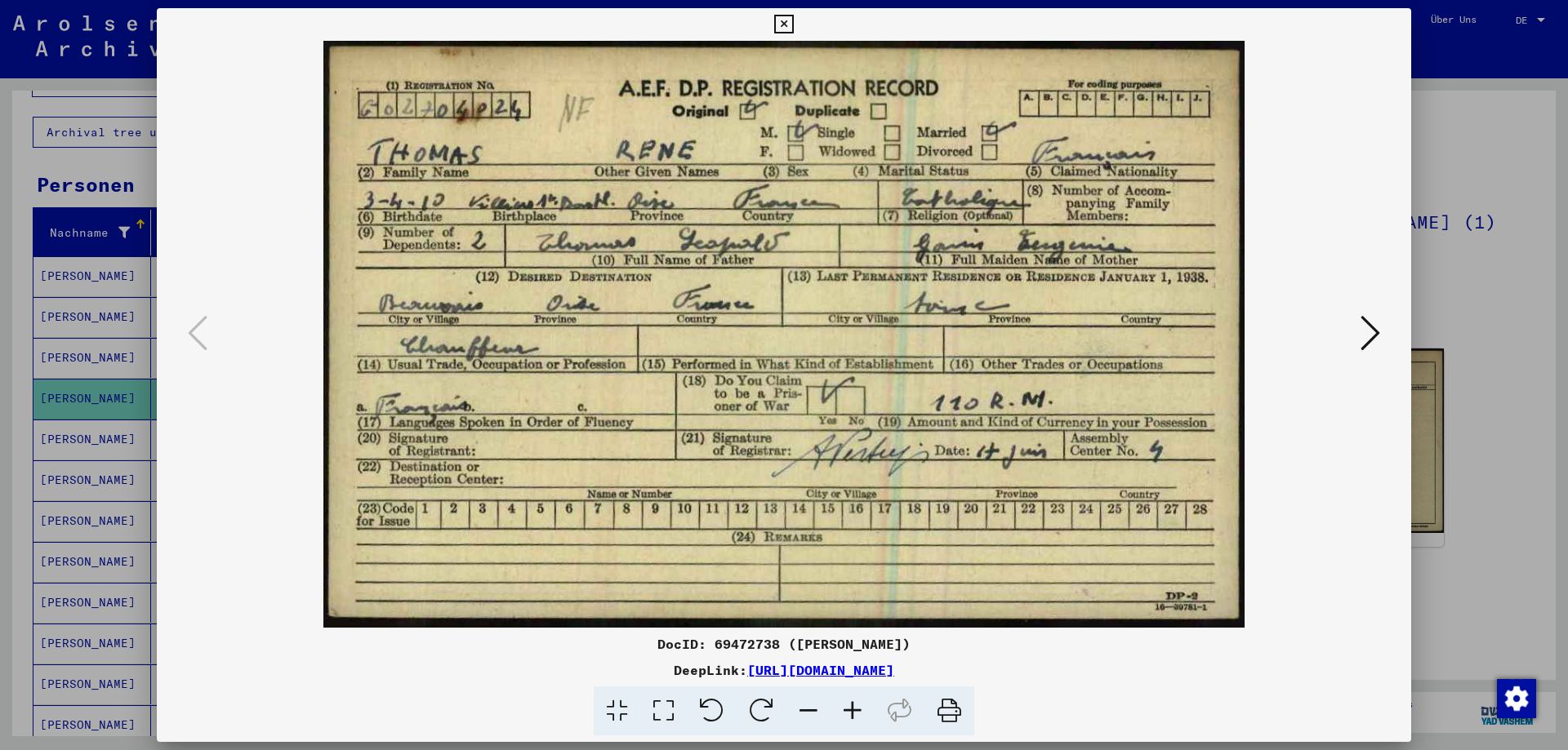
click at [1375, 337] on icon at bounding box center [1371, 333] width 20 height 40
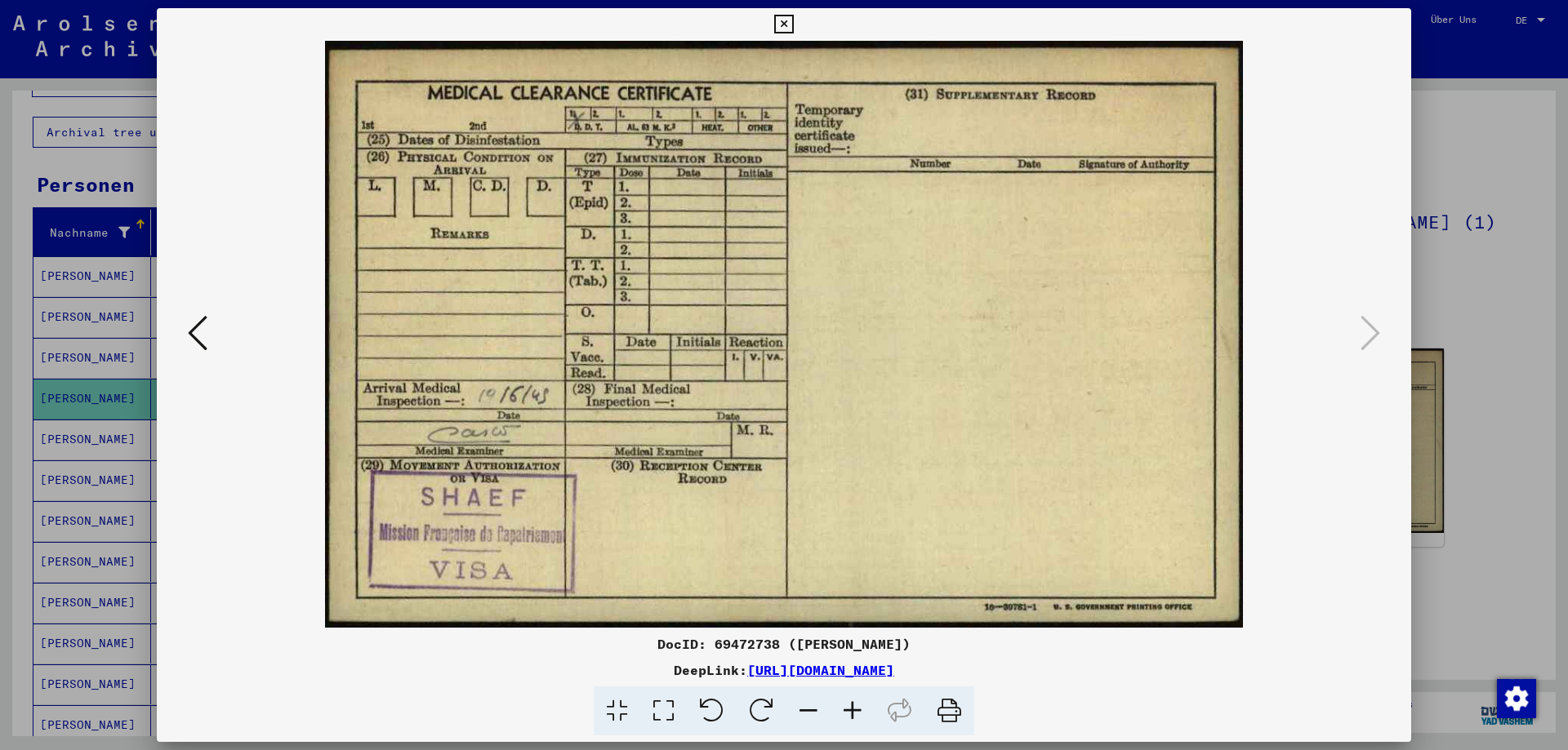
click at [1500, 258] on div at bounding box center [784, 375] width 1568 height 750
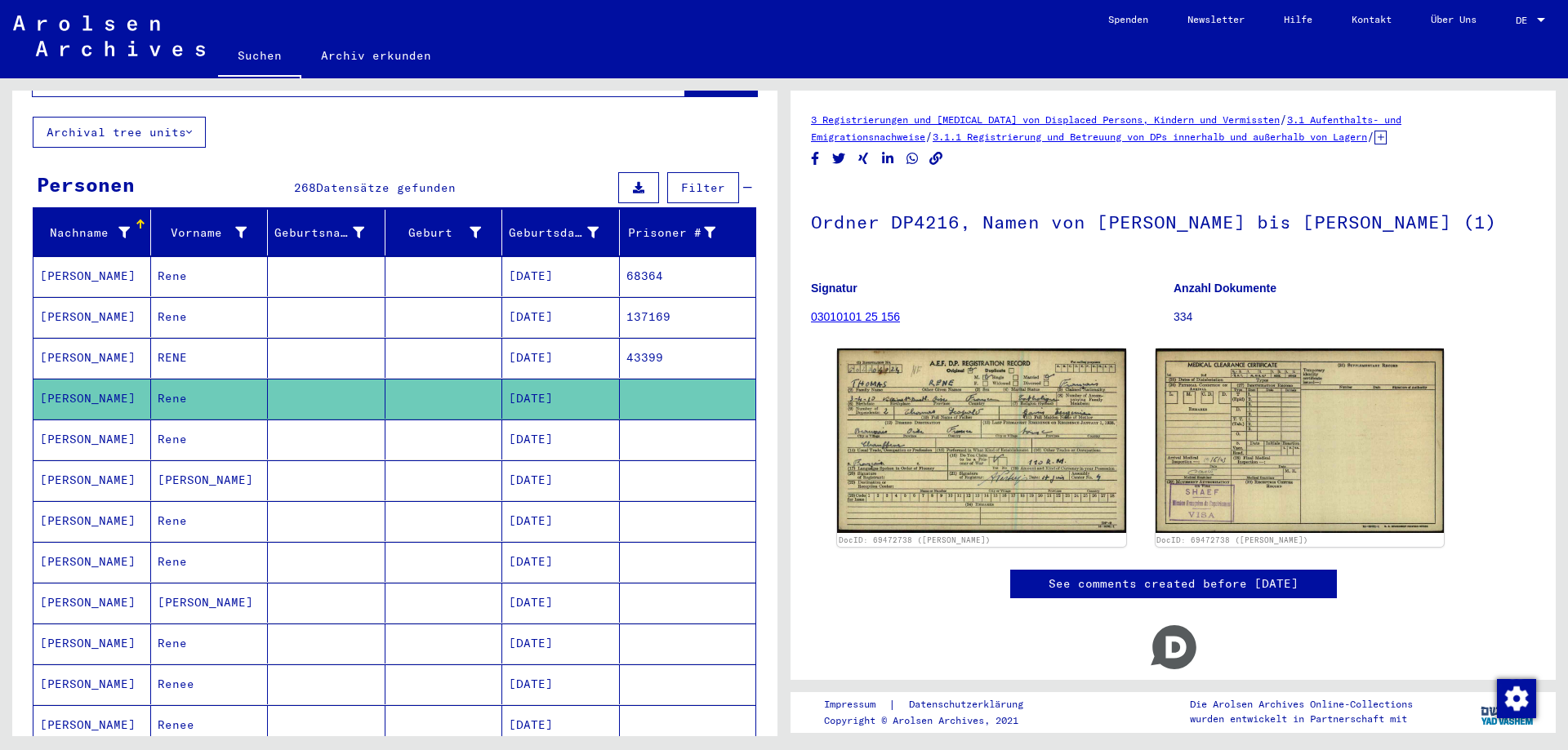
click at [222, 434] on mat-cell "Rene" at bounding box center [210, 439] width 118 height 40
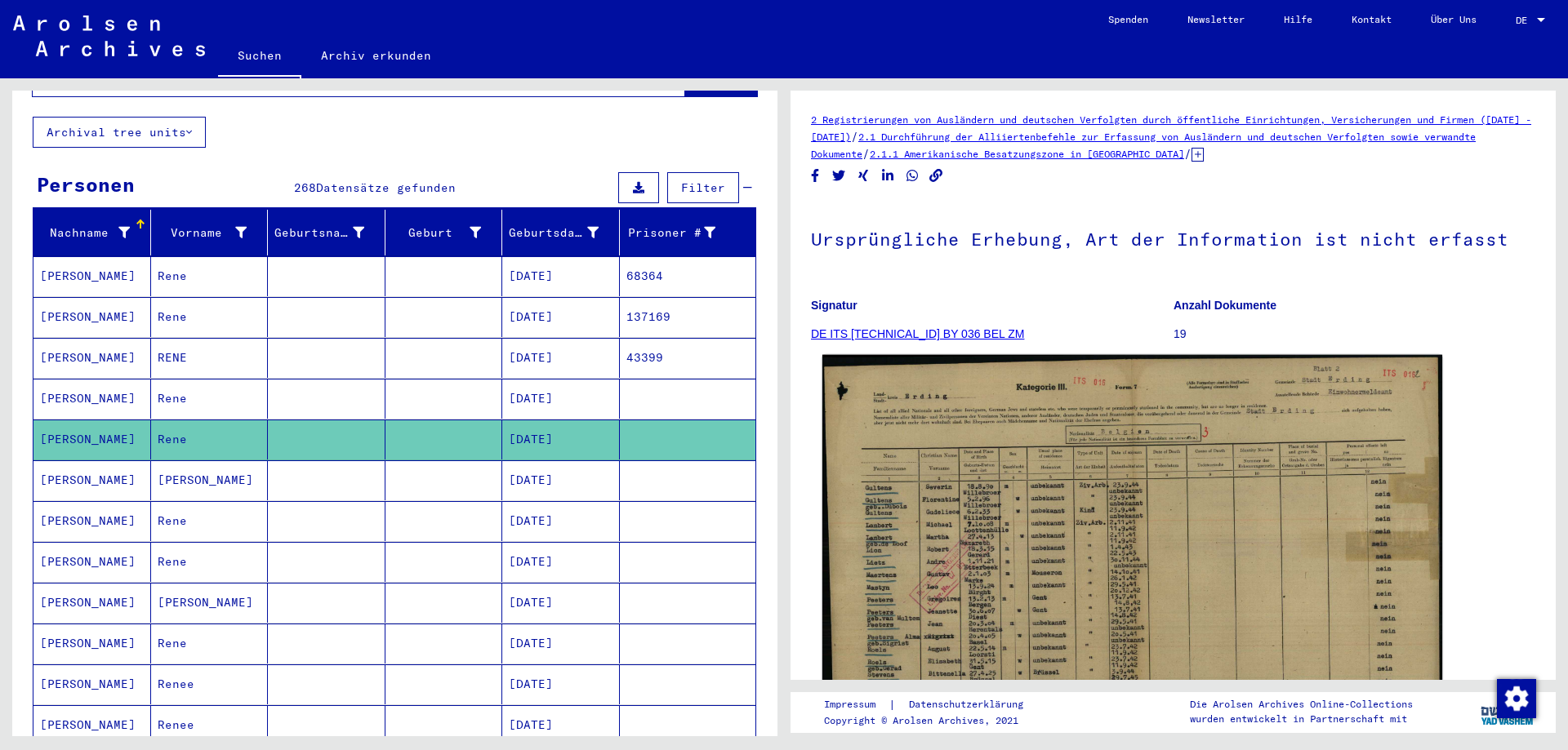
click at [959, 479] on img at bounding box center [1132, 578] width 620 height 447
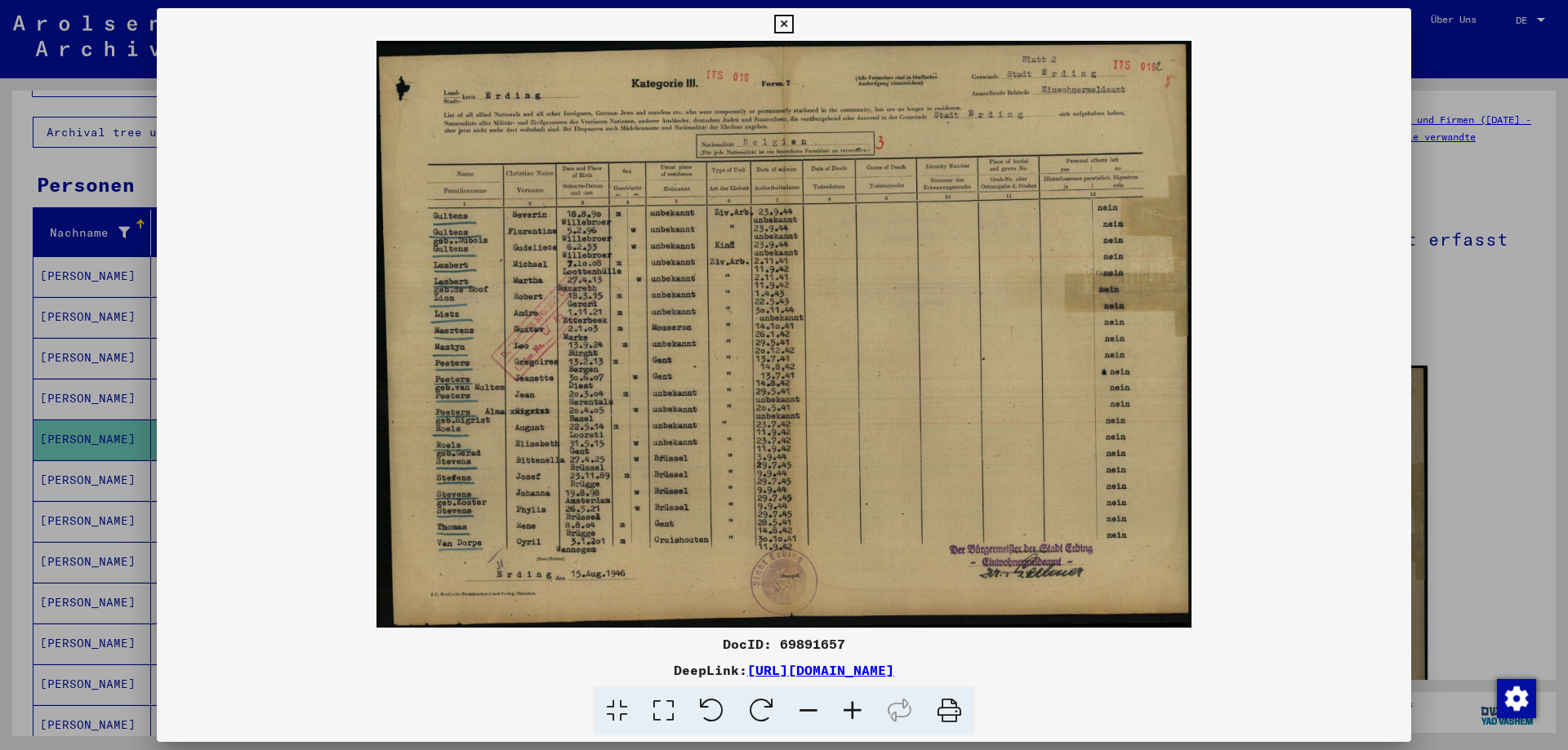
click at [850, 710] on icon at bounding box center [852, 711] width 44 height 50
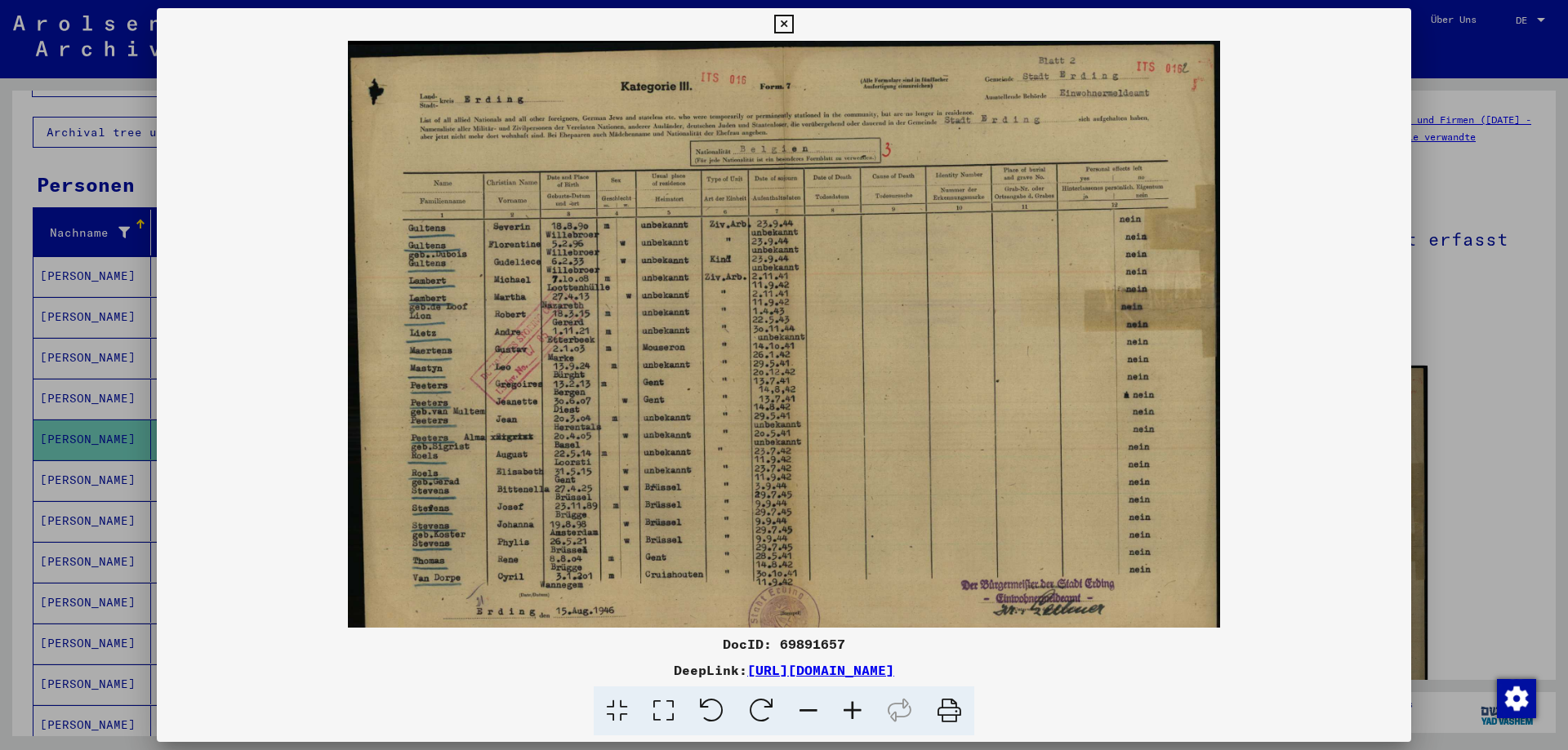
click at [850, 710] on icon at bounding box center [852, 711] width 44 height 50
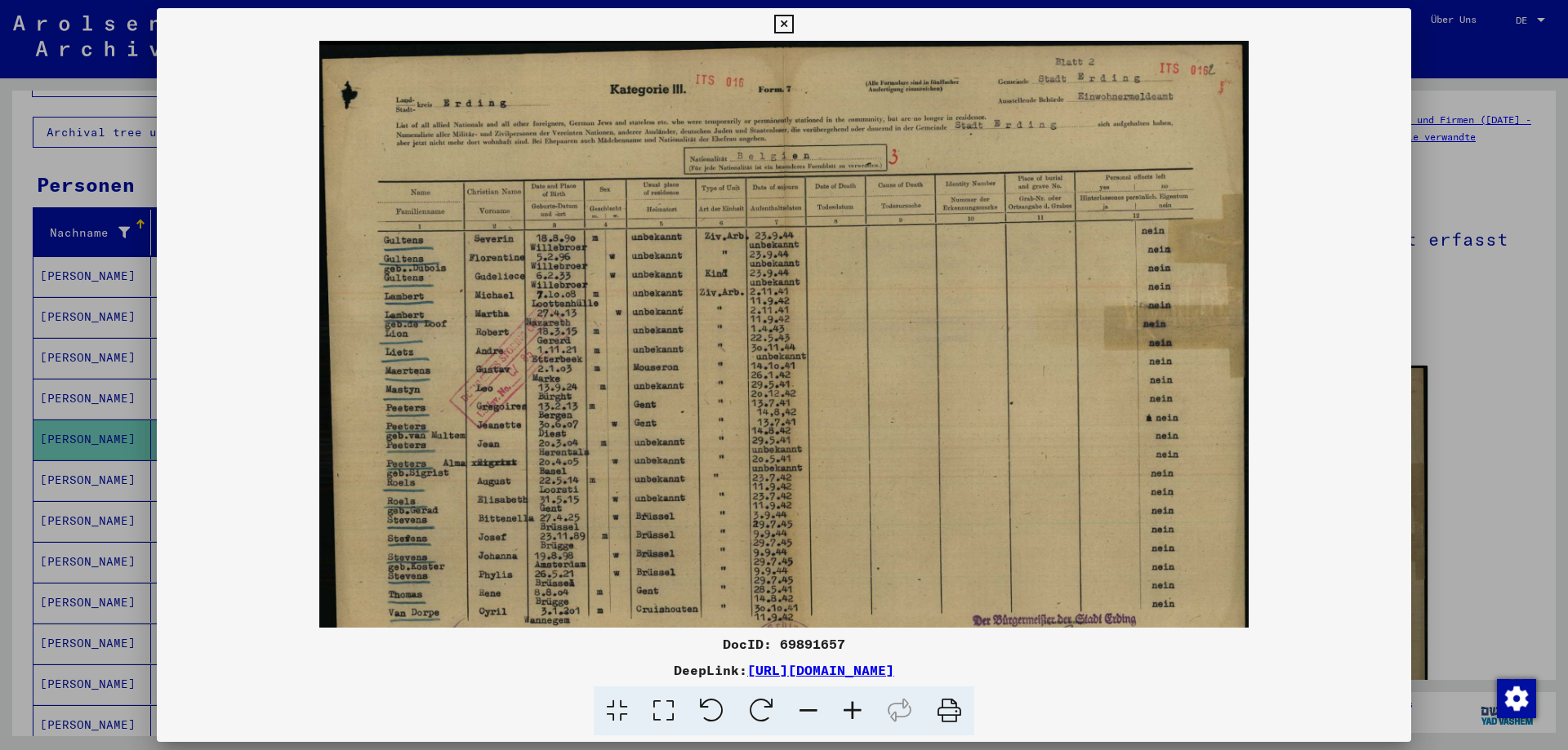
click at [850, 710] on icon at bounding box center [852, 711] width 44 height 50
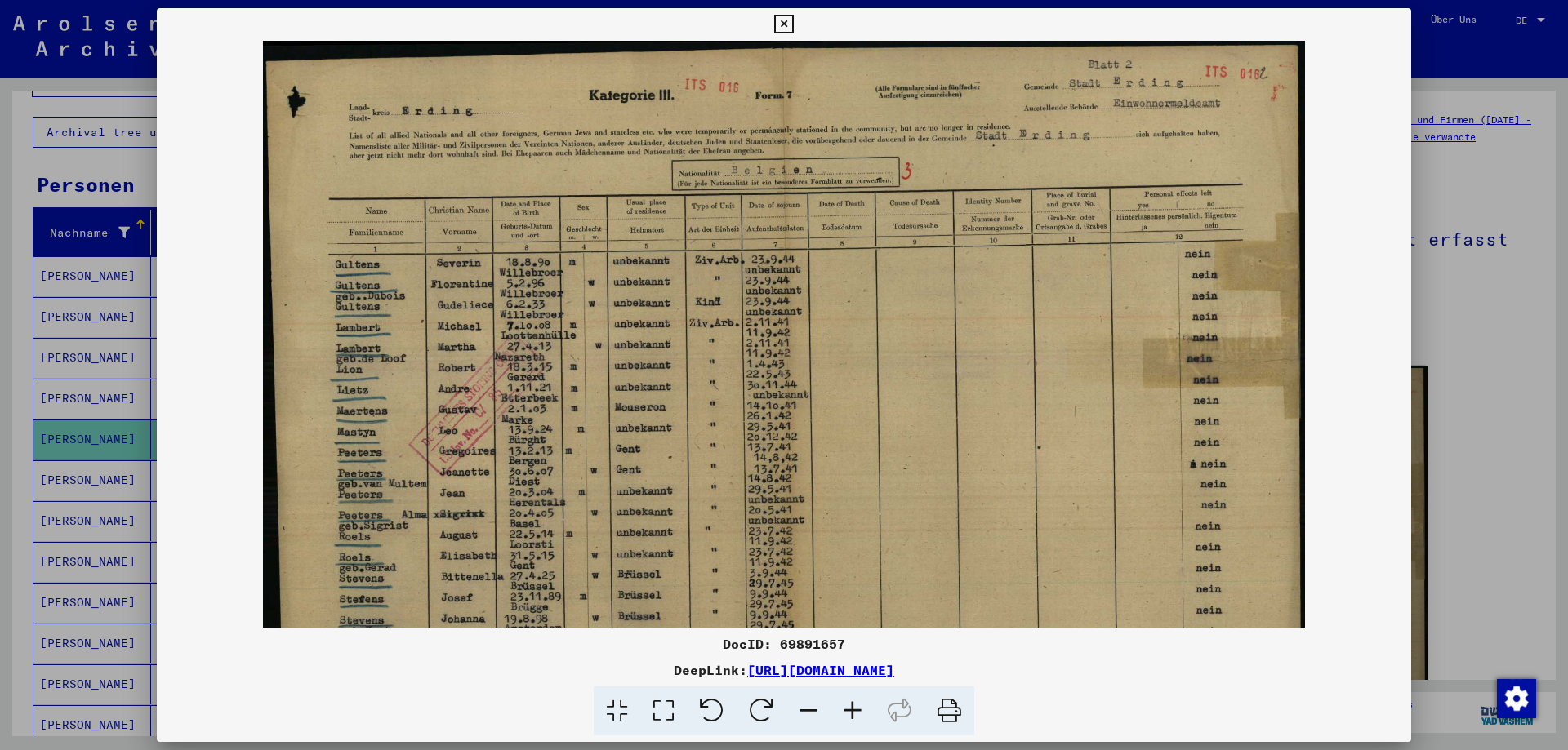
click at [851, 710] on icon at bounding box center [852, 711] width 44 height 50
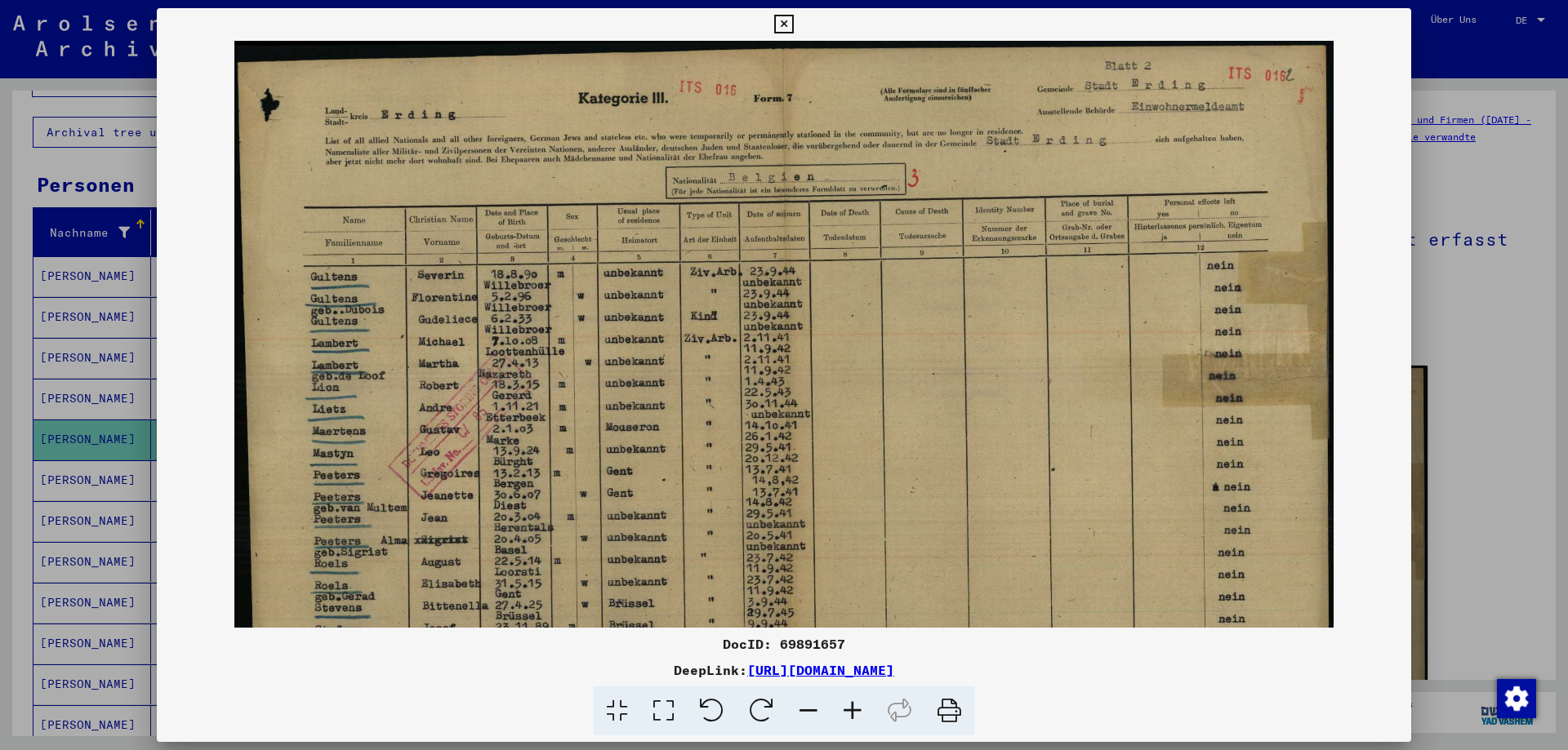
click at [851, 710] on icon at bounding box center [852, 711] width 44 height 50
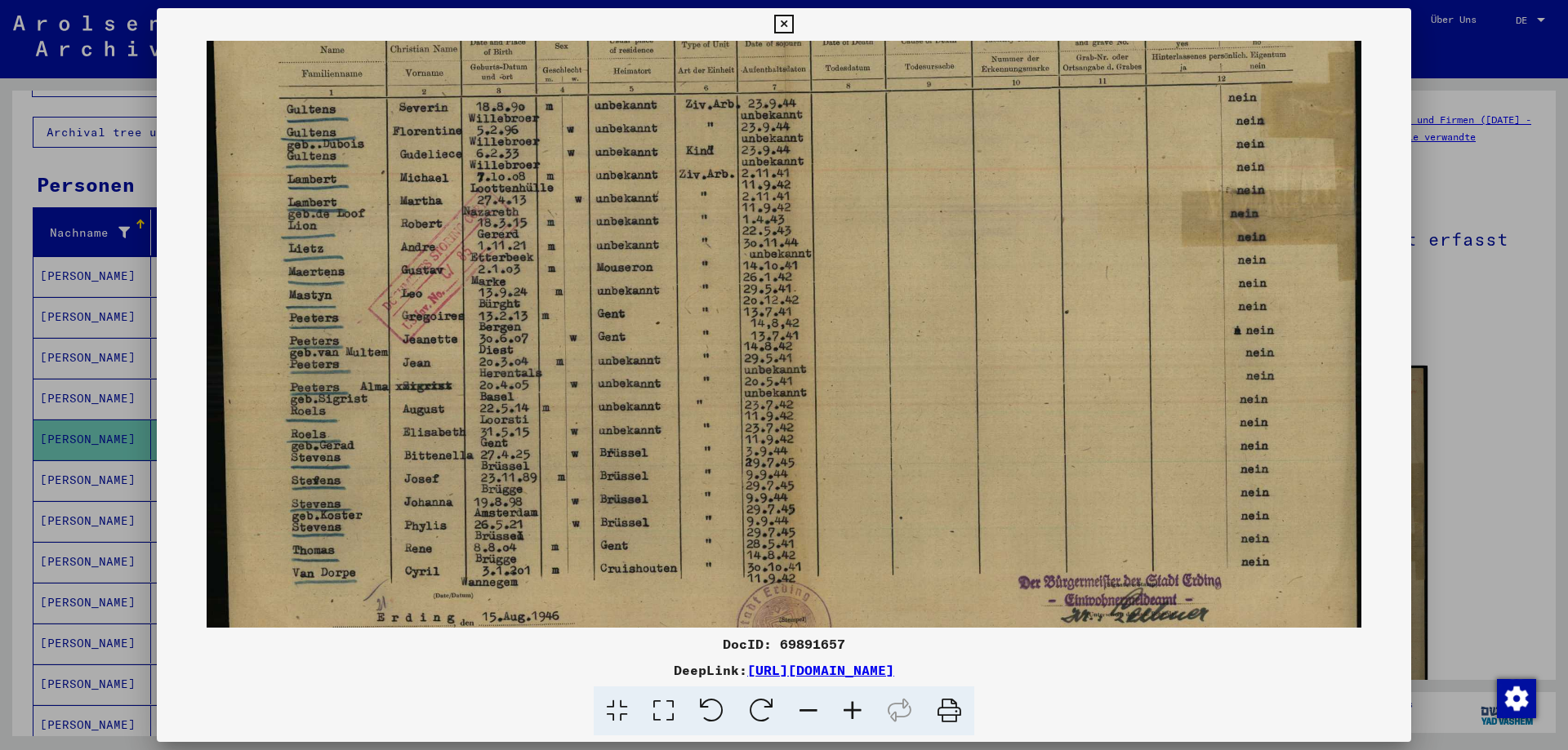
scroll to position [118, 0]
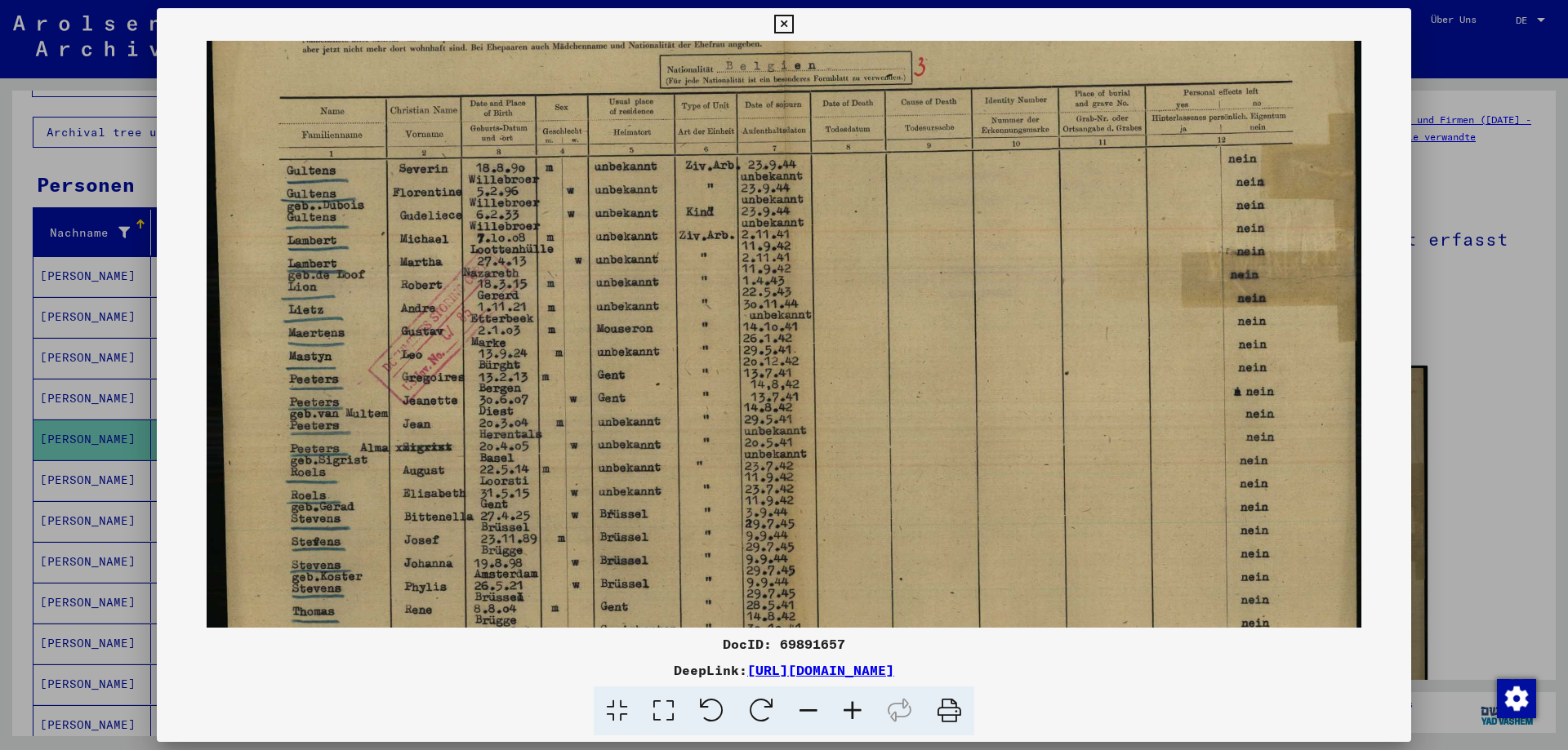
drag, startPoint x: 745, startPoint y: 553, endPoint x: 863, endPoint y: 406, distance: 188.5
click at [775, 435] on img at bounding box center [784, 339] width 1156 height 832
click at [1464, 378] on div at bounding box center [784, 375] width 1568 height 750
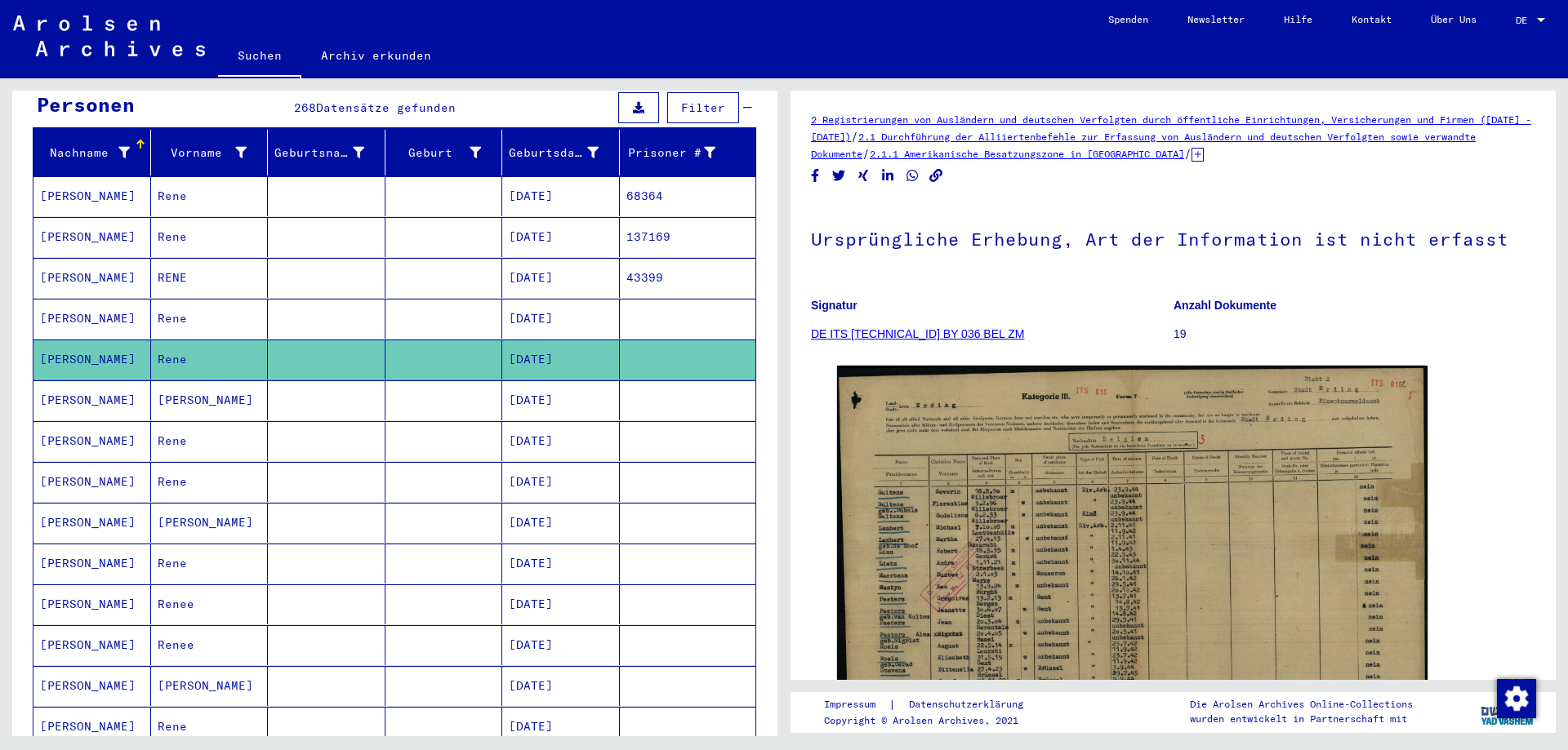
scroll to position [173, 0]
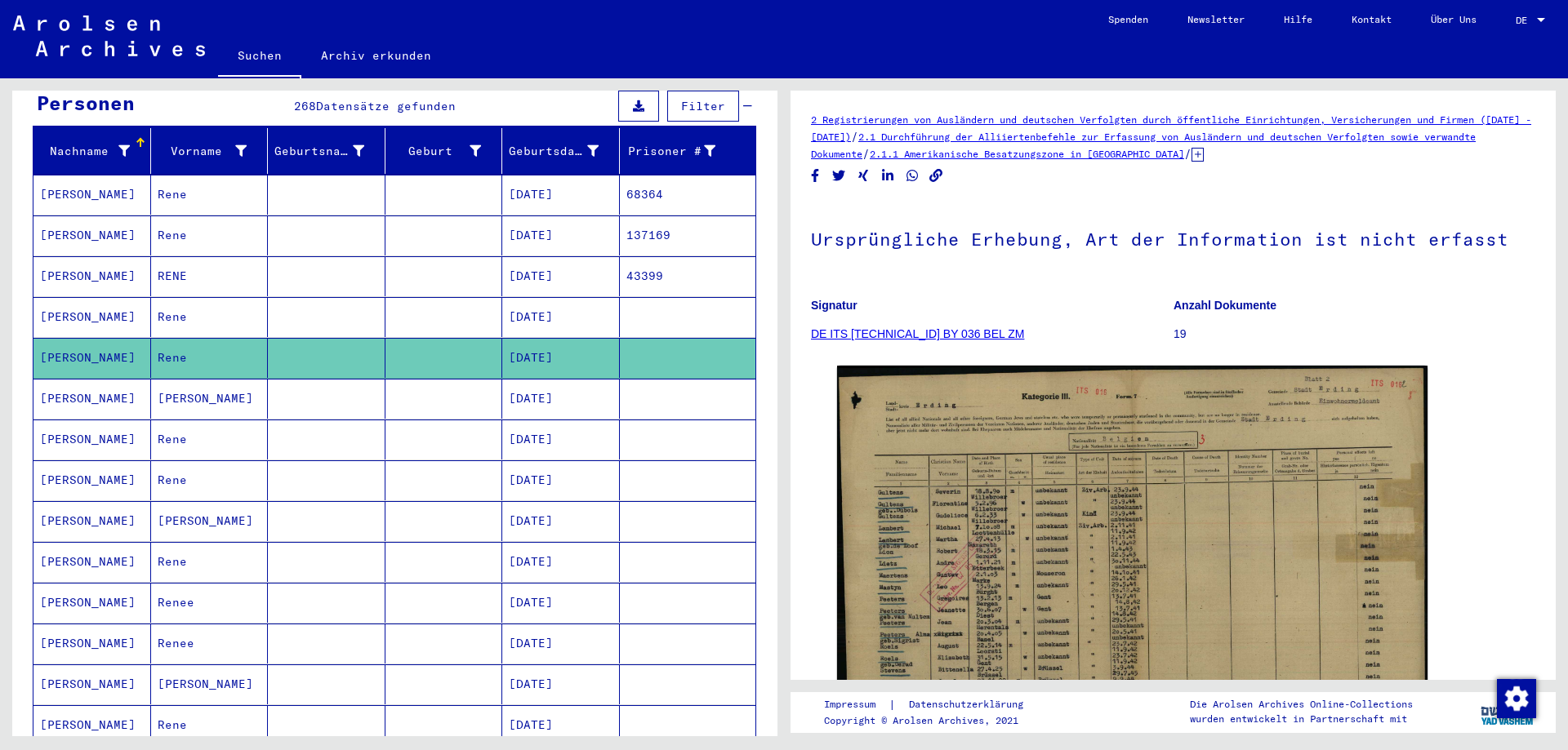
click at [285, 421] on mat-cell at bounding box center [326, 439] width 118 height 40
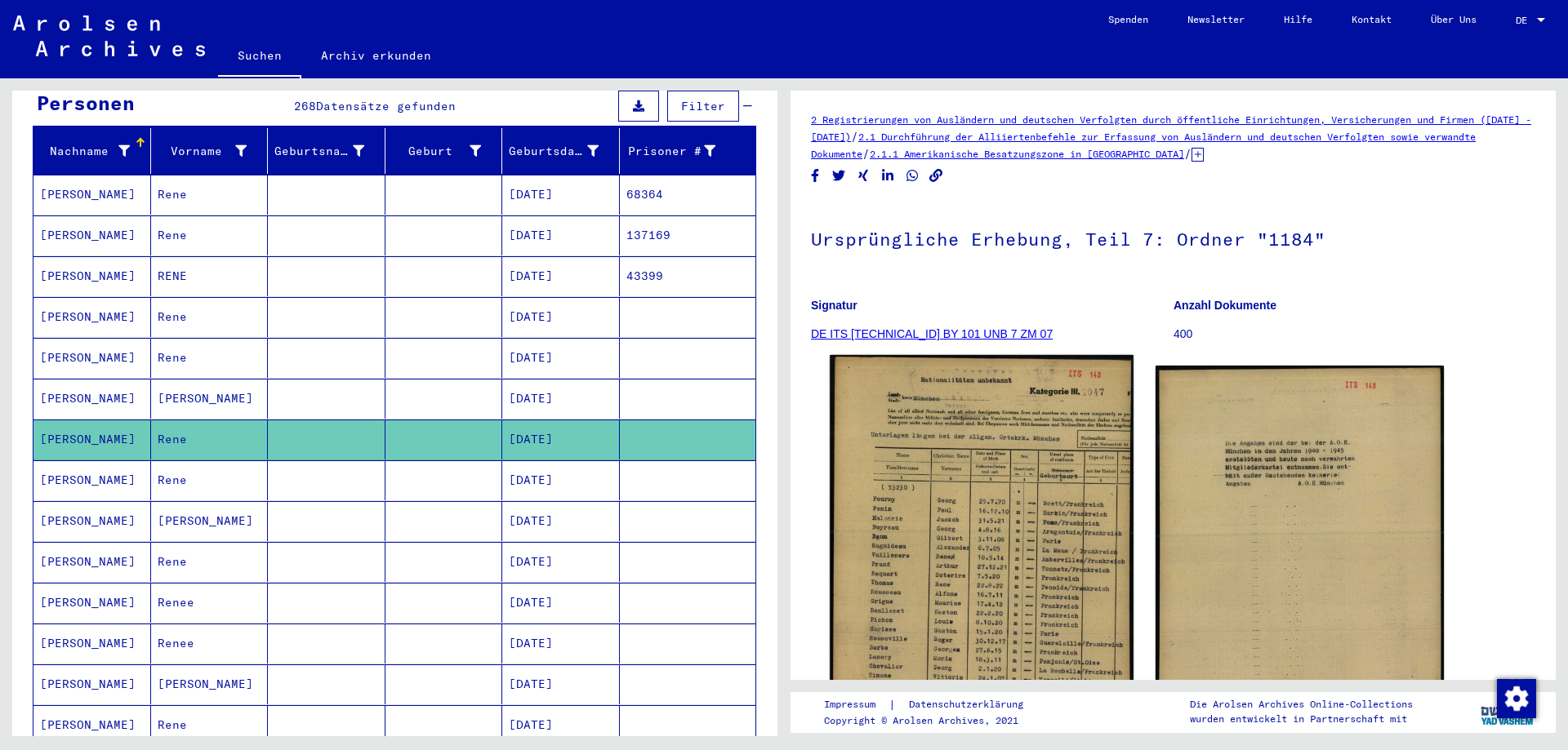
click at [944, 449] on img at bounding box center [981, 573] width 303 height 436
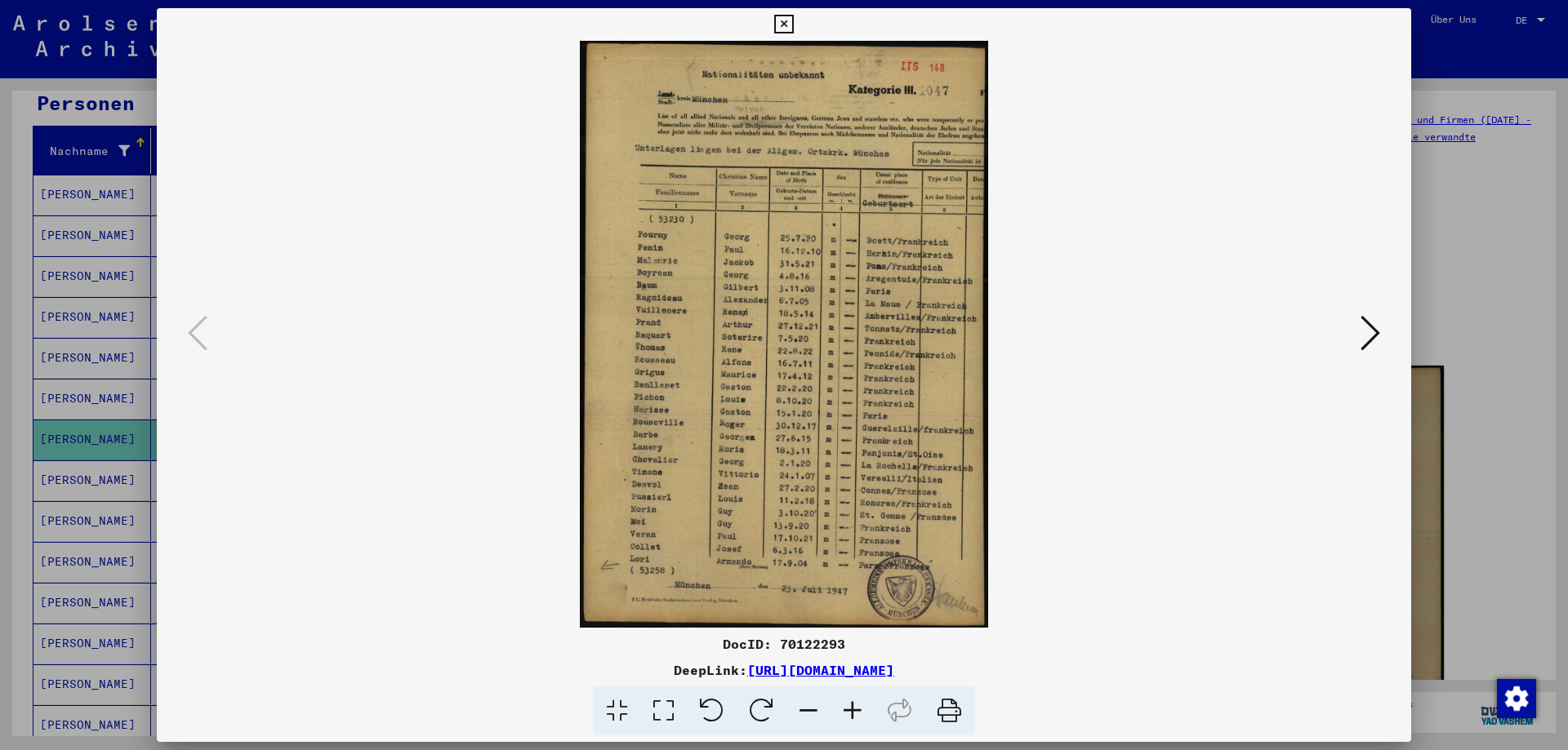
click at [1463, 387] on div at bounding box center [784, 375] width 1568 height 750
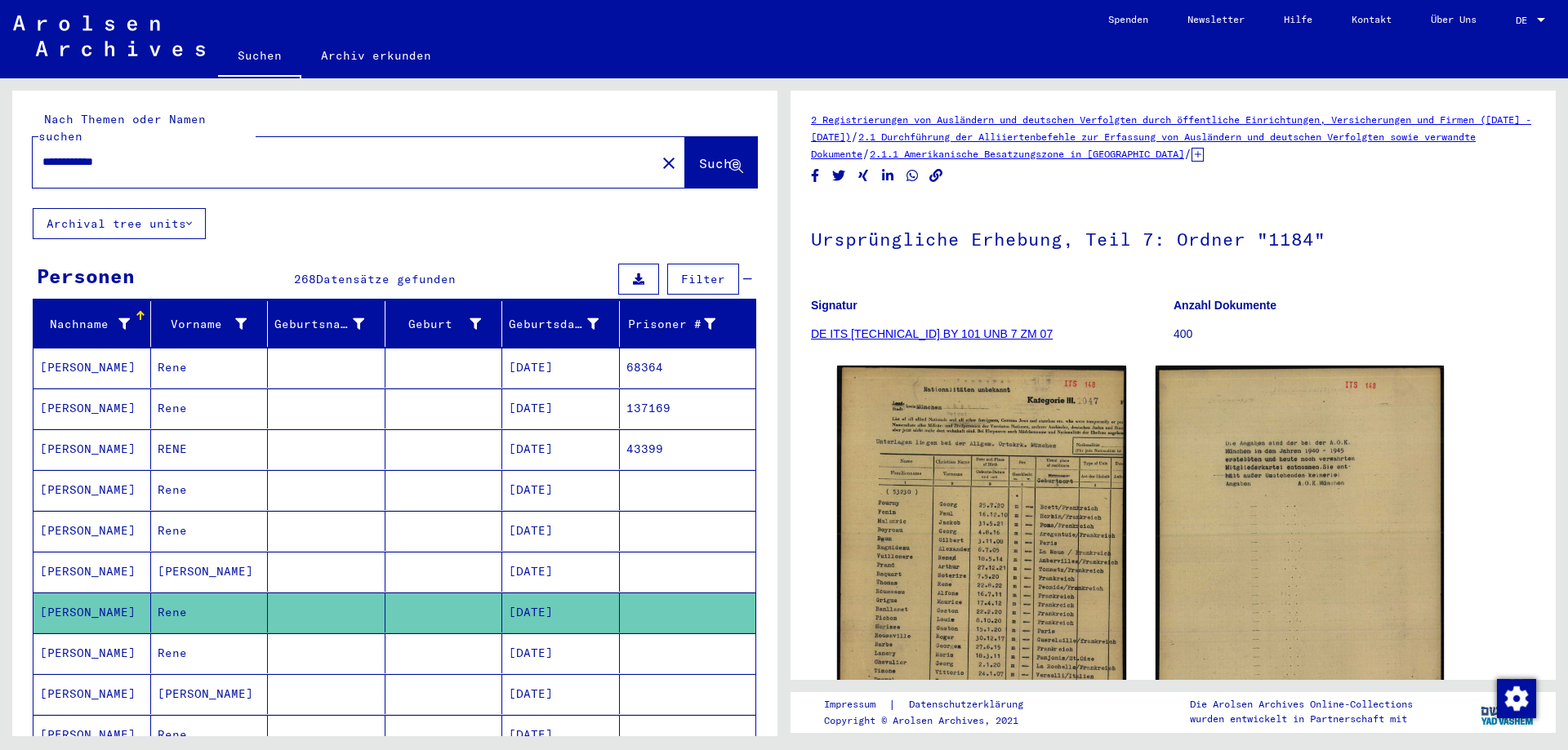
drag, startPoint x: 119, startPoint y: 149, endPoint x: 19, endPoint y: 139, distance: 100.5
click at [0, 146] on div "**********" at bounding box center [392, 407] width 784 height 658
paste input "text"
click at [50, 153] on input "*********" at bounding box center [344, 161] width 603 height 17
click at [44, 153] on input "*********" at bounding box center [344, 161] width 603 height 17
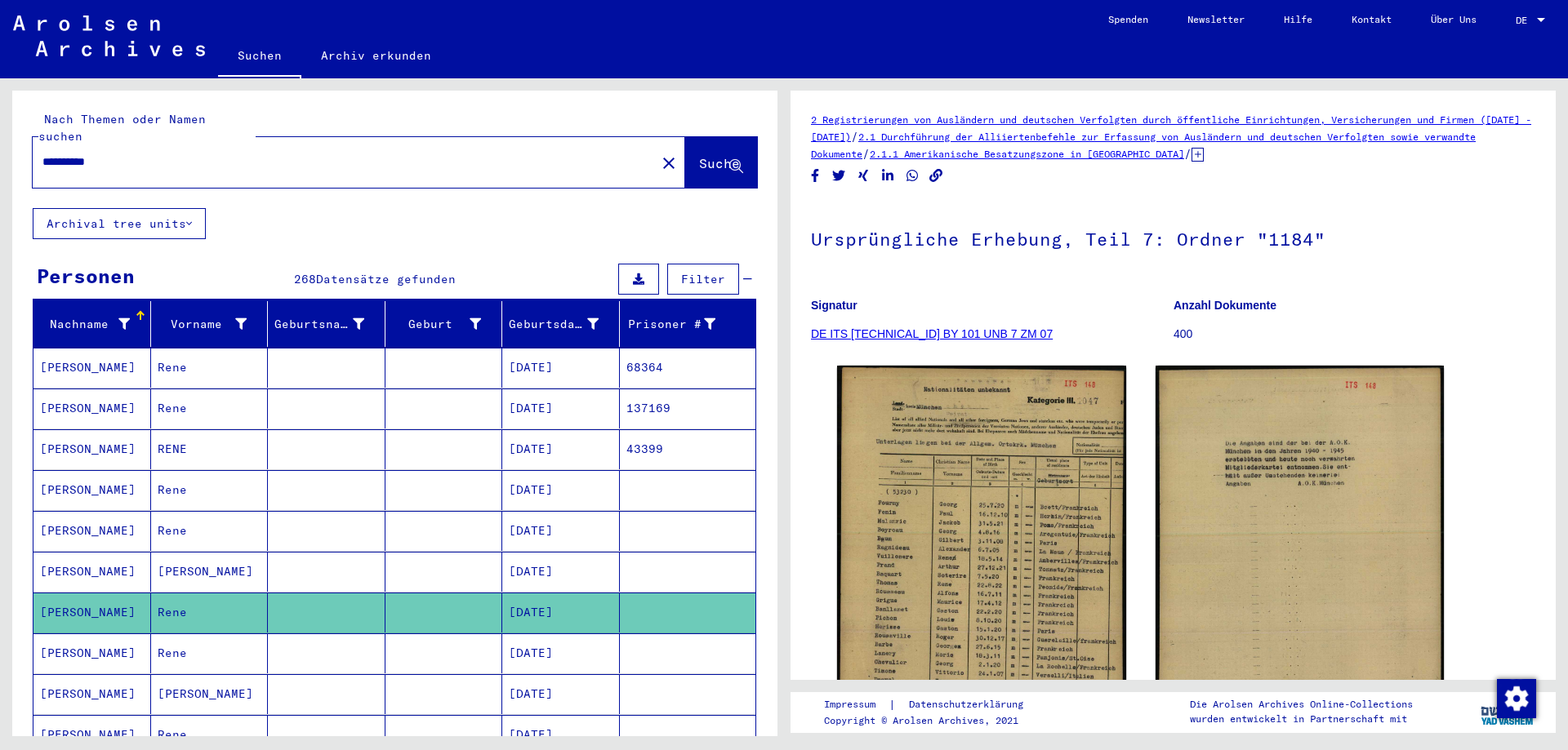
paste input "********"
type input "**********"
click at [699, 155] on span "Suche" at bounding box center [719, 163] width 41 height 16
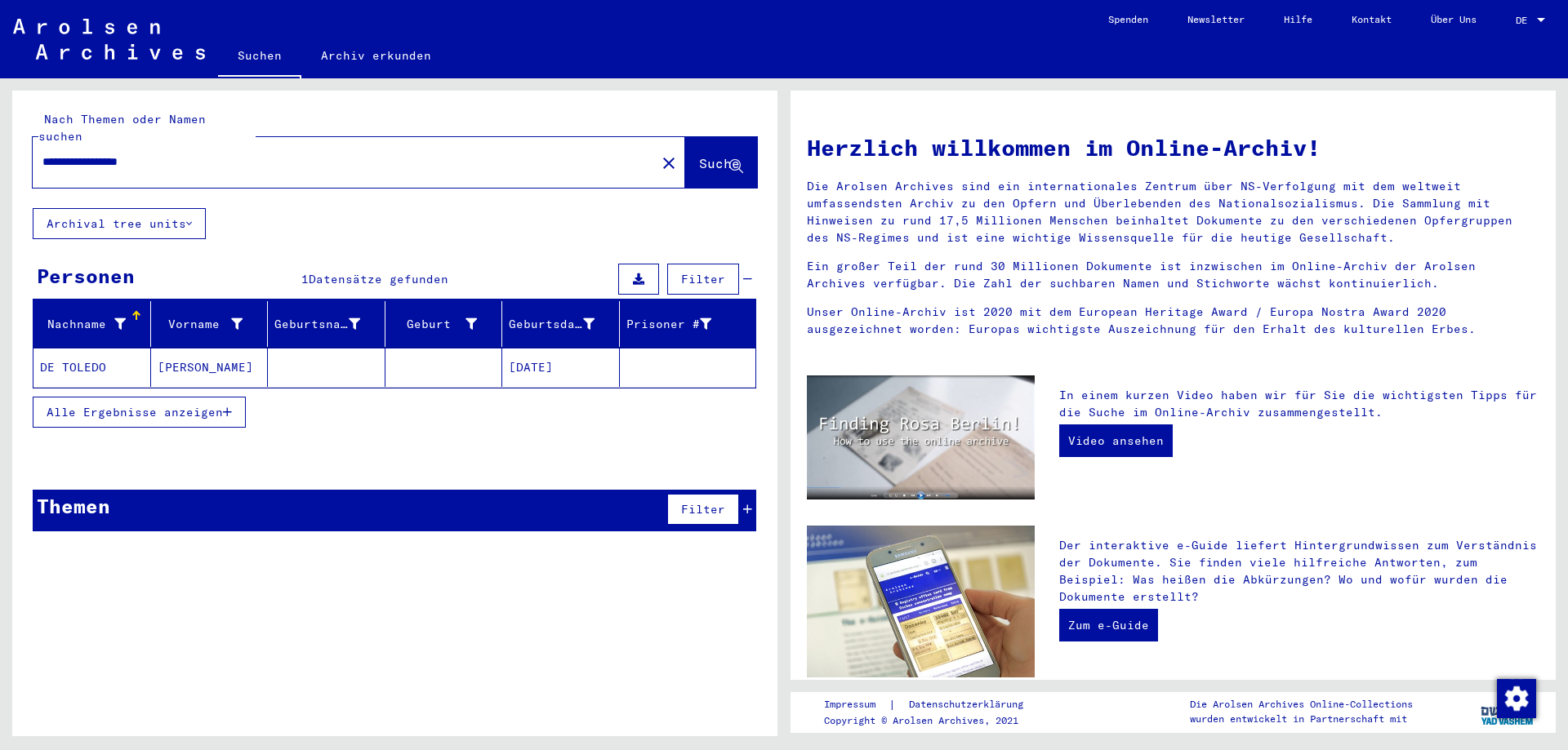
click at [216, 348] on mat-cell "[PERSON_NAME]" at bounding box center [210, 367] width 118 height 40
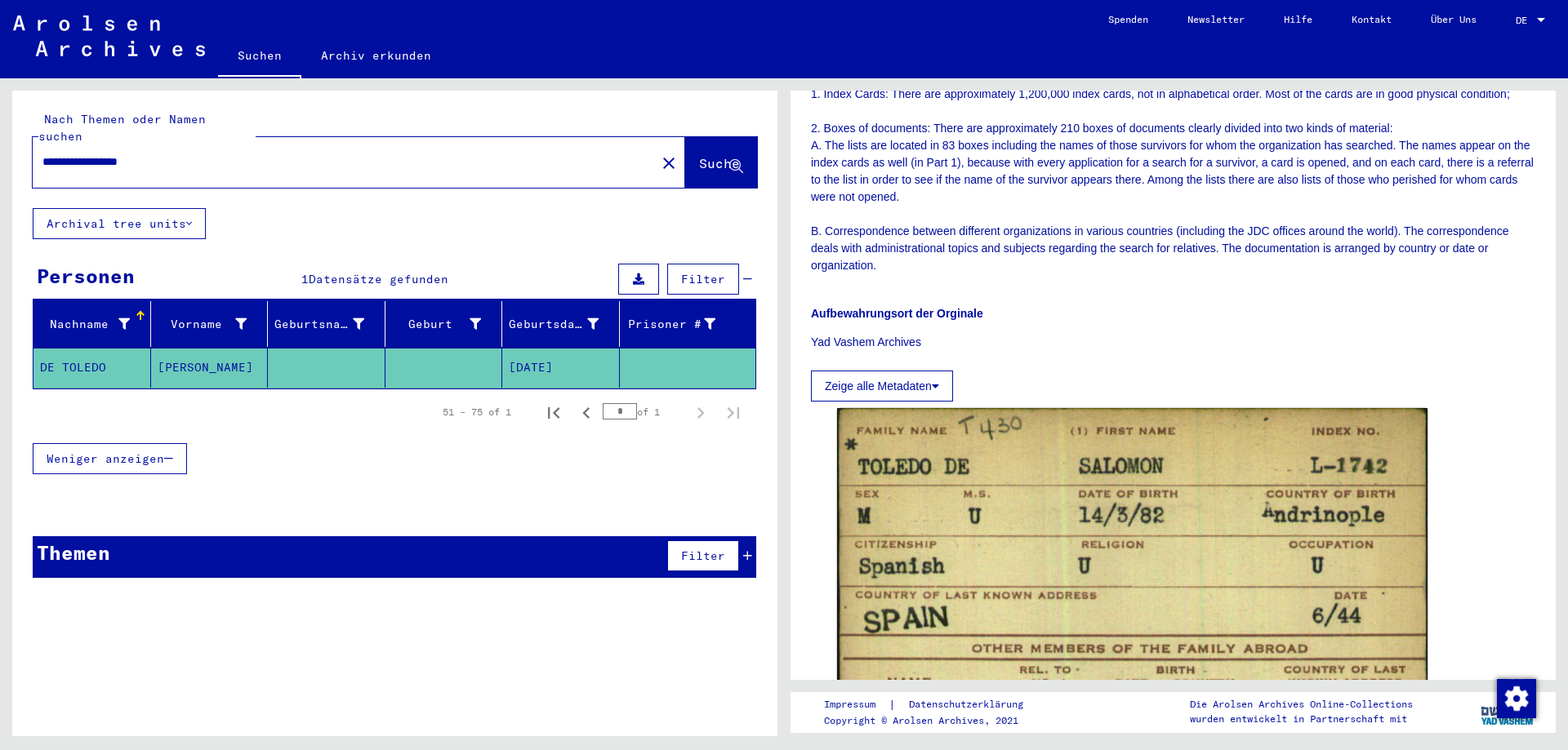
scroll to position [245, 0]
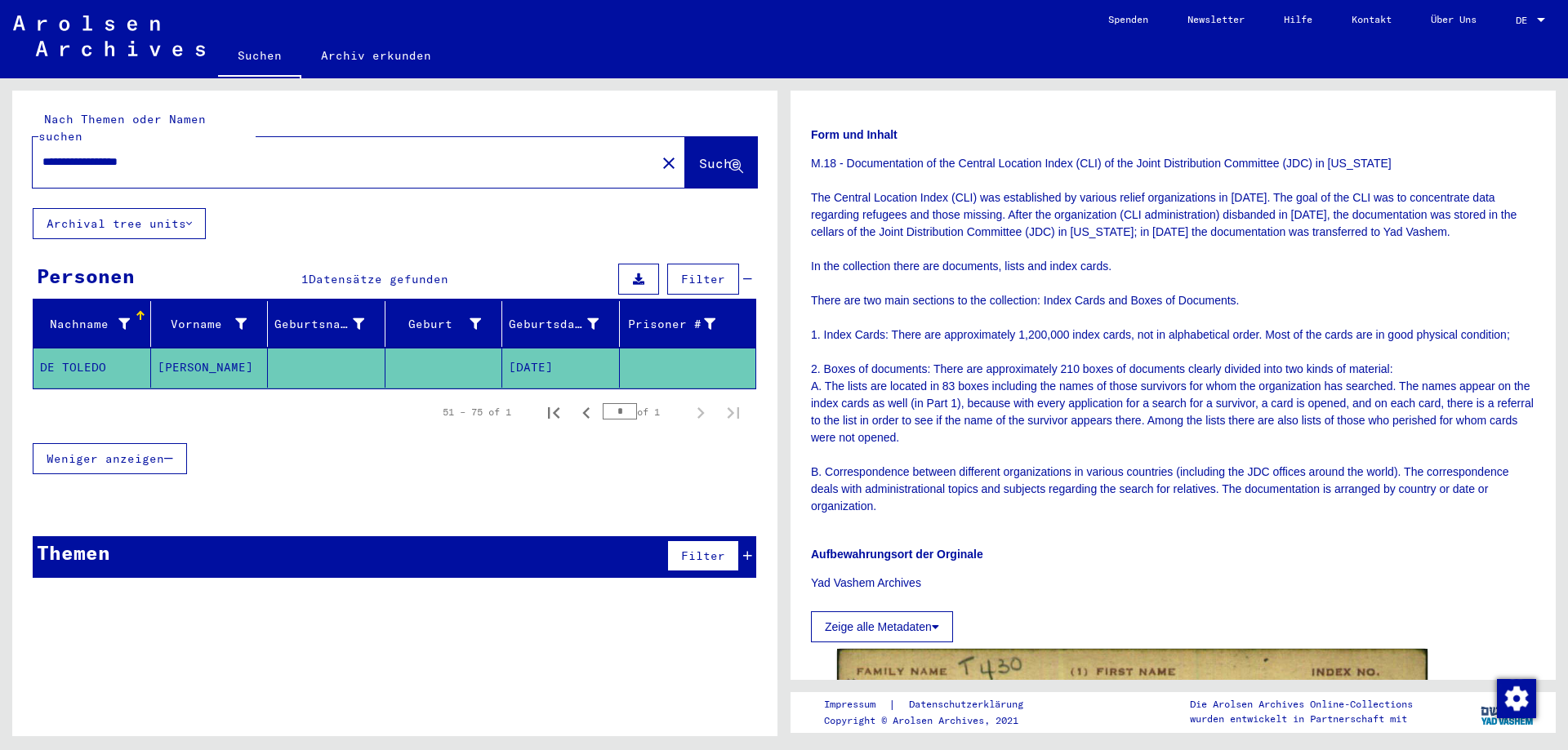
drag, startPoint x: 195, startPoint y: 145, endPoint x: 23, endPoint y: 148, distance: 172.0
click at [23, 148] on div "**********" at bounding box center [395, 149] width 766 height 118
click at [661, 146] on button "close" at bounding box center [669, 162] width 32 height 32
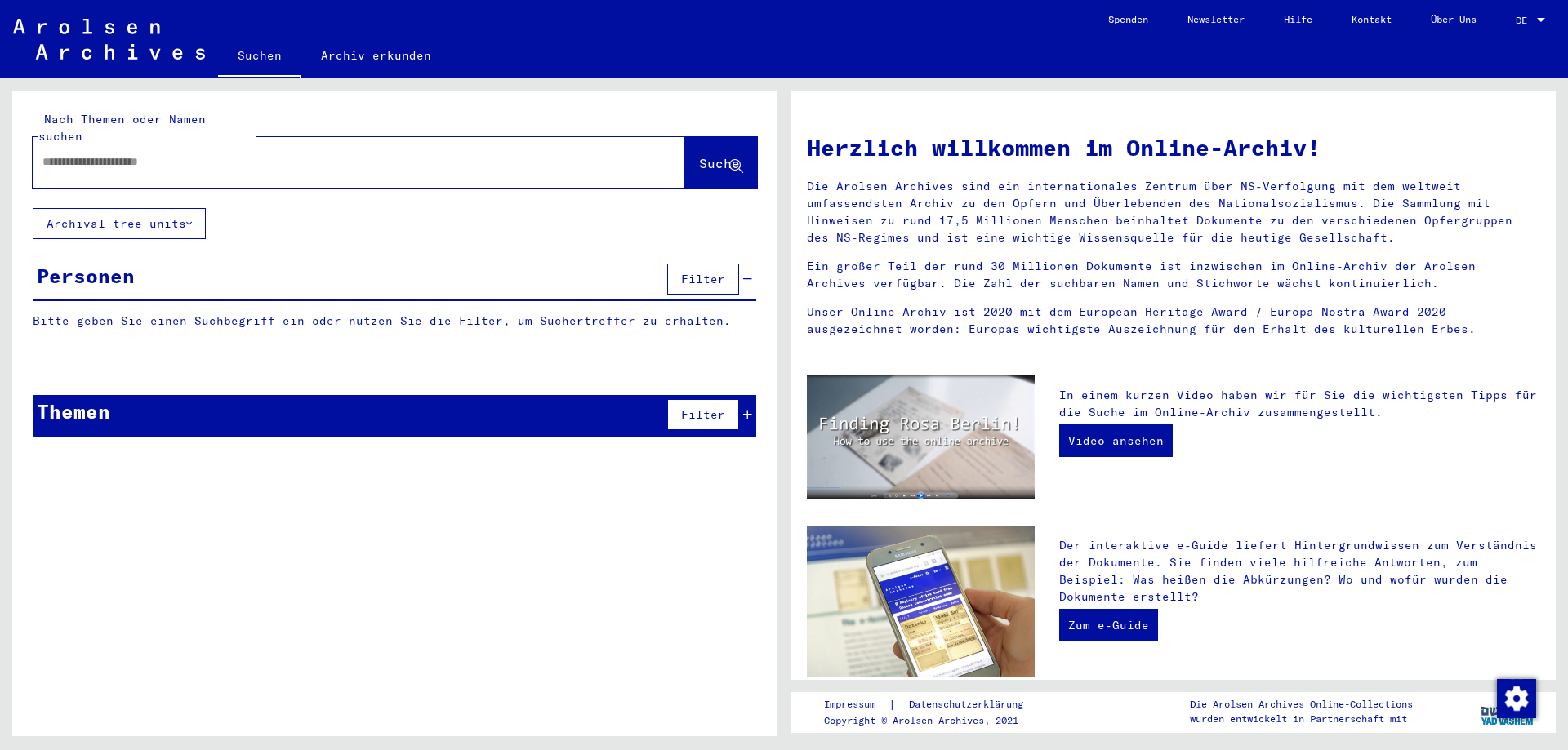
click at [460, 153] on input "text" at bounding box center [339, 161] width 594 height 17
paste input "******"
paste input "*********"
type input "**********"
click at [713, 137] on button "Suche" at bounding box center [721, 162] width 72 height 50
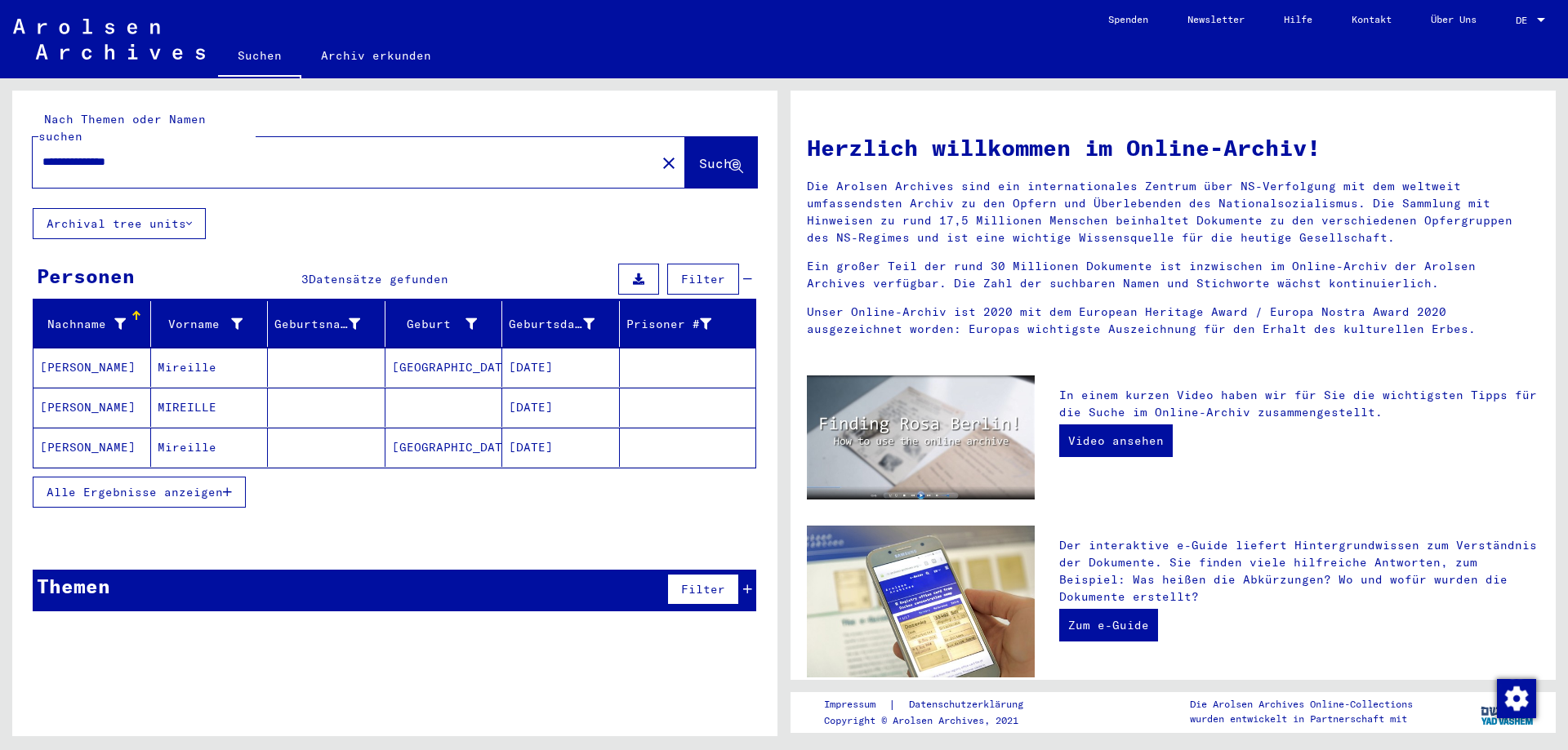
click at [211, 485] on span "Alle Ergebnisse anzeigen" at bounding box center [135, 492] width 177 height 14
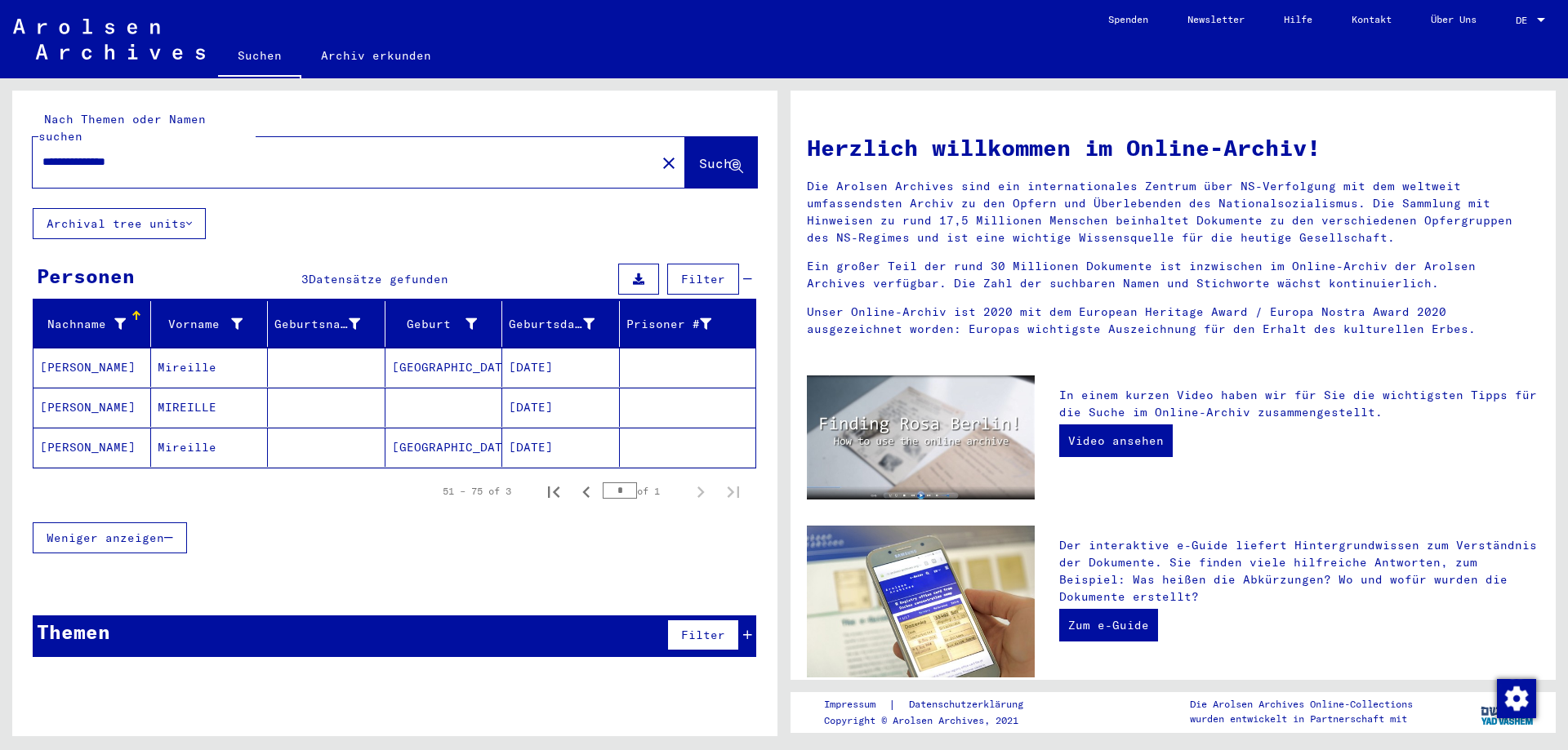
click at [249, 405] on mat-cell "MIREILLE" at bounding box center [210, 408] width 118 height 40
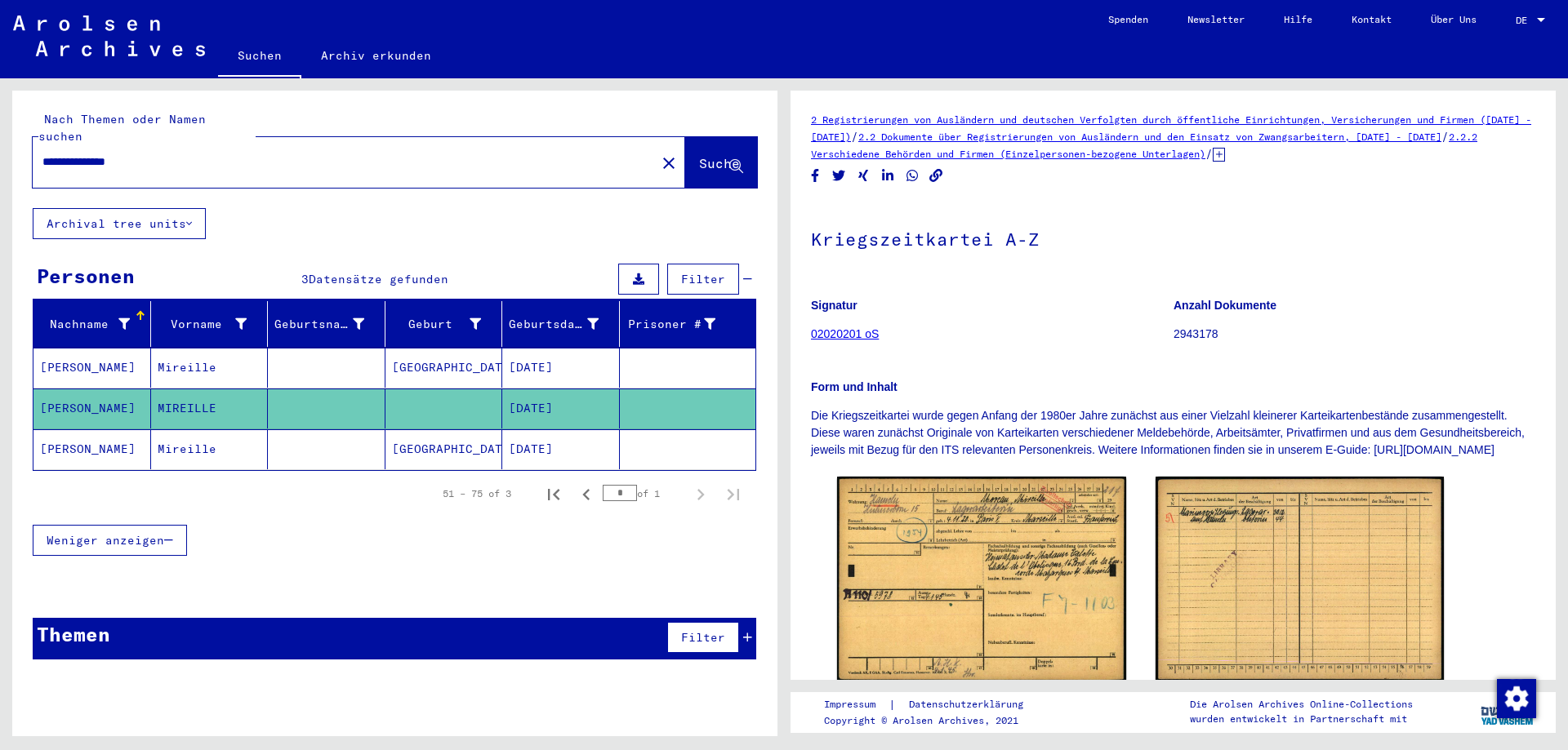
click at [273, 364] on mat-cell at bounding box center [326, 367] width 118 height 40
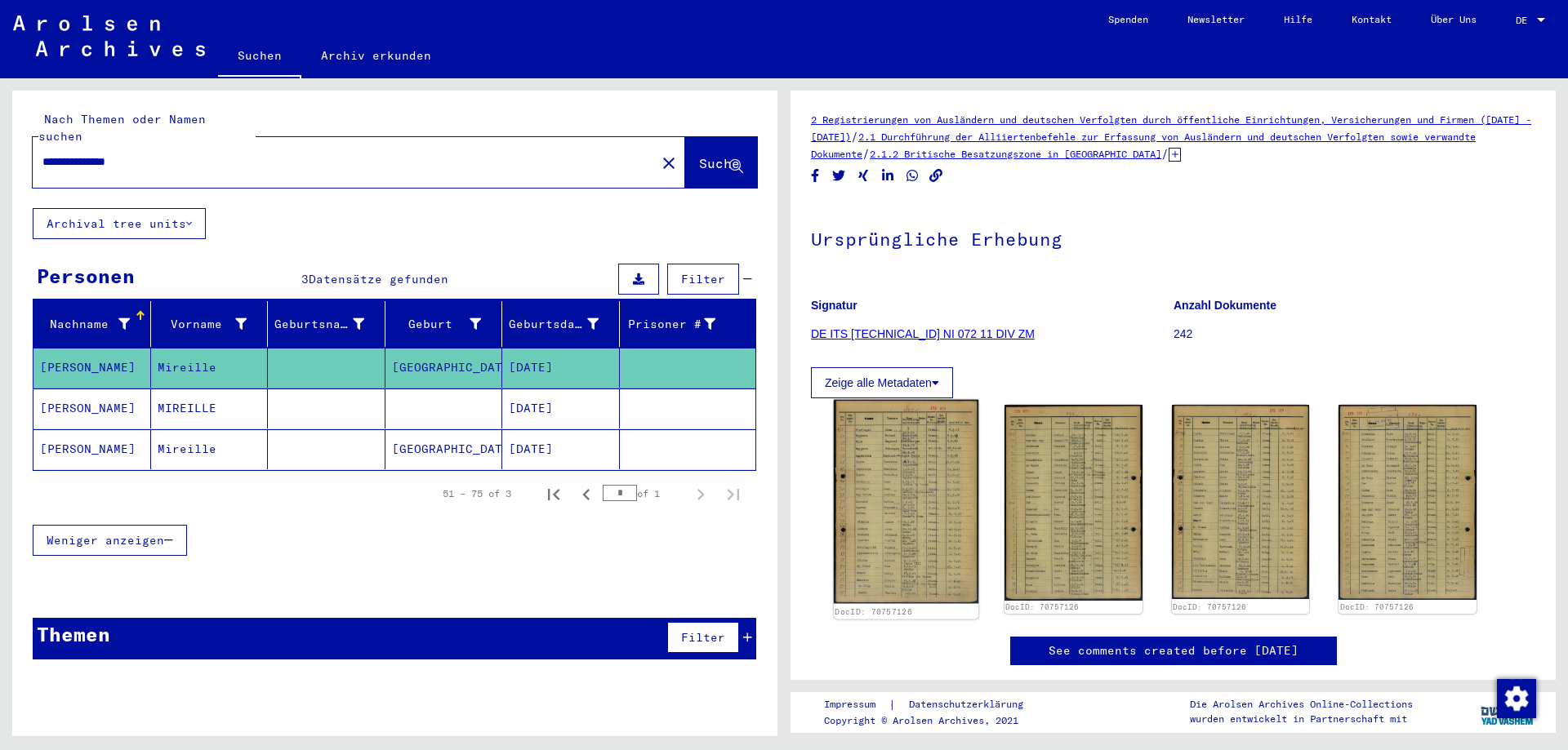
click at [953, 495] on img at bounding box center [906, 502] width 145 height 204
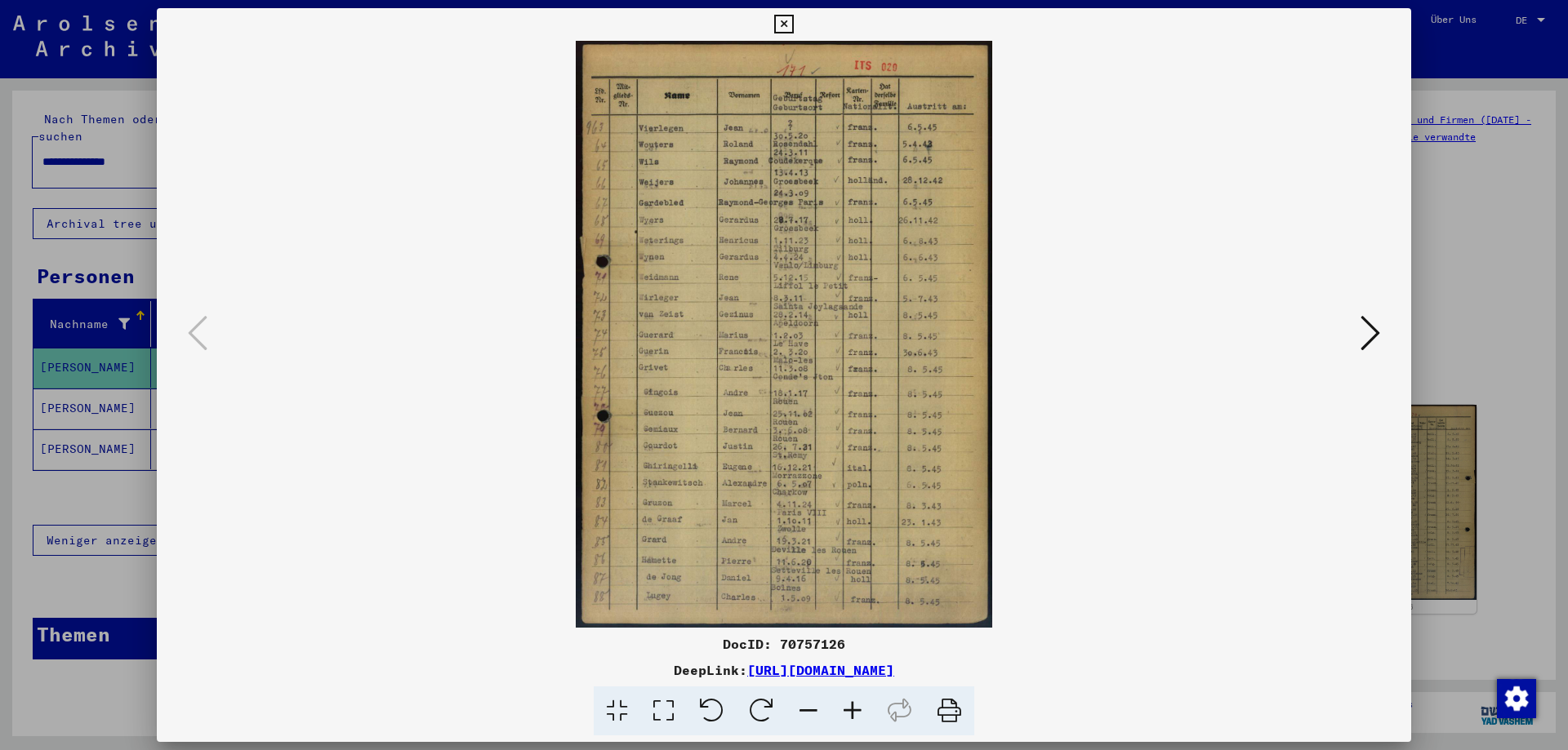
click at [847, 710] on icon at bounding box center [852, 711] width 44 height 50
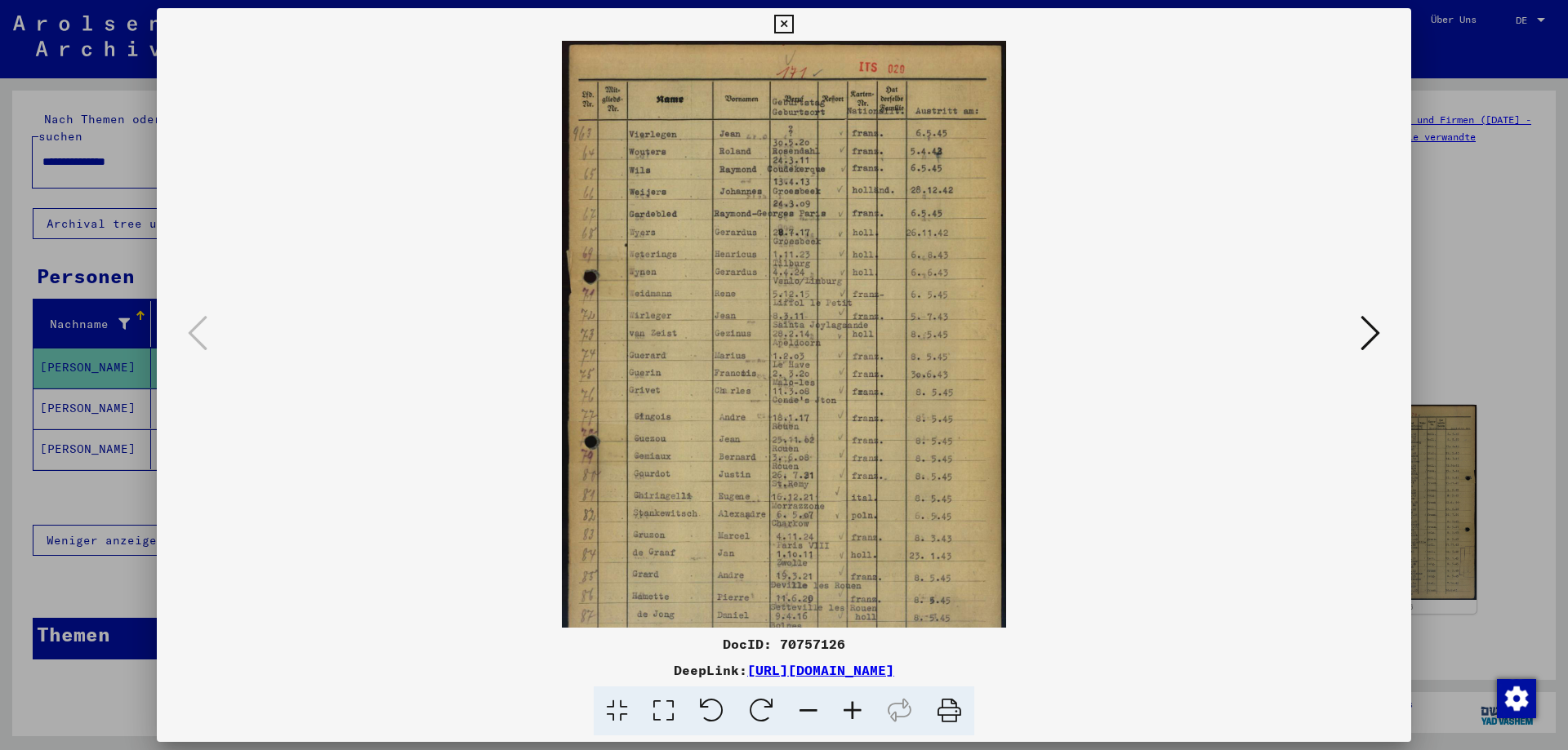
click at [847, 710] on icon at bounding box center [852, 711] width 44 height 50
click at [846, 710] on icon at bounding box center [852, 711] width 44 height 50
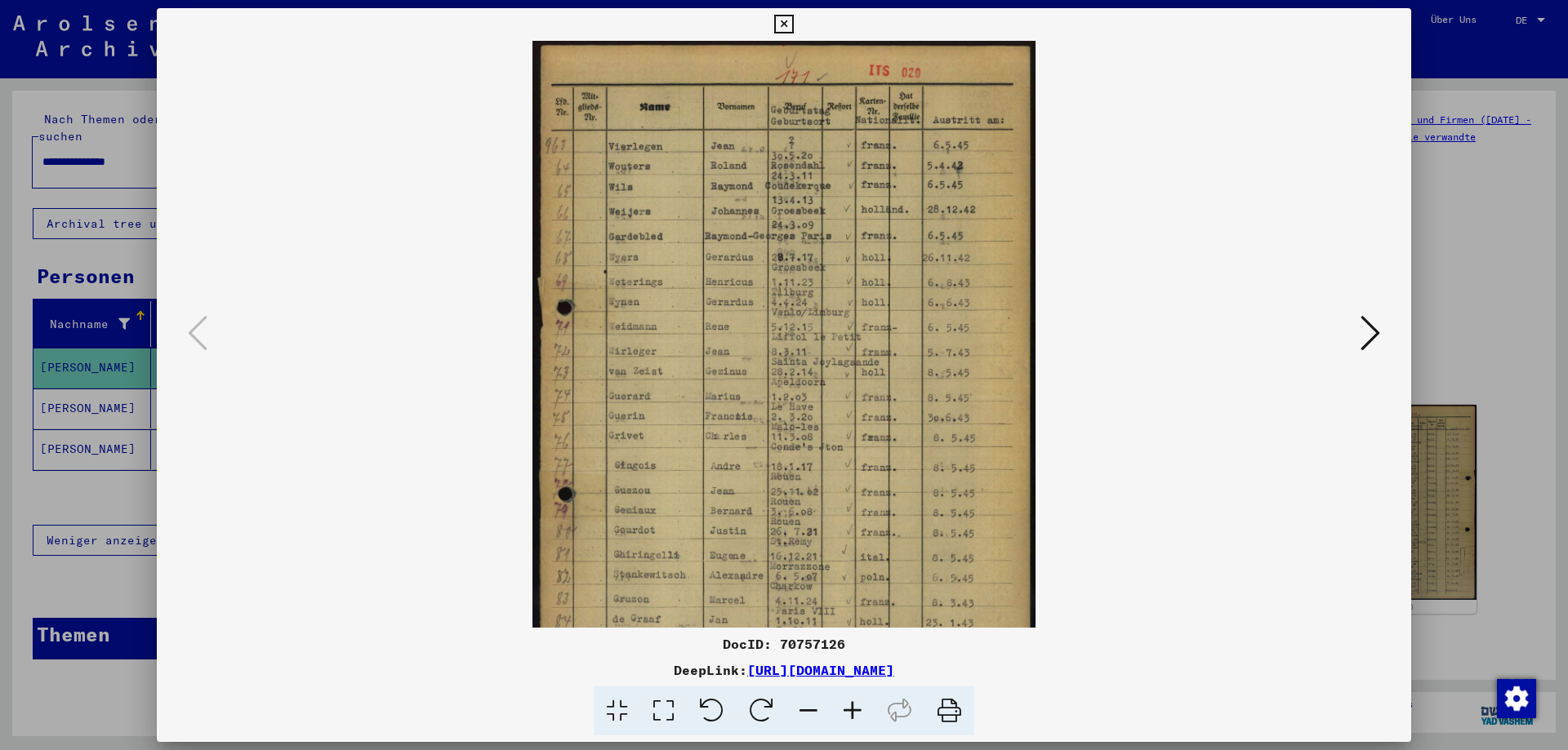
click at [846, 710] on icon at bounding box center [852, 711] width 44 height 50
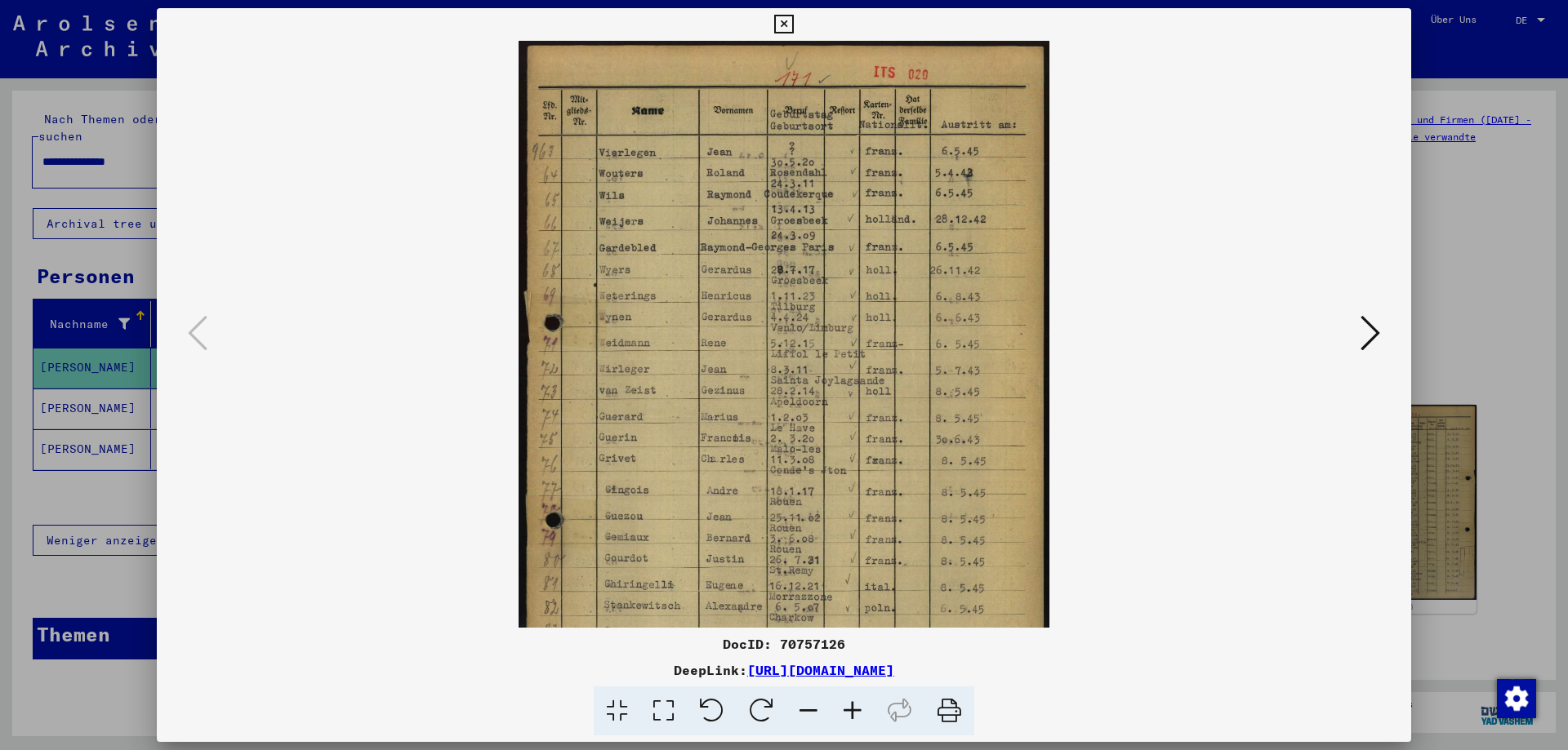
click at [846, 710] on icon at bounding box center [852, 711] width 44 height 50
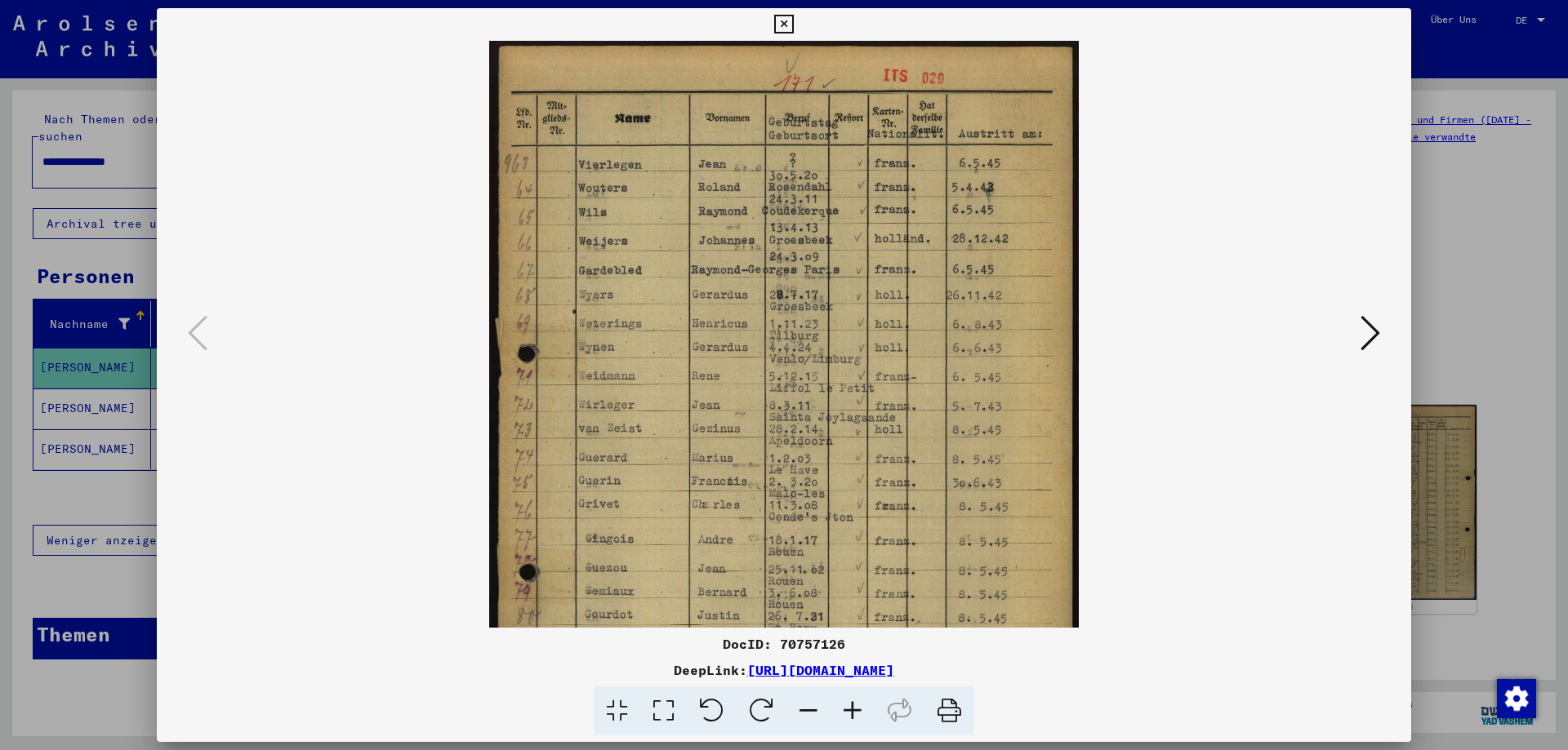
click at [846, 710] on icon at bounding box center [852, 711] width 44 height 50
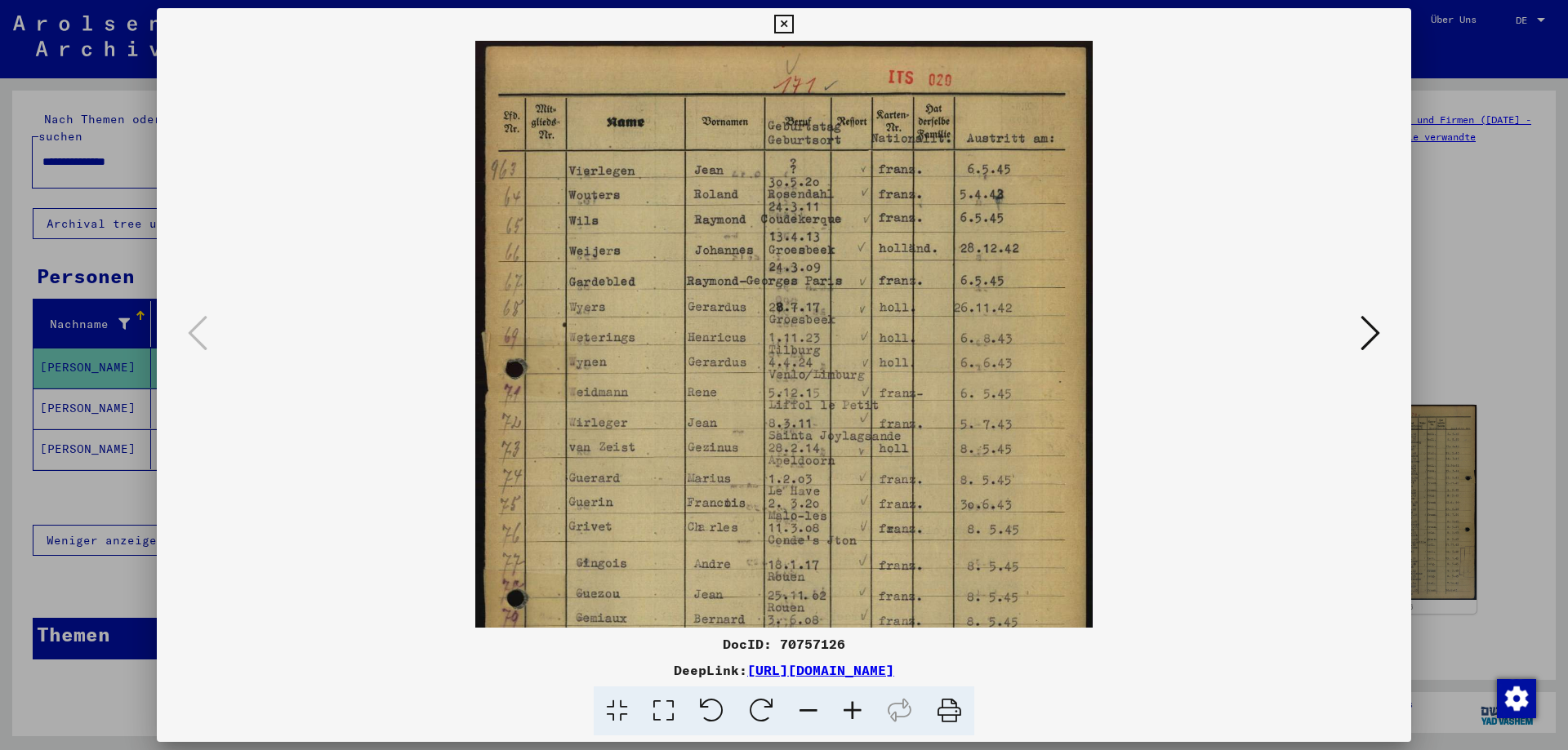
click at [846, 711] on icon at bounding box center [852, 711] width 44 height 50
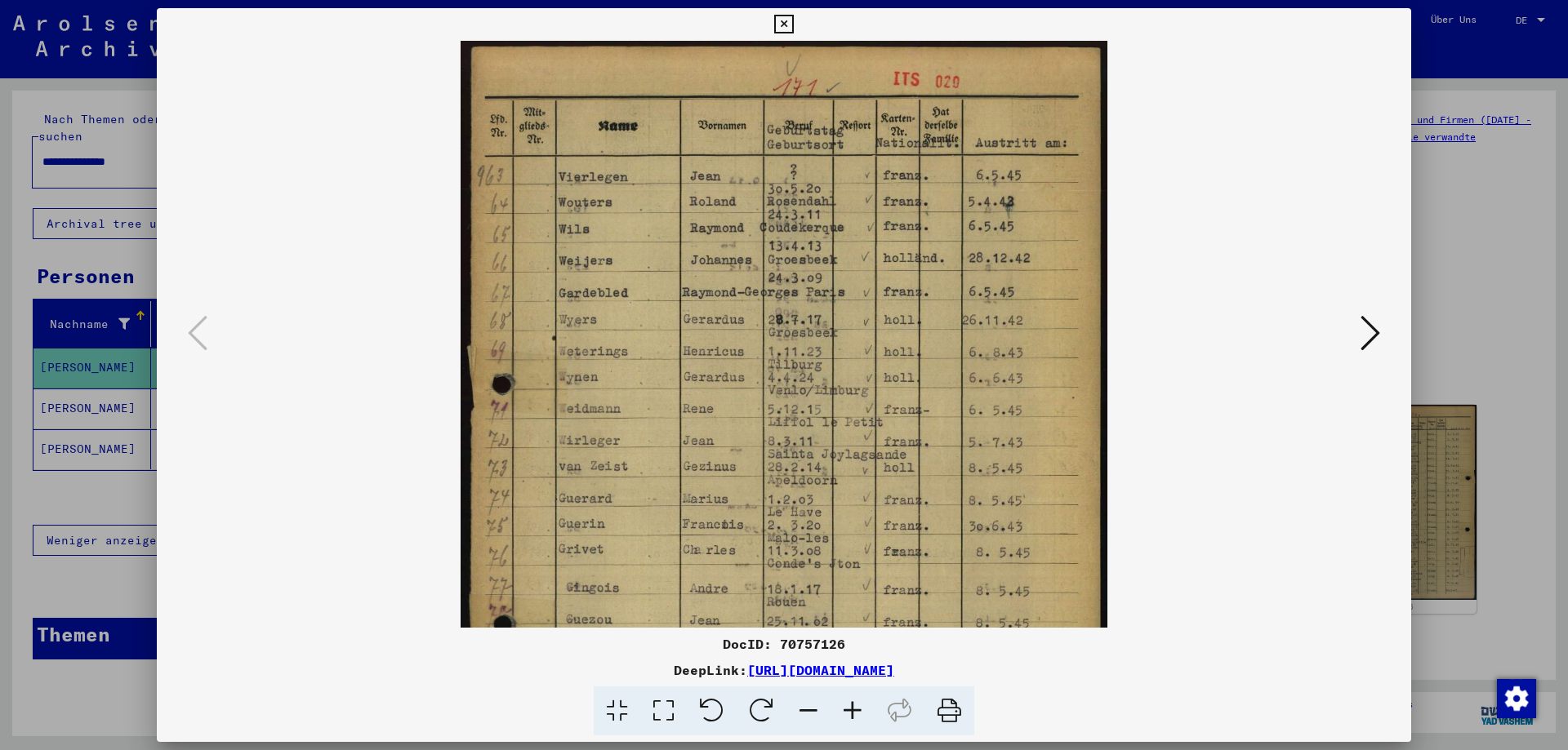
click at [846, 711] on icon at bounding box center [852, 711] width 44 height 50
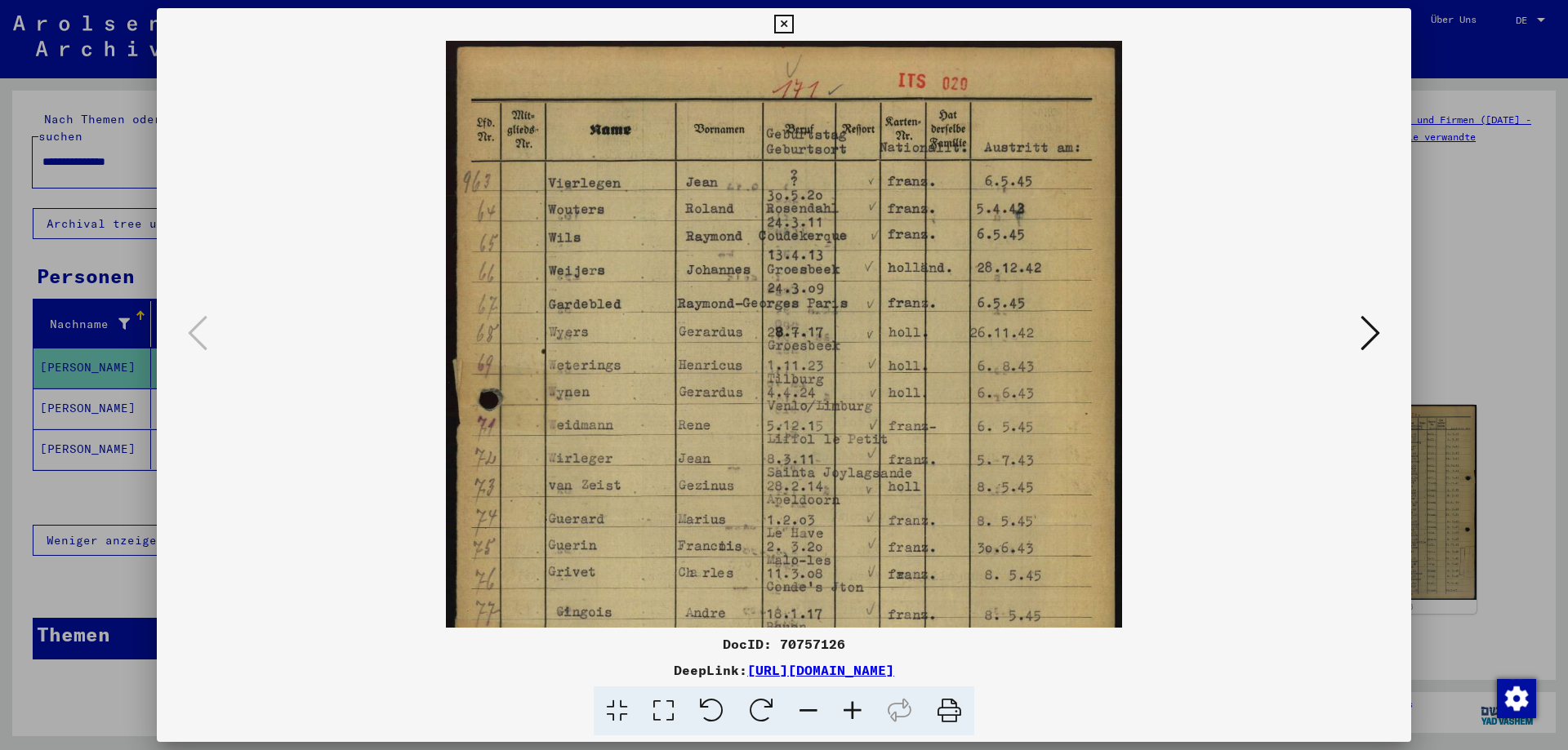
click at [846, 712] on icon at bounding box center [852, 711] width 44 height 50
click at [845, 712] on icon at bounding box center [852, 711] width 44 height 50
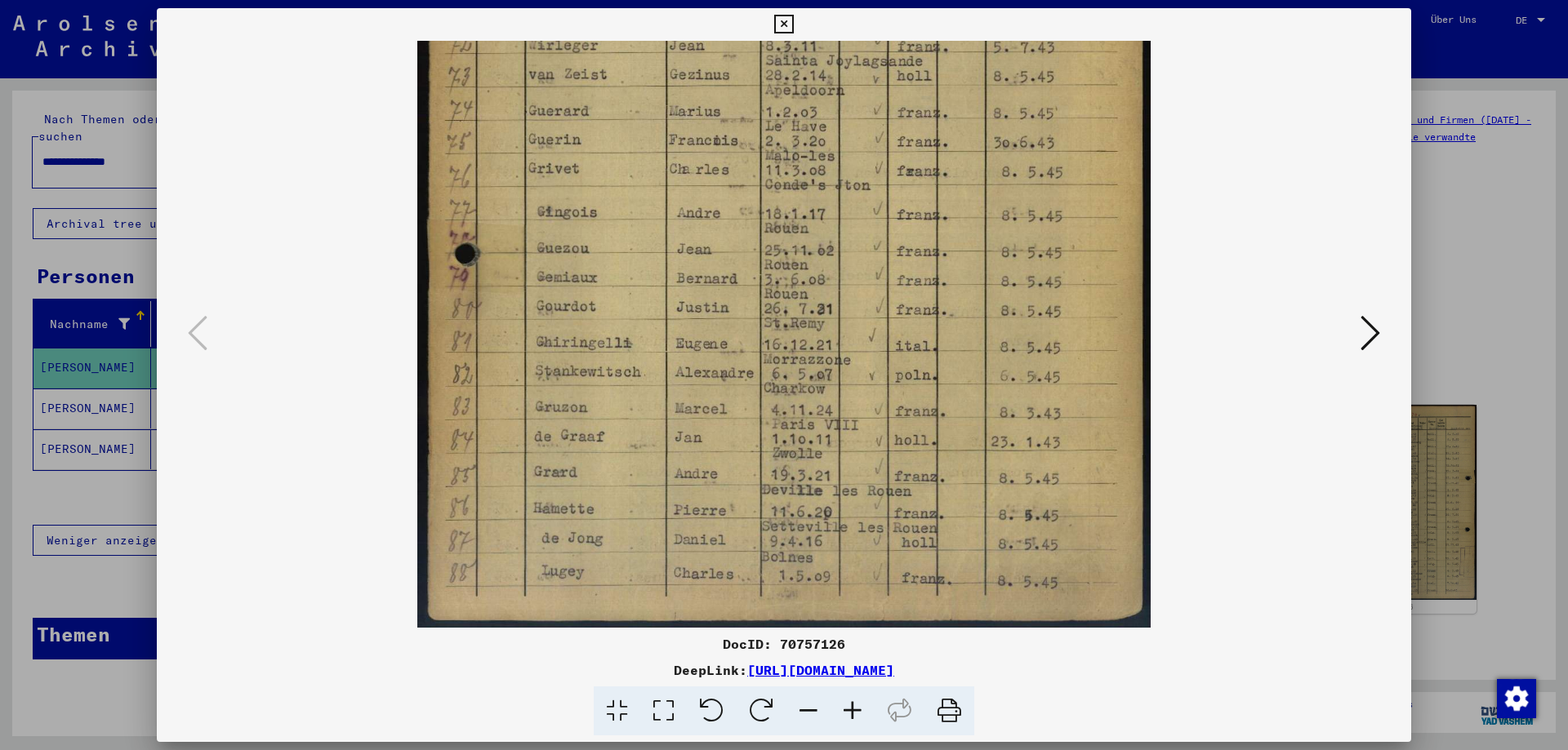
drag, startPoint x: 766, startPoint y: 583, endPoint x: 774, endPoint y: 78, distance: 505.1
click at [774, 75] on img at bounding box center [784, 110] width 733 height 1036
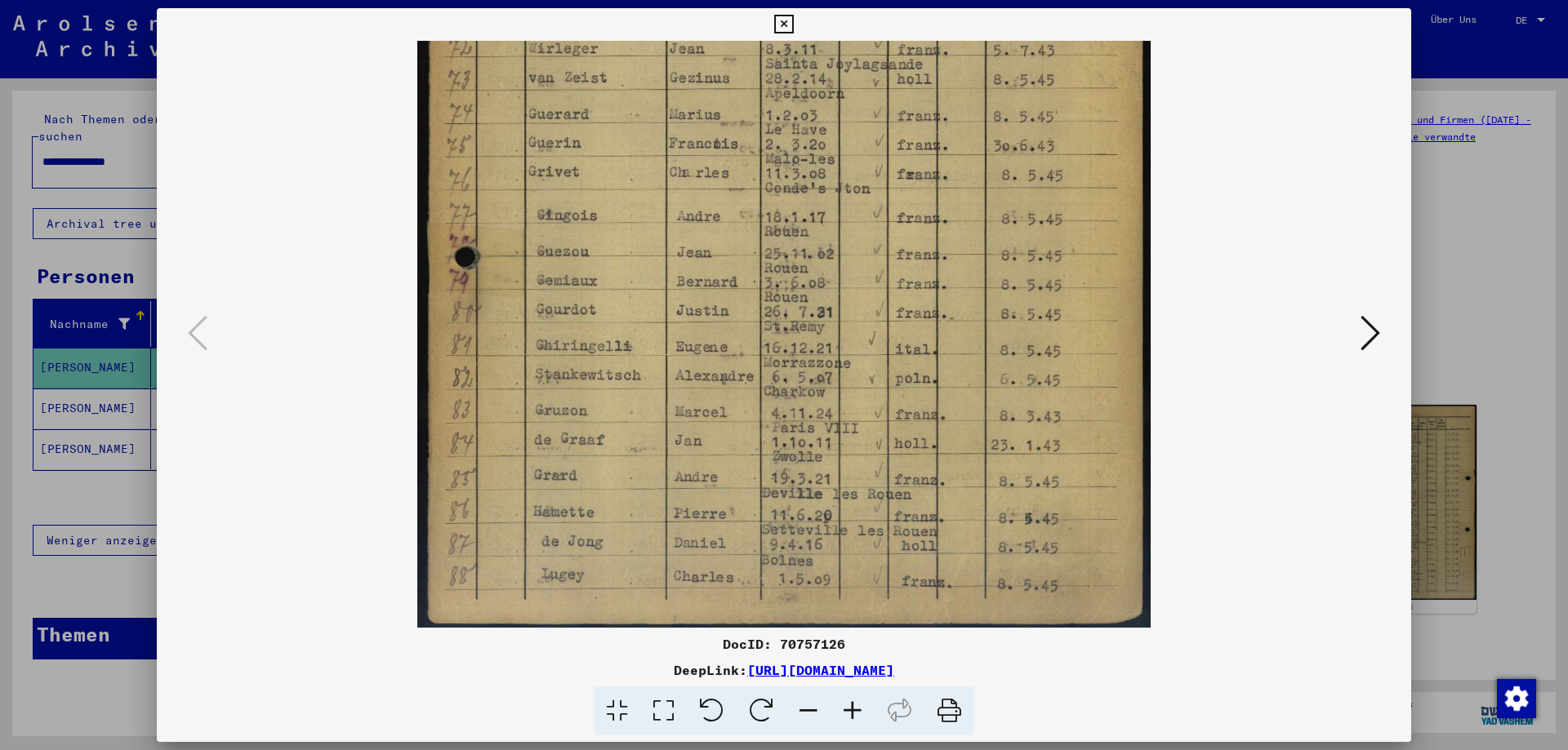
click at [1353, 335] on div at bounding box center [784, 334] width 1144 height 587
click at [1367, 337] on icon at bounding box center [1371, 333] width 20 height 40
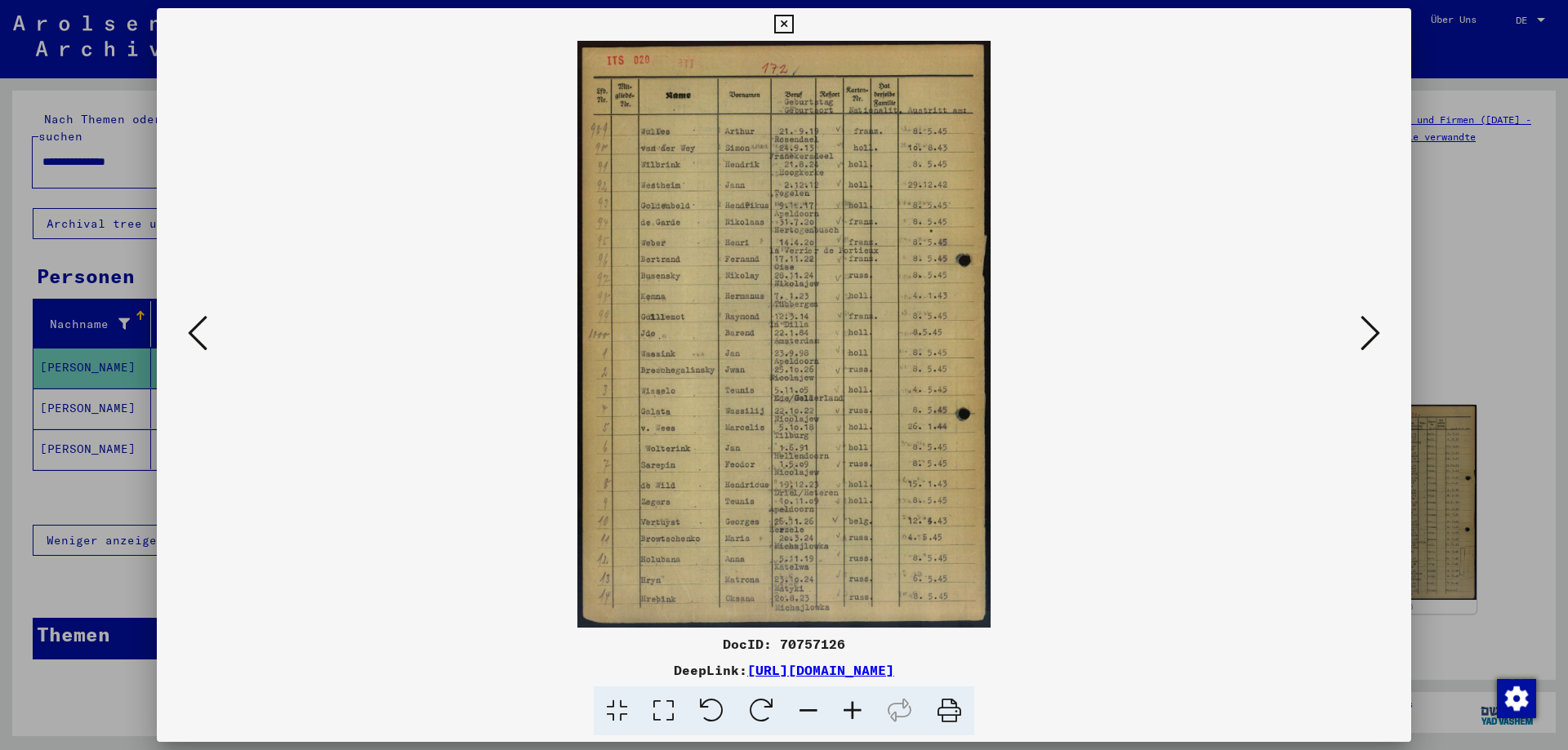
scroll to position [0, 0]
click at [1367, 338] on icon at bounding box center [1371, 333] width 20 height 40
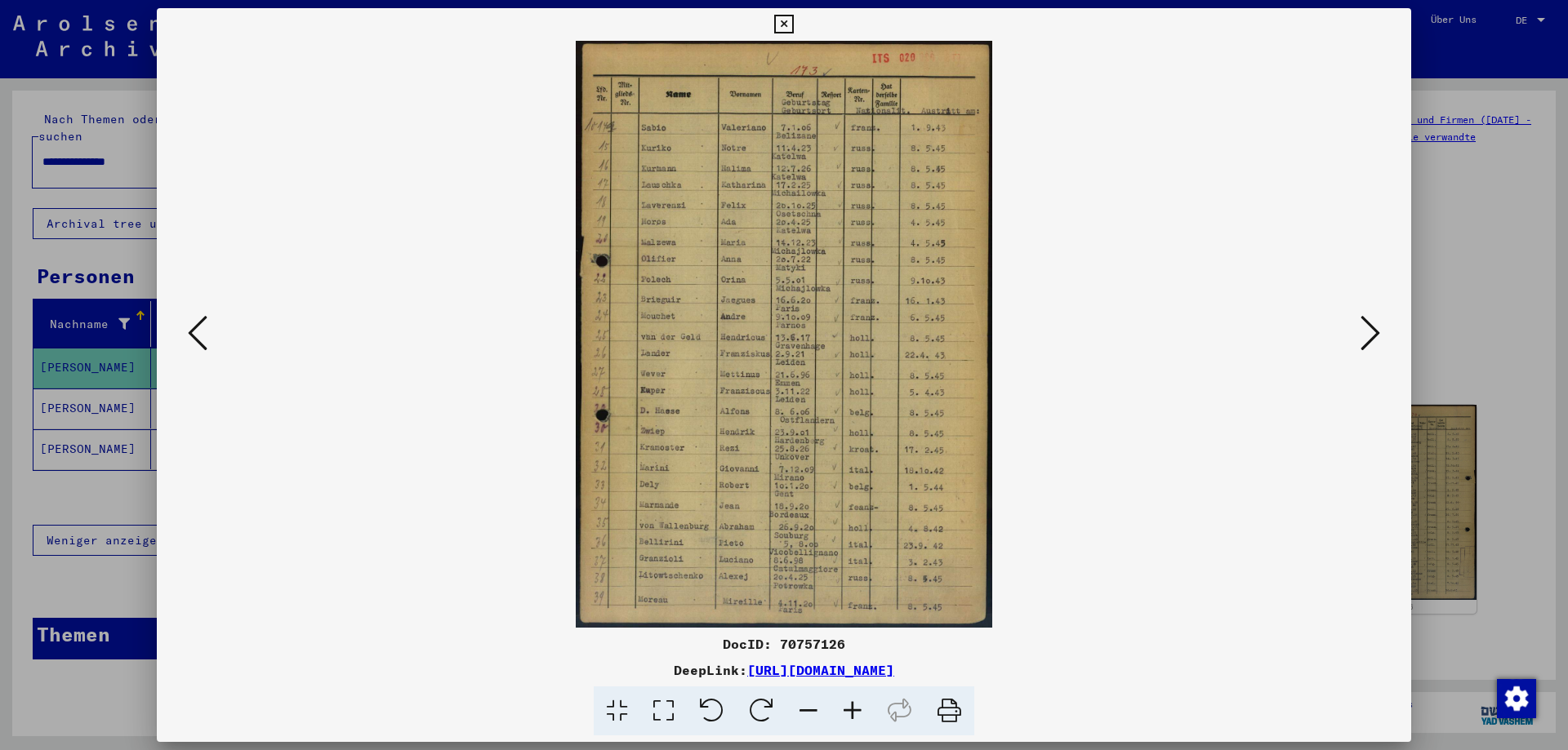
click at [1366, 339] on icon at bounding box center [1371, 333] width 20 height 40
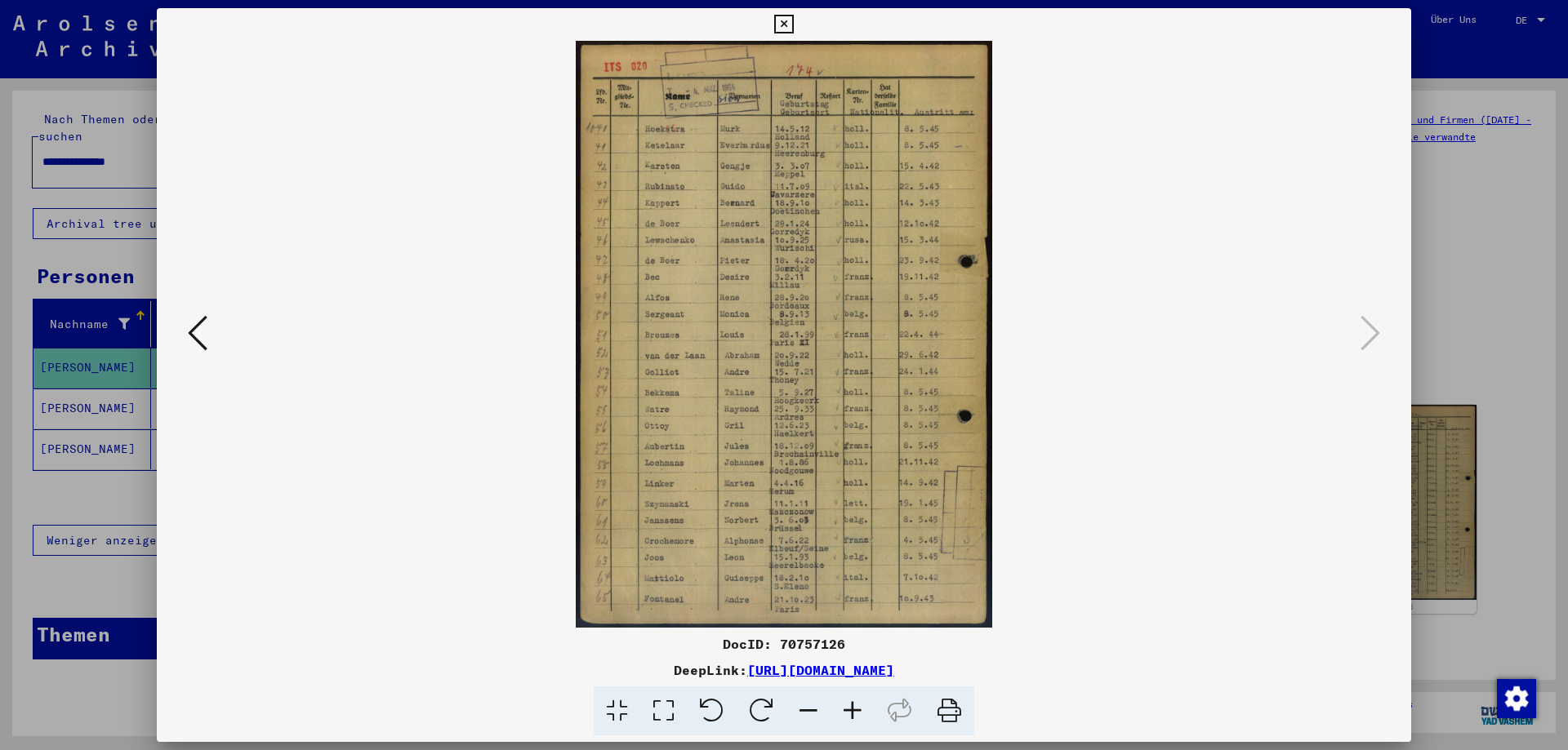
click at [1459, 307] on div at bounding box center [784, 375] width 1568 height 750
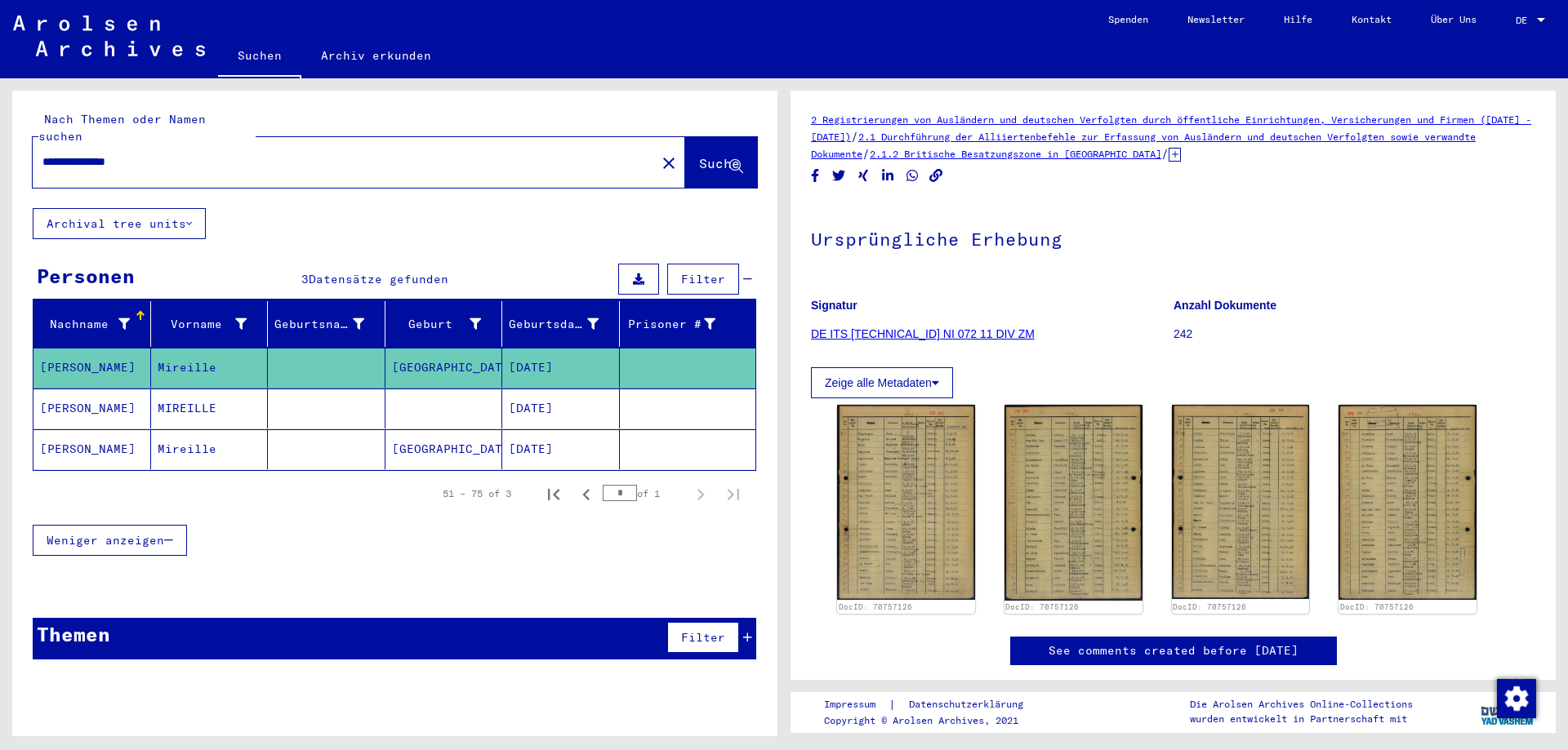
click at [290, 392] on mat-cell at bounding box center [326, 409] width 118 height 40
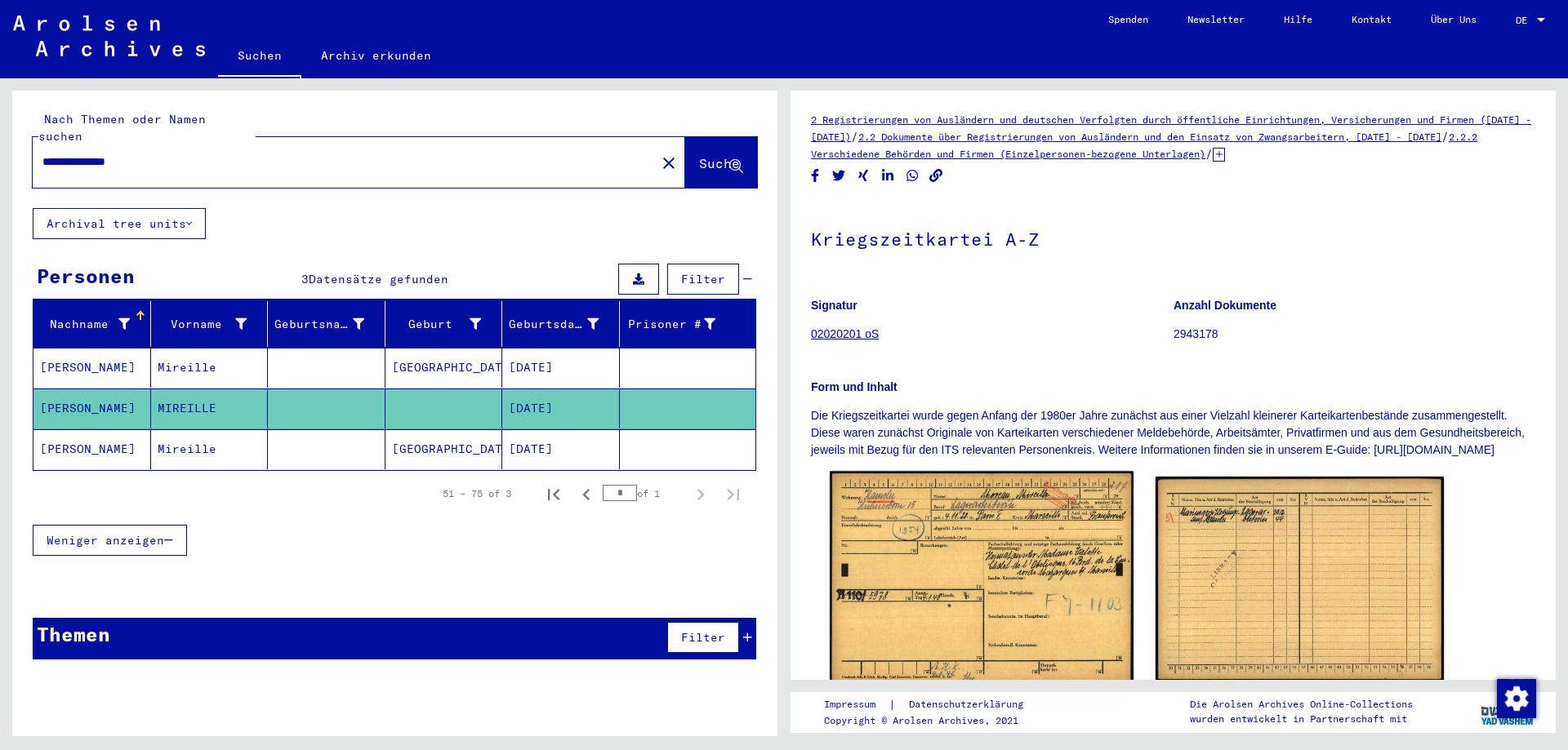
click at [971, 507] on img at bounding box center [981, 579] width 303 height 216
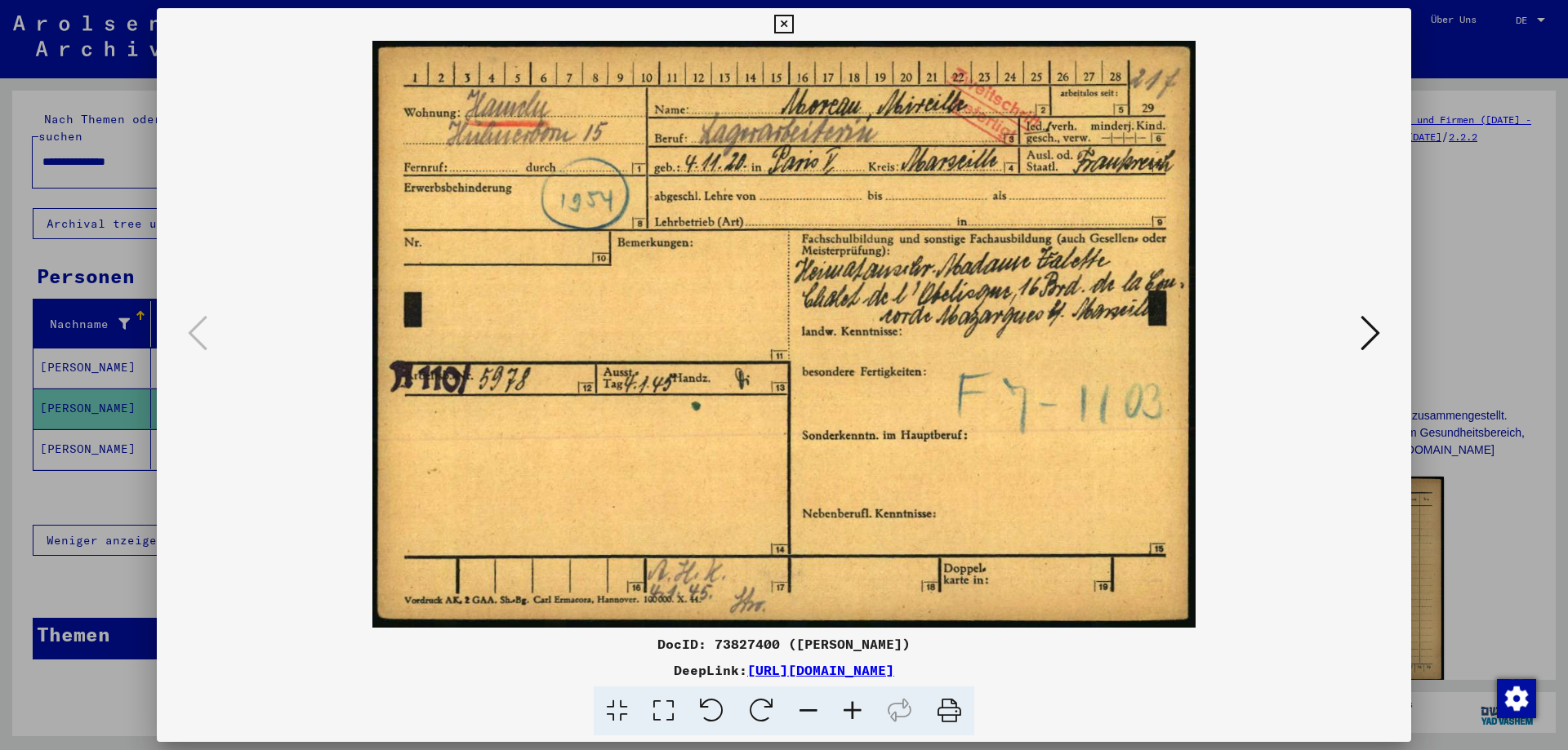
click at [1443, 308] on div at bounding box center [784, 375] width 1568 height 750
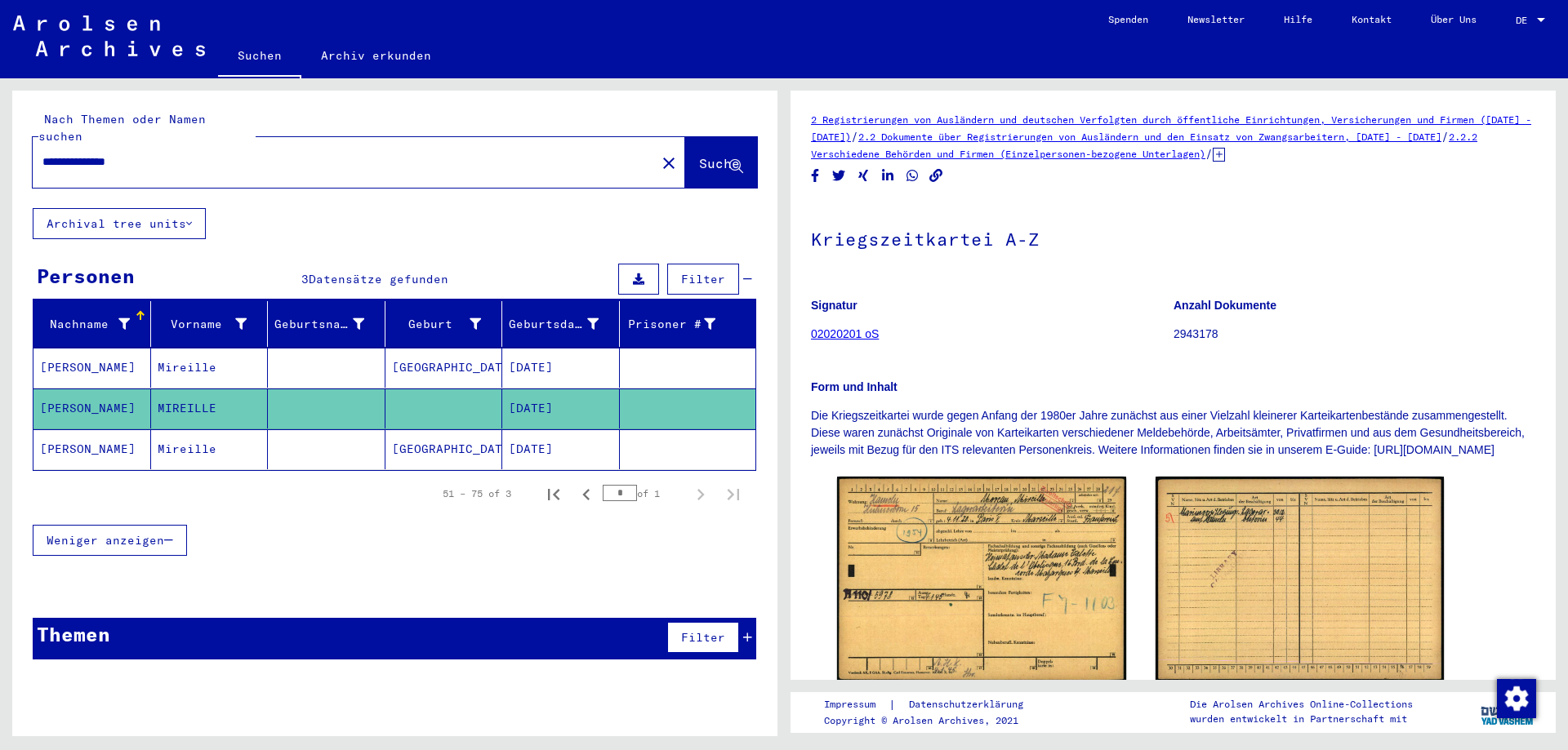
click at [336, 361] on mat-cell at bounding box center [326, 367] width 118 height 40
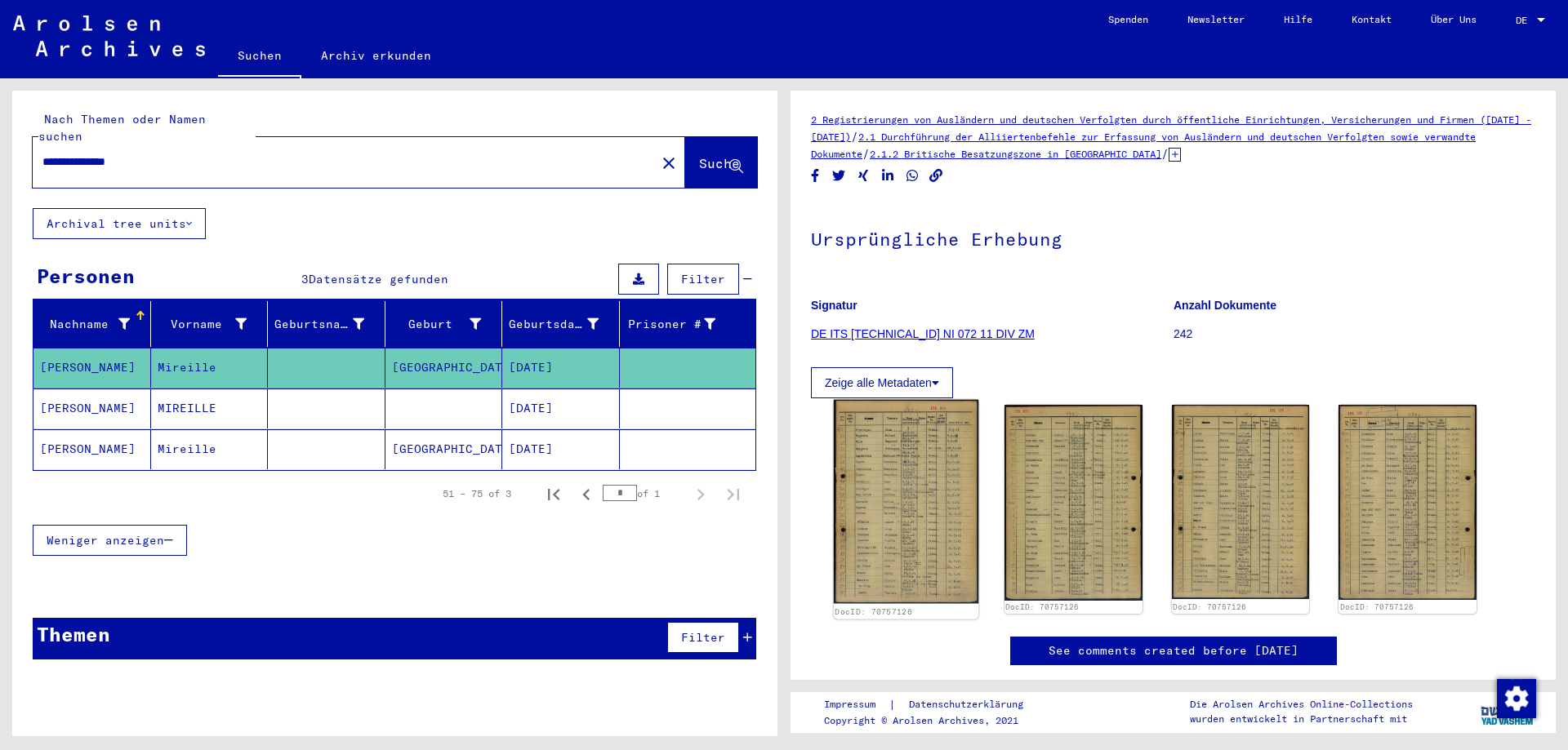
click at [907, 481] on img at bounding box center [906, 502] width 145 height 204
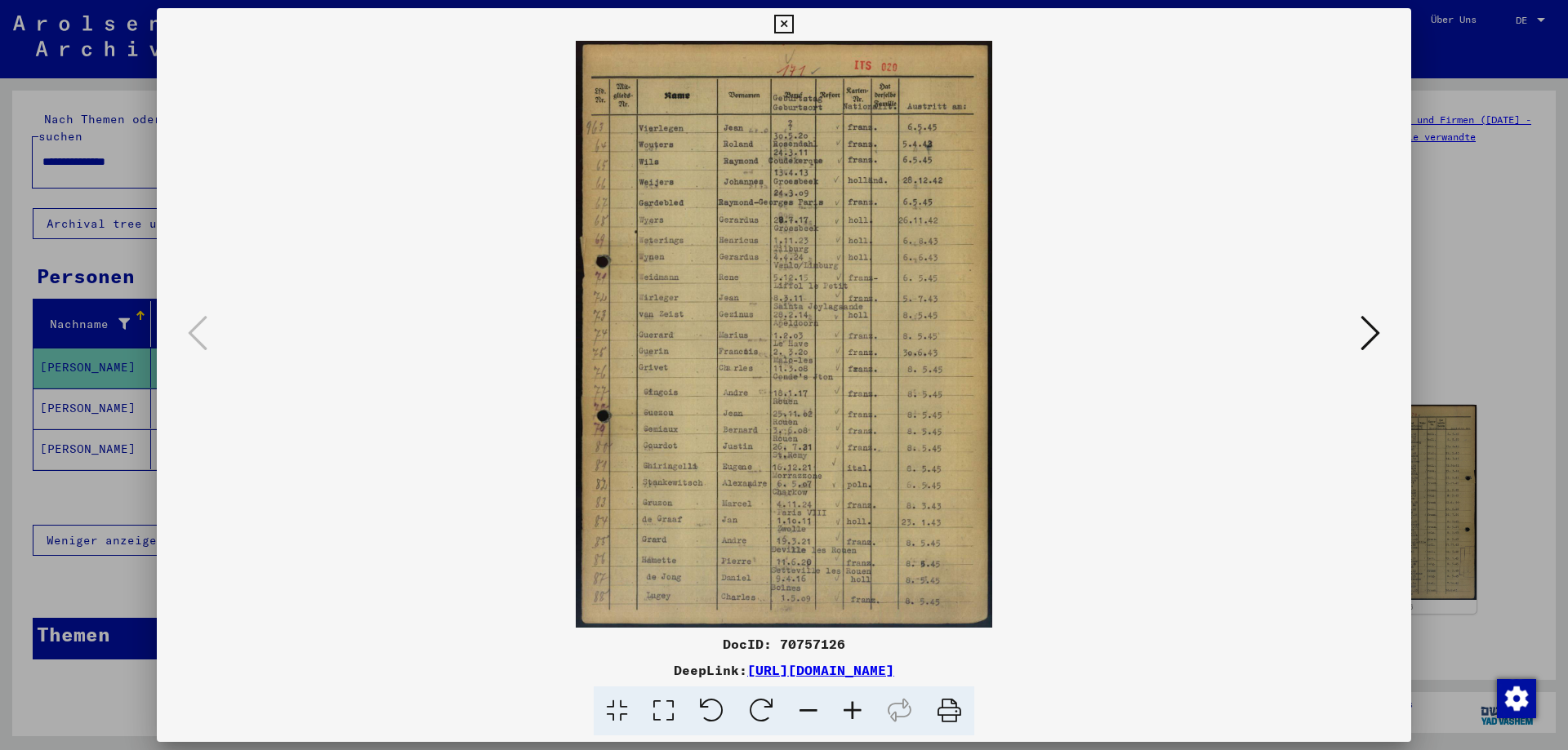
click at [841, 714] on icon at bounding box center [852, 711] width 44 height 50
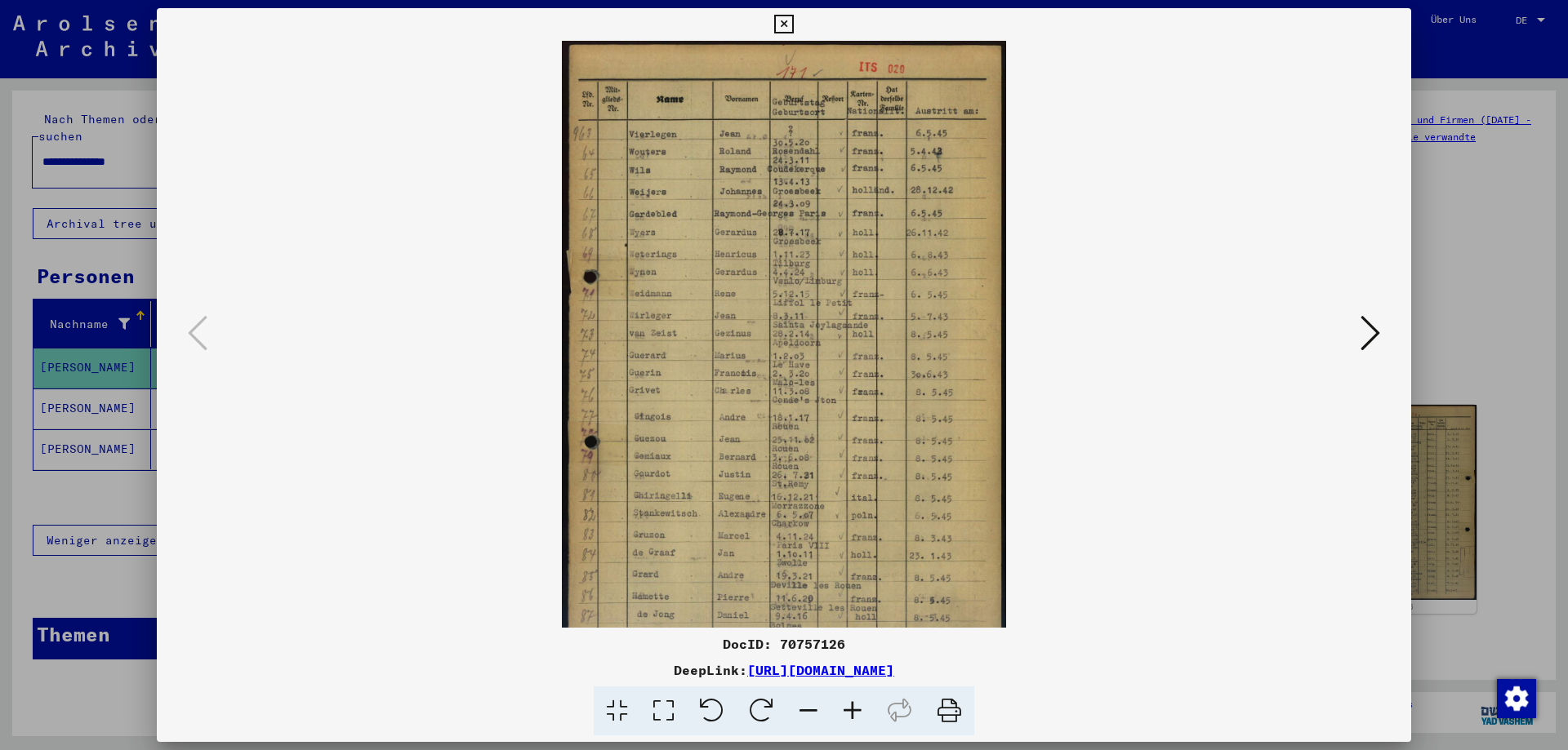
click at [841, 714] on icon at bounding box center [852, 711] width 44 height 50
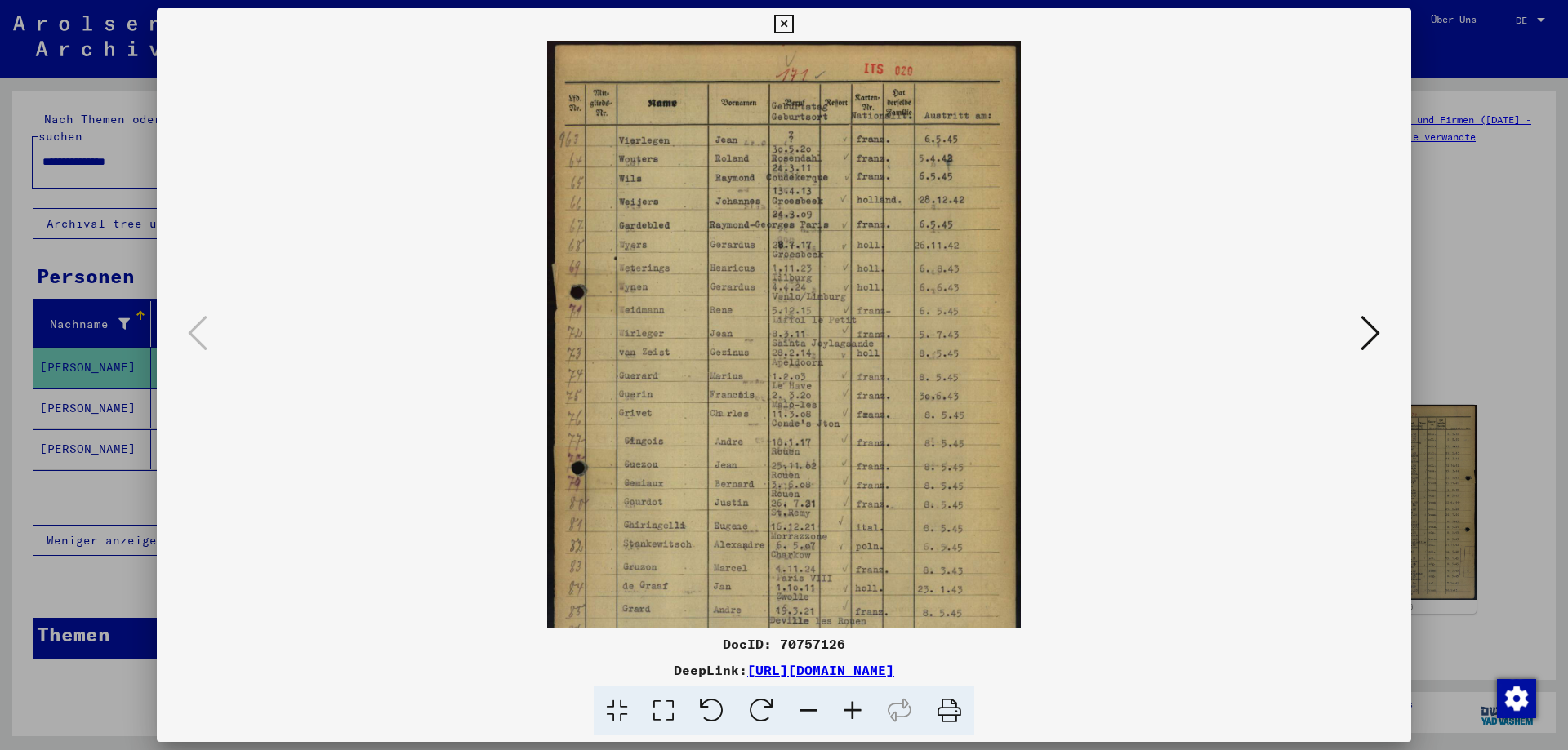
click at [841, 714] on icon at bounding box center [852, 711] width 44 height 50
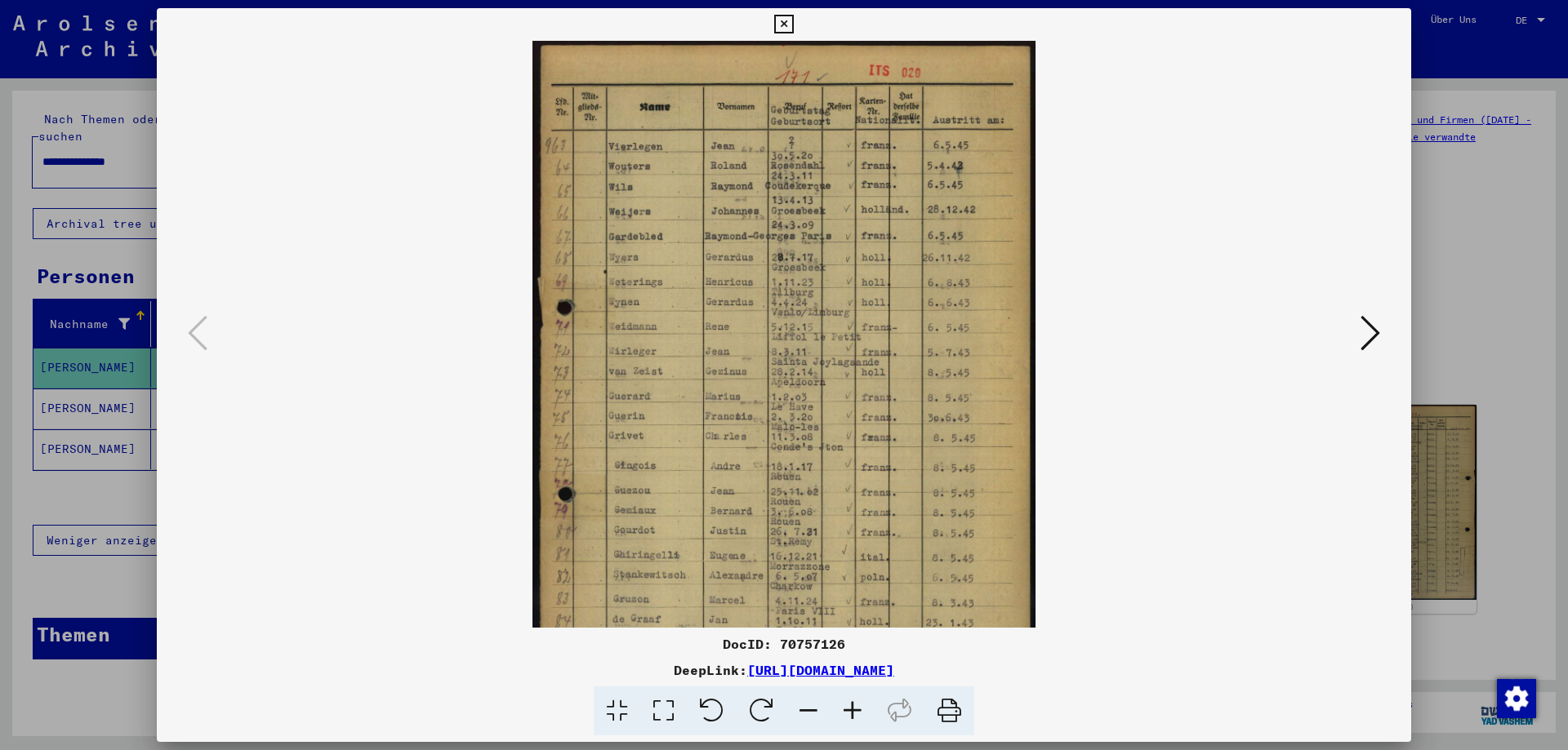
click at [77, 99] on div at bounding box center [784, 375] width 1568 height 750
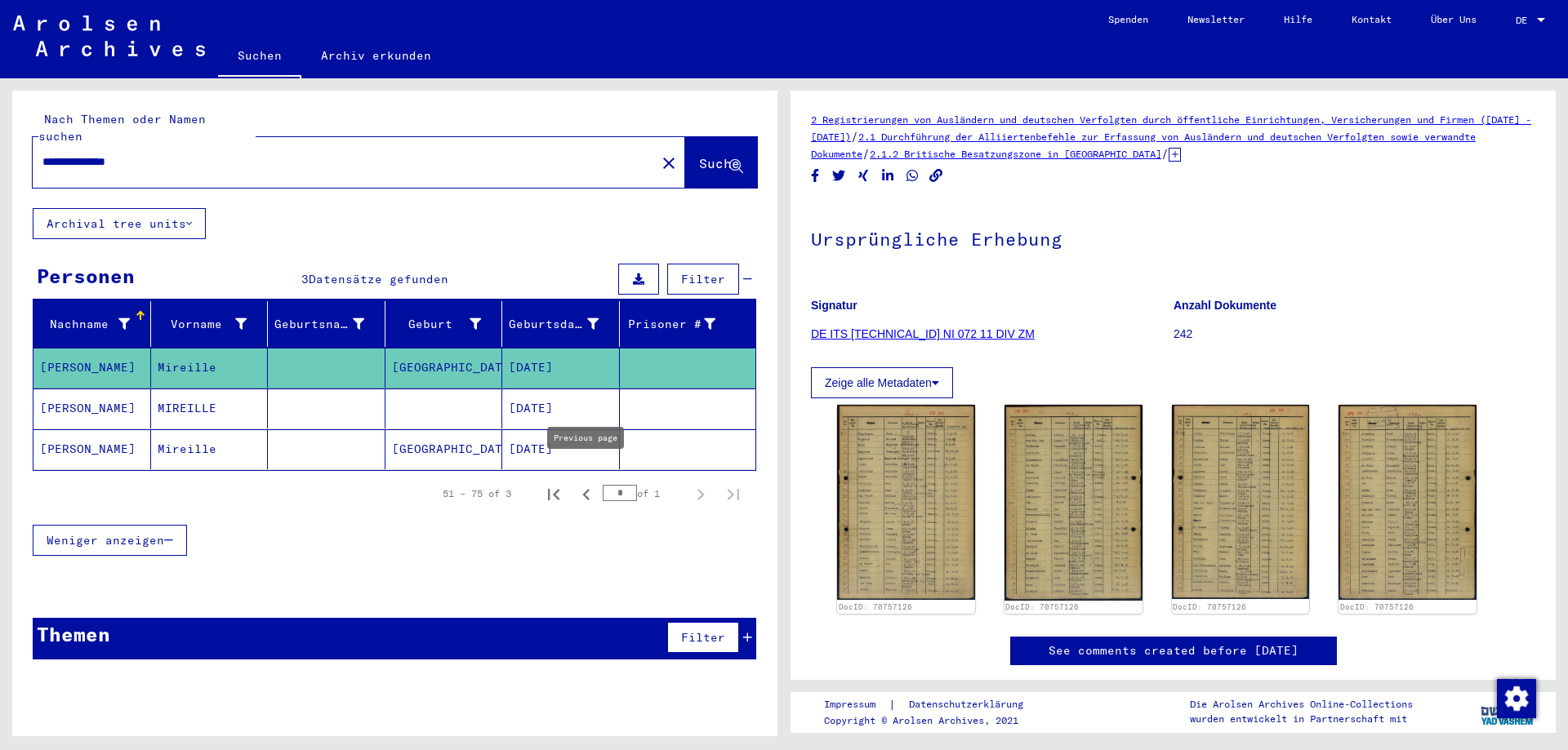
click at [579, 483] on icon "Previous page" at bounding box center [585, 494] width 23 height 23
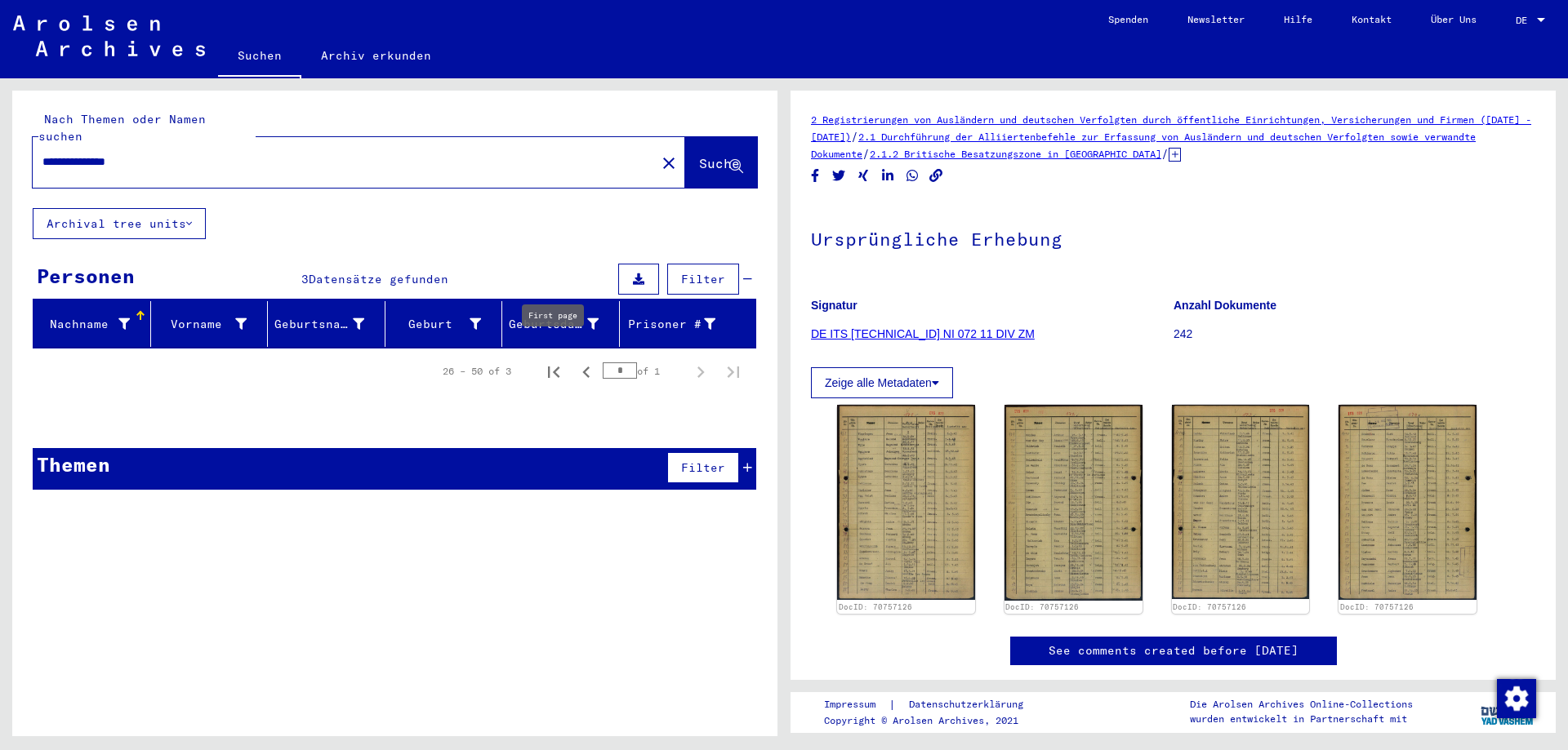
click at [556, 361] on icon "First page" at bounding box center [553, 372] width 23 height 23
type input "*"
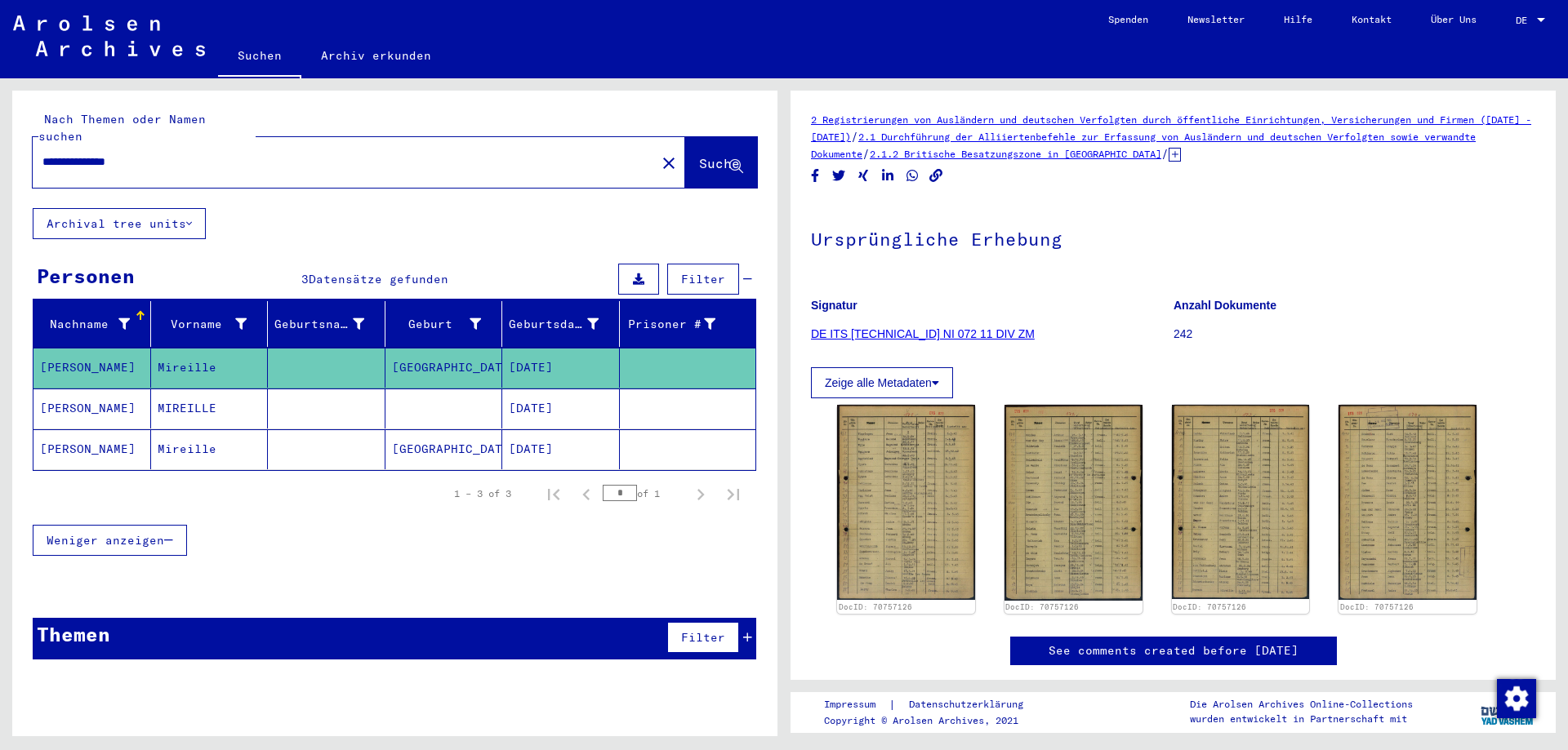
click at [497, 391] on mat-cell at bounding box center [444, 409] width 118 height 40
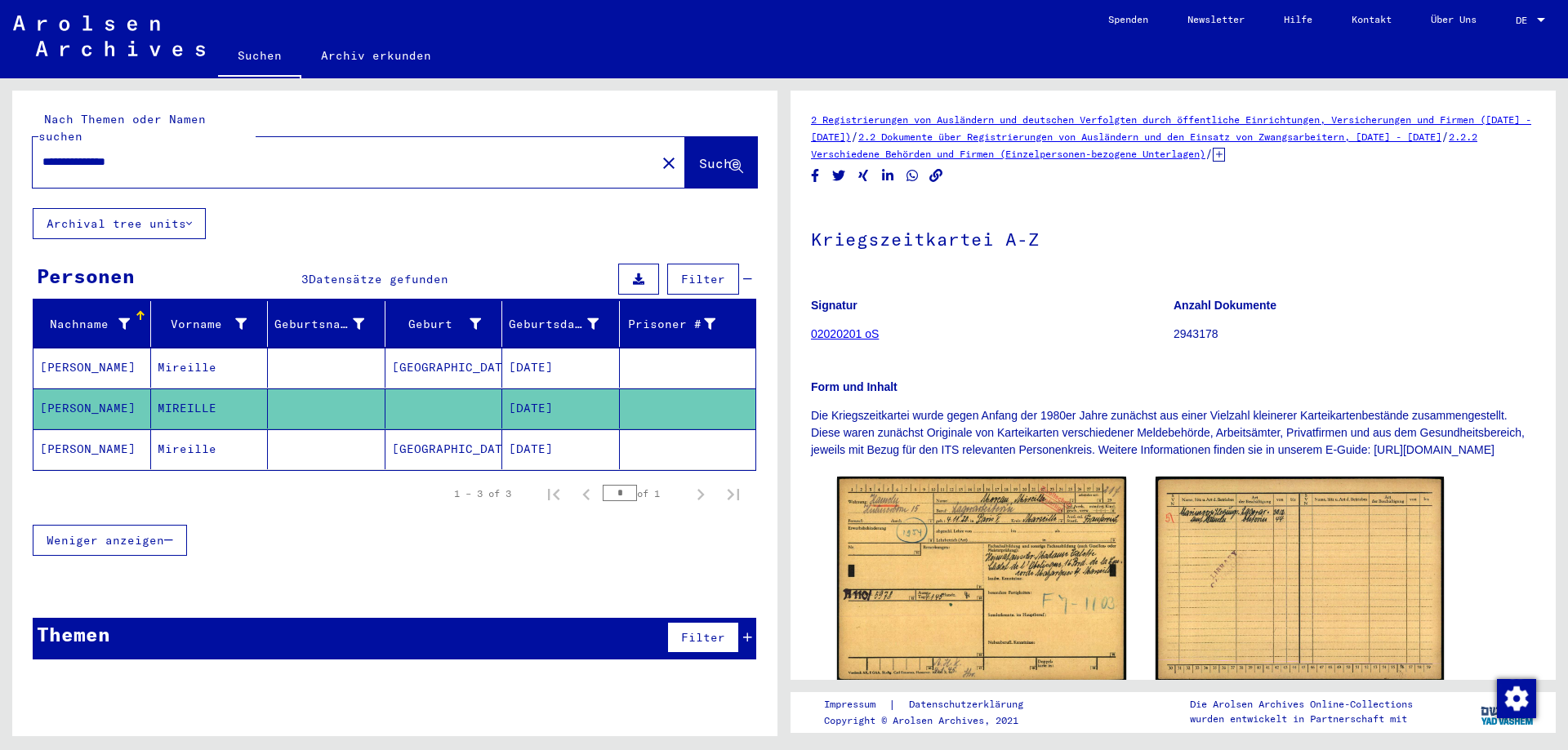
click at [467, 357] on mat-cell "[GEOGRAPHIC_DATA]" at bounding box center [444, 367] width 118 height 40
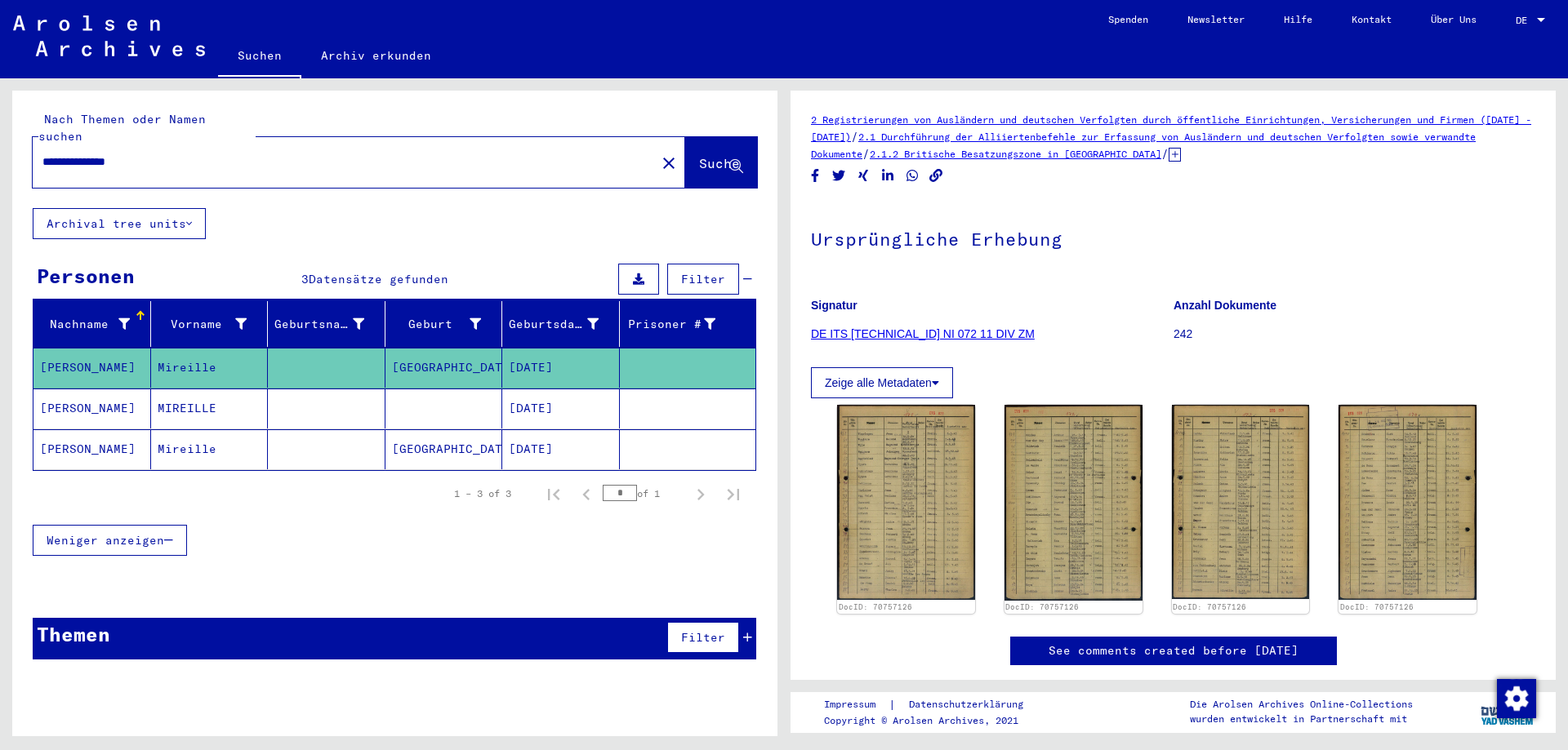
click at [659, 153] on mat-icon "close" at bounding box center [669, 163] width 20 height 20
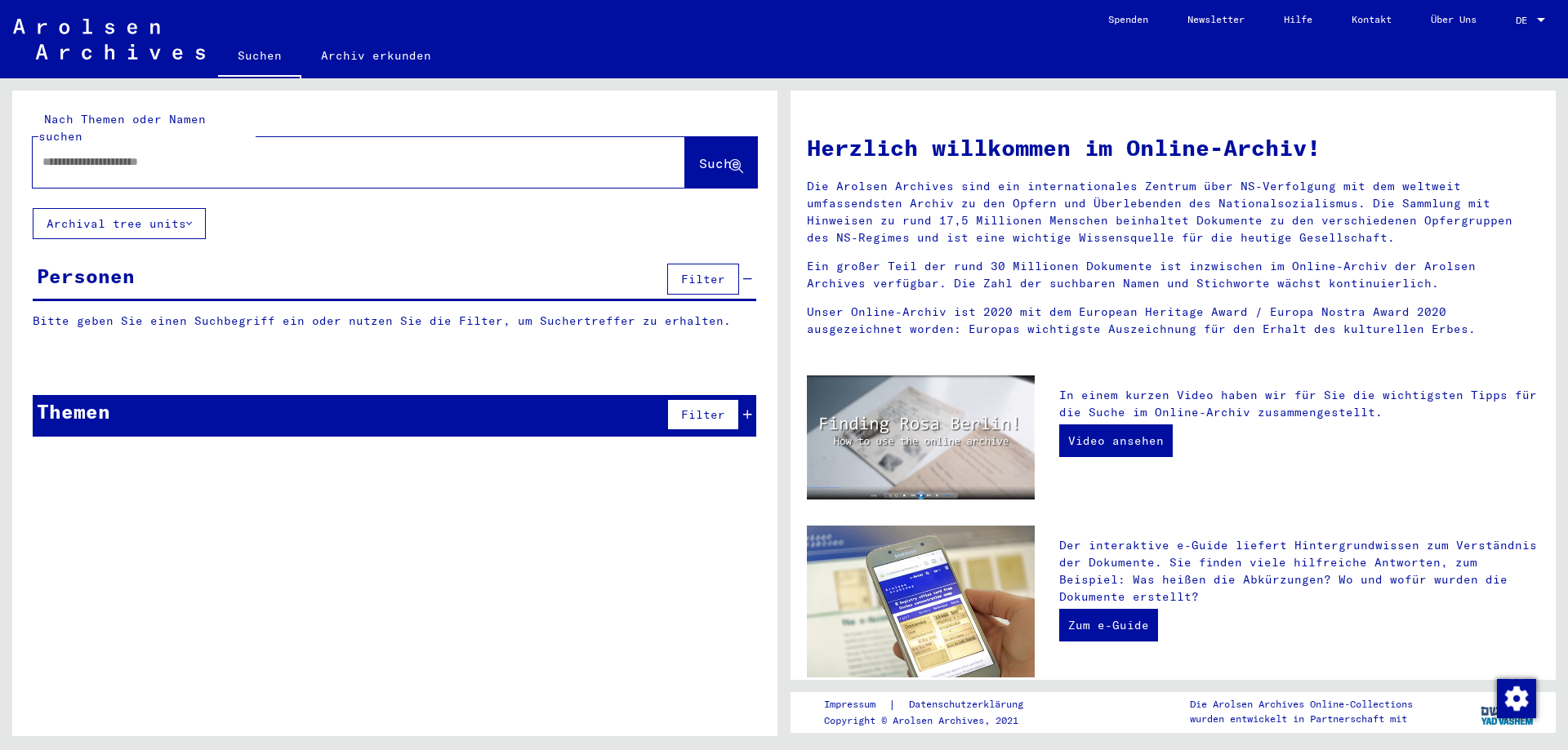
click at [197, 144] on div at bounding box center [334, 162] width 603 height 37
click at [167, 153] on input "text" at bounding box center [339, 161] width 594 height 17
paste input "********"
paste input "**********"
click at [769, 159] on div "**********" at bounding box center [395, 149] width 766 height 118
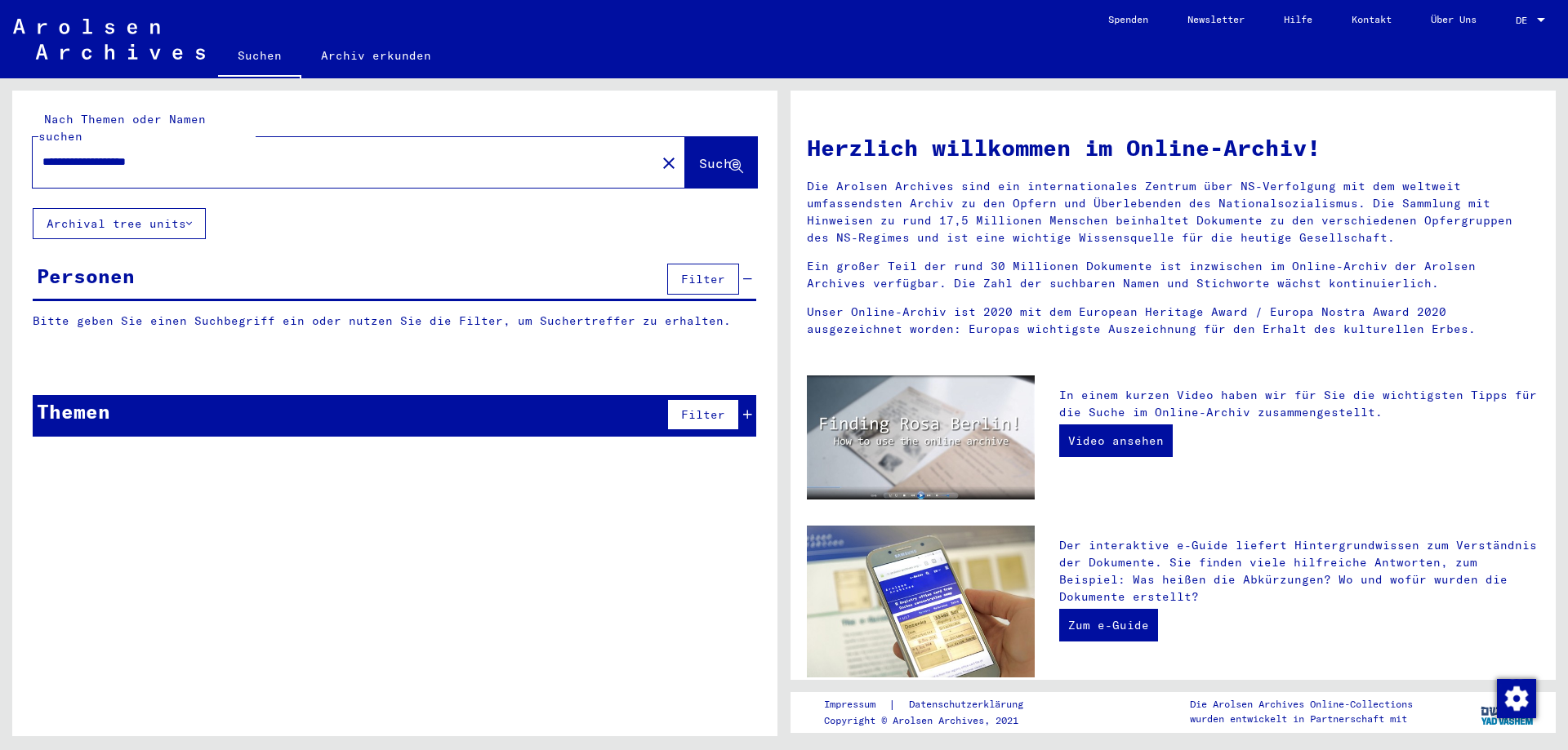
click at [721, 155] on span "Suche" at bounding box center [719, 163] width 41 height 16
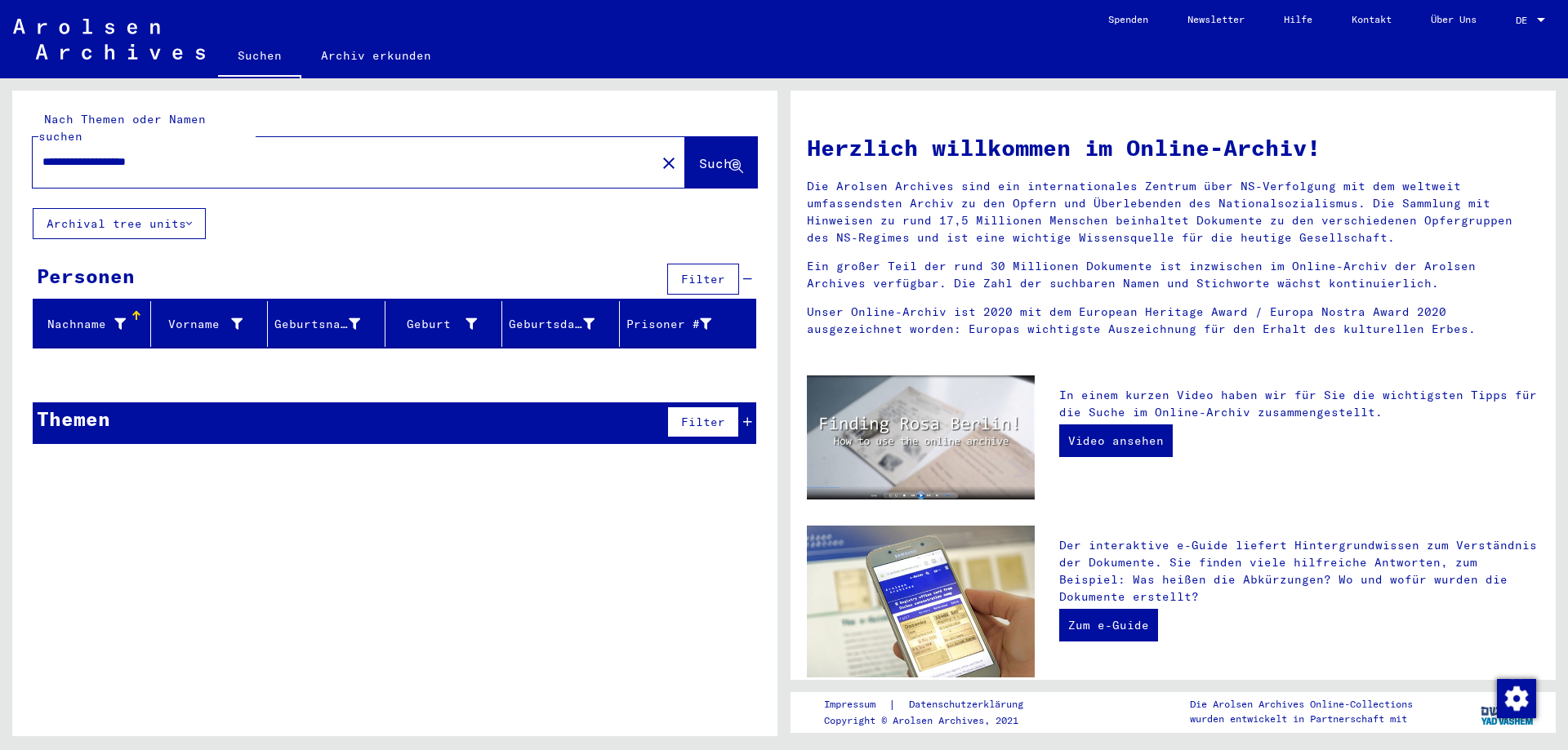
click at [68, 153] on input "**********" at bounding box center [339, 161] width 594 height 17
click at [186, 153] on input "**********" at bounding box center [339, 161] width 594 height 17
paste input "*********"
type input "**********"
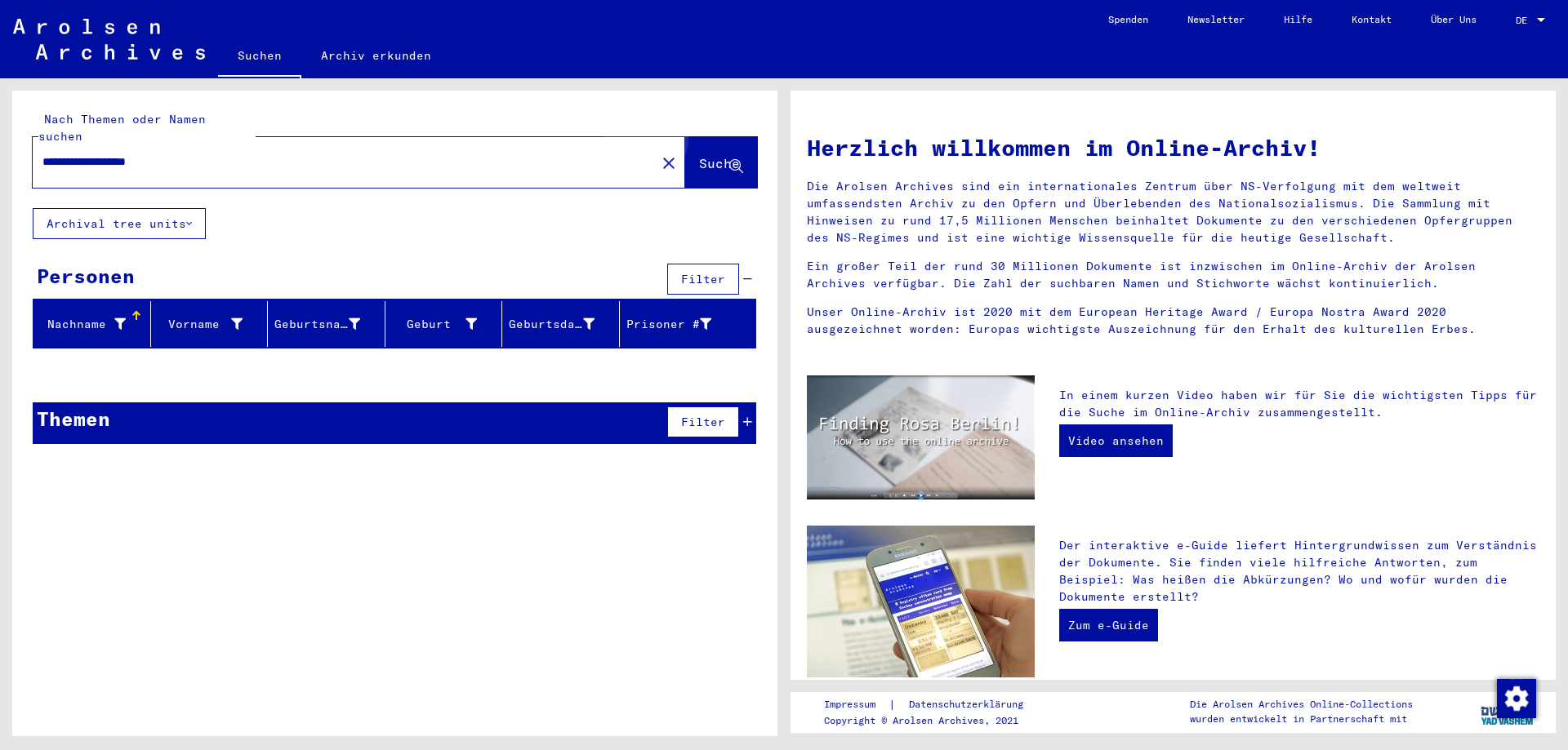
click at [703, 155] on span "Suche" at bounding box center [719, 163] width 41 height 16
drag, startPoint x: 183, startPoint y: 152, endPoint x: 27, endPoint y: 155, distance: 156.0
click at [0, 167] on html "**********" at bounding box center [784, 375] width 1568 height 750
click at [659, 153] on mat-icon "close" at bounding box center [669, 163] width 20 height 20
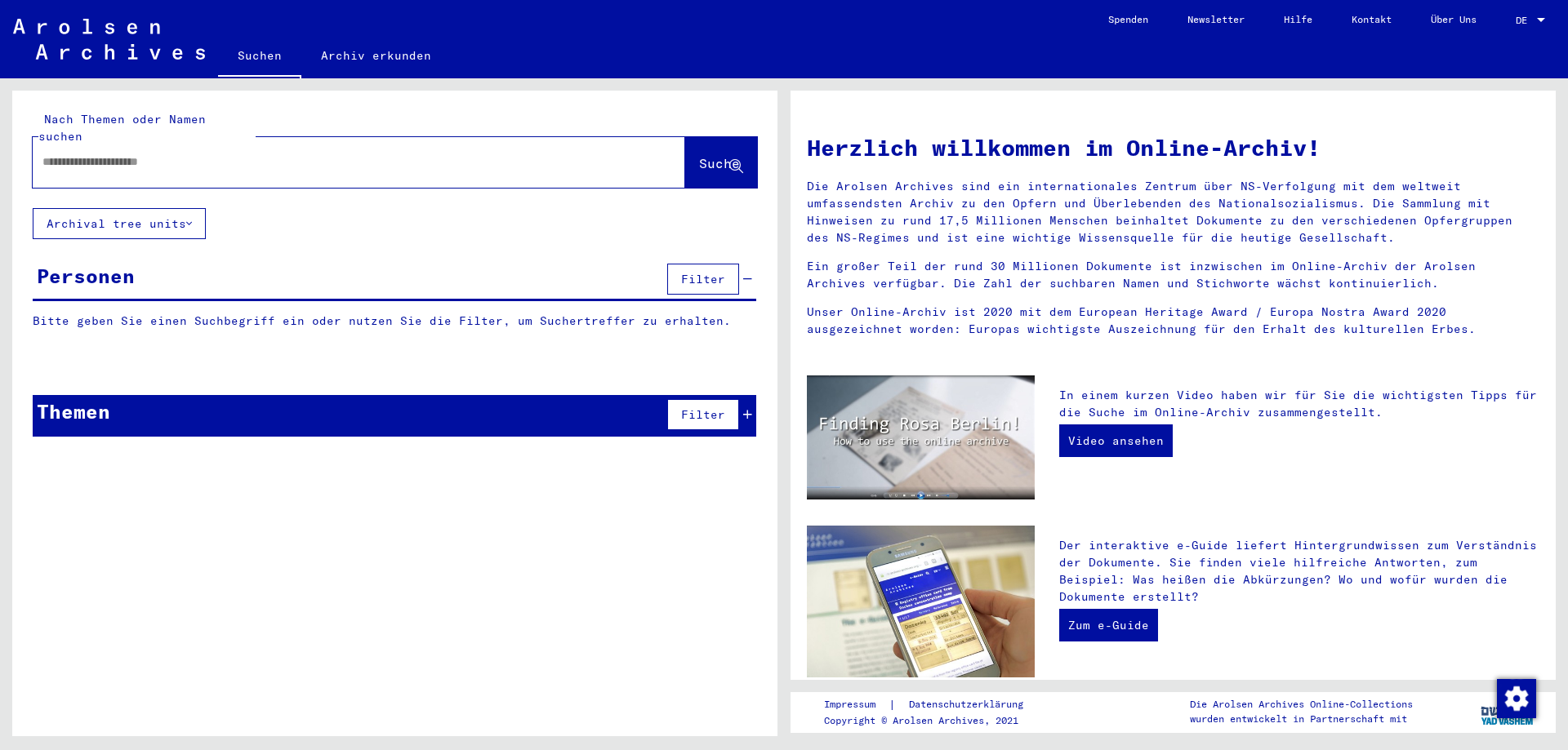
click at [532, 153] on input "text" at bounding box center [339, 161] width 594 height 17
paste input "*******"
paste input "**********"
click at [720, 155] on span "Suche" at bounding box center [719, 163] width 41 height 16
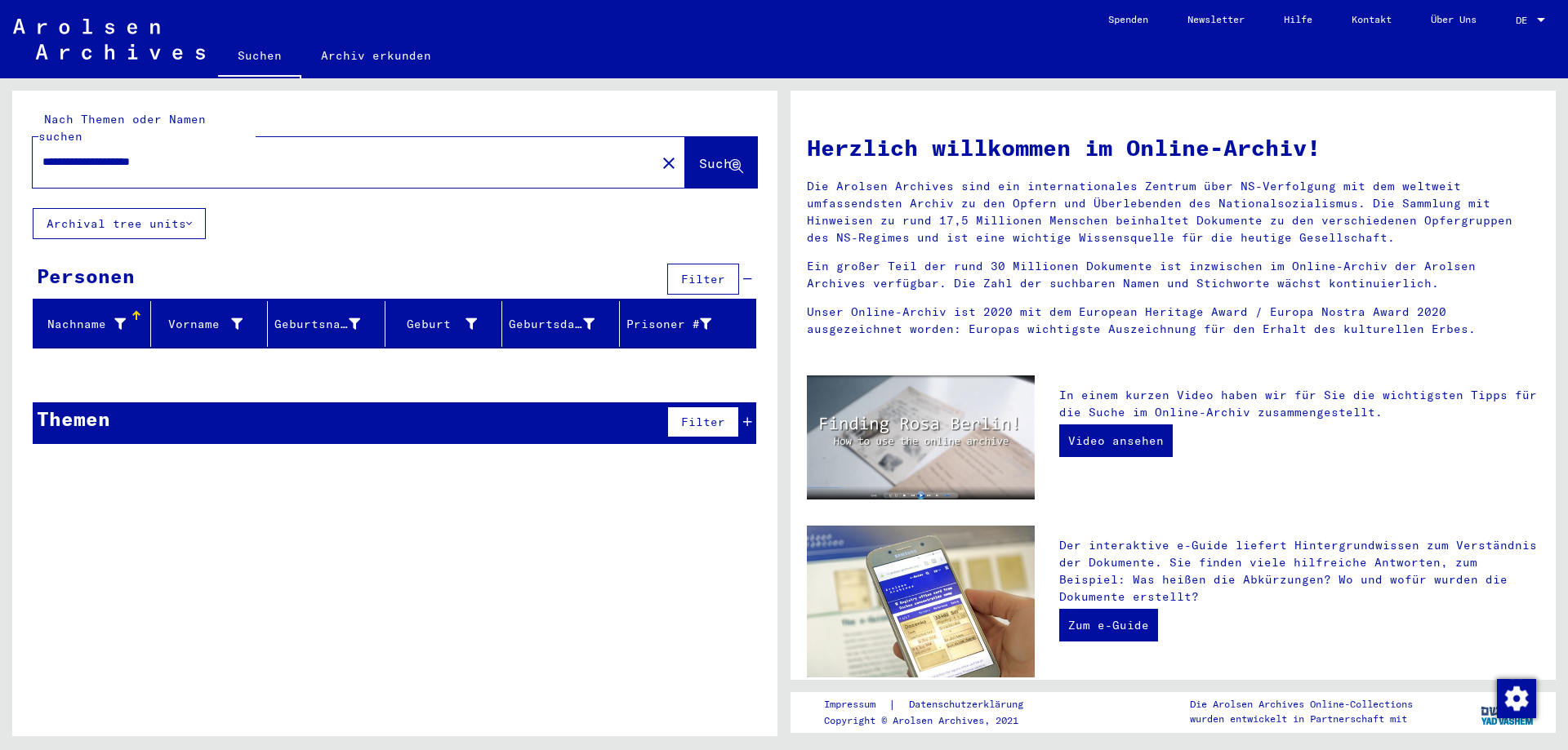
click at [75, 156] on div "**********" at bounding box center [334, 162] width 603 height 37
click at [69, 153] on input "**********" at bounding box center [339, 161] width 594 height 17
click at [180, 153] on input "**********" at bounding box center [339, 161] width 594 height 17
paste input "********"
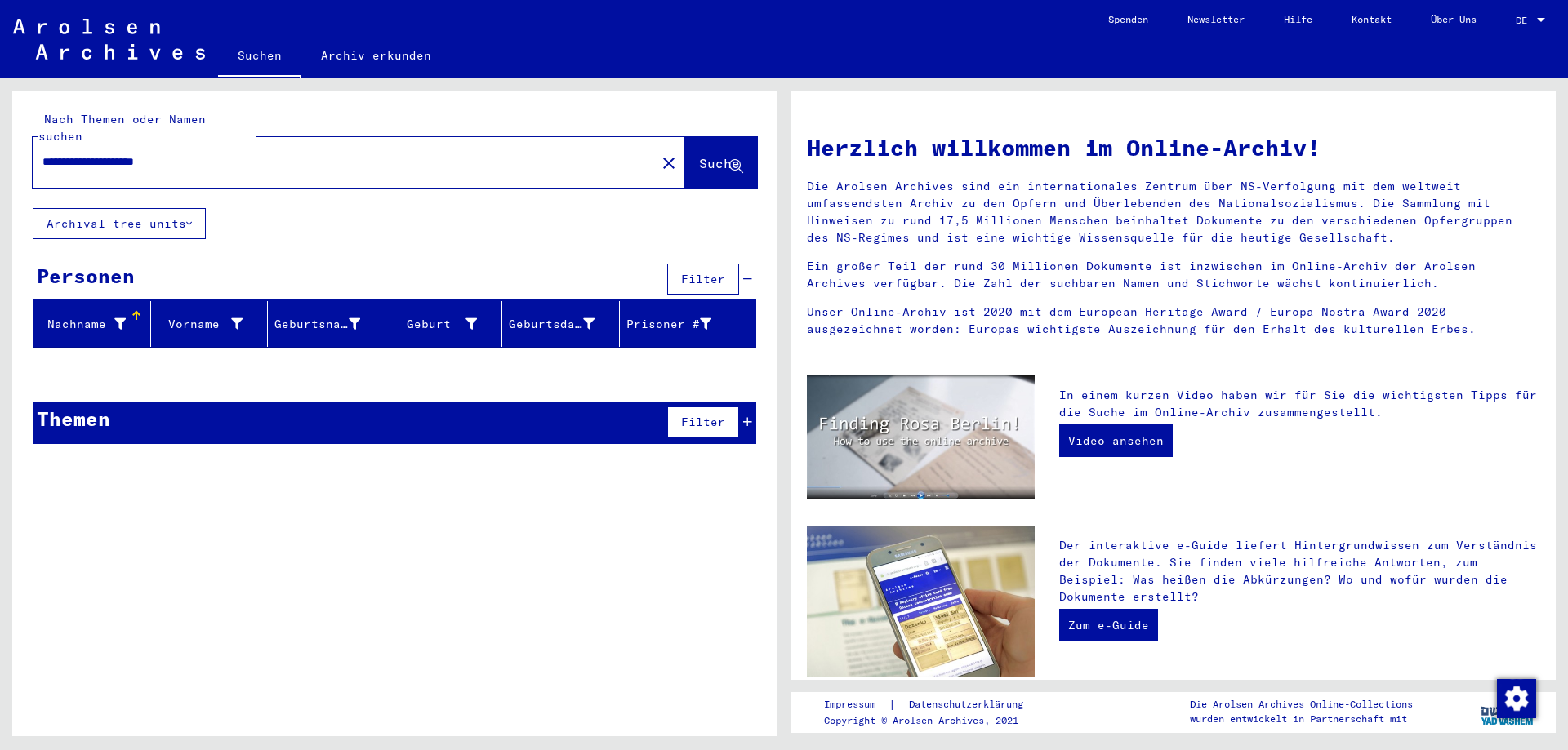
type input "**********"
click at [721, 137] on button "Suche" at bounding box center [721, 162] width 72 height 50
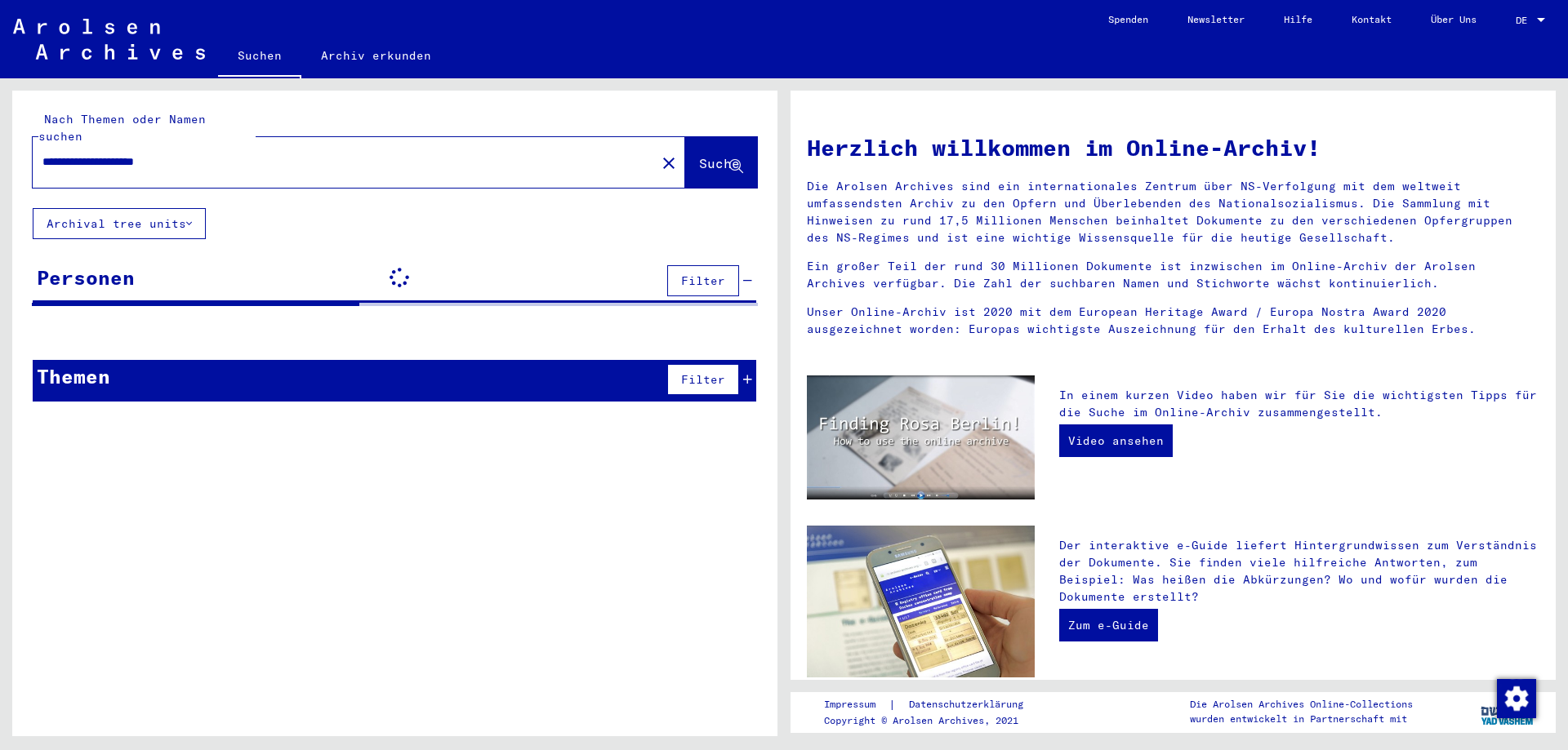
click at [562, 371] on div "Themen Filter" at bounding box center [394, 381] width 723 height 41
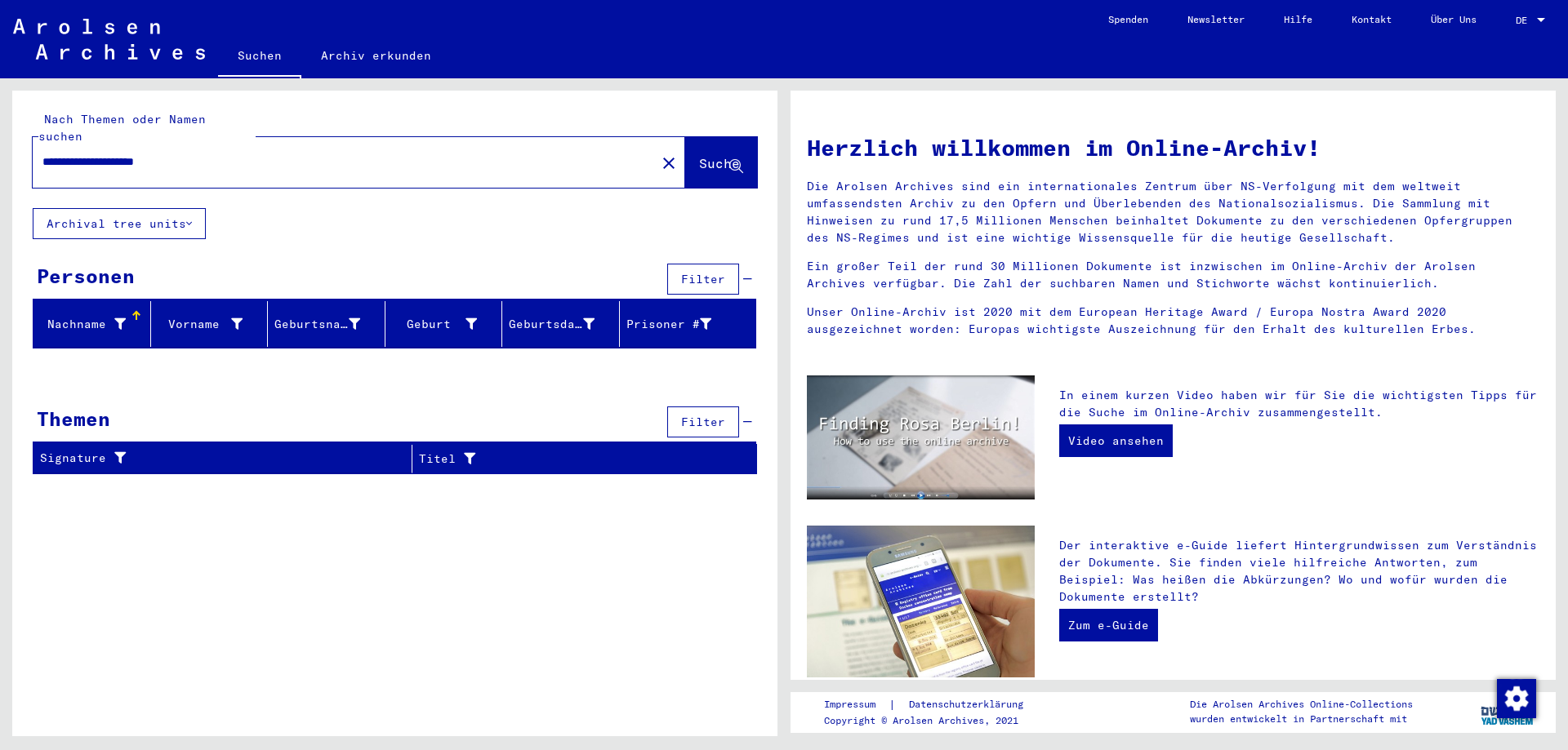
drag, startPoint x: 231, startPoint y: 145, endPoint x: -15, endPoint y: 150, distance: 246.1
click at [0, 150] on html "**********" at bounding box center [784, 375] width 1568 height 750
click at [659, 153] on mat-icon "close" at bounding box center [669, 163] width 20 height 20
click at [497, 153] on input "text" at bounding box center [339, 161] width 594 height 17
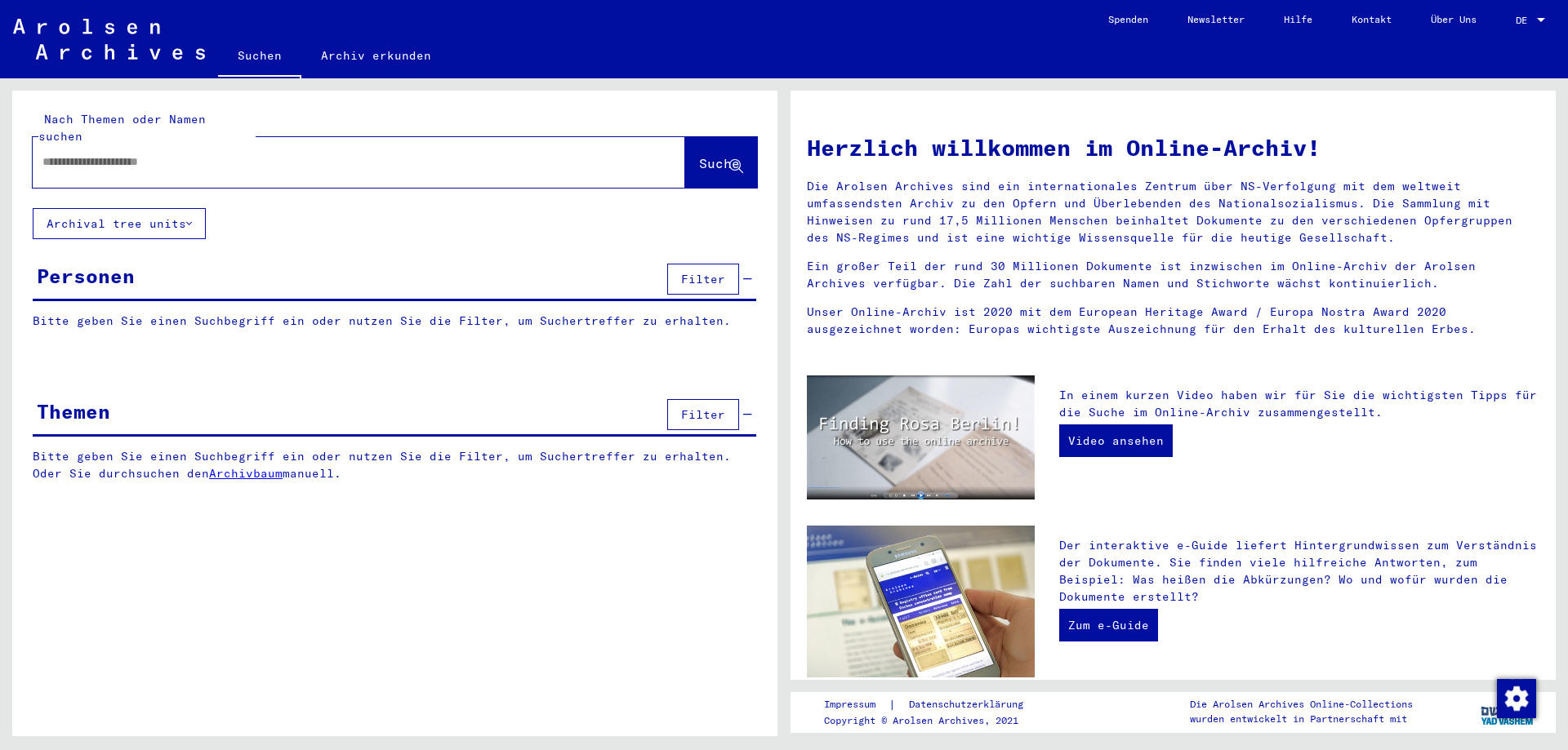
paste input "******"
paste input "********"
type input "**********"
click at [766, 152] on div "**********" at bounding box center [395, 149] width 766 height 118
click at [719, 155] on span "Suche" at bounding box center [719, 163] width 41 height 16
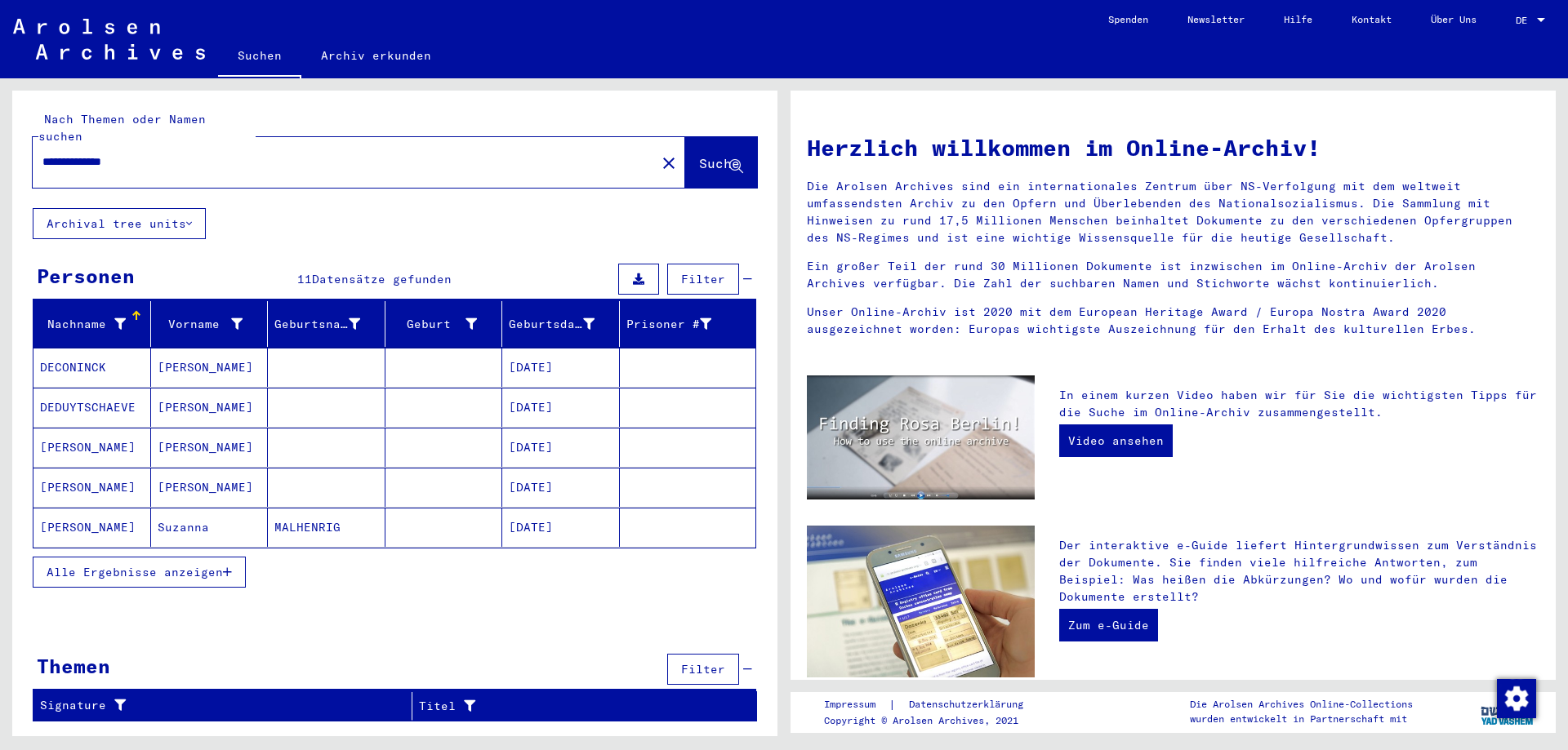
click at [197, 565] on span "Alle Ergebnisse anzeigen" at bounding box center [135, 573] width 177 height 14
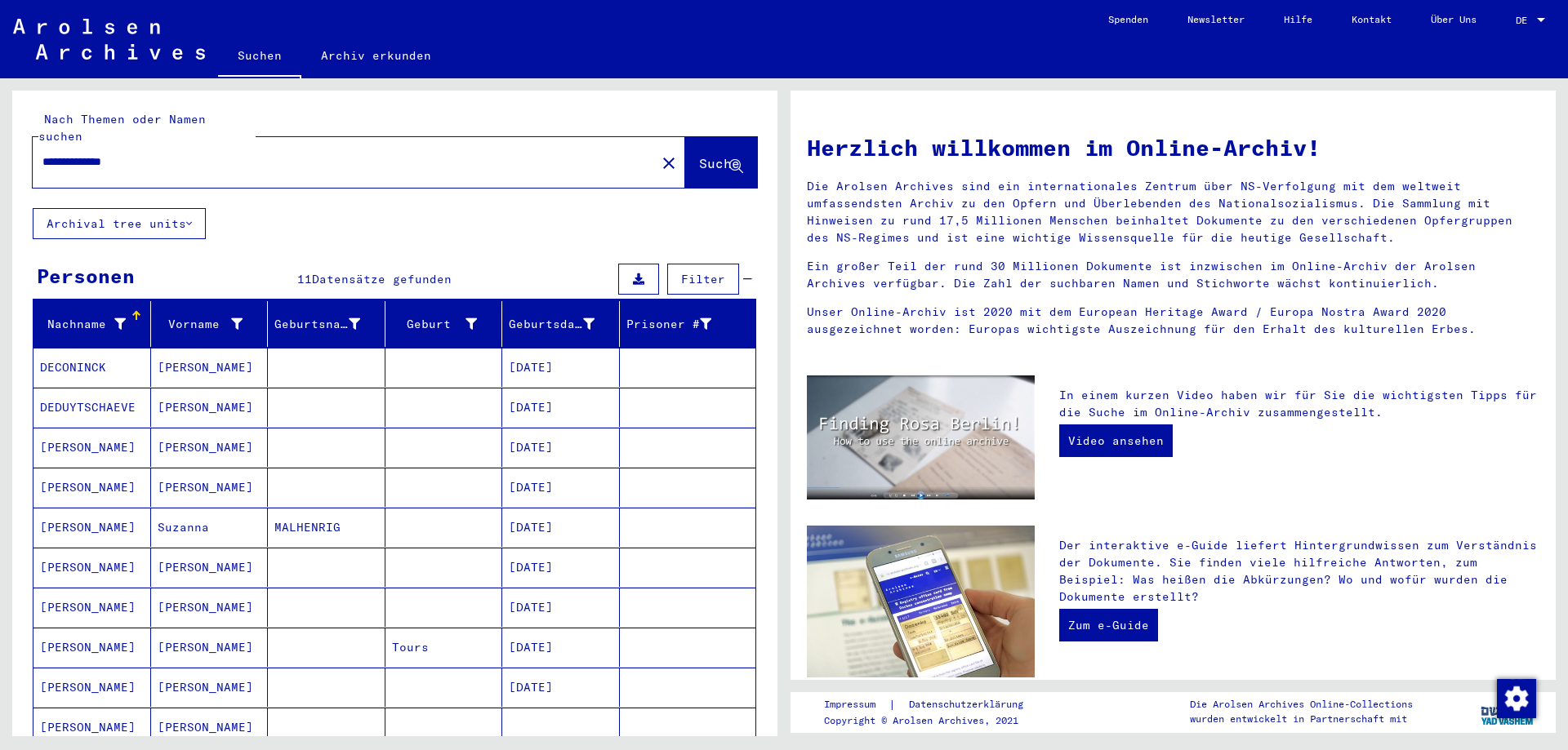
click at [659, 153] on mat-icon "close" at bounding box center [669, 163] width 20 height 20
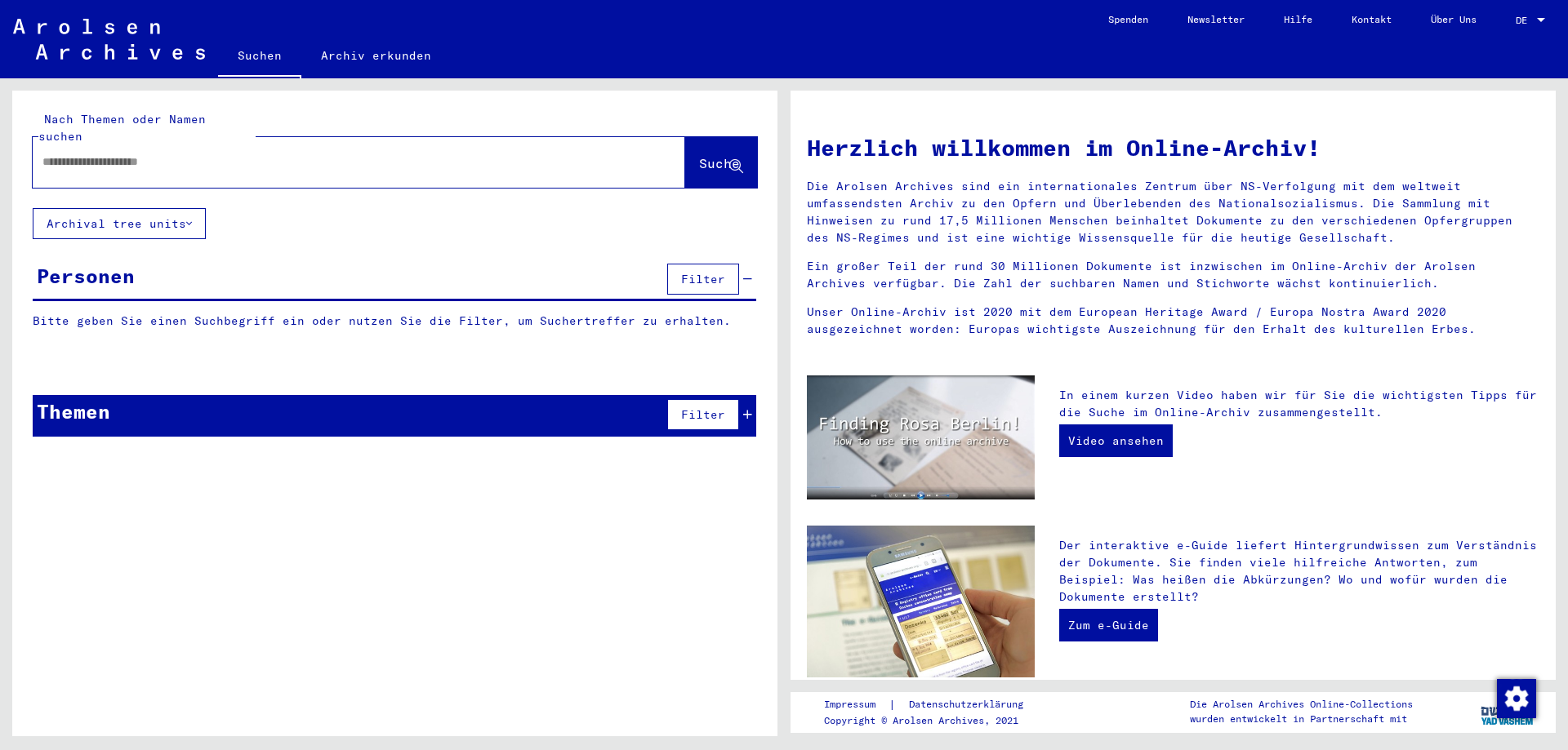
click at [475, 153] on input "text" at bounding box center [339, 161] width 594 height 17
paste input "******"
click at [205, 153] on input "******" at bounding box center [339, 161] width 594 height 17
paste input "**********"
type input "**********"
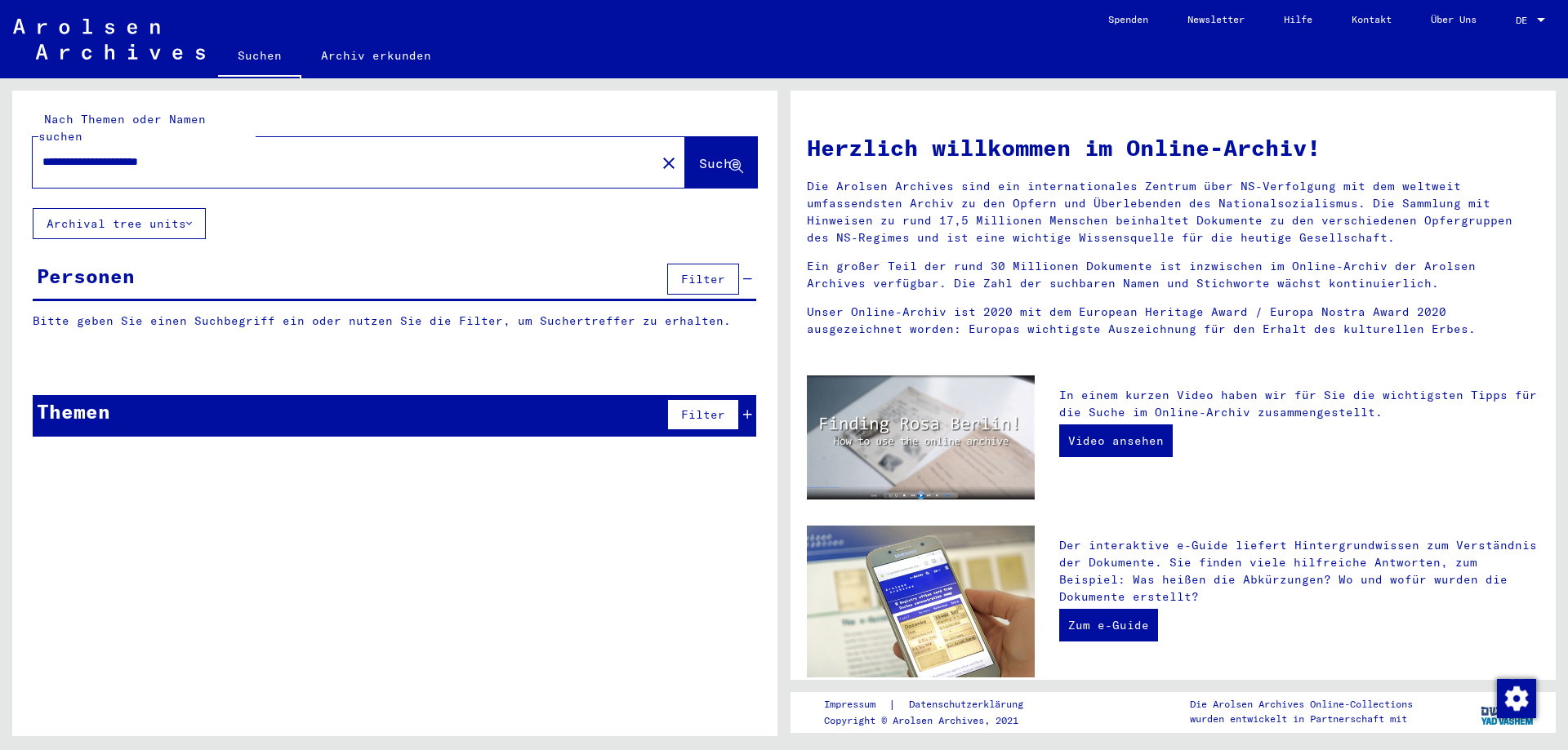
click at [699, 155] on span "Suche" at bounding box center [719, 163] width 41 height 16
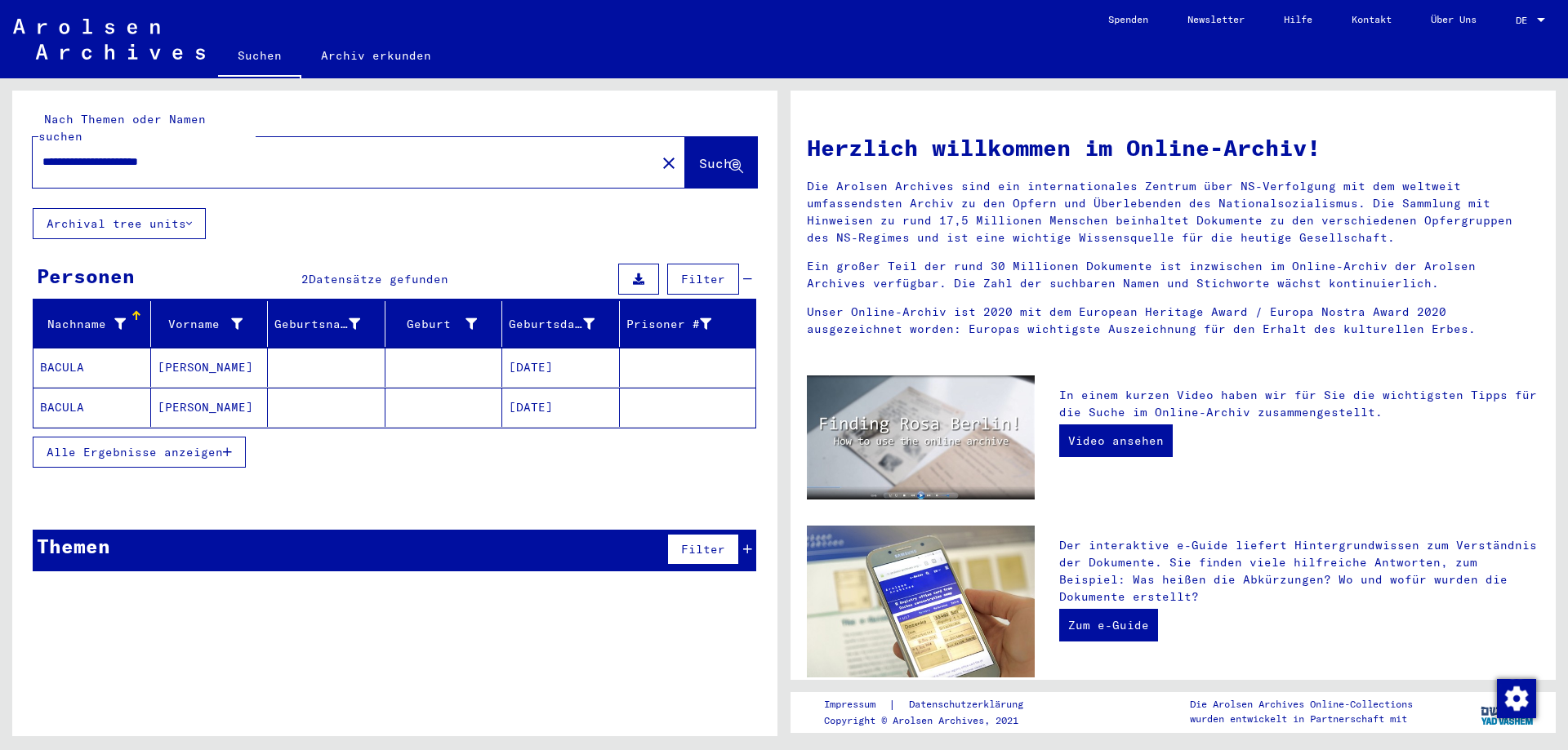
click at [195, 437] on button "Alle Ergebnisse anzeigen" at bounding box center [139, 452] width 213 height 31
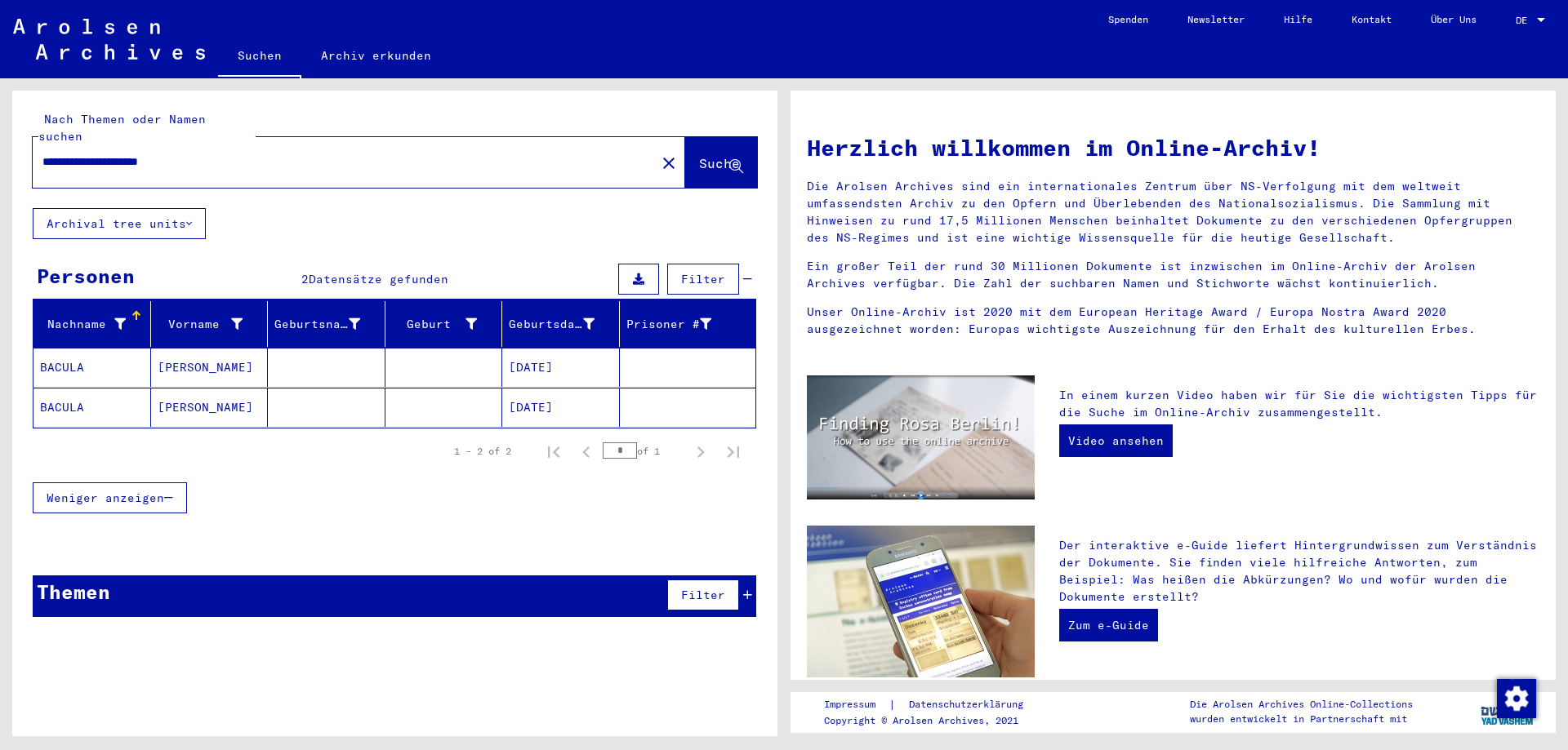
click at [370, 355] on mat-cell at bounding box center [326, 367] width 118 height 40
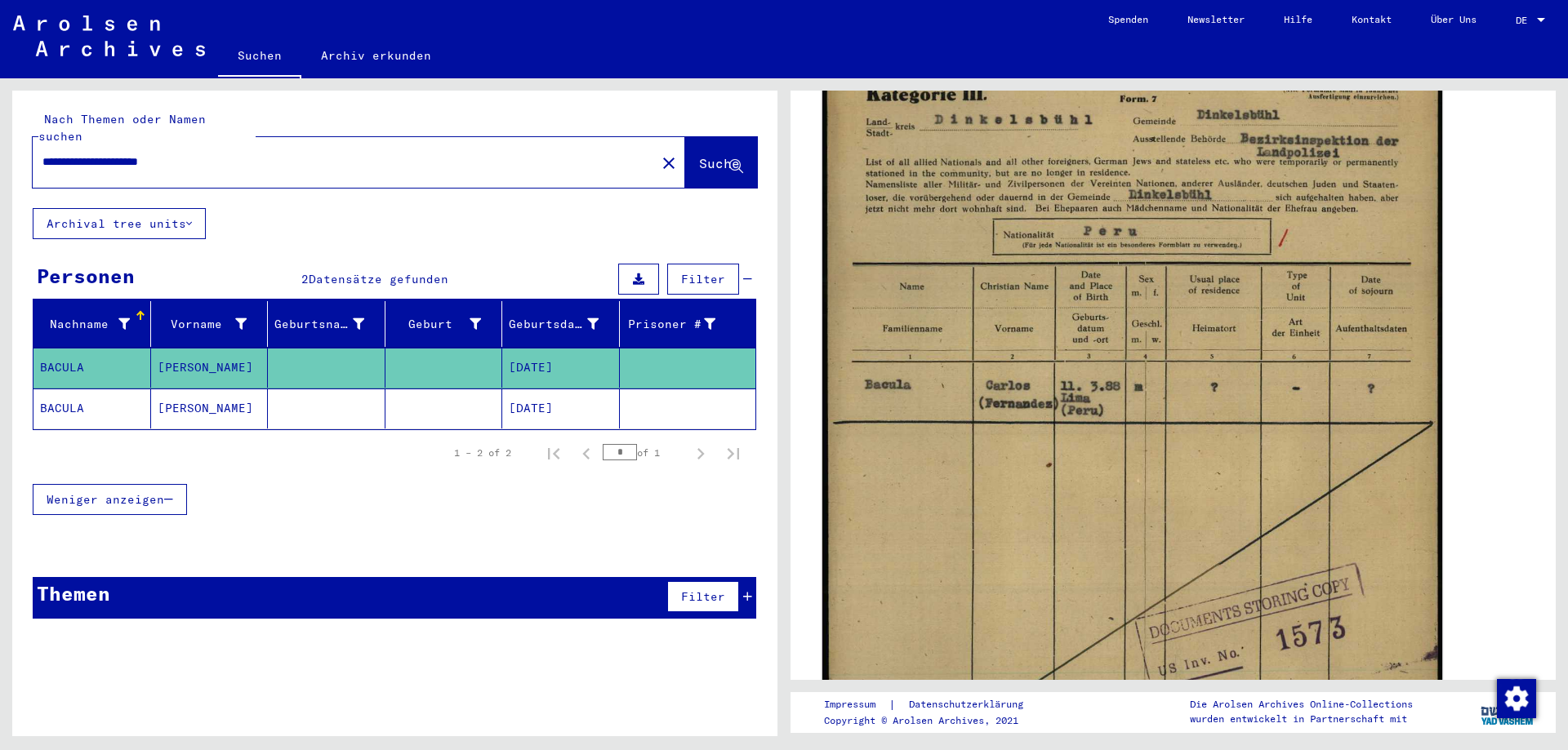
scroll to position [327, 0]
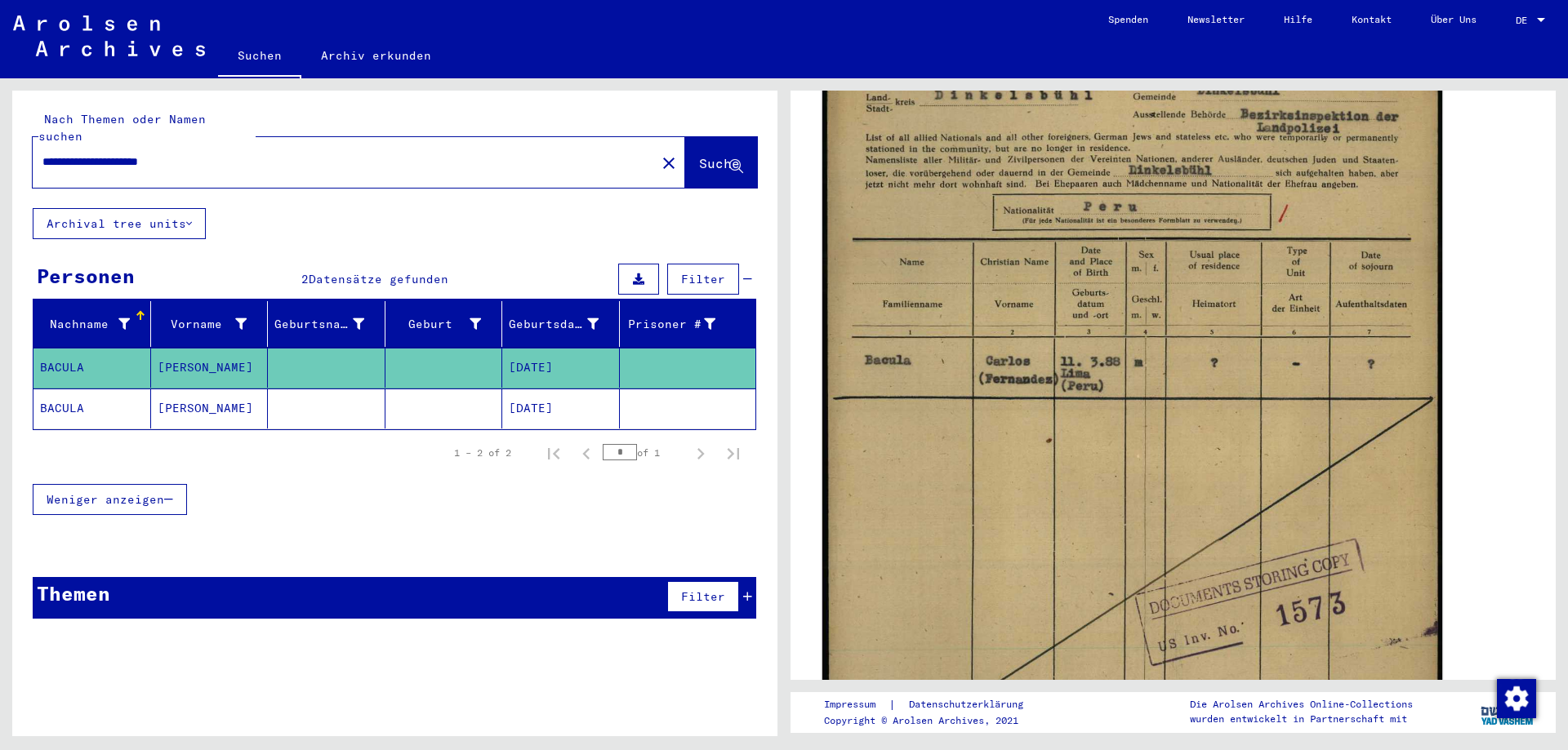
click at [1035, 480] on img at bounding box center [1132, 457] width 620 height 880
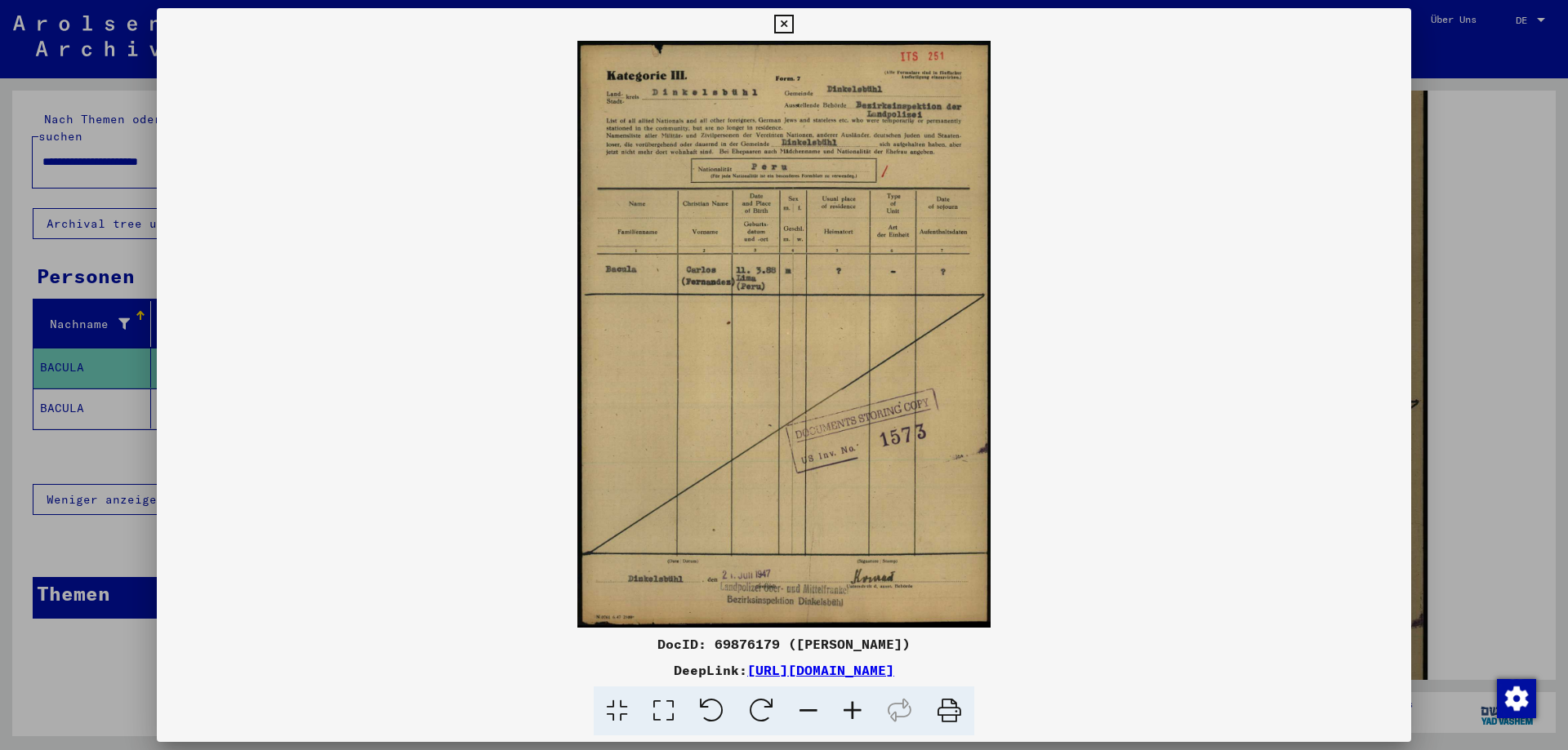
click at [857, 708] on icon at bounding box center [852, 711] width 44 height 50
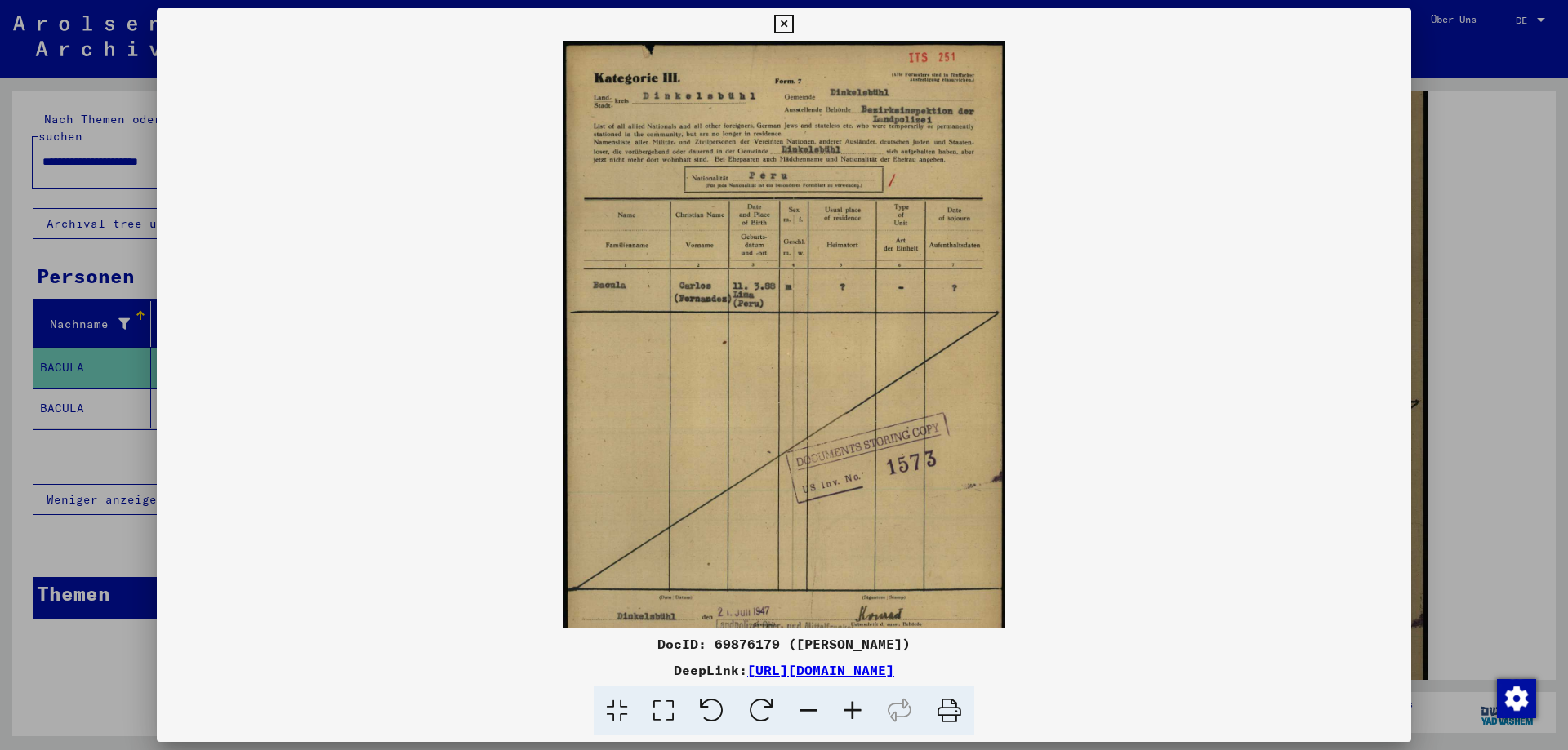
click at [857, 708] on icon at bounding box center [852, 711] width 44 height 50
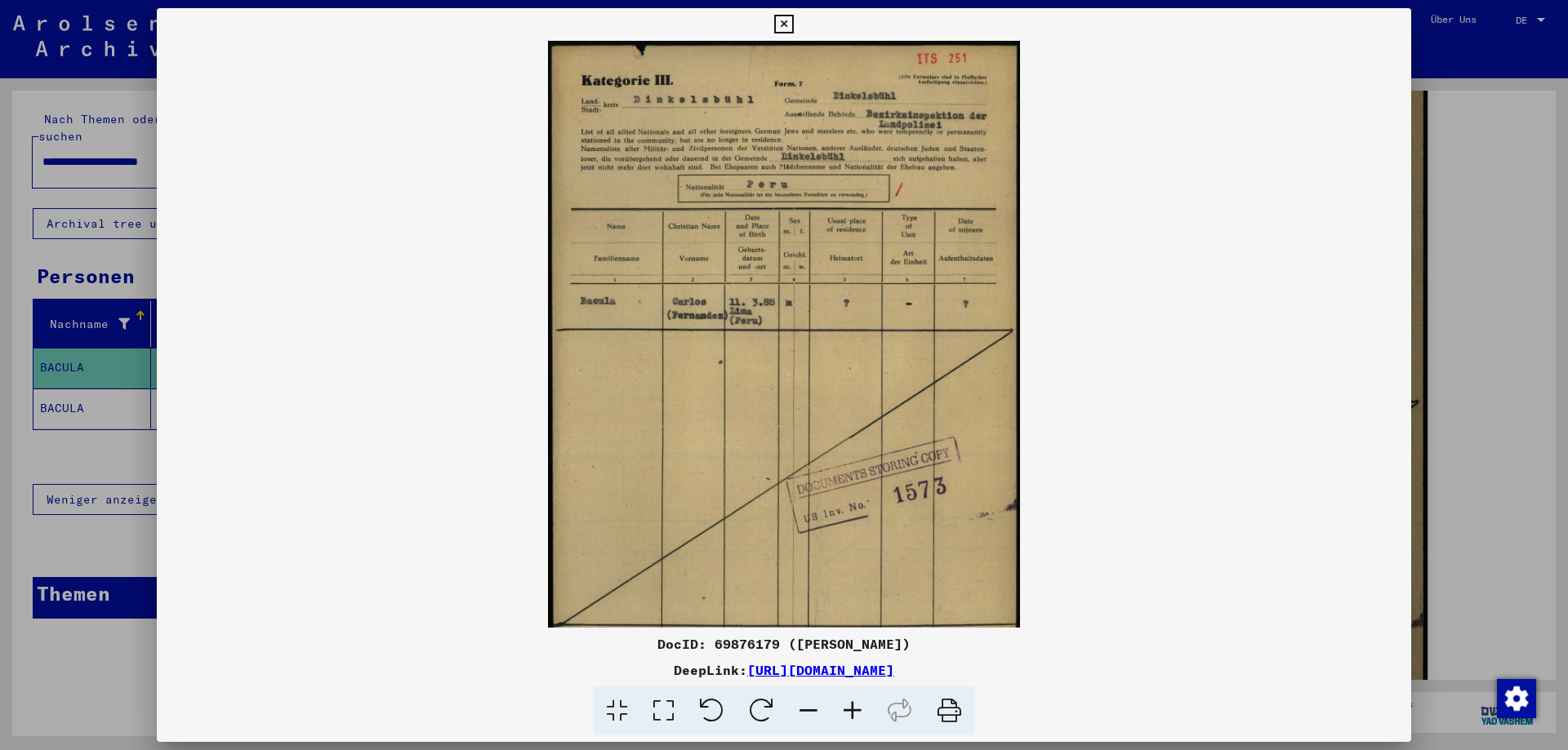
click at [857, 708] on icon at bounding box center [852, 711] width 44 height 50
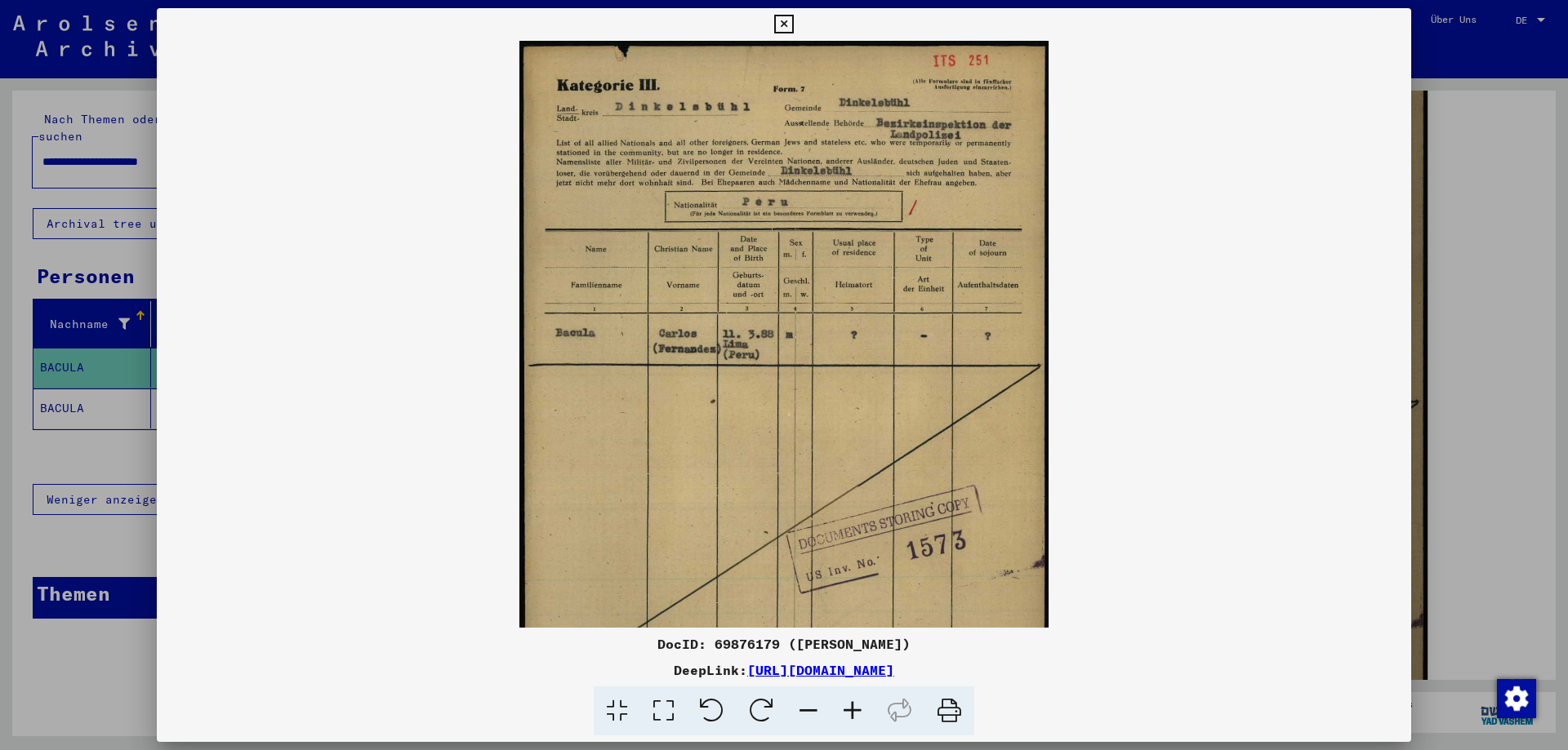
click at [857, 708] on icon at bounding box center [852, 711] width 44 height 50
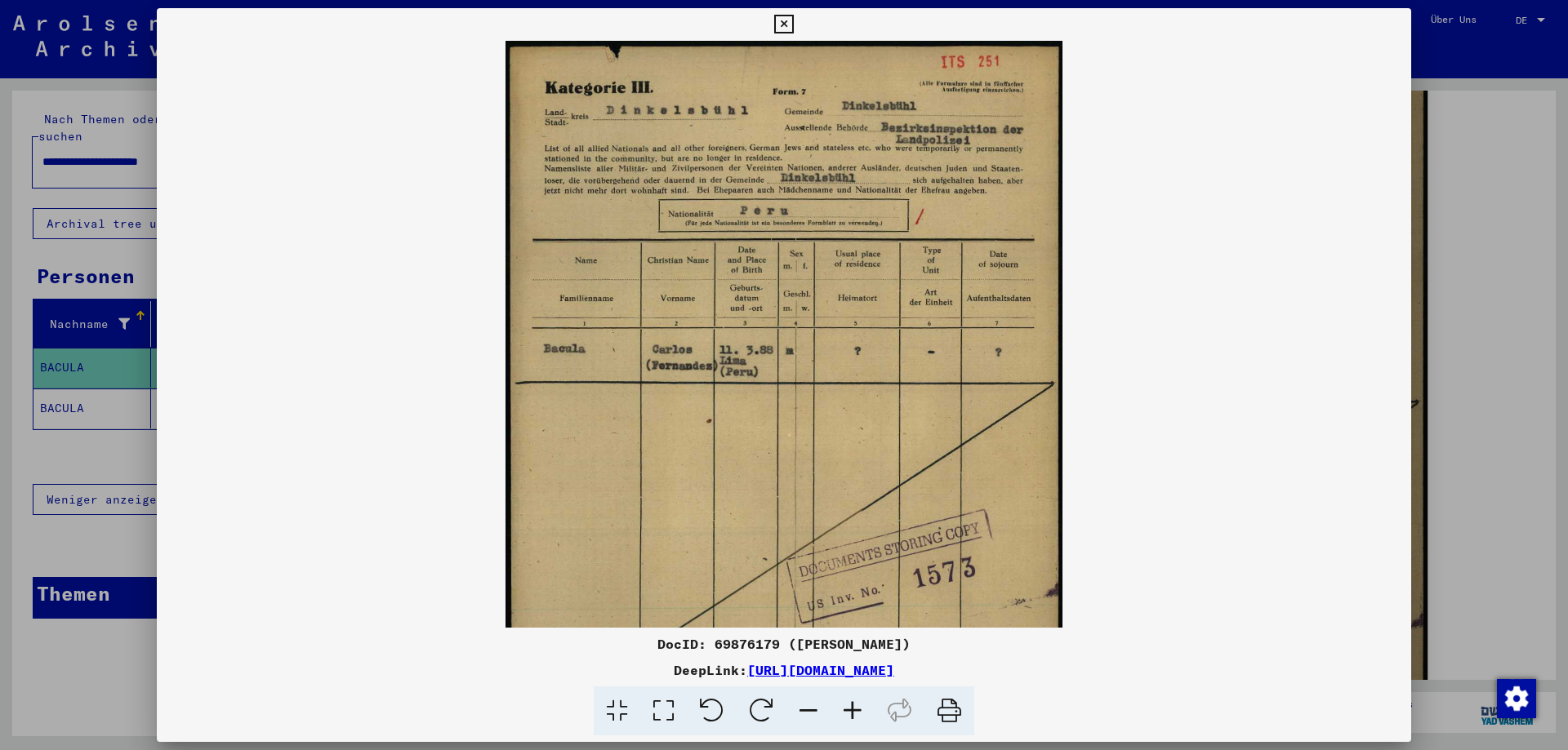
click at [857, 708] on icon at bounding box center [852, 711] width 44 height 50
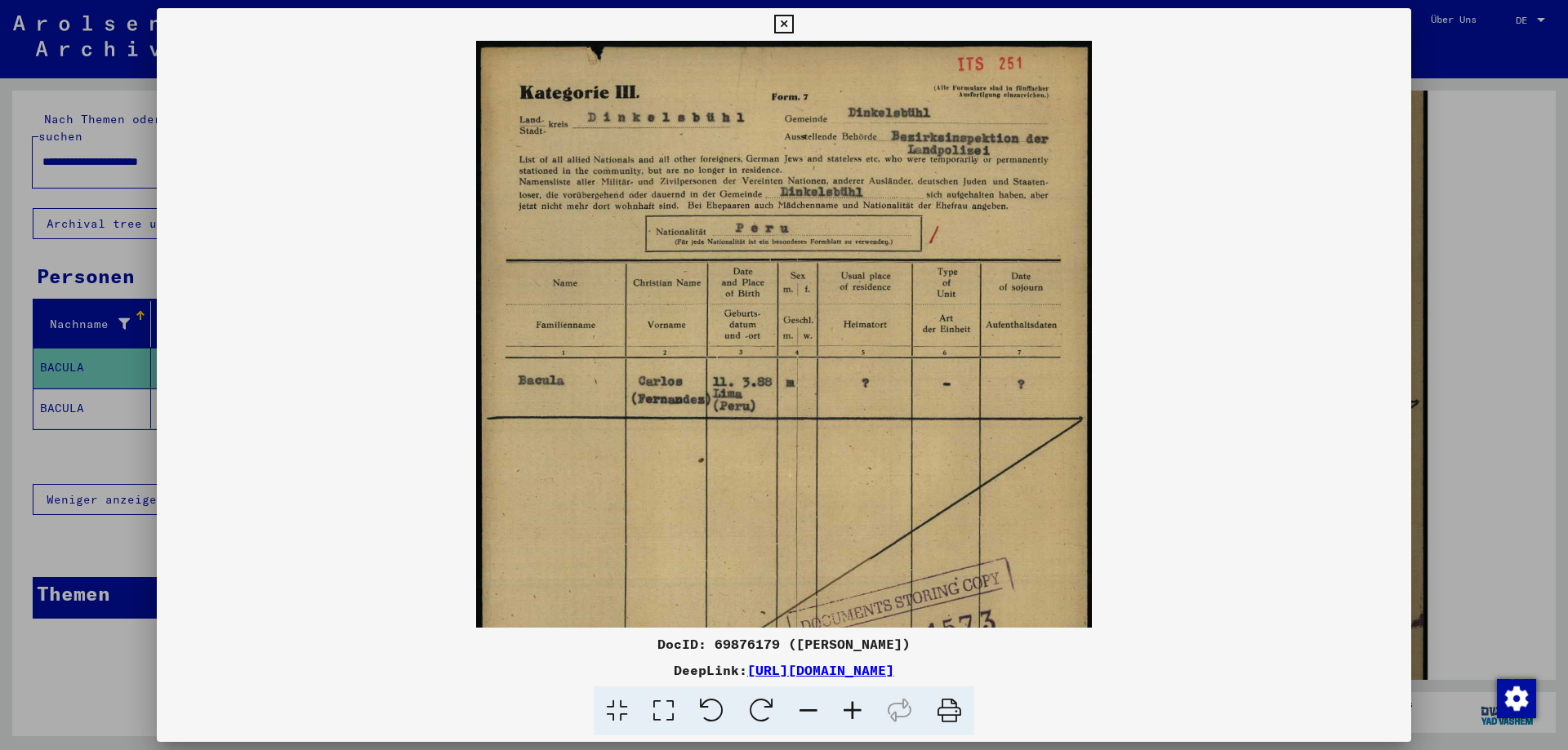
click at [857, 708] on icon at bounding box center [852, 711] width 44 height 50
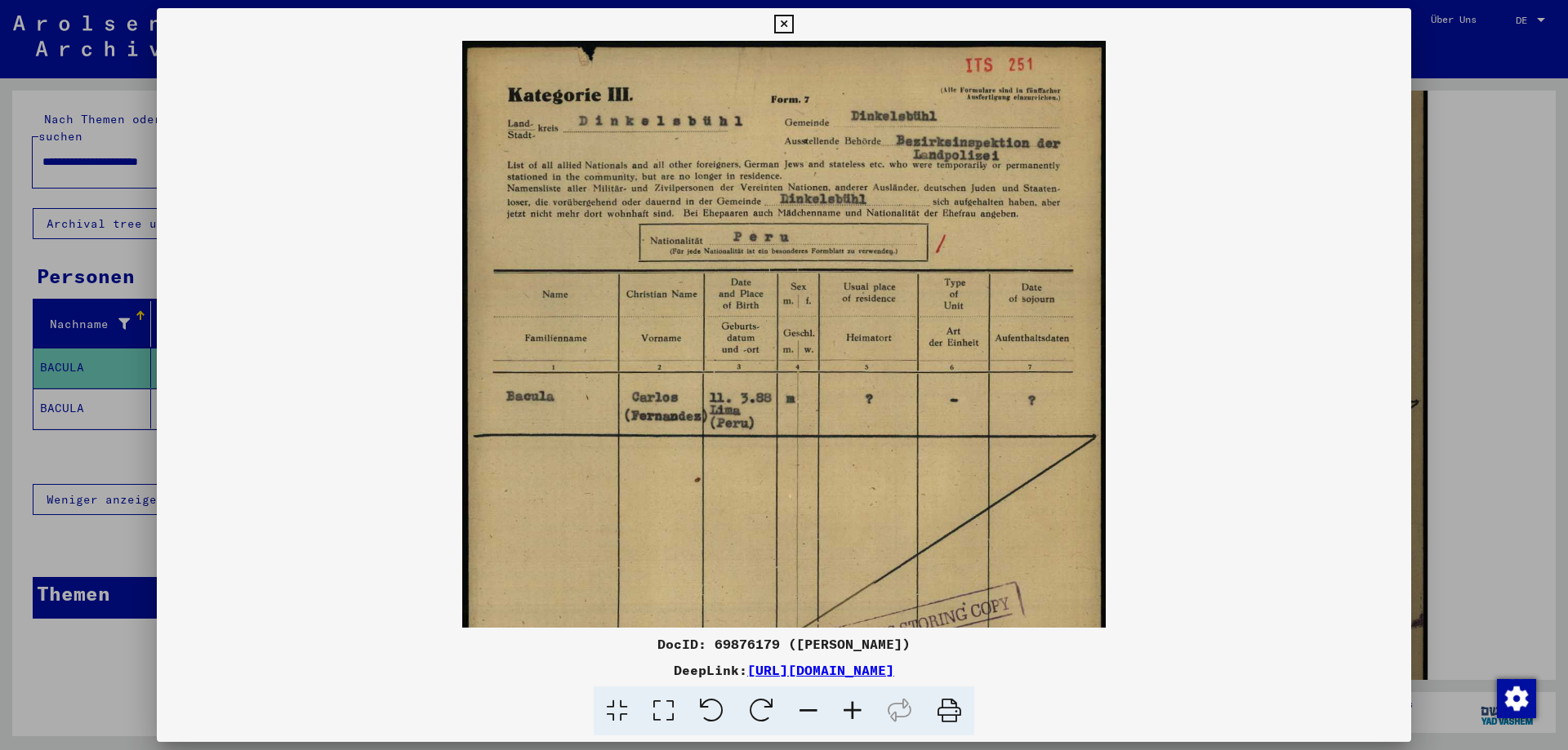
click at [857, 708] on icon at bounding box center [852, 711] width 44 height 50
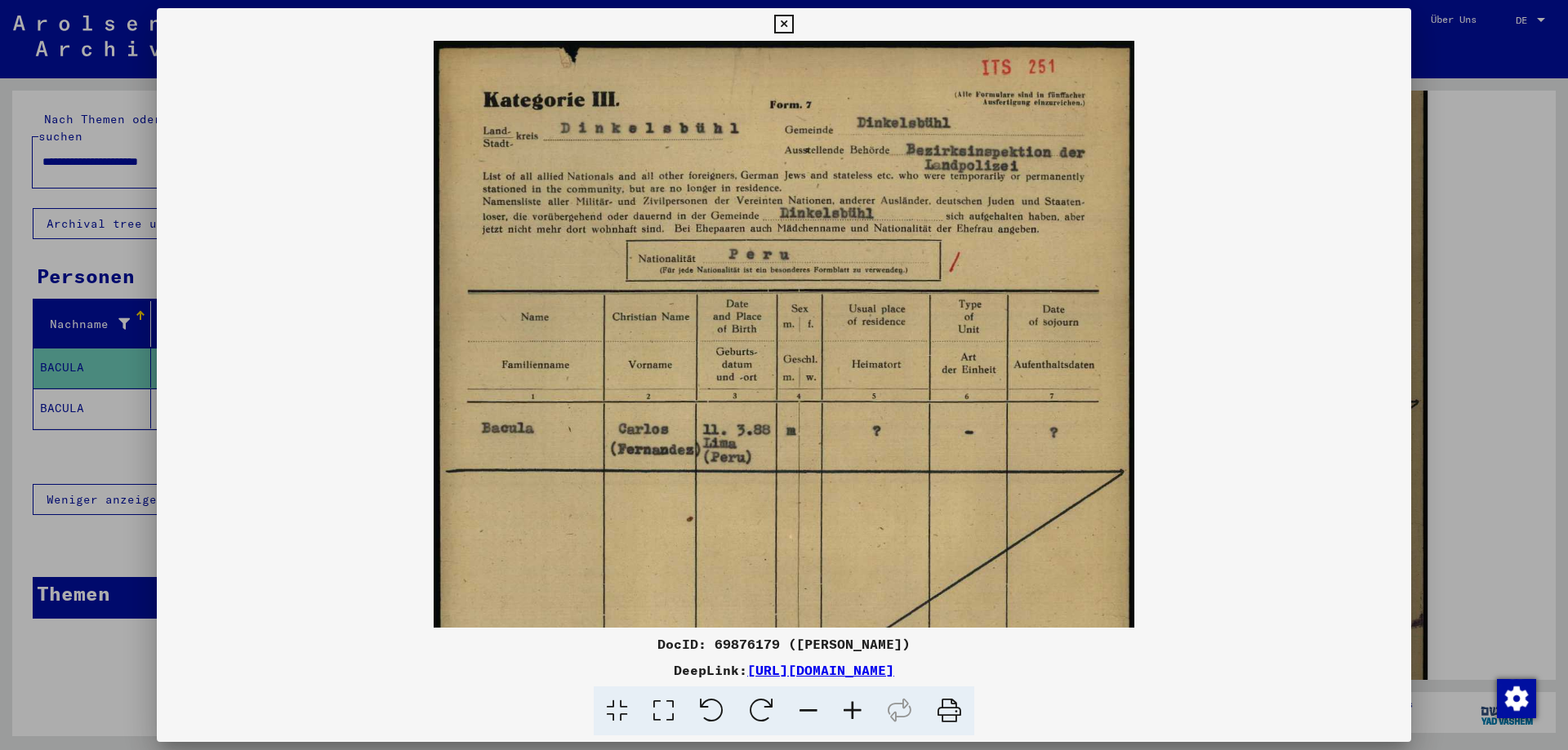
click at [857, 708] on icon at bounding box center [852, 711] width 44 height 50
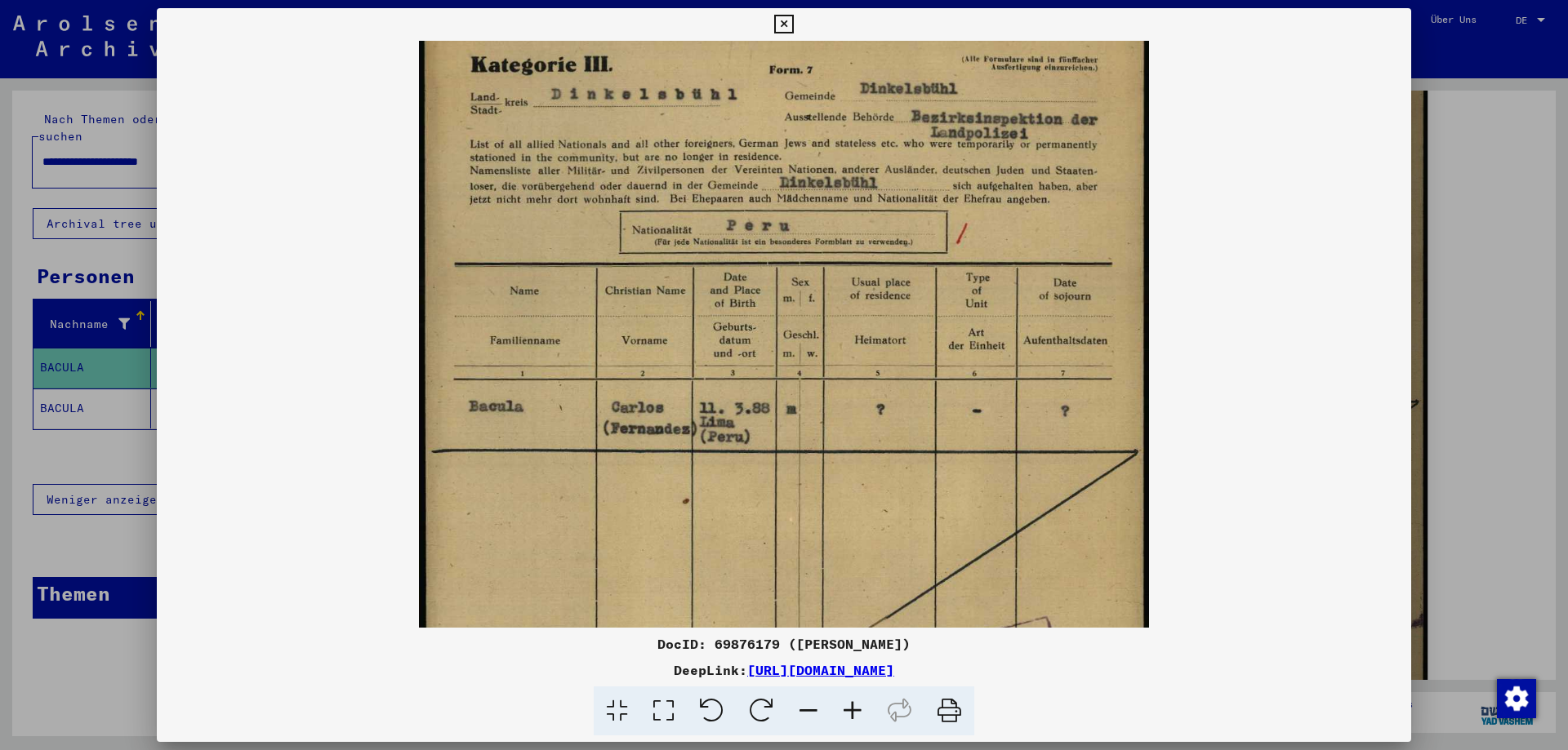
scroll to position [170, 0]
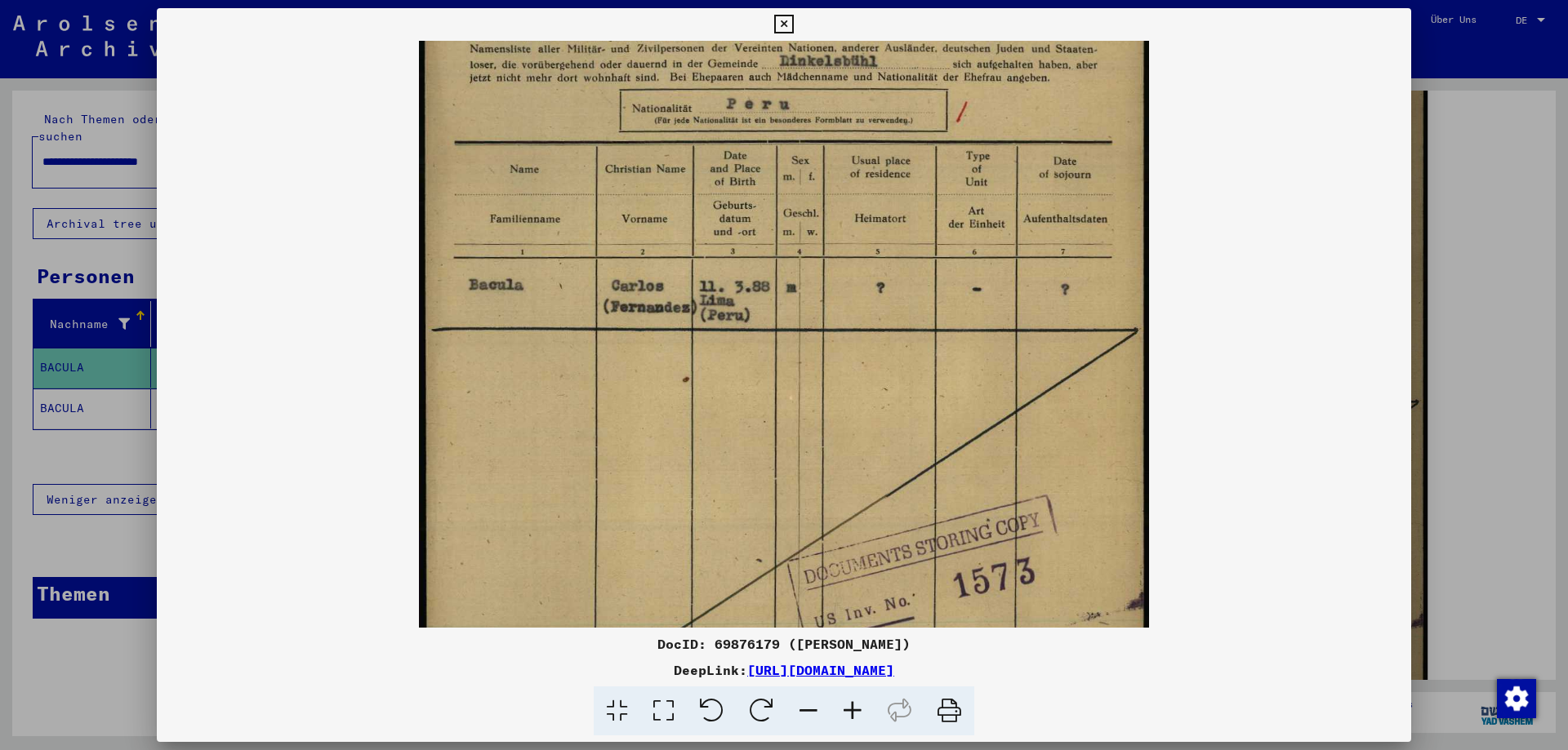
drag, startPoint x: 856, startPoint y: 565, endPoint x: 1245, endPoint y: 390, distance: 426.6
click at [1192, 397] on viewer-one-image at bounding box center [784, 176] width 1255 height 587
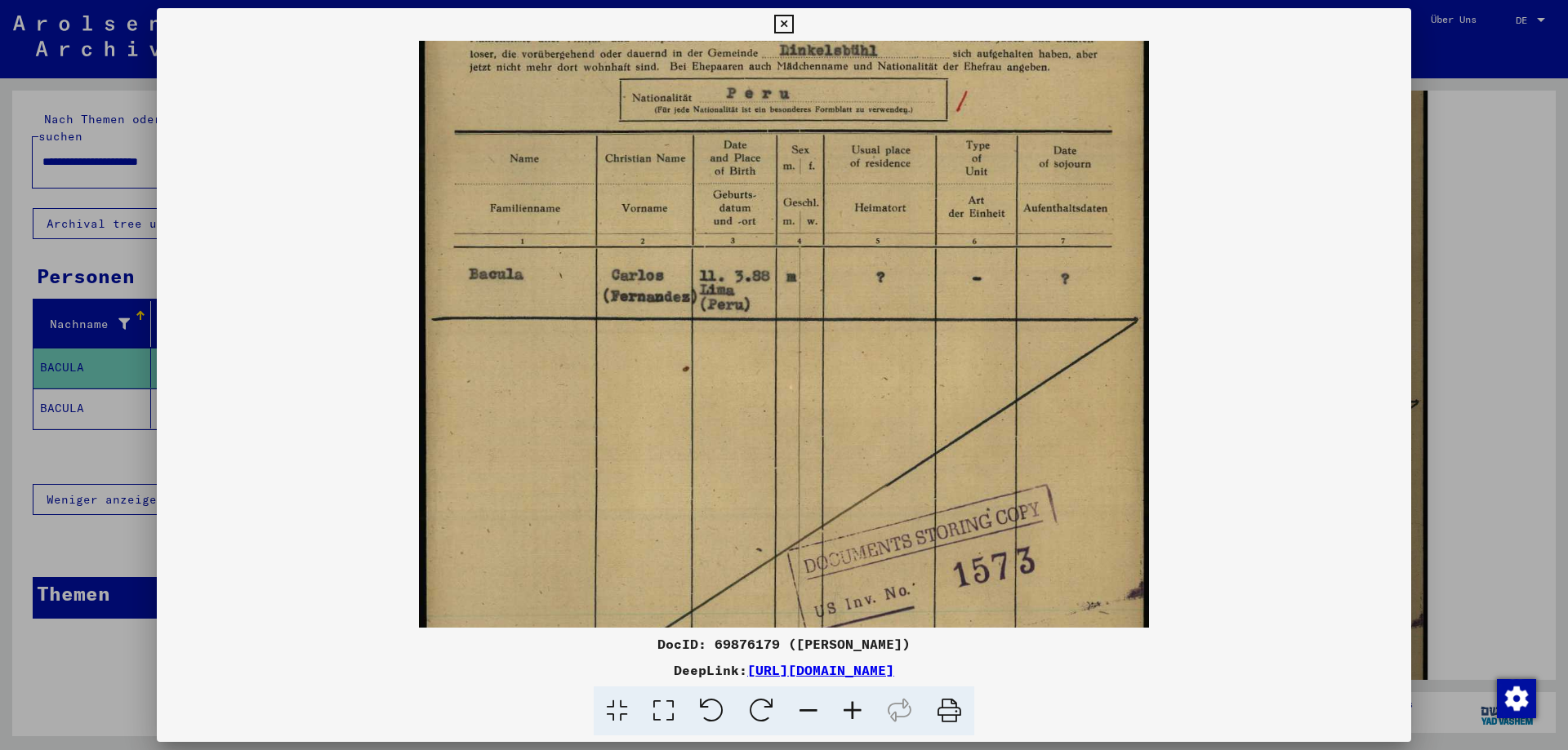
click at [1457, 399] on div at bounding box center [784, 375] width 1568 height 750
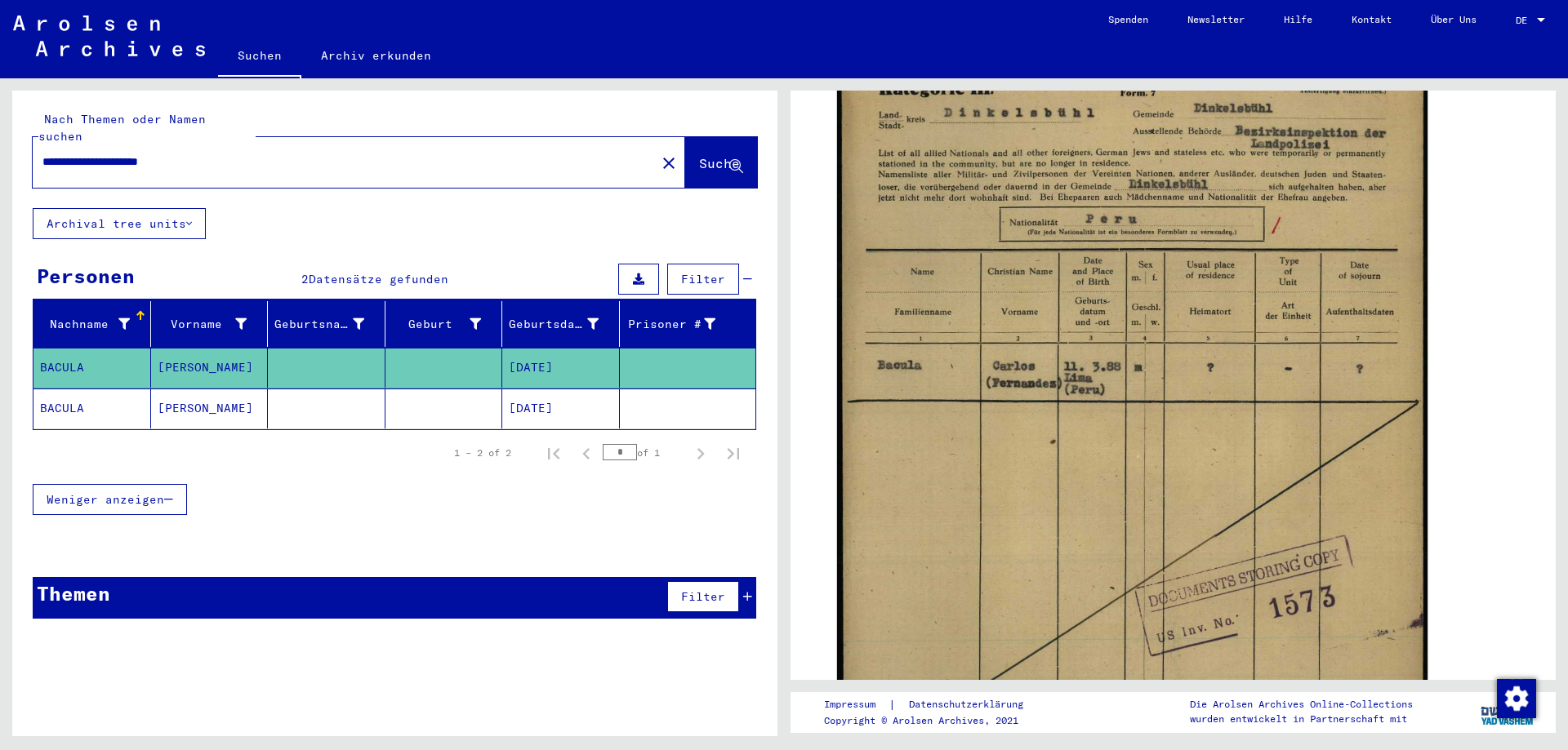
click at [334, 389] on mat-cell at bounding box center [326, 409] width 118 height 40
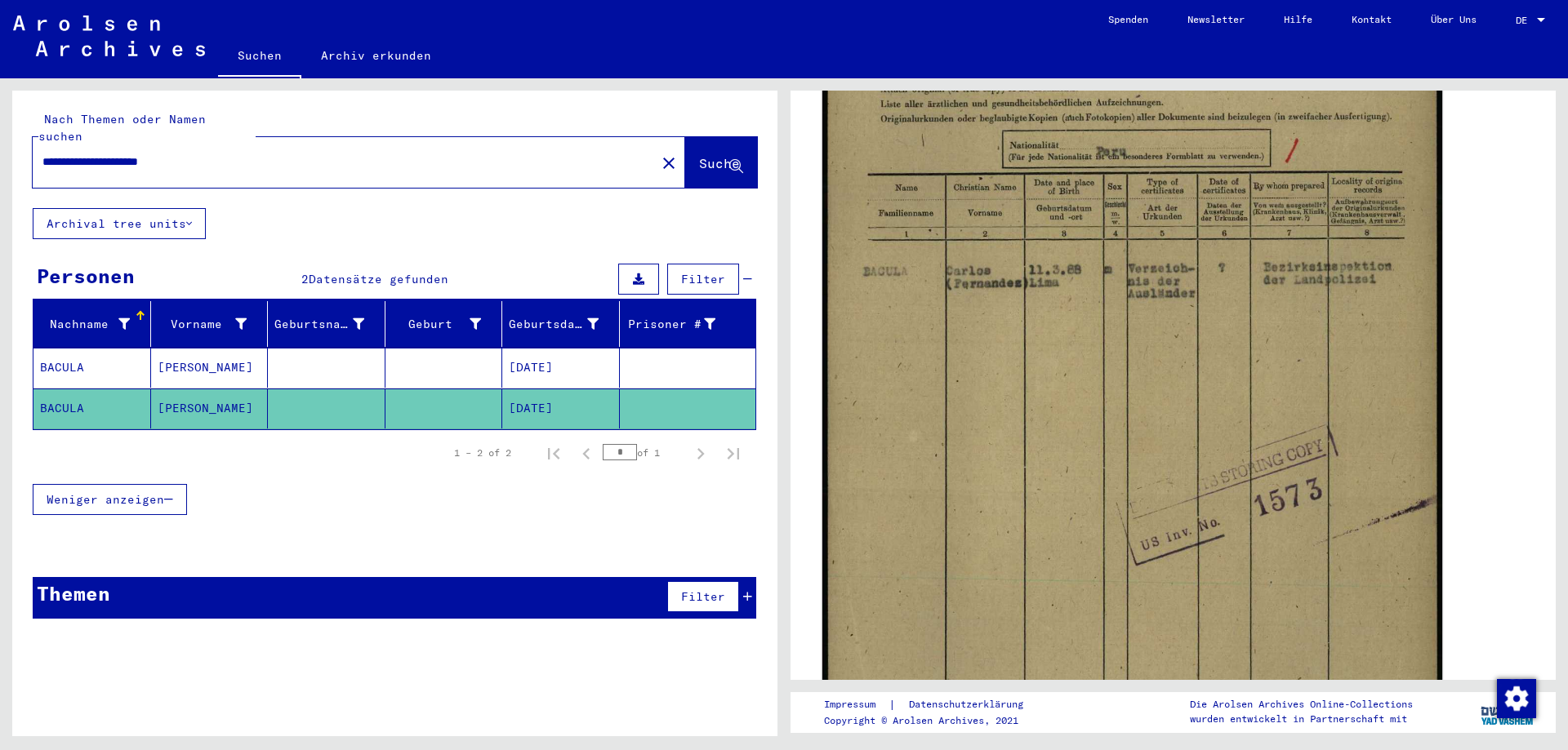
scroll to position [408, 0]
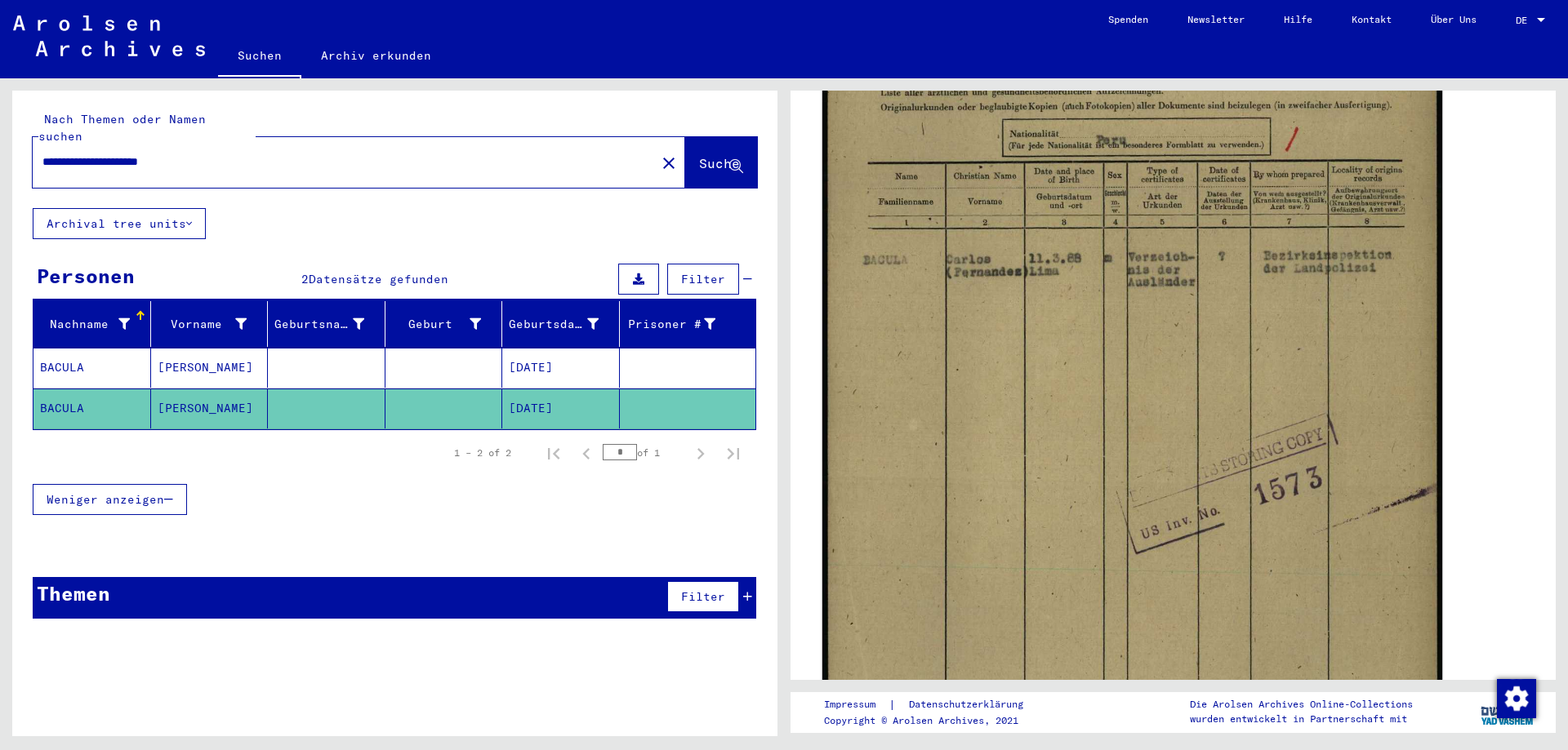
click at [967, 458] on img at bounding box center [1132, 372] width 620 height 872
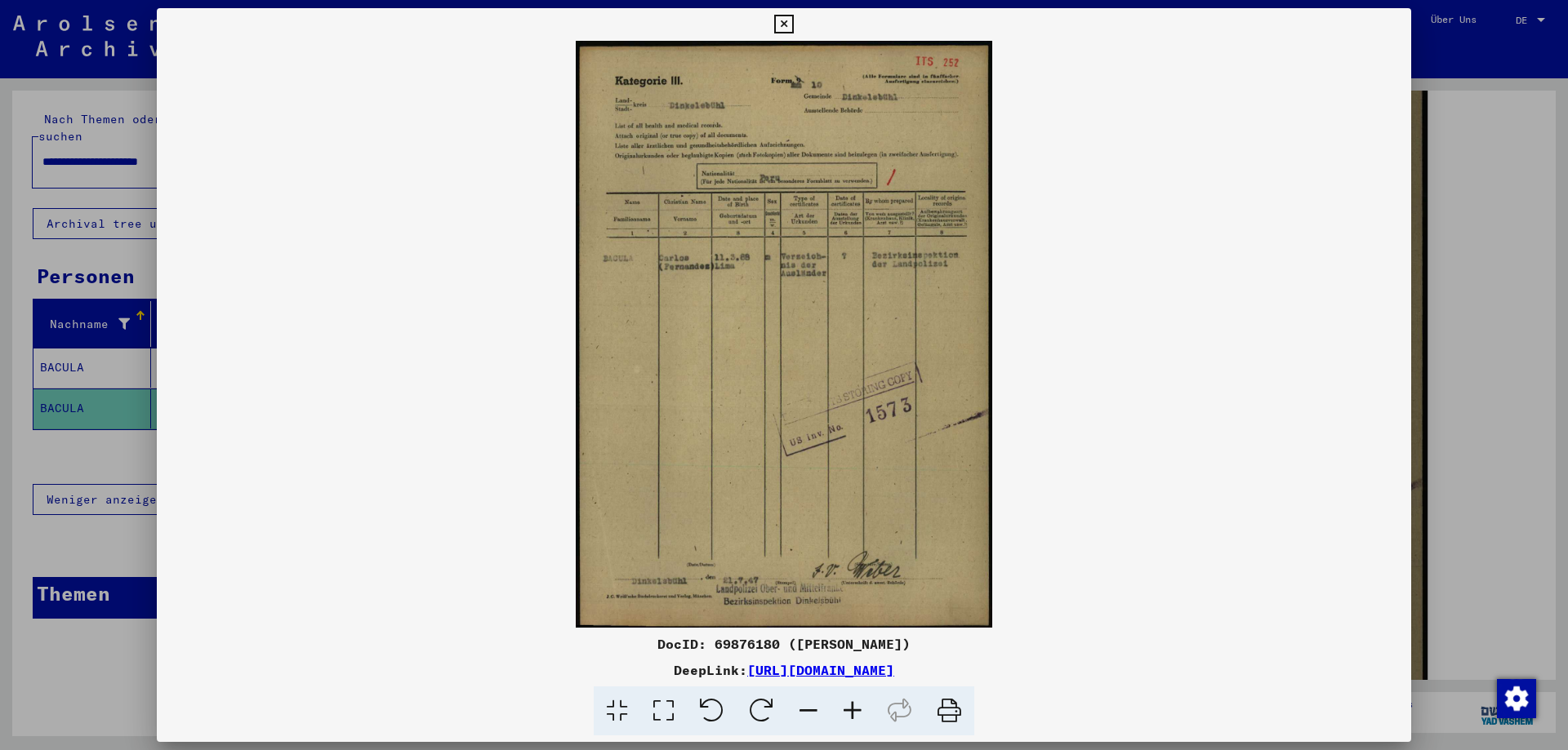
click at [850, 700] on icon at bounding box center [852, 711] width 44 height 50
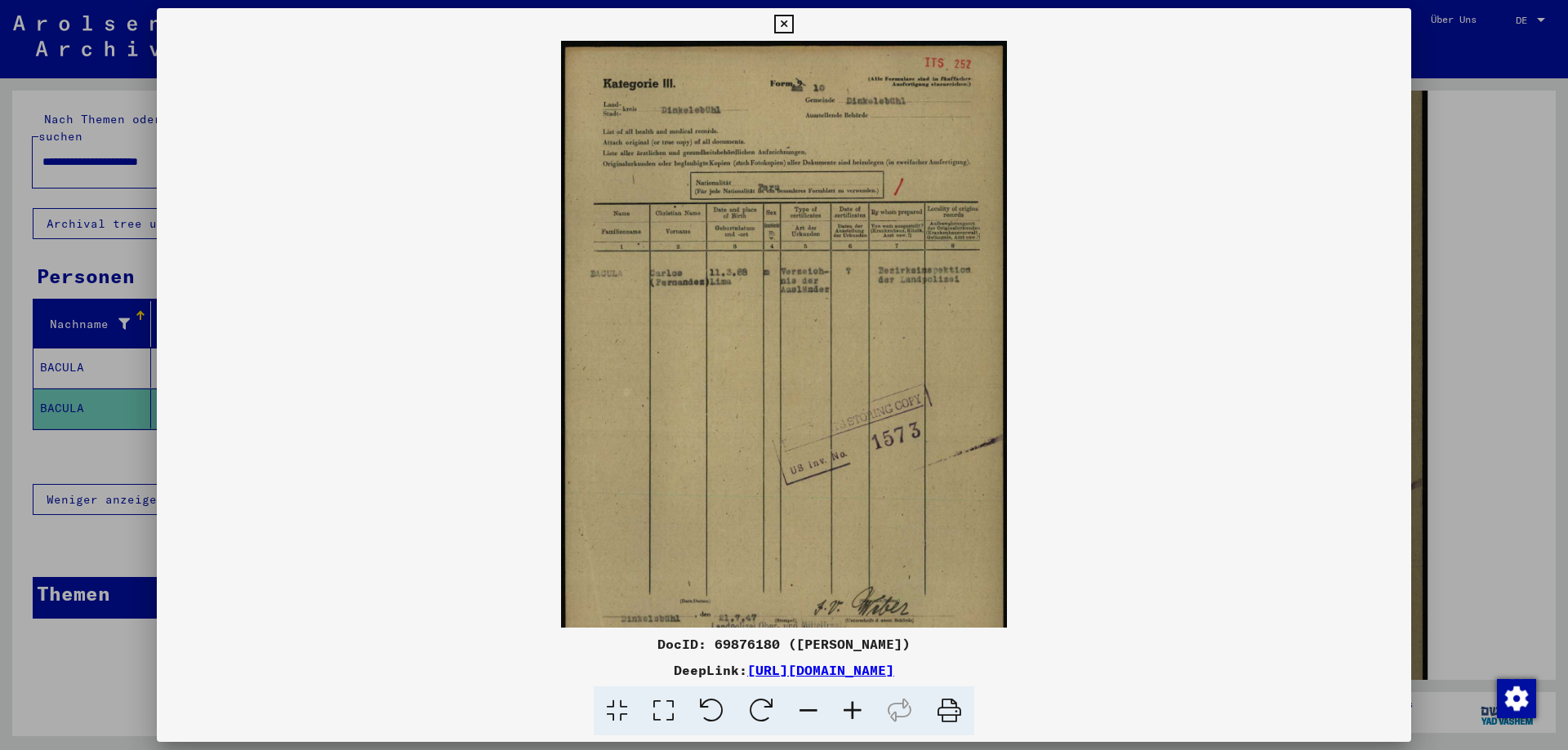
click at [850, 700] on icon at bounding box center [852, 711] width 44 height 50
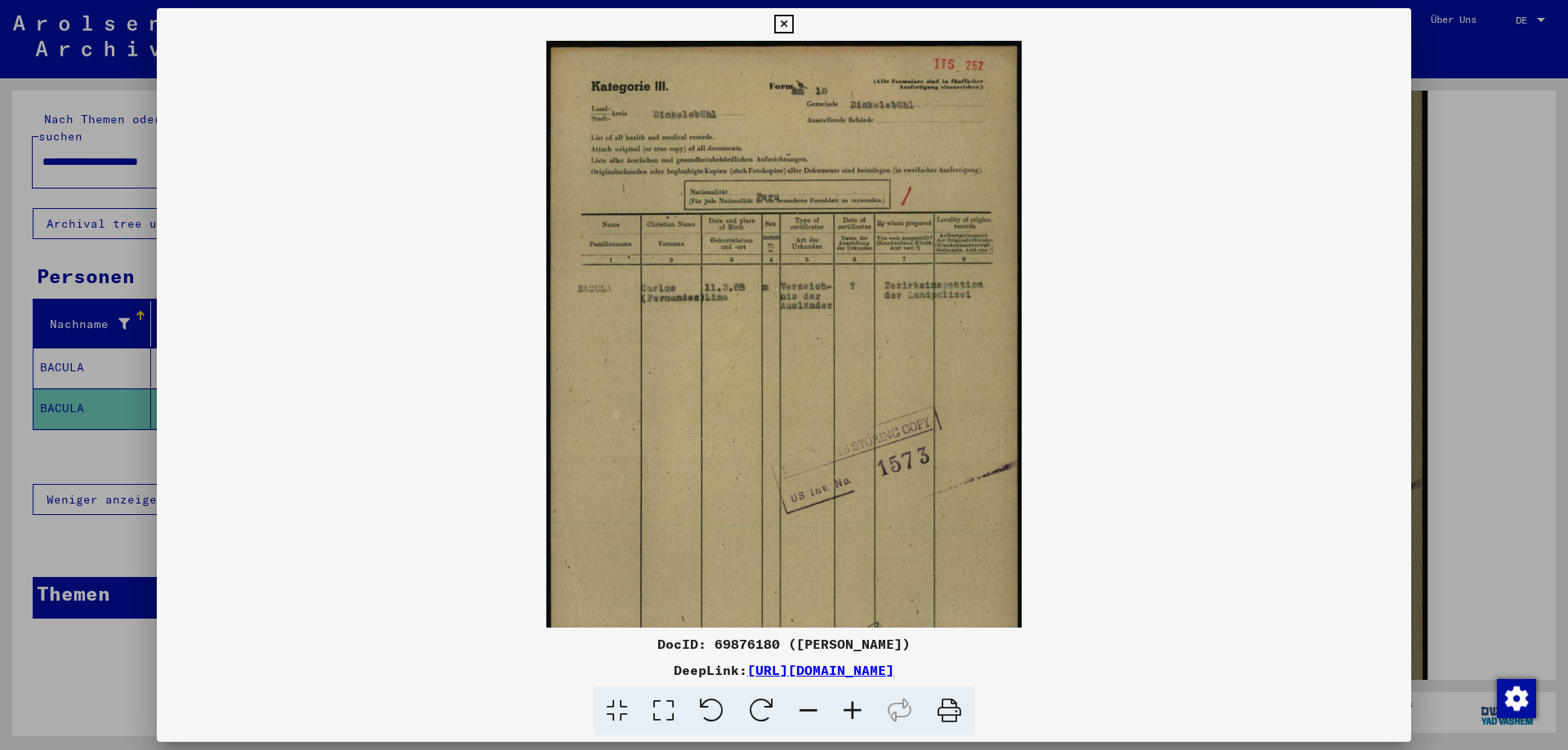
click at [850, 700] on icon at bounding box center [852, 711] width 44 height 50
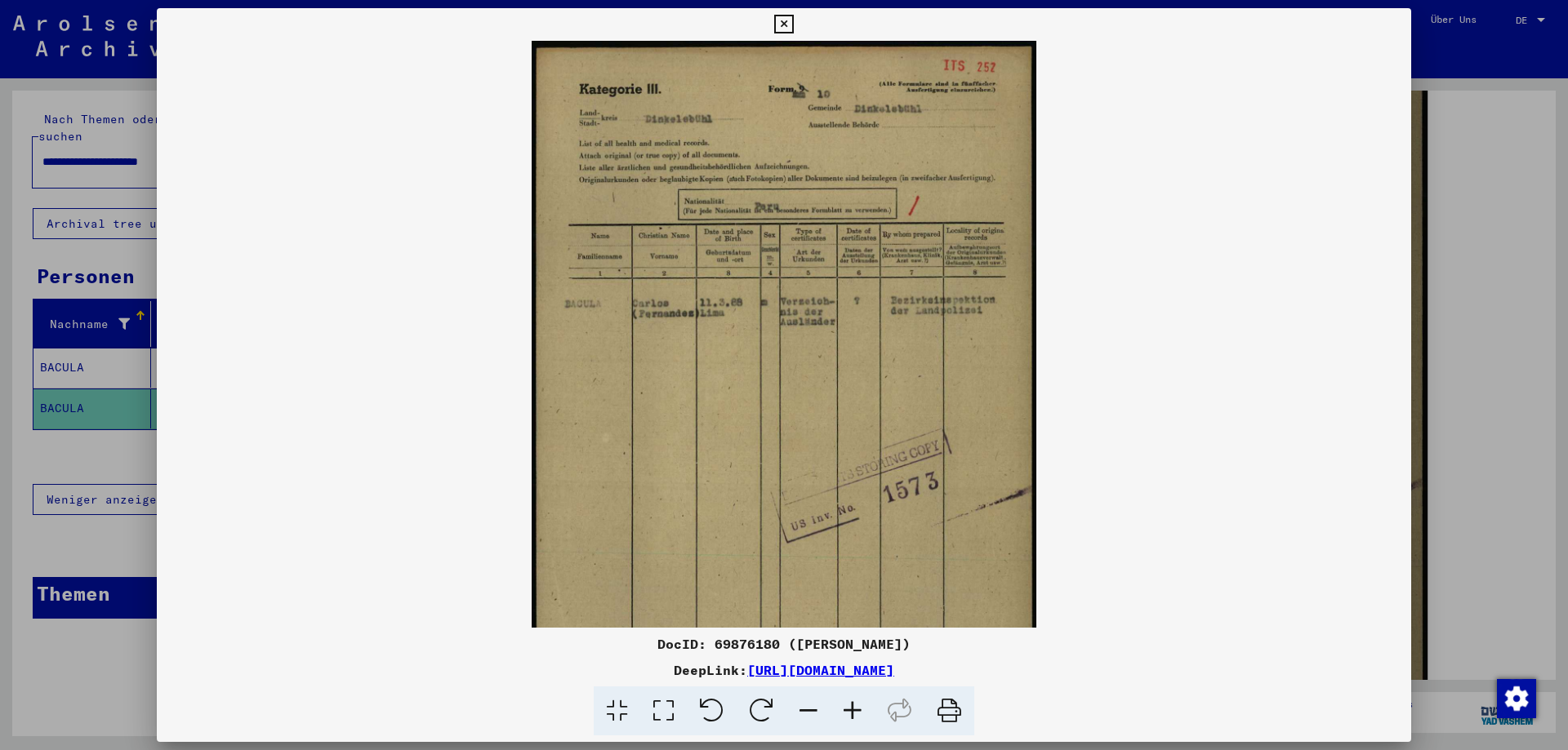
click at [850, 700] on icon at bounding box center [852, 711] width 44 height 50
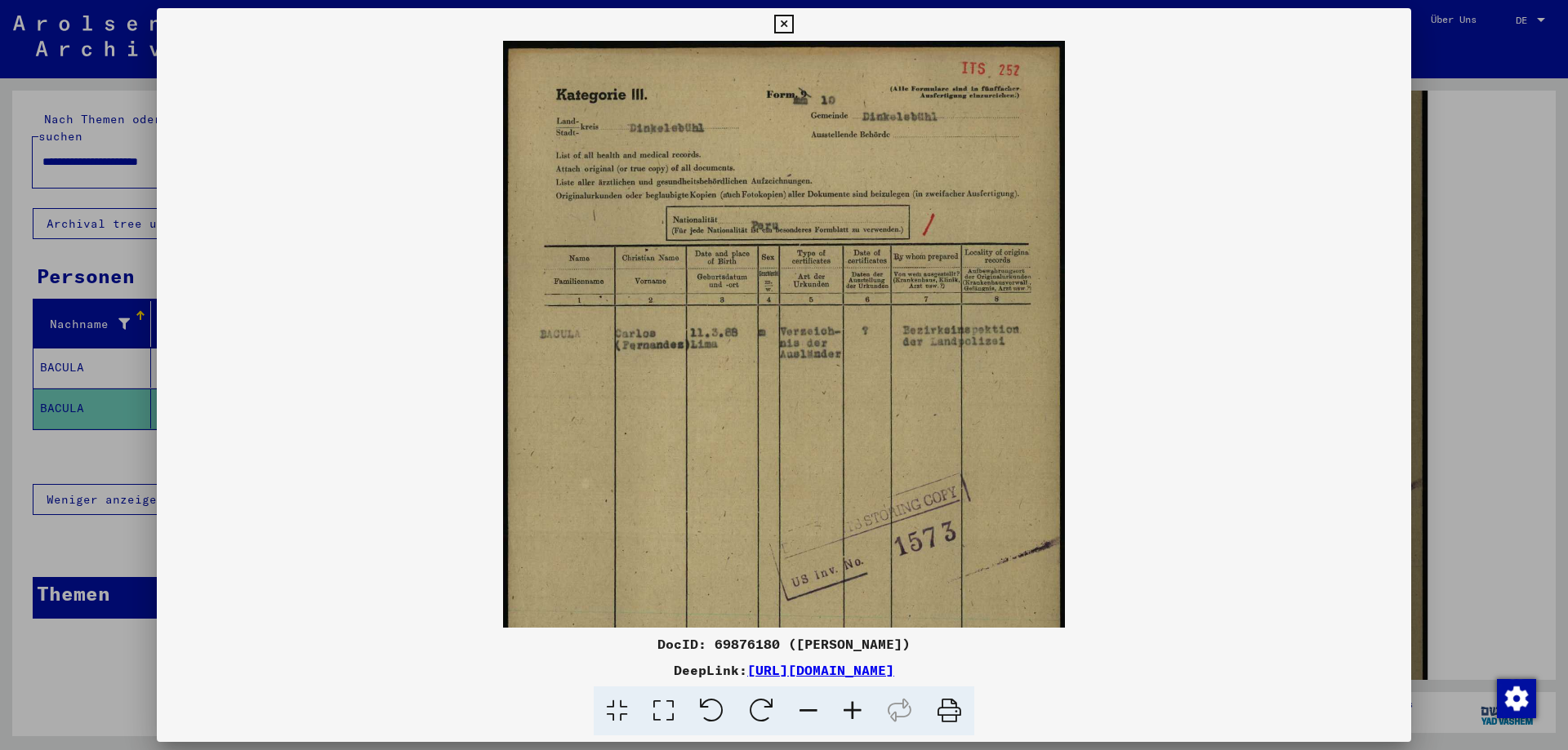
click at [850, 700] on icon at bounding box center [852, 711] width 44 height 50
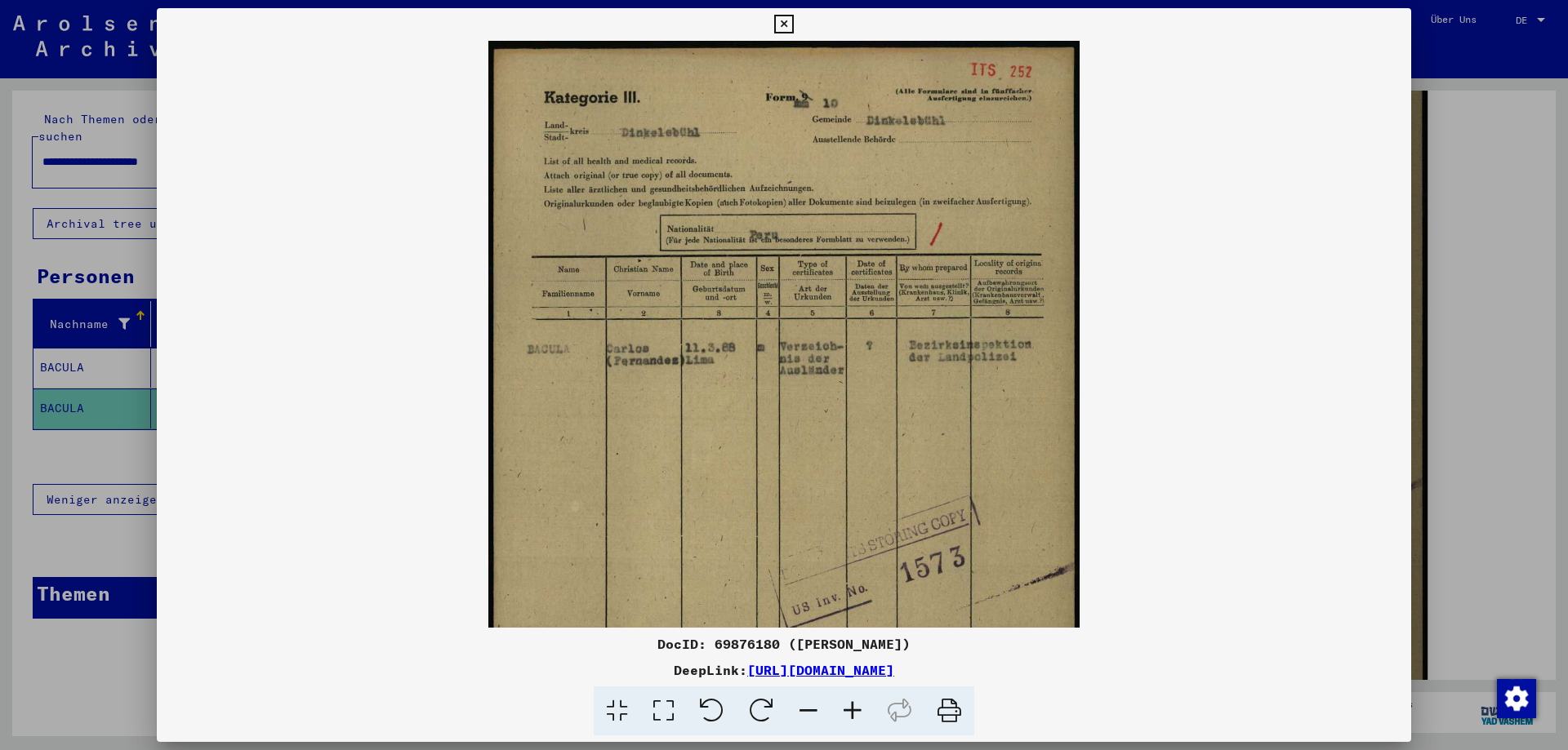
click at [850, 700] on icon at bounding box center [852, 711] width 44 height 50
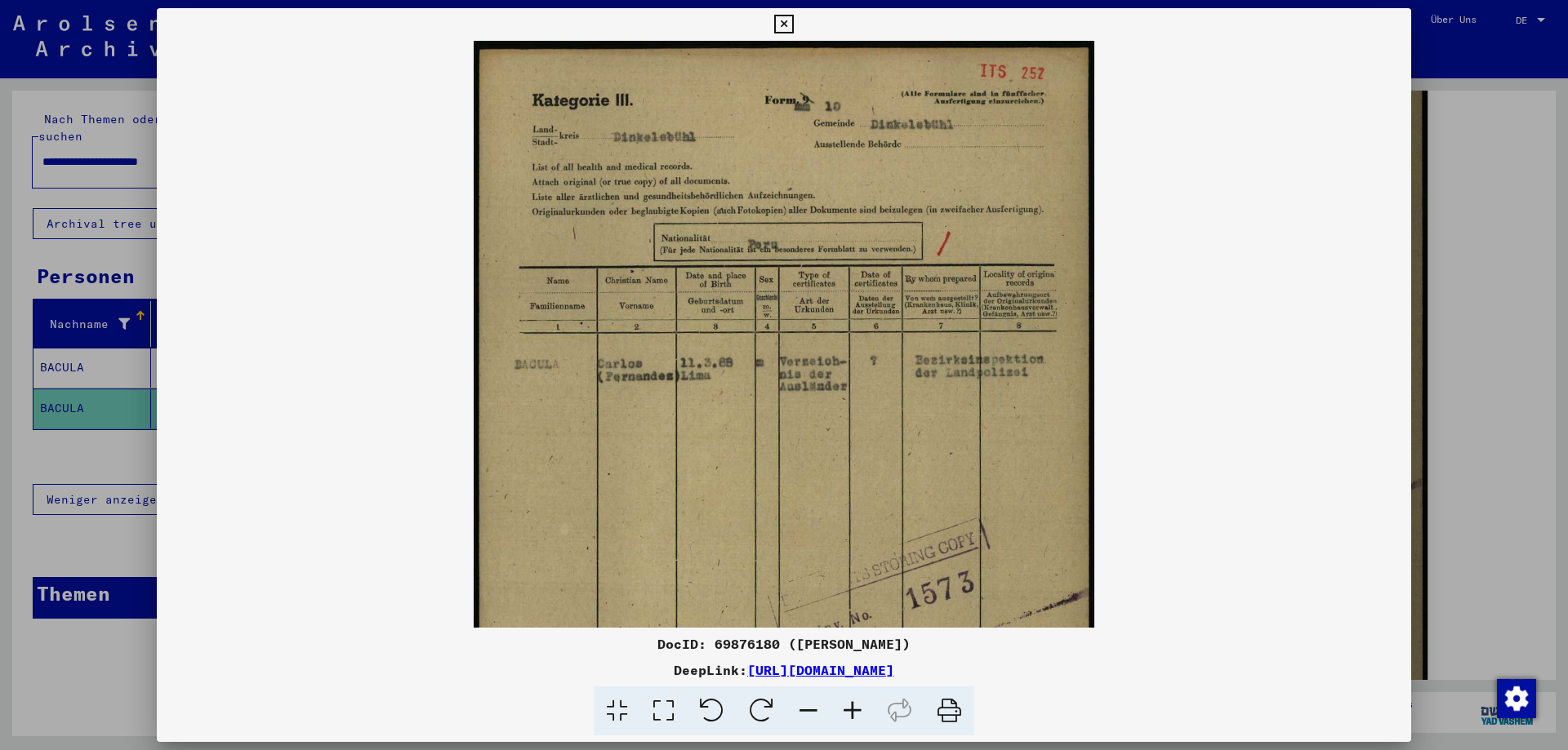
click at [850, 700] on icon at bounding box center [852, 711] width 44 height 50
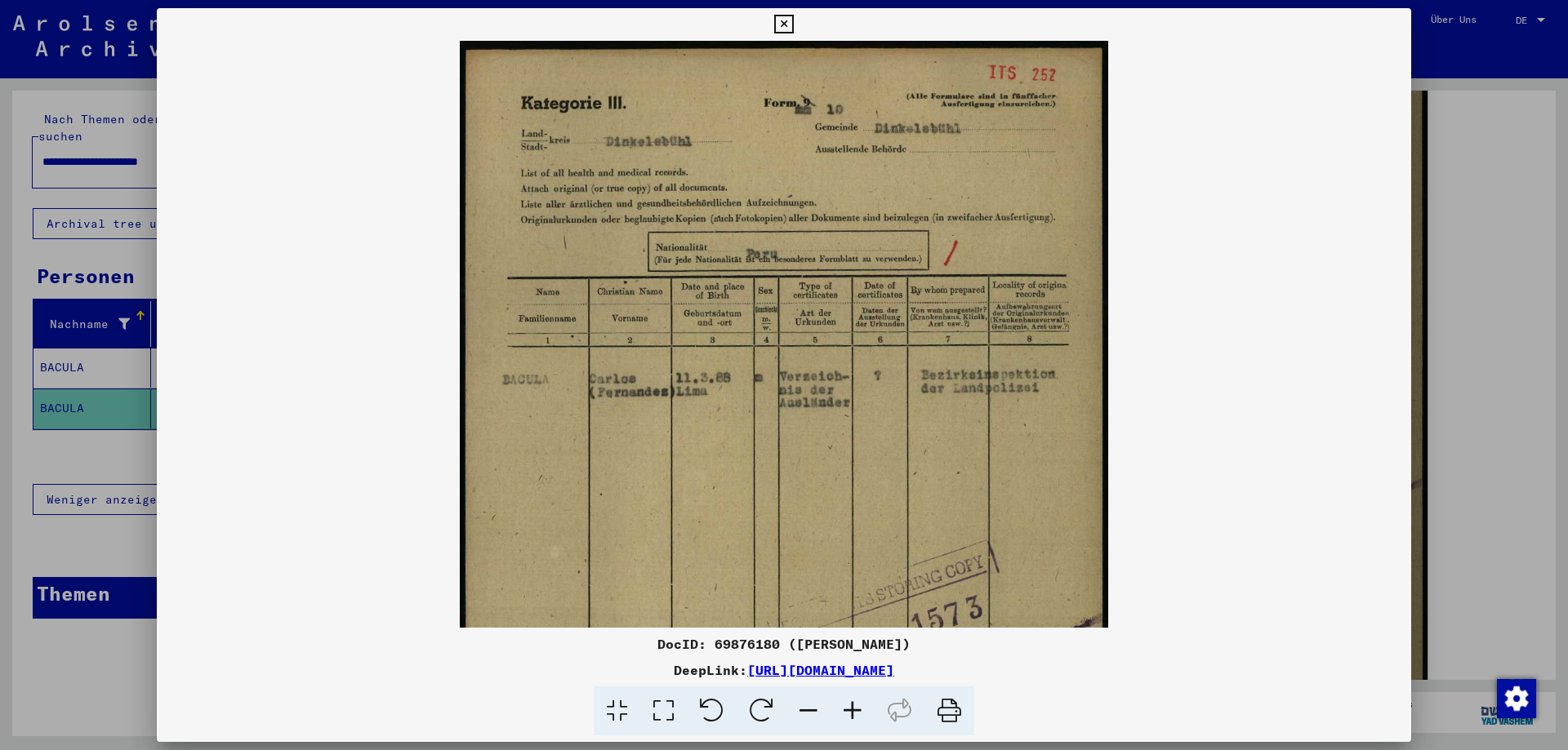
click at [1444, 353] on div at bounding box center [784, 375] width 1568 height 750
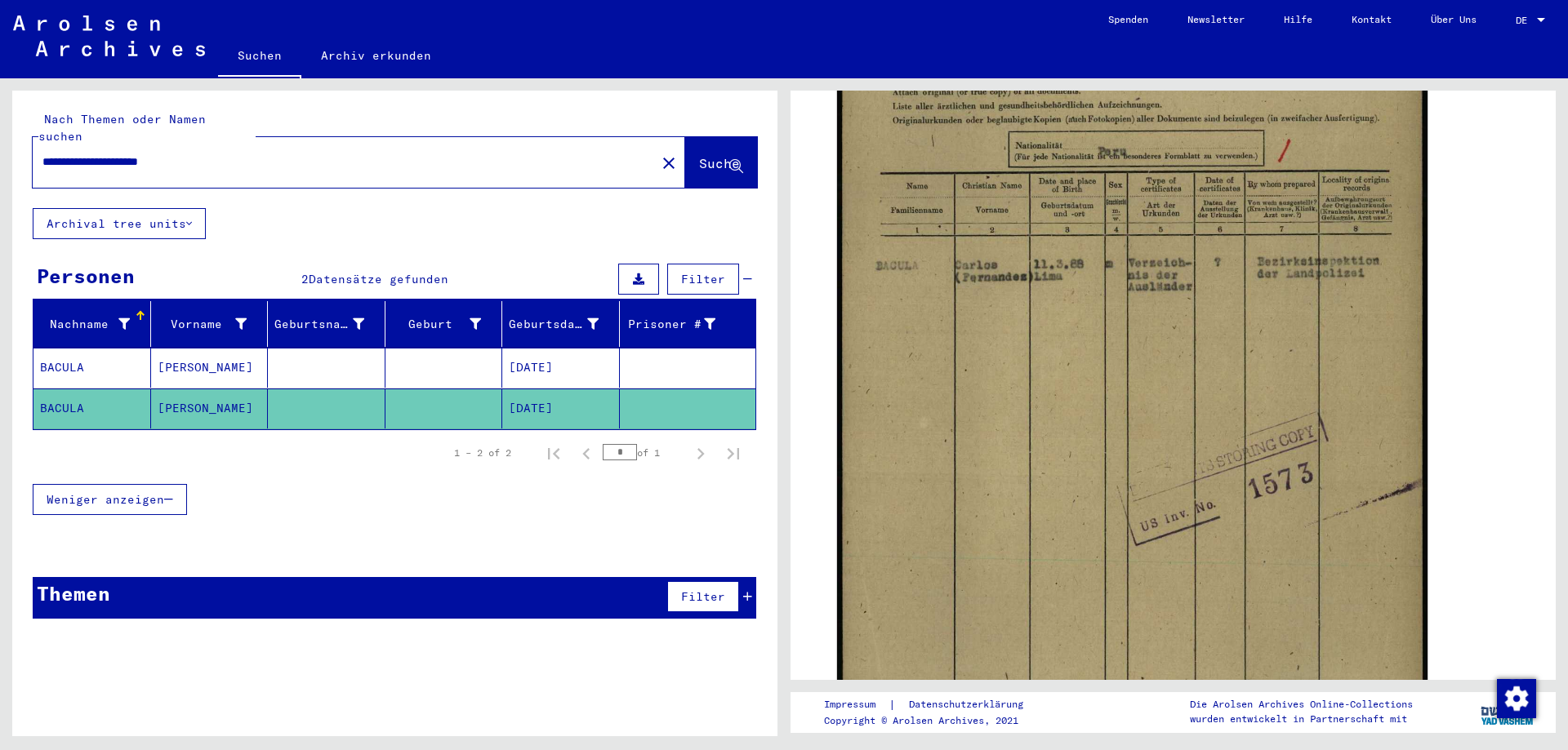
drag, startPoint x: 234, startPoint y: 142, endPoint x: 15, endPoint y: 143, distance: 219.0
click at [15, 143] on div "**********" at bounding box center [395, 149] width 766 height 118
click at [412, 348] on mat-cell at bounding box center [444, 367] width 118 height 40
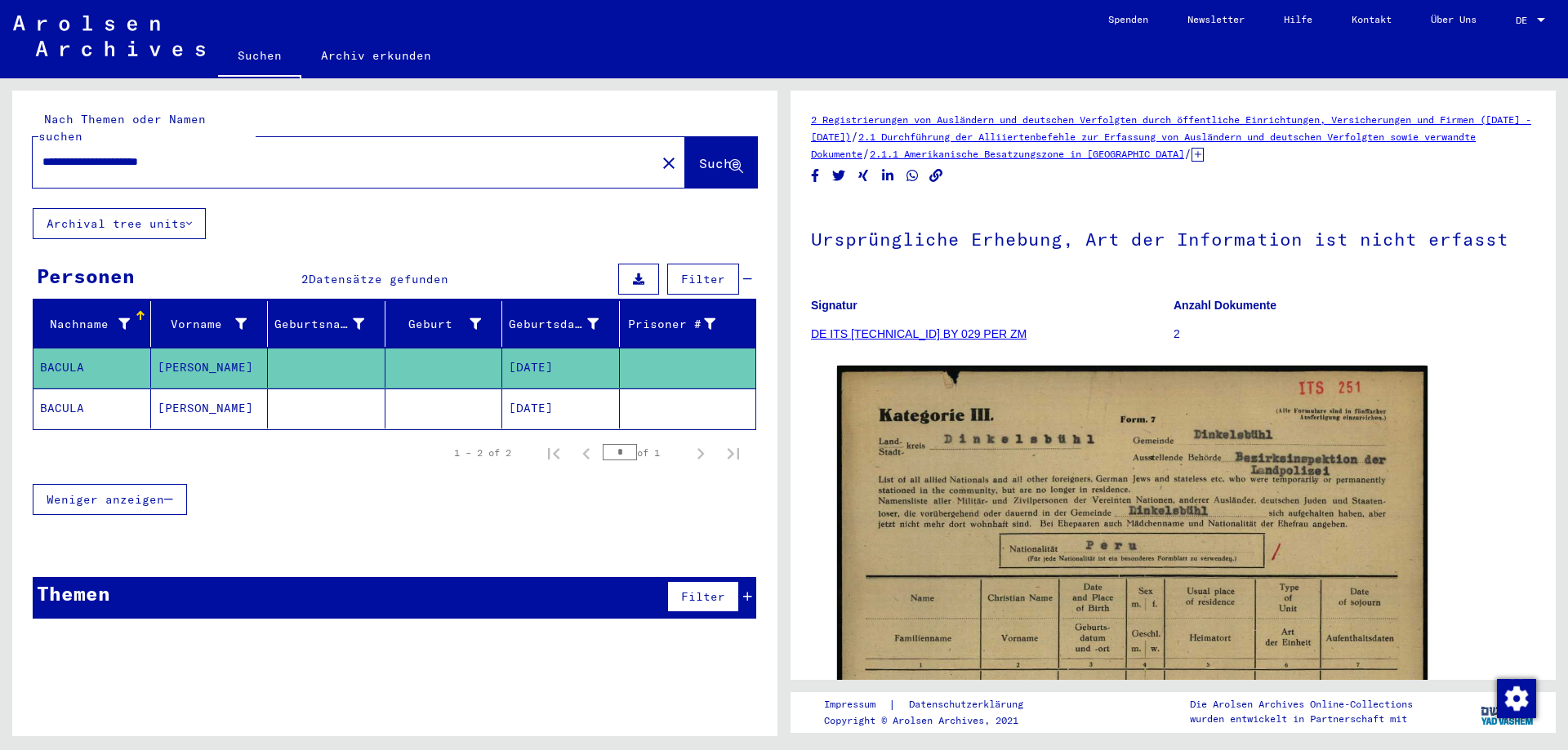
click at [935, 173] on icon "Copy link" at bounding box center [936, 176] width 14 height 14
click at [615, 577] on div "Themen Filter" at bounding box center [394, 598] width 723 height 41
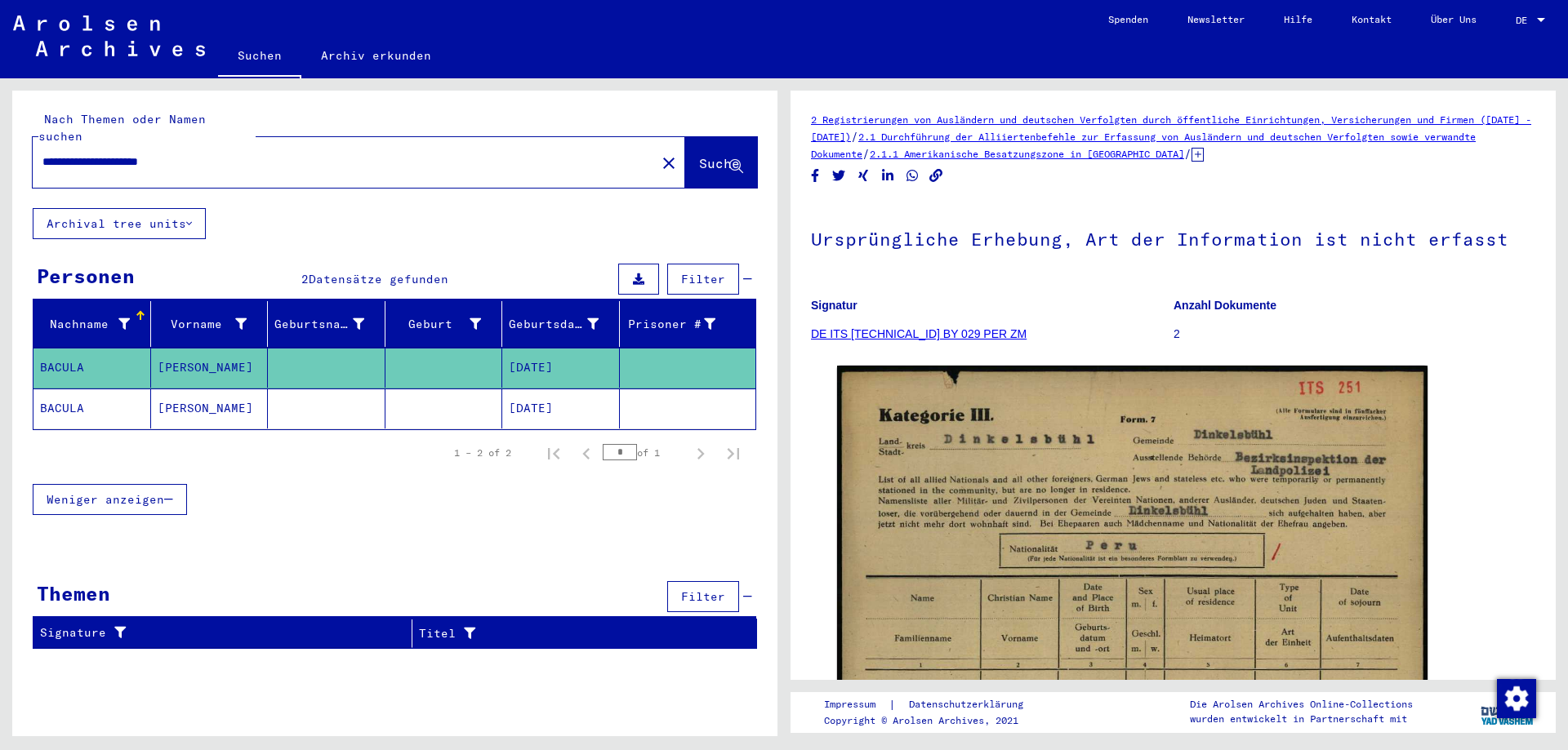
click at [456, 408] on mat-cell at bounding box center [444, 409] width 118 height 40
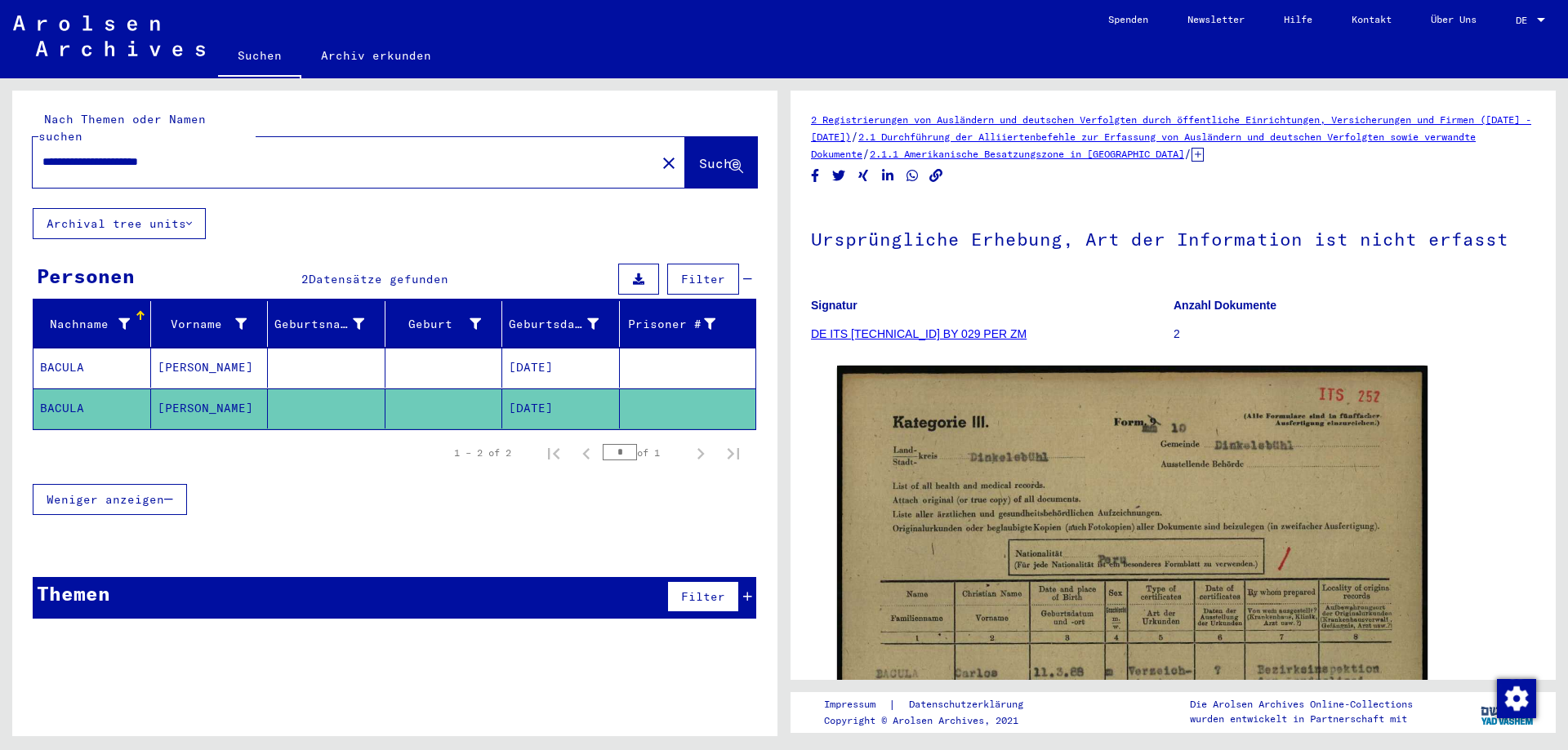
click at [939, 171] on icon "Copy link" at bounding box center [936, 176] width 14 height 14
click at [659, 153] on mat-icon "close" at bounding box center [669, 163] width 20 height 20
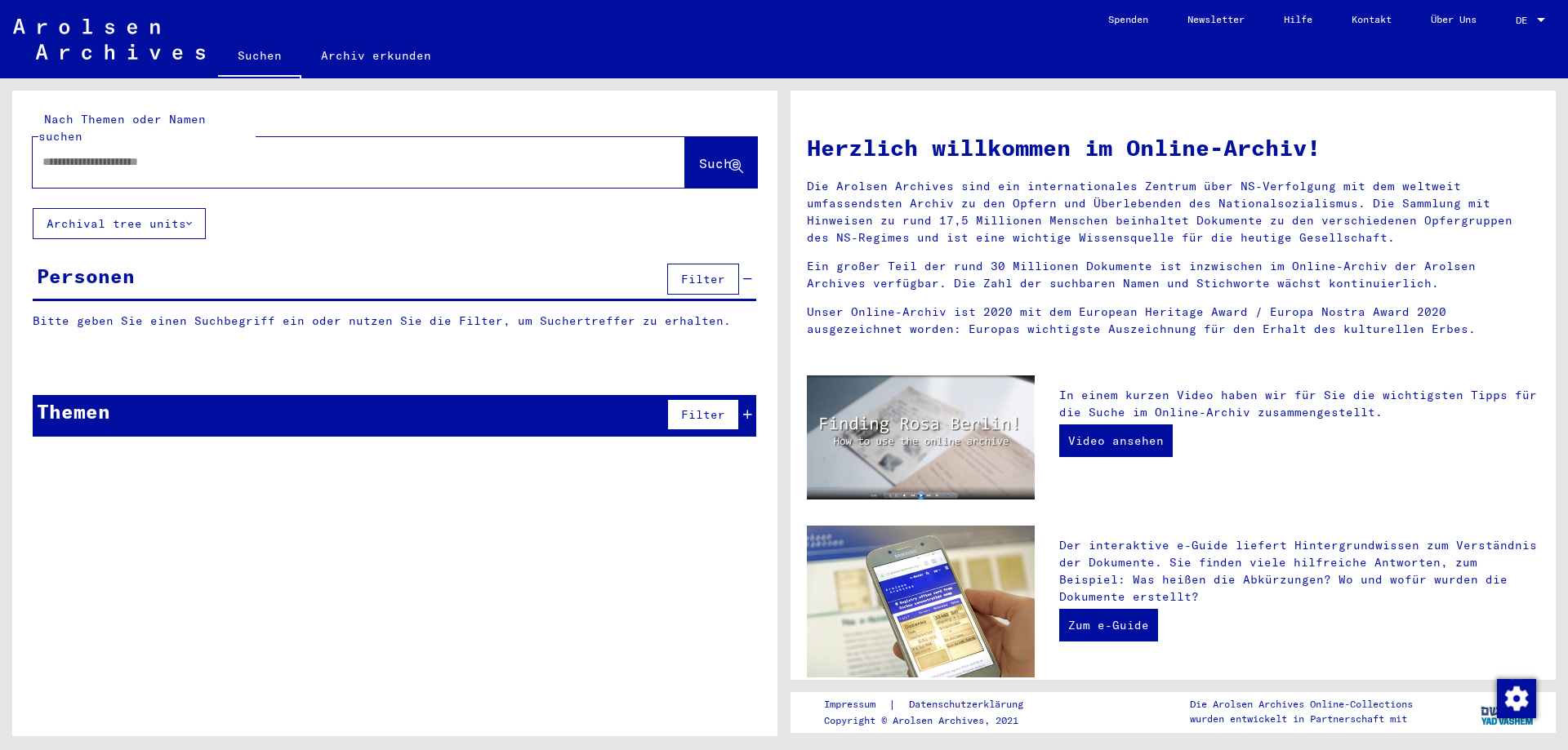
click at [534, 153] on input "text" at bounding box center [339, 161] width 594 height 17
paste input "******"
type input "**********"
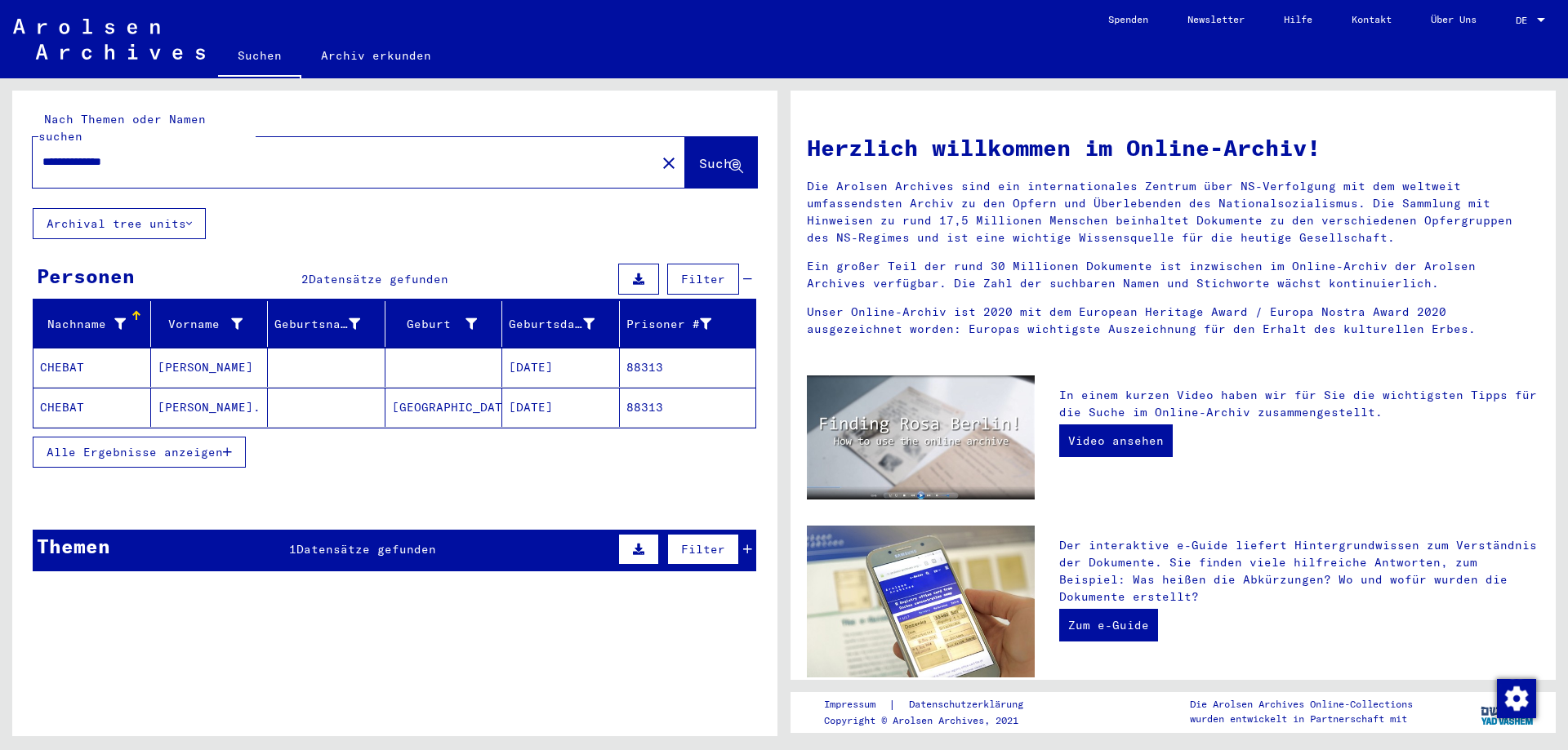
click at [162, 445] on span "Alle Ergebnisse anzeigen" at bounding box center [135, 452] width 177 height 14
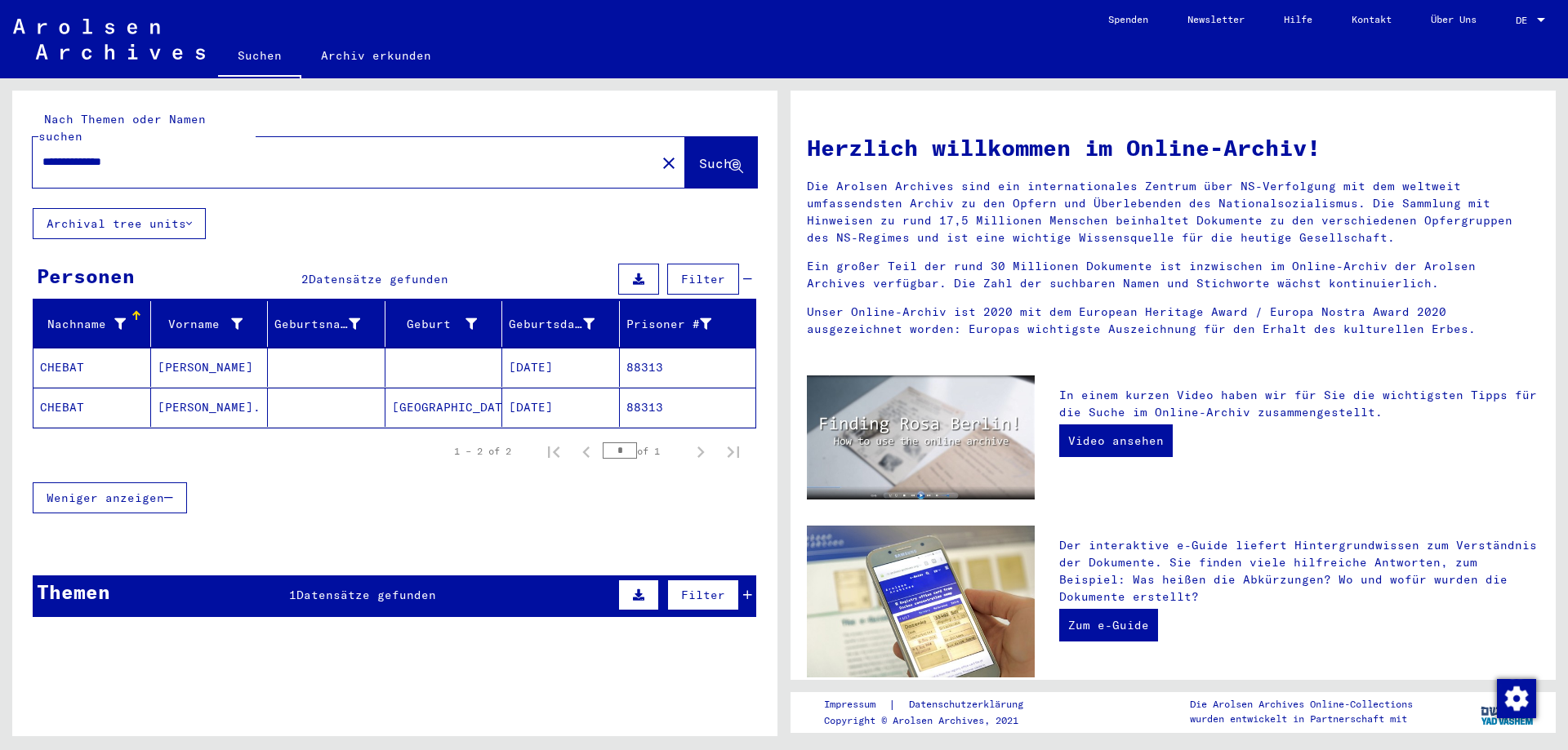
click at [259, 348] on mat-cell "[PERSON_NAME]" at bounding box center [210, 367] width 118 height 40
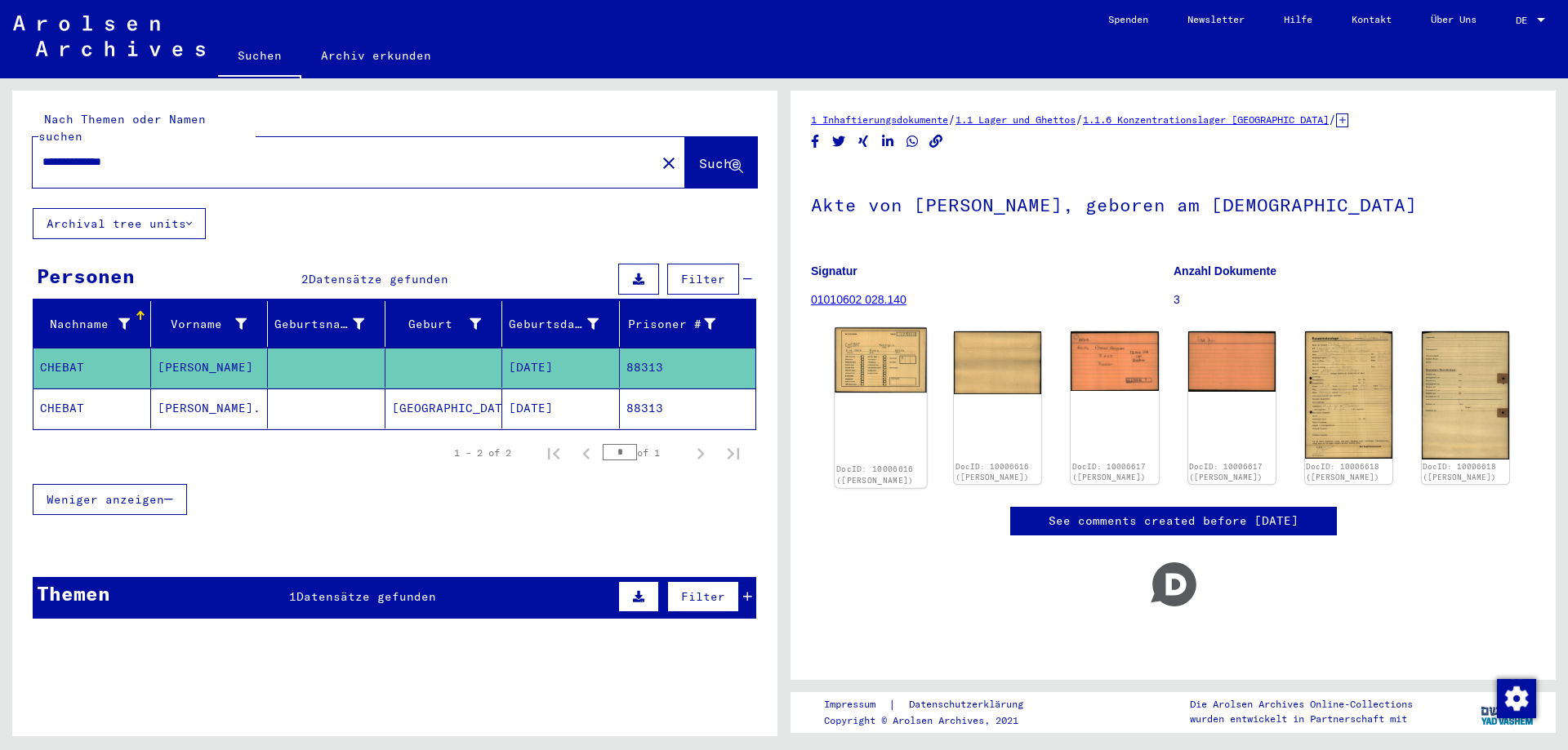
click at [855, 375] on img at bounding box center [881, 361] width 92 height 66
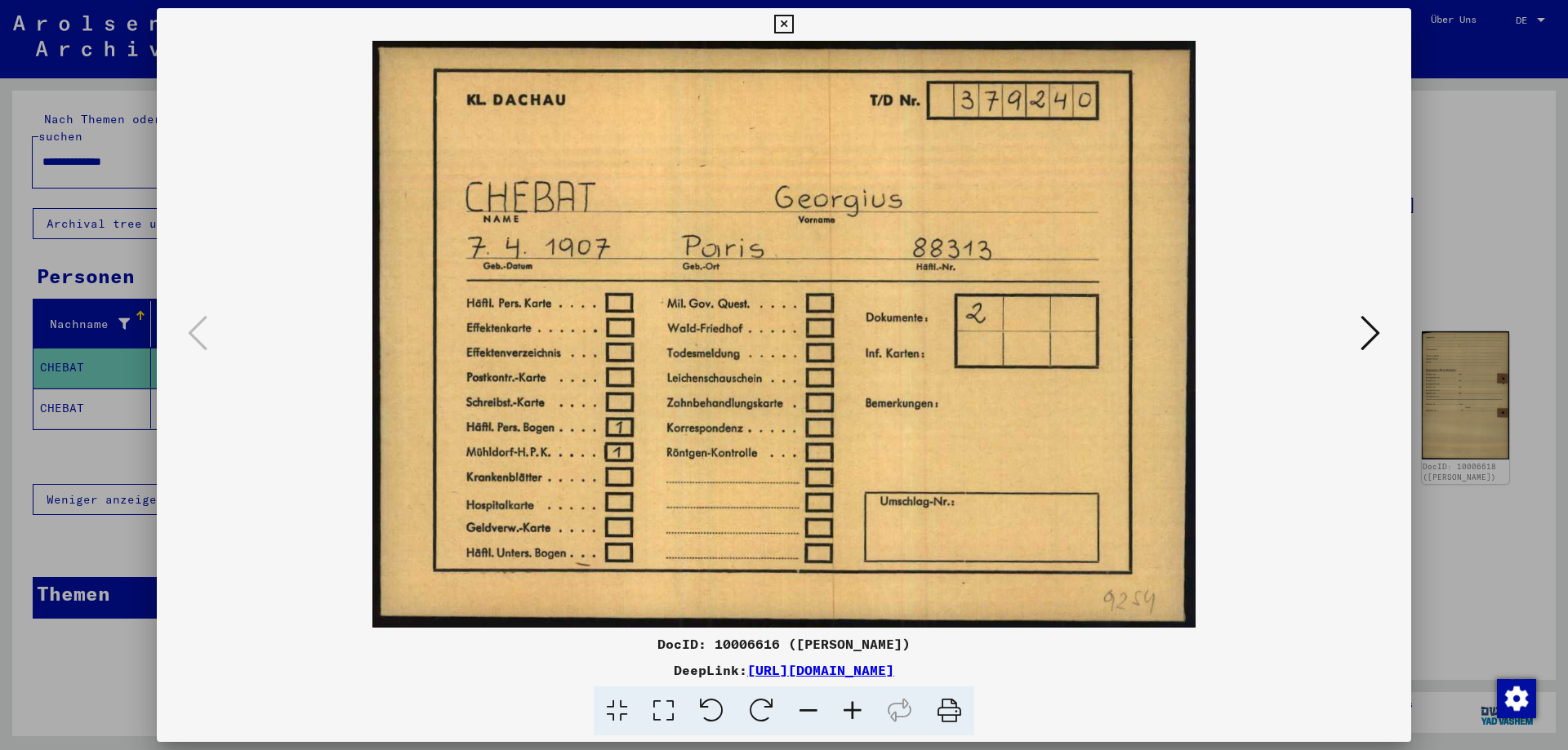
click at [1354, 324] on img at bounding box center [784, 334] width 1144 height 587
click at [1363, 326] on button at bounding box center [1370, 334] width 30 height 47
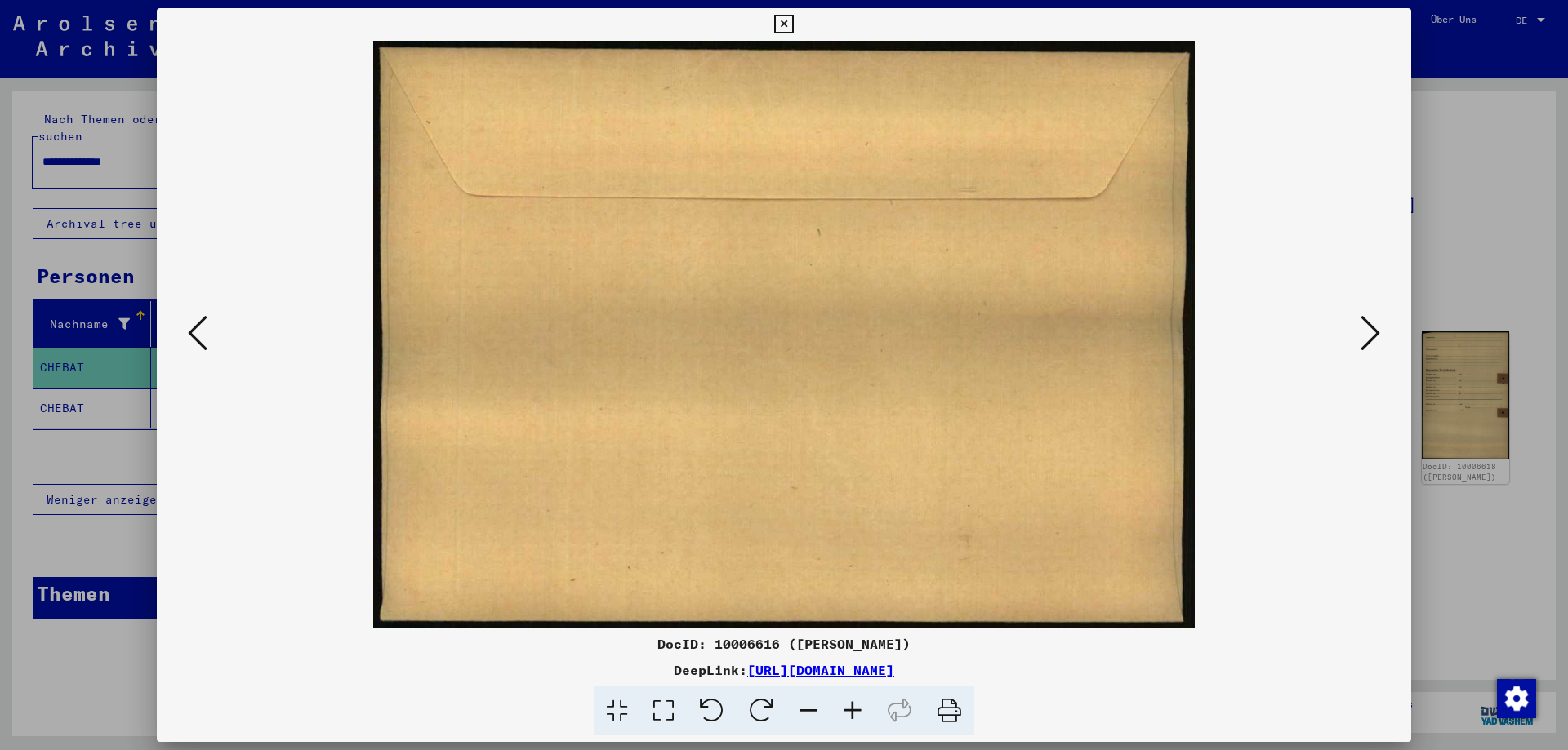
click at [1370, 329] on icon at bounding box center [1371, 333] width 20 height 40
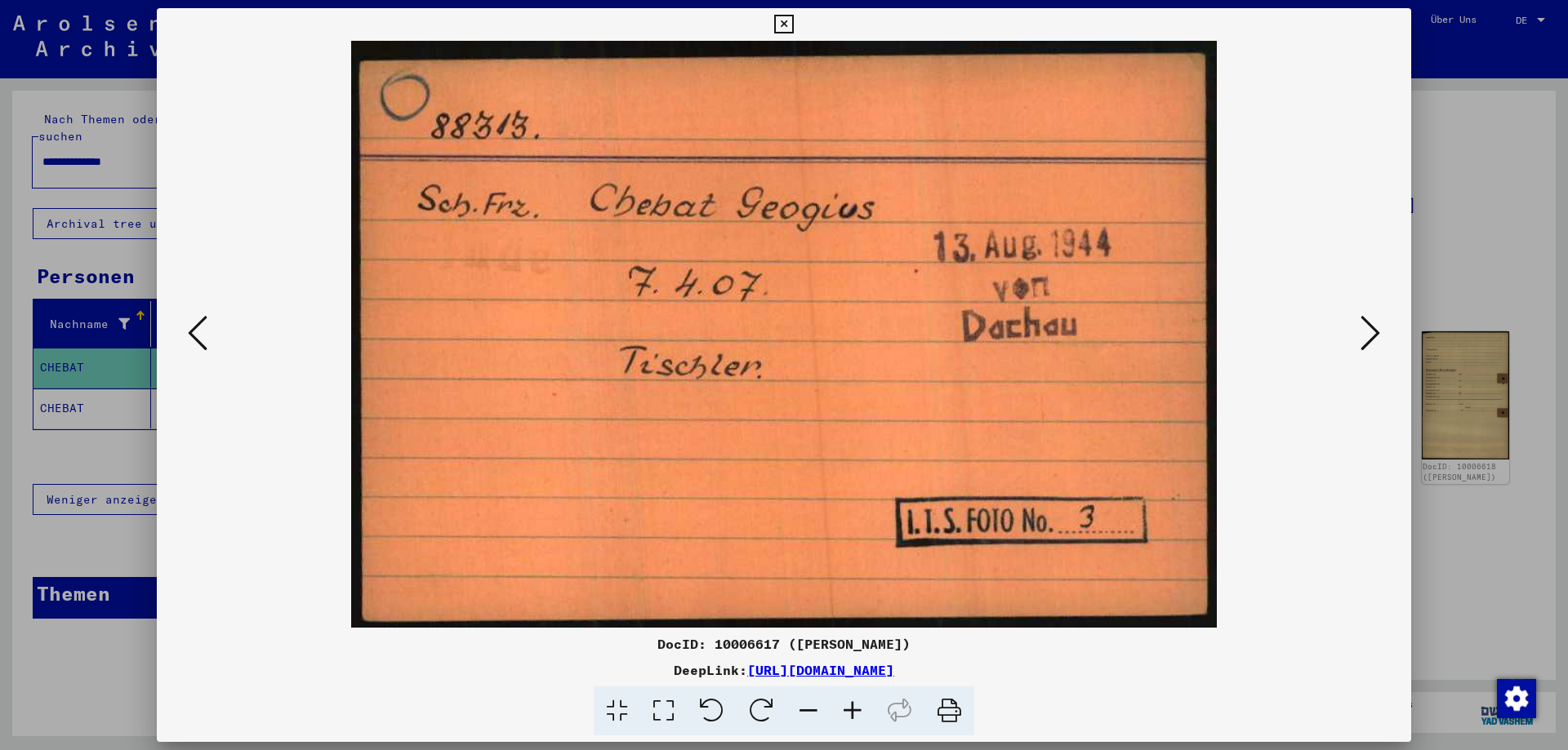
click at [1371, 329] on icon at bounding box center [1371, 333] width 20 height 40
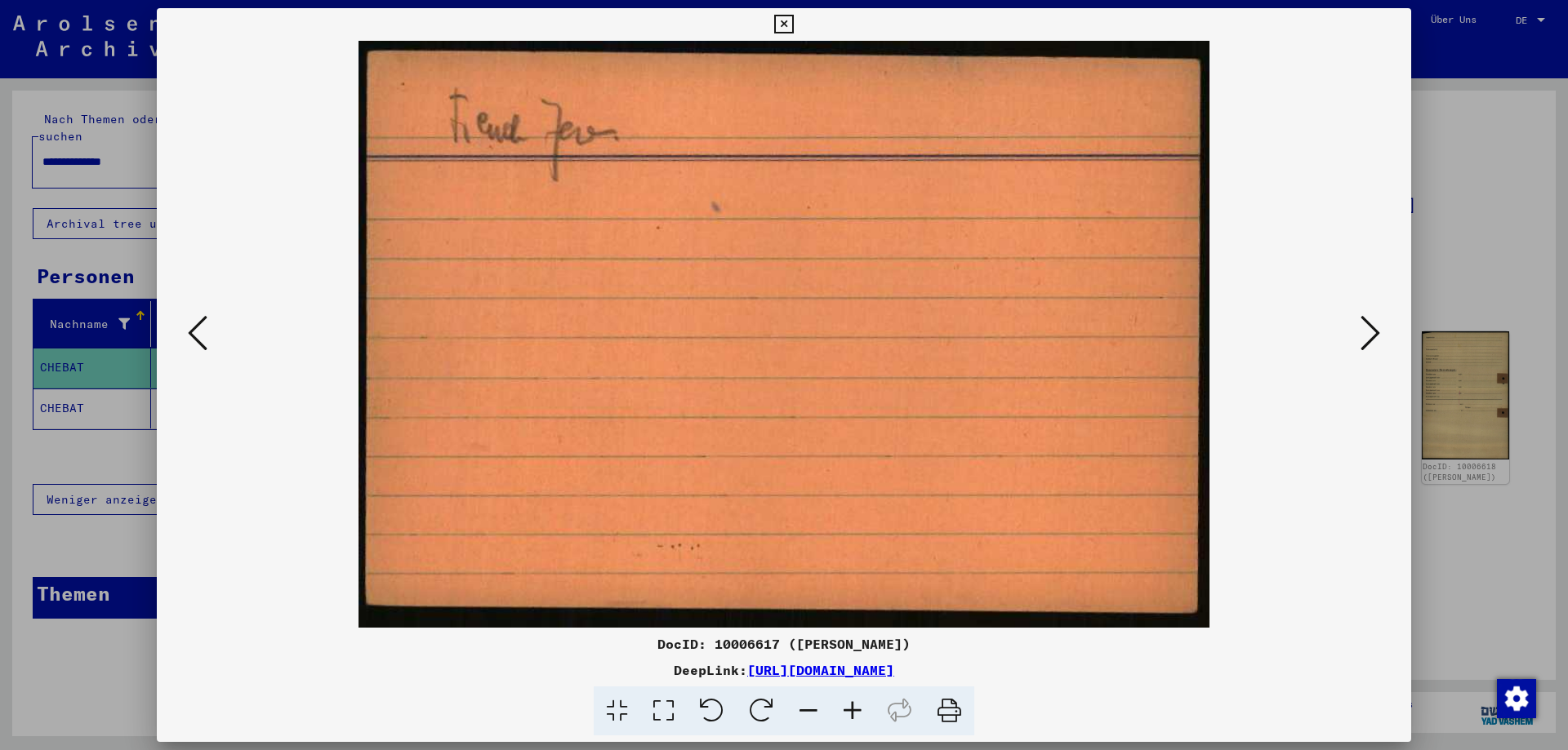
click at [1371, 329] on icon at bounding box center [1371, 333] width 20 height 40
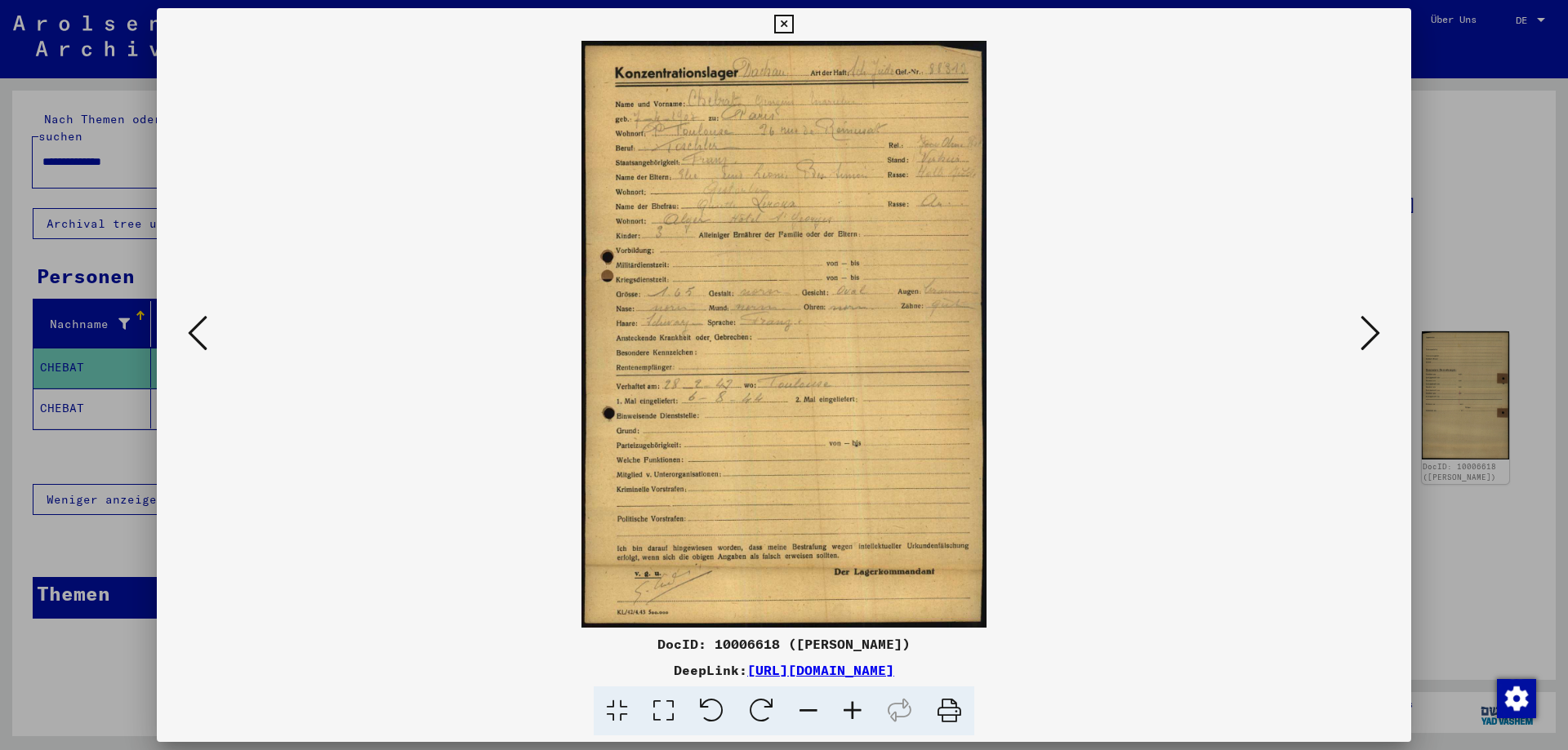
click at [1450, 276] on div at bounding box center [784, 375] width 1568 height 750
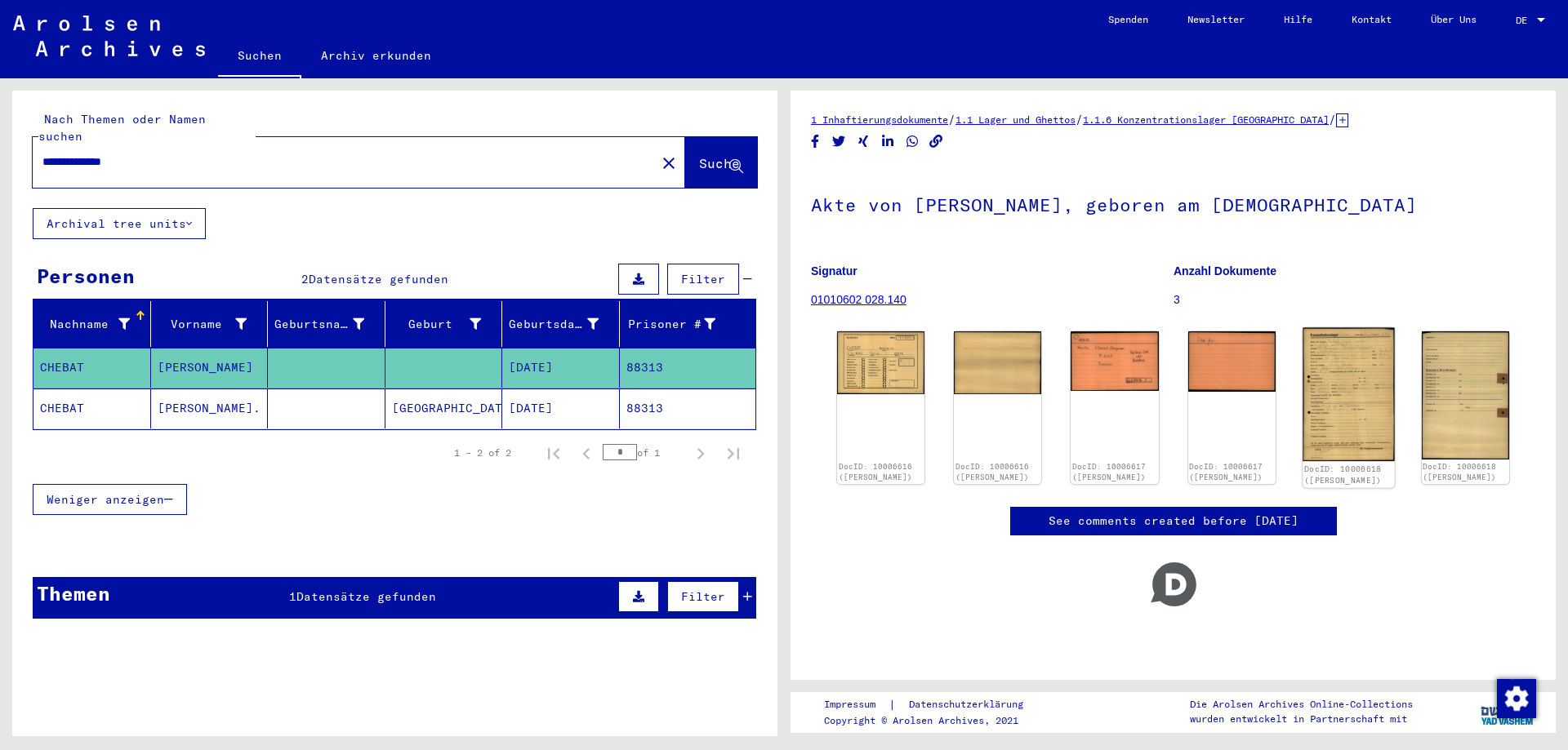
click at [1318, 367] on img at bounding box center [1348, 395] width 92 height 133
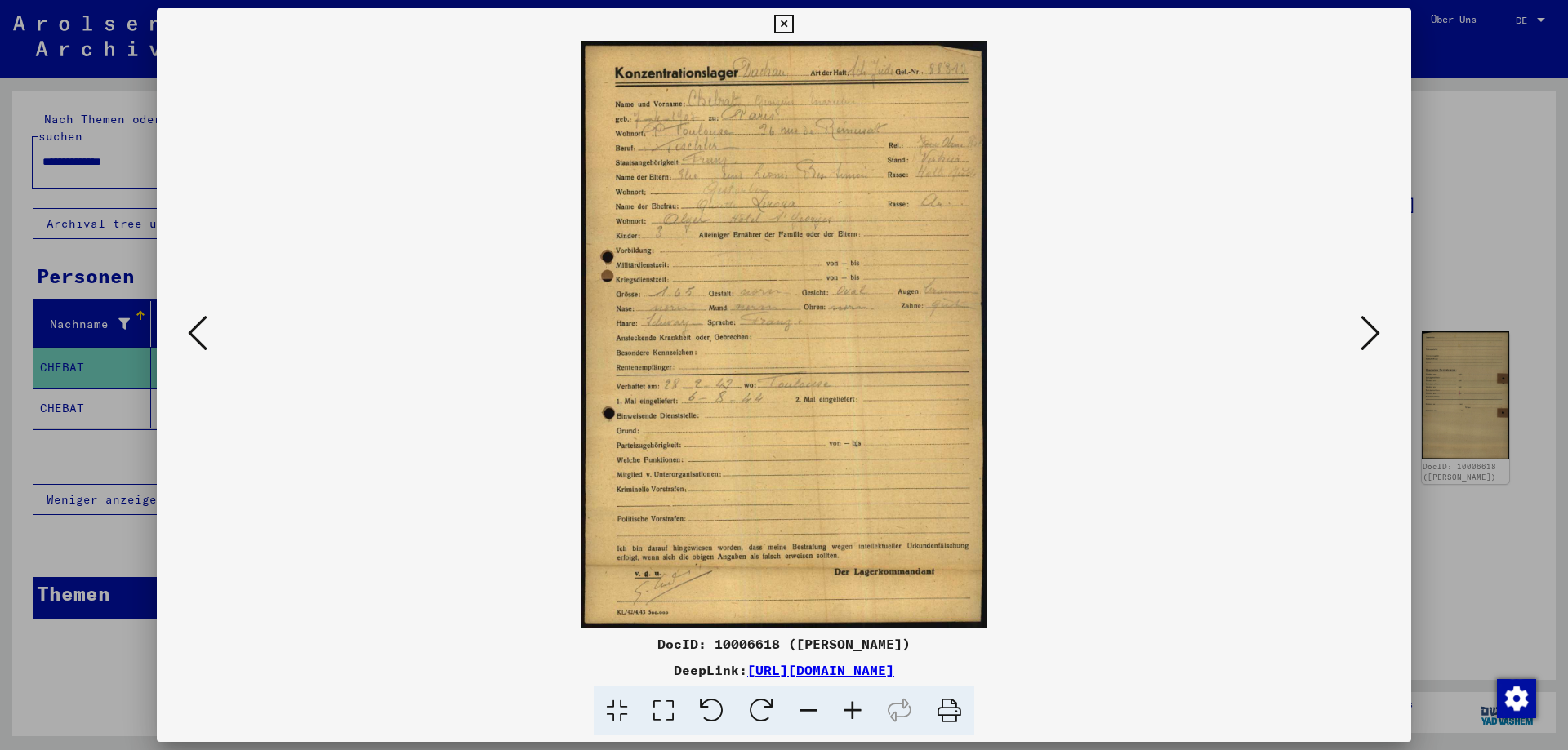
click at [852, 711] on icon at bounding box center [852, 711] width 44 height 50
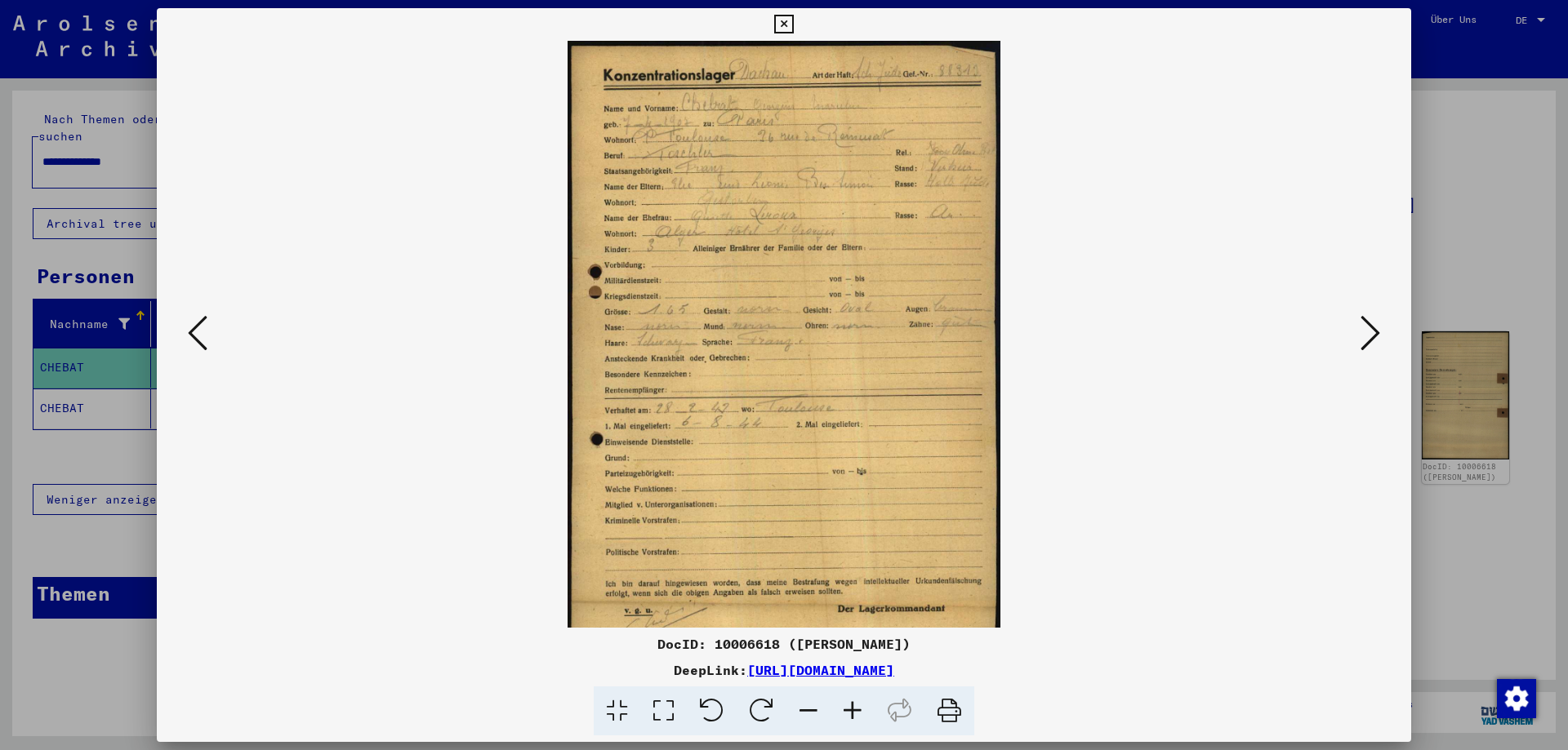
click at [852, 711] on icon at bounding box center [852, 711] width 44 height 50
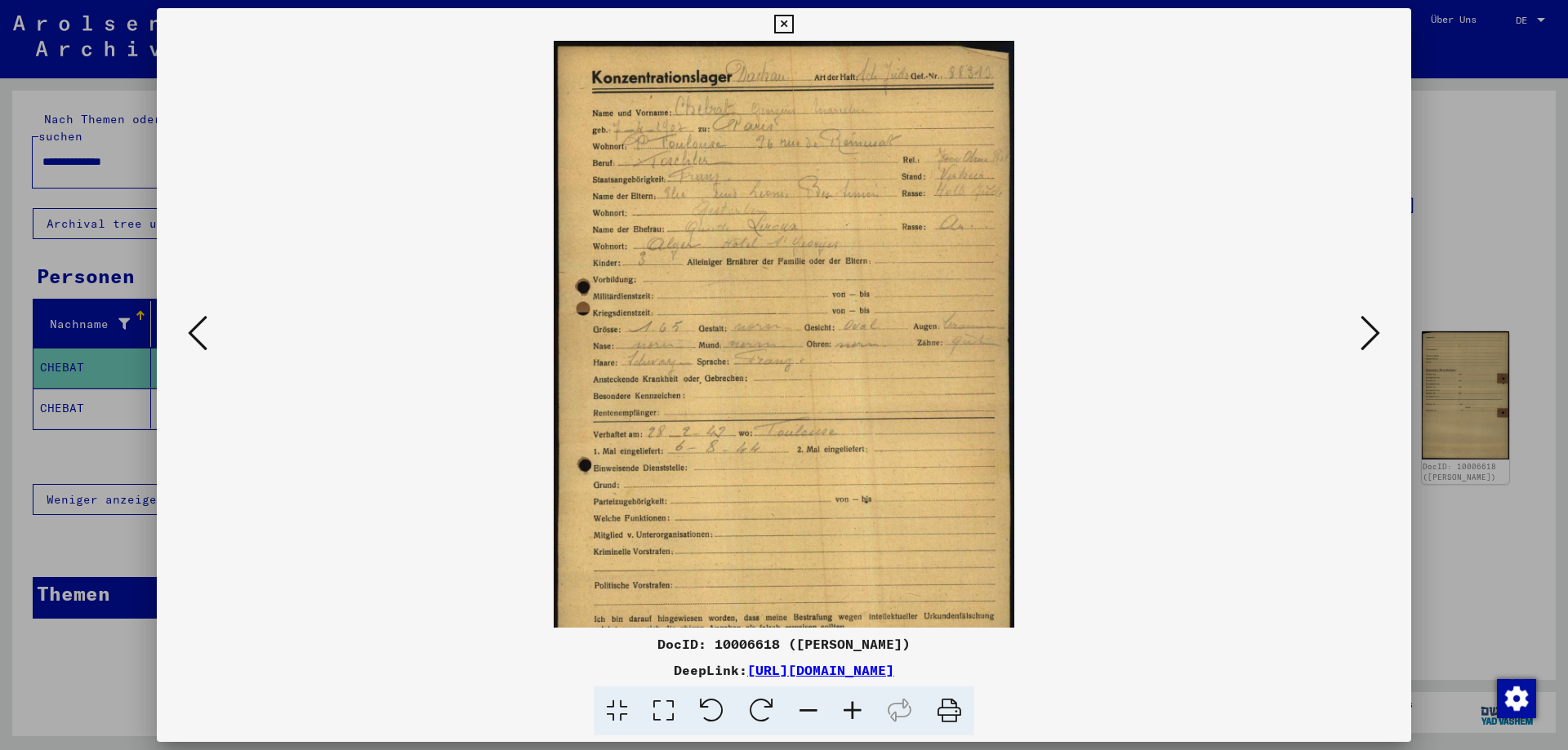
click at [852, 711] on icon at bounding box center [852, 711] width 44 height 50
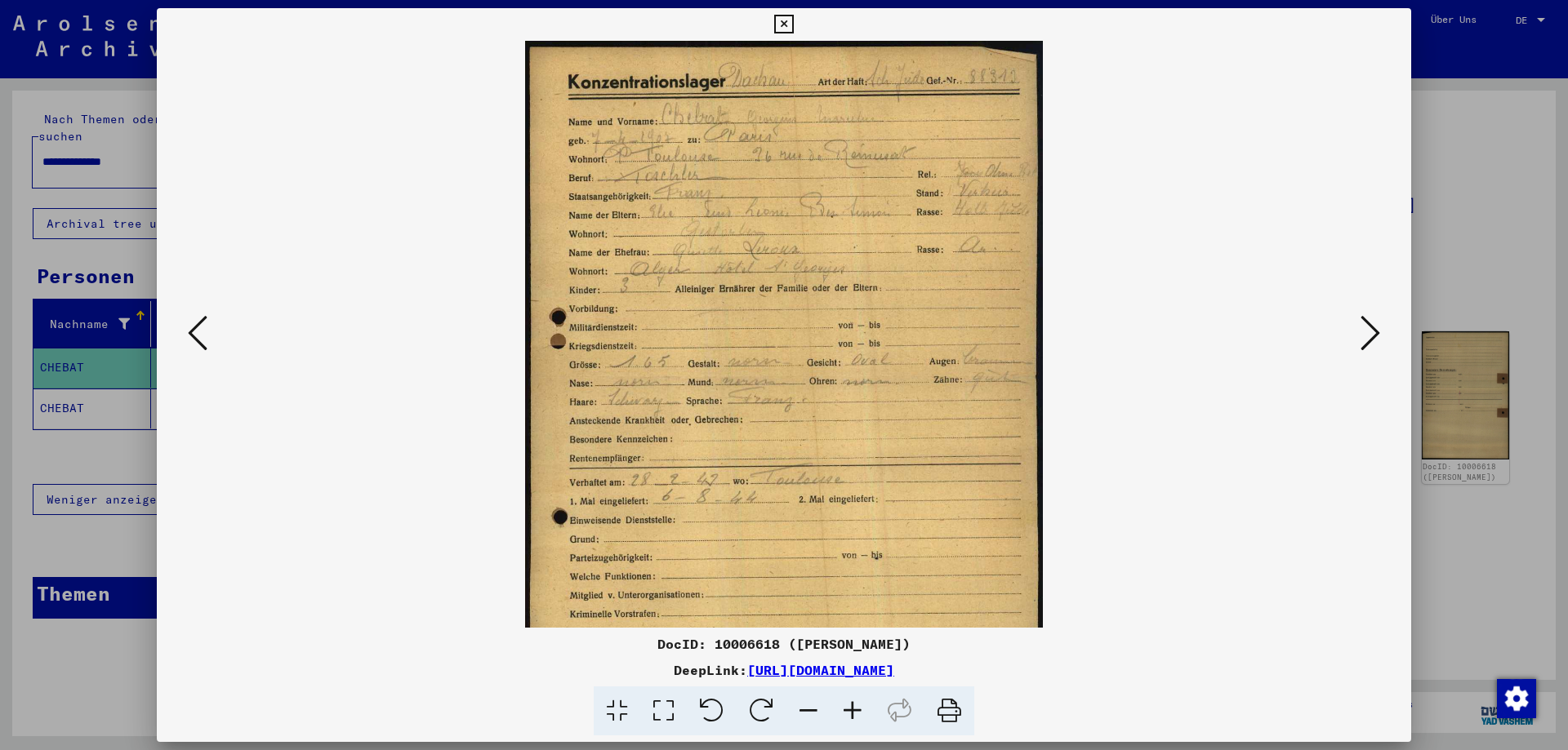
click at [852, 711] on icon at bounding box center [852, 711] width 44 height 50
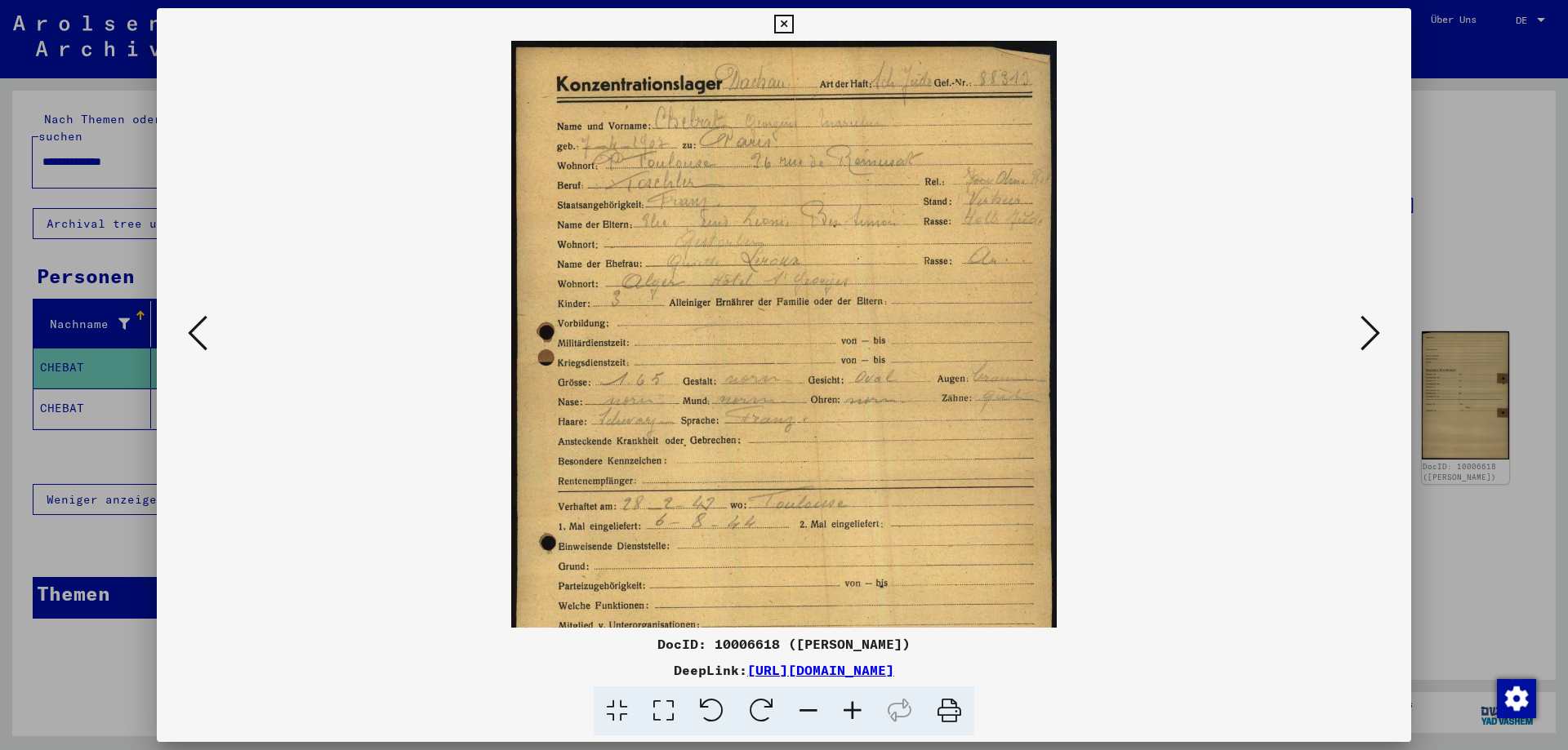
click at [852, 711] on icon at bounding box center [852, 711] width 44 height 50
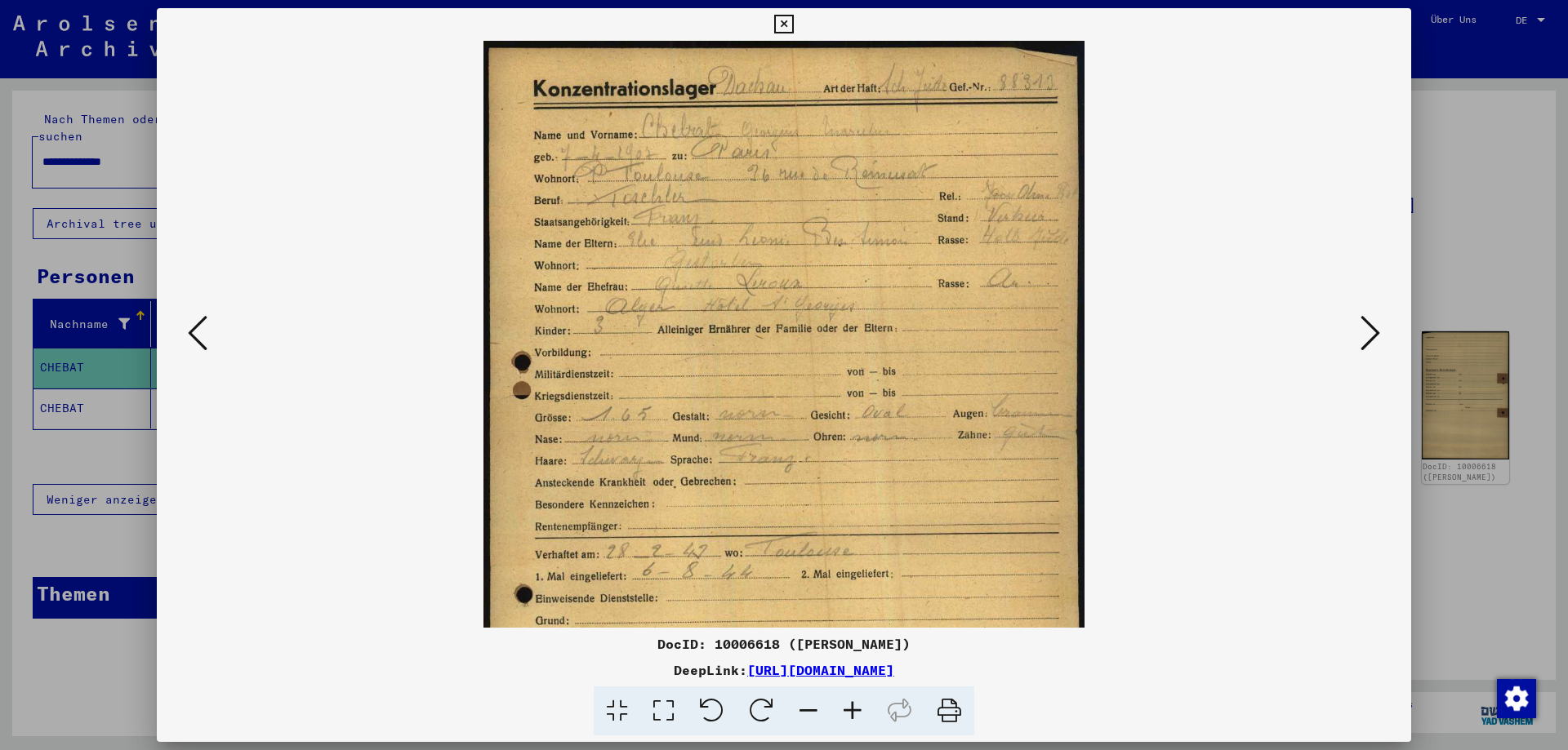
click at [852, 711] on icon at bounding box center [852, 711] width 44 height 50
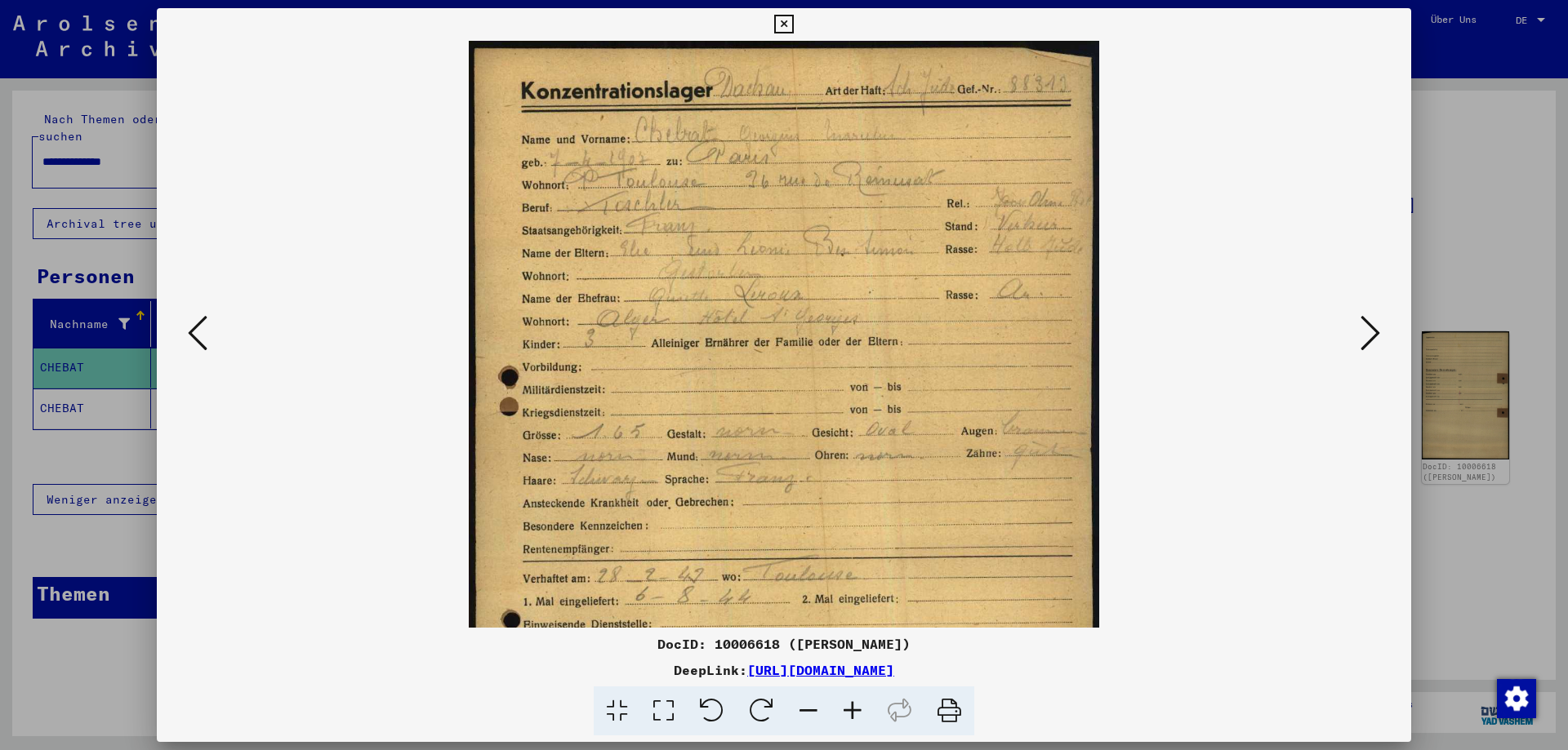
click at [852, 711] on icon at bounding box center [852, 711] width 44 height 50
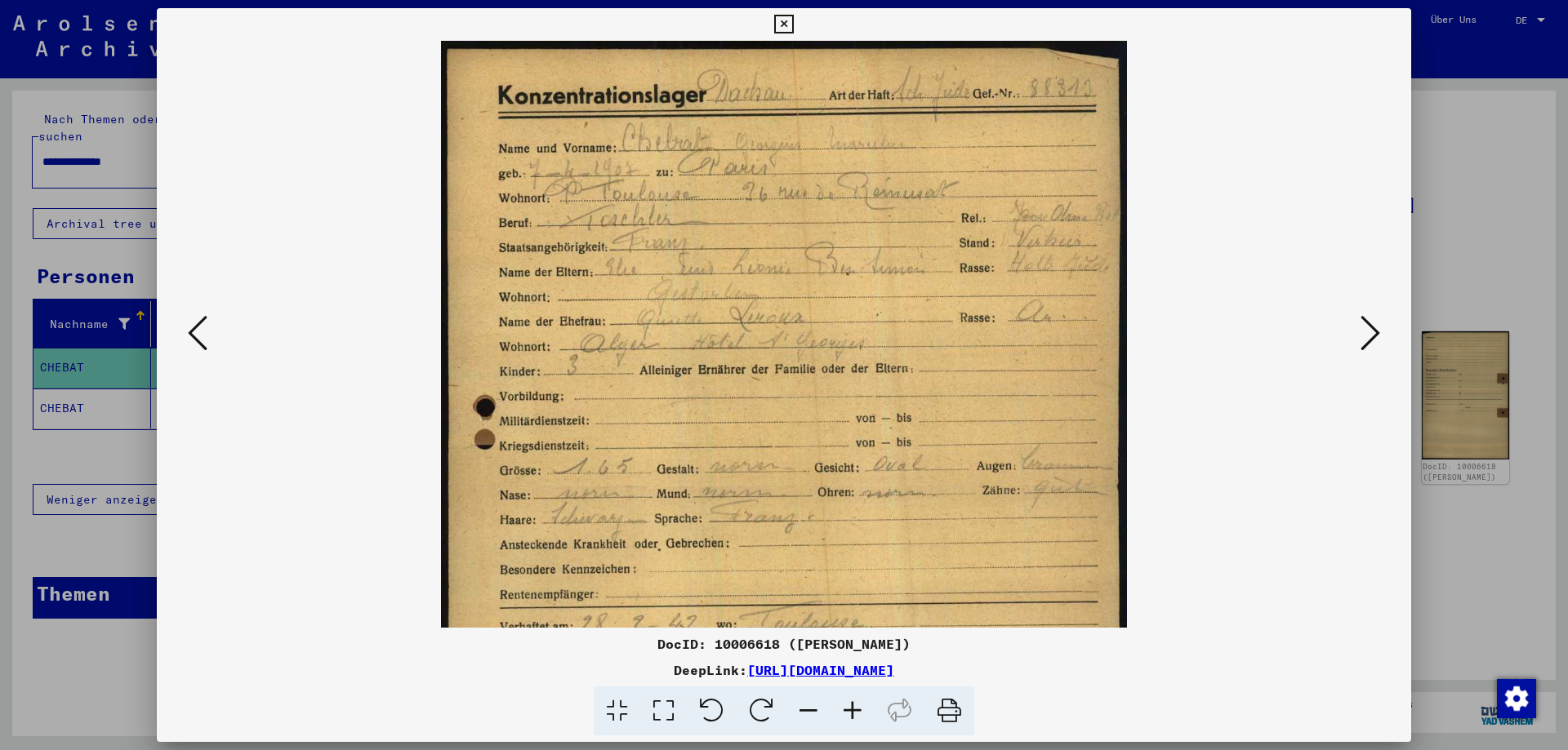
click at [852, 711] on icon at bounding box center [852, 711] width 44 height 50
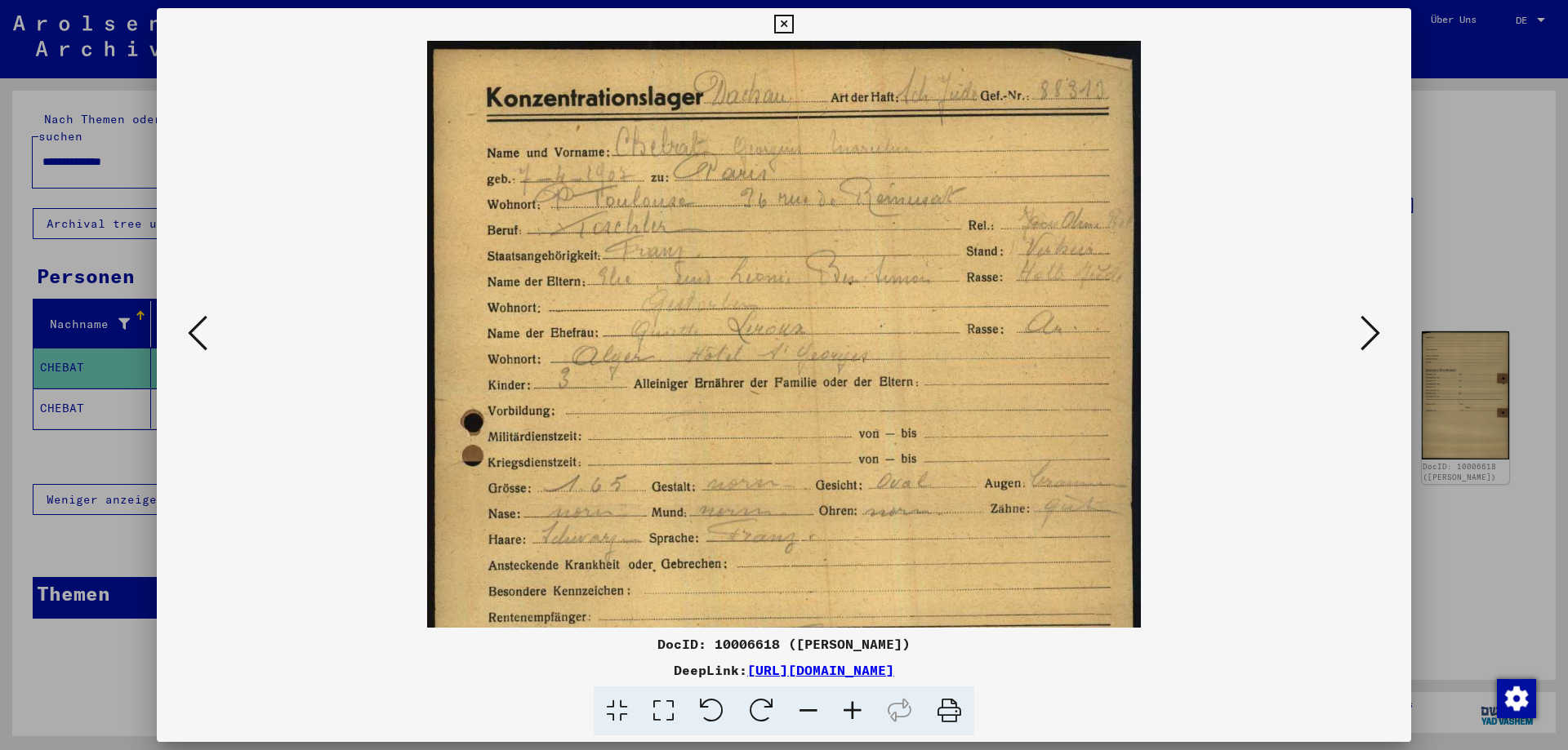
click at [852, 711] on icon at bounding box center [852, 711] width 44 height 50
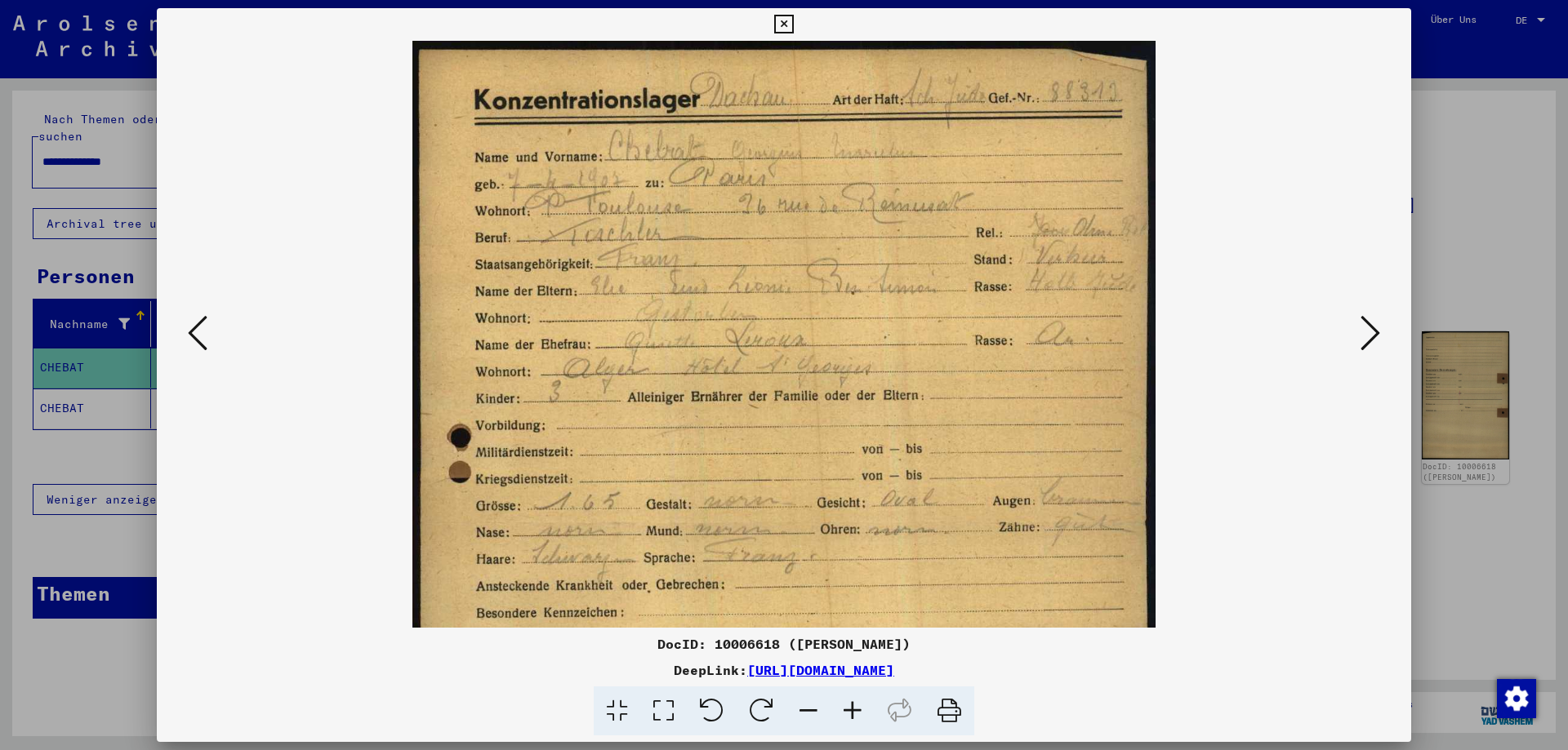
click at [852, 711] on icon at bounding box center [852, 711] width 44 height 50
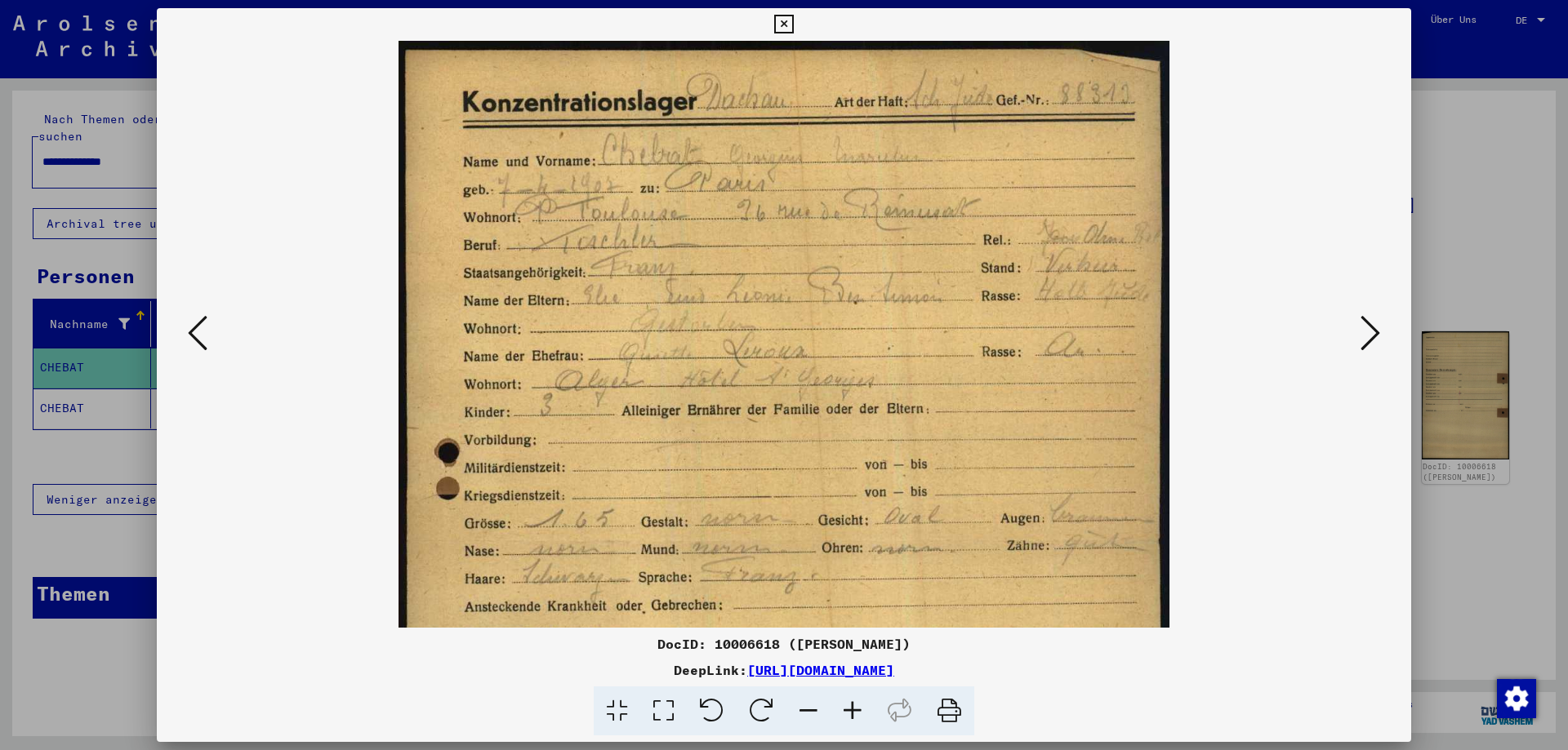
click at [852, 710] on icon at bounding box center [852, 711] width 44 height 50
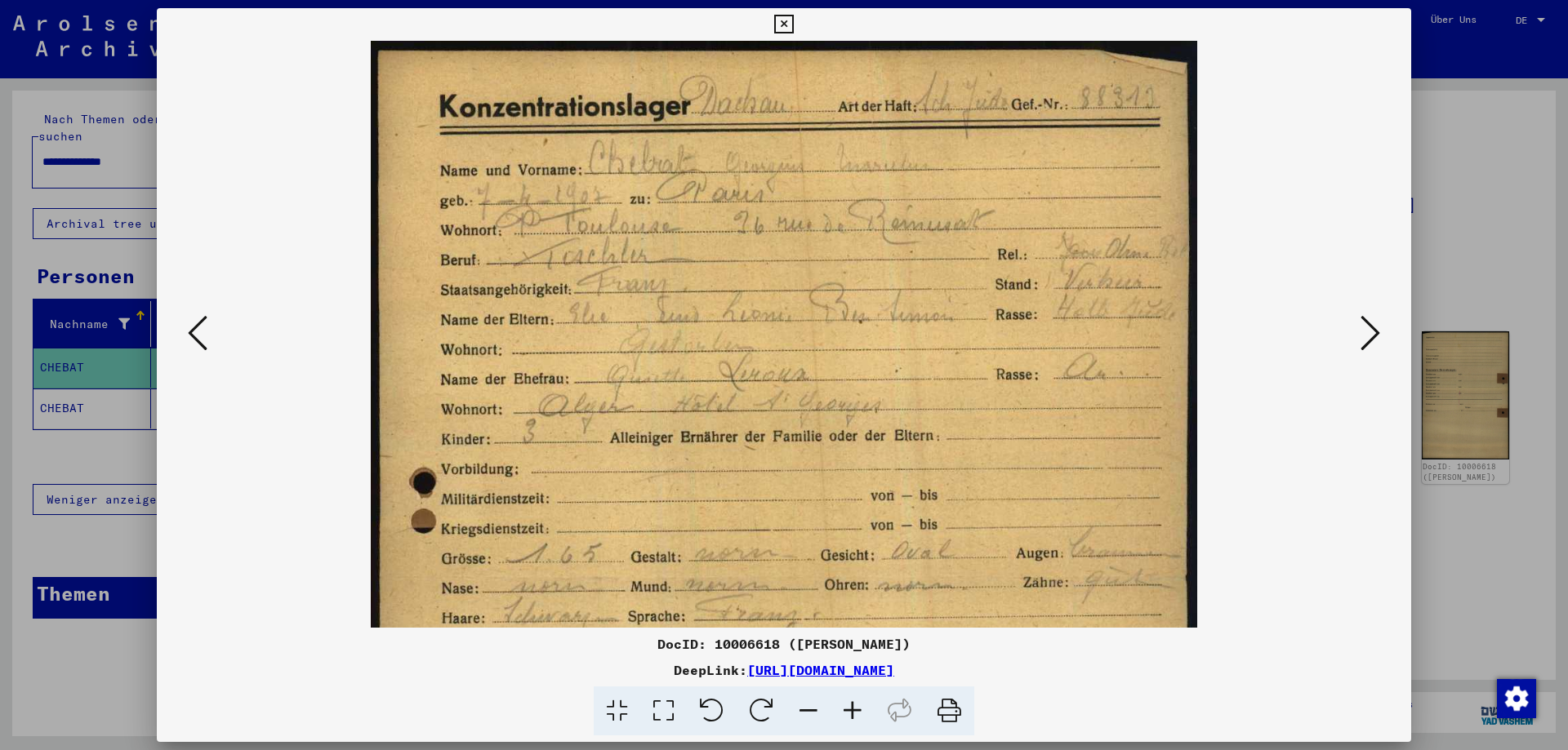
click at [852, 710] on icon at bounding box center [852, 711] width 44 height 50
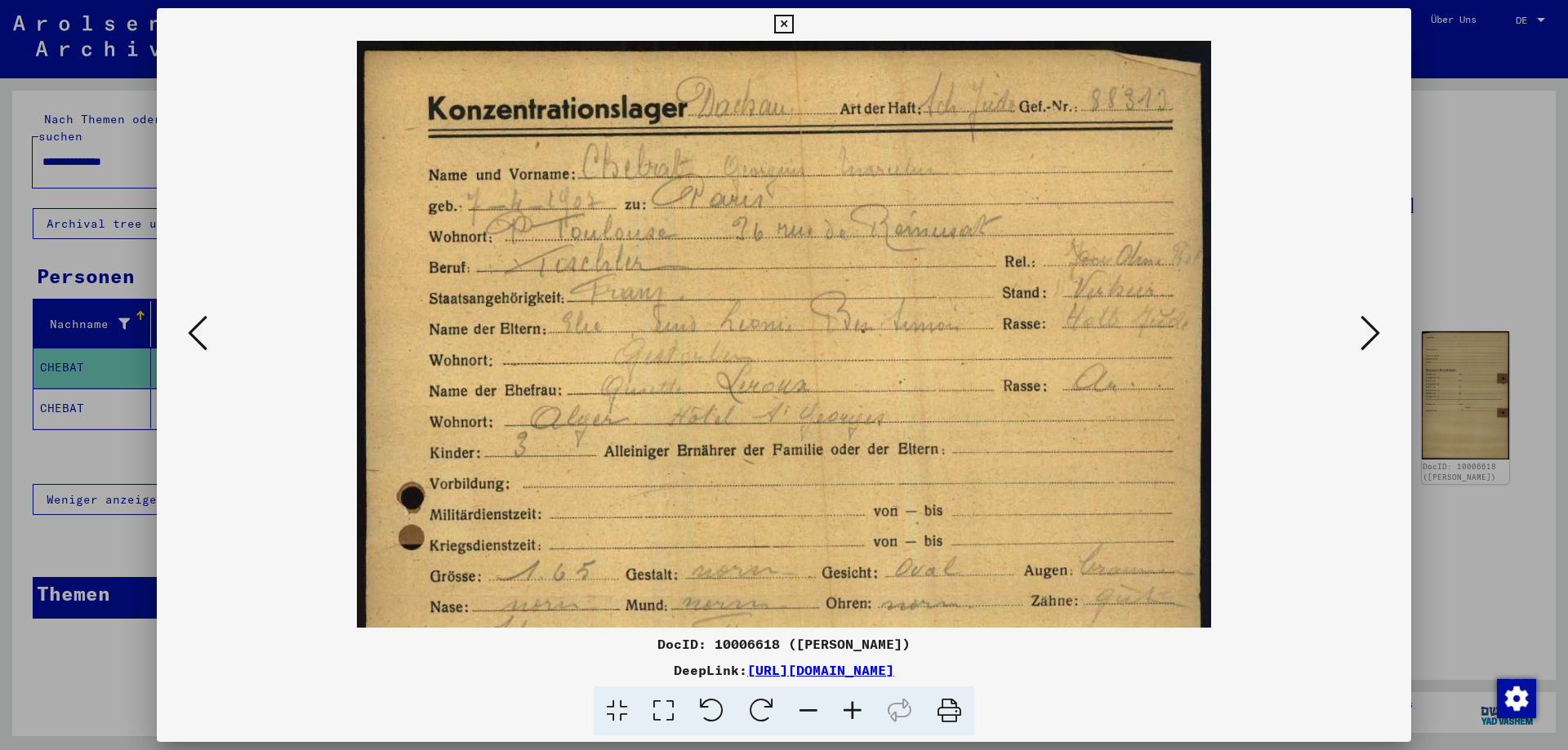
click at [852, 710] on icon at bounding box center [852, 711] width 44 height 50
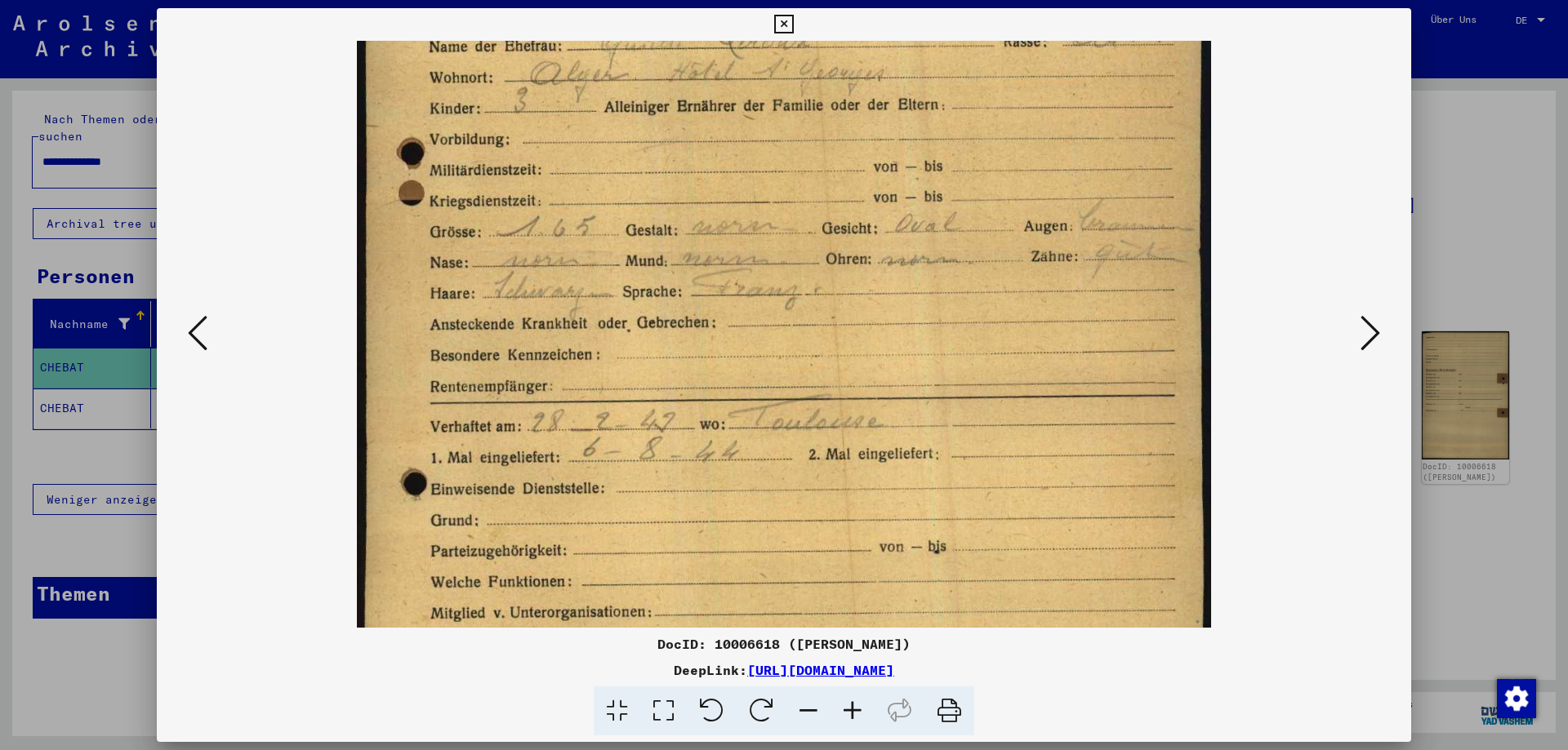
scroll to position [342, 0]
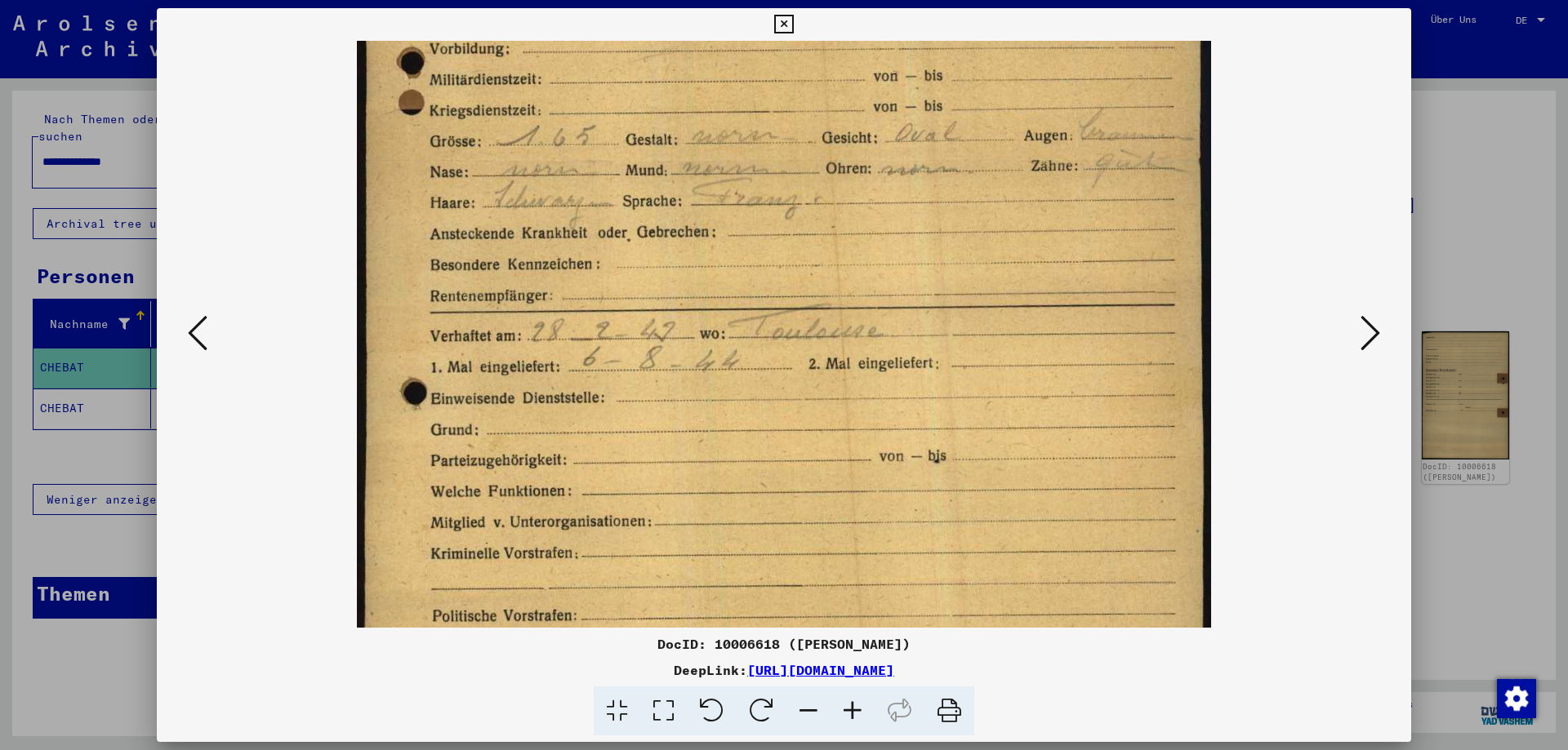
drag, startPoint x: 653, startPoint y: 565, endPoint x: 984, endPoint y: 131, distance: 545.8
click at [984, 131] on img at bounding box center [784, 225] width 855 height 1240
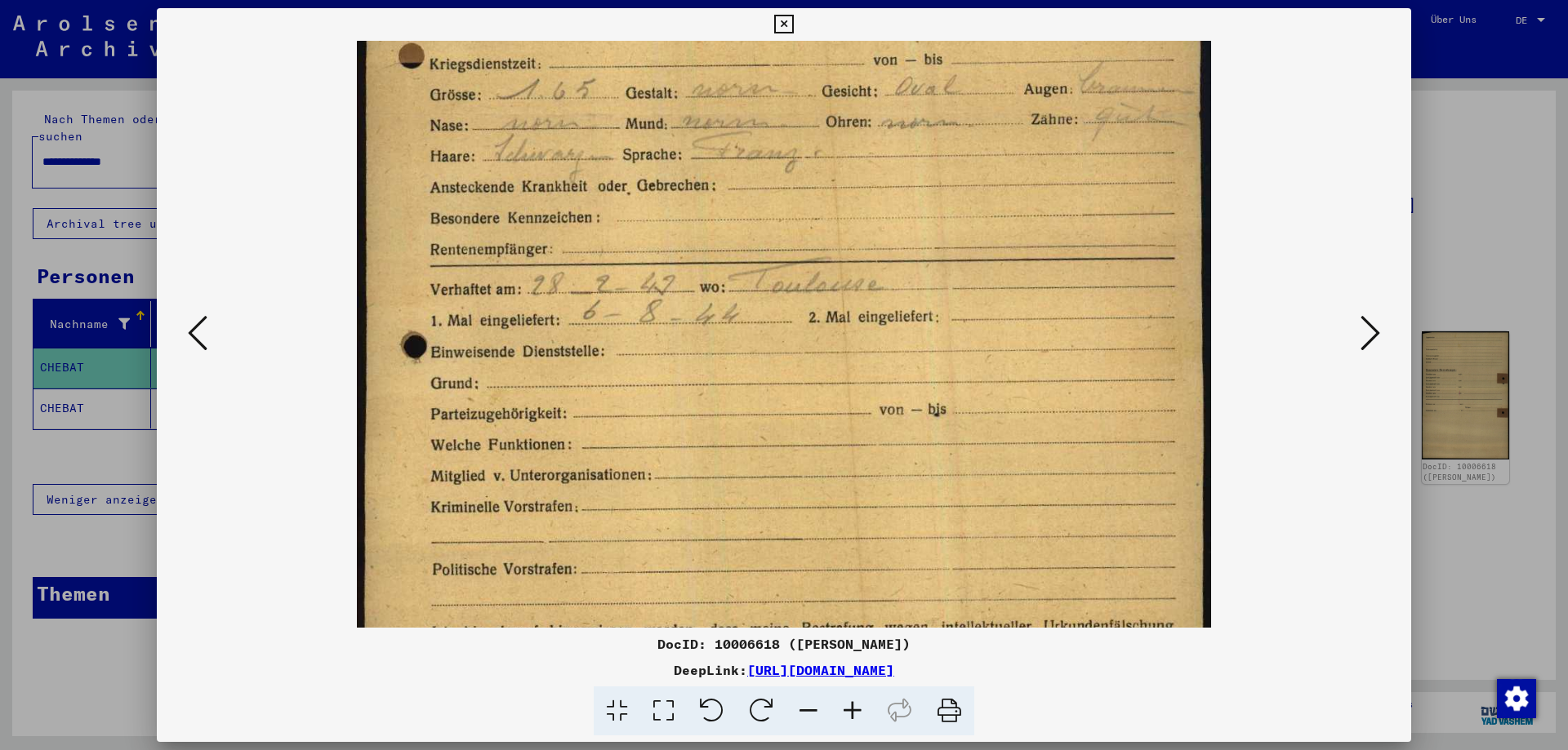
scroll to position [653, 0]
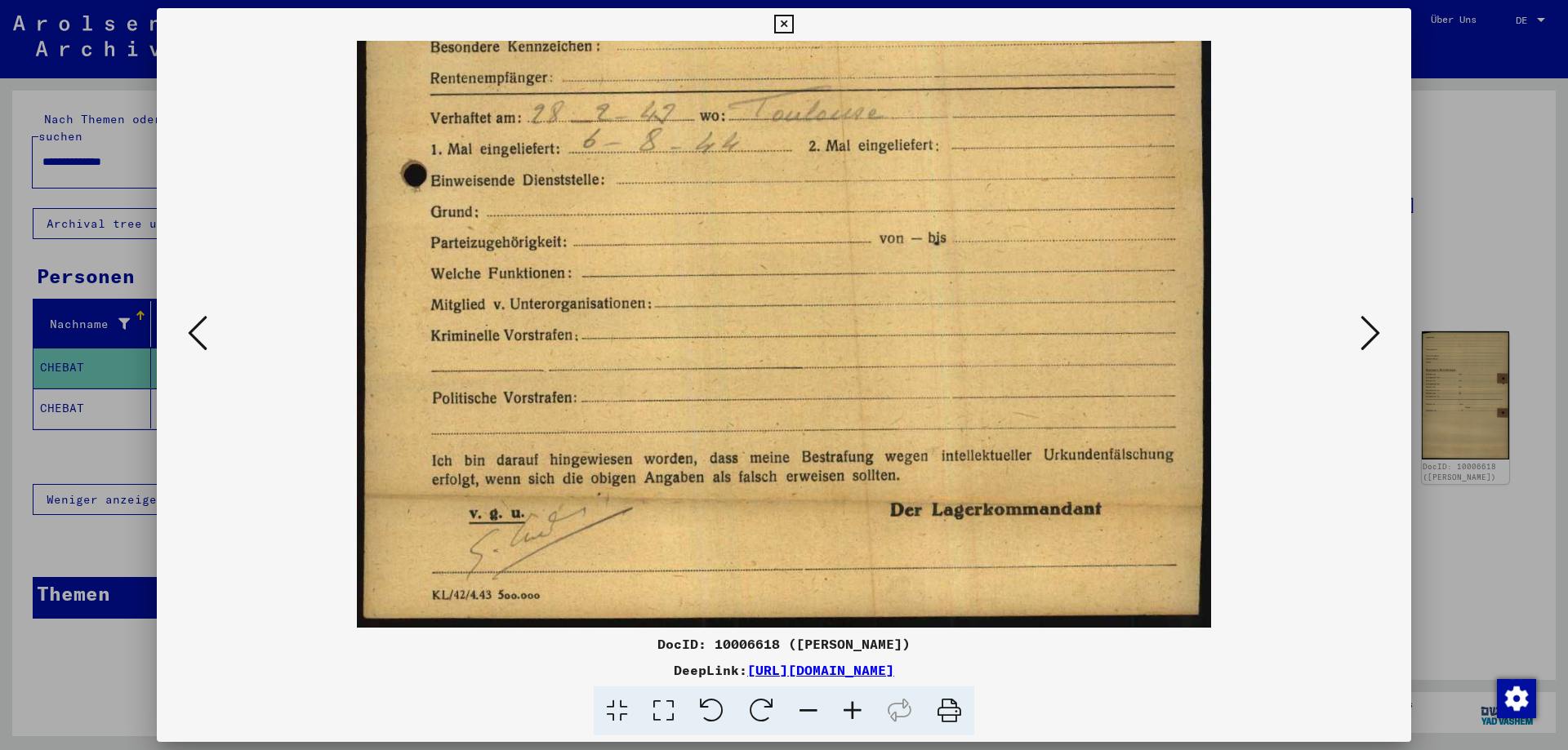
drag, startPoint x: 766, startPoint y: 402, endPoint x: 742, endPoint y: 209, distance: 194.5
click at [742, 209] on img at bounding box center [784, 7] width 855 height 1240
click at [1367, 329] on icon at bounding box center [1371, 333] width 20 height 40
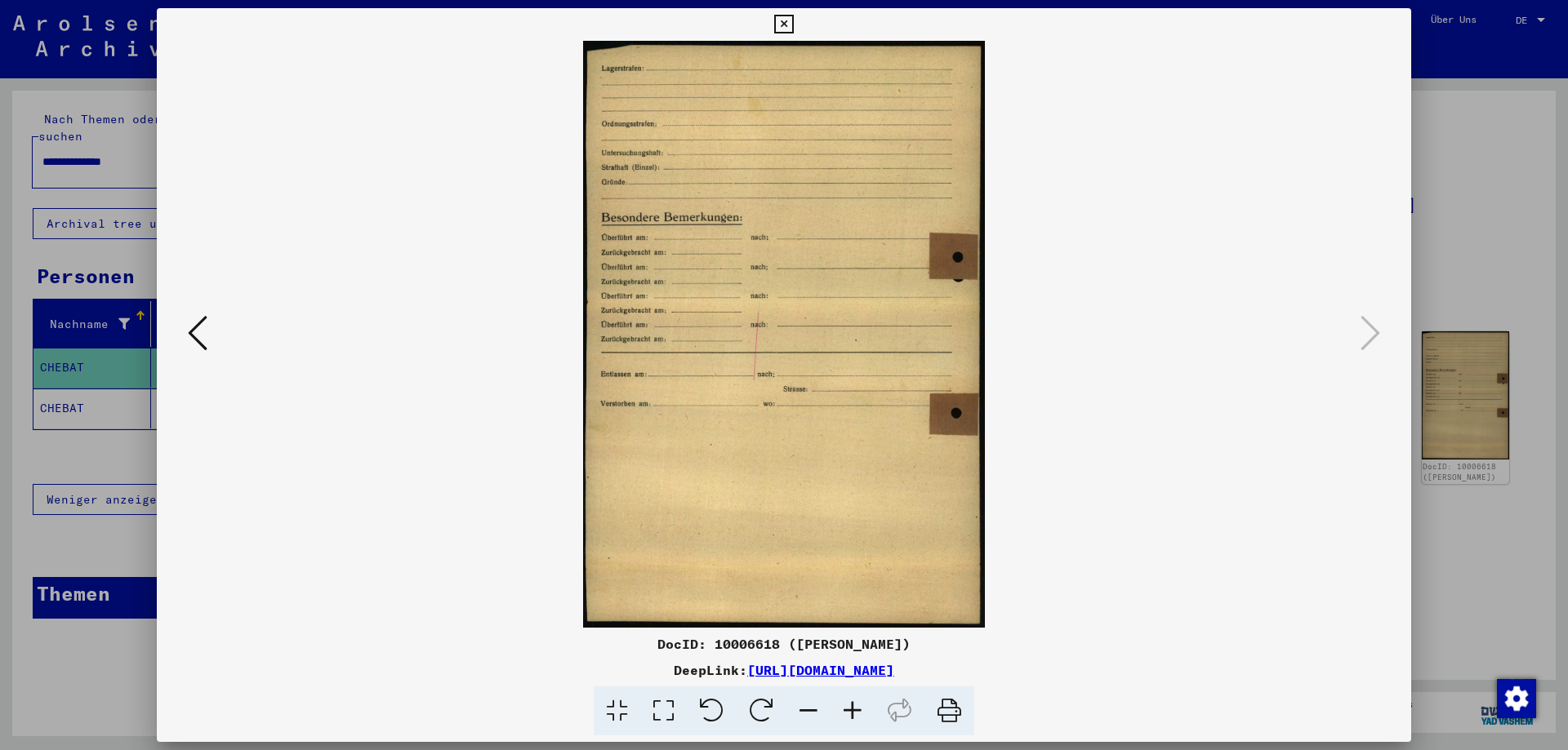
click at [1491, 320] on div at bounding box center [784, 375] width 1568 height 750
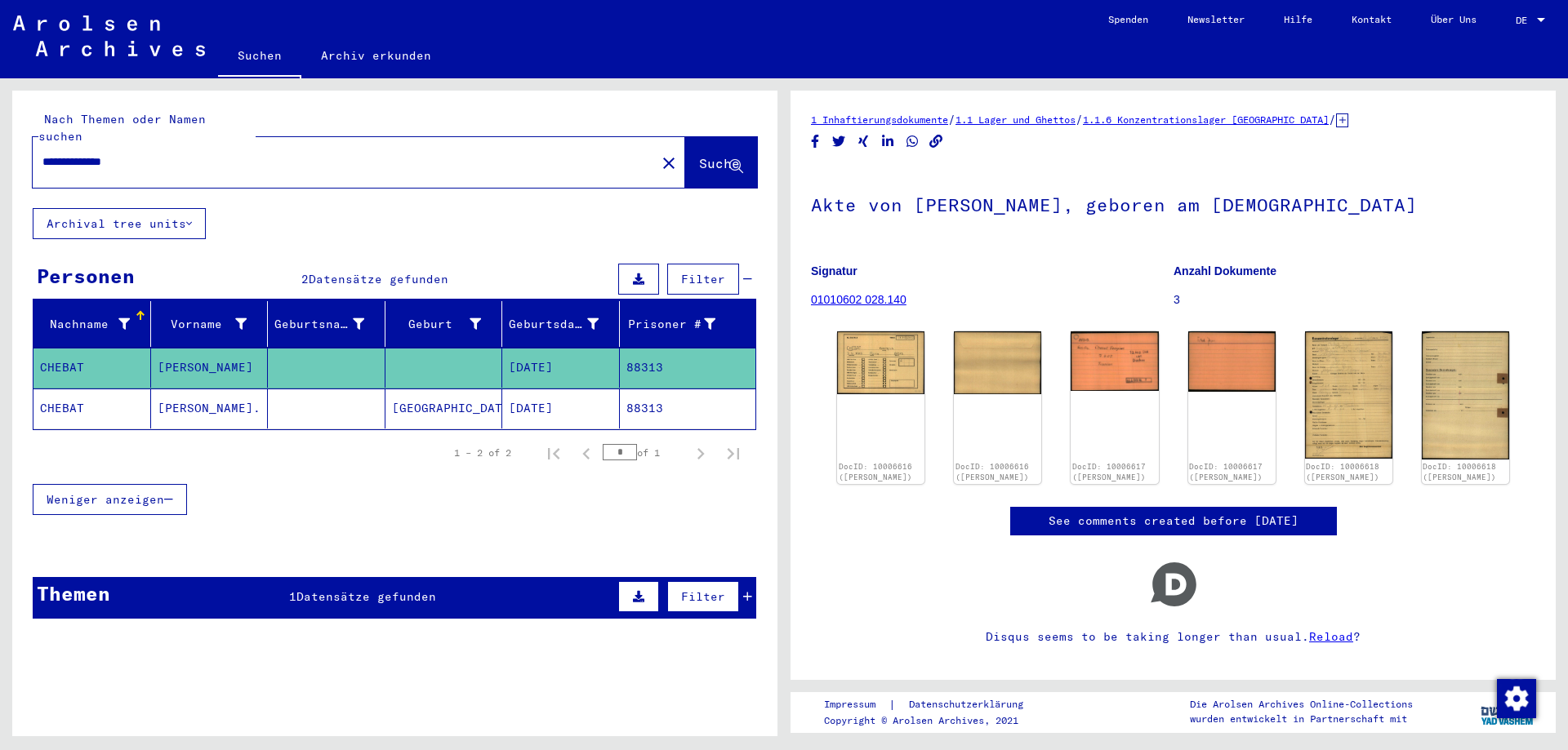
click at [247, 395] on mat-cell "[PERSON_NAME]." at bounding box center [210, 409] width 118 height 40
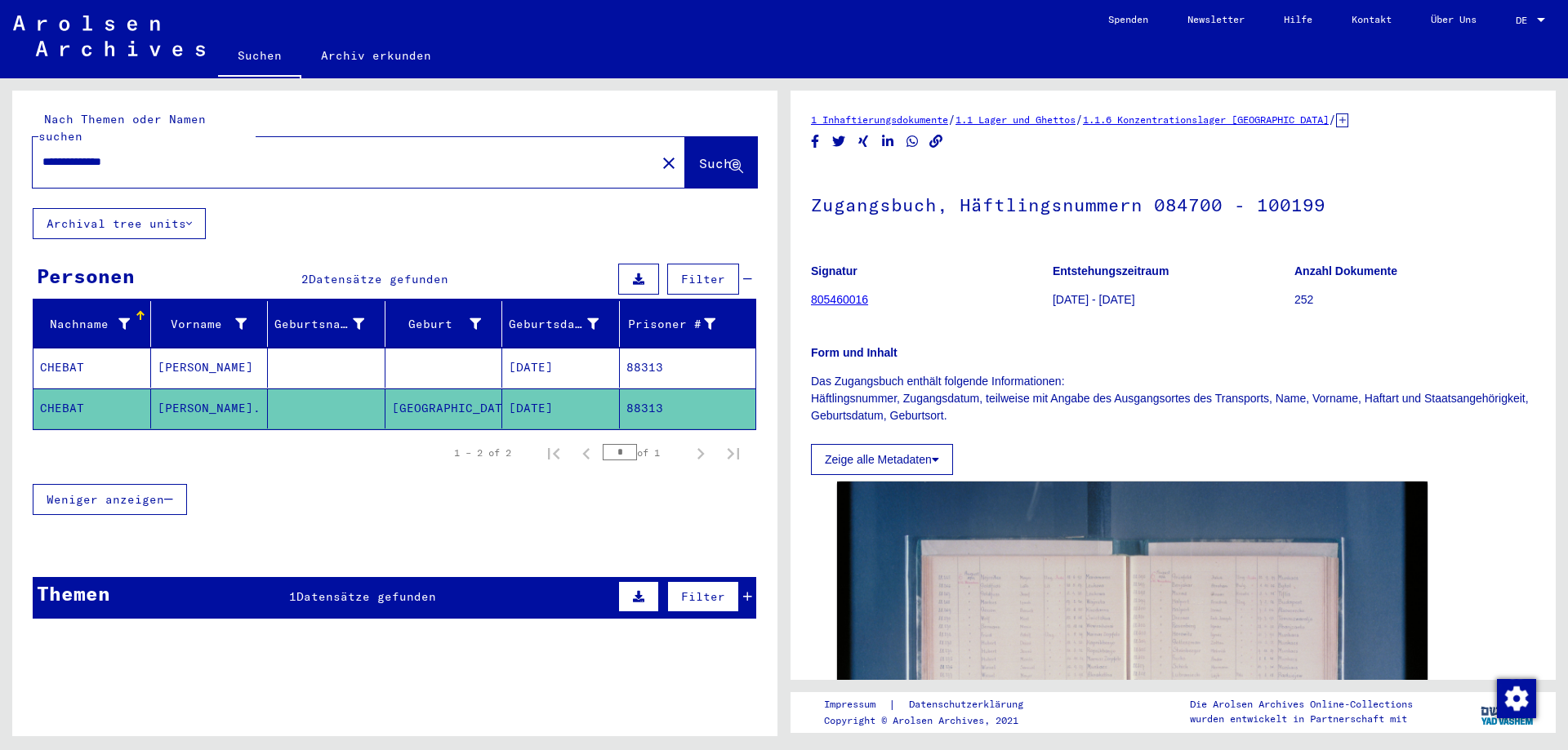
click at [187, 370] on mat-cell "[PERSON_NAME]" at bounding box center [210, 367] width 118 height 40
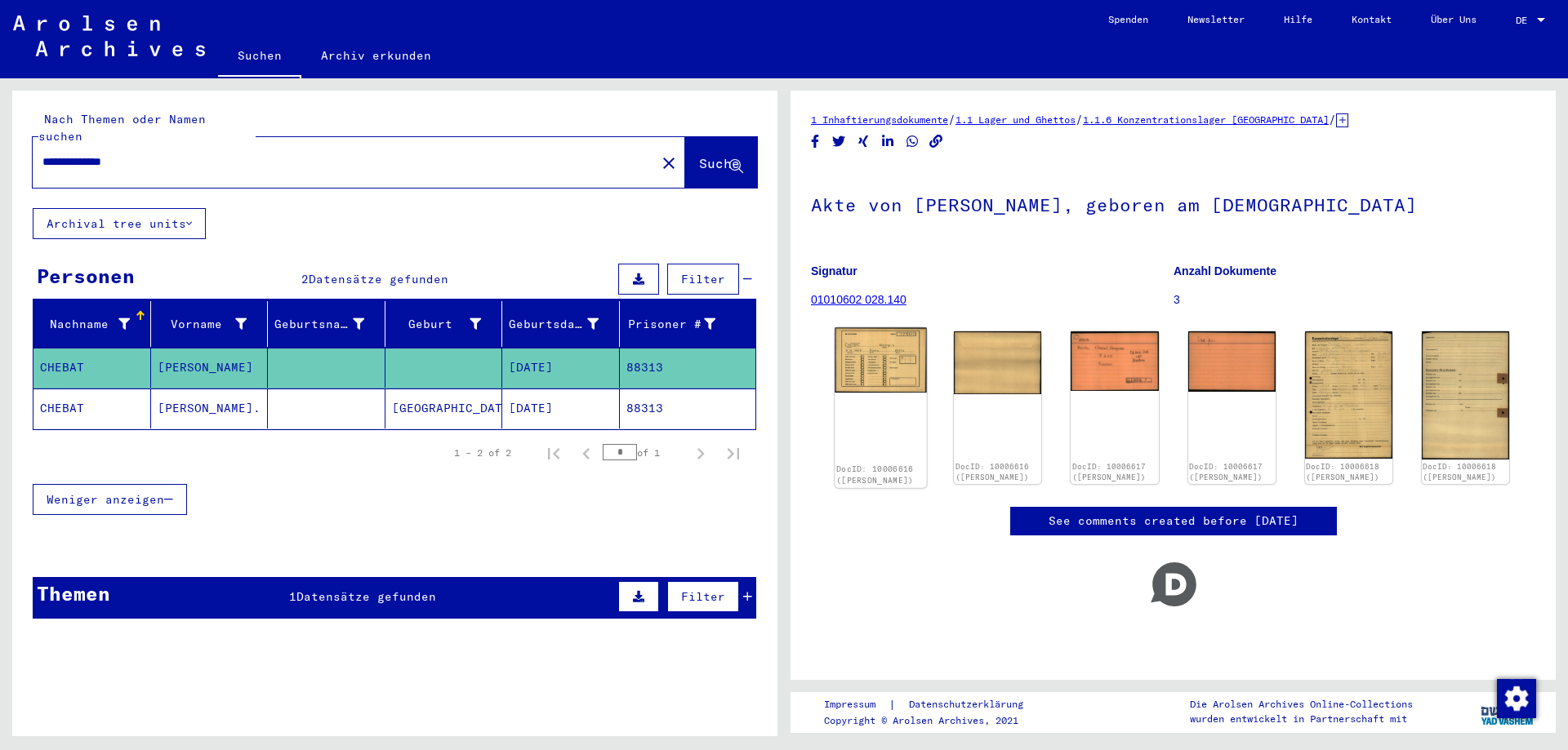
click at [866, 401] on div "DocID: 10006616 ([PERSON_NAME])" at bounding box center [881, 409] width 92 height 160
click at [878, 372] on img at bounding box center [881, 361] width 92 height 66
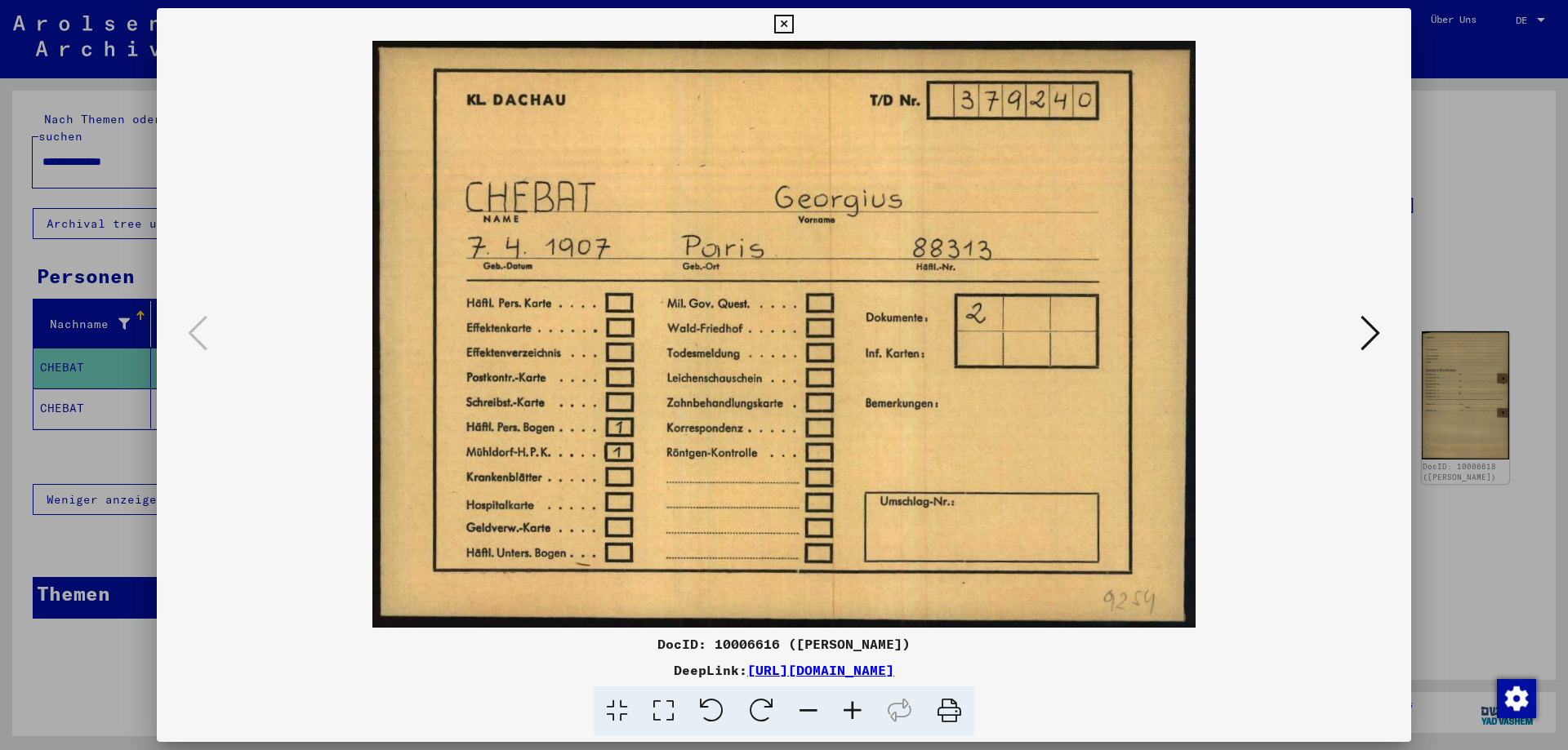
click at [1346, 330] on img at bounding box center [784, 334] width 1144 height 587
click at [1359, 331] on button at bounding box center [1370, 334] width 30 height 47
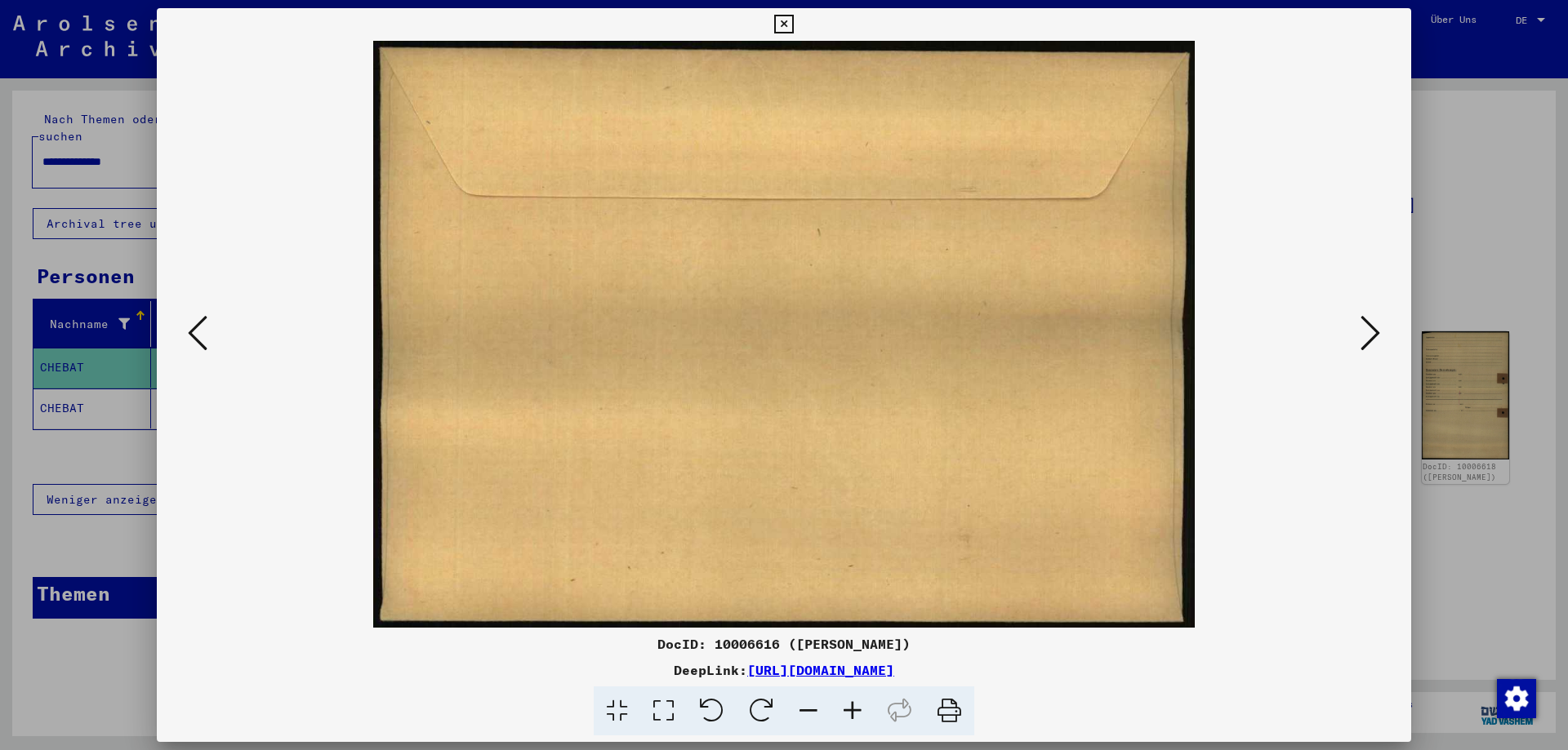
click at [1367, 333] on icon at bounding box center [1371, 333] width 20 height 40
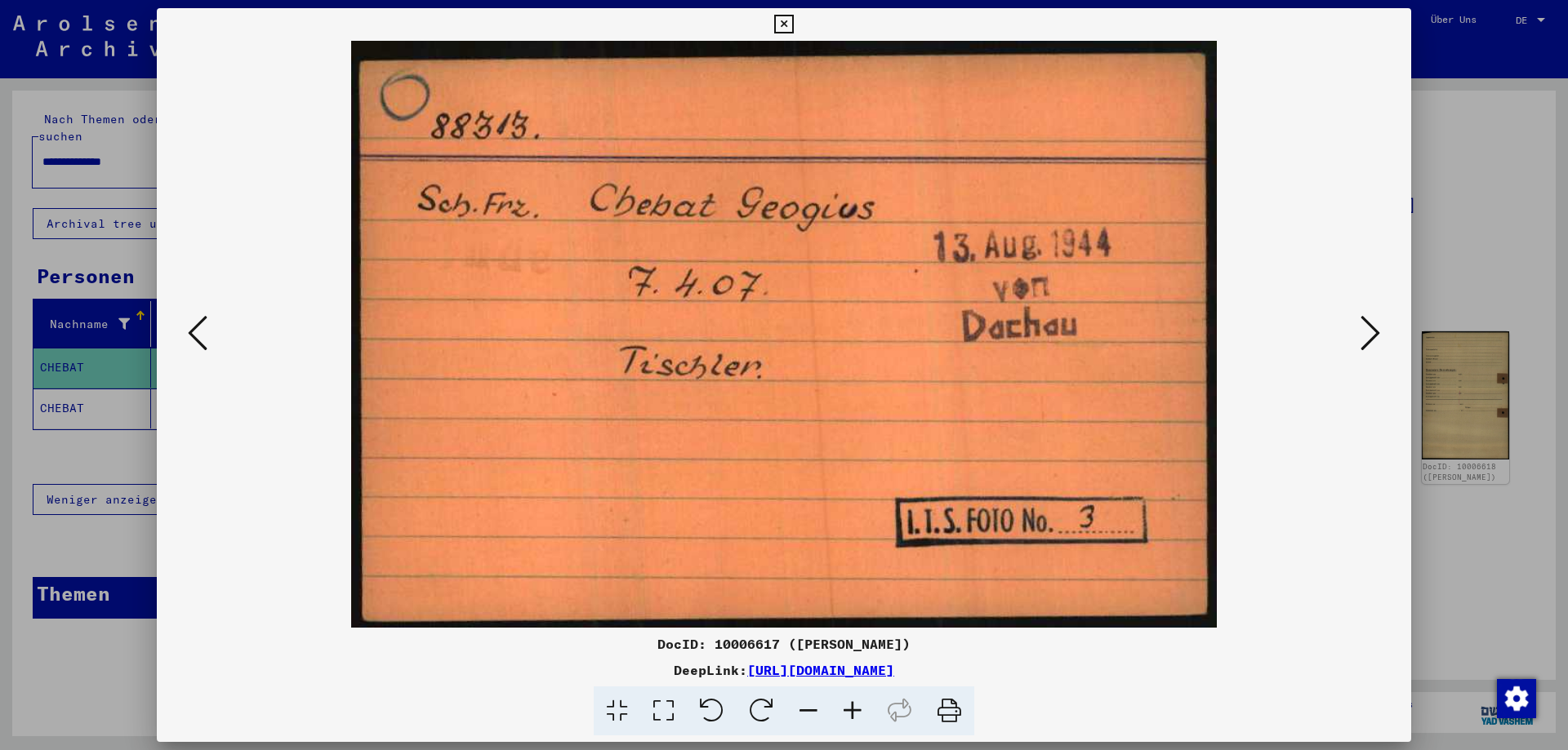
click at [1367, 333] on icon at bounding box center [1371, 333] width 20 height 40
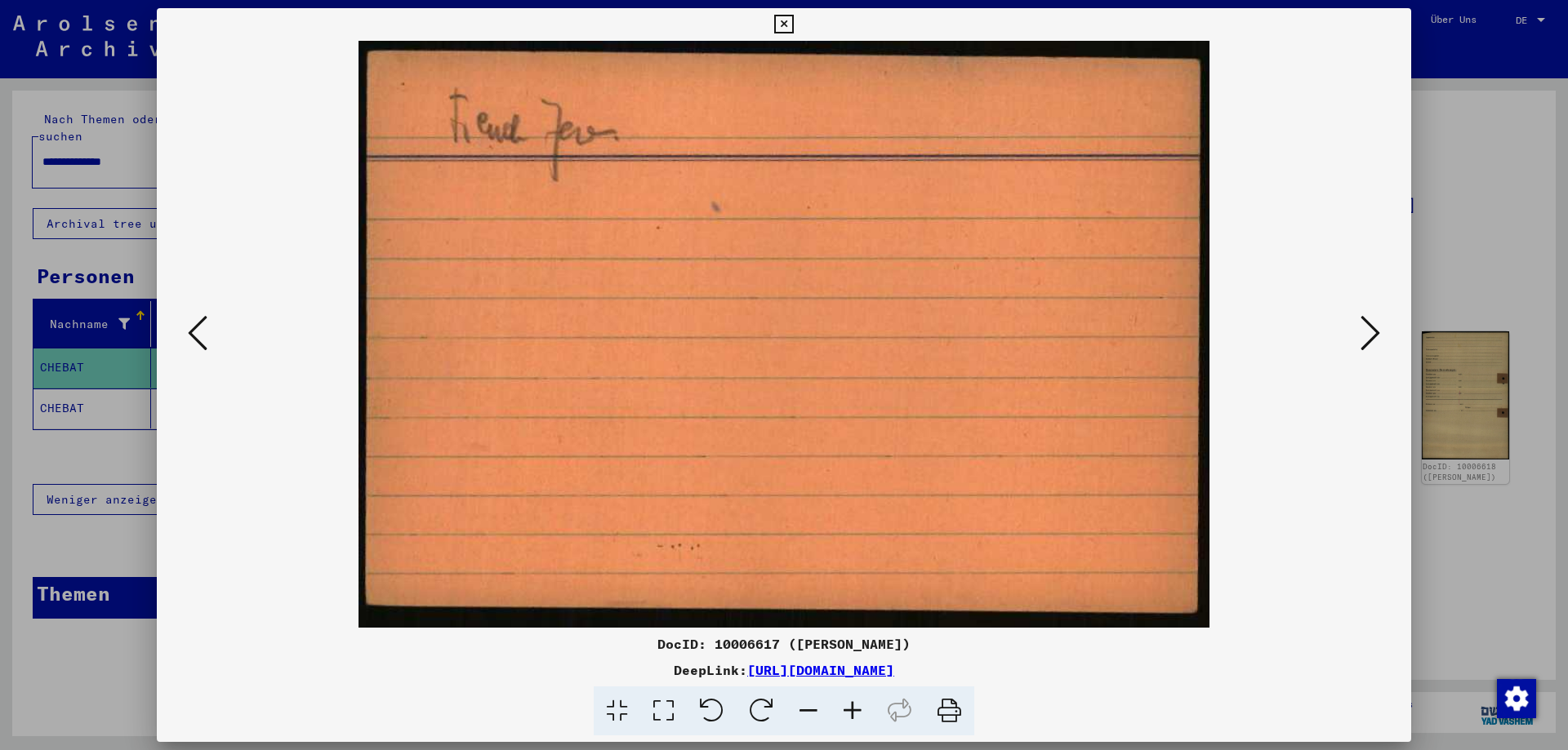
click at [1367, 333] on icon at bounding box center [1371, 333] width 20 height 40
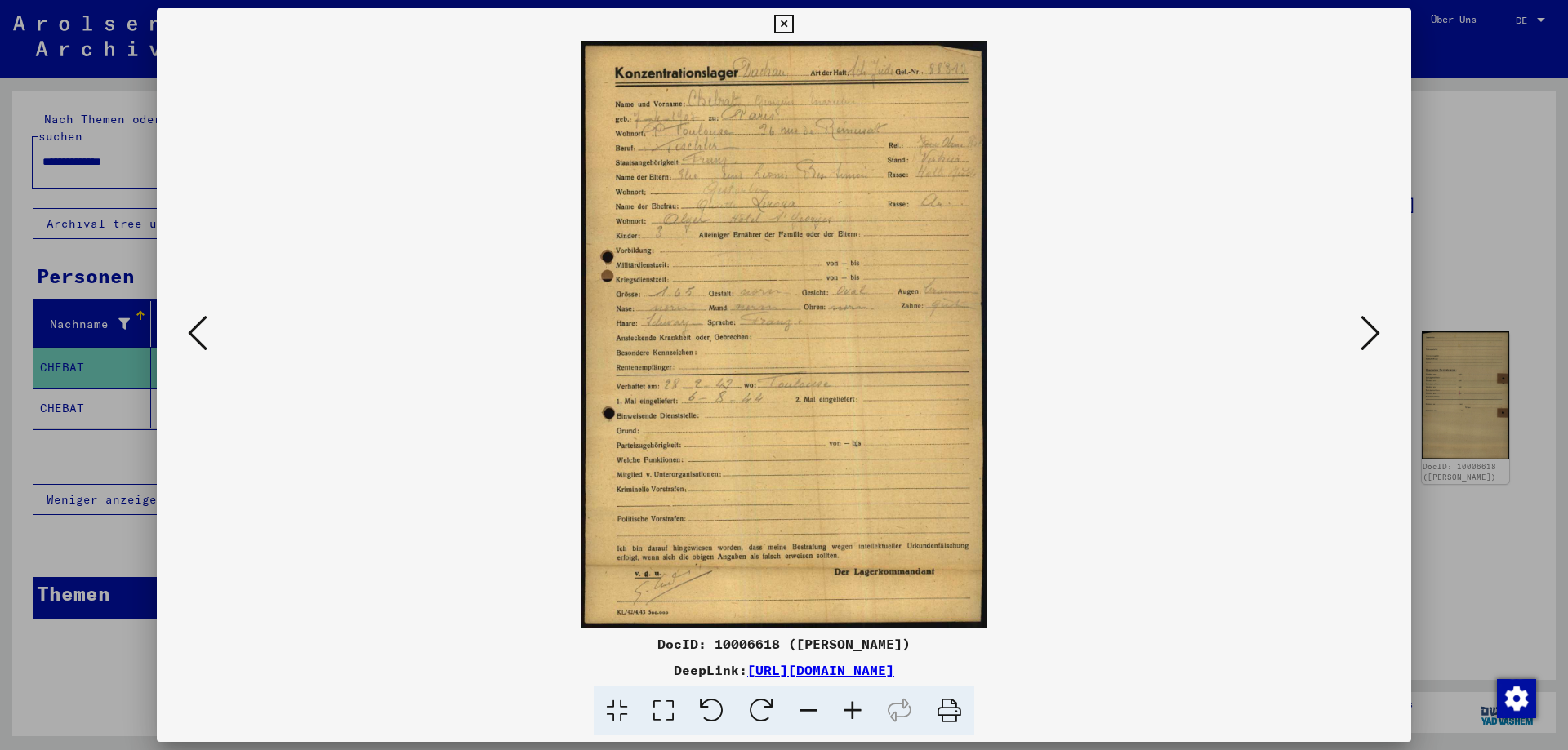
click at [854, 709] on icon at bounding box center [852, 711] width 44 height 50
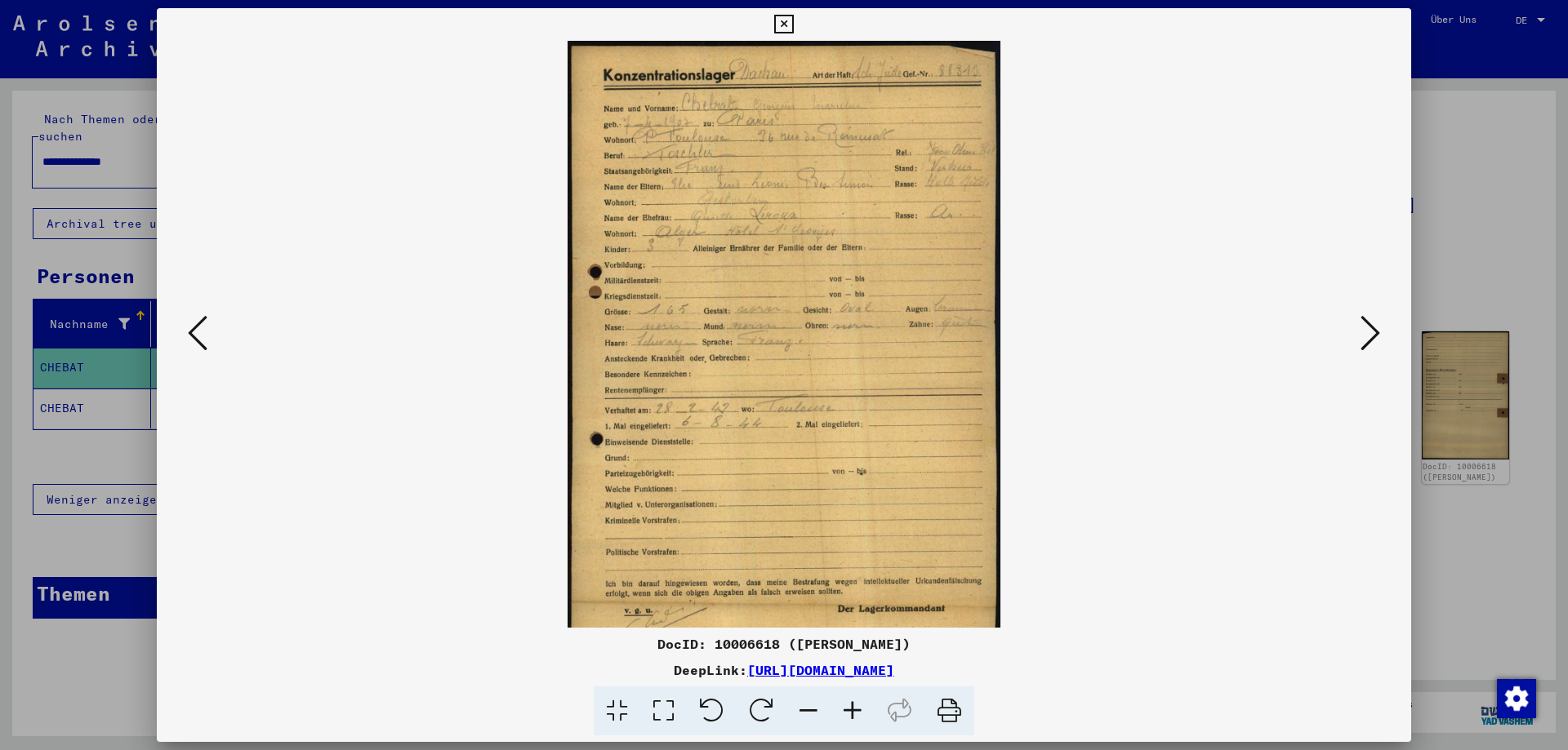
click at [854, 709] on icon at bounding box center [852, 711] width 44 height 50
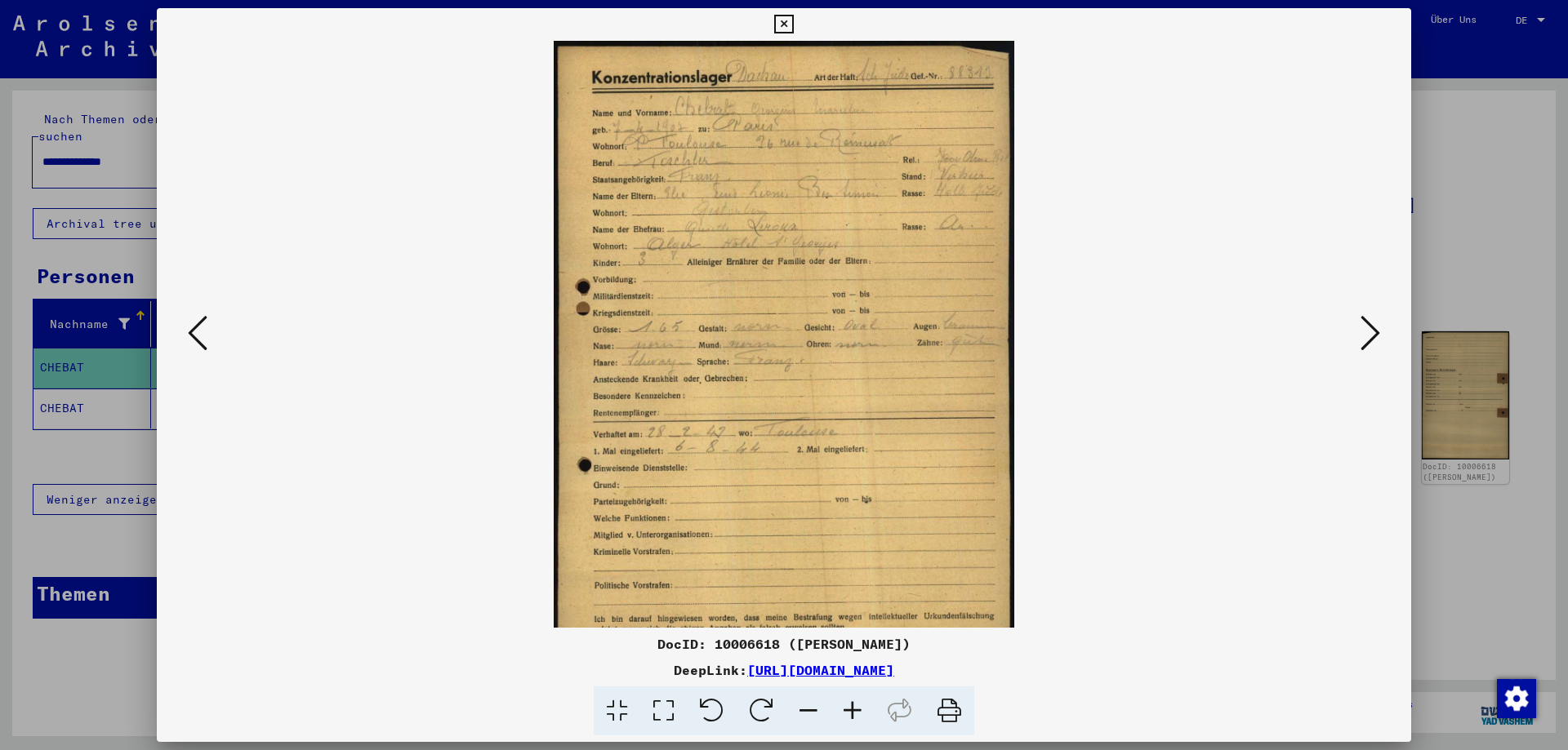
click at [854, 709] on icon at bounding box center [852, 711] width 44 height 50
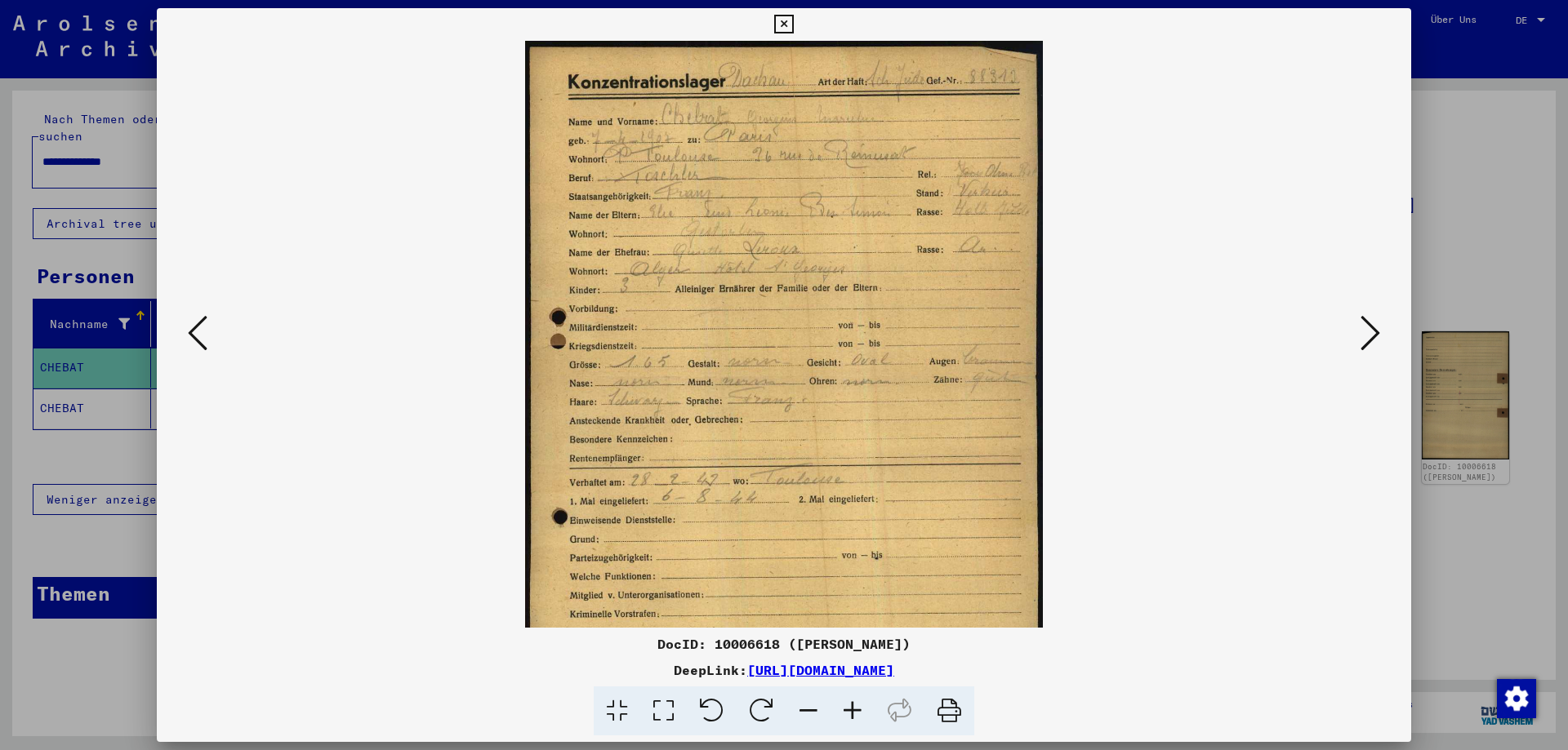
click at [854, 709] on icon at bounding box center [852, 711] width 44 height 50
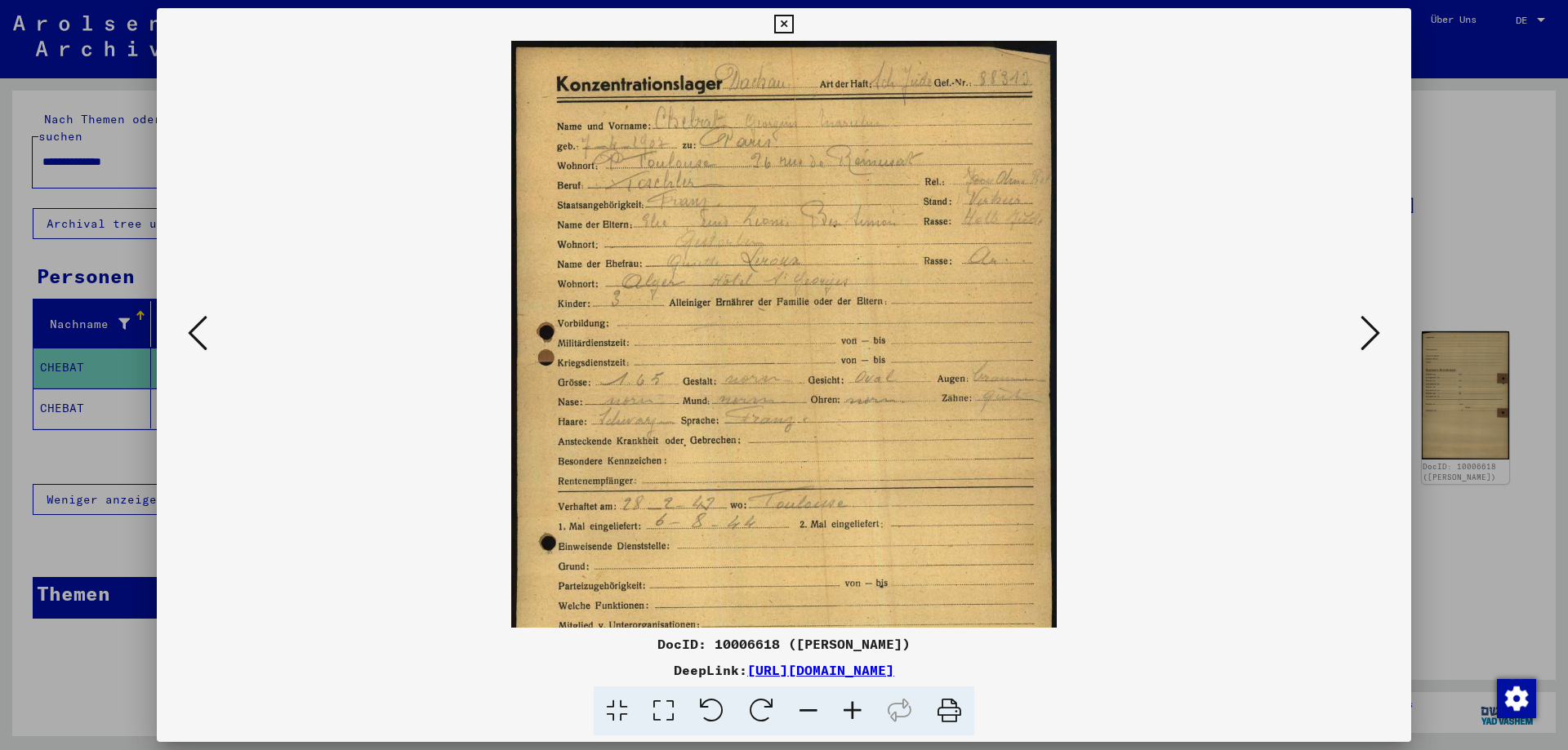
click at [854, 709] on icon at bounding box center [852, 711] width 44 height 50
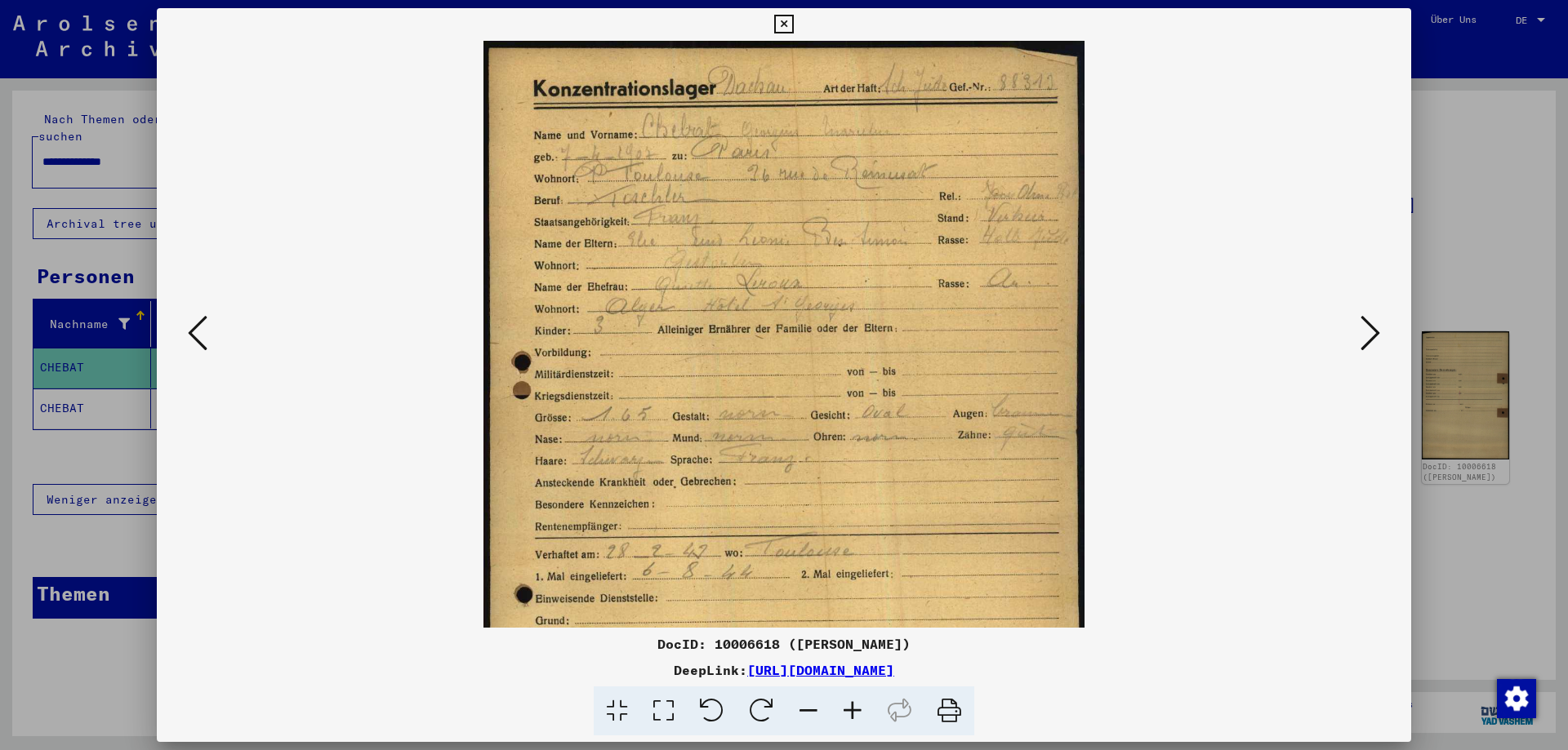
click at [854, 709] on icon at bounding box center [852, 711] width 44 height 50
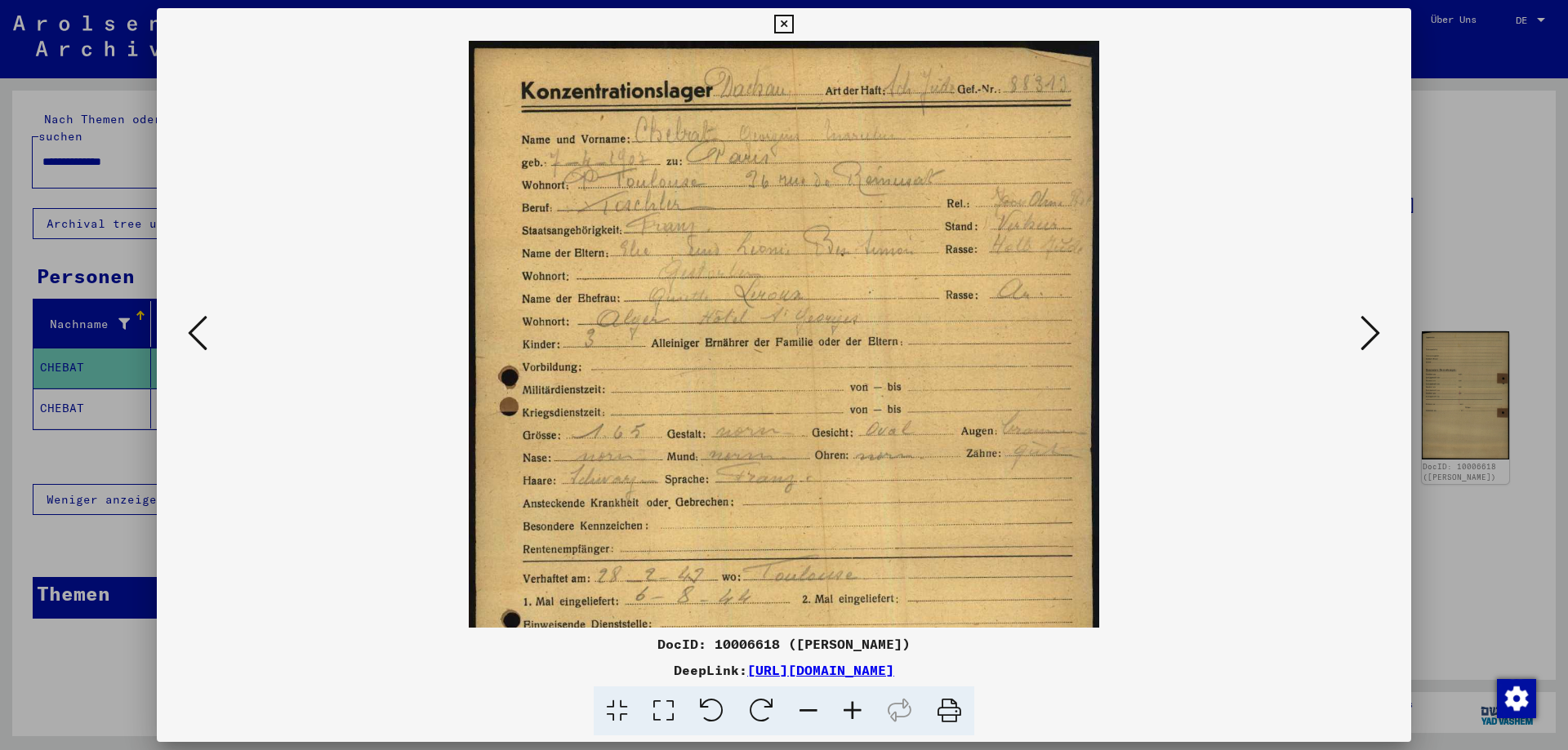
click at [854, 709] on icon at bounding box center [852, 711] width 44 height 50
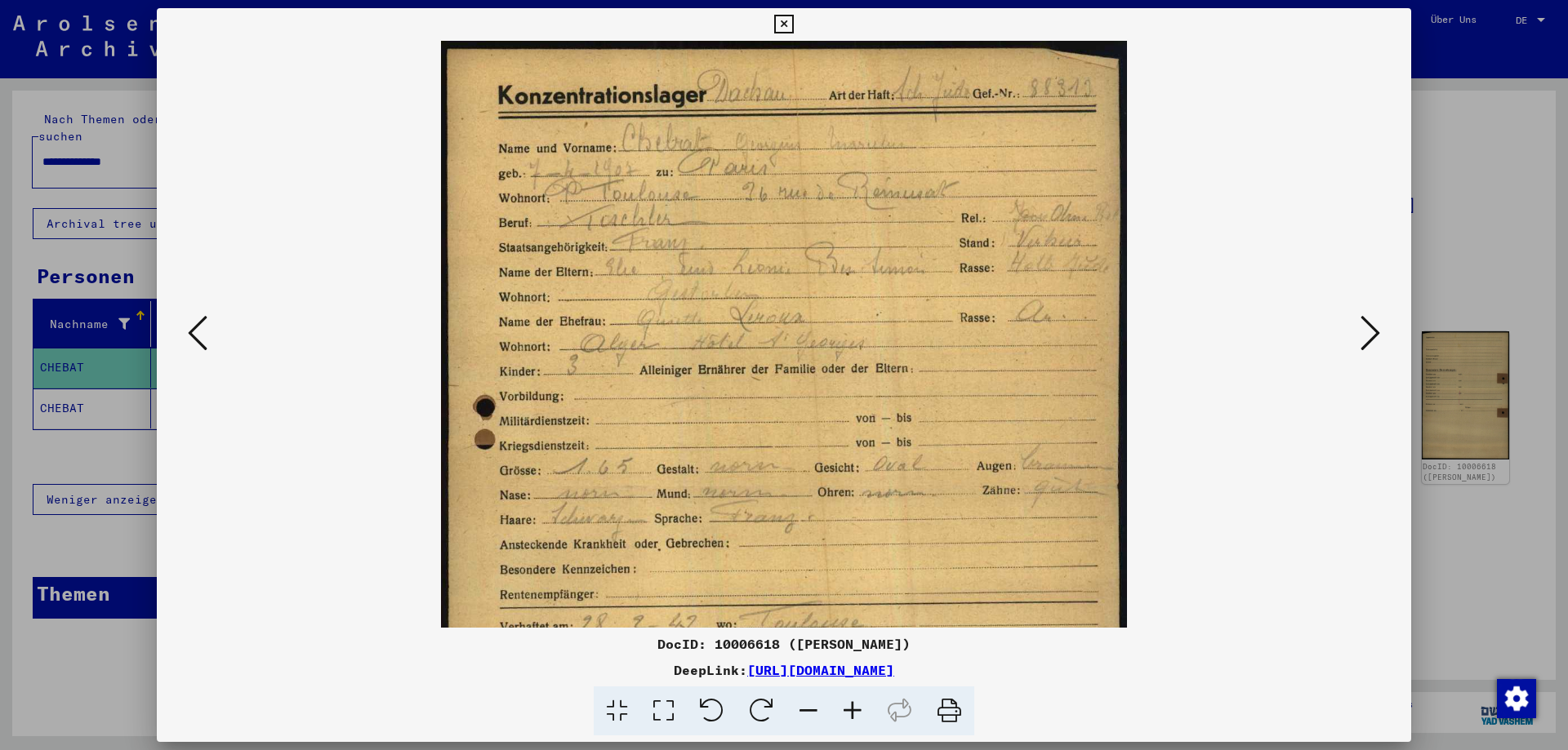
click at [1480, 523] on div at bounding box center [784, 375] width 1568 height 750
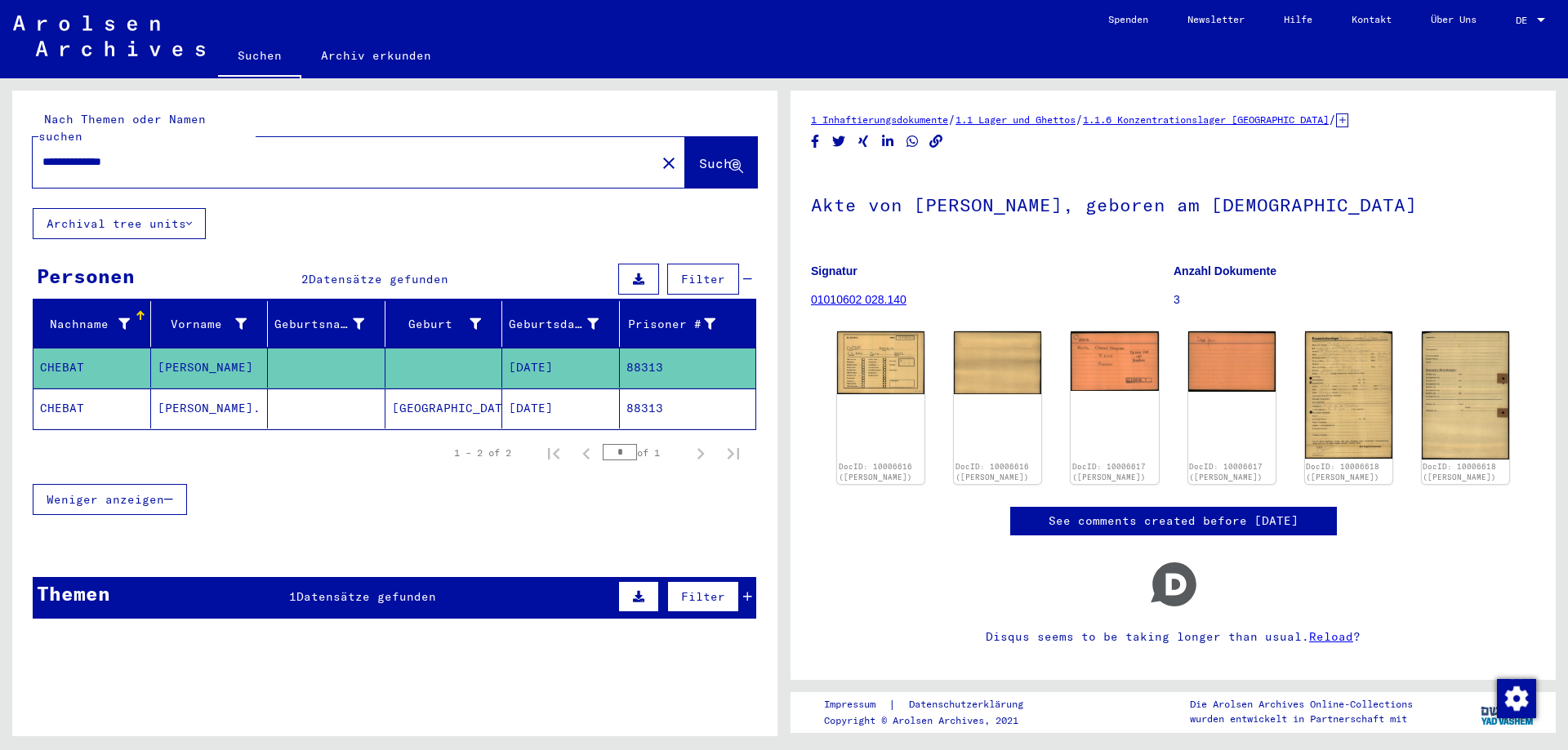
click at [653, 153] on button "close" at bounding box center [669, 162] width 32 height 32
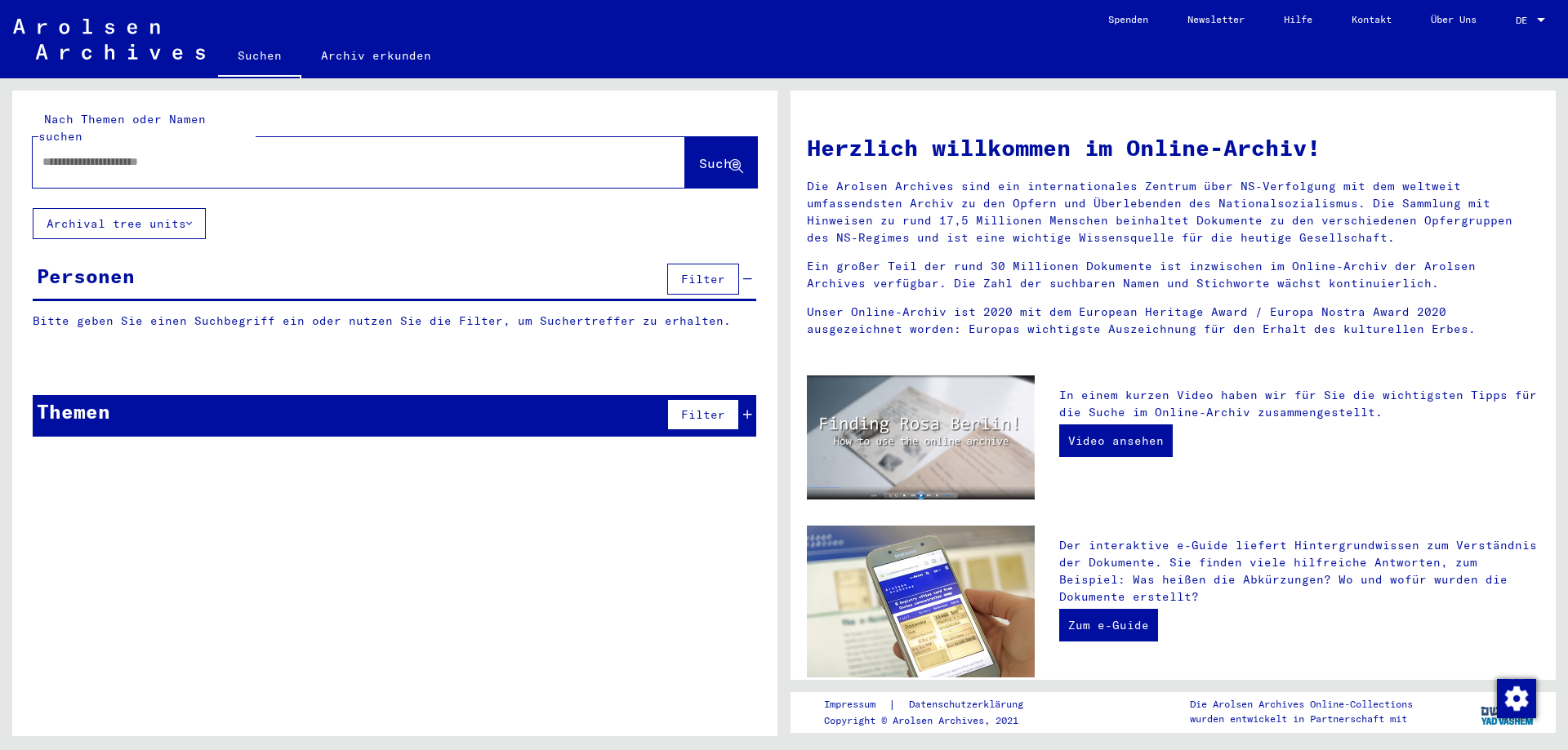
click at [476, 153] on input "text" at bounding box center [339, 161] width 594 height 17
paste input "*****"
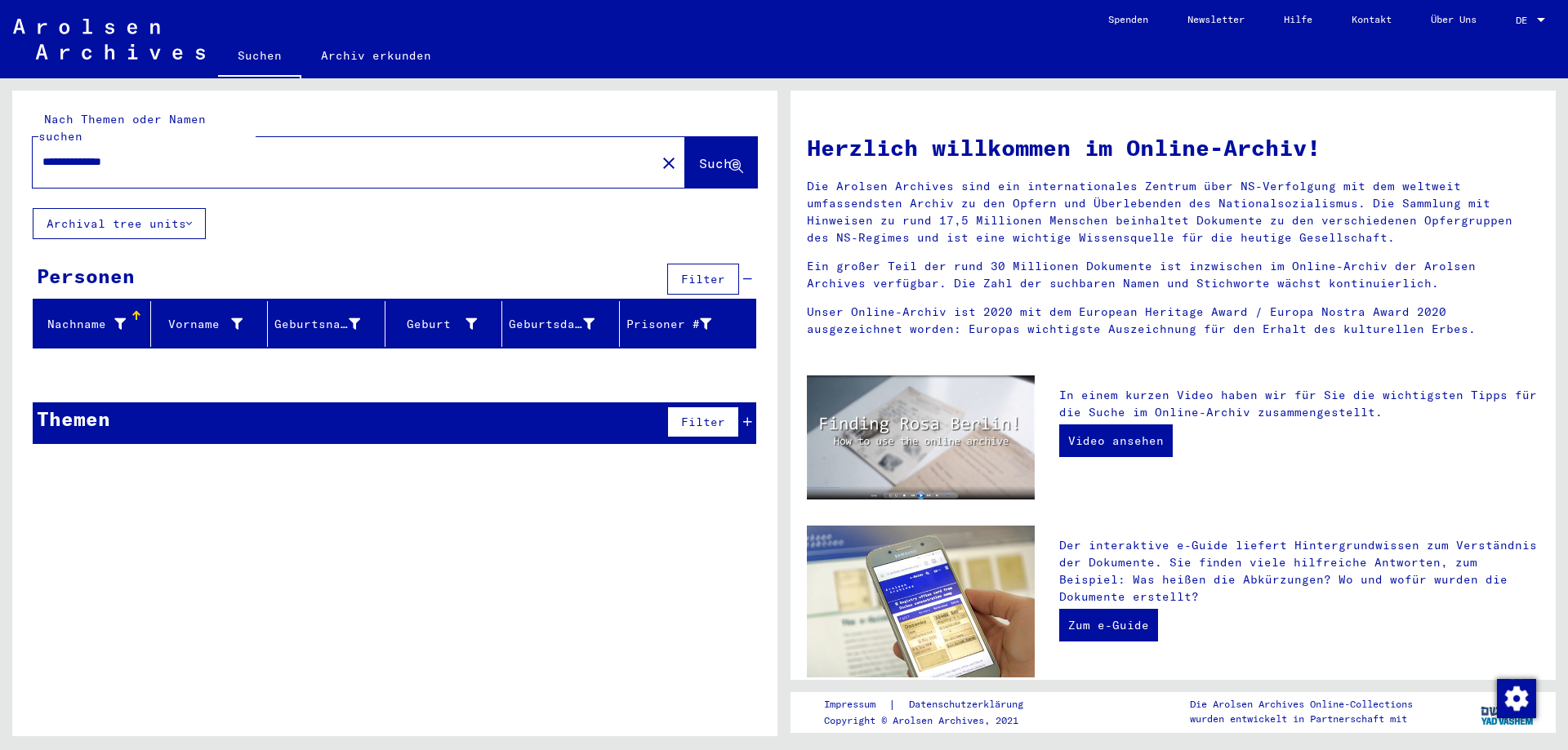
click at [329, 402] on div "Themen Filter" at bounding box center [394, 423] width 723 height 41
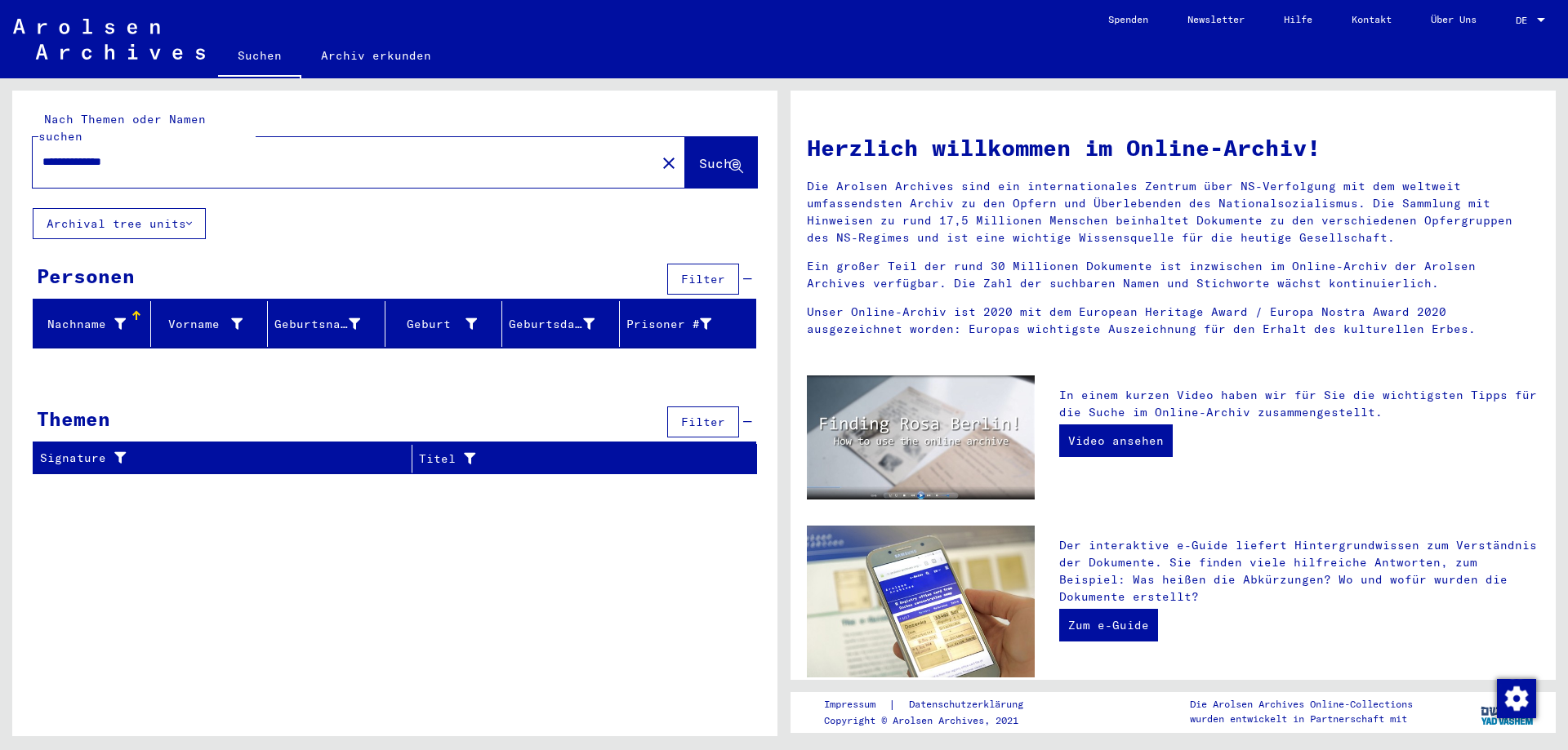
drag, startPoint x: 220, startPoint y: 145, endPoint x: 11, endPoint y: 149, distance: 209.0
click at [11, 149] on div "**********" at bounding box center [392, 407] width 784 height 658
click at [144, 153] on input "**********" at bounding box center [339, 161] width 594 height 17
click at [114, 153] on input "**********" at bounding box center [339, 161] width 594 height 17
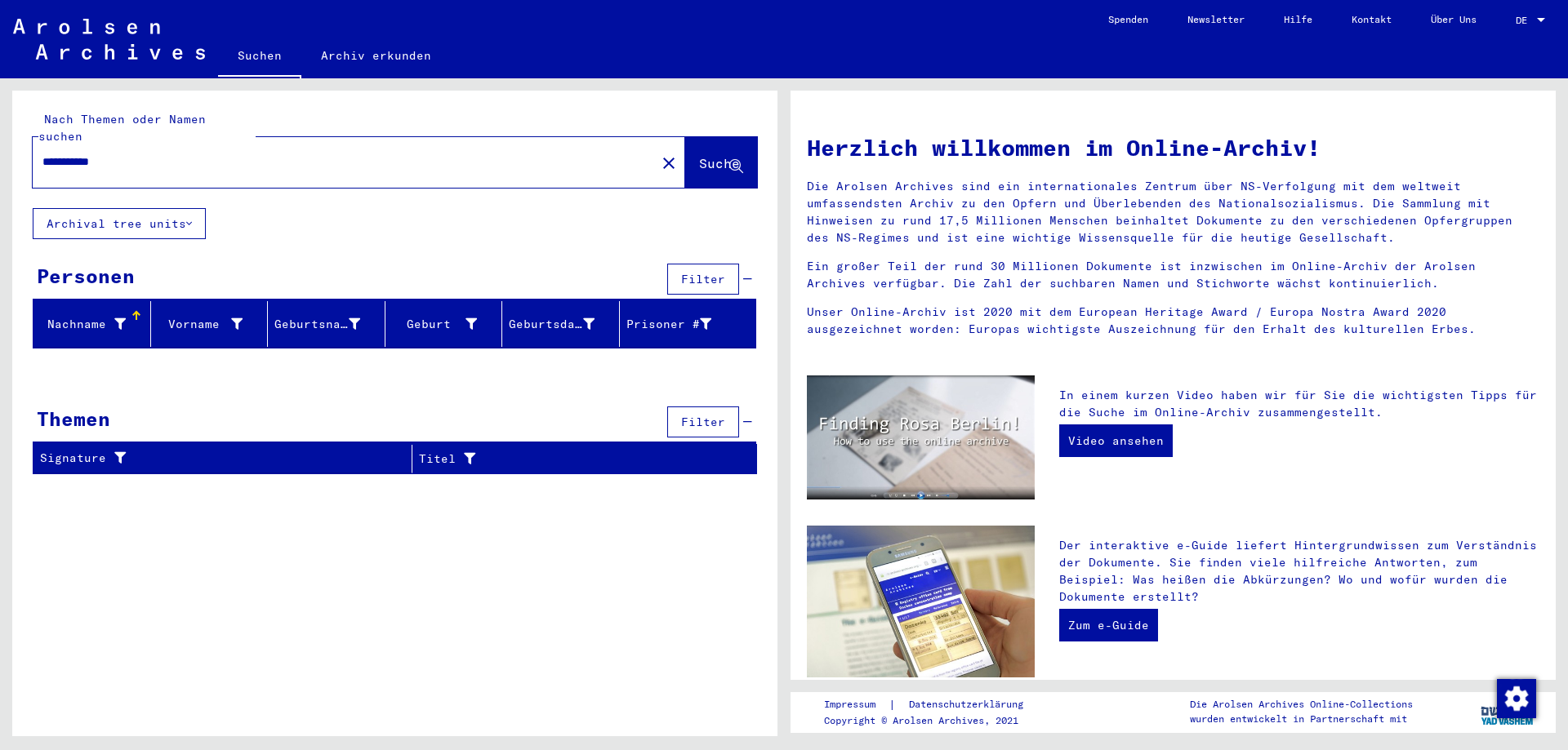
type input "**********"
click at [95, 153] on input "**********" at bounding box center [339, 161] width 594 height 17
click at [659, 153] on mat-icon "close" at bounding box center [669, 163] width 20 height 20
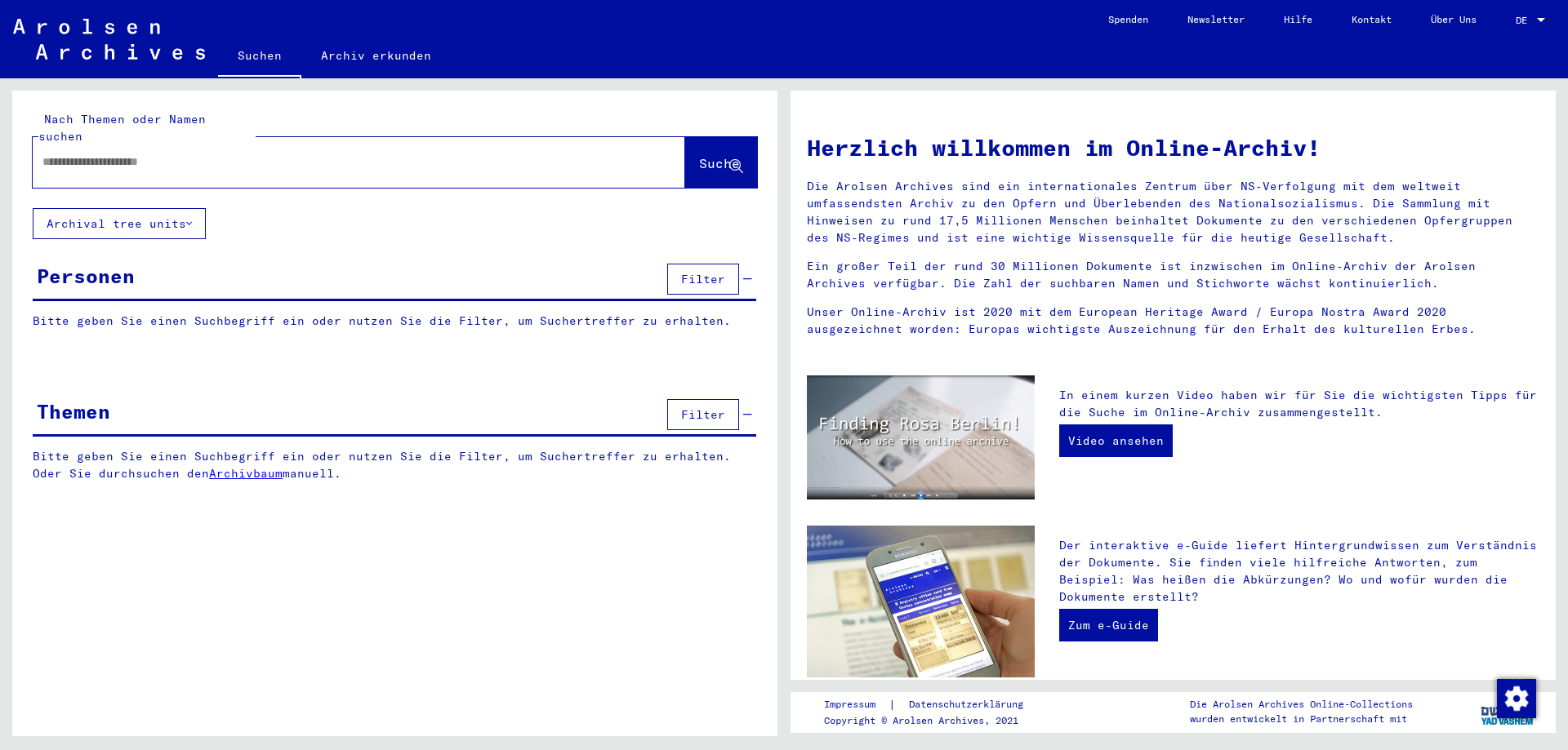
click at [512, 153] on input "text" at bounding box center [339, 161] width 594 height 17
paste input "*****"
paste input "*********"
click at [744, 158] on button "Suche" at bounding box center [721, 162] width 72 height 50
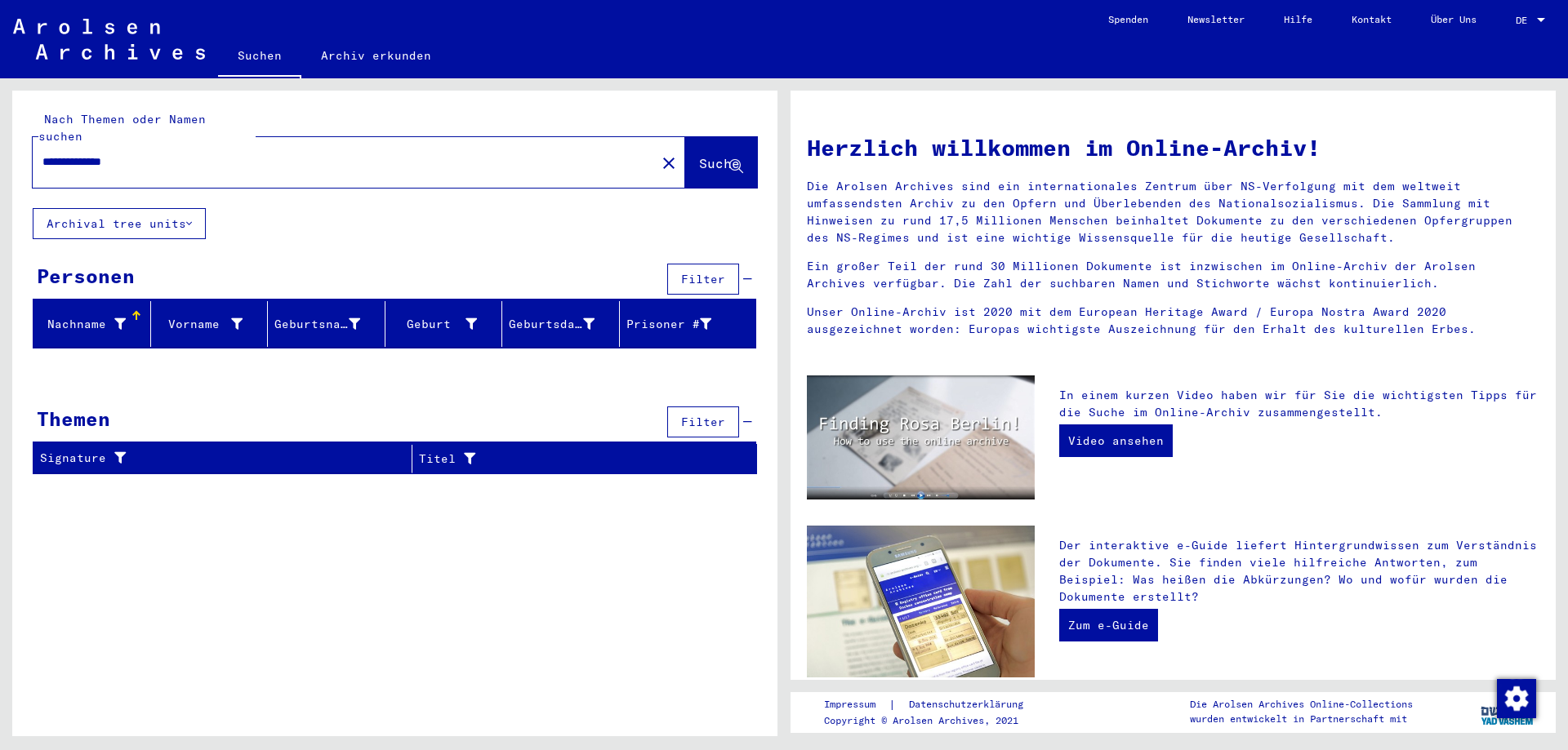
click at [61, 153] on input "**********" at bounding box center [339, 161] width 594 height 17
paste input "text"
type input "**********"
click at [728, 155] on span "Suche" at bounding box center [719, 163] width 41 height 16
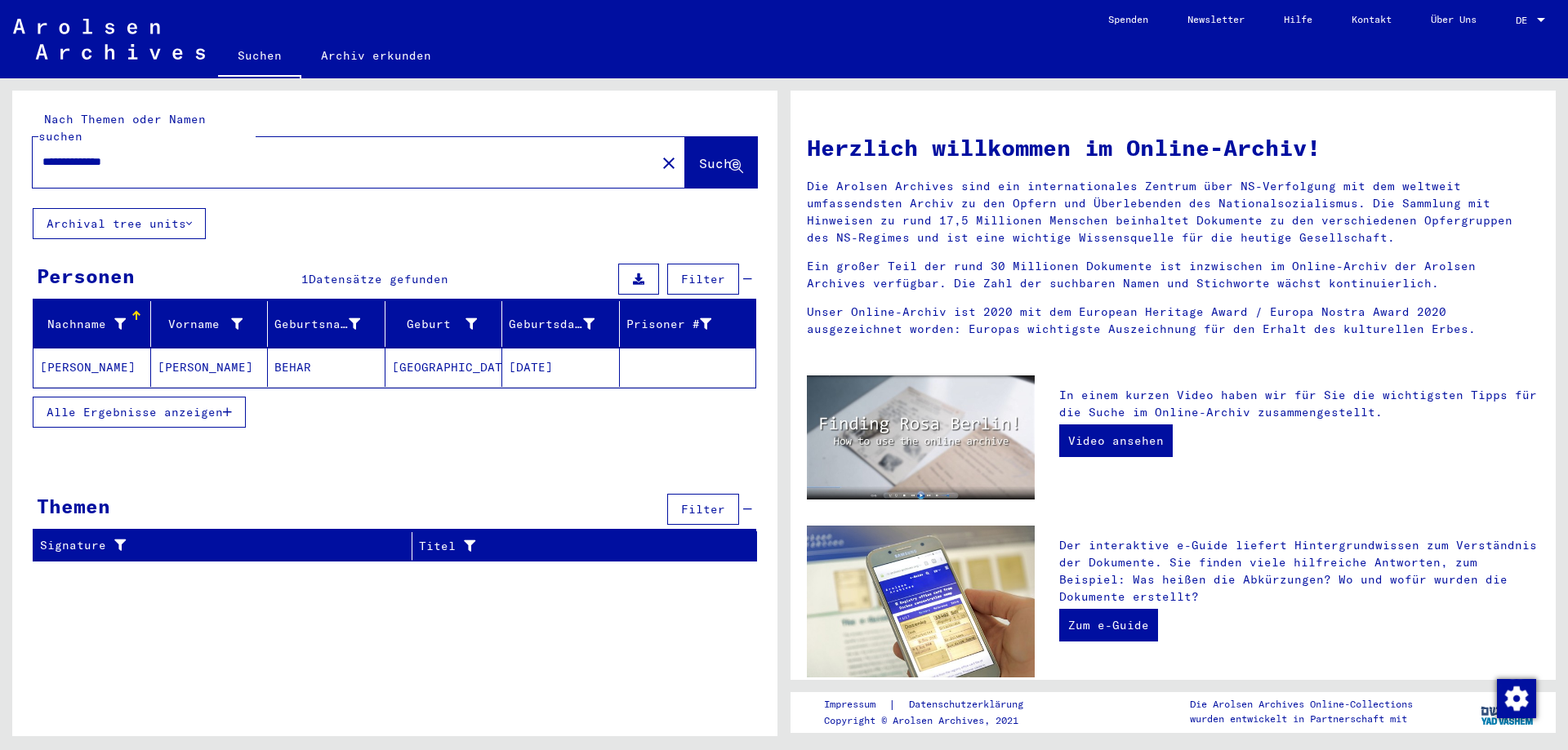
click at [233, 397] on button "Alle Ergebnisse anzeigen" at bounding box center [139, 412] width 213 height 31
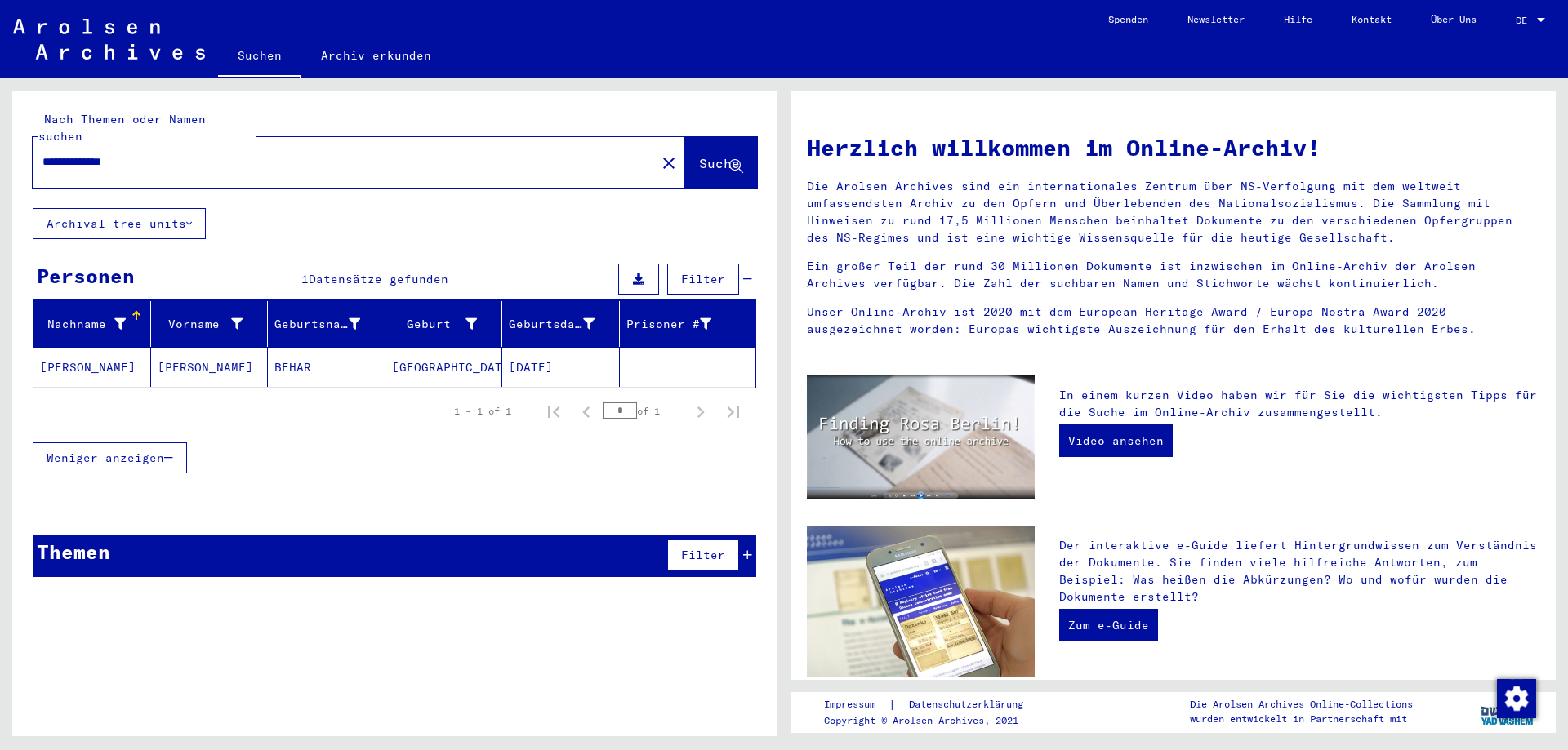
drag, startPoint x: 162, startPoint y: 143, endPoint x: 10, endPoint y: 141, distance: 152.0
click at [4, 143] on div "**********" at bounding box center [392, 407] width 784 height 658
click at [659, 153] on mat-icon "close" at bounding box center [669, 163] width 20 height 20
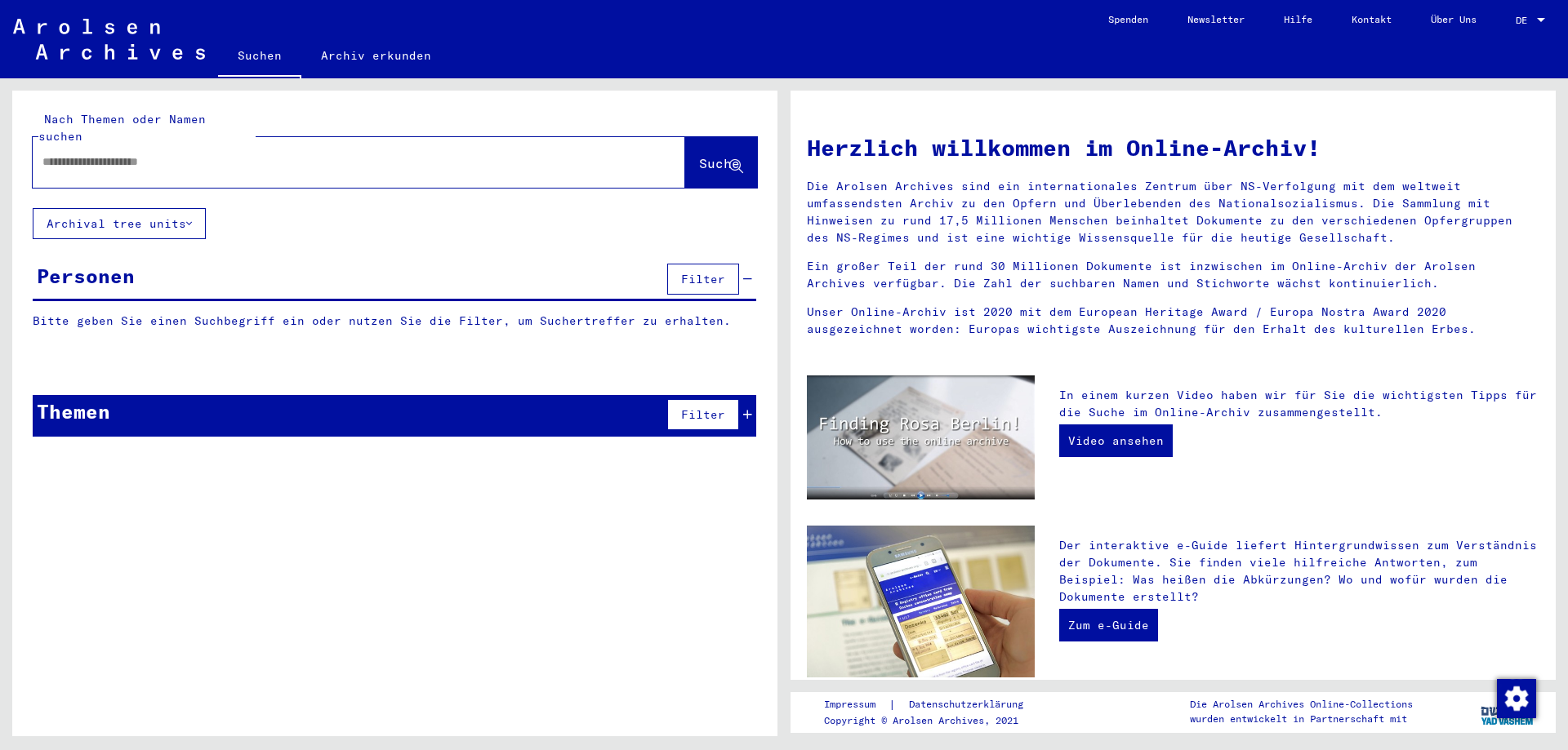
click at [479, 153] on input "text" at bounding box center [339, 161] width 594 height 17
paste input "**********"
paste input "*******"
type input "**********"
click at [723, 162] on button "Suche" at bounding box center [721, 162] width 72 height 50
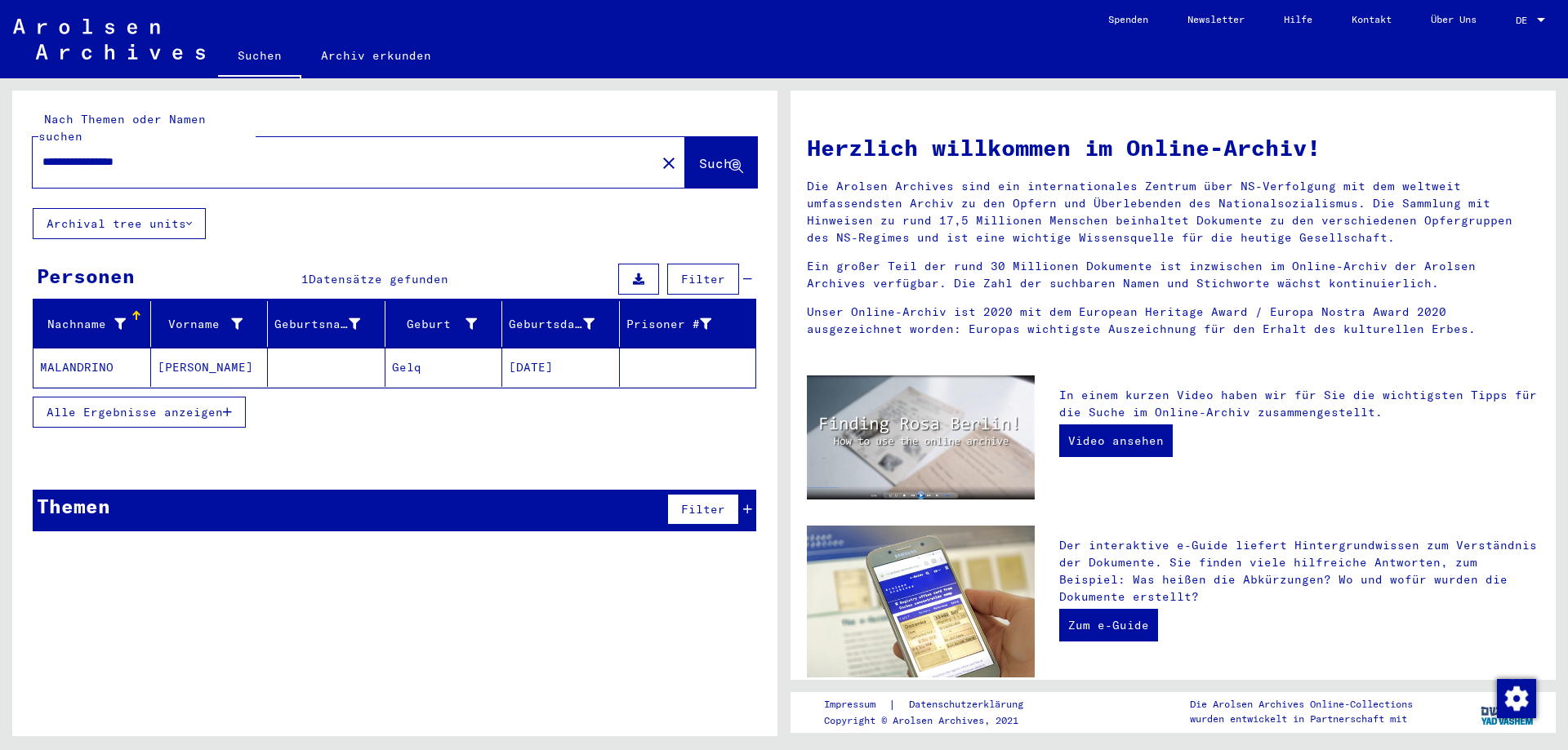
click at [206, 405] on span "Alle Ergebnisse anzeigen" at bounding box center [135, 412] width 177 height 14
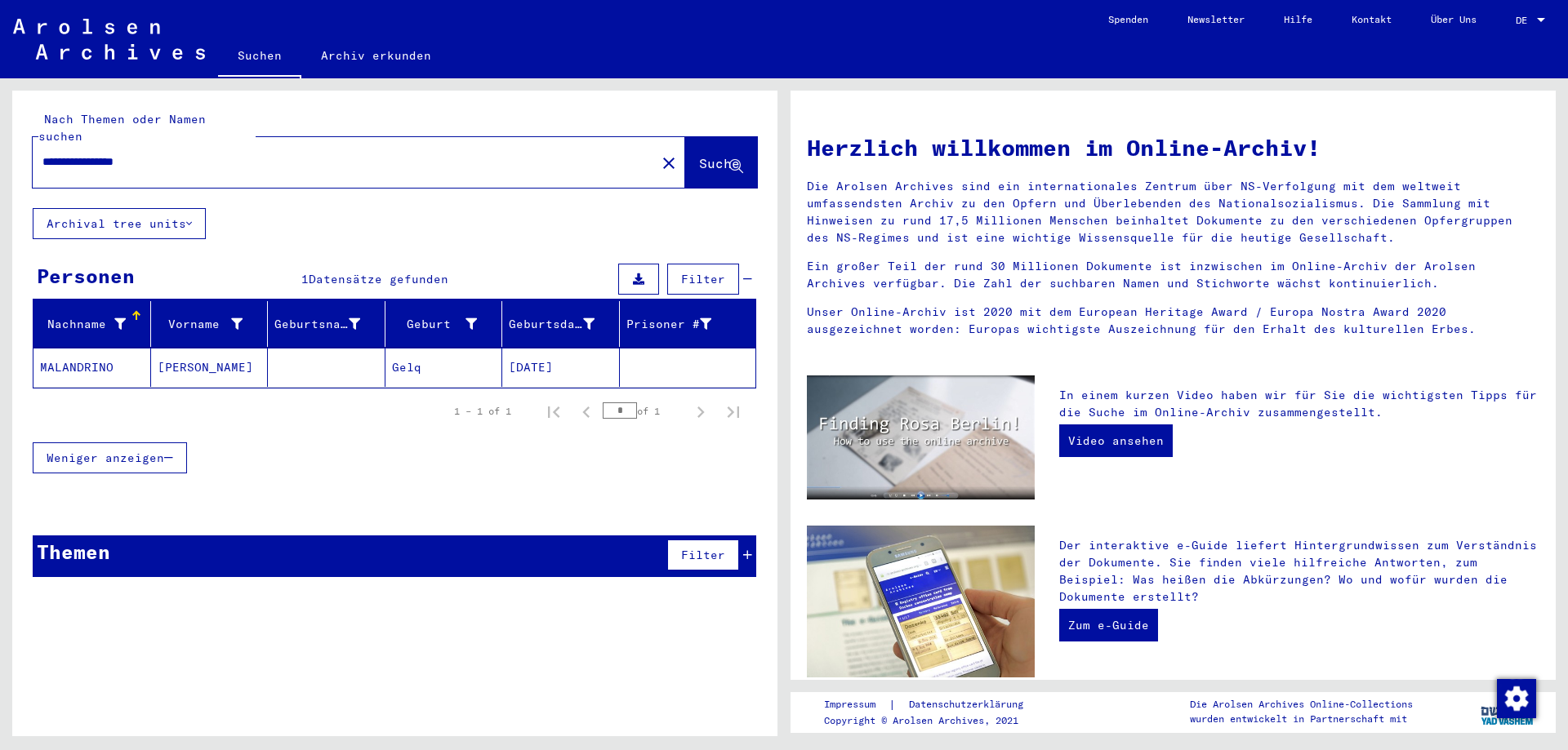
drag, startPoint x: 192, startPoint y: 145, endPoint x: 41, endPoint y: 148, distance: 151.0
click at [41, 148] on div "**********" at bounding box center [334, 162] width 603 height 37
click at [659, 153] on mat-icon "close" at bounding box center [669, 163] width 20 height 20
click at [520, 153] on input "text" at bounding box center [339, 161] width 594 height 17
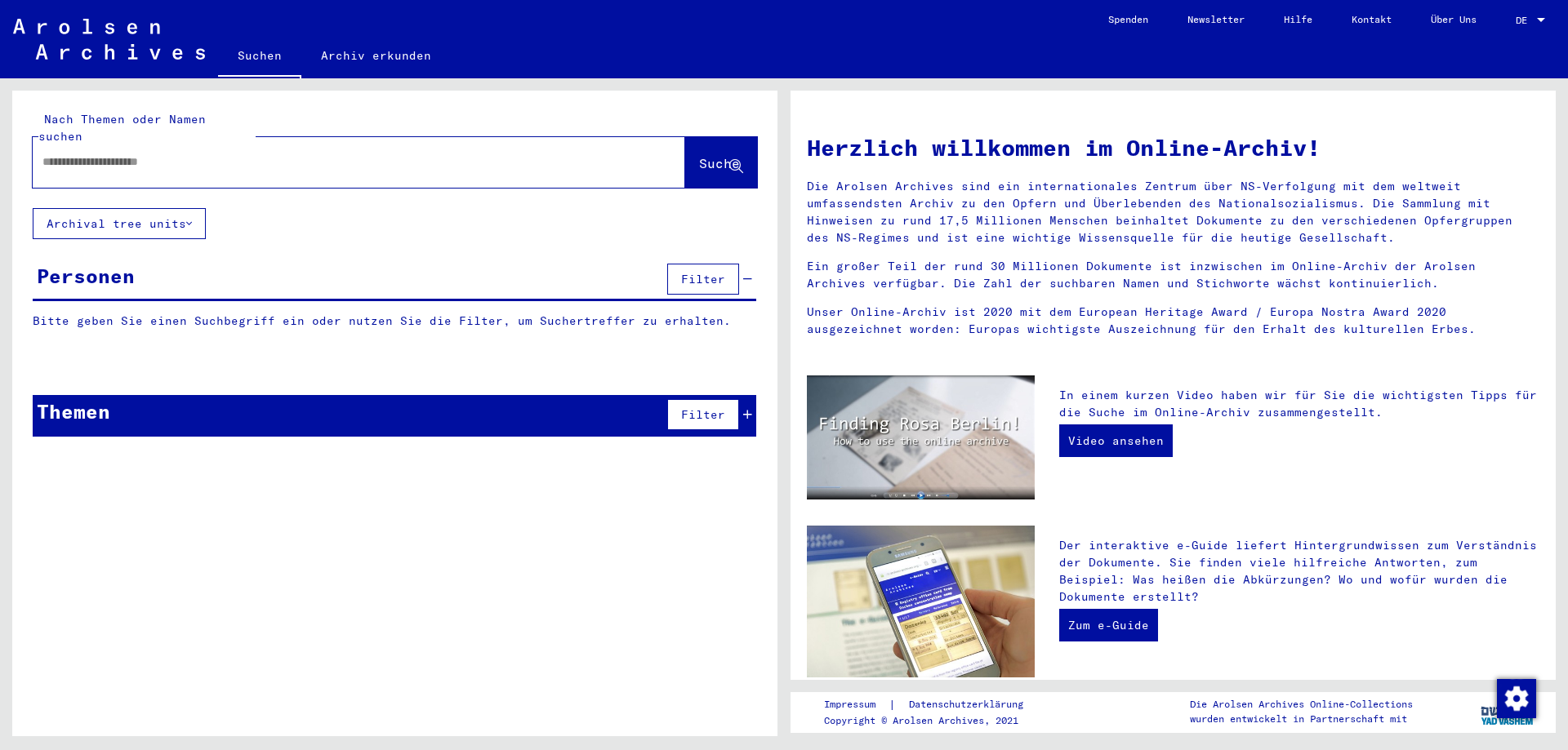
paste input "**********"
paste input "*******"
click at [712, 155] on span "Suche" at bounding box center [719, 163] width 41 height 16
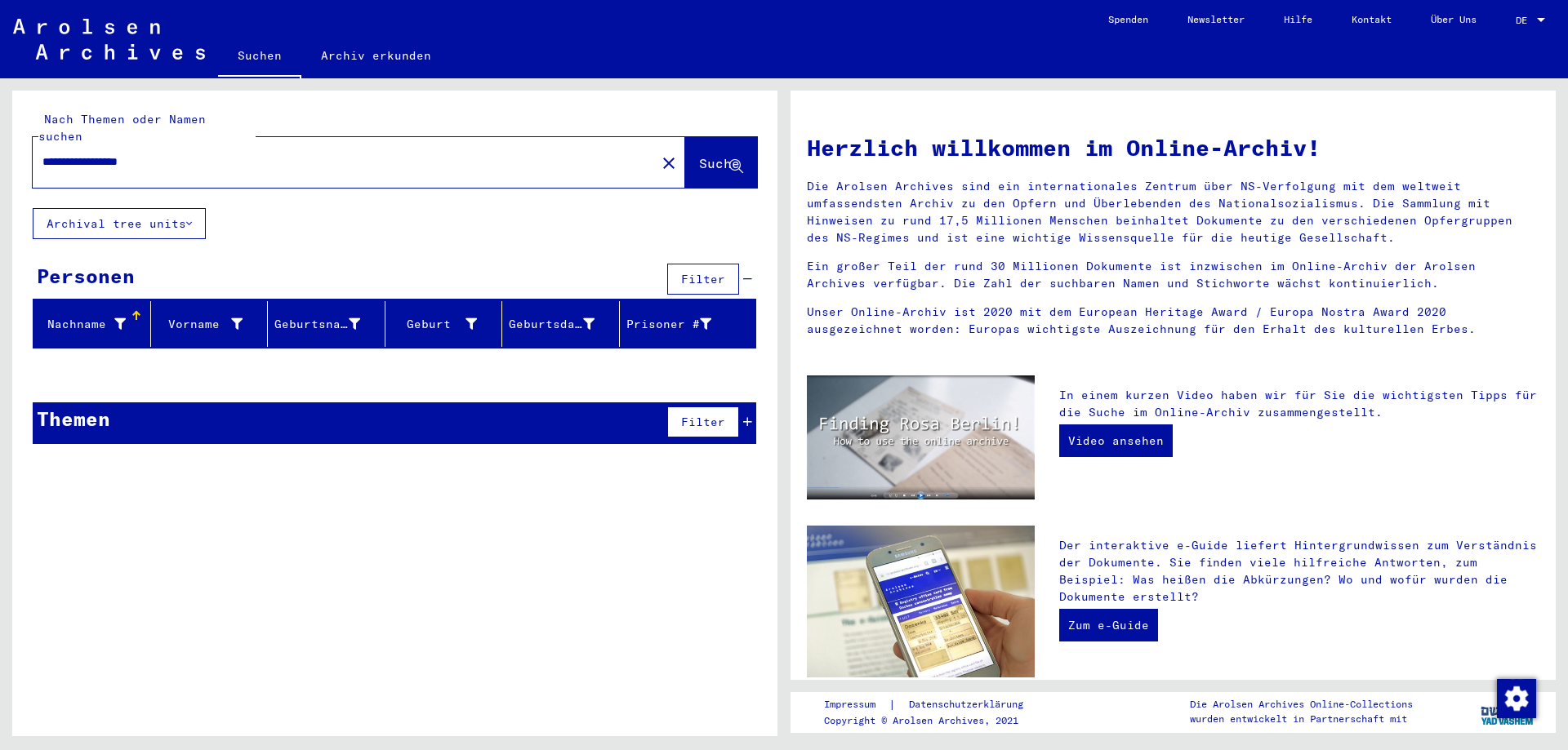
click at [702, 155] on span "Suche" at bounding box center [719, 163] width 41 height 16
click at [80, 153] on input "**********" at bounding box center [339, 161] width 594 height 17
click at [250, 153] on input "******" at bounding box center [339, 161] width 594 height 17
paste input "**********"
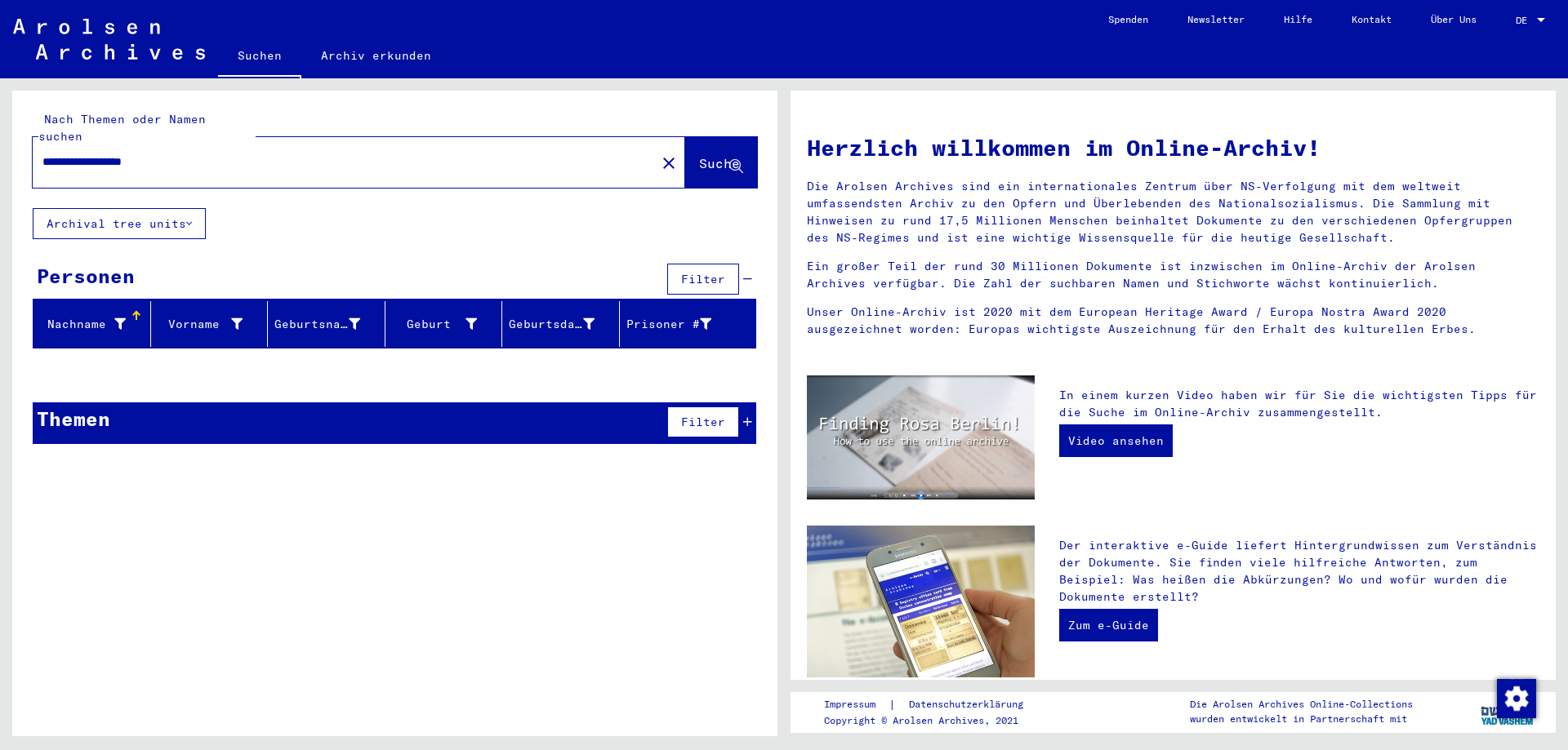
type input "**********"
click at [733, 160] on icon at bounding box center [736, 167] width 14 height 14
drag, startPoint x: 215, startPoint y: 149, endPoint x: -27, endPoint y: 140, distance: 242.2
click at [0, 140] on html "**********" at bounding box center [784, 375] width 1568 height 750
click at [659, 153] on mat-icon "close" at bounding box center [669, 163] width 20 height 20
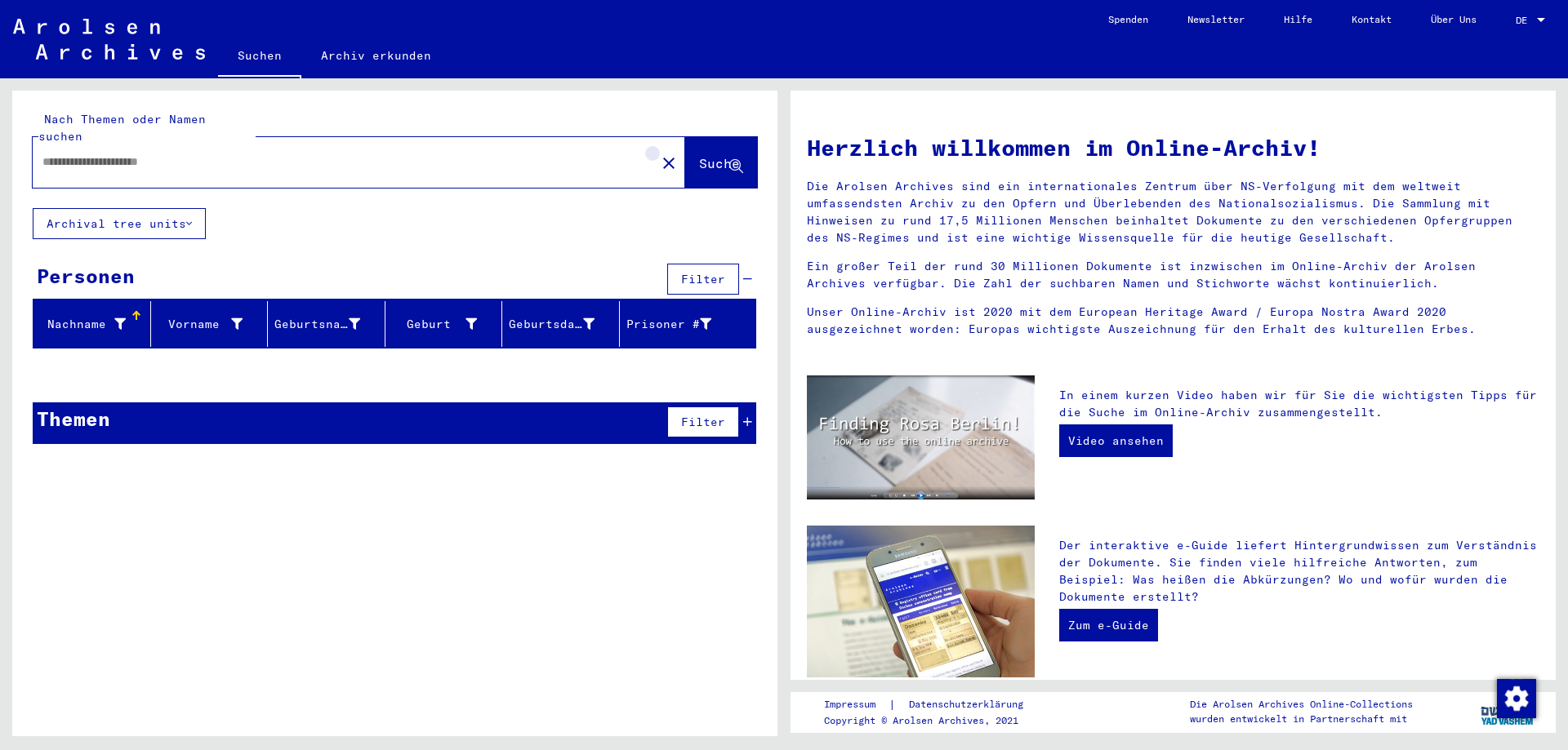
click at [509, 153] on input "text" at bounding box center [339, 161] width 594 height 17
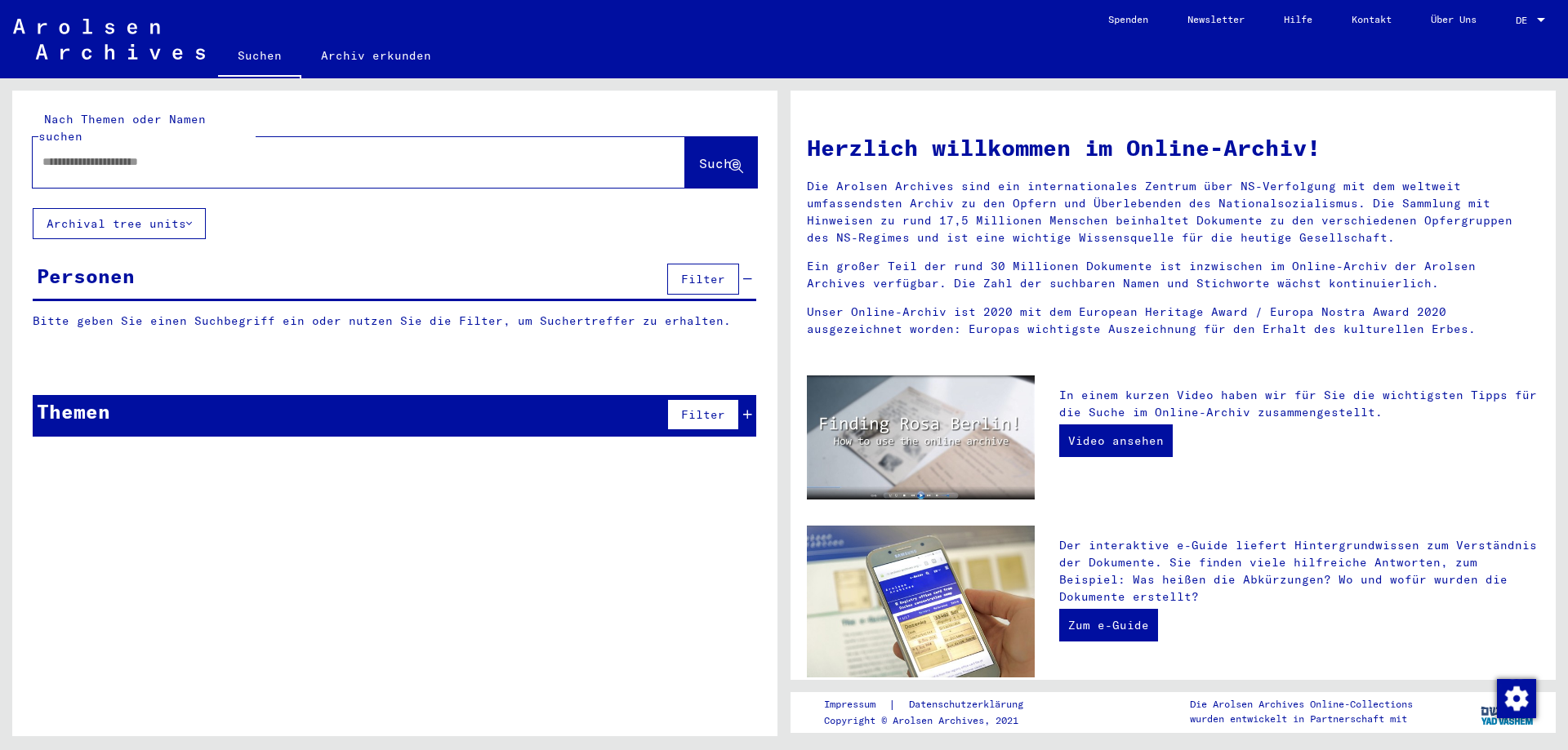
paste input "*******"
paste input "********"
click at [729, 156] on span "Suche" at bounding box center [721, 164] width 44 height 17
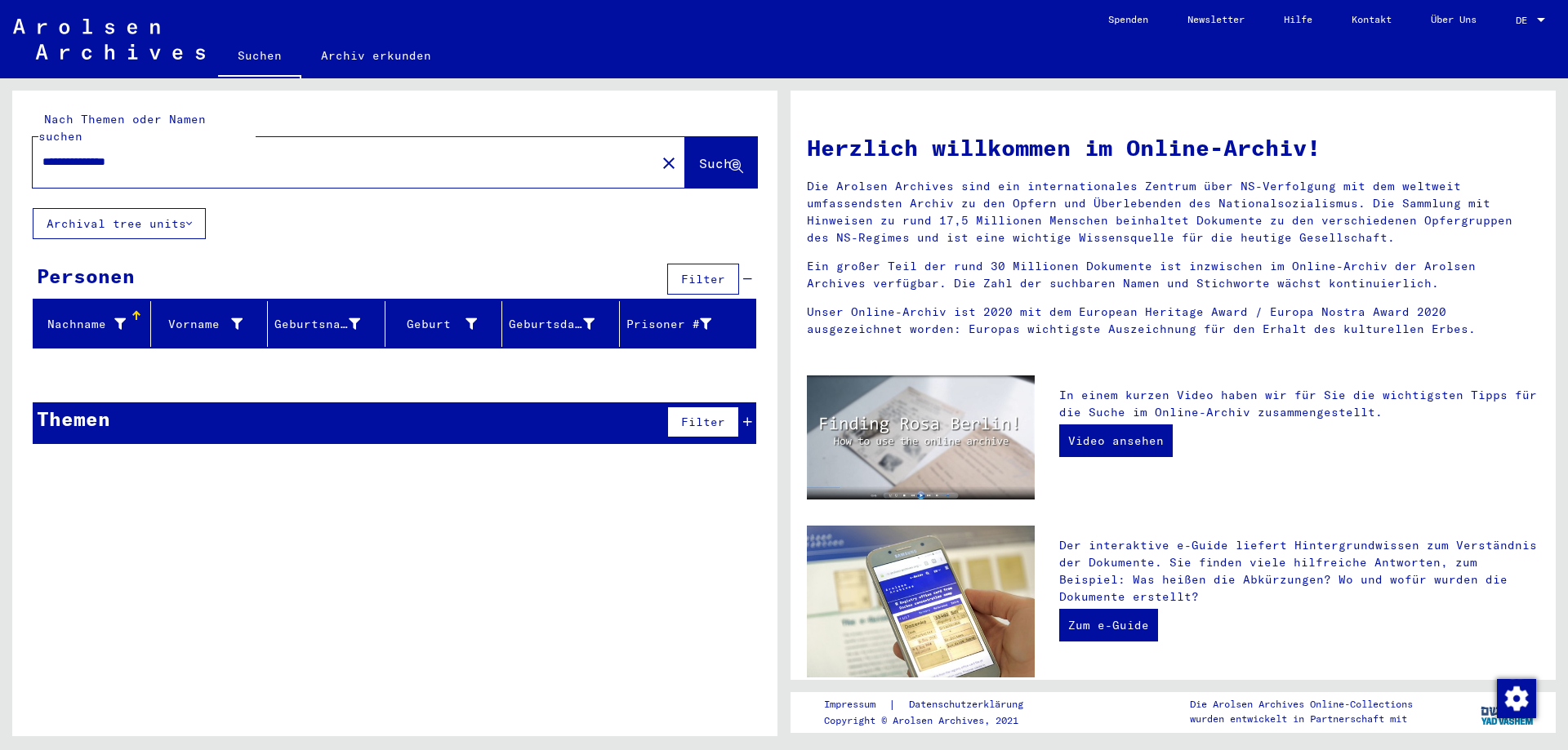
click at [64, 153] on input "**********" at bounding box center [339, 161] width 594 height 17
click at [182, 153] on input "*******" at bounding box center [339, 161] width 594 height 17
paste input "********"
type input "**********"
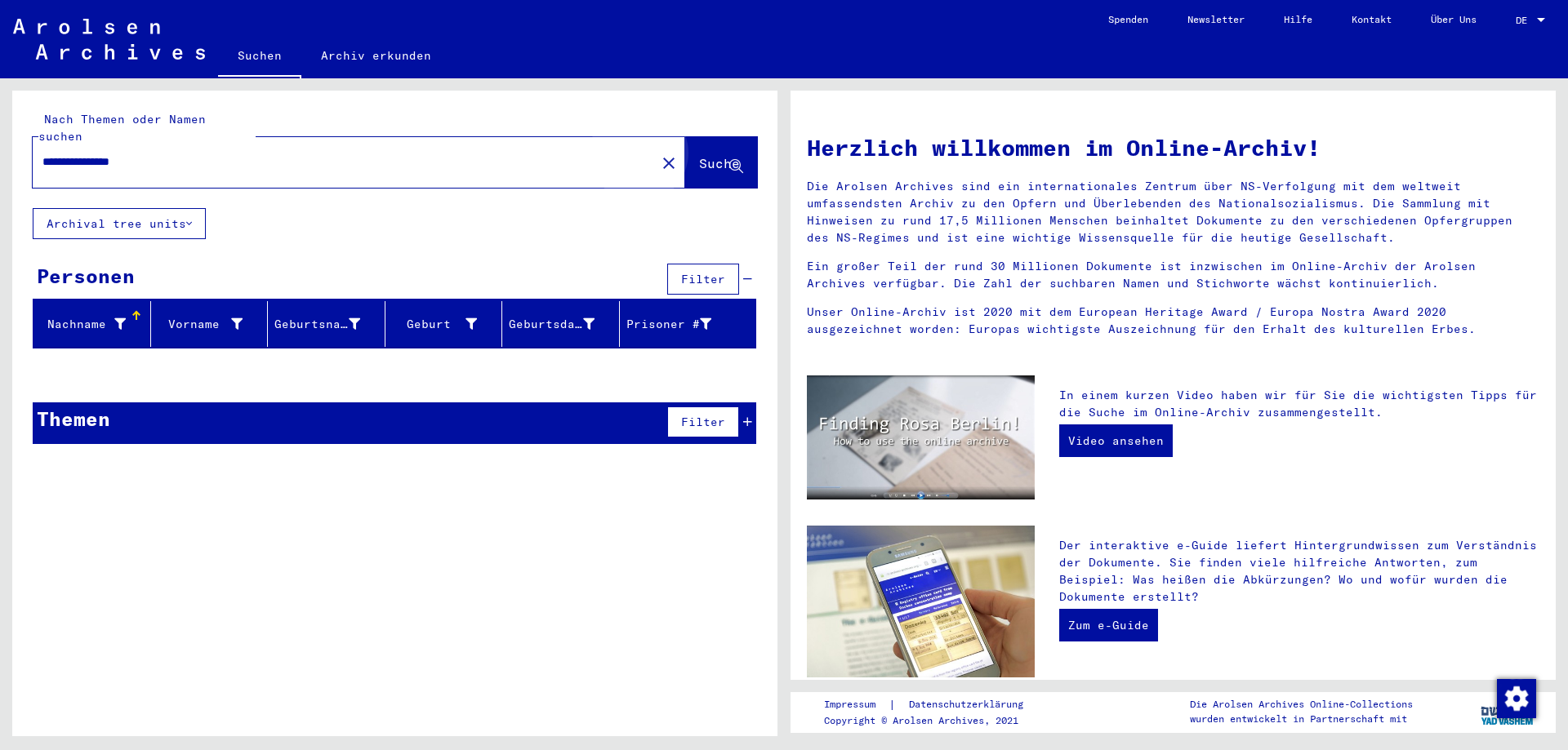
click at [699, 156] on span "Suche" at bounding box center [721, 164] width 44 height 17
drag, startPoint x: 222, startPoint y: 149, endPoint x: 107, endPoint y: 114, distance: 120.2
click at [0, 157] on html "**********" at bounding box center [784, 375] width 1568 height 750
click at [659, 153] on mat-icon "close" at bounding box center [669, 163] width 20 height 20
click at [486, 153] on input "text" at bounding box center [339, 161] width 594 height 17
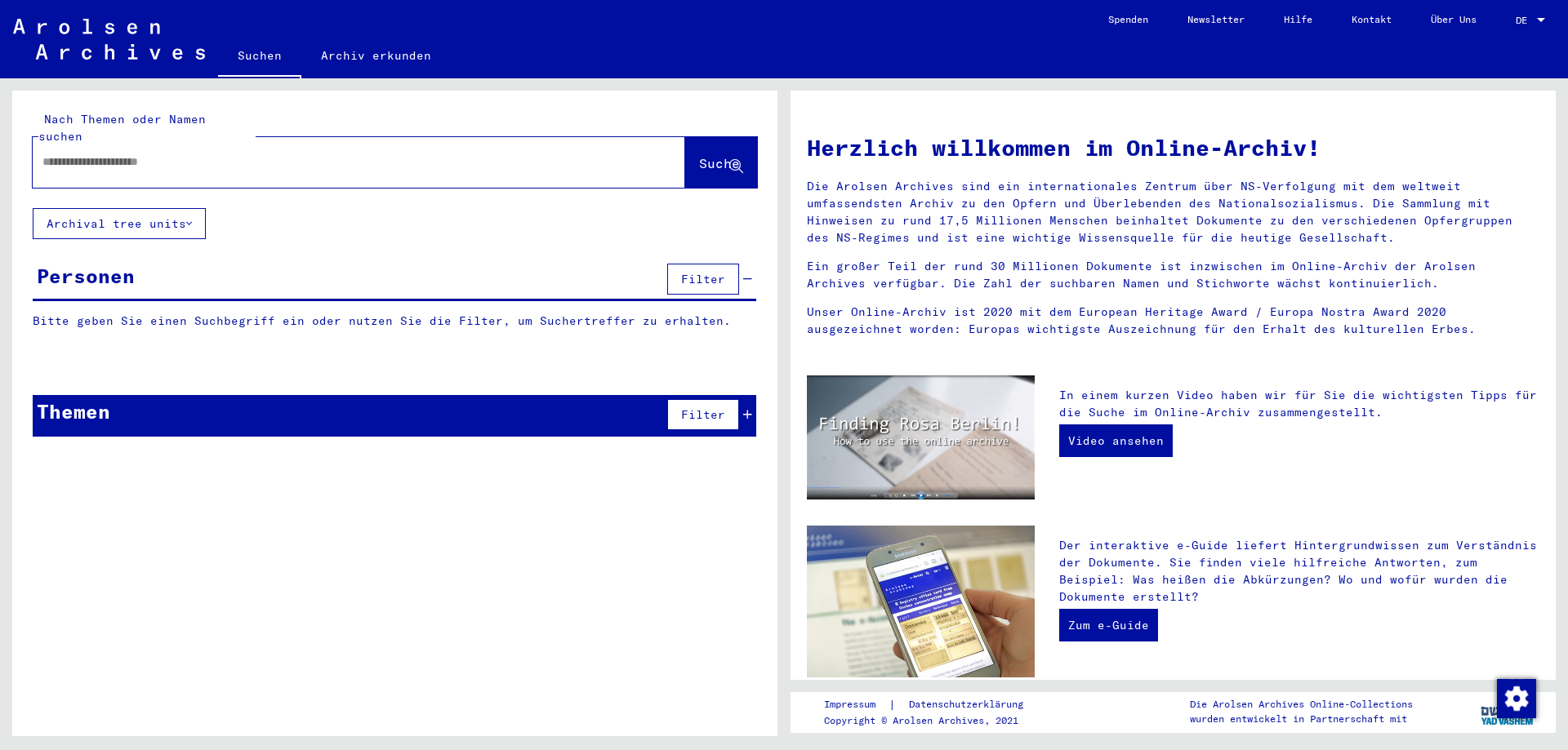
paste input "**********"
paste input "********"
click at [699, 155] on span "Suche" at bounding box center [719, 163] width 41 height 16
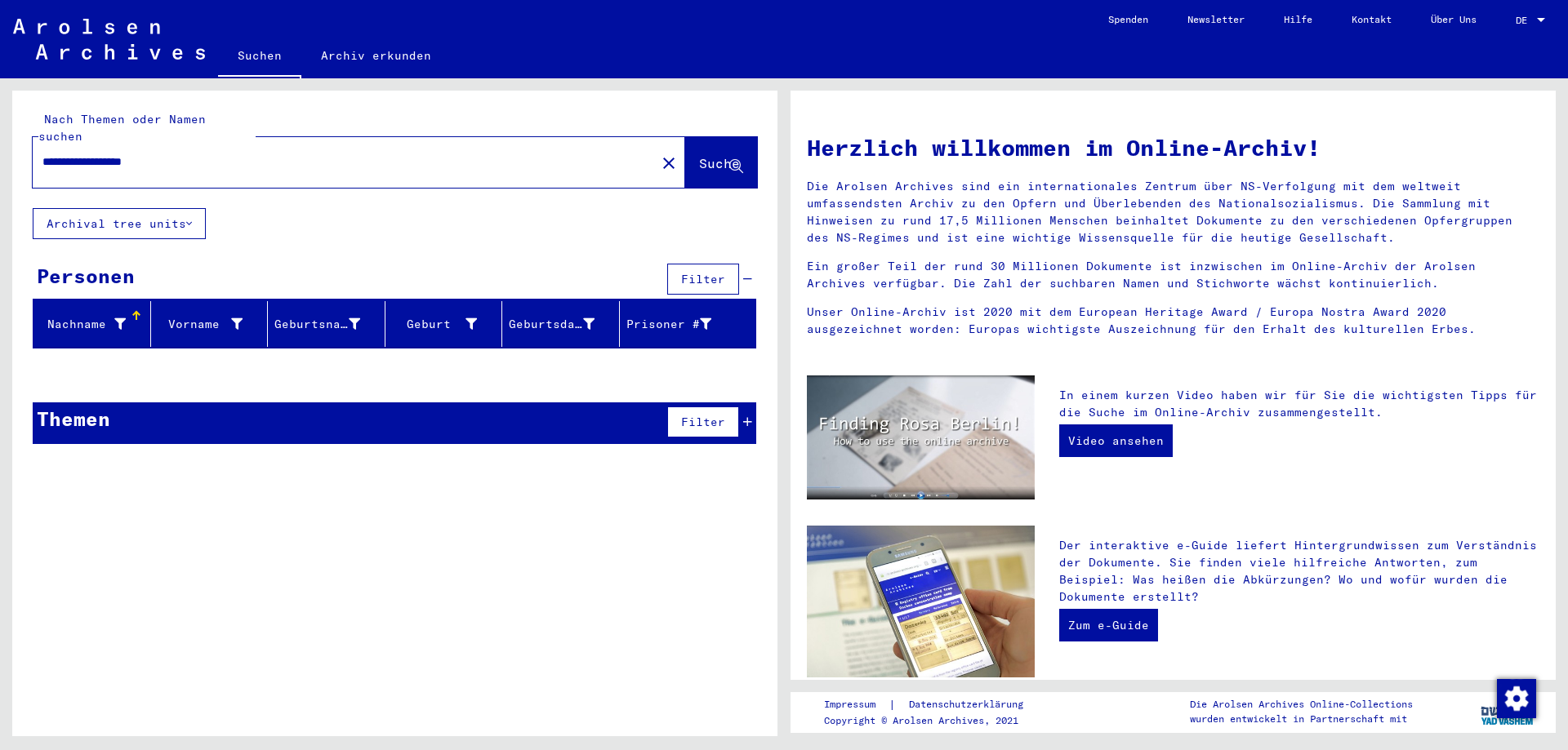
click at [600, 410] on div "Themen Filter" at bounding box center [394, 423] width 723 height 41
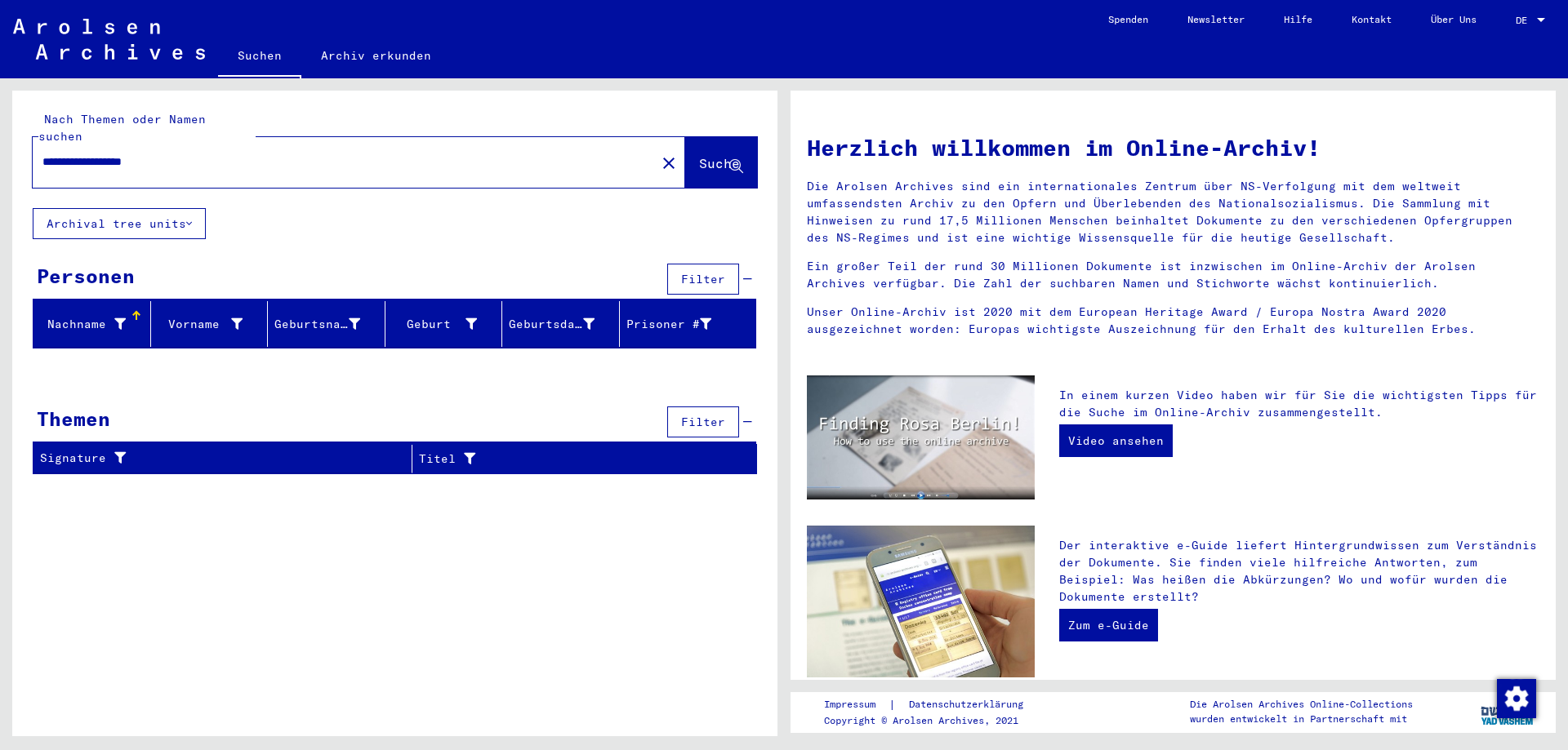
click at [731, 137] on button "Suche" at bounding box center [721, 162] width 72 height 50
click at [727, 137] on button "Suche" at bounding box center [721, 162] width 72 height 50
drag, startPoint x: 220, startPoint y: 145, endPoint x: -21, endPoint y: 162, distance: 241.6
click at [0, 162] on html "**********" at bounding box center [784, 375] width 1568 height 750
click at [74, 153] on input "**********" at bounding box center [339, 161] width 594 height 17
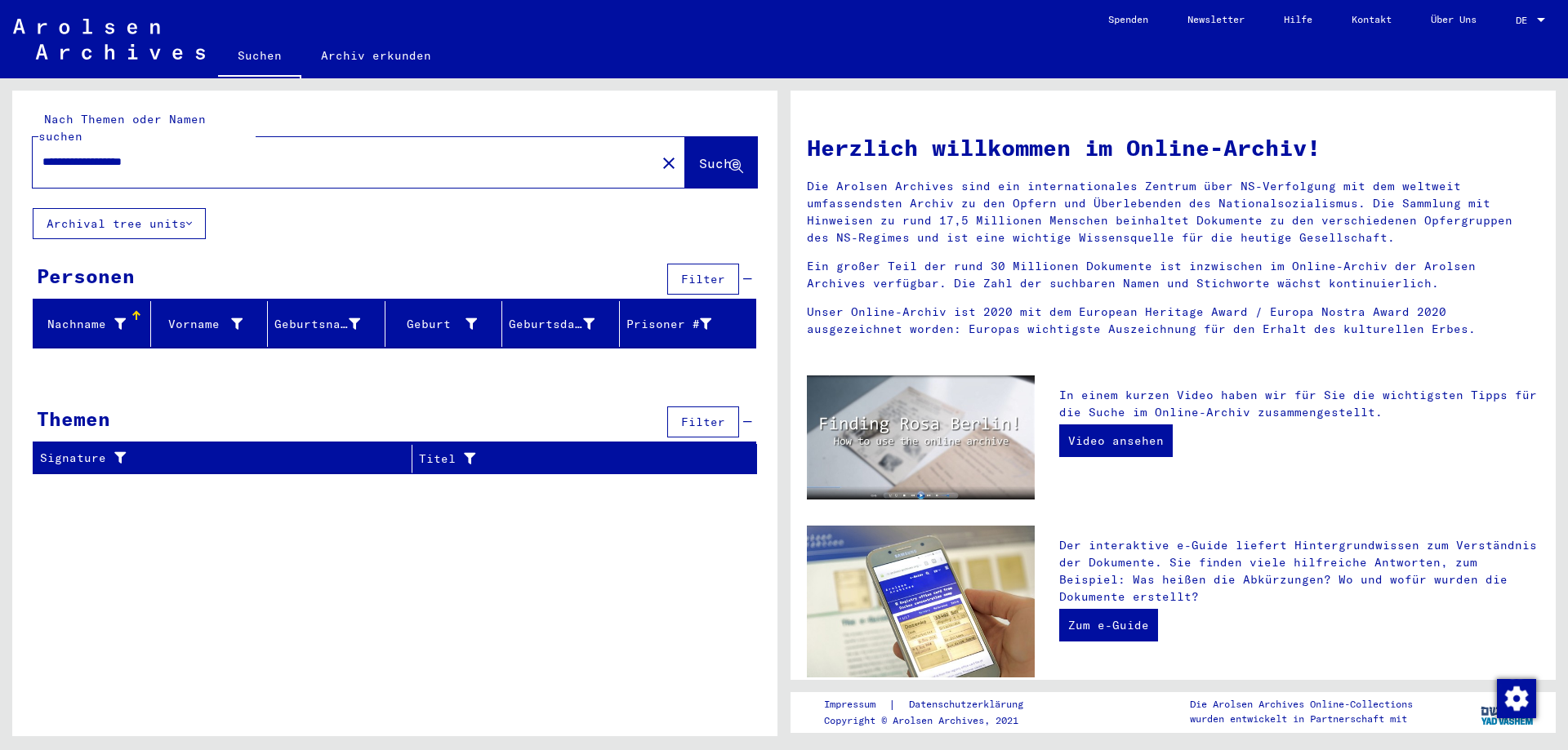
click at [74, 153] on input "**********" at bounding box center [339, 161] width 594 height 17
paste input "text"
type input "**********"
click at [717, 155] on span "Suche" at bounding box center [719, 163] width 41 height 16
click at [659, 153] on mat-icon "close" at bounding box center [669, 163] width 20 height 20
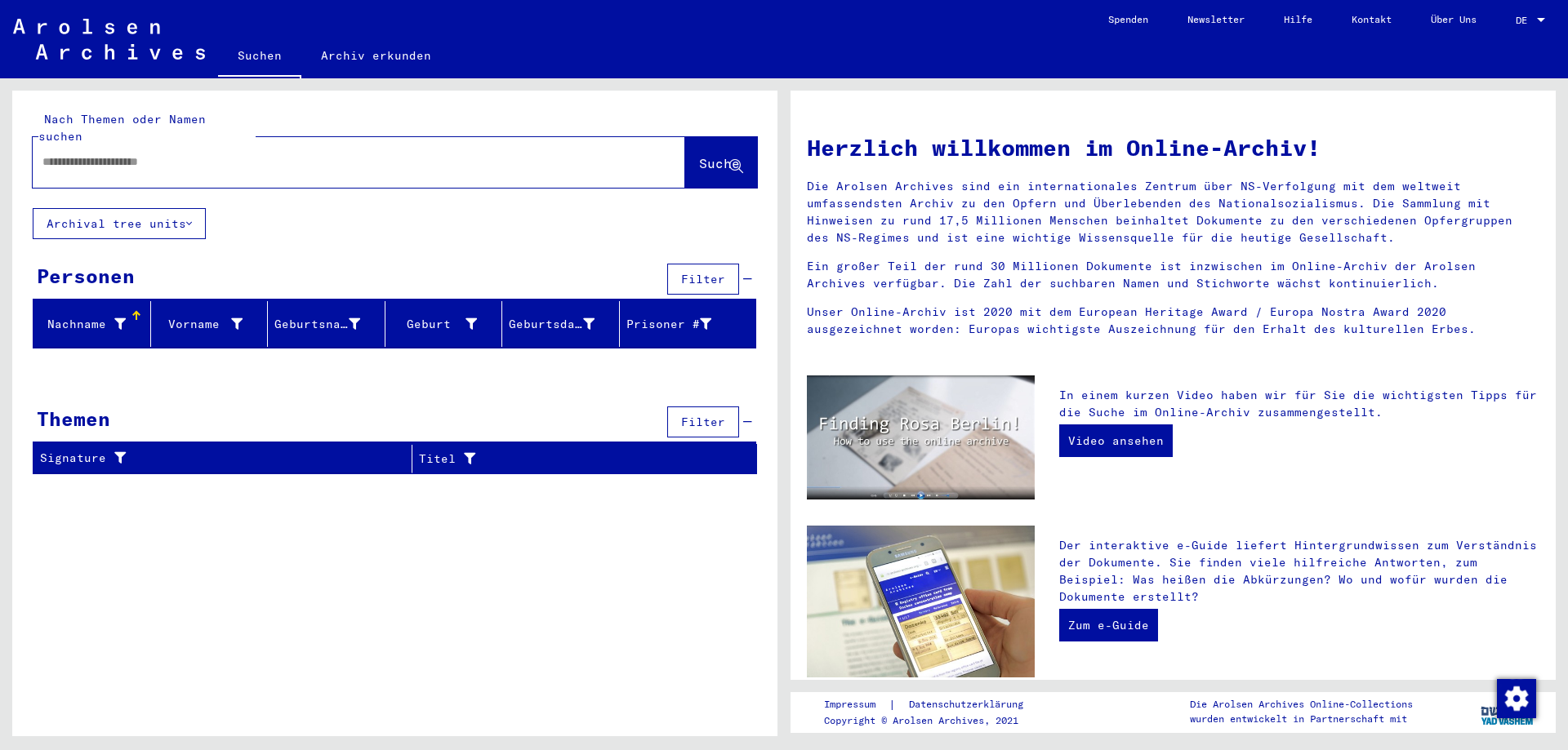
click at [531, 153] on input "text" at bounding box center [339, 161] width 594 height 17
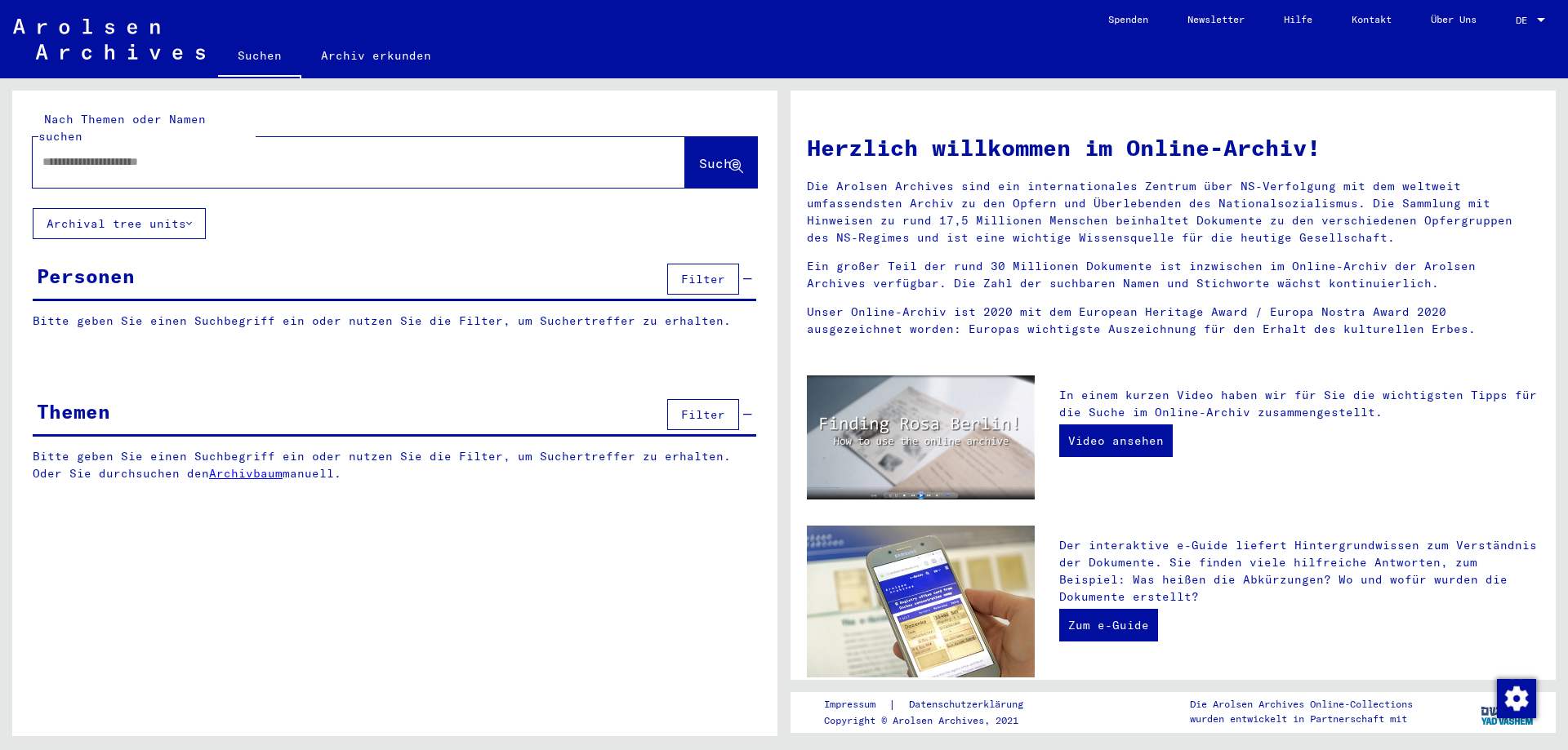
paste input "*****"
paste input "**********"
click at [726, 156] on span "Suche" at bounding box center [721, 164] width 44 height 17
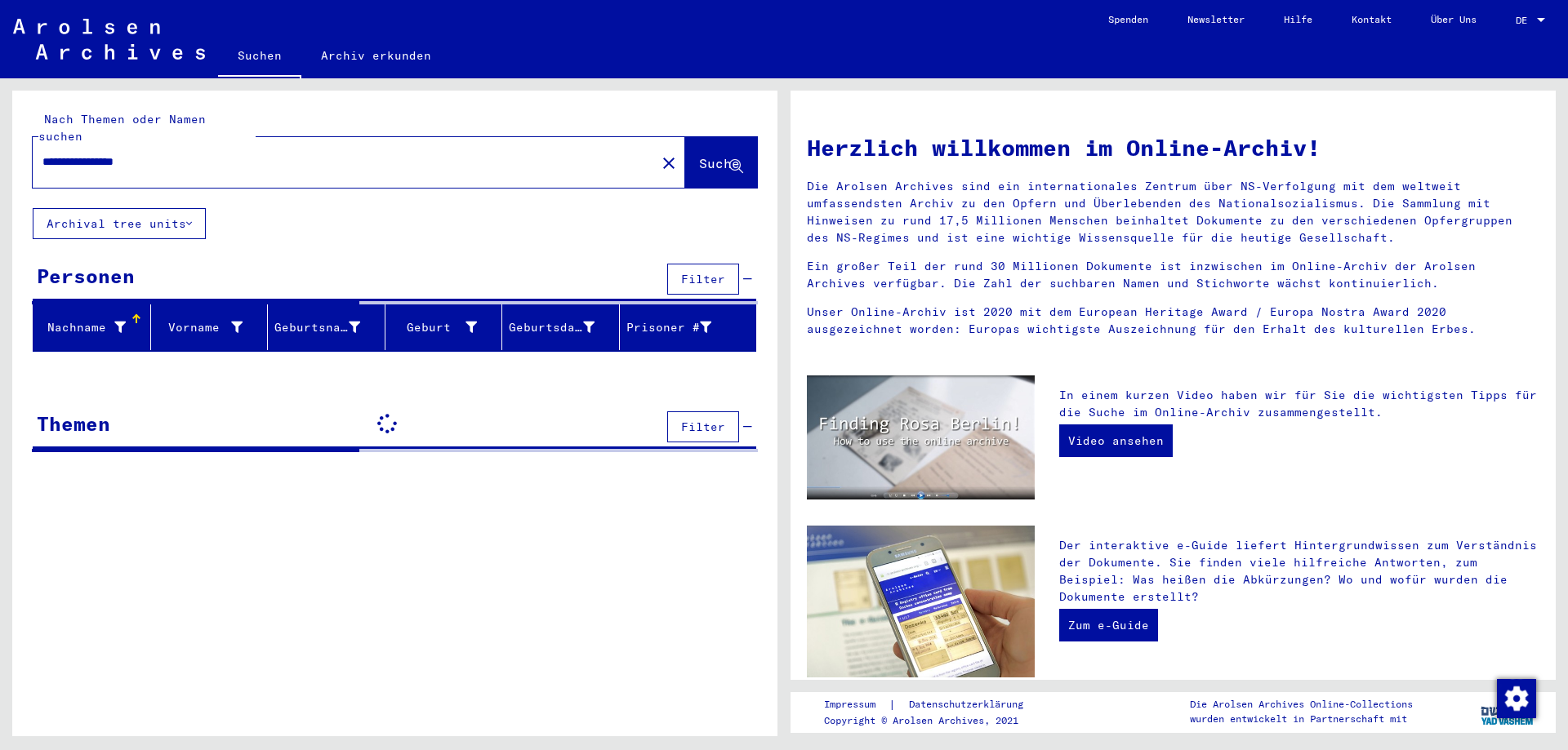
click at [67, 153] on input "**********" at bounding box center [339, 161] width 594 height 17
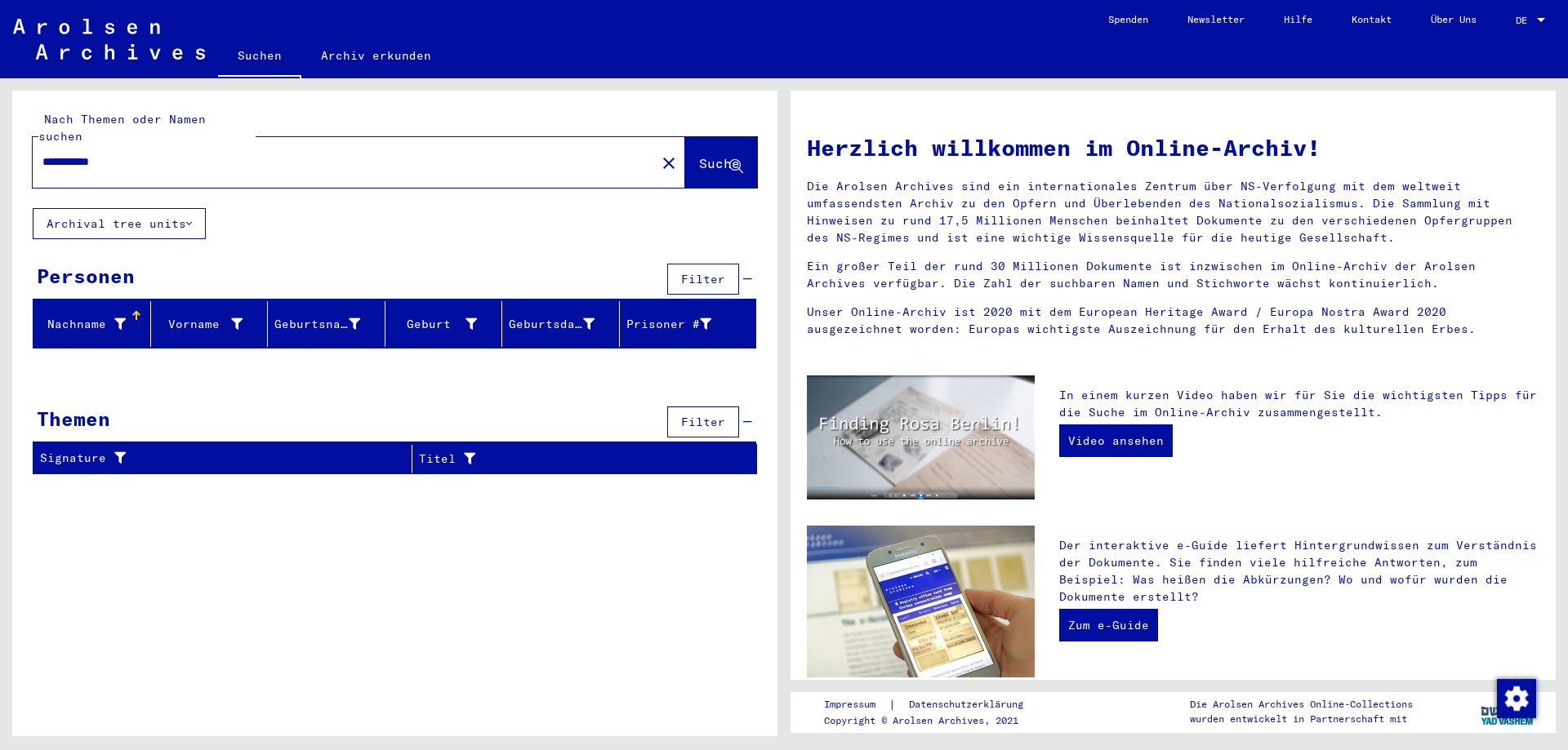
click at [199, 153] on input "**********" at bounding box center [339, 161] width 594 height 17
paste input "******"
click at [699, 155] on span "Suche" at bounding box center [719, 163] width 41 height 16
drag, startPoint x: 218, startPoint y: 143, endPoint x: 91, endPoint y: 133, distance: 127.4
click at [50, 153] on input "**********" at bounding box center [339, 161] width 594 height 17
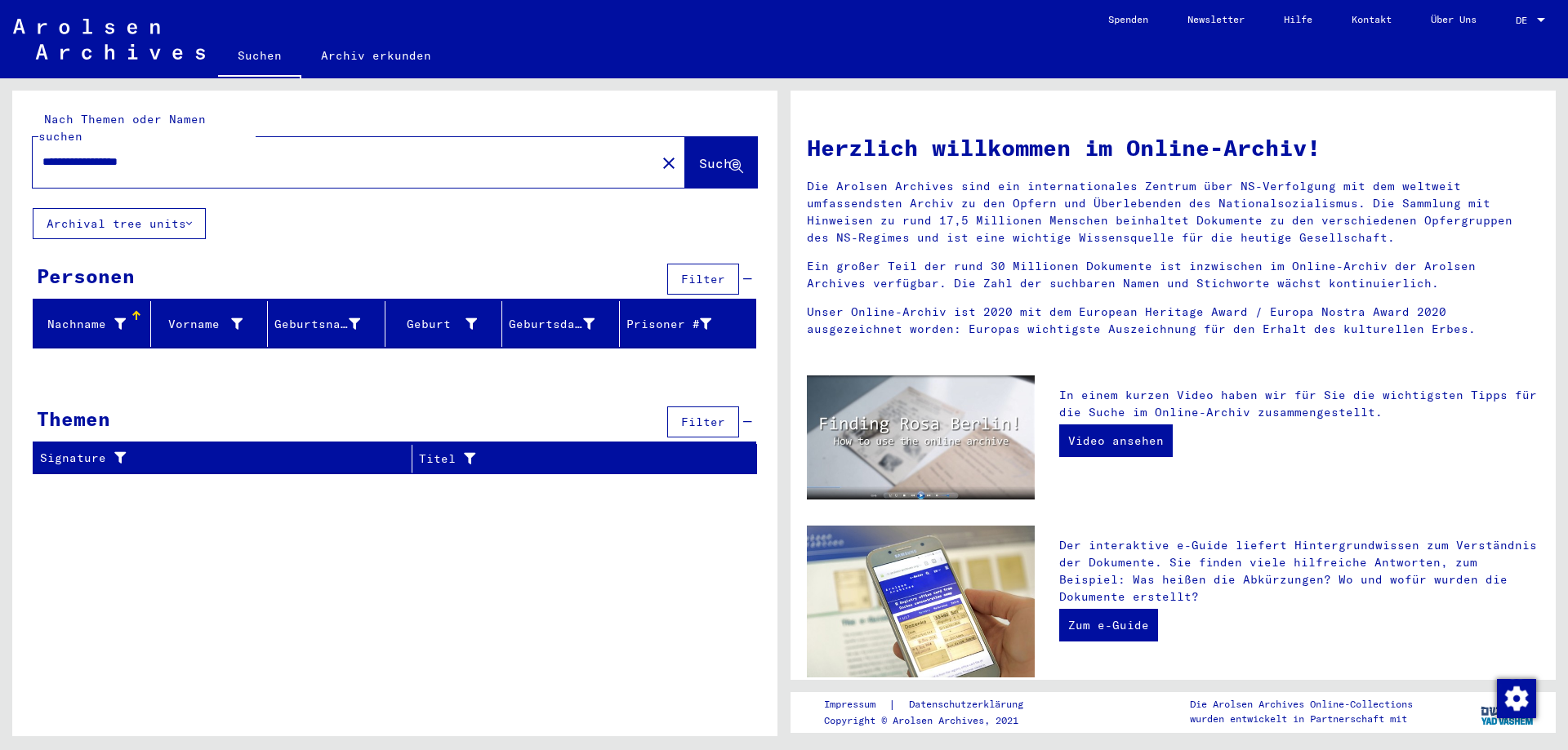
click at [233, 153] on input "**********" at bounding box center [339, 161] width 594 height 17
drag, startPoint x: 233, startPoint y: 144, endPoint x: -36, endPoint y: 140, distance: 269.0
click at [0, 140] on html "**********" at bounding box center [784, 375] width 1568 height 750
click at [257, 153] on input "**********" at bounding box center [339, 161] width 594 height 17
click at [252, 153] on input "**********" at bounding box center [339, 161] width 594 height 17
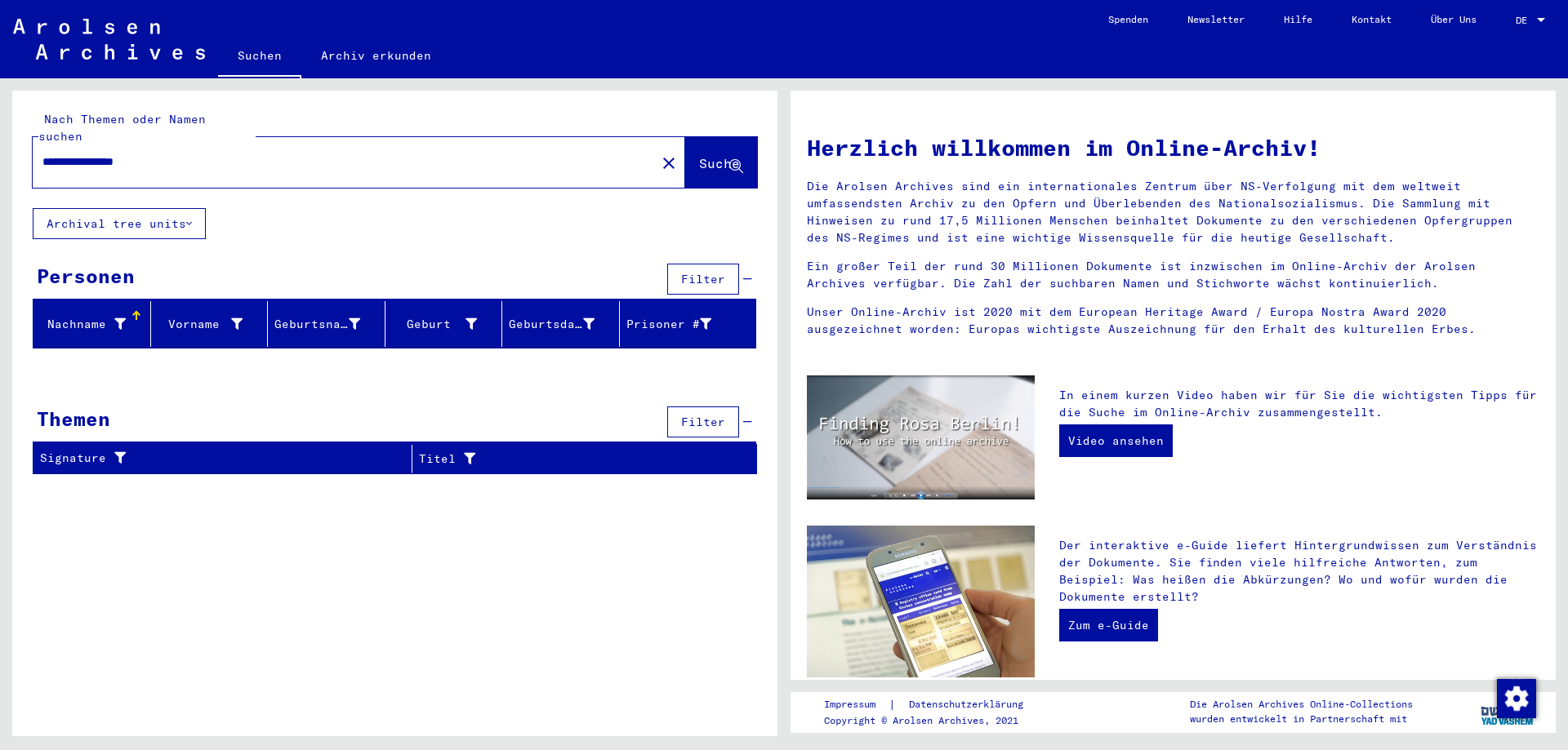
type input "**********"
click at [721, 155] on span "Suche" at bounding box center [719, 163] width 41 height 16
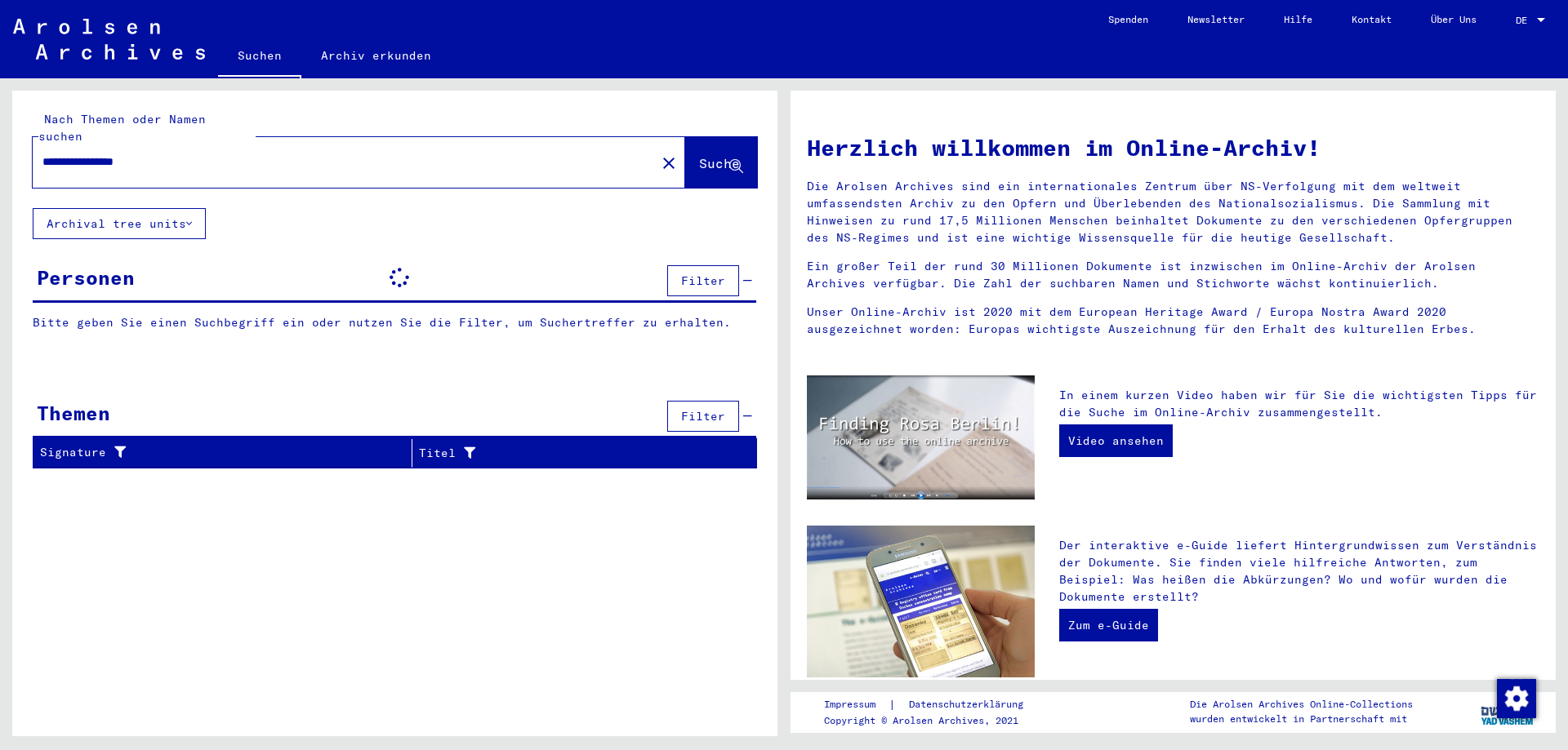
drag, startPoint x: 172, startPoint y: 144, endPoint x: 22, endPoint y: 148, distance: 150.1
click at [22, 148] on div "**********" at bounding box center [395, 149] width 766 height 118
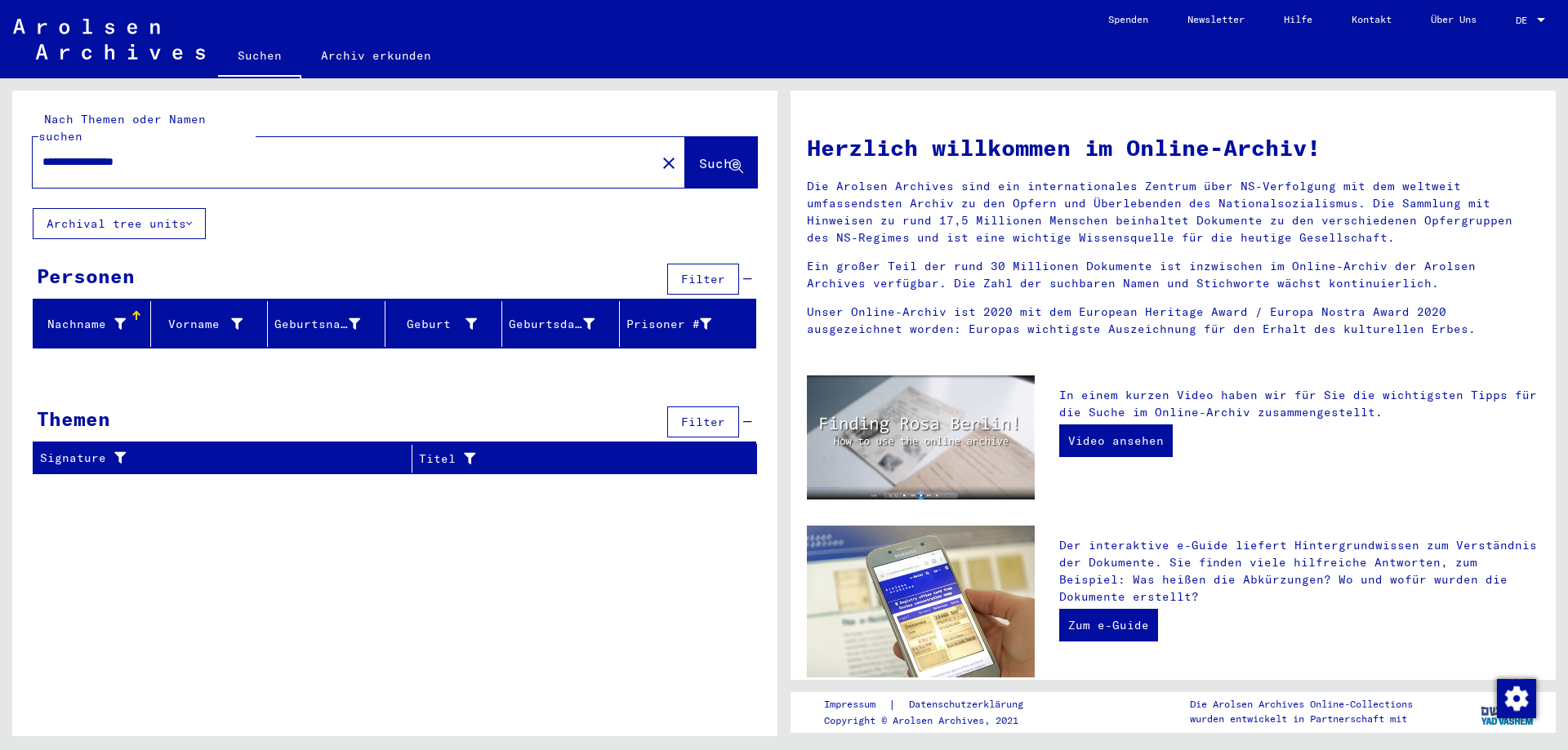
click at [623, 146] on div "**********" at bounding box center [358, 162] width 653 height 50
click at [659, 153] on mat-icon "close" at bounding box center [669, 163] width 20 height 20
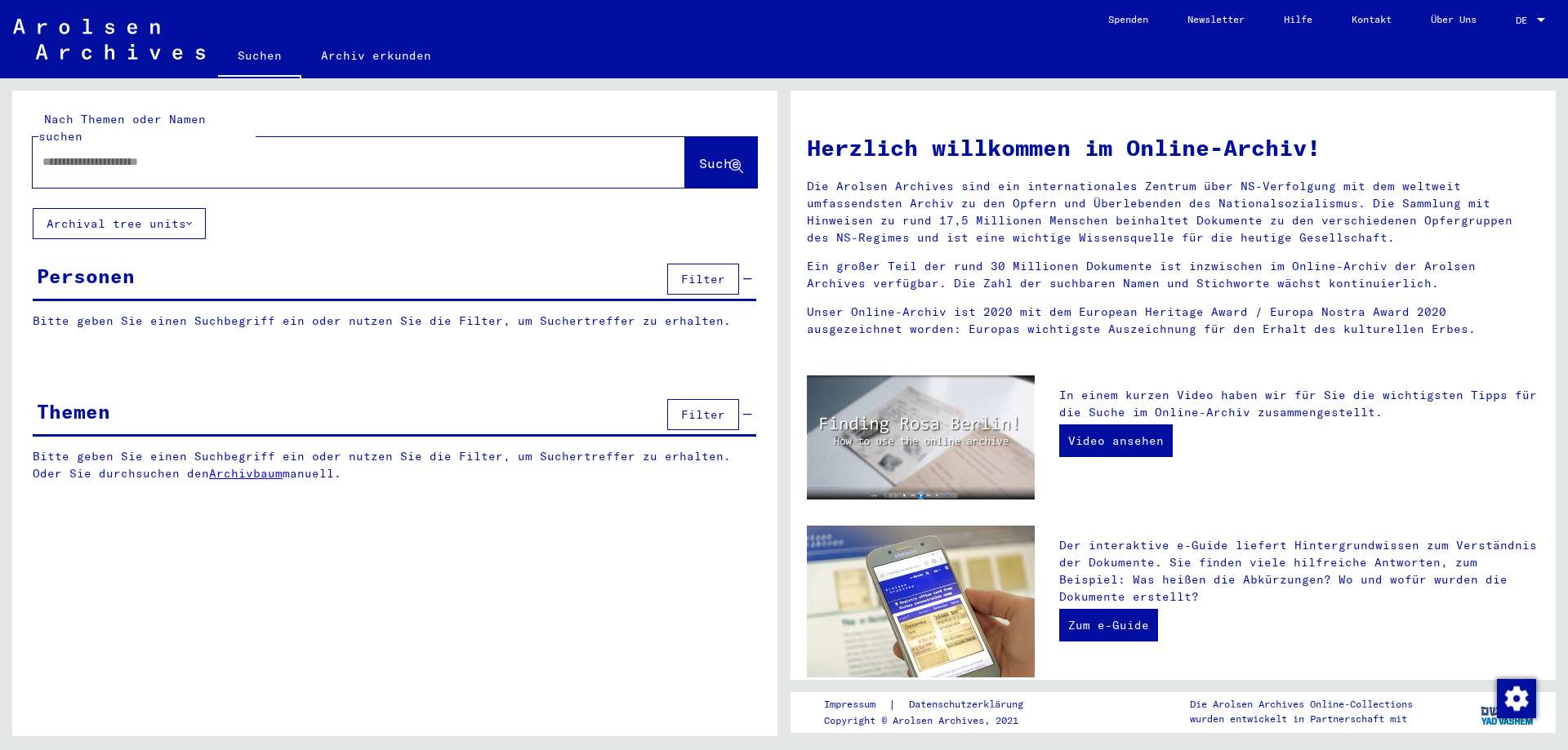
click at [128, 153] on input "text" at bounding box center [339, 161] width 594 height 17
paste input "********"
paste input "*******"
type input "**********"
click at [713, 155] on span "Suche" at bounding box center [719, 163] width 41 height 16
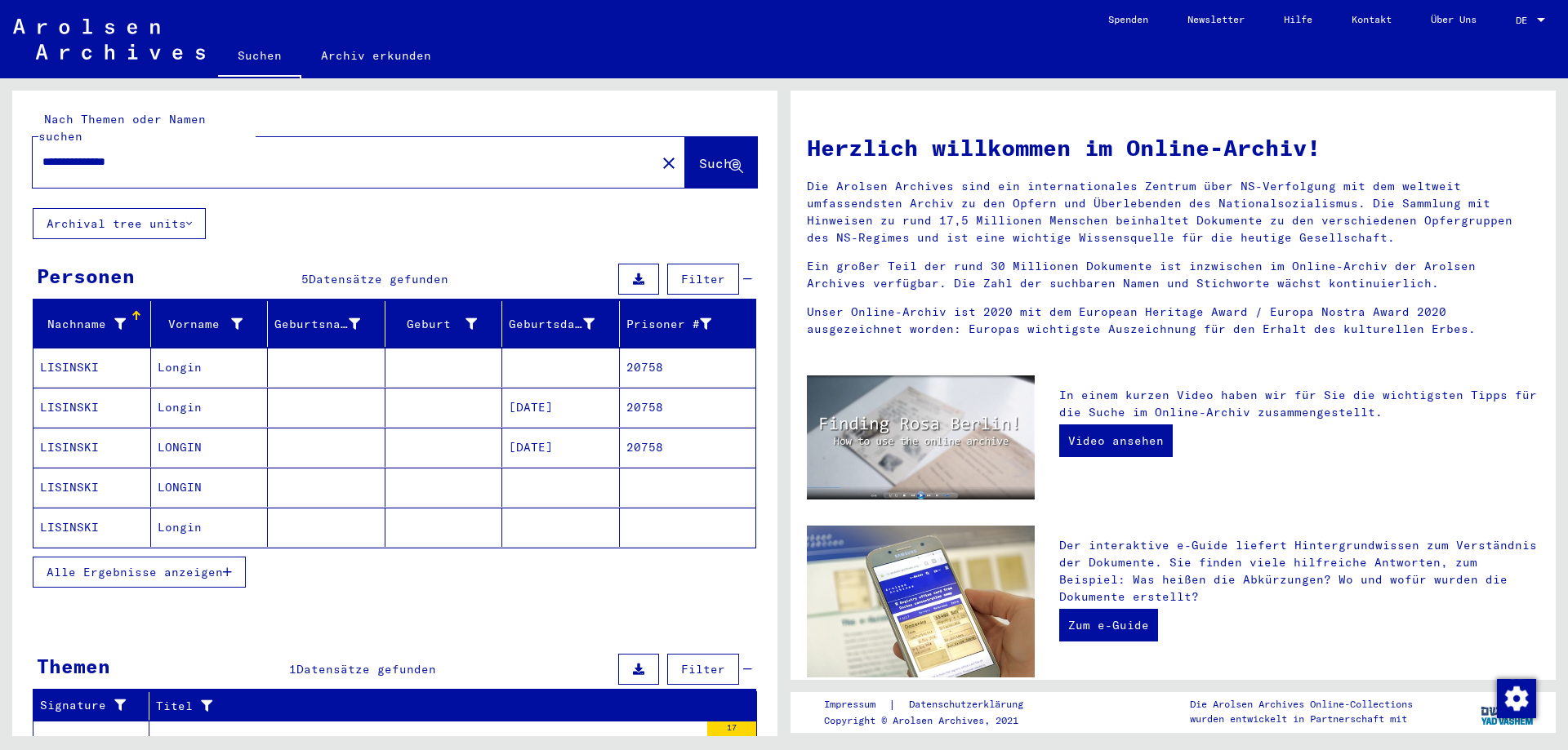
click at [518, 393] on mat-cell "[DATE]" at bounding box center [561, 408] width 118 height 40
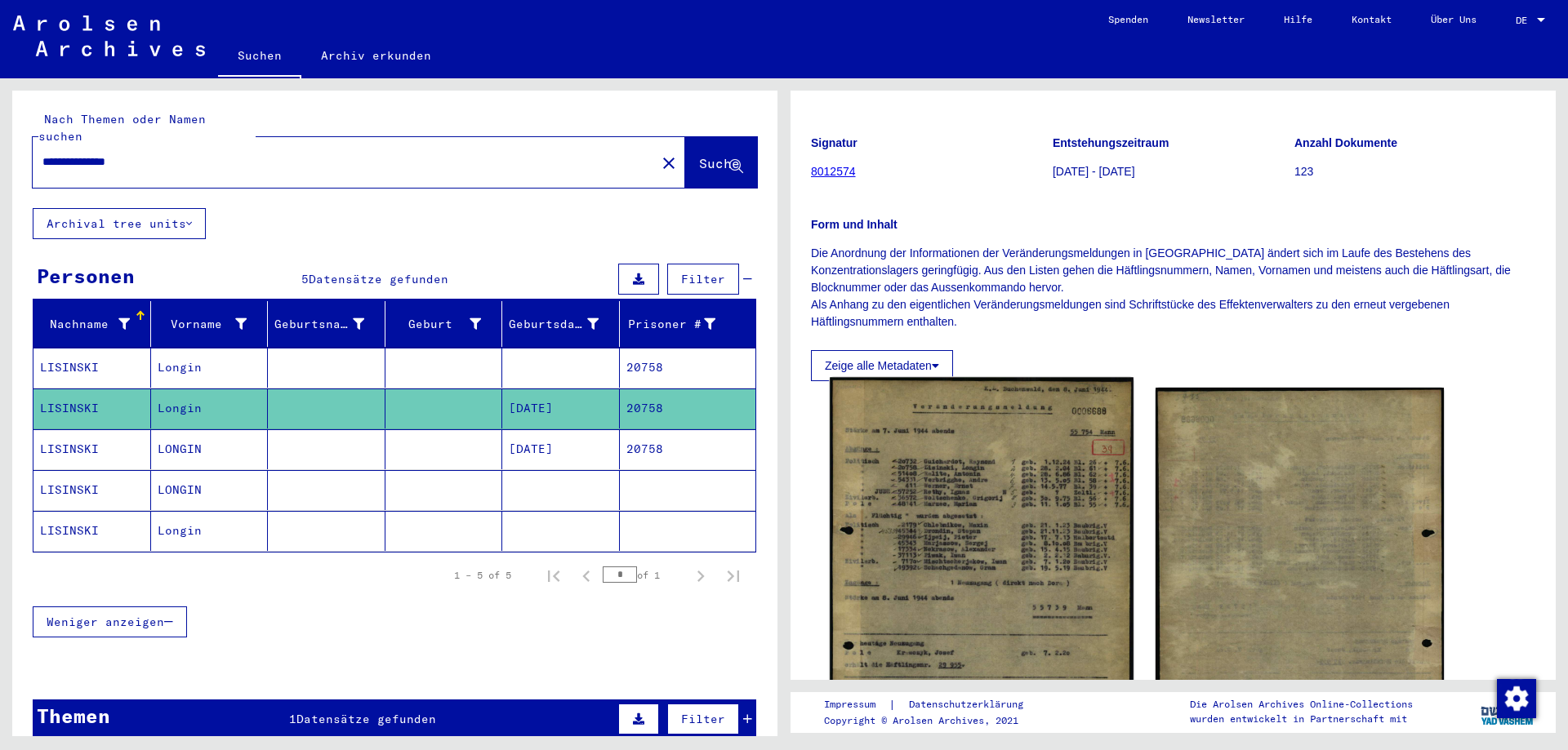
scroll to position [327, 0]
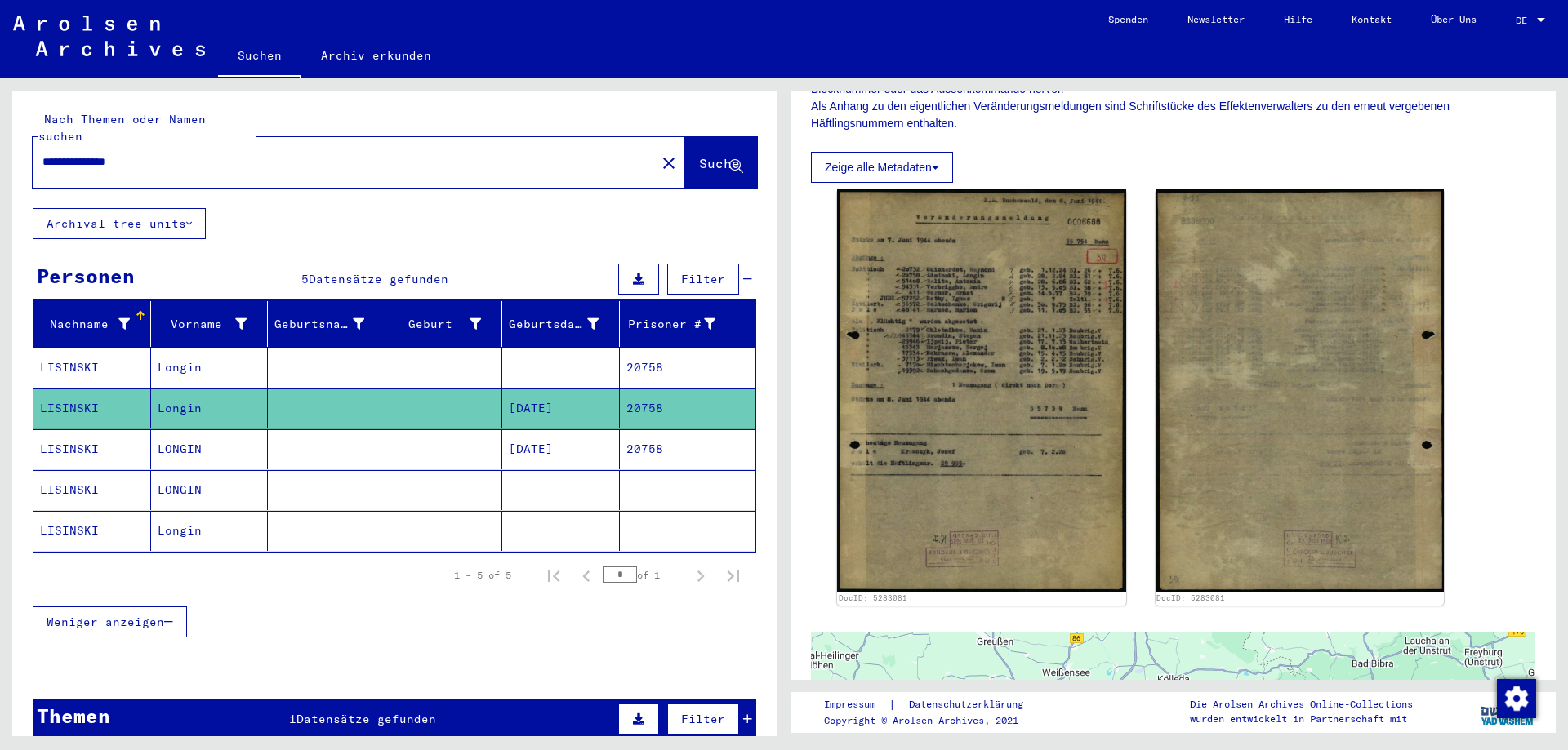
click at [512, 364] on mat-cell at bounding box center [561, 367] width 118 height 40
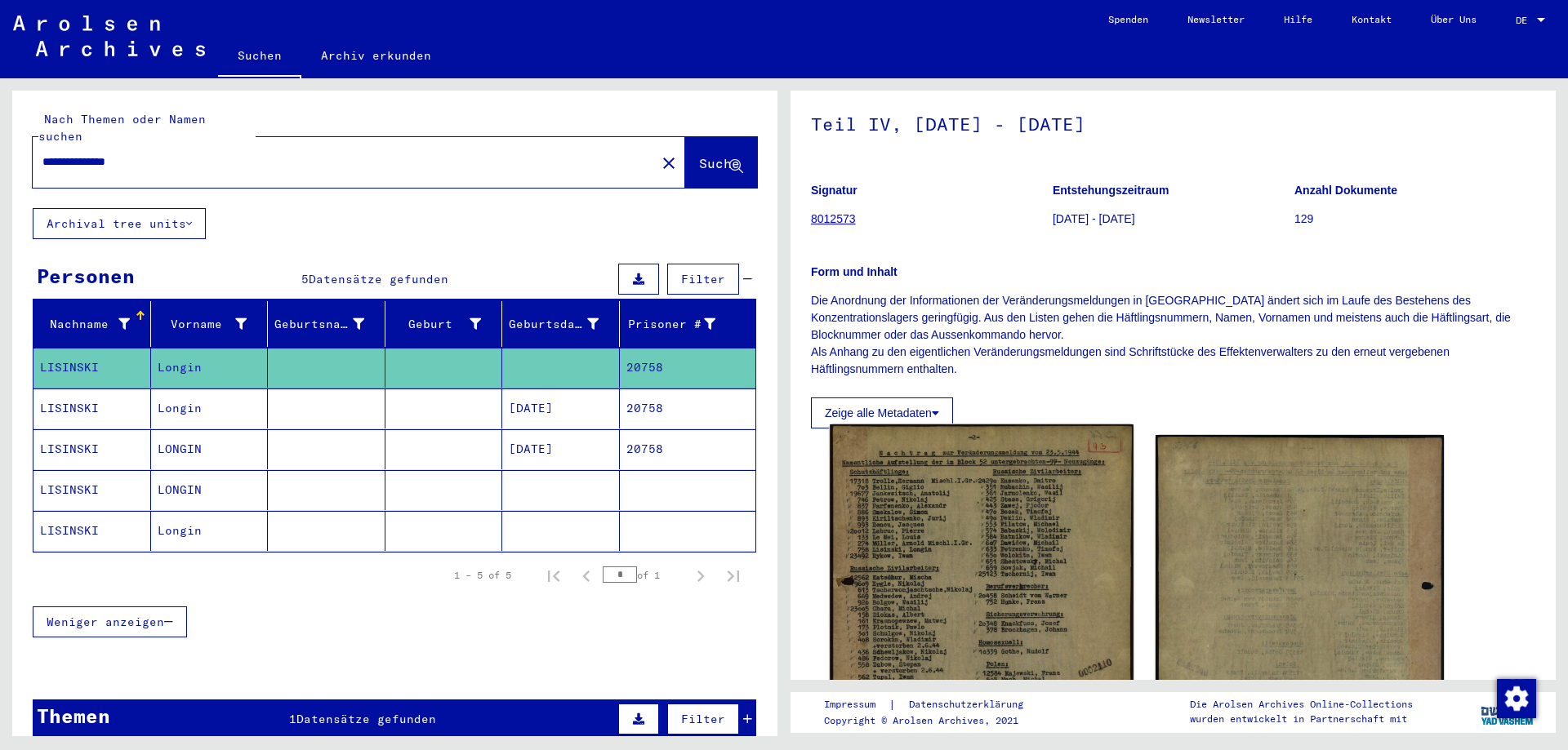
scroll to position [82, 0]
click at [999, 561] on img at bounding box center [981, 640] width 303 height 433
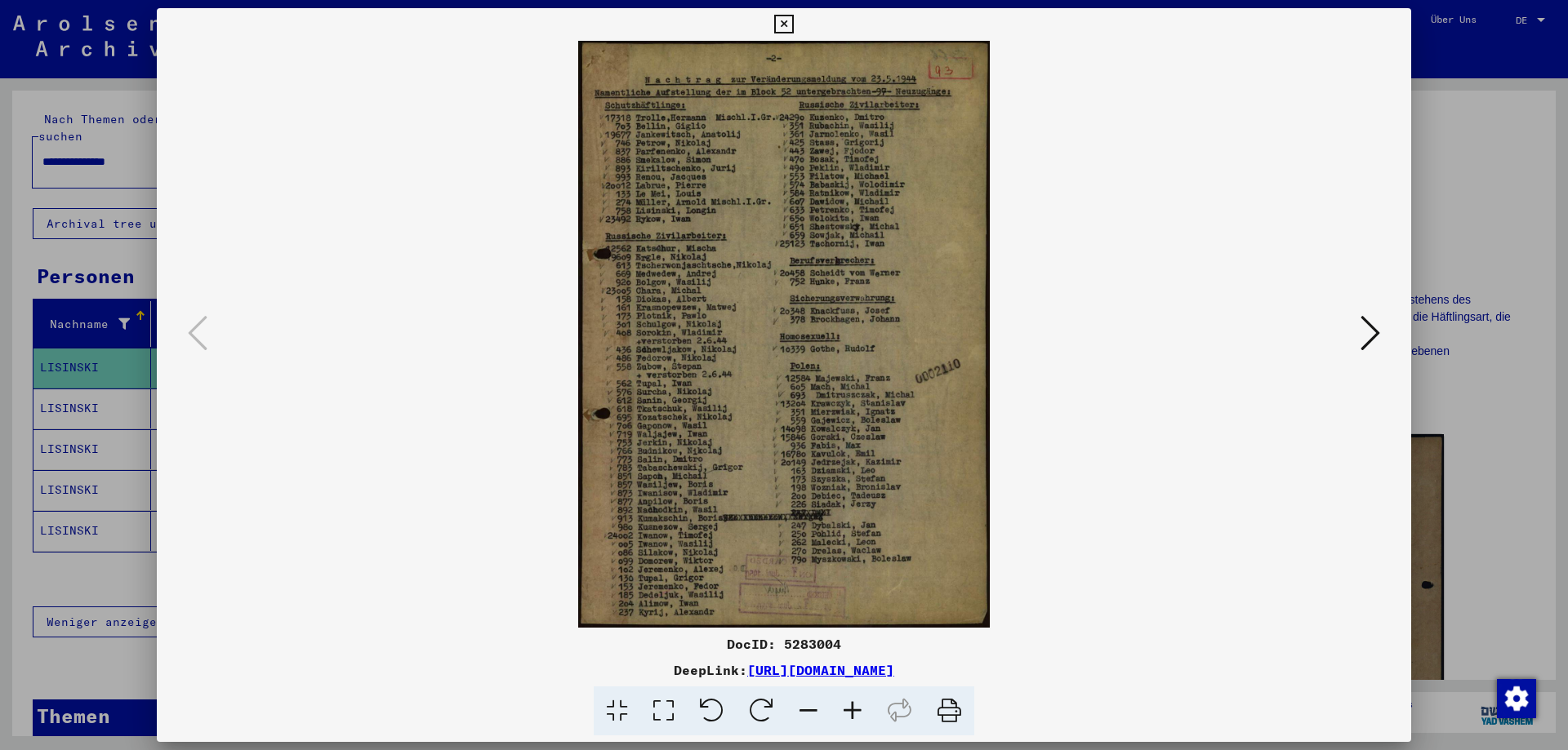
click at [854, 706] on icon at bounding box center [852, 711] width 44 height 50
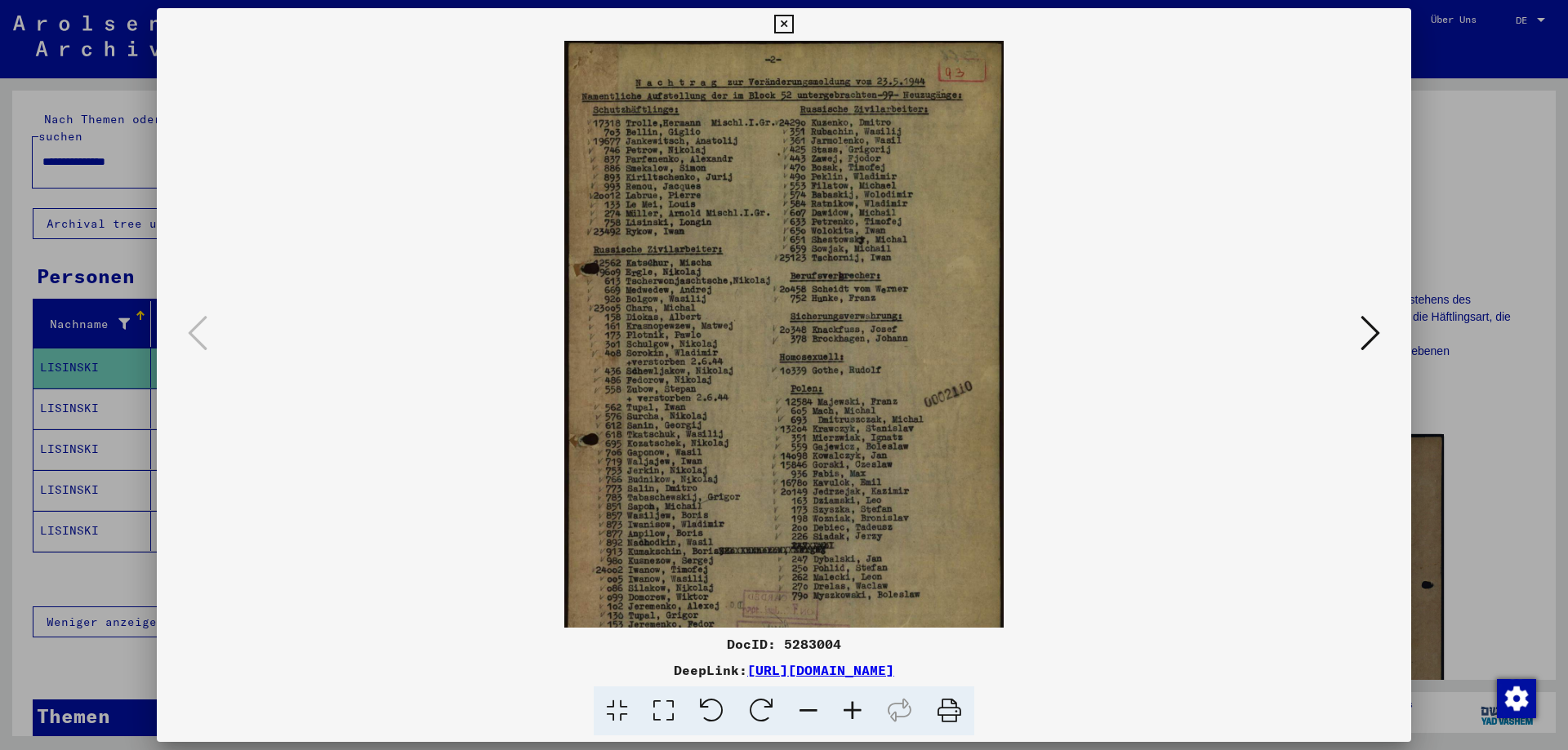
click at [854, 707] on icon at bounding box center [852, 711] width 44 height 50
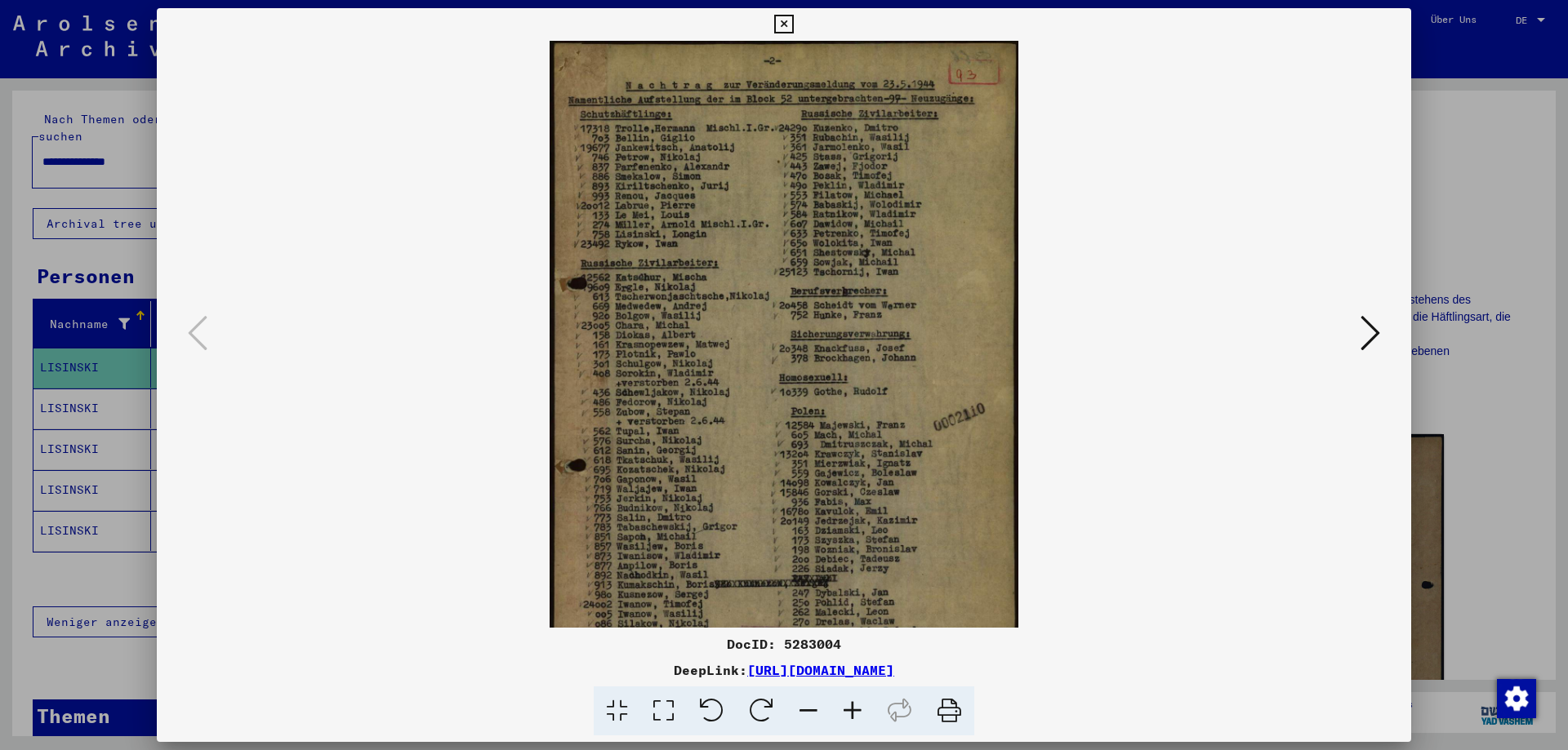
click at [854, 707] on icon at bounding box center [852, 711] width 44 height 50
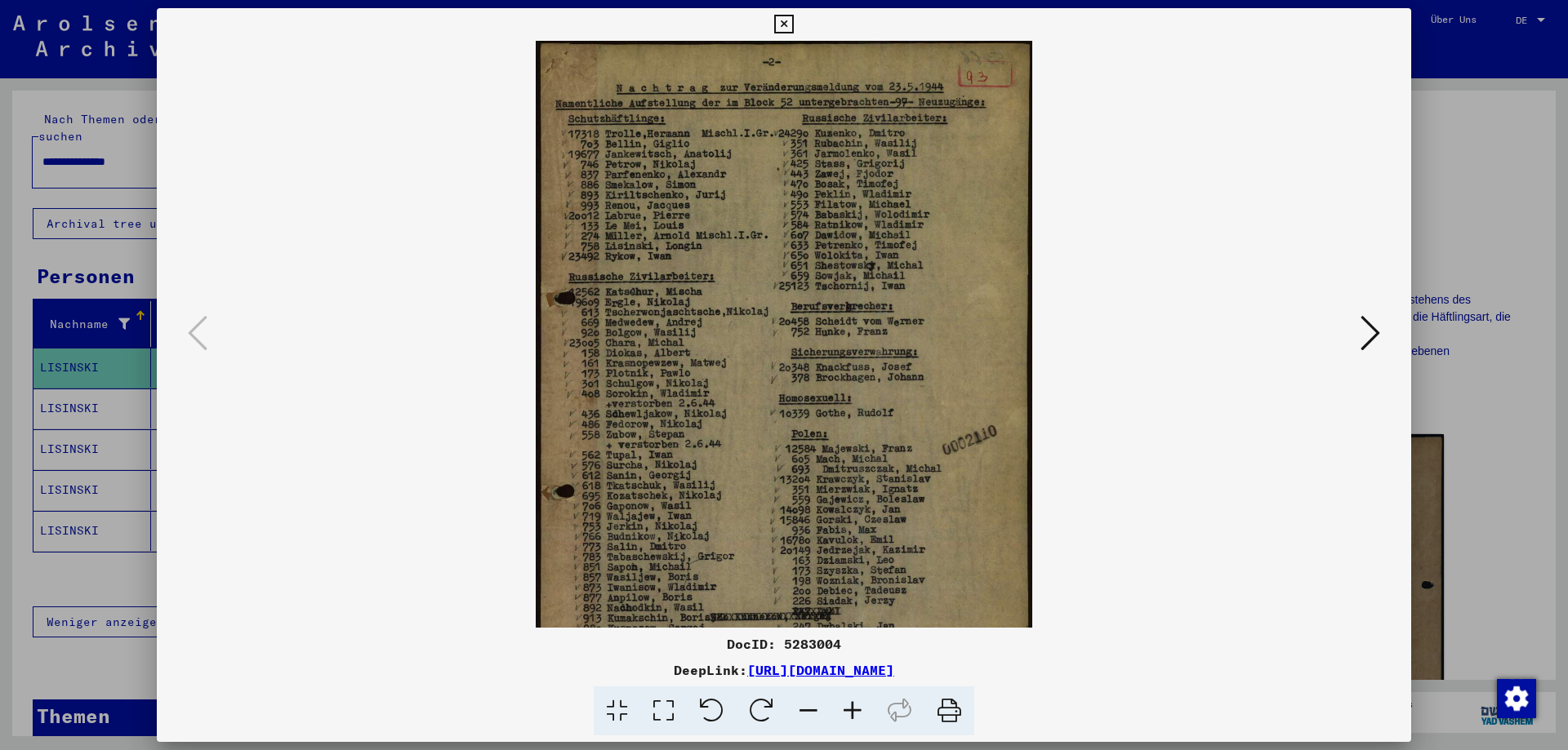
click at [854, 707] on icon at bounding box center [852, 711] width 44 height 50
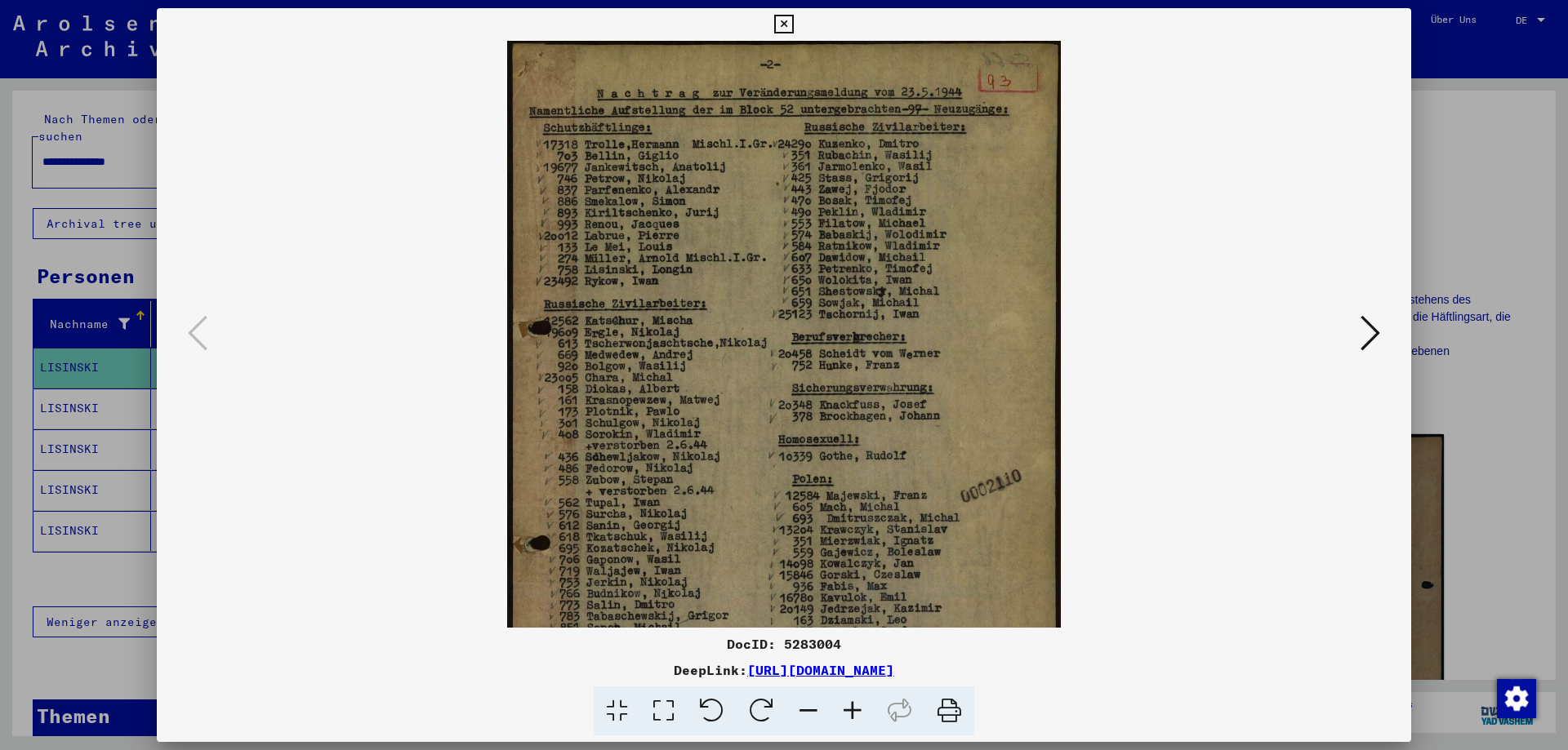
click at [854, 707] on icon at bounding box center [852, 711] width 44 height 50
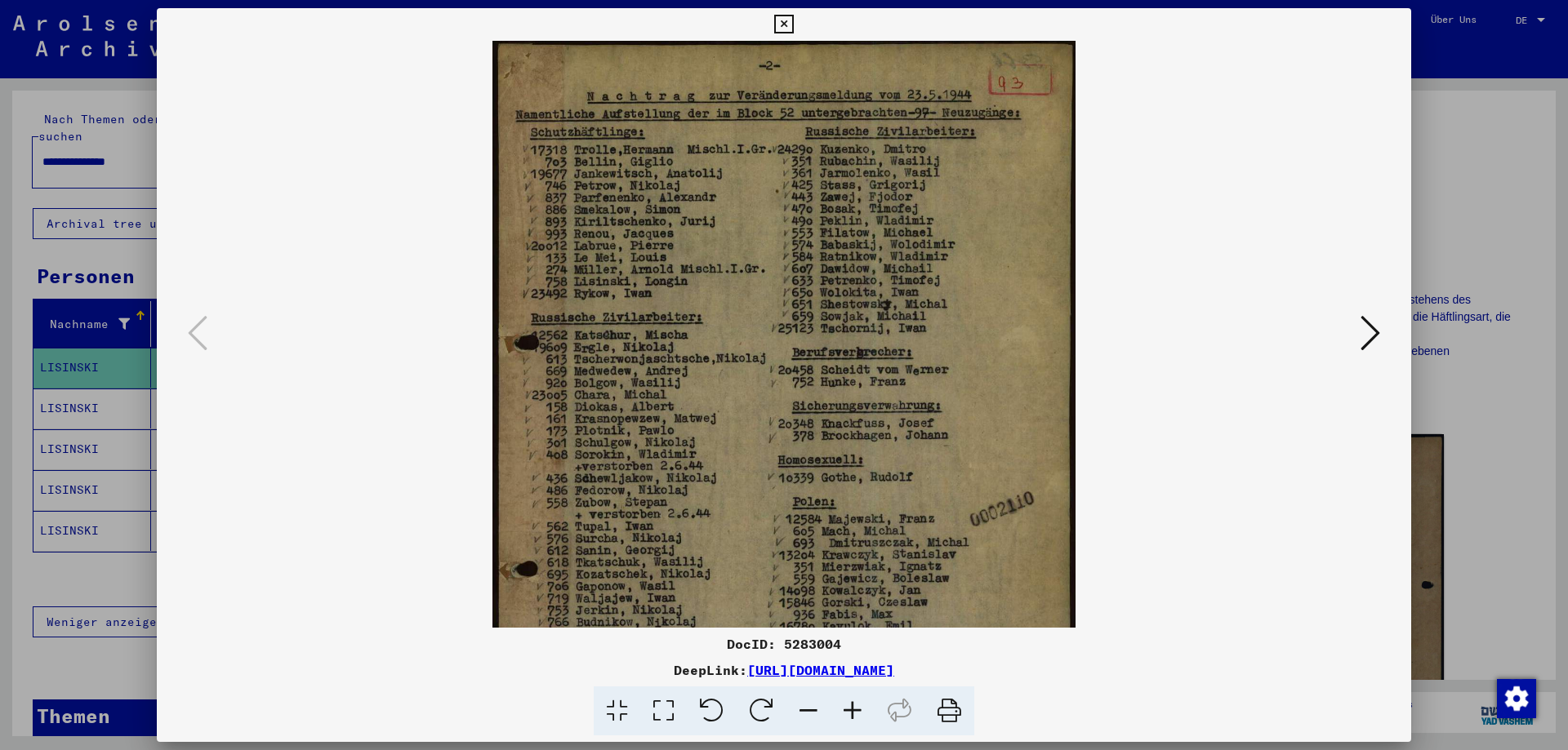
click at [854, 707] on icon at bounding box center [852, 711] width 44 height 50
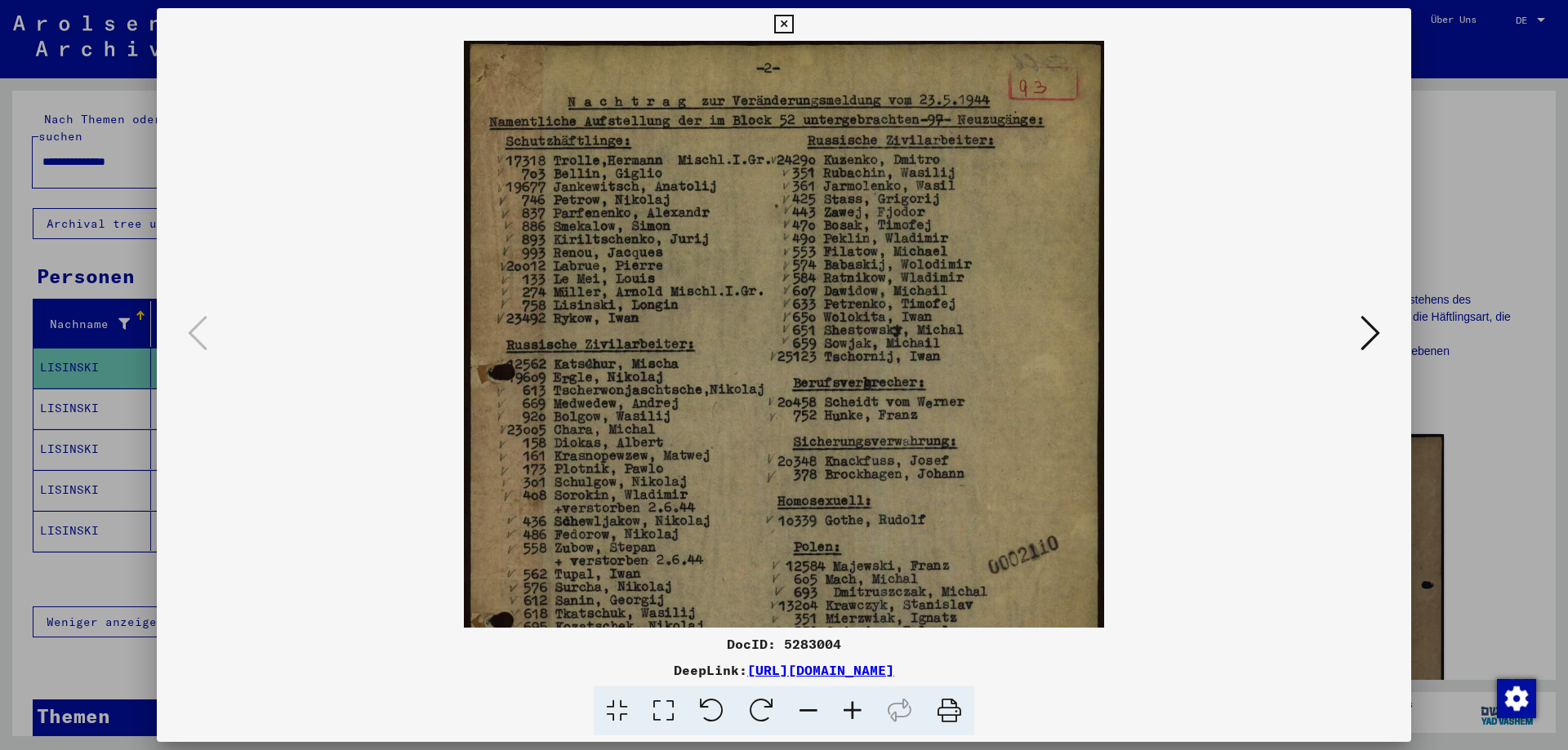
click at [854, 707] on icon at bounding box center [852, 711] width 44 height 50
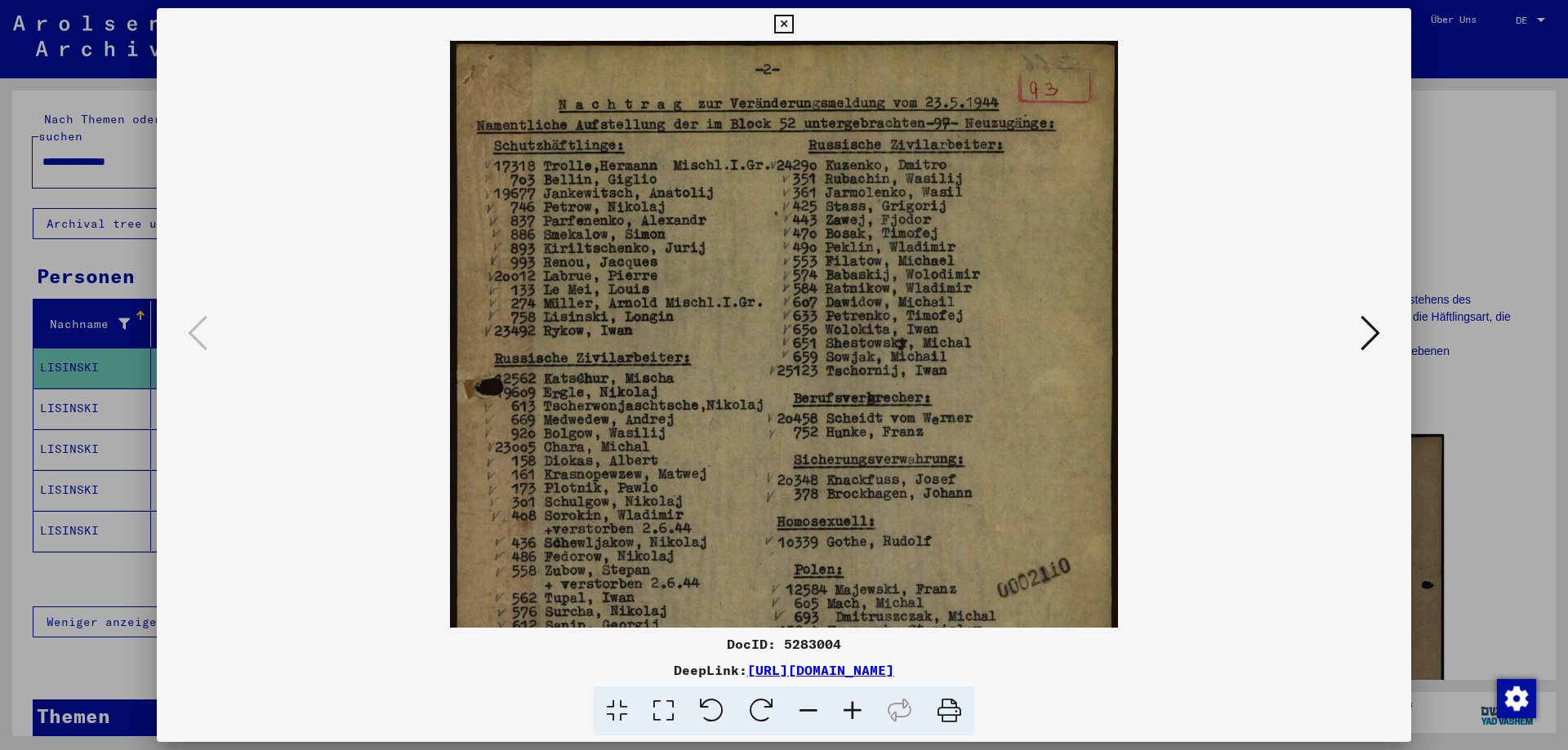
click at [854, 707] on icon at bounding box center [852, 711] width 44 height 50
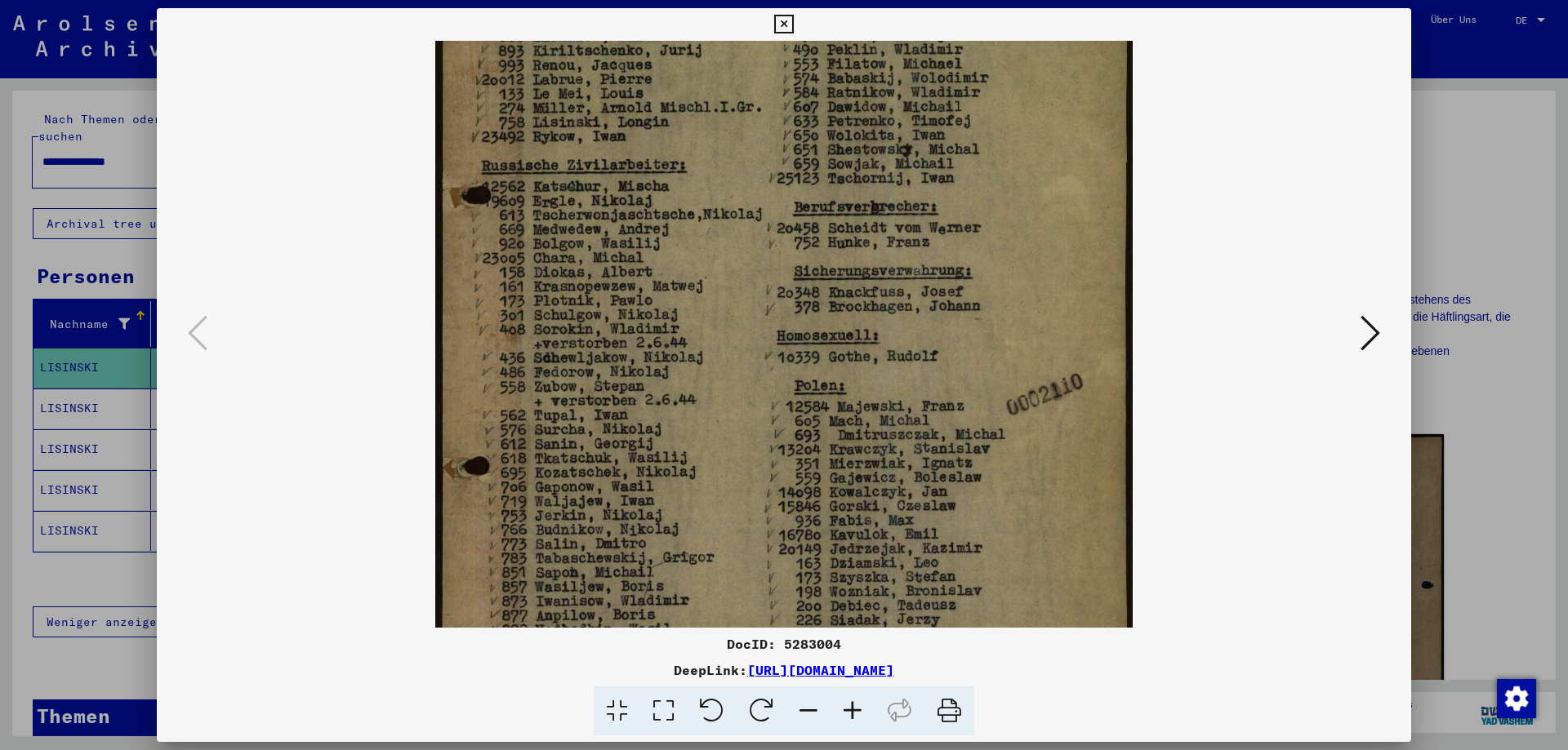
drag, startPoint x: 920, startPoint y: 484, endPoint x: 953, endPoint y: 259, distance: 227.4
click at [948, 265] on img at bounding box center [784, 331] width 697 height 995
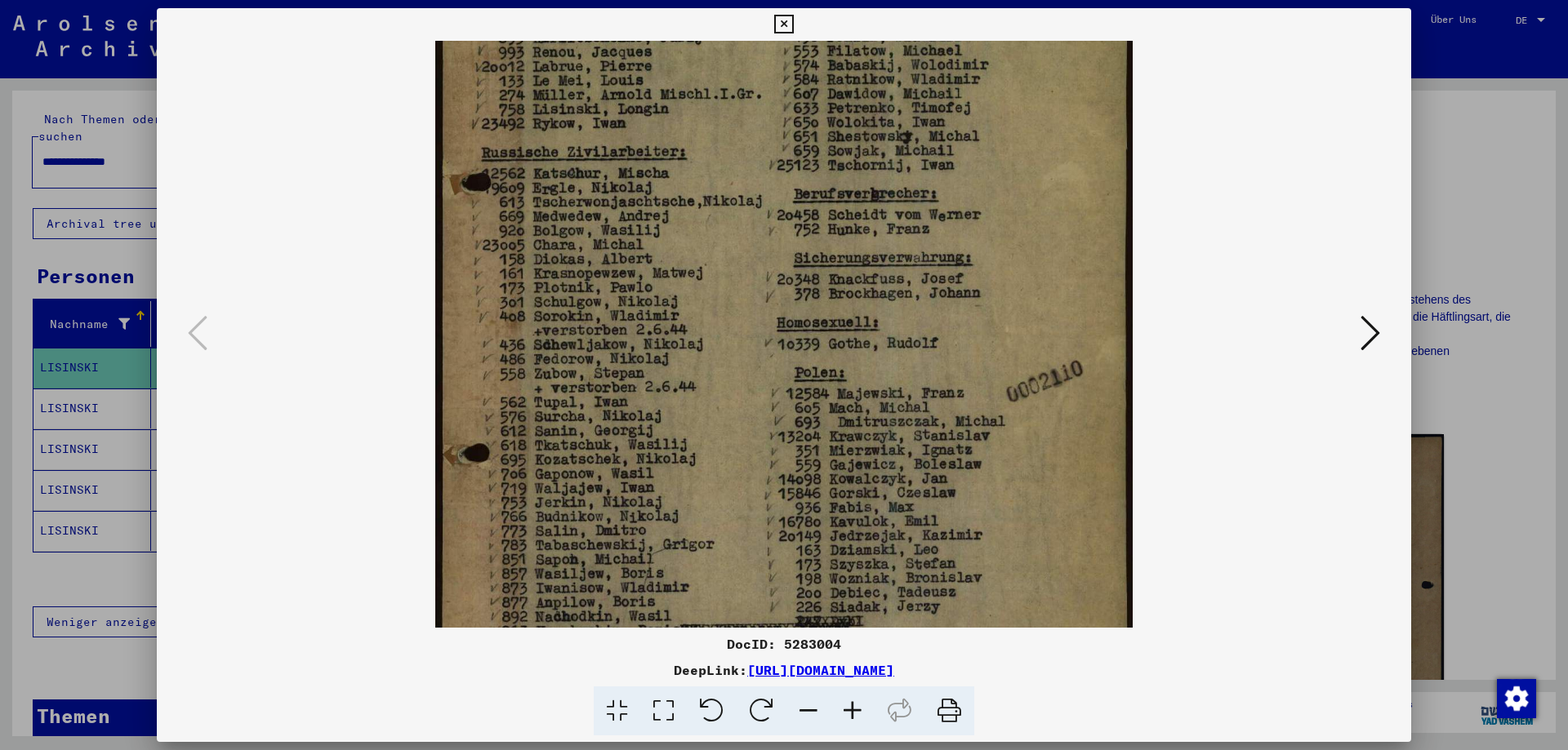
click at [1464, 412] on div at bounding box center [784, 375] width 1568 height 750
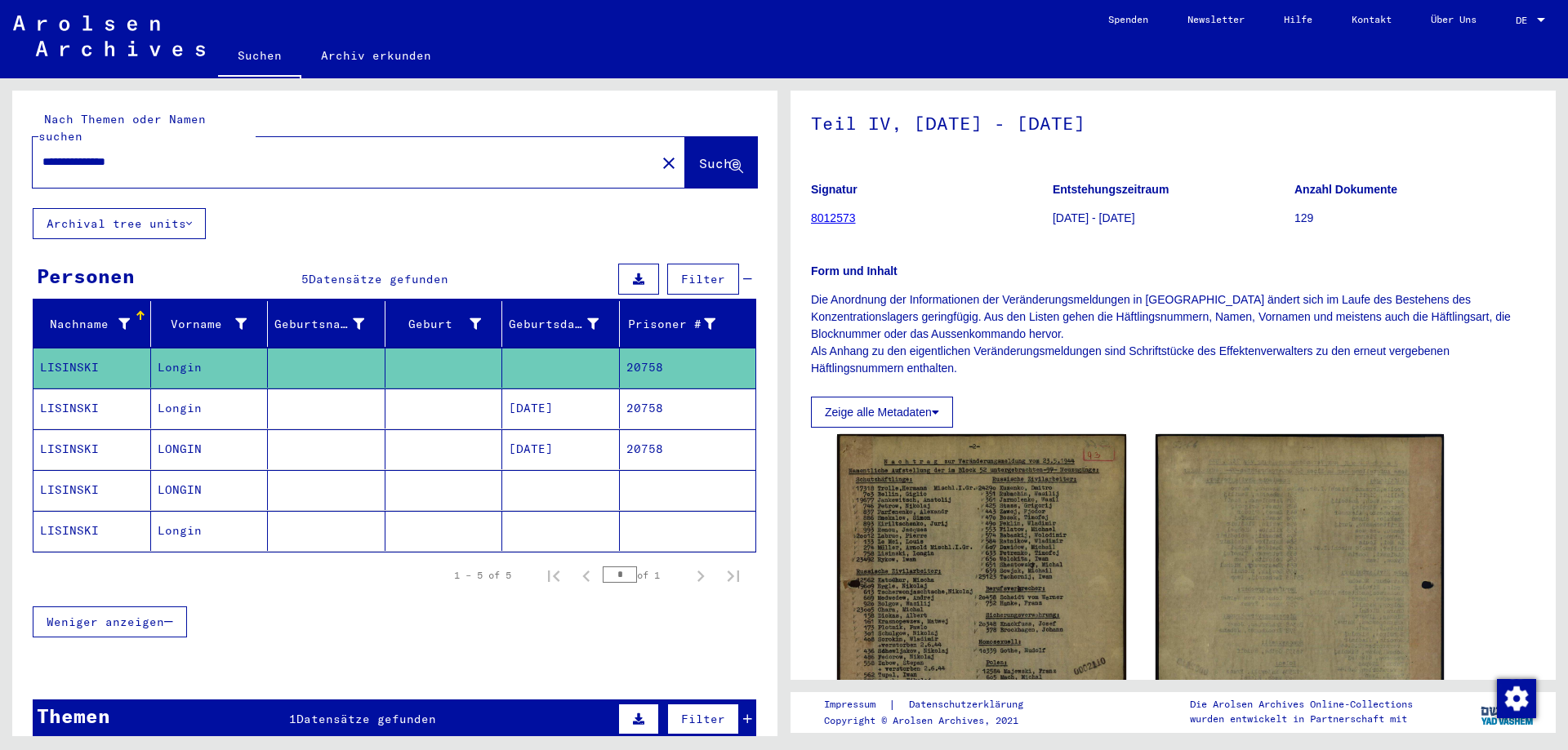
click at [385, 390] on mat-cell at bounding box center [444, 409] width 118 height 40
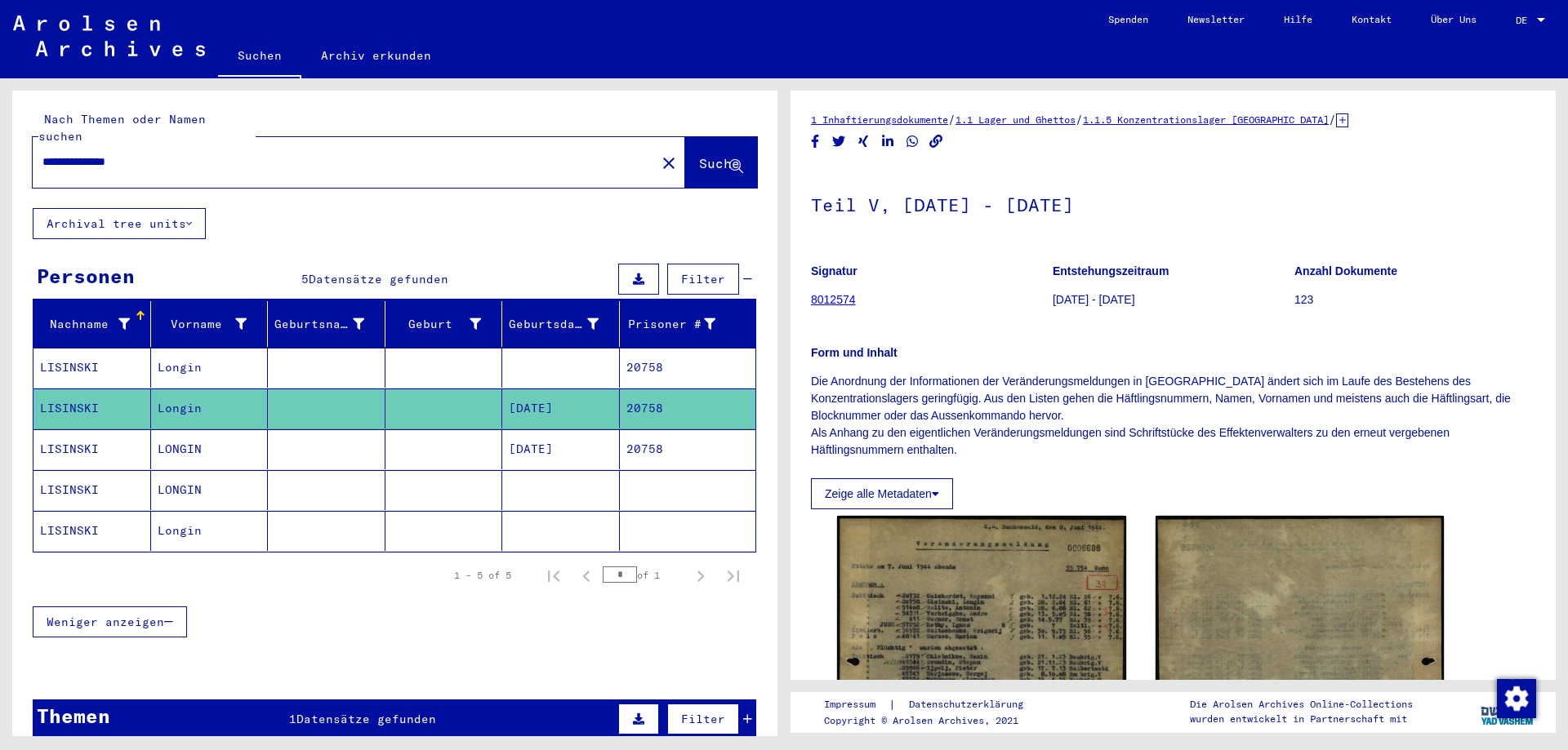
click at [422, 472] on mat-cell at bounding box center [444, 490] width 118 height 40
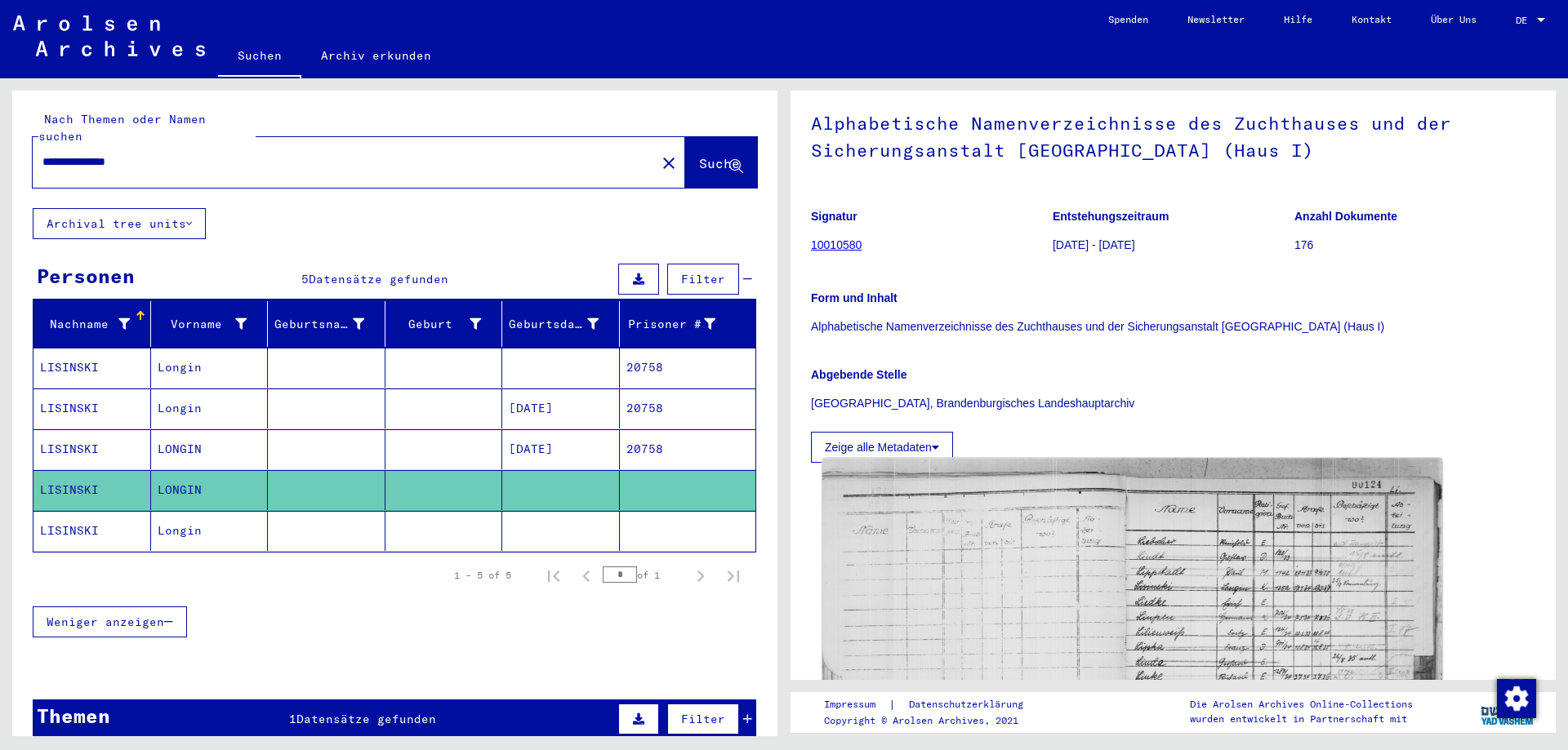
scroll to position [327, 0]
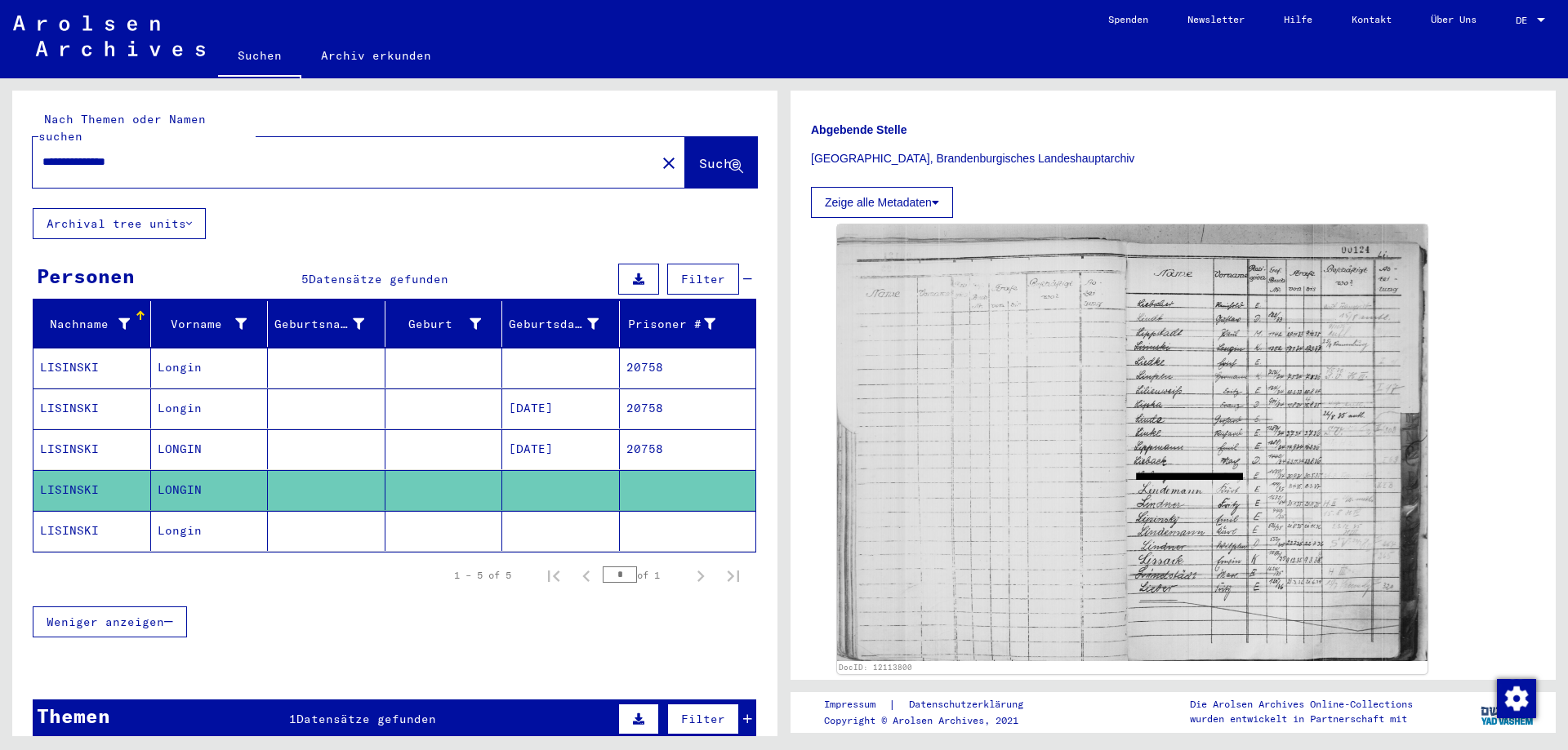
click at [466, 511] on mat-cell at bounding box center [444, 531] width 118 height 40
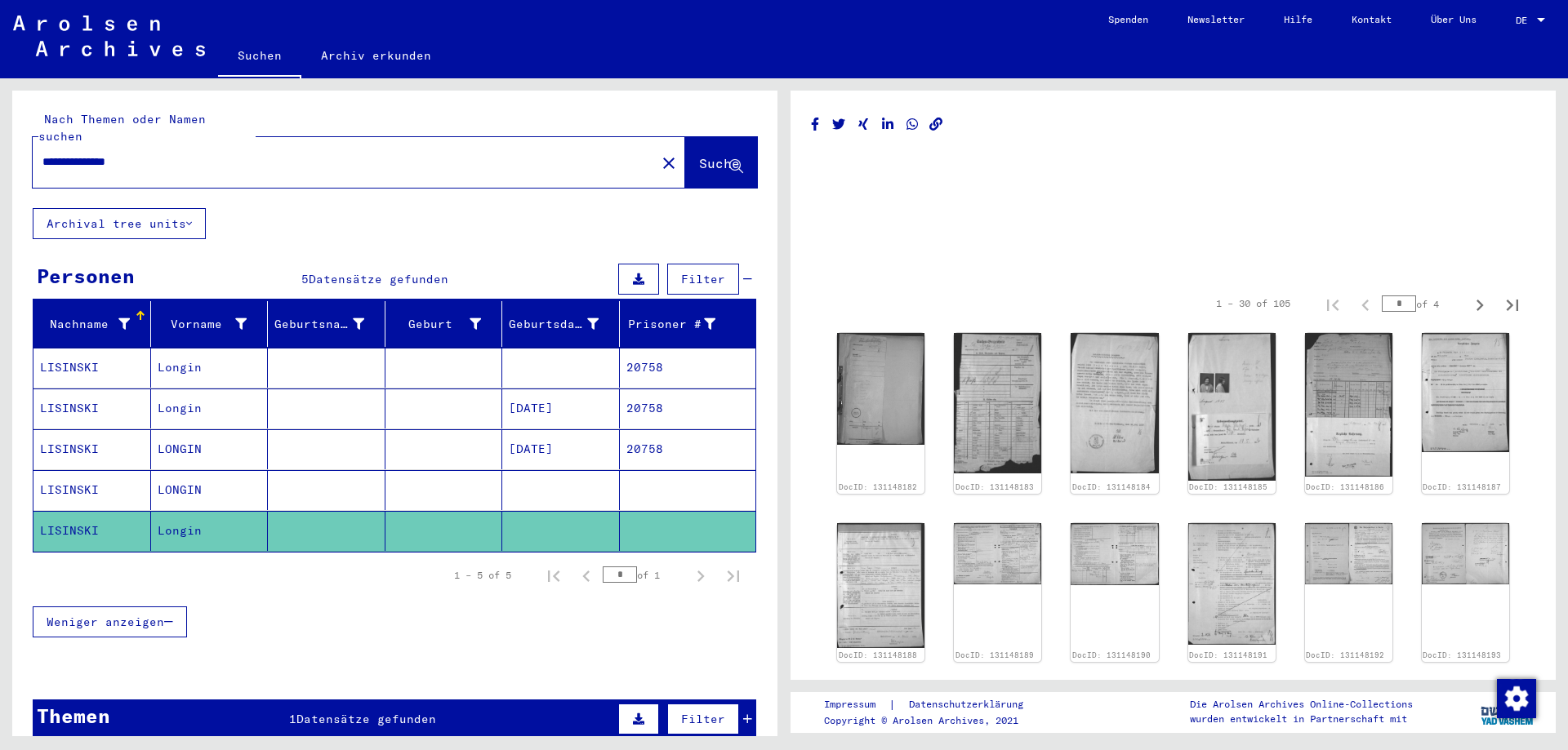
click at [463, 470] on mat-cell at bounding box center [444, 490] width 118 height 40
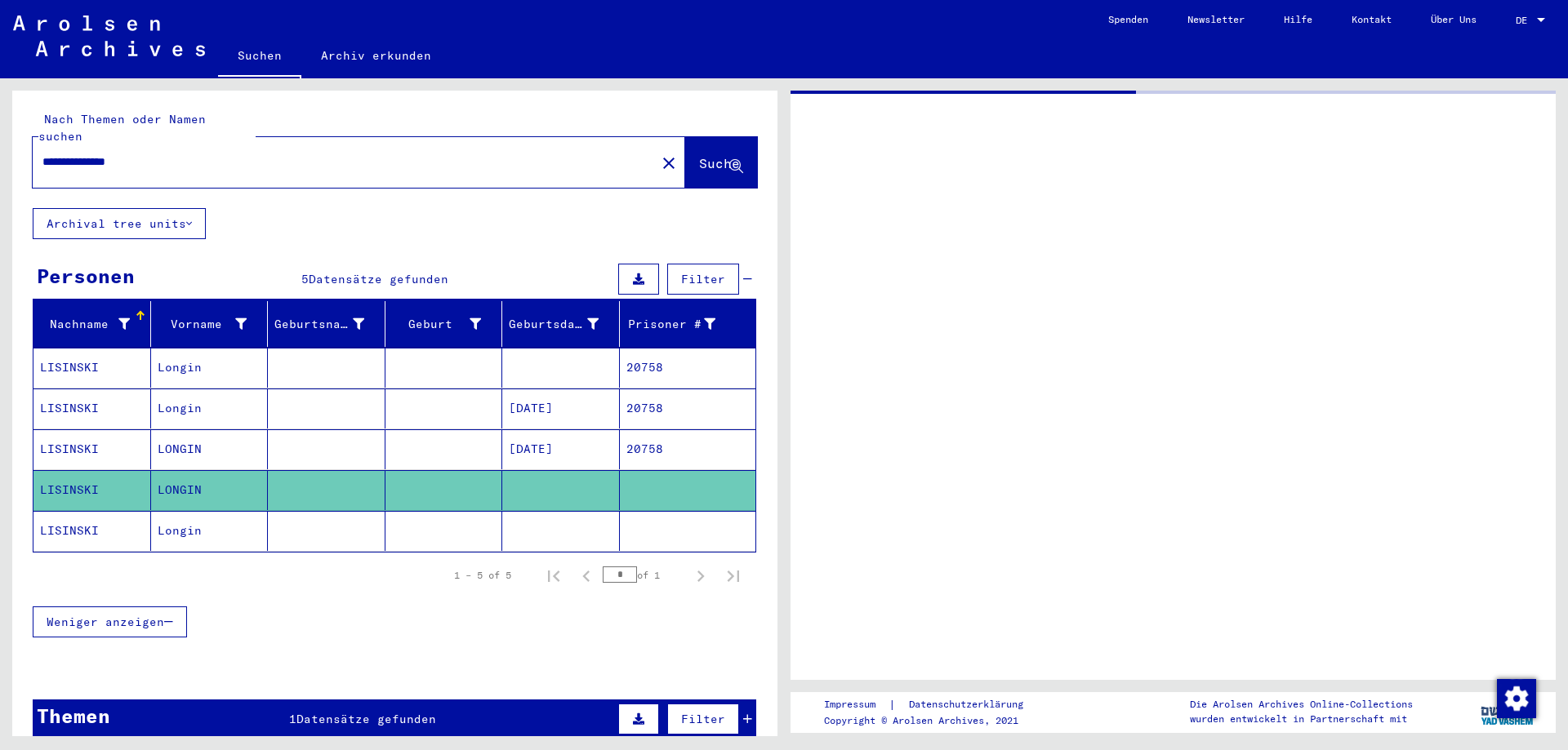
click at [566, 434] on mat-cell "[DATE]" at bounding box center [561, 449] width 118 height 40
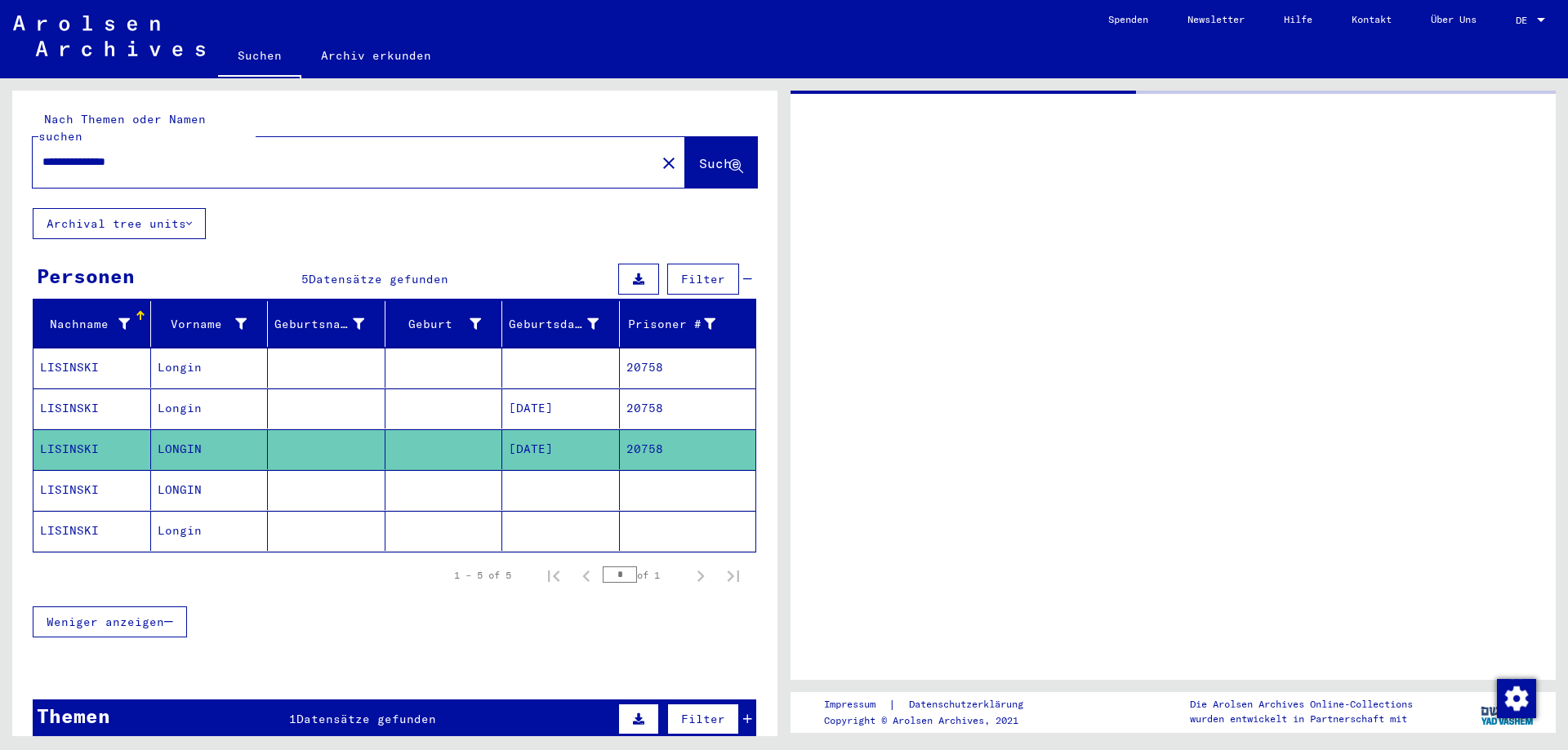
click at [568, 390] on mat-cell "[DATE]" at bounding box center [561, 409] width 118 height 40
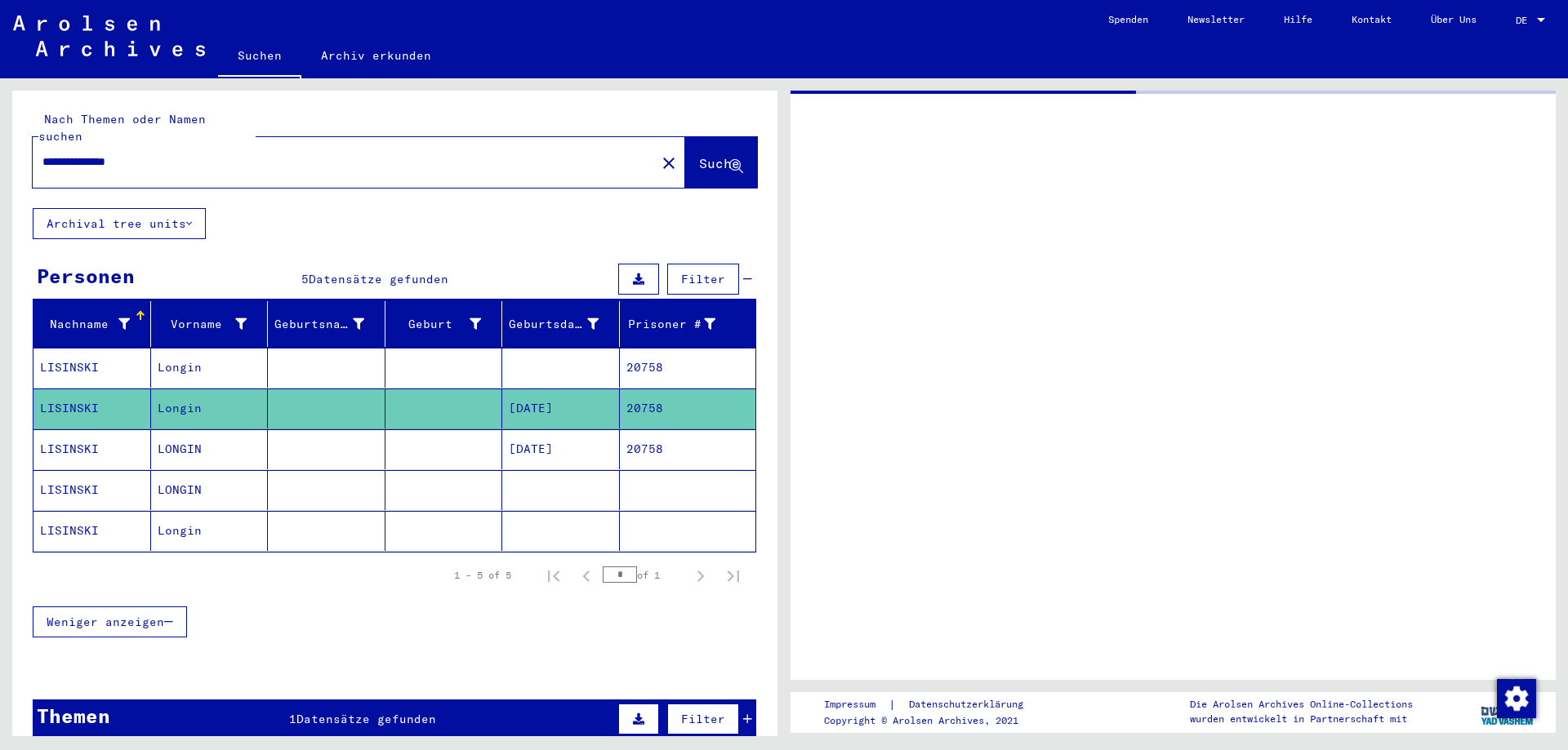
click at [576, 356] on mat-cell at bounding box center [561, 367] width 118 height 40
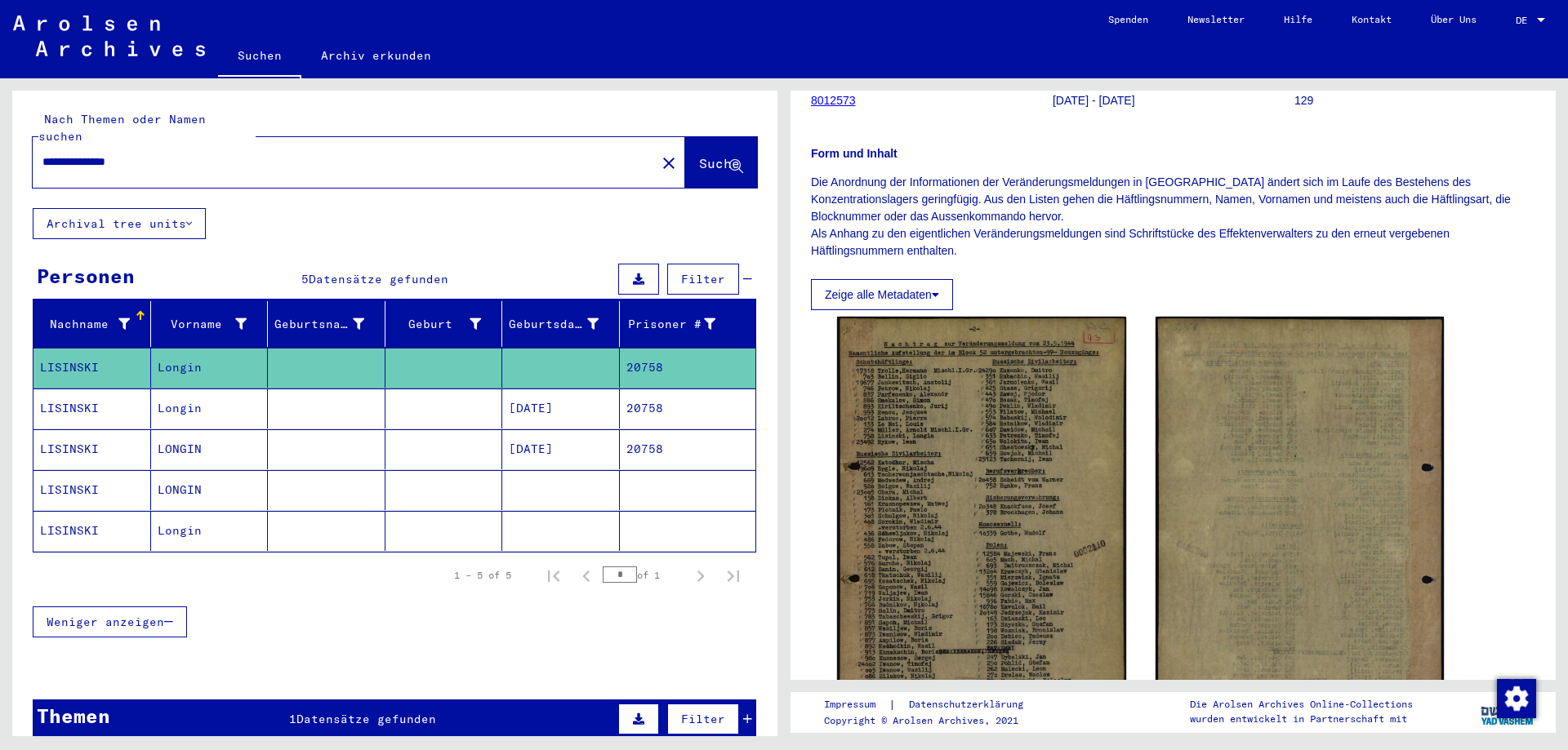
scroll to position [490, 0]
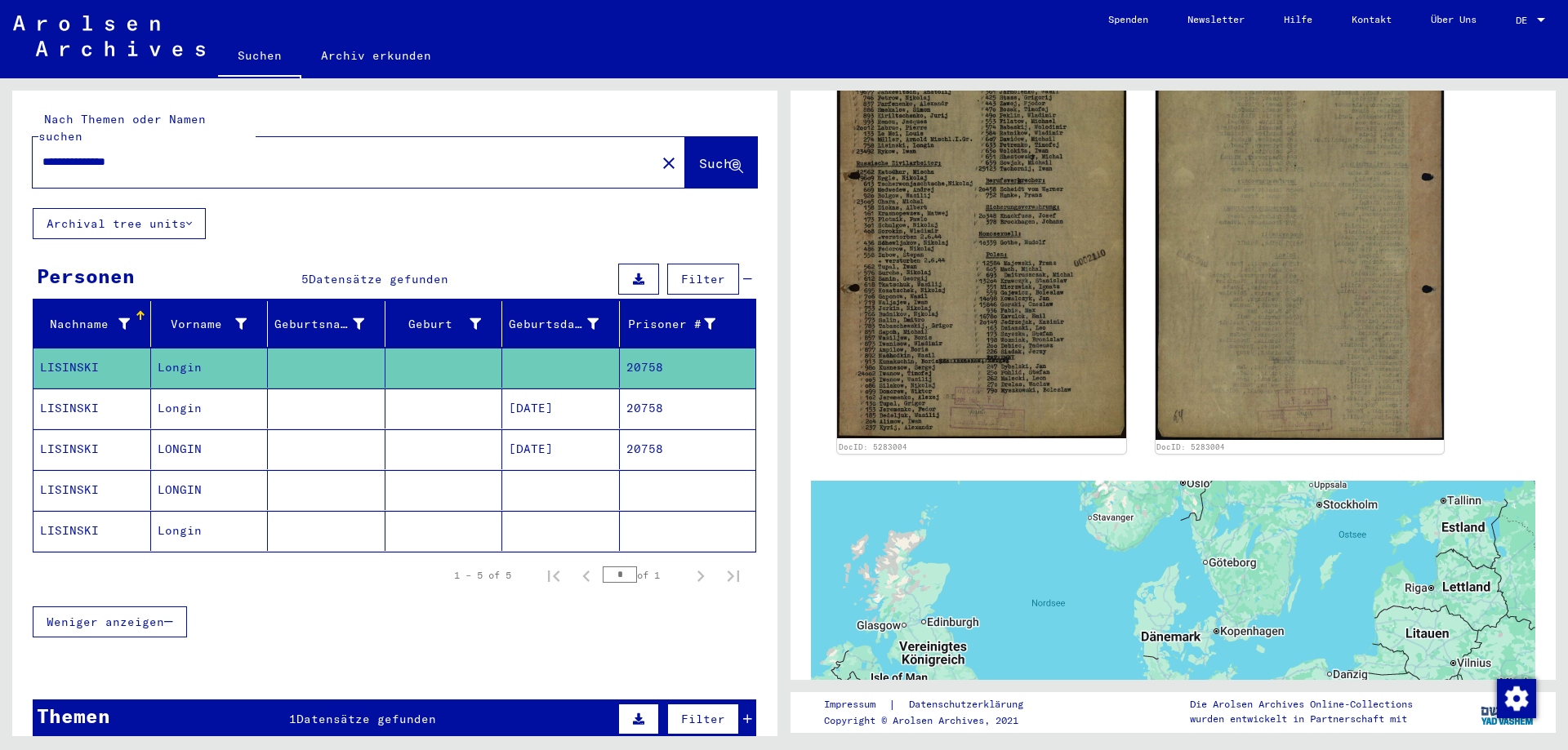
click at [620, 400] on mat-cell "20758" at bounding box center [687, 409] width 136 height 40
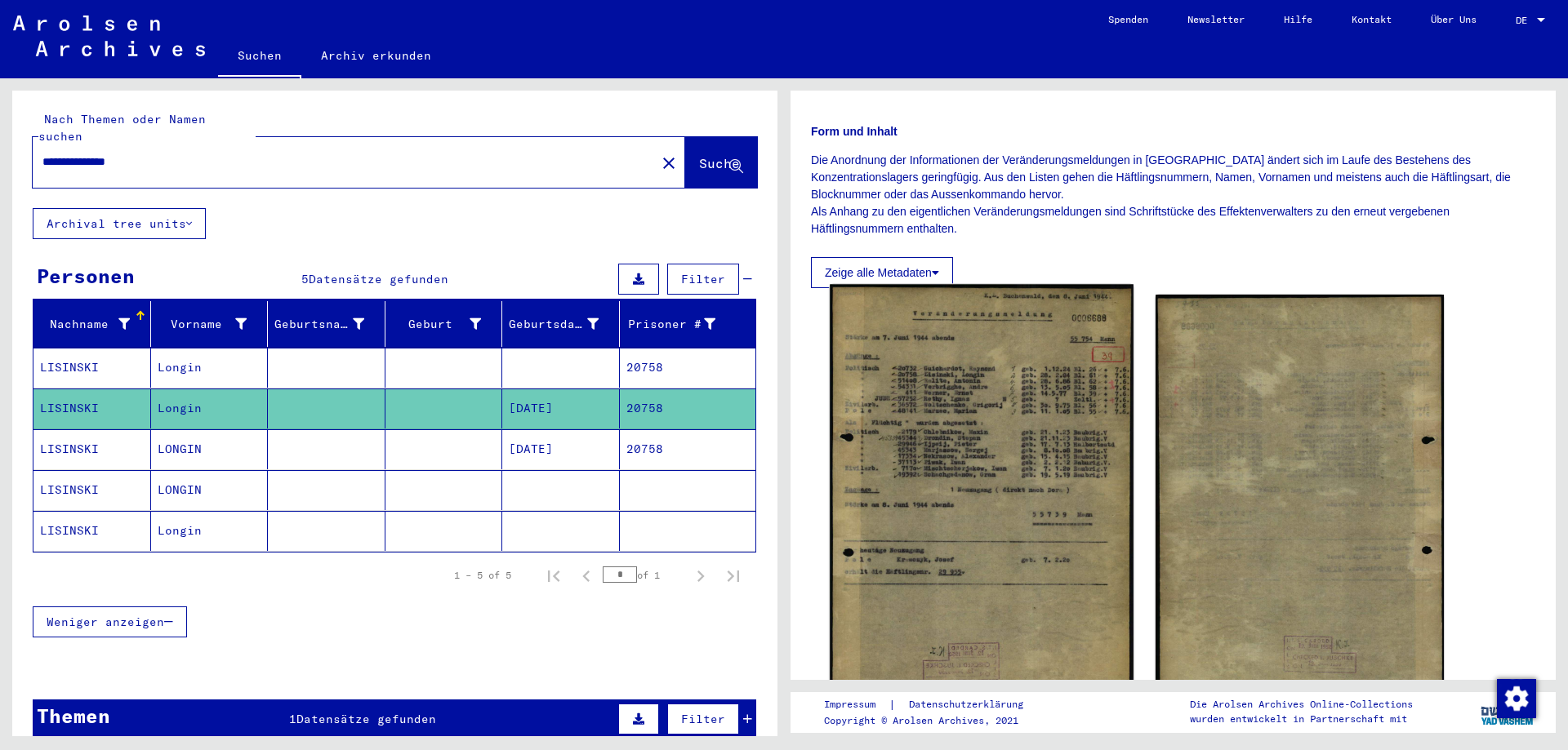
scroll to position [245, 0]
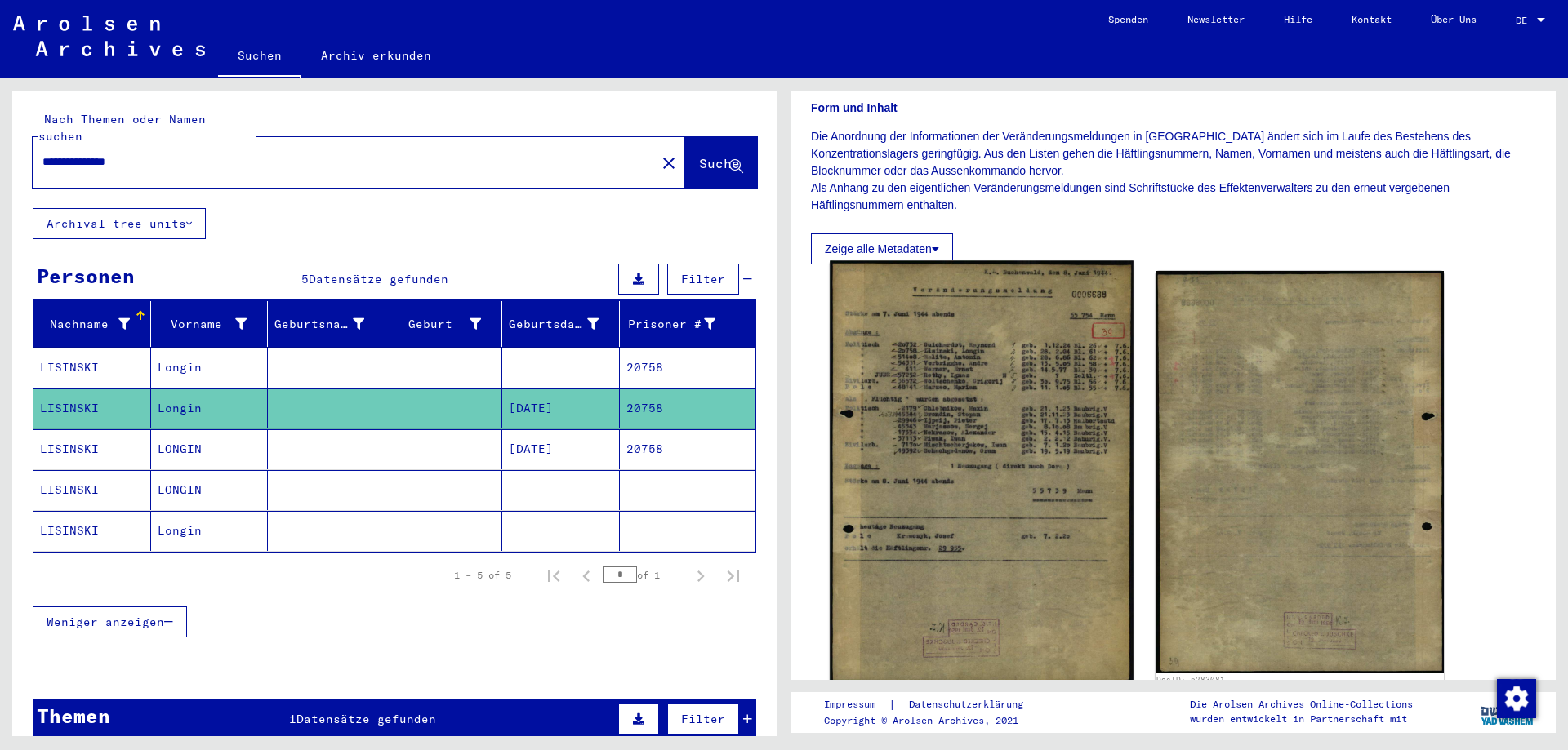
click at [931, 446] on img at bounding box center [981, 471] width 303 height 422
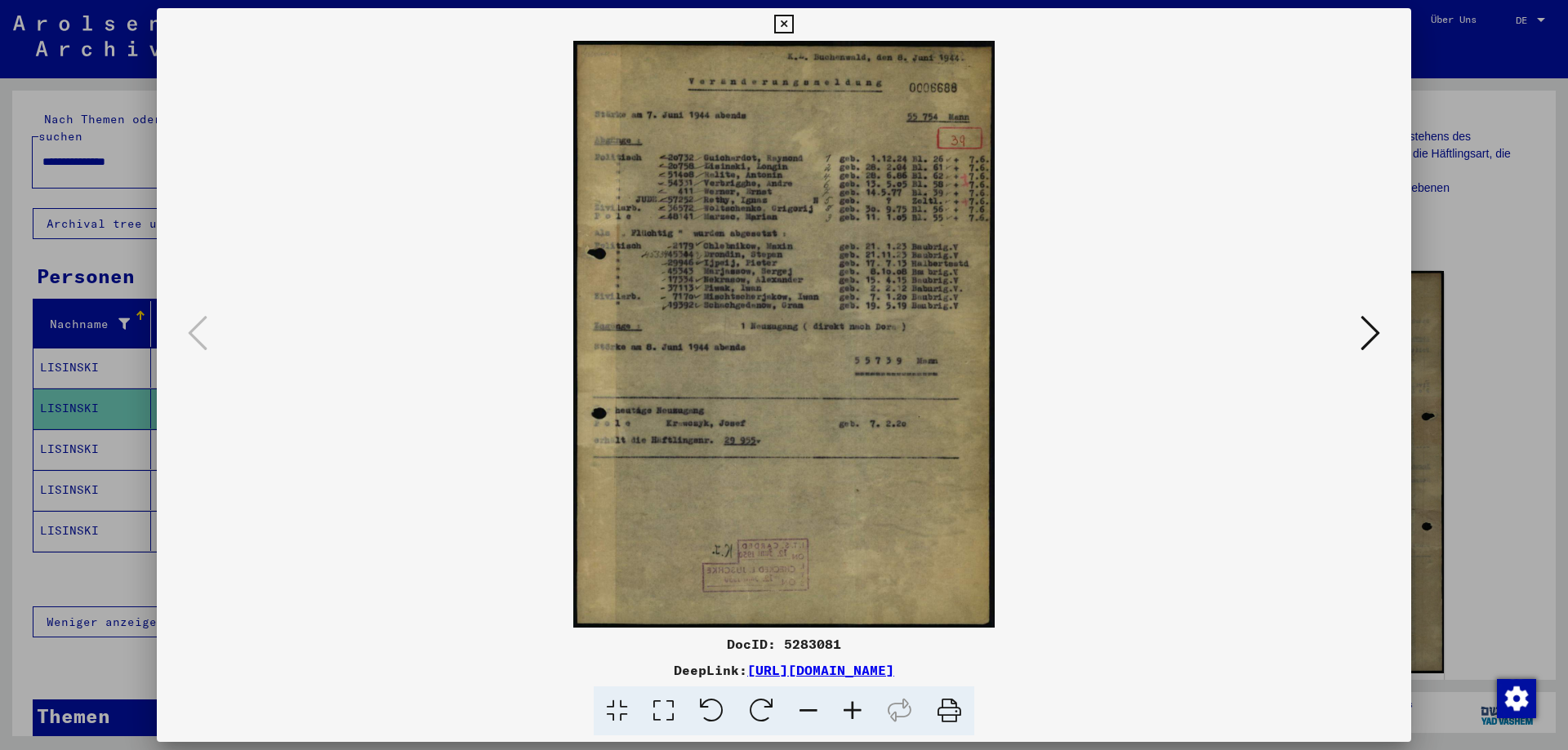
click at [852, 712] on icon at bounding box center [852, 711] width 44 height 50
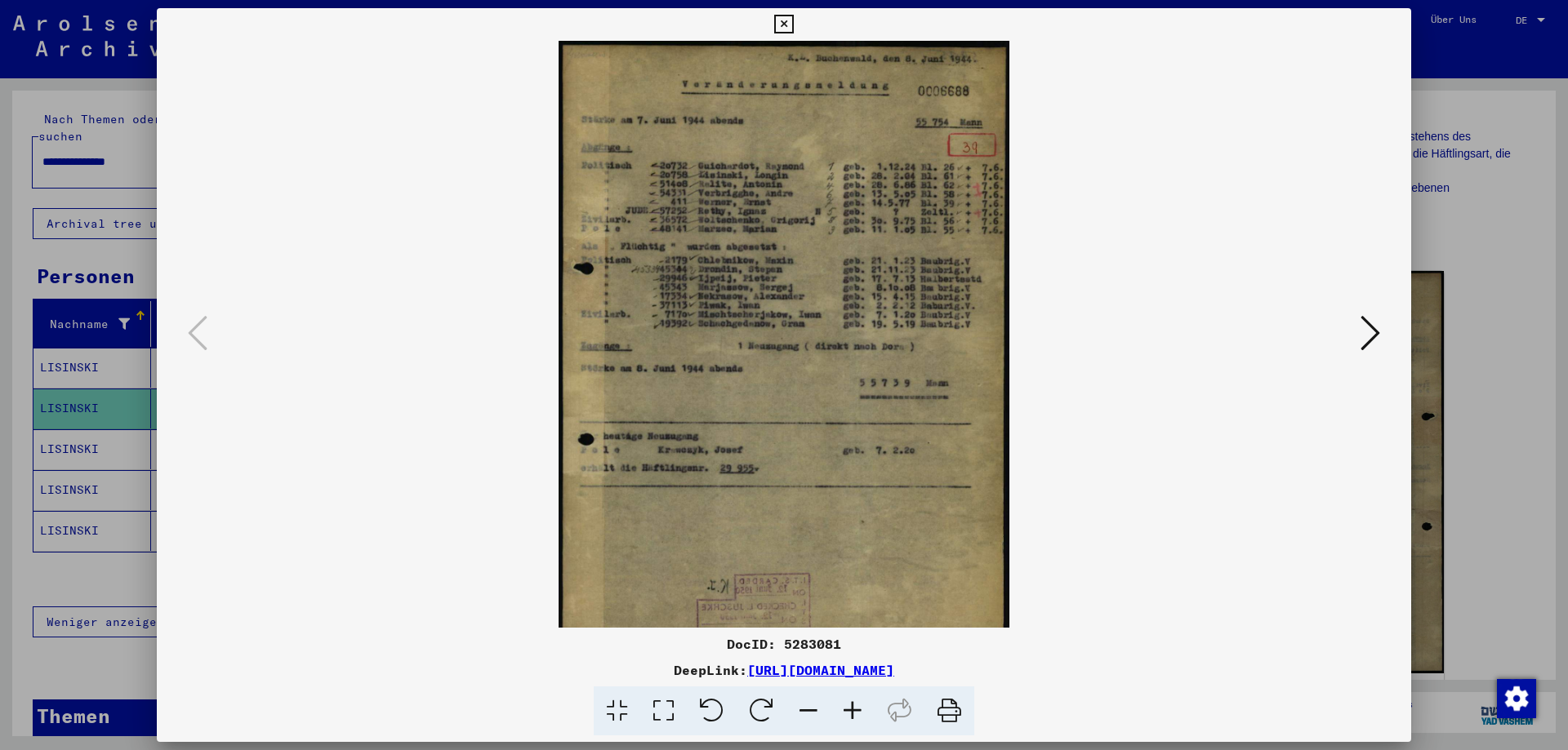
click at [853, 712] on icon at bounding box center [852, 711] width 44 height 50
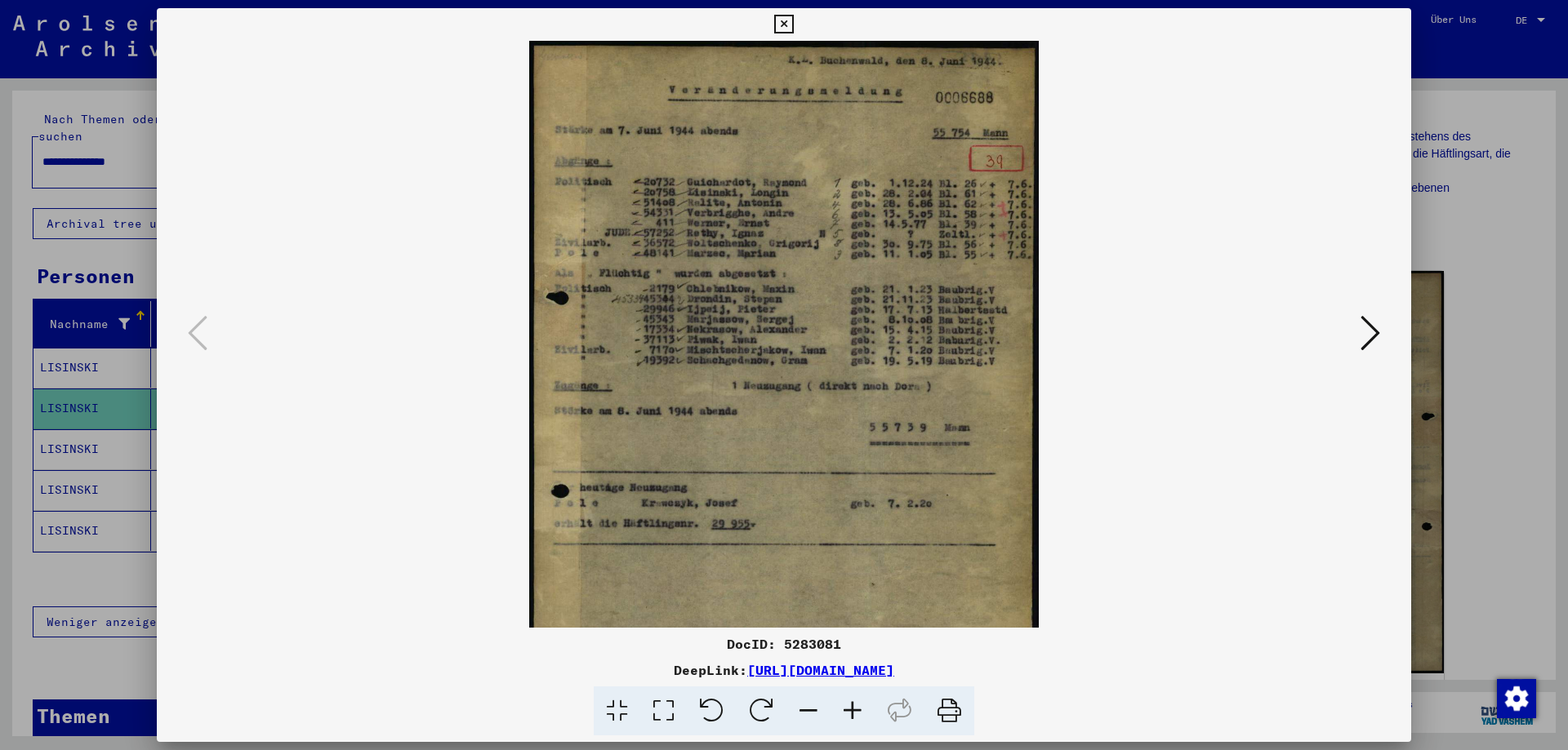
click at [853, 712] on icon at bounding box center [852, 711] width 44 height 50
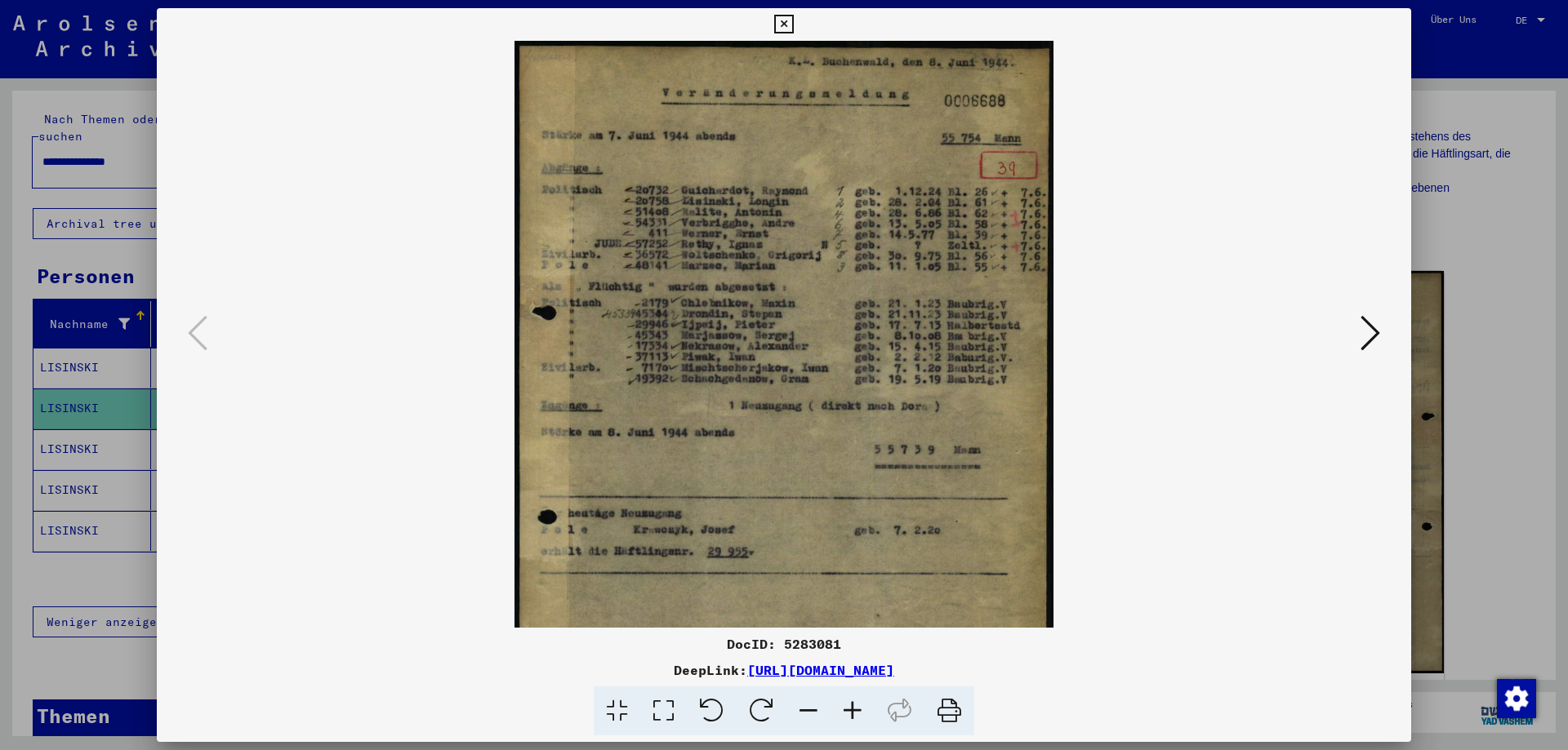
click at [853, 712] on icon at bounding box center [852, 711] width 44 height 50
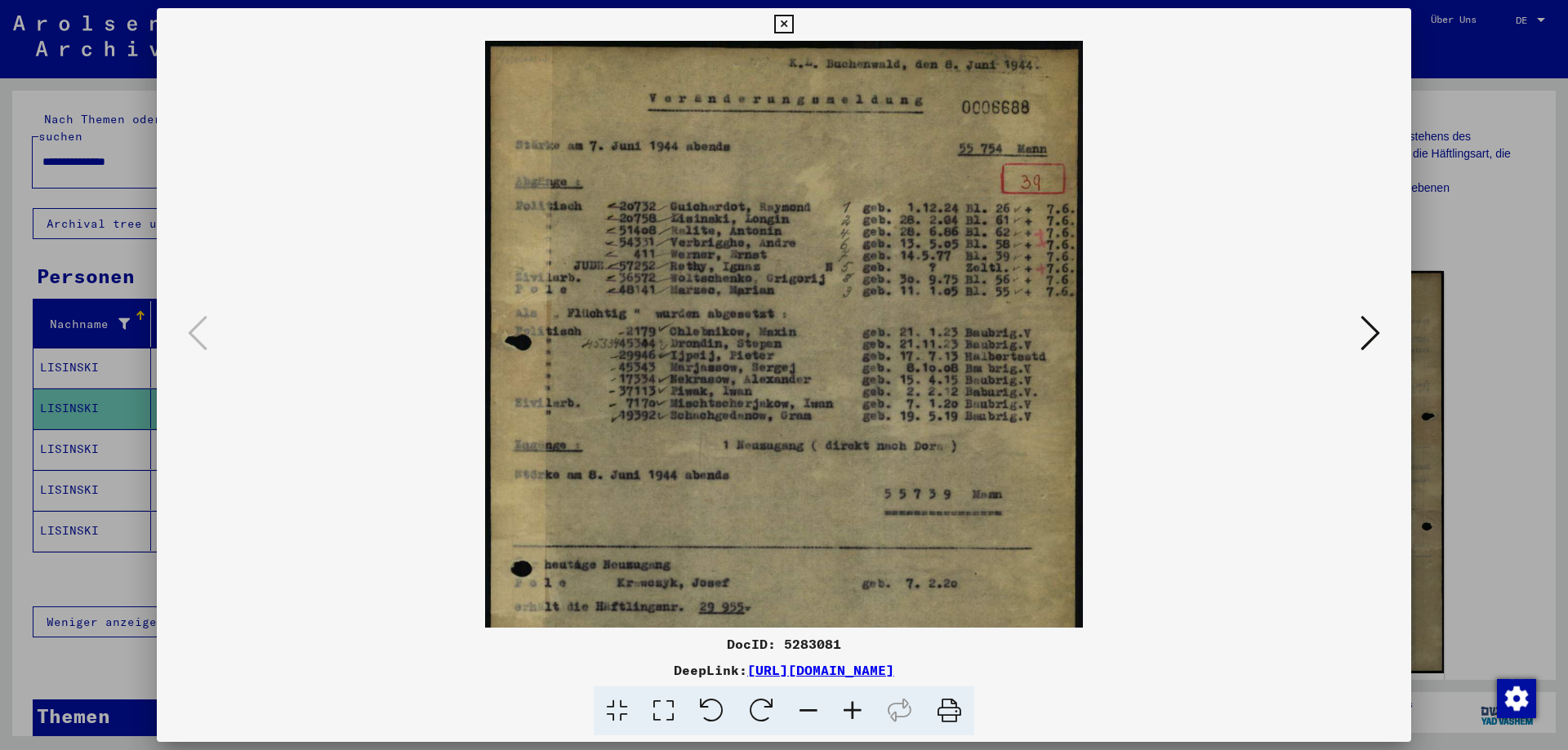
click at [853, 712] on icon at bounding box center [852, 711] width 44 height 50
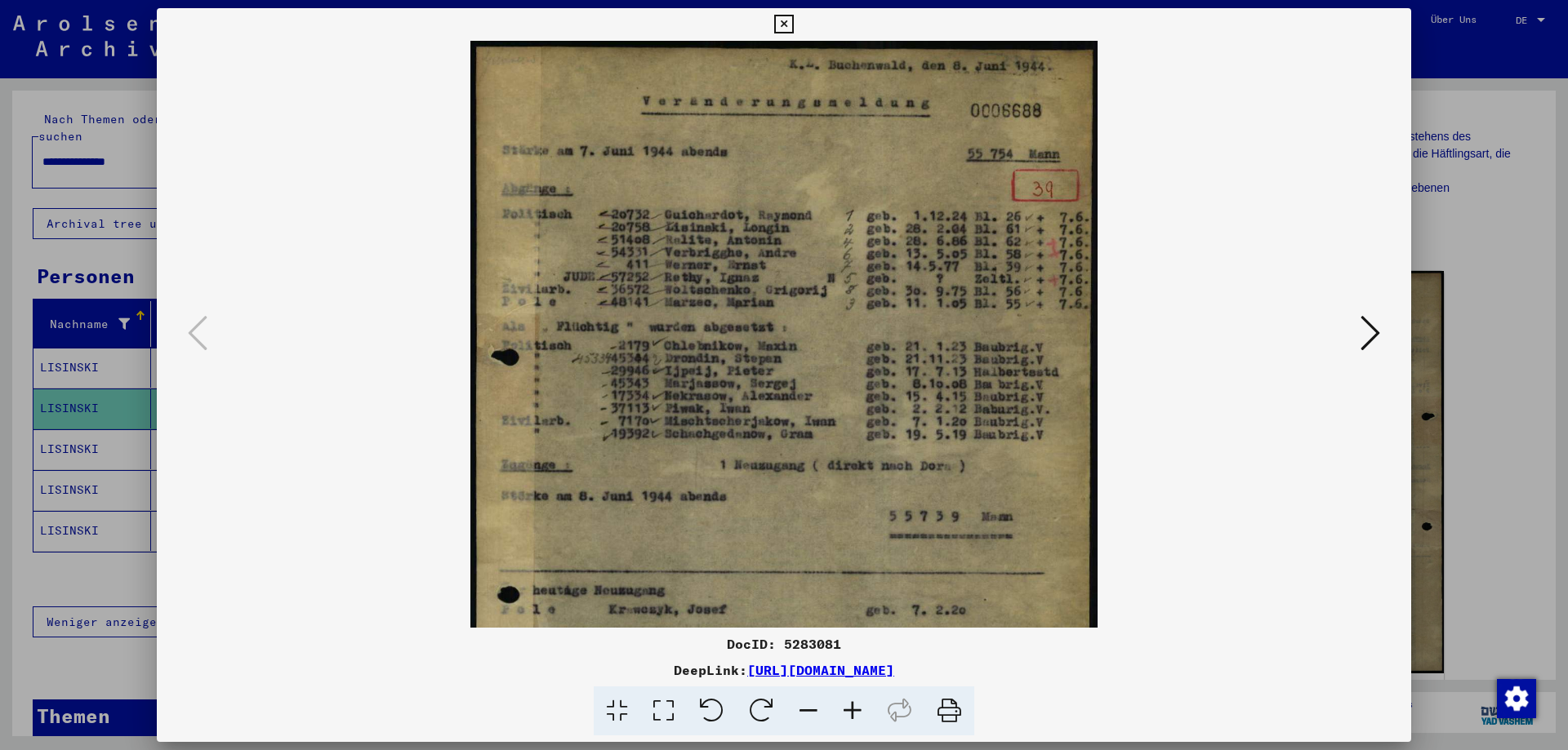
click at [854, 712] on icon at bounding box center [852, 711] width 44 height 50
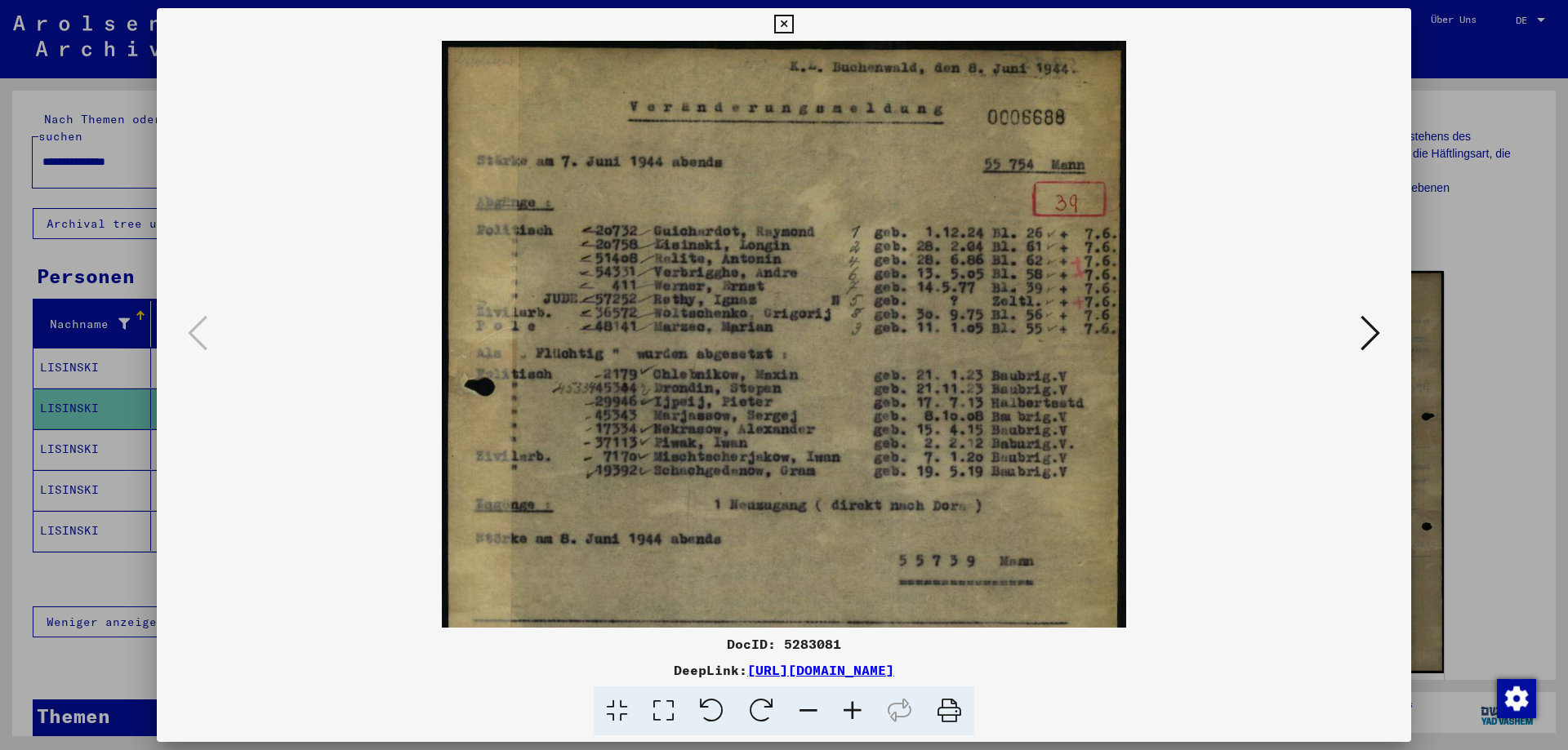
click at [855, 712] on icon at bounding box center [852, 711] width 44 height 50
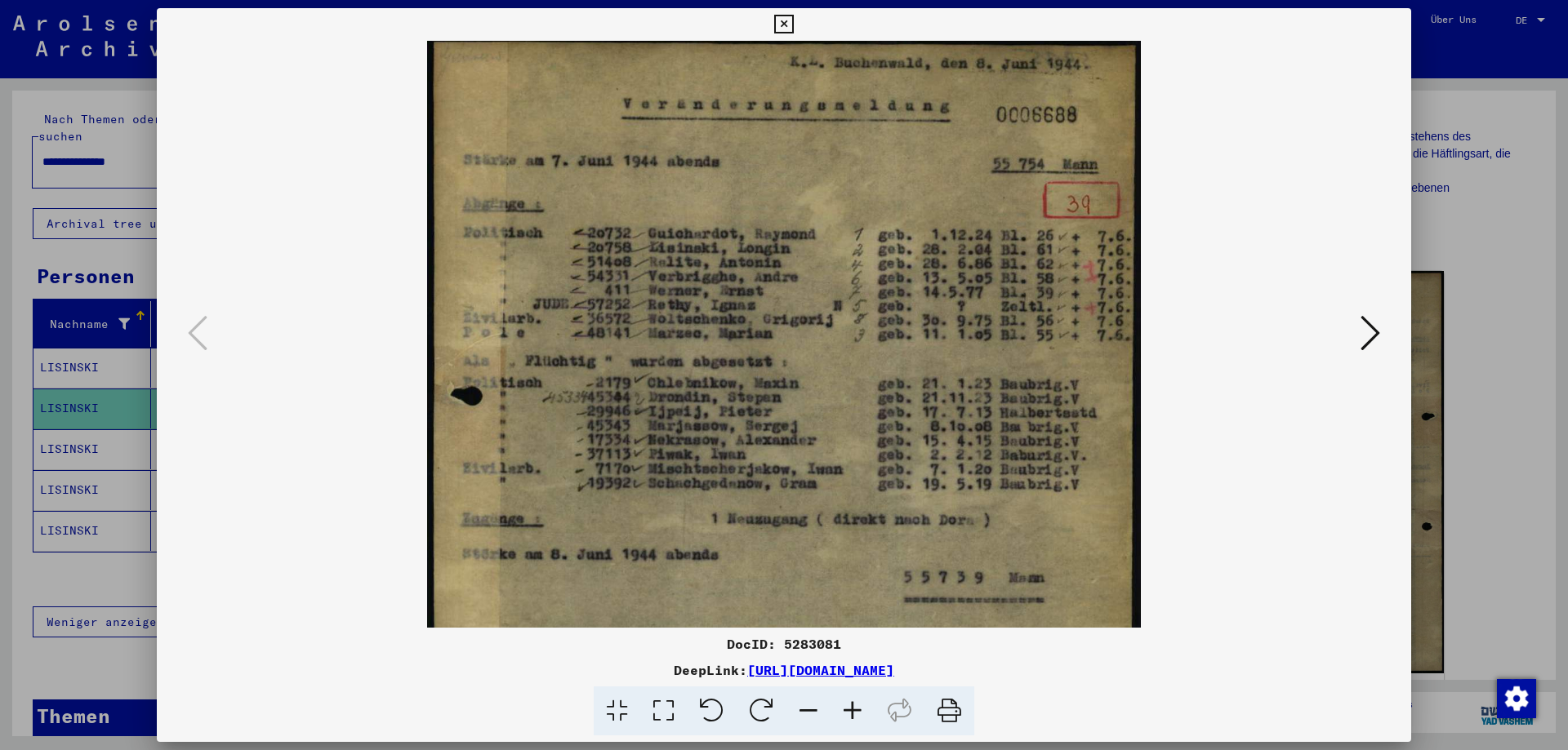
scroll to position [8, 0]
drag, startPoint x: 820, startPoint y: 554, endPoint x: 820, endPoint y: 546, distance: 8.0
click at [820, 546] on img at bounding box center [784, 529] width 714 height 995
click at [1362, 345] on icon at bounding box center [1371, 333] width 20 height 40
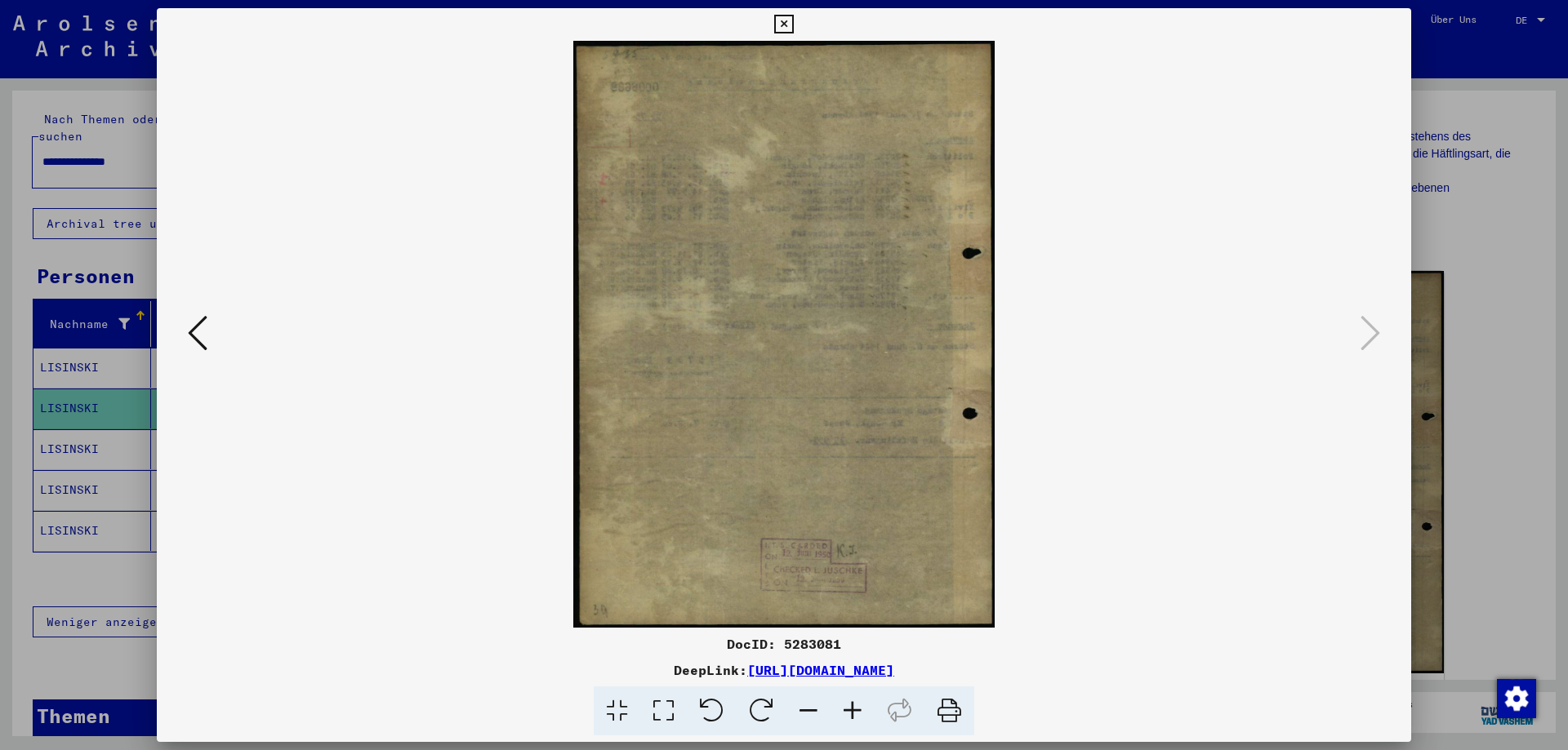
click at [1468, 327] on div at bounding box center [784, 375] width 1568 height 750
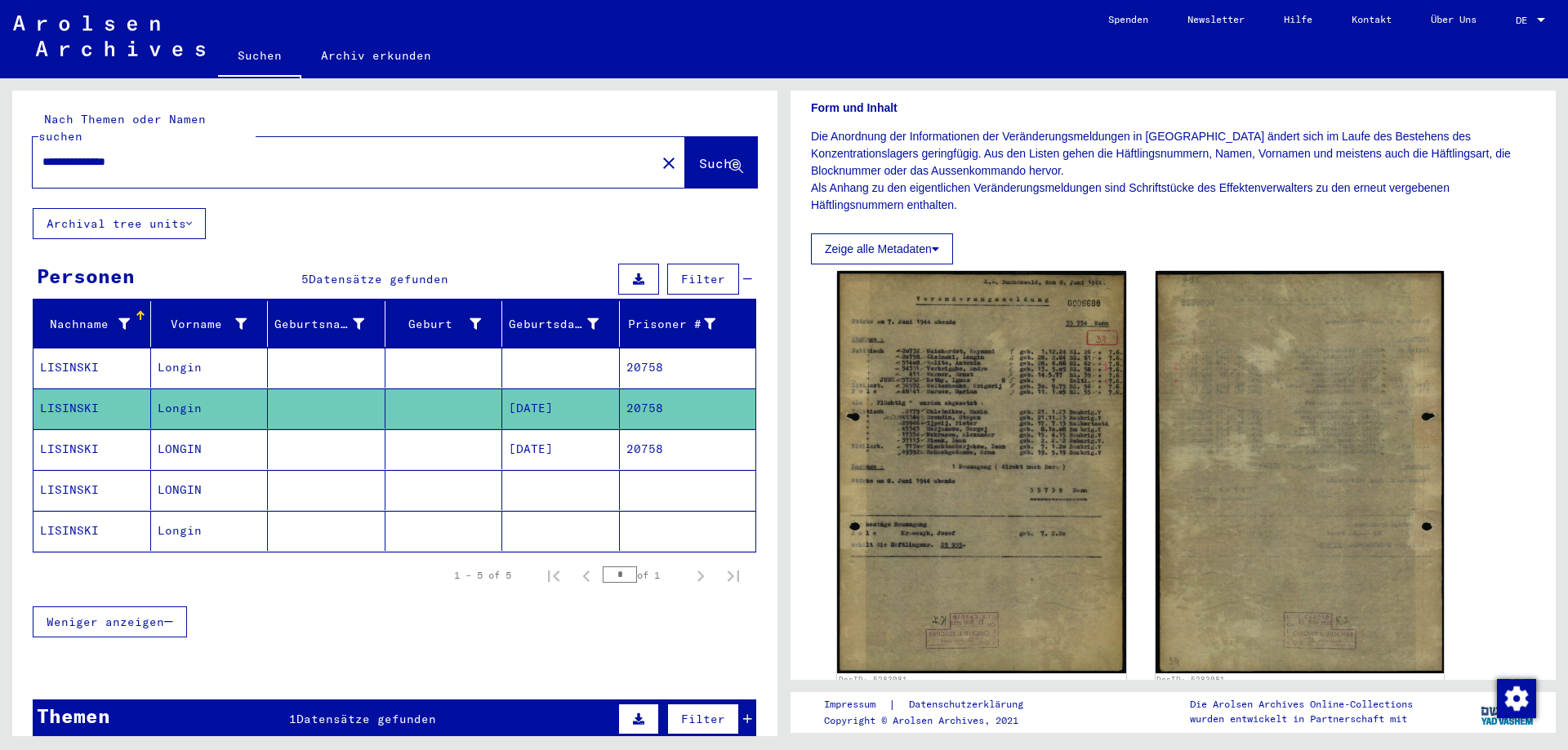
click at [584, 435] on mat-cell "[DATE]" at bounding box center [561, 449] width 118 height 40
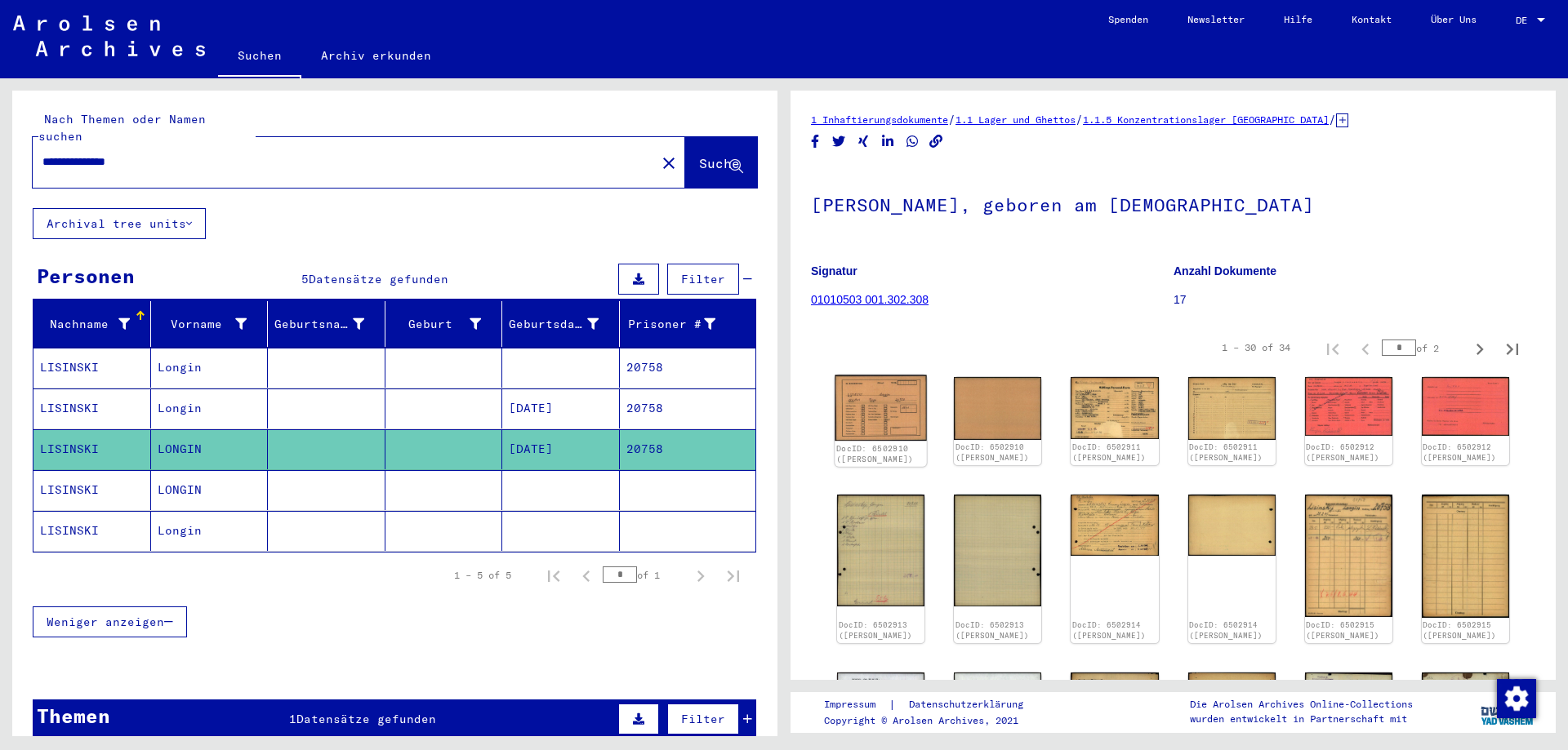
click at [879, 442] on div "DocID: 6502910 ([PERSON_NAME])" at bounding box center [881, 455] width 92 height 26
click at [874, 411] on img at bounding box center [881, 408] width 92 height 66
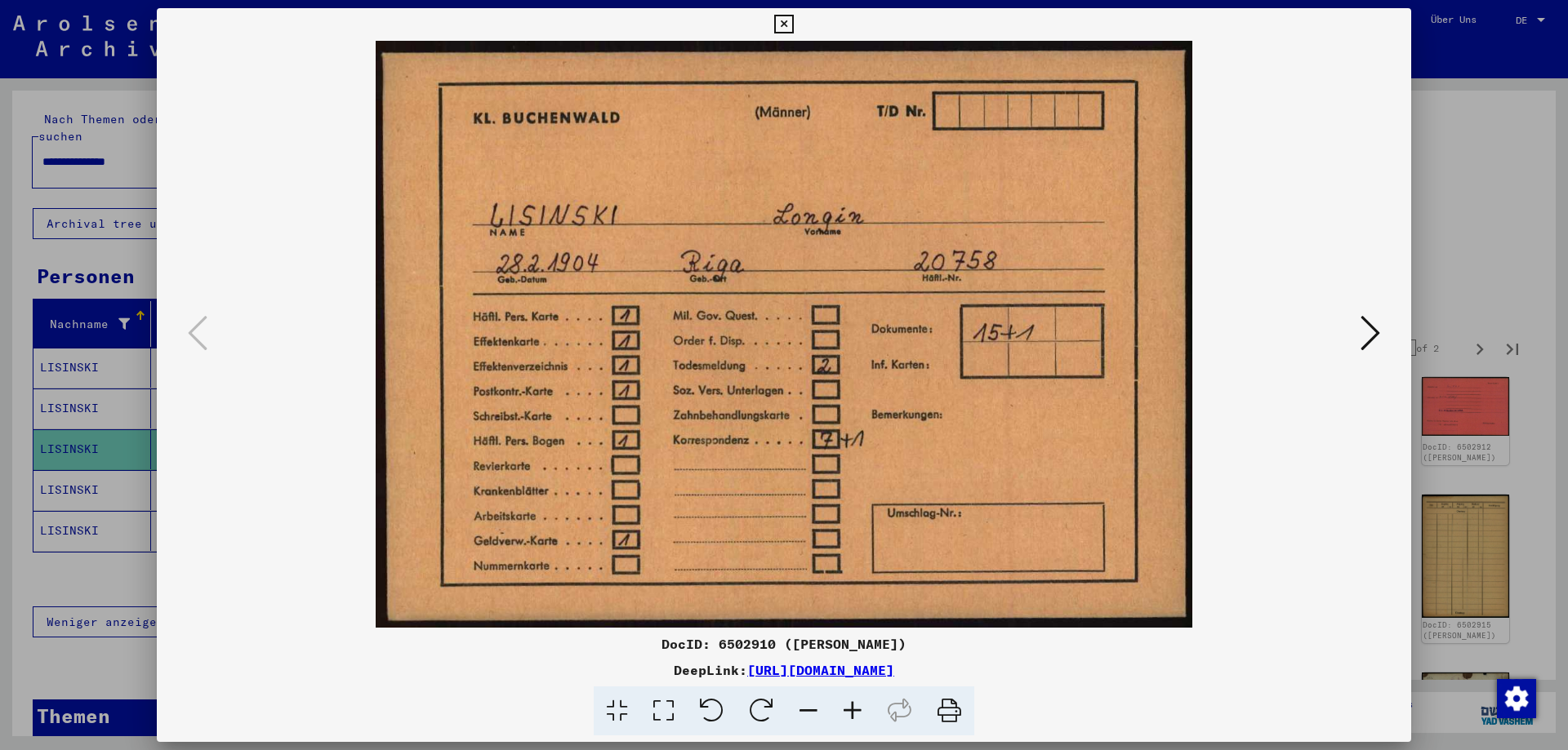
click at [1376, 341] on icon at bounding box center [1371, 333] width 20 height 40
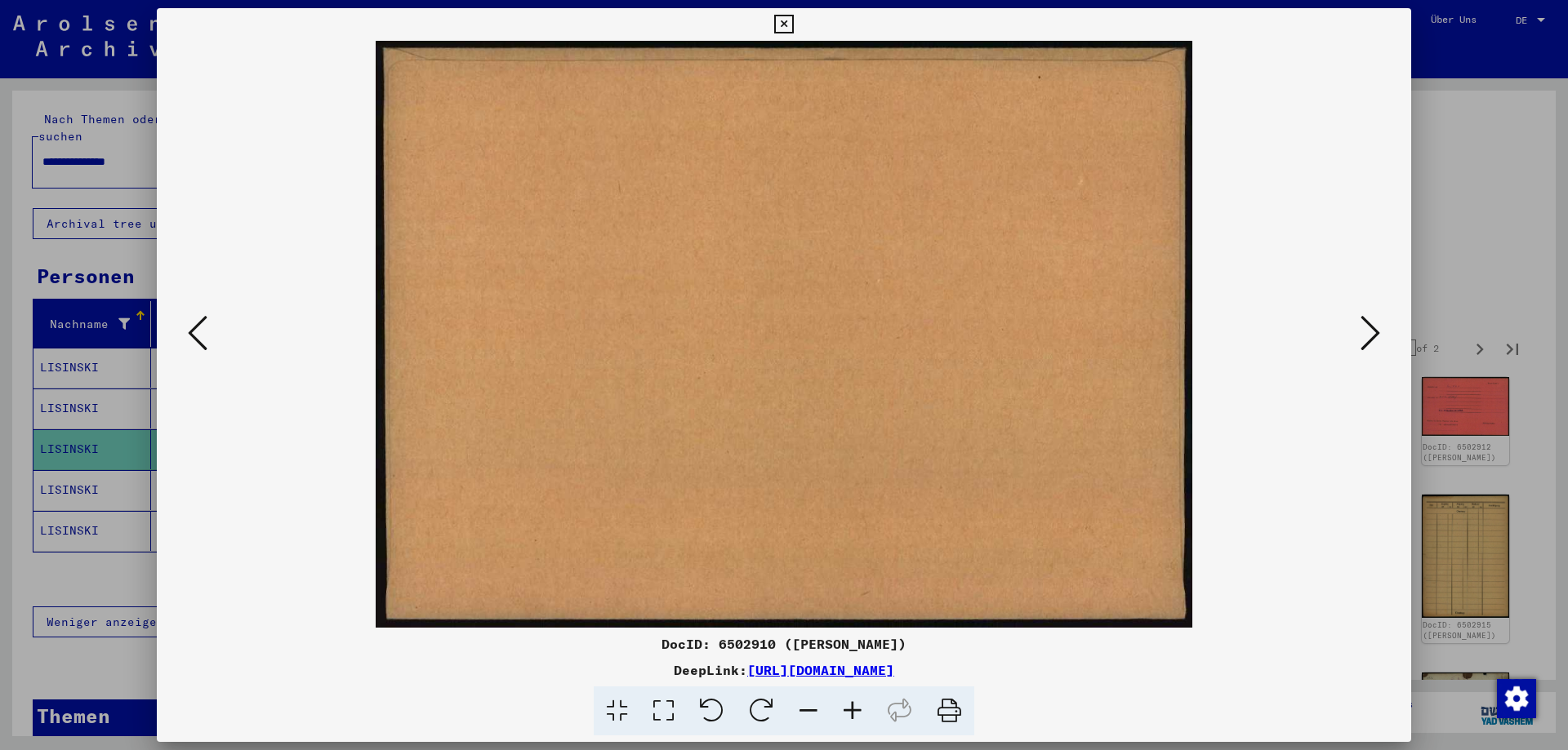
click at [1376, 341] on icon at bounding box center [1371, 333] width 20 height 40
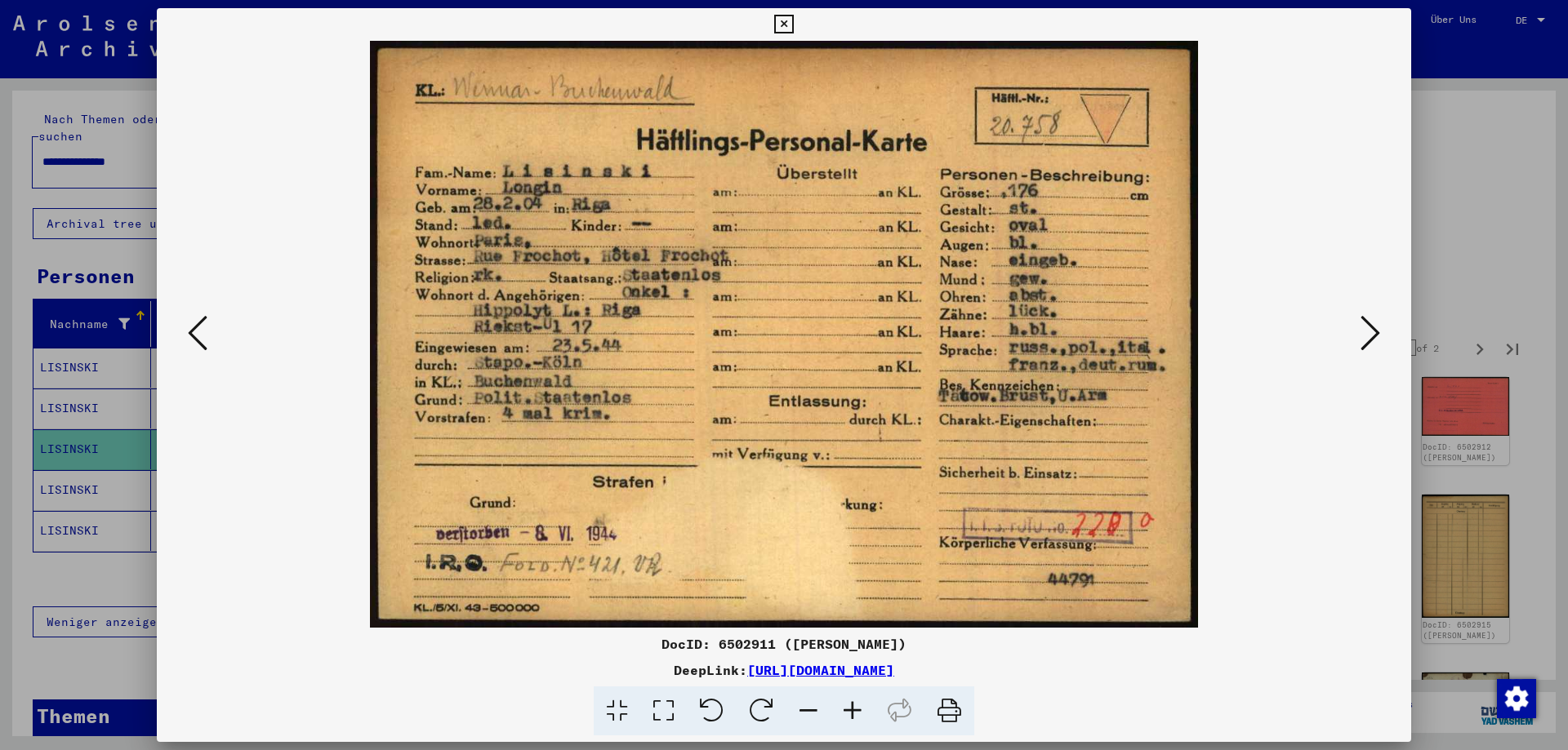
click at [1354, 333] on img at bounding box center [784, 334] width 1144 height 587
click at [1371, 332] on icon at bounding box center [1371, 333] width 20 height 40
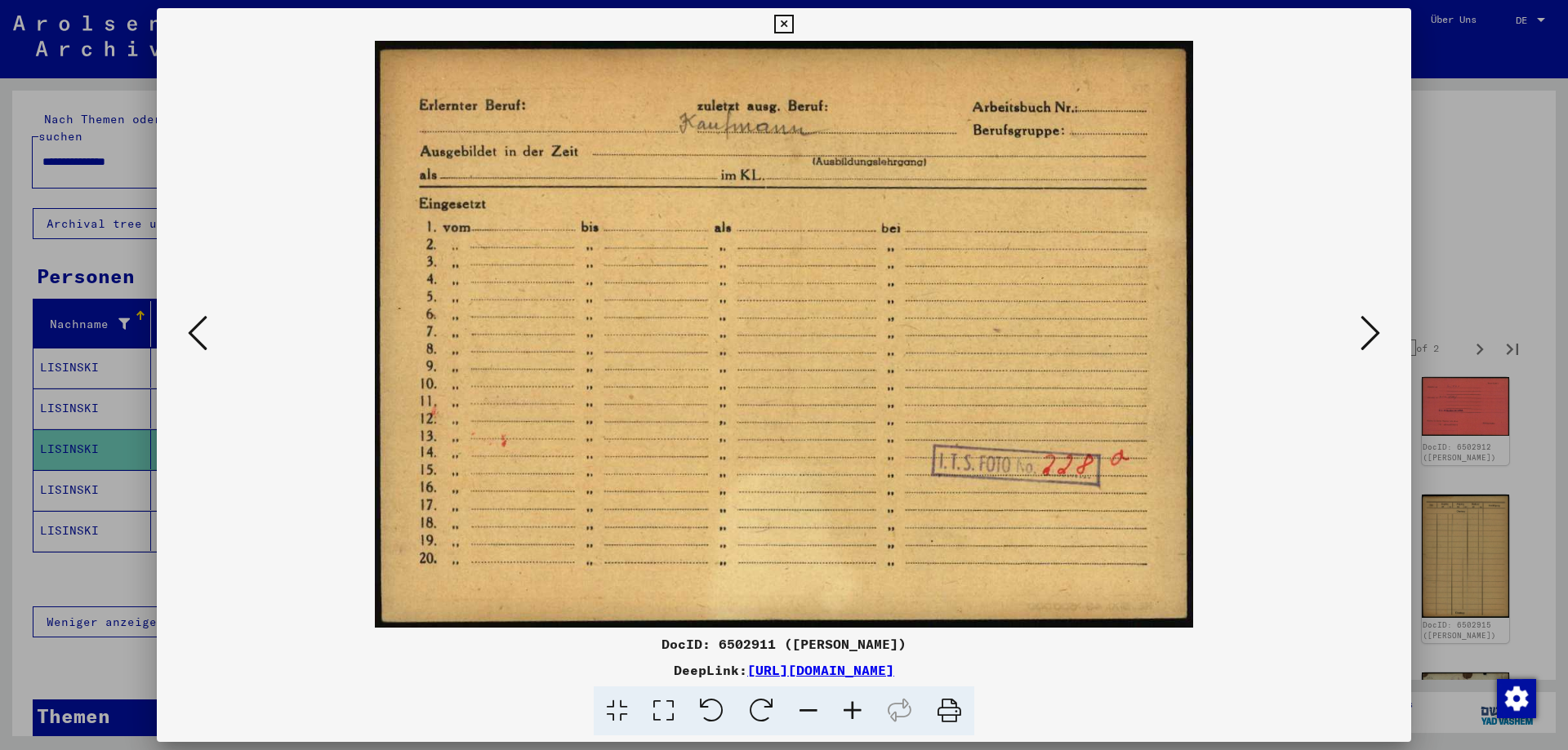
click at [1373, 332] on icon at bounding box center [1371, 333] width 20 height 40
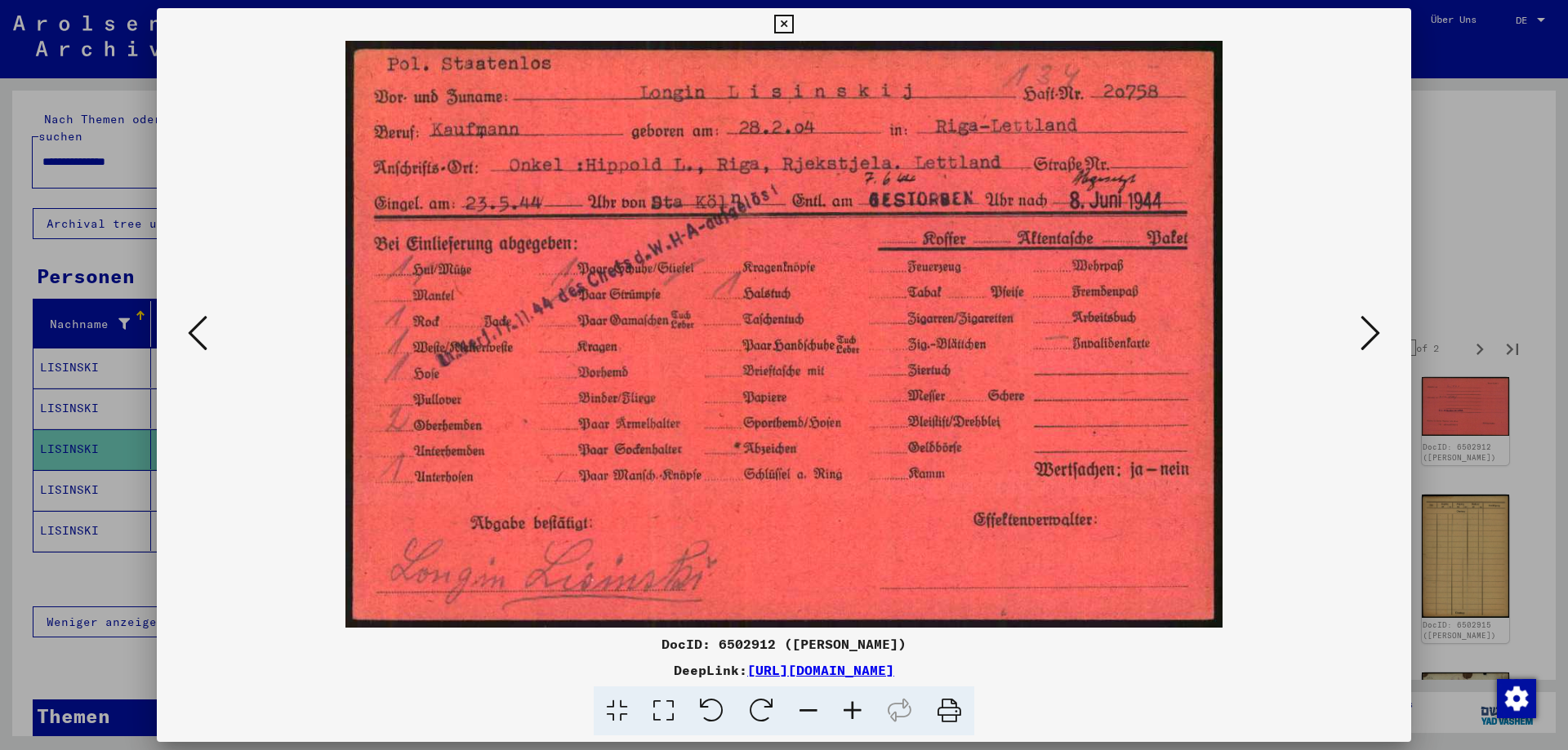
click at [1373, 332] on icon at bounding box center [1371, 333] width 20 height 40
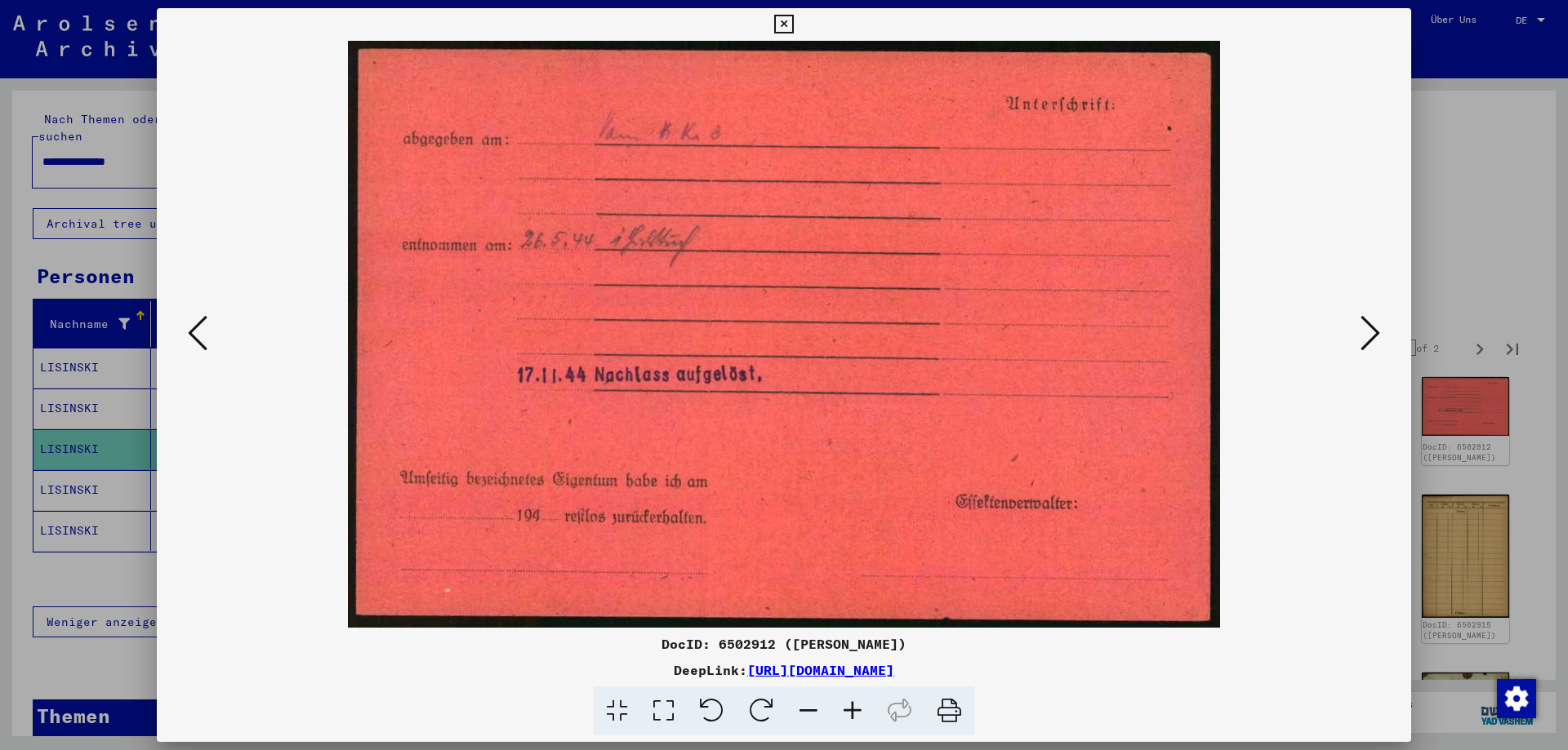
click at [1373, 332] on icon at bounding box center [1371, 333] width 20 height 40
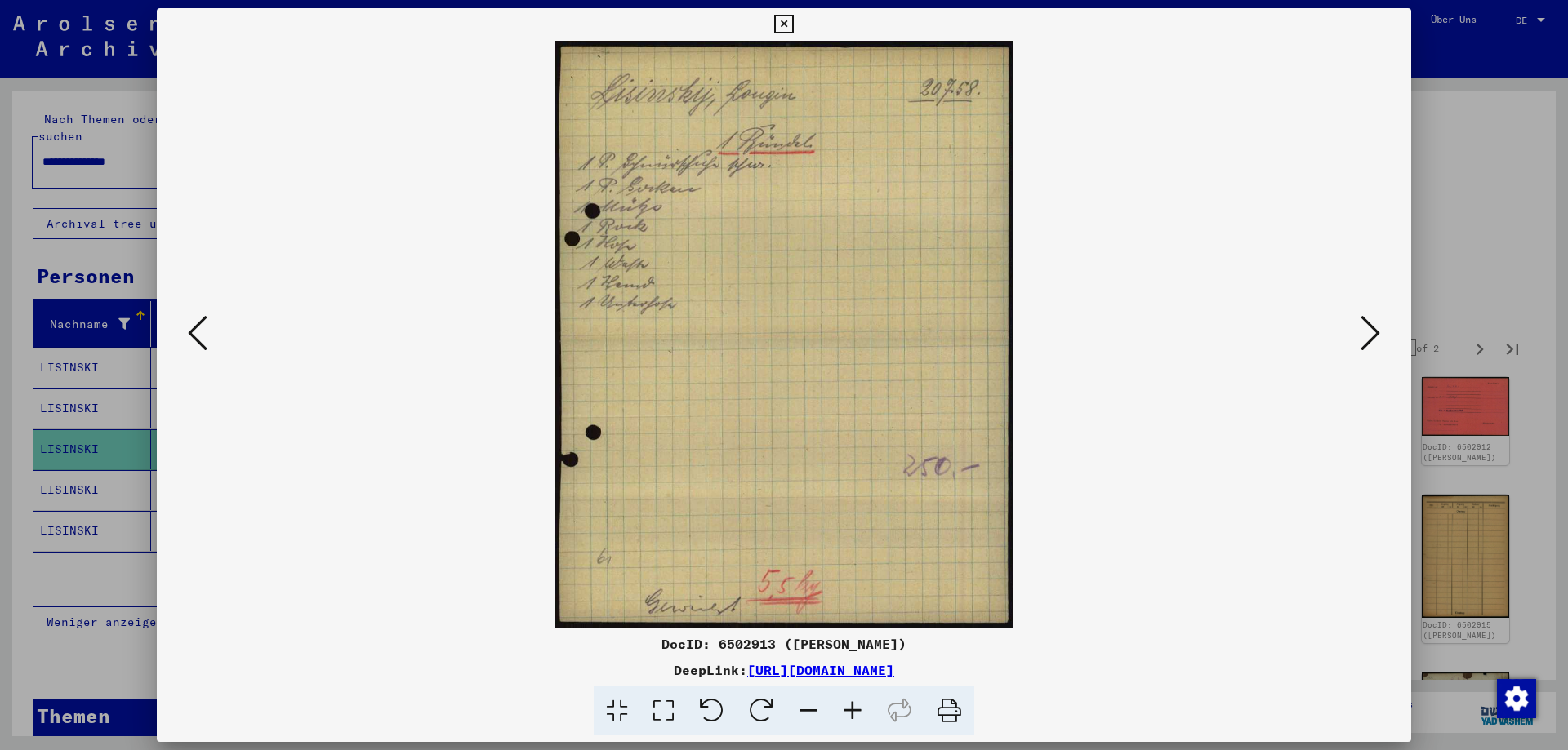
click at [1373, 332] on icon at bounding box center [1371, 333] width 20 height 40
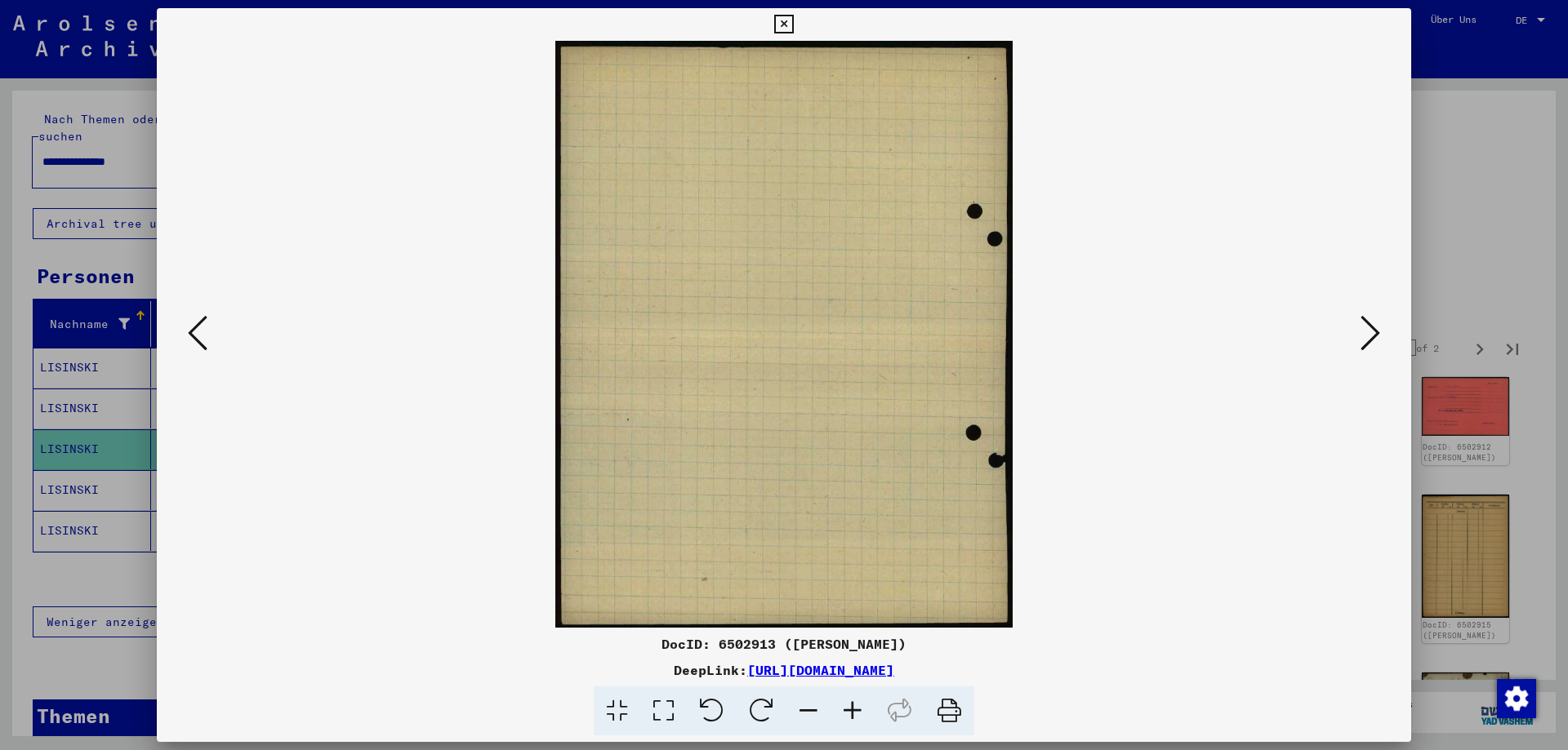
click at [1373, 332] on icon at bounding box center [1371, 333] width 20 height 40
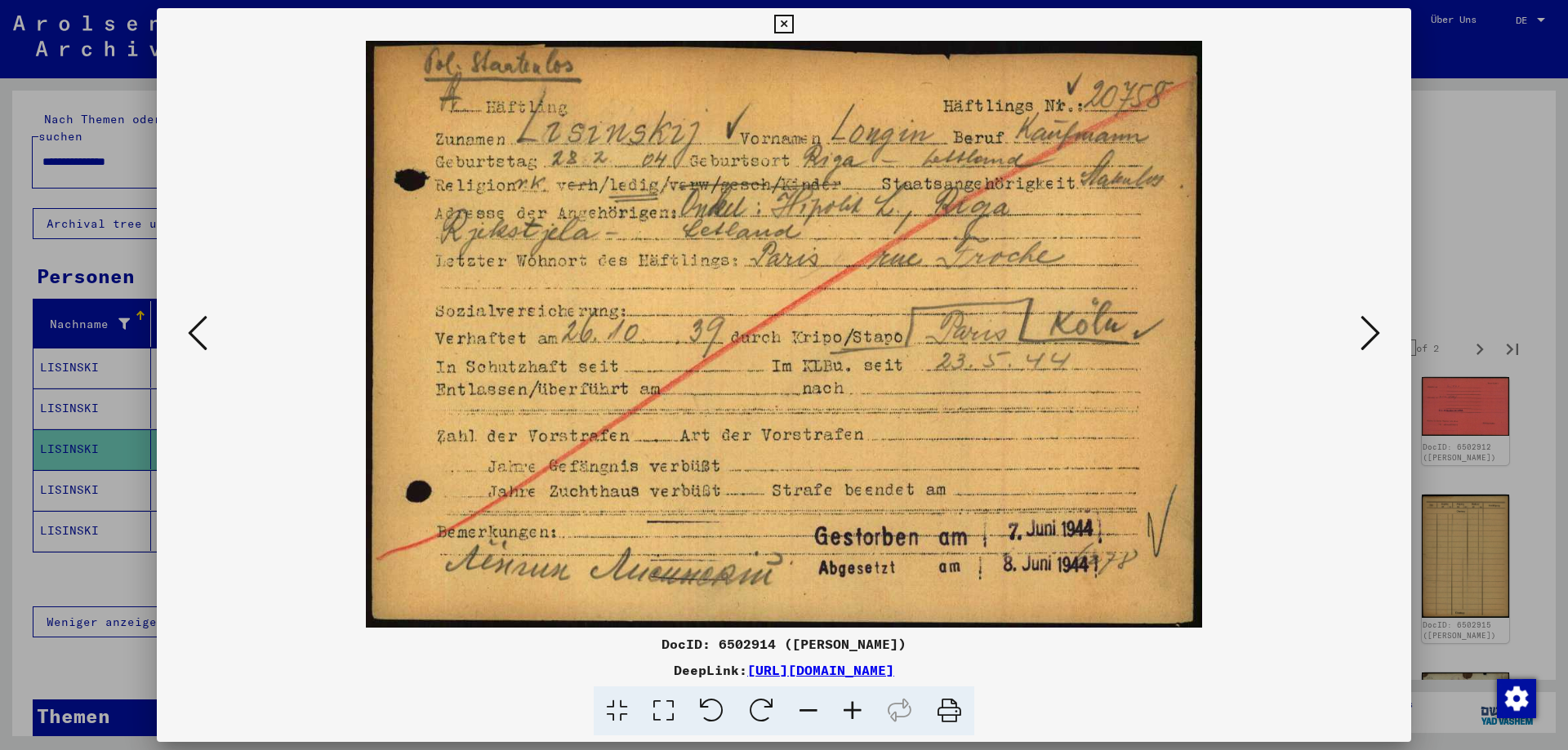
click at [1373, 332] on icon at bounding box center [1371, 333] width 20 height 40
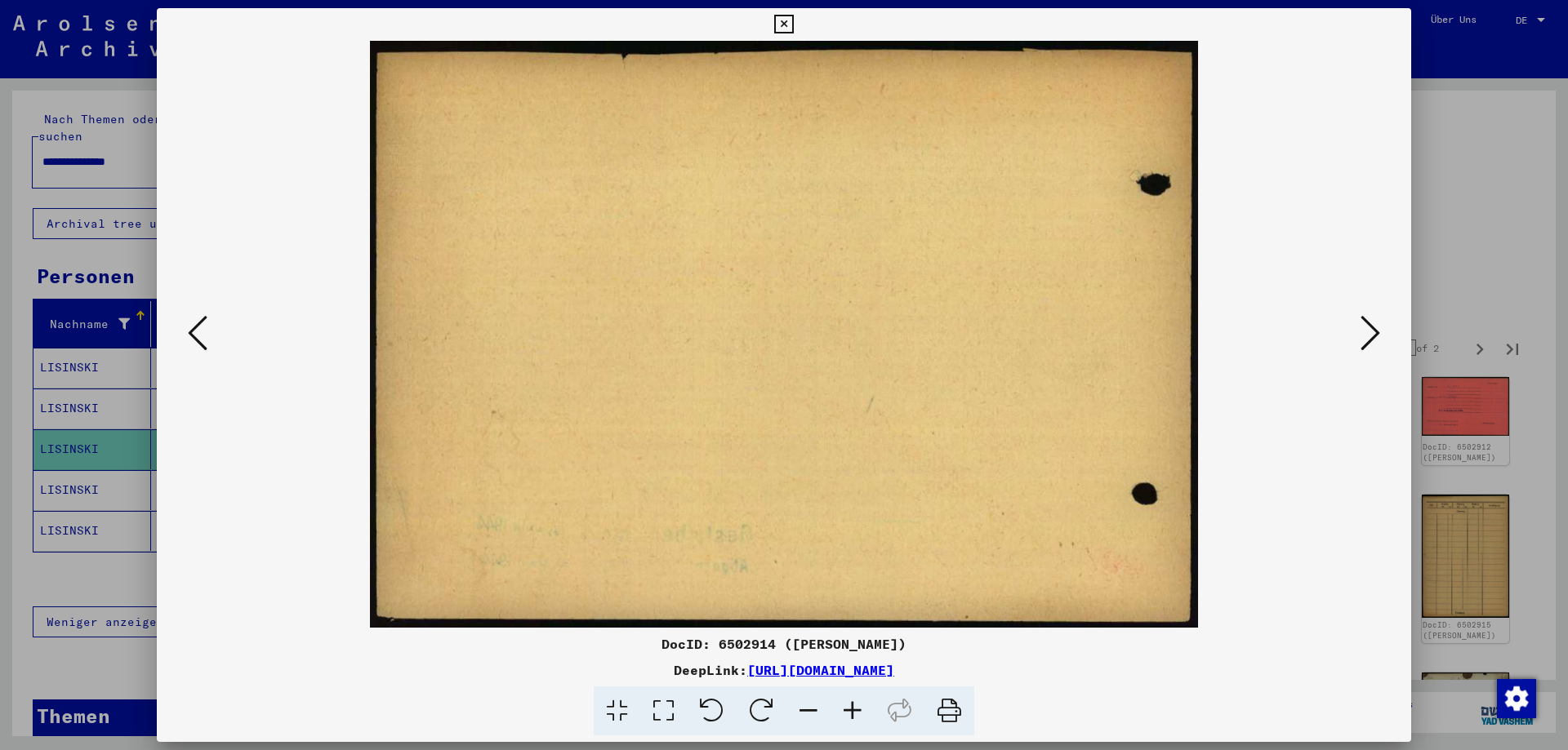
click at [206, 329] on icon at bounding box center [198, 333] width 20 height 40
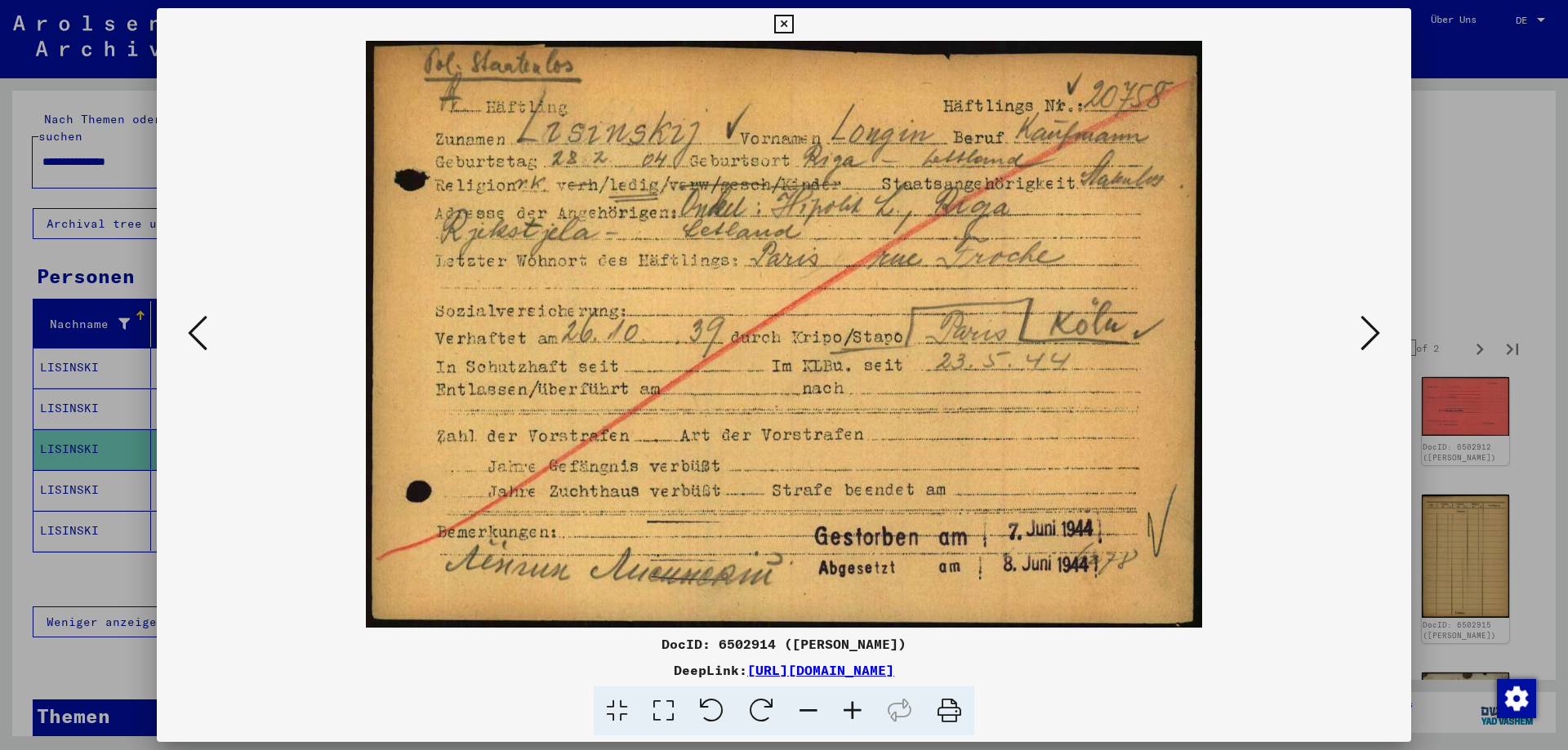
click at [1376, 342] on icon at bounding box center [1371, 333] width 20 height 40
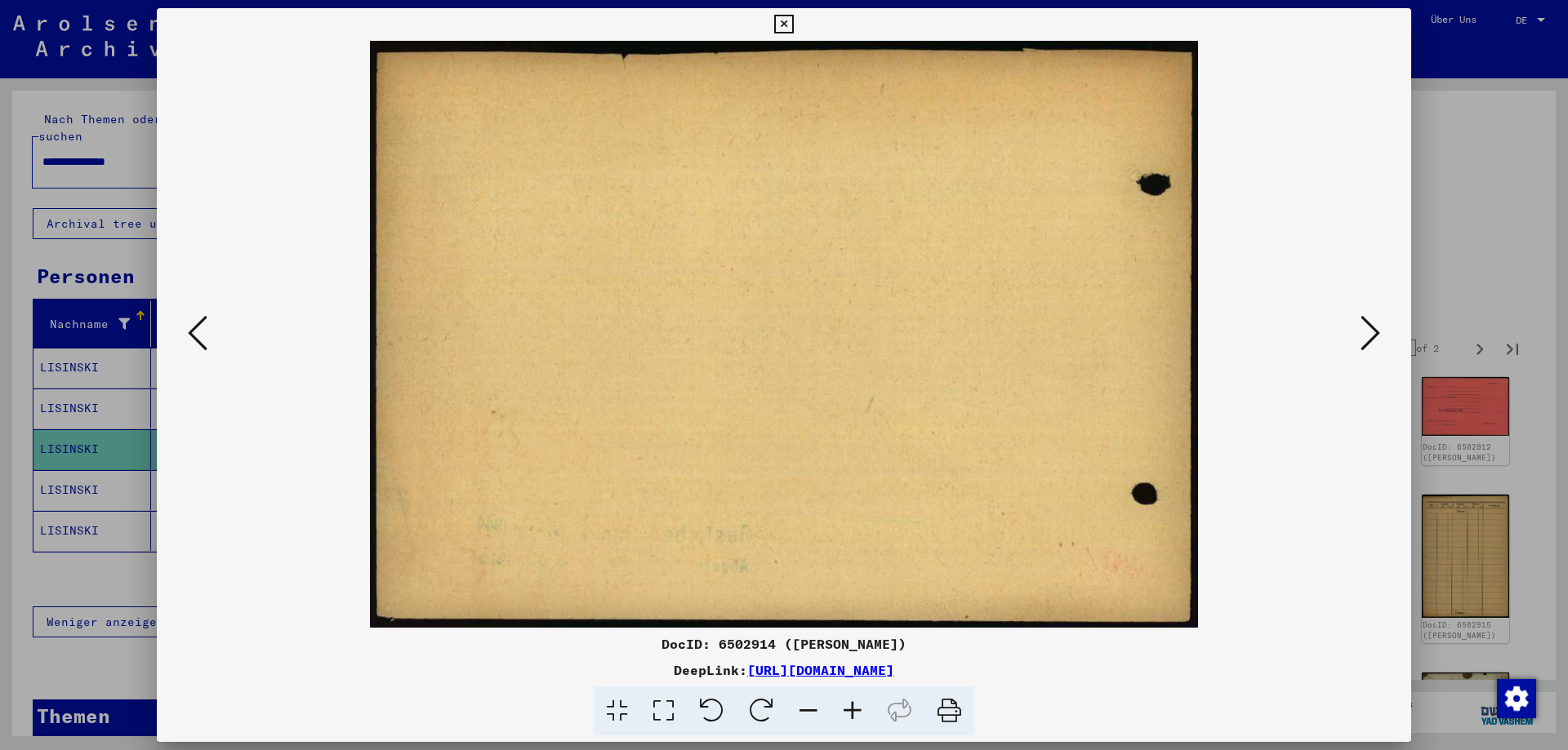
click at [1376, 342] on icon at bounding box center [1371, 333] width 20 height 40
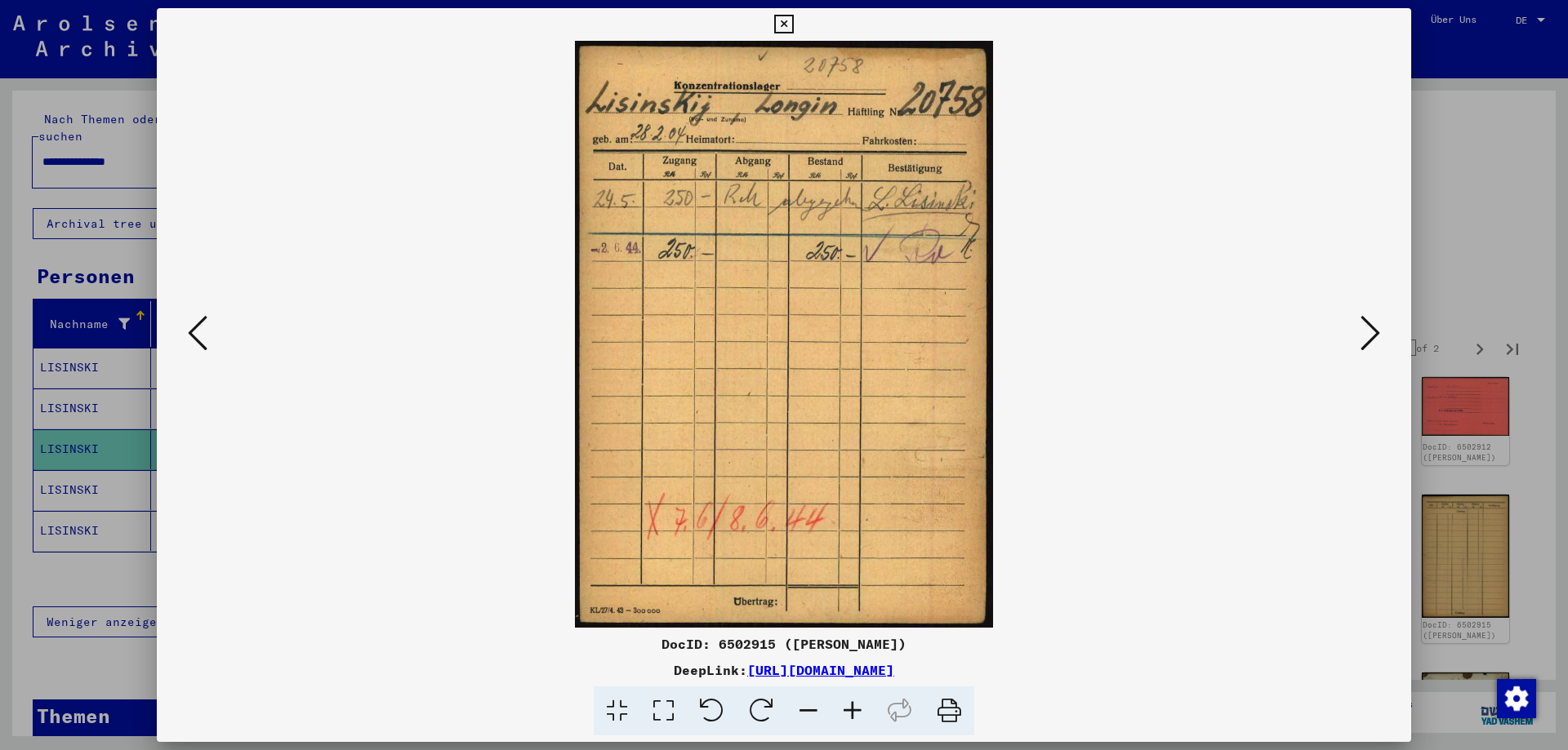
click at [1376, 341] on icon at bounding box center [1371, 333] width 20 height 40
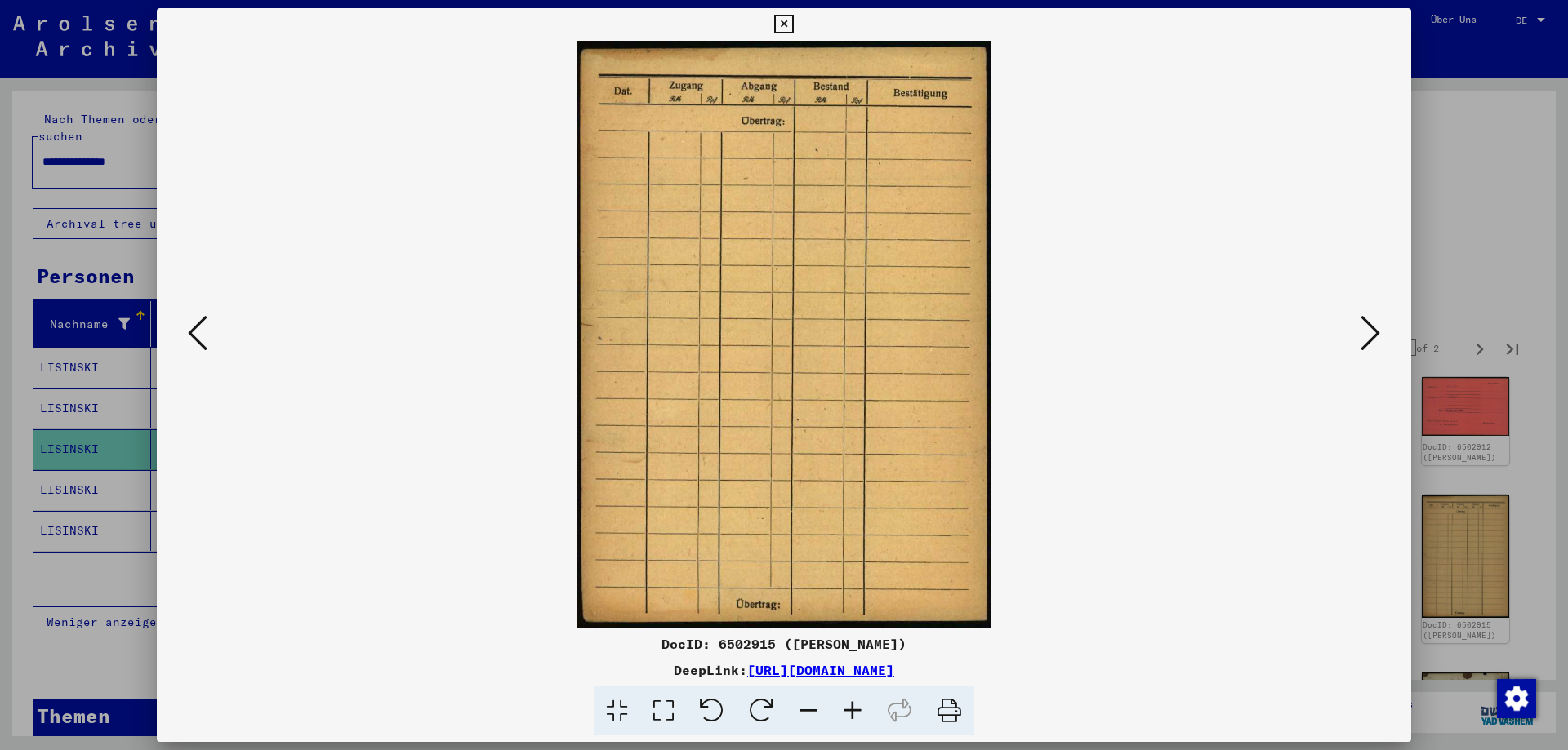
click at [205, 334] on icon at bounding box center [198, 333] width 20 height 40
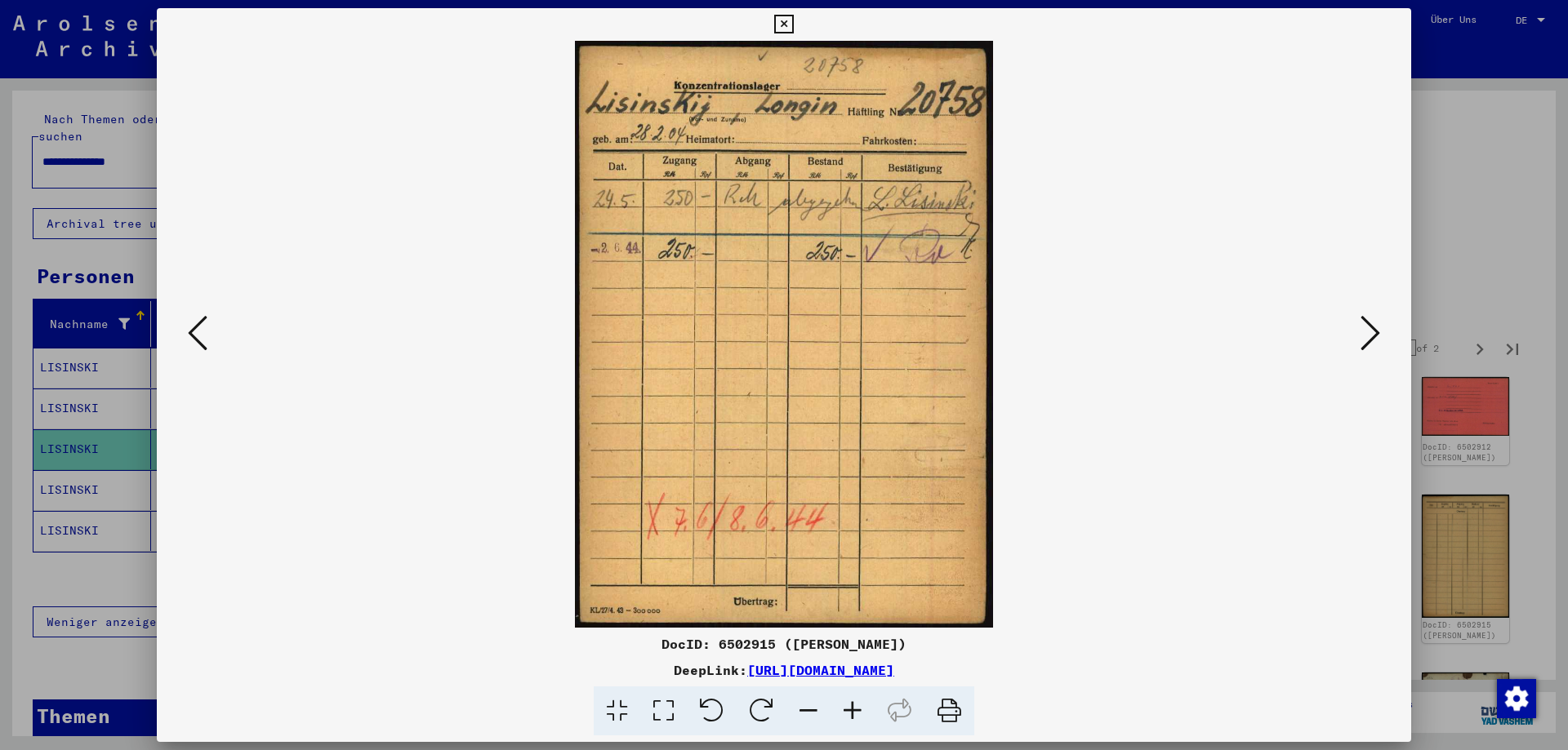
click at [202, 334] on icon at bounding box center [198, 333] width 20 height 40
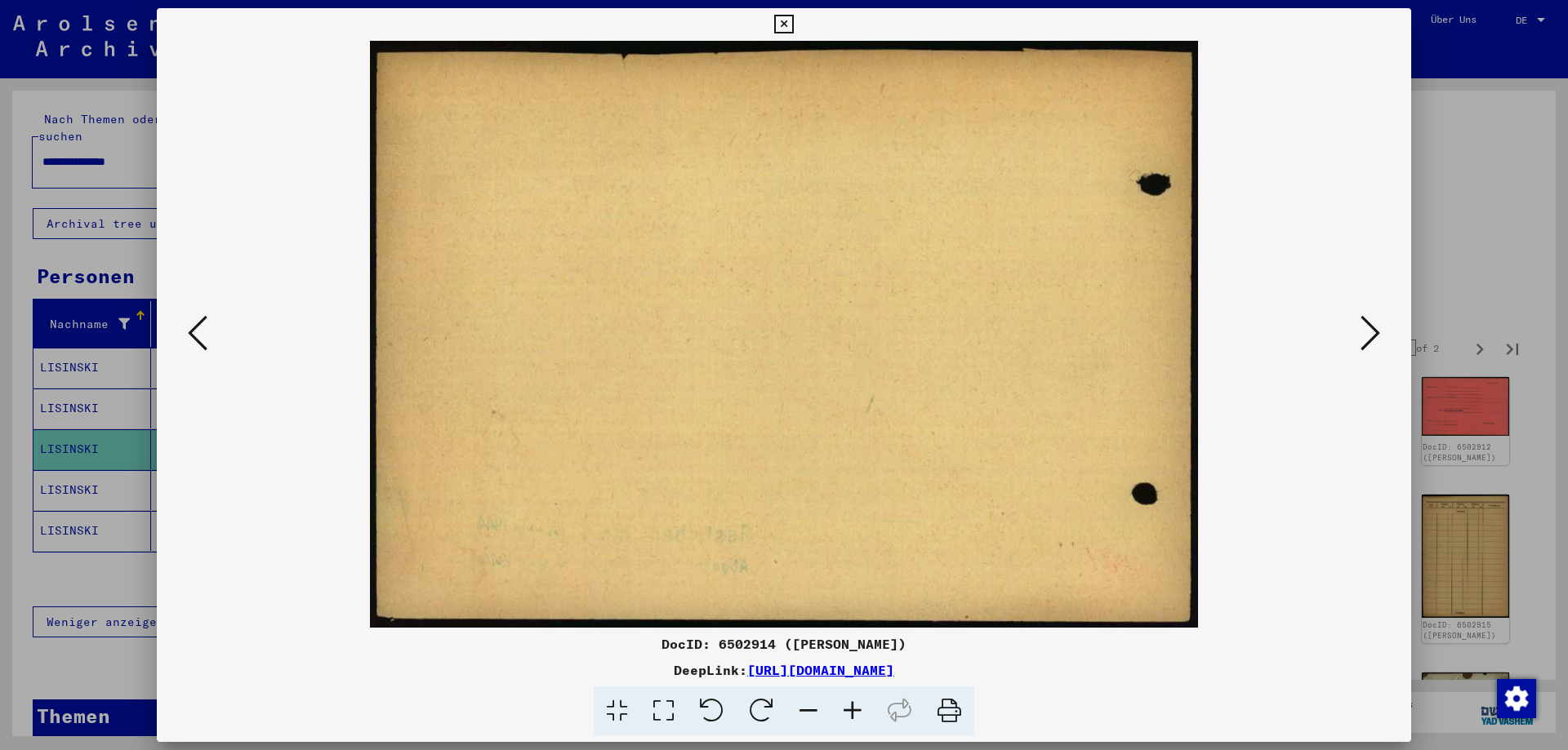
click at [202, 334] on icon at bounding box center [198, 333] width 20 height 40
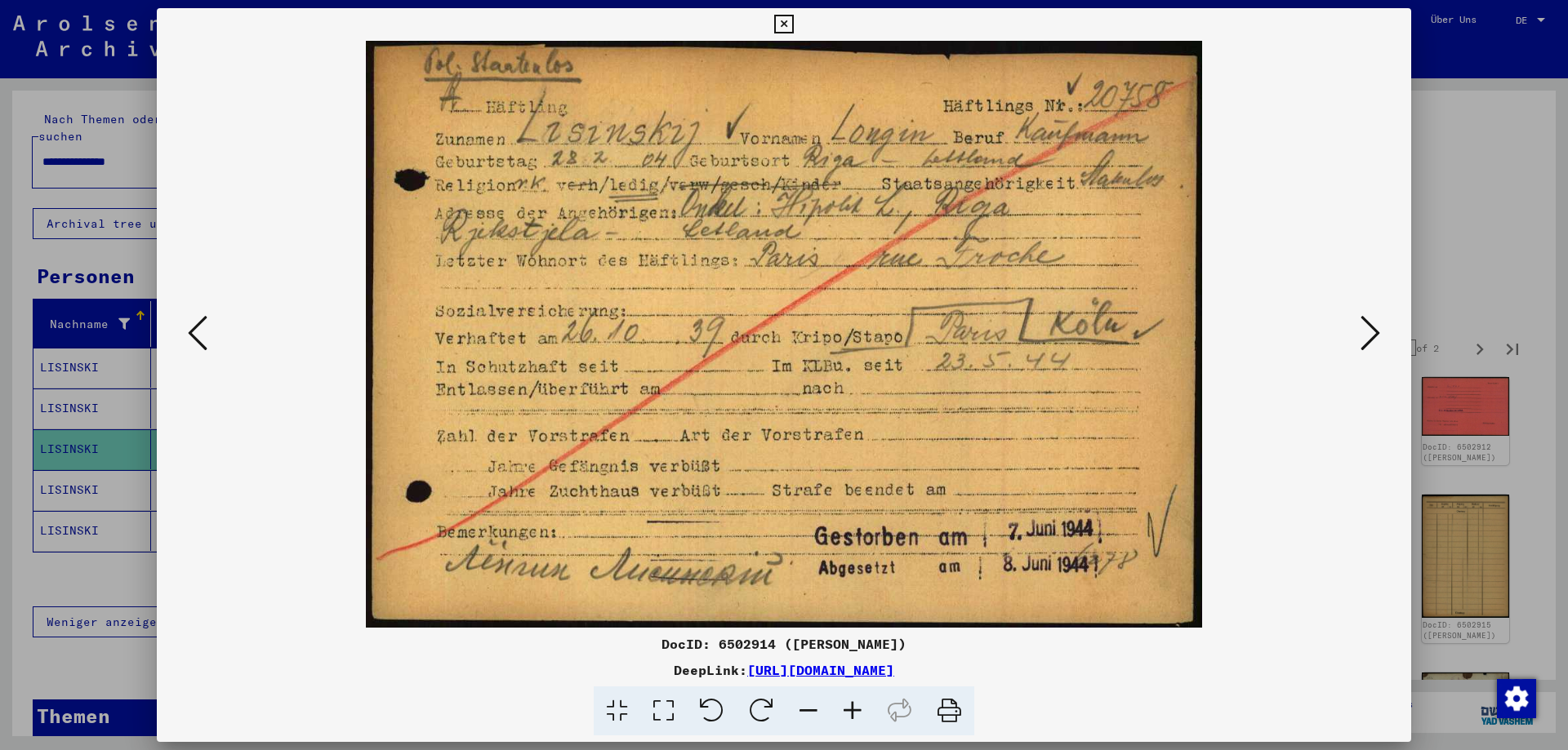
click at [201, 334] on icon at bounding box center [198, 333] width 20 height 40
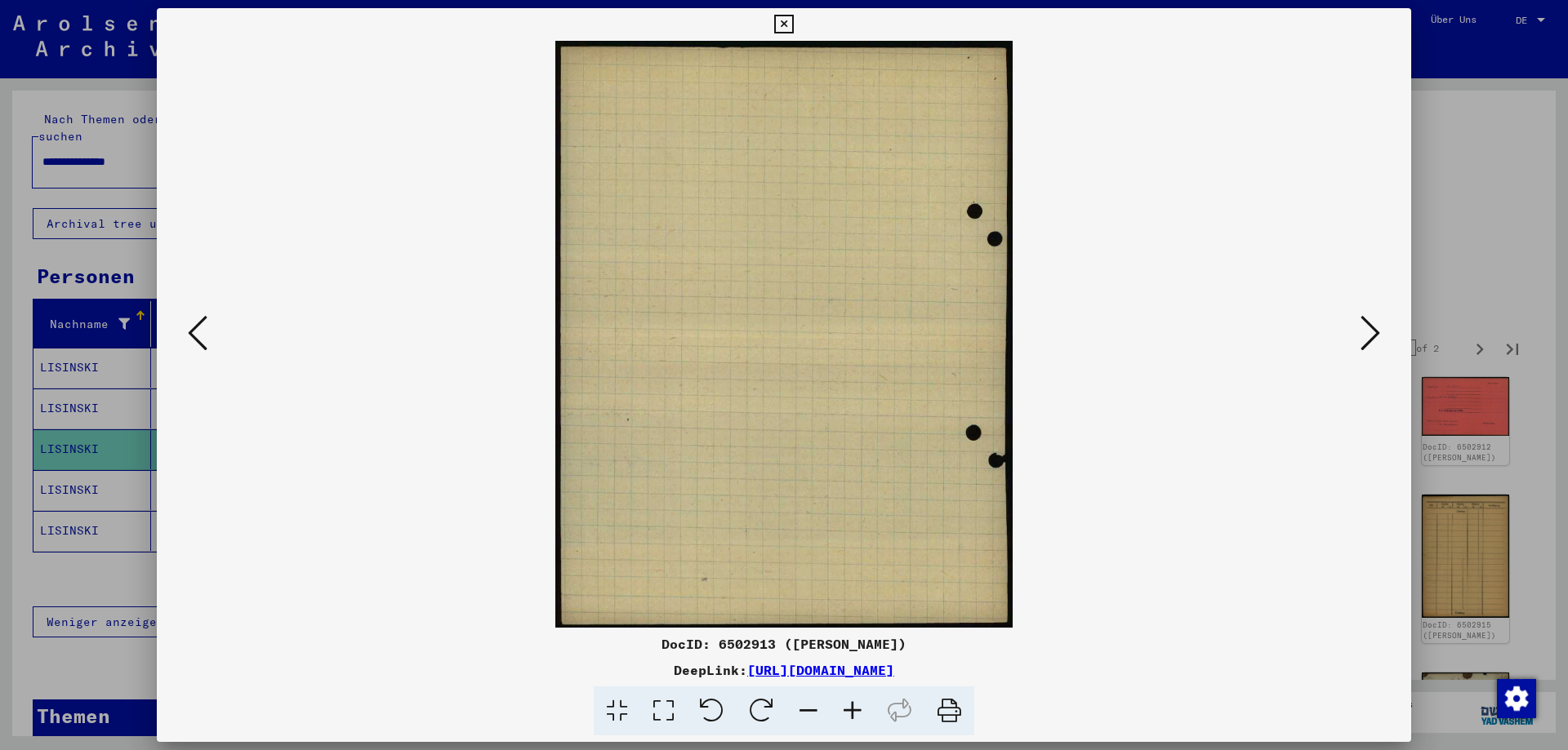
click at [201, 334] on icon at bounding box center [198, 333] width 20 height 40
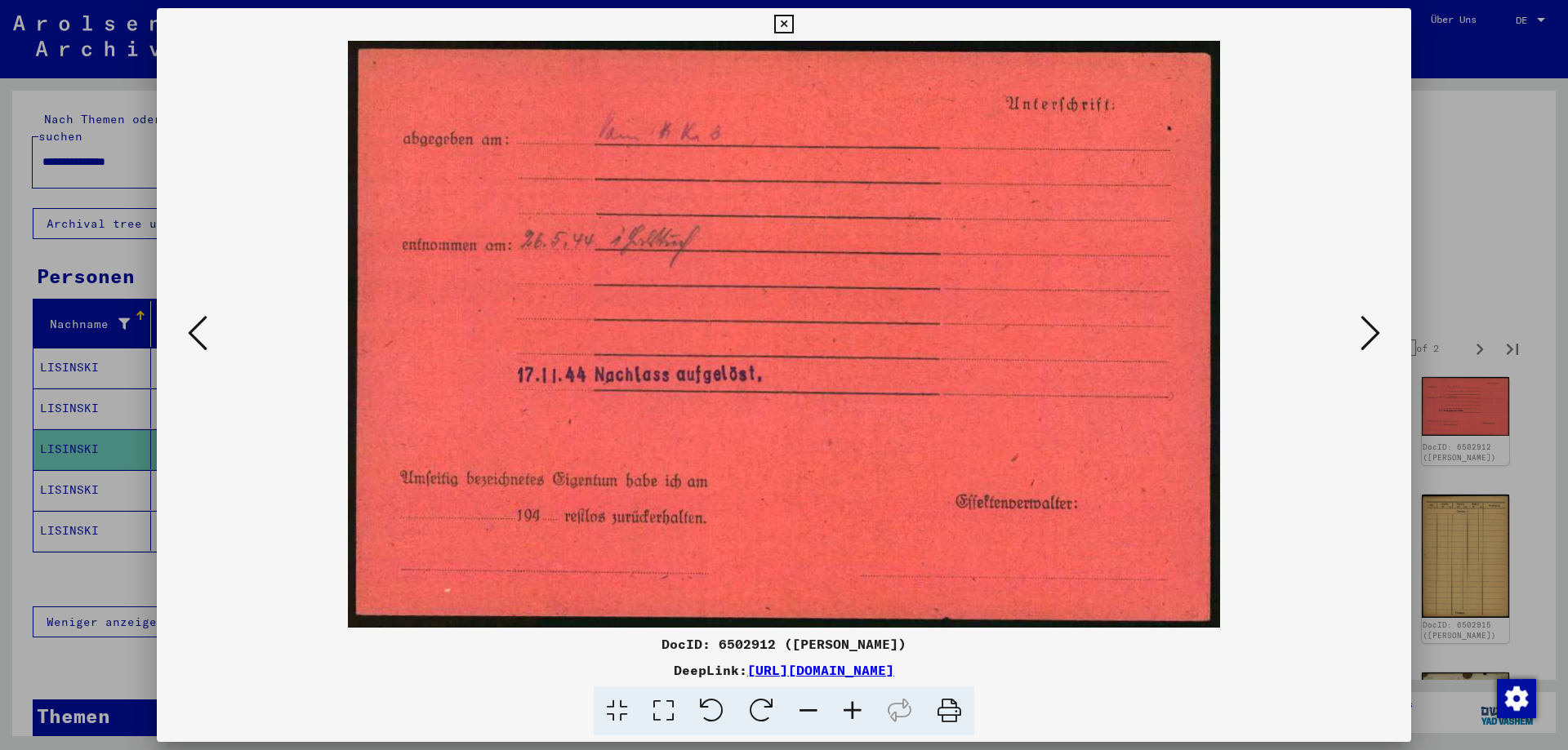
click at [201, 334] on icon at bounding box center [198, 333] width 20 height 40
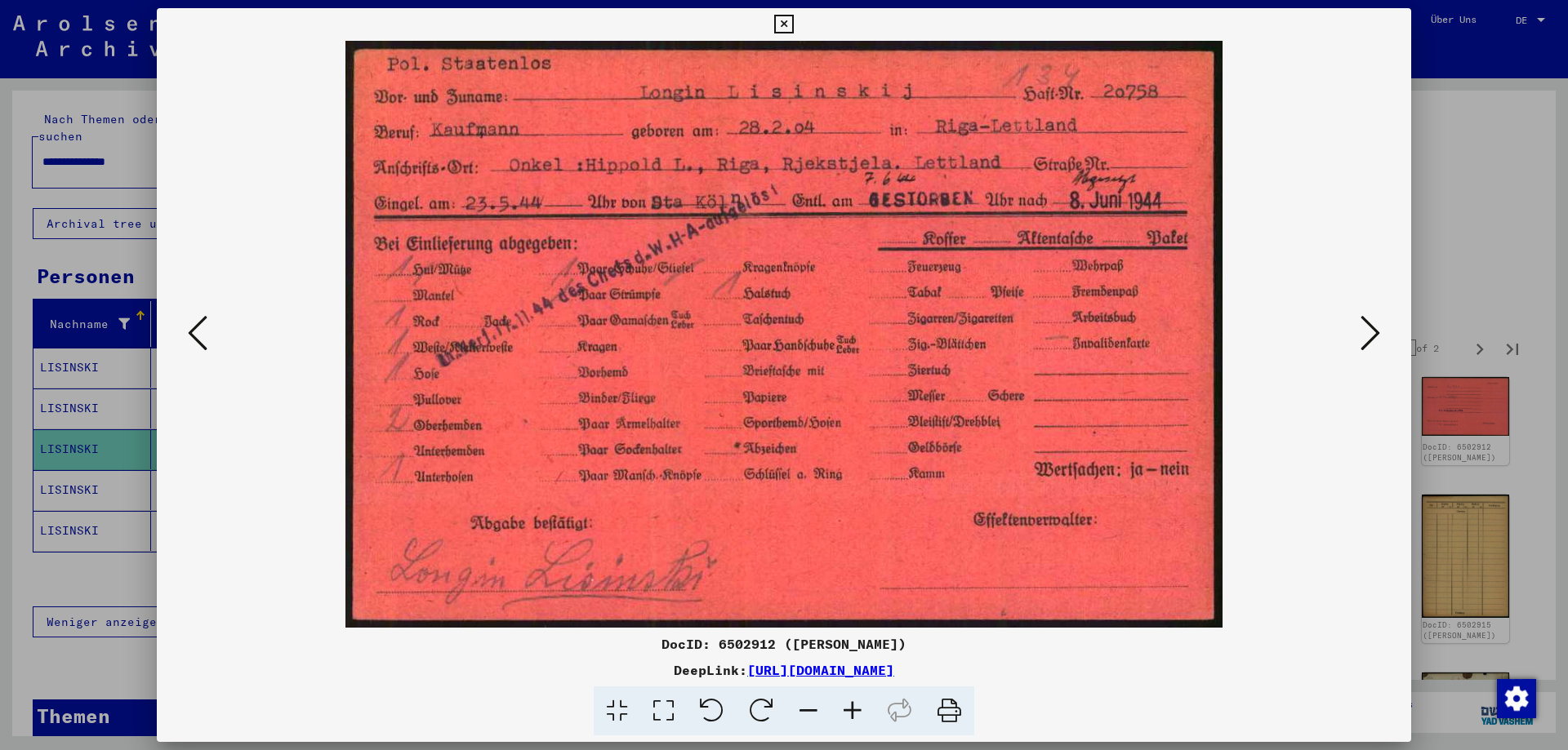
click at [201, 334] on icon at bounding box center [198, 333] width 20 height 40
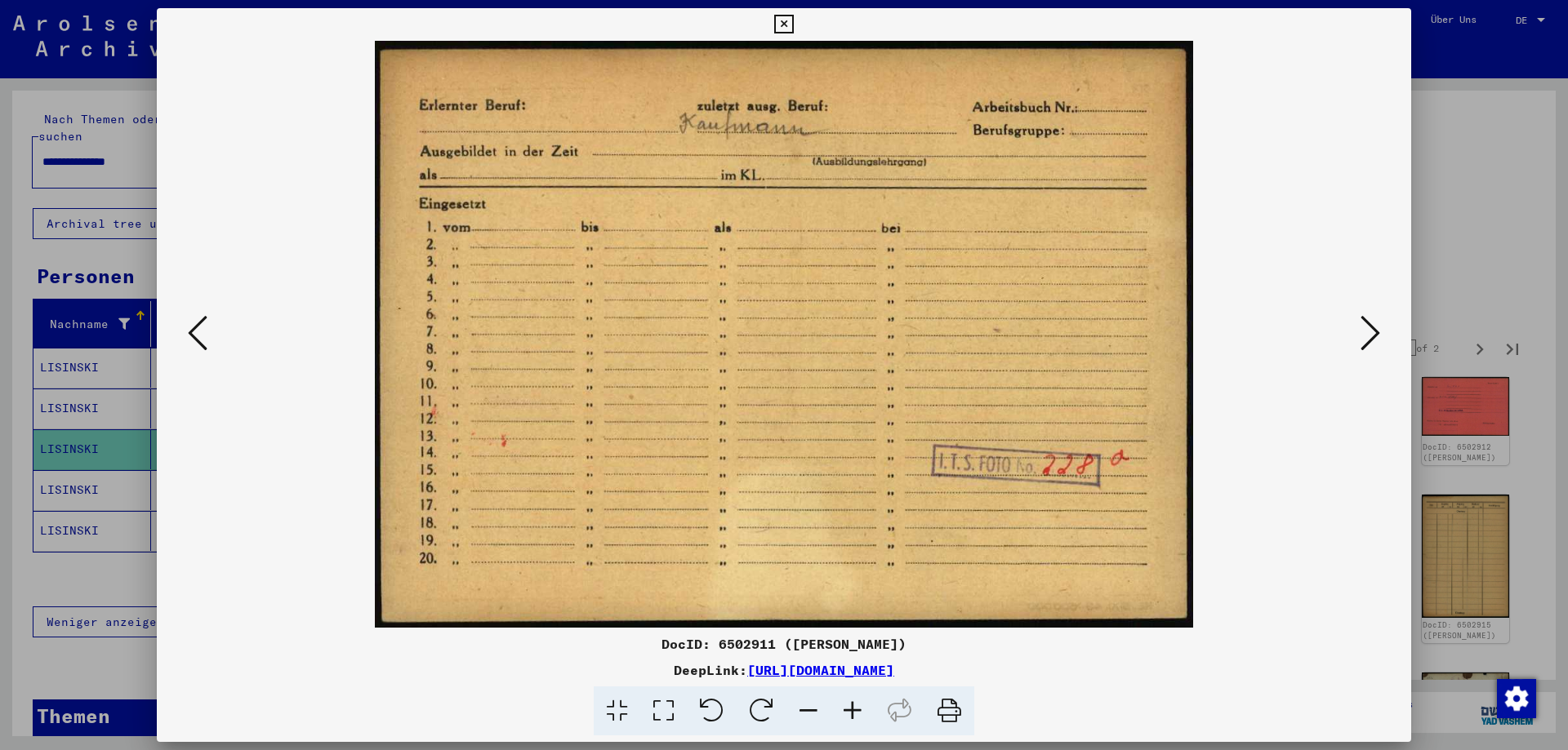
click at [201, 334] on icon at bounding box center [198, 333] width 20 height 40
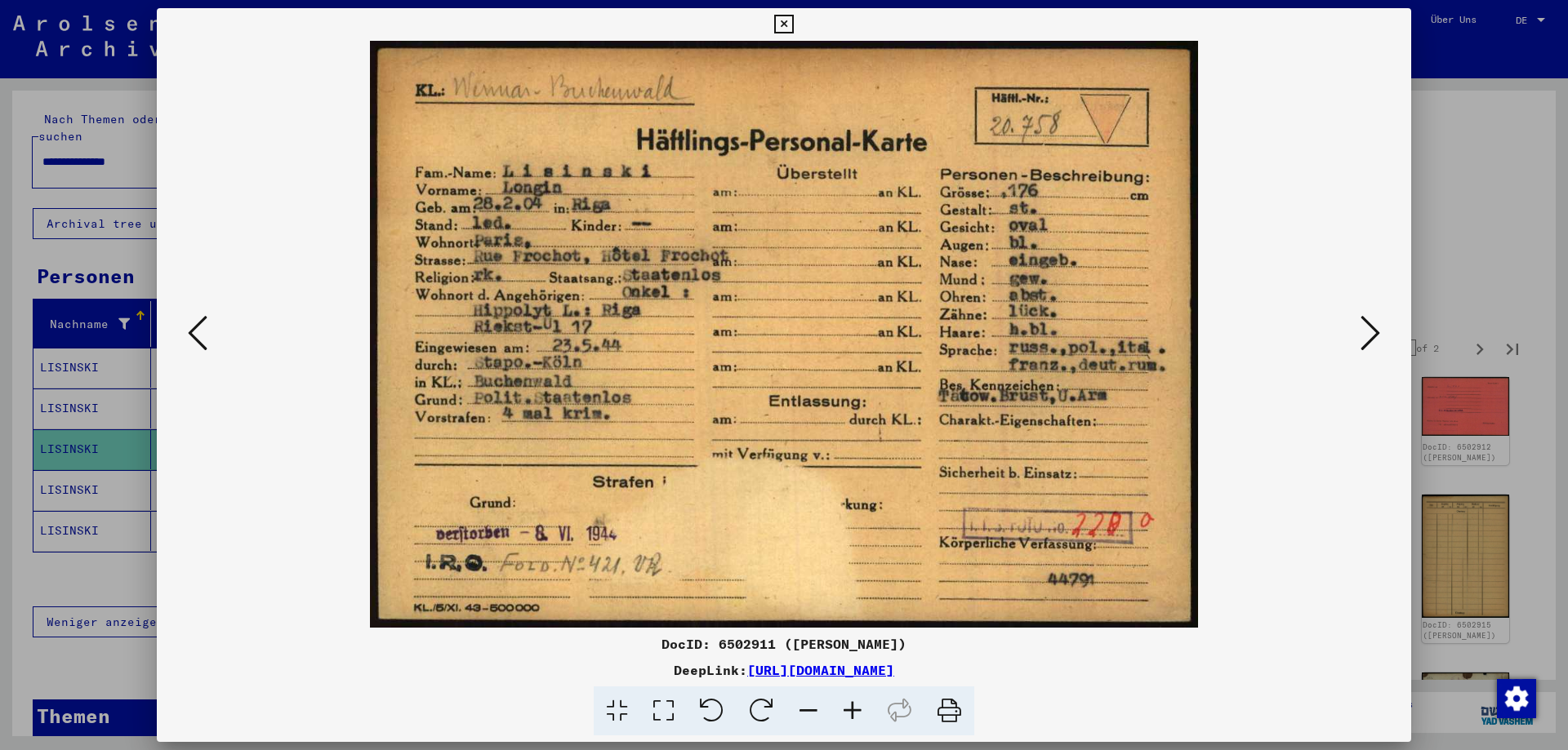
click at [1372, 329] on icon at bounding box center [1371, 333] width 20 height 40
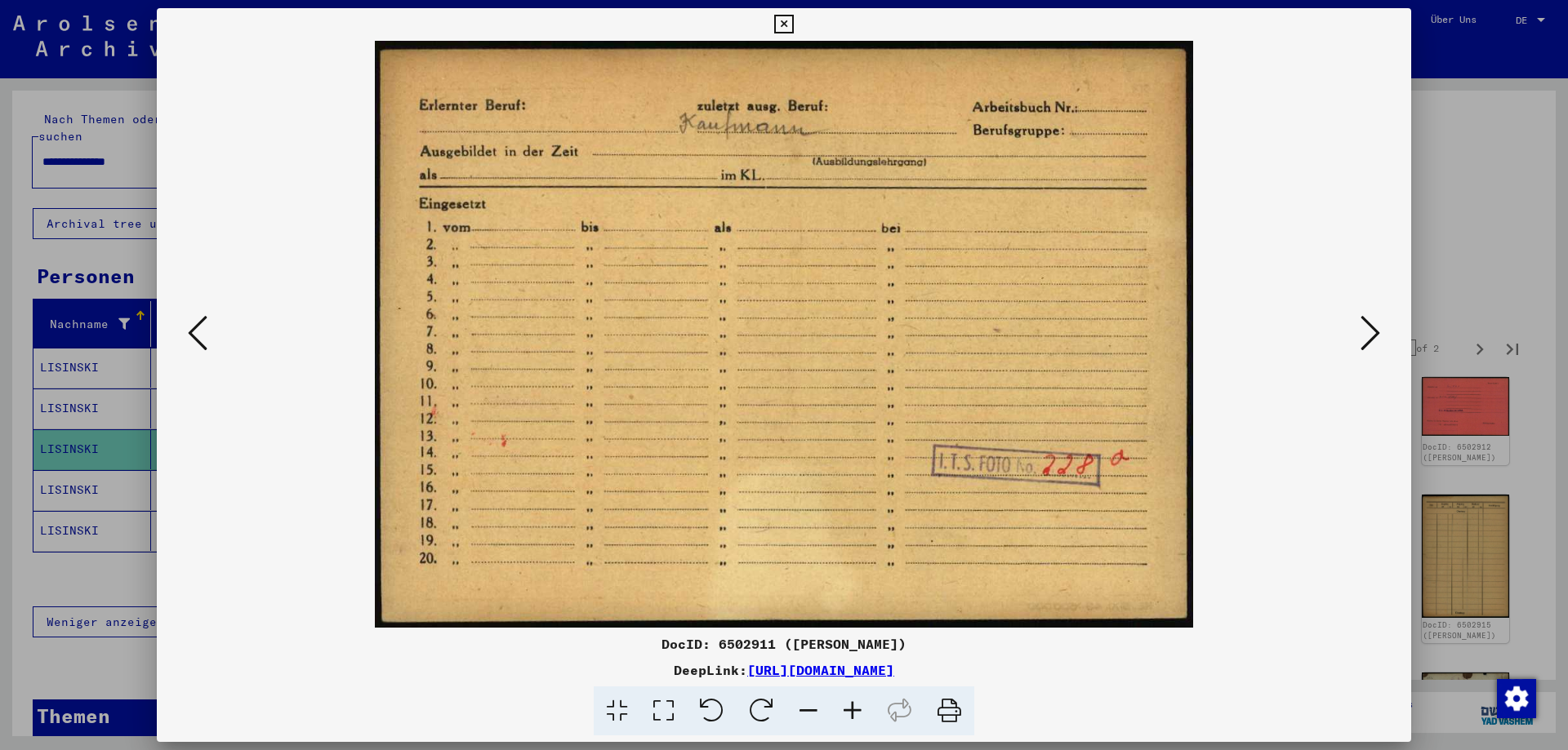
click at [1372, 329] on icon at bounding box center [1371, 333] width 20 height 40
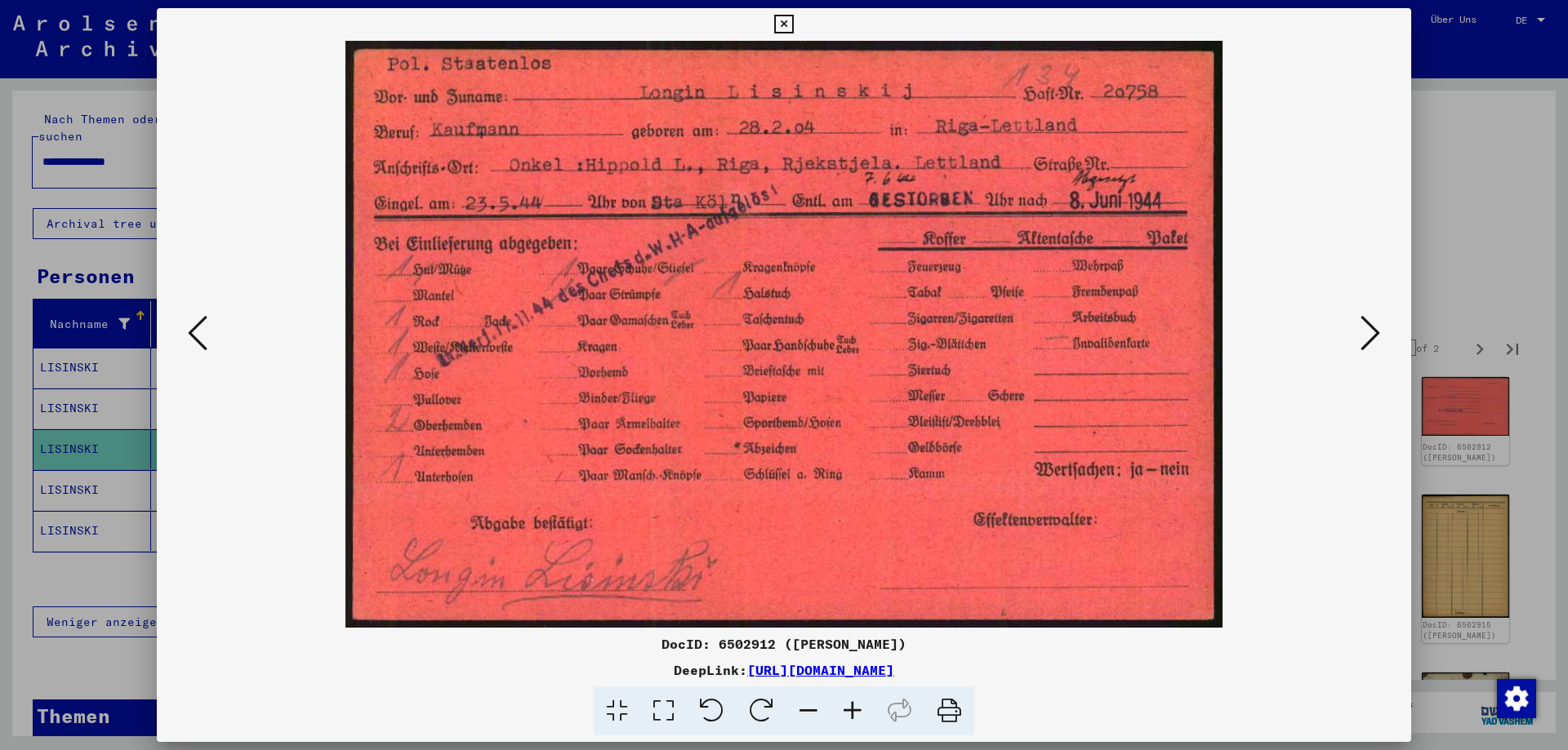
click at [1372, 329] on icon at bounding box center [1371, 333] width 20 height 40
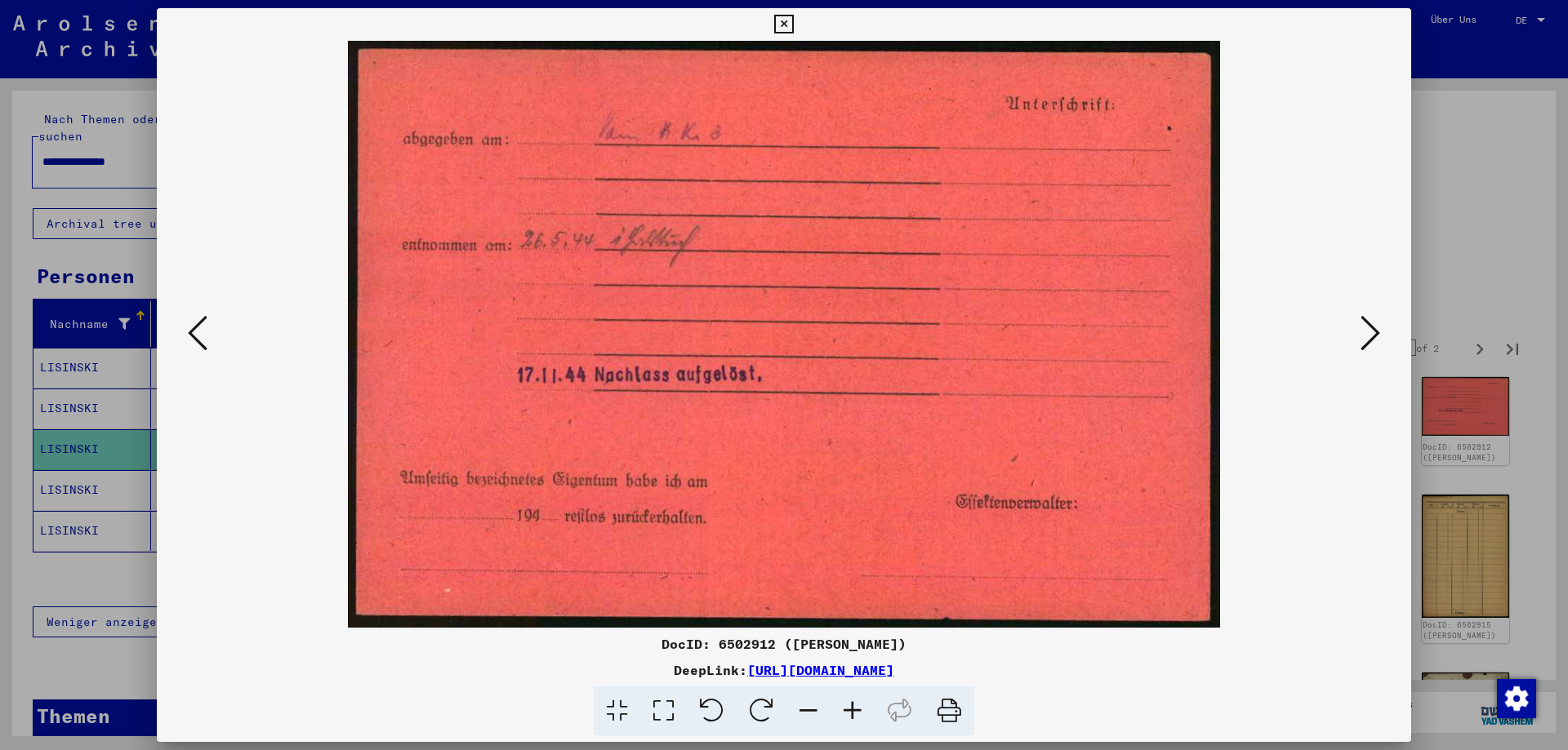
click at [1372, 329] on icon at bounding box center [1371, 333] width 20 height 40
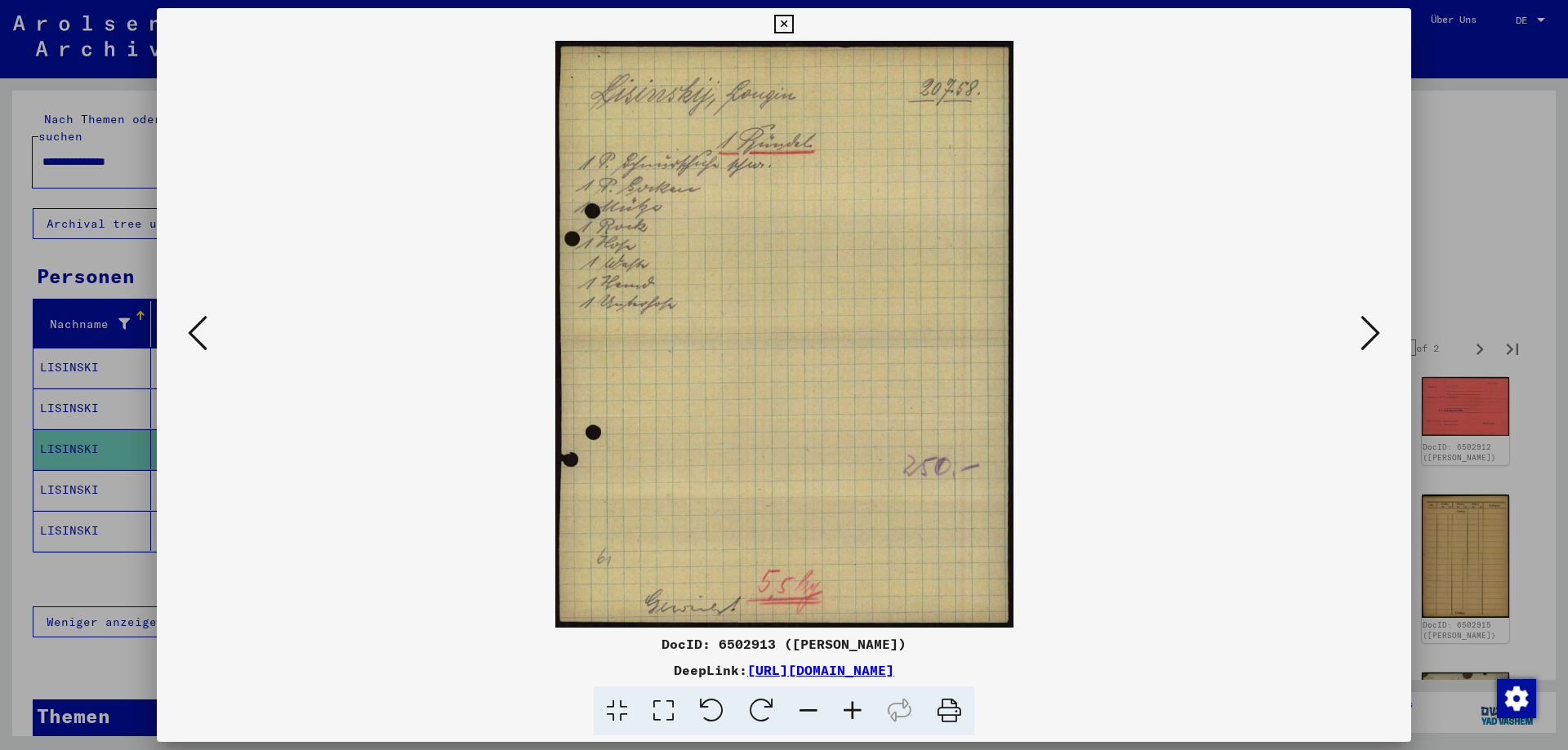
click at [1372, 329] on icon at bounding box center [1371, 333] width 20 height 40
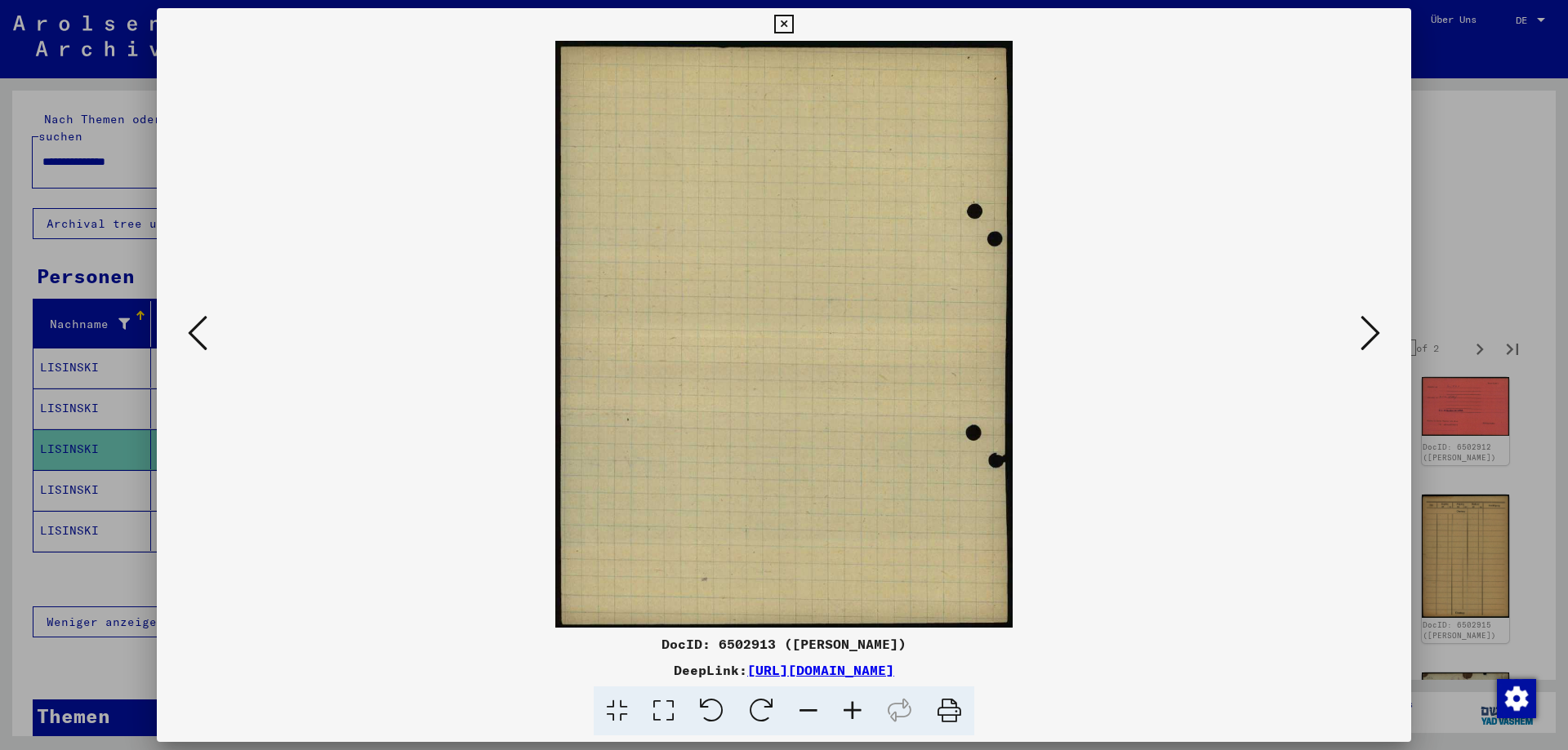
click at [1372, 329] on icon at bounding box center [1371, 333] width 20 height 40
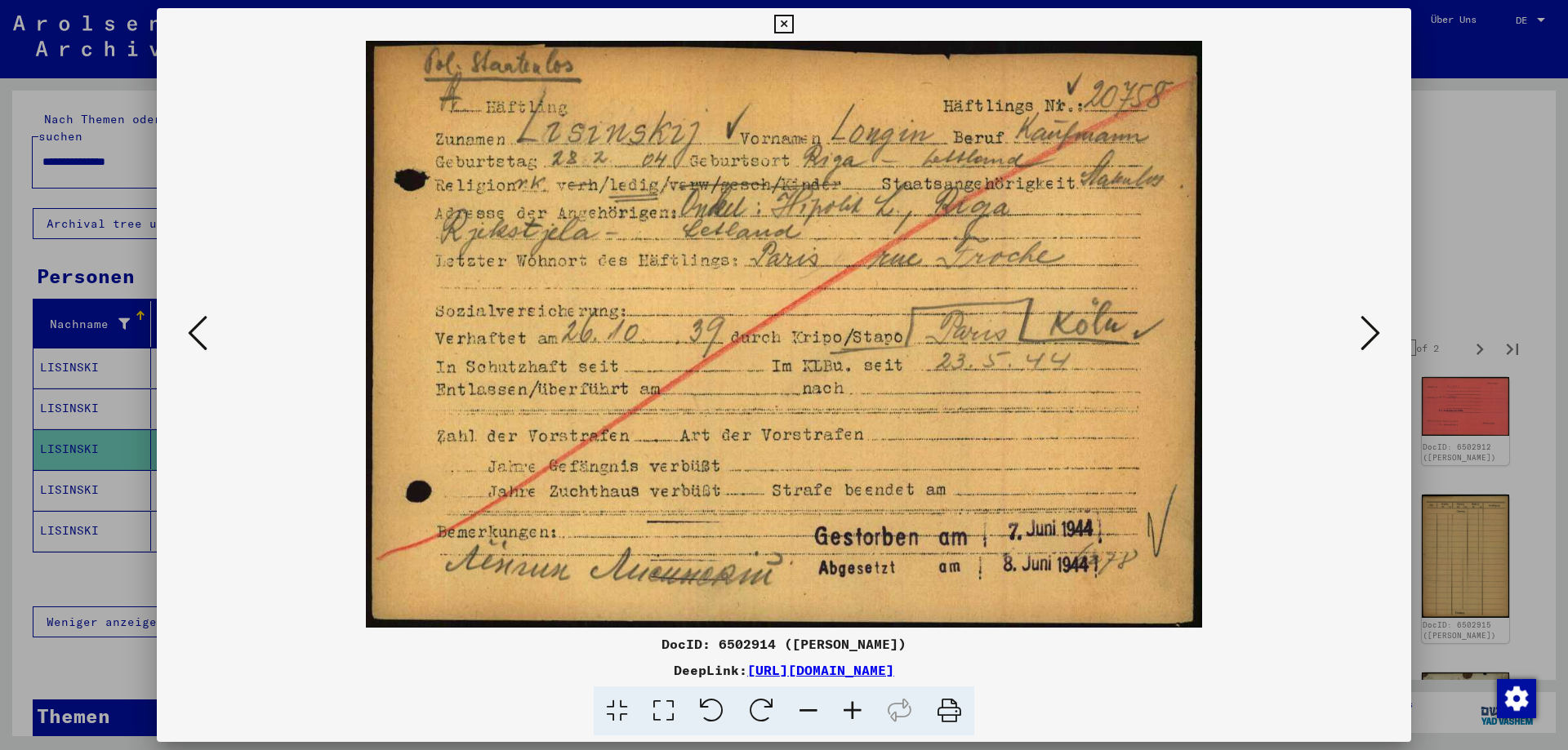
click at [241, 366] on img at bounding box center [784, 334] width 1144 height 587
click at [213, 359] on img at bounding box center [784, 334] width 1144 height 587
click at [194, 338] on icon at bounding box center [198, 333] width 20 height 40
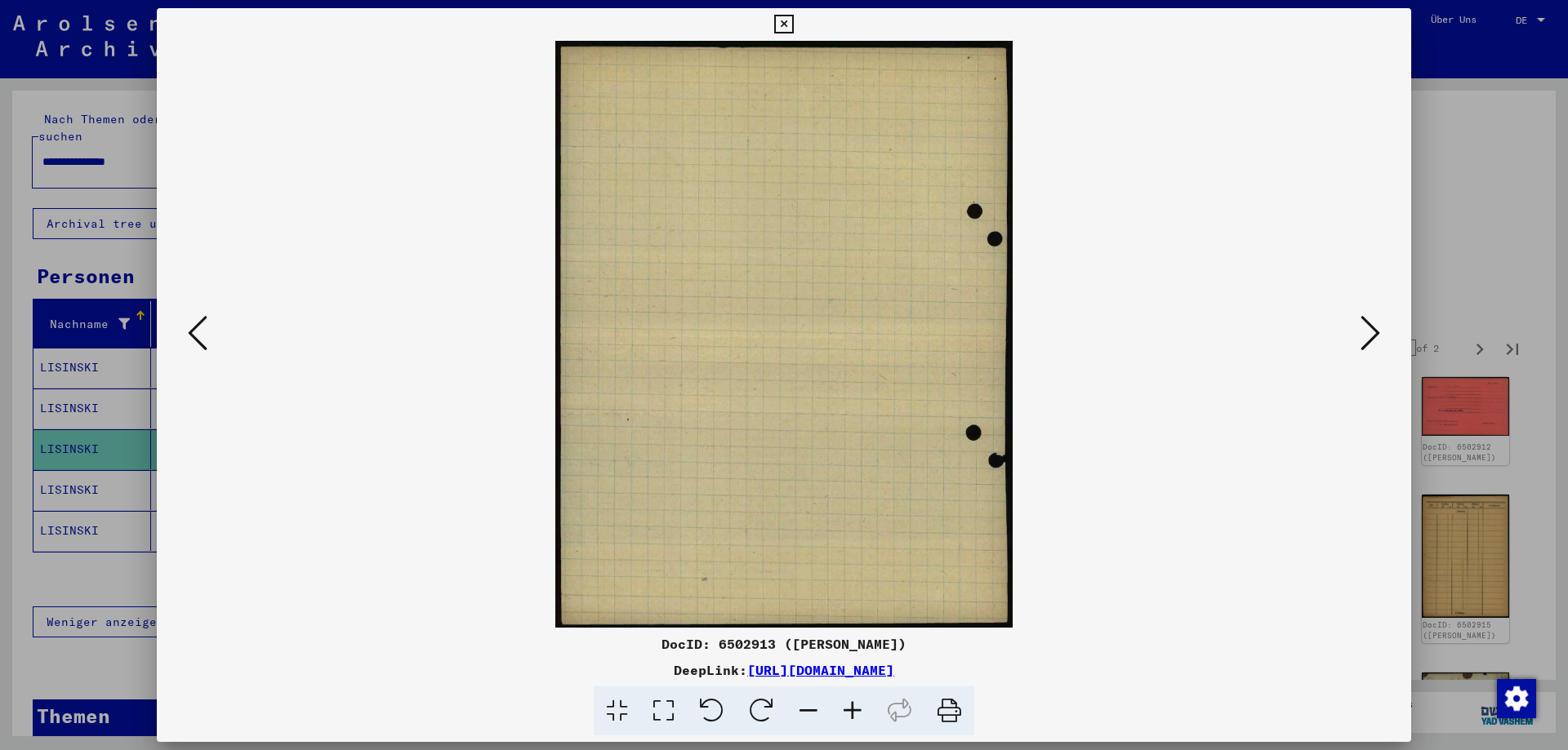
click at [194, 338] on icon at bounding box center [198, 333] width 20 height 40
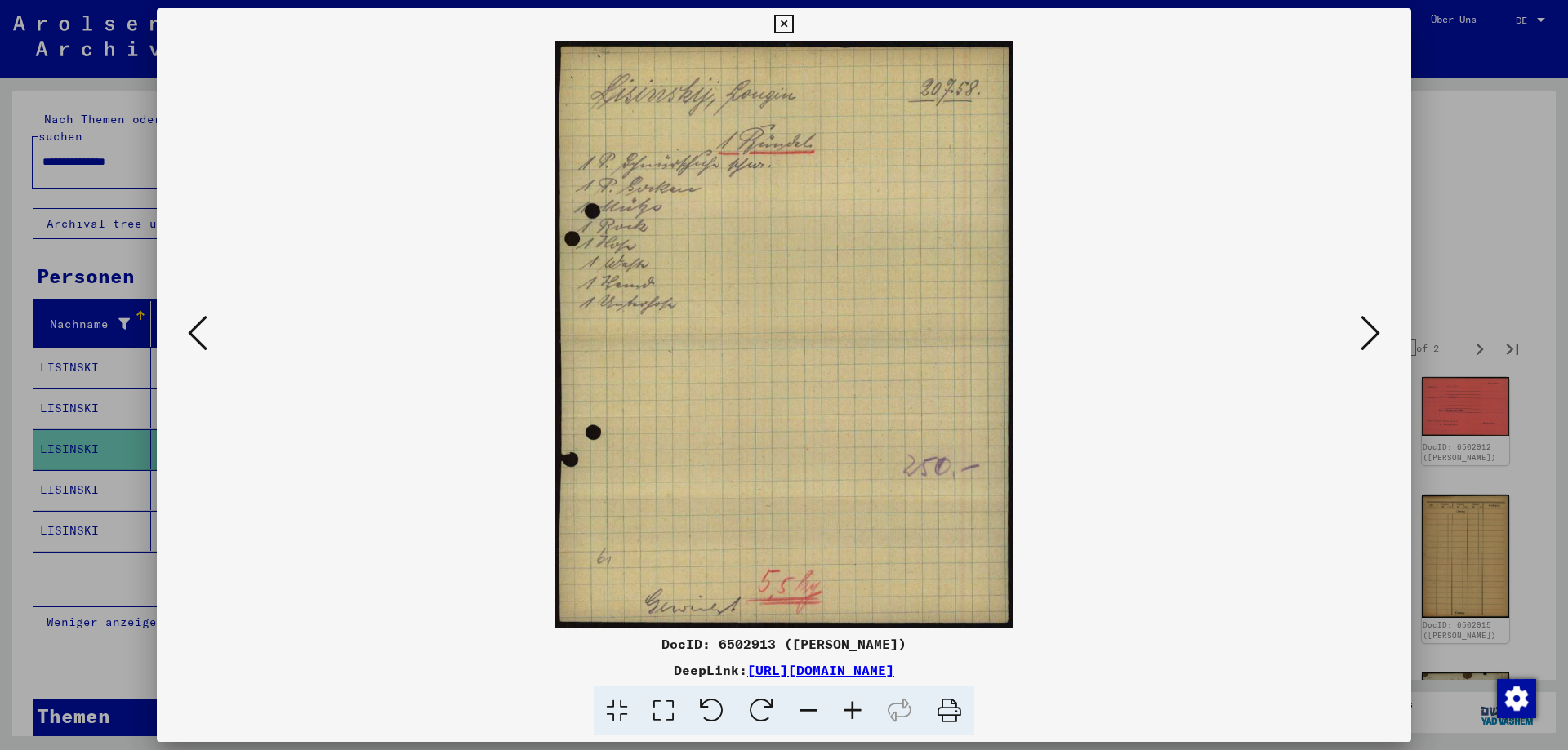
click at [193, 338] on icon at bounding box center [198, 333] width 20 height 40
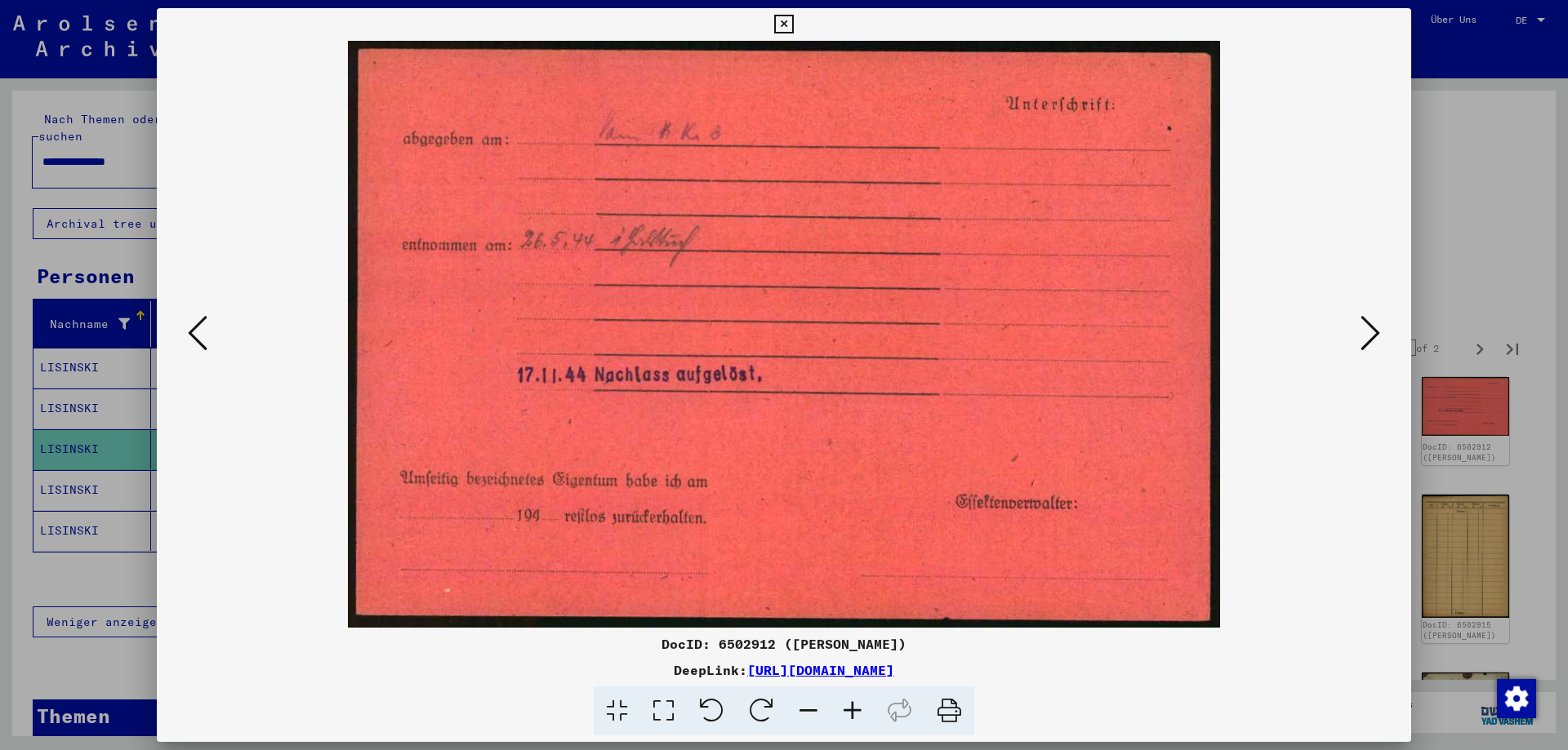
click at [193, 338] on icon at bounding box center [198, 333] width 20 height 40
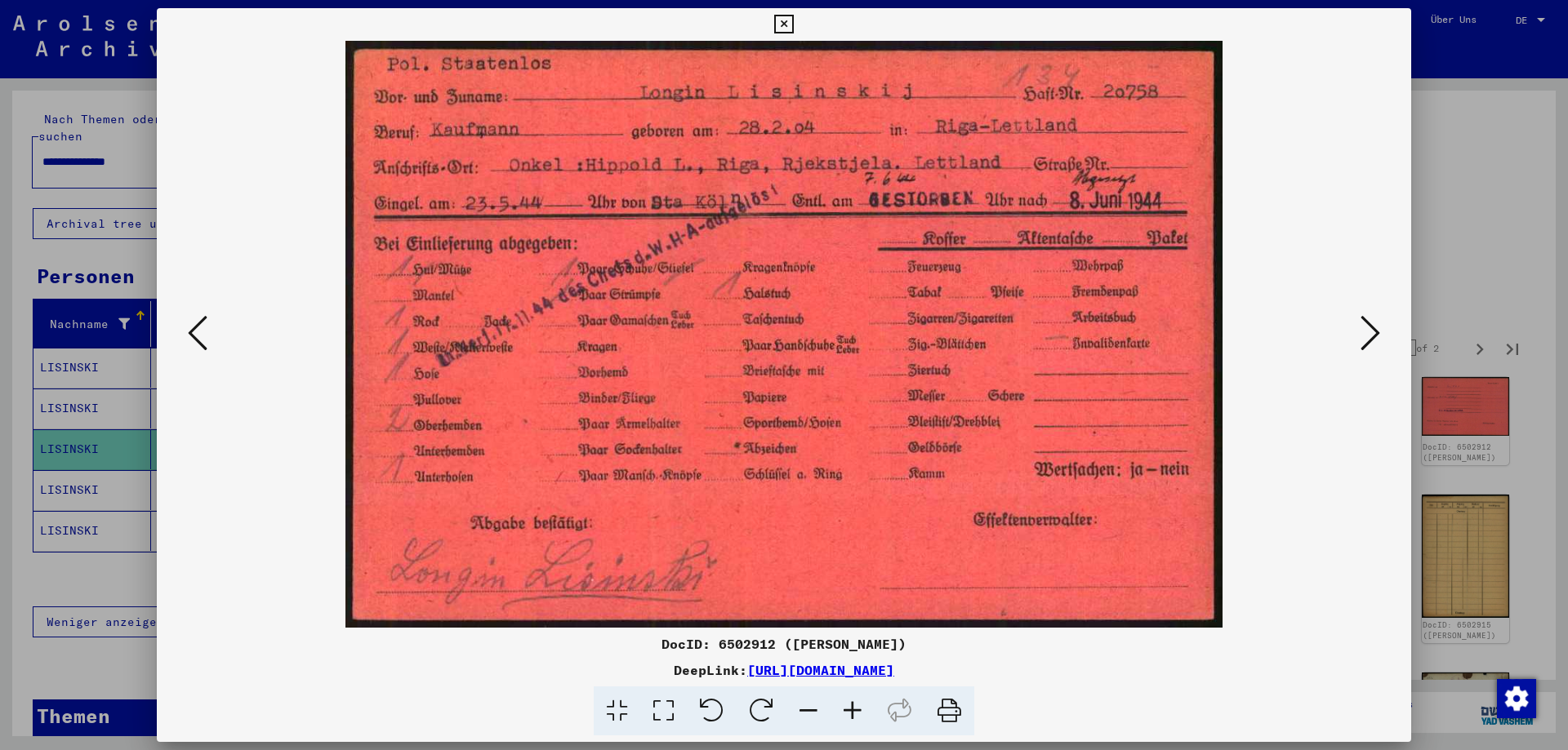
click at [193, 338] on icon at bounding box center [198, 333] width 20 height 40
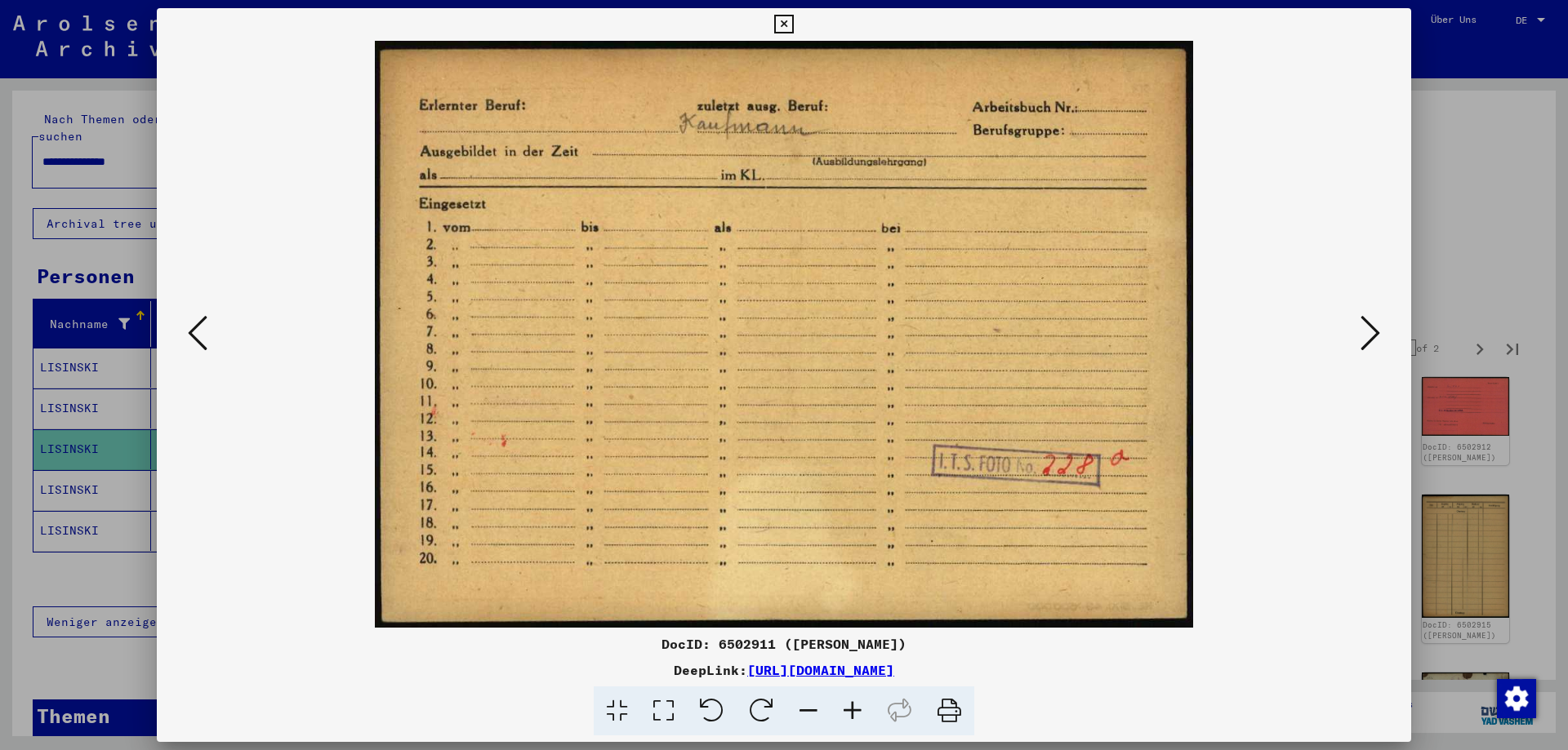
click at [193, 338] on icon at bounding box center [198, 333] width 20 height 40
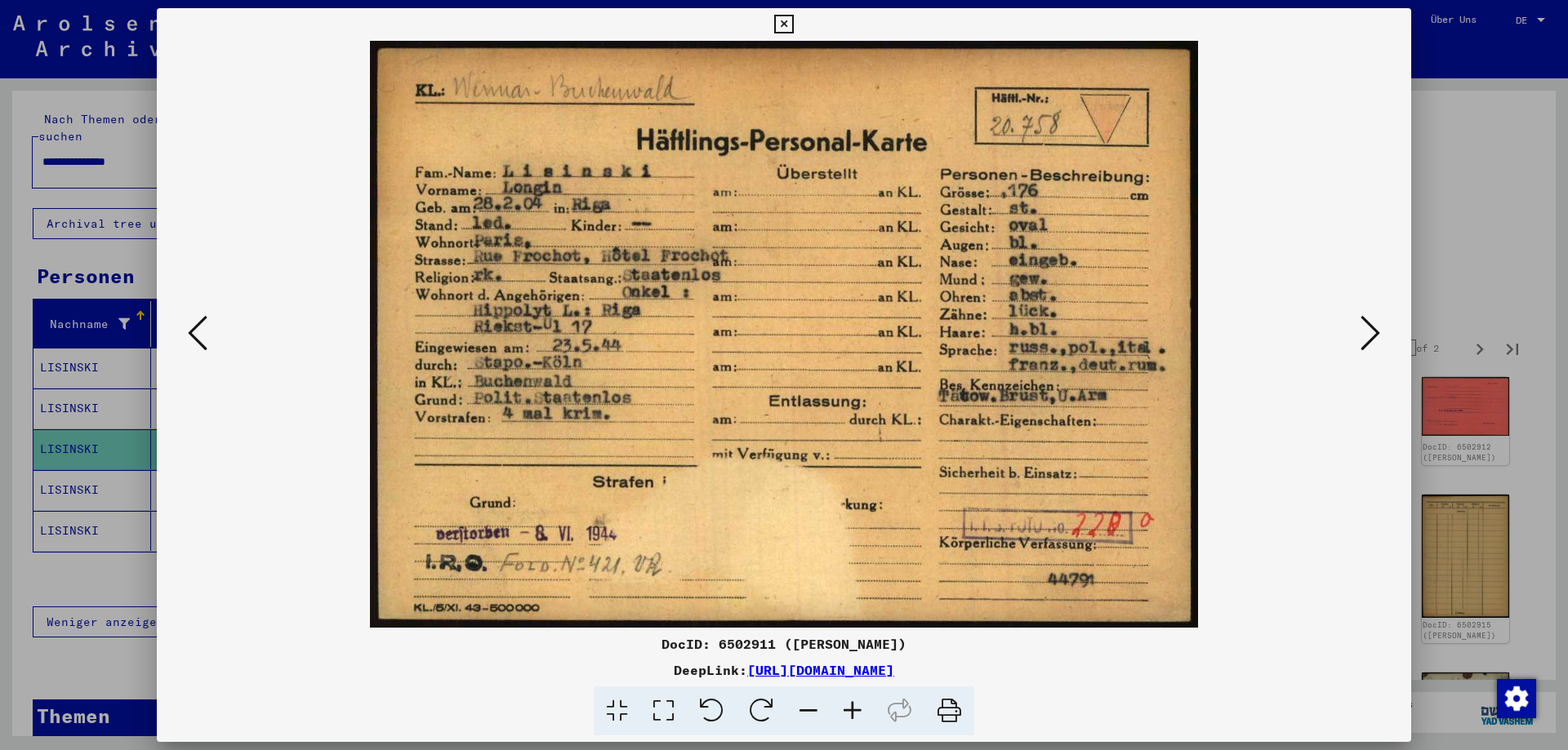
click at [1468, 220] on div at bounding box center [784, 375] width 1568 height 750
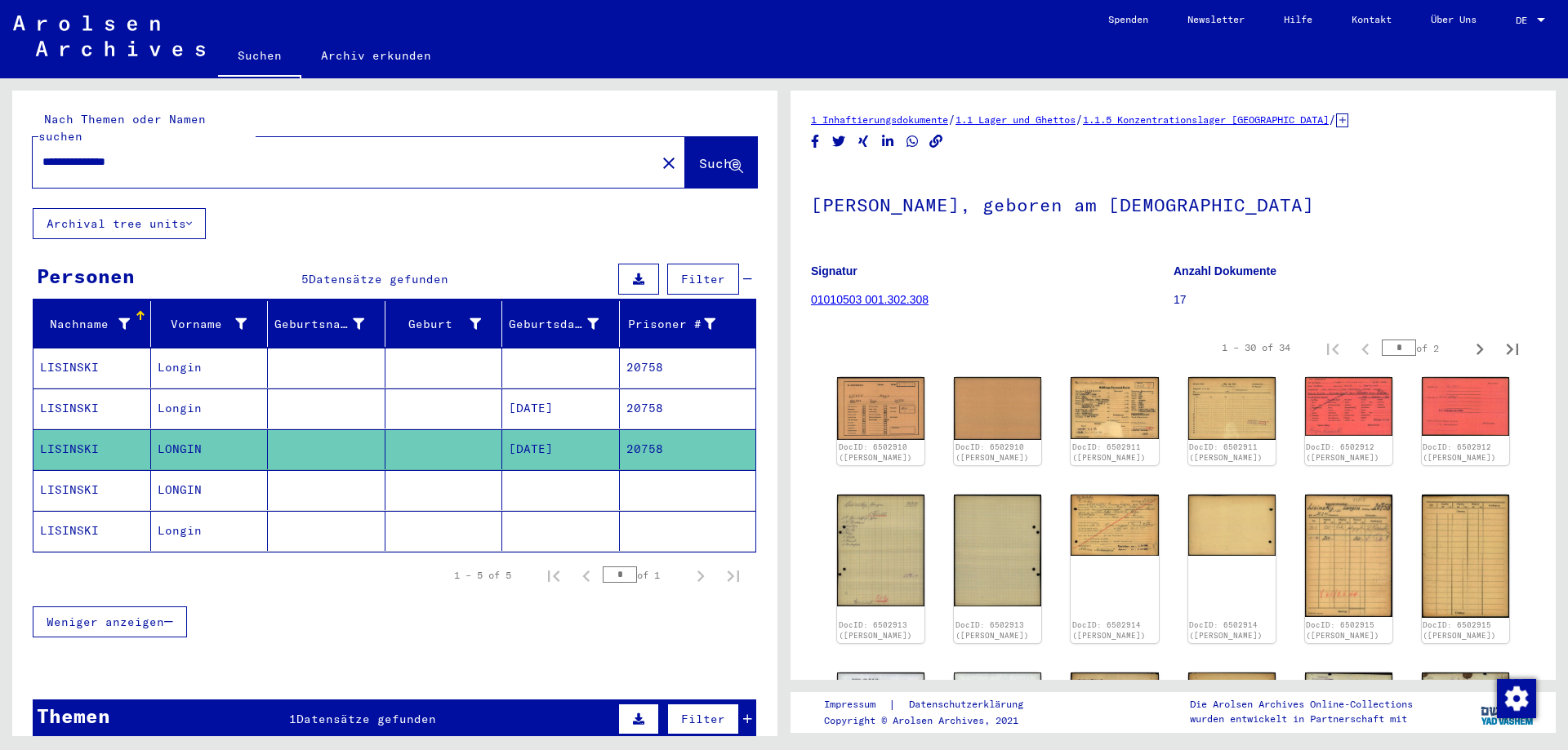
click at [214, 470] on mat-cell "LONGIN" at bounding box center [210, 490] width 118 height 40
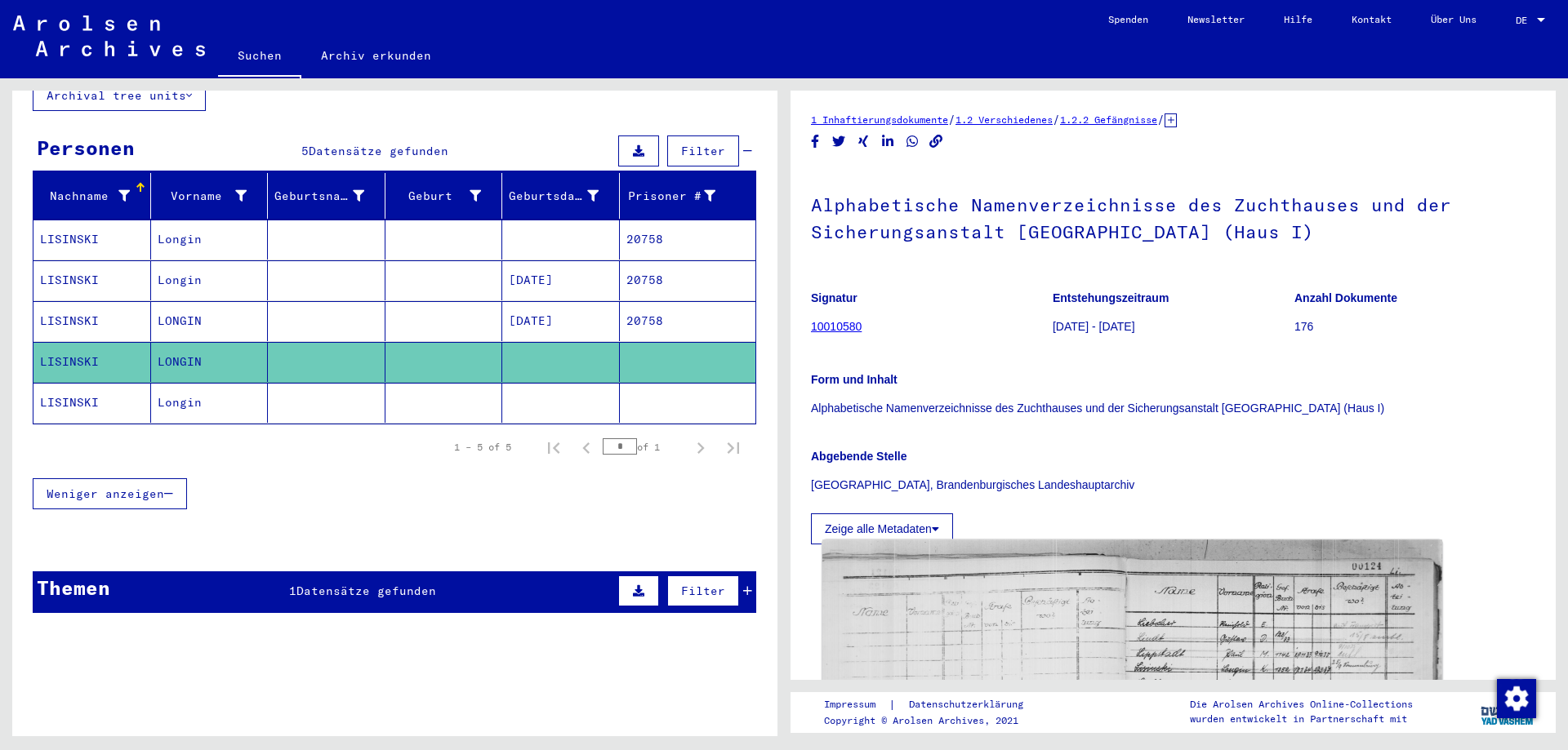
scroll to position [408, 0]
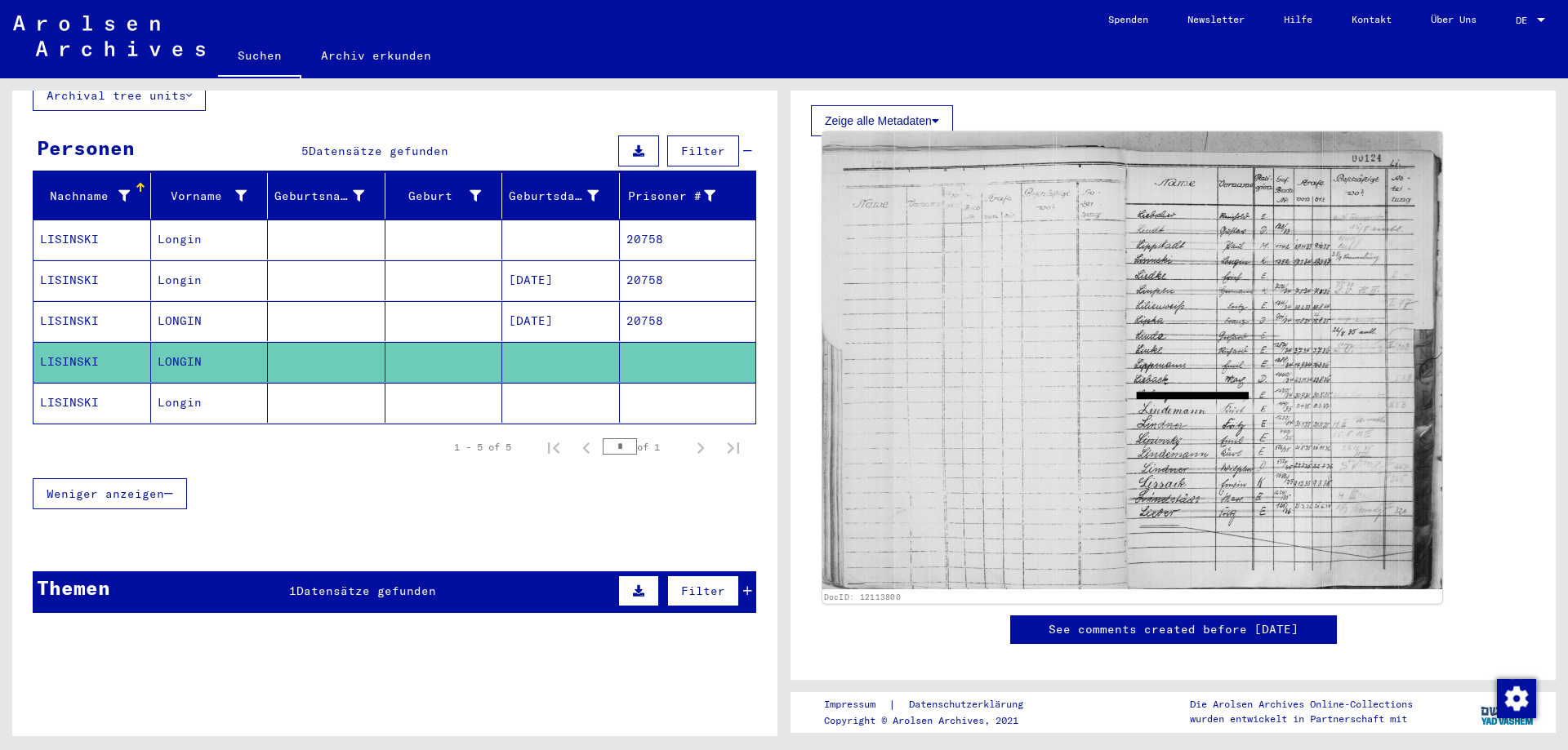
click at [1061, 471] on img at bounding box center [1132, 360] width 620 height 458
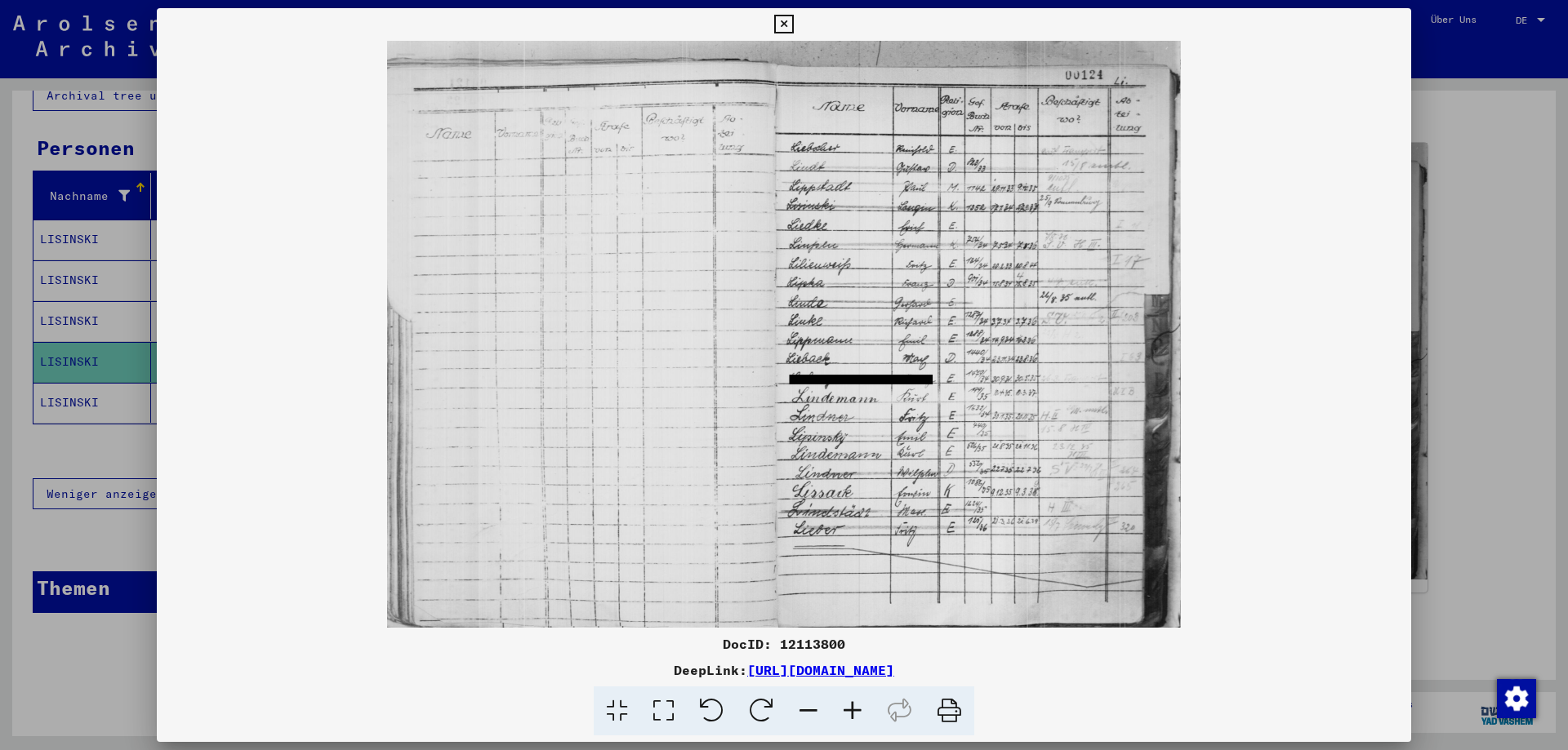
click at [1451, 357] on div at bounding box center [784, 375] width 1568 height 750
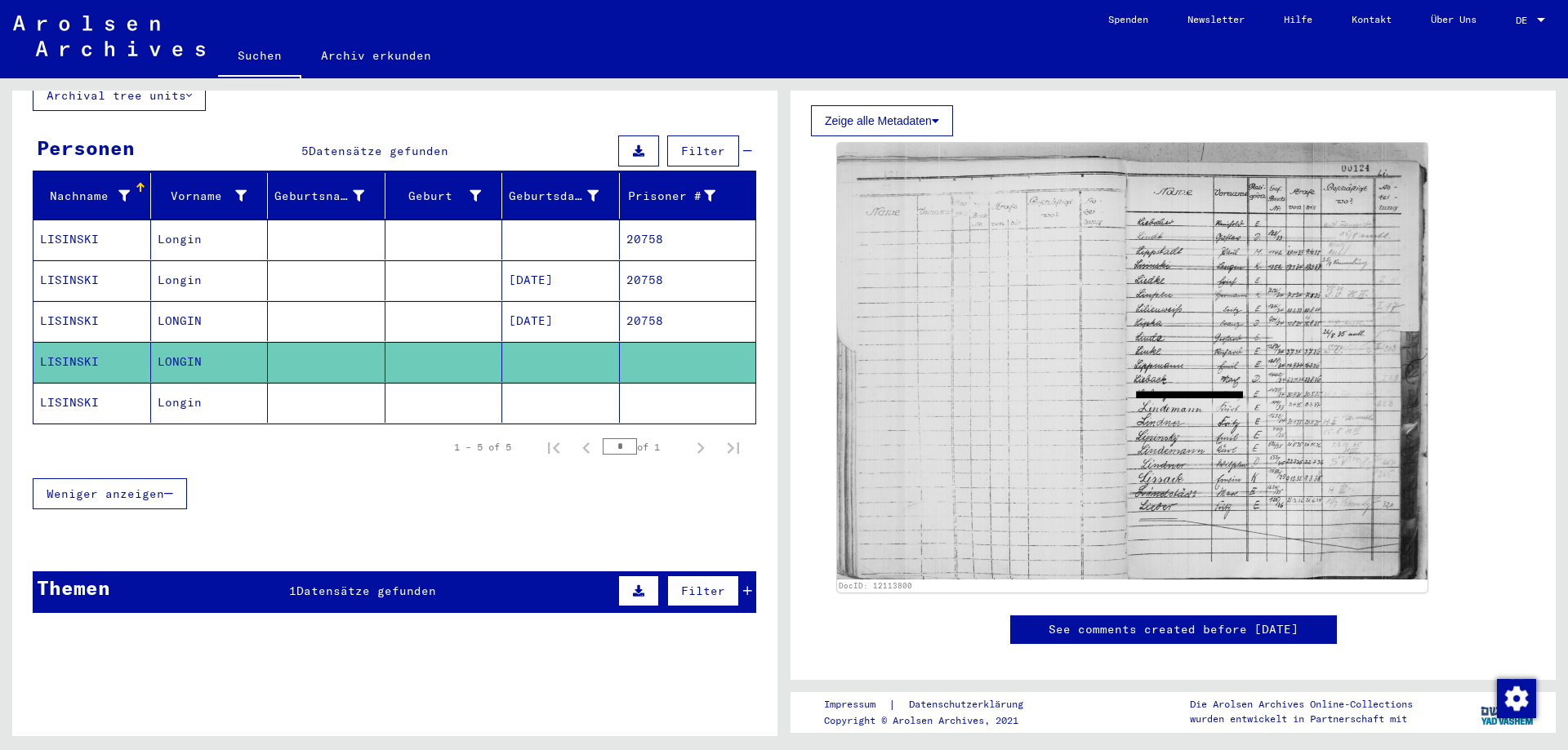
click at [387, 405] on mat-cell at bounding box center [444, 402] width 118 height 40
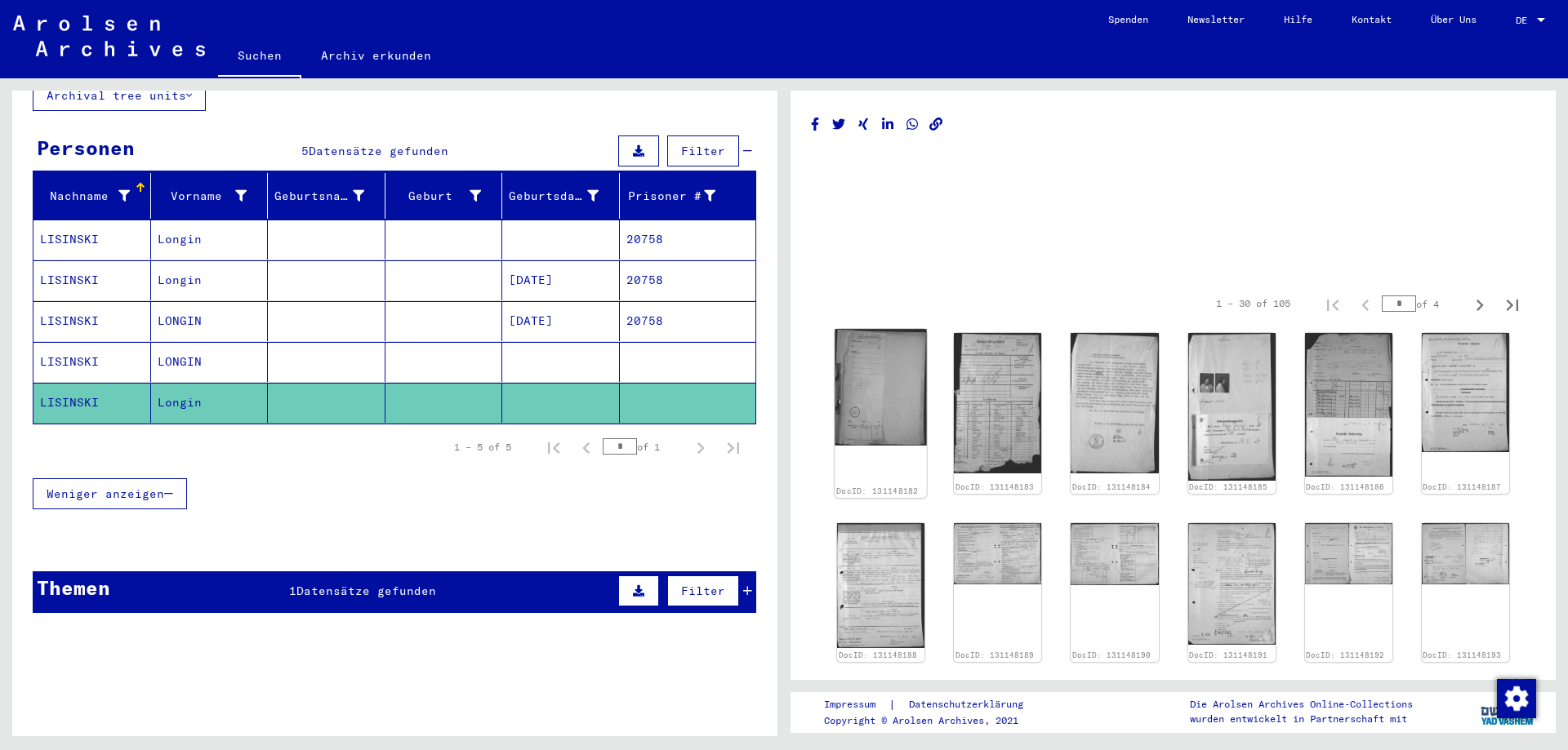
click at [897, 407] on img at bounding box center [881, 387] width 92 height 117
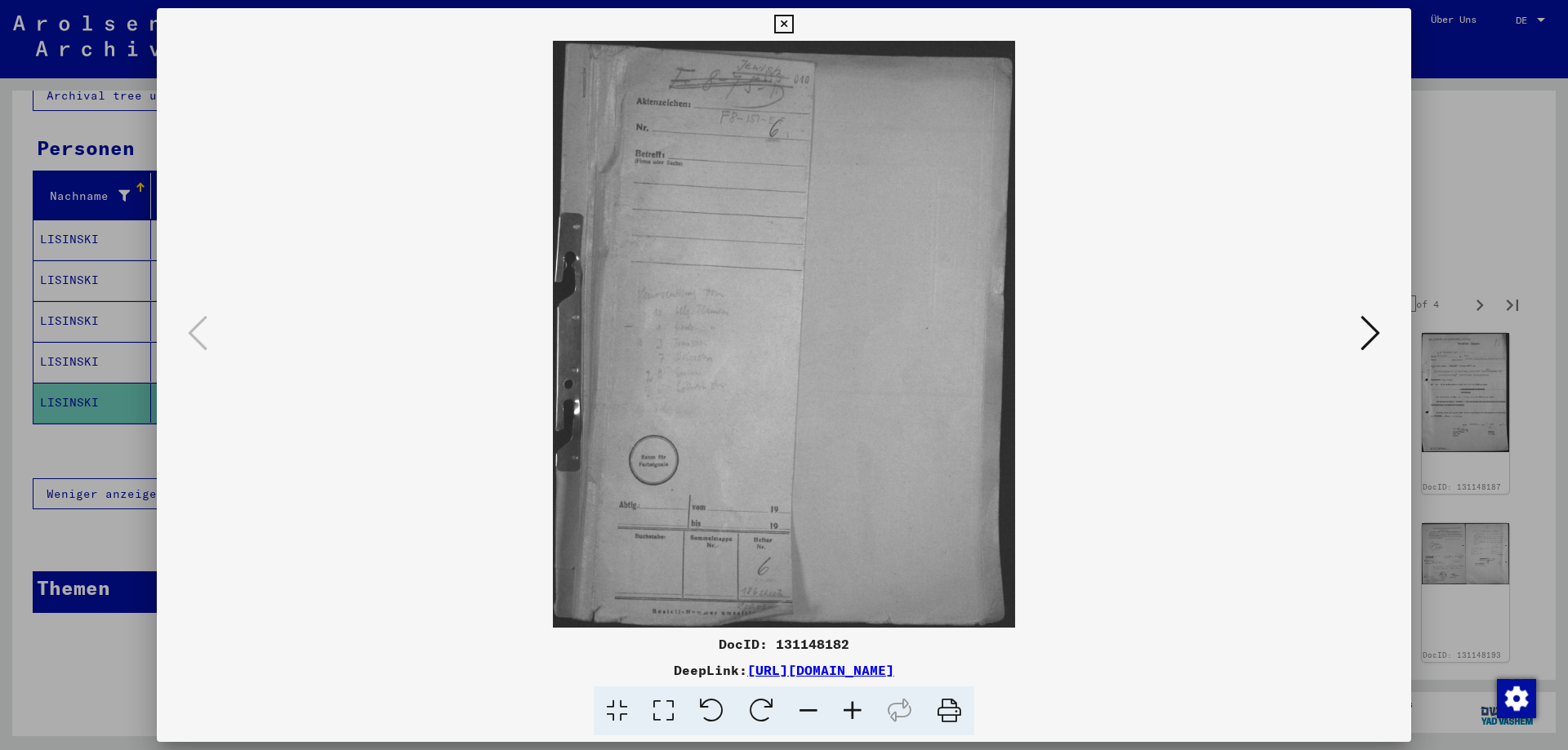
click at [857, 705] on icon at bounding box center [852, 711] width 44 height 50
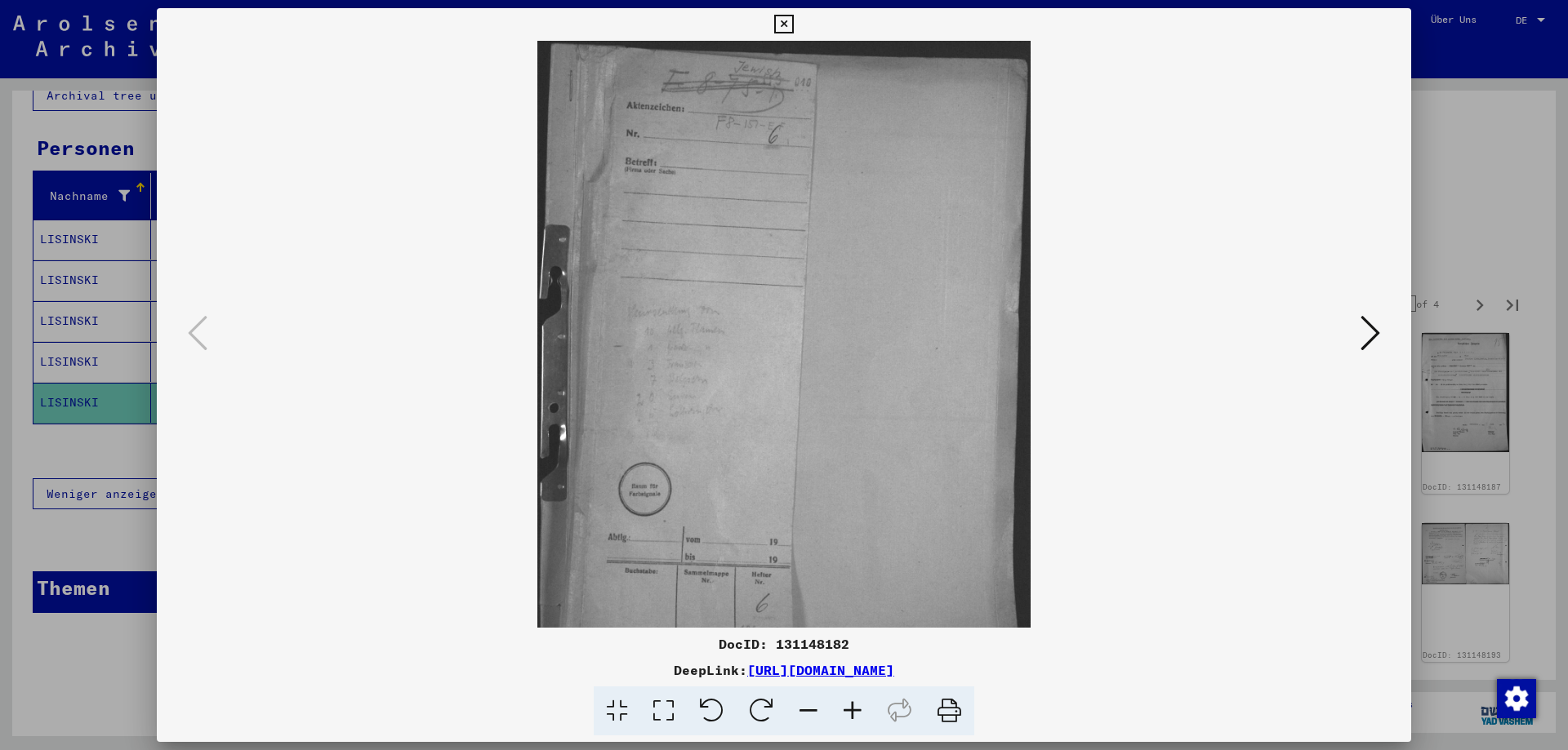
click at [857, 705] on icon at bounding box center [852, 711] width 44 height 50
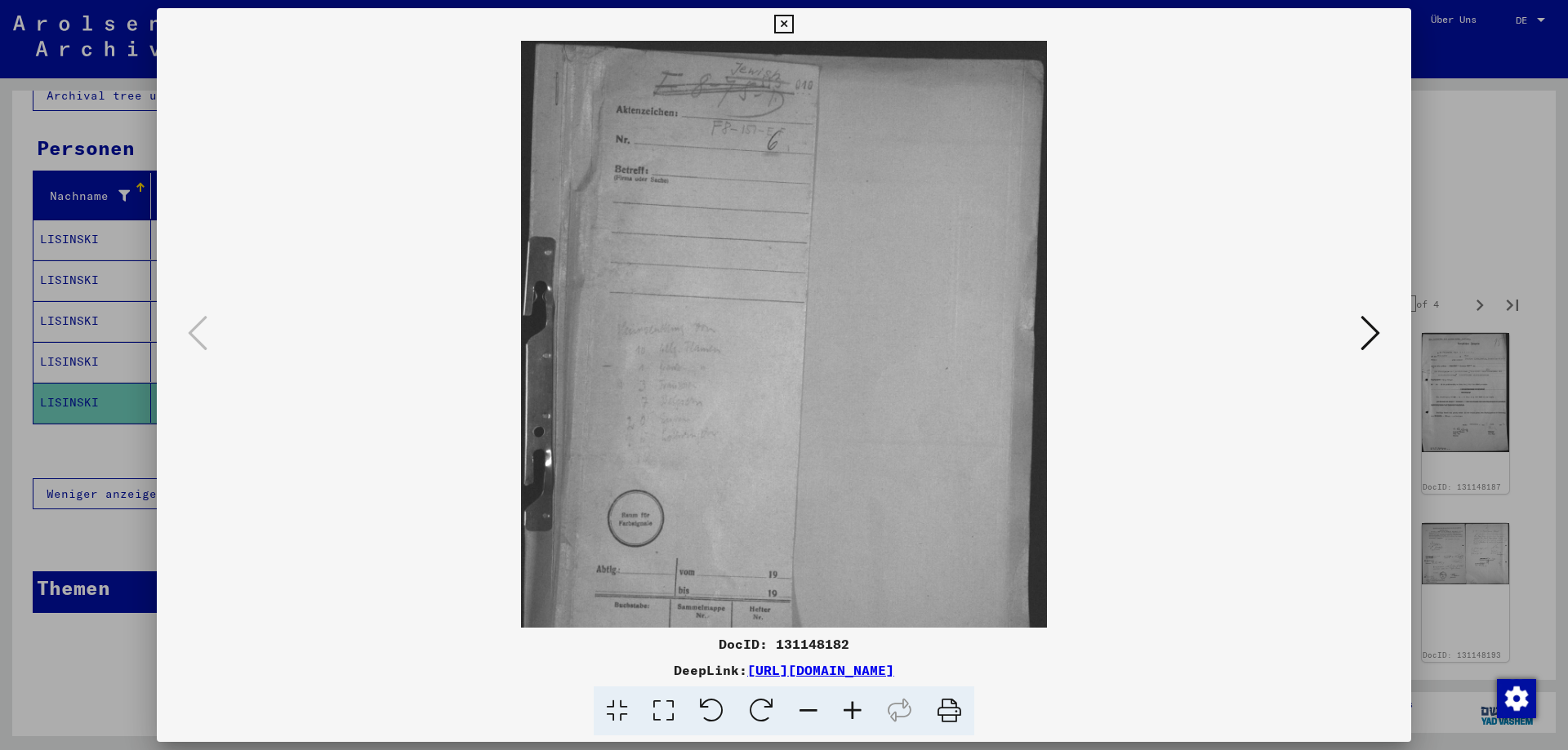
click at [857, 705] on icon at bounding box center [852, 711] width 44 height 50
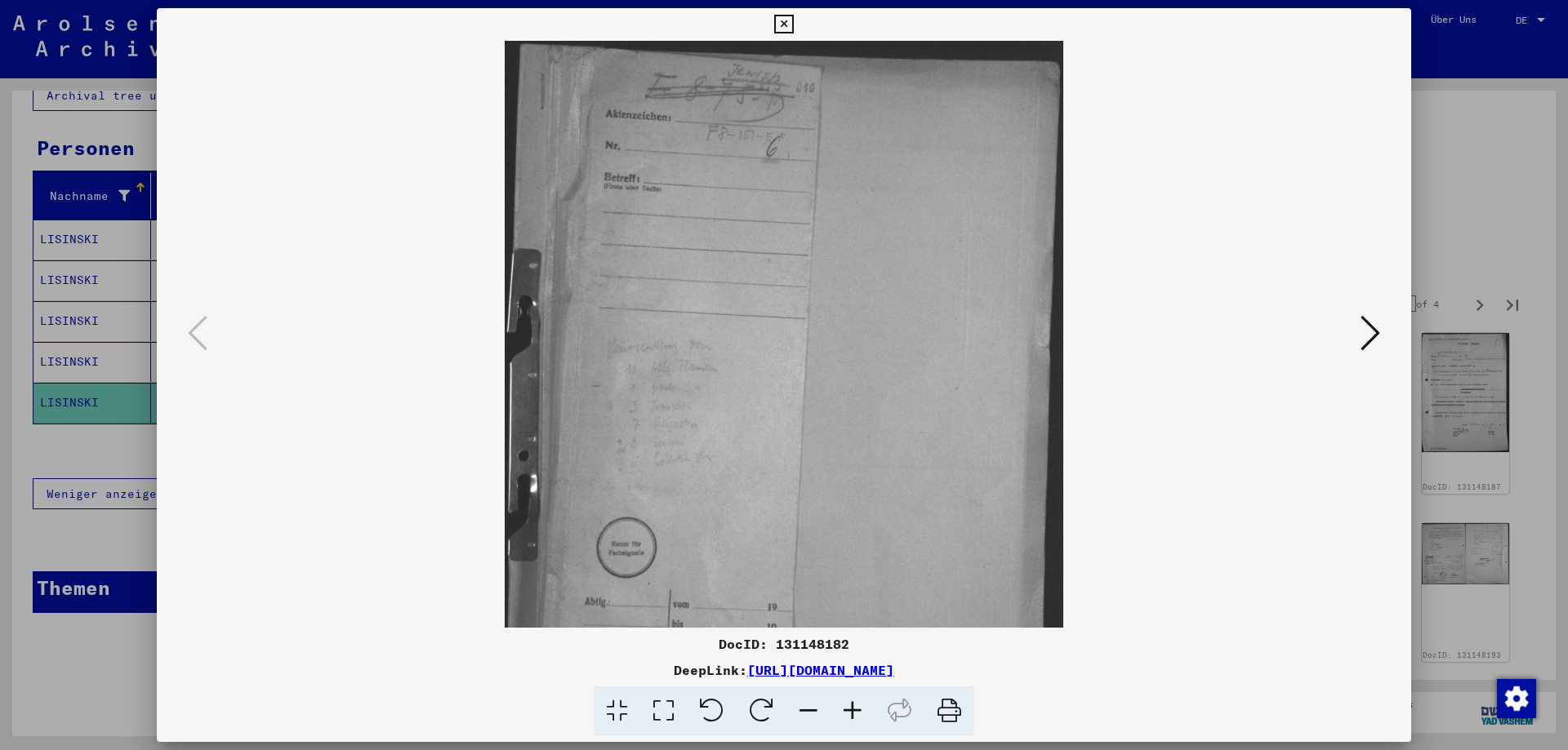
click at [1369, 339] on icon at bounding box center [1371, 333] width 20 height 40
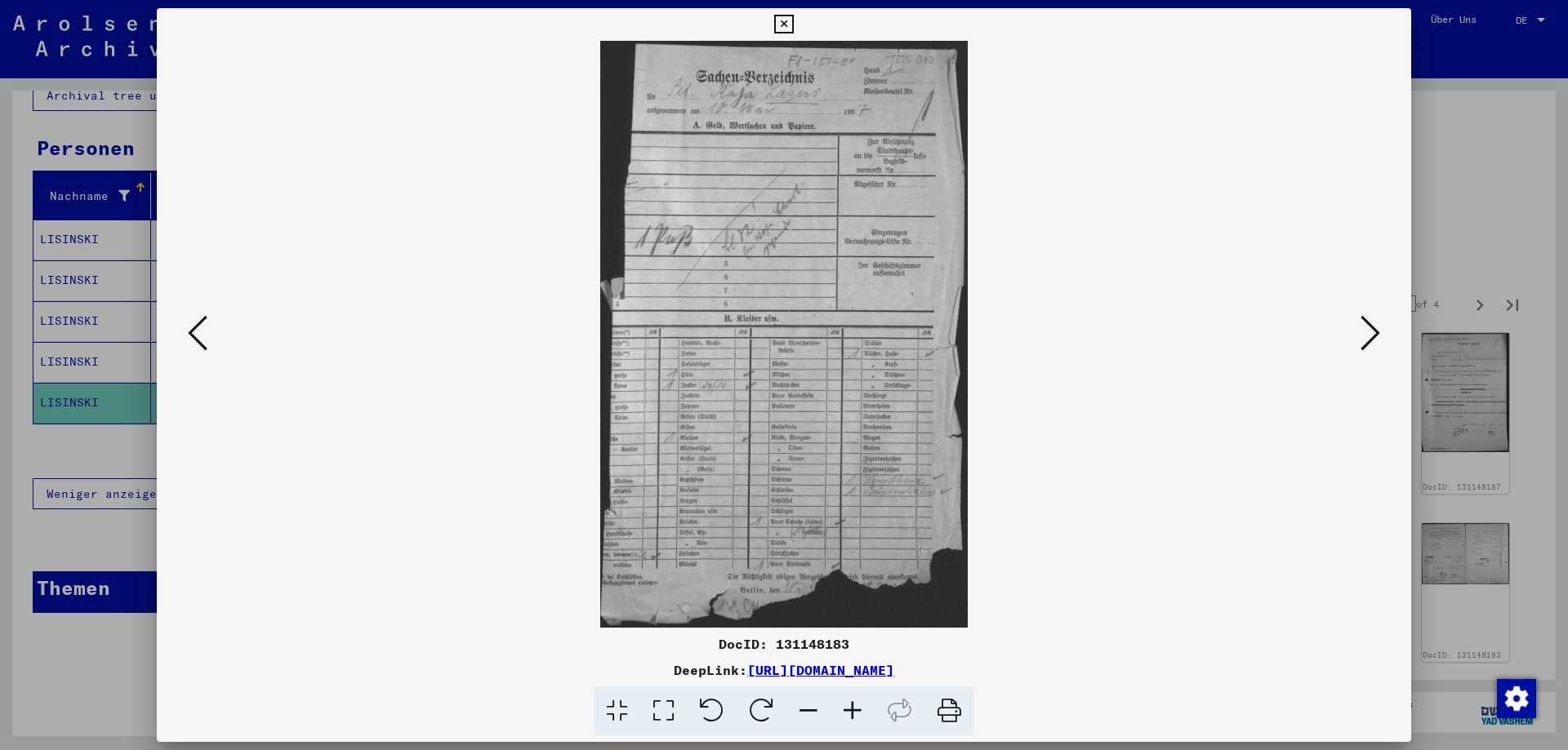
drag, startPoint x: 1369, startPoint y: 339, endPoint x: 982, endPoint y: 614, distance: 474.8
click at [1074, 554] on div at bounding box center [784, 334] width 1255 height 587
click at [855, 705] on icon at bounding box center [852, 711] width 44 height 50
click at [854, 705] on icon at bounding box center [852, 711] width 44 height 50
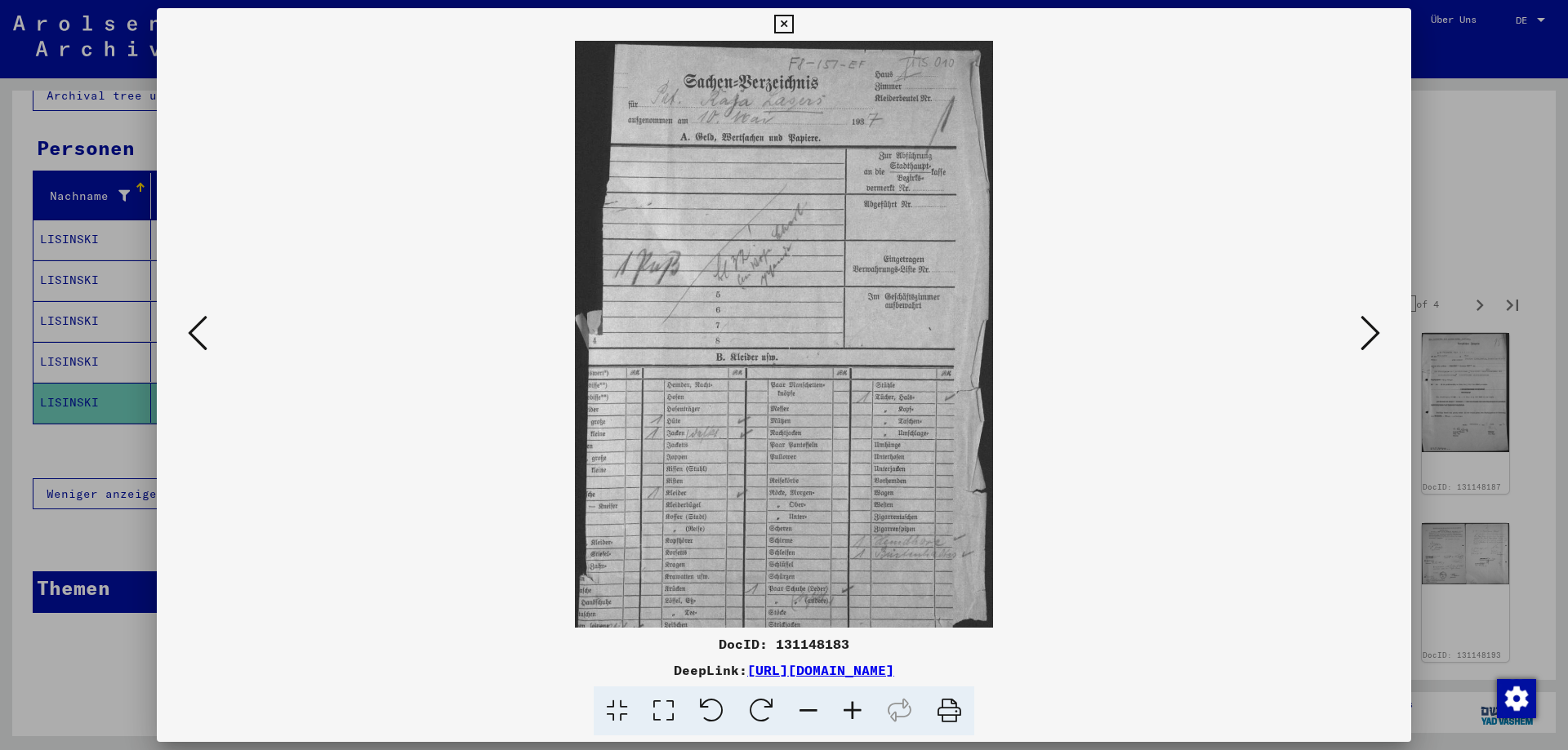
click at [853, 705] on icon at bounding box center [852, 711] width 44 height 50
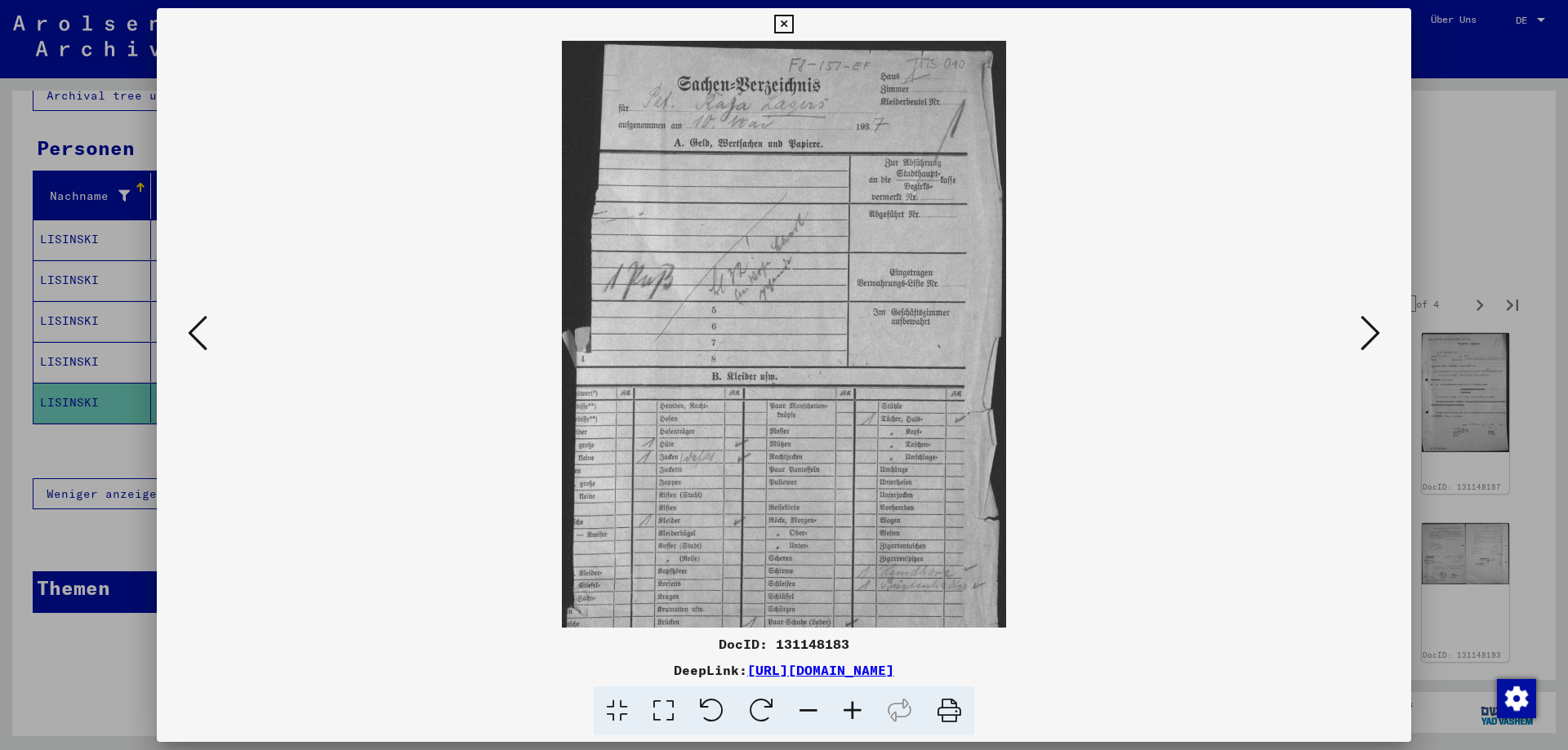
click at [853, 705] on icon at bounding box center [852, 711] width 44 height 50
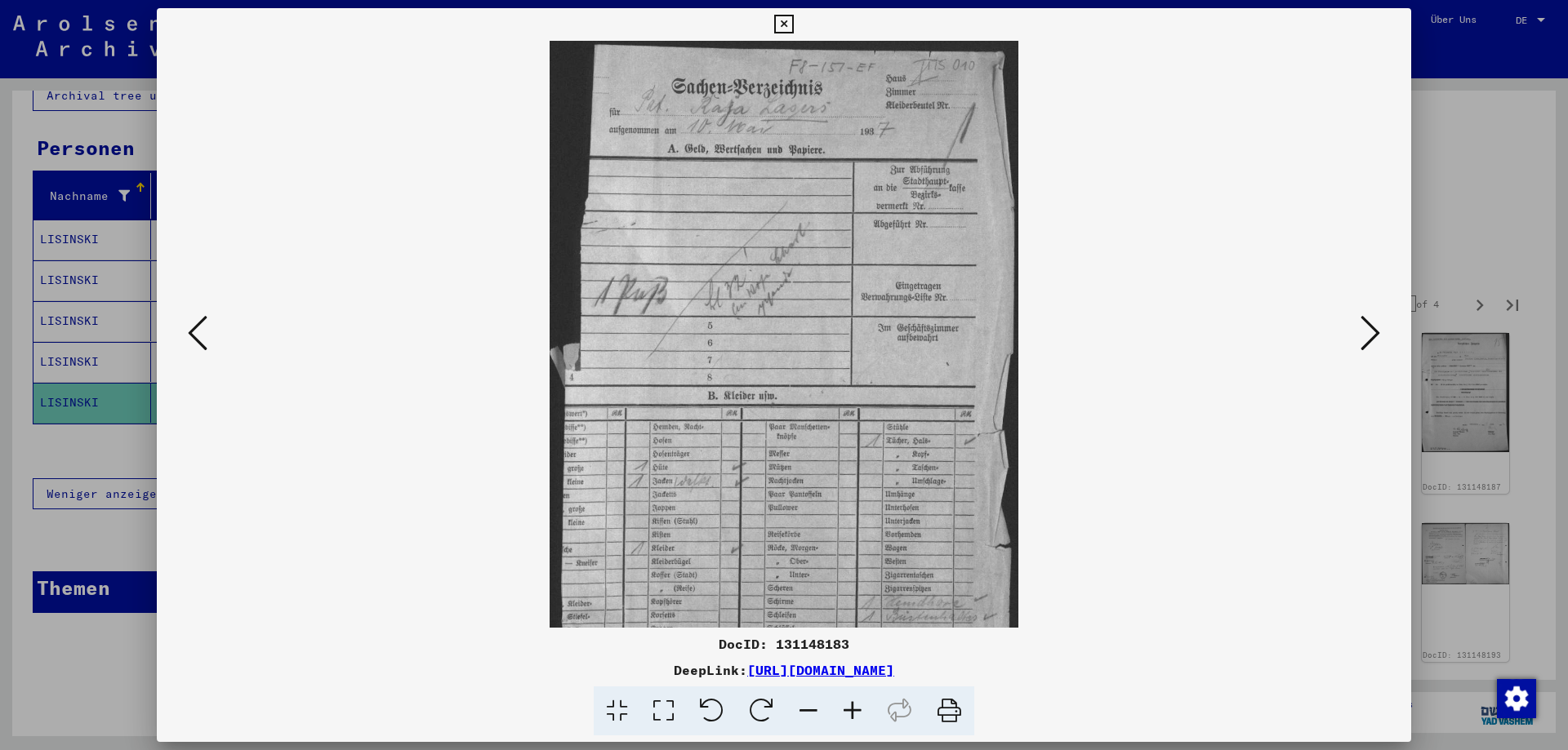
click at [851, 705] on icon at bounding box center [852, 711] width 44 height 50
click at [849, 704] on icon at bounding box center [852, 711] width 44 height 50
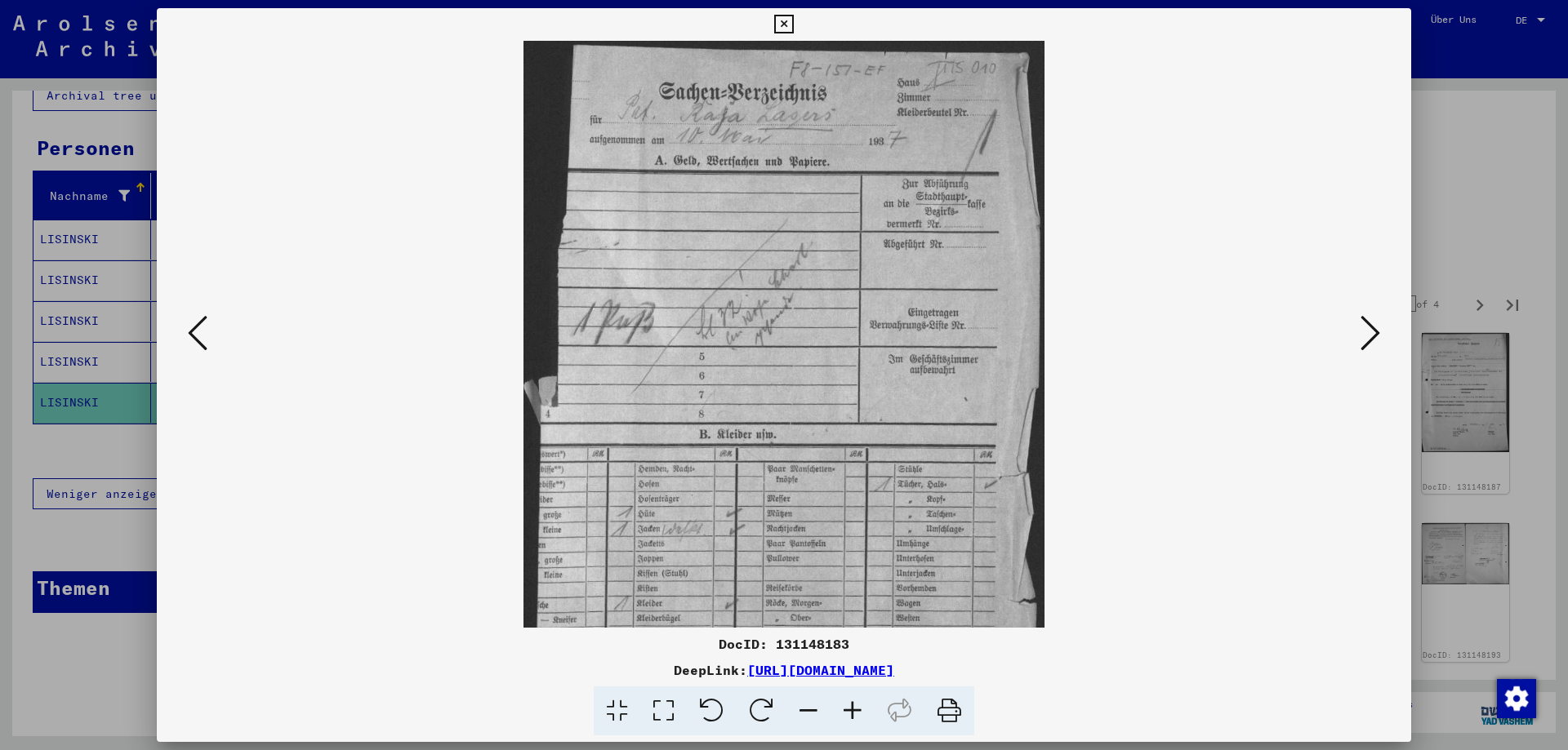
click at [849, 704] on icon at bounding box center [852, 711] width 44 height 50
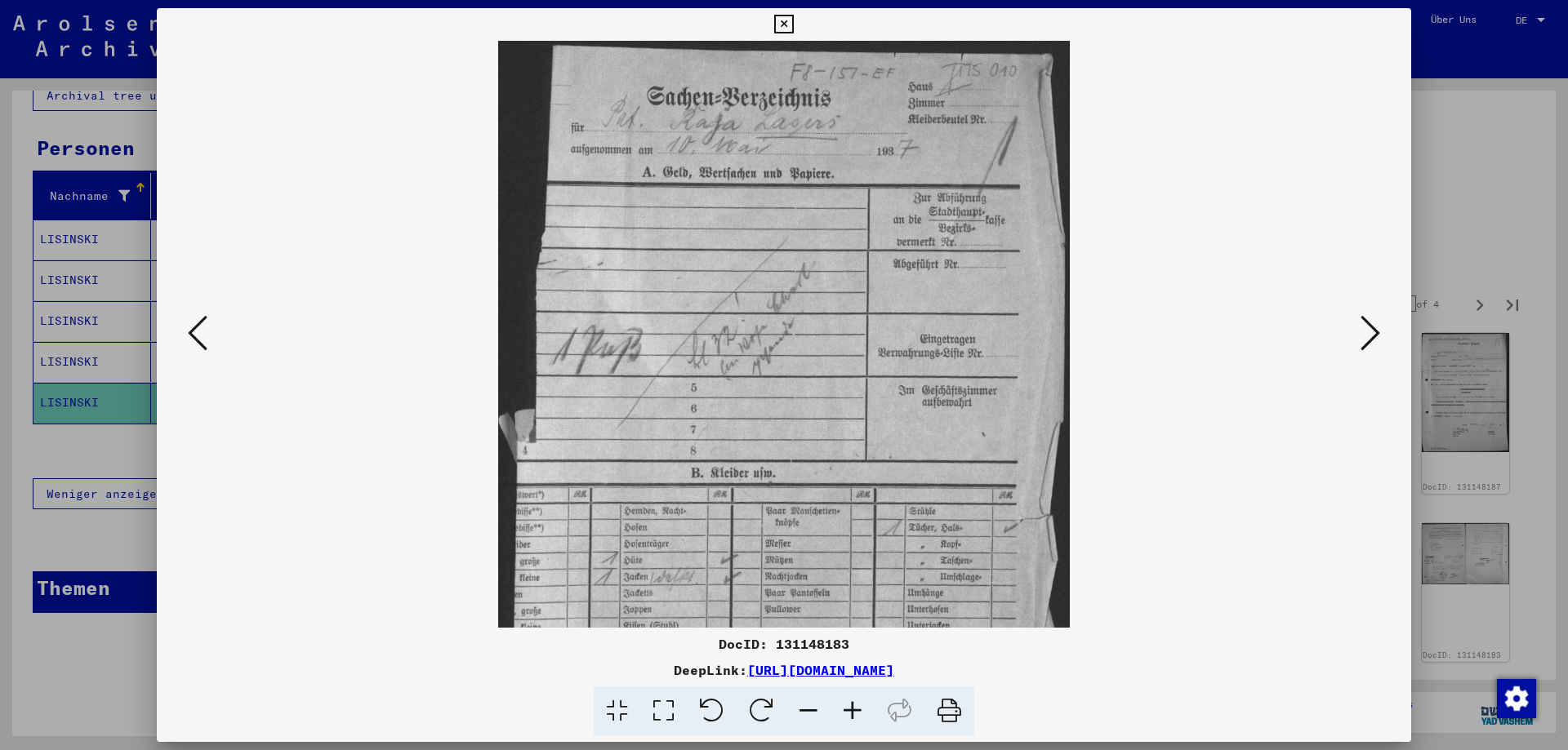
click at [849, 704] on icon at bounding box center [852, 711] width 44 height 50
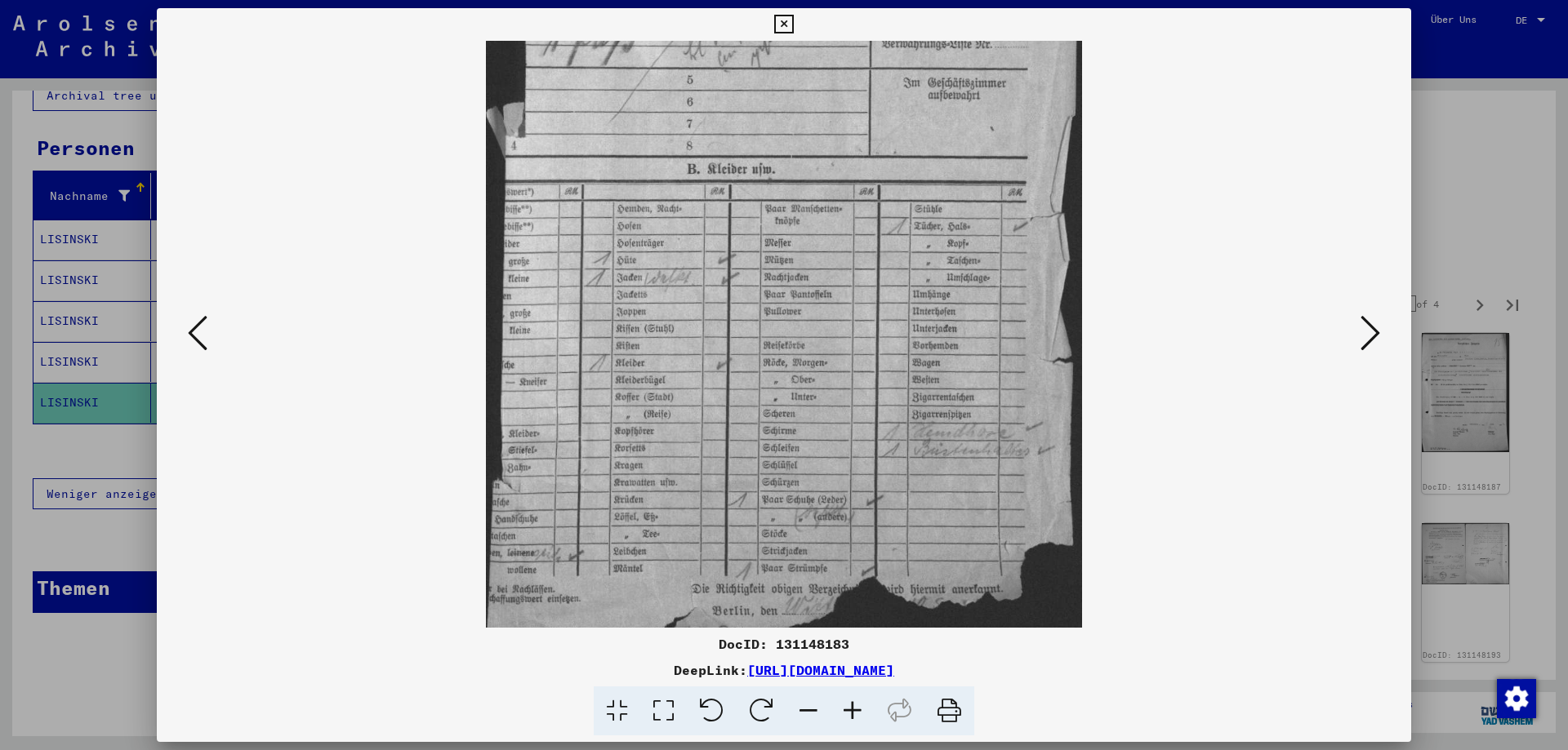
scroll to position [335, 0]
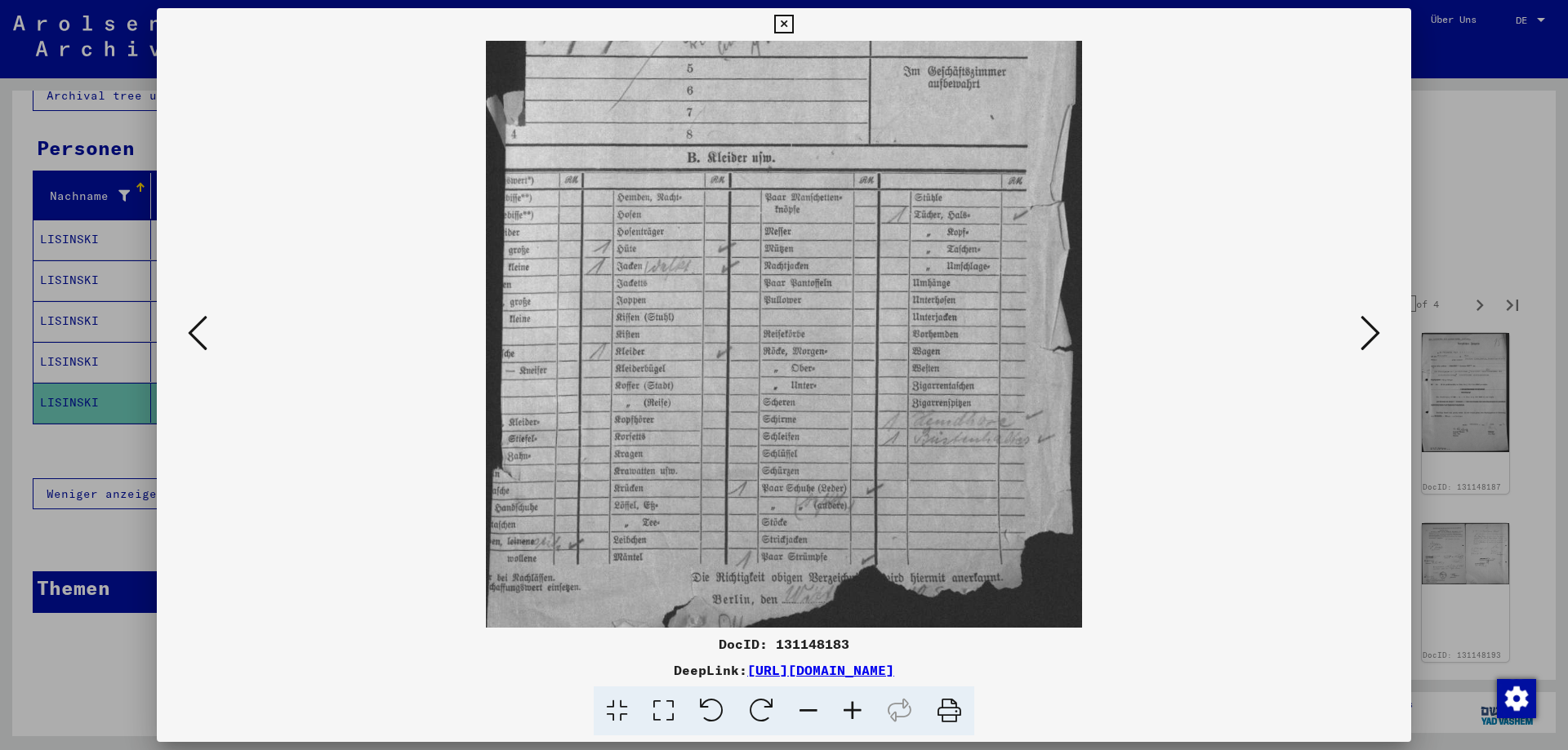
drag, startPoint x: 865, startPoint y: 525, endPoint x: 828, endPoint y: 225, distance: 302.3
click at [828, 225] on img at bounding box center [784, 184] width 597 height 954
click at [1363, 314] on icon at bounding box center [1371, 333] width 20 height 40
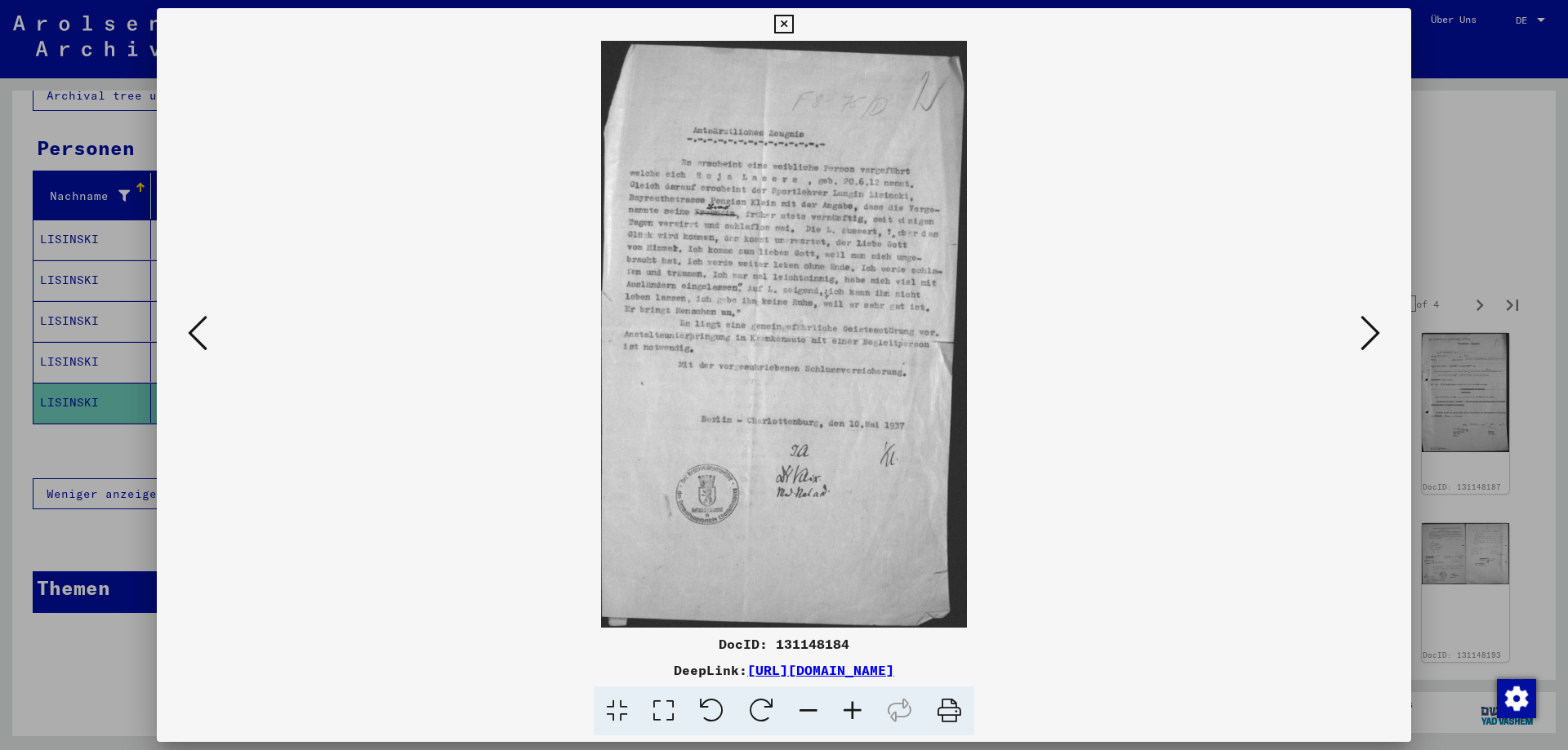
click at [1372, 327] on icon at bounding box center [1371, 333] width 20 height 40
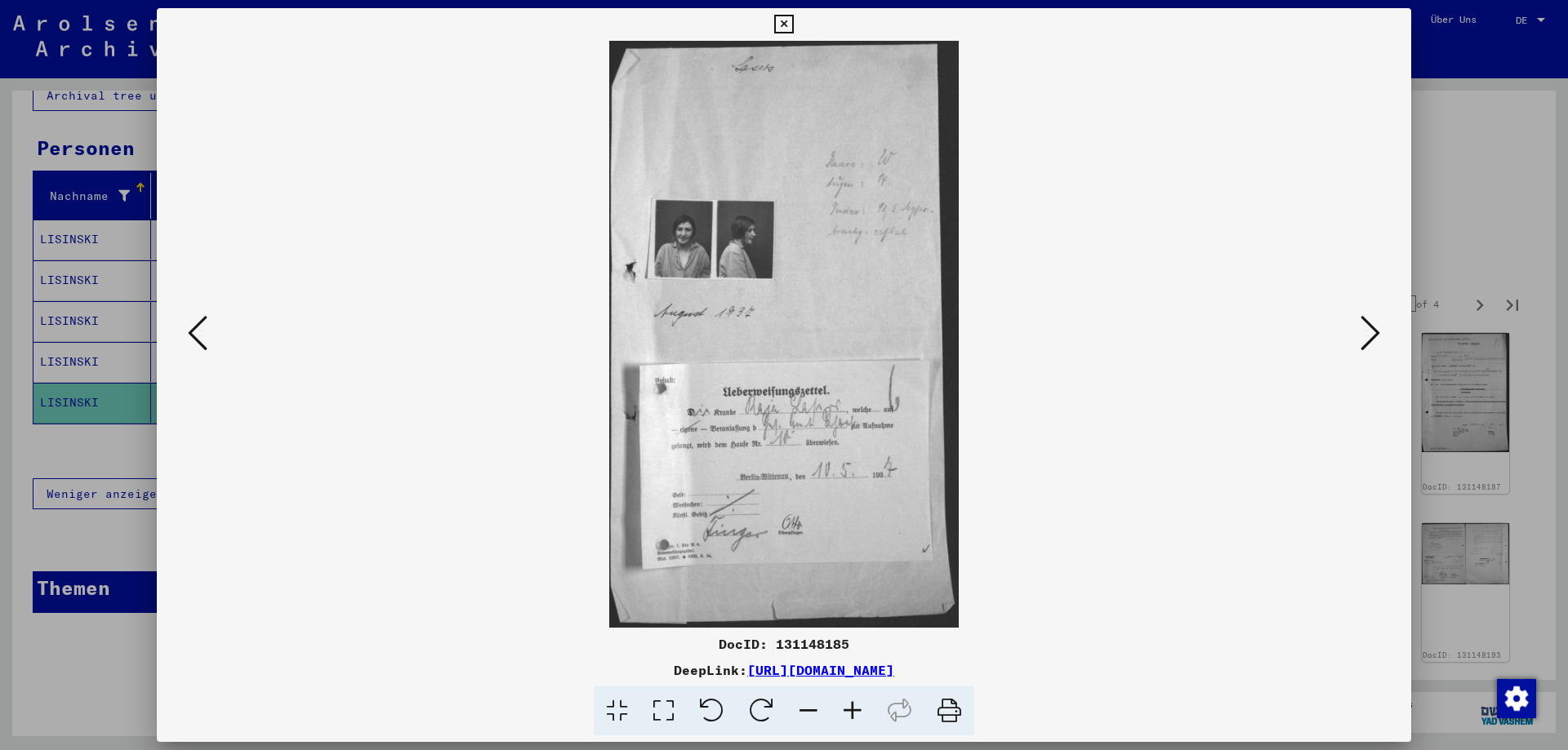
click at [858, 712] on icon at bounding box center [852, 711] width 44 height 50
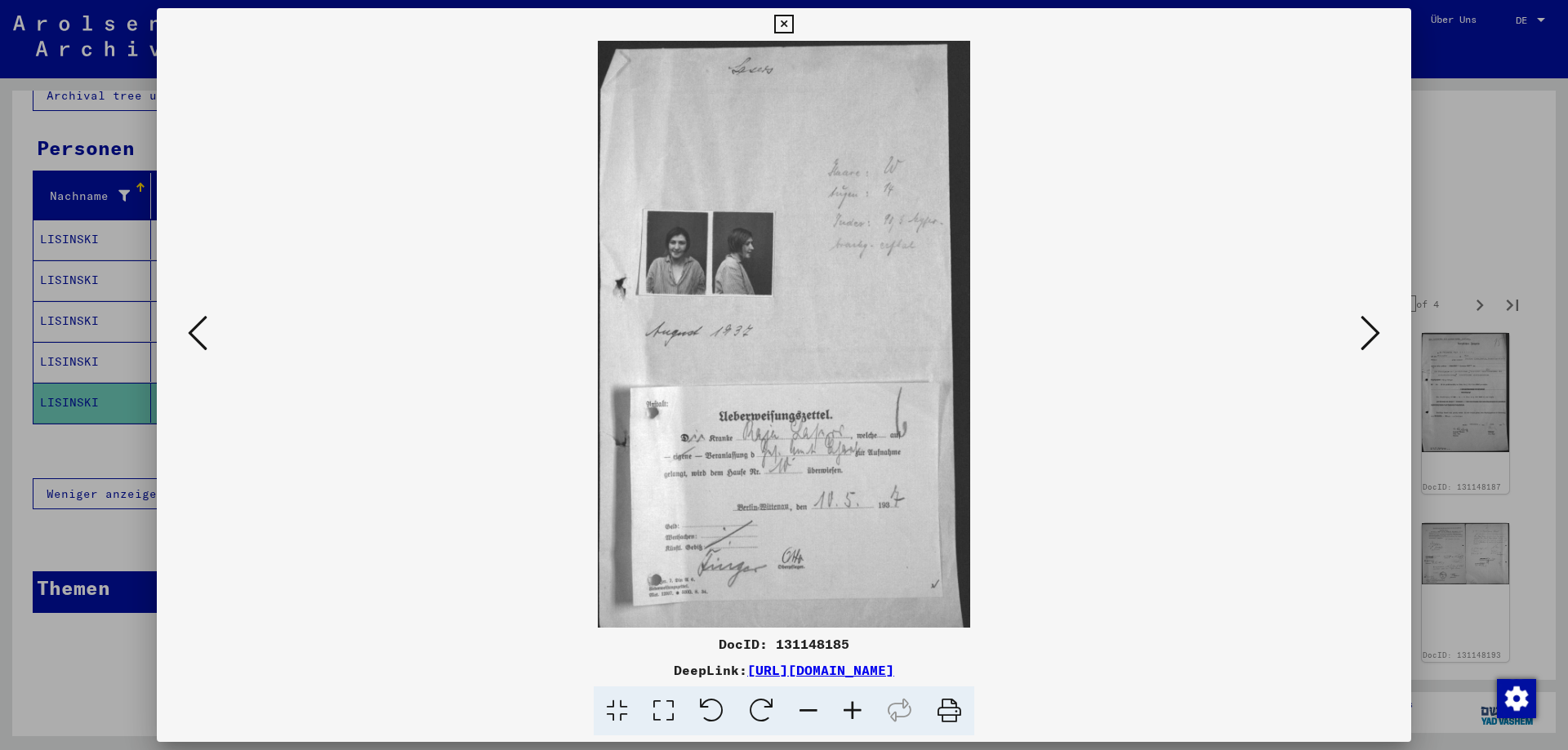
click at [858, 712] on icon at bounding box center [852, 711] width 44 height 50
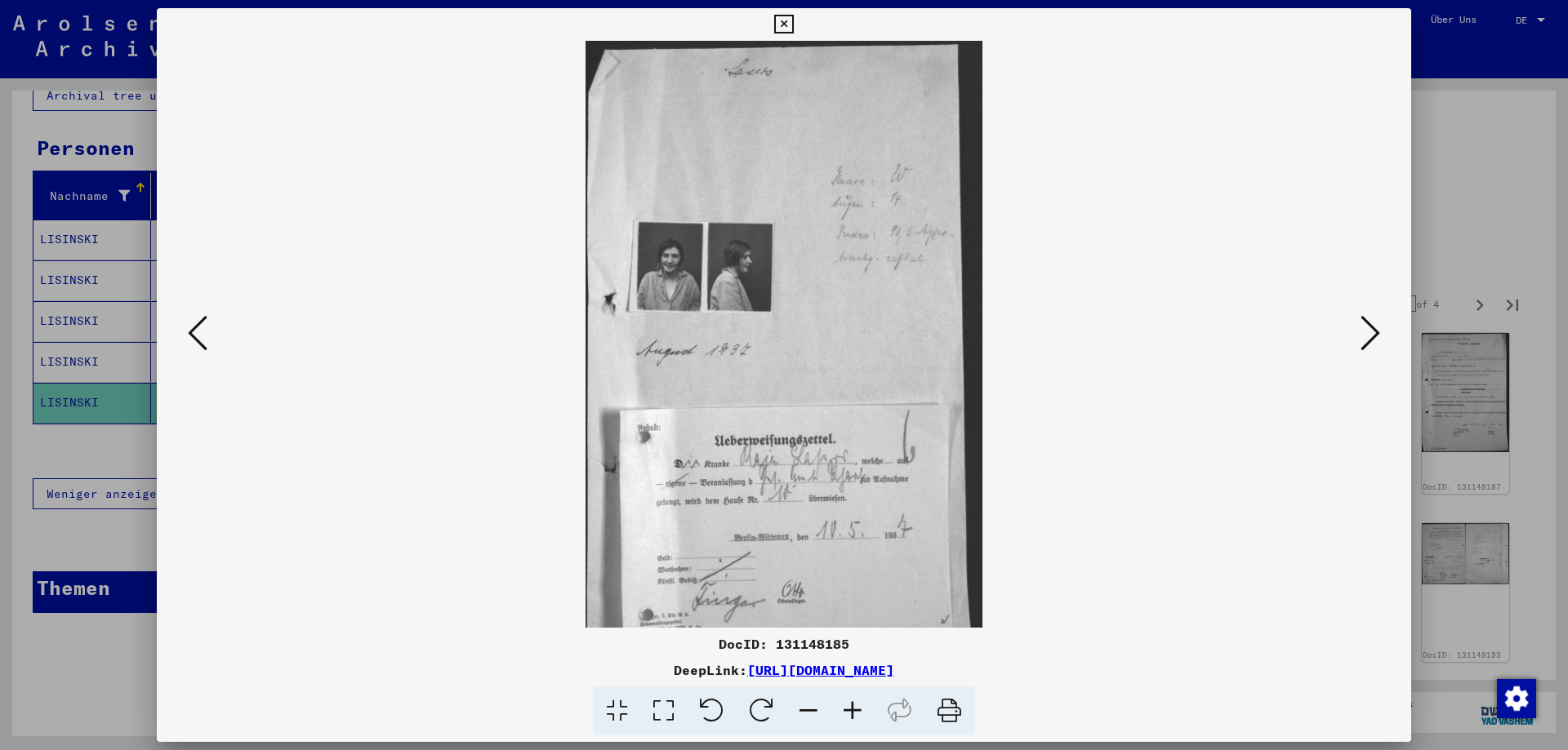
click at [859, 712] on icon at bounding box center [852, 711] width 44 height 50
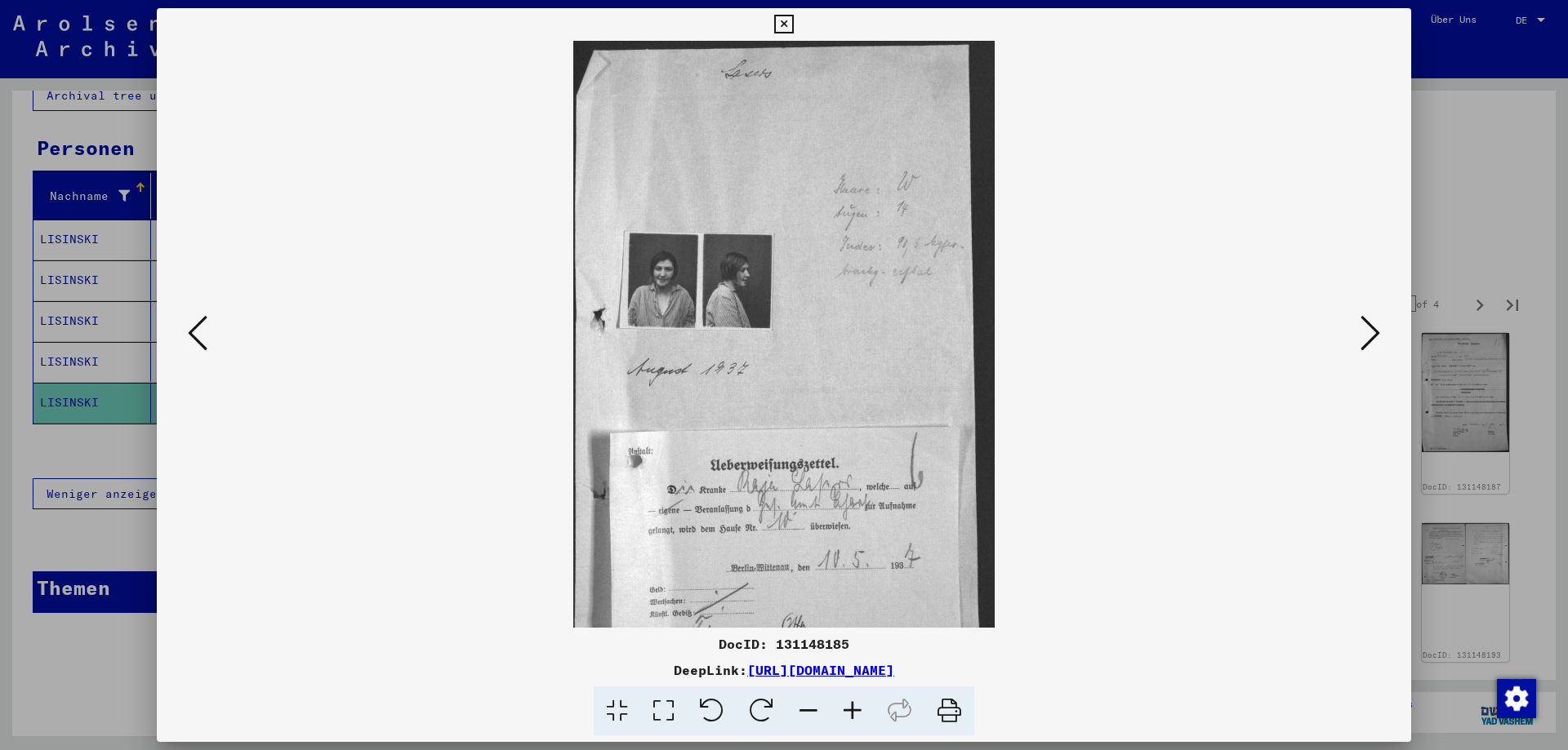
click at [859, 712] on icon at bounding box center [852, 711] width 44 height 50
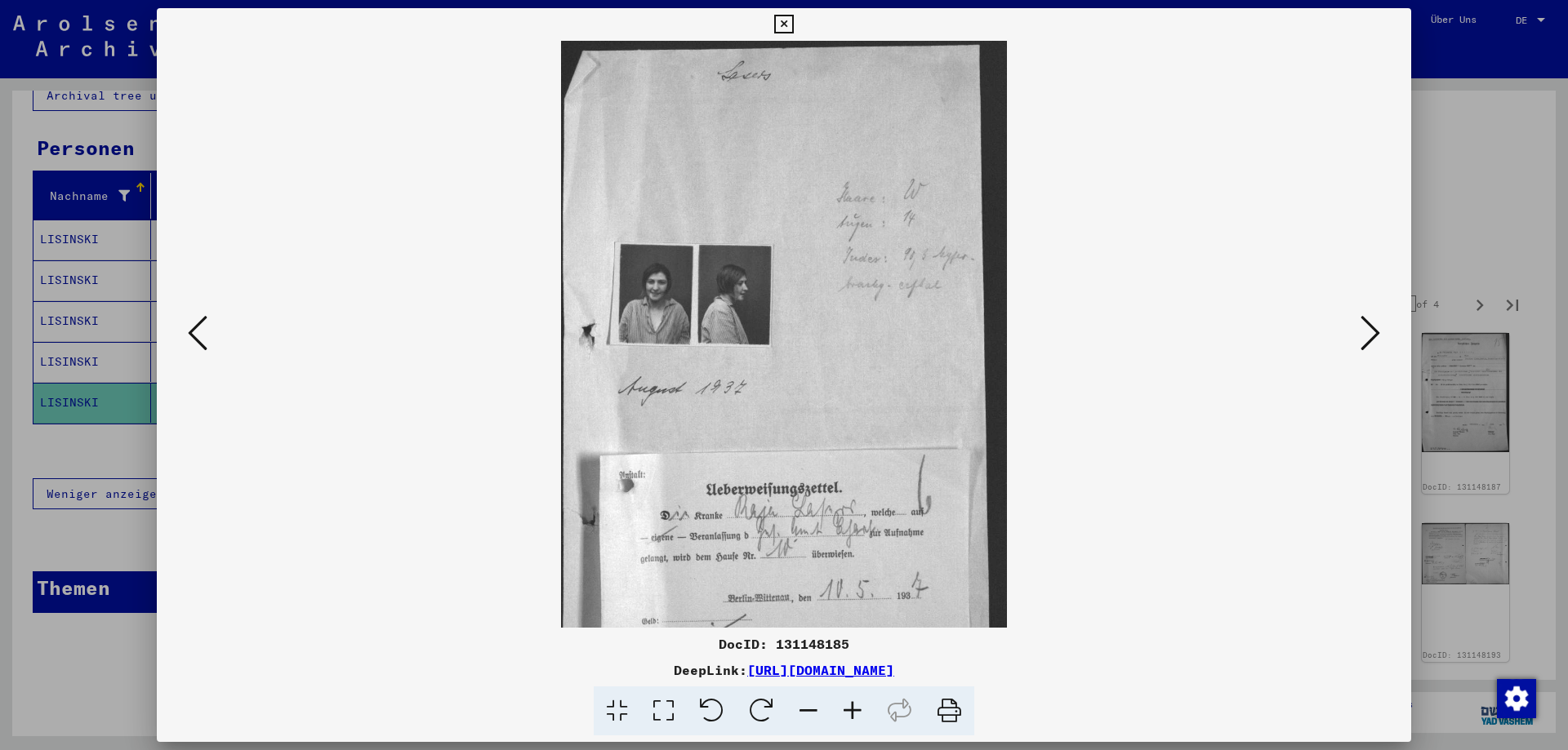
click at [859, 712] on icon at bounding box center [852, 711] width 44 height 50
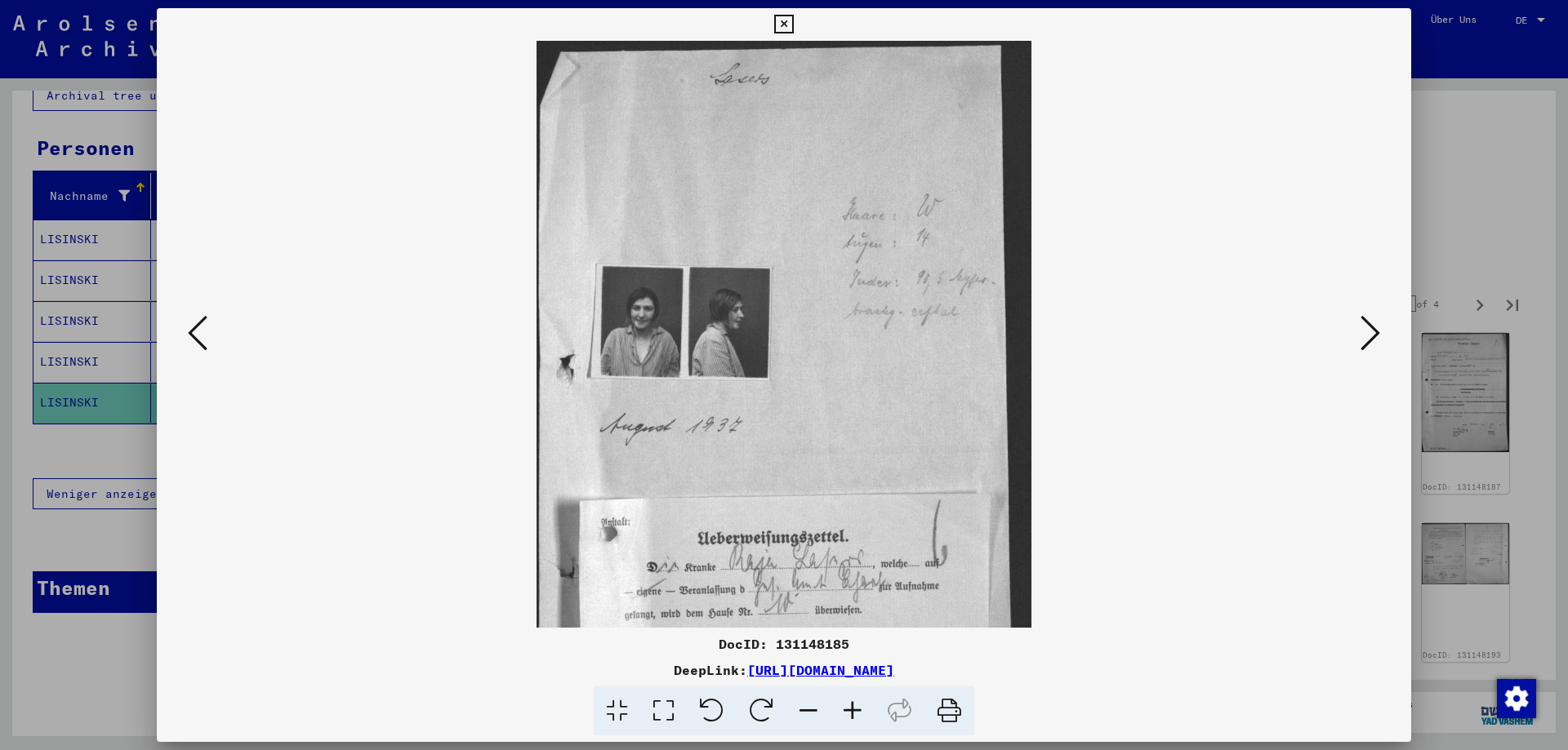
click at [859, 712] on icon at bounding box center [852, 711] width 44 height 50
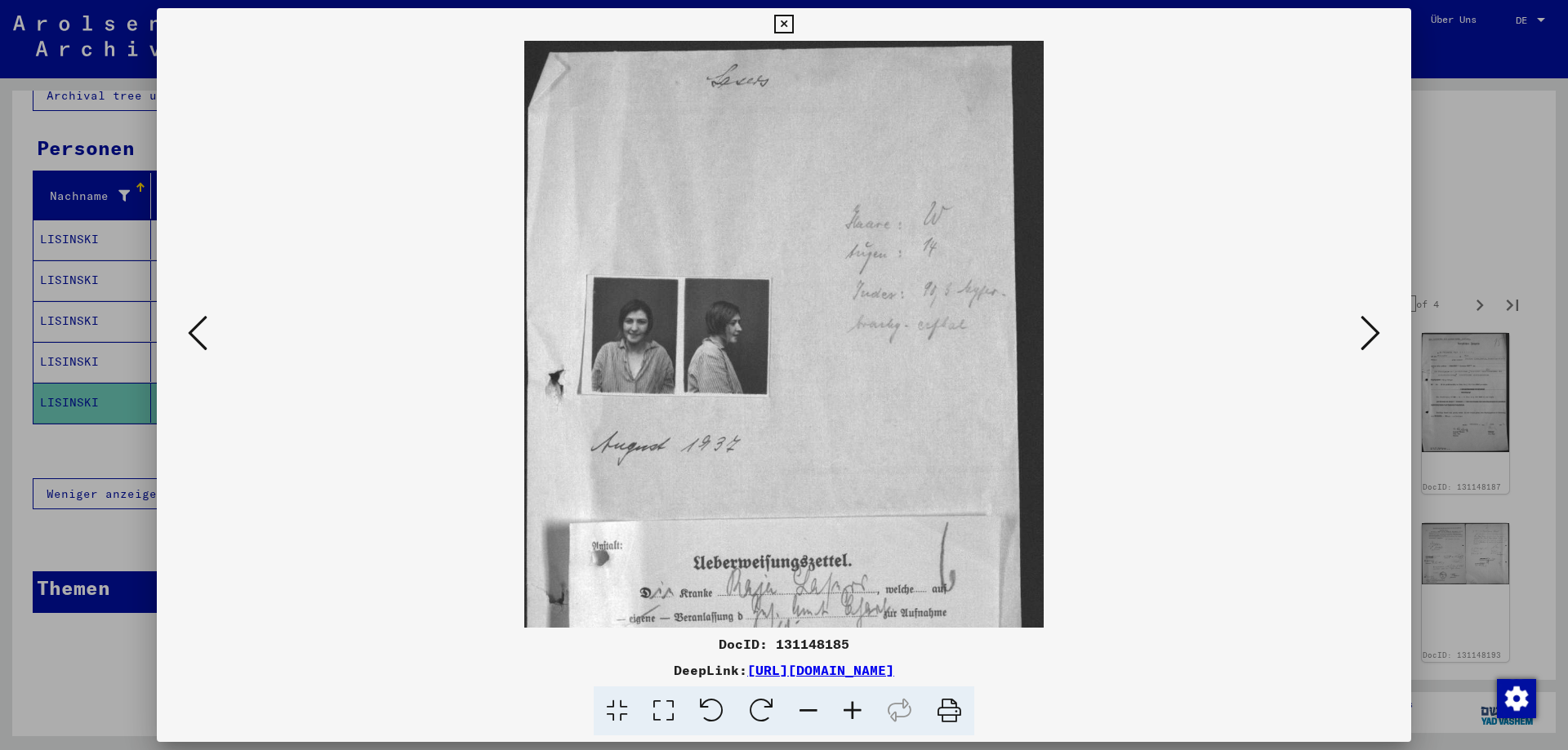
click at [859, 712] on icon at bounding box center [852, 711] width 44 height 50
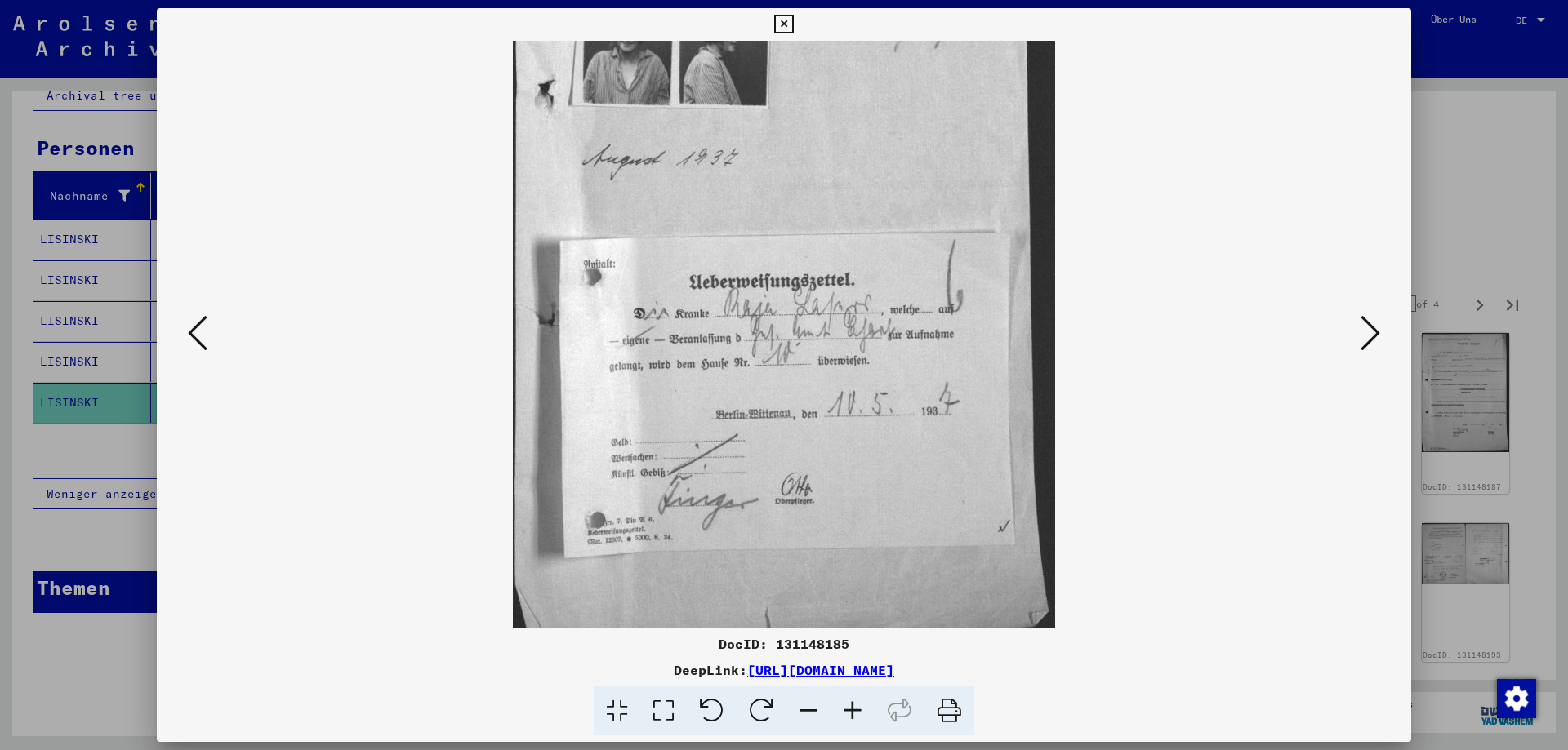
scroll to position [327, 0]
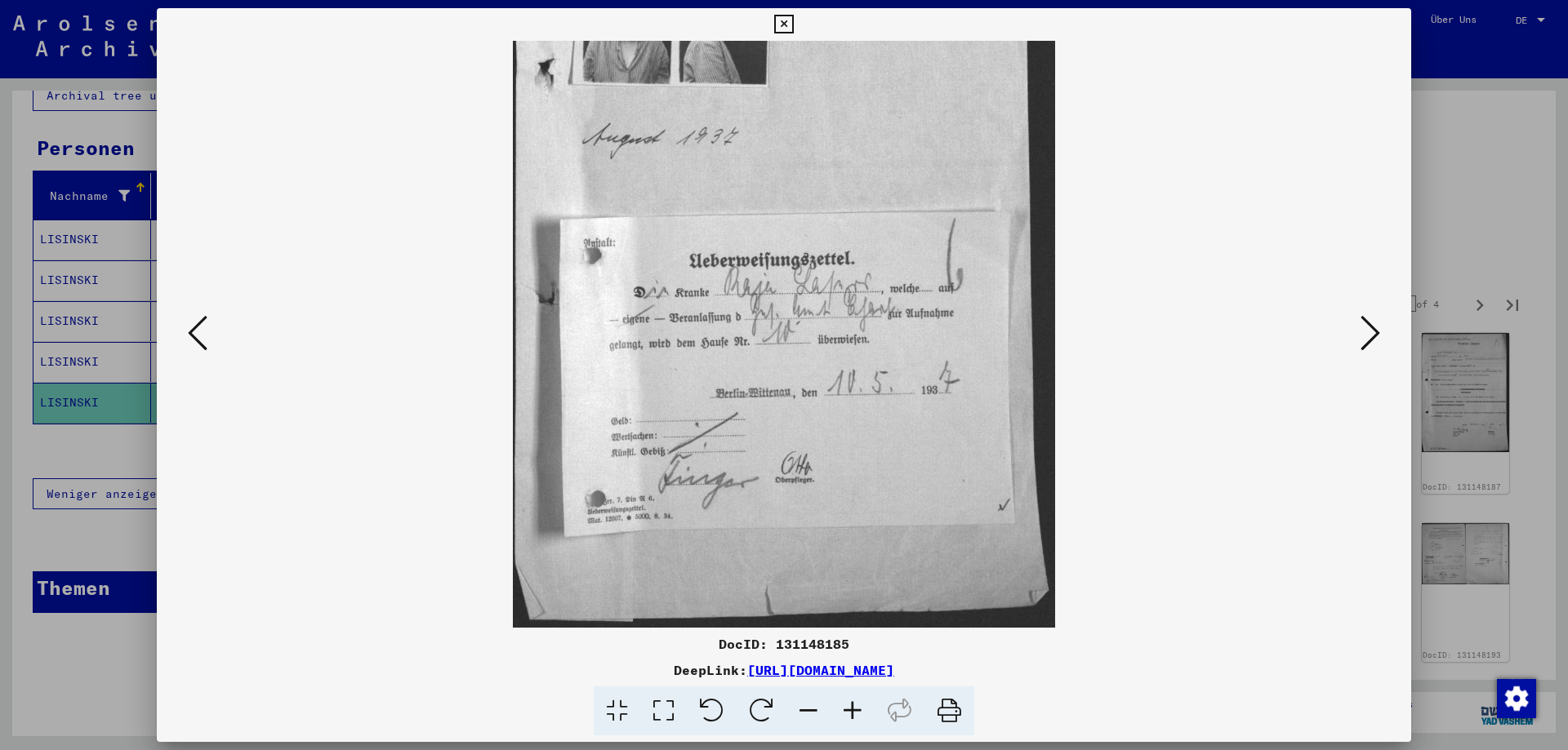
drag, startPoint x: 850, startPoint y: 530, endPoint x: 812, endPoint y: 254, distance: 278.6
click at [812, 254] on img at bounding box center [784, 171] width 543 height 914
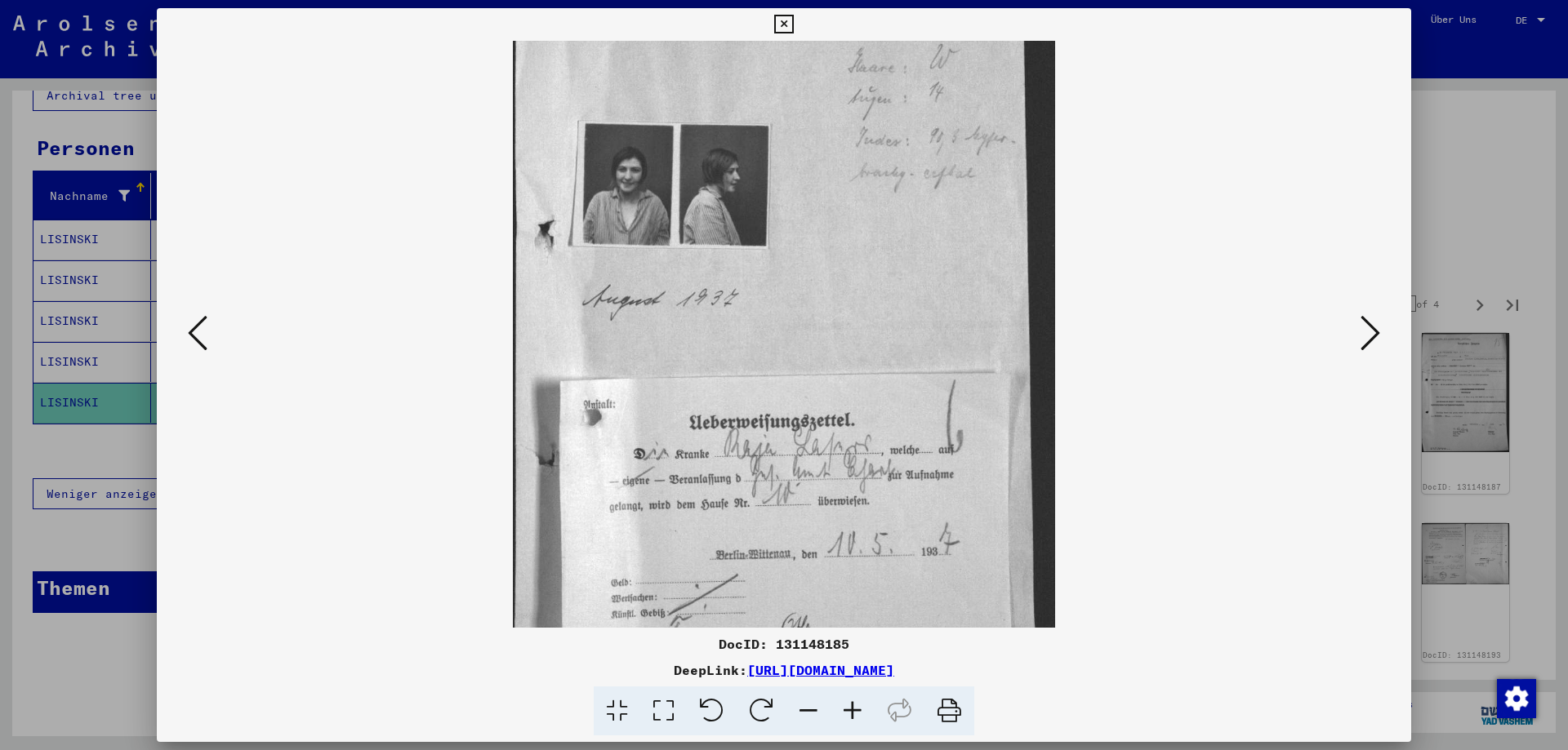
drag, startPoint x: 847, startPoint y: 342, endPoint x: 902, endPoint y: 440, distance: 112.4
click at [806, 475] on img at bounding box center [784, 332] width 543 height 914
click at [1373, 320] on icon at bounding box center [1371, 333] width 20 height 40
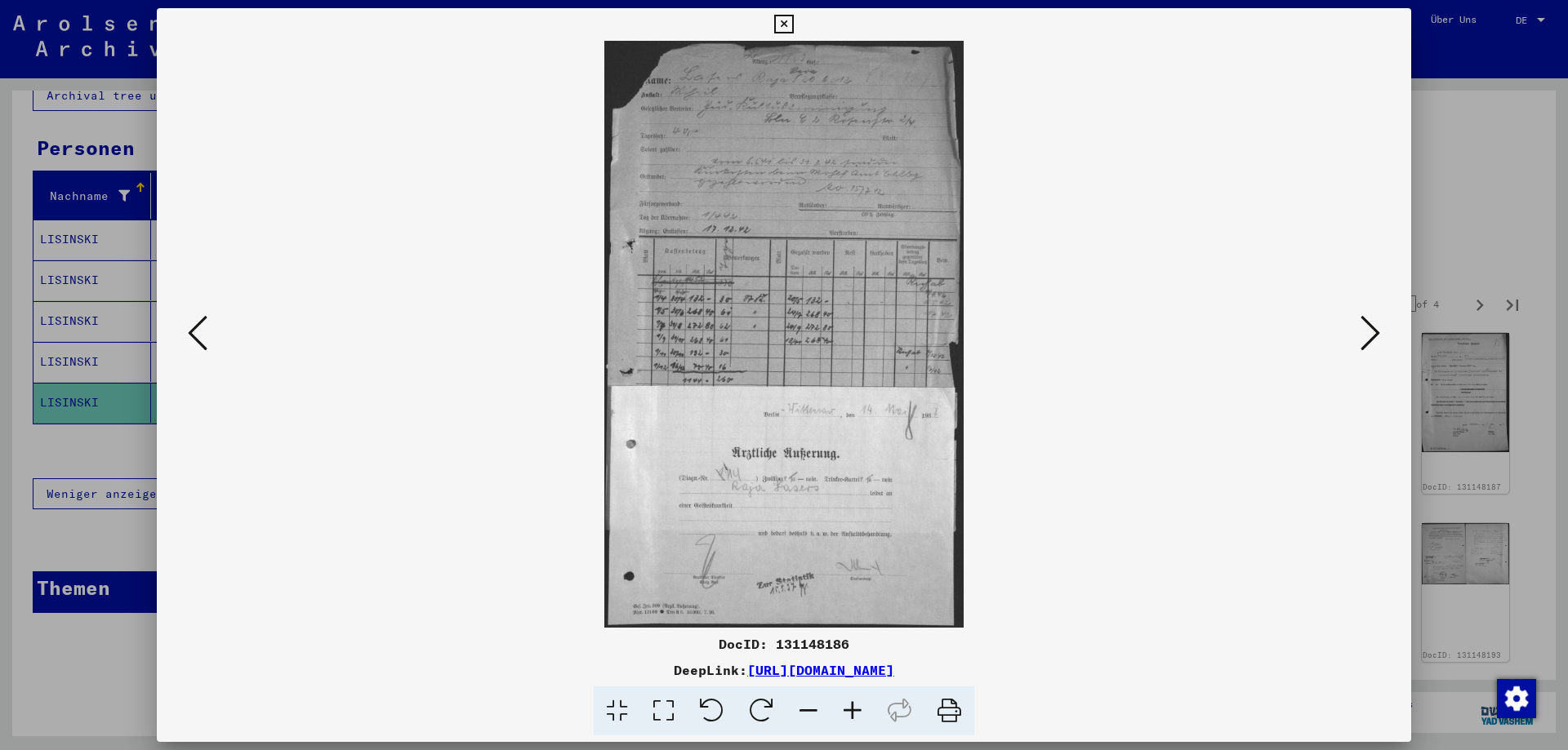
click at [1373, 325] on icon at bounding box center [1371, 333] width 20 height 40
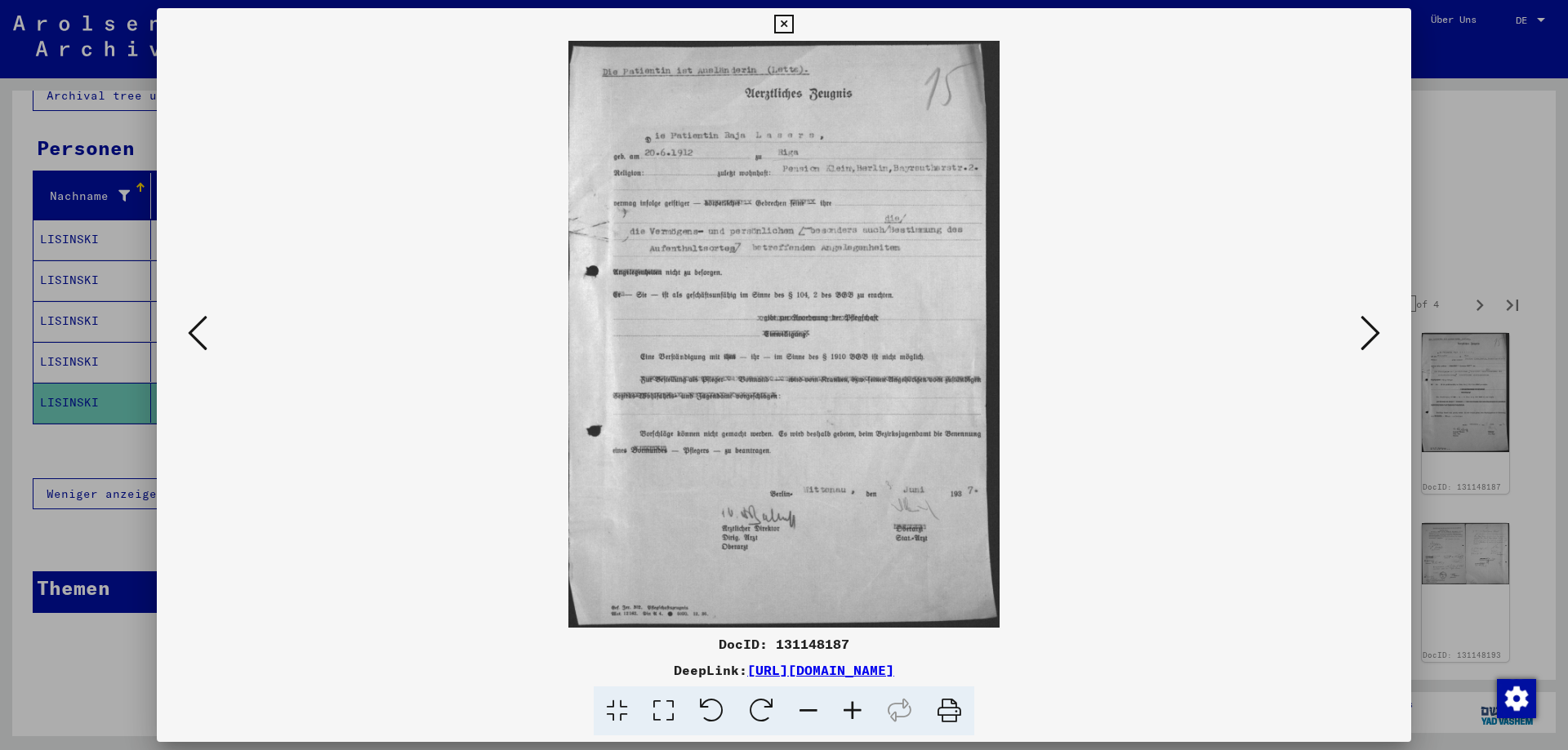
click at [1373, 325] on icon at bounding box center [1371, 333] width 20 height 40
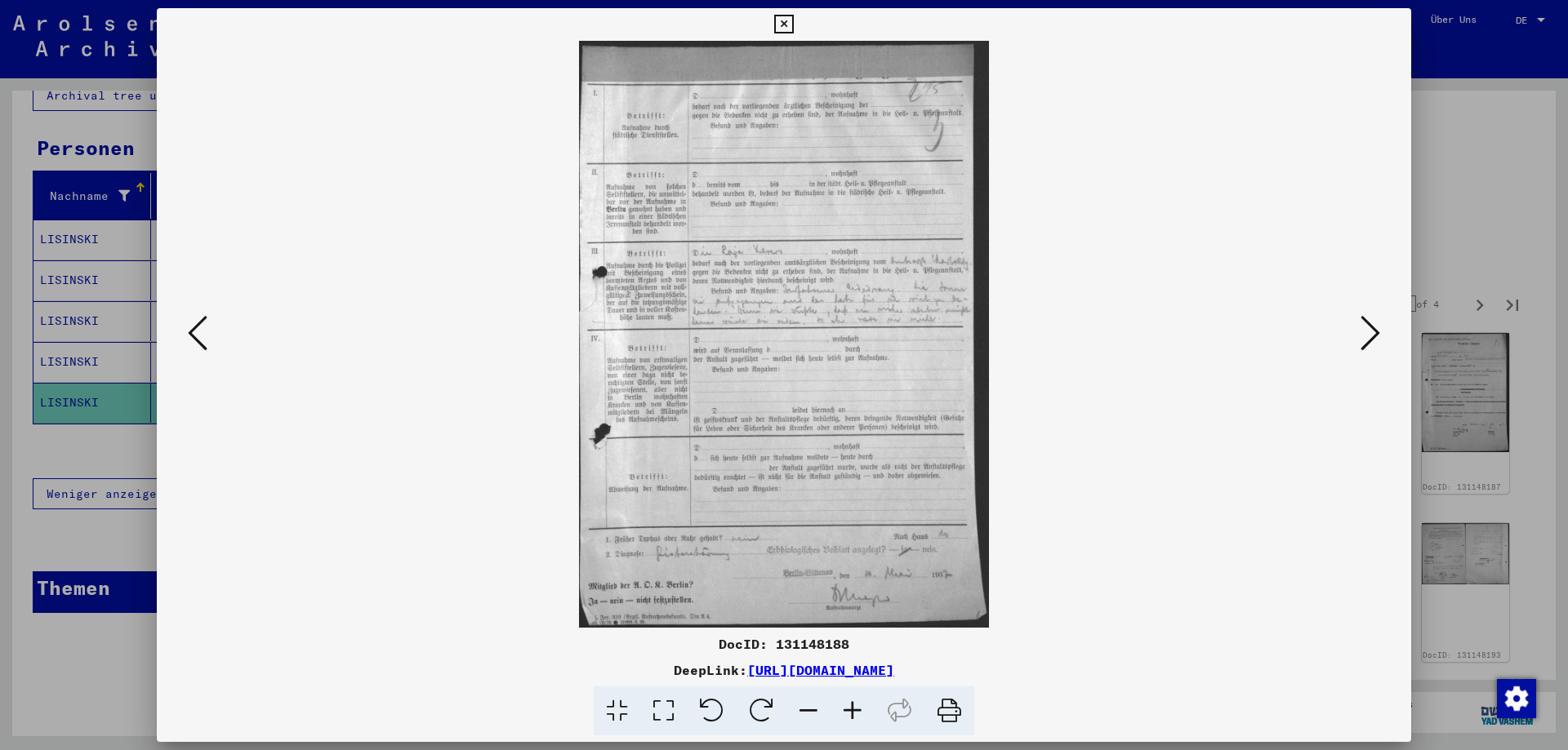
click at [1373, 325] on icon at bounding box center [1371, 333] width 20 height 40
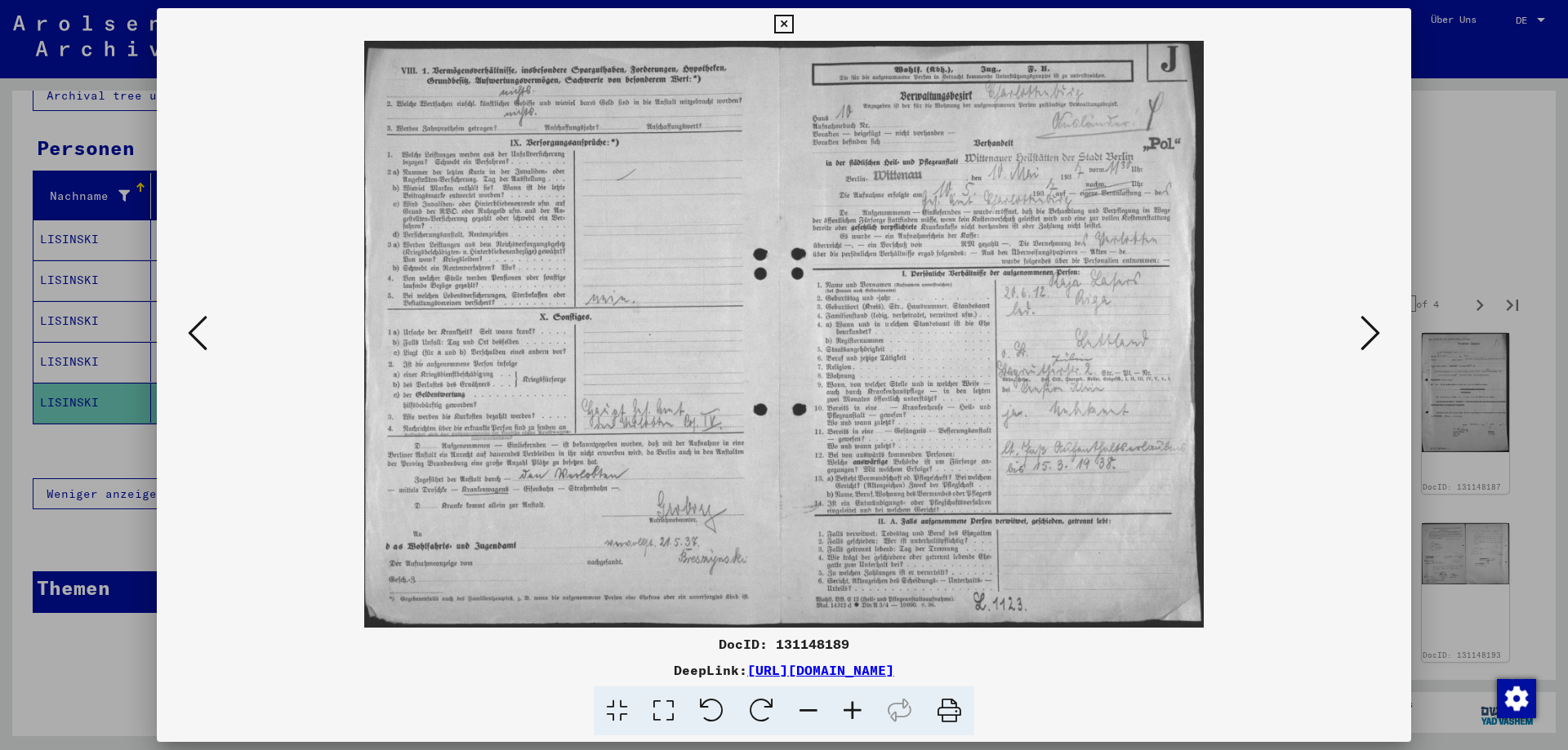
click at [1373, 325] on icon at bounding box center [1371, 333] width 20 height 40
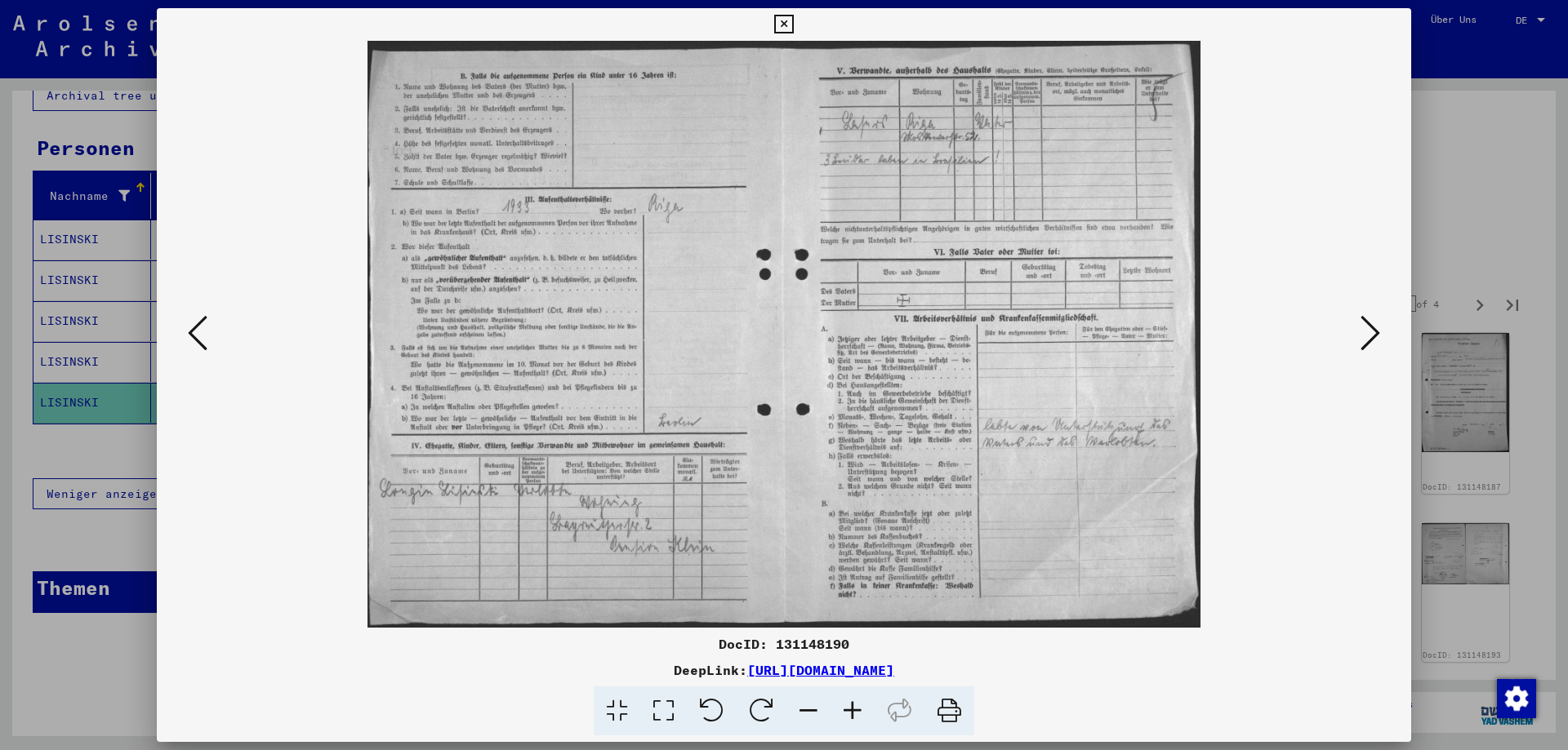
click at [1454, 241] on div at bounding box center [784, 375] width 1568 height 750
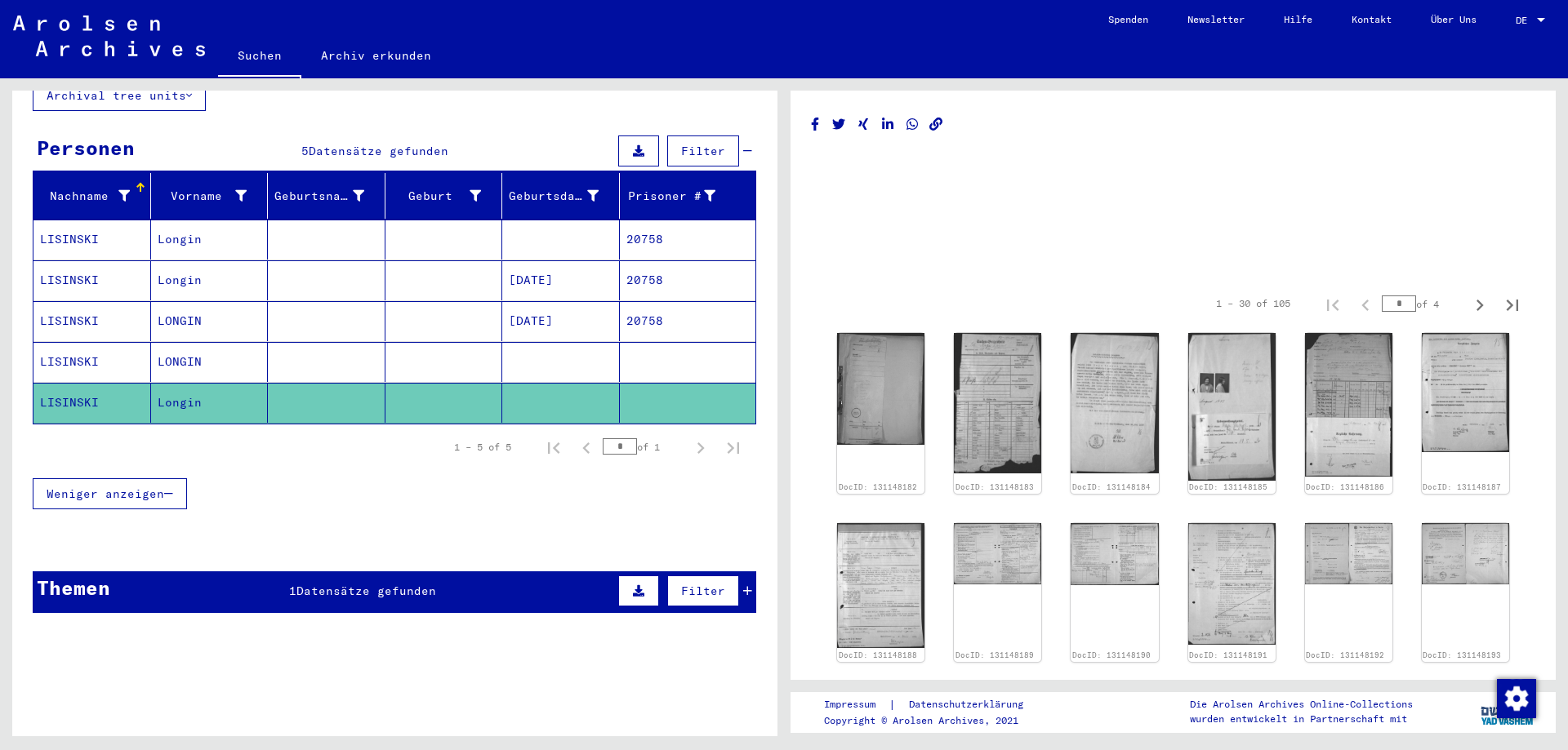
click at [213, 229] on mat-cell "Longin" at bounding box center [210, 239] width 118 height 40
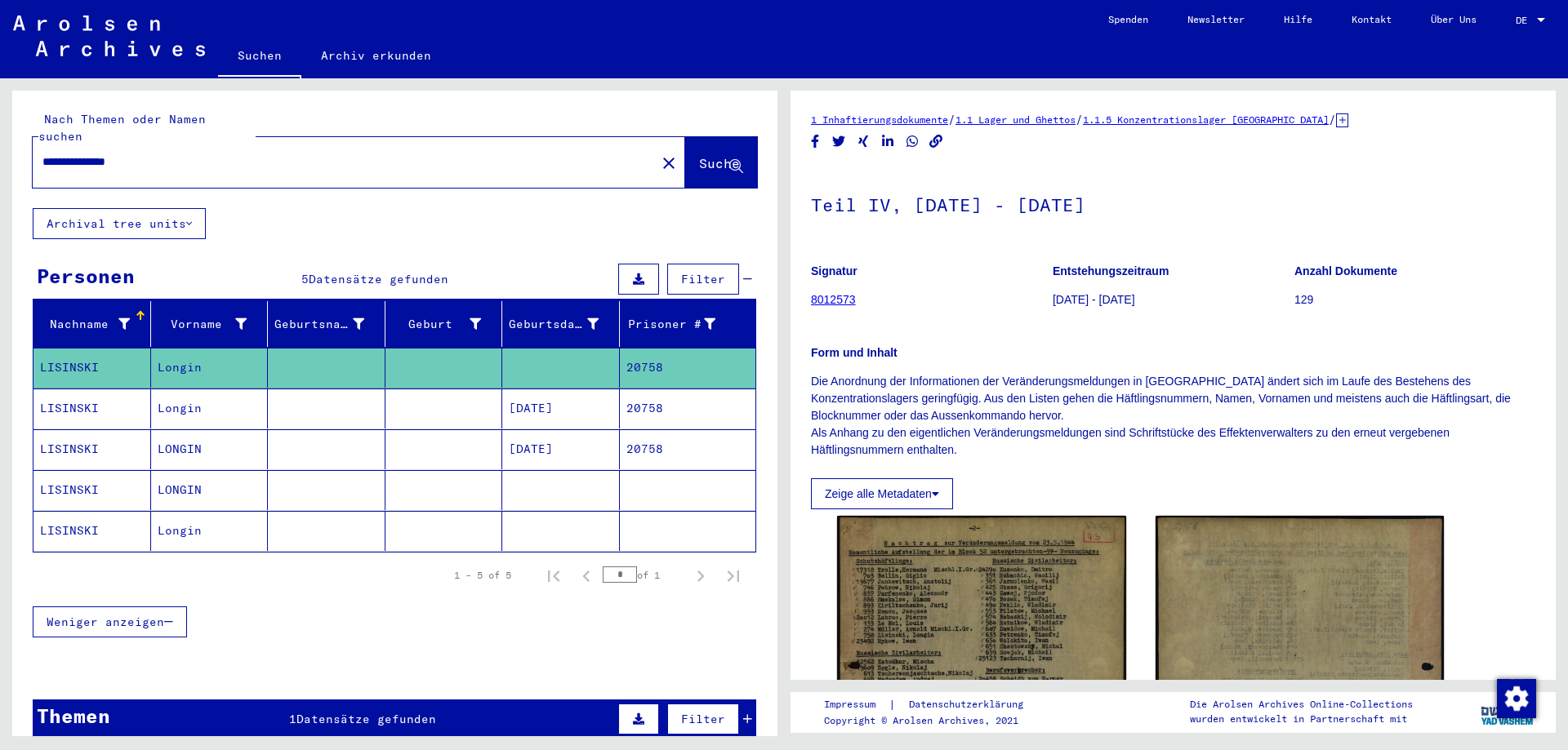
drag, startPoint x: 160, startPoint y: 149, endPoint x: -4, endPoint y: 157, distance: 164.2
click at [0, 157] on html "**********" at bounding box center [784, 375] width 1568 height 750
click at [659, 153] on mat-icon "close" at bounding box center [669, 163] width 20 height 20
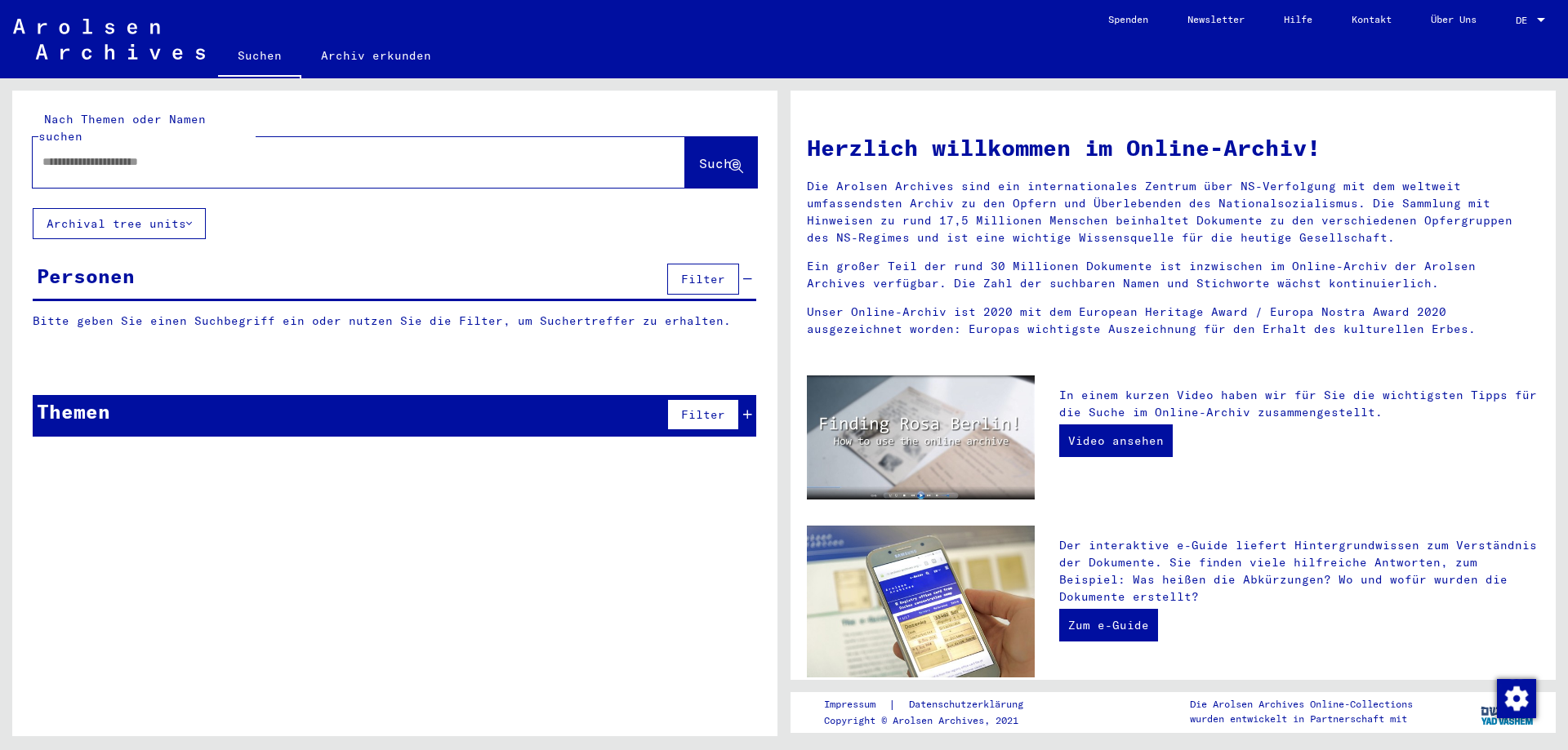
click at [459, 153] on input "text" at bounding box center [339, 161] width 594 height 17
paste input "********"
paste input "**********"
click at [701, 155] on span "Suche" at bounding box center [719, 163] width 41 height 16
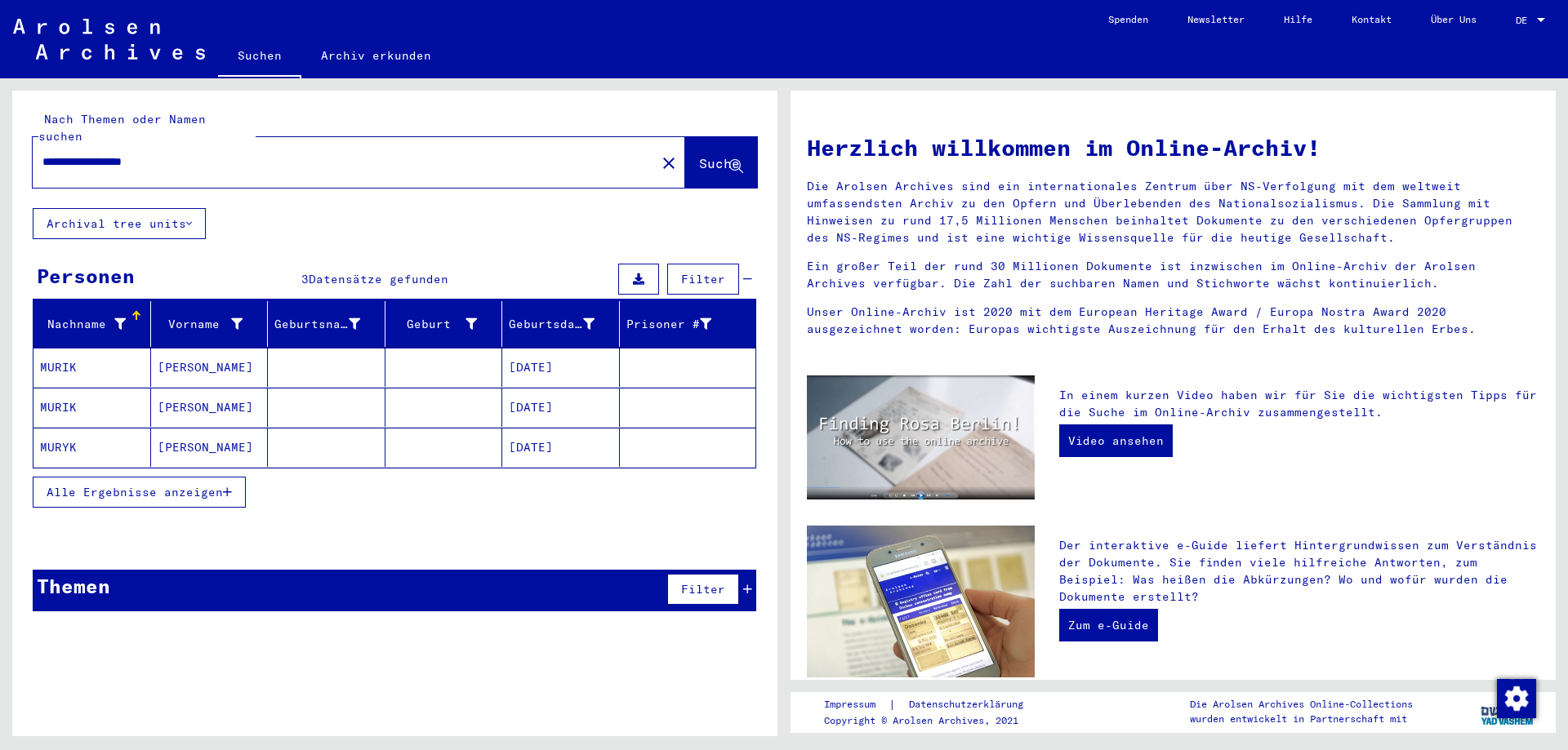
click at [188, 487] on button "Alle Ergebnisse anzeigen" at bounding box center [139, 492] width 213 height 31
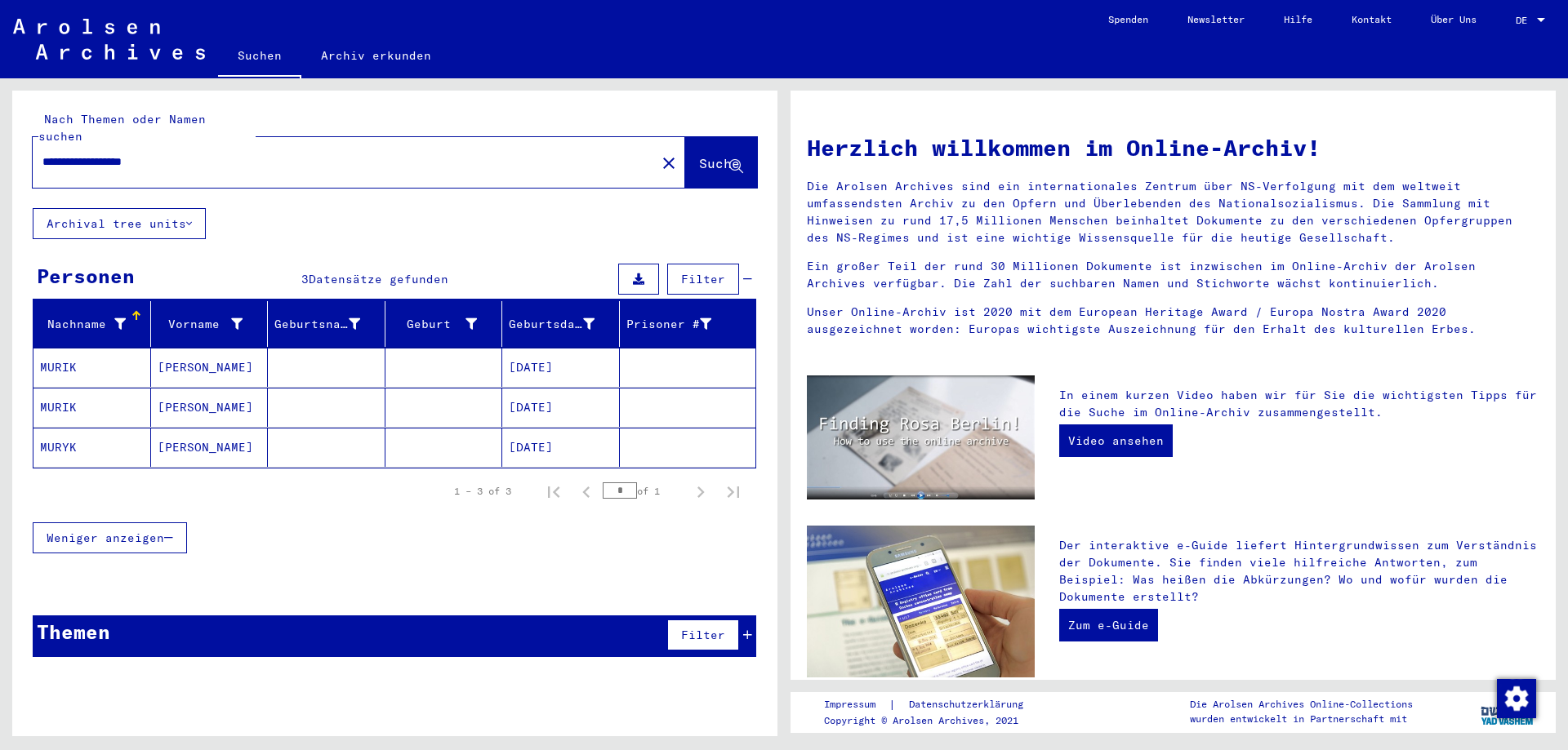
click at [56, 153] on input "**********" at bounding box center [339, 161] width 594 height 17
paste input "********"
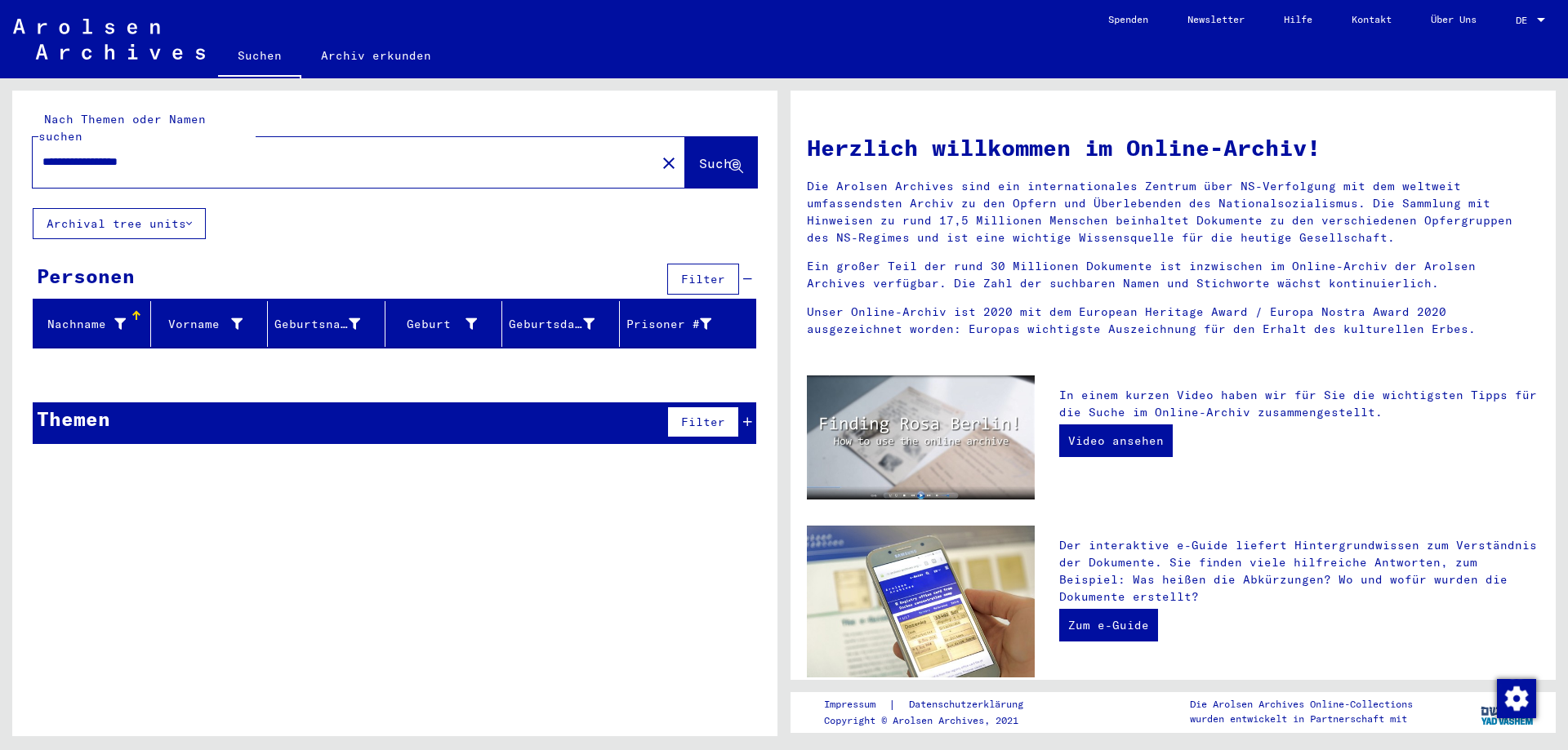
click at [66, 153] on input "**********" at bounding box center [339, 161] width 594 height 17
click at [65, 153] on input "**********" at bounding box center [339, 161] width 594 height 17
paste input "text"
type input "**********"
drag, startPoint x: 714, startPoint y: 148, endPoint x: 691, endPoint y: 151, distance: 23.2
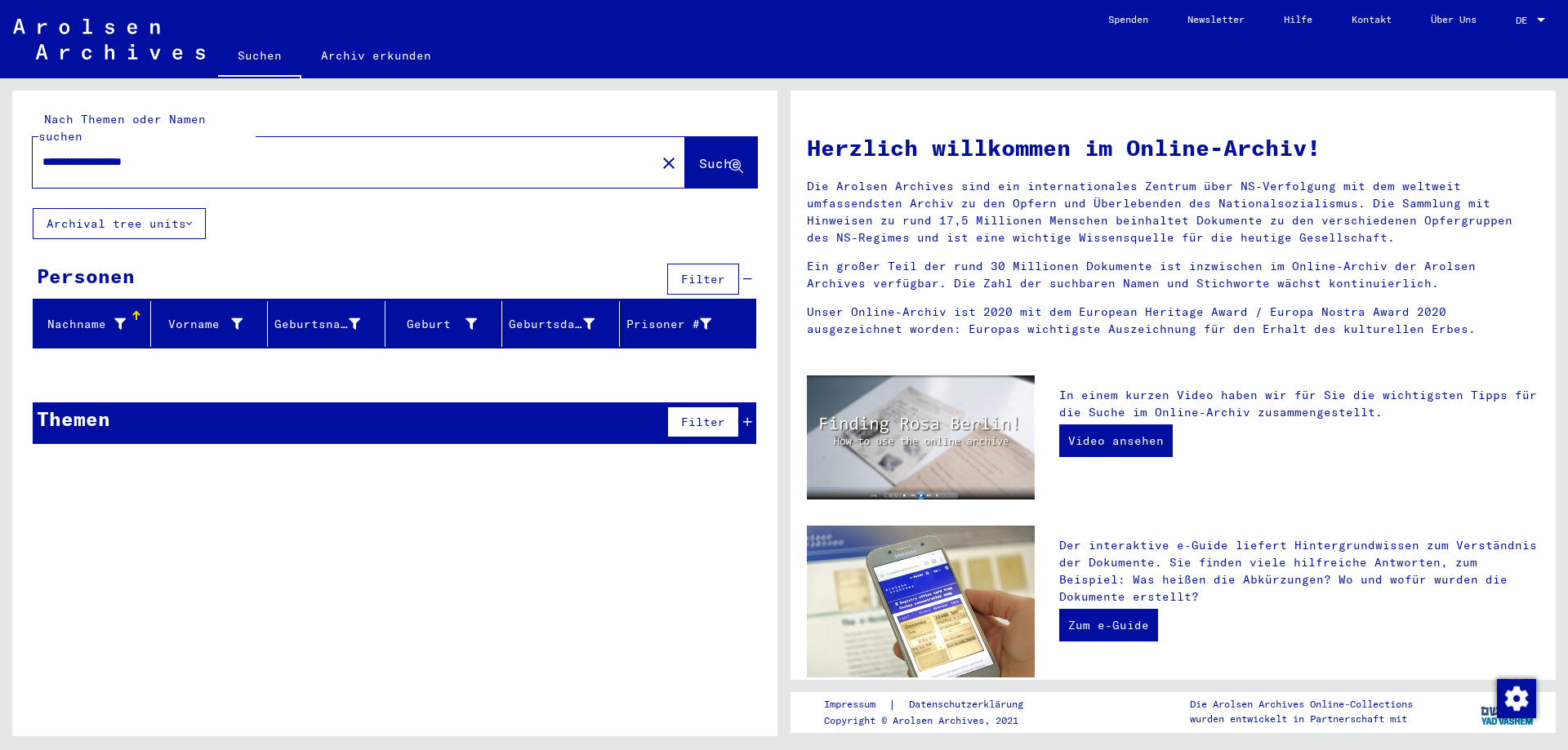
click at [714, 155] on span "Suche" at bounding box center [719, 163] width 41 height 16
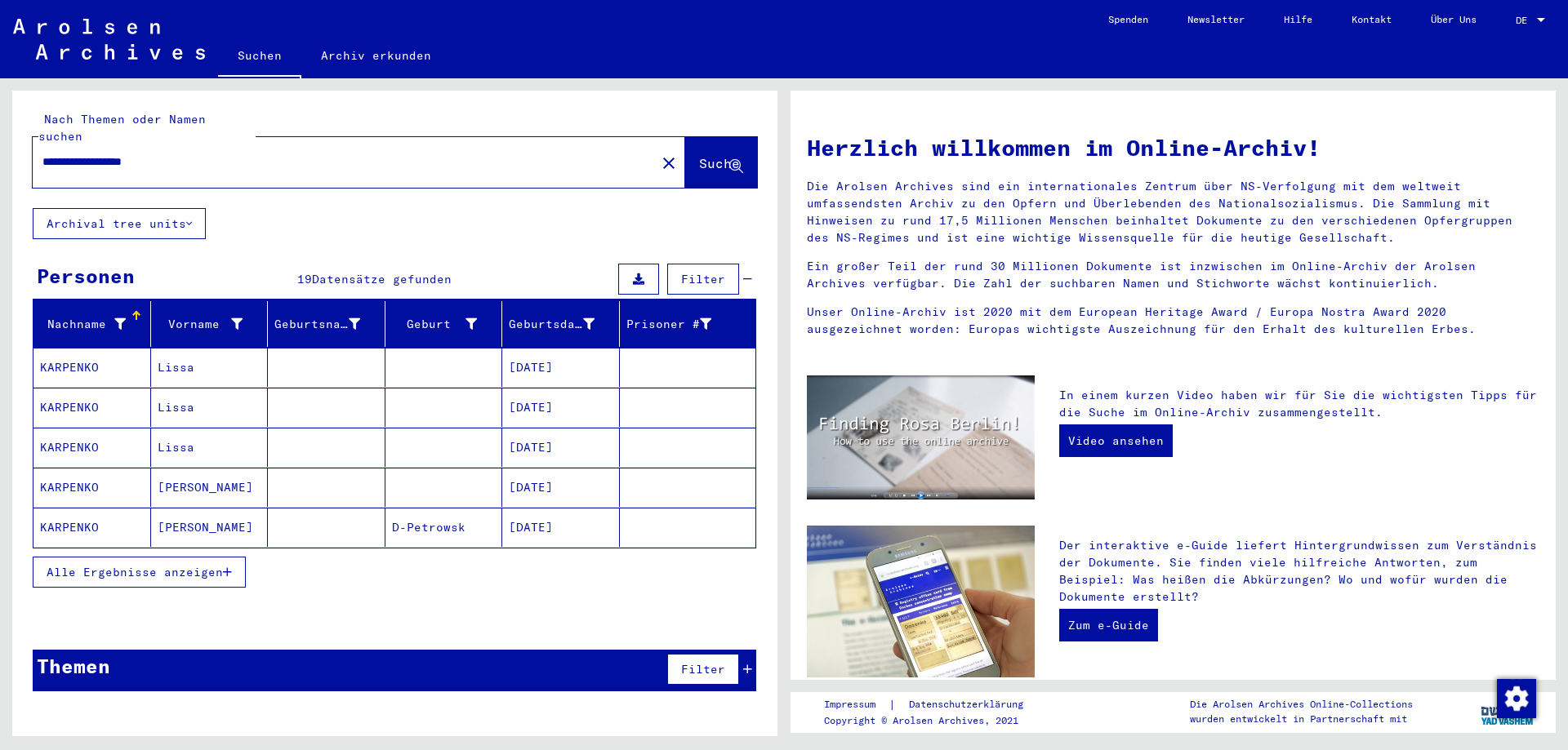
click at [192, 565] on span "Alle Ergebnisse anzeigen" at bounding box center [135, 573] width 177 height 14
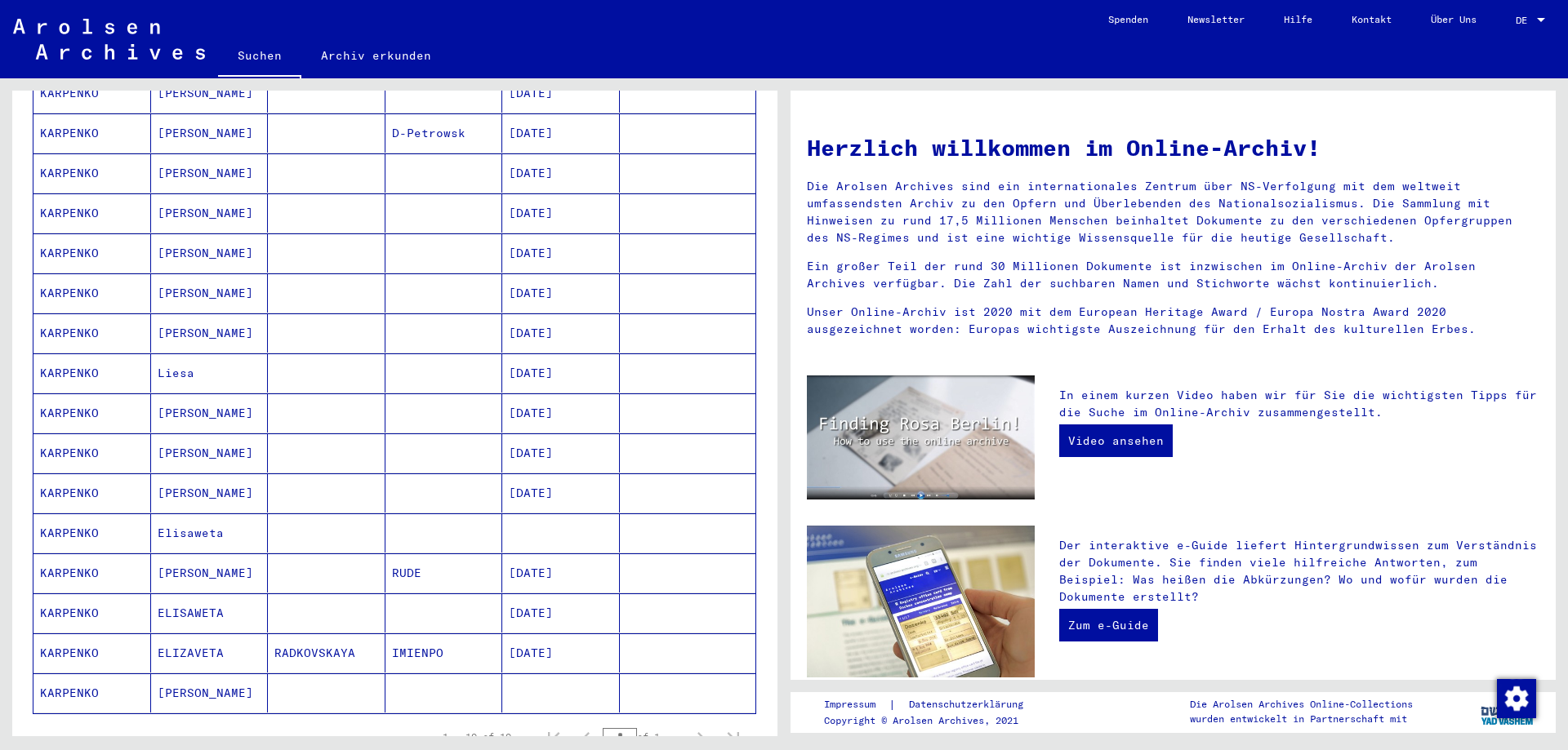
scroll to position [408, 0]
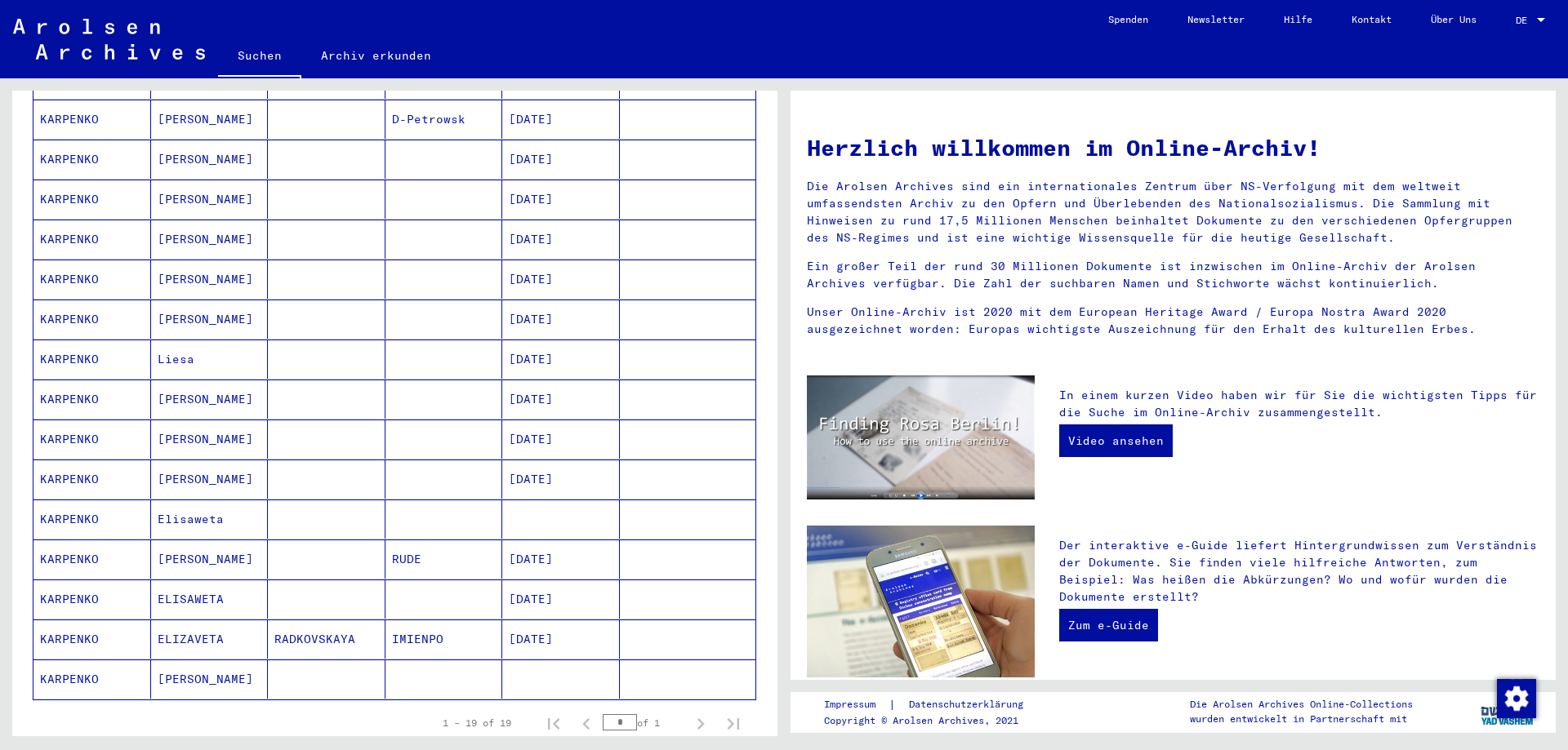
click at [505, 661] on mat-cell at bounding box center [561, 680] width 118 height 40
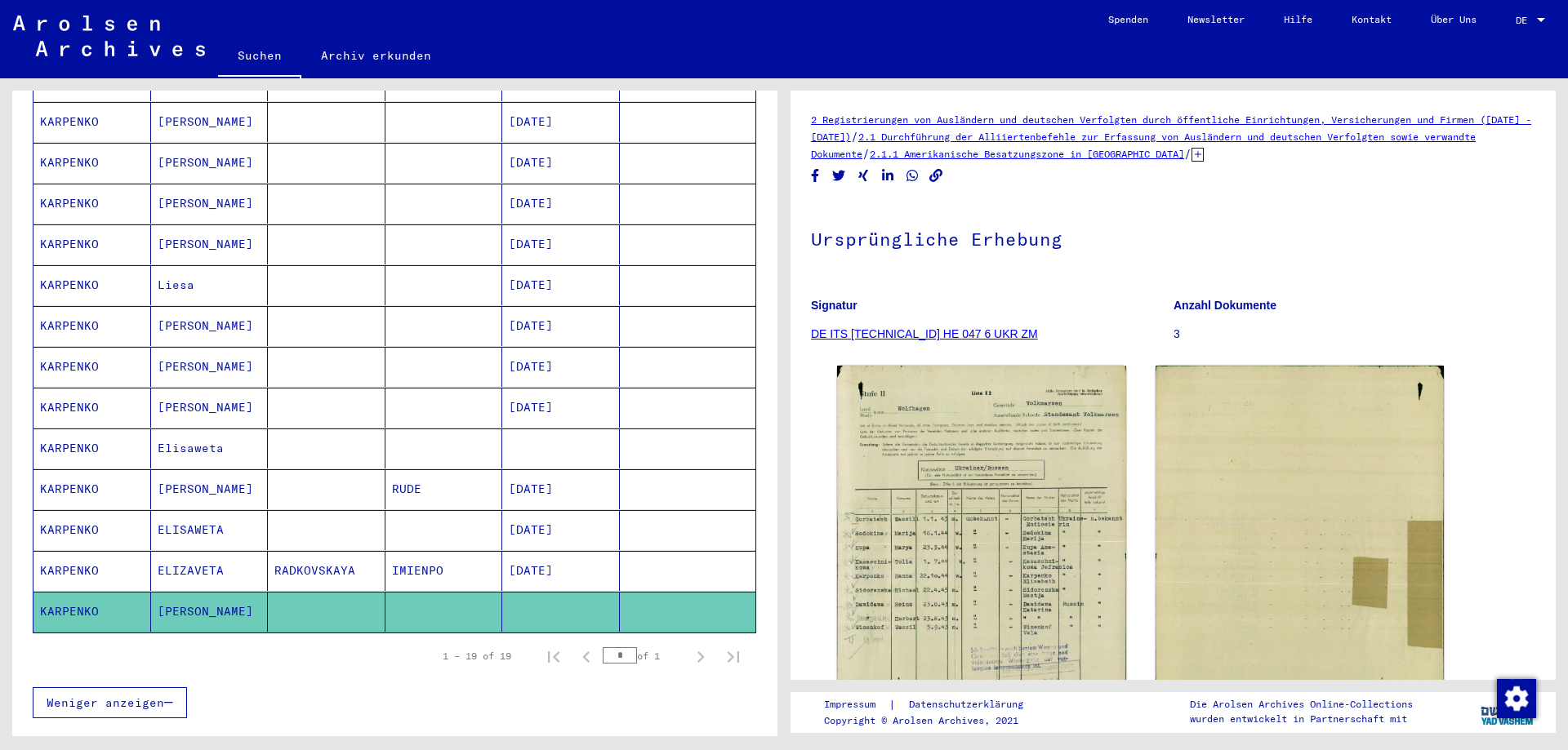
scroll to position [493, 0]
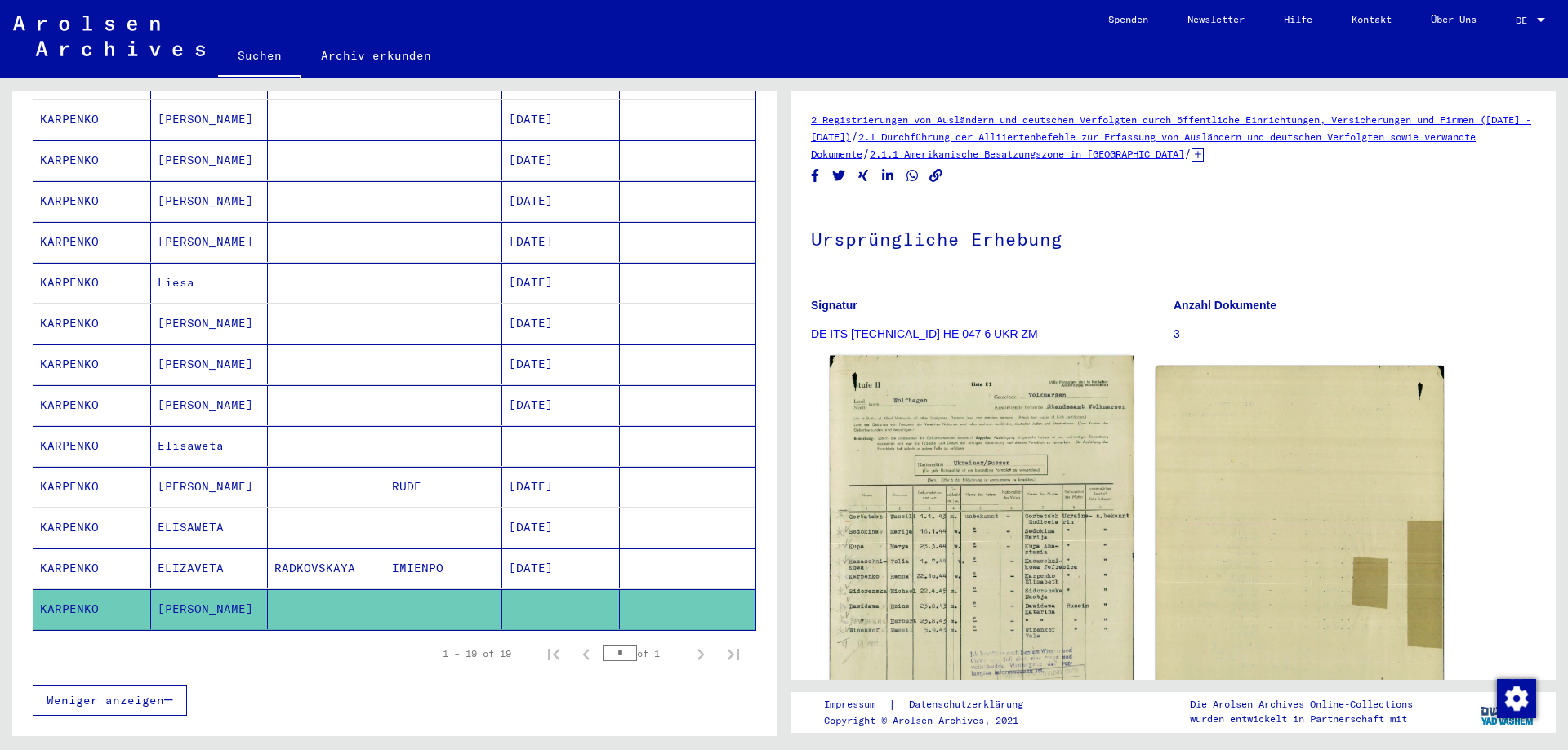
click at [951, 488] on img at bounding box center [981, 562] width 303 height 413
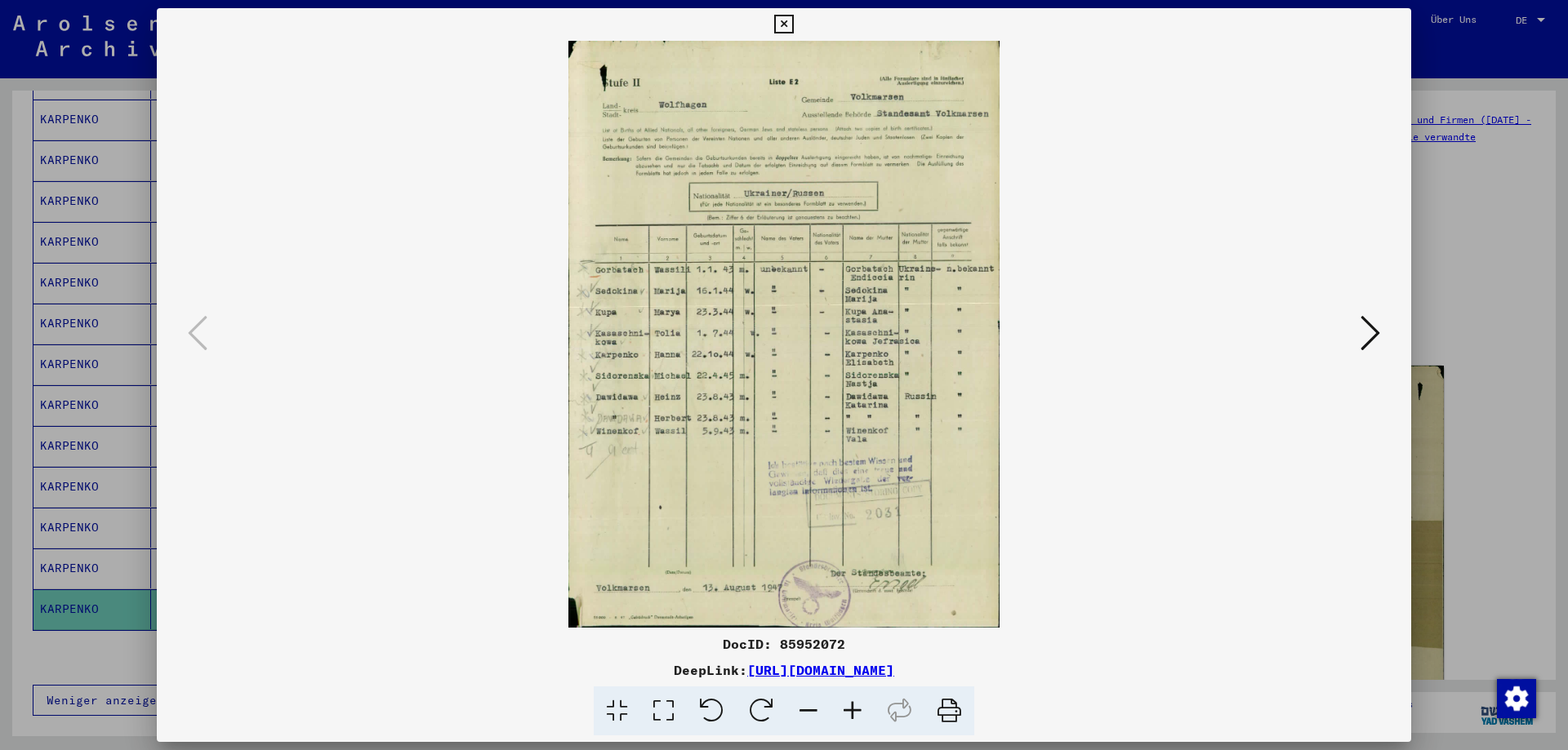
click at [849, 715] on icon at bounding box center [852, 711] width 44 height 50
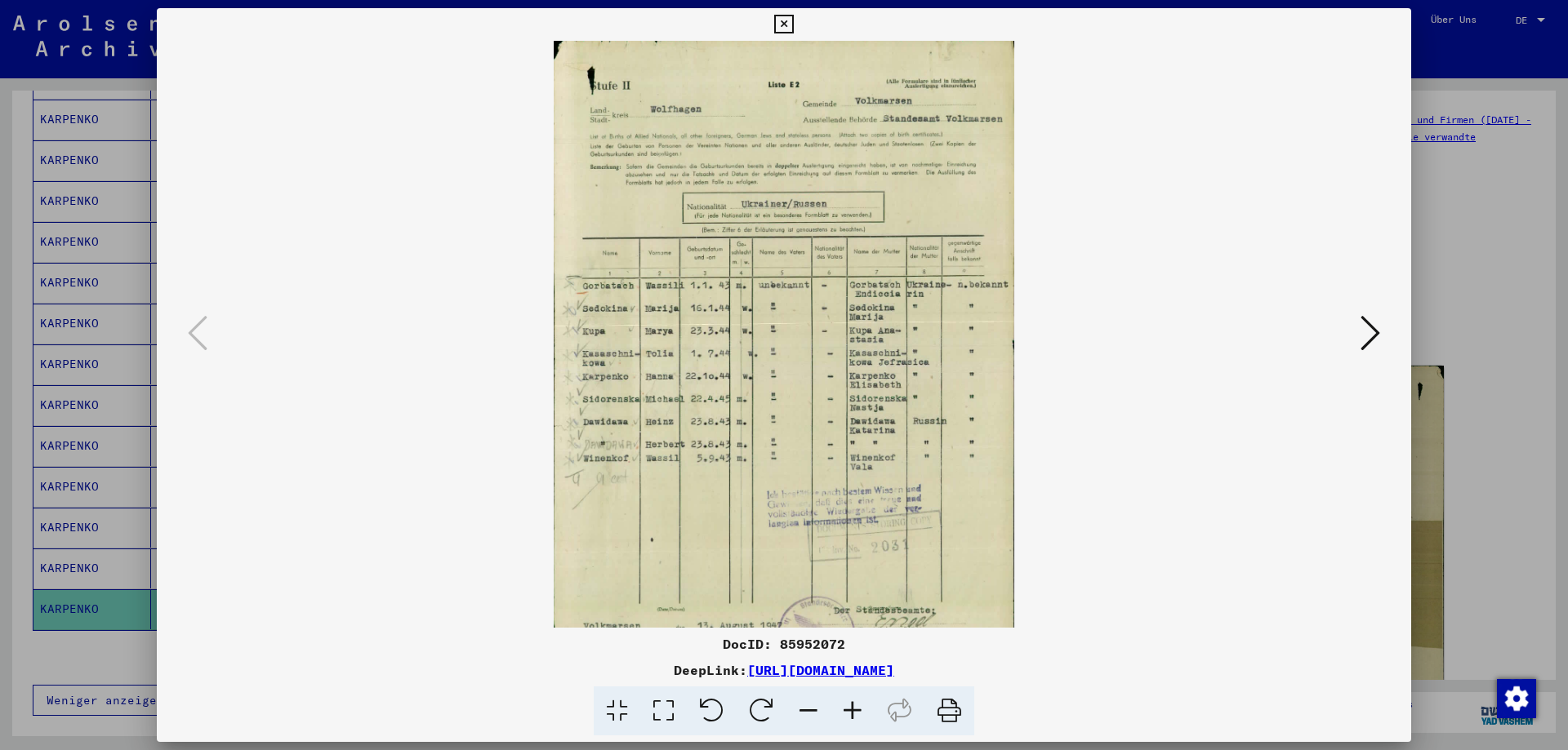
click at [852, 716] on icon at bounding box center [852, 711] width 44 height 50
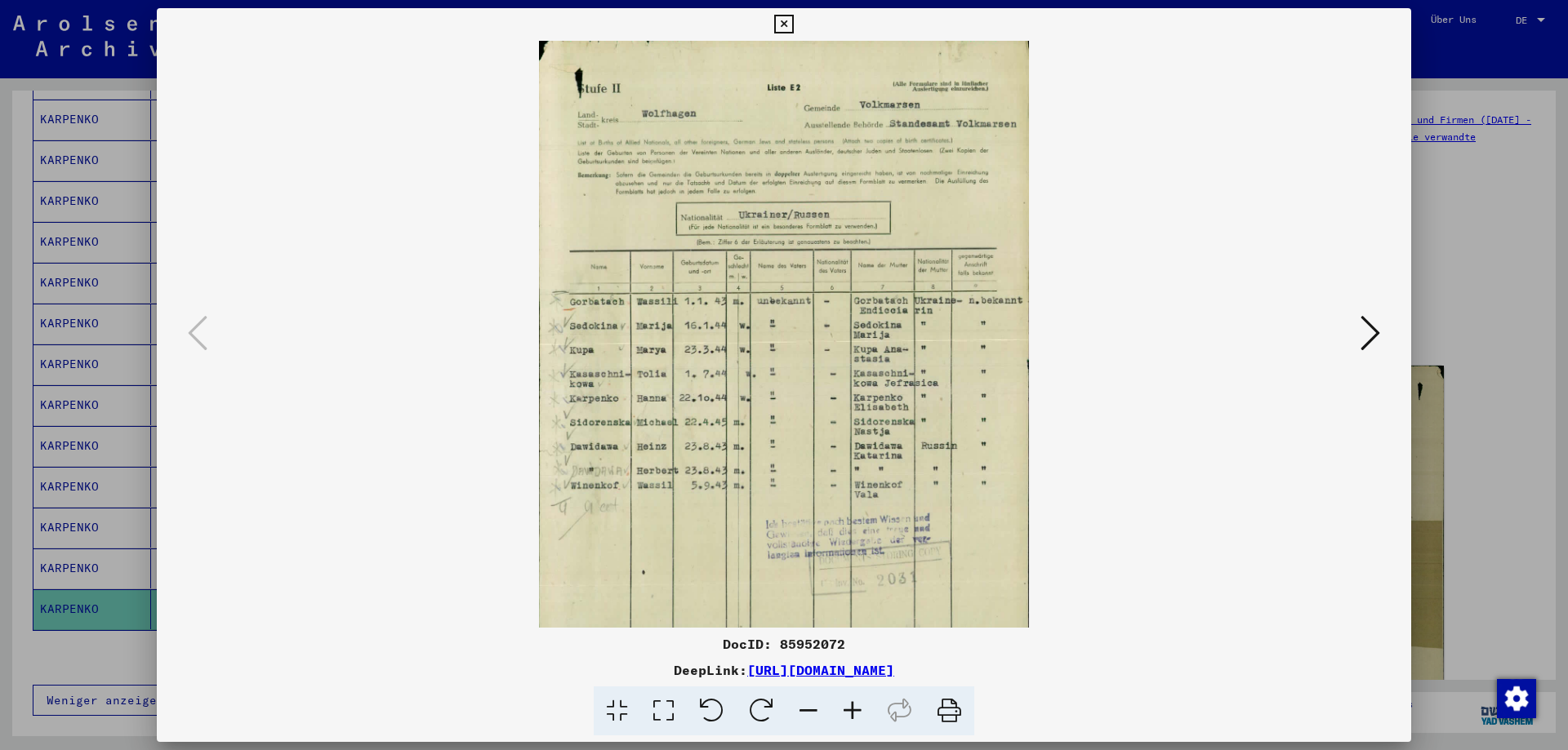
click at [853, 717] on icon at bounding box center [852, 711] width 44 height 50
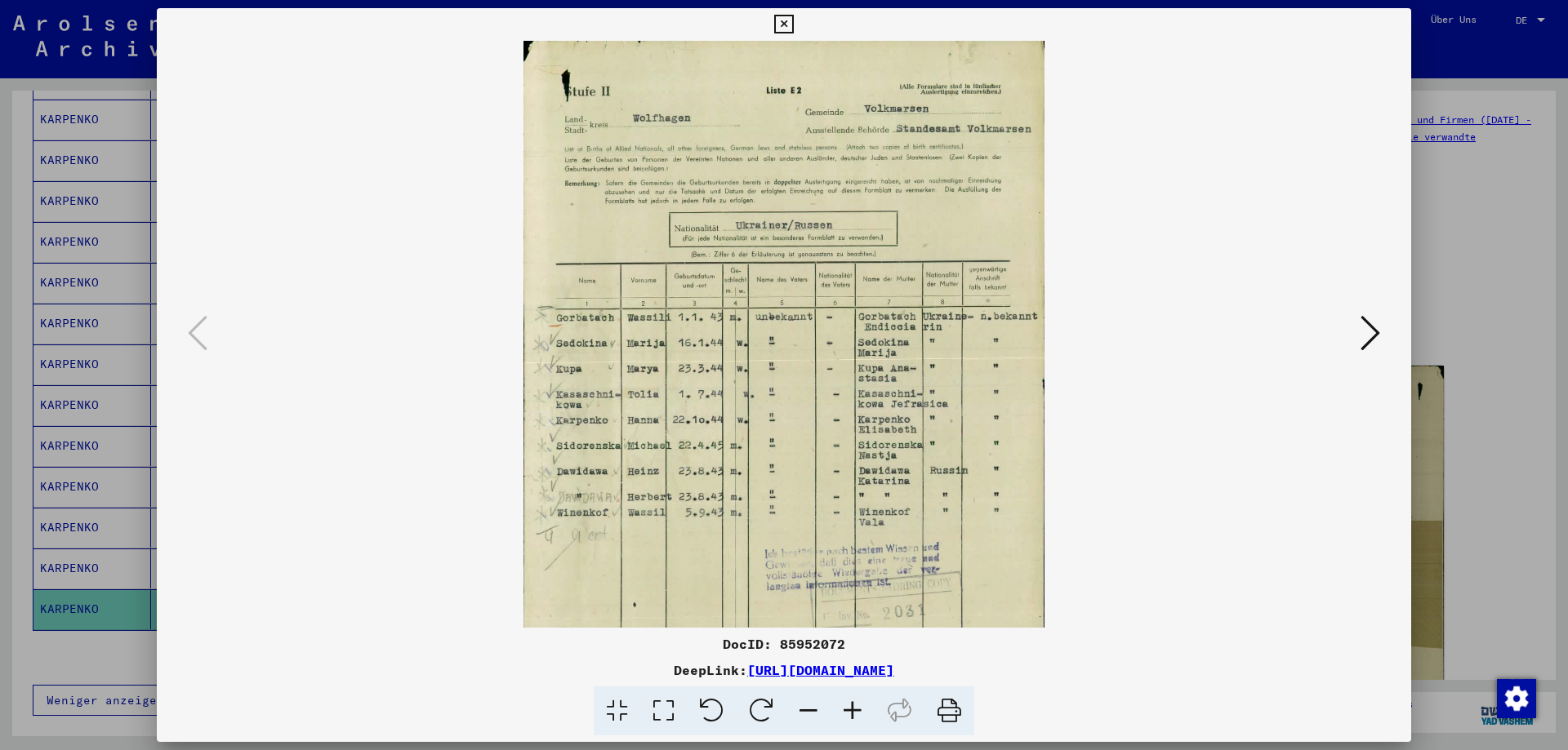
click at [1377, 336] on icon at bounding box center [1371, 333] width 20 height 40
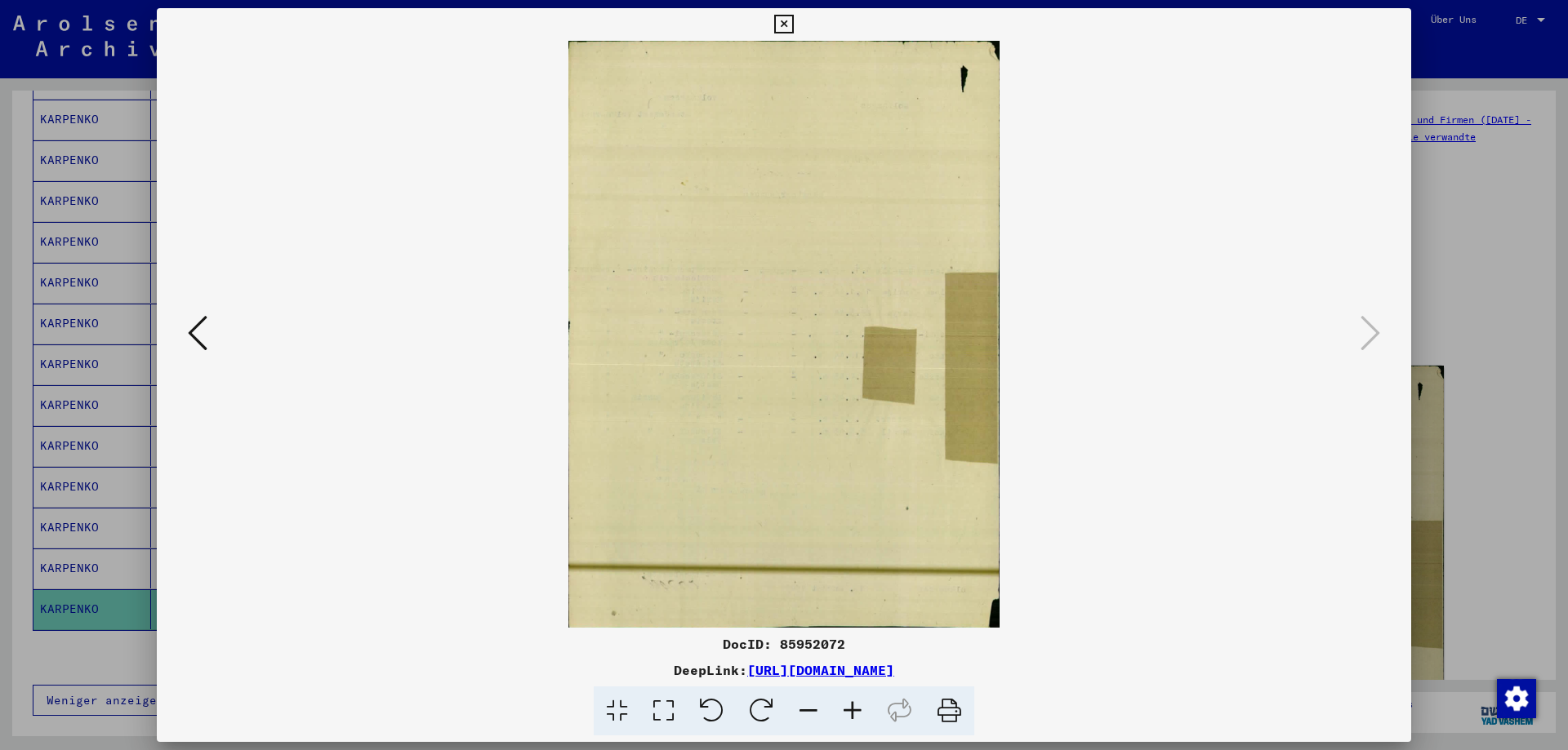
click at [1483, 327] on div at bounding box center [784, 375] width 1568 height 750
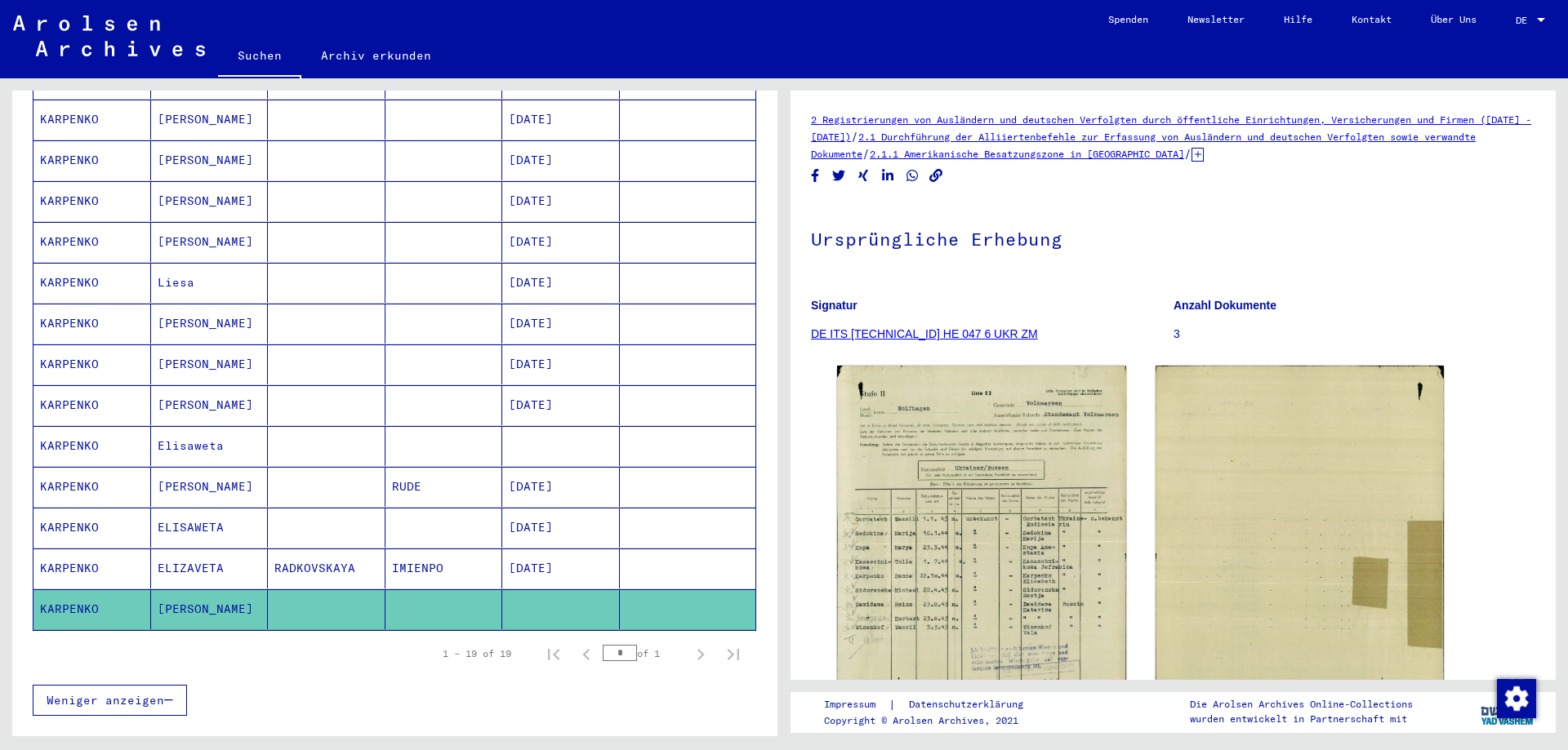
click at [329, 439] on mat-cell at bounding box center [326, 446] width 118 height 40
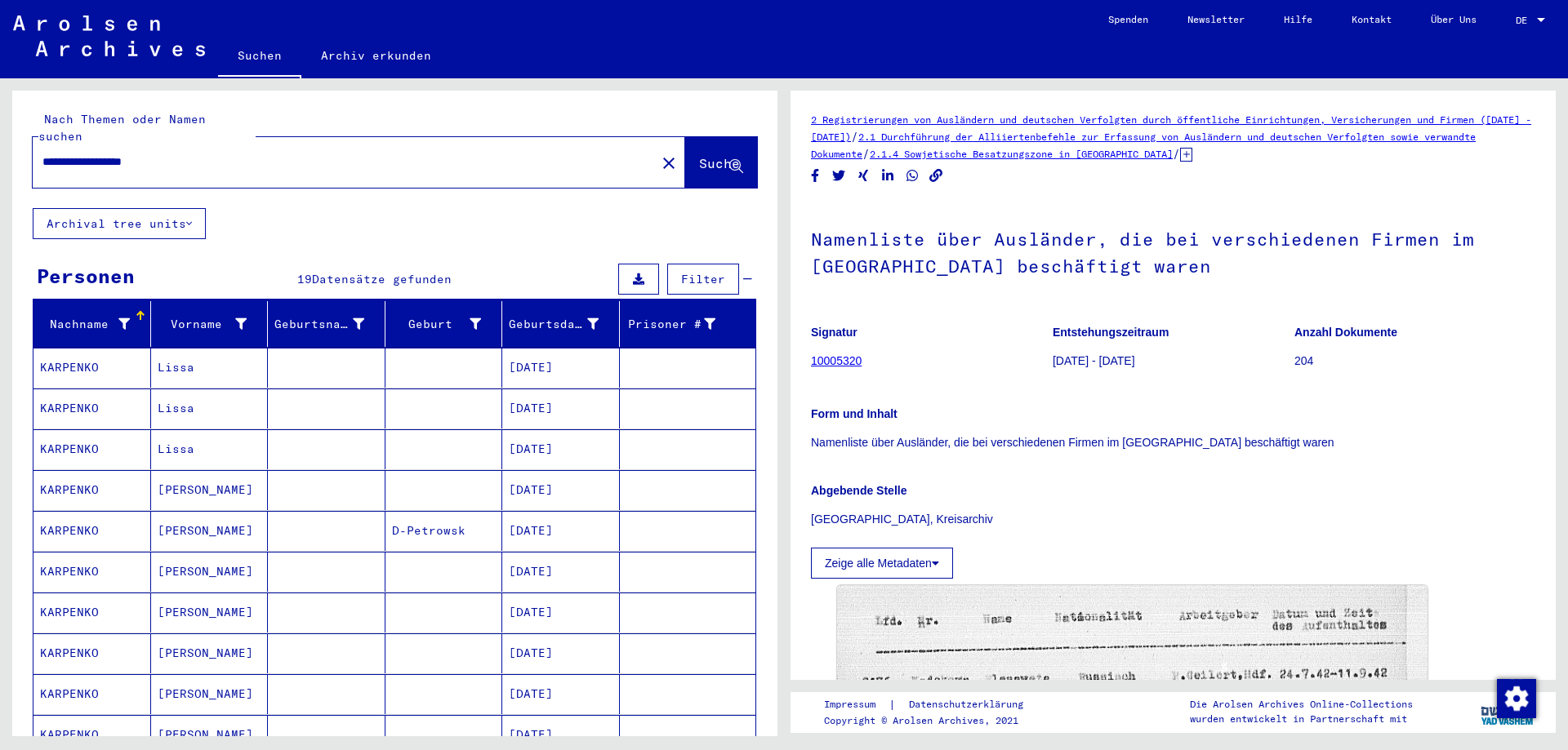
click at [153, 153] on input "**********" at bounding box center [344, 161] width 603 height 17
